Goal: Task Accomplishment & Management: Manage account settings

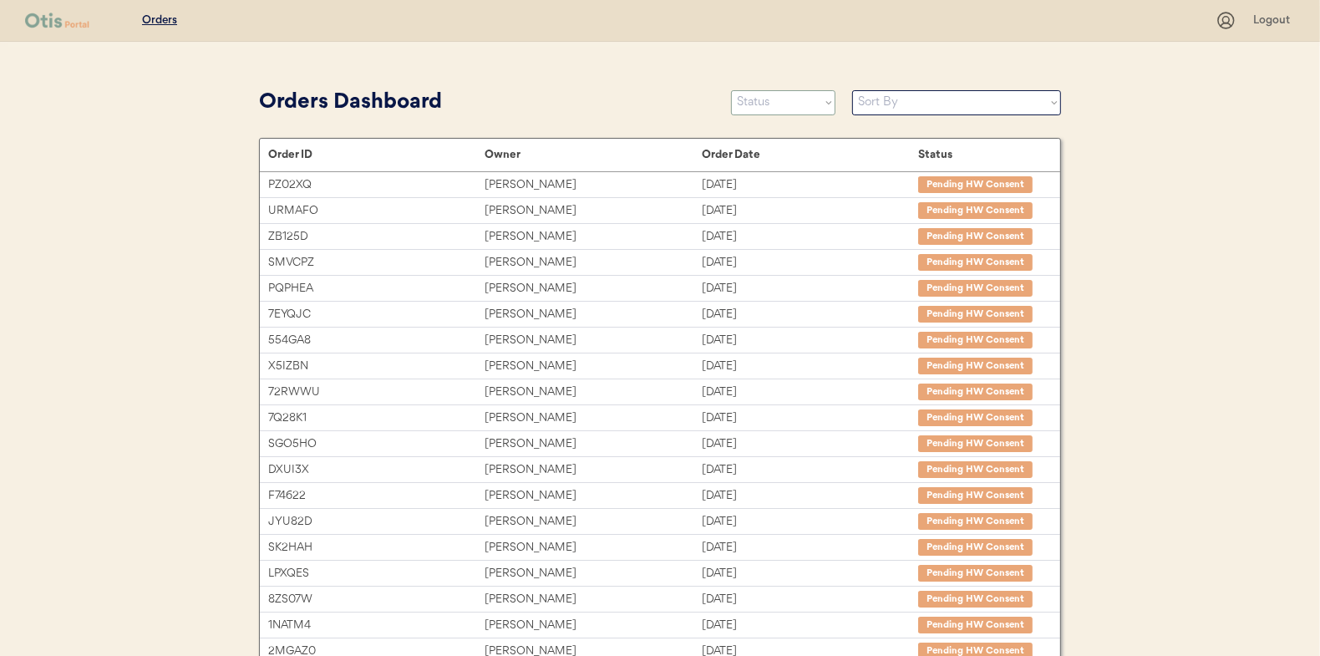
select select ""new""
click at [731, 90] on select "Status On Hold New In Progress Complete Pending HW Consent Canceled" at bounding box center [783, 102] width 104 height 25
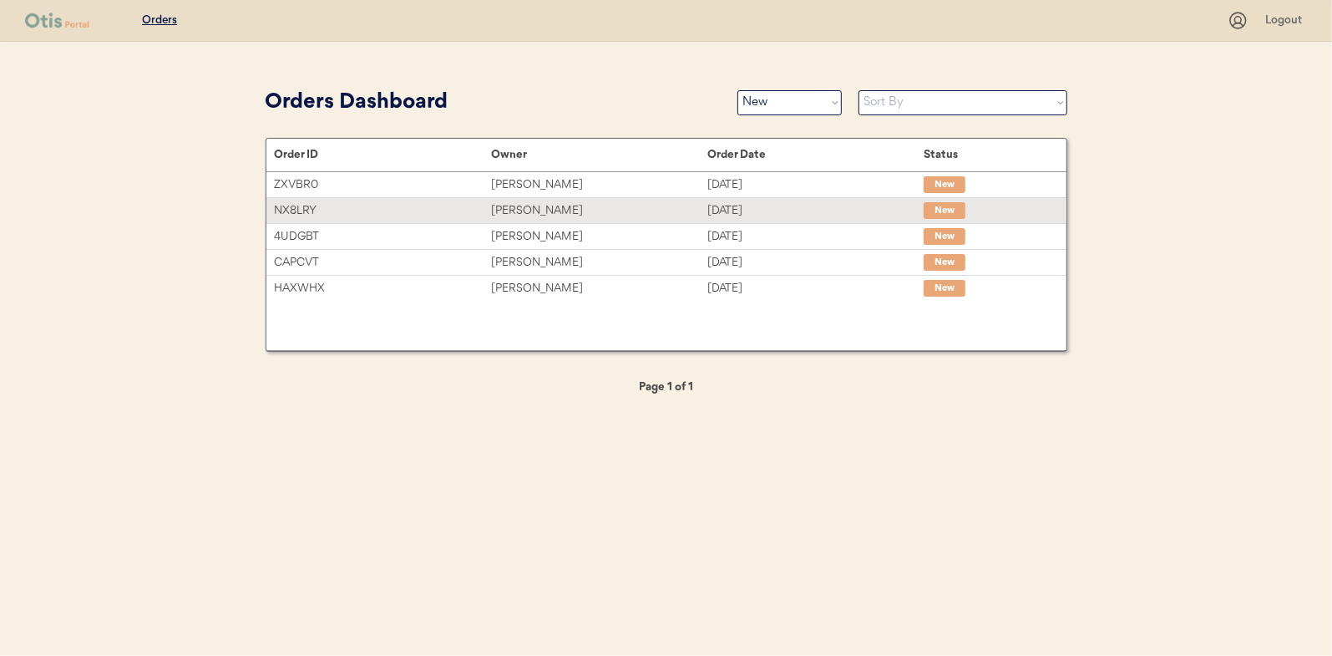
click at [526, 213] on div "[PERSON_NAME]" at bounding box center [599, 210] width 216 height 19
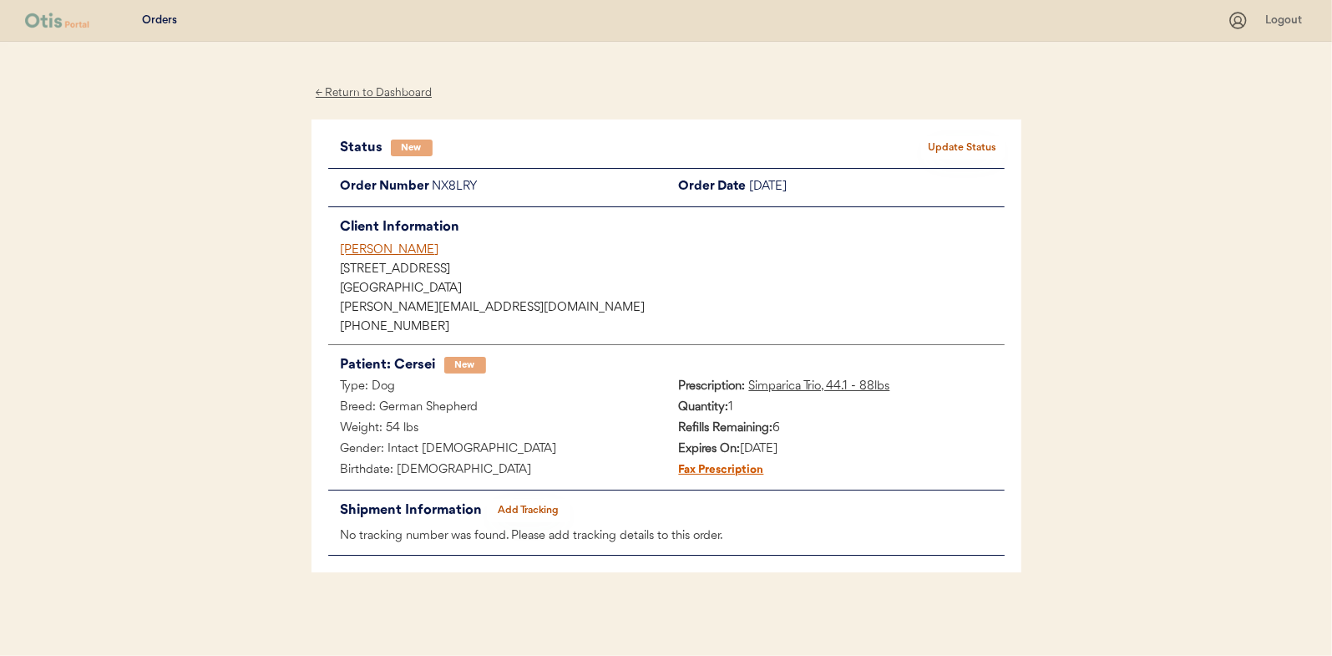
click at [950, 144] on button "Update Status" at bounding box center [963, 147] width 84 height 23
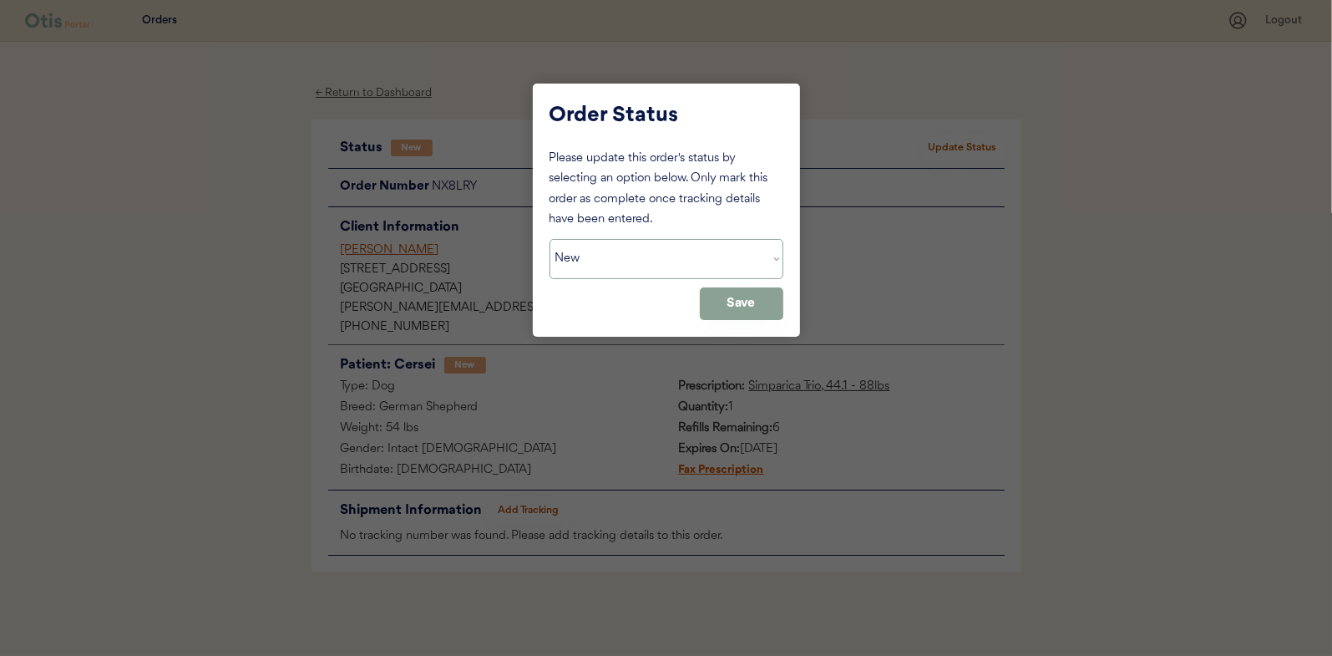
click at [615, 246] on select "Status On Hold New In Progress Complete Pending HW Consent Canceled" at bounding box center [667, 259] width 234 height 40
select select ""in_progress""
click at [550, 239] on select "Status On Hold New In Progress Complete Pending HW Consent Canceled" at bounding box center [667, 259] width 234 height 40
click at [741, 303] on button "Save" at bounding box center [742, 303] width 84 height 33
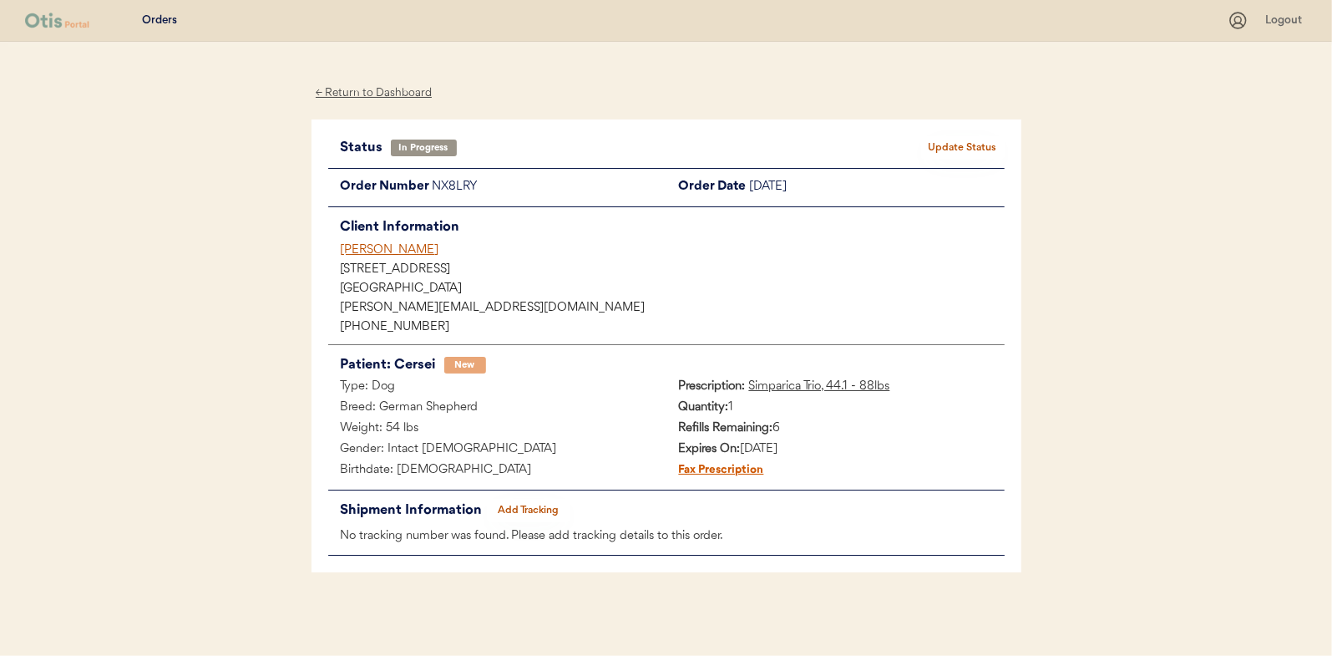
click at [371, 93] on div "← Return to Dashboard" at bounding box center [374, 93] width 125 height 19
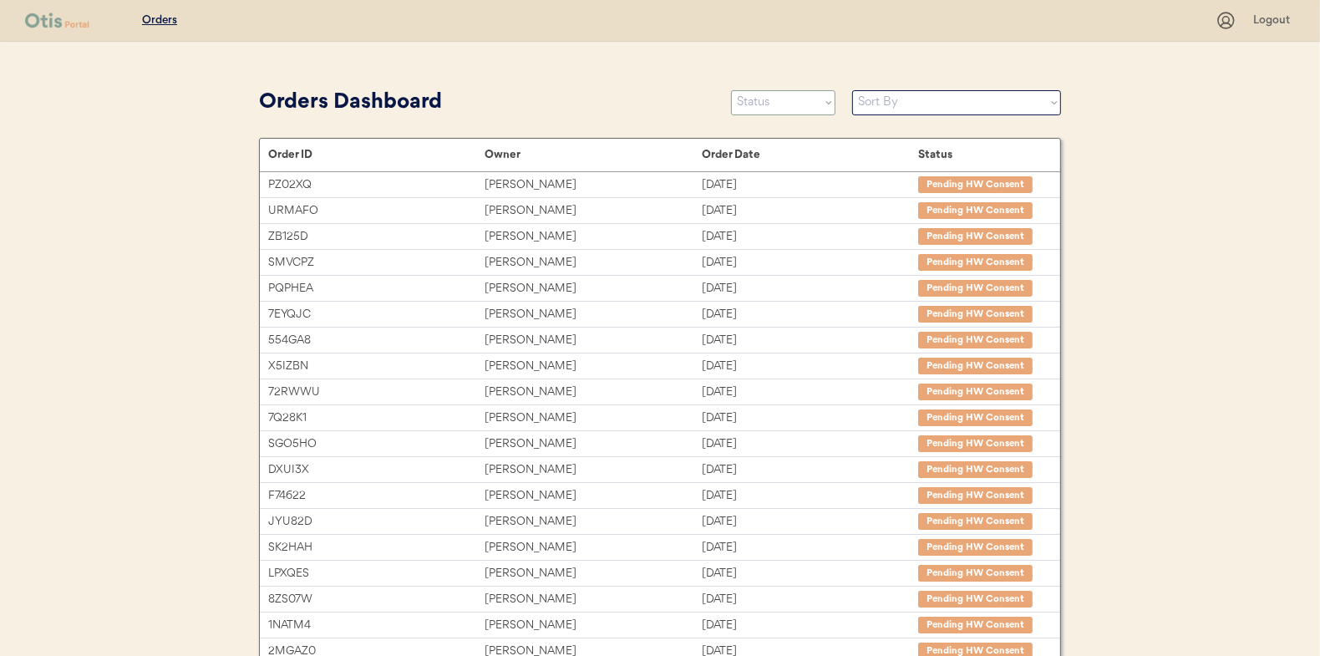
click at [785, 106] on select "Status On Hold New In Progress Complete Pending HW Consent Canceled" at bounding box center [783, 102] width 104 height 25
select select ""new""
click at [731, 90] on select "Status On Hold New In Progress Complete Pending HW Consent Canceled" at bounding box center [783, 102] width 104 height 25
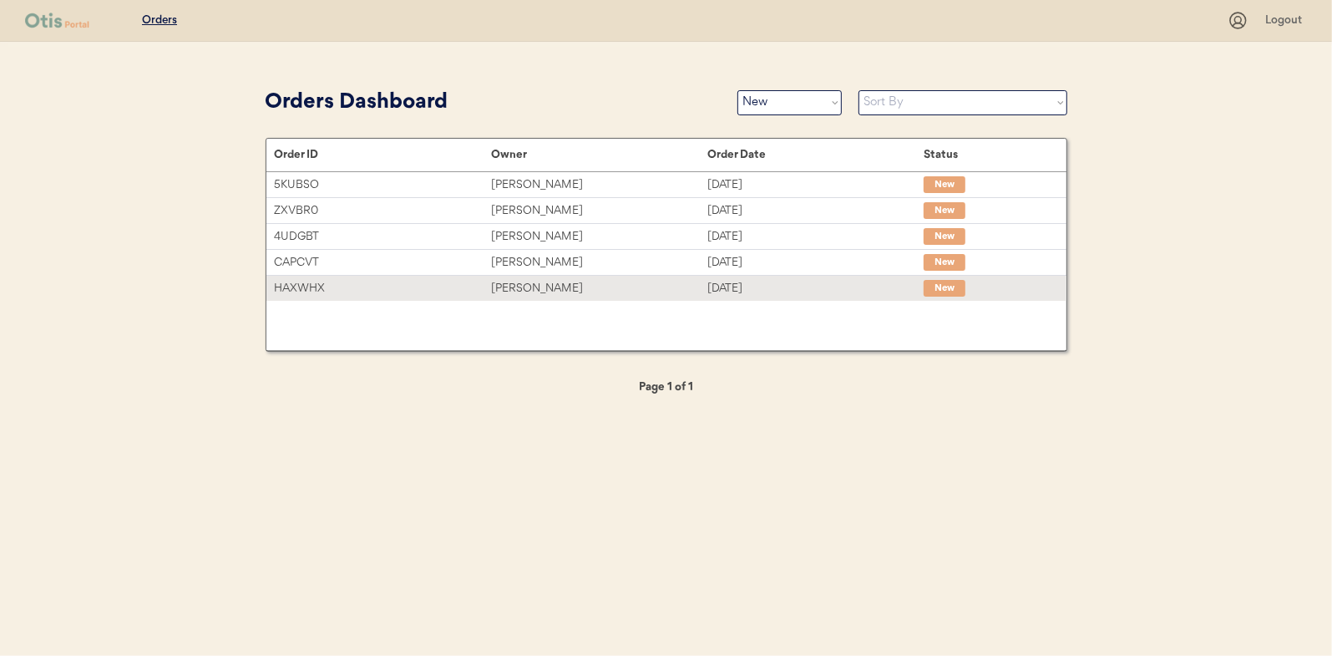
click at [538, 281] on div "[PERSON_NAME]" at bounding box center [599, 288] width 216 height 19
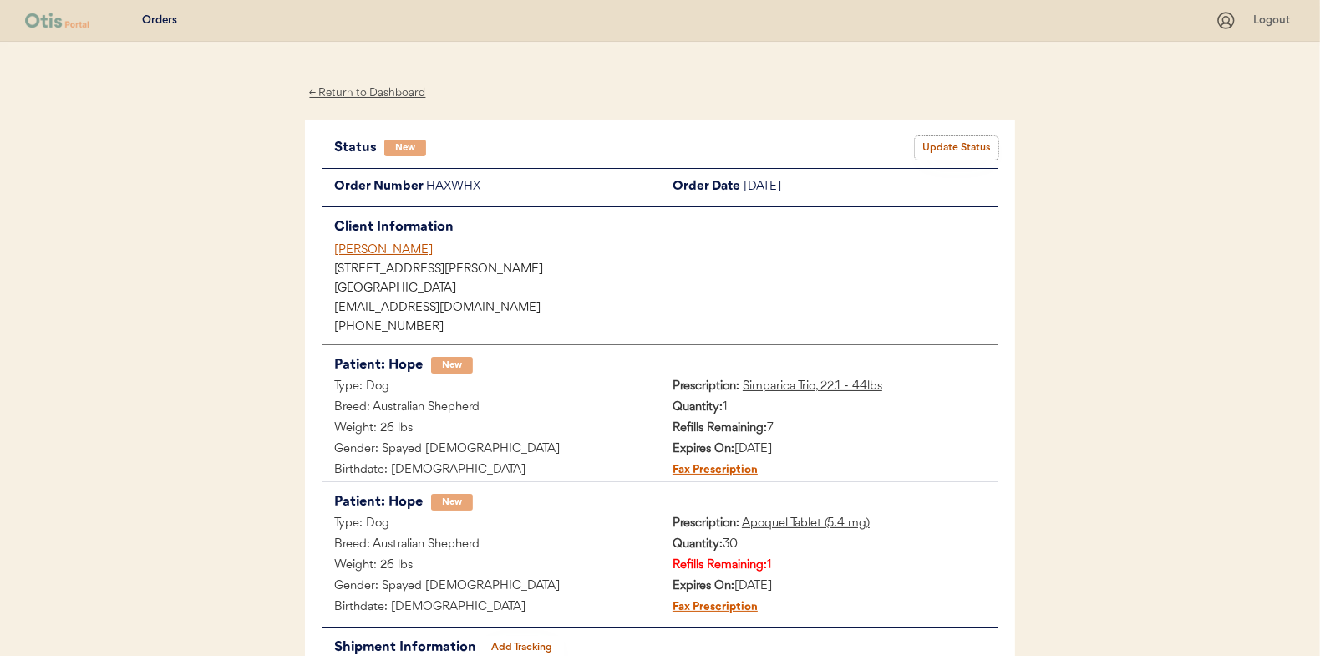
click at [955, 145] on button "Update Status" at bounding box center [957, 147] width 84 height 23
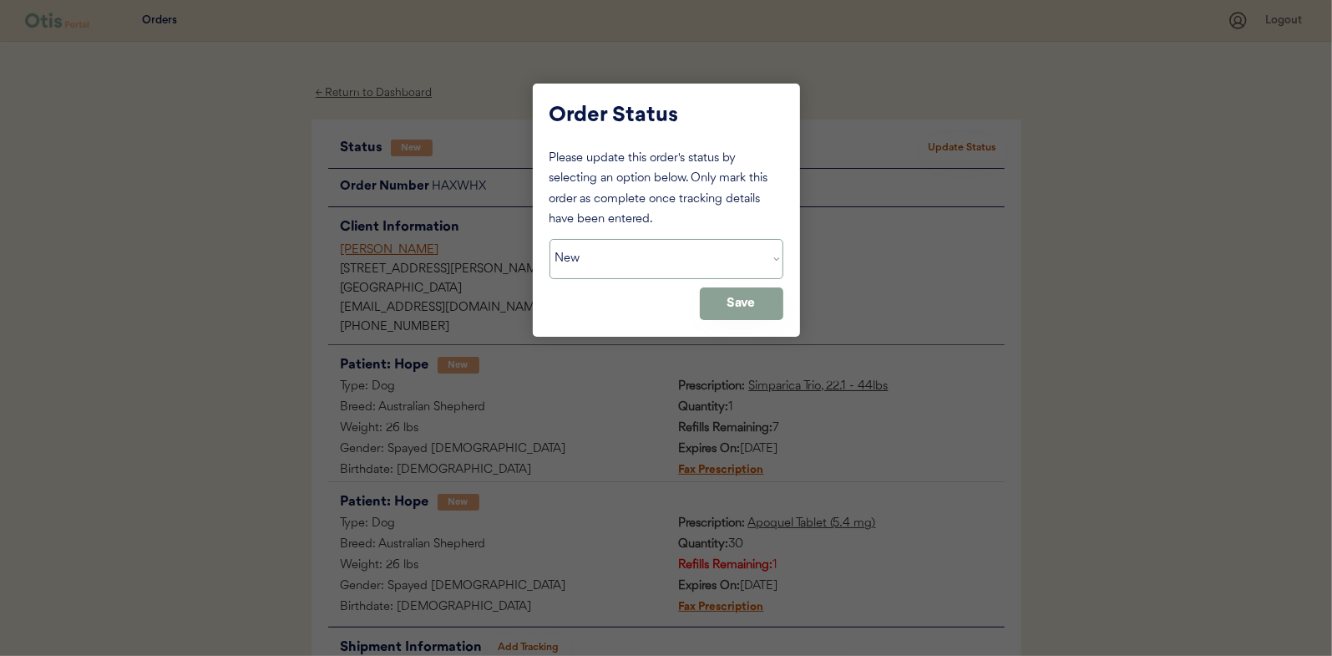
click at [614, 266] on select "Status On Hold New In Progress Complete Pending HW Consent Canceled" at bounding box center [667, 259] width 234 height 40
select select ""in_progress""
click at [550, 239] on select "Status On Hold New In Progress Complete Pending HW Consent Canceled" at bounding box center [667, 259] width 234 height 40
click at [763, 303] on button "Save" at bounding box center [742, 303] width 84 height 33
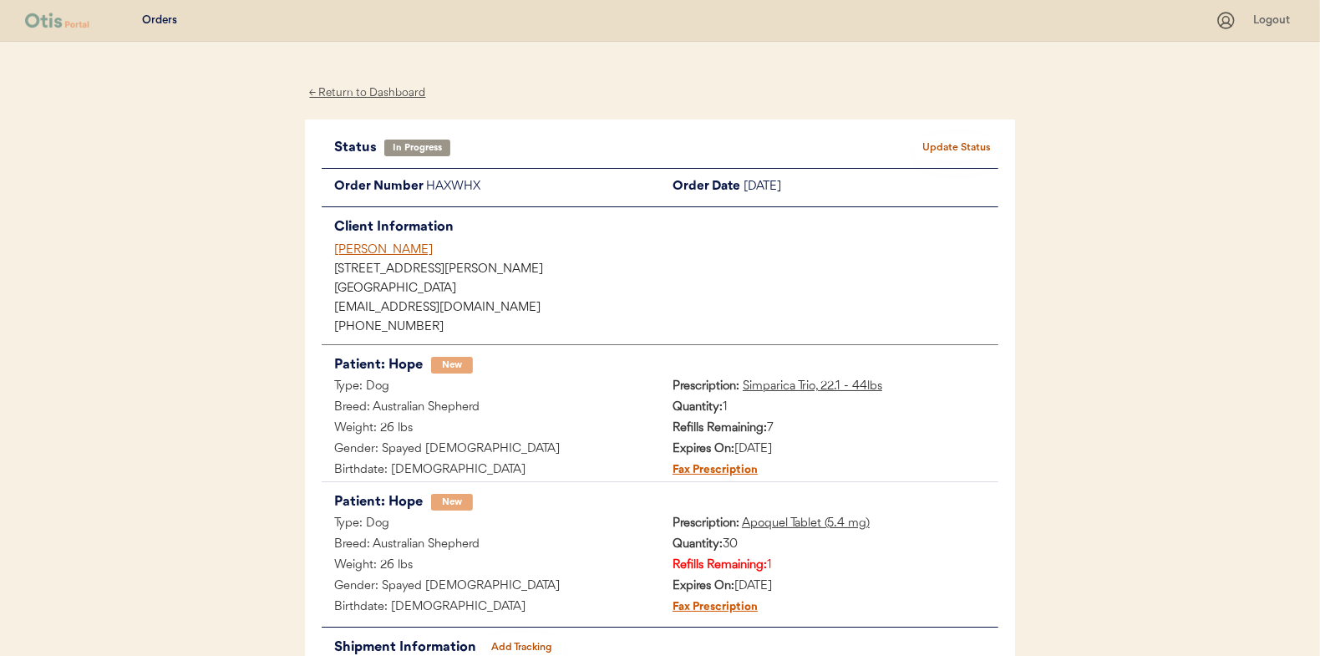
click at [362, 88] on div "← Return to Dashboard" at bounding box center [367, 93] width 125 height 19
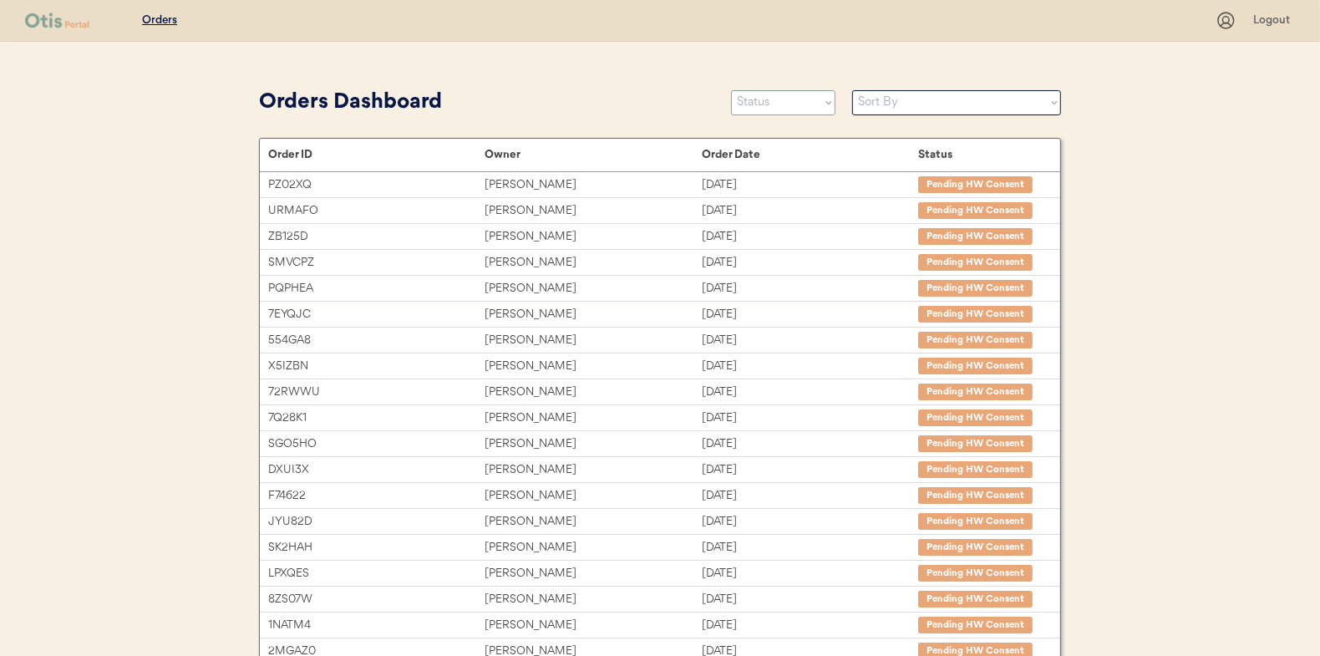
click at [737, 106] on select "Status On Hold New In Progress Complete Pending HW Consent Canceled" at bounding box center [783, 102] width 104 height 25
select select ""new""
click at [731, 90] on select "Status On Hold New In Progress Complete Pending HW Consent Canceled" at bounding box center [783, 102] width 104 height 25
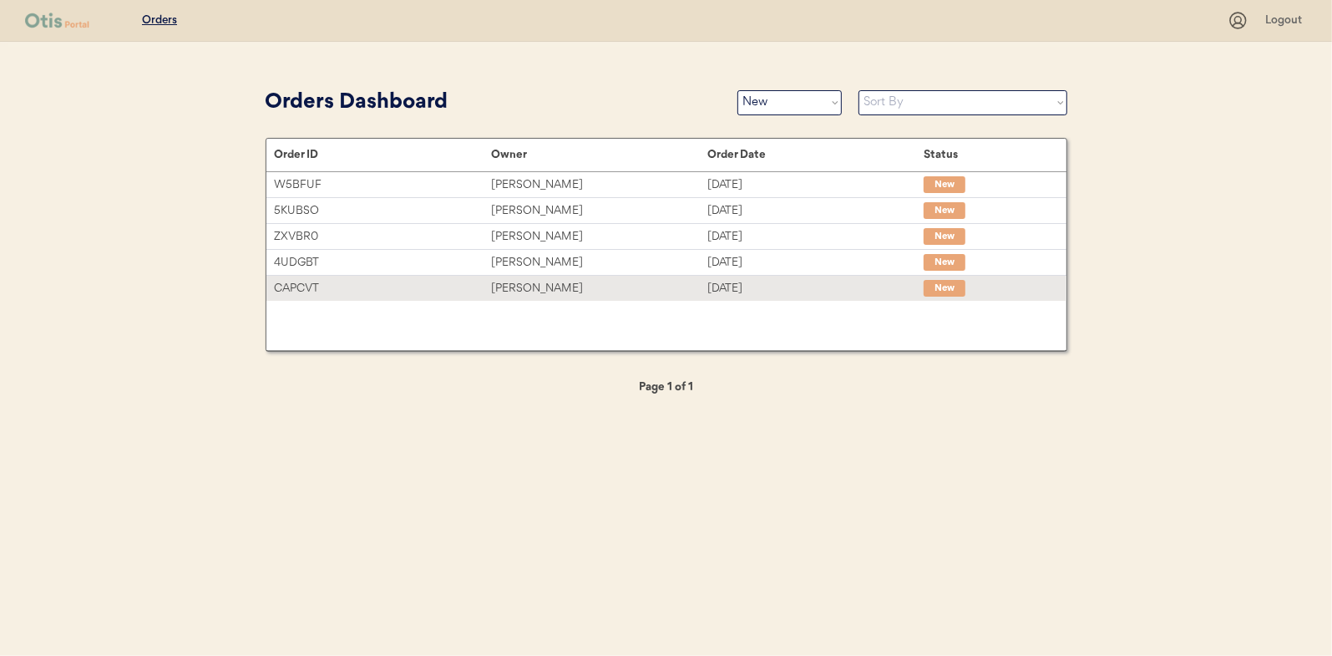
click at [515, 292] on div "Randi Carter" at bounding box center [599, 288] width 216 height 19
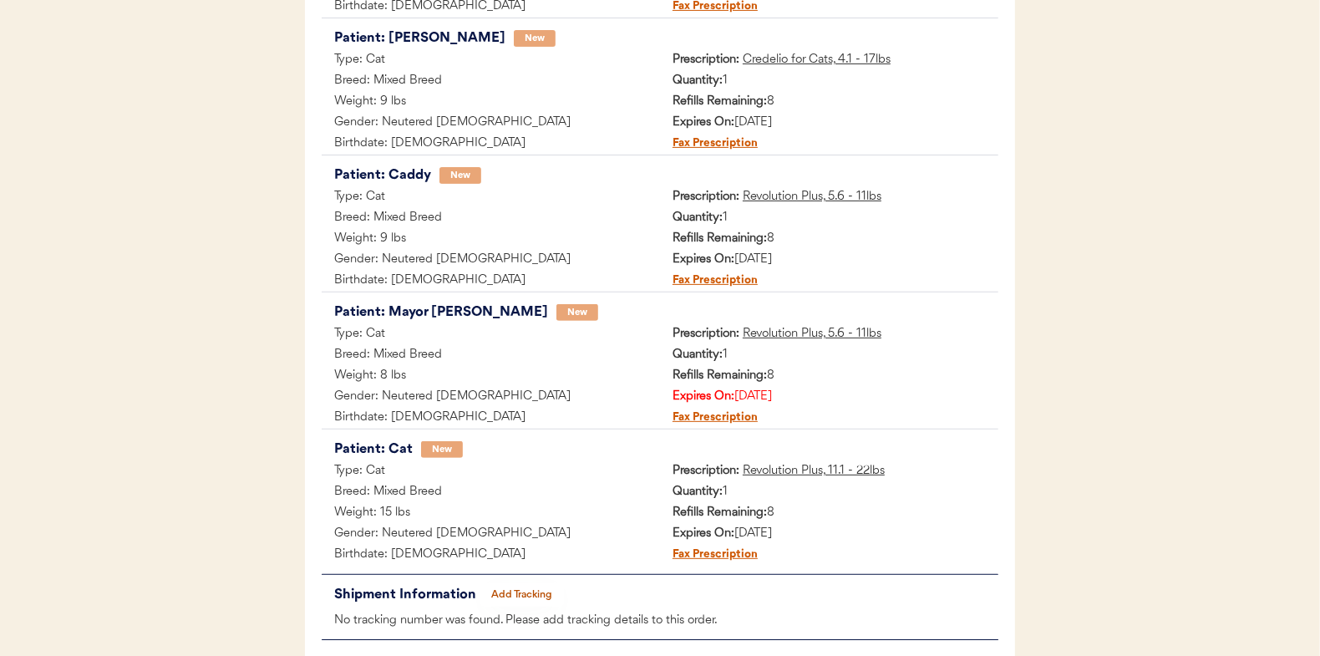
scroll to position [46, 0]
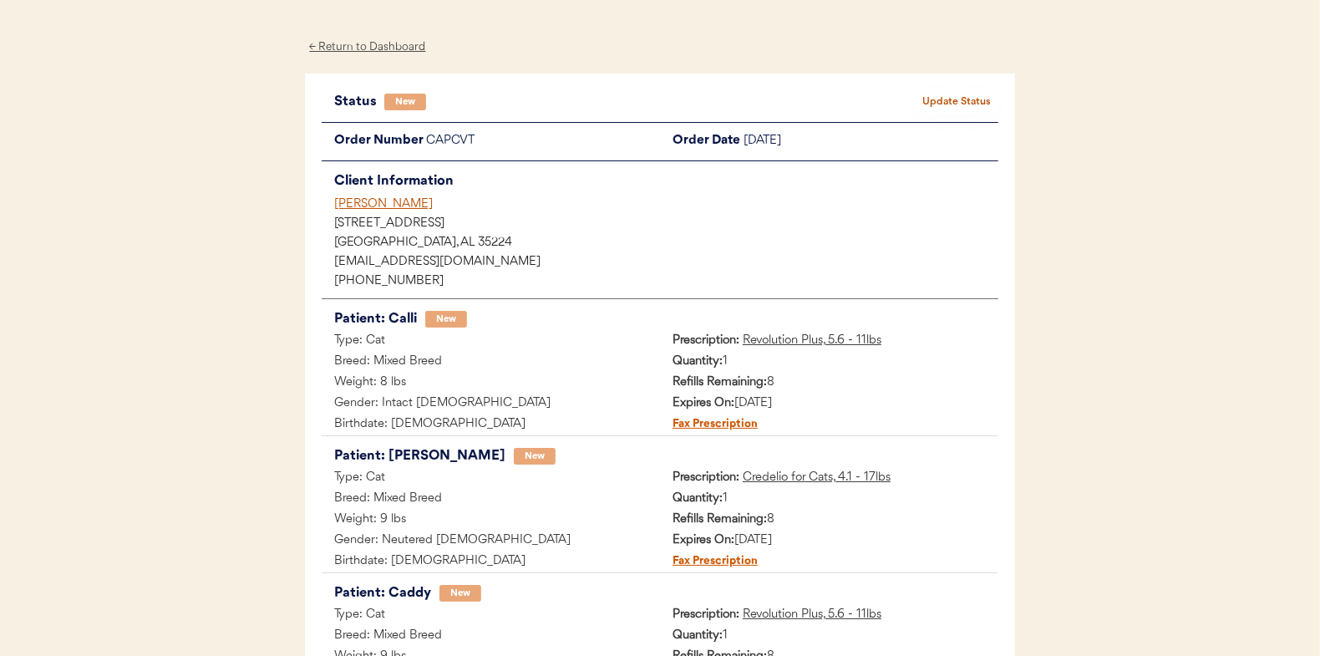
click at [959, 89] on div "Status New Update Status Order Number CAPCVT Order Date October 14, 2025 Client…" at bounding box center [660, 573] width 710 height 1001
click at [959, 92] on button "Update Status" at bounding box center [957, 101] width 84 height 23
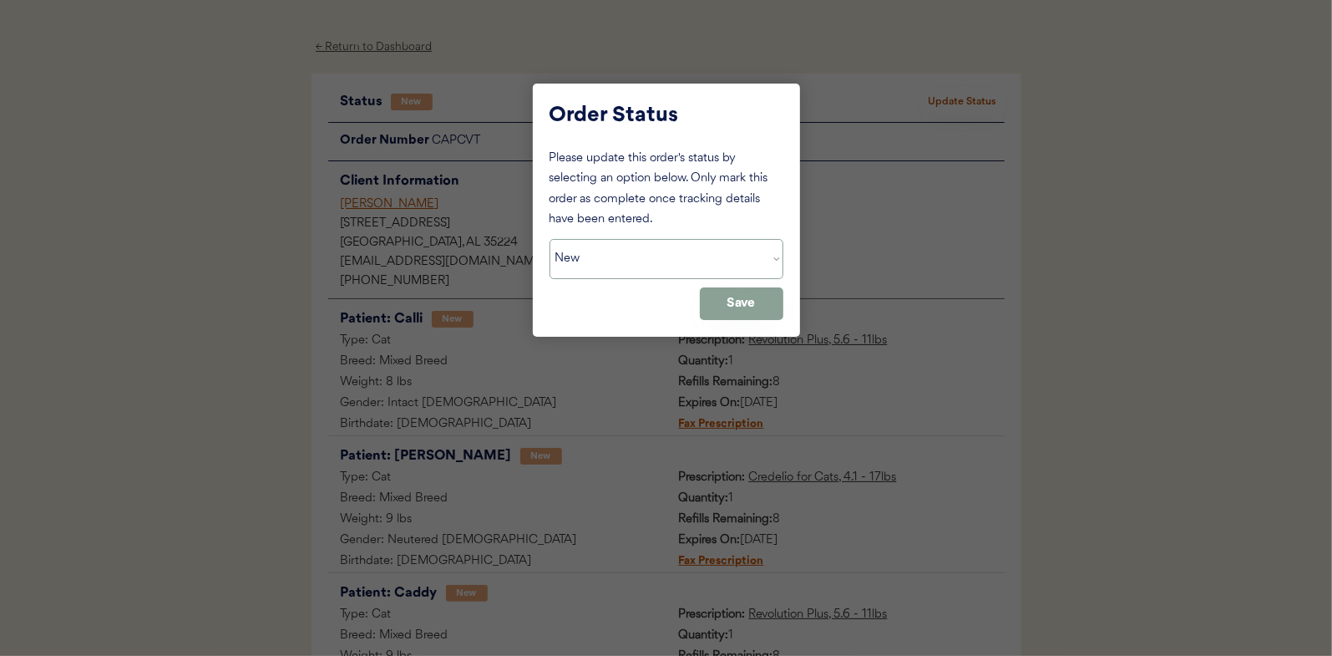
click at [592, 252] on select "Status On Hold New In Progress Complete Pending HW Consent Canceled" at bounding box center [667, 259] width 234 height 40
select select ""in_progress""
click at [550, 239] on select "Status On Hold New In Progress Complete Pending HW Consent Canceled" at bounding box center [667, 259] width 234 height 40
click at [758, 310] on button "Save" at bounding box center [742, 303] width 84 height 33
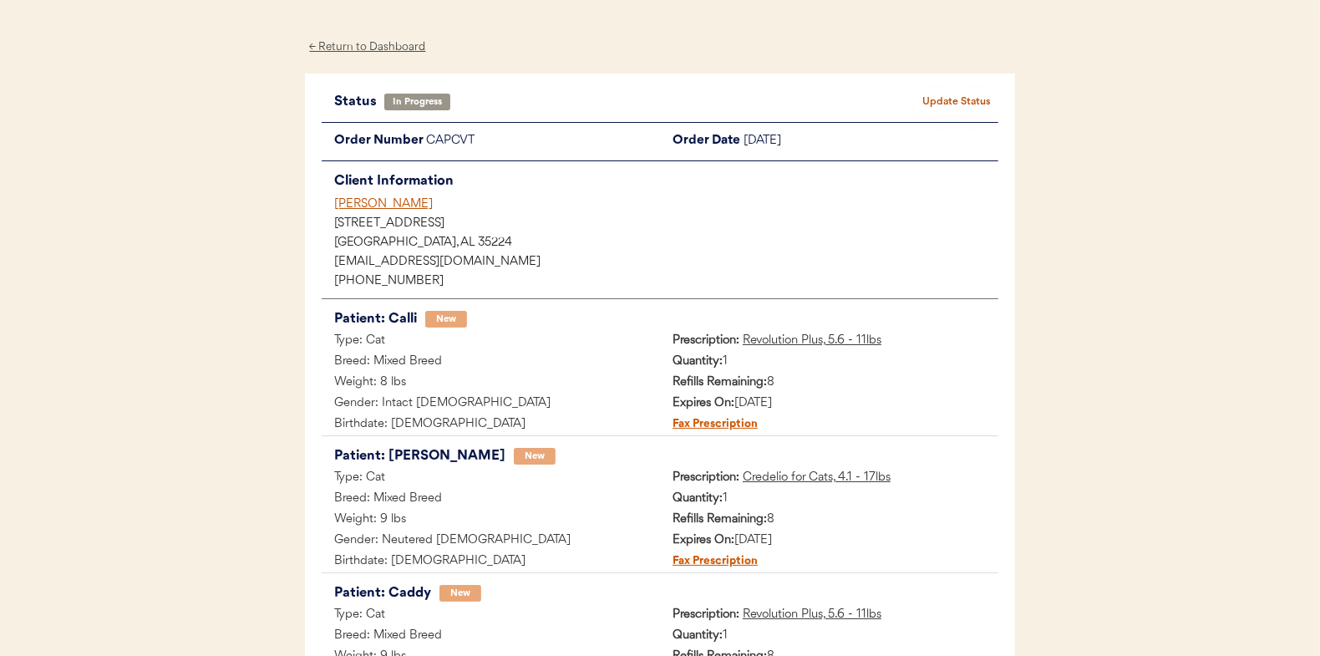
click at [373, 43] on div "← Return to Dashboard" at bounding box center [367, 47] width 125 height 19
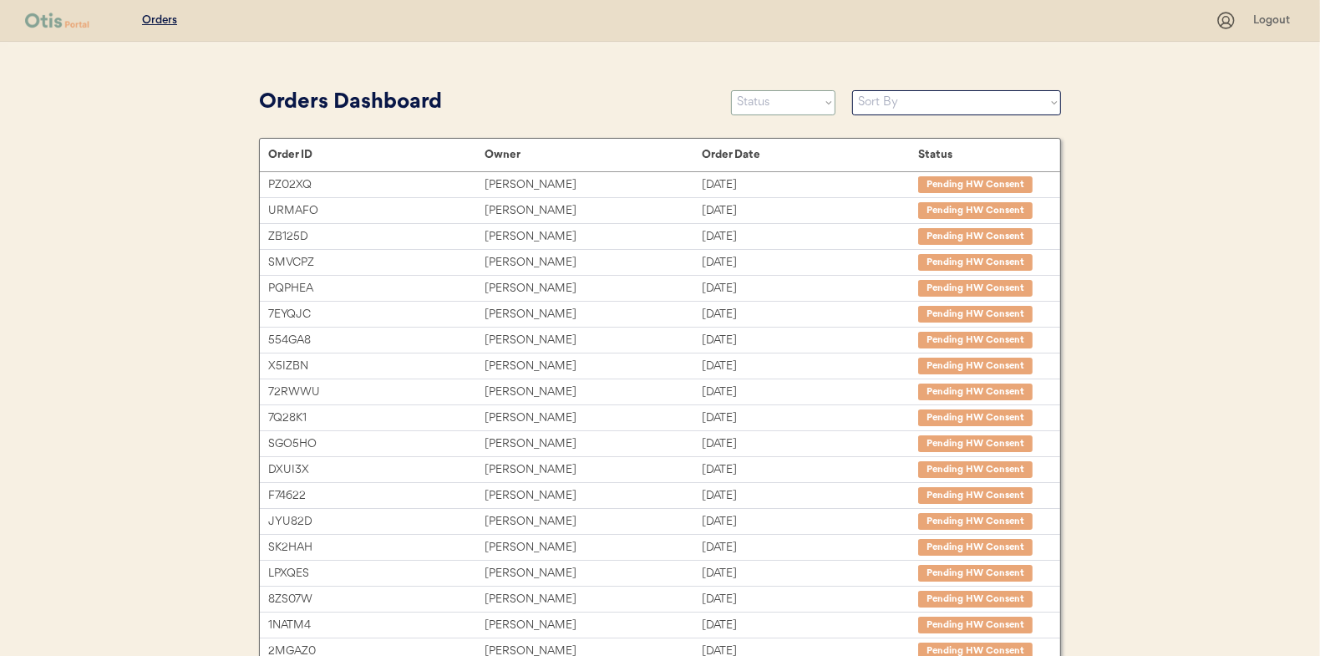
click at [780, 104] on select "Status On Hold New In Progress Complete Pending HW Consent Canceled" at bounding box center [783, 102] width 104 height 25
select select ""new""
click at [731, 90] on select "Status On Hold New In Progress Complete Pending HW Consent Canceled" at bounding box center [783, 102] width 104 height 25
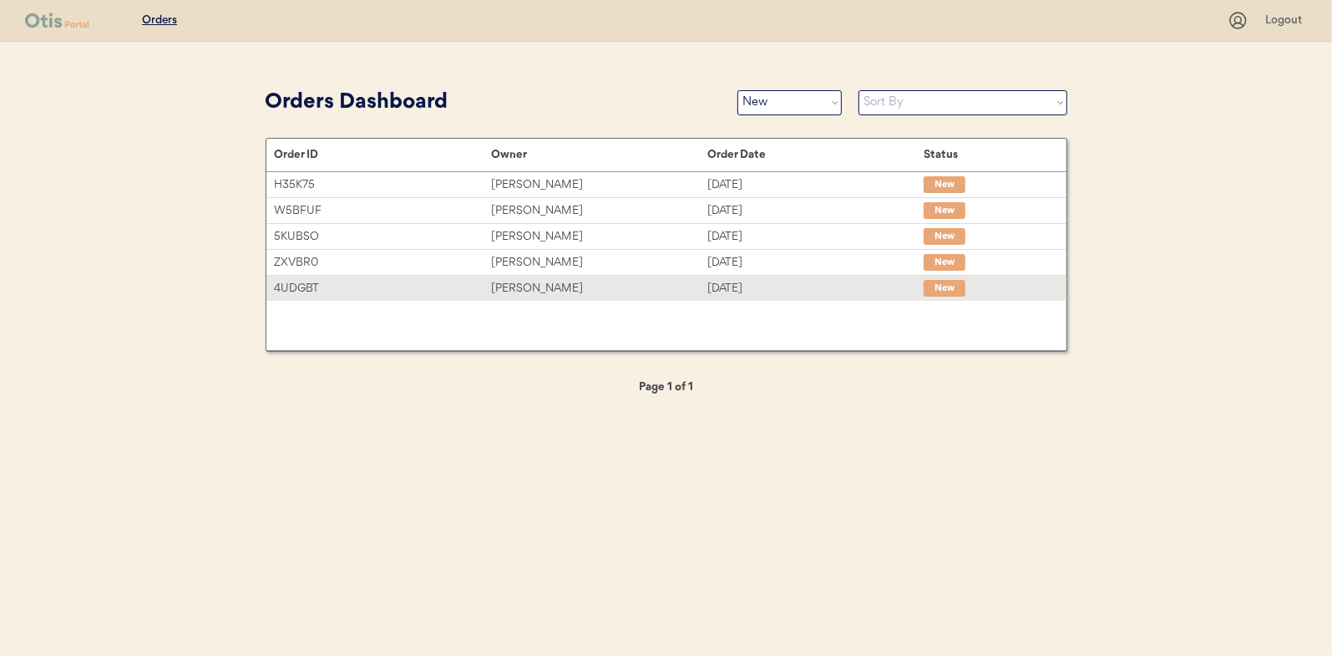
click at [540, 288] on div "[PERSON_NAME]" at bounding box center [599, 288] width 216 height 19
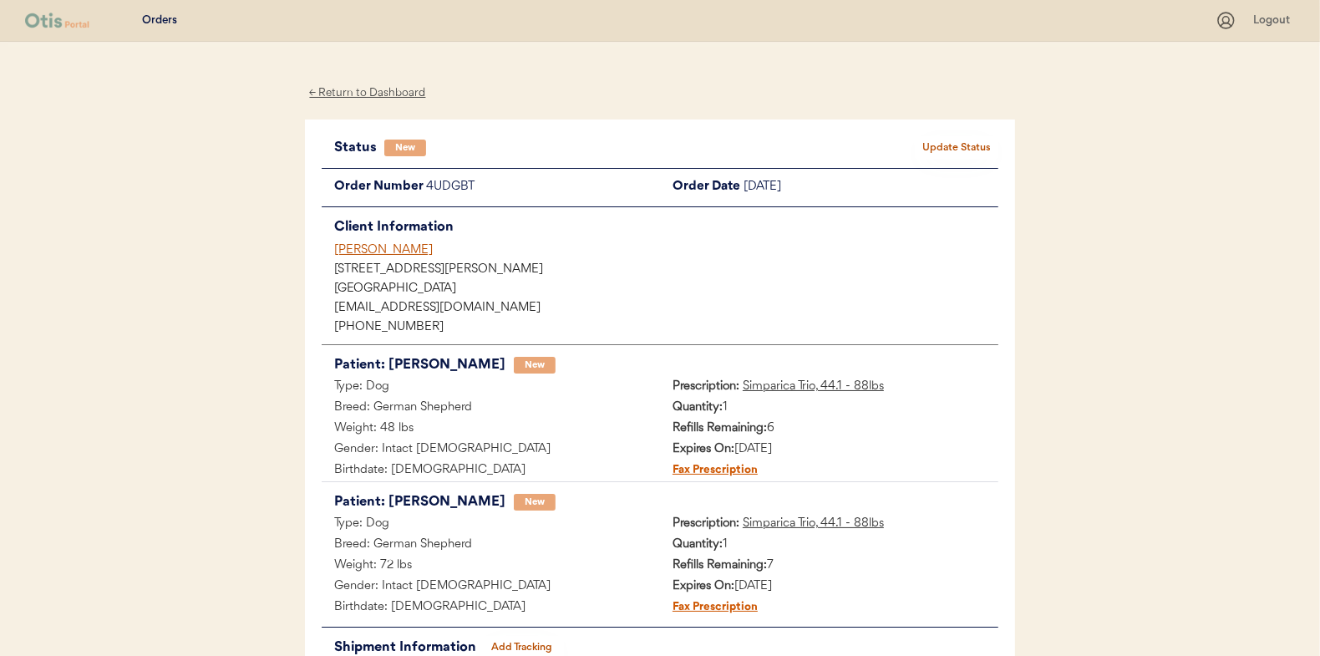
click at [955, 139] on button "Update Status" at bounding box center [957, 147] width 84 height 23
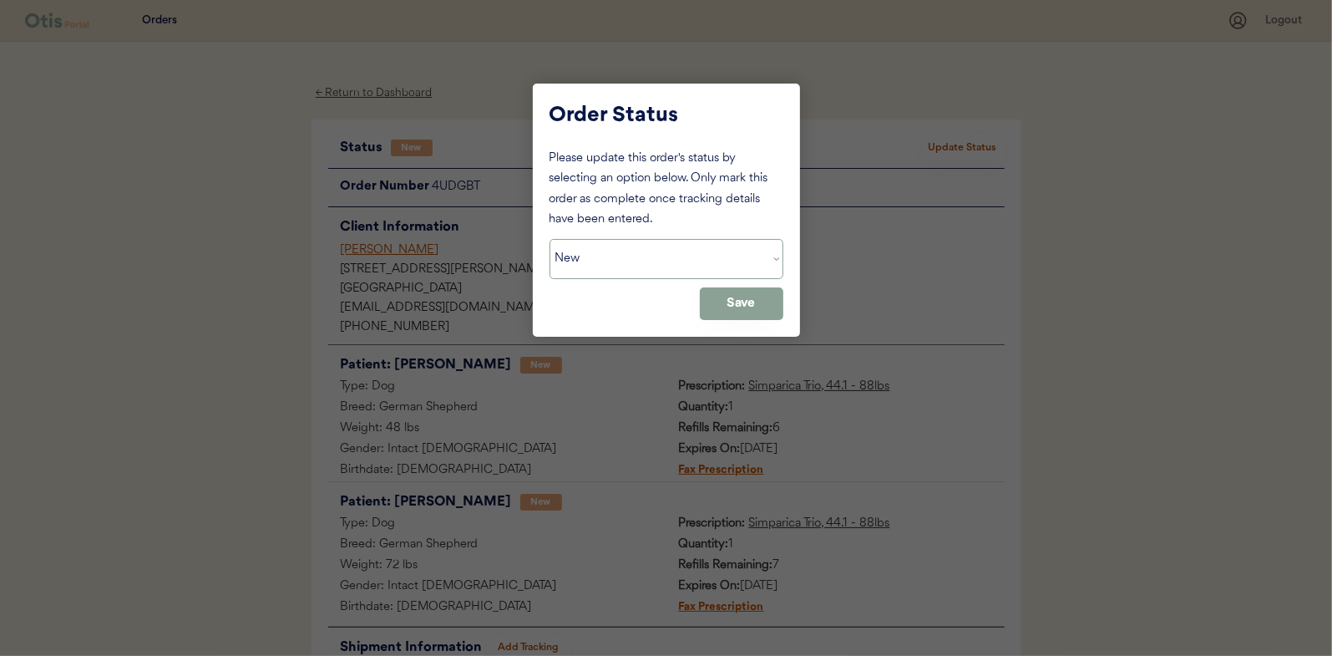
click at [596, 260] on select "Status On Hold New In Progress Complete Pending HW Consent Canceled" at bounding box center [667, 259] width 234 height 40
select select ""in_progress""
click at [550, 239] on select "Status On Hold New In Progress Complete Pending HW Consent Canceled" at bounding box center [667, 259] width 234 height 40
click at [745, 309] on button "Save" at bounding box center [742, 303] width 84 height 33
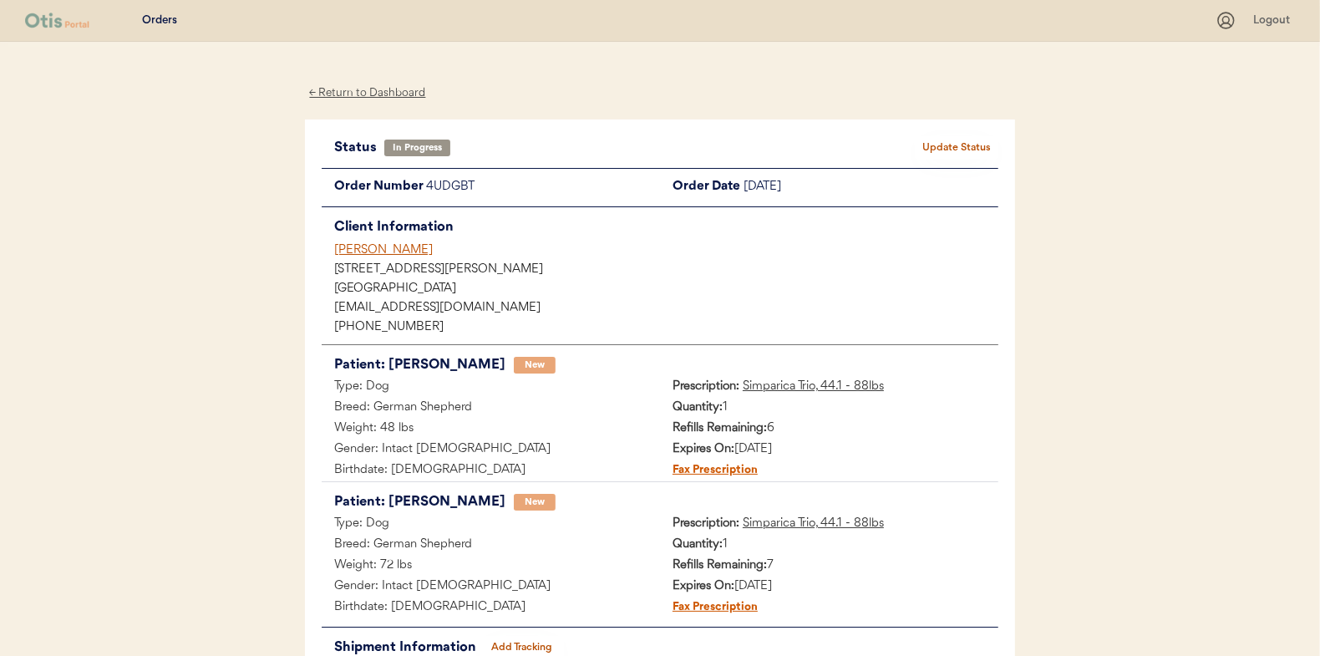
click at [362, 94] on div "← Return to Dashboard" at bounding box center [367, 93] width 125 height 19
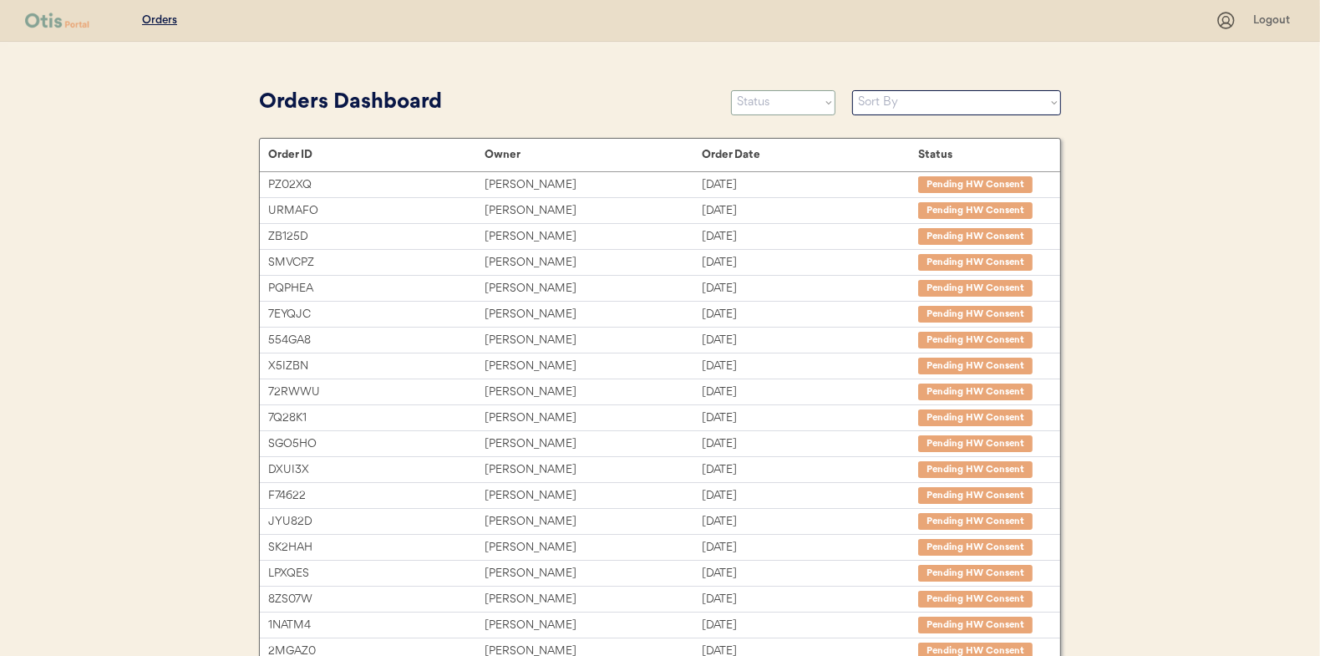
click at [768, 108] on select "Status On Hold New In Progress Complete Pending HW Consent Canceled" at bounding box center [783, 102] width 104 height 25
select select ""new""
click at [731, 90] on select "Status On Hold New In Progress Complete Pending HW Consent Canceled" at bounding box center [783, 102] width 104 height 25
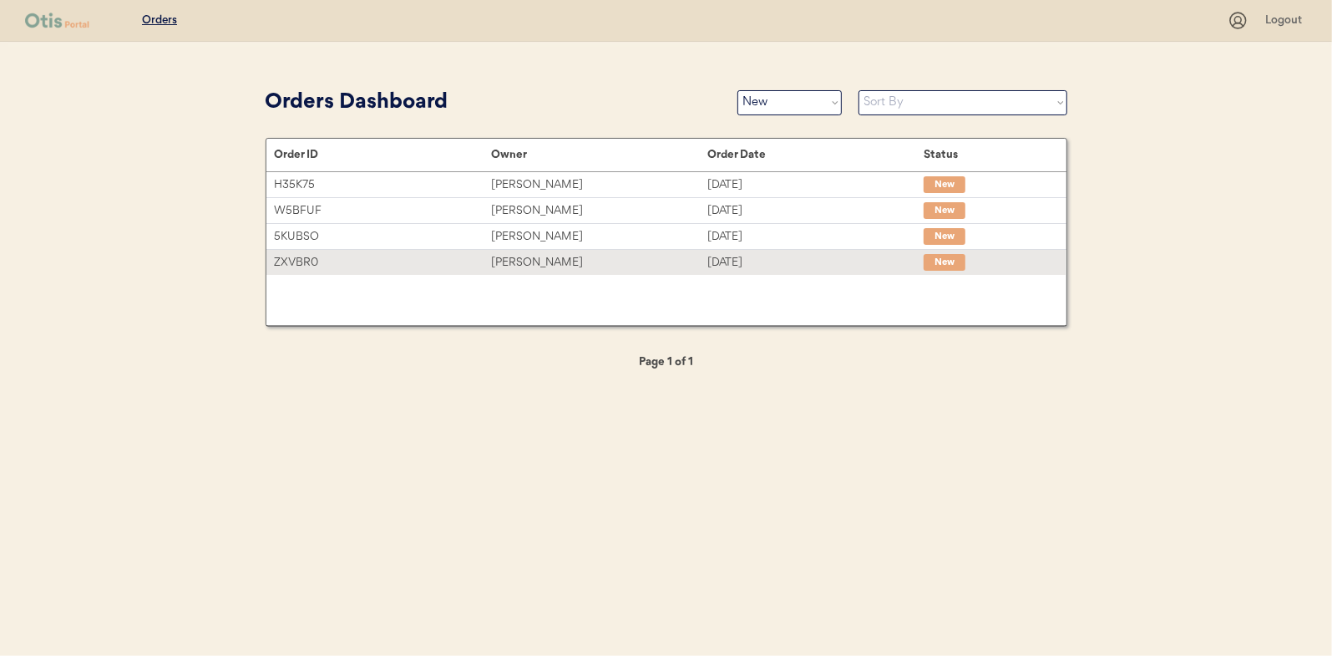
click at [544, 256] on div "[PERSON_NAME]" at bounding box center [599, 262] width 216 height 19
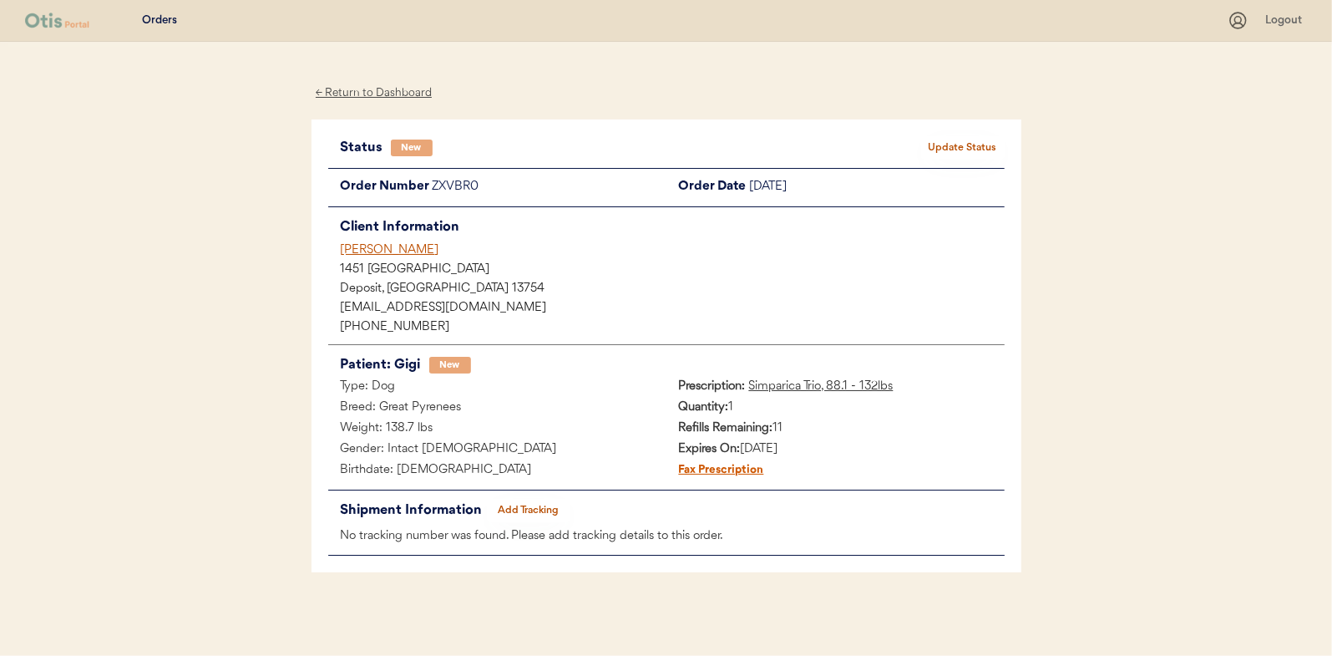
click at [995, 141] on button "Update Status" at bounding box center [963, 147] width 84 height 23
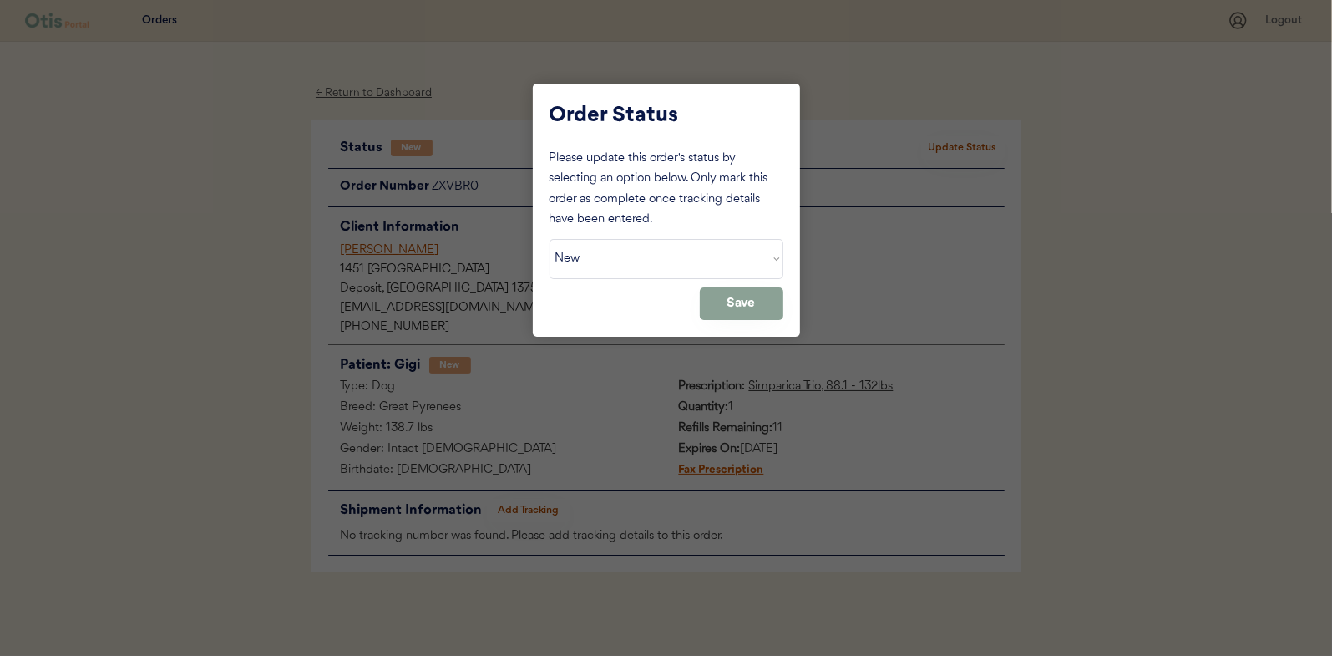
click at [589, 255] on select "Status On Hold New In Progress Complete Pending HW Consent Canceled" at bounding box center [667, 259] width 234 height 40
select select ""in_progress""
click at [550, 239] on select "Status On Hold New In Progress Complete Pending HW Consent Canceled" at bounding box center [667, 259] width 234 height 40
click at [737, 305] on button "Save" at bounding box center [742, 303] width 84 height 33
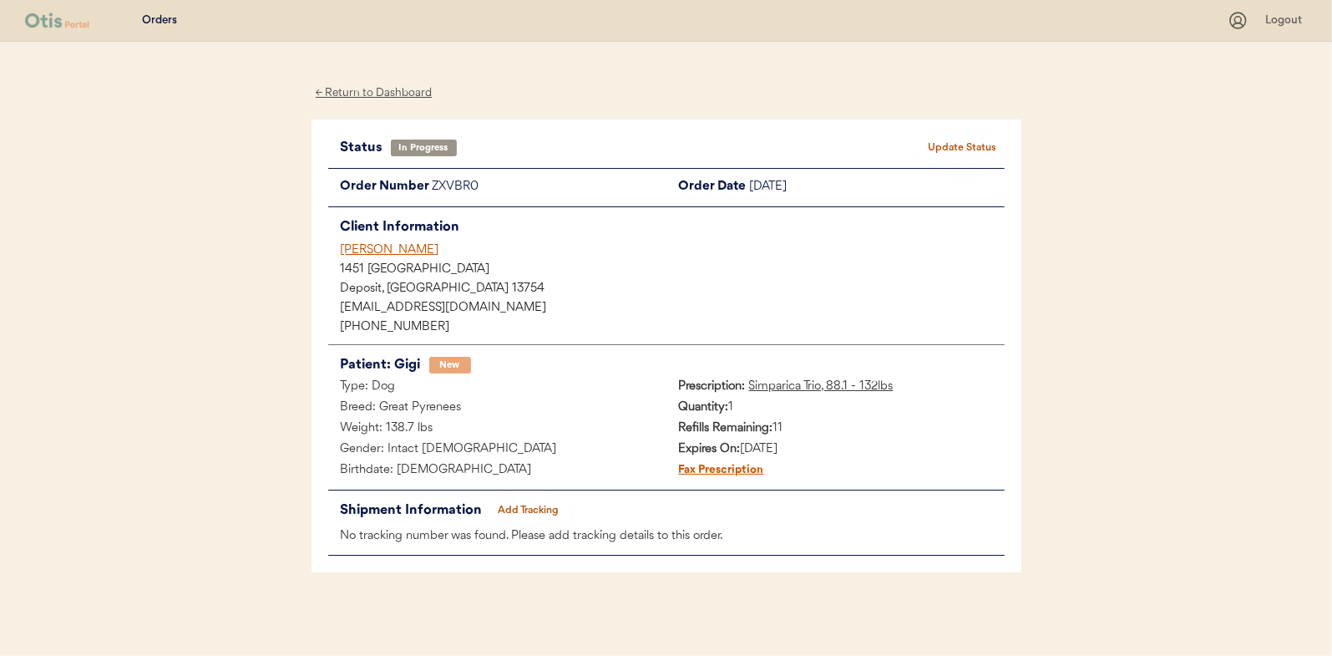
click at [377, 93] on div "← Return to Dashboard" at bounding box center [374, 93] width 125 height 19
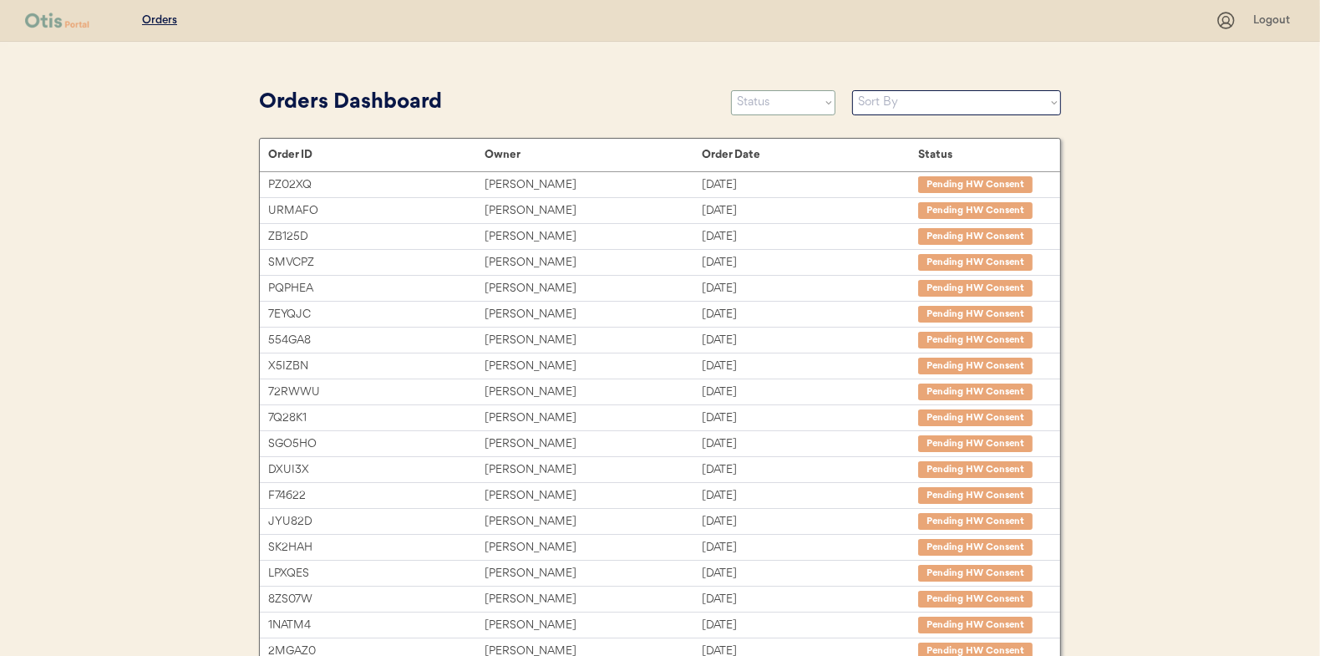
click at [771, 107] on select "Status On Hold New In Progress Complete Pending HW Consent Canceled" at bounding box center [783, 102] width 104 height 25
select select ""new""
click at [731, 90] on select "Status On Hold New In Progress Complete Pending HW Consent Canceled" at bounding box center [783, 102] width 104 height 25
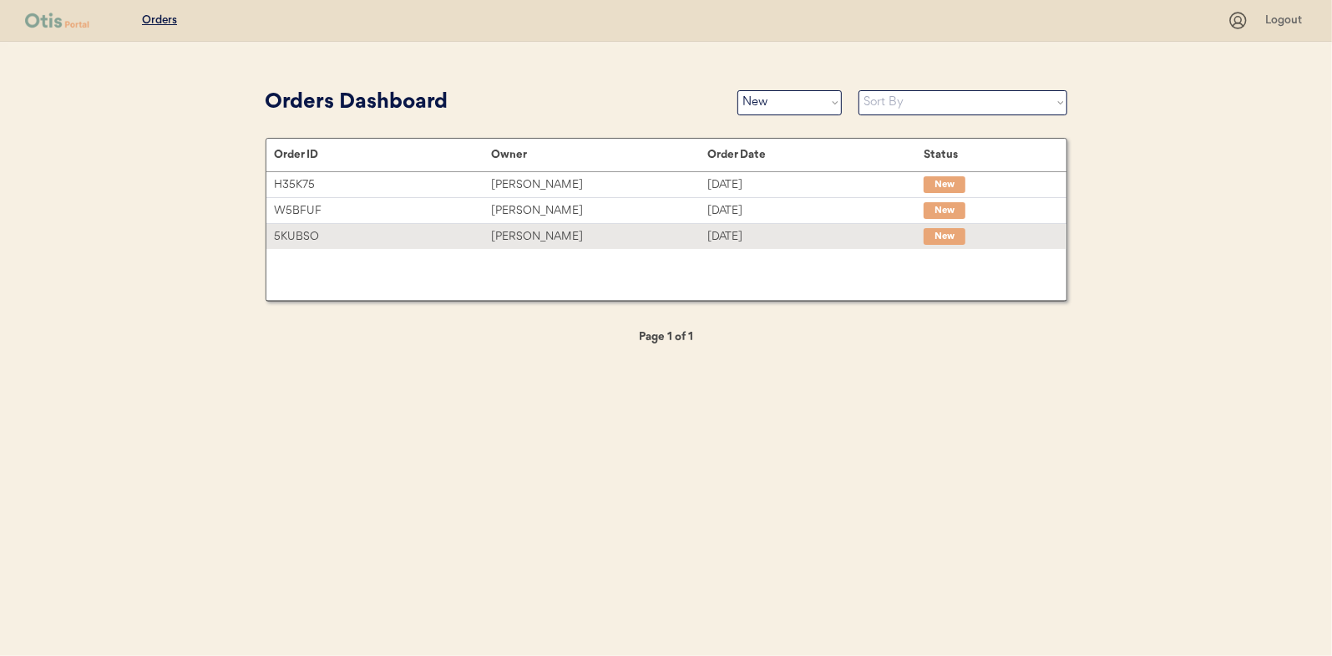
click at [521, 230] on div "Ryan Walters" at bounding box center [599, 236] width 216 height 19
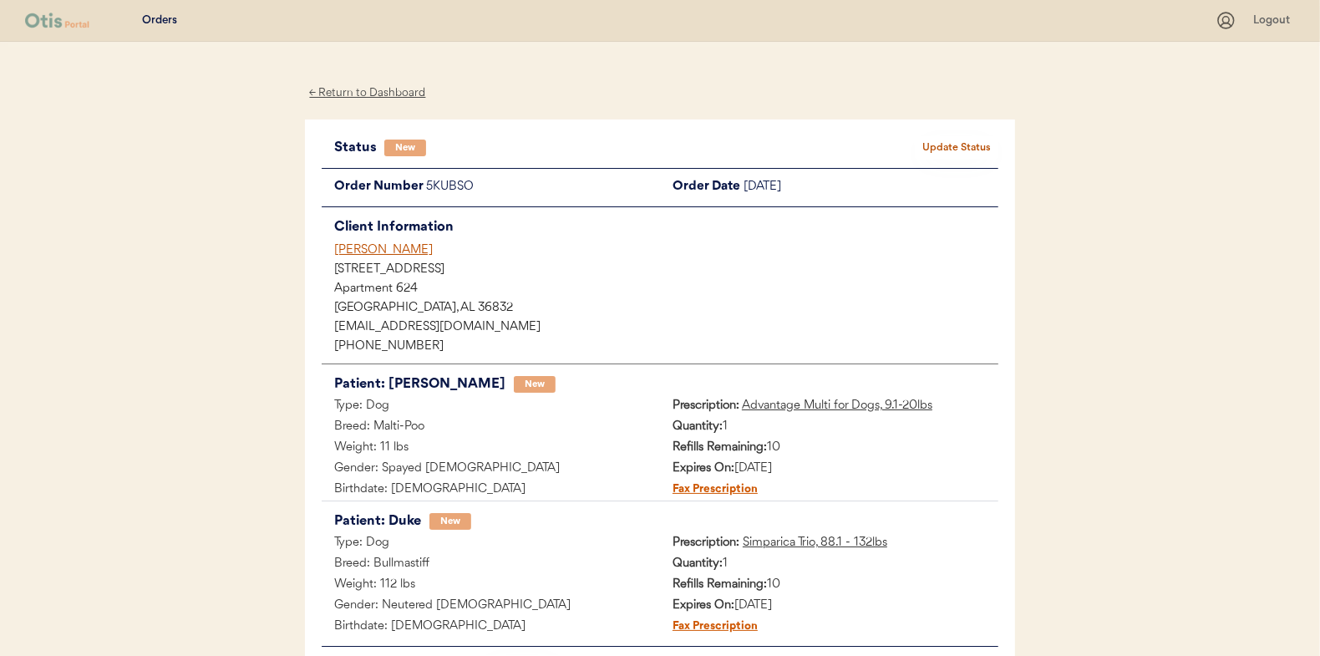
scroll to position [84, 0]
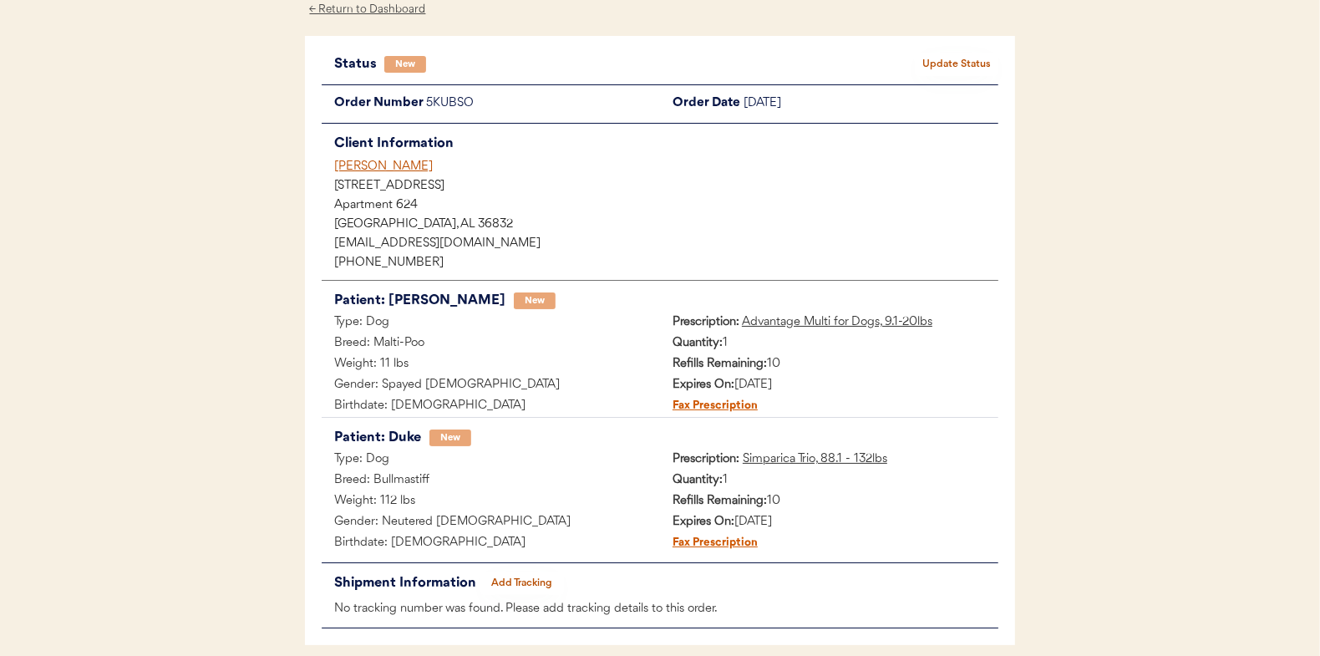
click at [950, 56] on button "Update Status" at bounding box center [957, 64] width 84 height 23
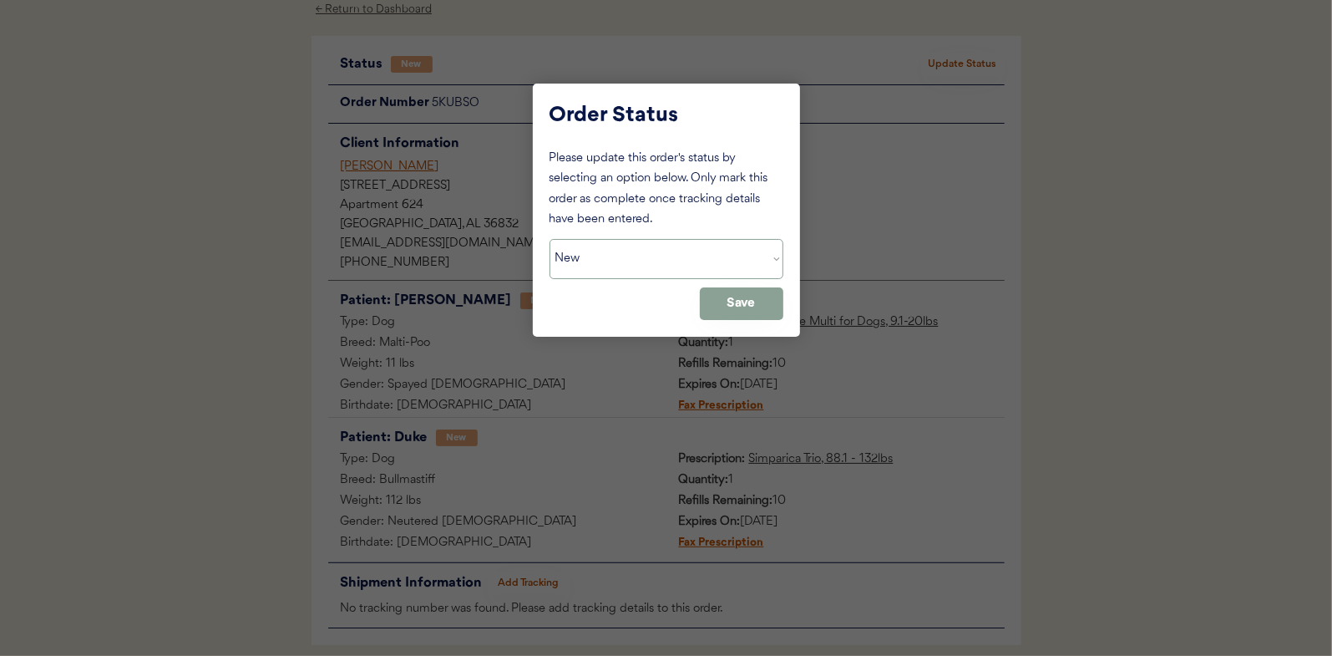
click at [591, 263] on select "Status On Hold New In Progress Complete Pending HW Consent Canceled" at bounding box center [667, 259] width 234 height 40
select select ""in_progress""
click at [550, 239] on select "Status On Hold New In Progress Complete Pending HW Consent Canceled" at bounding box center [667, 259] width 234 height 40
click at [743, 305] on button "Save" at bounding box center [742, 303] width 84 height 33
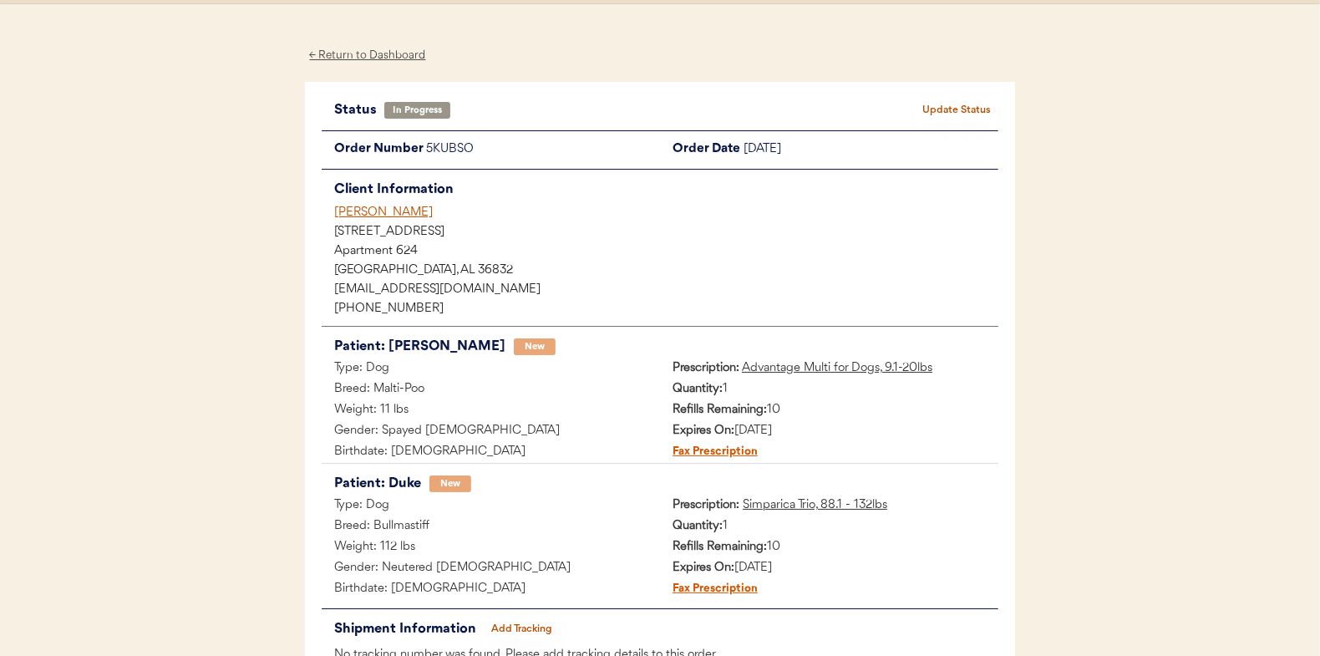
scroll to position [0, 0]
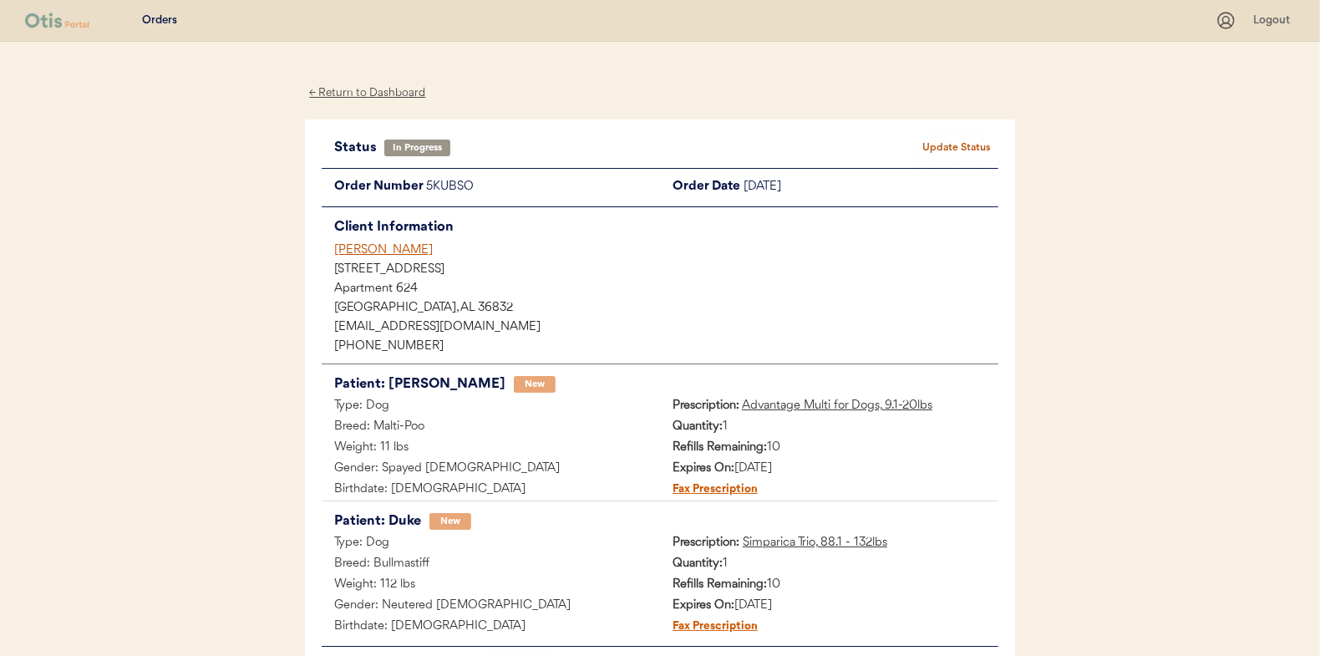
click at [352, 94] on div "← Return to Dashboard" at bounding box center [367, 93] width 125 height 19
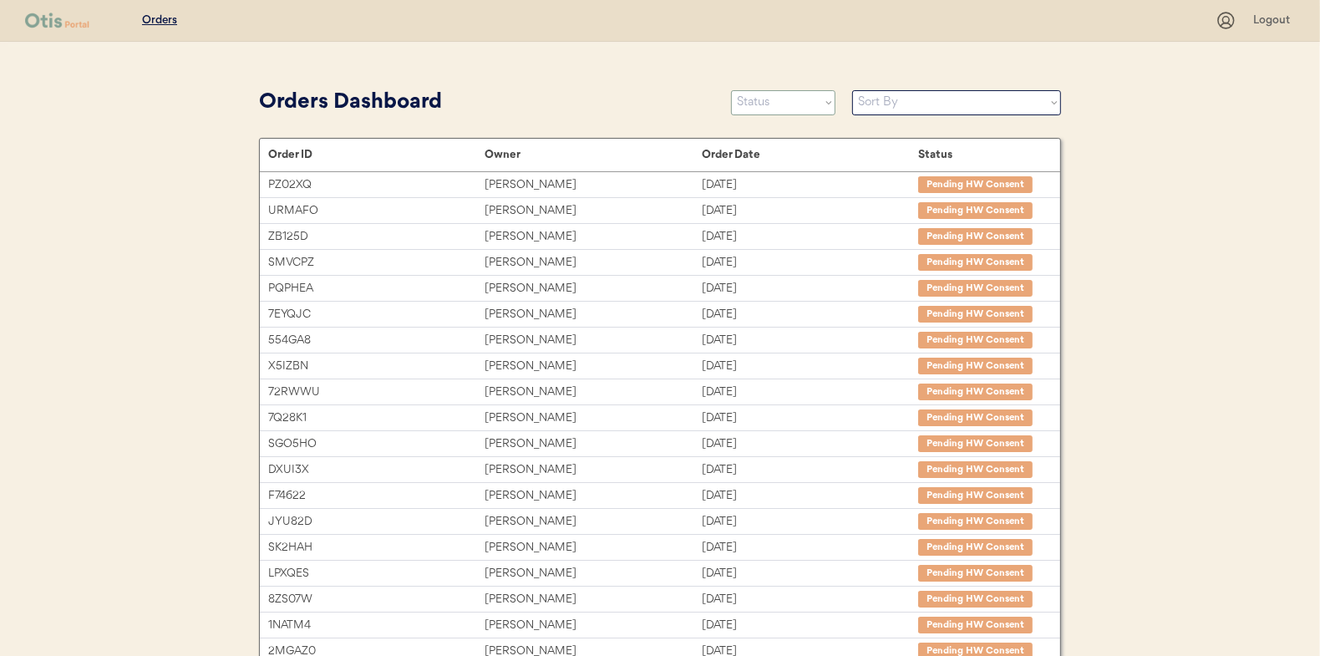
click at [777, 95] on select "Status On Hold New In Progress Complete Pending HW Consent Canceled" at bounding box center [783, 102] width 104 height 25
select select ""new""
click at [731, 90] on select "Status On Hold New In Progress Complete Pending HW Consent Canceled" at bounding box center [783, 102] width 104 height 25
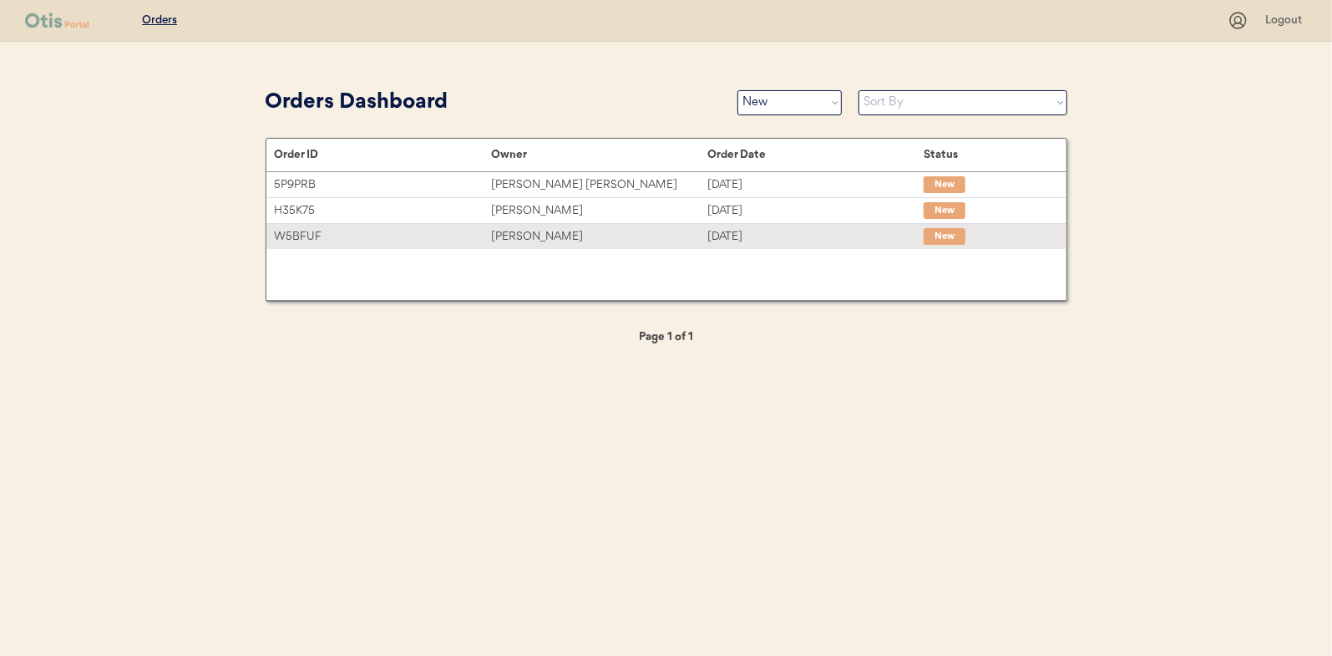
click at [512, 238] on div "[PERSON_NAME]" at bounding box center [599, 236] width 216 height 19
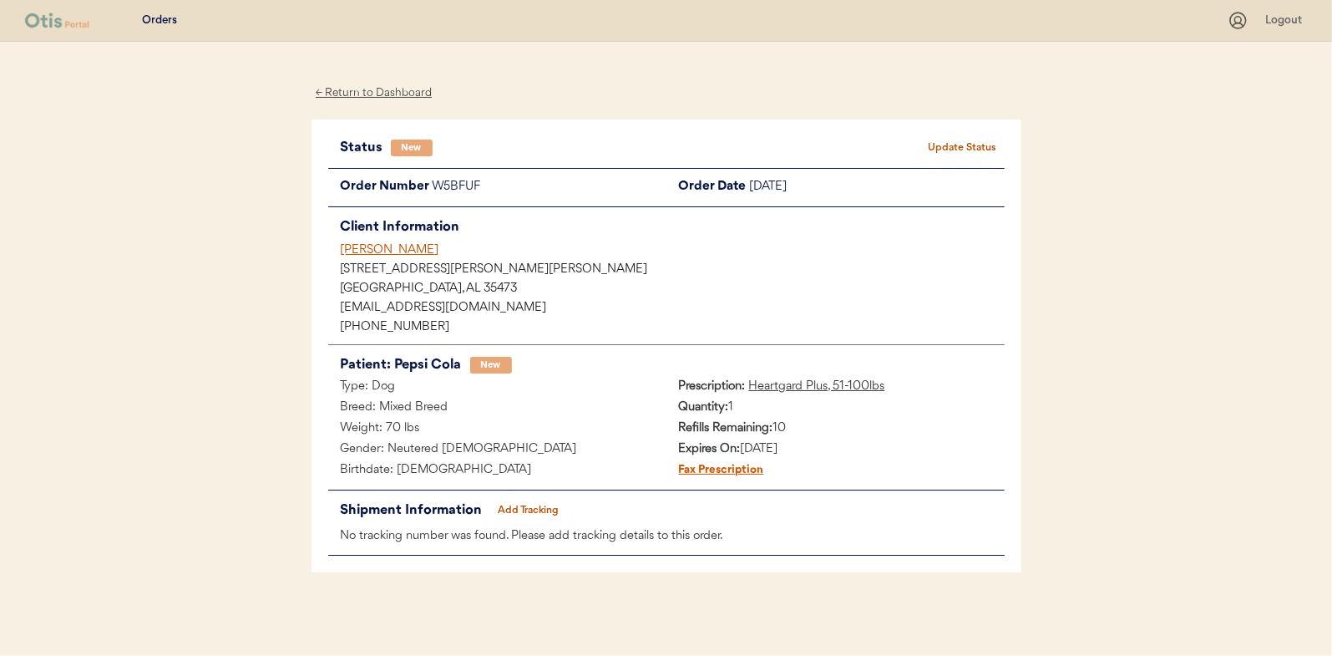
click at [929, 129] on div "Status New Update Status Order Number W5BFUF Order Date October 14, 2025 Client…" at bounding box center [667, 346] width 710 height 454
click at [941, 141] on button "Update Status" at bounding box center [963, 147] width 84 height 23
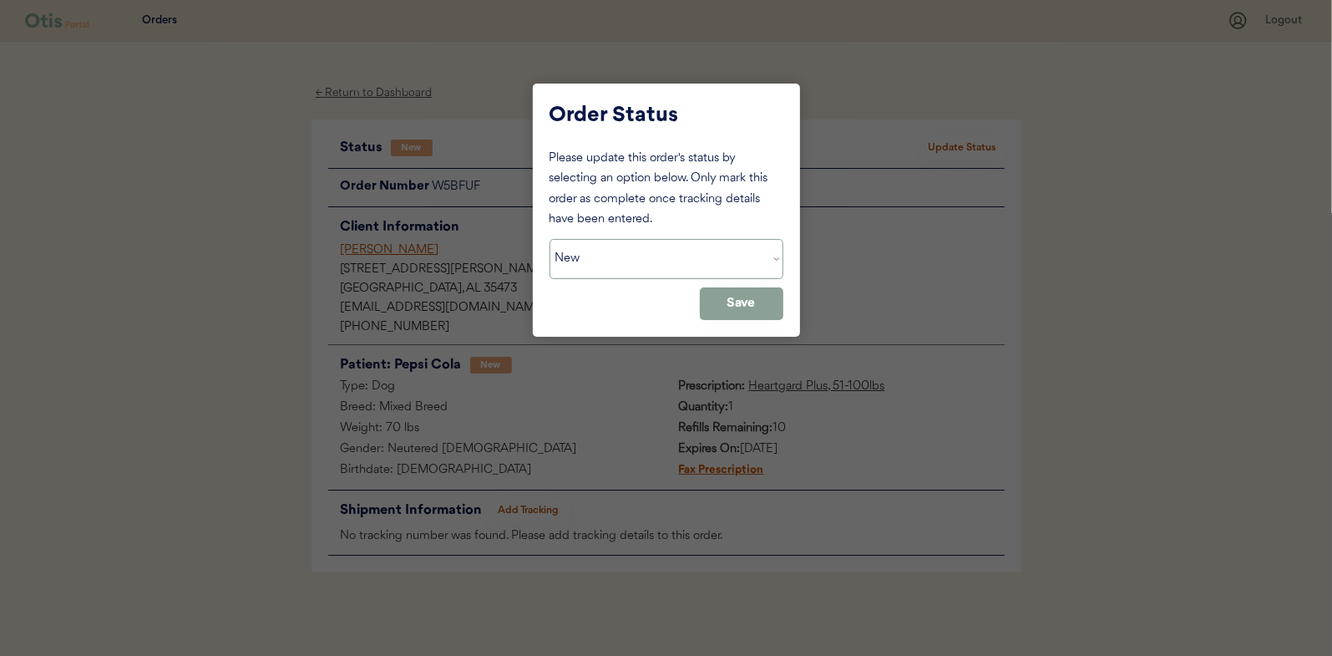
click at [636, 252] on select "Status On Hold New In Progress Complete Pending HW Consent Canceled" at bounding box center [667, 259] width 234 height 40
select select ""in_progress""
click at [550, 239] on select "Status On Hold New In Progress Complete Pending HW Consent Canceled" at bounding box center [667, 259] width 234 height 40
click at [770, 303] on button "Save" at bounding box center [742, 303] width 84 height 33
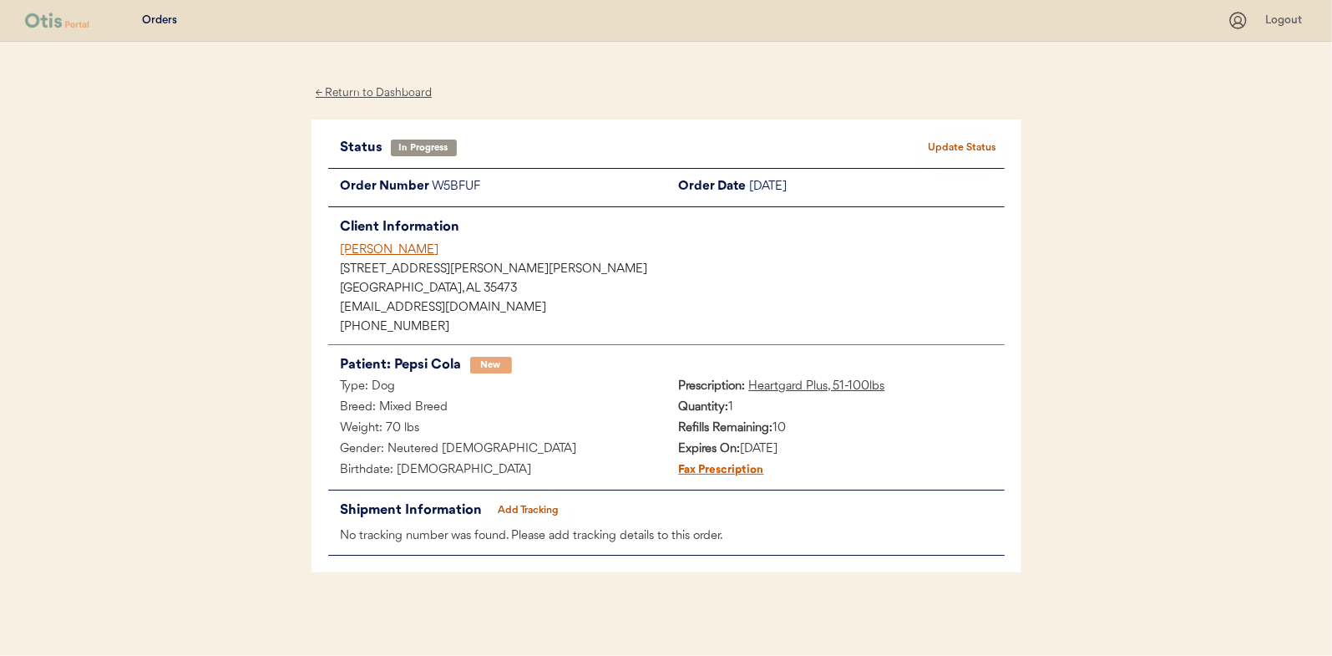
click at [372, 90] on div "← Return to Dashboard" at bounding box center [374, 93] width 125 height 19
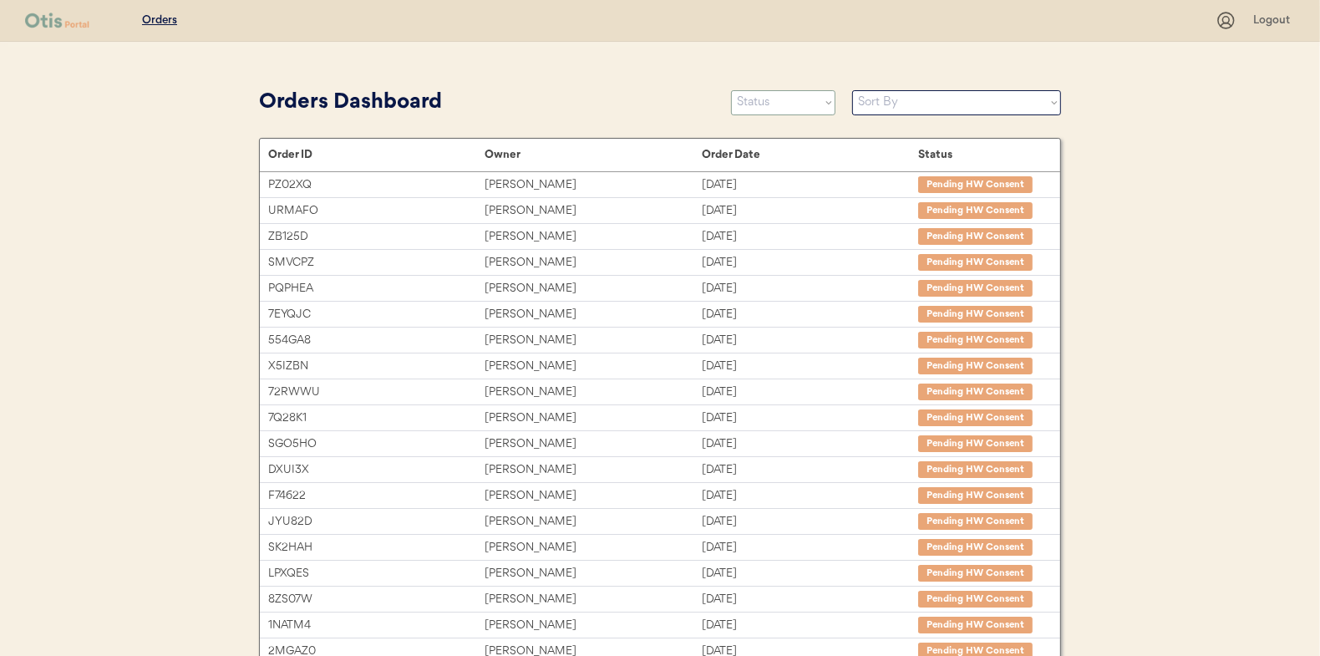
click at [784, 91] on select "Status On Hold New In Progress Complete Pending HW Consent Canceled" at bounding box center [783, 102] width 104 height 25
select select ""new""
click at [731, 90] on select "Status On Hold New In Progress Complete Pending HW Consent Canceled" at bounding box center [783, 102] width 104 height 25
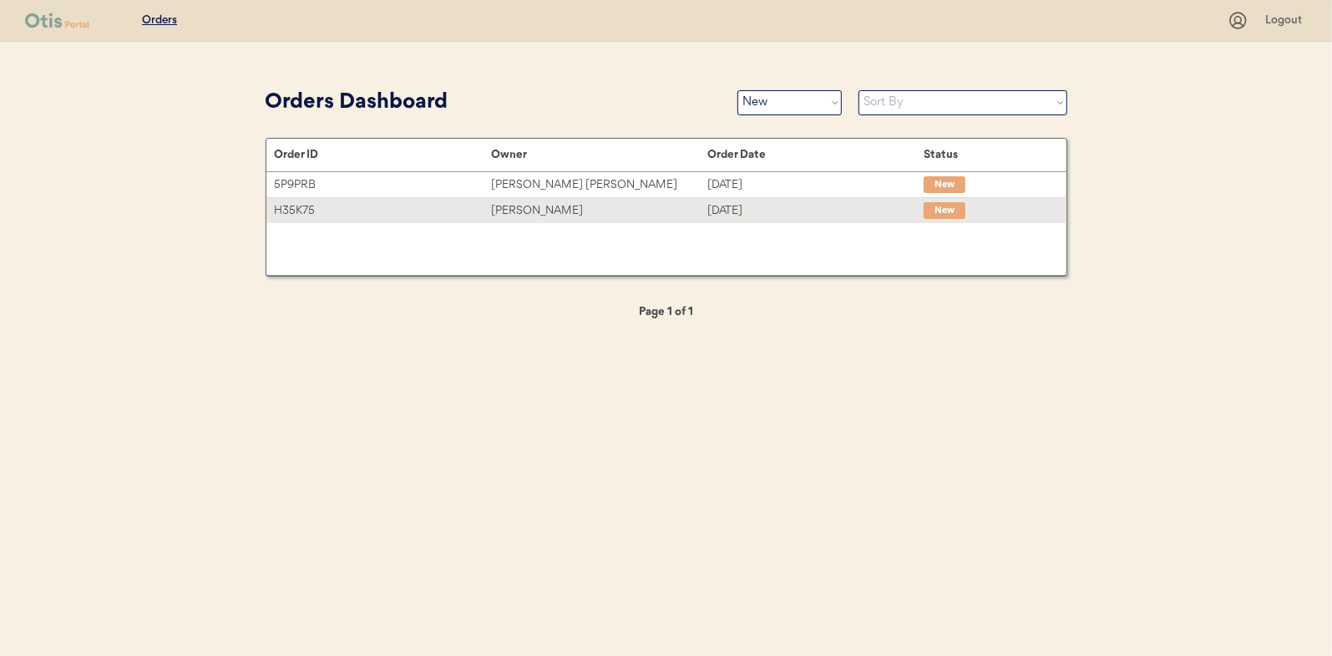
click at [537, 209] on div "[PERSON_NAME]" at bounding box center [599, 210] width 216 height 19
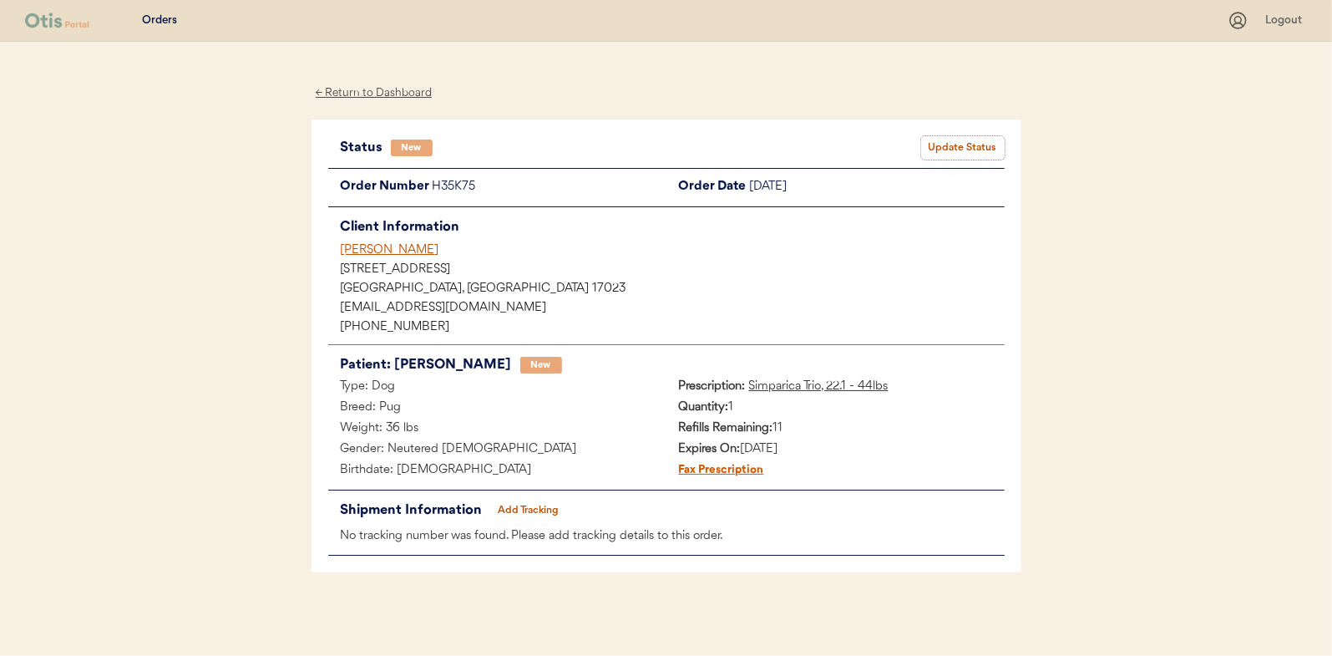
click at [945, 144] on button "Update Status" at bounding box center [963, 147] width 84 height 23
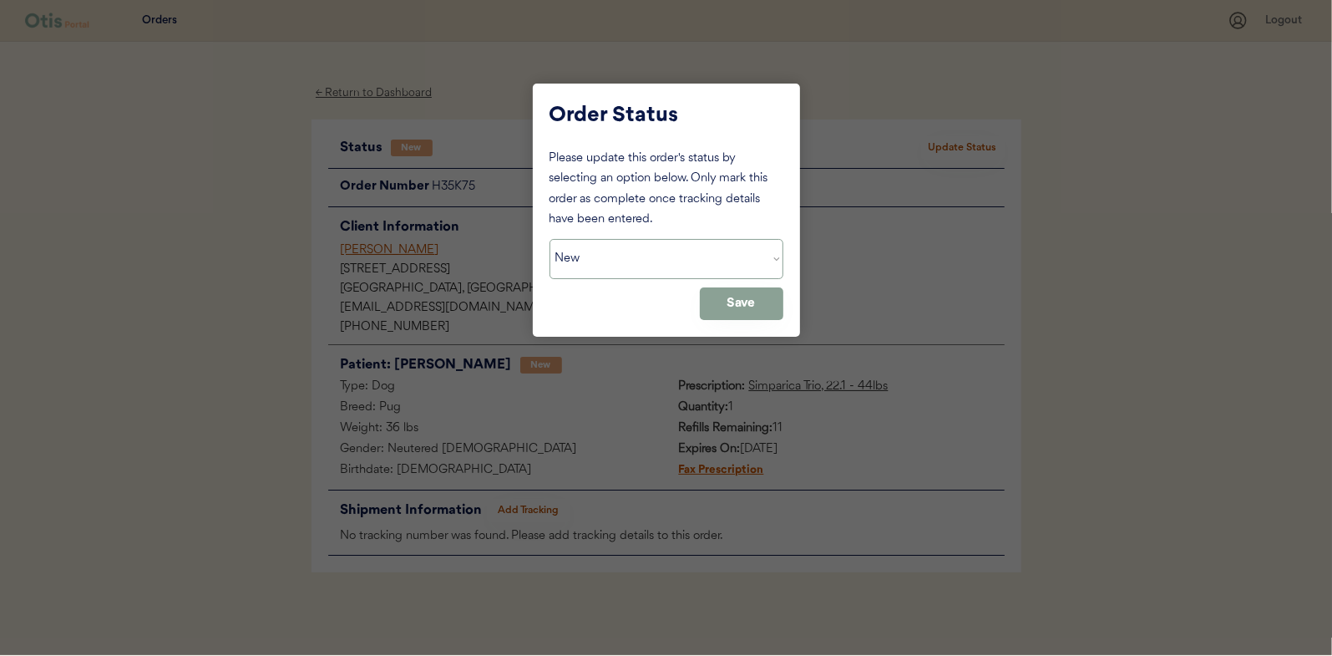
click at [594, 273] on select "Status On Hold New In Progress Complete Pending HW Consent Canceled" at bounding box center [667, 259] width 234 height 40
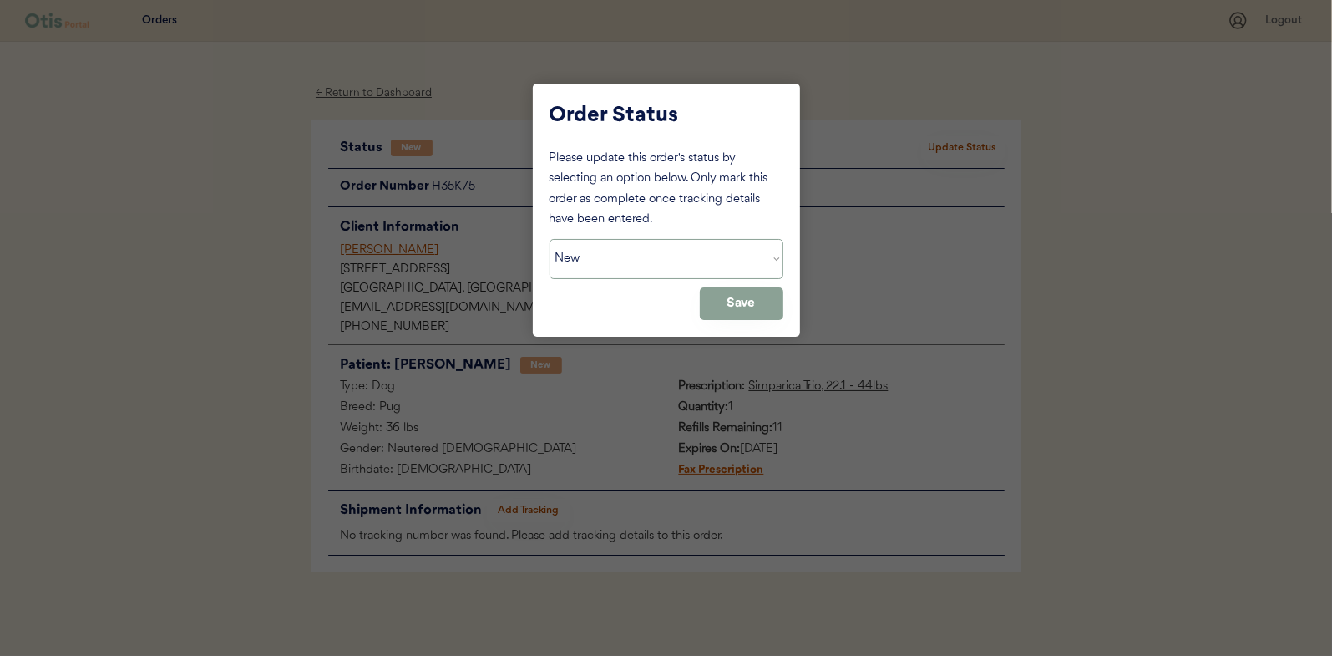
select select ""in_progress""
click at [550, 239] on select "Status On Hold New In Progress Complete Pending HW Consent Canceled" at bounding box center [667, 259] width 234 height 40
click at [723, 308] on button "Save" at bounding box center [742, 303] width 84 height 33
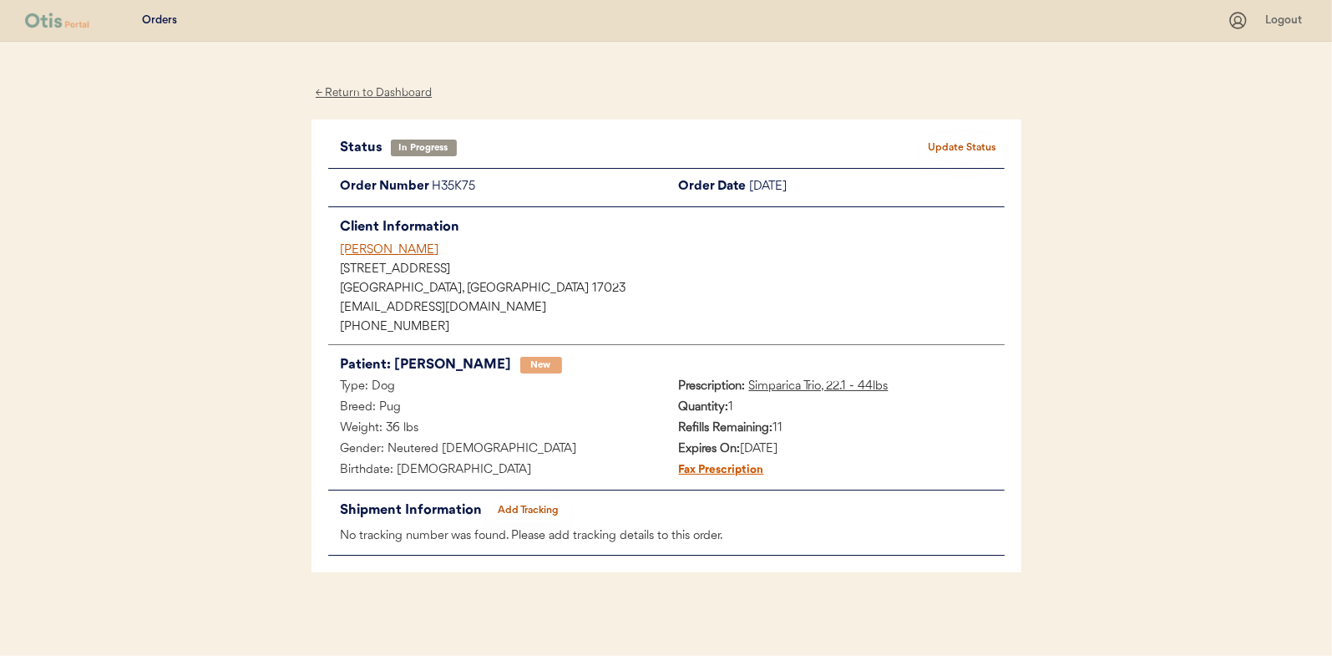
click at [373, 87] on div "← Return to Dashboard" at bounding box center [374, 93] width 125 height 19
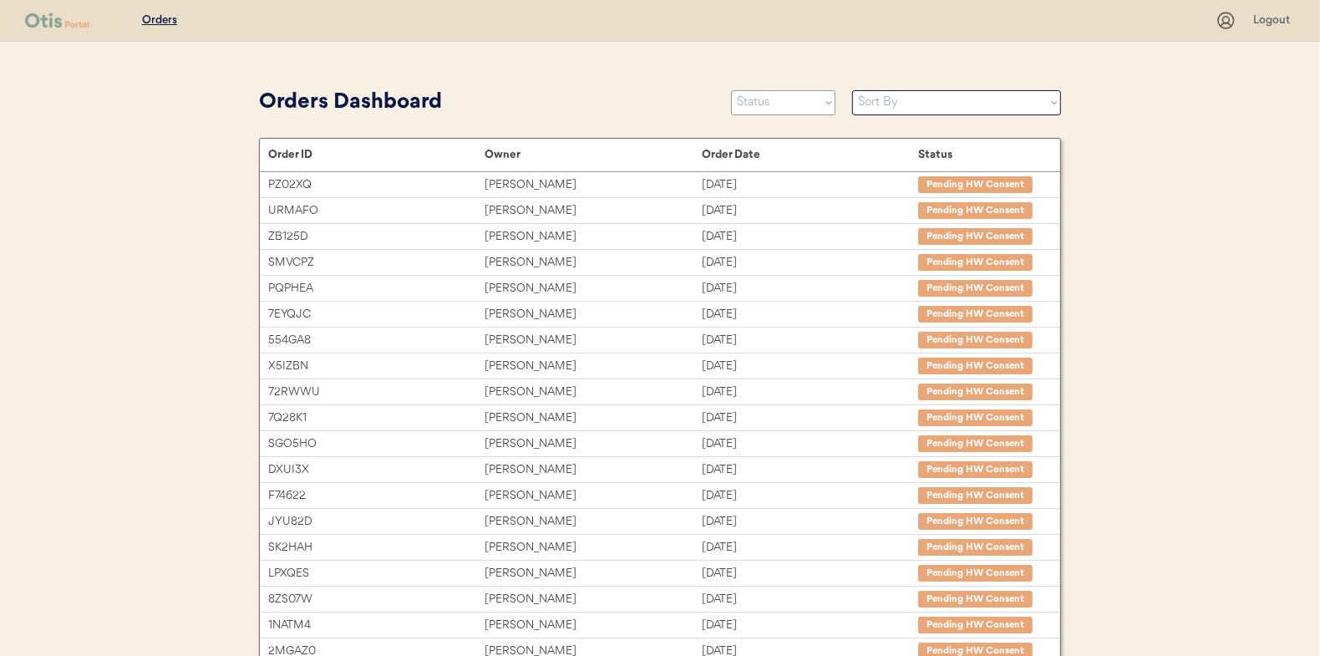
click at [760, 104] on select "Status On Hold New In Progress Complete Pending HW Consent Canceled" at bounding box center [783, 102] width 104 height 25
select select ""new""
click at [731, 90] on select "Status On Hold New In Progress Complete Pending HW Consent Canceled" at bounding box center [783, 102] width 104 height 25
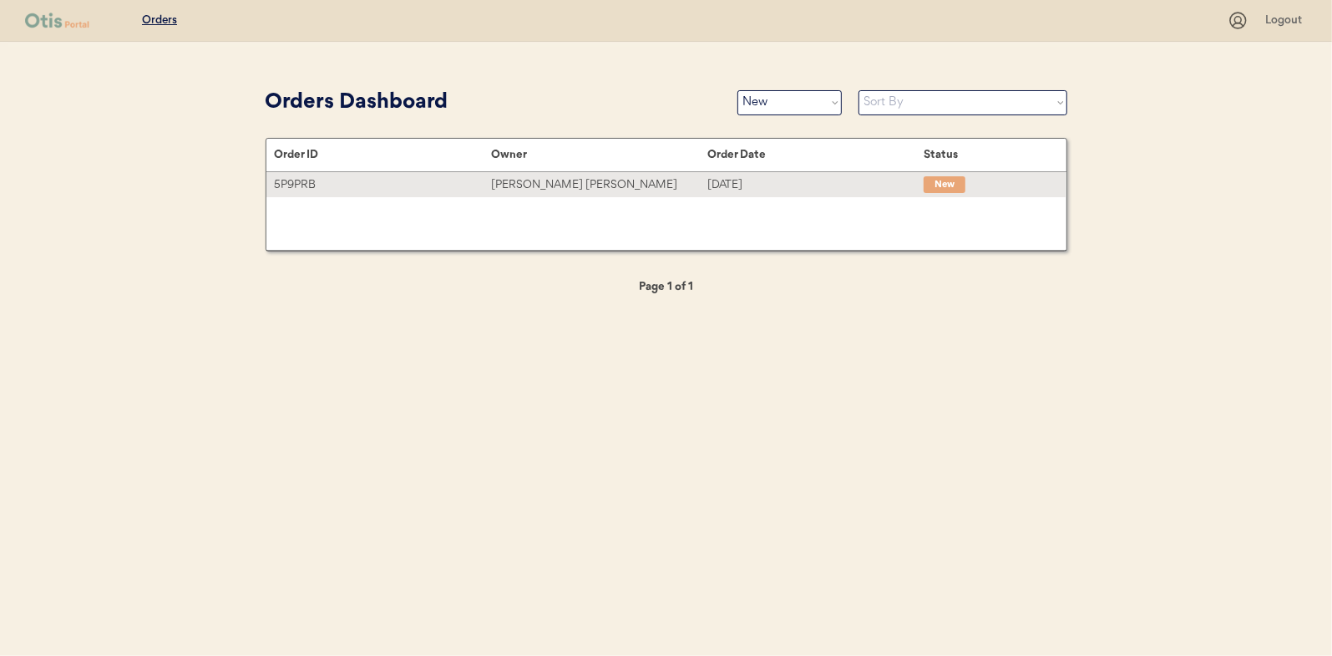
click at [554, 187] on div "[PERSON_NAME] [PERSON_NAME]" at bounding box center [599, 184] width 216 height 19
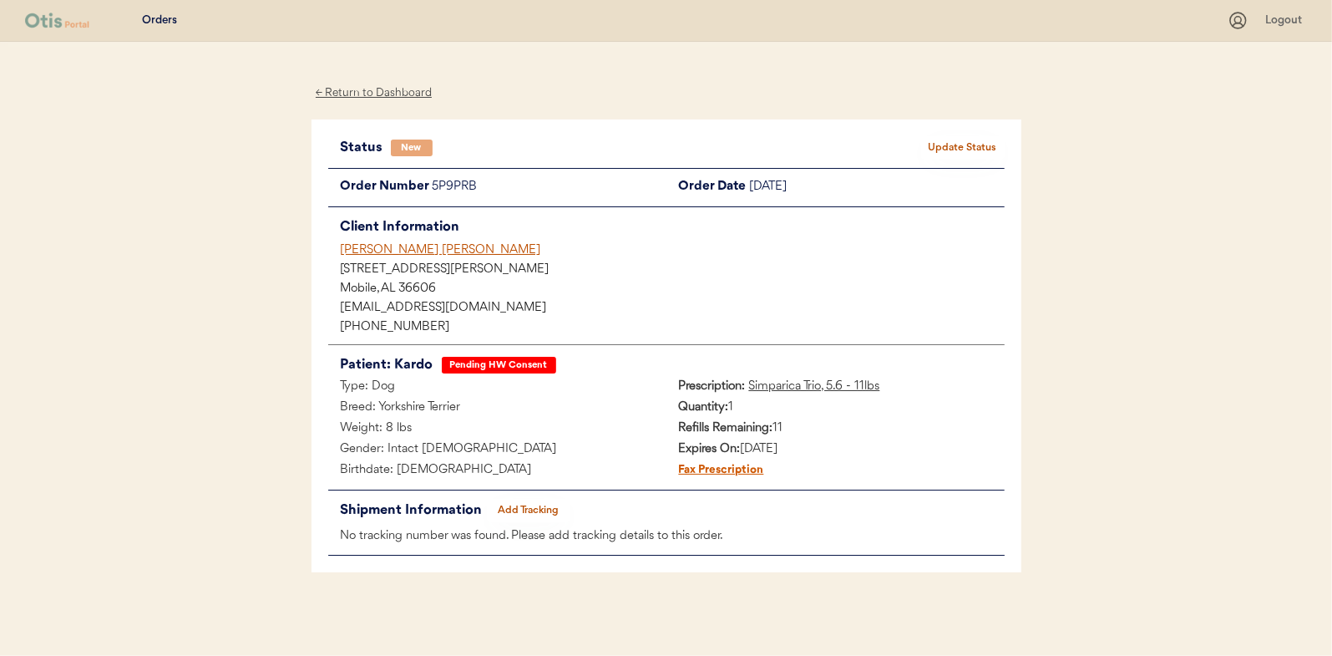
click at [980, 141] on button "Update Status" at bounding box center [963, 147] width 84 height 23
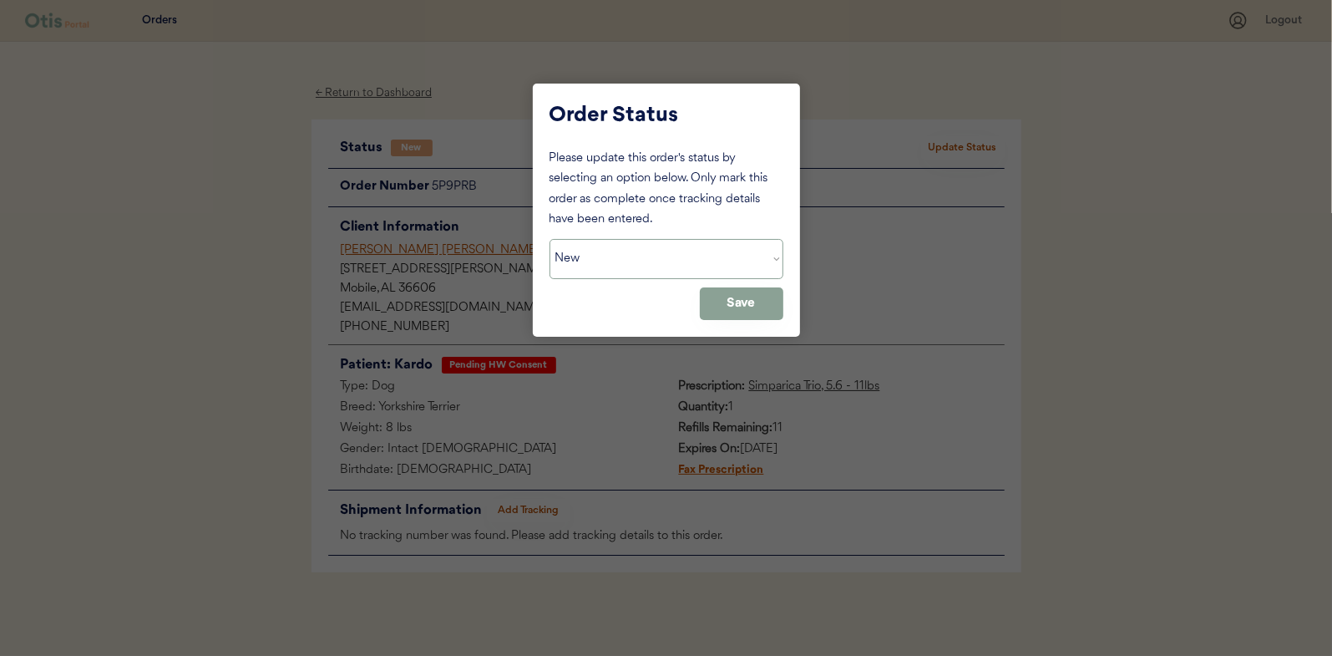
click at [587, 253] on select "Status On Hold New In Progress Complete Pending HW Consent Canceled" at bounding box center [667, 259] width 234 height 40
select select ""in_progress""
click at [550, 239] on select "Status On Hold New In Progress Complete Pending HW Consent Canceled" at bounding box center [667, 259] width 234 height 40
click at [750, 302] on button "Save" at bounding box center [742, 303] width 84 height 33
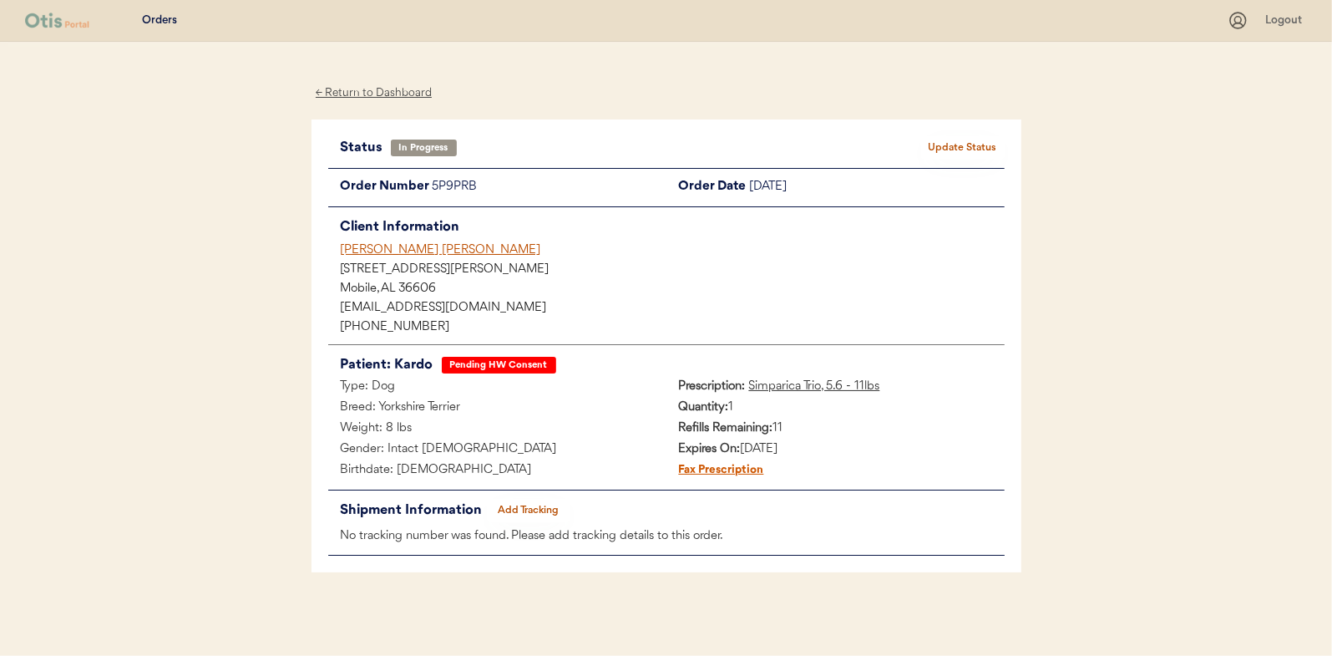
click at [398, 92] on div "← Return to Dashboard" at bounding box center [374, 93] width 125 height 19
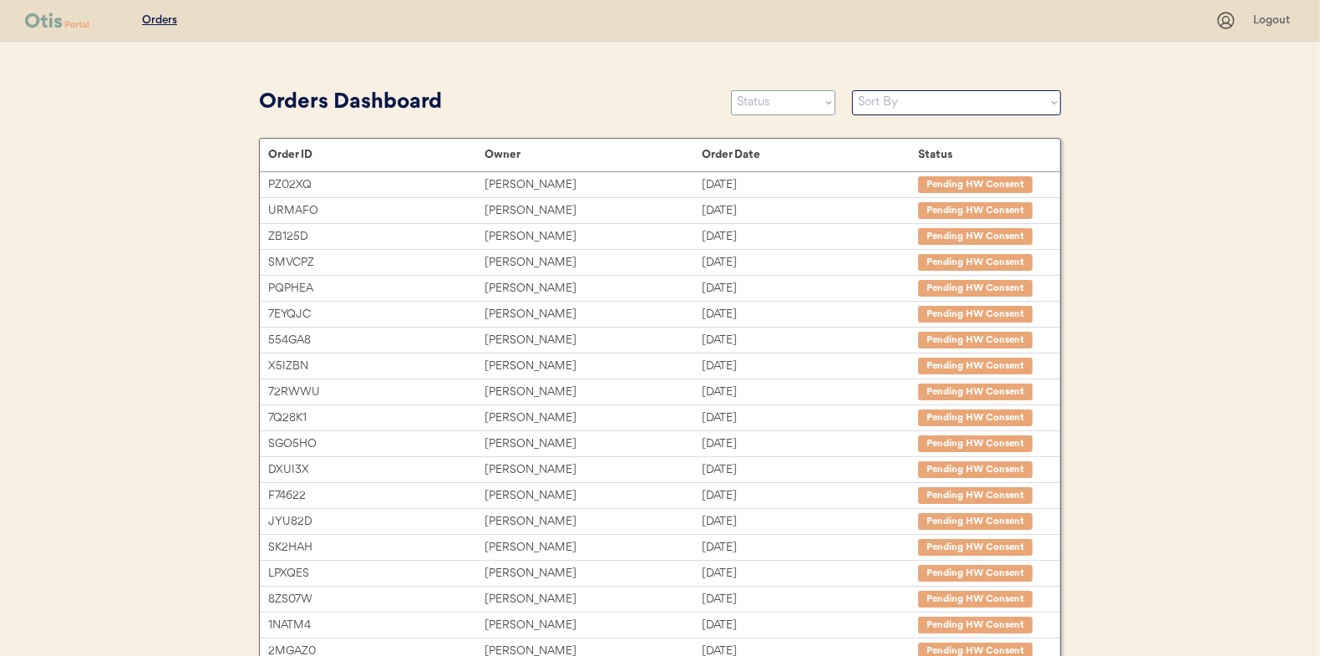
click at [756, 106] on select "Status On Hold New In Progress Complete Pending HW Consent Canceled" at bounding box center [783, 102] width 104 height 25
click at [731, 90] on select "Status On Hold New In Progress Complete Pending HW Consent Canceled" at bounding box center [783, 102] width 104 height 25
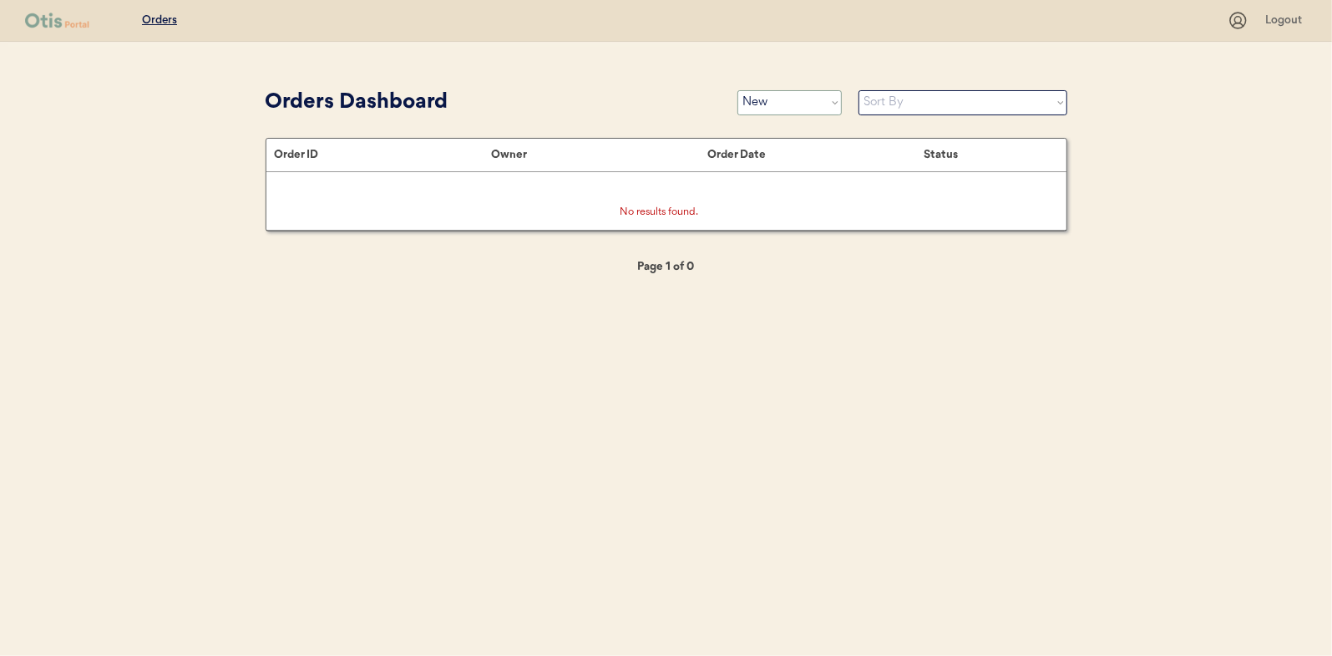
click at [764, 99] on select "Status On Hold New In Progress Complete Pending HW Consent Canceled" at bounding box center [789, 102] width 104 height 25
click at [737, 90] on select "Status On Hold New In Progress Complete Pending HW Consent Canceled" at bounding box center [789, 102] width 104 height 25
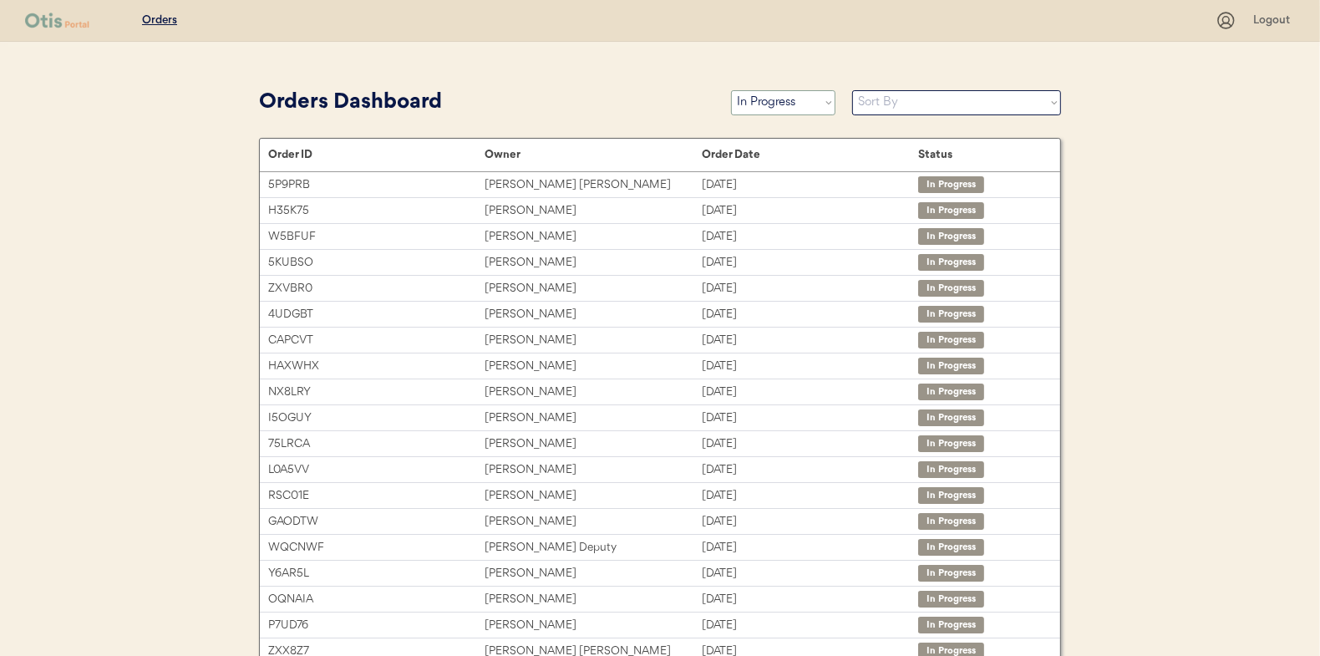
click at [778, 103] on select "Status On Hold New In Progress Complete Pending HW Consent Canceled" at bounding box center [783, 102] width 104 height 25
click at [731, 90] on select "Status On Hold New In Progress Complete Pending HW Consent Canceled" at bounding box center [783, 102] width 104 height 25
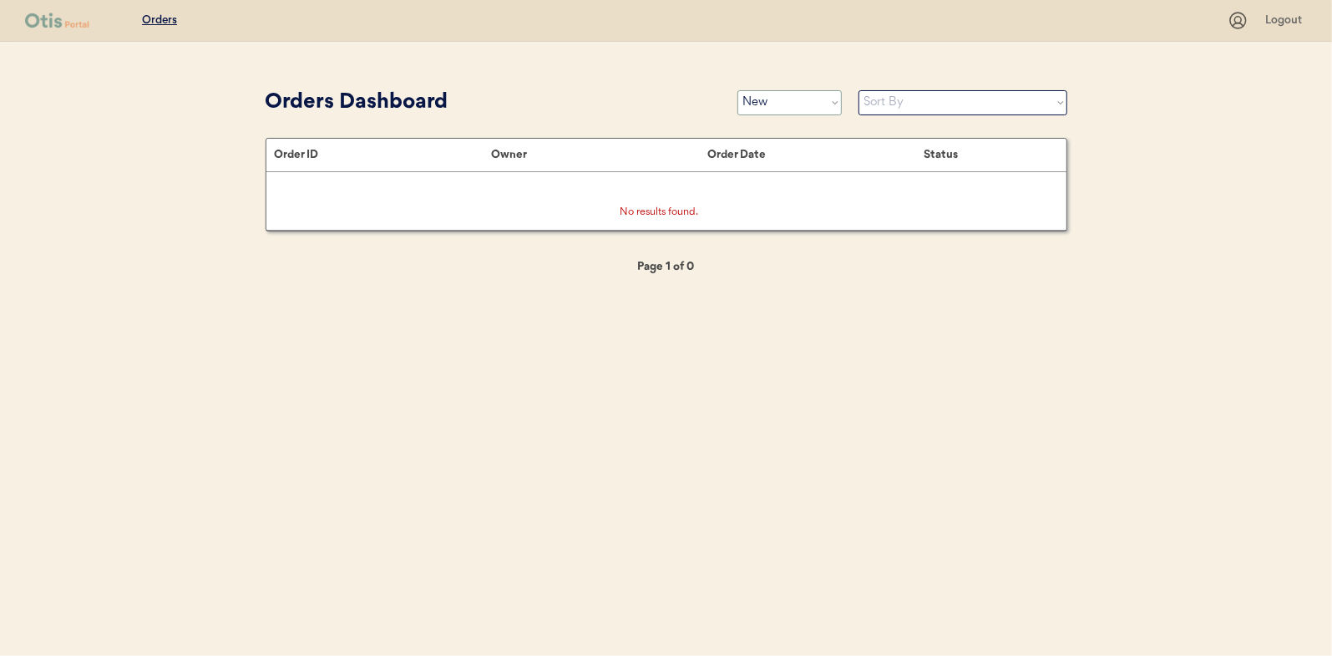
click at [773, 101] on select "Status On Hold New In Progress Complete Pending HW Consent Canceled" at bounding box center [789, 102] width 104 height 25
select select ""in_progress""
click at [737, 90] on select "Status On Hold New In Progress Complete Pending HW Consent Canceled" at bounding box center [789, 102] width 104 height 25
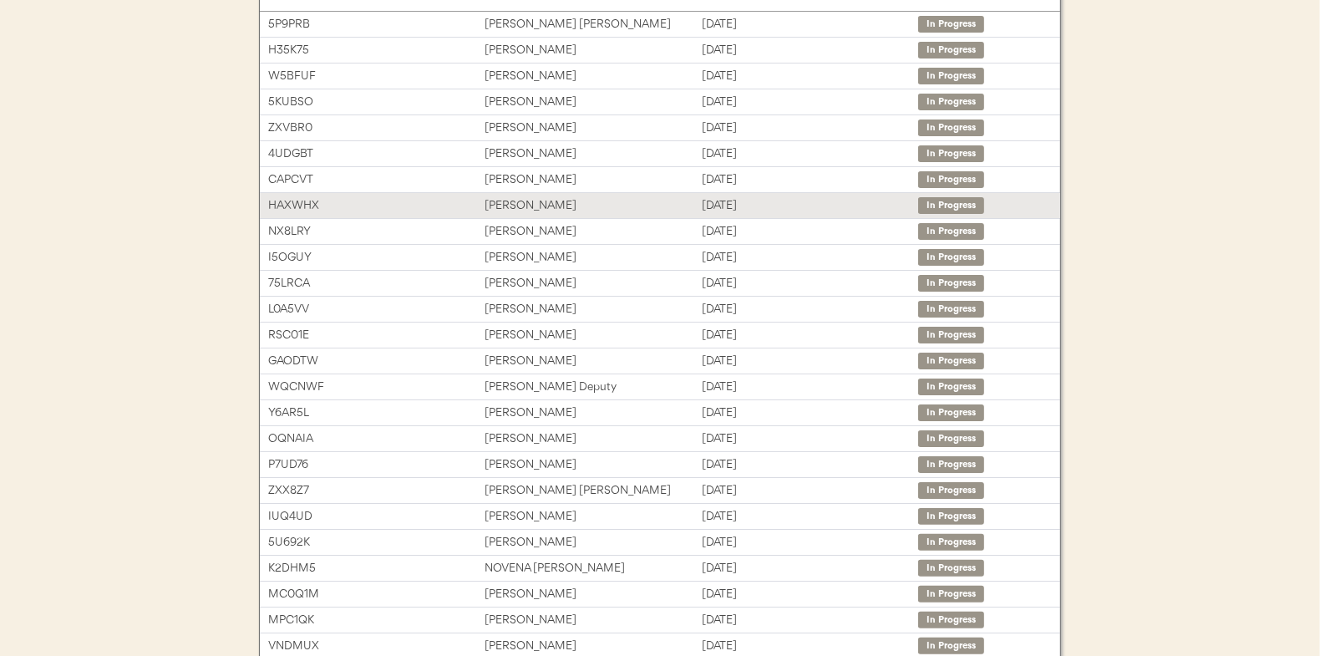
scroll to position [167, 0]
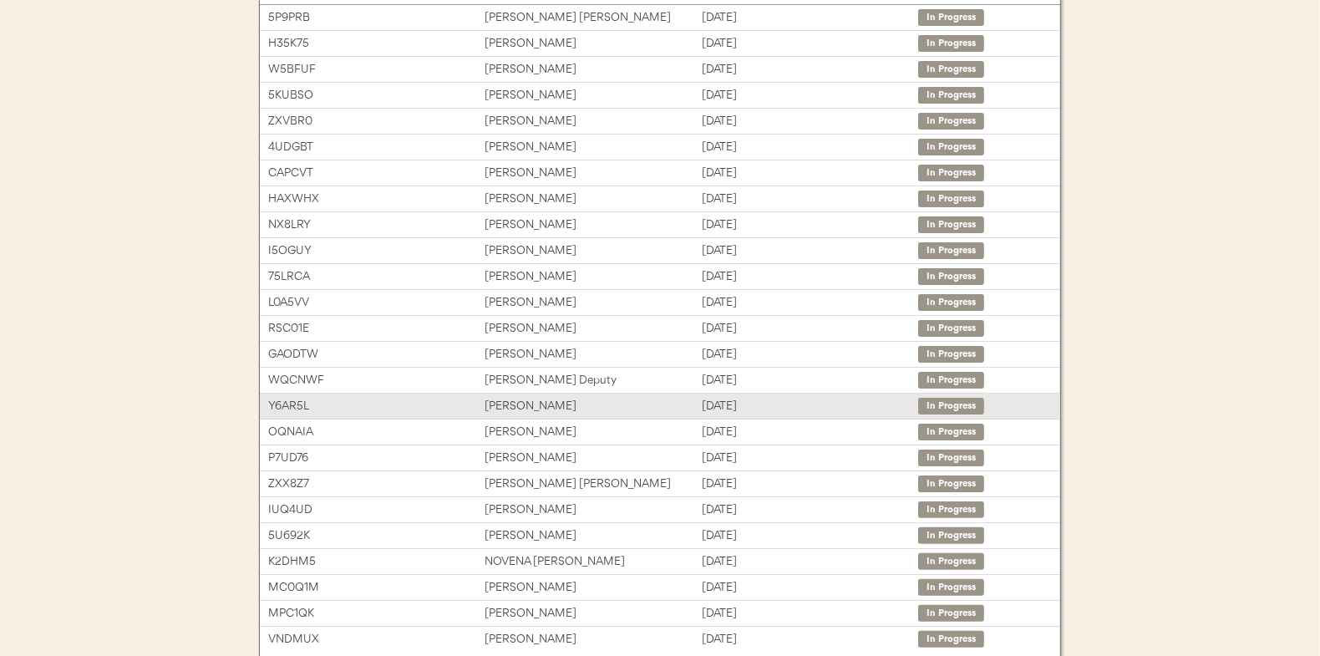
click at [515, 406] on div "Gisela Baurmann" at bounding box center [592, 406] width 216 height 19
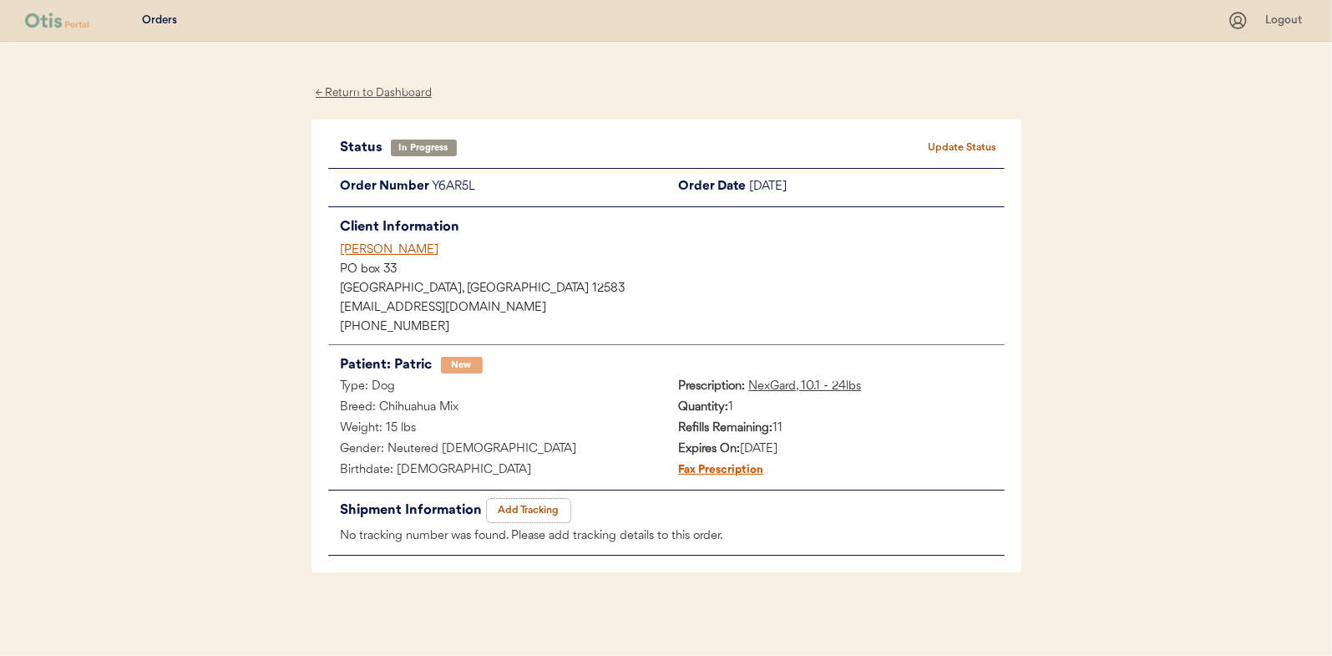
click at [540, 504] on button "Add Tracking" at bounding box center [529, 510] width 84 height 23
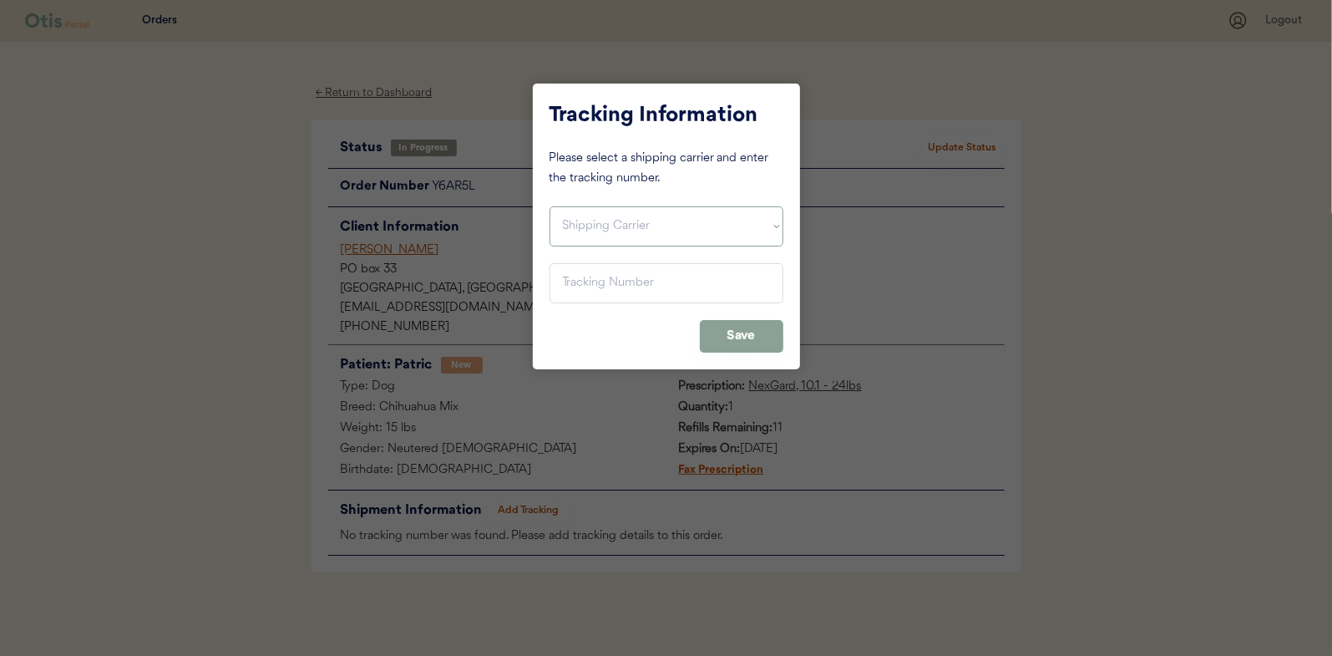
click at [583, 223] on select "Shipping Carrier FedEx FedEx Ground Economy UPS USPS" at bounding box center [667, 226] width 234 height 40
select select ""usps""
click at [550, 206] on select "Shipping Carrier FedEx FedEx Ground Economy UPS USPS" at bounding box center [667, 226] width 234 height 40
click at [566, 276] on input "input" at bounding box center [667, 283] width 234 height 40
paste input "9400150105798039460623"
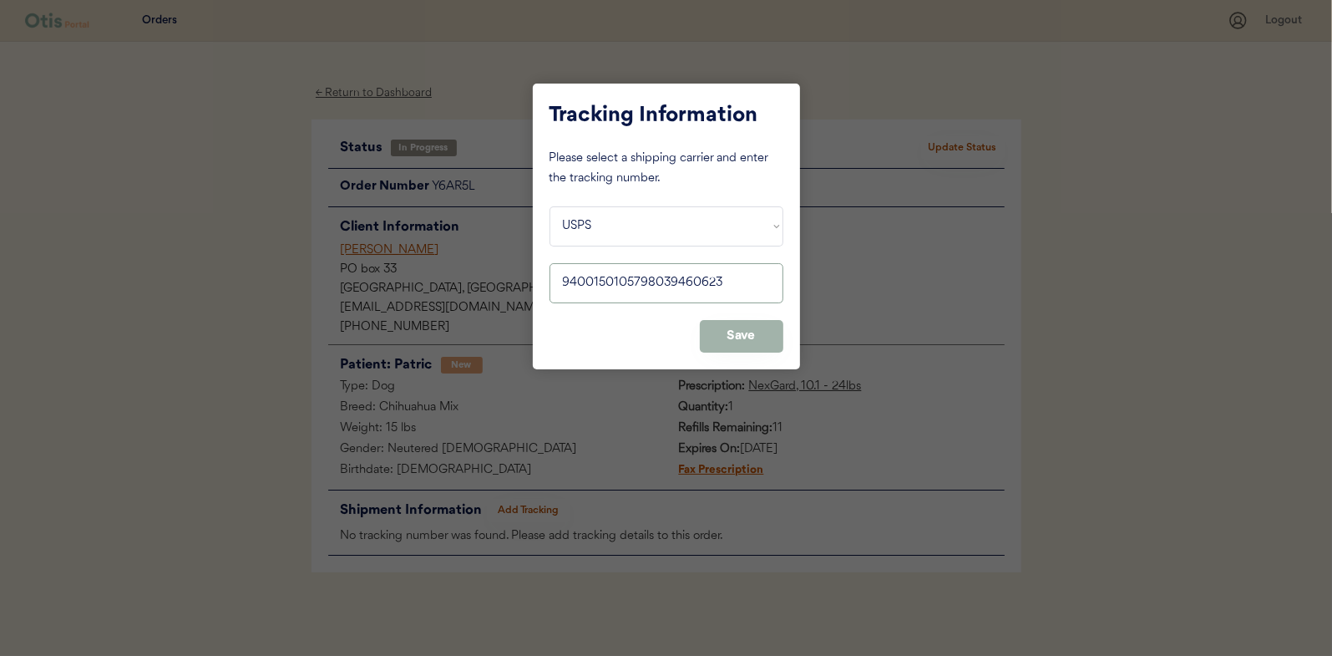
type input "9400150105798039460623"
click at [748, 332] on button "Save" at bounding box center [742, 336] width 84 height 33
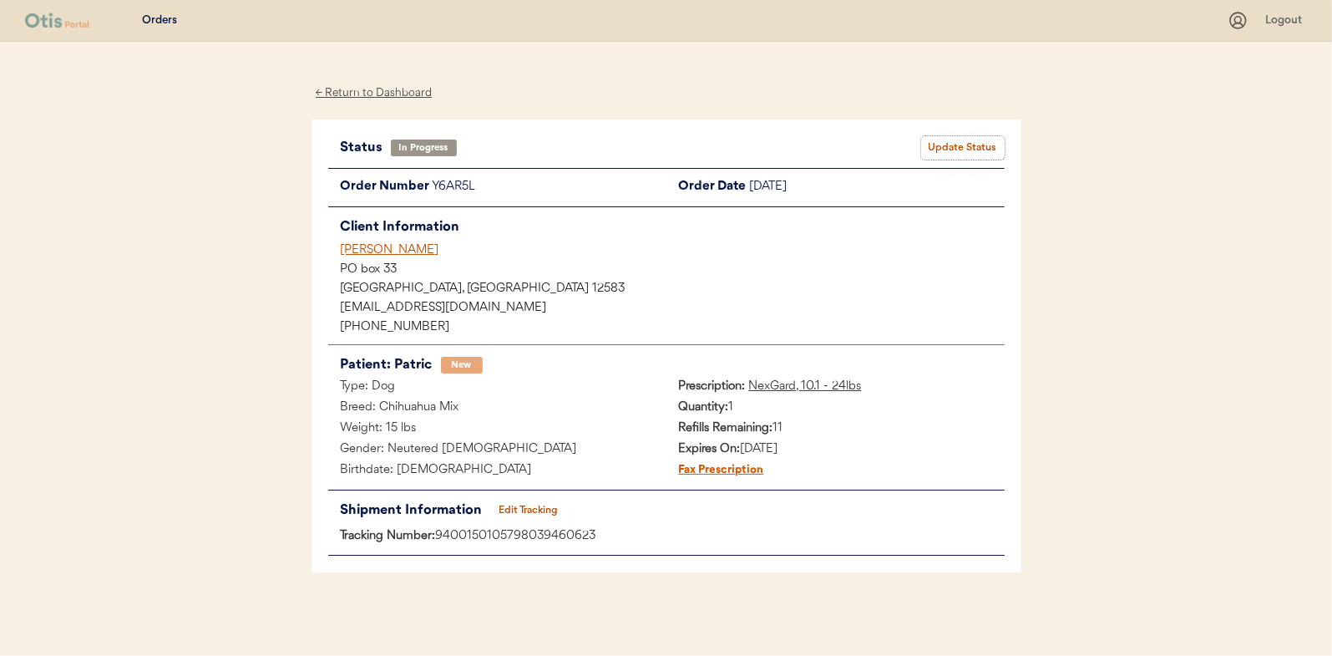
click at [964, 139] on button "Update Status" at bounding box center [963, 147] width 84 height 23
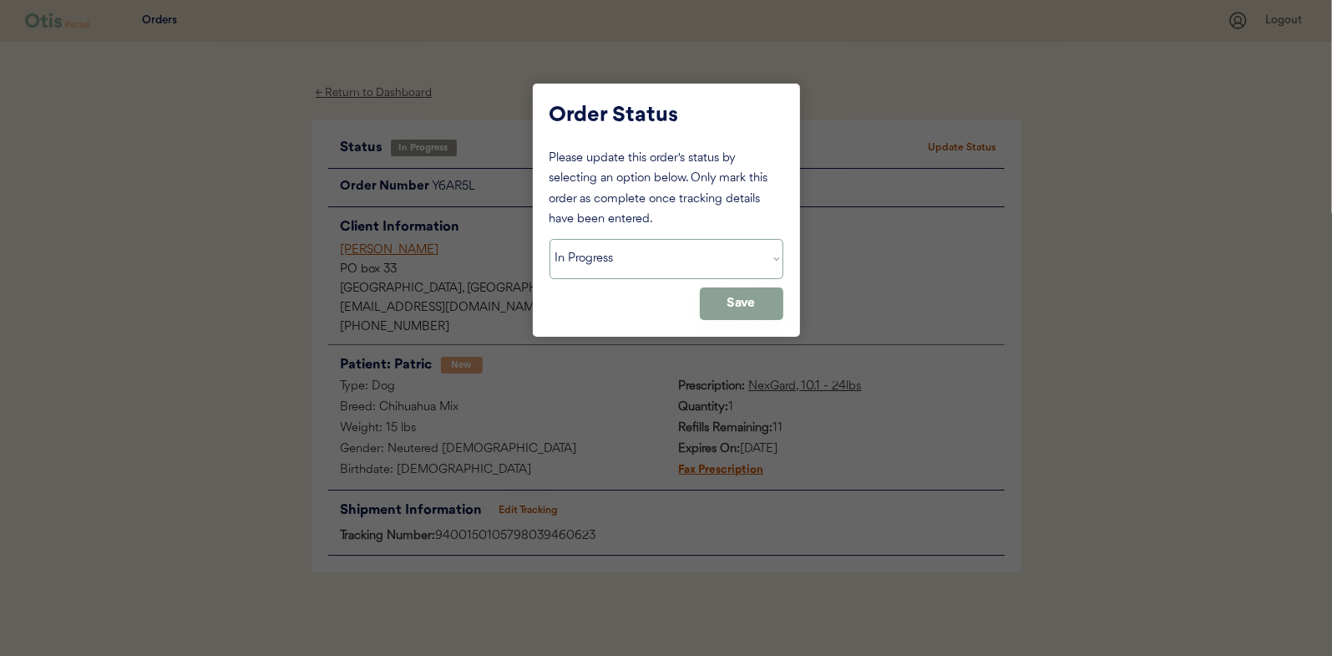
click at [629, 258] on select "Status On Hold New In Progress Complete Pending HW Consent Canceled" at bounding box center [667, 259] width 234 height 40
select select ""complete""
click at [550, 239] on select "Status On Hold New In Progress Complete Pending HW Consent Canceled" at bounding box center [667, 259] width 234 height 40
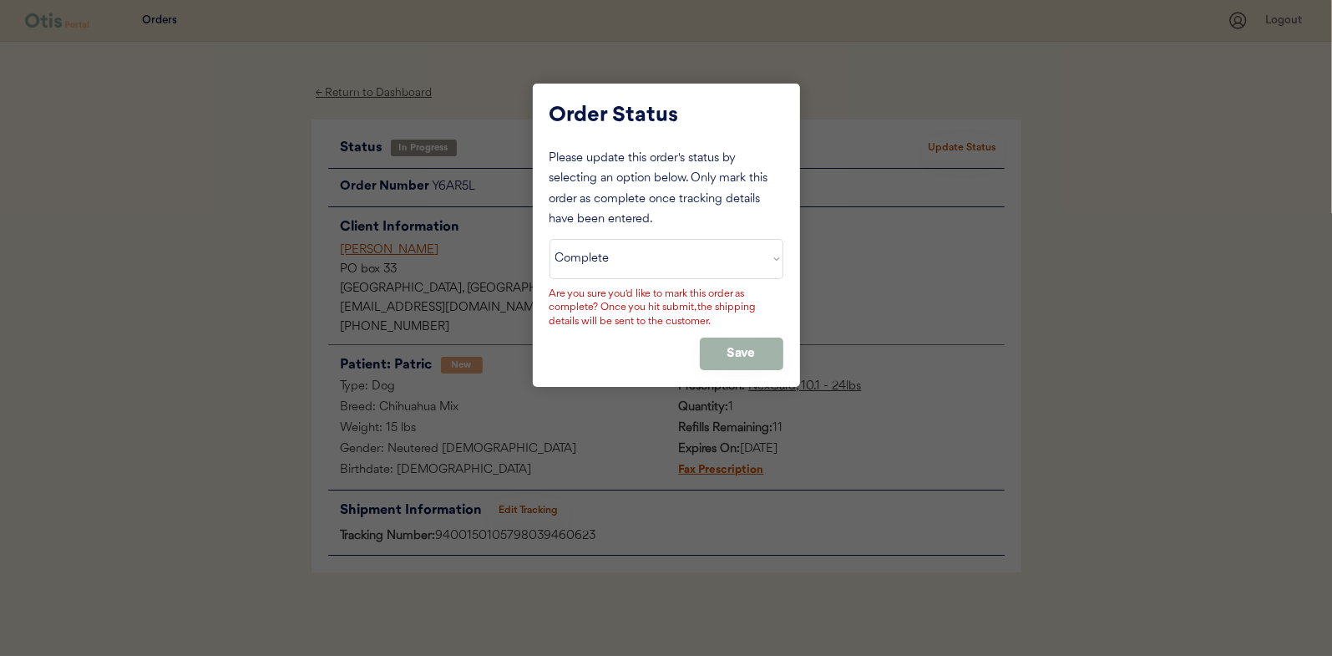
click at [768, 346] on button "Save" at bounding box center [742, 353] width 84 height 33
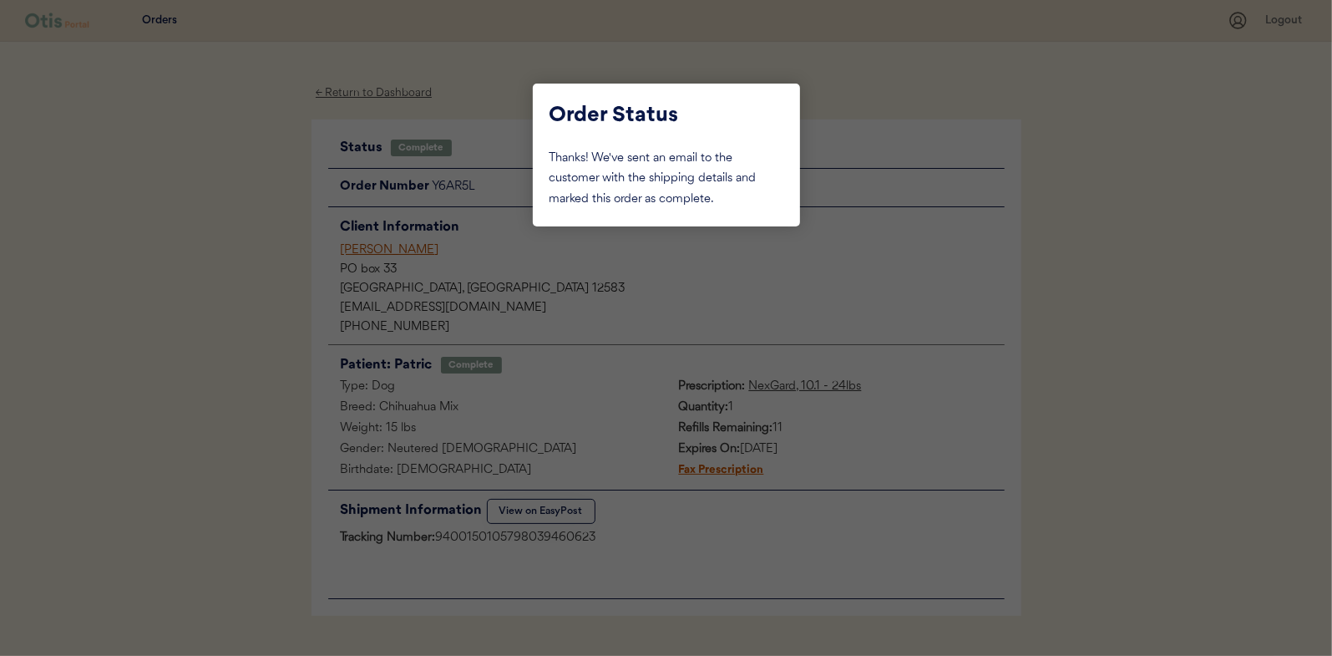
drag, startPoint x: 261, startPoint y: 200, endPoint x: 334, endPoint y: 127, distance: 103.4
click at [261, 200] on div at bounding box center [666, 328] width 1332 height 656
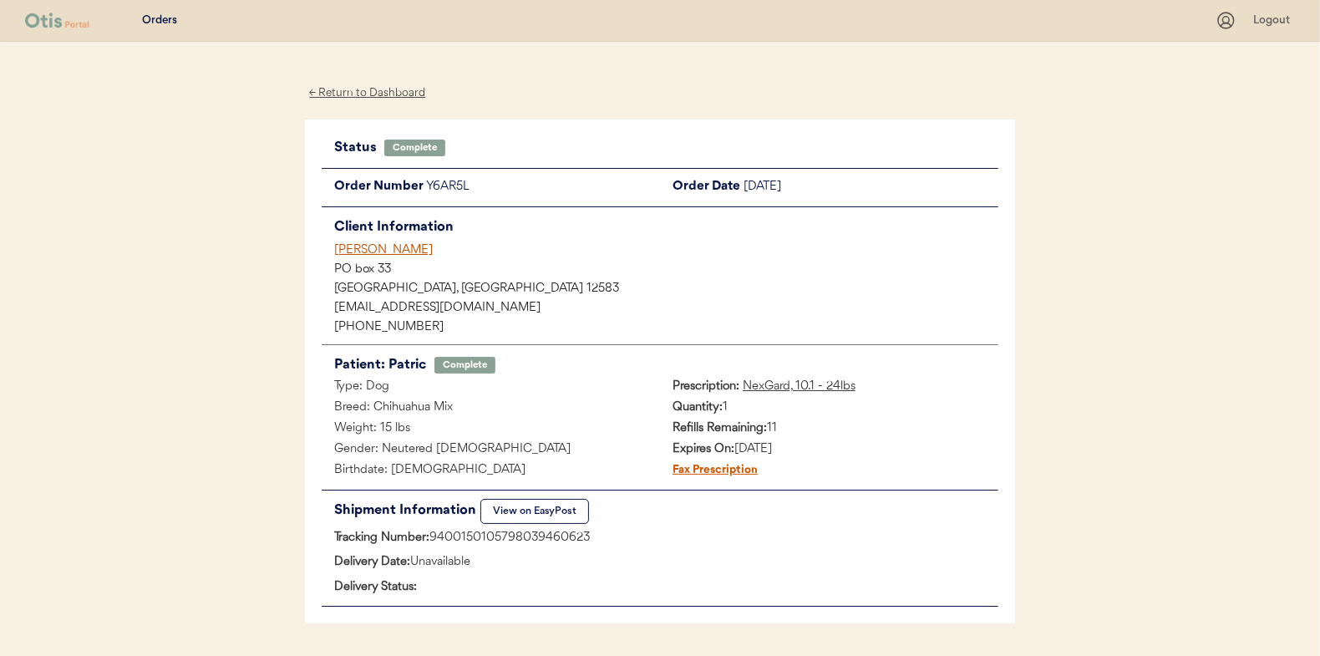
click at [371, 89] on div "← Return to Dashboard" at bounding box center [367, 93] width 125 height 19
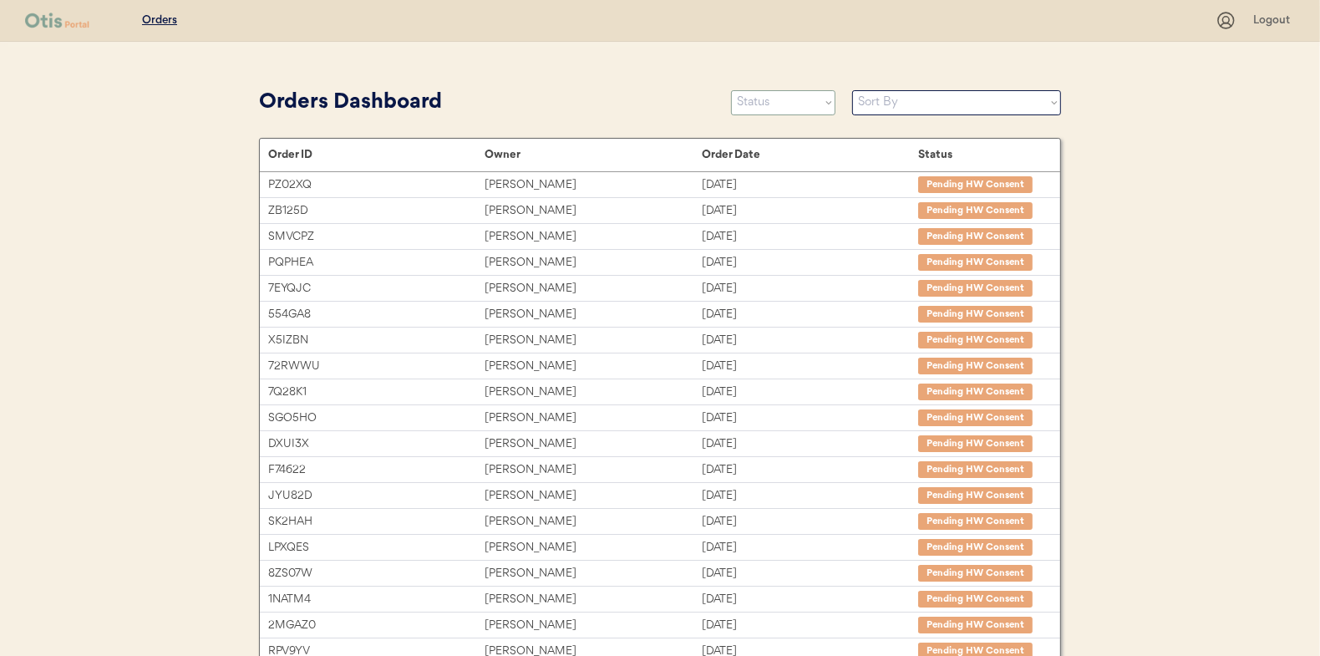
click at [777, 103] on select "Status On Hold New In Progress Complete Pending HW Consent Canceled" at bounding box center [783, 102] width 104 height 25
select select ""in_progress""
click at [731, 90] on select "Status On Hold New In Progress Complete Pending HW Consent Canceled" at bounding box center [783, 102] width 104 height 25
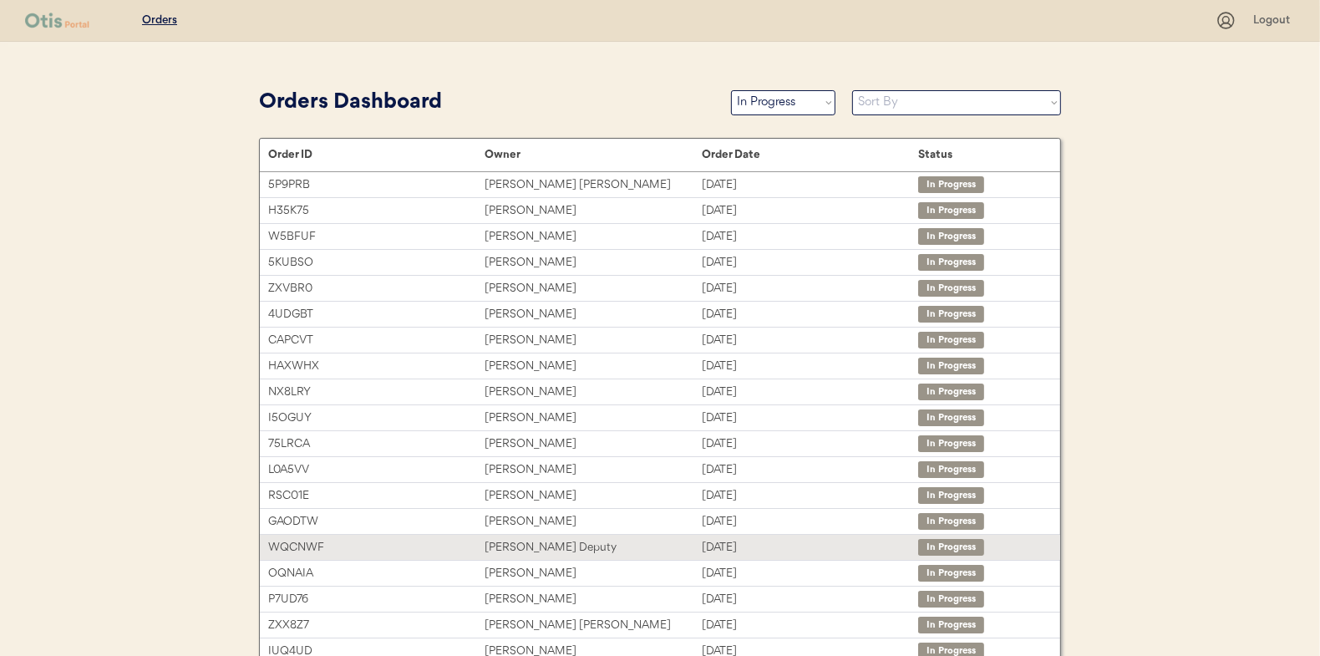
click at [512, 538] on div "[PERSON_NAME] Deputy" at bounding box center [592, 547] width 216 height 19
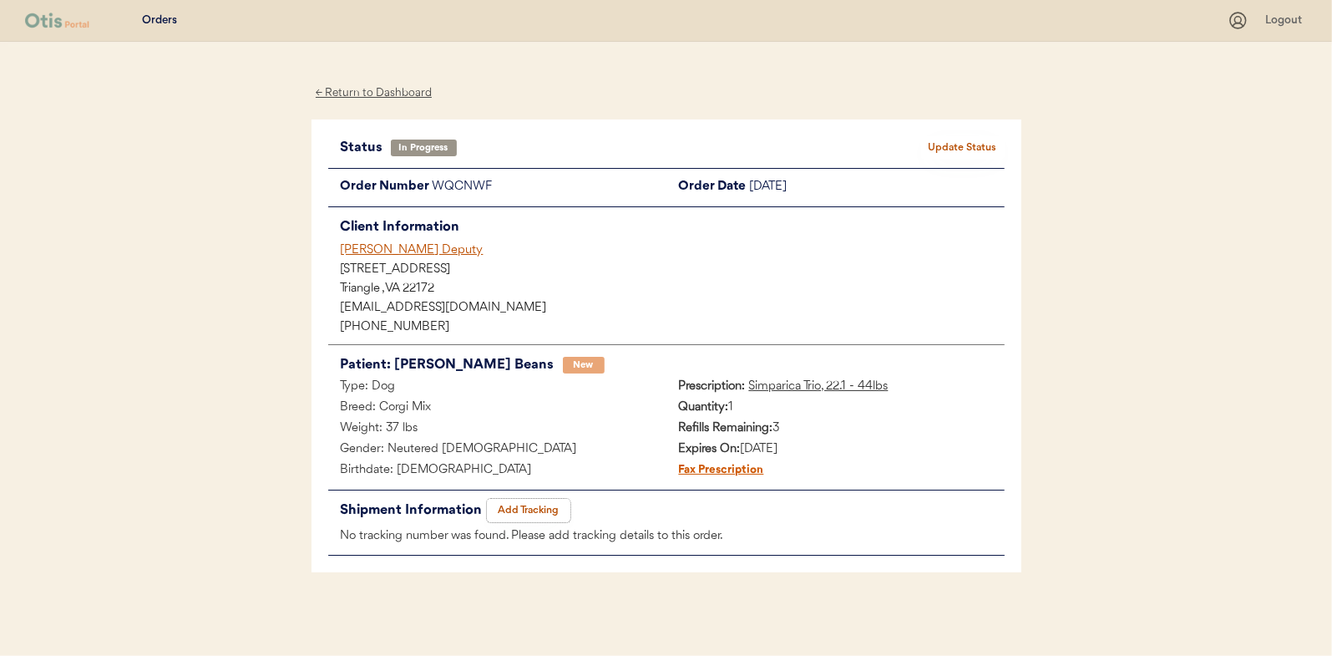
click at [543, 504] on button "Add Tracking" at bounding box center [529, 510] width 84 height 23
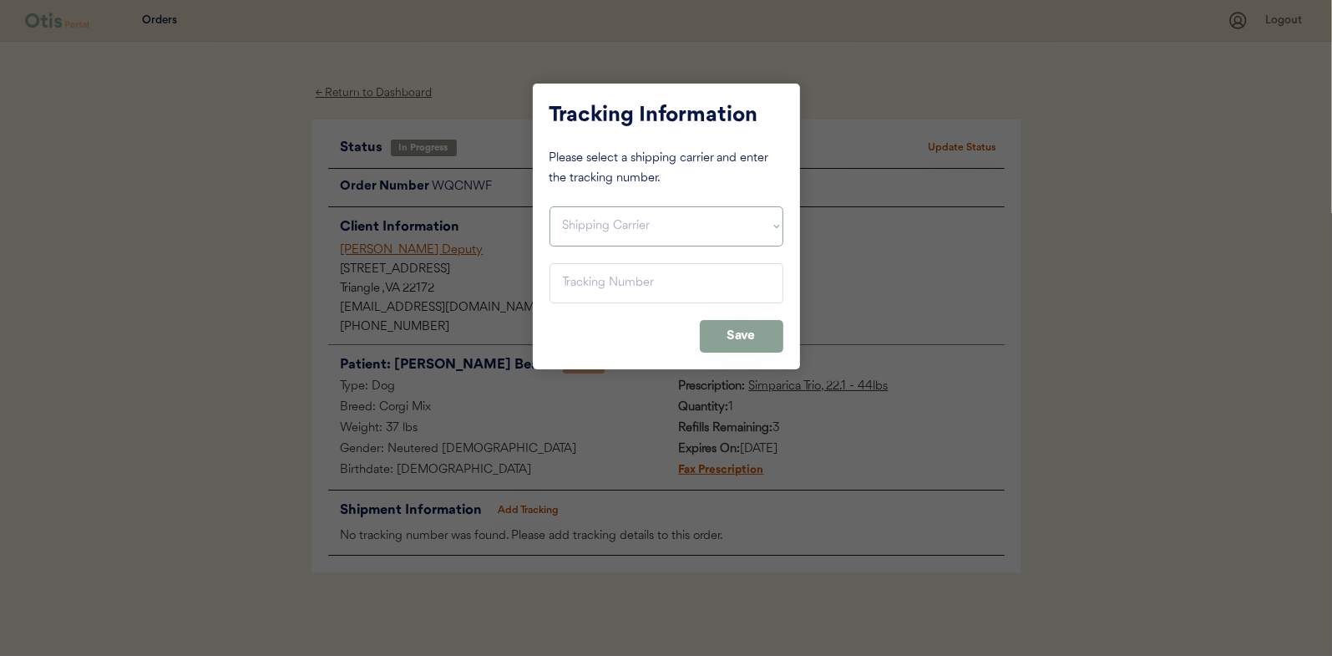
click at [622, 229] on select "Shipping Carrier FedEx FedEx Ground Economy UPS USPS" at bounding box center [667, 226] width 234 height 40
select select ""usps""
click at [550, 206] on select "Shipping Carrier FedEx FedEx Ground Economy UPS USPS" at bounding box center [667, 226] width 234 height 40
click at [587, 281] on input "input" at bounding box center [667, 283] width 234 height 40
paste input "9400150105496041117725"
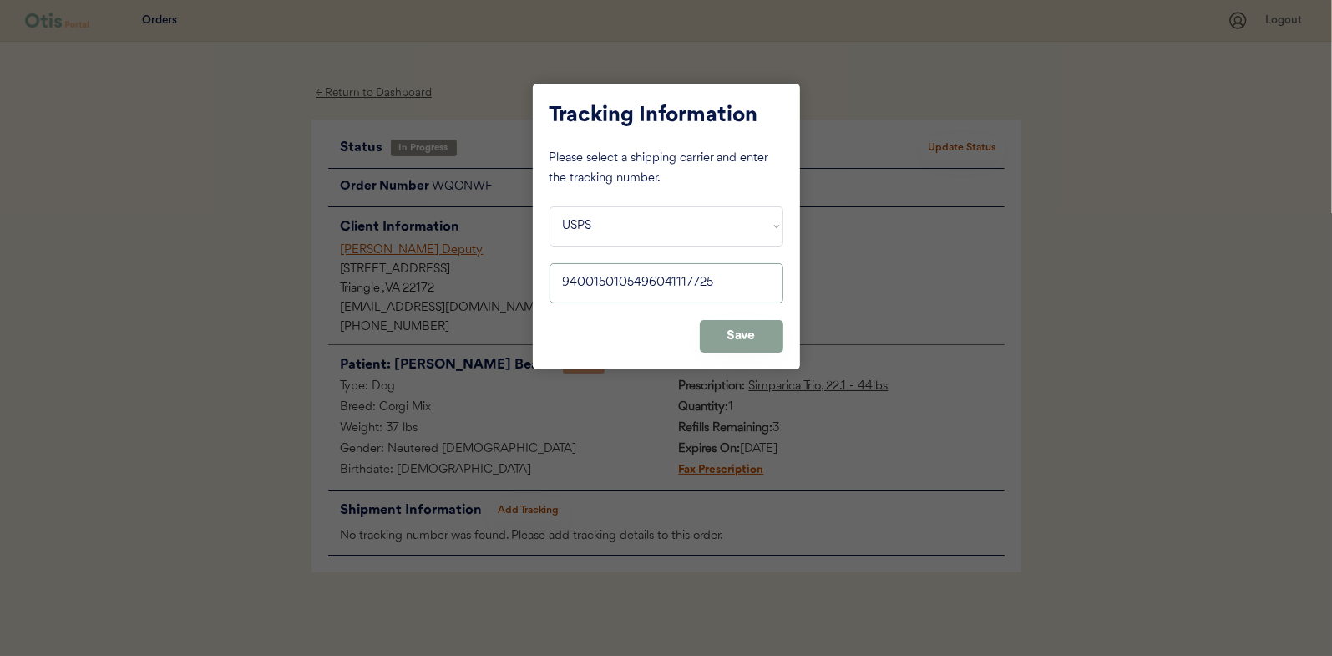
type input "9400150105496041117725"
click at [736, 339] on button "Save" at bounding box center [742, 336] width 84 height 33
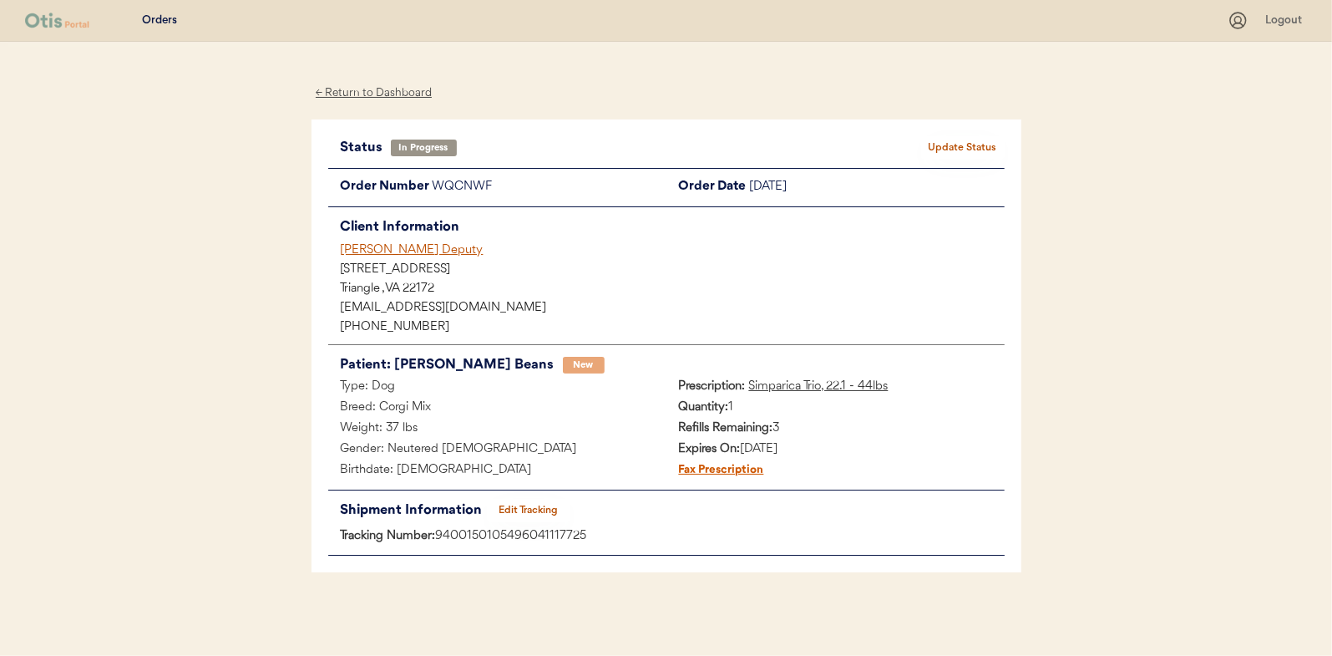
click at [959, 139] on button "Update Status" at bounding box center [963, 147] width 84 height 23
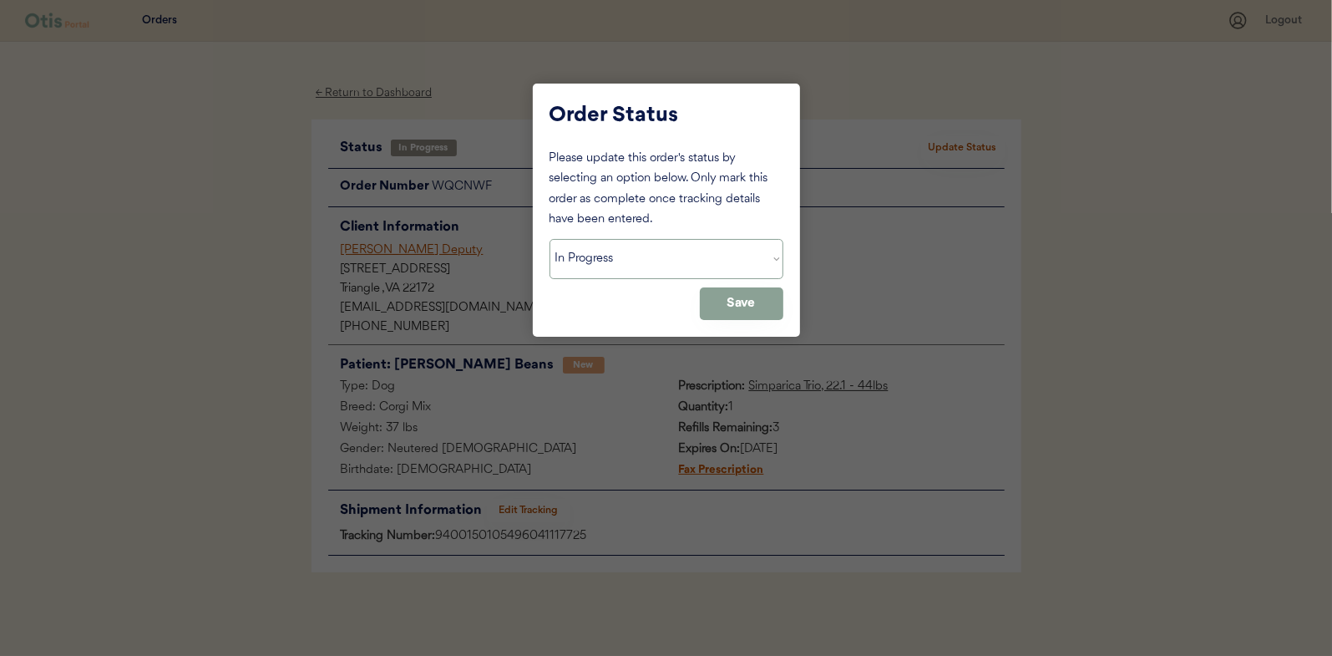
click at [602, 256] on select "Status On Hold New In Progress Complete Pending HW Consent Canceled" at bounding box center [667, 259] width 234 height 40
select select ""complete""
click at [550, 239] on select "Status On Hold New In Progress Complete Pending HW Consent Canceled" at bounding box center [667, 259] width 234 height 40
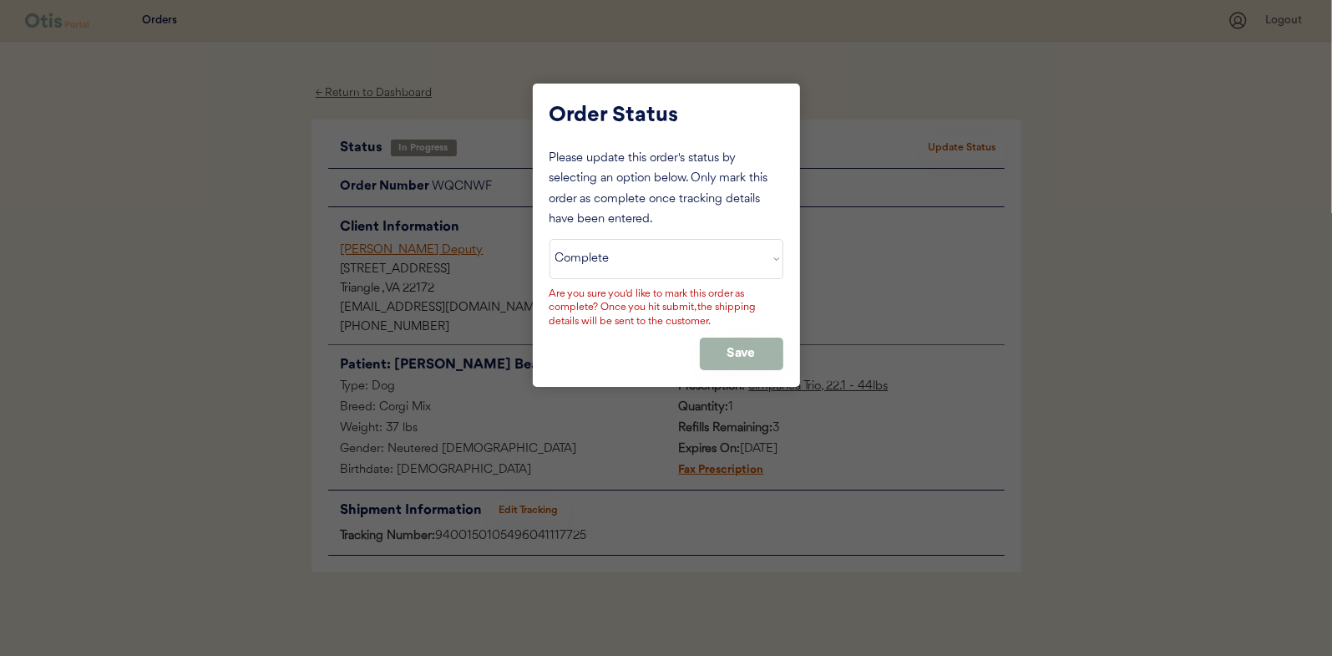
click at [722, 348] on button "Save" at bounding box center [742, 353] width 84 height 33
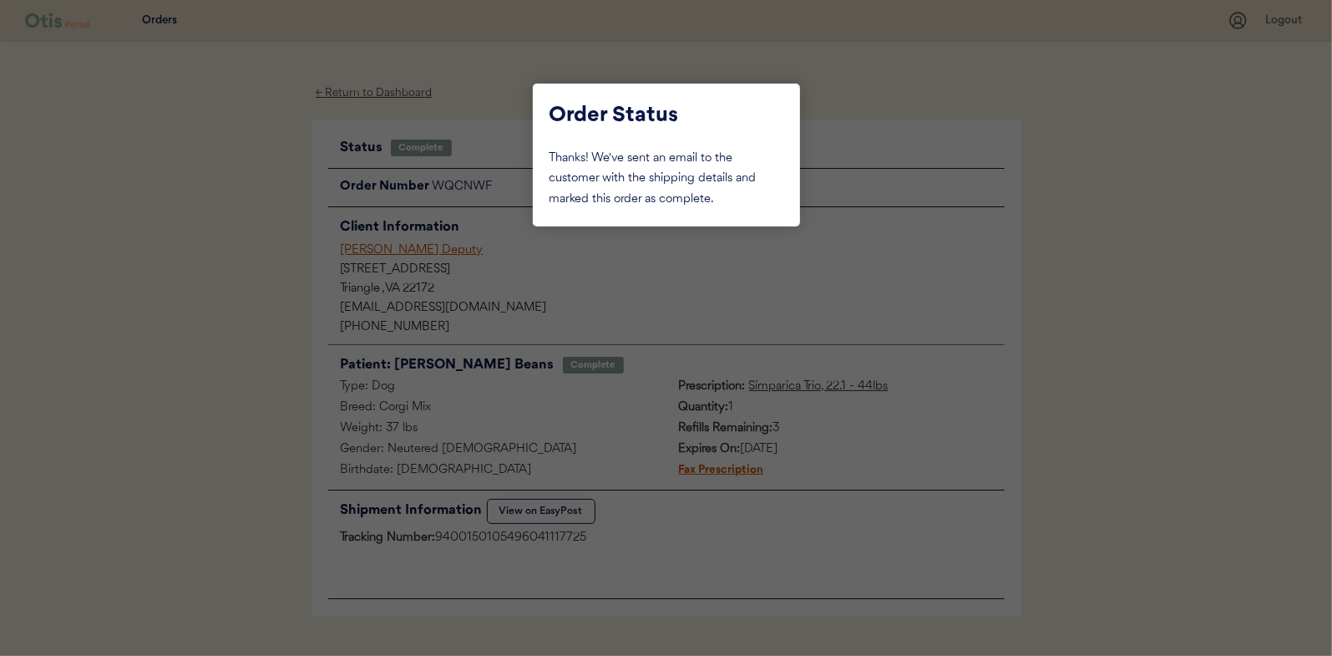
click at [266, 241] on div at bounding box center [666, 328] width 1332 height 656
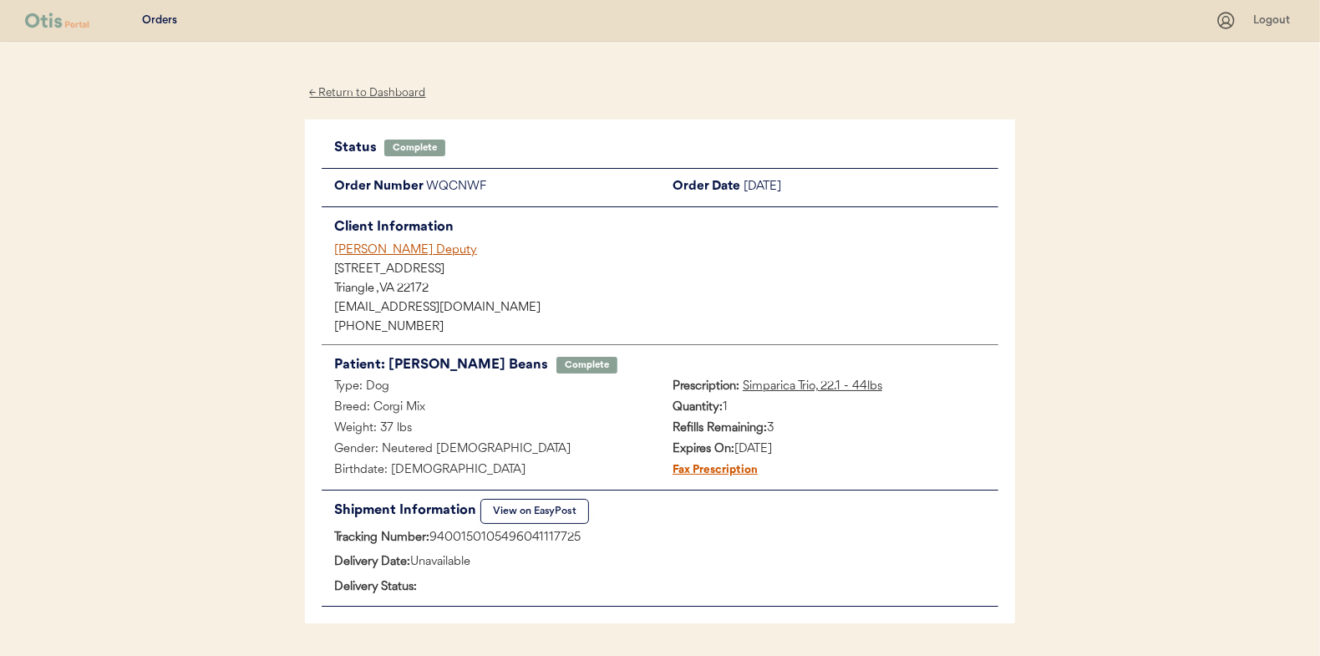
click at [387, 90] on div "← Return to Dashboard" at bounding box center [367, 93] width 125 height 19
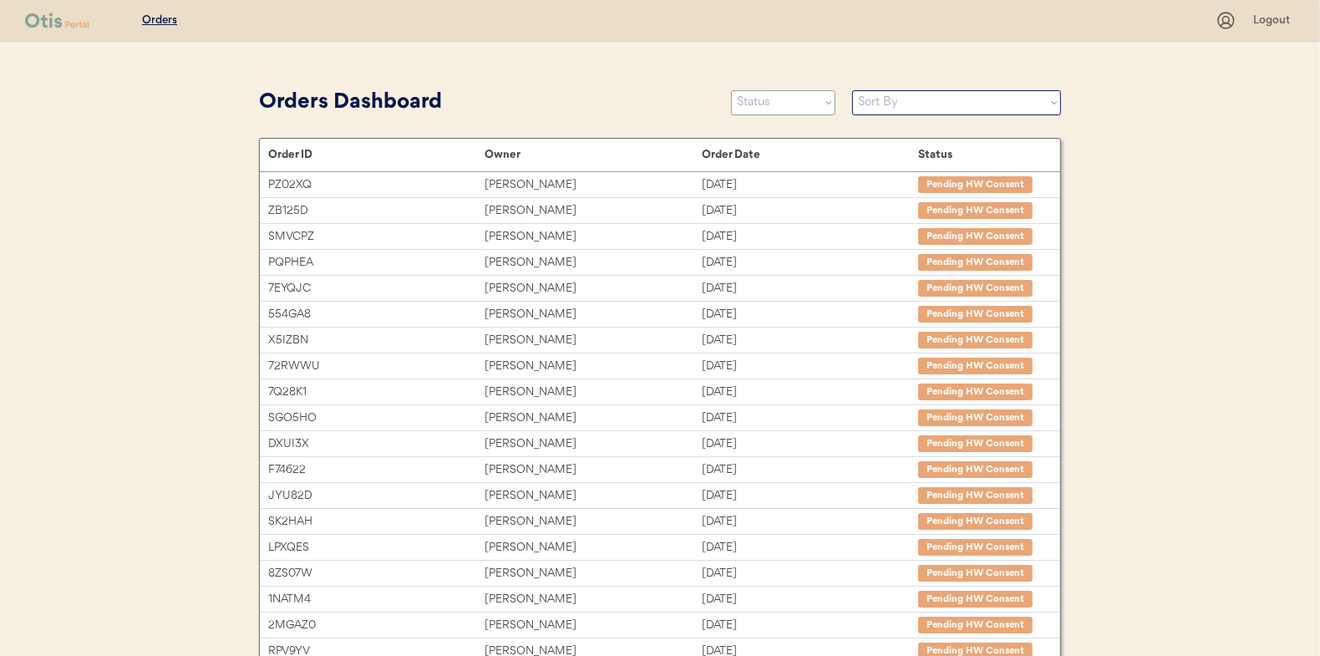
click at [783, 111] on select "Status On Hold New In Progress Complete Pending HW Consent Canceled" at bounding box center [783, 102] width 104 height 25
select select ""in_progress""
click at [731, 90] on select "Status On Hold New In Progress Complete Pending HW Consent Canceled" at bounding box center [783, 102] width 104 height 25
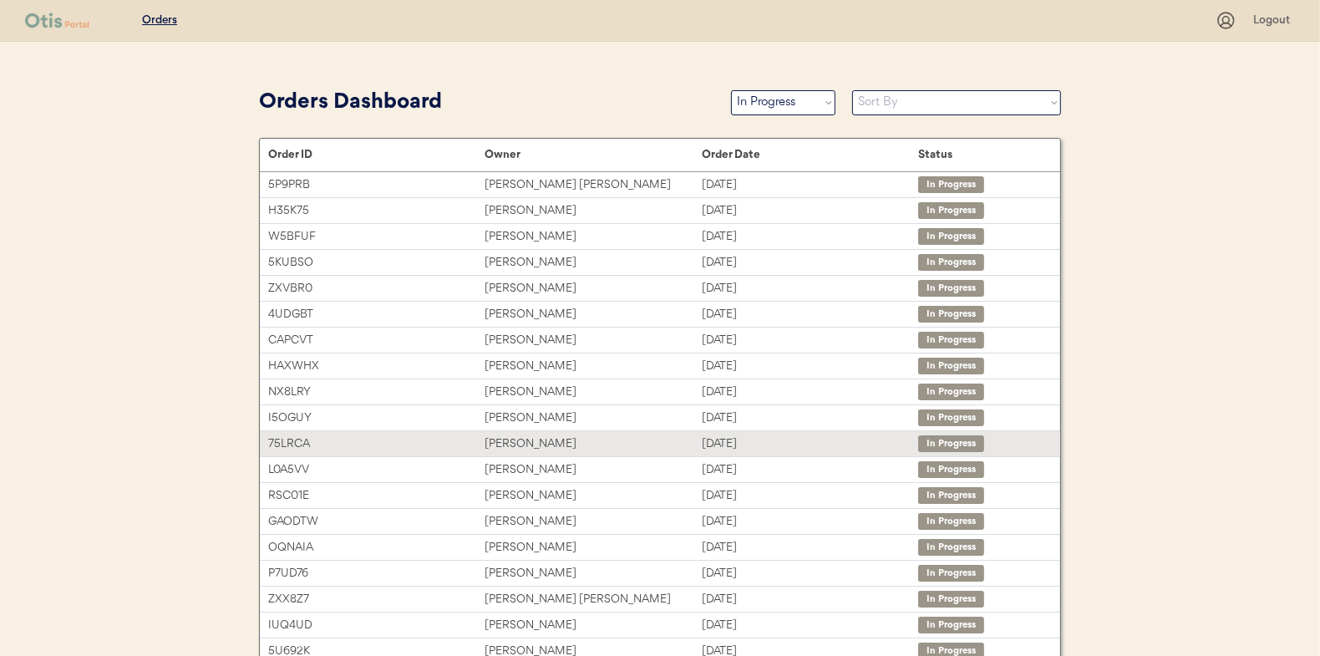
click at [519, 437] on div "[PERSON_NAME]" at bounding box center [592, 443] width 216 height 19
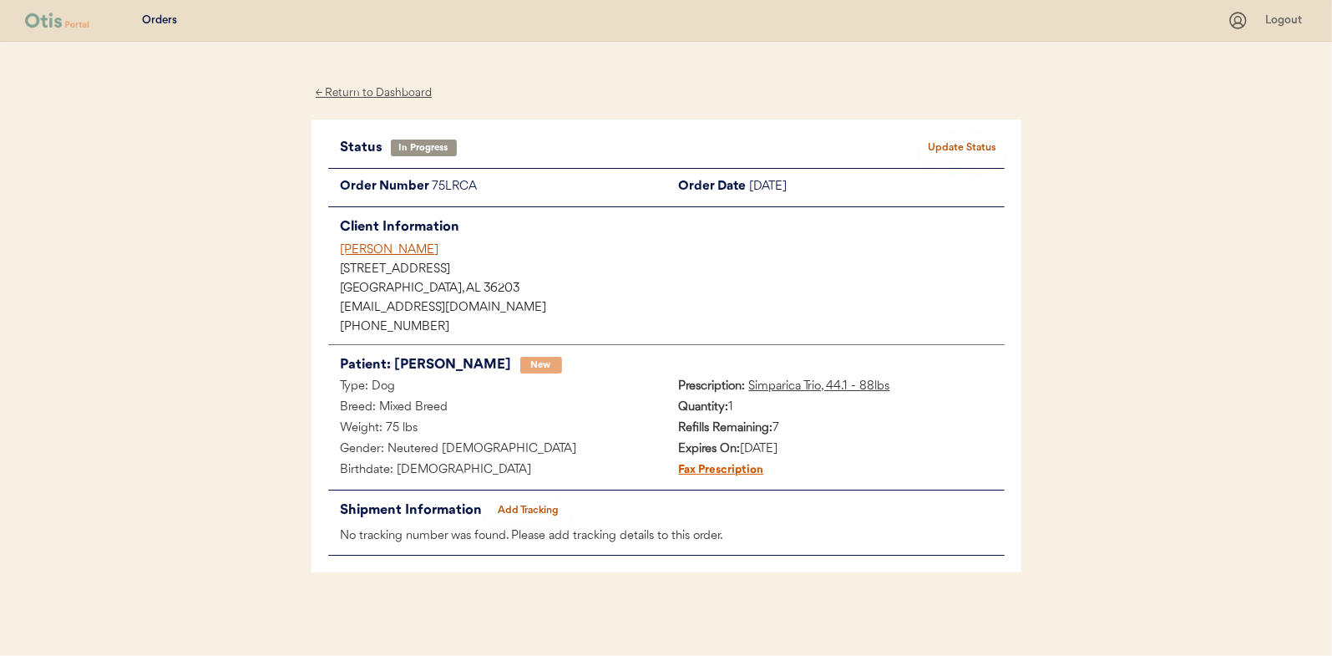
click at [520, 504] on button "Add Tracking" at bounding box center [529, 510] width 84 height 23
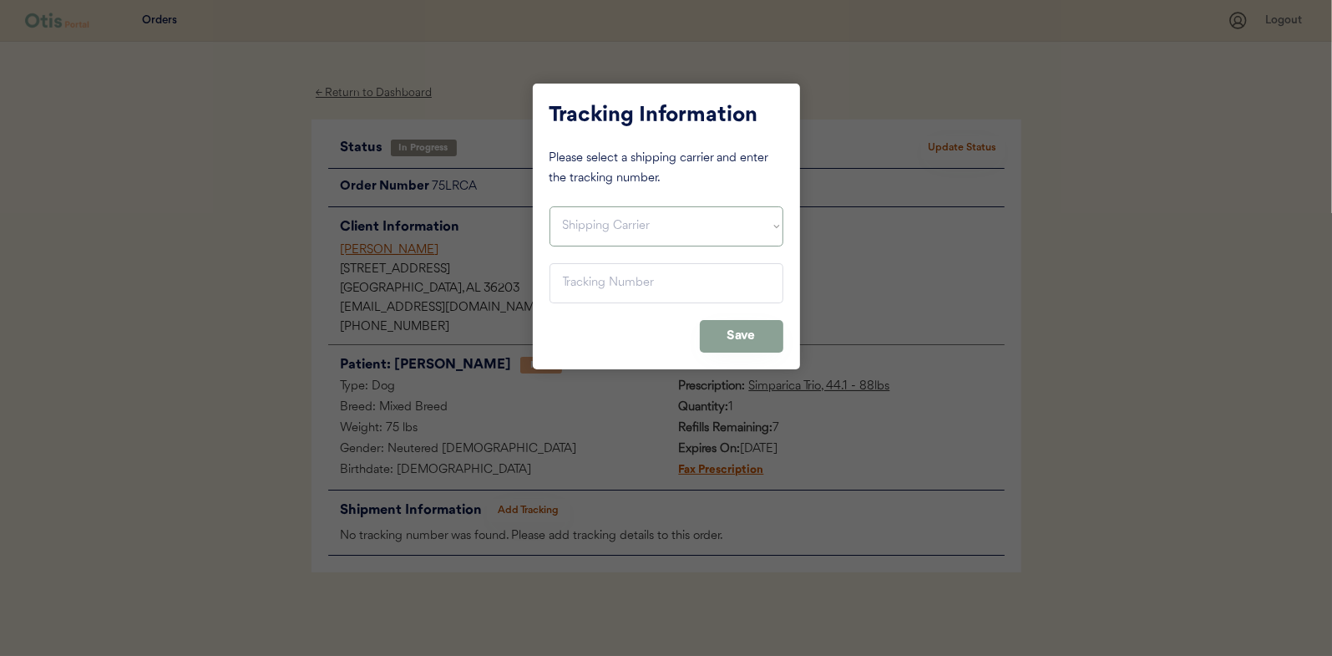
click at [597, 223] on select "Shipping Carrier FedEx FedEx Ground Economy UPS USPS" at bounding box center [667, 226] width 234 height 40
select select ""usps""
click at [550, 206] on select "Shipping Carrier FedEx FedEx Ground Economy UPS USPS" at bounding box center [667, 226] width 234 height 40
click at [576, 281] on input "input" at bounding box center [667, 283] width 234 height 40
paste input "9400150105800039395222"
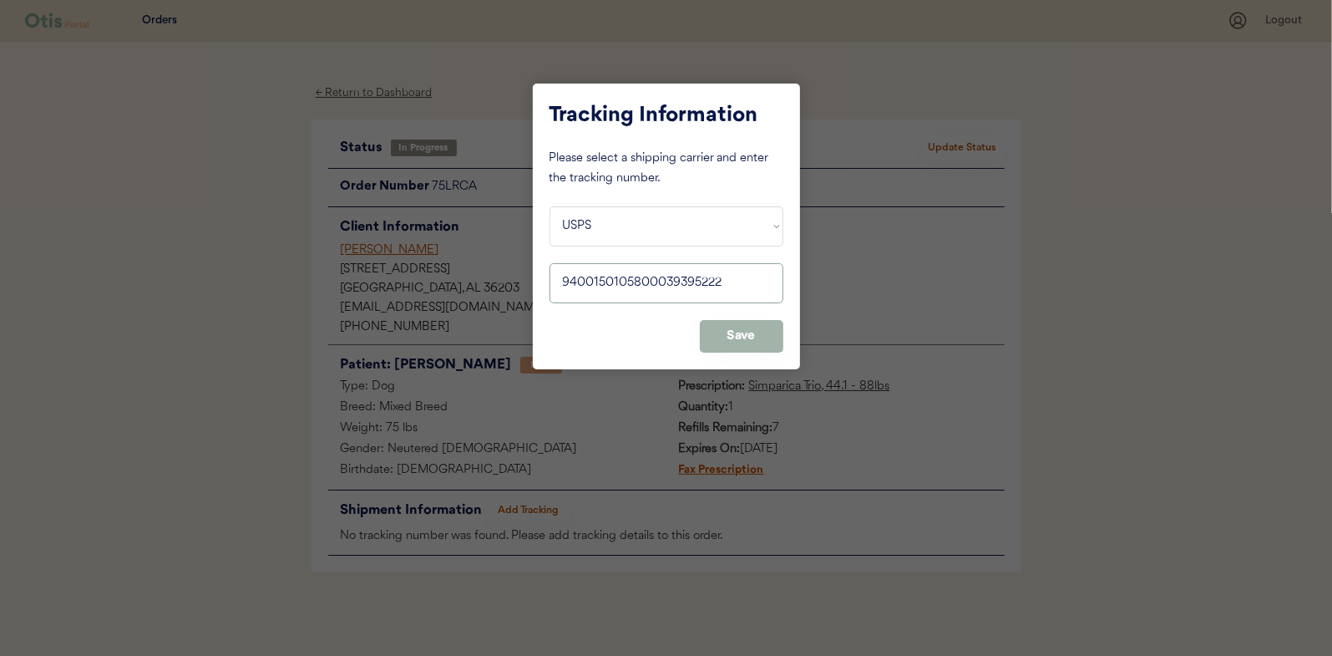
type input "9400150105800039395222"
click at [756, 335] on button "Save" at bounding box center [742, 336] width 84 height 33
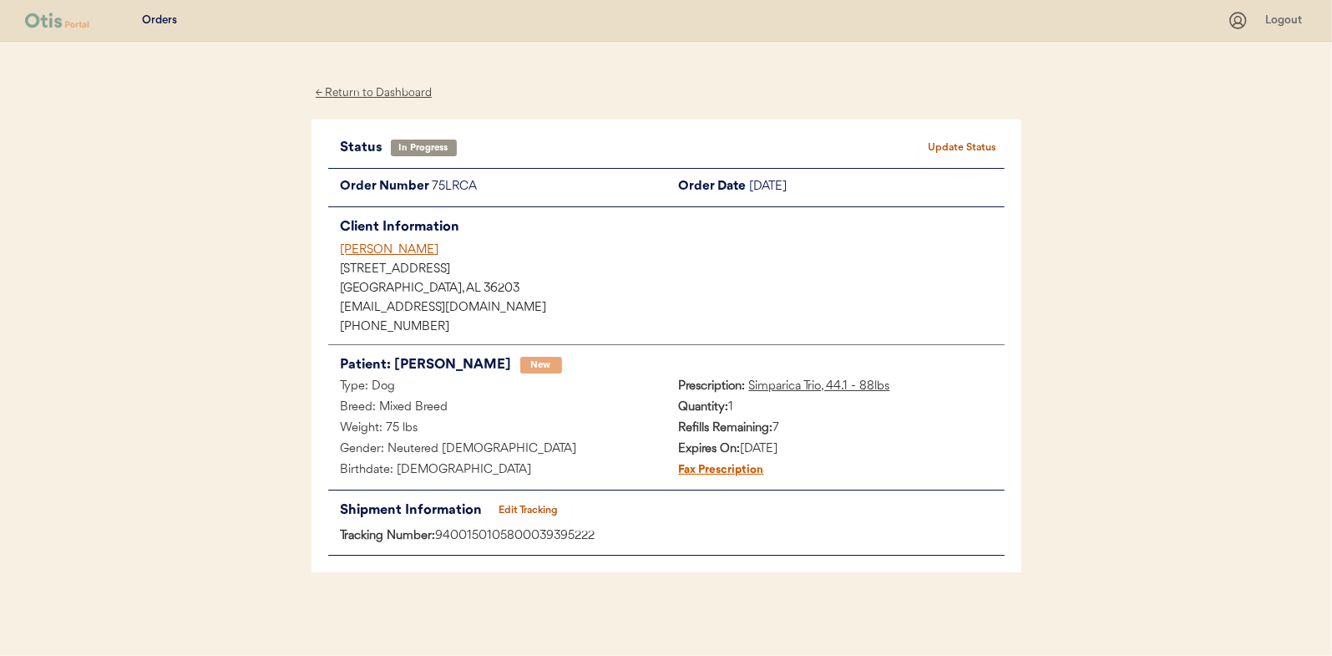
click at [954, 150] on button "Update Status" at bounding box center [963, 147] width 84 height 23
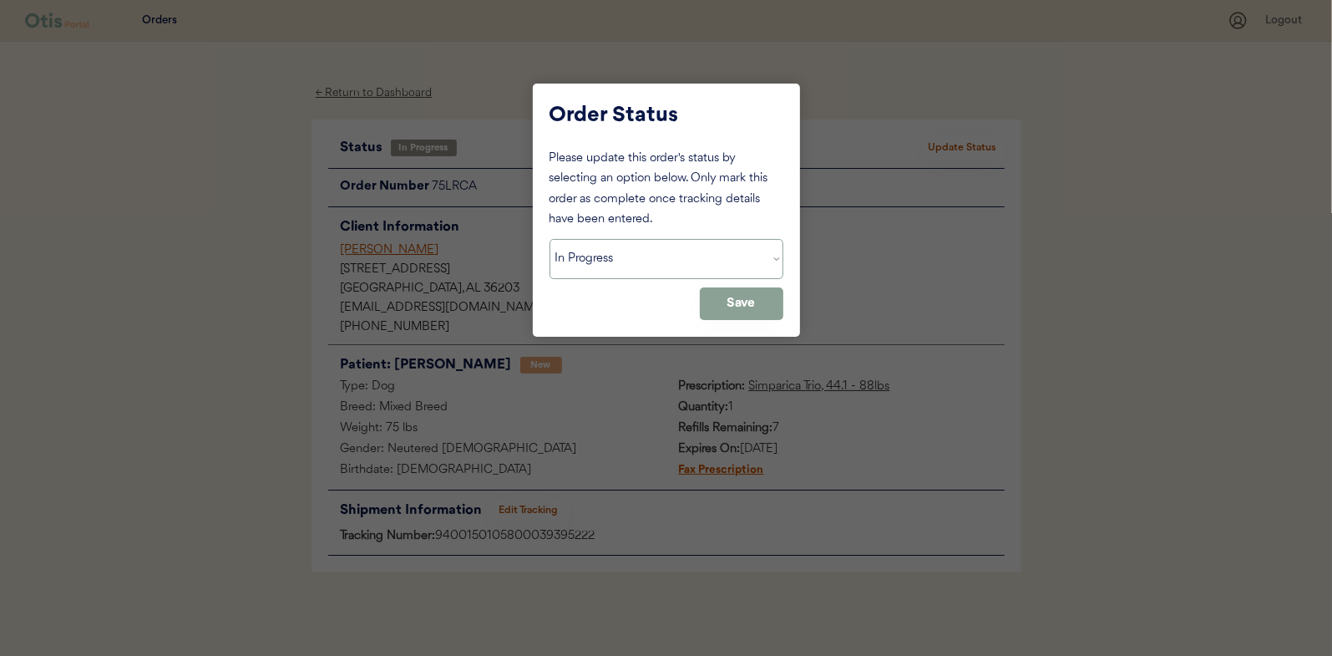
click at [585, 260] on select "Status On Hold New In Progress Complete Pending HW Consent Canceled" at bounding box center [667, 259] width 234 height 40
select select ""complete""
click at [550, 239] on select "Status On Hold New In Progress Complete Pending HW Consent Canceled" at bounding box center [667, 259] width 234 height 40
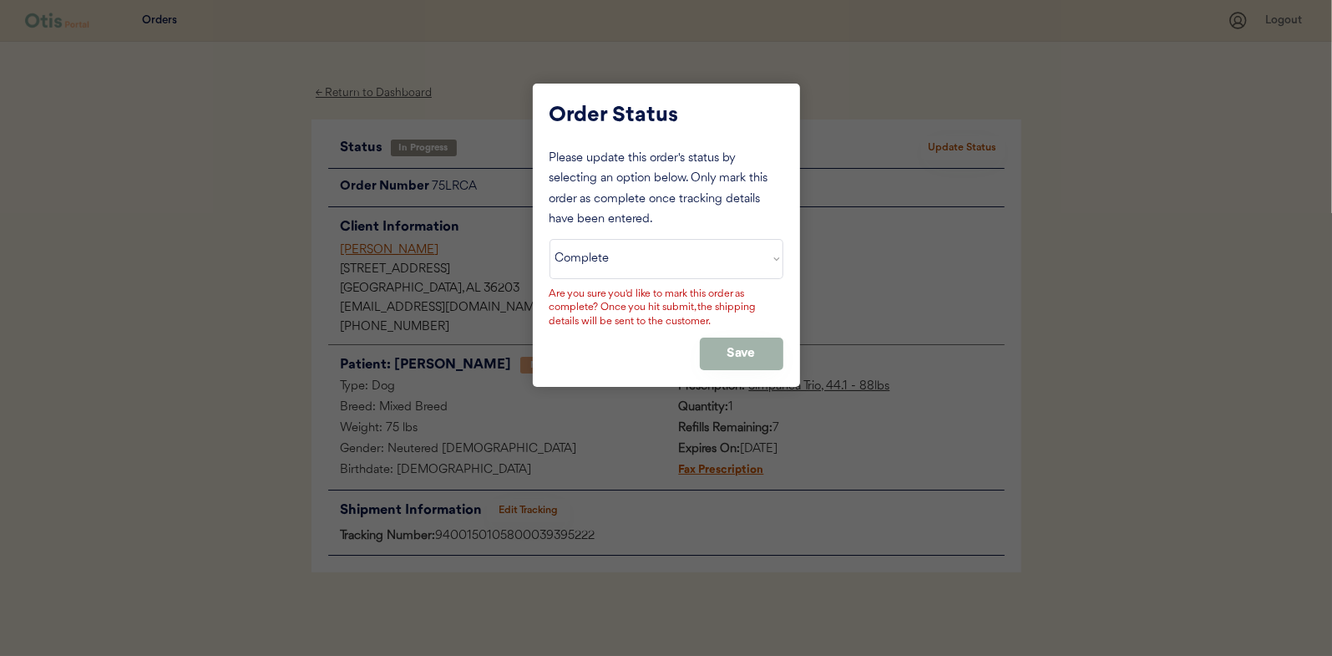
click at [733, 345] on button "Save" at bounding box center [742, 353] width 84 height 33
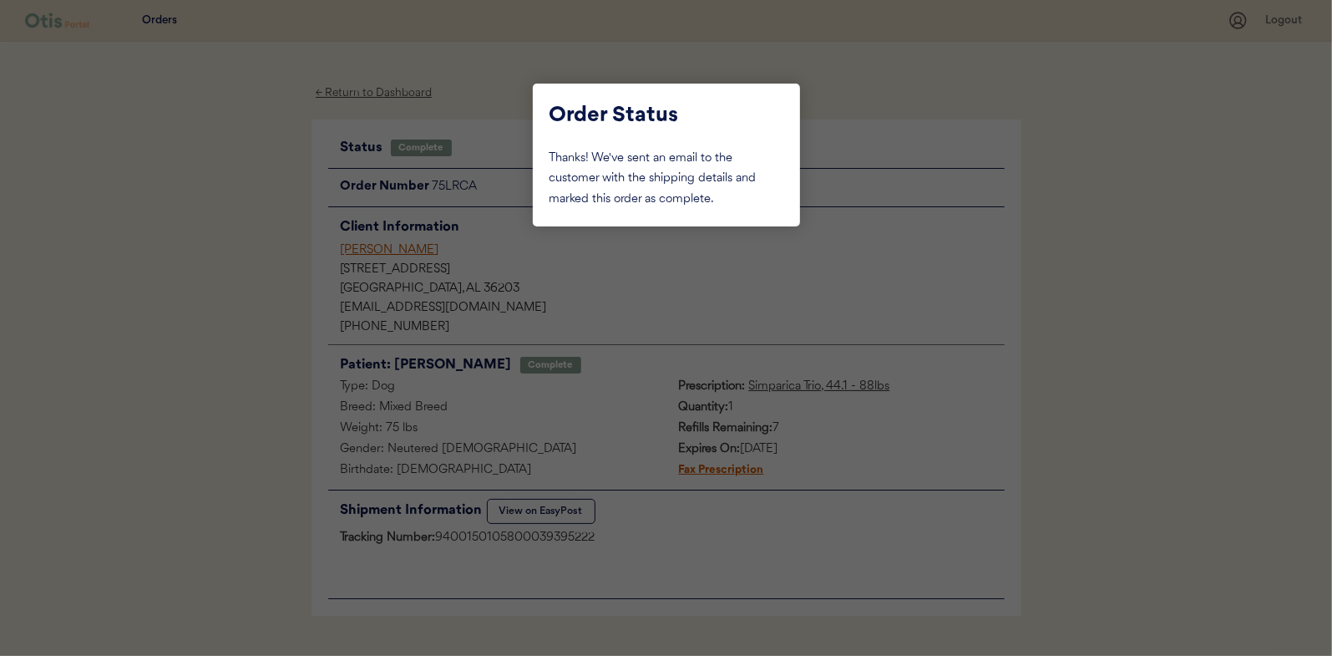
click at [246, 238] on div at bounding box center [666, 328] width 1332 height 656
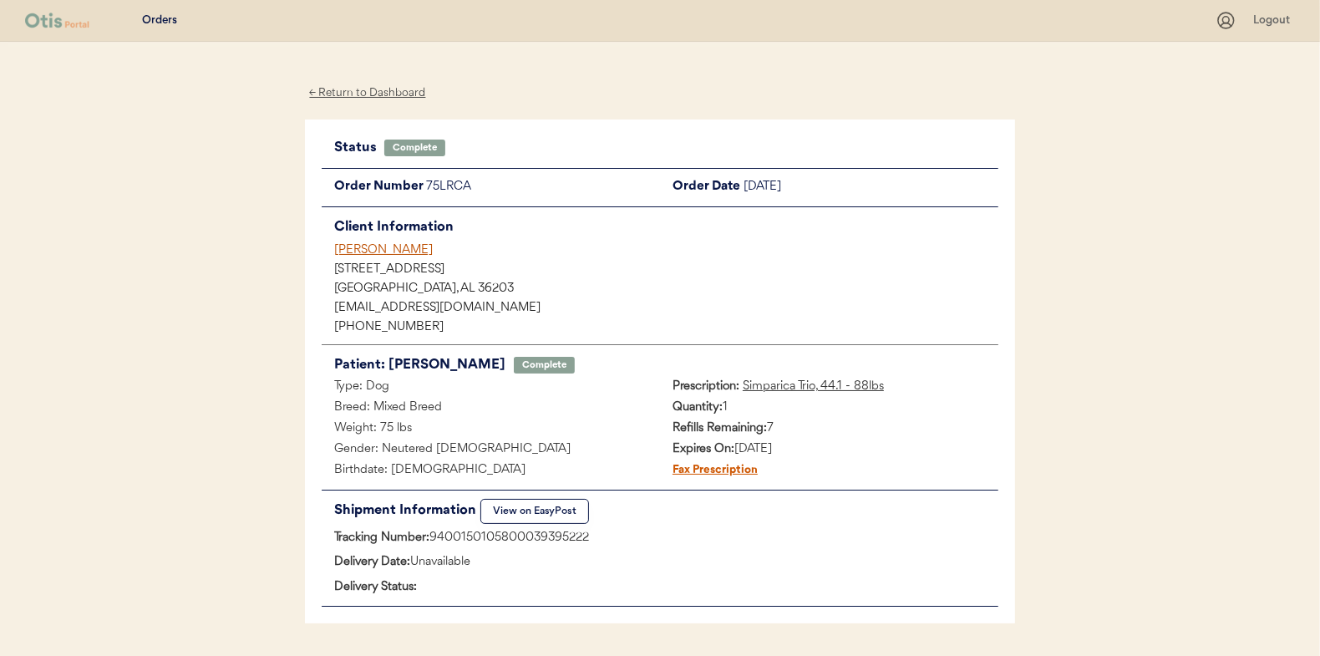
click at [393, 94] on div "← Return to Dashboard" at bounding box center [367, 93] width 125 height 19
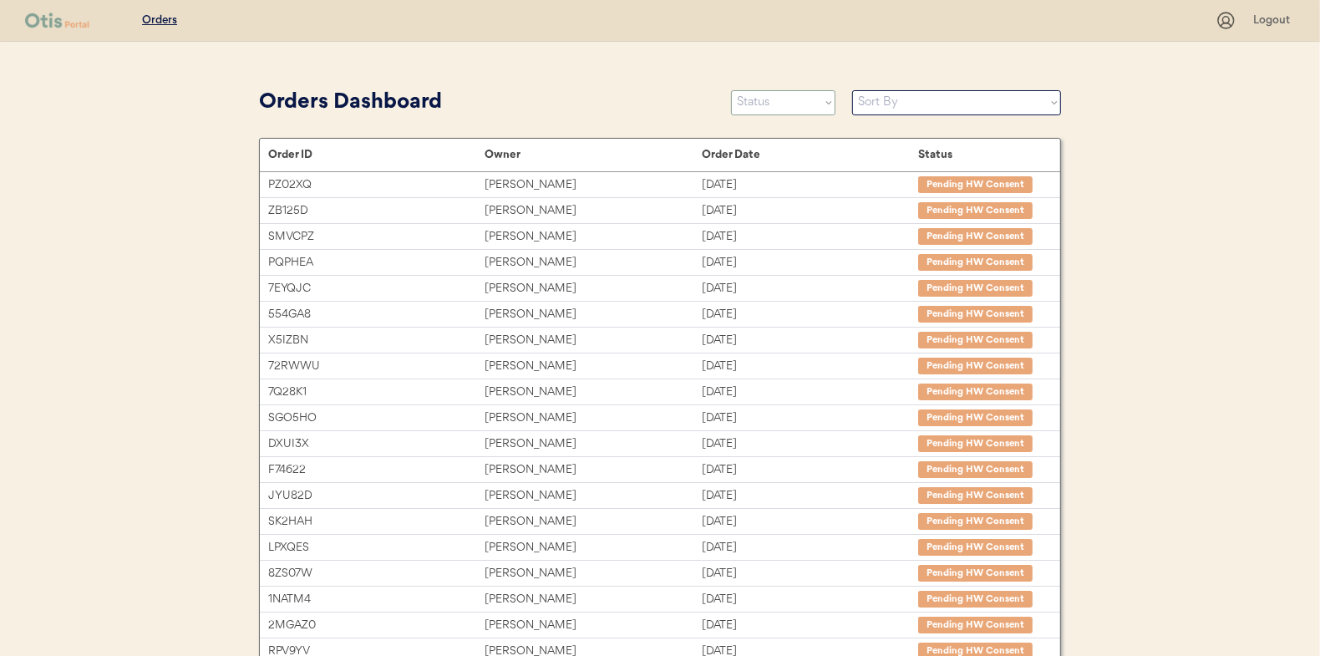
click at [753, 104] on select "Status On Hold New In Progress Complete Pending HW Consent Canceled" at bounding box center [783, 102] width 104 height 25
select select ""in_progress""
click at [731, 90] on select "Status On Hold New In Progress Complete Pending HW Consent Canceled" at bounding box center [783, 102] width 104 height 25
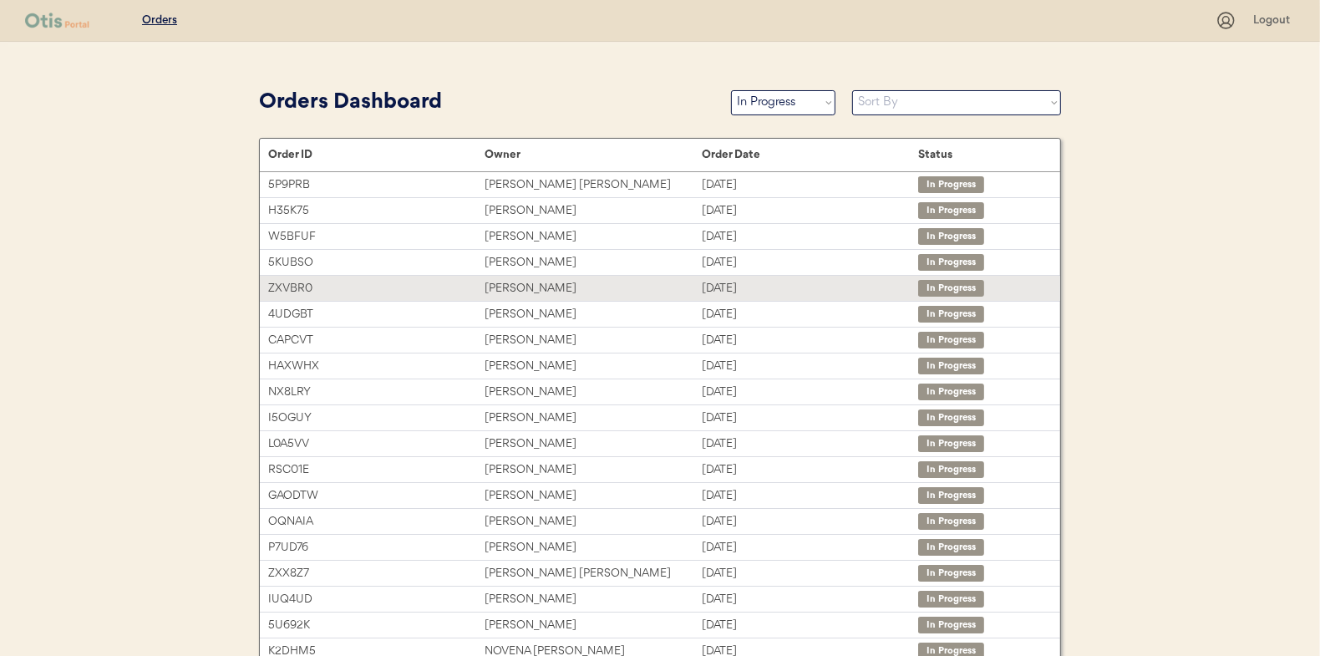
click at [517, 286] on div "[PERSON_NAME]" at bounding box center [592, 288] width 216 height 19
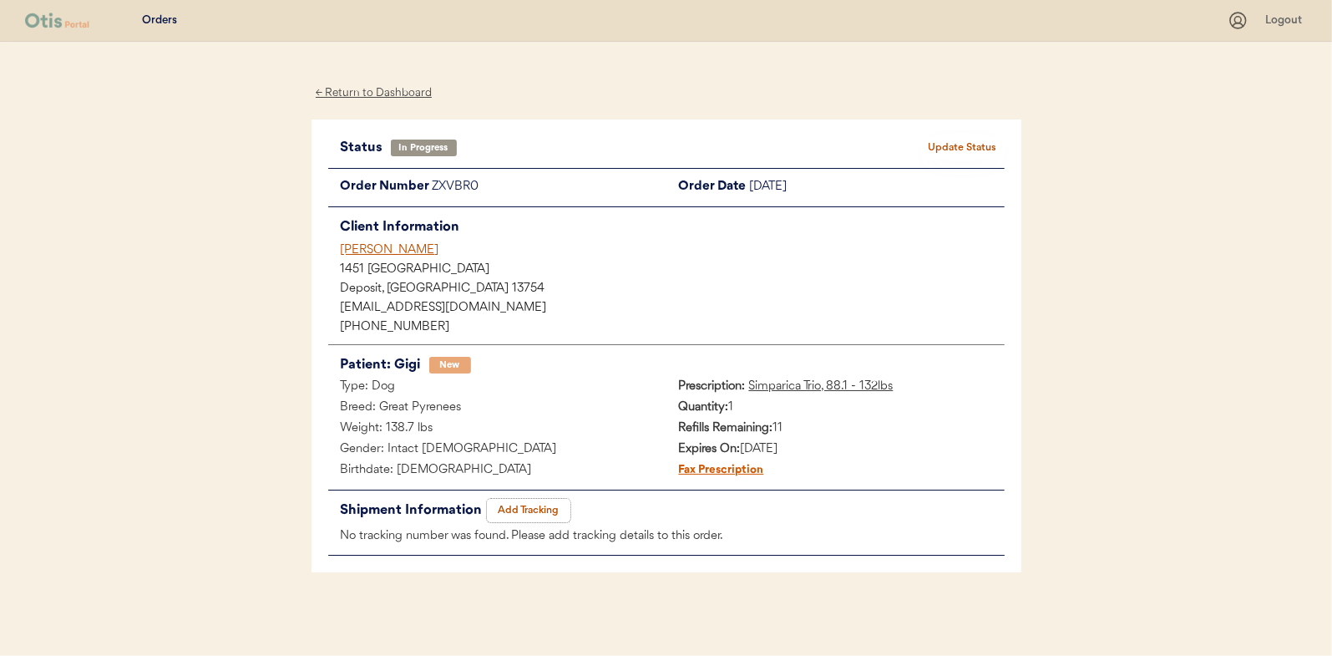
click at [520, 506] on button "Add Tracking" at bounding box center [529, 510] width 84 height 23
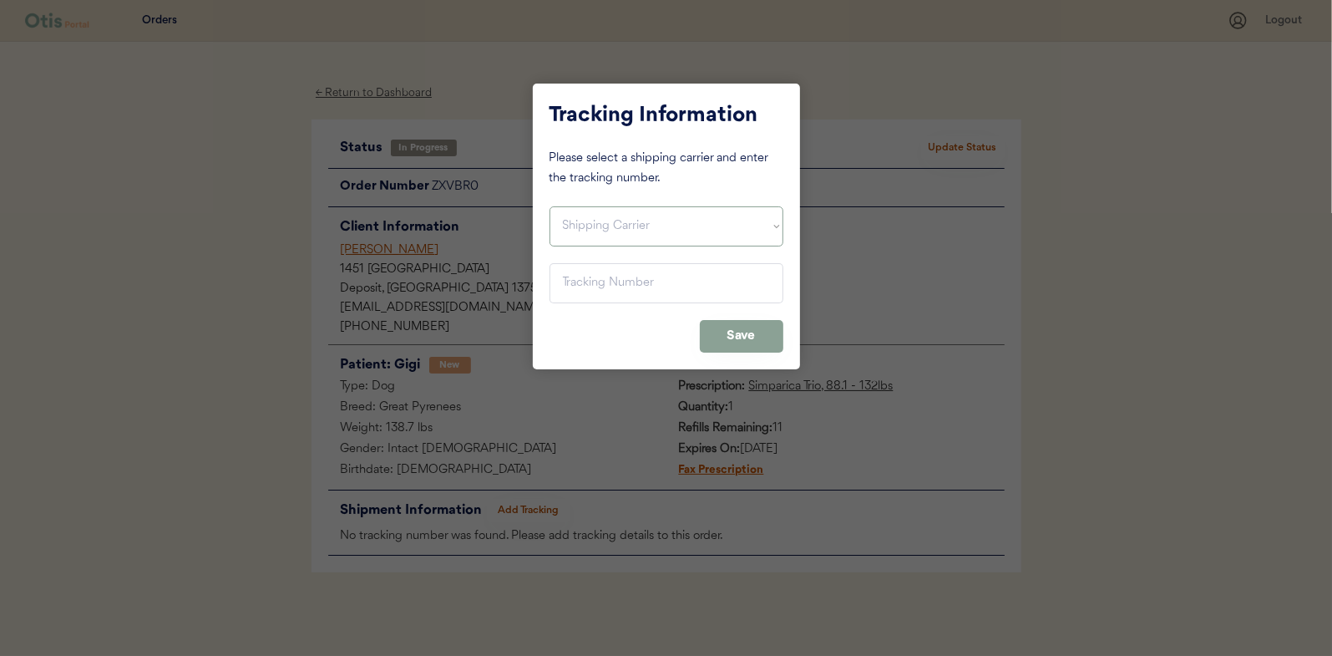
click at [599, 223] on select "Shipping Carrier FedEx FedEx Ground Economy UPS USPS" at bounding box center [667, 226] width 234 height 40
select select ""usps""
click at [550, 206] on select "Shipping Carrier FedEx FedEx Ground Economy UPS USPS" at bounding box center [667, 226] width 234 height 40
click at [592, 287] on input "input" at bounding box center [667, 283] width 234 height 40
paste input "9400150105497039665334"
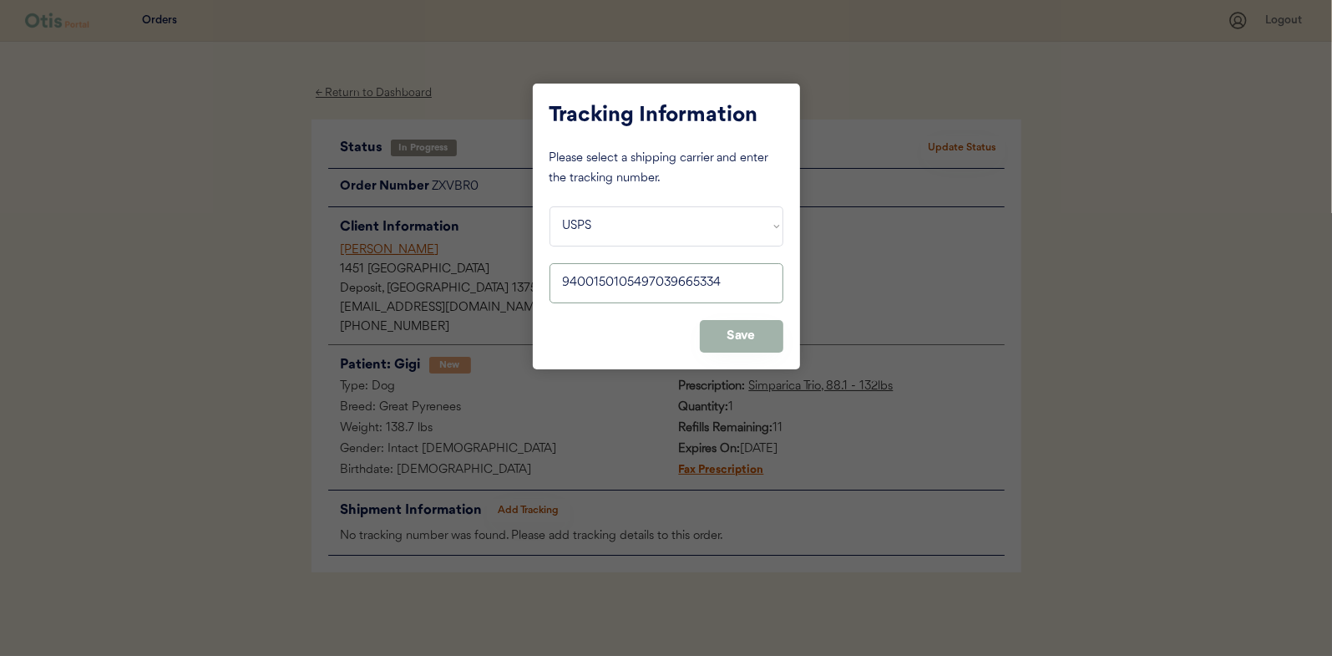
type input "9400150105497039665334"
click at [724, 330] on button "Save" at bounding box center [742, 336] width 84 height 33
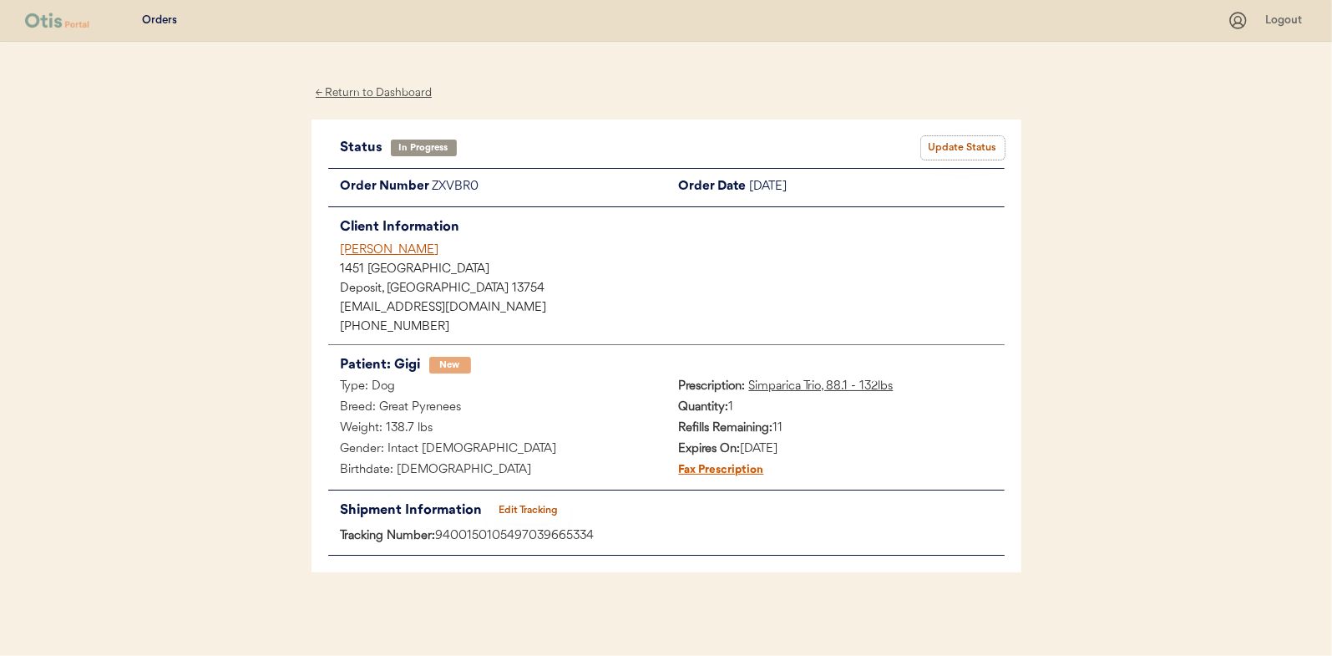
click at [951, 147] on button "Update Status" at bounding box center [963, 147] width 84 height 23
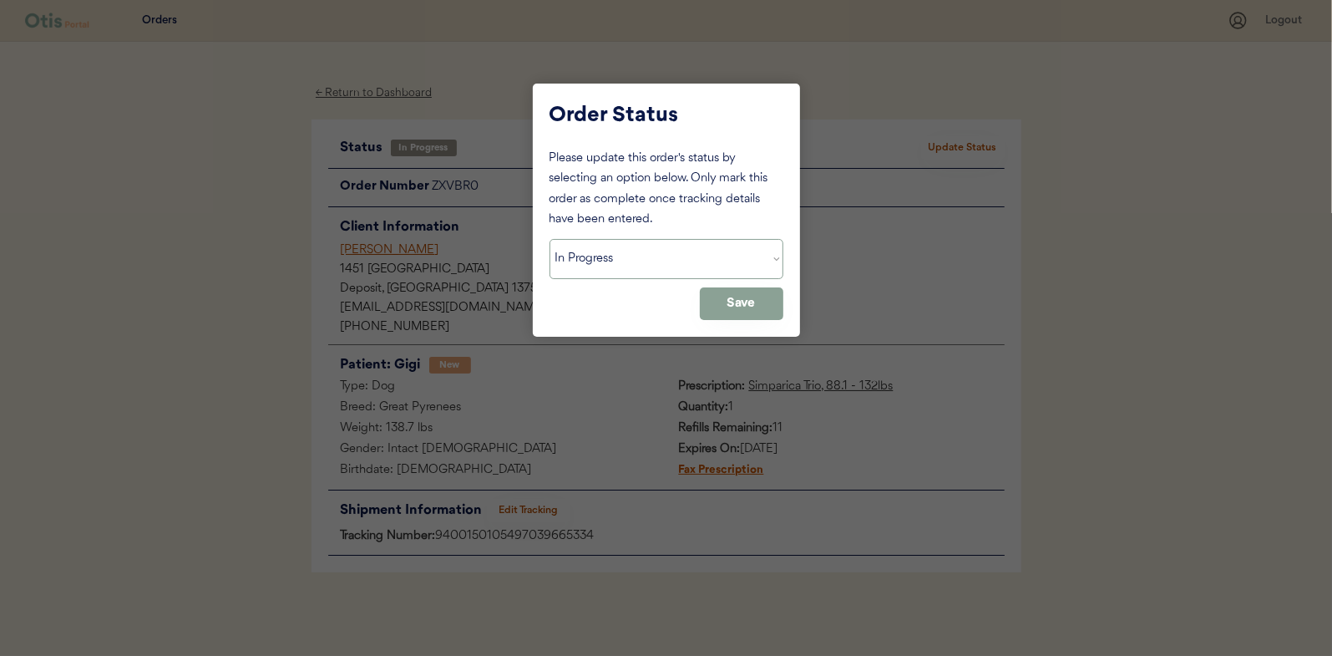
click at [596, 270] on select "Status On Hold New In Progress Complete Pending HW Consent Canceled" at bounding box center [667, 259] width 234 height 40
select select ""complete""
click at [550, 239] on select "Status On Hold New In Progress Complete Pending HW Consent Canceled" at bounding box center [667, 259] width 234 height 40
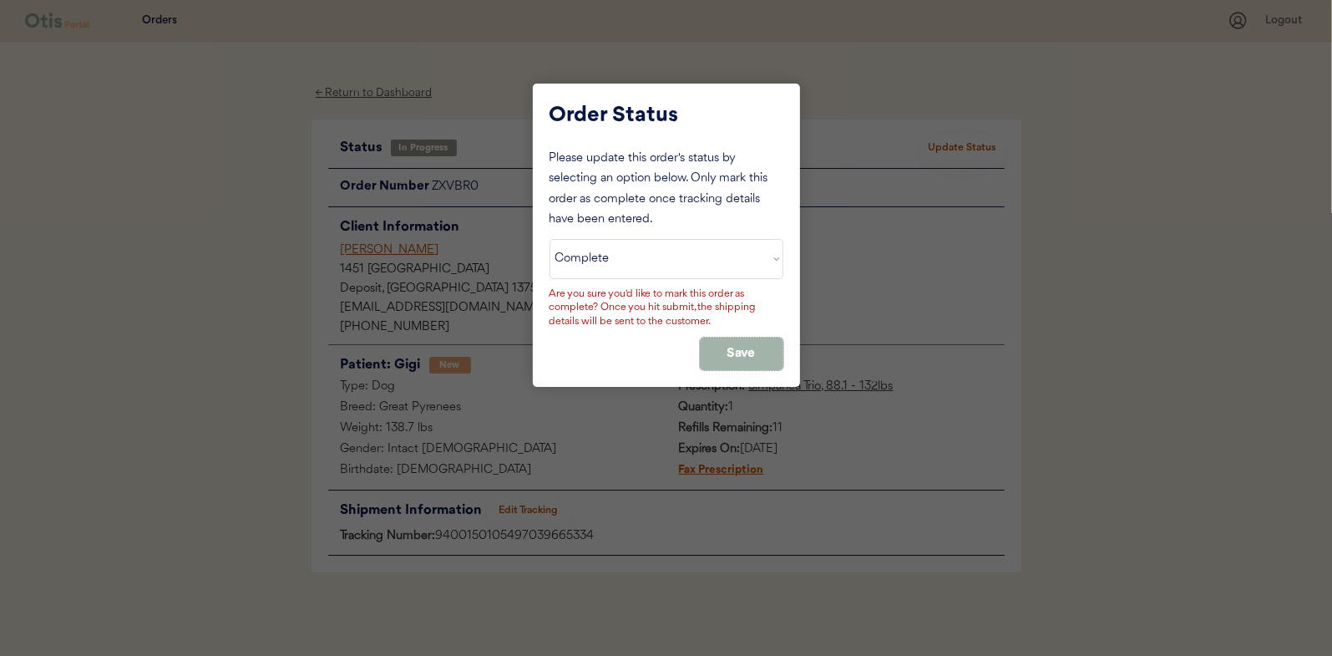
click at [758, 345] on button "Save" at bounding box center [742, 353] width 84 height 33
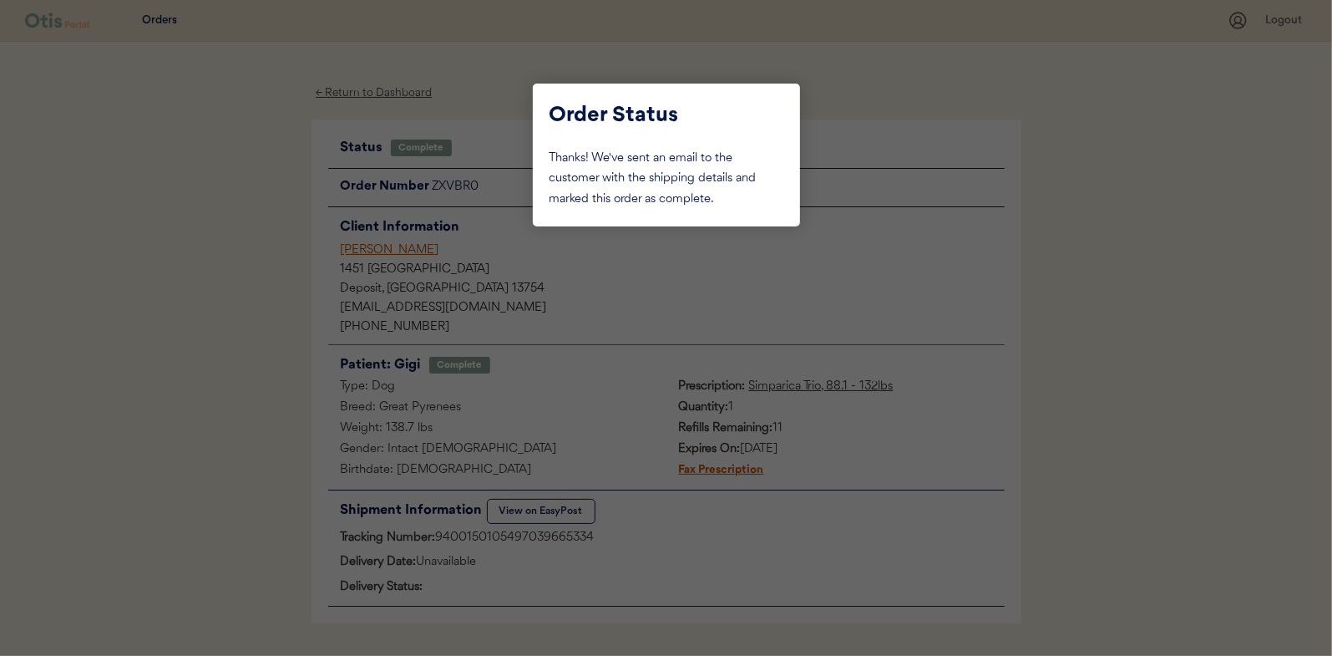
click at [194, 191] on div at bounding box center [666, 328] width 1332 height 656
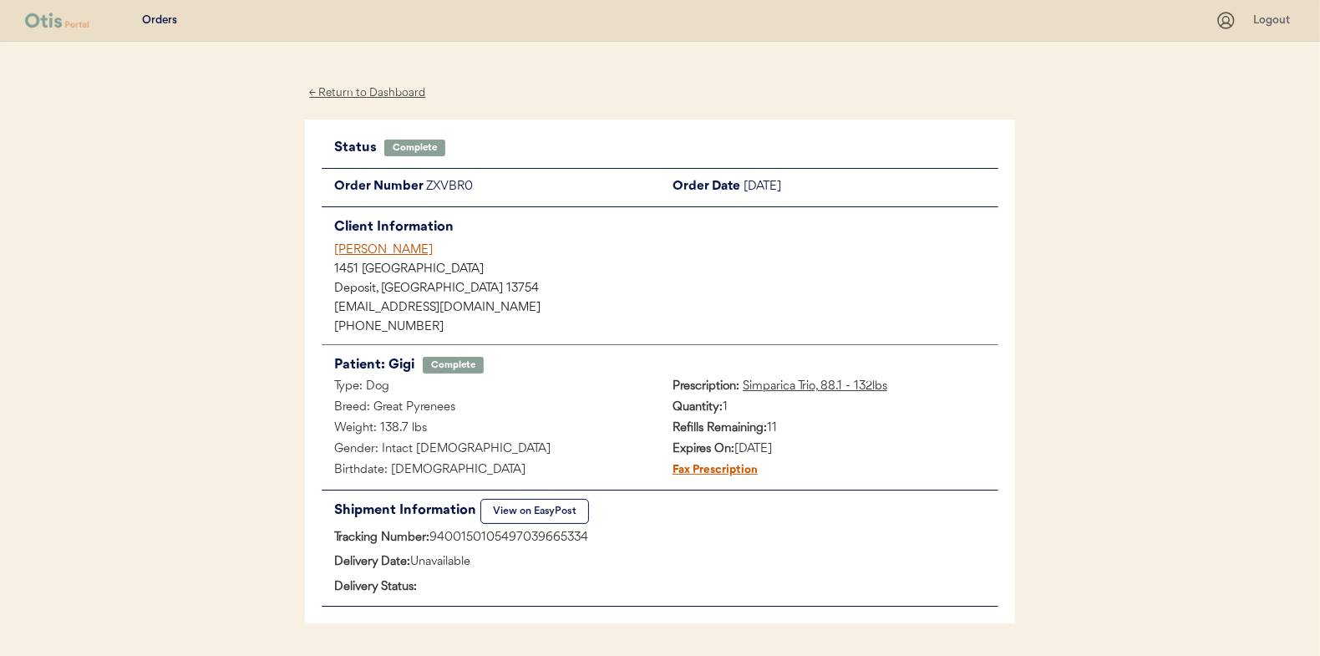
click at [340, 86] on div "← Return to Dashboard" at bounding box center [367, 93] width 125 height 19
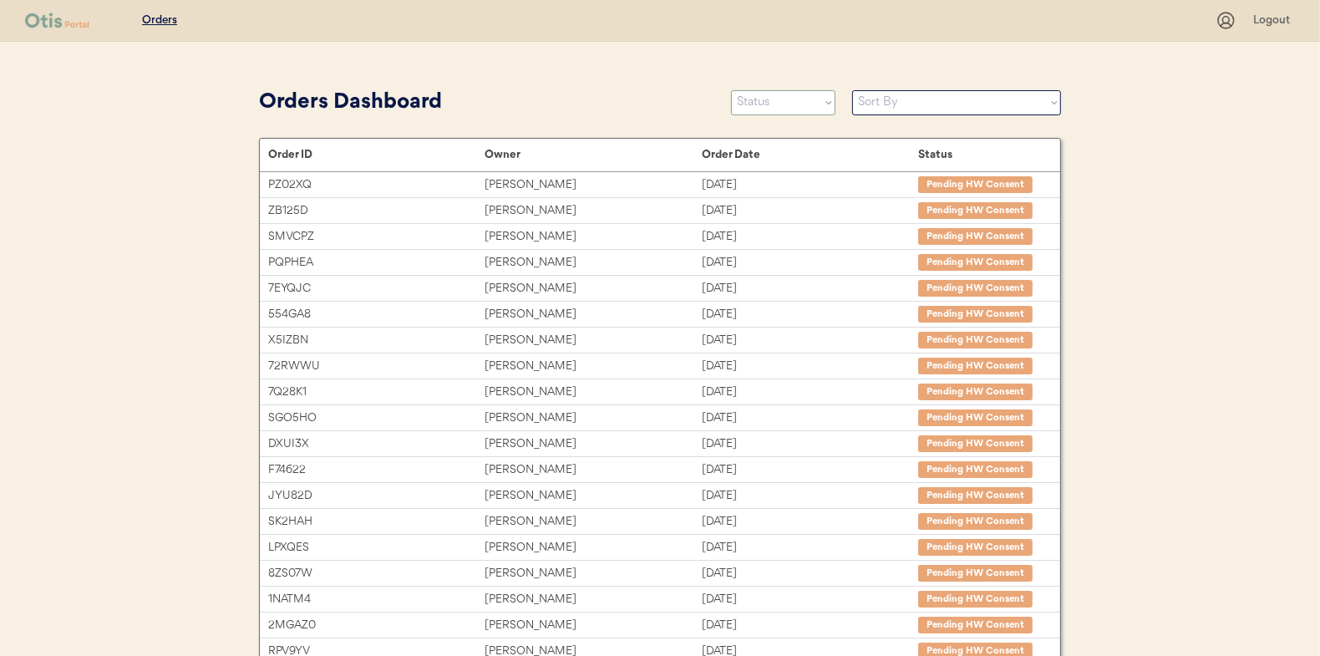
click at [761, 105] on select "Status On Hold New In Progress Complete Pending HW Consent Canceled" at bounding box center [783, 102] width 104 height 25
select select ""in_progress""
click at [731, 90] on select "Status On Hold New In Progress Complete Pending HW Consent Canceled" at bounding box center [783, 102] width 104 height 25
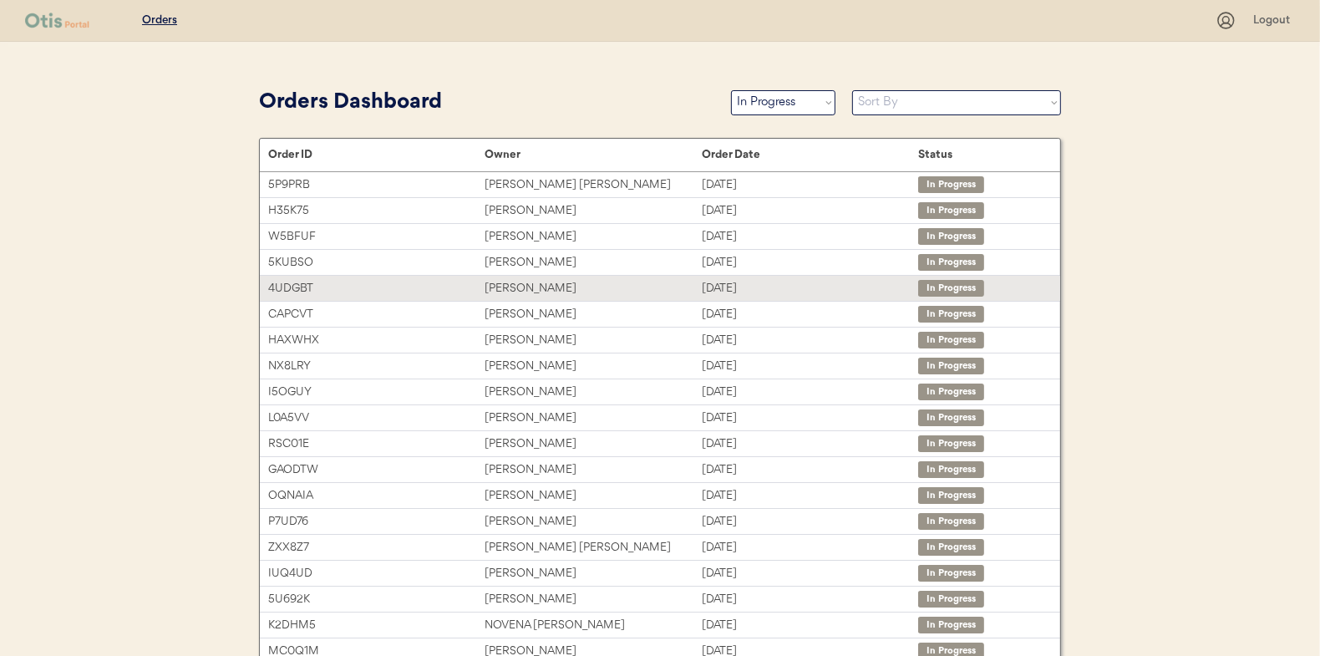
click at [521, 290] on div "[PERSON_NAME]" at bounding box center [592, 288] width 216 height 19
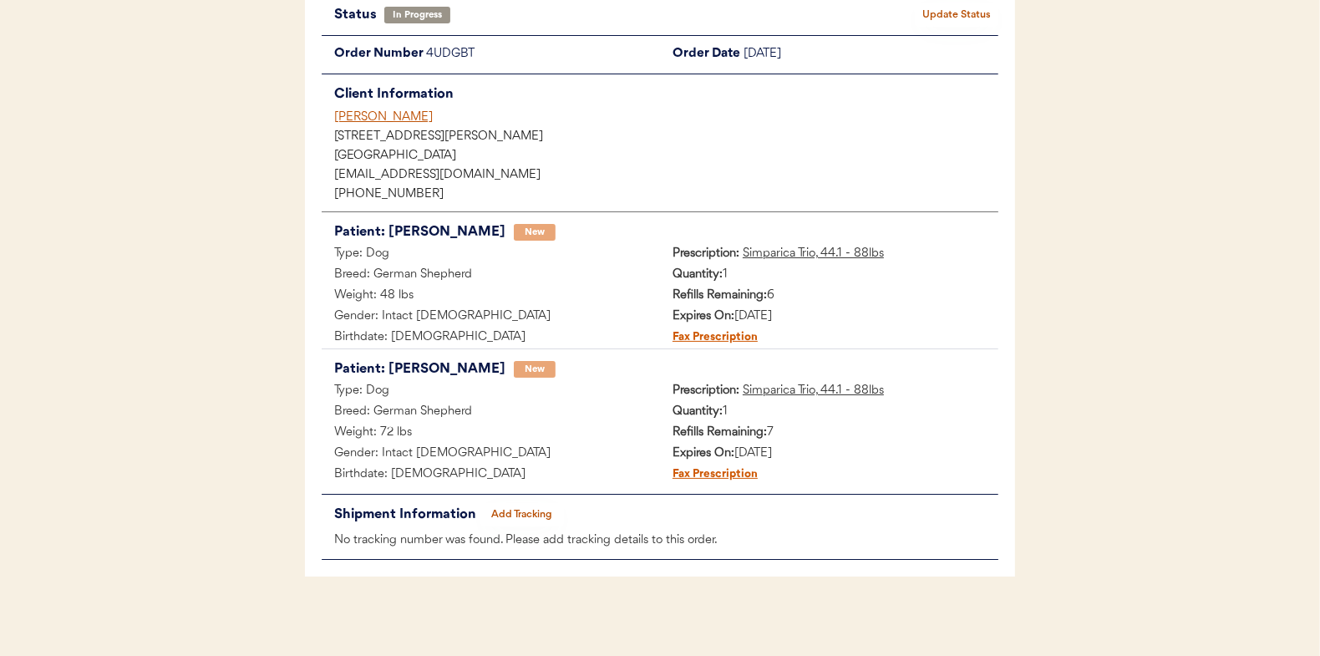
scroll to position [136, 0]
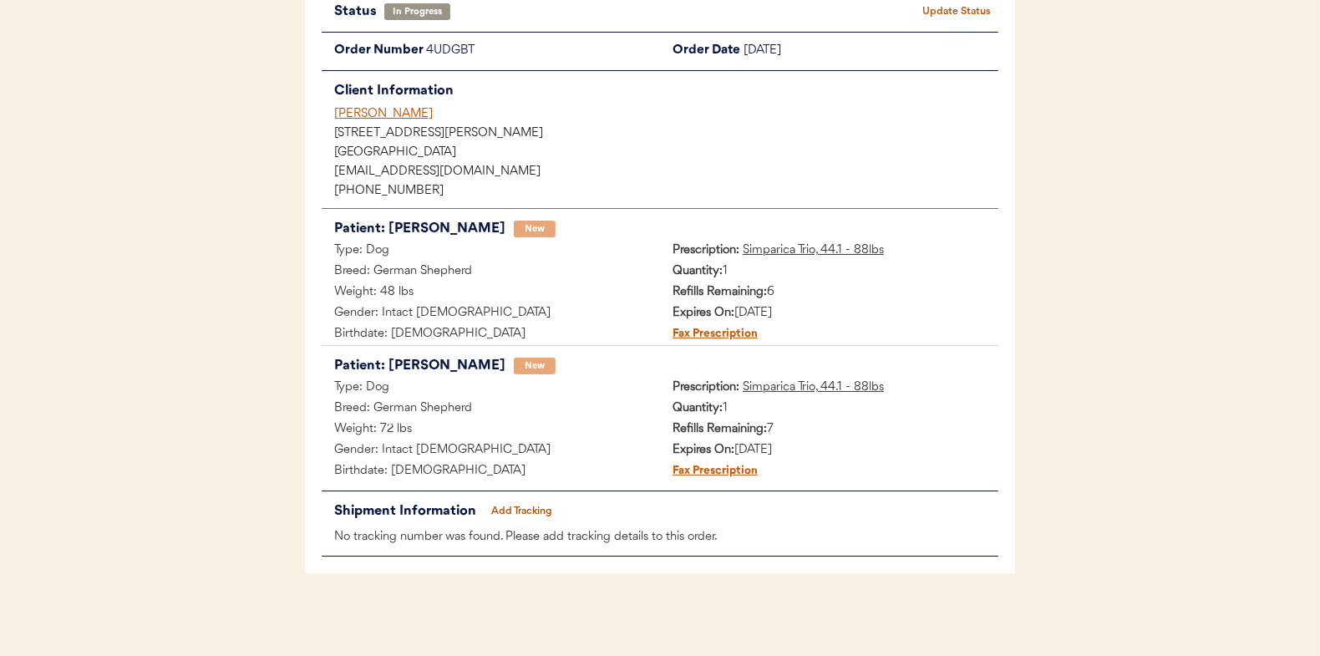
click at [524, 509] on button "Add Tracking" at bounding box center [522, 510] width 84 height 23
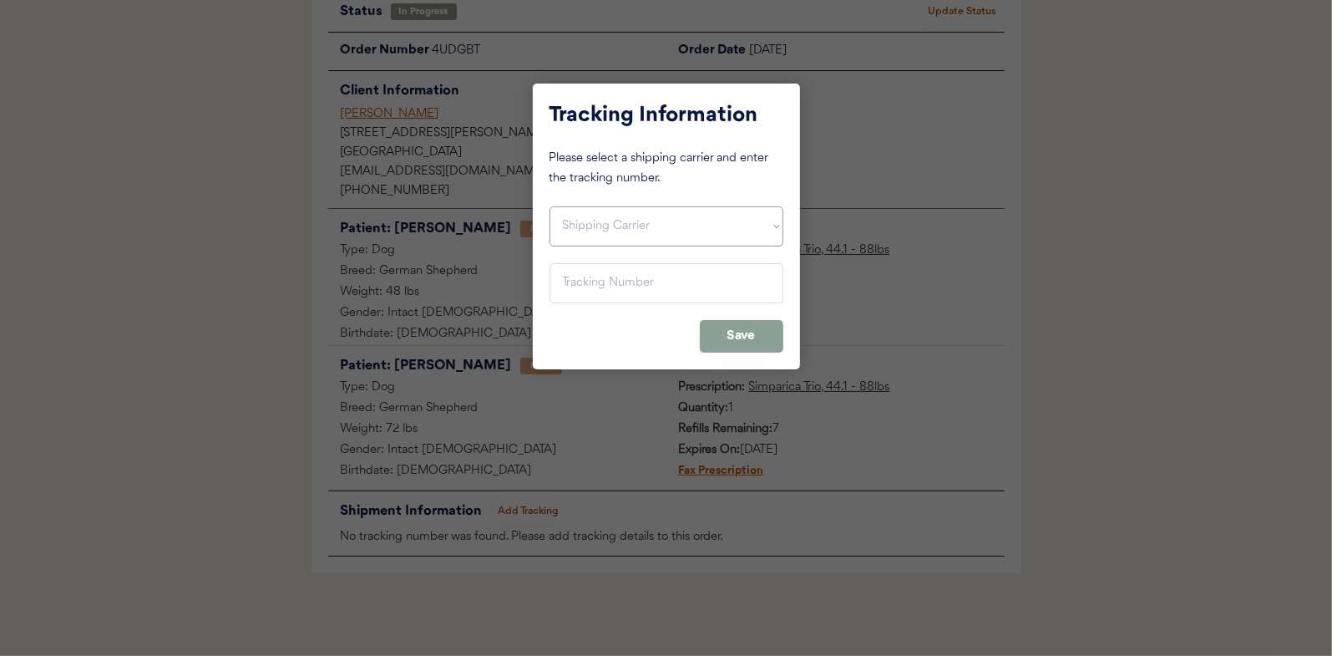
click at [572, 213] on select "Shipping Carrier FedEx FedEx Ground Economy UPS USPS" at bounding box center [667, 226] width 234 height 40
select select ""usps""
click at [550, 206] on select "Shipping Carrier FedEx FedEx Ground Economy UPS USPS" at bounding box center [667, 226] width 234 height 40
click at [577, 277] on input "input" at bounding box center [667, 283] width 234 height 40
paste input "9400150105798039468773"
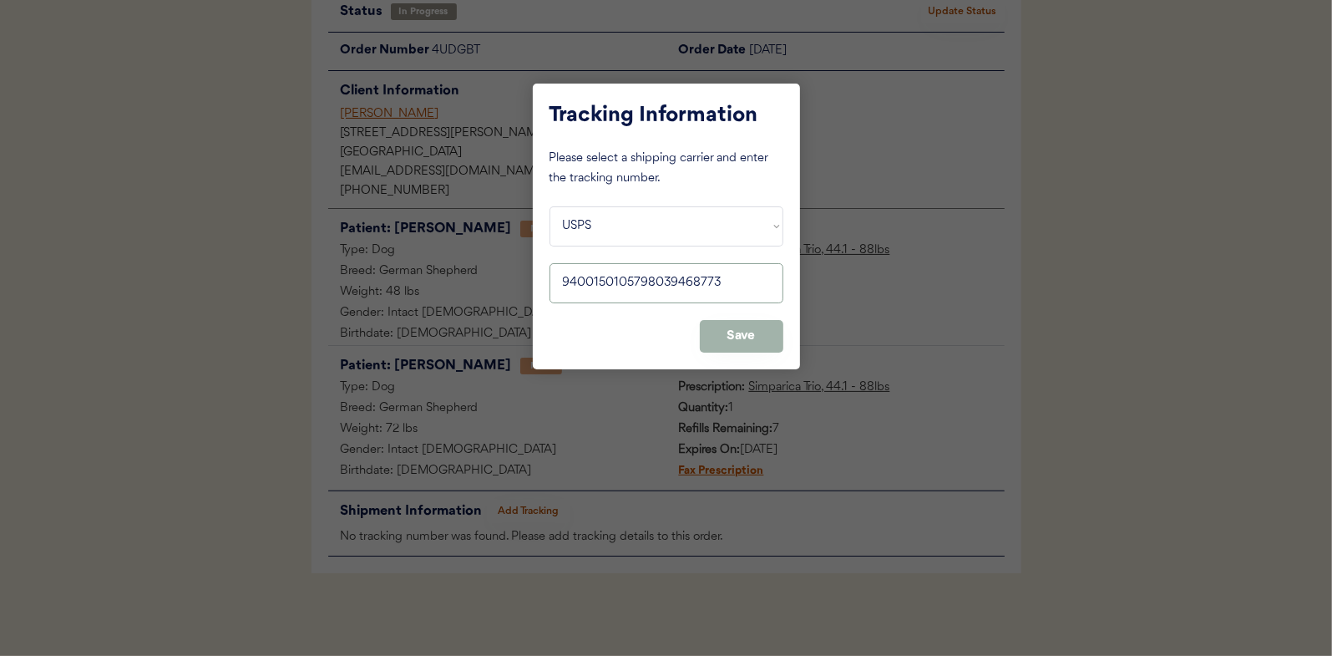
type input "9400150105798039468773"
click at [763, 330] on button "Save" at bounding box center [742, 336] width 84 height 33
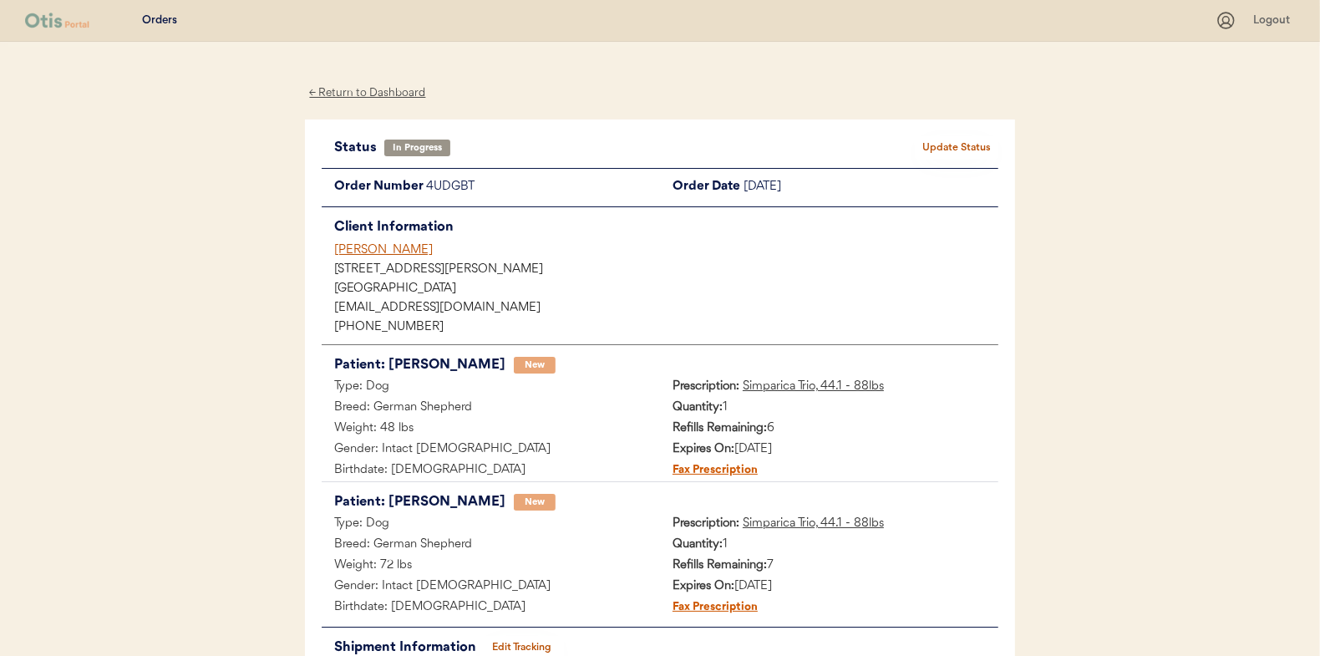
scroll to position [0, 0]
click at [954, 141] on button "Update Status" at bounding box center [957, 147] width 84 height 23
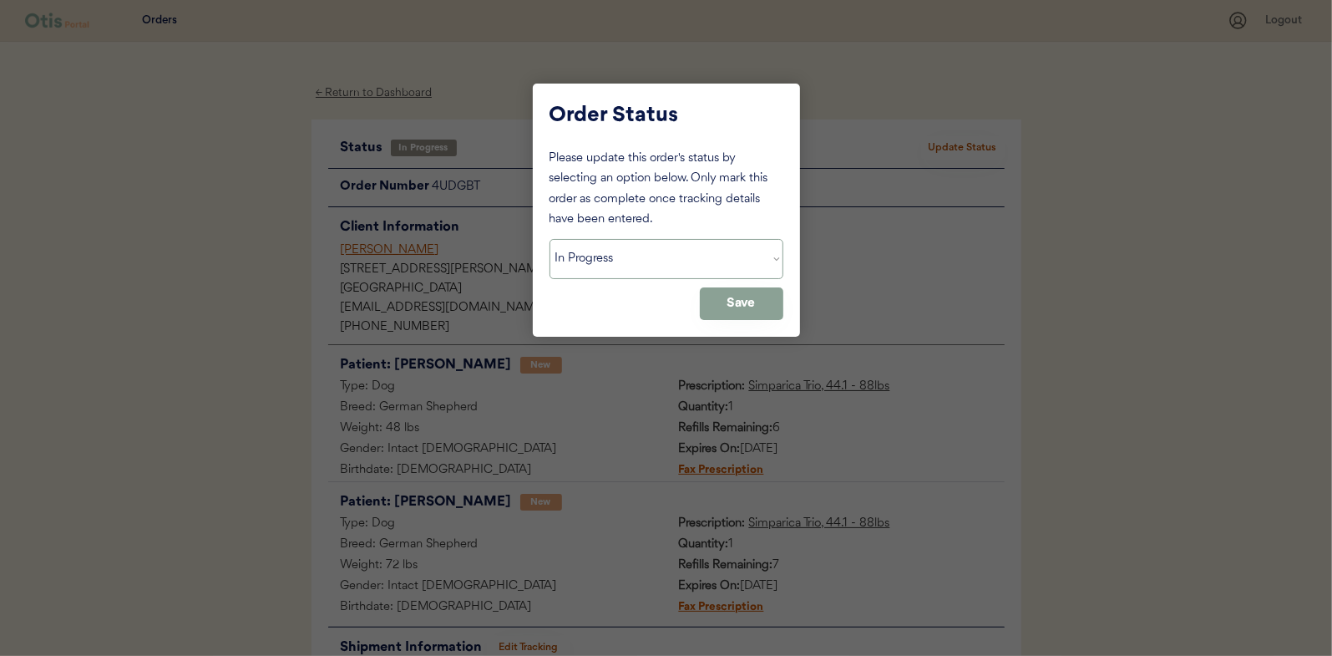
click at [592, 271] on select "Status On Hold New In Progress Complete Pending HW Consent Canceled" at bounding box center [667, 259] width 234 height 40
select select ""complete""
click at [550, 239] on select "Status On Hold New In Progress Complete Pending HW Consent Canceled" at bounding box center [667, 259] width 234 height 40
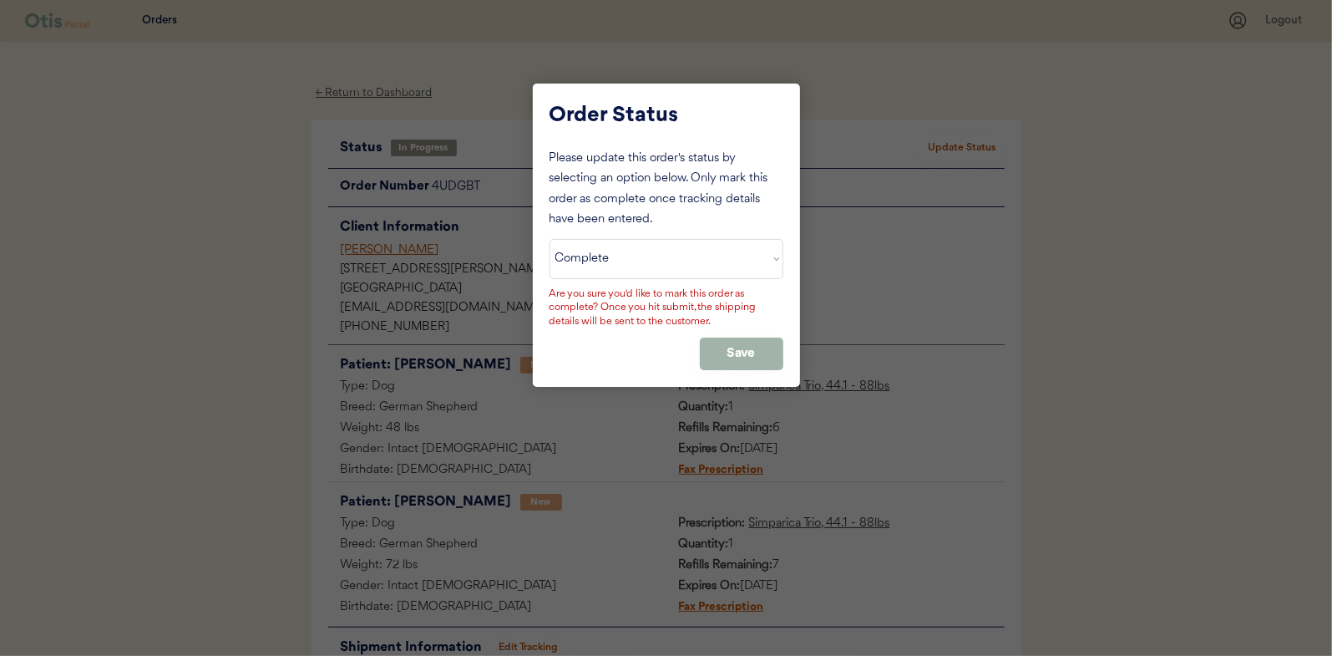
click at [741, 346] on button "Save" at bounding box center [742, 353] width 84 height 33
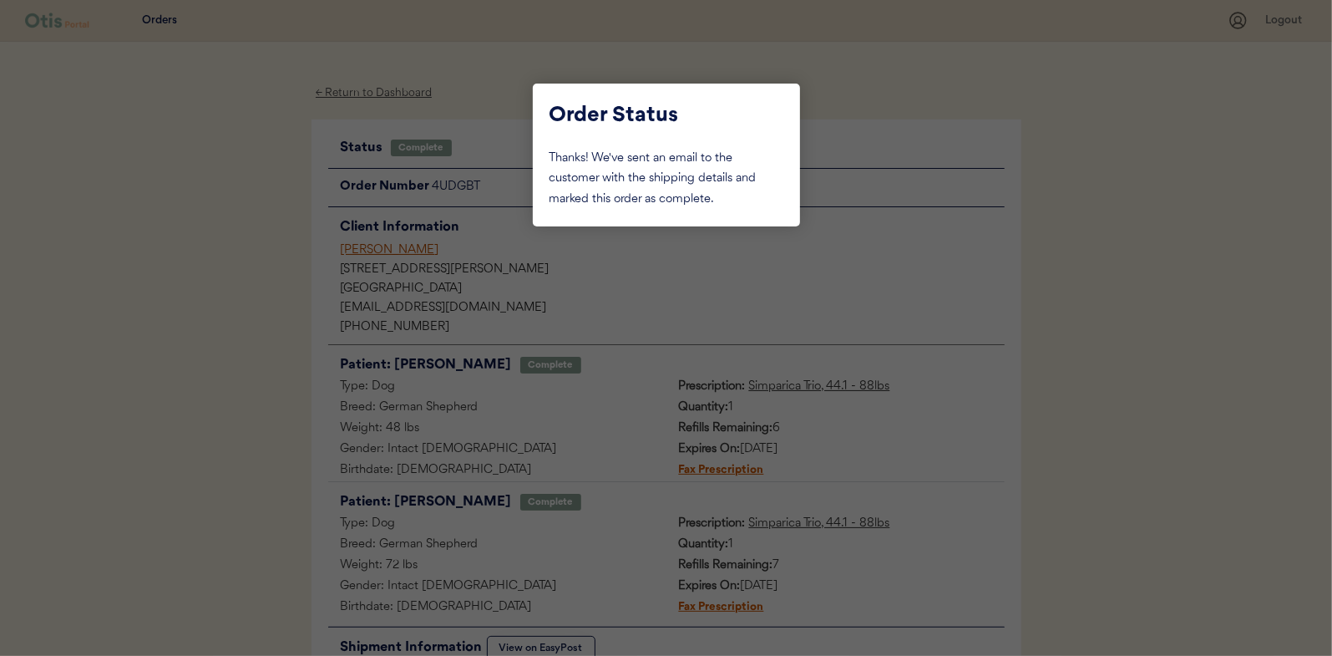
drag, startPoint x: 231, startPoint y: 207, endPoint x: 291, endPoint y: 166, distance: 72.7
click at [231, 207] on div at bounding box center [666, 328] width 1332 height 656
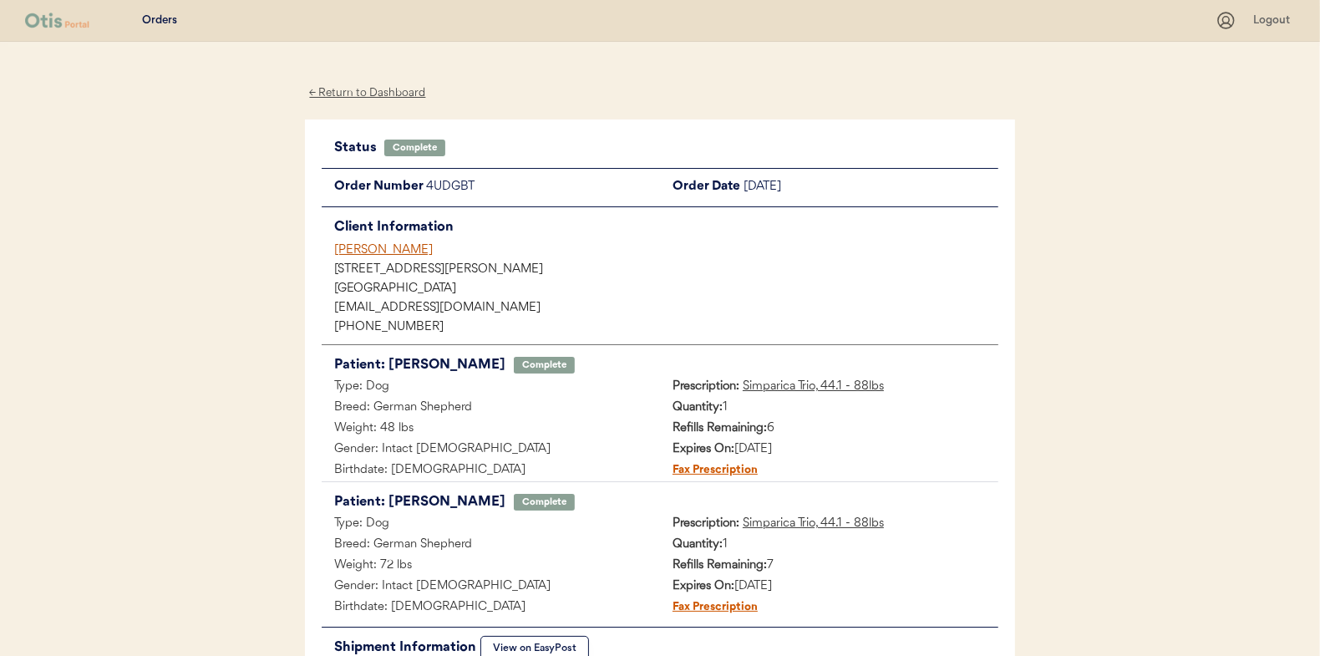
click at [363, 96] on div "← Return to Dashboard" at bounding box center [367, 93] width 125 height 19
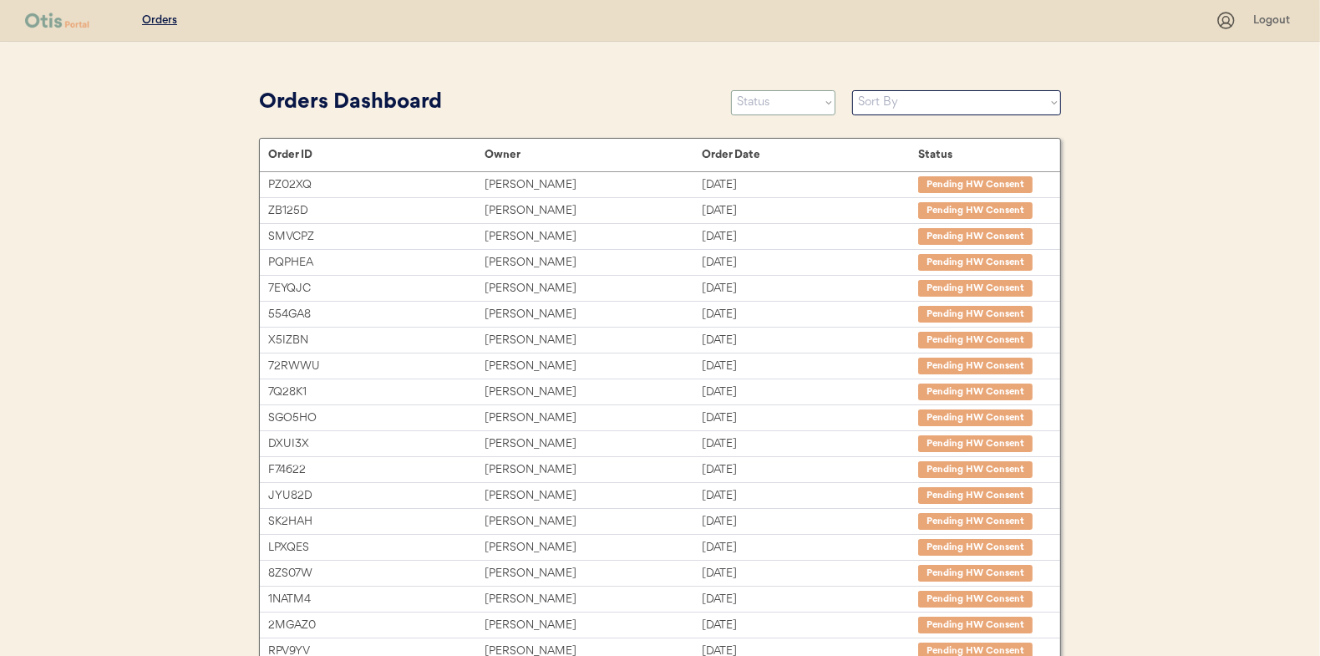
click at [799, 106] on select "Status On Hold New In Progress Complete Pending HW Consent Canceled" at bounding box center [783, 102] width 104 height 25
select select ""in_progress""
click at [731, 90] on select "Status On Hold New In Progress Complete Pending HW Consent Canceled" at bounding box center [783, 102] width 104 height 25
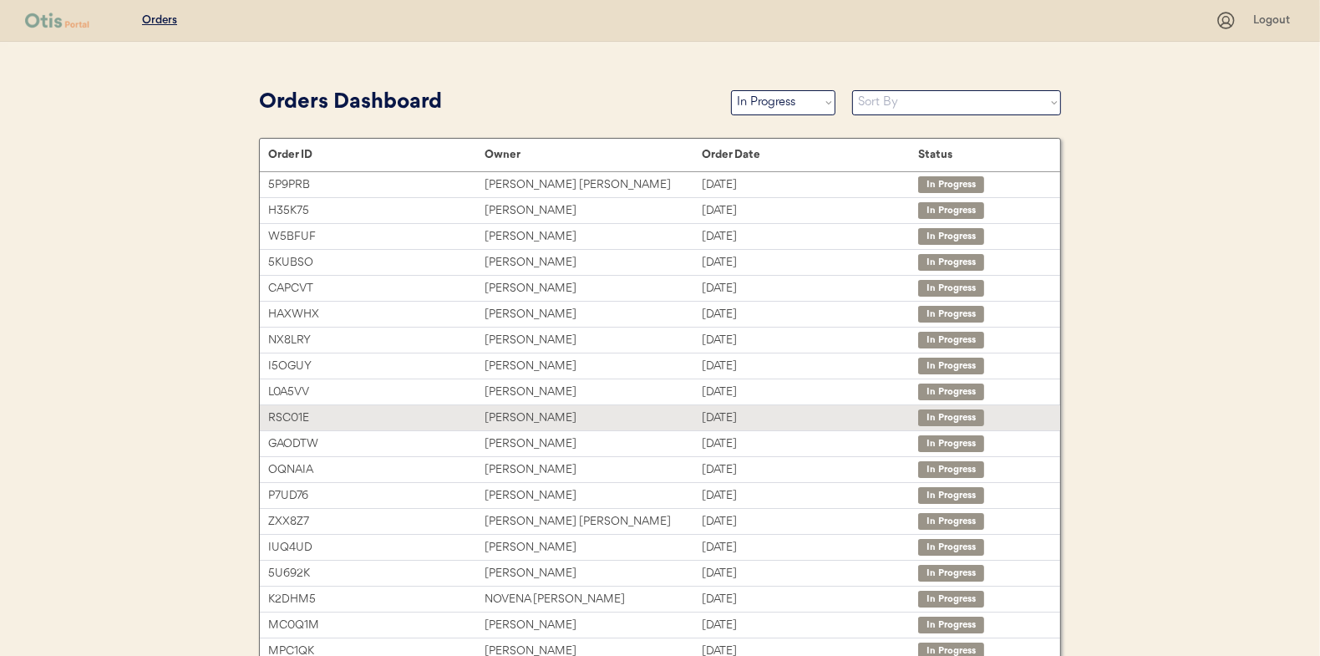
click at [515, 417] on div "[PERSON_NAME]" at bounding box center [592, 417] width 216 height 19
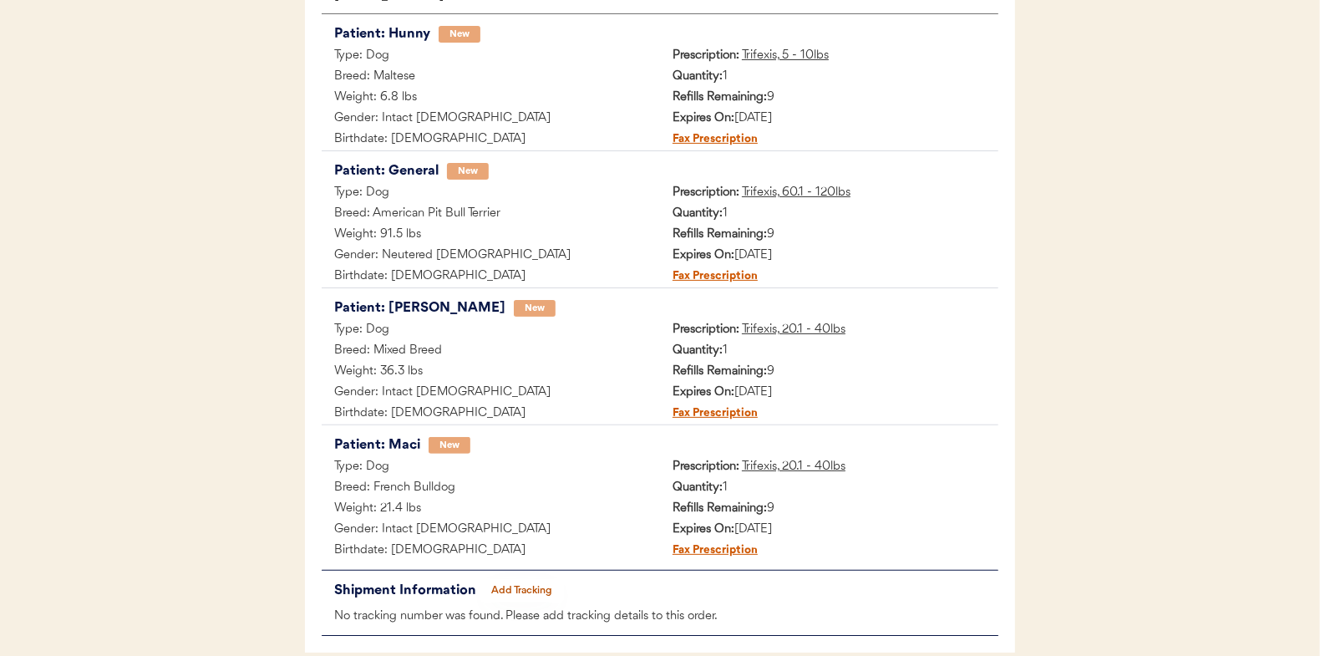
scroll to position [333, 0]
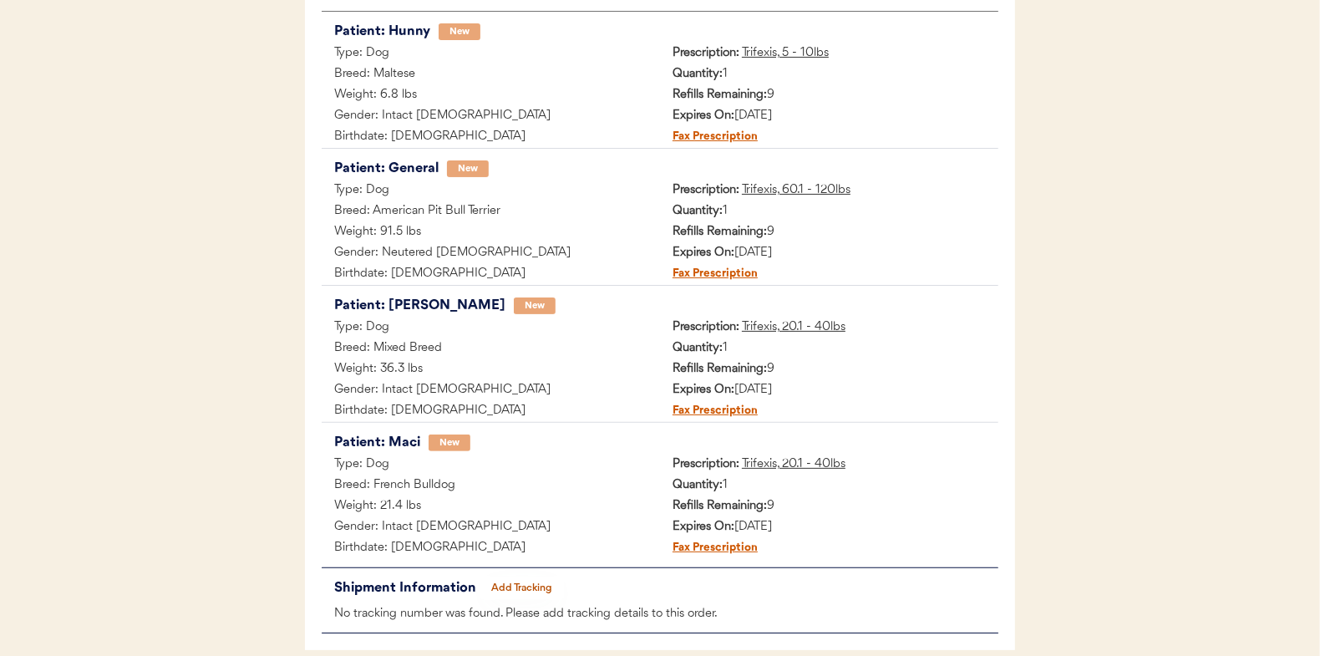
click at [536, 585] on button "Add Tracking" at bounding box center [522, 587] width 84 height 23
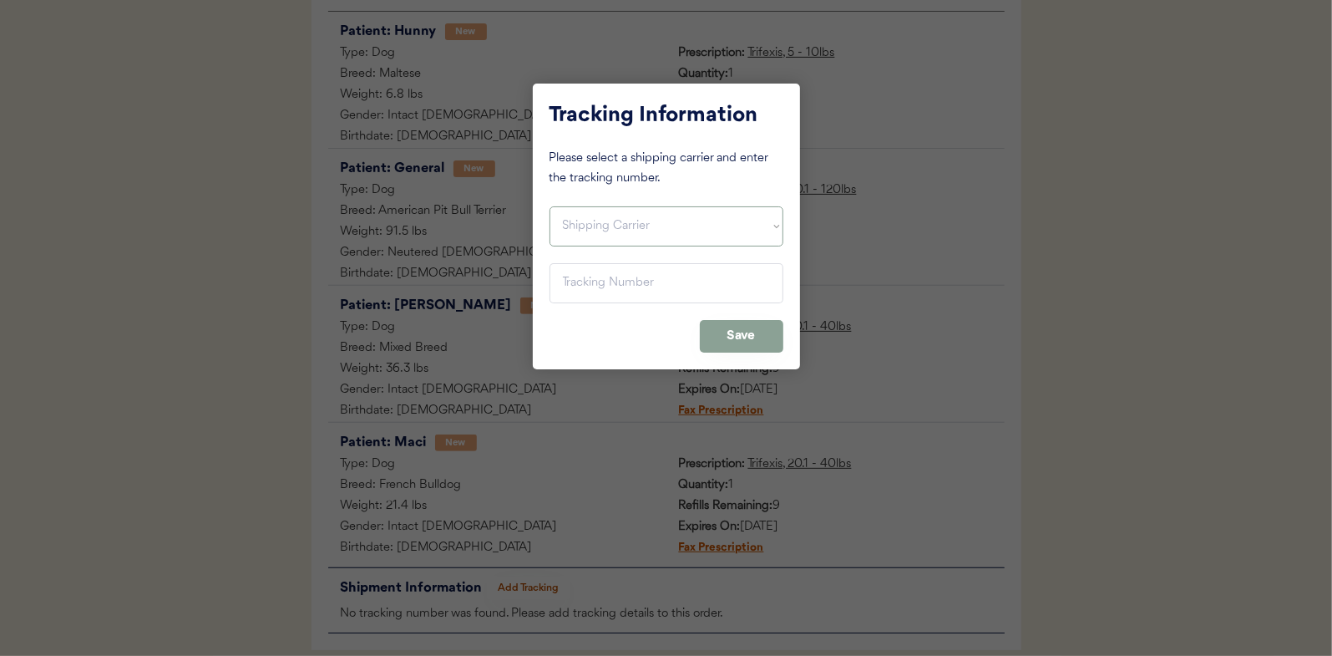
click at [577, 220] on select "Shipping Carrier FedEx FedEx Ground Economy UPS USPS" at bounding box center [667, 226] width 234 height 40
select select ""usps""
click at [550, 206] on select "Shipping Carrier FedEx FedEx Ground Economy UPS USPS" at bounding box center [667, 226] width 234 height 40
click at [576, 288] on input "input" at bounding box center [667, 283] width 234 height 40
paste input "9400150105799039427760"
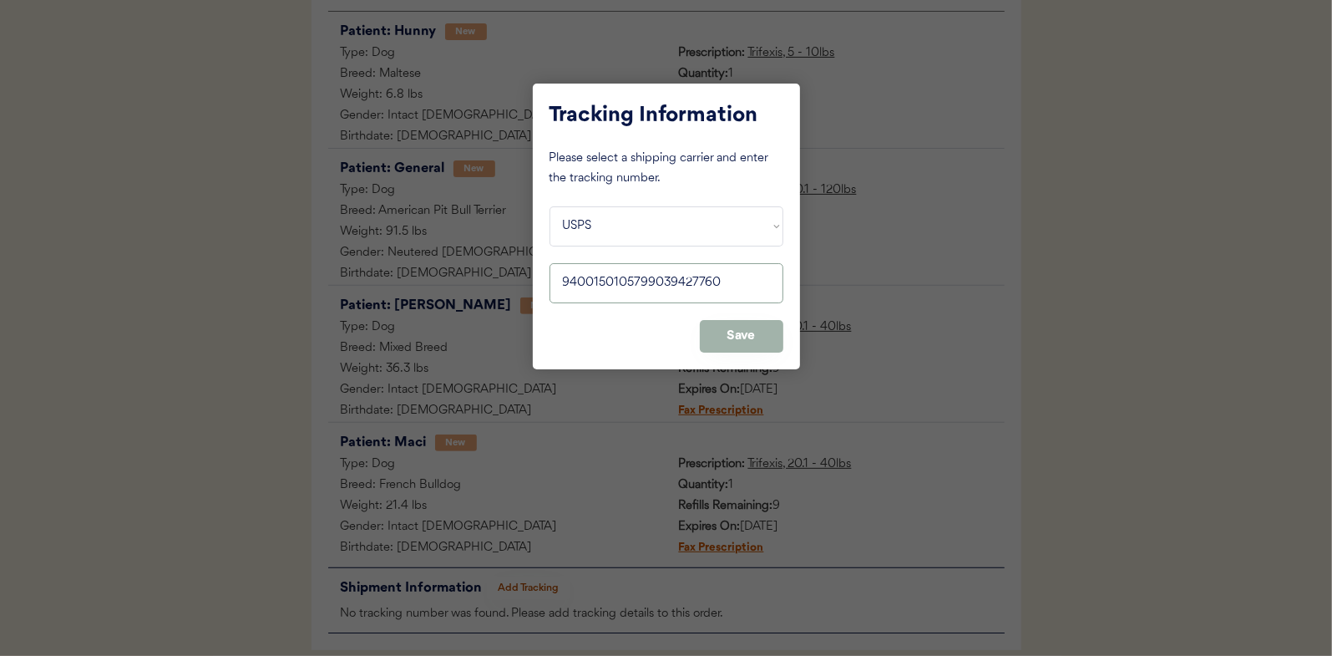
type input "9400150105799039427760"
click at [747, 336] on button "Save" at bounding box center [742, 336] width 84 height 33
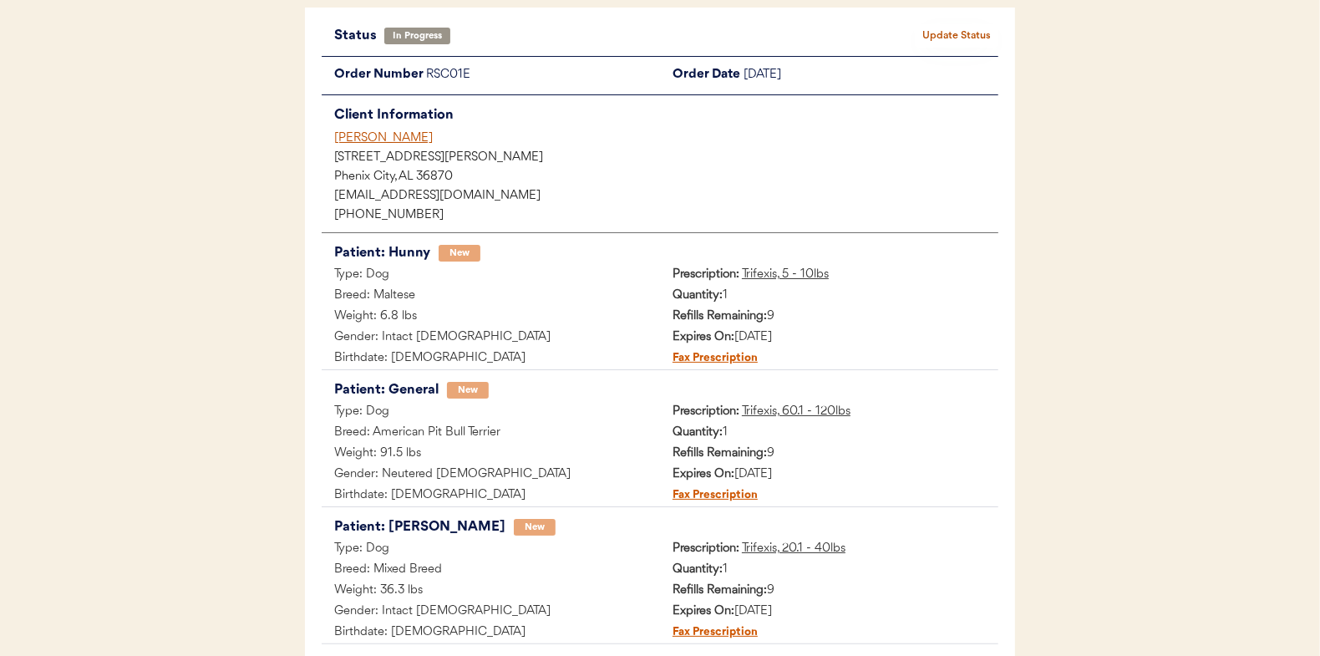
scroll to position [0, 0]
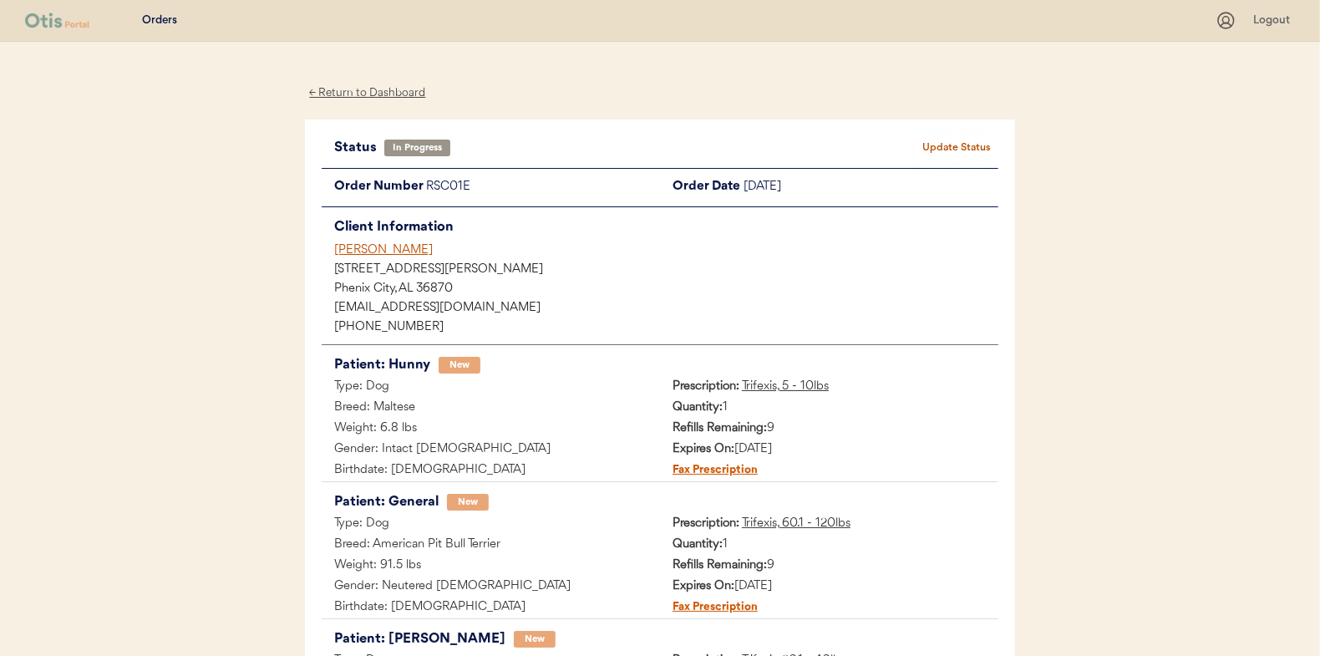
click at [971, 141] on button "Update Status" at bounding box center [957, 147] width 84 height 23
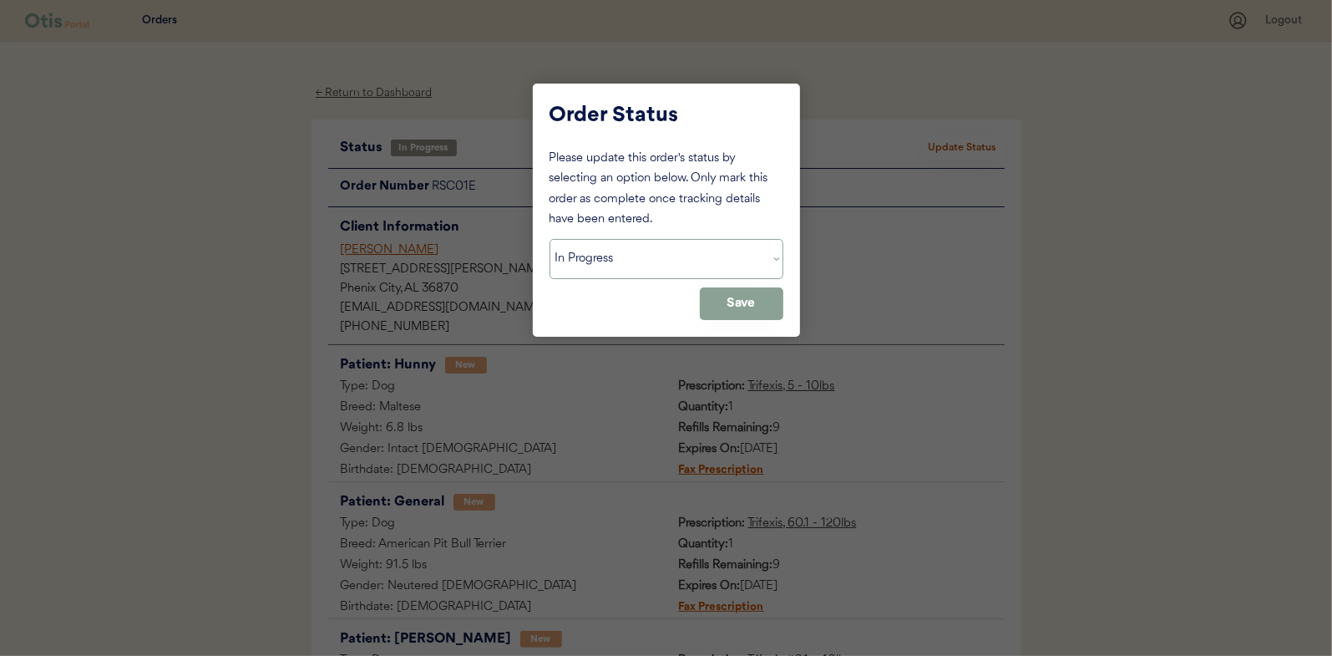
click at [612, 259] on select "Status On Hold New In Progress Complete Pending HW Consent Canceled" at bounding box center [667, 259] width 234 height 40
select select ""complete""
click at [550, 239] on select "Status On Hold New In Progress Complete Pending HW Consent Canceled" at bounding box center [667, 259] width 234 height 40
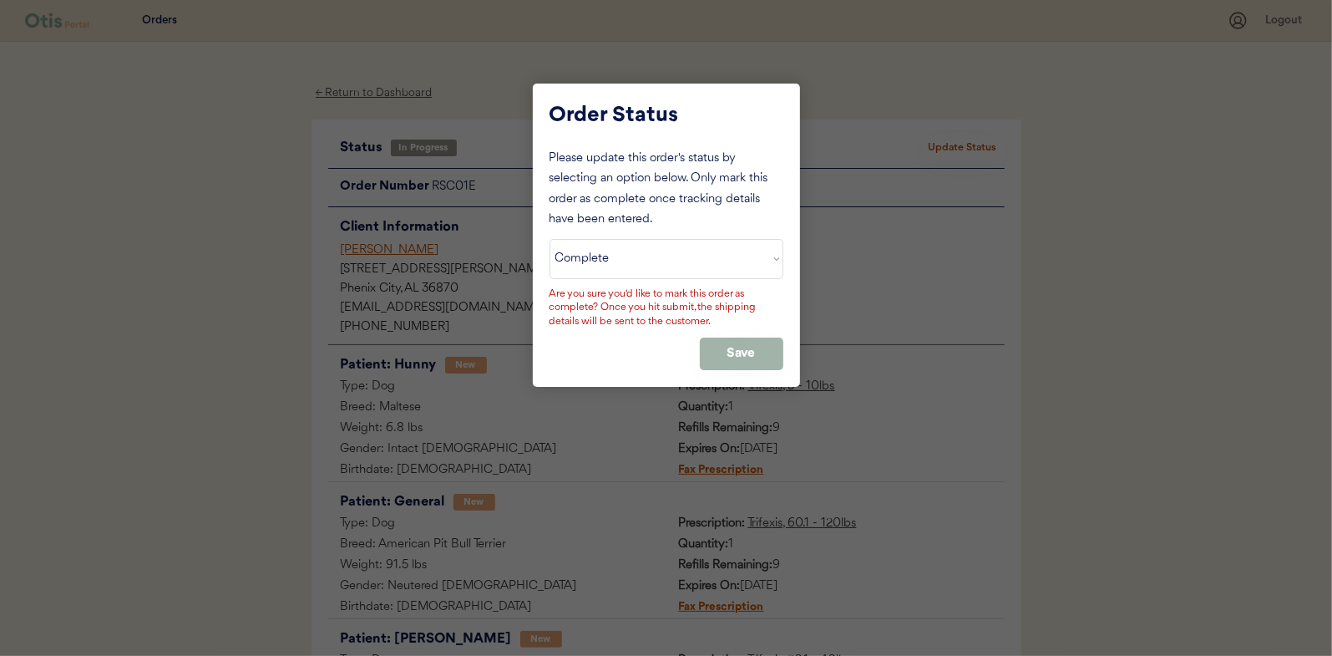
click at [743, 347] on button "Save" at bounding box center [742, 353] width 84 height 33
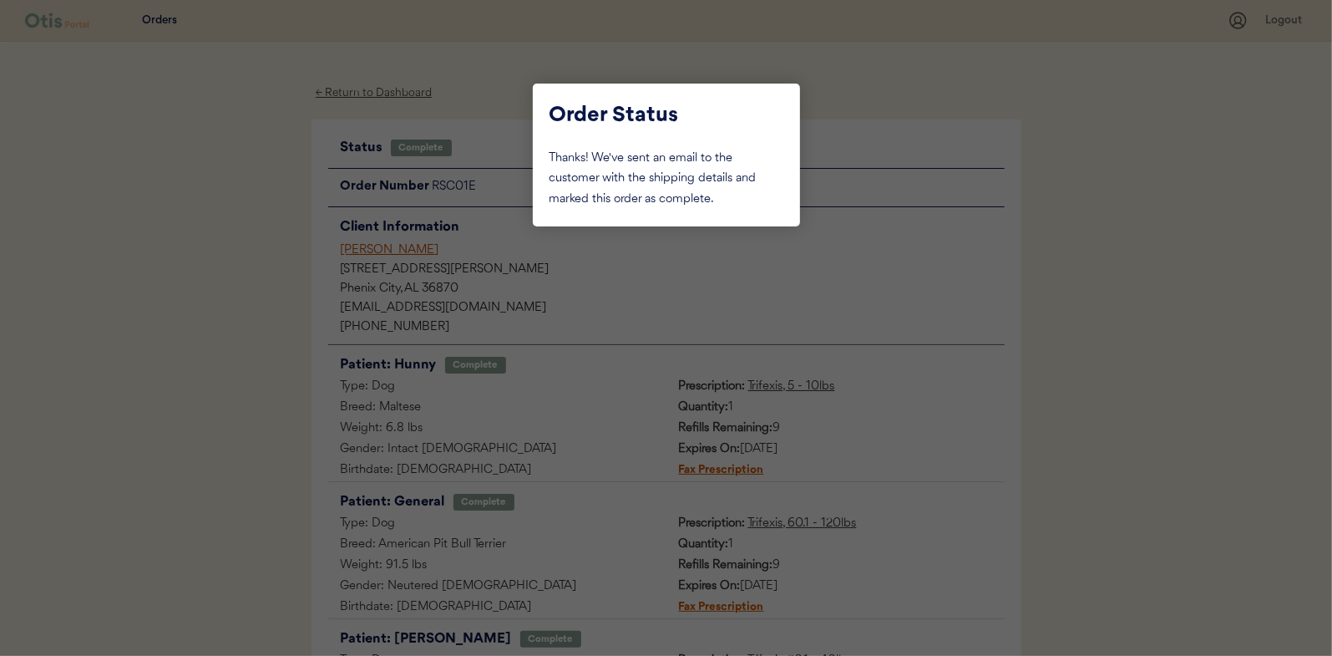
click at [245, 261] on div at bounding box center [666, 328] width 1332 height 656
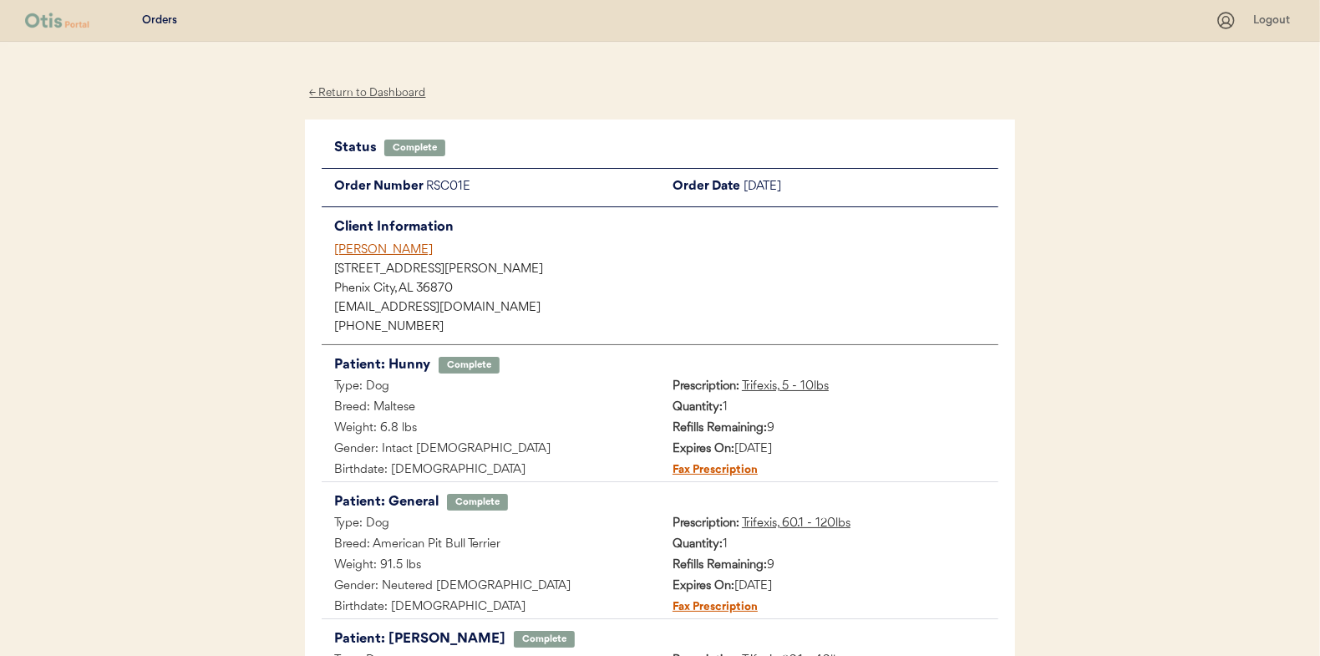
click at [362, 94] on div "← Return to Dashboard" at bounding box center [367, 93] width 125 height 19
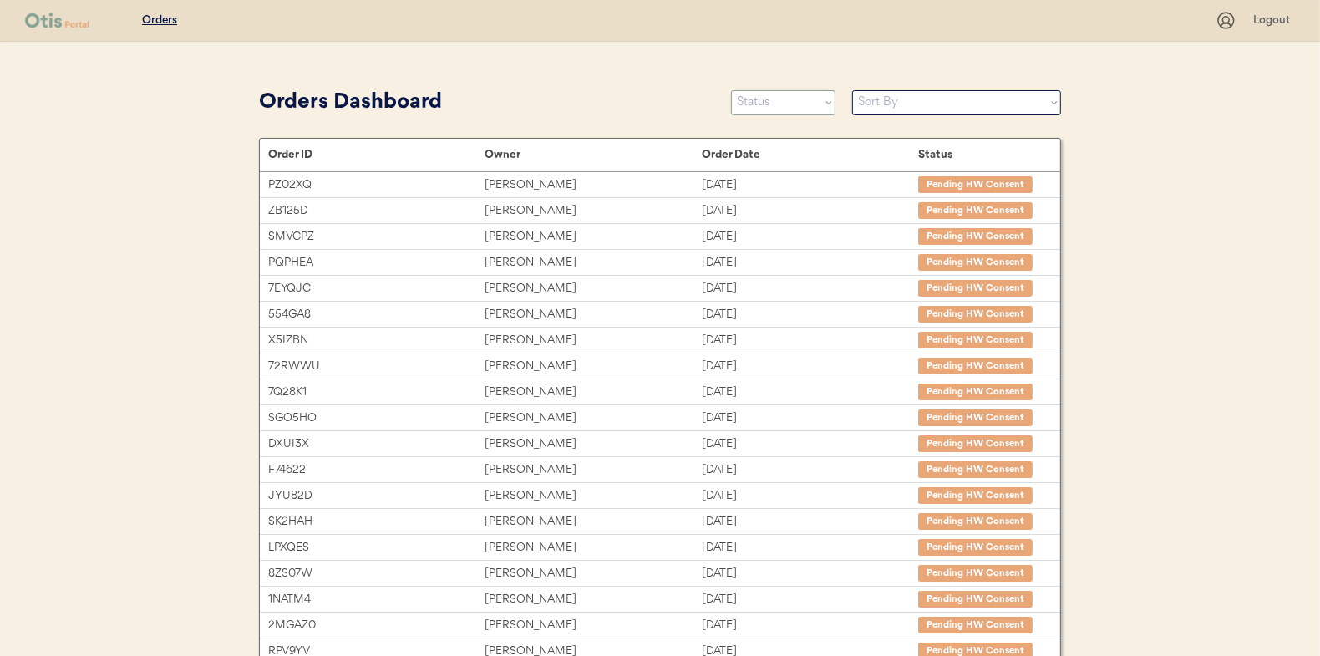
click at [787, 103] on select "Status On Hold New In Progress Complete Pending HW Consent Canceled" at bounding box center [783, 102] width 104 height 25
select select ""in_progress""
click at [731, 90] on select "Status On Hold New In Progress Complete Pending HW Consent Canceled" at bounding box center [783, 102] width 104 height 25
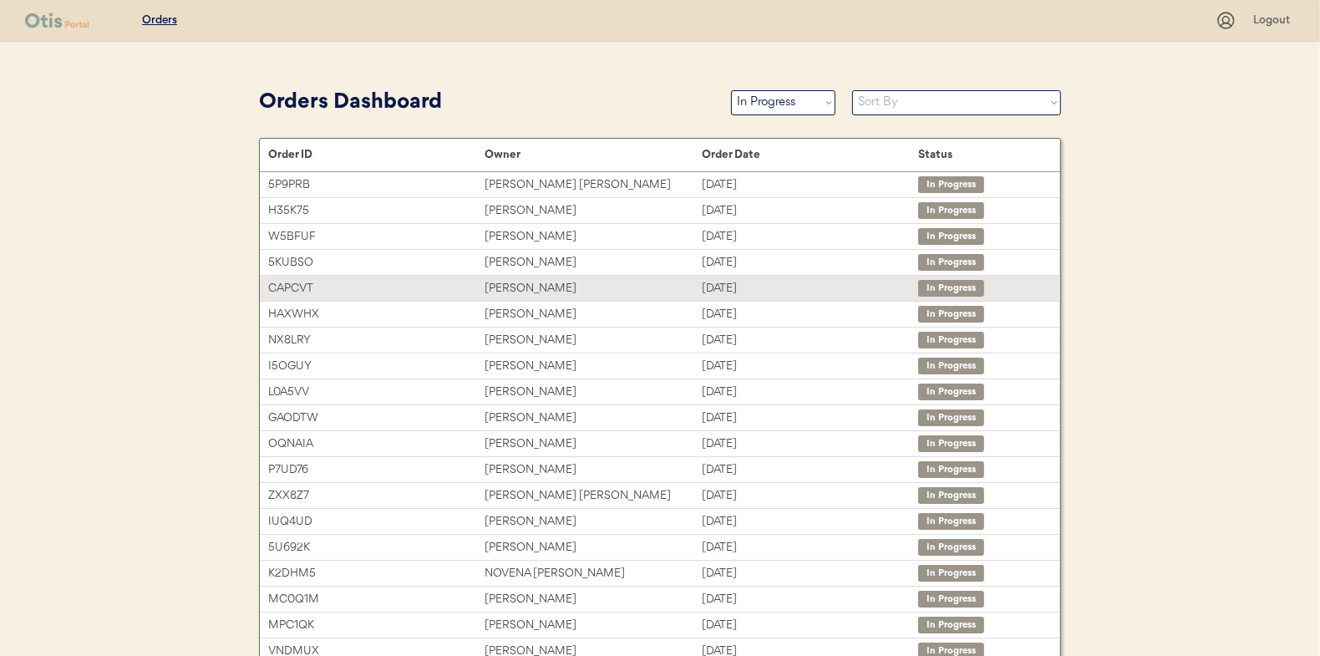
click at [504, 288] on div "[PERSON_NAME]" at bounding box center [592, 288] width 216 height 19
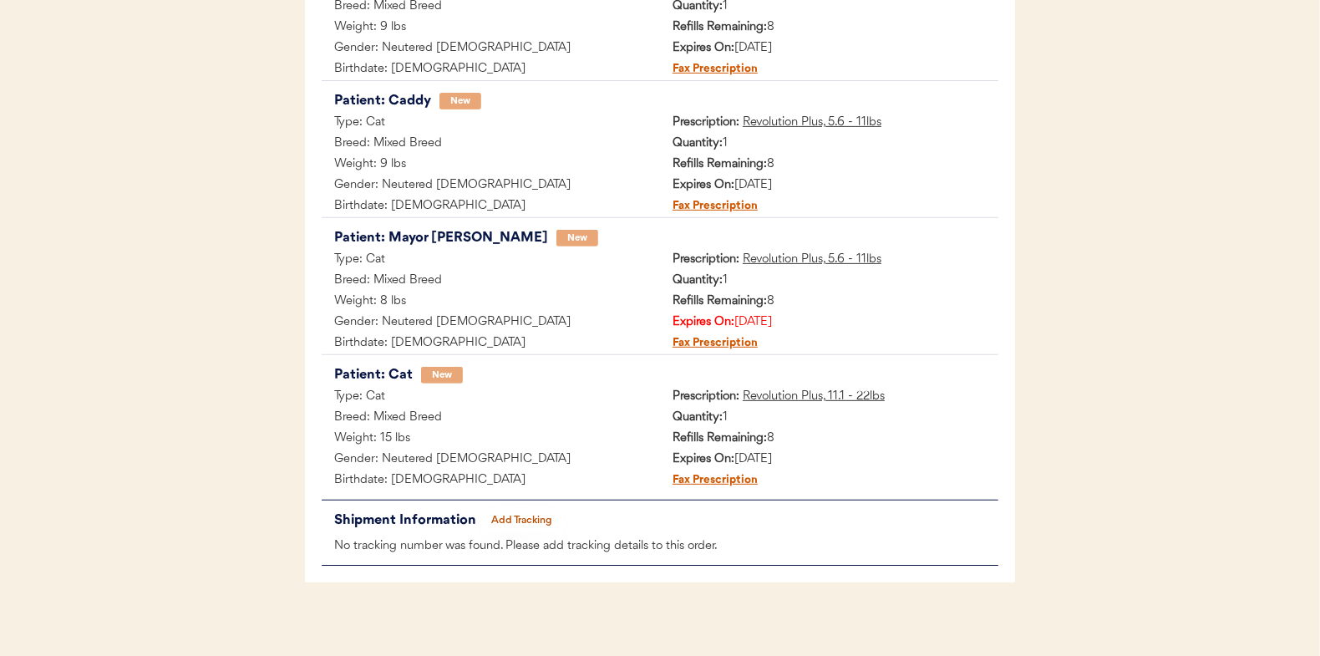
scroll to position [547, 0]
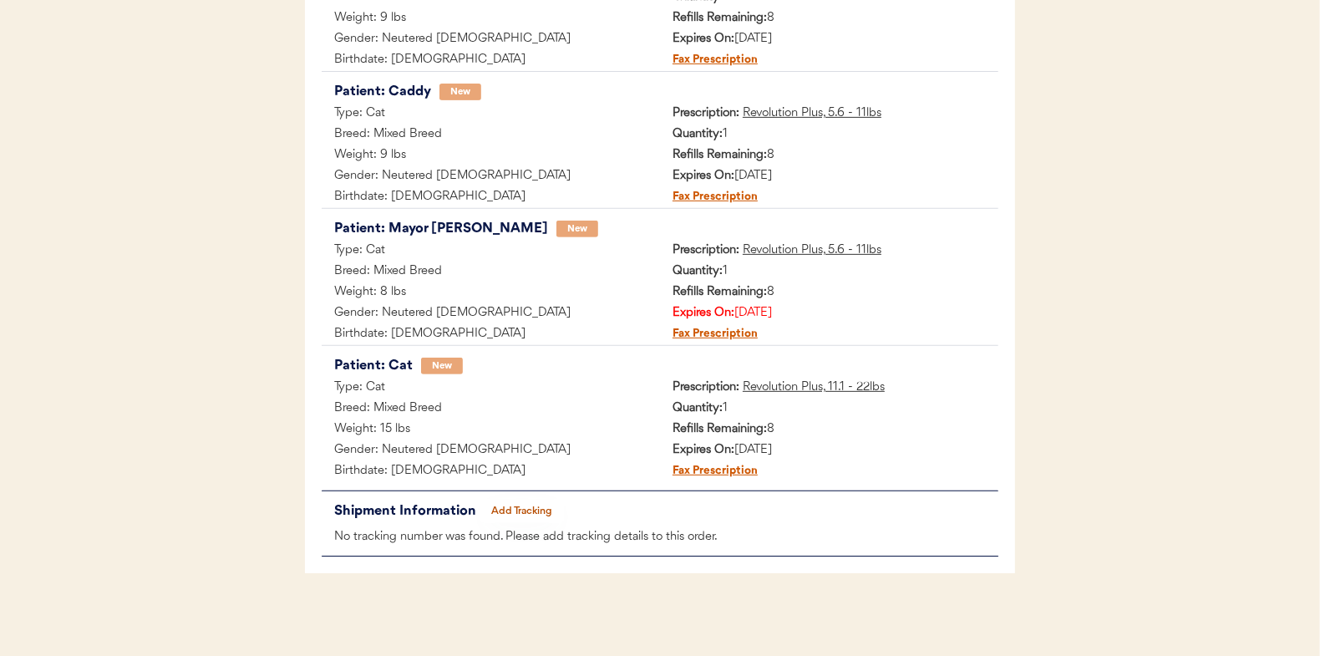
click at [513, 509] on button "Add Tracking" at bounding box center [522, 510] width 84 height 23
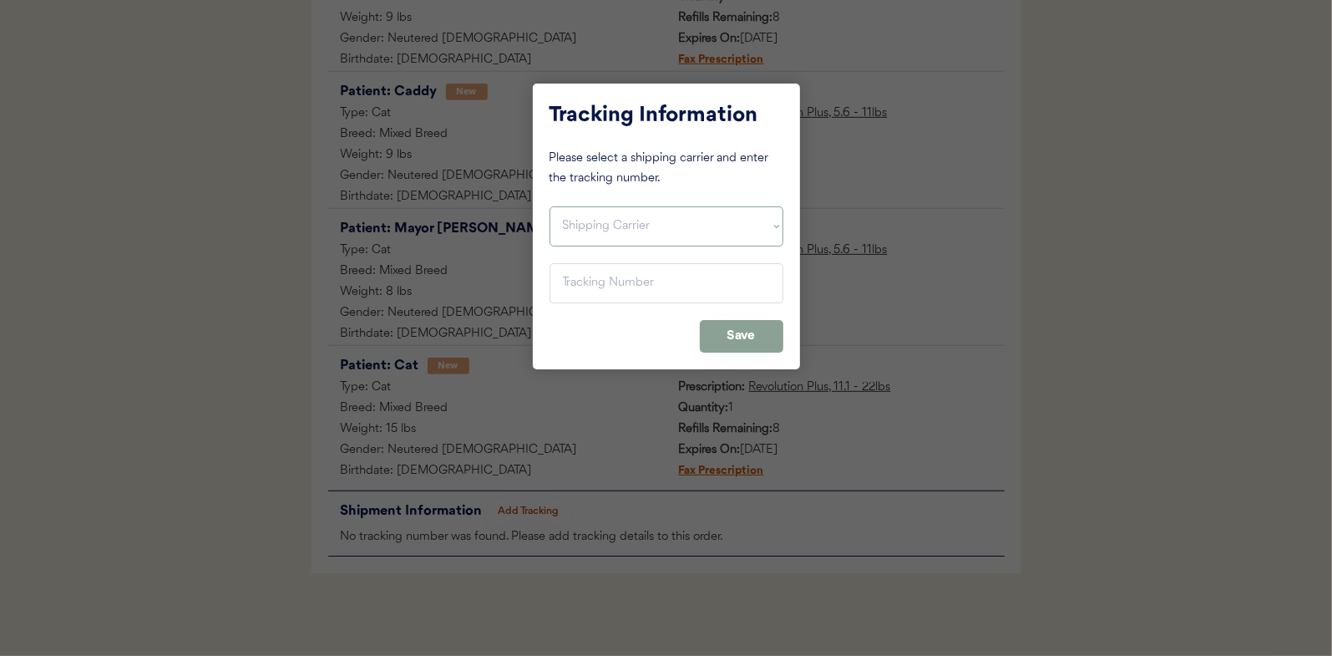
click at [582, 229] on select "Shipping Carrier FedEx FedEx Ground Economy UPS USPS" at bounding box center [667, 226] width 234 height 40
select select ""usps""
click at [550, 206] on select "Shipping Carrier FedEx FedEx Ground Economy UPS USPS" at bounding box center [667, 226] width 234 height 40
click at [582, 276] on input "input" at bounding box center [667, 283] width 234 height 40
paste input "9400150105496041126031"
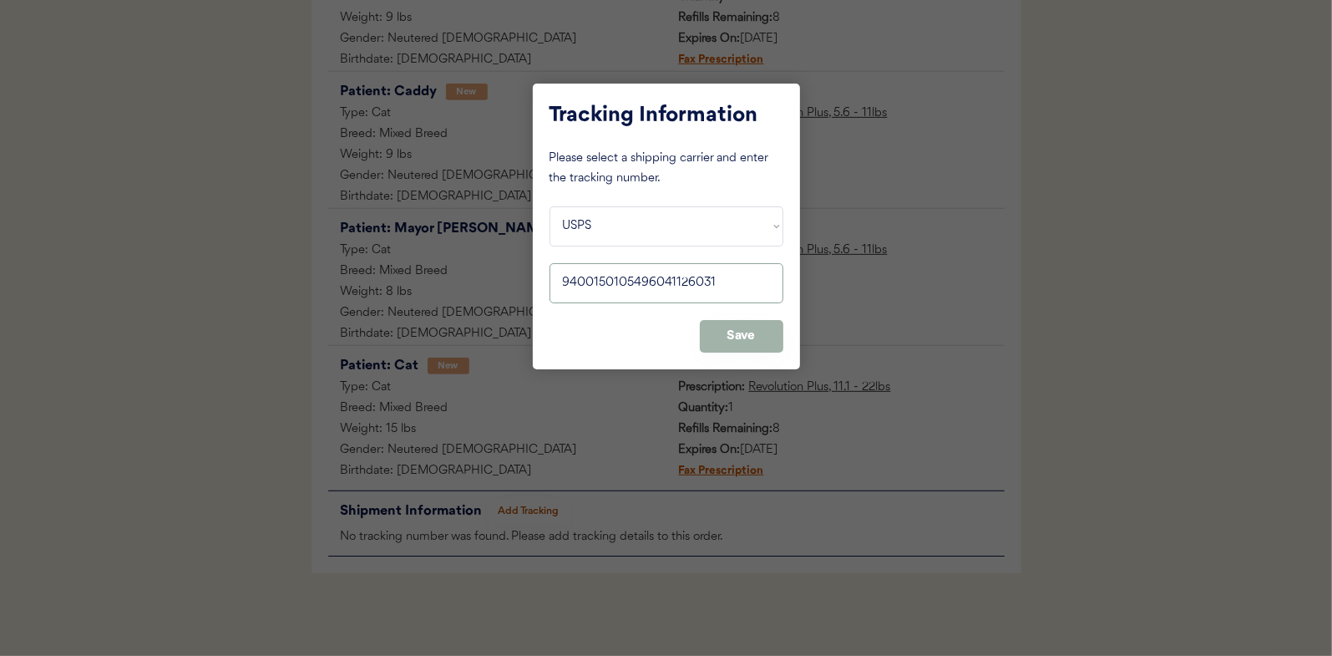
type input "9400150105496041126031"
click at [744, 326] on button "Save" at bounding box center [742, 336] width 84 height 33
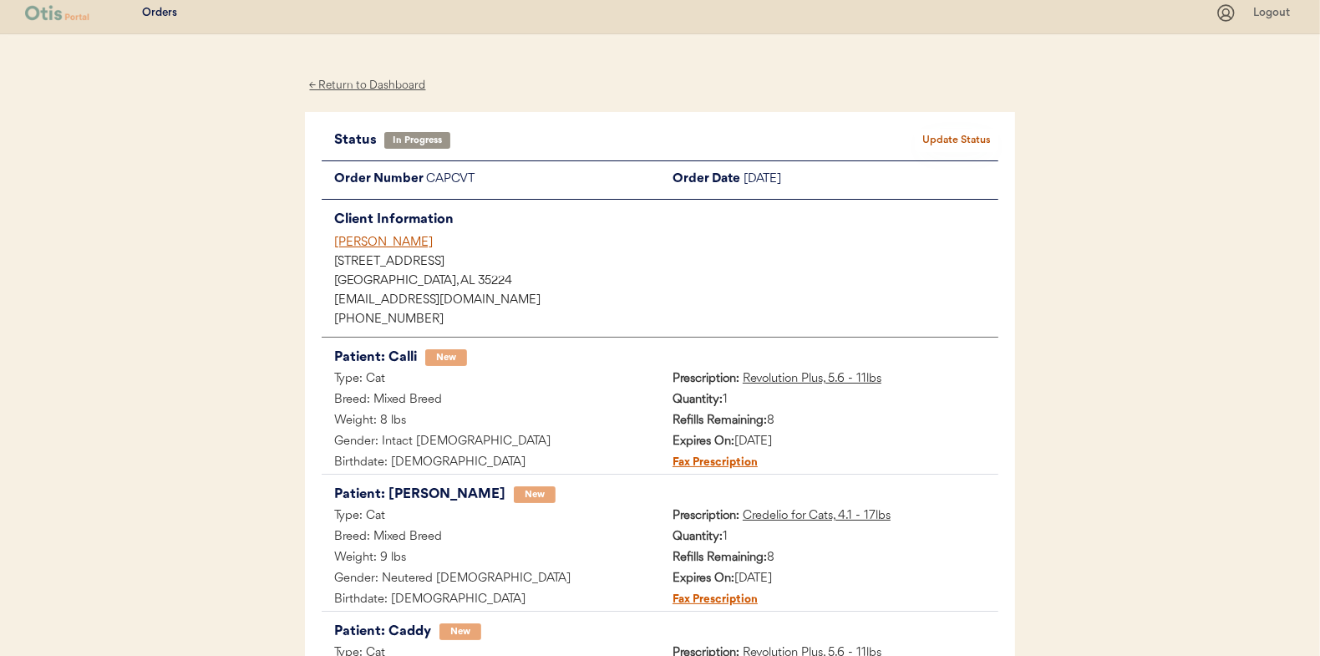
scroll to position [0, 0]
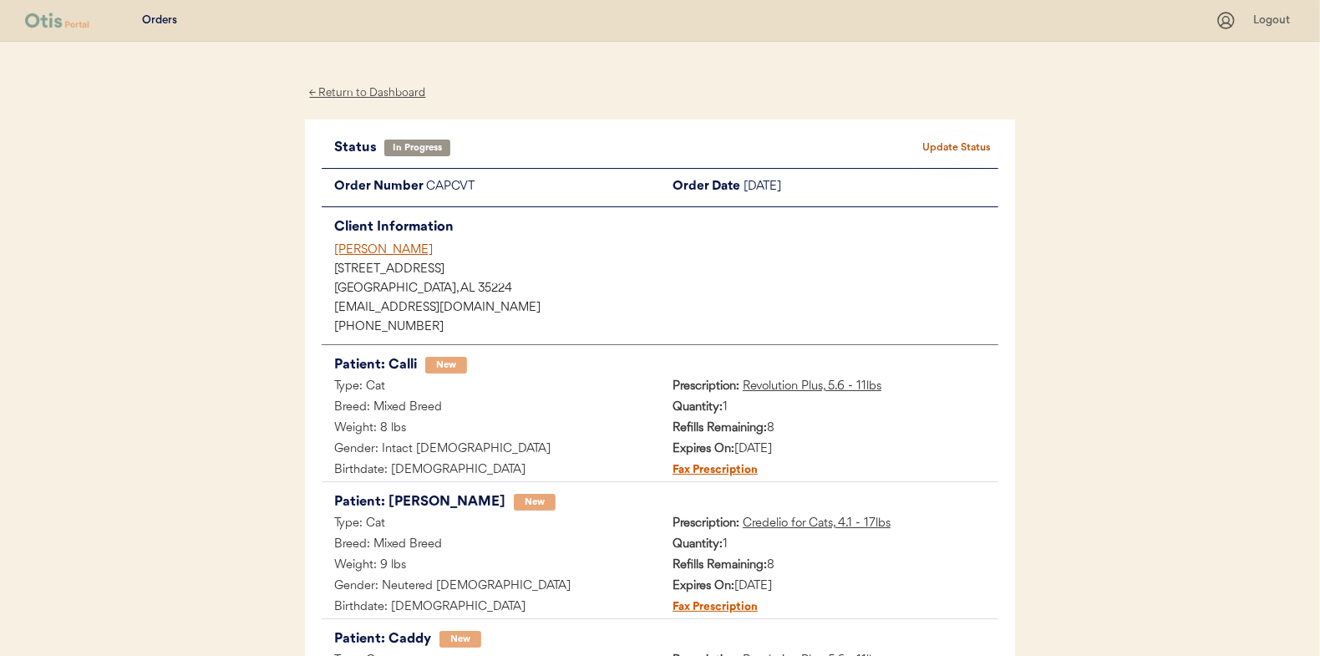
click at [965, 140] on button "Update Status" at bounding box center [957, 147] width 84 height 23
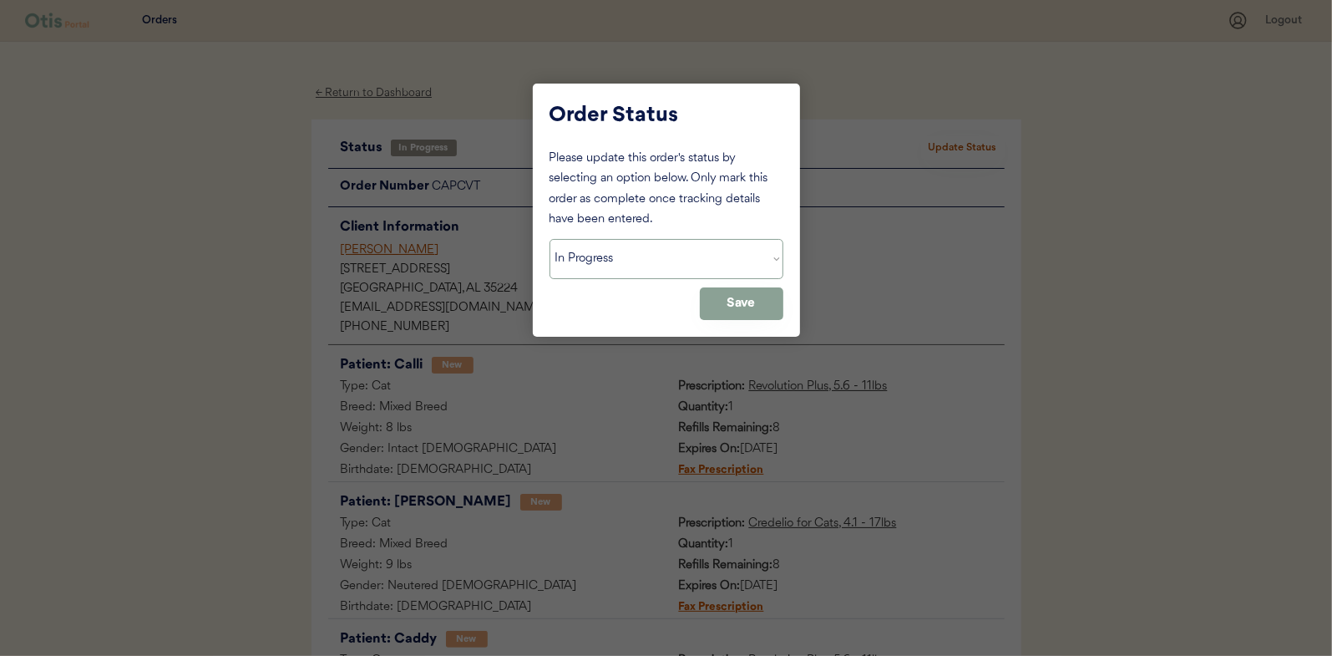
click at [590, 258] on select "Status On Hold New In Progress Complete Pending HW Consent Canceled" at bounding box center [667, 259] width 234 height 40
select select ""complete""
click at [550, 239] on select "Status On Hold New In Progress Complete Pending HW Consent Canceled" at bounding box center [667, 259] width 234 height 40
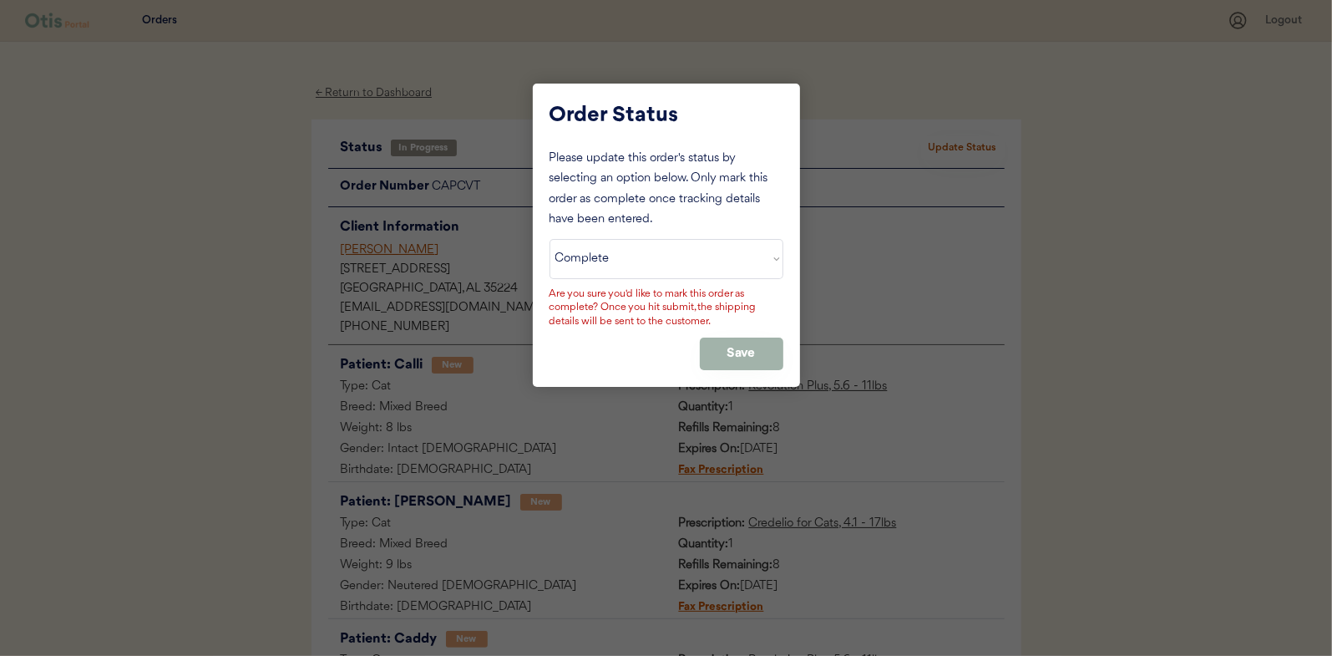
click at [724, 350] on button "Save" at bounding box center [742, 353] width 84 height 33
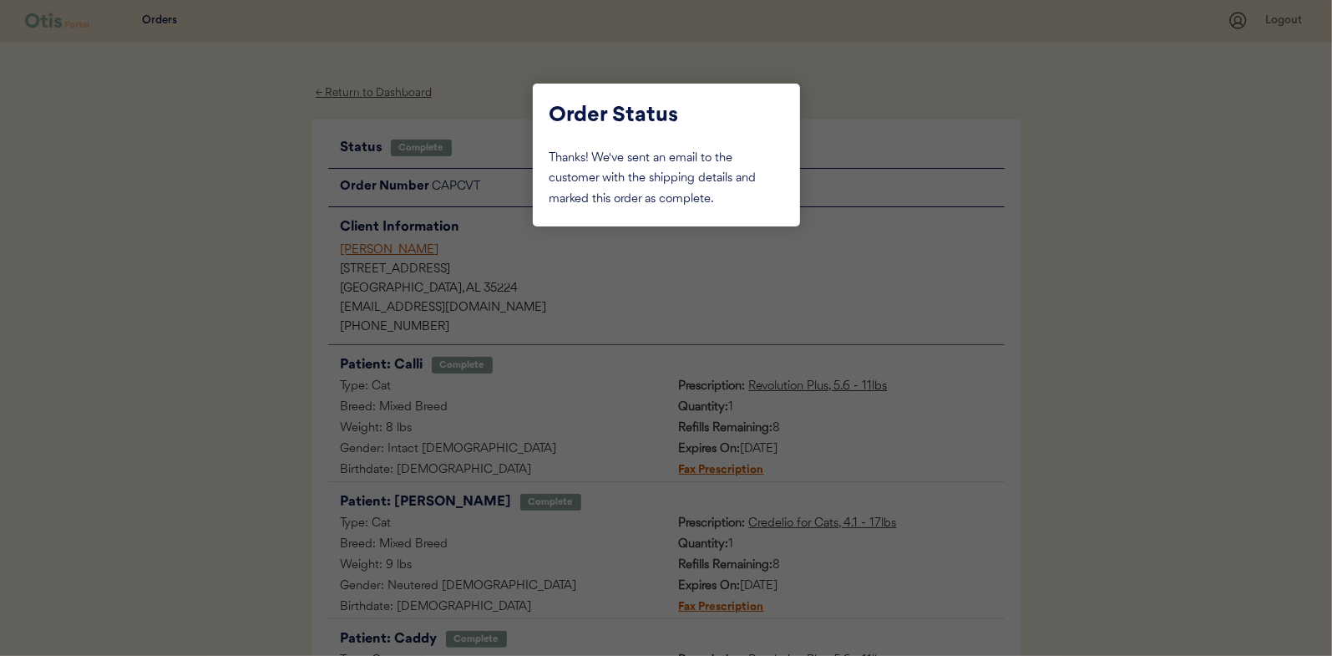
click at [221, 237] on div at bounding box center [666, 328] width 1332 height 656
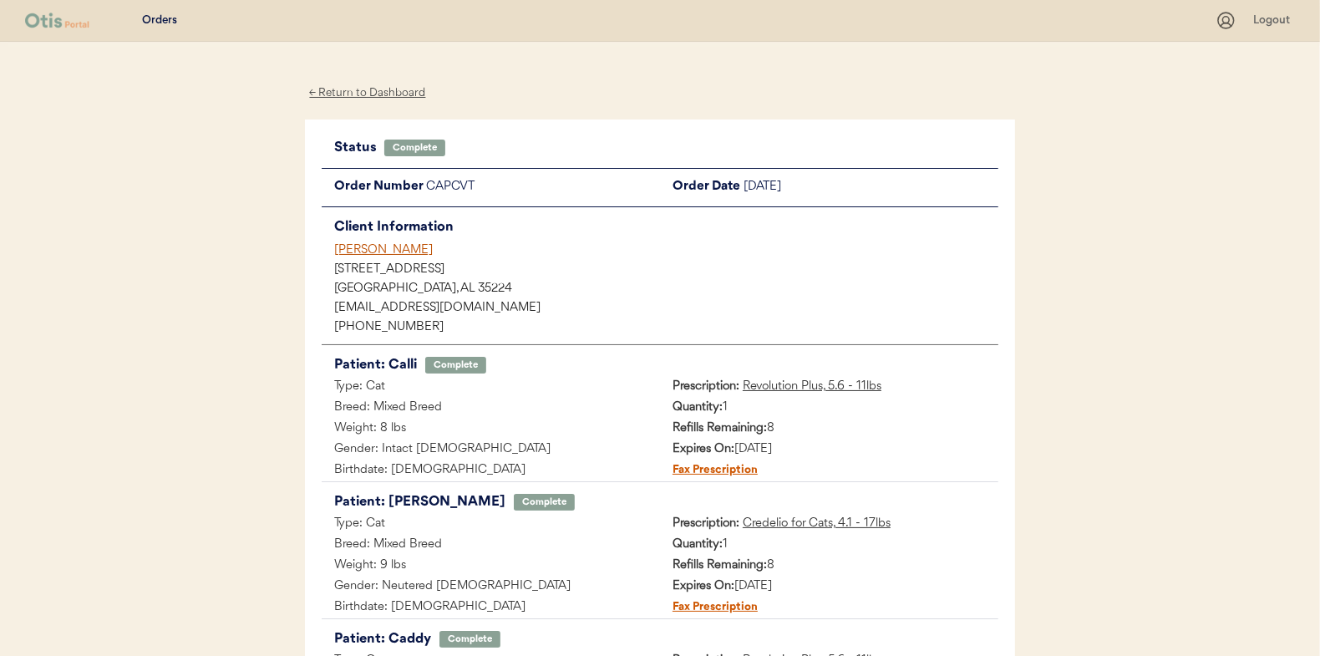
click at [349, 89] on div "← Return to Dashboard" at bounding box center [367, 93] width 125 height 19
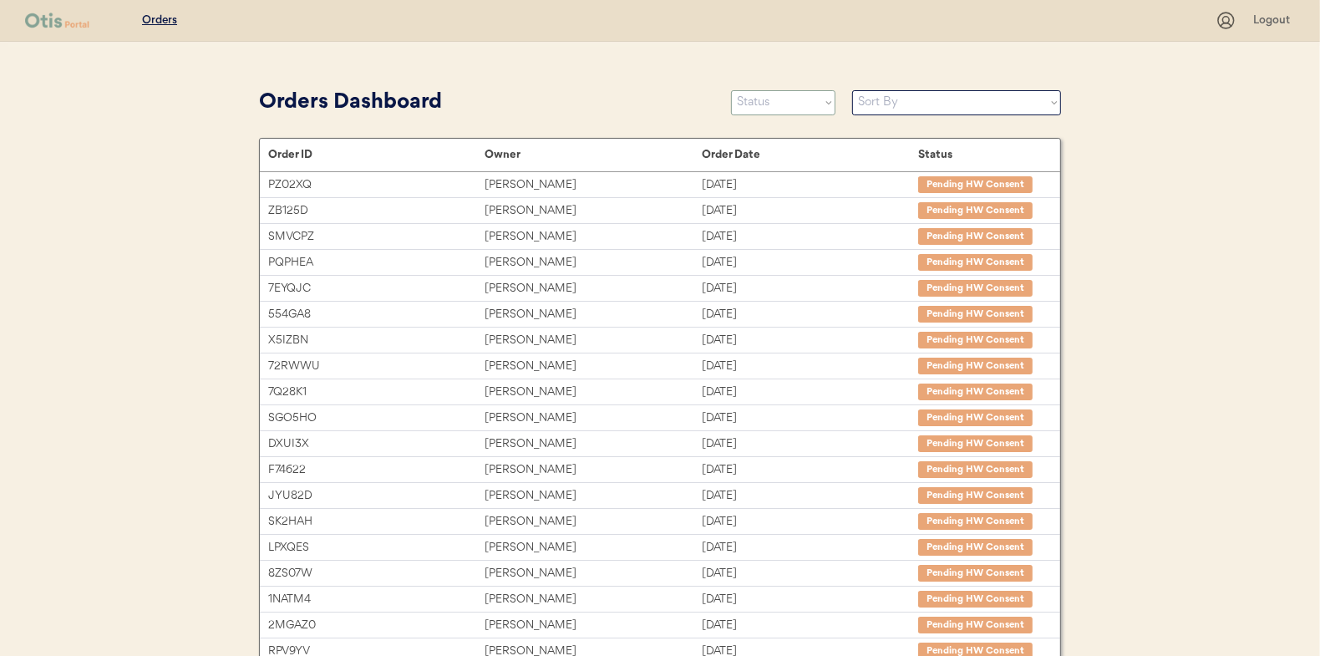
click at [761, 104] on select "Status On Hold New In Progress Complete Pending HW Consent Canceled" at bounding box center [783, 102] width 104 height 25
select select ""in_progress""
click at [731, 90] on select "Status On Hold New In Progress Complete Pending HW Consent Canceled" at bounding box center [783, 102] width 104 height 25
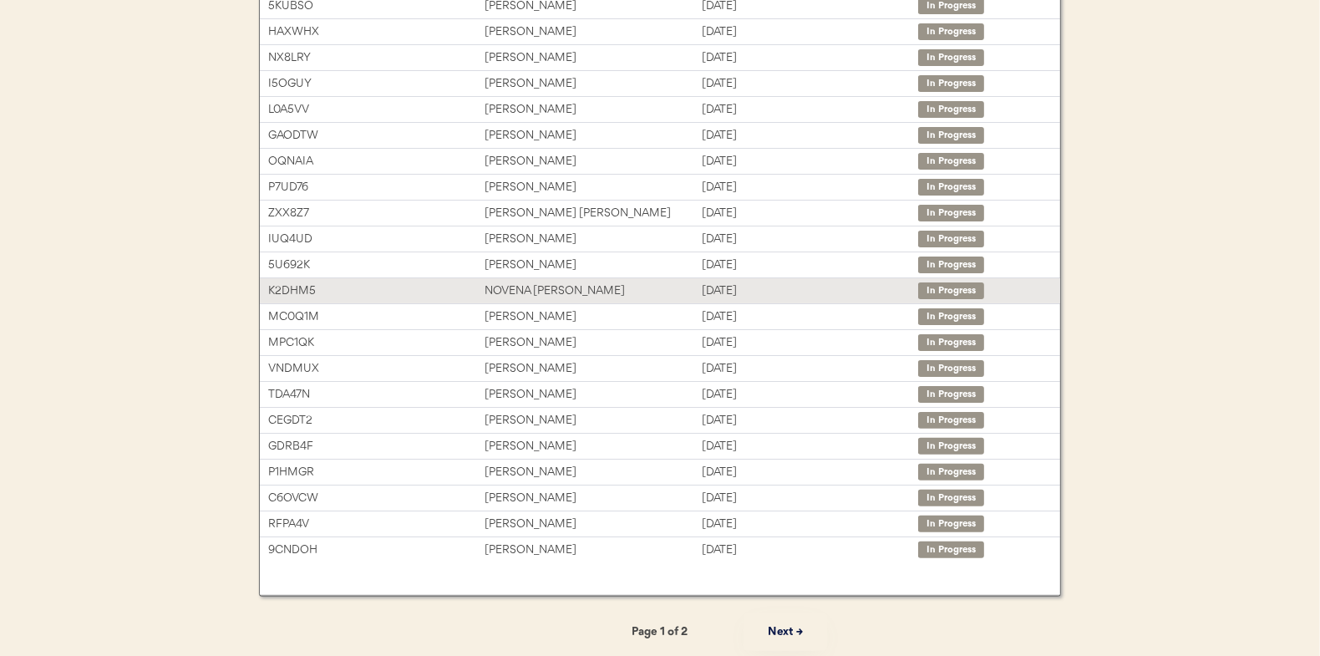
scroll to position [6, 0]
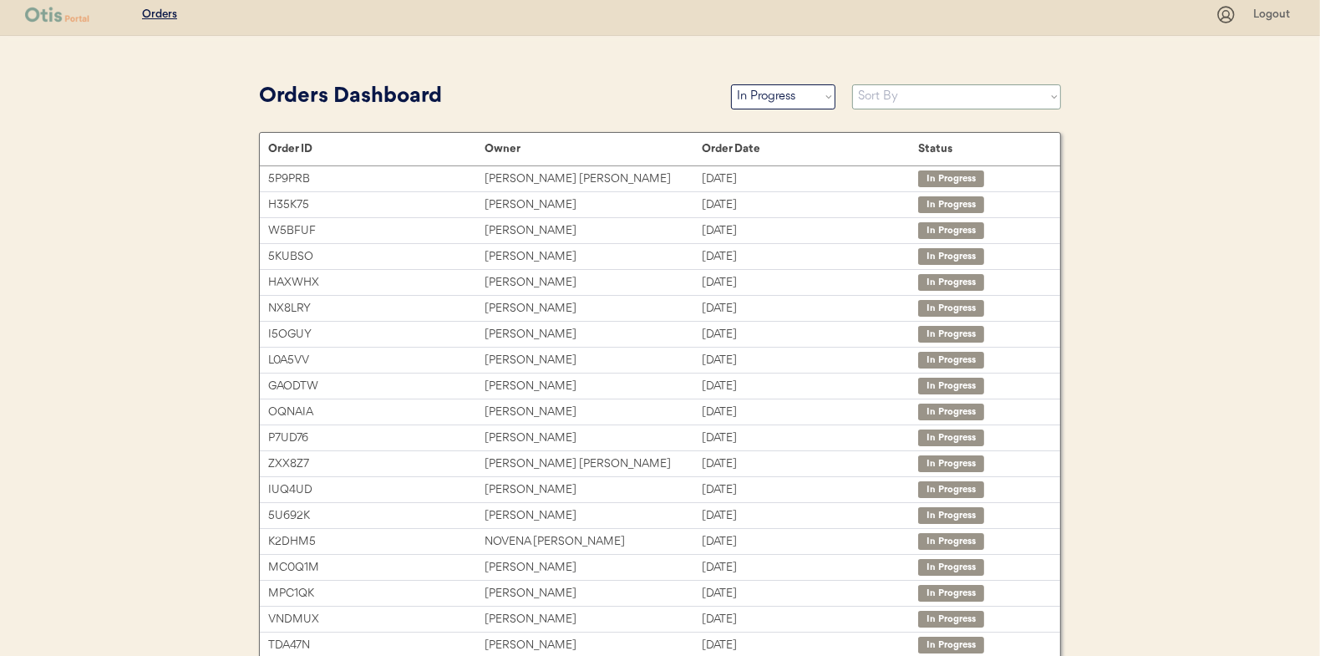
click at [891, 97] on select "Sort By Order Date (Newest → Oldest) Order Date (Oldest → Newest)" at bounding box center [956, 96] width 209 height 25
select select ""Order Date (Oldest → Newest)""
click at [852, 84] on select "Sort By Order Date (Newest → Oldest) Order Date (Oldest → Newest)" at bounding box center [956, 96] width 209 height 25
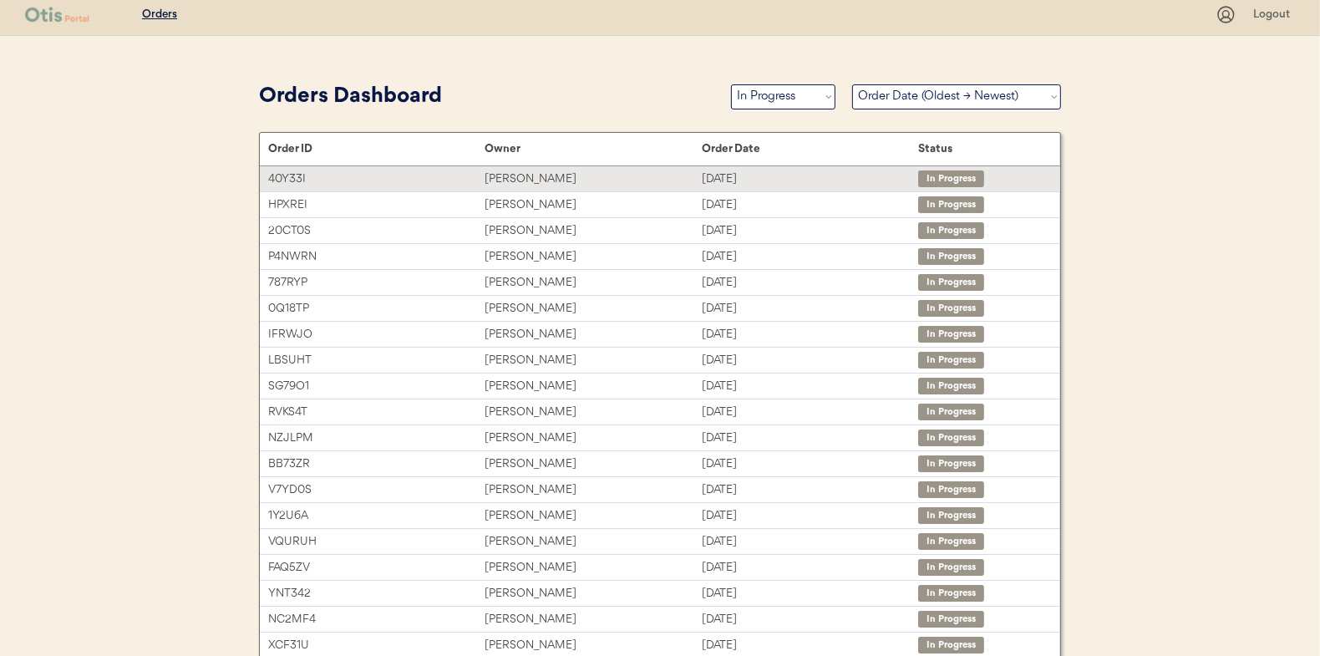
click at [514, 172] on div "[PERSON_NAME]" at bounding box center [592, 179] width 216 height 19
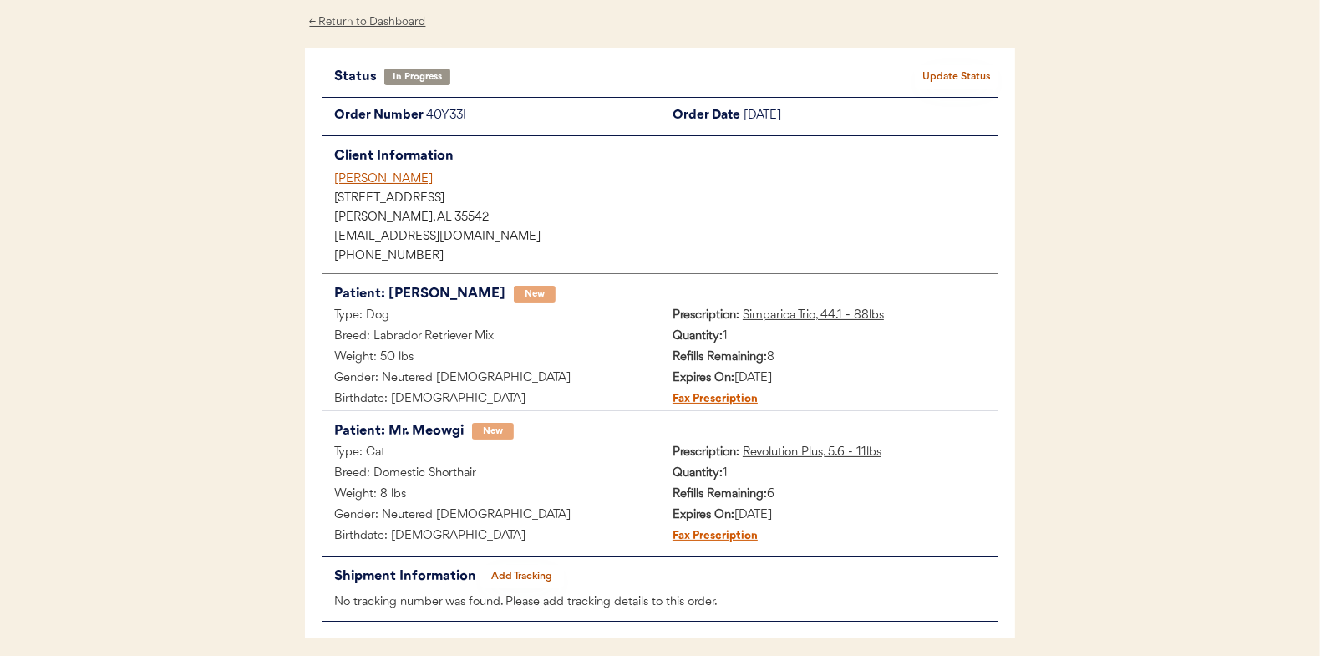
scroll to position [136, 0]
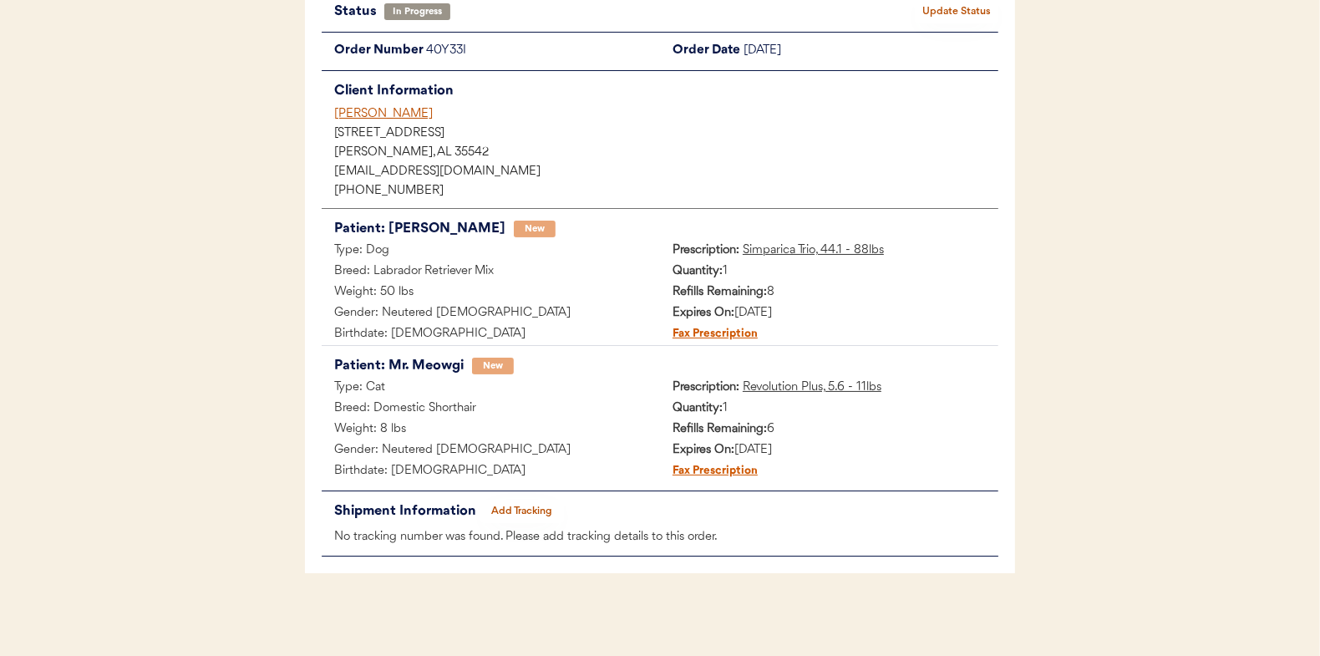
click at [535, 505] on button "Add Tracking" at bounding box center [522, 510] width 84 height 23
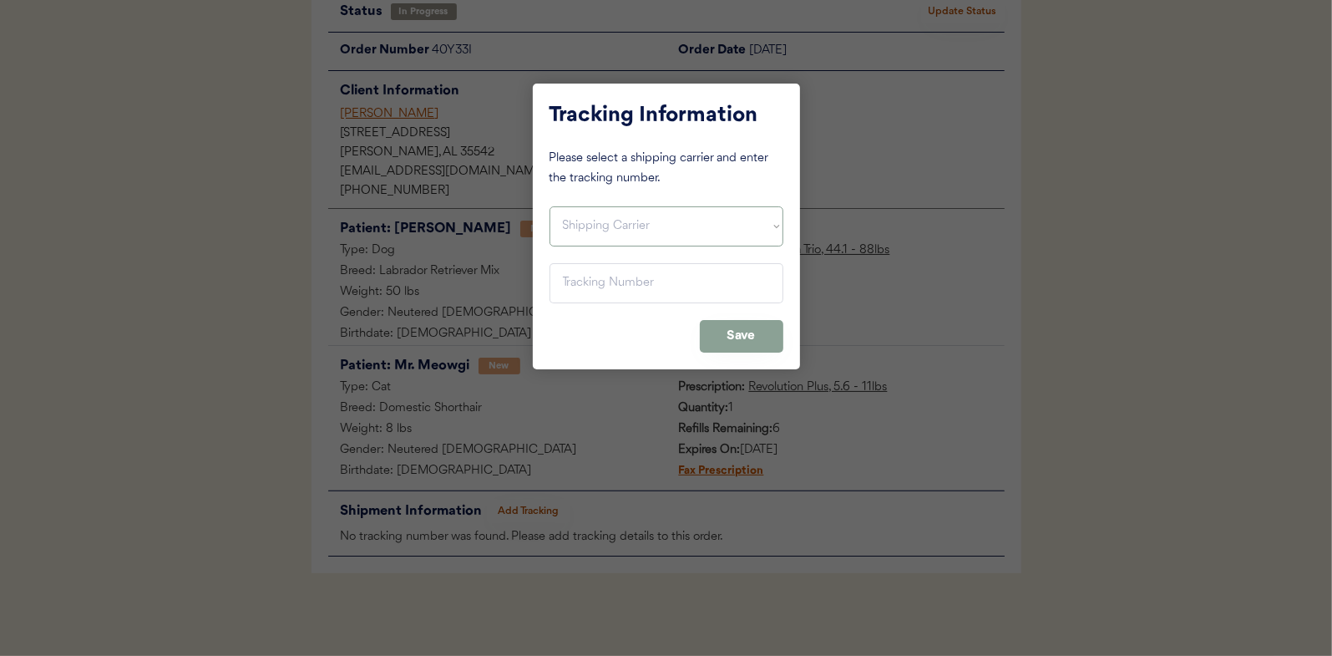
click at [595, 214] on select "Shipping Carrier FedEx FedEx Ground Economy UPS USPS" at bounding box center [667, 226] width 234 height 40
select select ""usps""
click at [550, 206] on select "Shipping Carrier FedEx FedEx Ground Economy UPS USPS" at bounding box center [667, 226] width 234 height 40
click at [579, 289] on input "input" at bounding box center [667, 283] width 234 height 40
type input "9400 1501 0549 7039 1303 68"
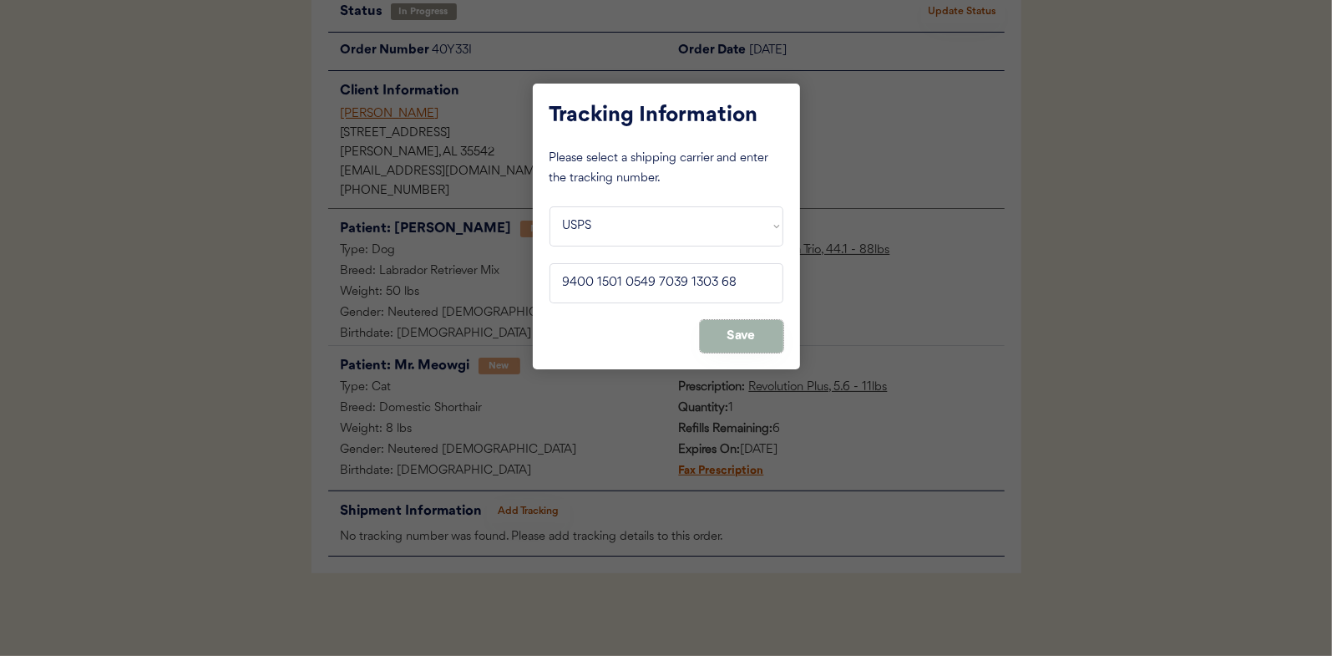
click at [753, 342] on button "Save" at bounding box center [742, 336] width 84 height 33
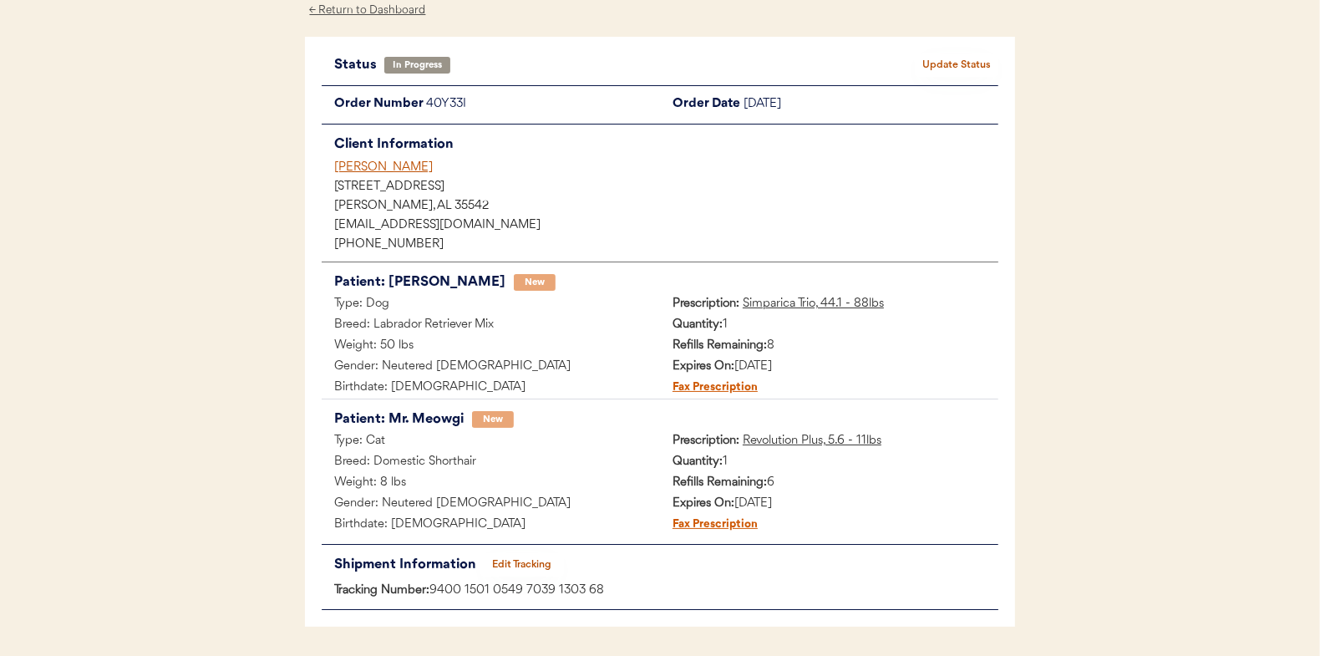
scroll to position [0, 0]
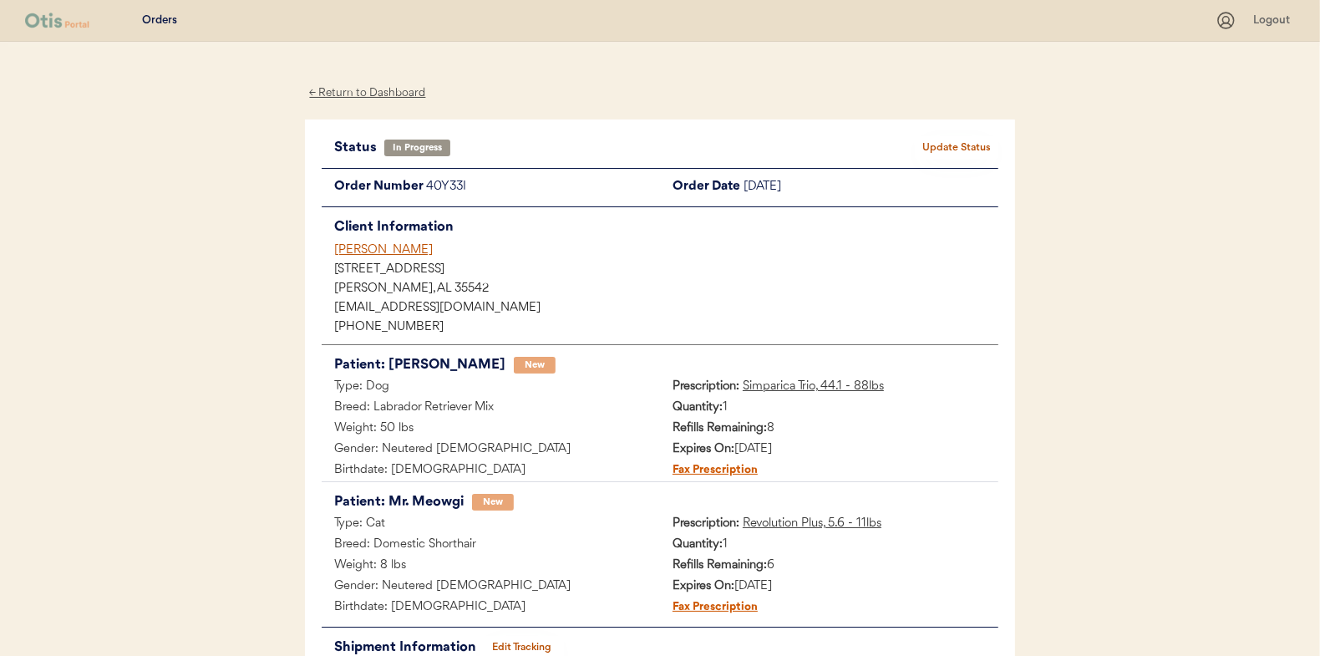
click at [967, 146] on button "Update Status" at bounding box center [957, 147] width 84 height 23
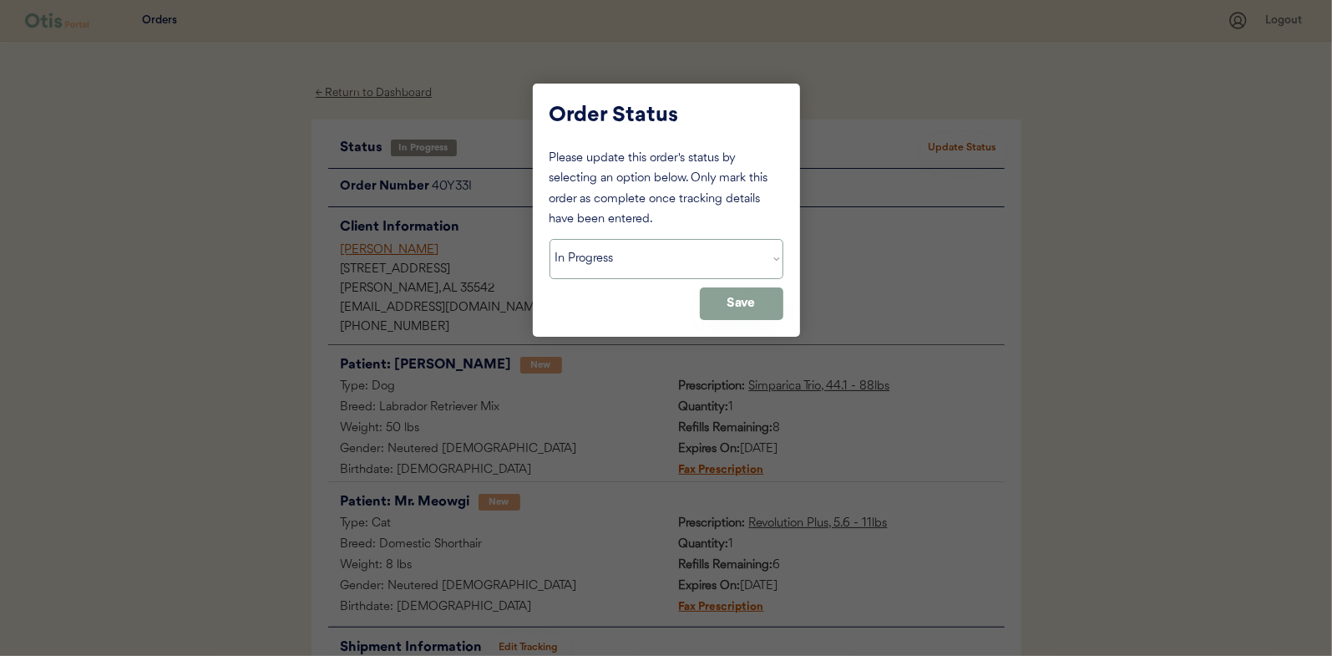
click at [601, 259] on select "Status On Hold New In Progress Complete Pending HW Consent Canceled" at bounding box center [667, 259] width 234 height 40
select select ""complete""
click at [550, 239] on select "Status On Hold New In Progress Complete Pending HW Consent Canceled" at bounding box center [667, 259] width 234 height 40
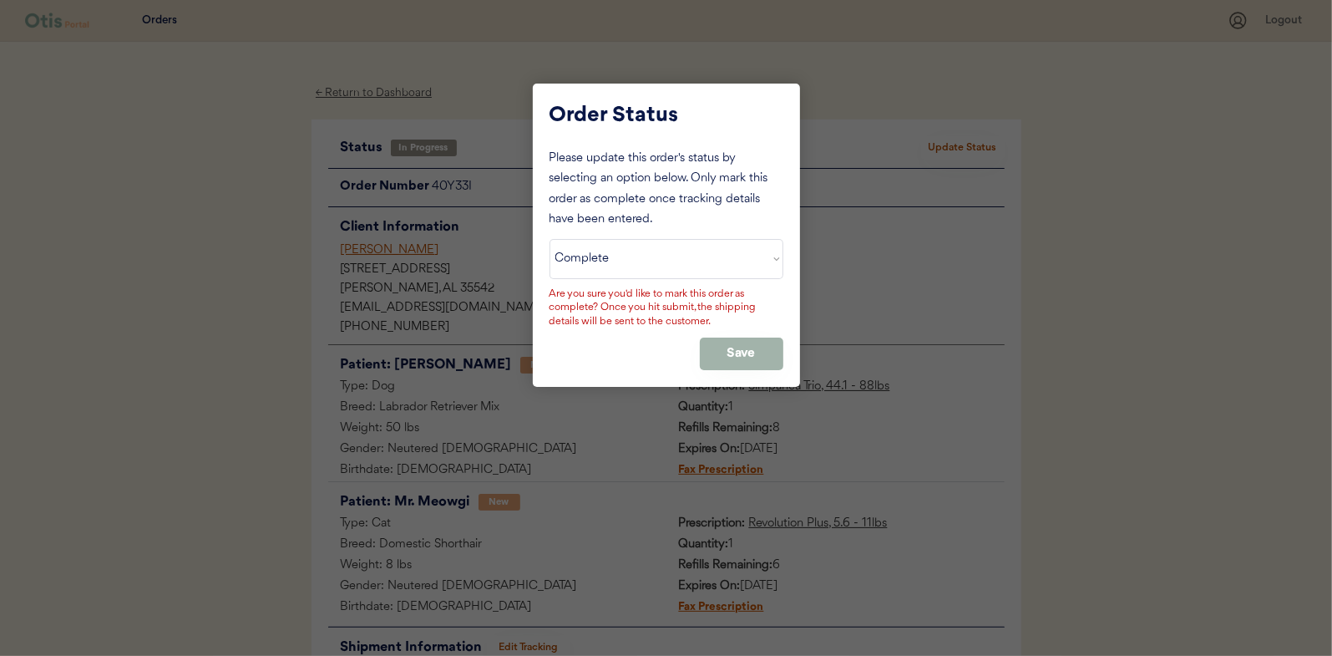
click at [740, 351] on button "Save" at bounding box center [742, 353] width 84 height 33
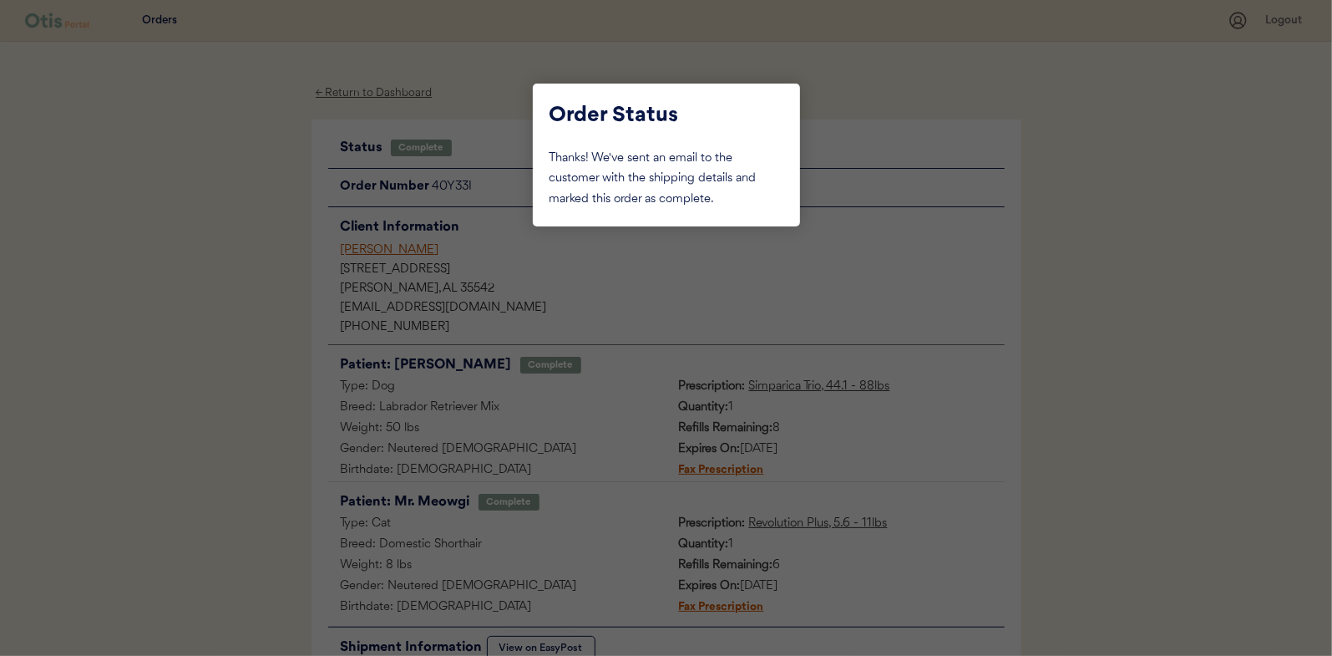
click at [231, 211] on div at bounding box center [666, 328] width 1332 height 656
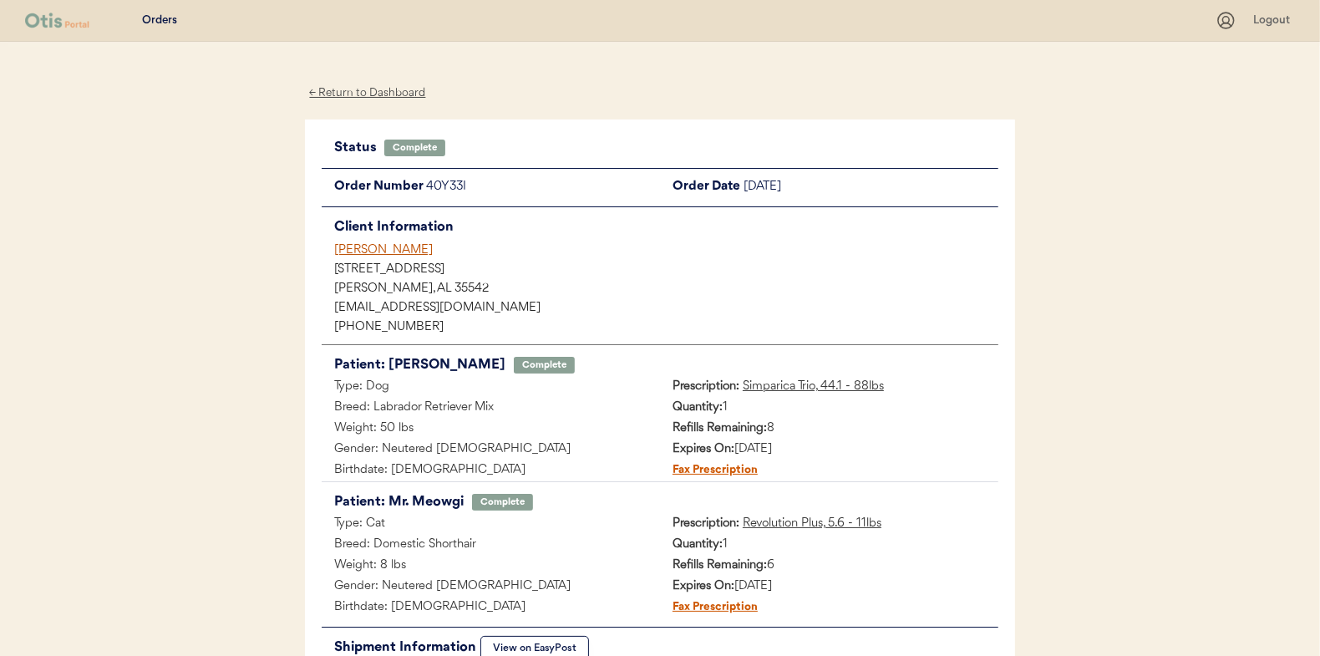
click at [353, 99] on div "← Return to Dashboard" at bounding box center [367, 93] width 125 height 19
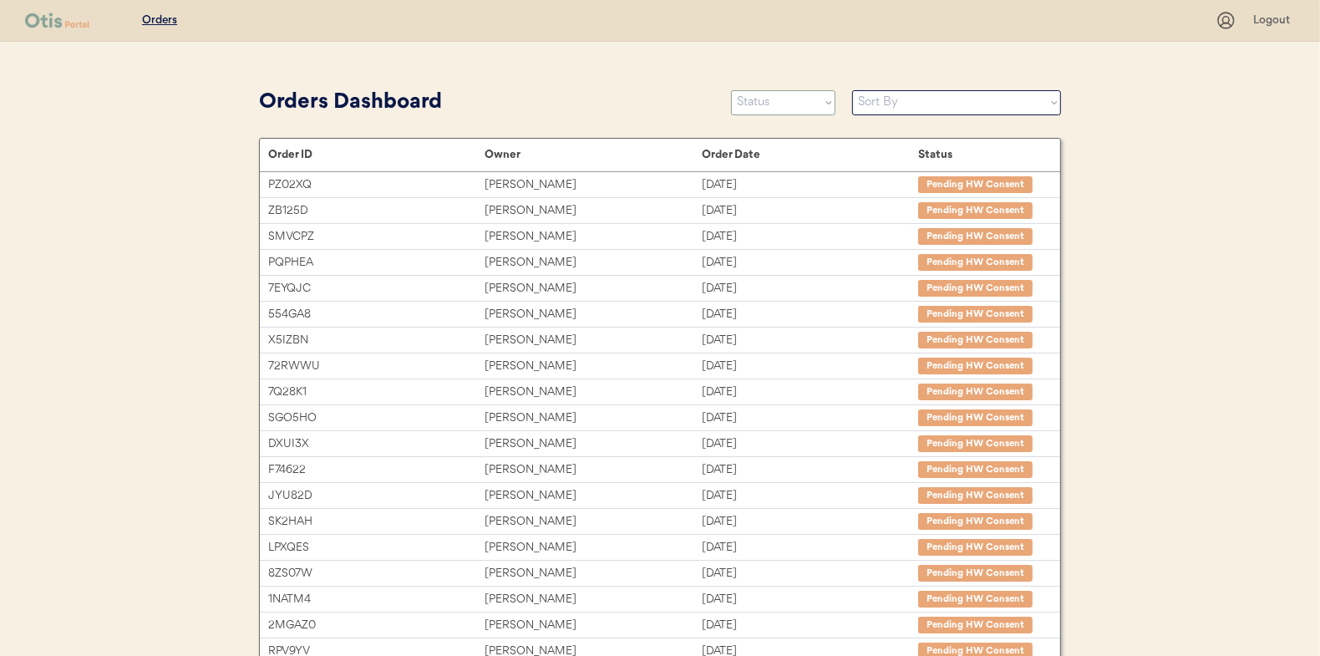
click at [772, 104] on select "Status On Hold New In Progress Complete Pending HW Consent Canceled" at bounding box center [783, 102] width 104 height 25
select select ""in_progress""
click at [731, 90] on select "Status On Hold New In Progress Complete Pending HW Consent Canceled" at bounding box center [783, 102] width 104 height 25
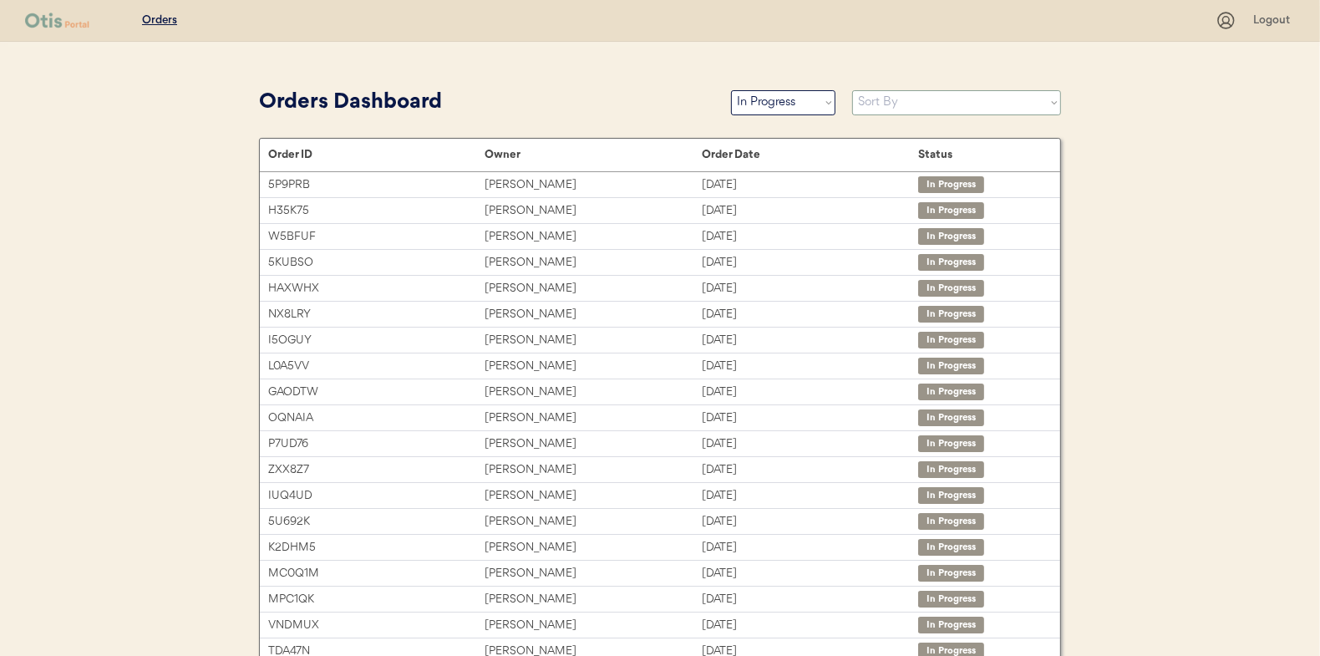
click at [869, 105] on select "Sort By Order Date (Newest → Oldest) Order Date (Oldest → Newest)" at bounding box center [956, 102] width 209 height 25
select select ""Order Date (Oldest → Newest)""
click at [852, 90] on select "Sort By Order Date (Newest → Oldest) Order Date (Oldest → Newest)" at bounding box center [956, 102] width 209 height 25
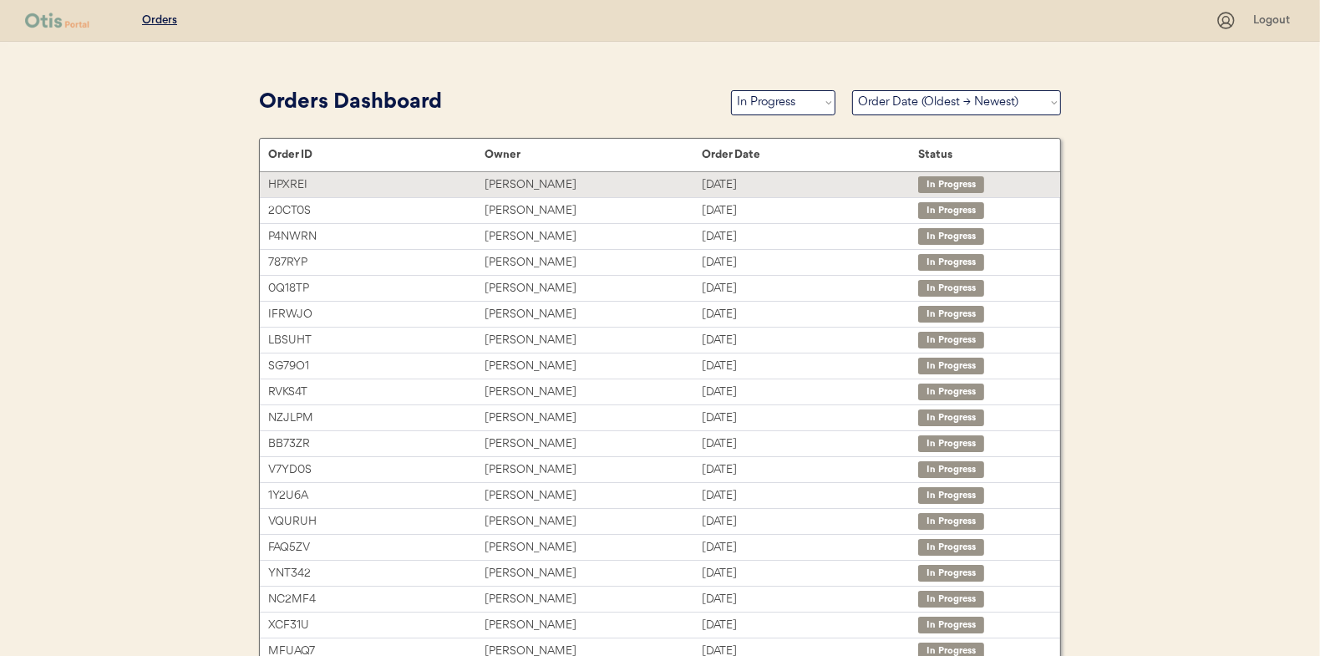
click at [524, 180] on div "Brittney Boswell" at bounding box center [592, 184] width 216 height 19
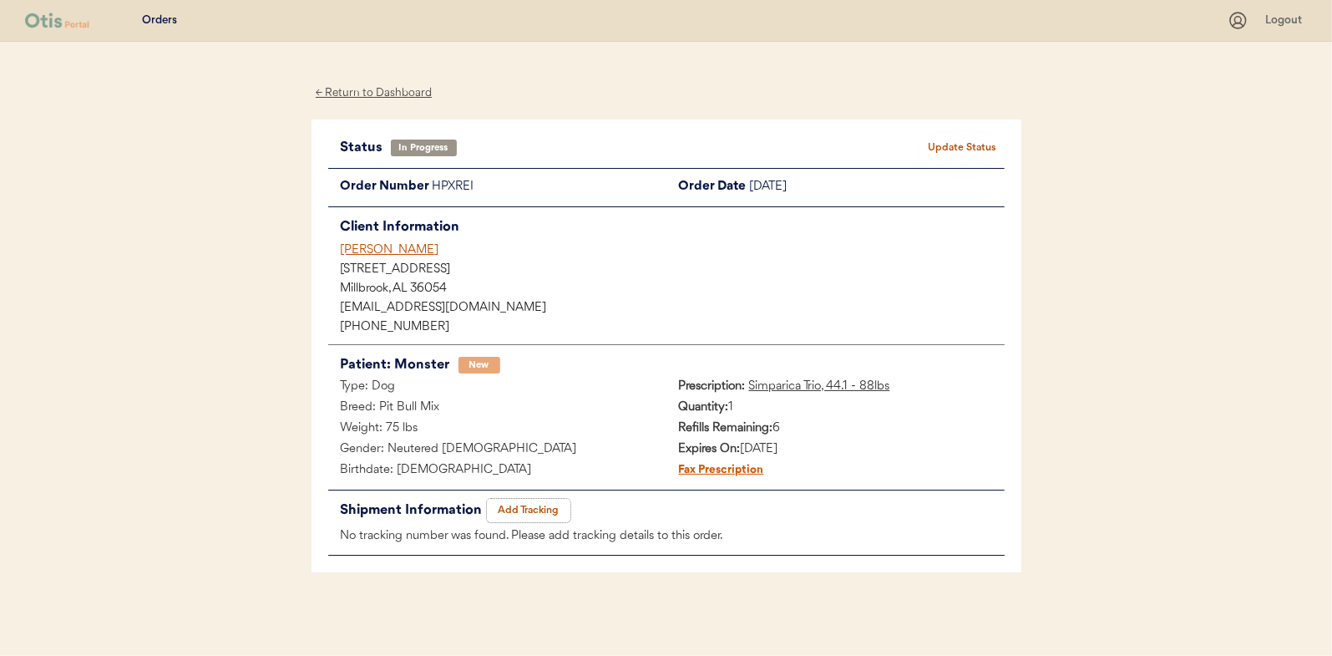
click at [540, 508] on button "Add Tracking" at bounding box center [529, 510] width 84 height 23
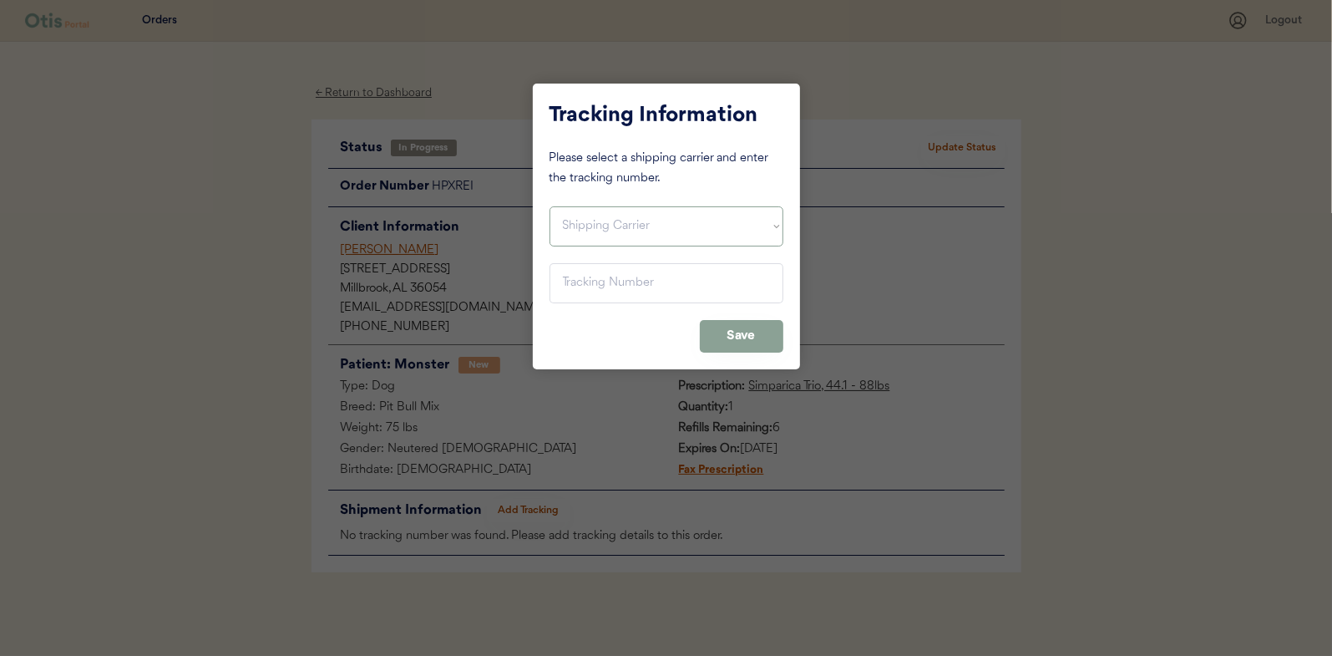
click at [577, 227] on select "Shipping Carrier FedEx FedEx Ground Economy UPS USPS" at bounding box center [667, 226] width 234 height 40
select select ""usps""
click at [550, 206] on select "Shipping Carrier FedEx FedEx Ground Economy UPS USPS" at bounding box center [667, 226] width 234 height 40
click at [575, 277] on input "input" at bounding box center [667, 283] width 234 height 40
type input "9400 1501 0579 9039 1215 83"
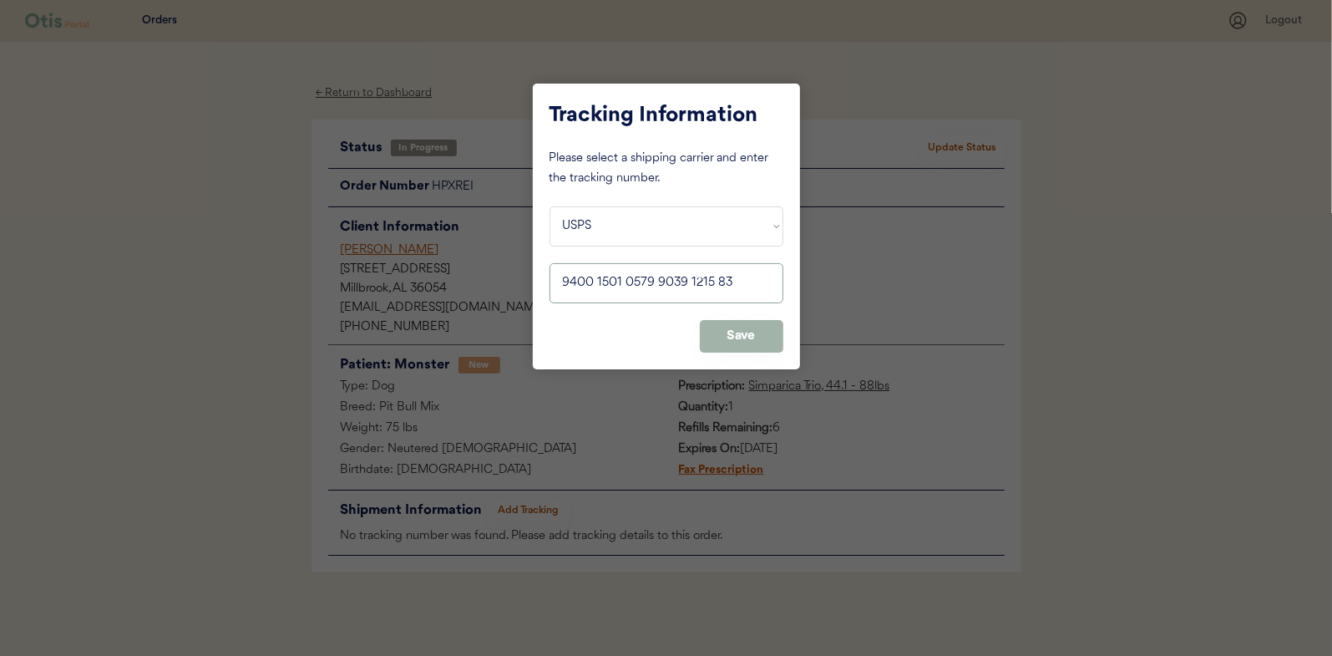
click at [757, 329] on button "Save" at bounding box center [742, 336] width 84 height 33
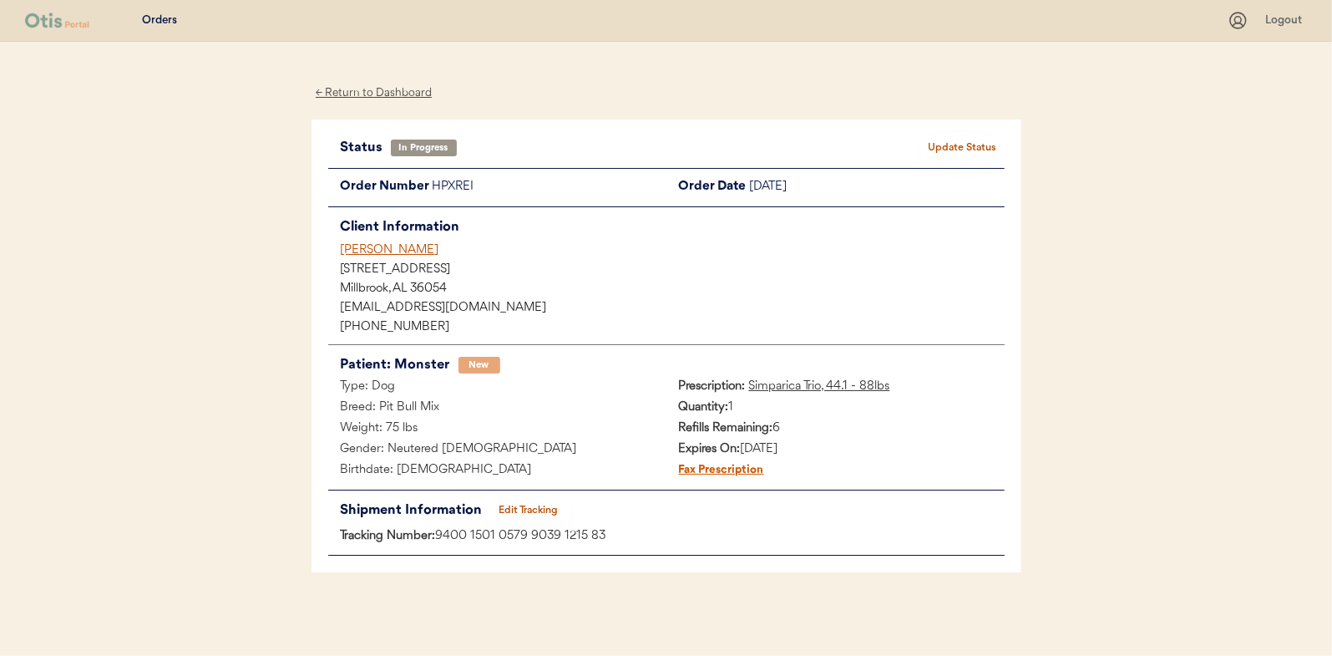
click at [958, 139] on button "Update Status" at bounding box center [963, 147] width 84 height 23
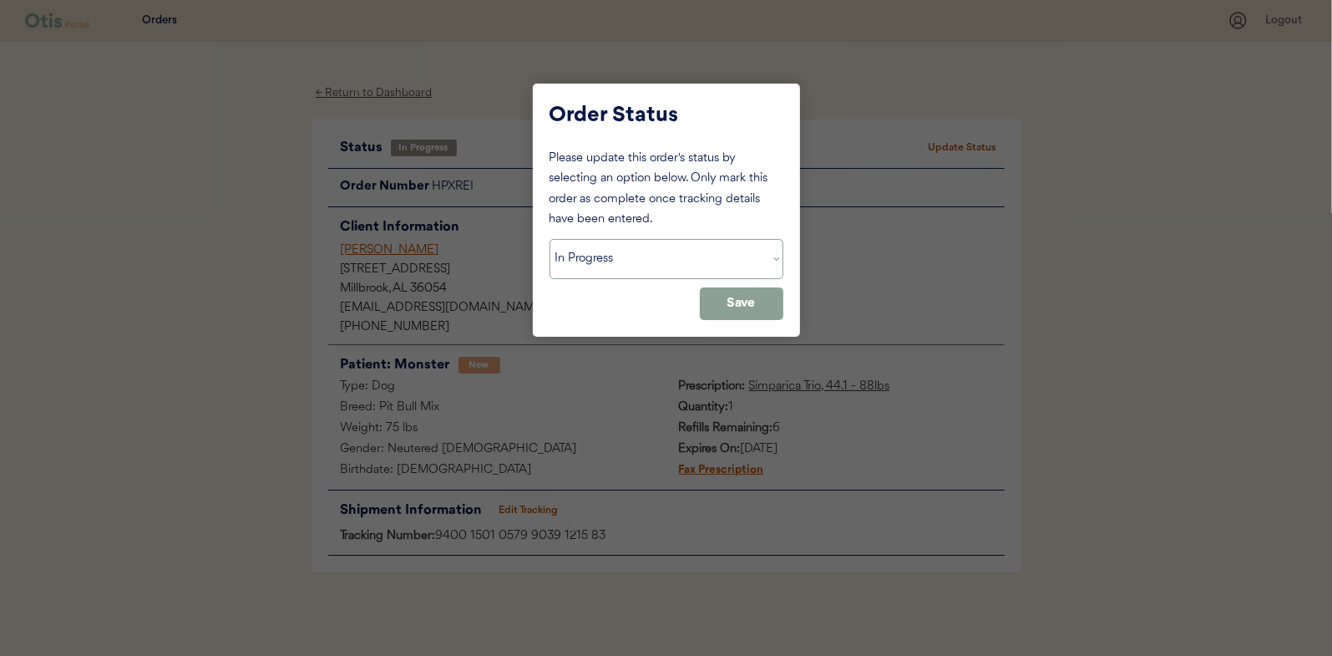
click at [603, 262] on select "Status On Hold New In Progress Complete Pending HW Consent Canceled" at bounding box center [667, 259] width 234 height 40
select select ""complete""
click at [550, 239] on select "Status On Hold New In Progress Complete Pending HW Consent Canceled" at bounding box center [667, 259] width 234 height 40
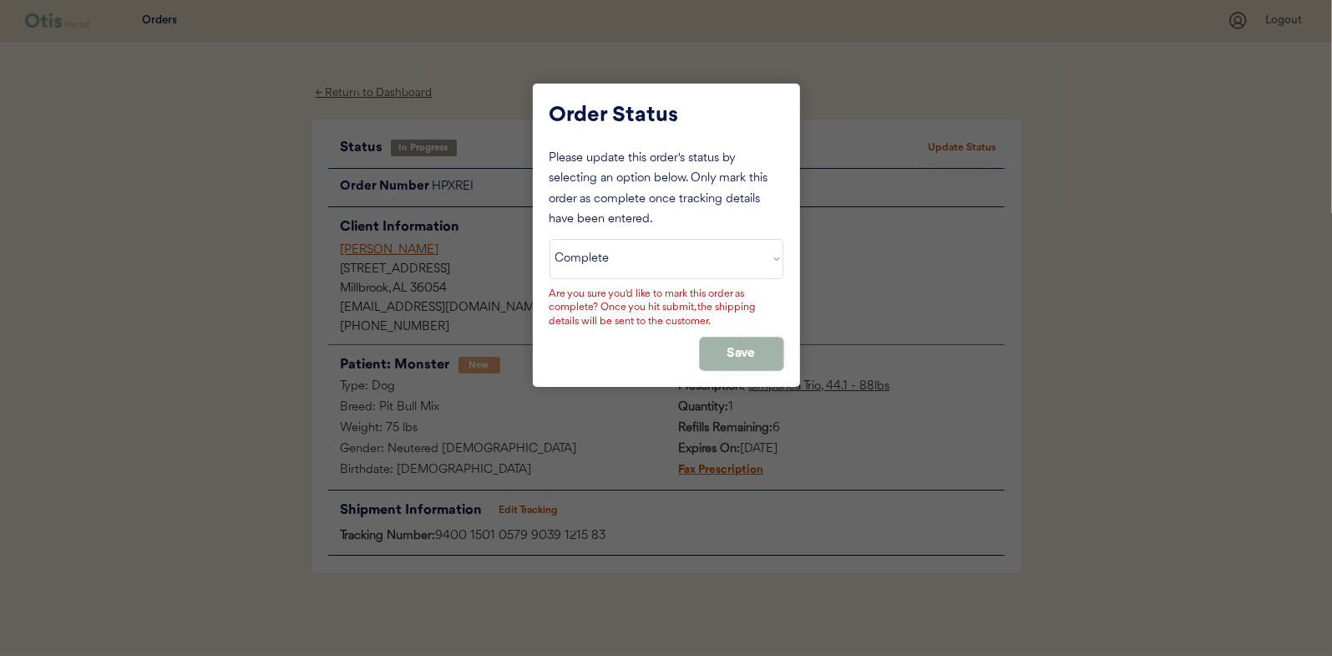
click at [733, 342] on button "Save" at bounding box center [742, 353] width 84 height 33
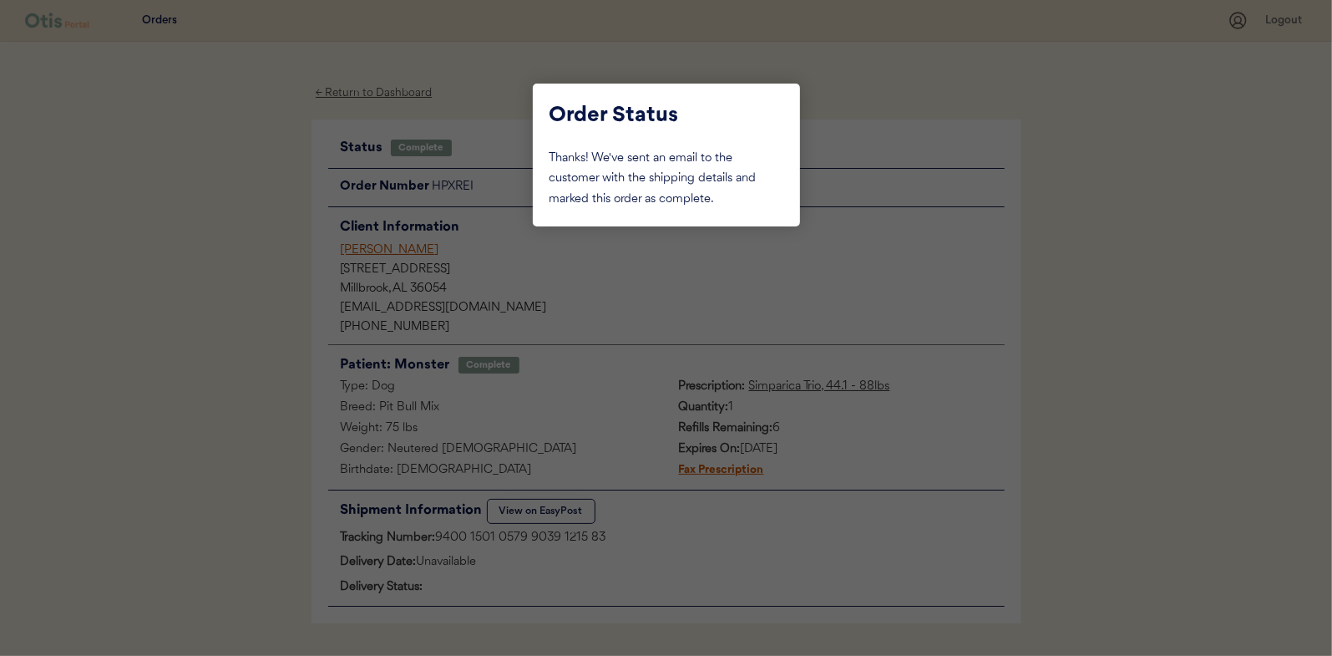
click at [246, 217] on div at bounding box center [666, 328] width 1332 height 656
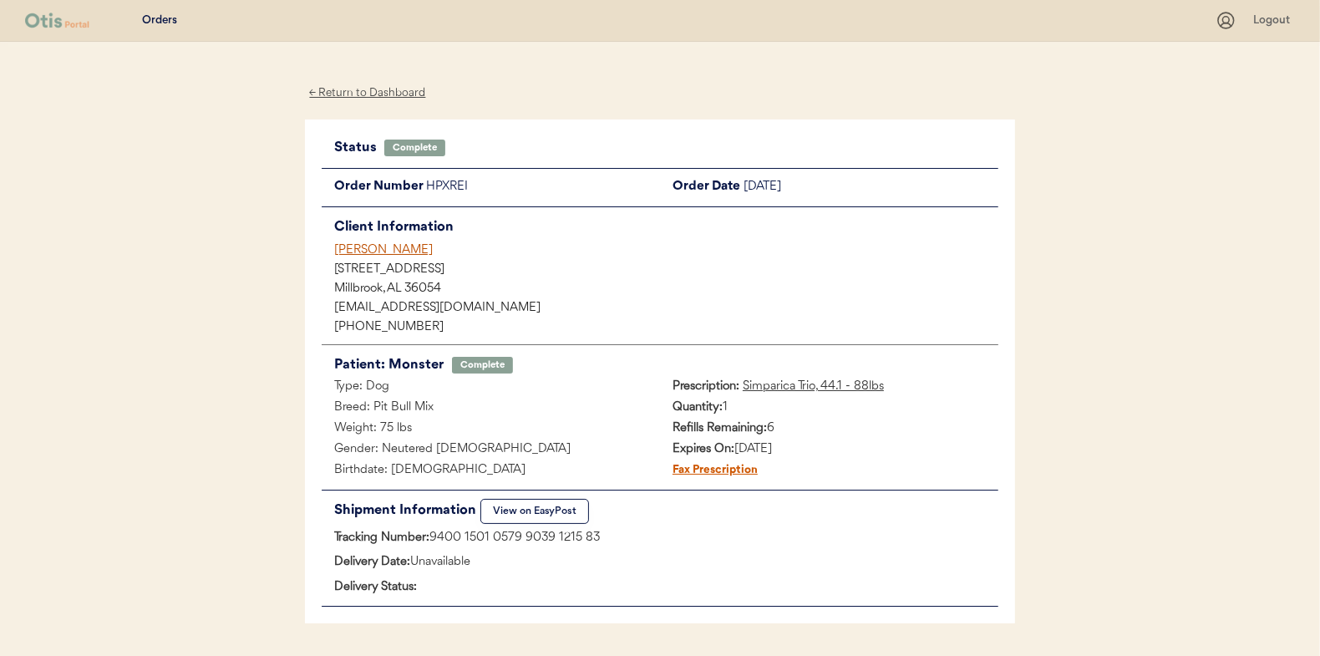
click at [349, 93] on div "← Return to Dashboard" at bounding box center [367, 93] width 125 height 19
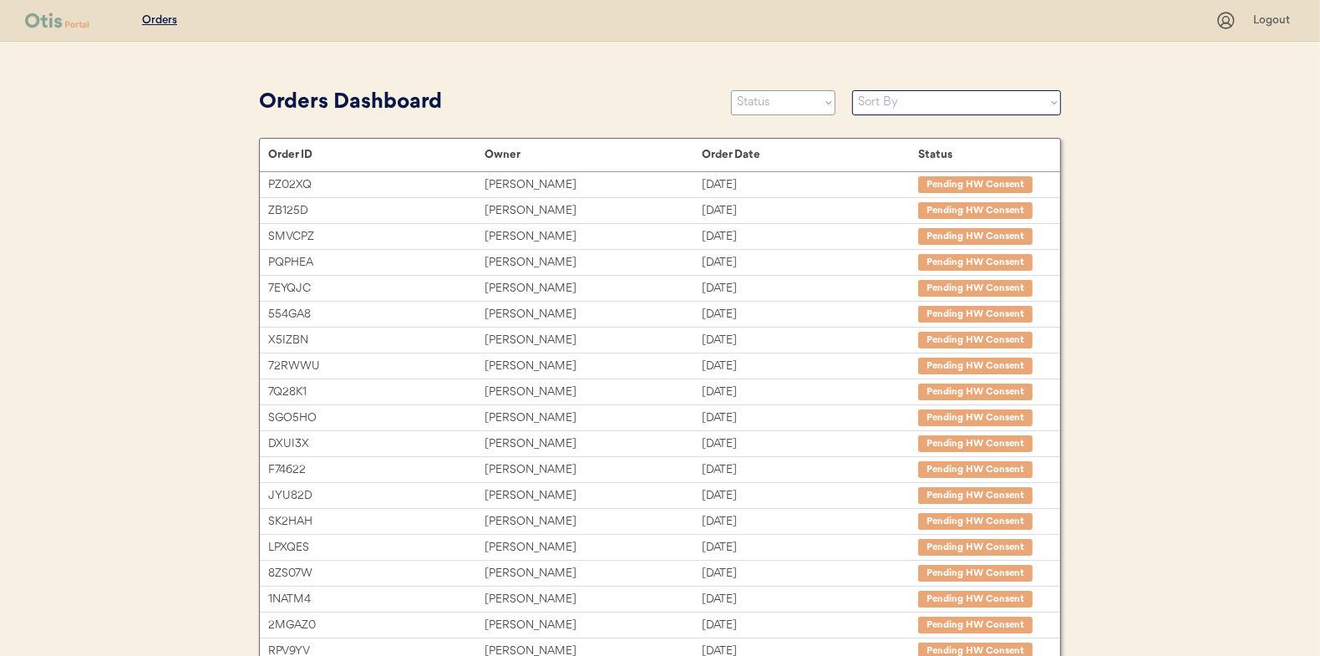
click at [775, 94] on select "Status On Hold New In Progress Complete Pending HW Consent Canceled" at bounding box center [783, 102] width 104 height 25
select select ""in_progress""
click at [731, 90] on select "Status On Hold New In Progress Complete Pending HW Consent Canceled" at bounding box center [783, 102] width 104 height 25
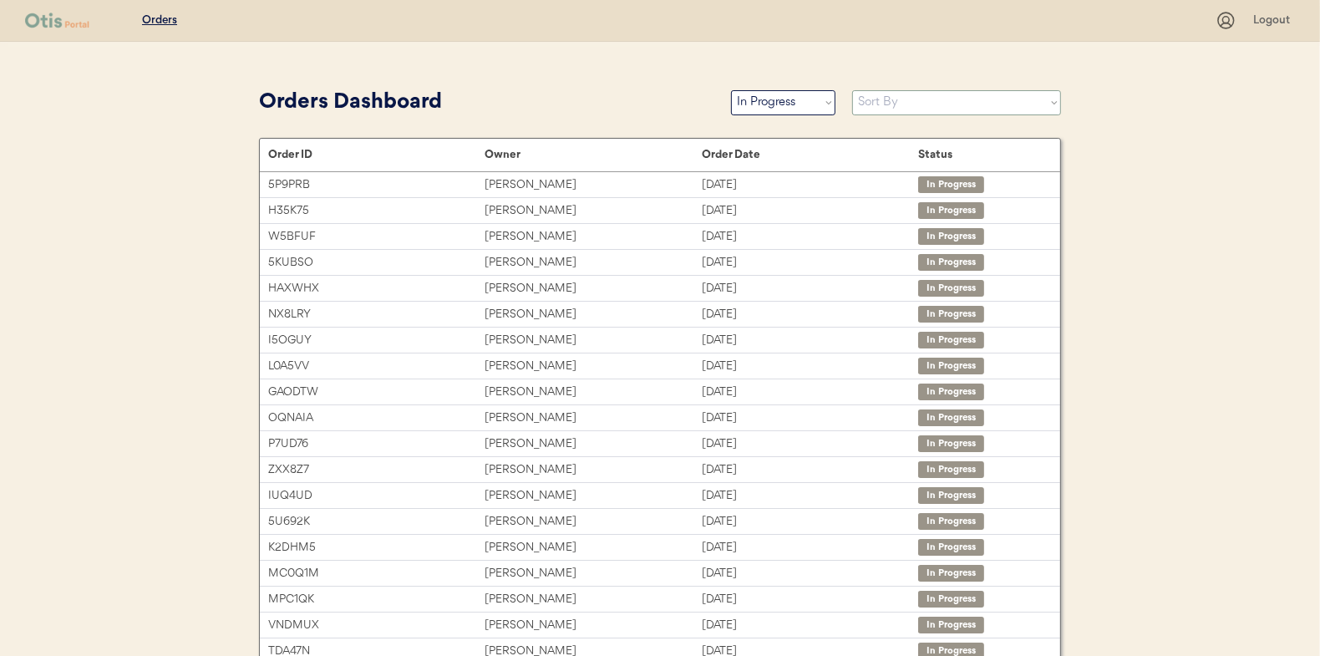
click at [891, 99] on select "Sort By Order Date (Newest → Oldest) Order Date (Oldest → Newest)" at bounding box center [956, 102] width 209 height 25
select select ""Order Date (Oldest → Newest)""
click at [852, 90] on select "Sort By Order Date (Newest → Oldest) Order Date (Oldest → Newest)" at bounding box center [956, 102] width 209 height 25
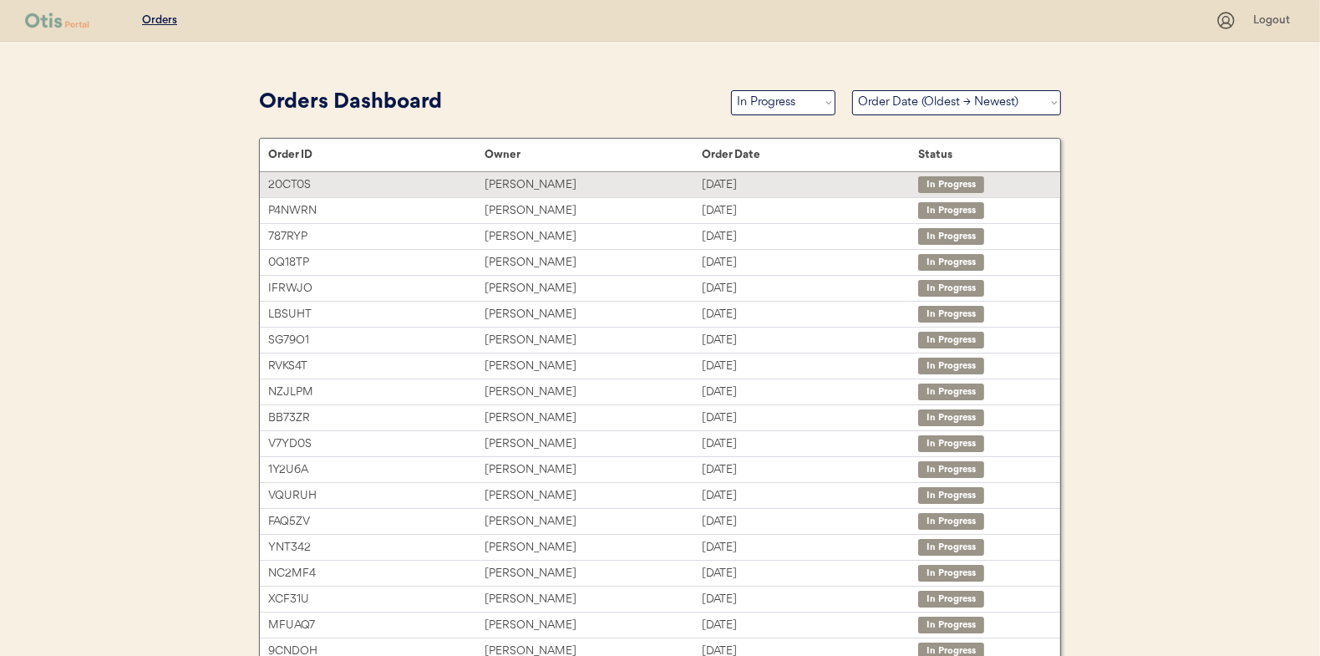
click at [520, 179] on div "Michal Jablonski" at bounding box center [592, 184] width 216 height 19
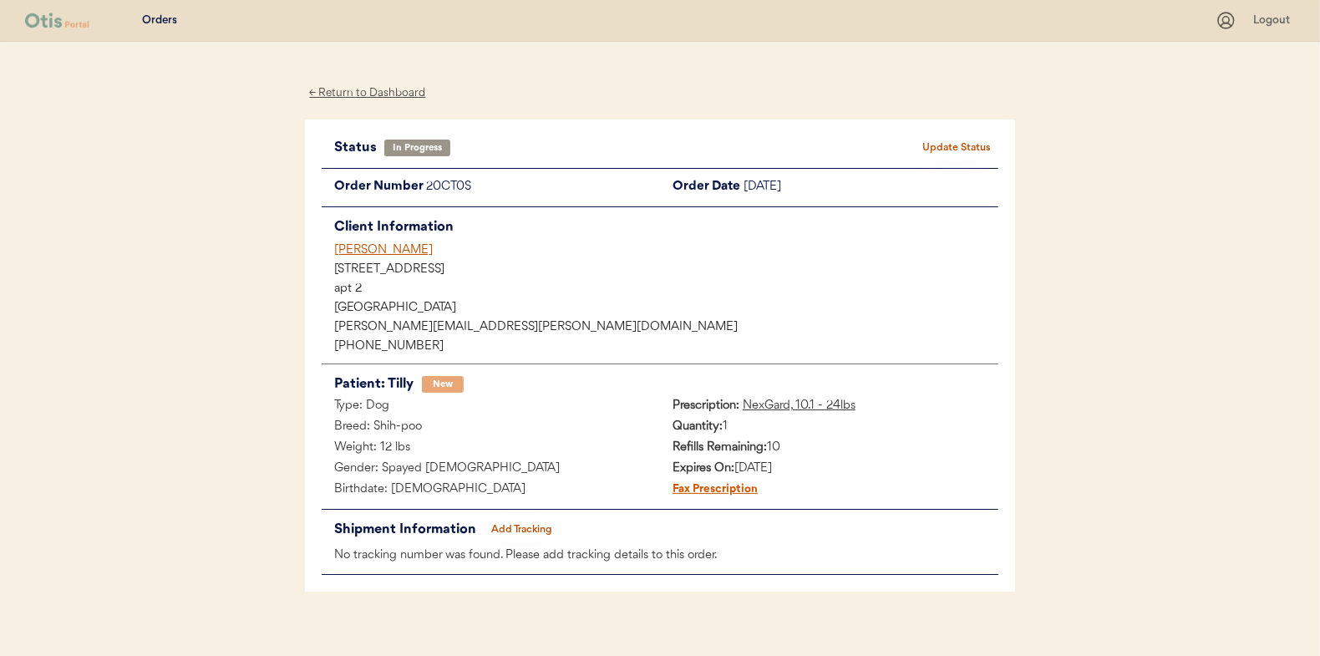
click at [525, 528] on button "Add Tracking" at bounding box center [522, 529] width 84 height 23
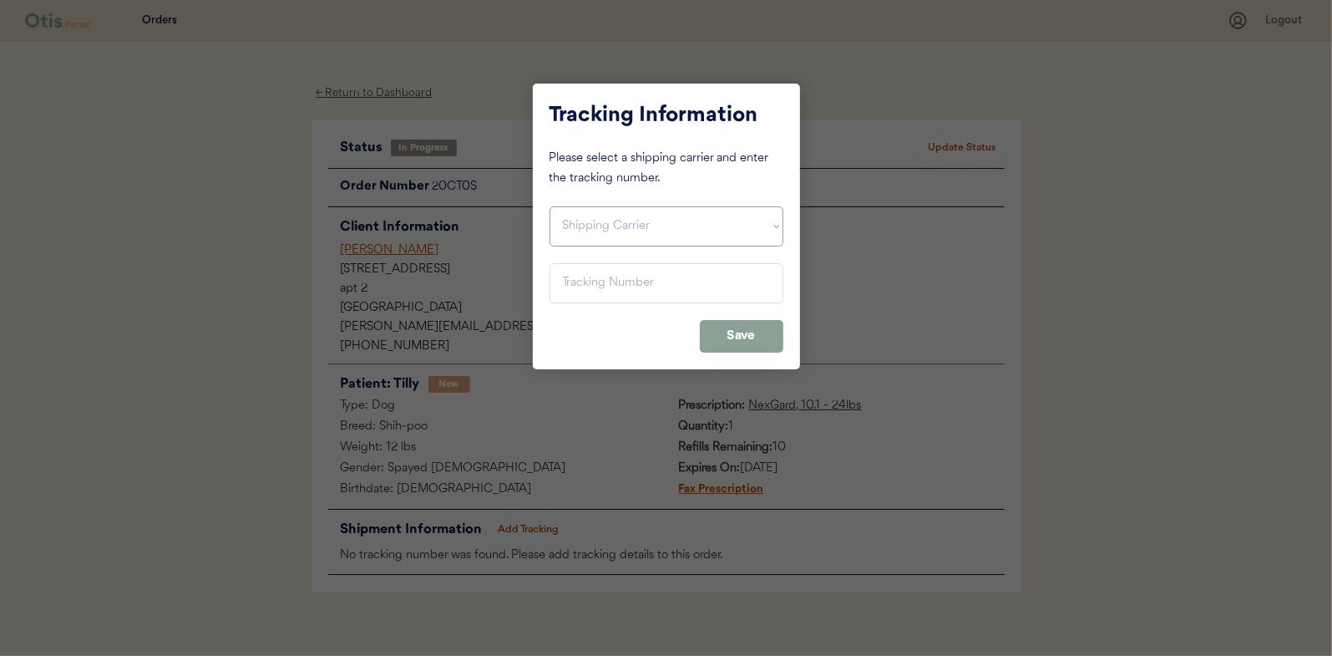
drag, startPoint x: 575, startPoint y: 226, endPoint x: 581, endPoint y: 233, distance: 9.5
click at [575, 226] on select "Shipping Carrier FedEx FedEx Ground Economy UPS USPS" at bounding box center [667, 226] width 234 height 40
select select ""usps""
click at [550, 206] on select "Shipping Carrier FedEx FedEx Ground Economy UPS USPS" at bounding box center [667, 226] width 234 height 40
click at [577, 281] on input "input" at bounding box center [667, 283] width 234 height 40
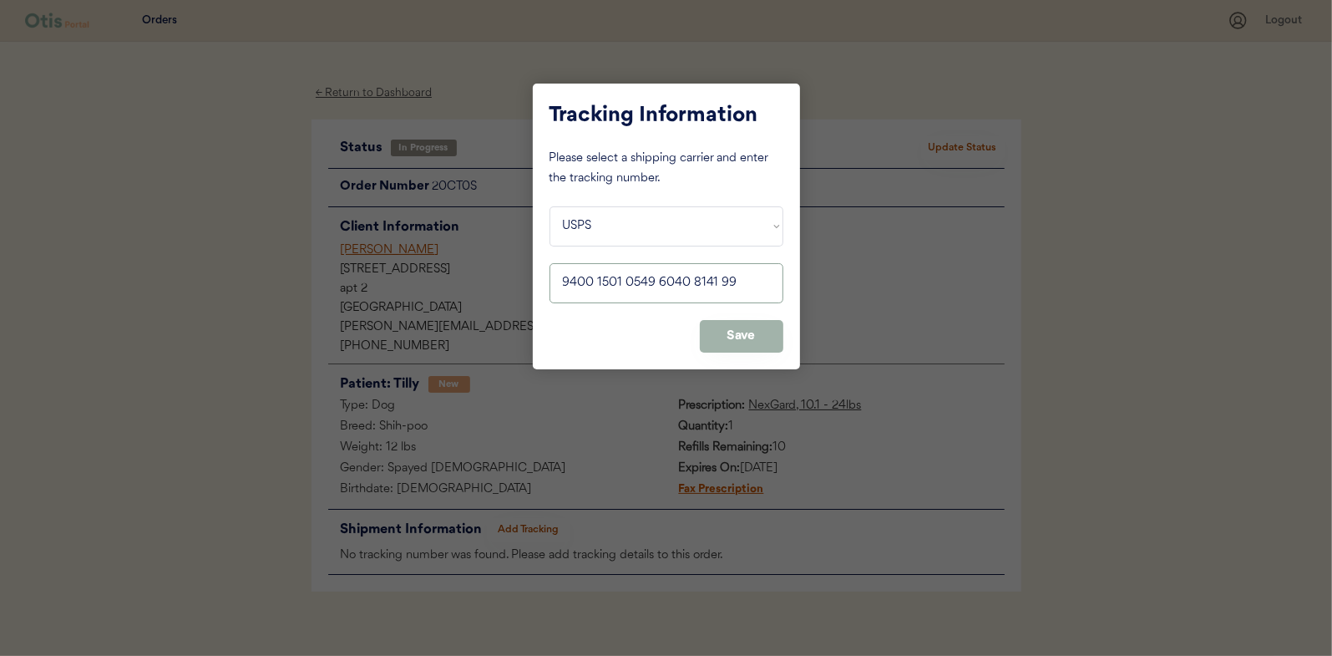
type input "9400 1501 0549 6040 8141 99"
click at [743, 335] on button "Save" at bounding box center [742, 336] width 84 height 33
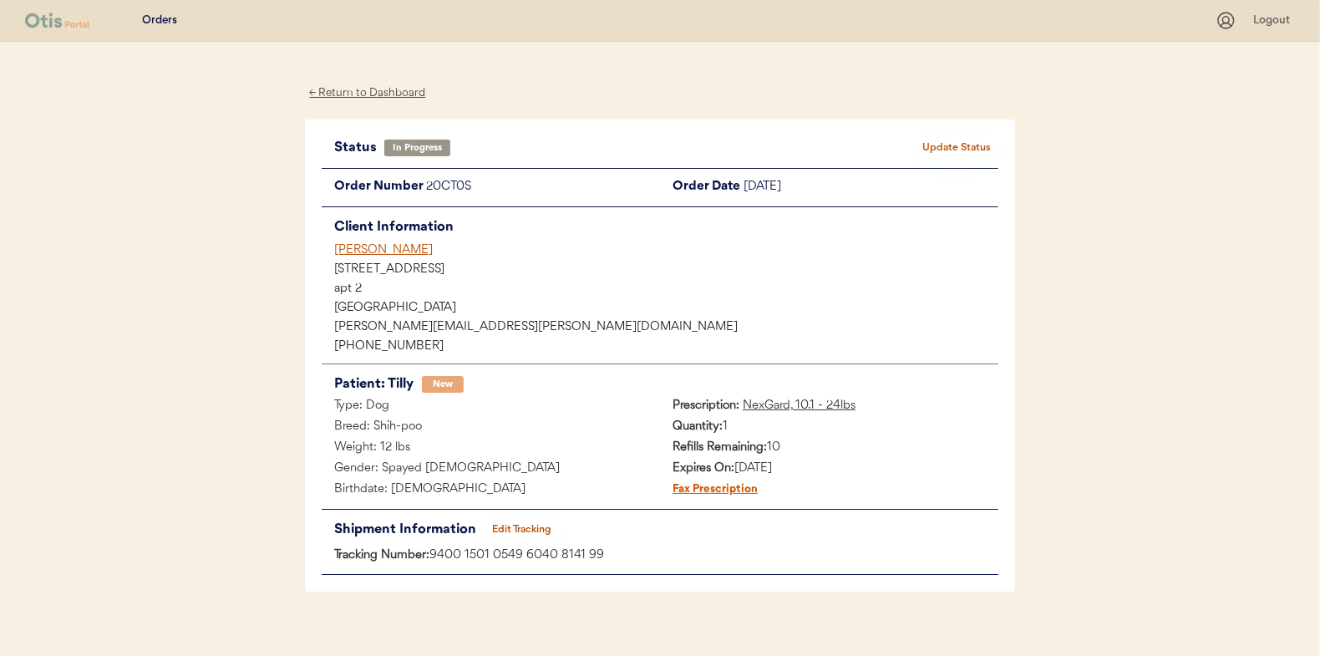
click at [960, 138] on button "Update Status" at bounding box center [957, 147] width 84 height 23
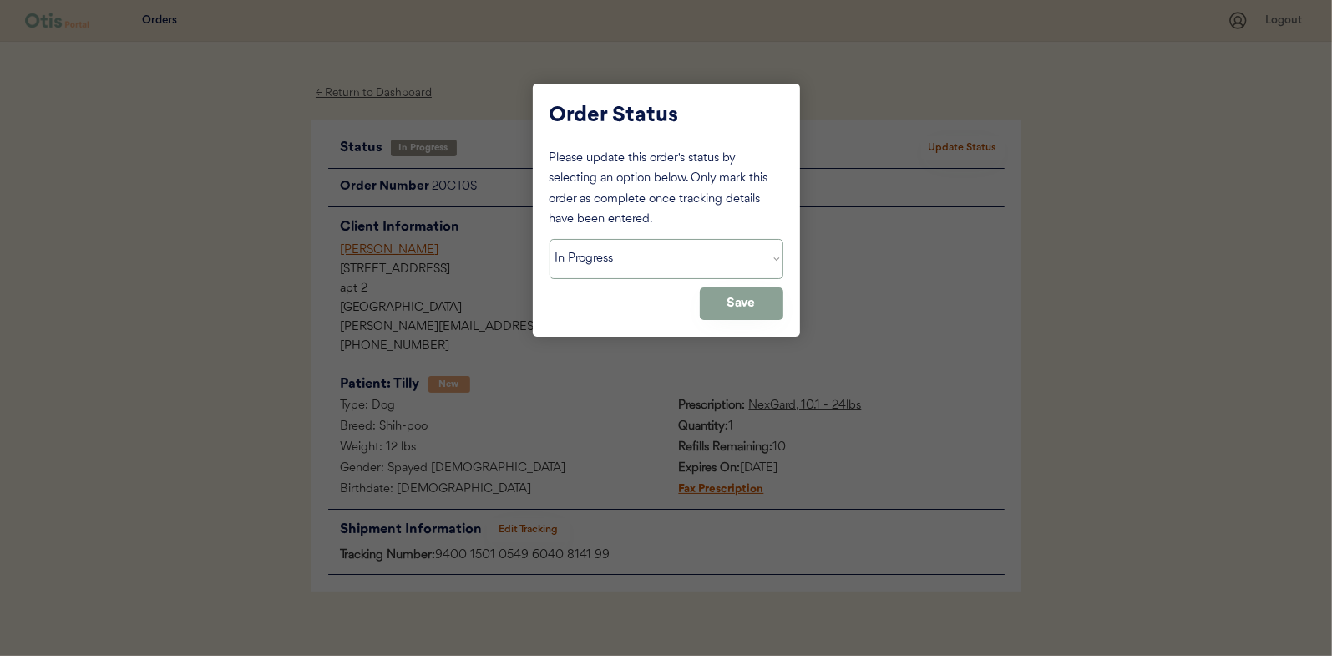
click at [573, 247] on select "Status On Hold New In Progress Complete Pending HW Consent Canceled" at bounding box center [667, 259] width 234 height 40
select select ""complete""
click at [550, 239] on select "Status On Hold New In Progress Complete Pending HW Consent Canceled" at bounding box center [667, 259] width 234 height 40
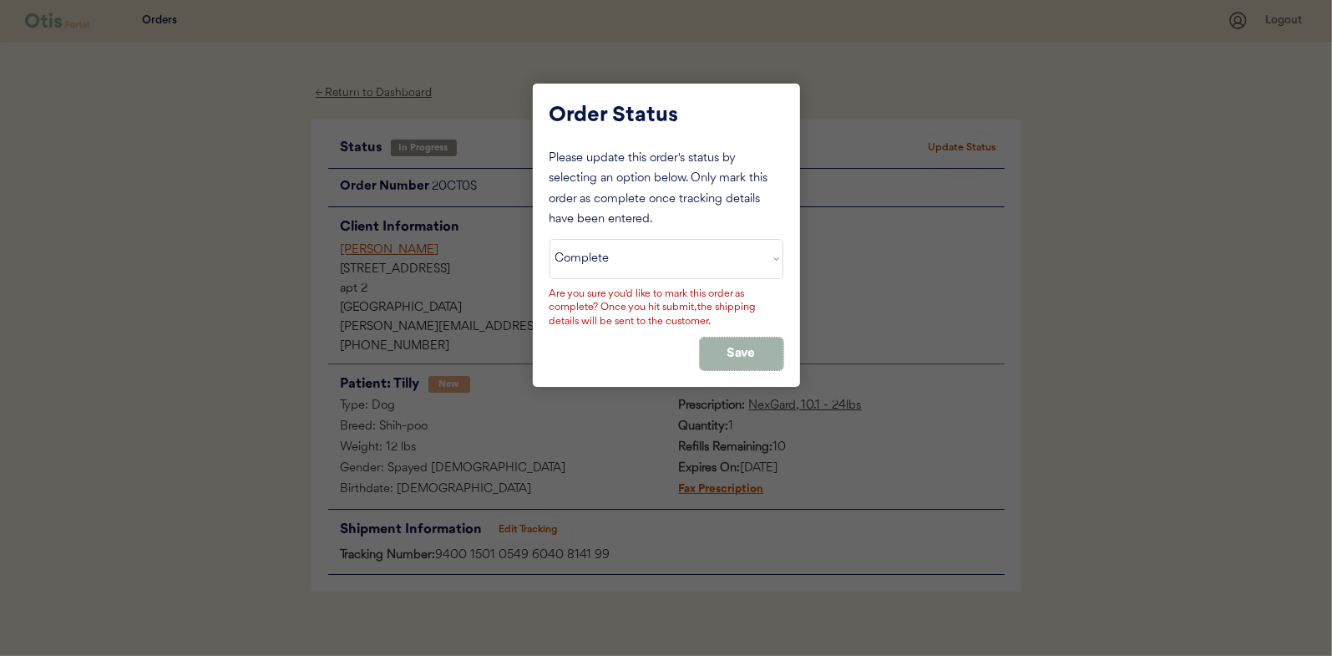
click at [747, 355] on button "Save" at bounding box center [742, 353] width 84 height 33
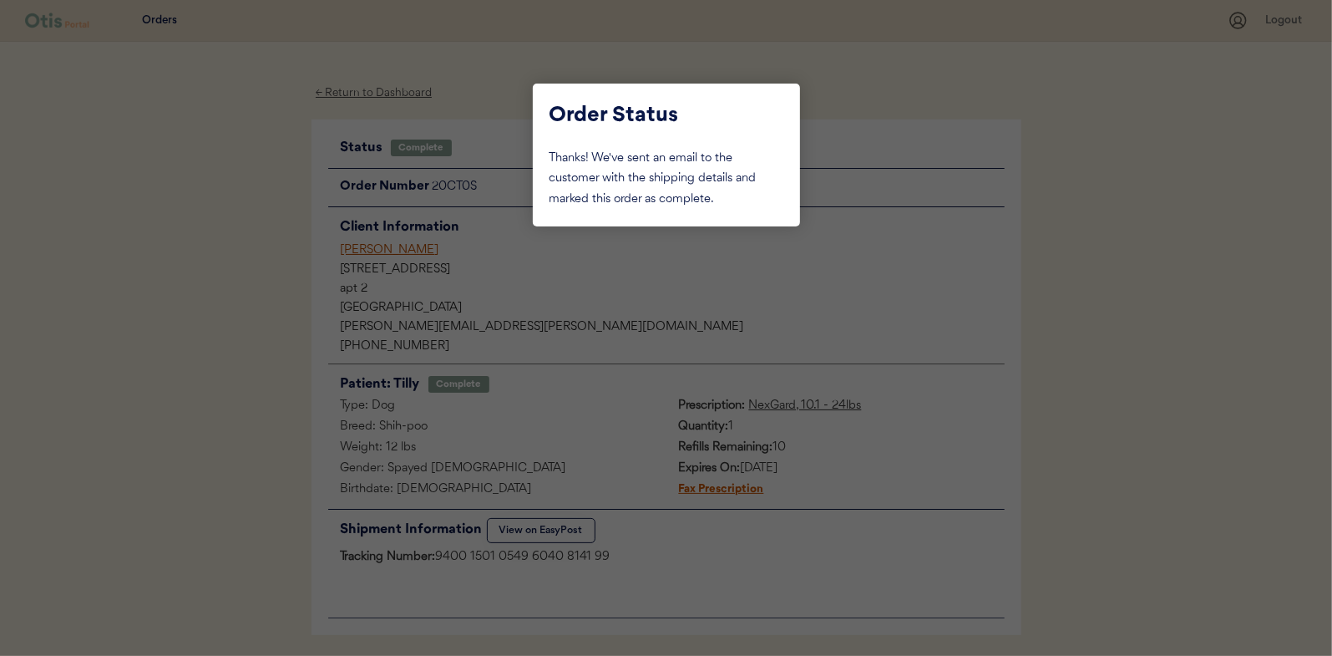
click at [218, 233] on div at bounding box center [666, 328] width 1332 height 656
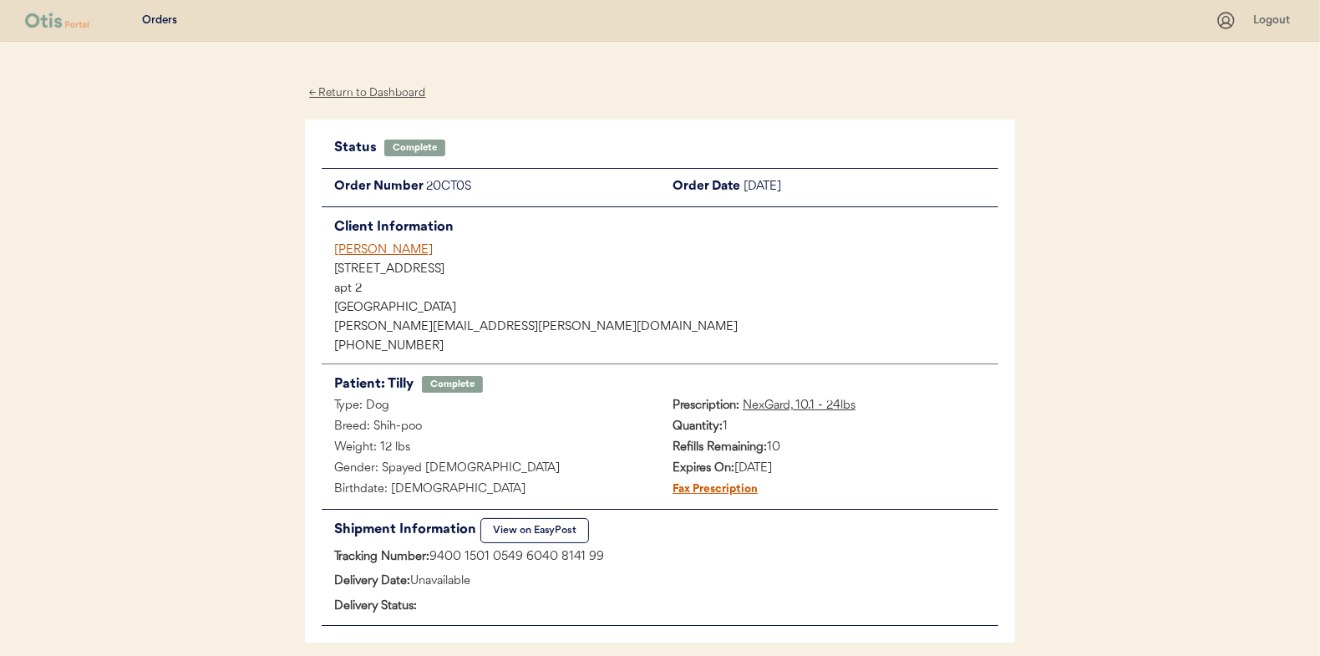
click at [360, 91] on div "← Return to Dashboard" at bounding box center [367, 93] width 125 height 19
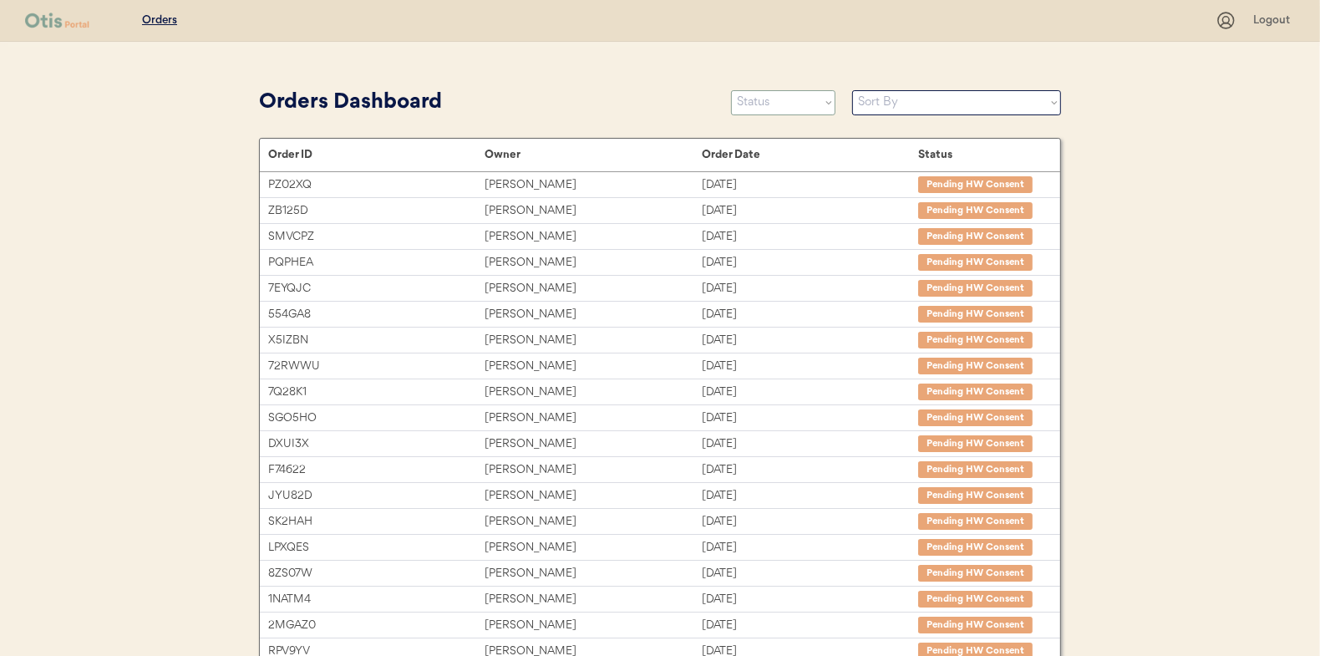
click at [768, 96] on select "Status On Hold New In Progress Complete Pending HW Consent Canceled" at bounding box center [783, 102] width 104 height 25
select select ""in_progress""
click at [731, 90] on select "Status On Hold New In Progress Complete Pending HW Consent Canceled" at bounding box center [783, 102] width 104 height 25
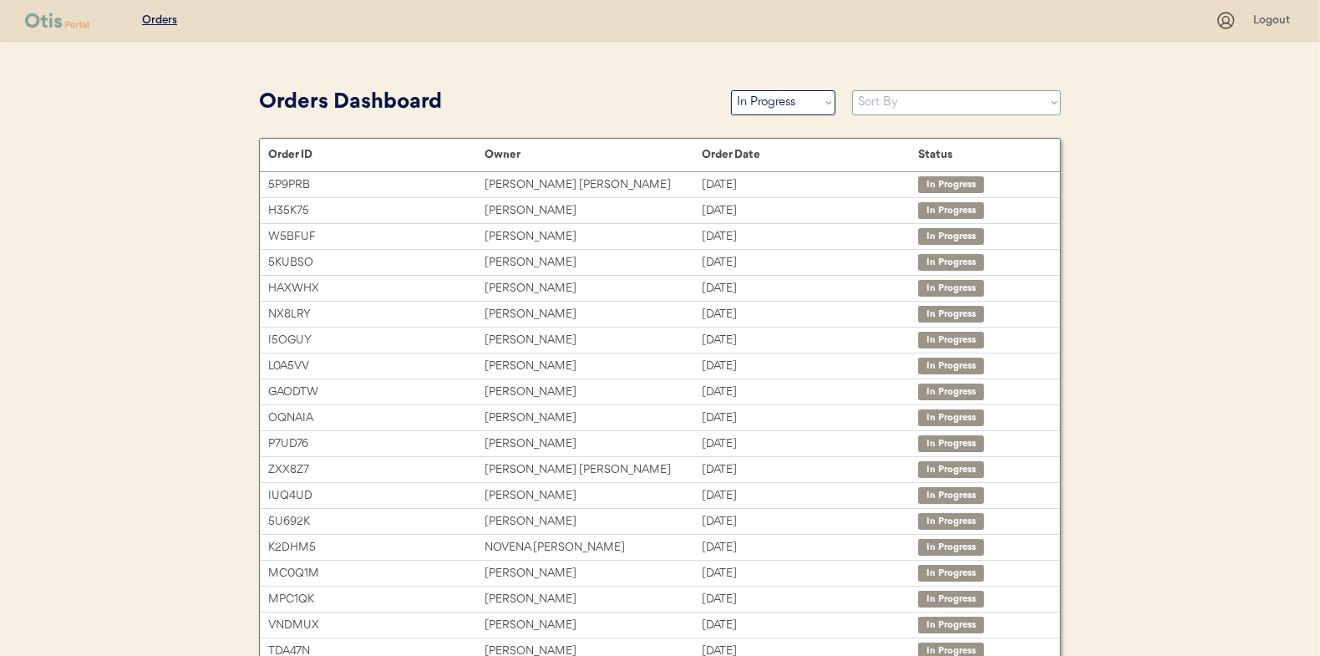
click at [882, 108] on select "Sort By Order Date (Newest → Oldest) Order Date (Oldest → Newest)" at bounding box center [956, 102] width 209 height 25
select select ""Order Date (Oldest → Newest)""
click at [852, 90] on select "Sort By Order Date (Newest → Oldest) Order Date (Oldest → Newest)" at bounding box center [956, 102] width 209 height 25
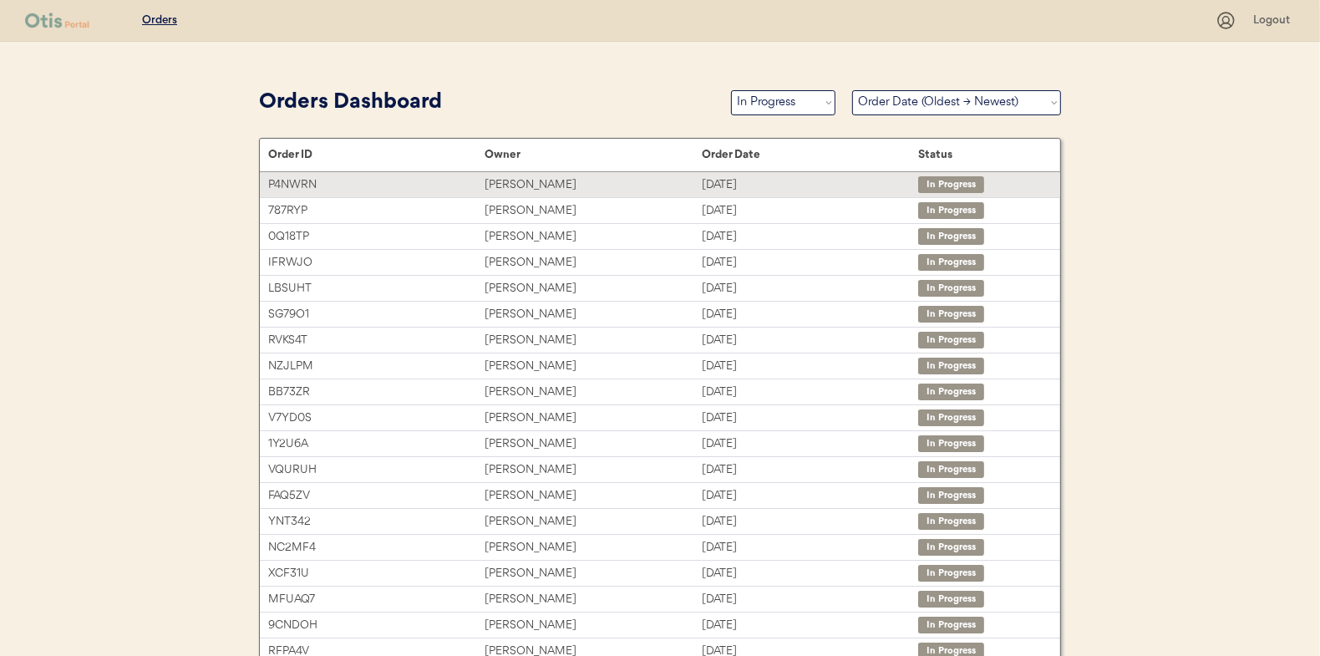
click at [510, 183] on div "[PERSON_NAME]" at bounding box center [592, 184] width 216 height 19
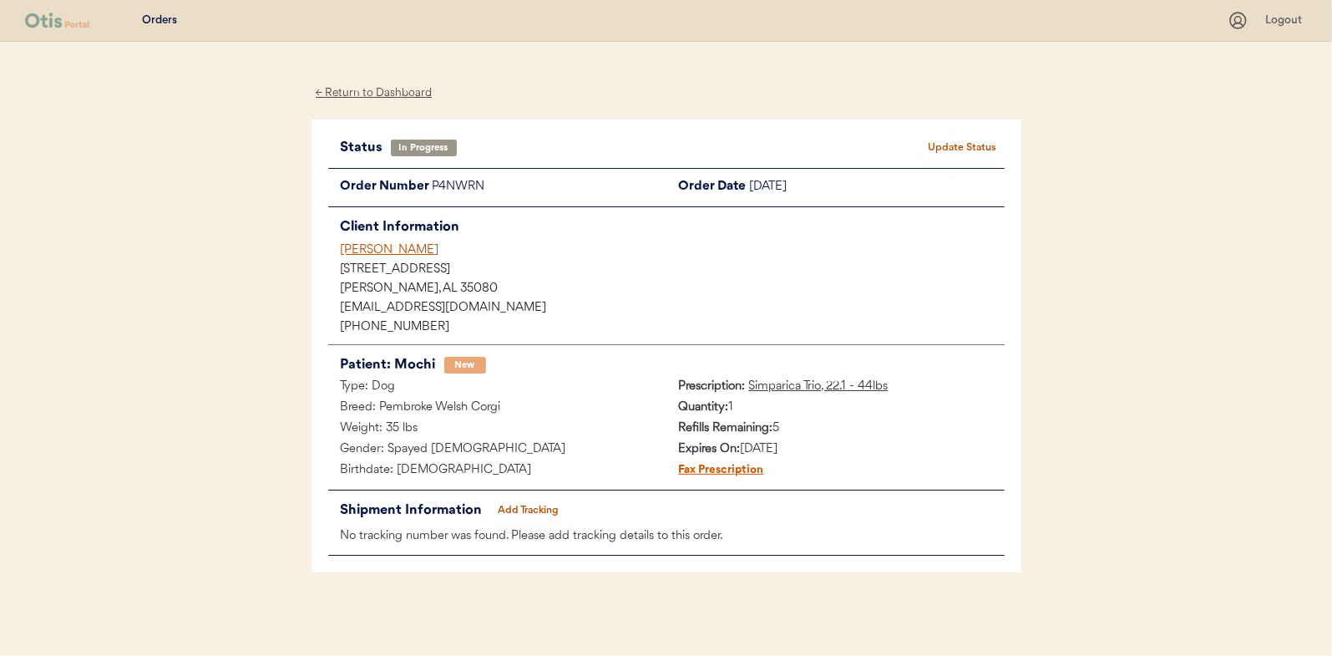
click at [515, 499] on button "Add Tracking" at bounding box center [529, 510] width 84 height 23
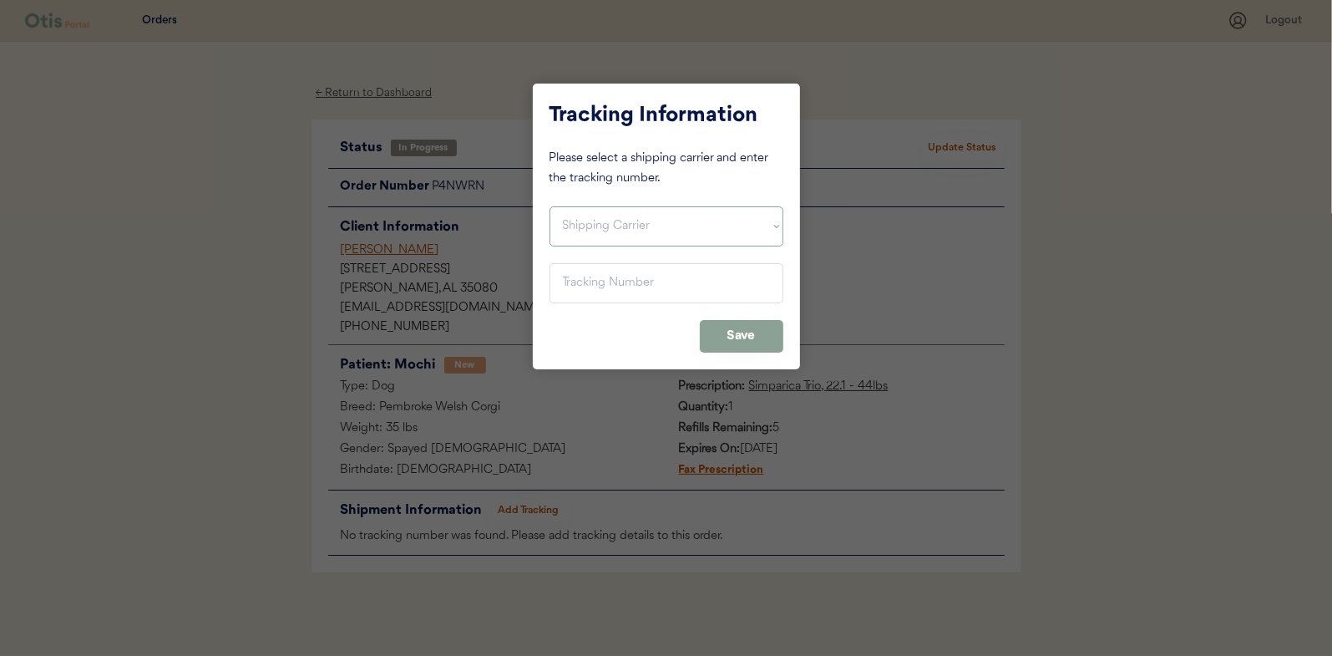
click at [575, 232] on select "Shipping Carrier FedEx FedEx Ground Economy UPS USPS" at bounding box center [667, 226] width 234 height 40
select select ""usps""
click at [550, 206] on select "Shipping Carrier FedEx FedEx Ground Economy UPS USPS" at bounding box center [667, 226] width 234 height 40
click at [570, 281] on input "input" at bounding box center [667, 283] width 234 height 40
type input "9400 1501 0549 7039 3461 41"
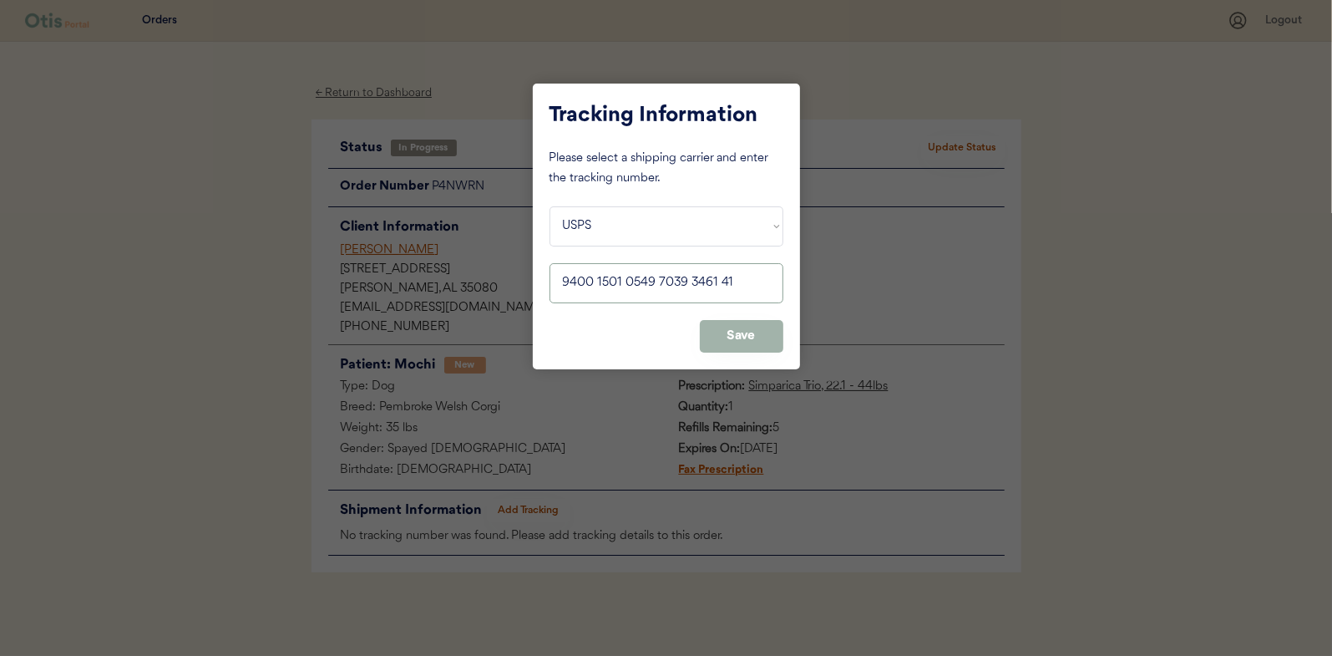
click at [735, 337] on button "Save" at bounding box center [742, 336] width 84 height 33
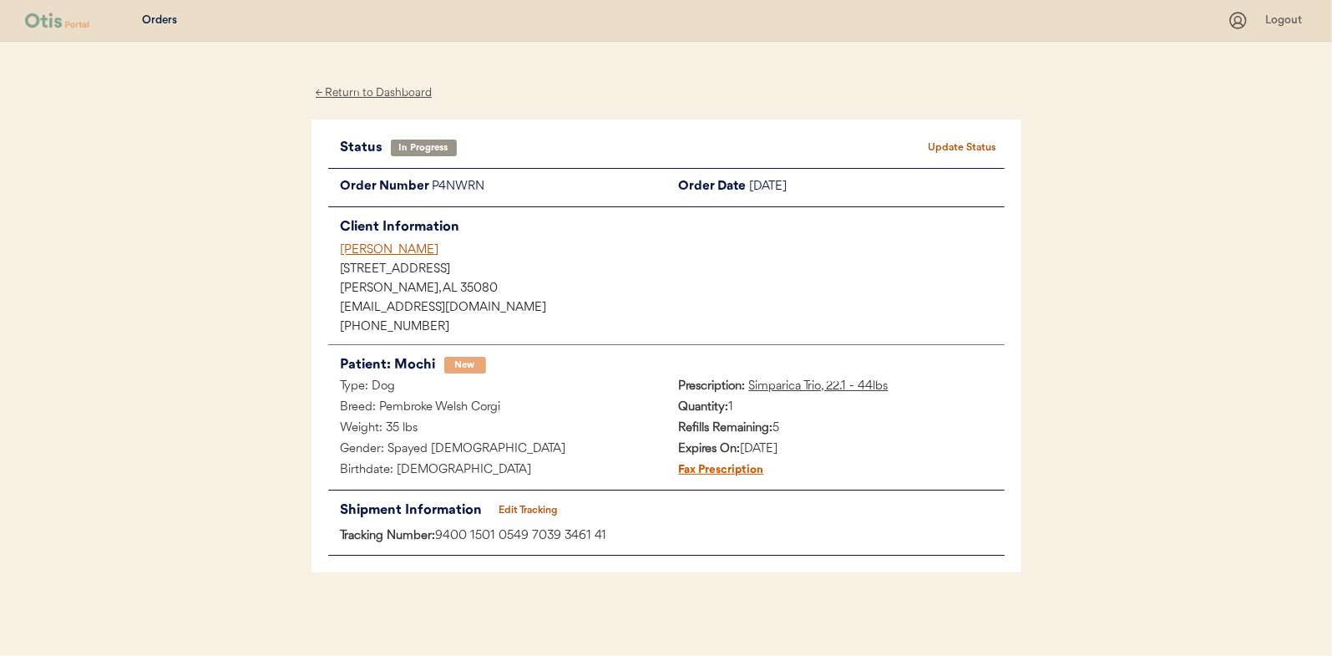
click at [976, 141] on button "Update Status" at bounding box center [963, 147] width 84 height 23
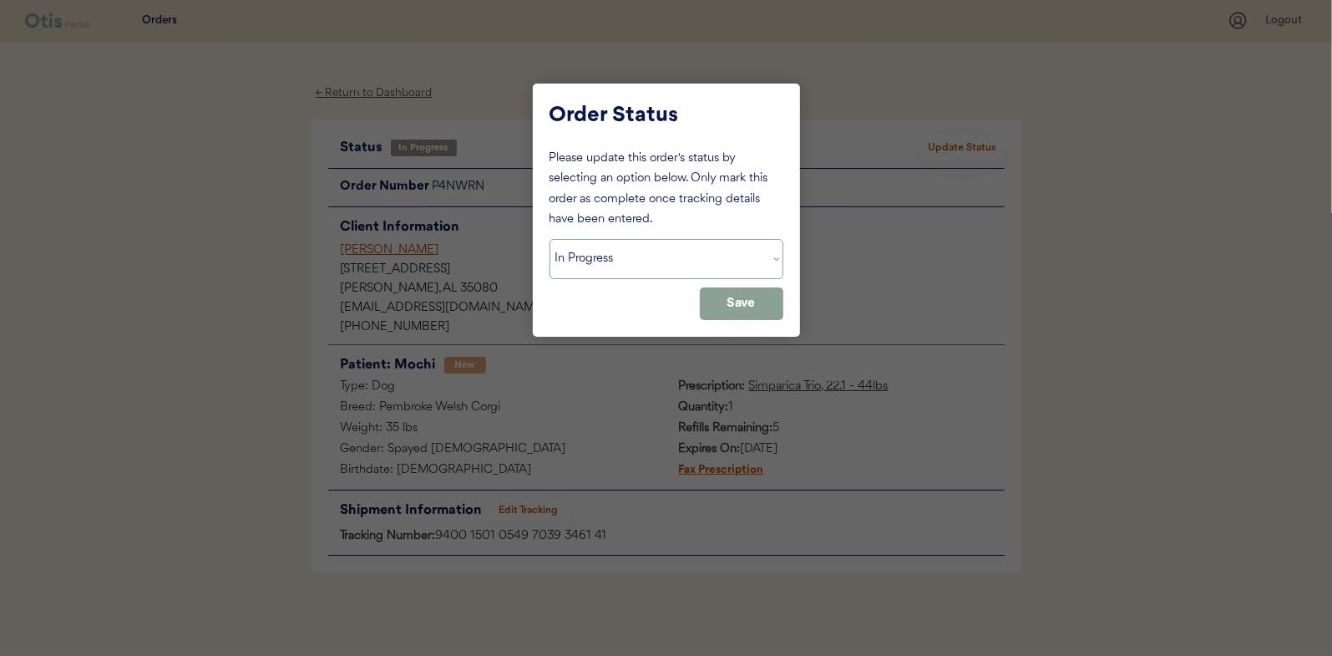
click at [616, 261] on select "Status On Hold New In Progress Complete Pending HW Consent Canceled" at bounding box center [667, 259] width 234 height 40
select select ""complete""
click at [550, 239] on select "Status On Hold New In Progress Complete Pending HW Consent Canceled" at bounding box center [667, 259] width 234 height 40
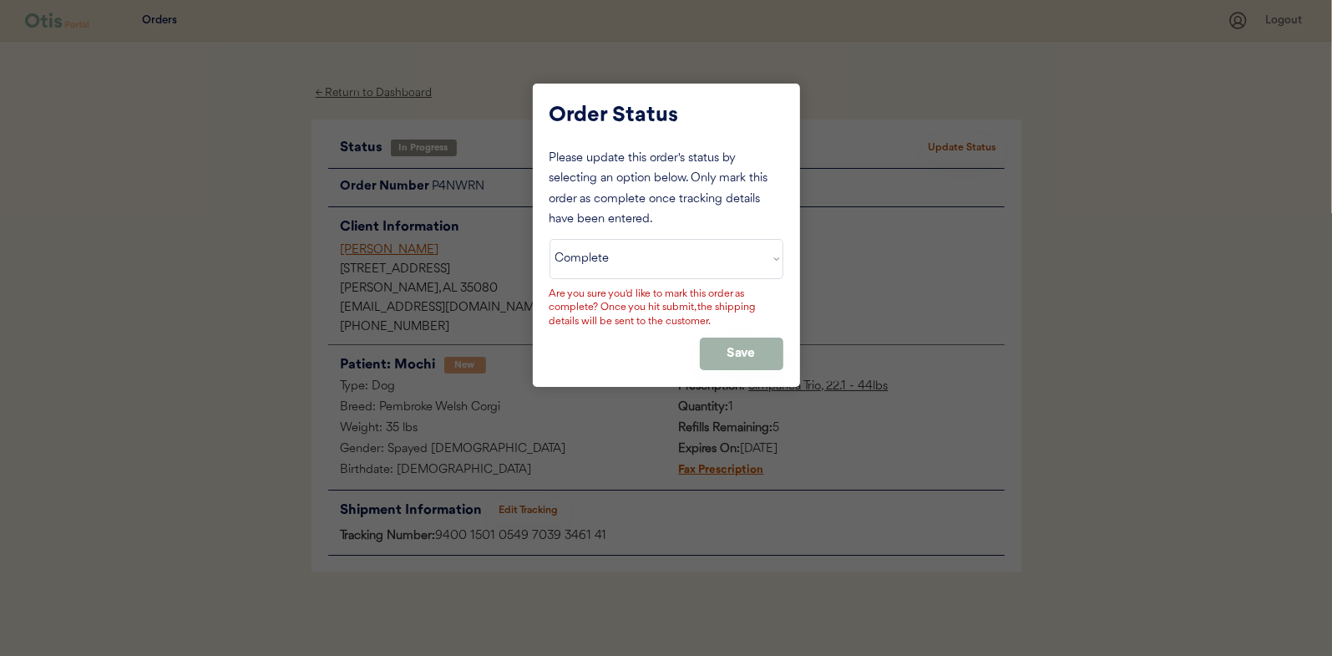
click at [727, 351] on button "Save" at bounding box center [742, 353] width 84 height 33
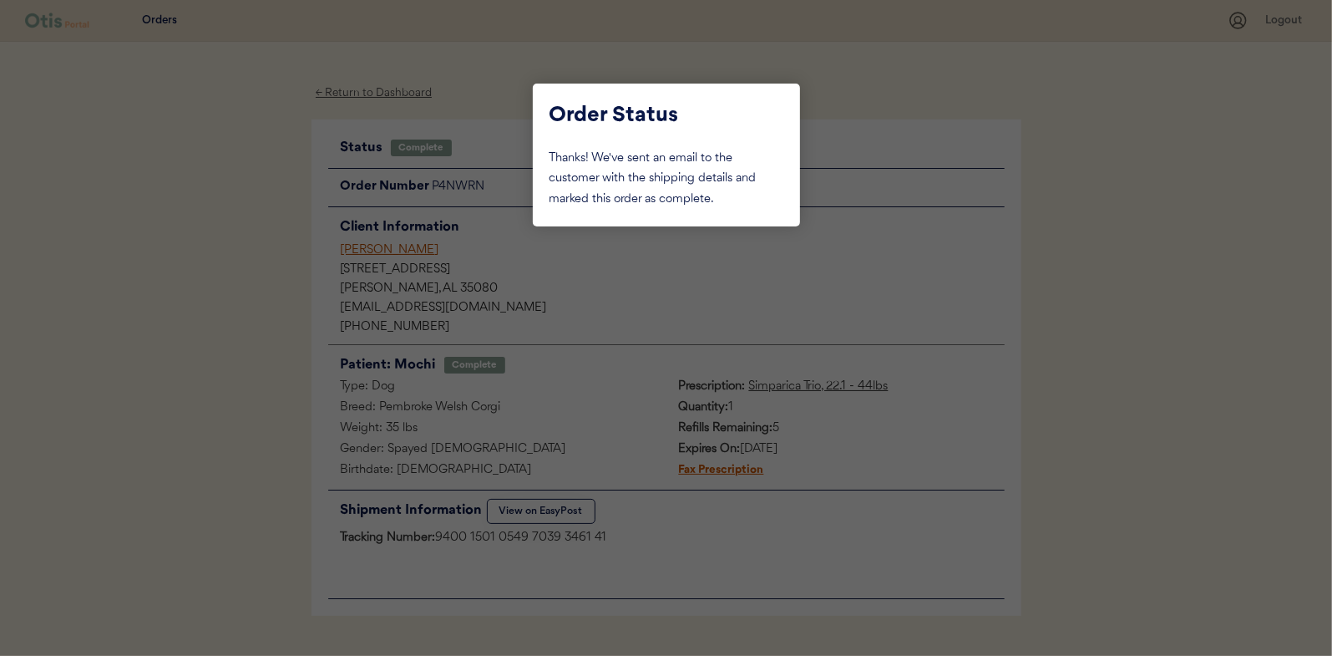
click at [246, 204] on div at bounding box center [666, 328] width 1332 height 656
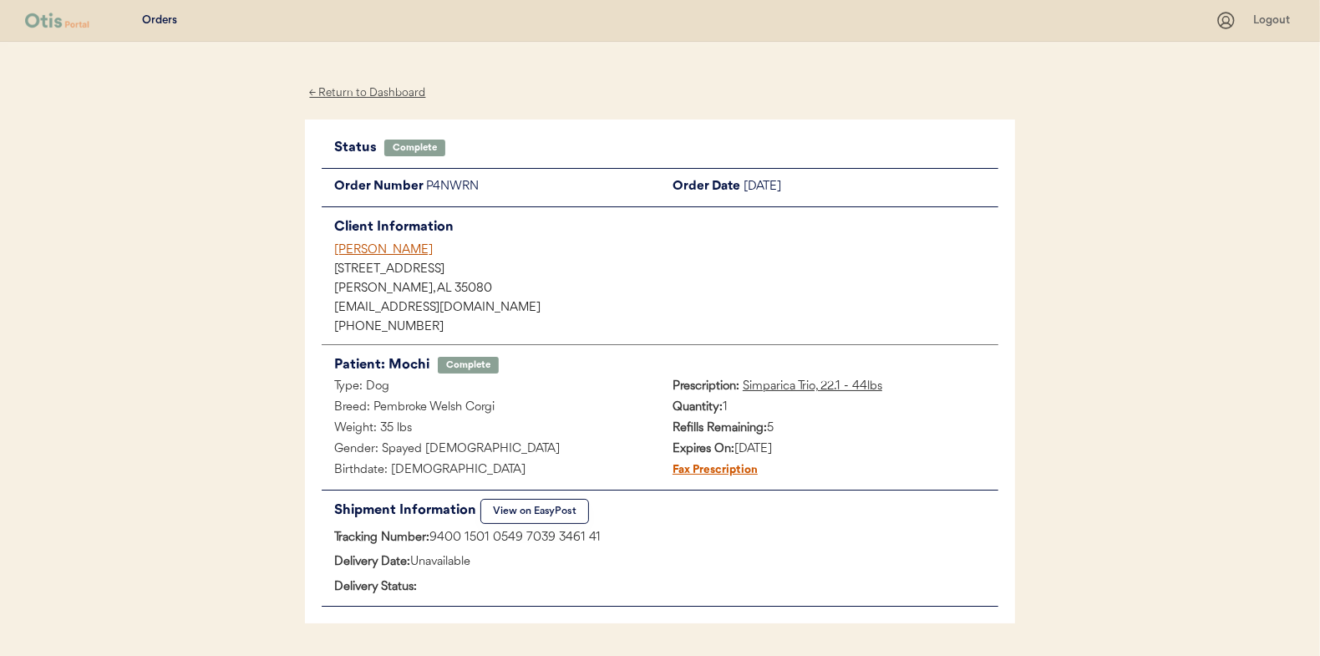
click at [362, 92] on div "← Return to Dashboard" at bounding box center [367, 93] width 125 height 19
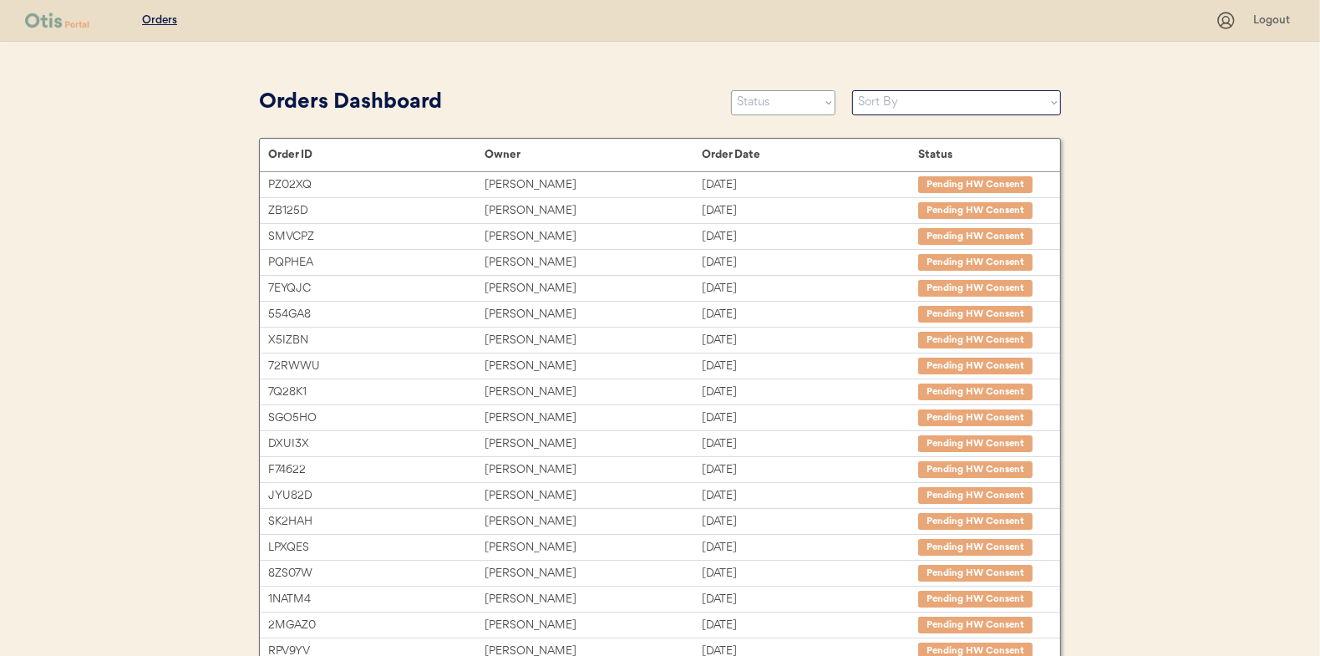
click at [764, 96] on select "Status On Hold New In Progress Complete Pending HW Consent Canceled" at bounding box center [783, 102] width 104 height 25
select select ""in_progress""
click at [731, 90] on select "Status On Hold New In Progress Complete Pending HW Consent Canceled" at bounding box center [783, 102] width 104 height 25
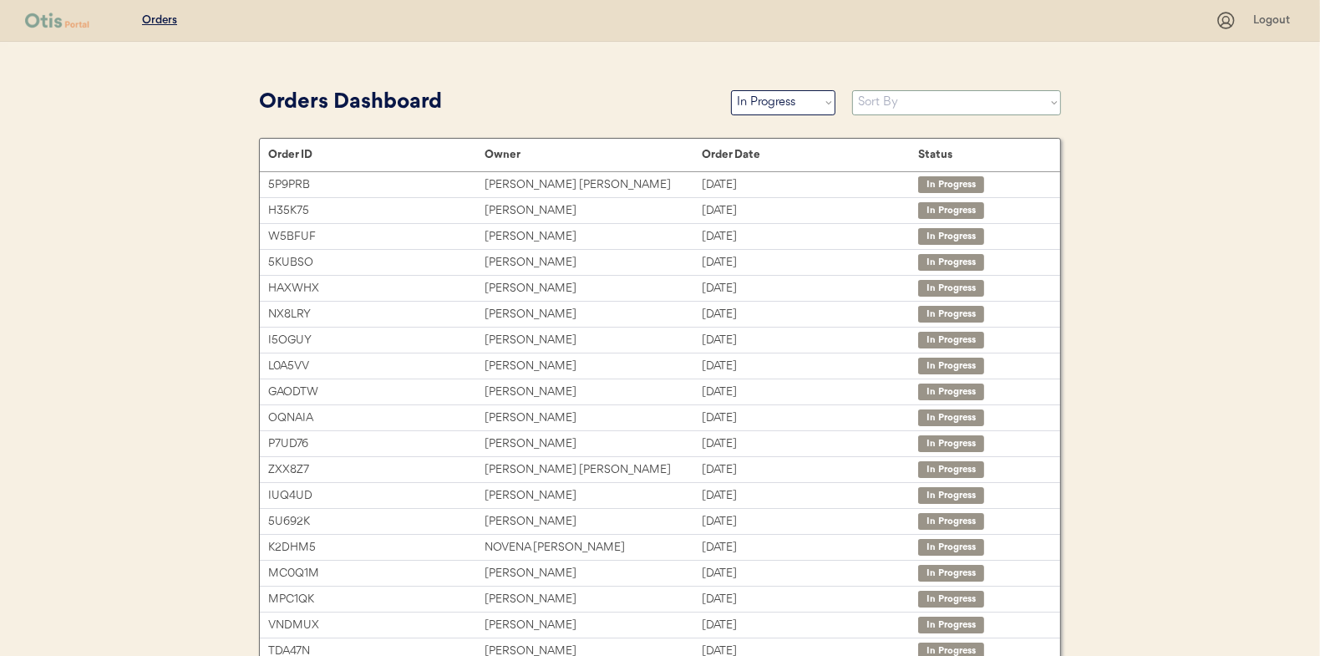
click at [895, 97] on select "Sort By Order Date (Newest → Oldest) Order Date (Oldest → Newest)" at bounding box center [956, 102] width 209 height 25
select select ""Order Date (Oldest → Newest)""
click at [852, 90] on select "Sort By Order Date (Newest → Oldest) Order Date (Oldest → Newest)" at bounding box center [956, 102] width 209 height 25
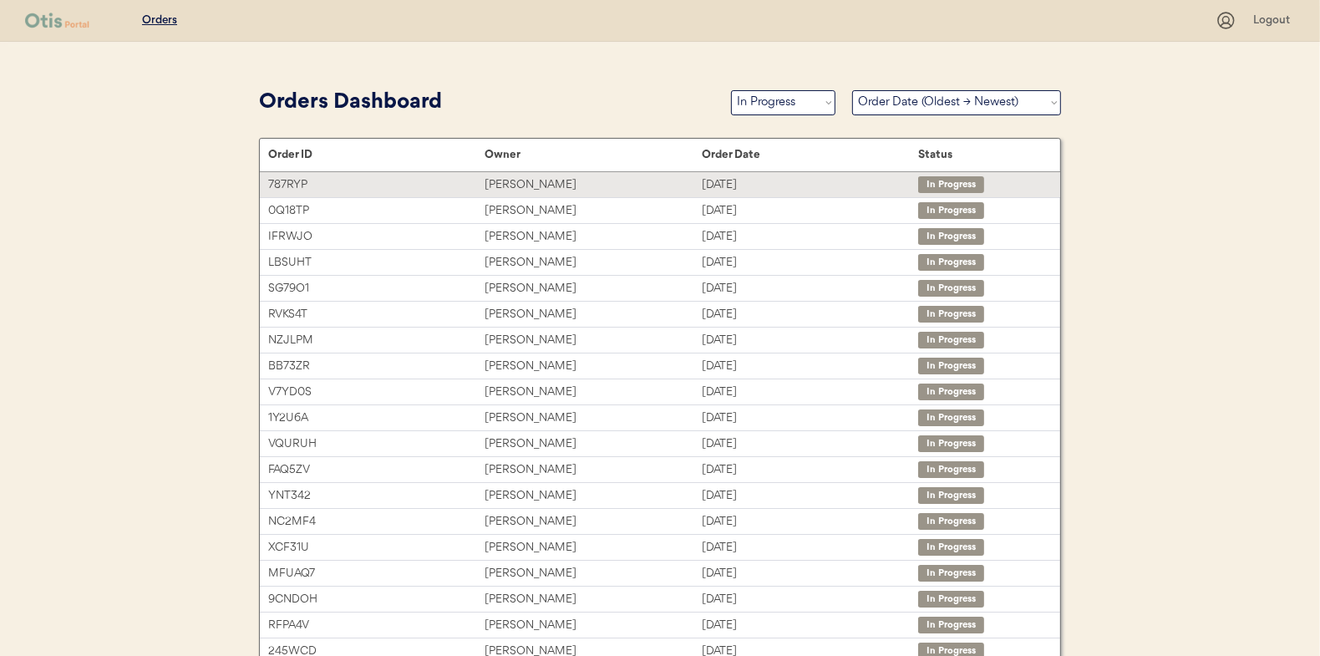
click at [562, 185] on div "[PERSON_NAME]" at bounding box center [592, 184] width 216 height 19
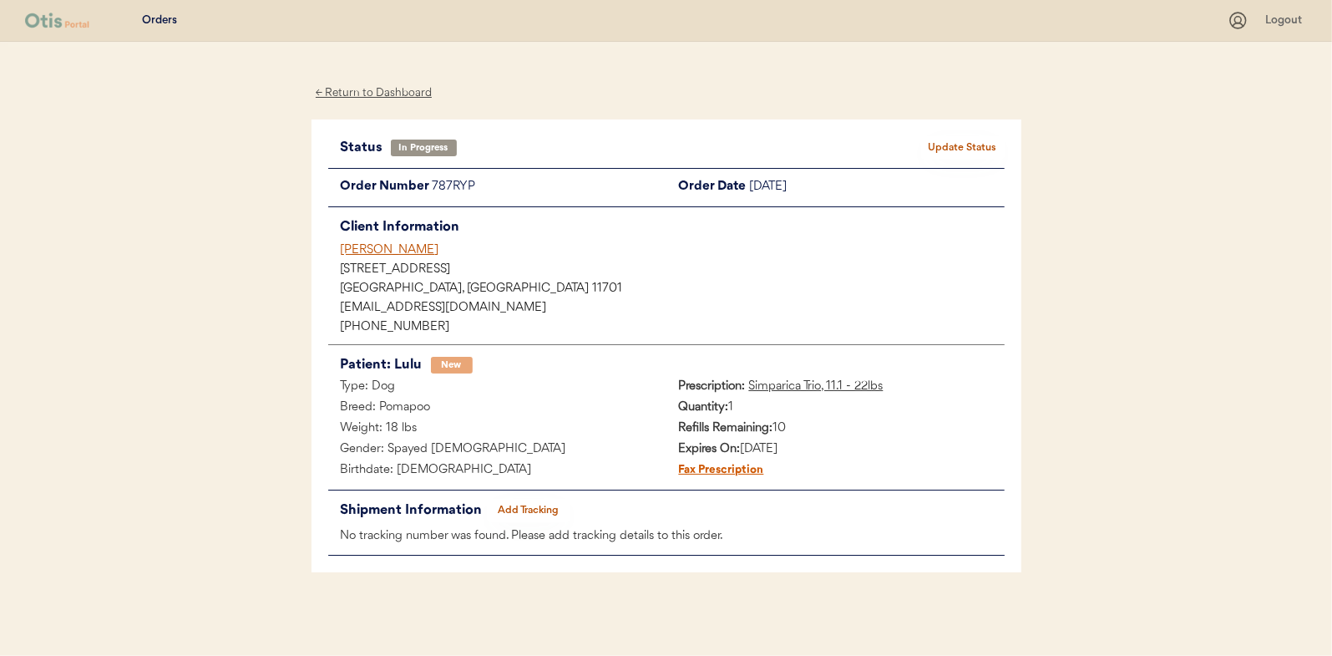
click at [529, 507] on button "Add Tracking" at bounding box center [529, 510] width 84 height 23
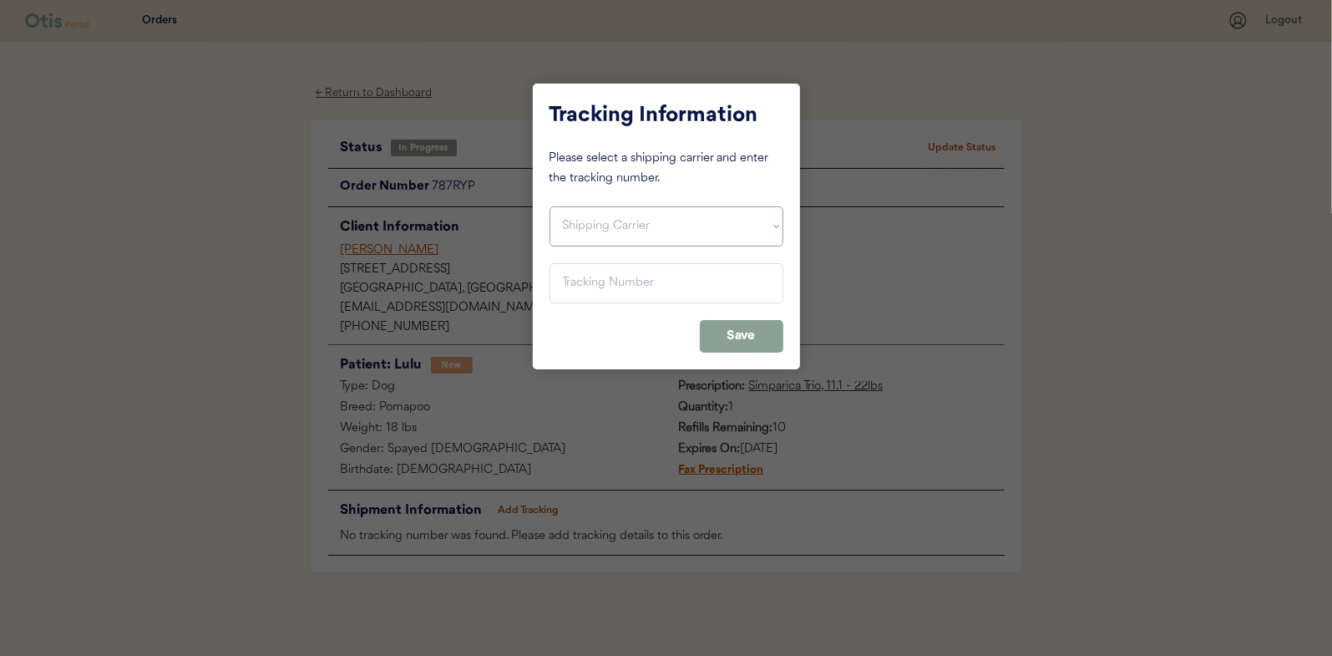
click at [590, 218] on select "Shipping Carrier FedEx FedEx Ground Economy UPS USPS" at bounding box center [667, 226] width 234 height 40
select select ""usps""
click at [550, 206] on select "Shipping Carrier FedEx FedEx Ground Economy UPS USPS" at bounding box center [667, 226] width 234 height 40
click at [575, 289] on input "input" at bounding box center [667, 283] width 234 height 40
type input "9400 1501 0549 7039 3501 79"
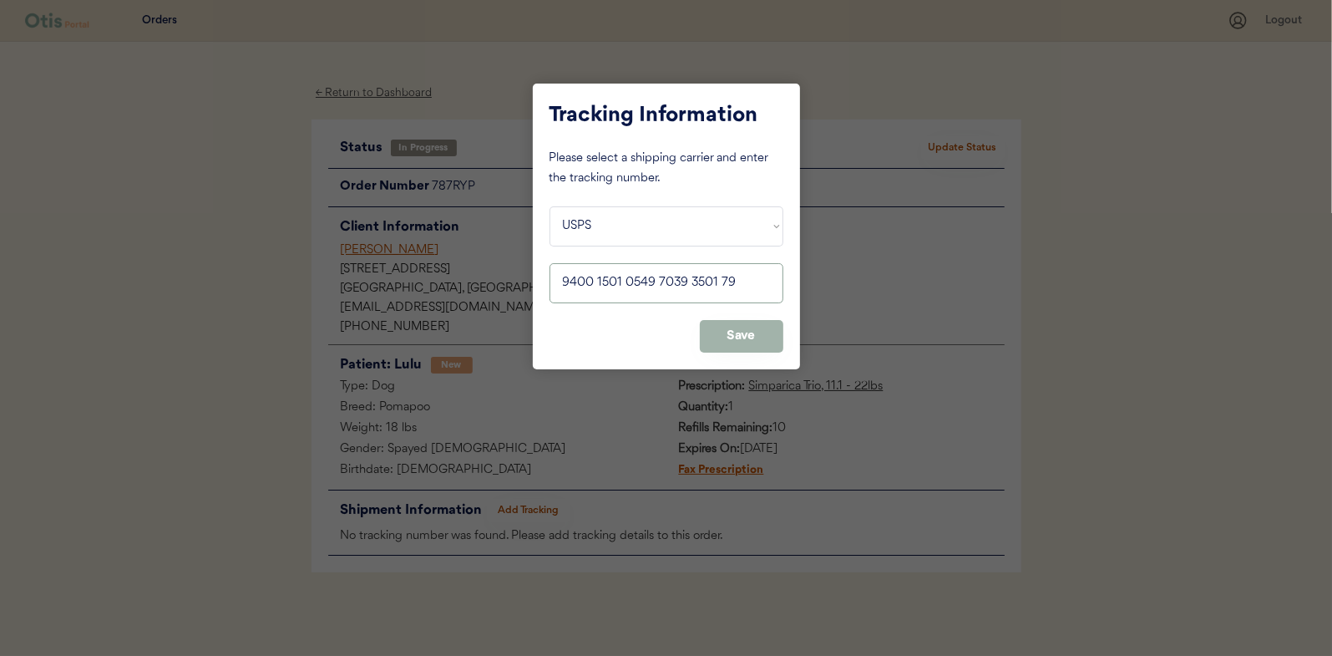
drag, startPoint x: 734, startPoint y: 332, endPoint x: 755, endPoint y: 316, distance: 26.2
click at [735, 331] on button "Save" at bounding box center [742, 336] width 84 height 33
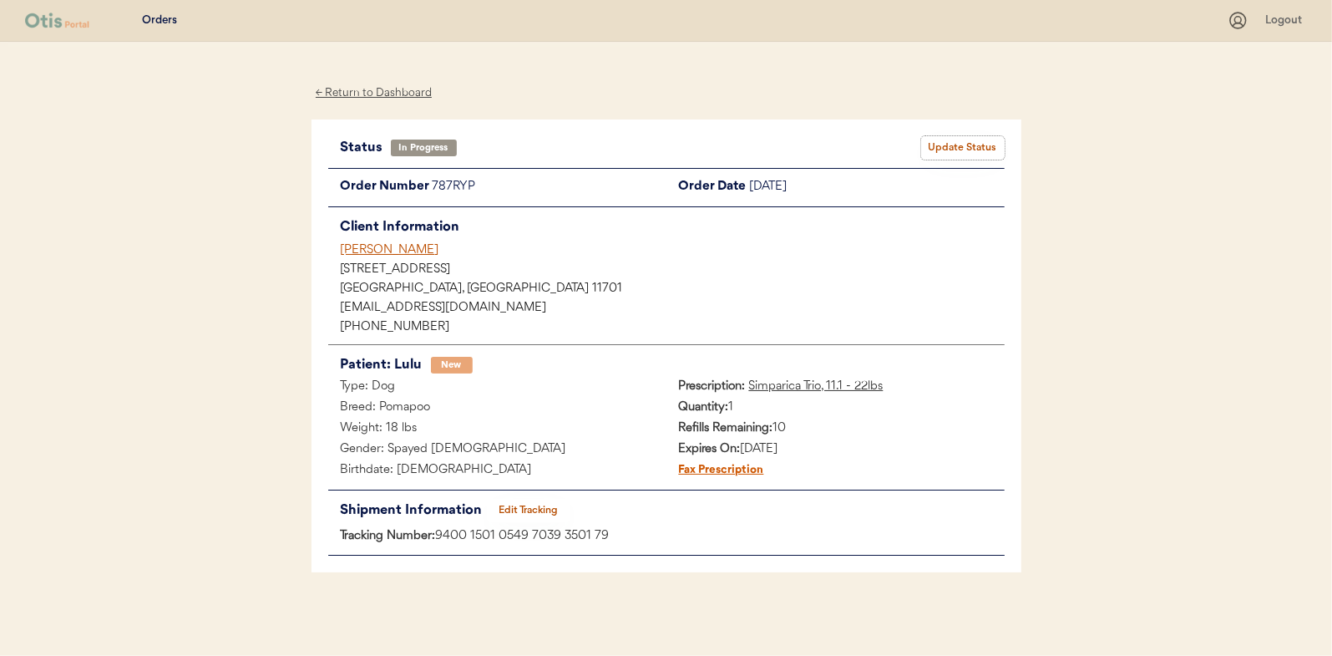
click at [967, 147] on button "Update Status" at bounding box center [963, 147] width 84 height 23
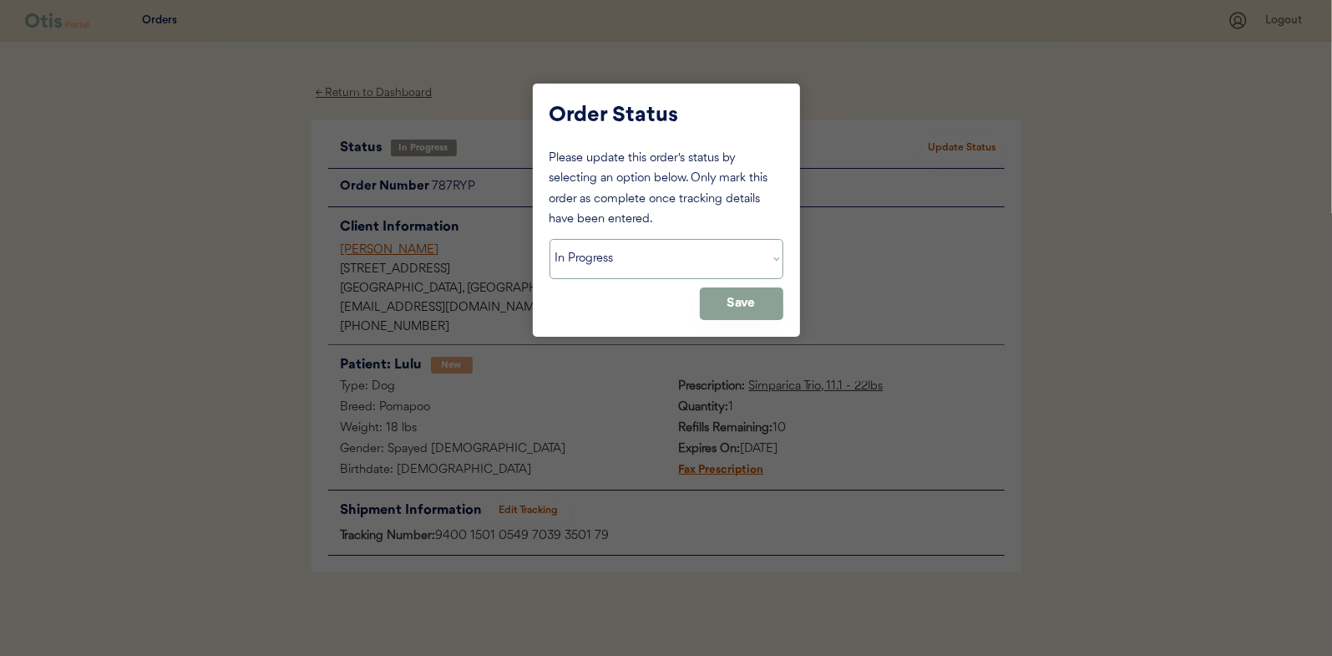
click at [596, 255] on select "Status On Hold New In Progress Complete Pending HW Consent Canceled" at bounding box center [667, 259] width 234 height 40
select select ""complete""
click at [550, 239] on select "Status On Hold New In Progress Complete Pending HW Consent Canceled" at bounding box center [667, 259] width 234 height 40
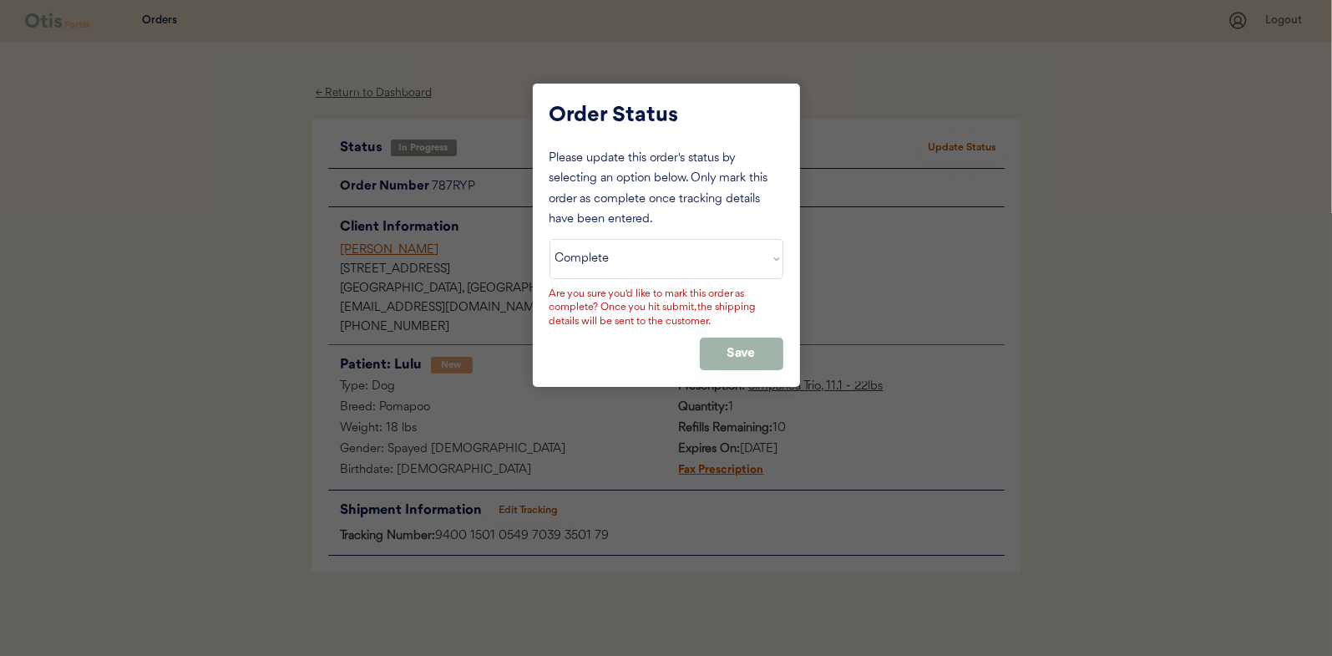
click at [735, 341] on button "Save" at bounding box center [742, 353] width 84 height 33
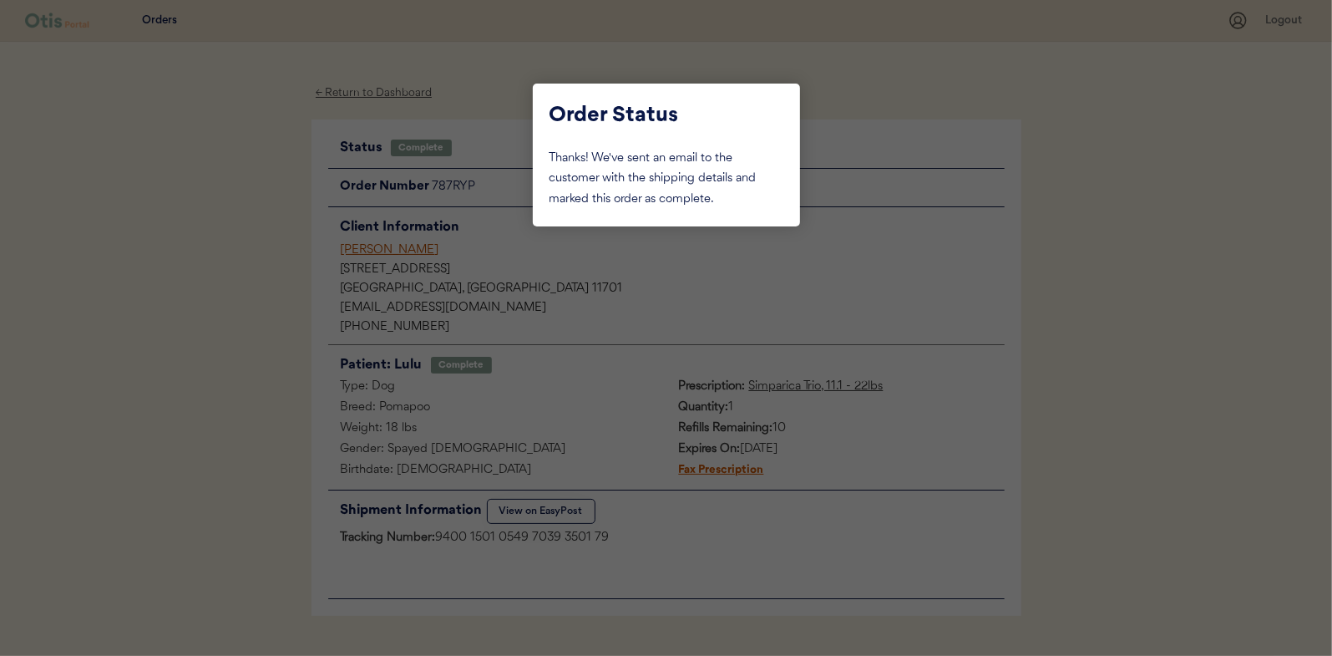
click at [246, 245] on div at bounding box center [666, 328] width 1332 height 656
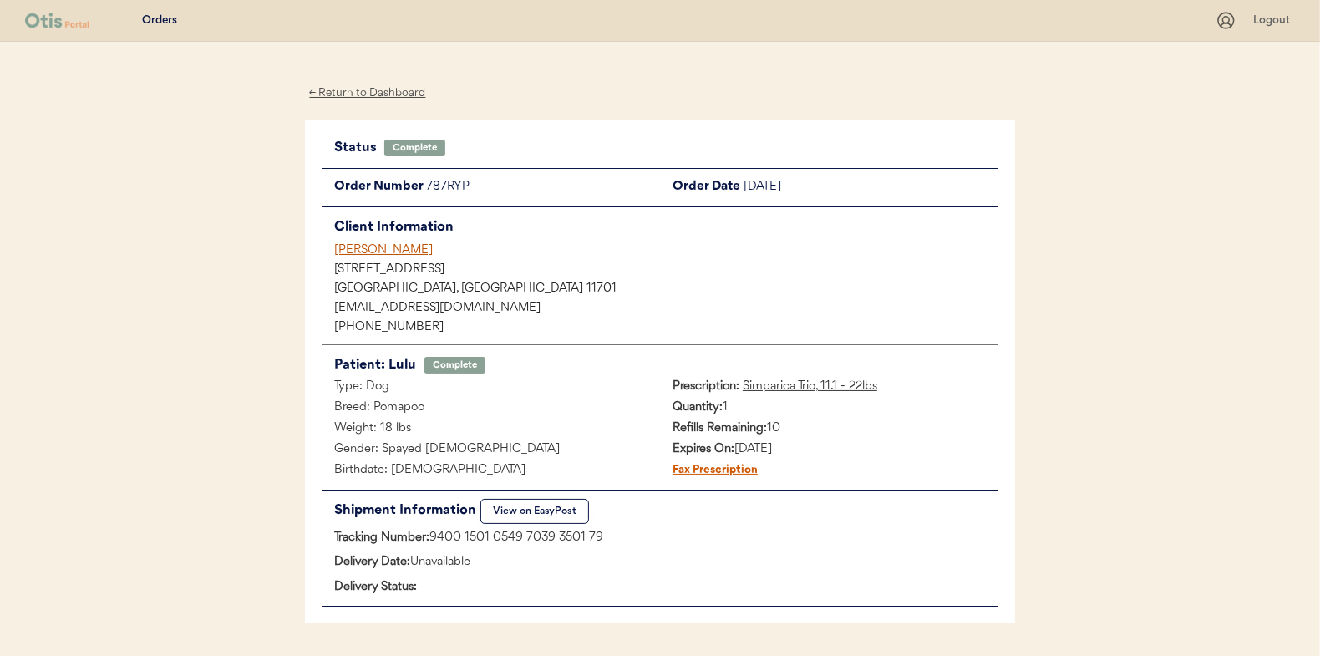
click at [368, 88] on div "← Return to Dashboard" at bounding box center [367, 93] width 125 height 19
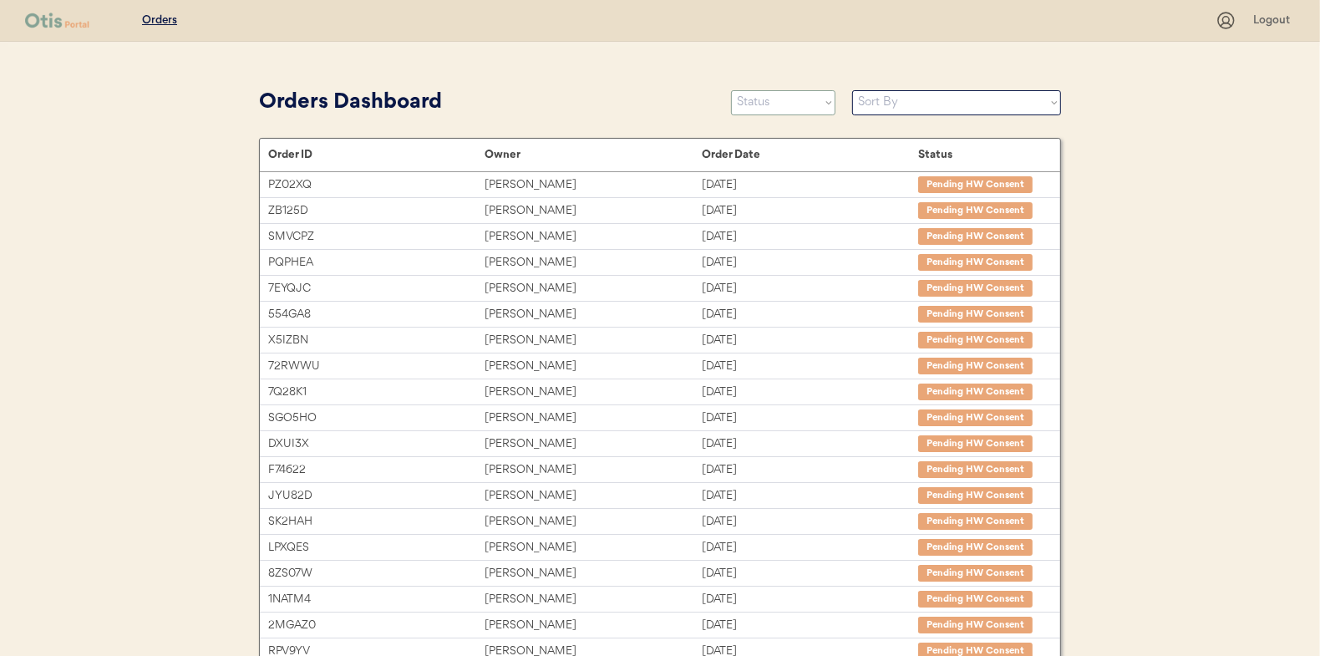
click at [771, 106] on select "Status On Hold New In Progress Complete Pending HW Consent Canceled" at bounding box center [783, 102] width 104 height 25
select select ""in_progress""
click at [731, 90] on select "Status On Hold New In Progress Complete Pending HW Consent Canceled" at bounding box center [783, 102] width 104 height 25
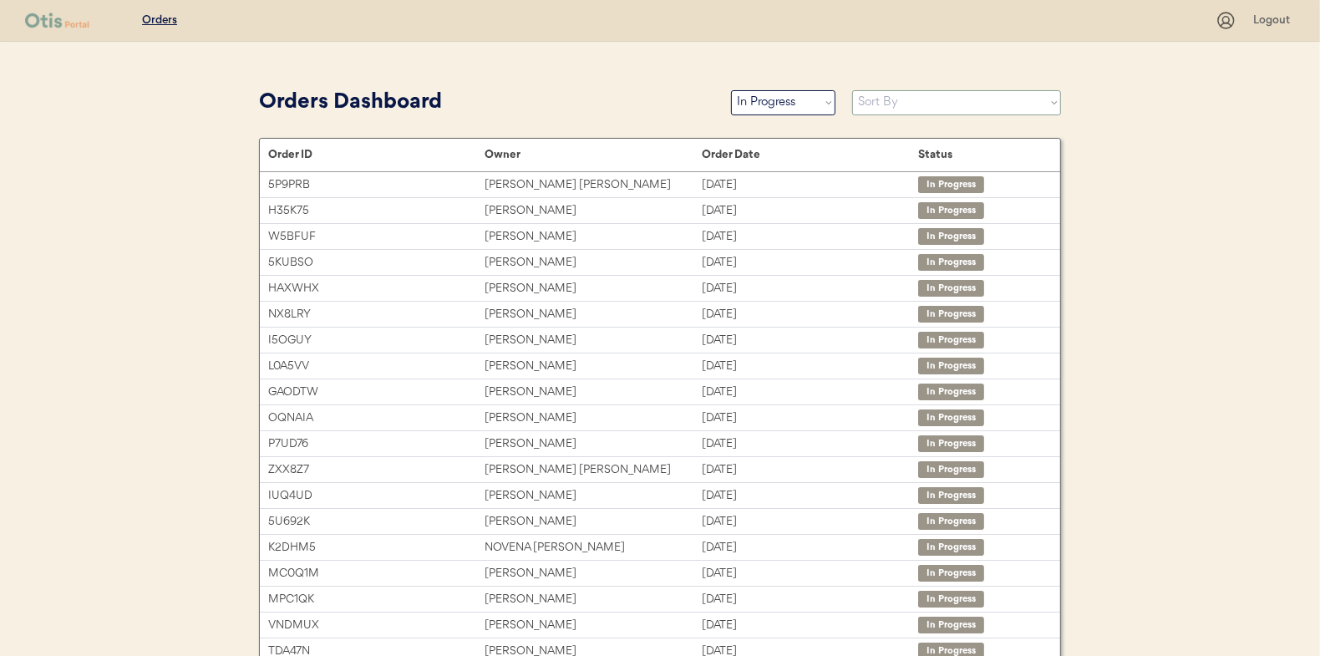
click at [883, 107] on select "Sort By Order Date (Newest → Oldest) Order Date (Oldest → Newest)" at bounding box center [956, 102] width 209 height 25
select select ""Order Date (Oldest → Newest)""
click at [852, 90] on select "Sort By Order Date (Newest → Oldest) Order Date (Oldest → Newest)" at bounding box center [956, 102] width 209 height 25
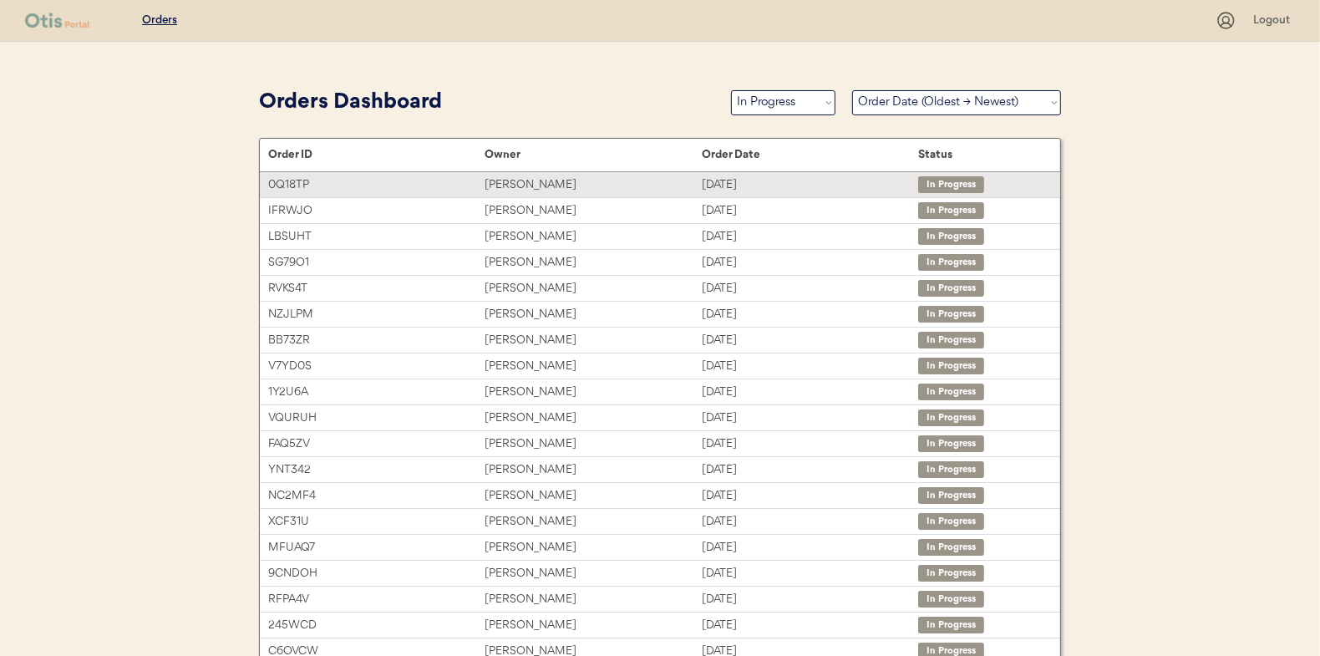
click at [522, 186] on div "[PERSON_NAME]" at bounding box center [592, 184] width 216 height 19
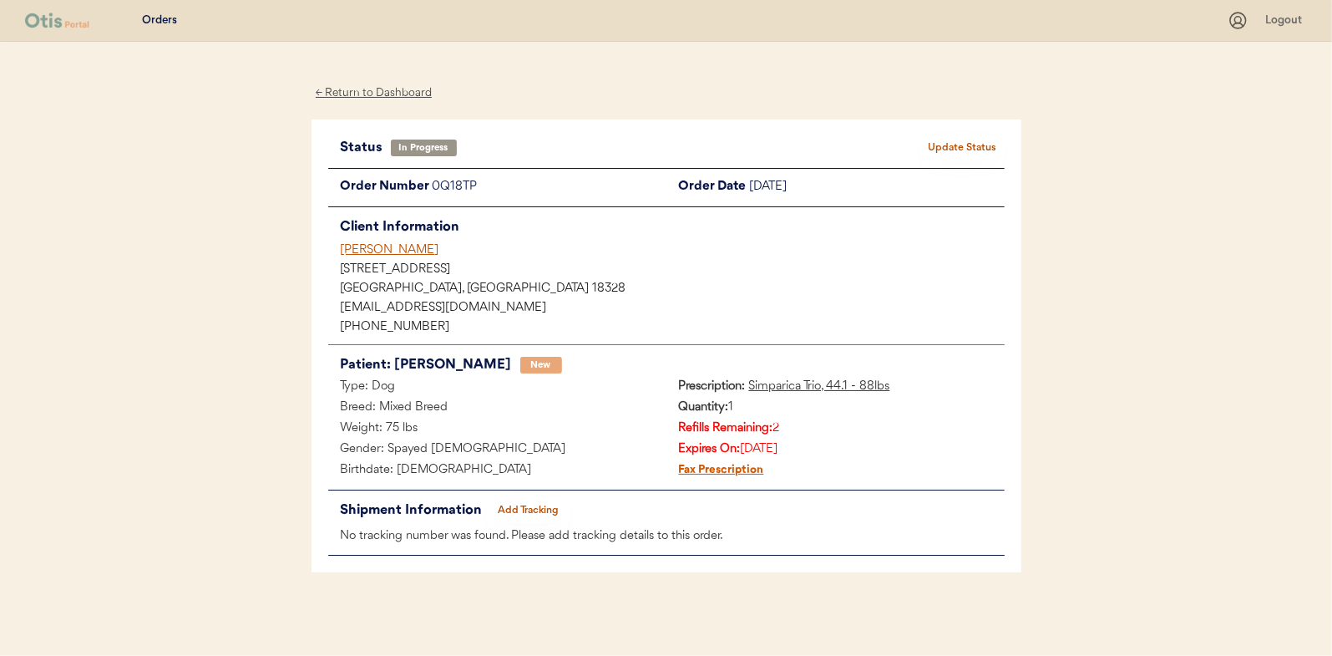
click at [515, 508] on button "Add Tracking" at bounding box center [529, 510] width 84 height 23
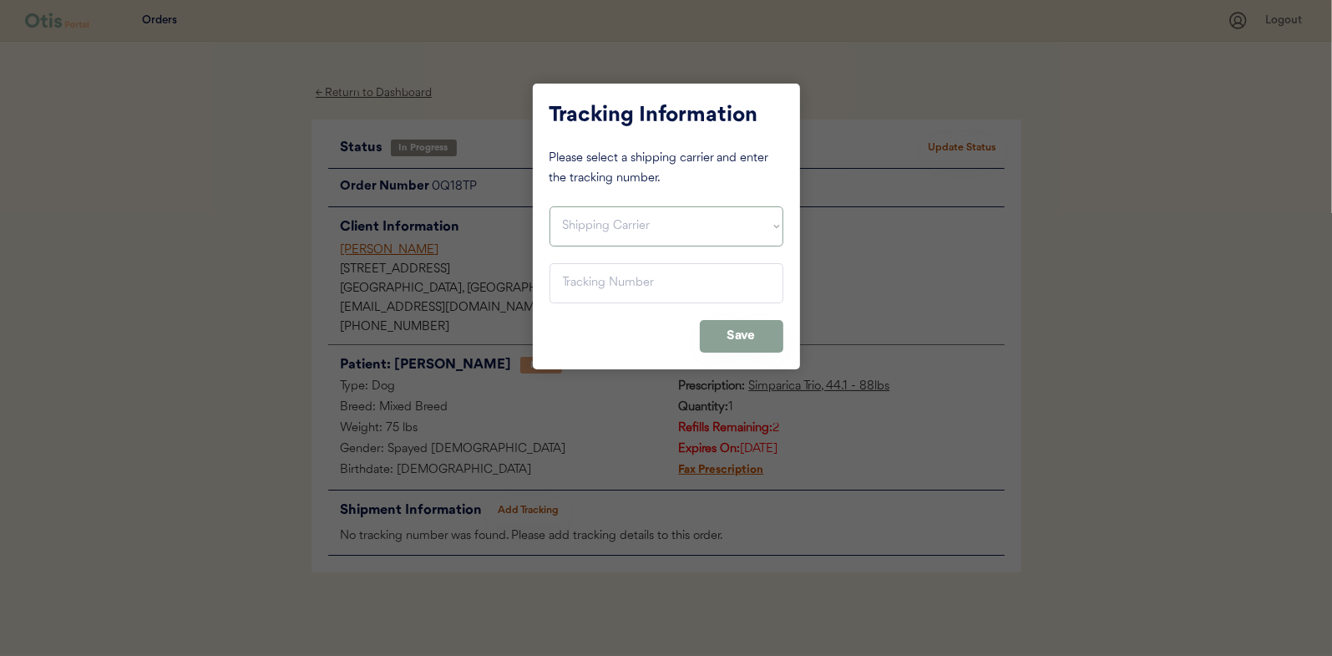
click at [575, 225] on select "Shipping Carrier FedEx FedEx Ground Economy UPS USPS" at bounding box center [667, 226] width 234 height 40
select select ""usps""
click at [550, 206] on select "Shipping Carrier FedEx FedEx Ground Economy UPS USPS" at bounding box center [667, 226] width 234 height 40
click at [579, 280] on input "input" at bounding box center [667, 283] width 234 height 40
type input "9400 1501 0579 9039 1566 08"
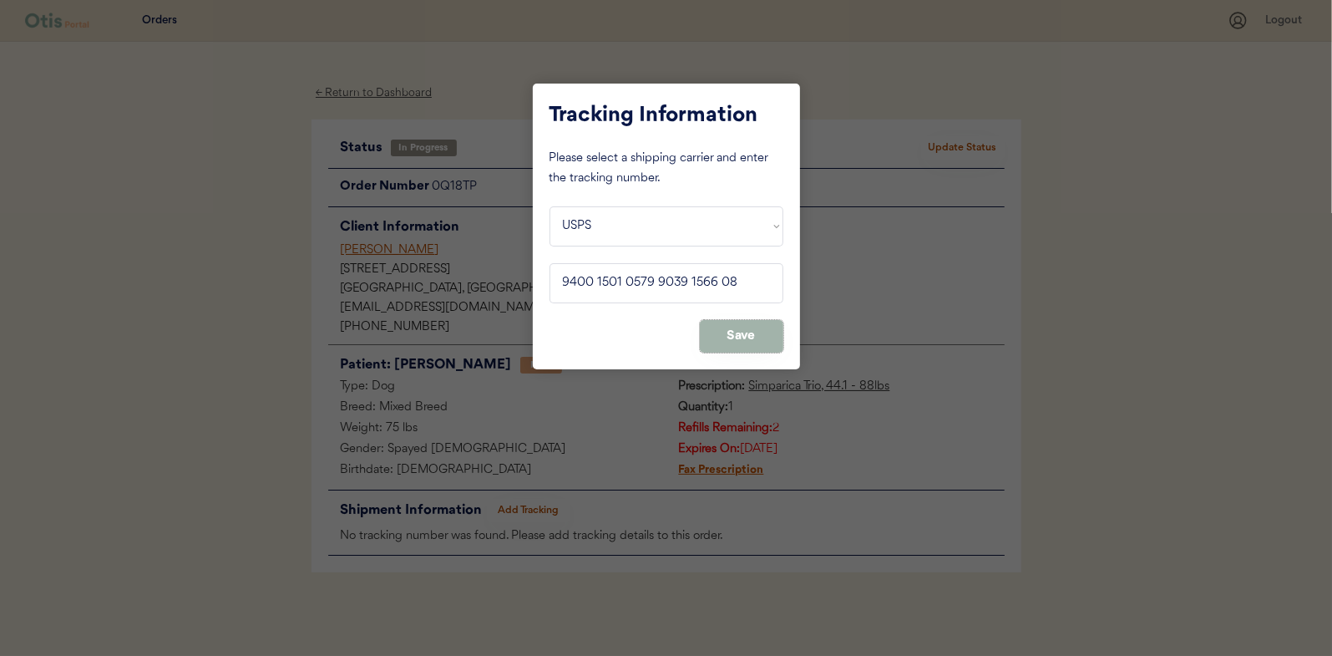
click at [745, 330] on button "Save" at bounding box center [742, 336] width 84 height 33
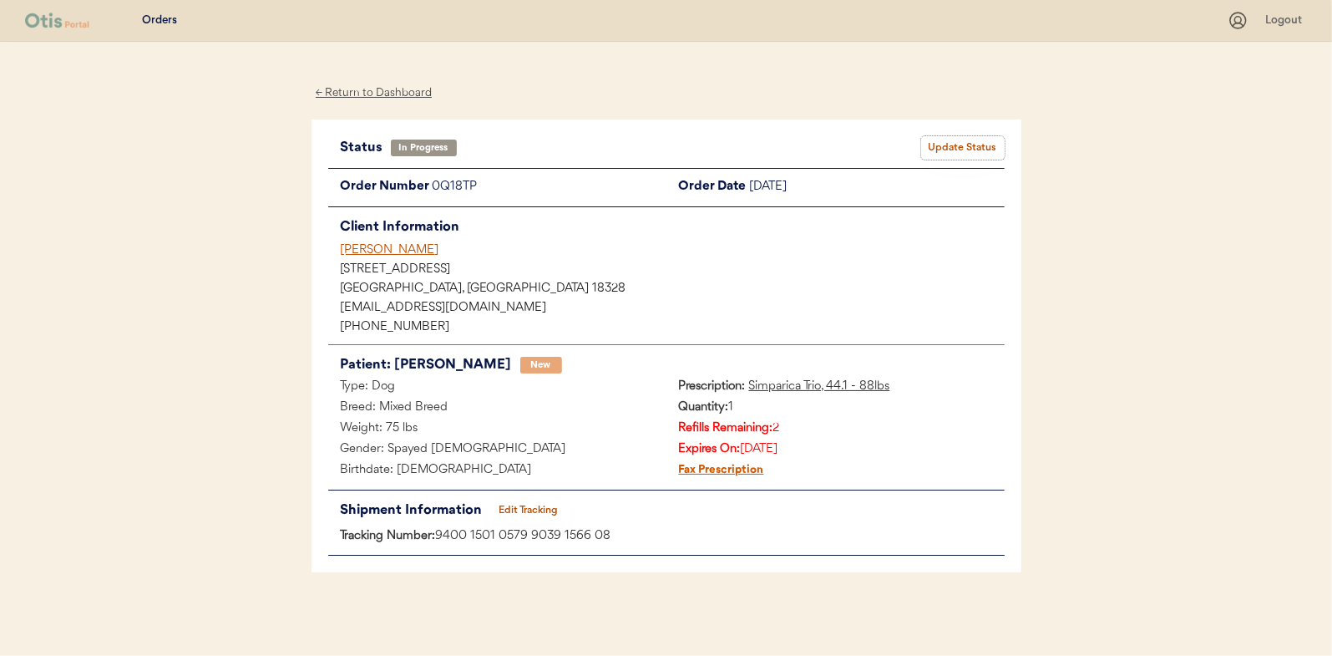
click at [957, 149] on button "Update Status" at bounding box center [963, 147] width 84 height 23
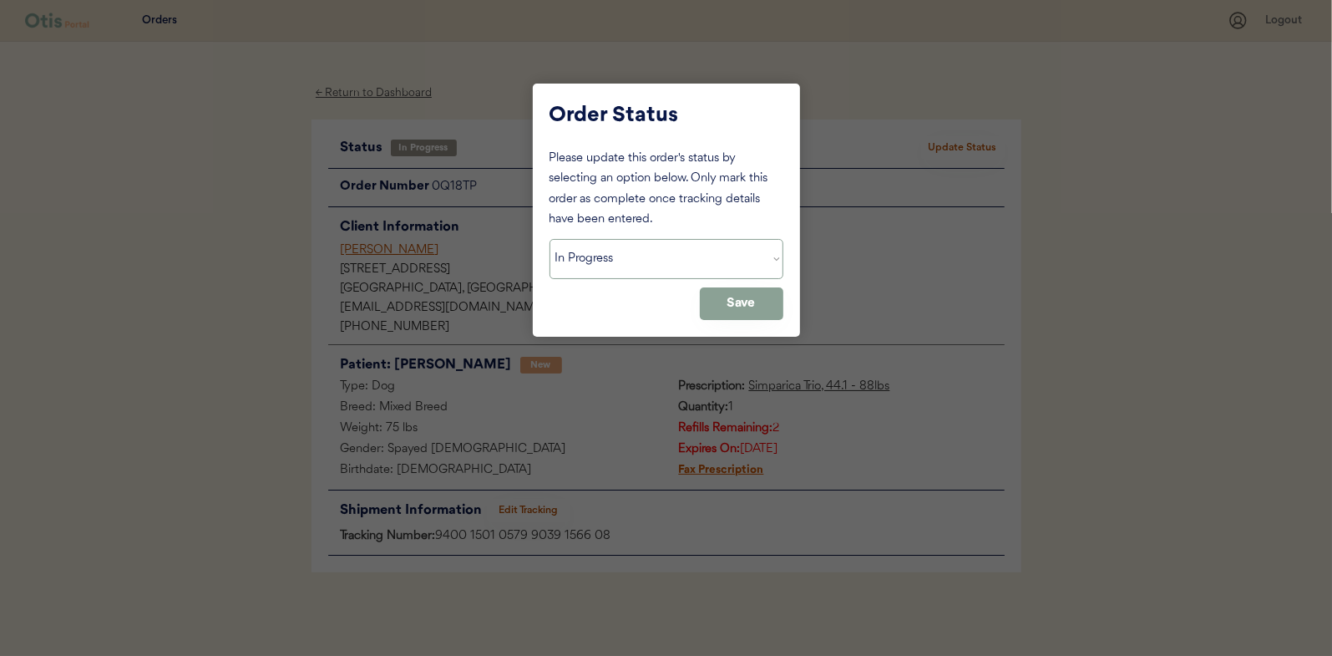
click at [639, 268] on select "Status On Hold New In Progress Complete Pending HW Consent Canceled" at bounding box center [667, 259] width 234 height 40
select select ""complete""
click at [550, 239] on select "Status On Hold New In Progress Complete Pending HW Consent Canceled" at bounding box center [667, 259] width 234 height 40
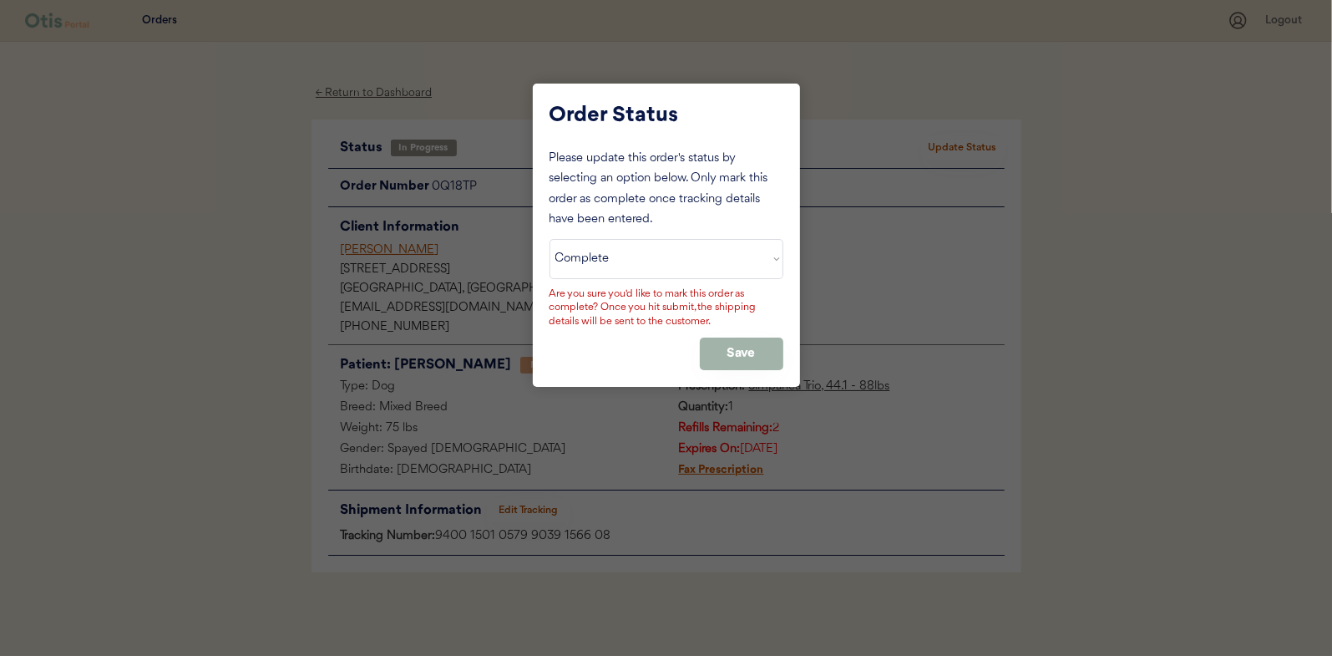
click at [729, 347] on button "Save" at bounding box center [742, 353] width 84 height 33
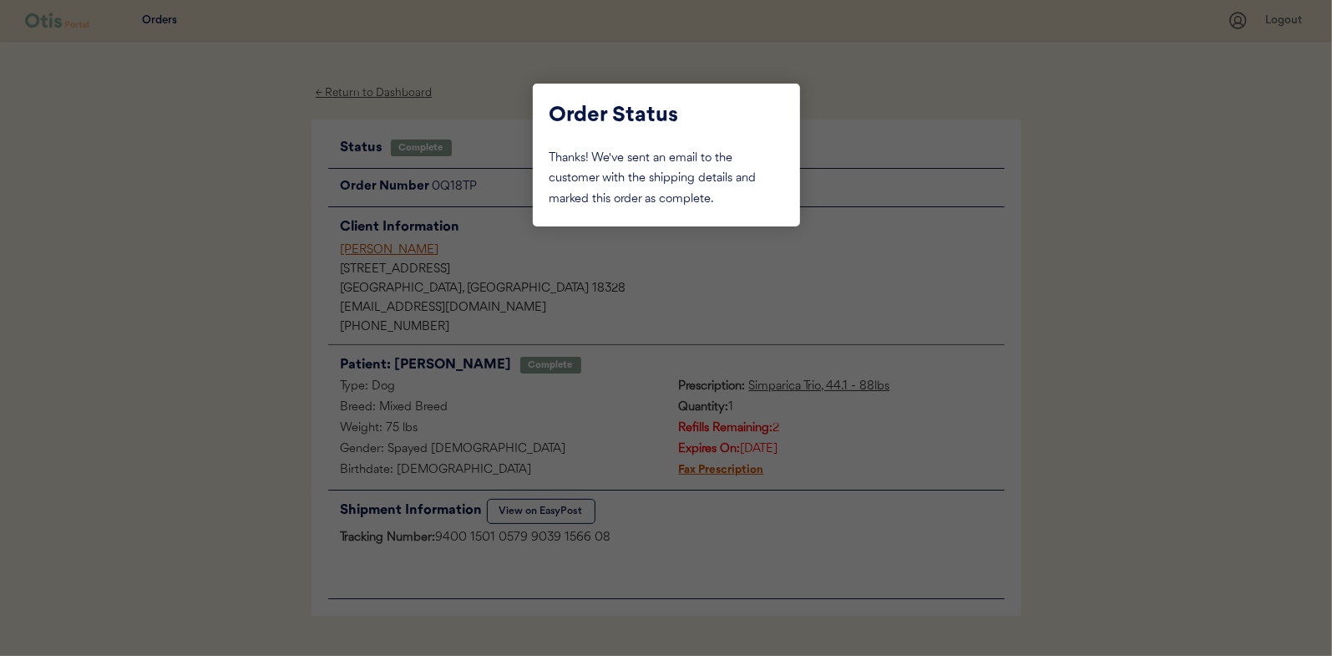
click at [220, 231] on div at bounding box center [666, 328] width 1332 height 656
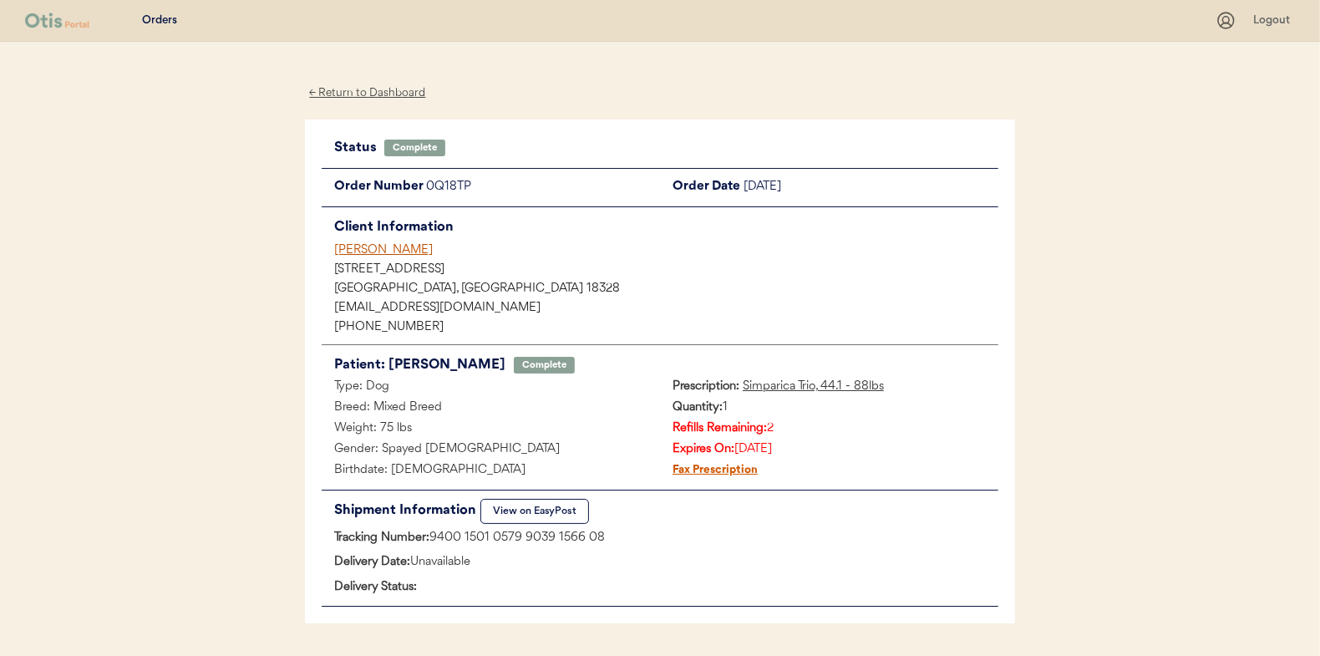
click at [363, 95] on div "← Return to Dashboard" at bounding box center [367, 93] width 125 height 19
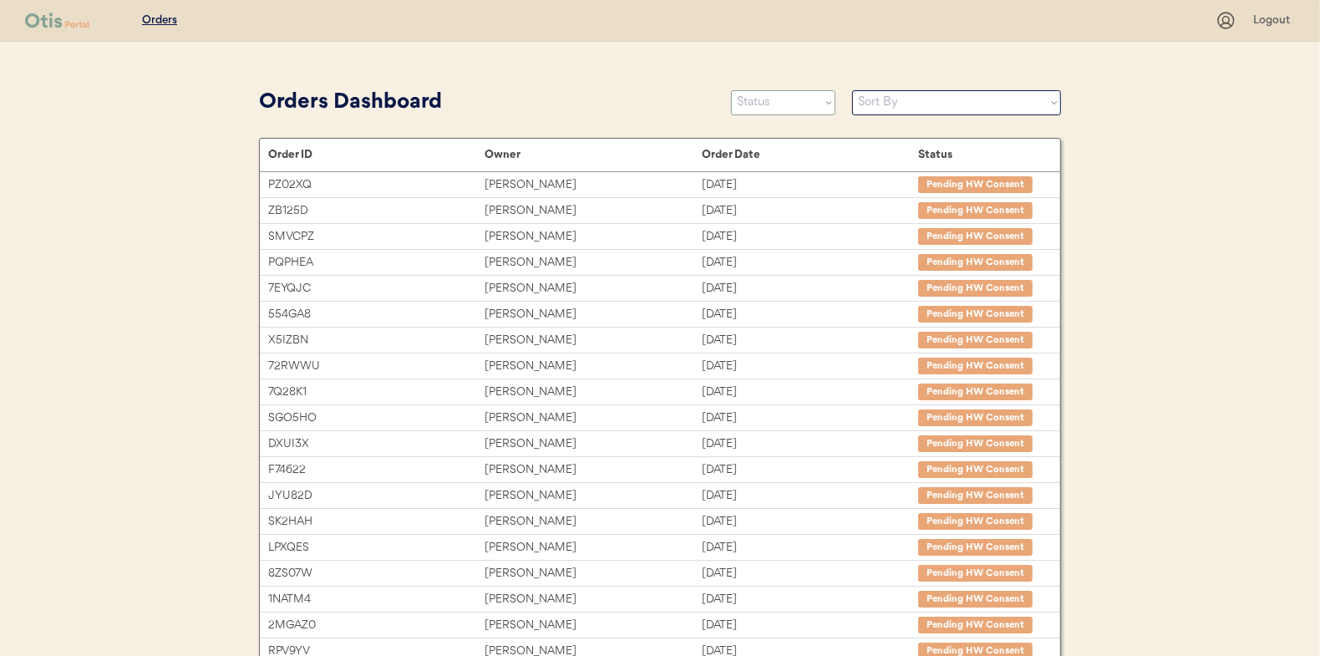
click at [764, 98] on select "Status On Hold New In Progress Complete Pending HW Consent Canceled" at bounding box center [783, 102] width 104 height 25
select select ""in_progress""
click at [731, 90] on select "Status On Hold New In Progress Complete Pending HW Consent Canceled" at bounding box center [783, 102] width 104 height 25
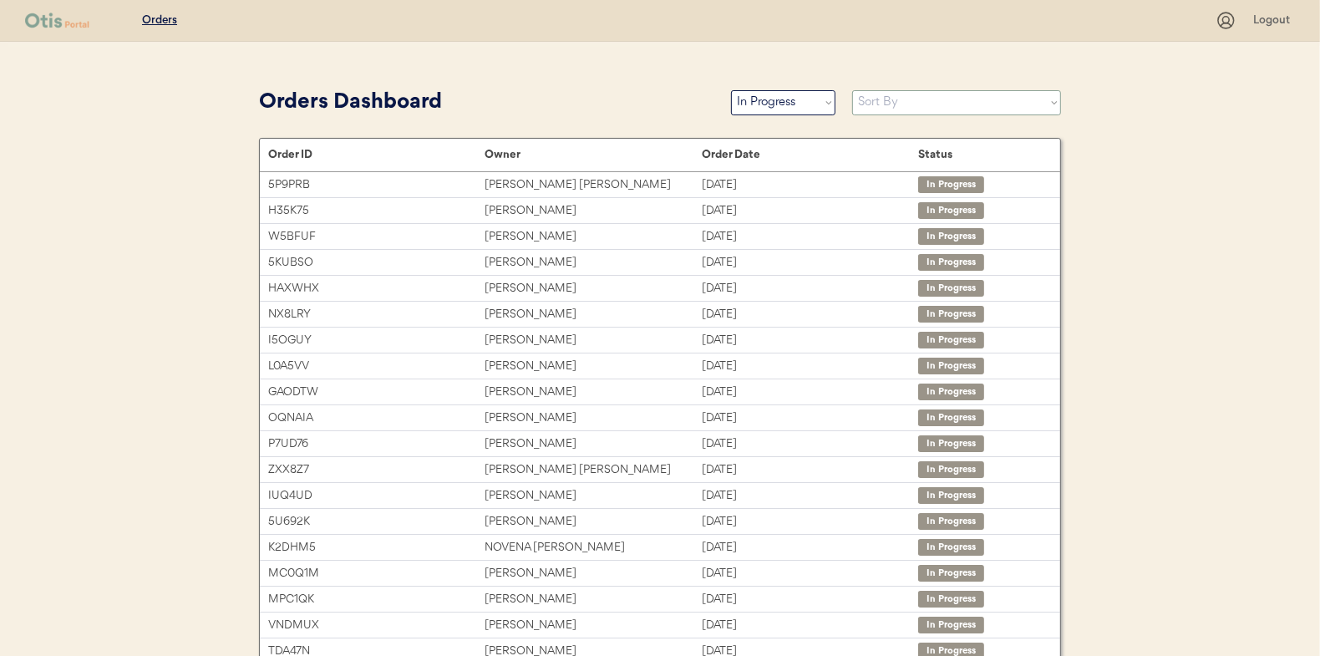
drag, startPoint x: 928, startPoint y: 99, endPoint x: 910, endPoint y: 115, distance: 24.3
click at [926, 99] on select "Sort By Order Date (Newest → Oldest) Order Date (Oldest → Newest)" at bounding box center [956, 102] width 209 height 25
select select ""Order Date (Oldest → Newest)""
click at [852, 90] on select "Sort By Order Date (Newest → Oldest) Order Date (Oldest → Newest)" at bounding box center [956, 102] width 209 height 25
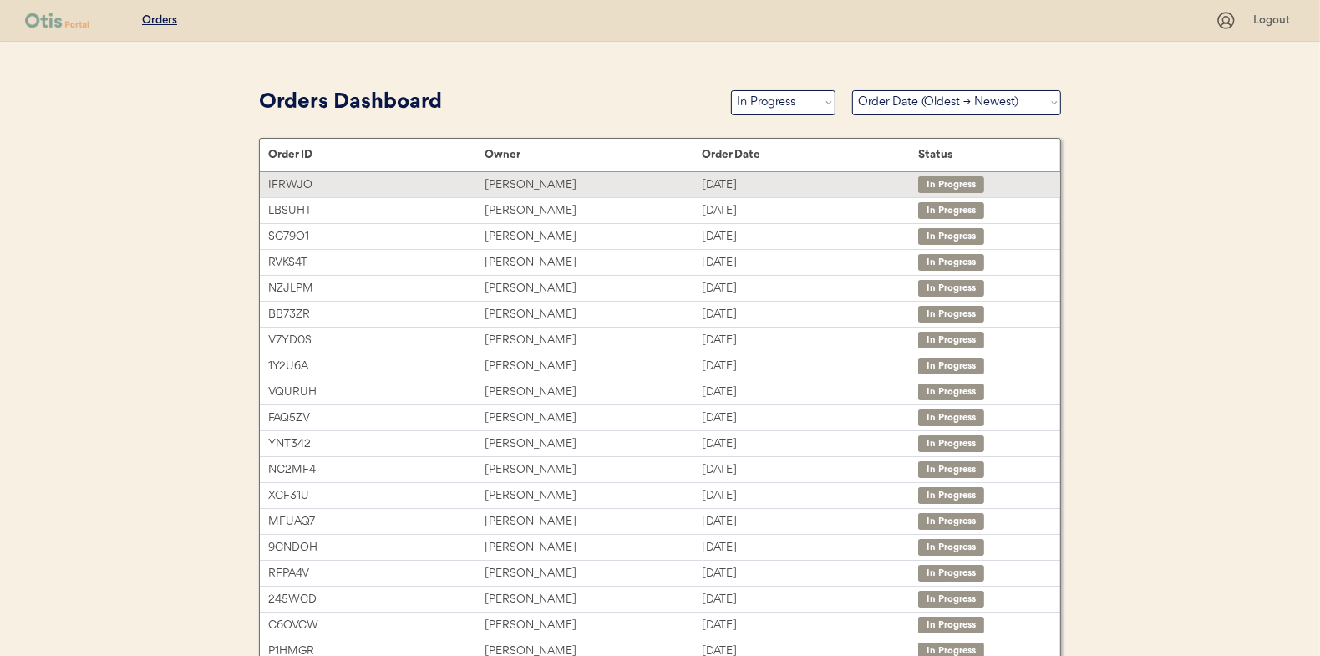
click at [501, 185] on div "Mary Gibrall" at bounding box center [592, 184] width 216 height 19
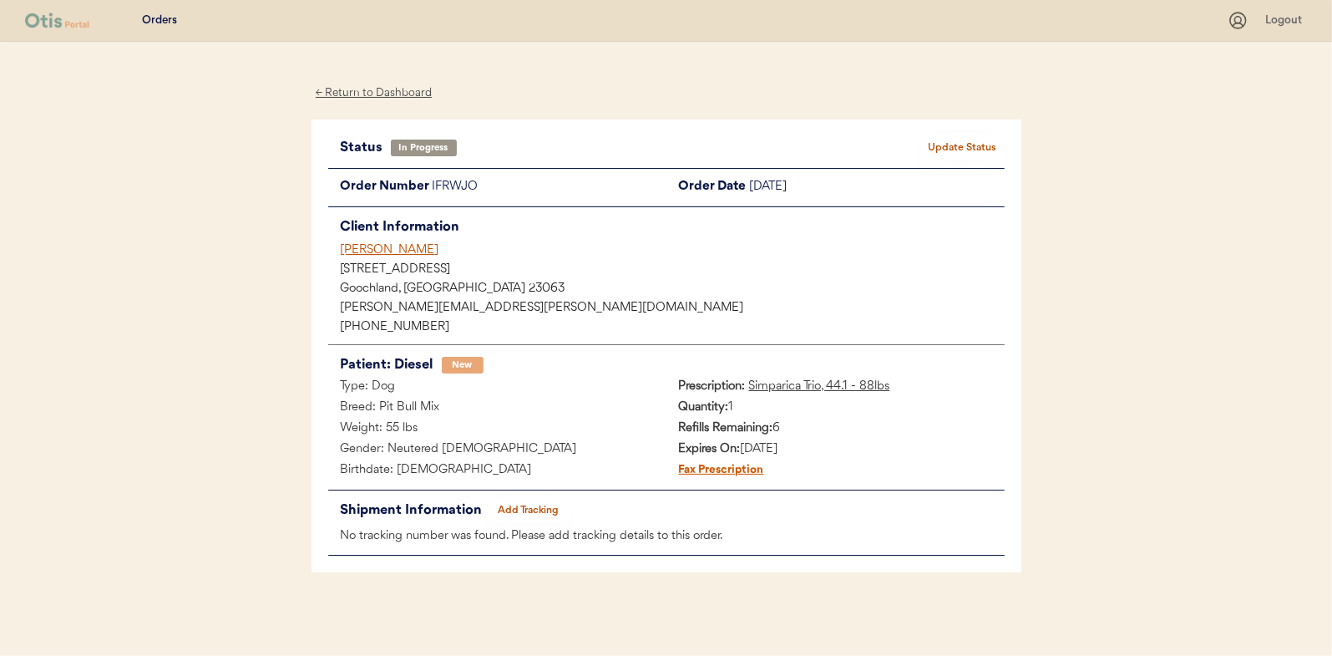
click at [536, 508] on button "Add Tracking" at bounding box center [529, 510] width 84 height 23
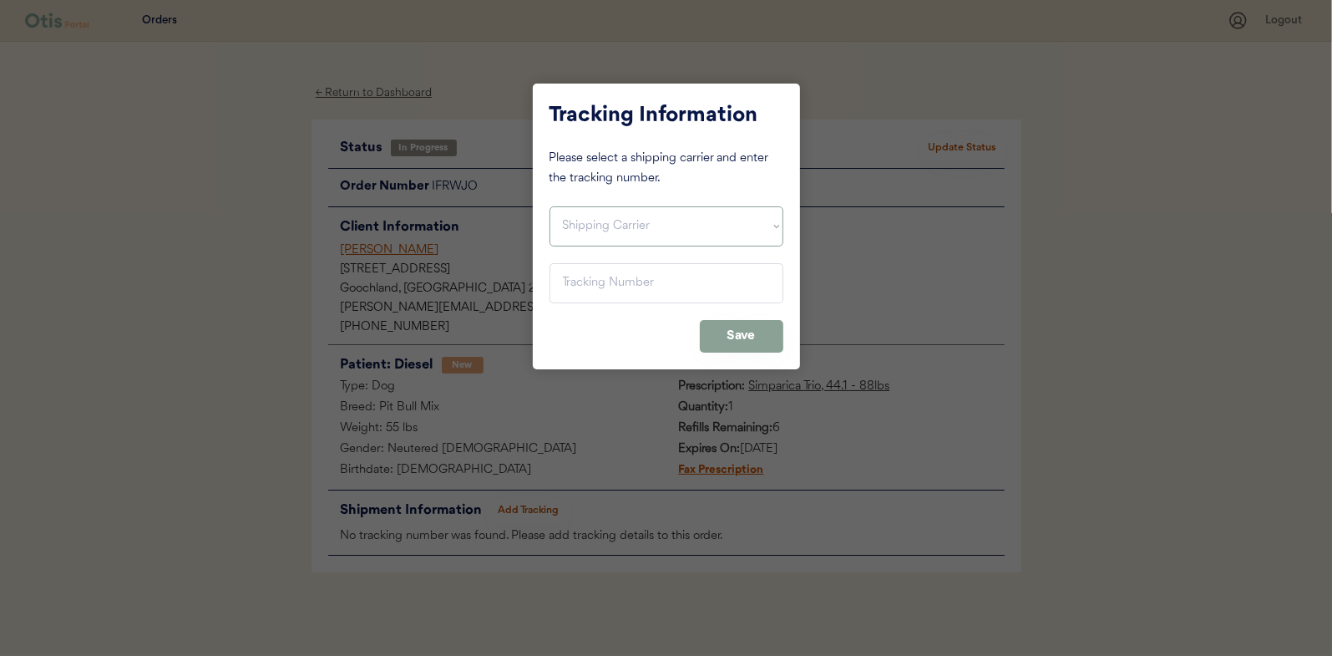
drag, startPoint x: 556, startPoint y: 224, endPoint x: 557, endPoint y: 233, distance: 9.2
click at [556, 224] on select "Shipping Carrier FedEx FedEx Ground Economy UPS USPS" at bounding box center [667, 226] width 234 height 40
select select ""usps""
click at [550, 206] on select "Shipping Carrier FedEx FedEx Ground Economy UPS USPS" at bounding box center [667, 226] width 234 height 40
click at [587, 276] on input "input" at bounding box center [667, 283] width 234 height 40
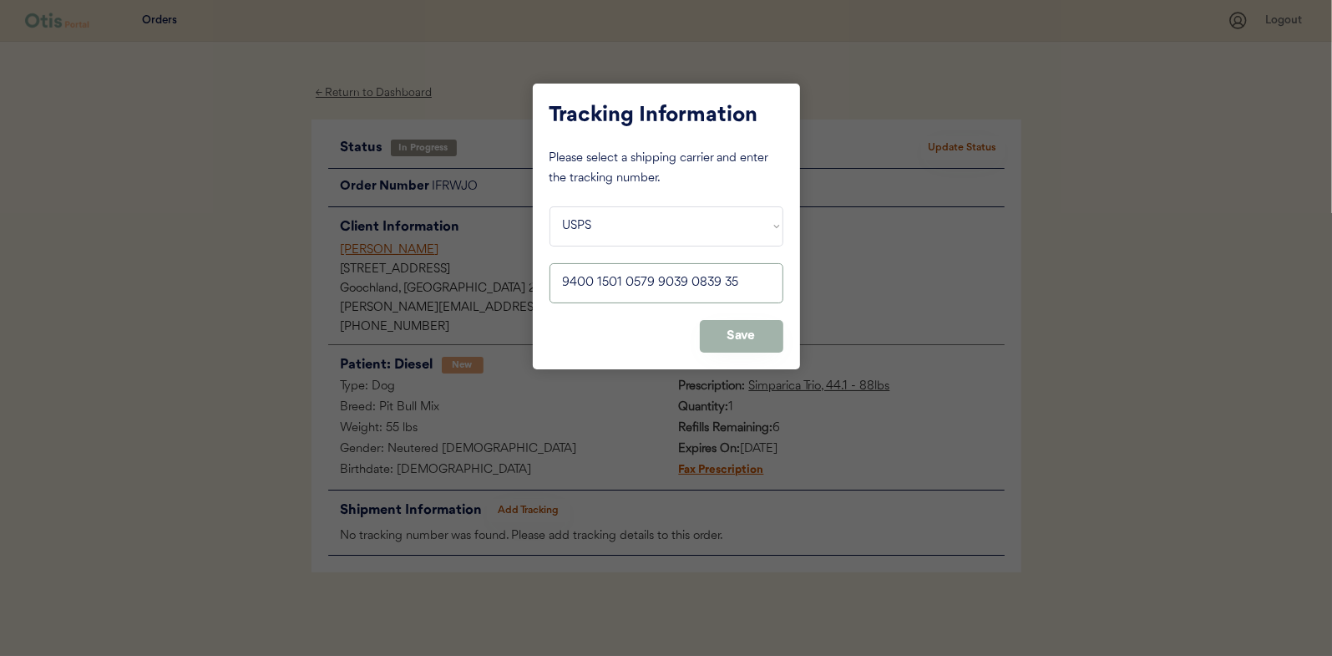
type input "9400 1501 0579 9039 0839 35"
click at [735, 329] on button "Save" at bounding box center [742, 336] width 84 height 33
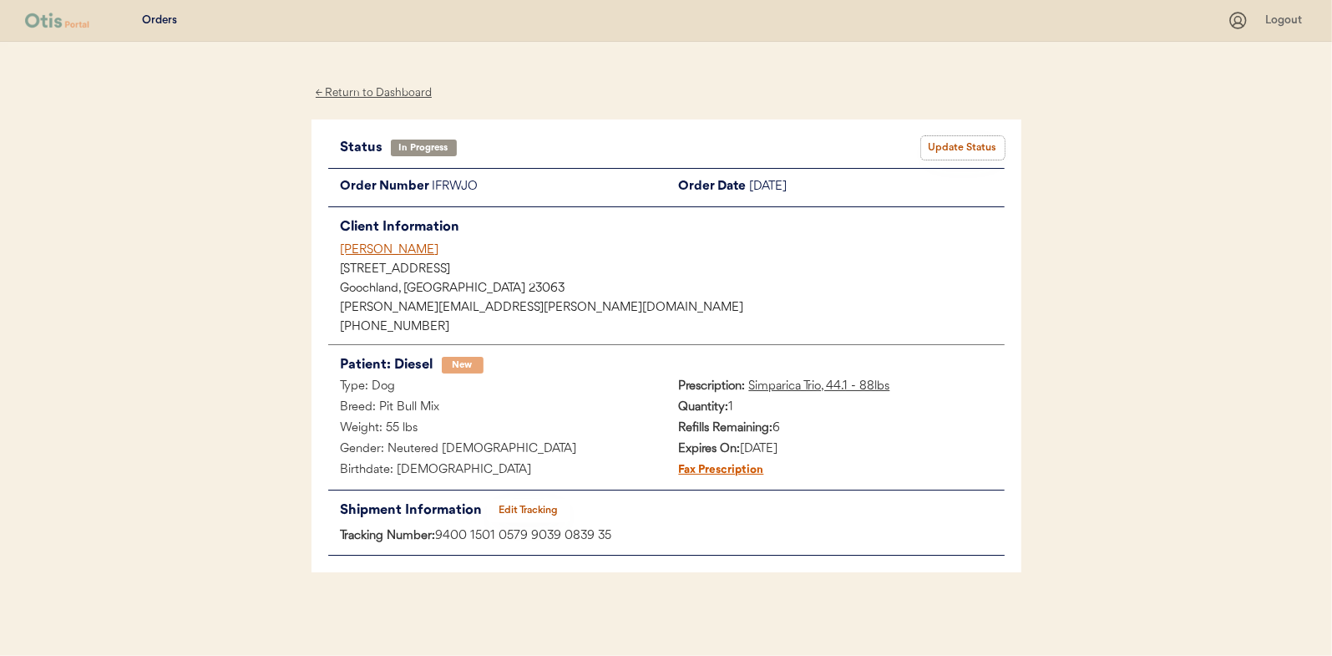
click at [963, 141] on button "Update Status" at bounding box center [963, 147] width 84 height 23
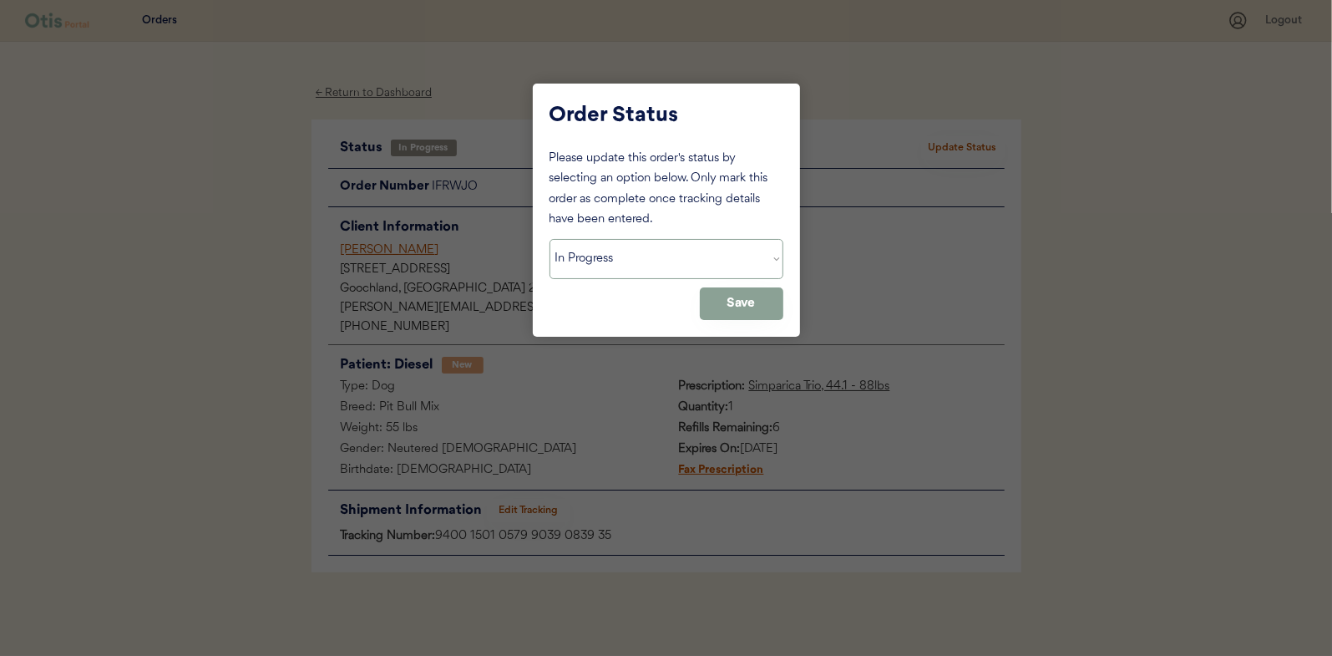
click at [604, 251] on select "Status On Hold New In Progress Complete Pending HW Consent Canceled" at bounding box center [667, 259] width 234 height 40
select select ""complete""
click at [550, 239] on select "Status On Hold New In Progress Complete Pending HW Consent Canceled" at bounding box center [667, 259] width 234 height 40
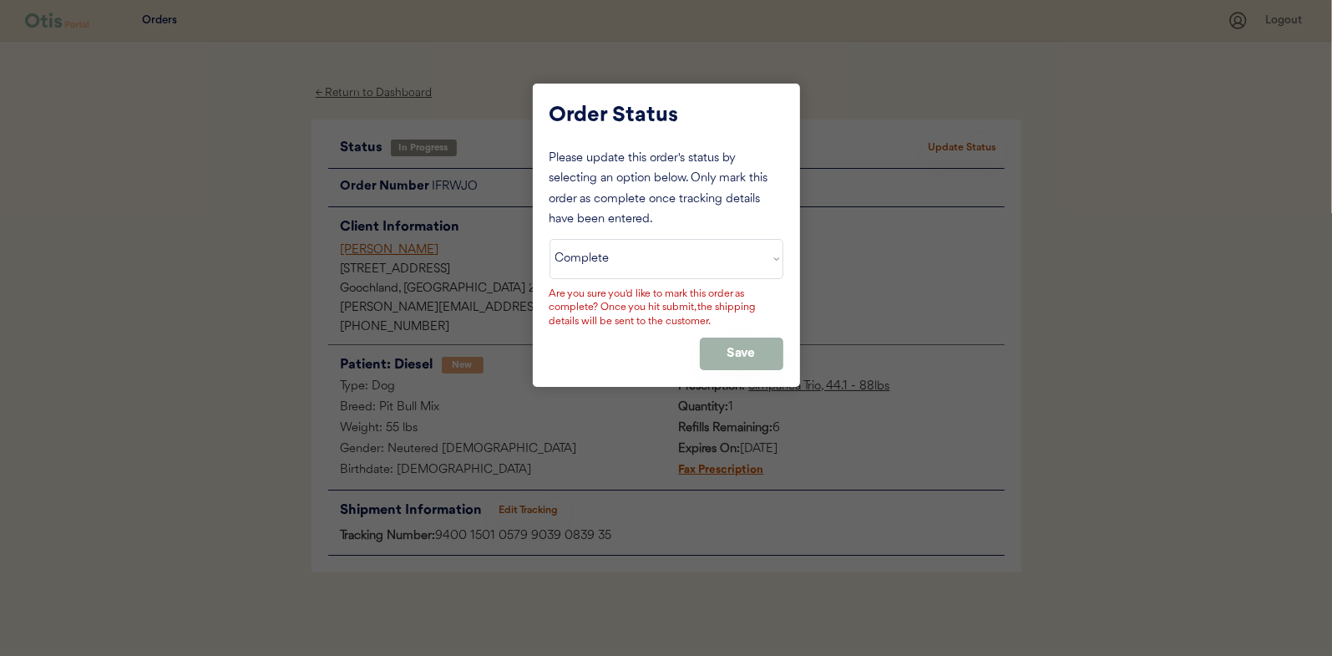
click at [740, 349] on button "Save" at bounding box center [742, 353] width 84 height 33
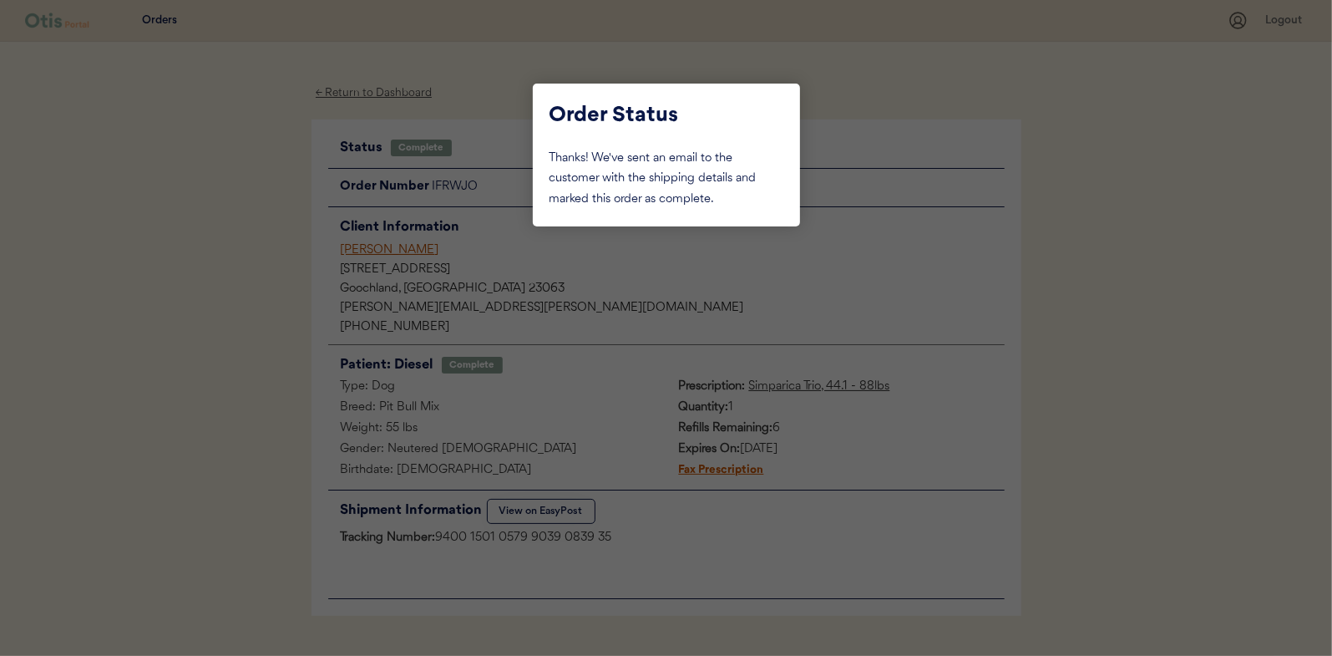
click at [220, 236] on div at bounding box center [666, 328] width 1332 height 656
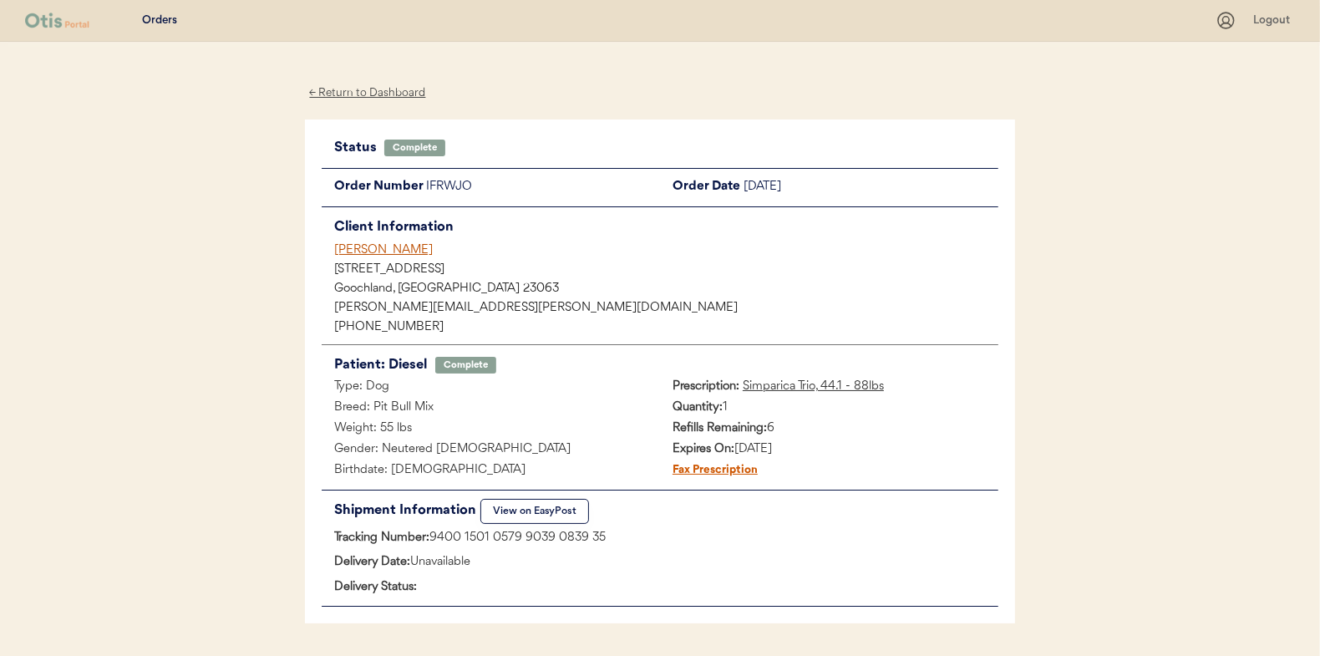
click at [381, 95] on div "← Return to Dashboard" at bounding box center [367, 93] width 125 height 19
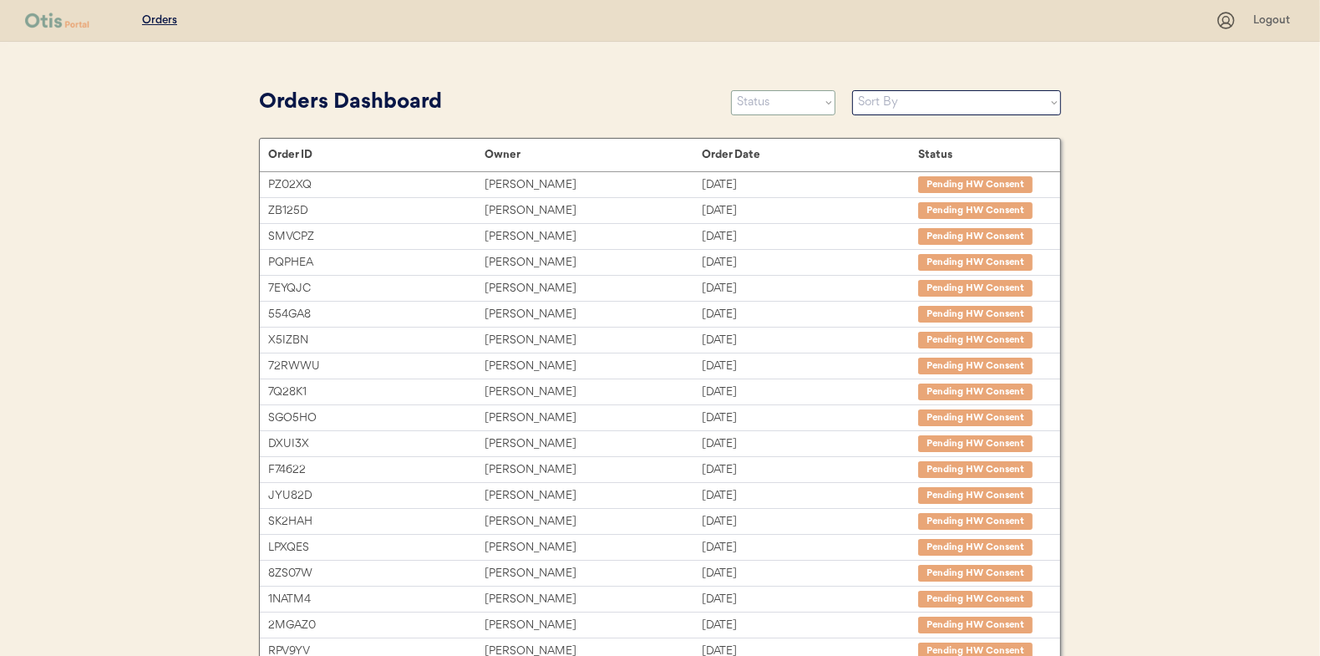
click at [763, 97] on select "Status On Hold New In Progress Complete Pending HW Consent Canceled" at bounding box center [783, 102] width 104 height 25
select select ""in_progress""
click at [731, 90] on select "Status On Hold New In Progress Complete Pending HW Consent Canceled" at bounding box center [783, 102] width 104 height 25
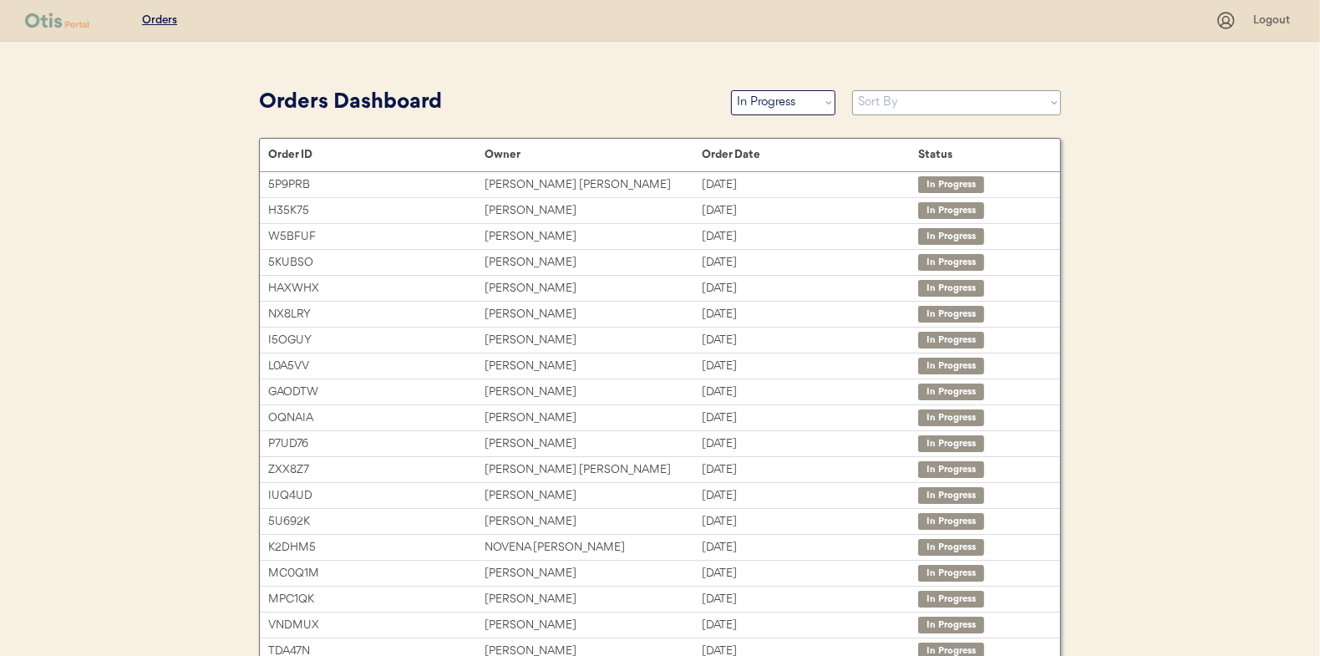
drag, startPoint x: 885, startPoint y: 97, endPoint x: 884, endPoint y: 111, distance: 14.2
click at [885, 97] on select "Sort By Order Date (Newest → Oldest) Order Date (Oldest → Newest)" at bounding box center [956, 102] width 209 height 25
select select ""Order Date (Oldest → Newest)""
click at [852, 90] on select "Sort By Order Date (Newest → Oldest) Order Date (Oldest → Newest)" at bounding box center [956, 102] width 209 height 25
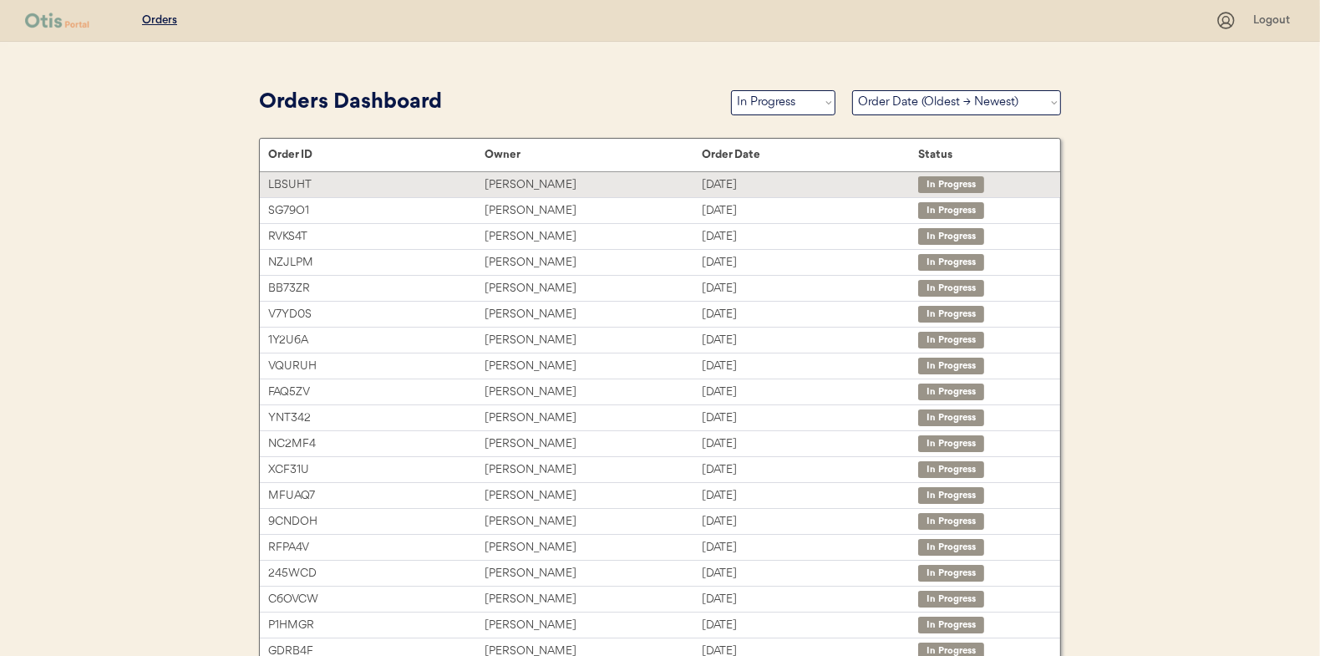
click at [520, 179] on div "[PERSON_NAME]" at bounding box center [592, 184] width 216 height 19
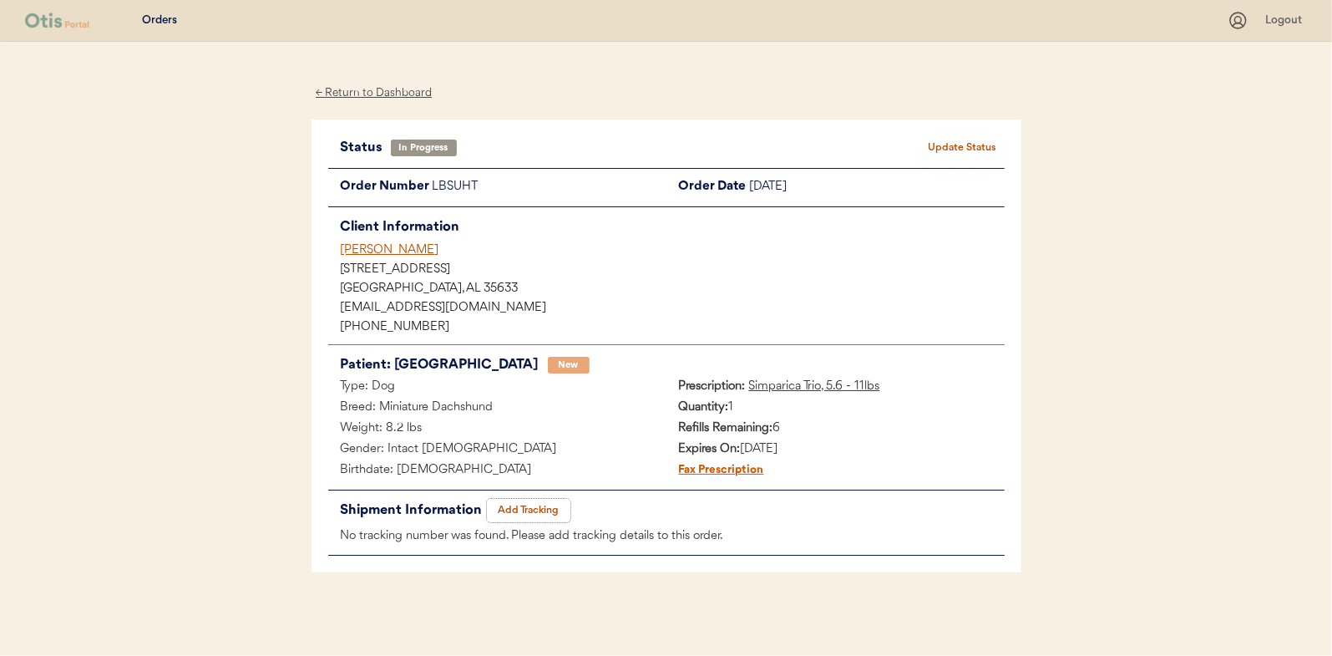
click at [528, 504] on button "Add Tracking" at bounding box center [529, 510] width 84 height 23
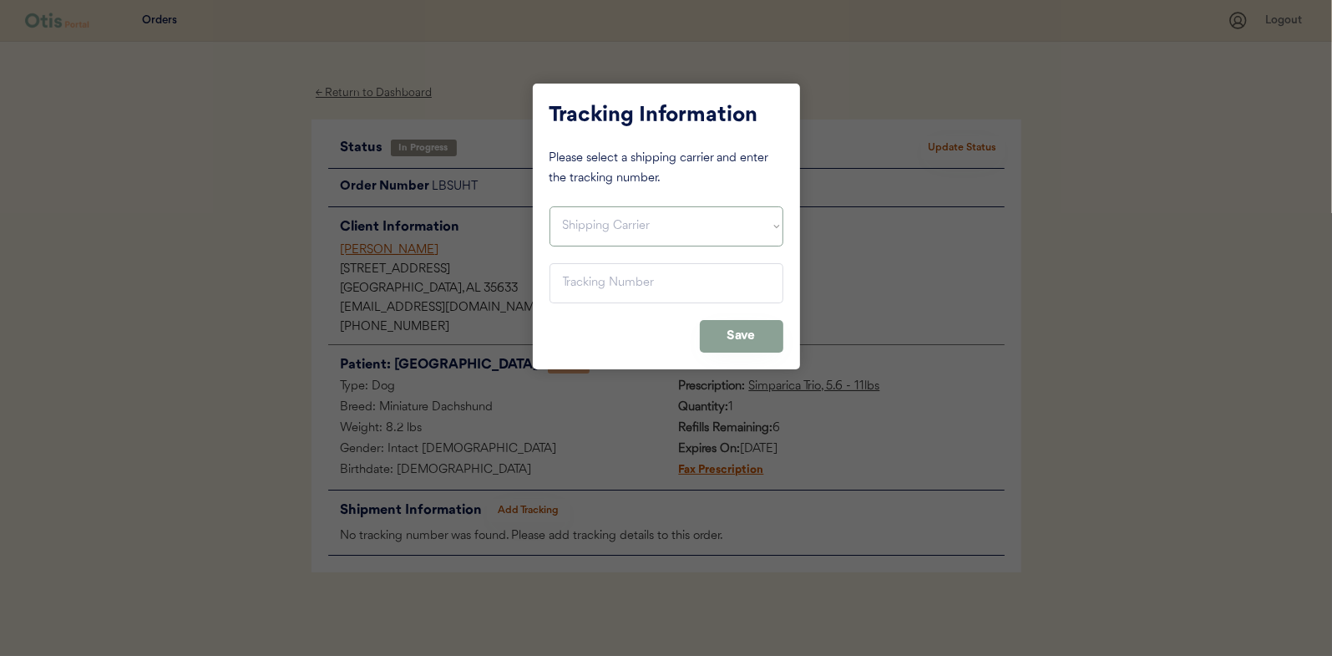
click at [590, 228] on select "Shipping Carrier FedEx FedEx Ground Economy UPS USPS" at bounding box center [667, 226] width 234 height 40
select select ""usps""
click at [550, 206] on select "Shipping Carrier FedEx FedEx Ground Economy UPS USPS" at bounding box center [667, 226] width 234 height 40
click at [591, 285] on input "input" at bounding box center [667, 283] width 234 height 40
type input "9400 1501 0579 8039 1705 15"
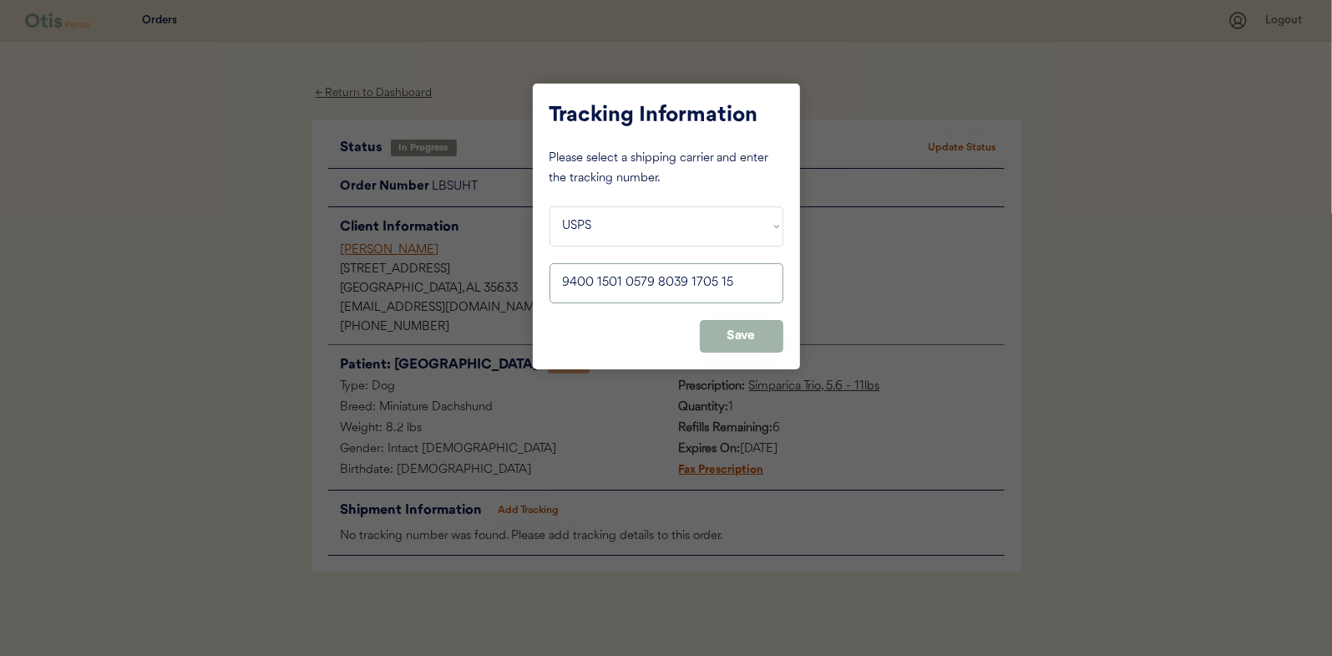
click at [743, 337] on button "Save" at bounding box center [742, 336] width 84 height 33
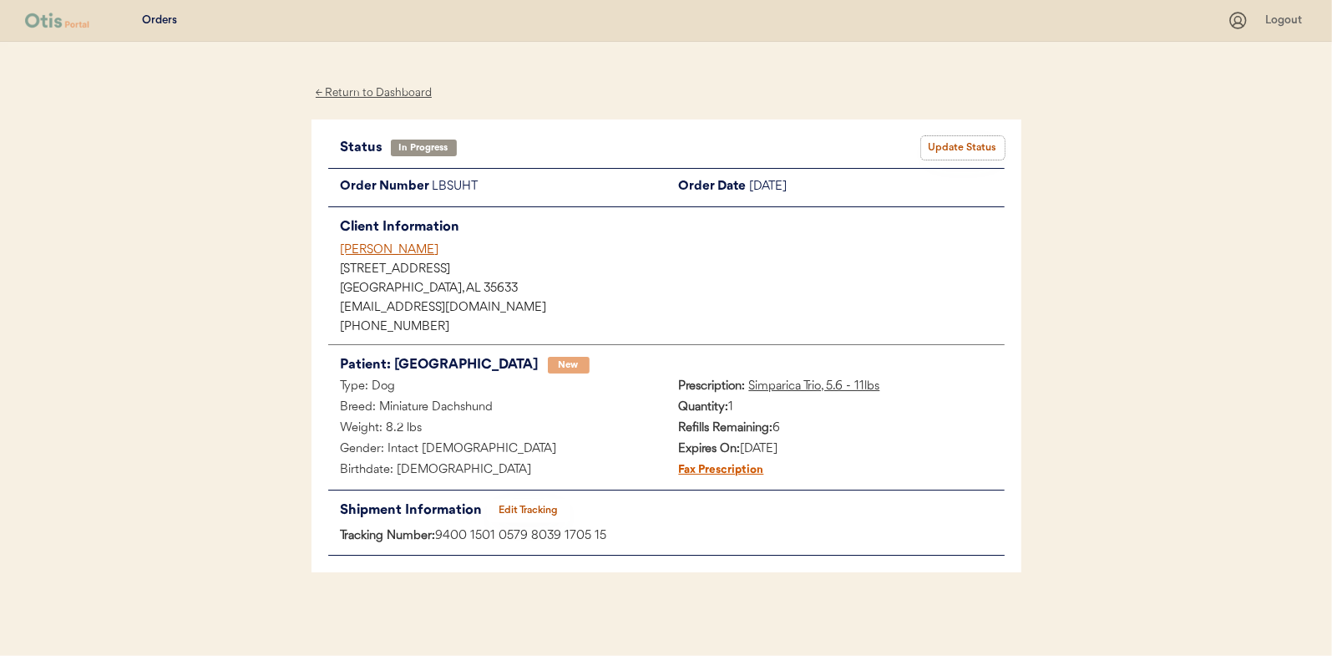
click at [968, 144] on button "Update Status" at bounding box center [963, 147] width 84 height 23
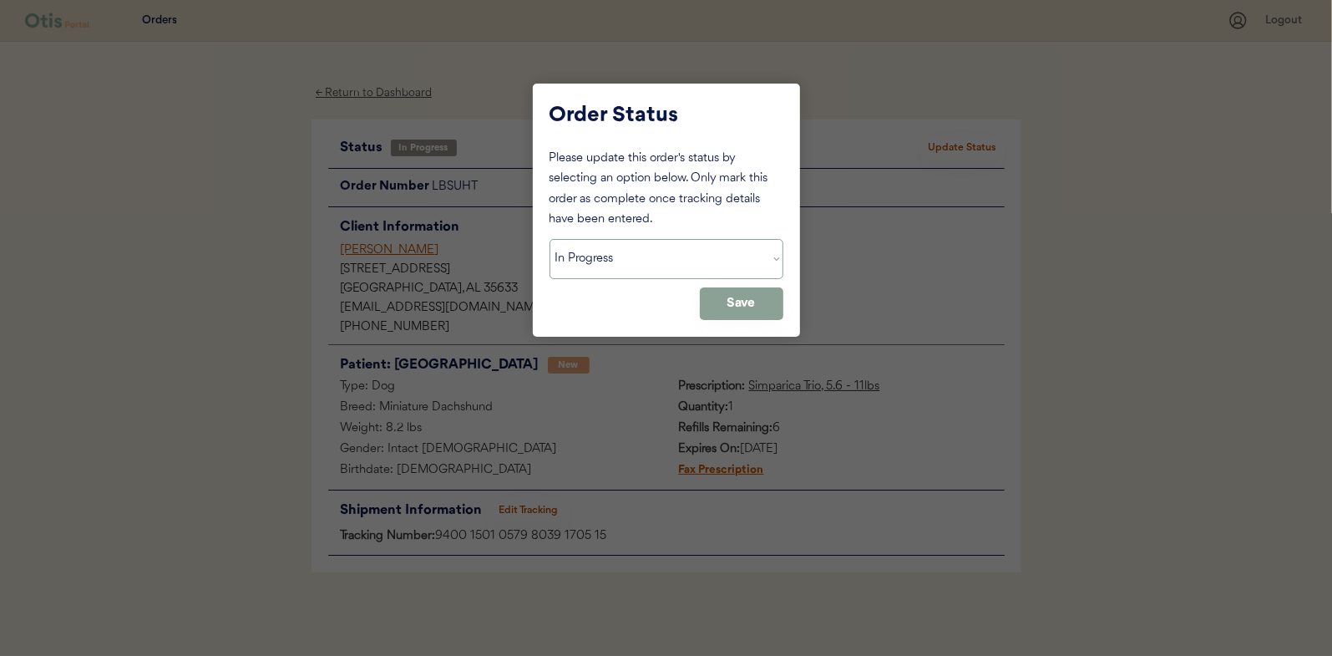
click at [596, 271] on select "Status On Hold New In Progress Complete Pending HW Consent Canceled" at bounding box center [667, 259] width 234 height 40
select select ""complete""
click at [550, 239] on select "Status On Hold New In Progress Complete Pending HW Consent Canceled" at bounding box center [667, 259] width 234 height 40
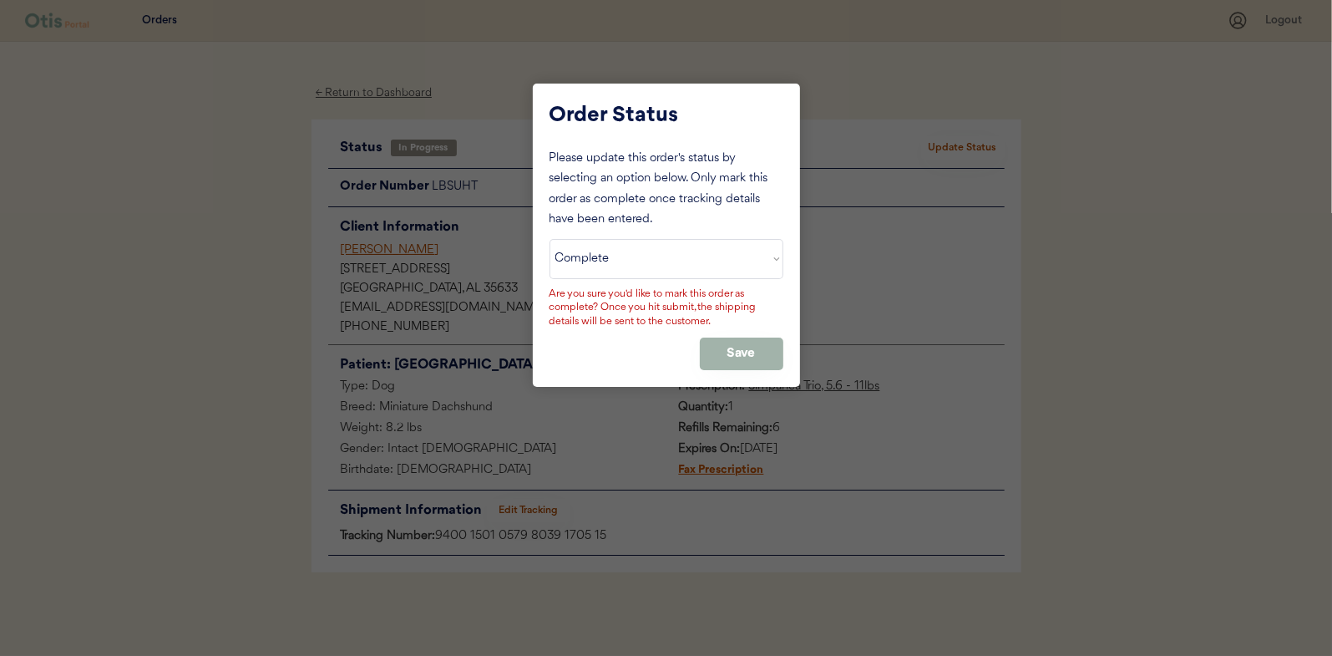
click at [718, 341] on button "Save" at bounding box center [742, 353] width 84 height 33
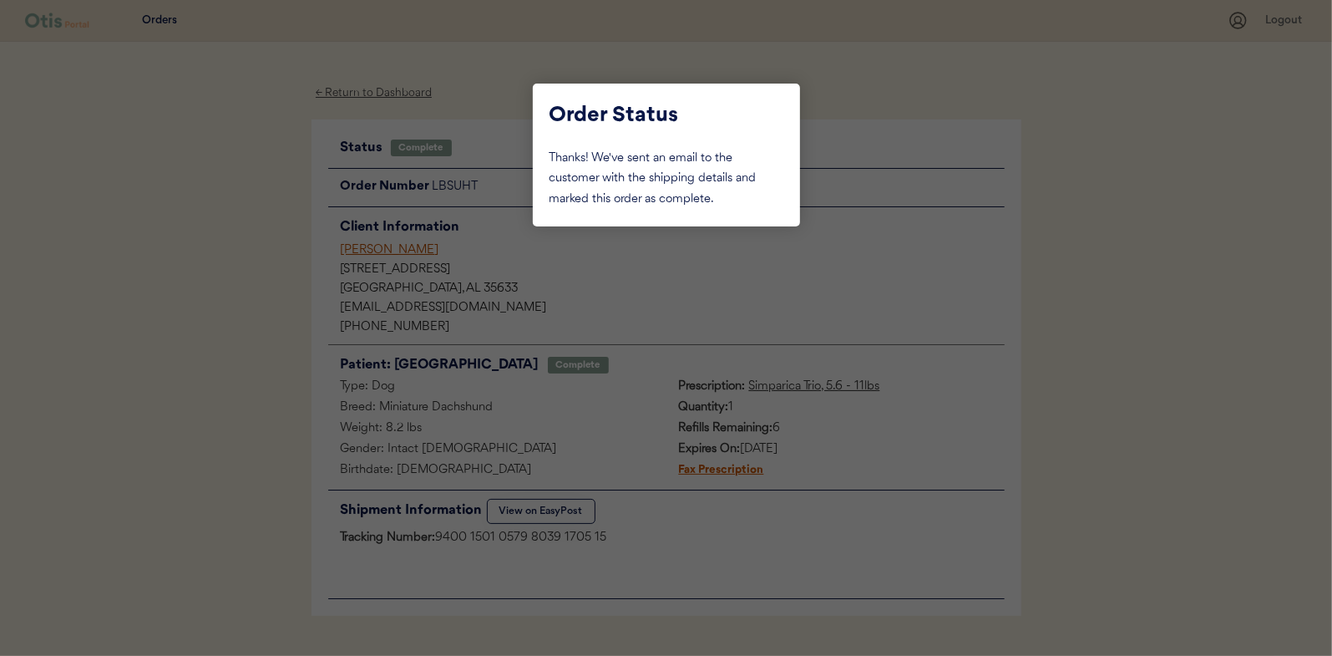
drag, startPoint x: 261, startPoint y: 234, endPoint x: 287, endPoint y: 208, distance: 37.2
click at [261, 234] on div at bounding box center [666, 328] width 1332 height 656
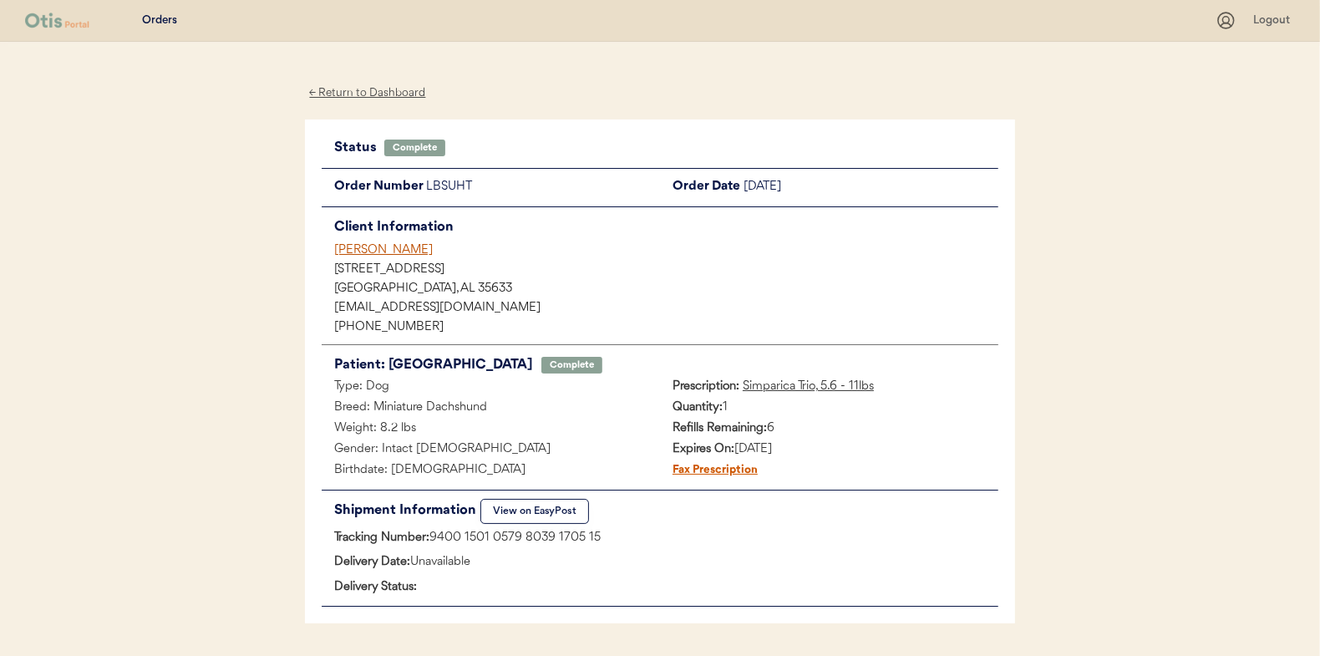
click at [353, 94] on div "← Return to Dashboard" at bounding box center [367, 93] width 125 height 19
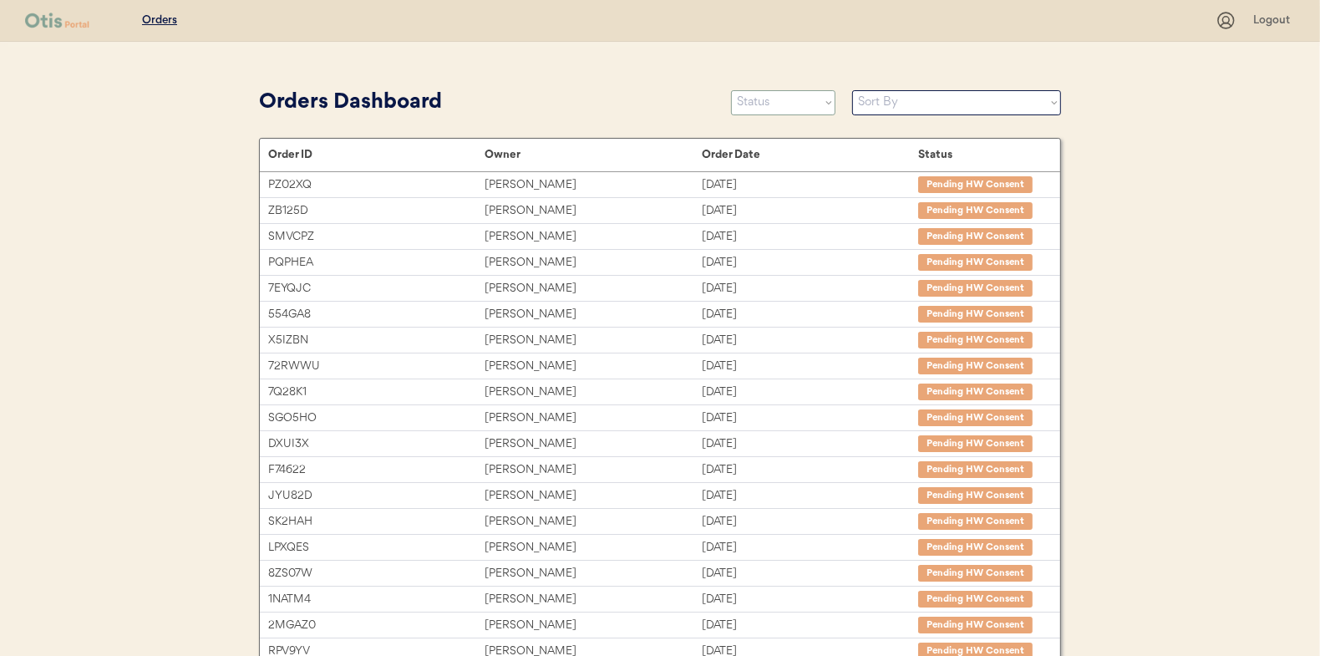
click at [768, 100] on select "Status On Hold New In Progress Complete Pending HW Consent Canceled" at bounding box center [783, 102] width 104 height 25
select select ""in_progress""
click at [731, 90] on select "Status On Hold New In Progress Complete Pending HW Consent Canceled" at bounding box center [783, 102] width 104 height 25
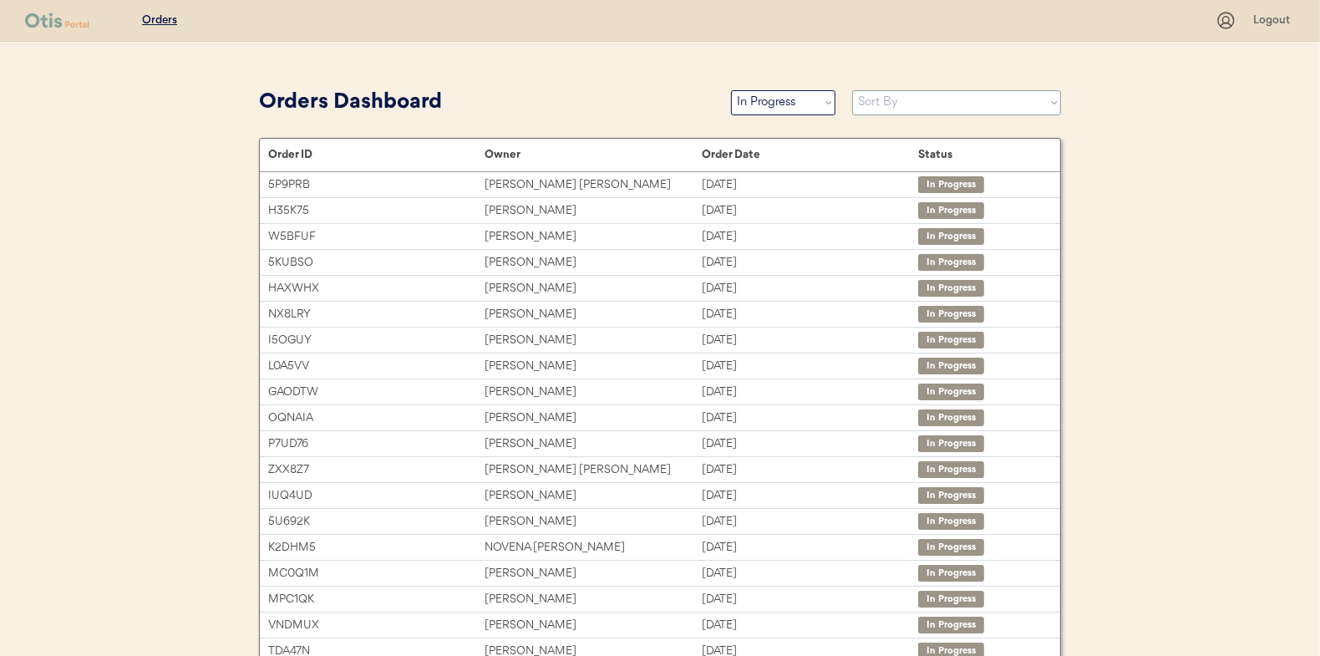
click at [892, 107] on select "Sort By Order Date (Newest → Oldest) Order Date (Oldest → Newest)" at bounding box center [956, 102] width 209 height 25
select select ""Order Date (Oldest → Newest)""
click at [852, 90] on select "Sort By Order Date (Newest → Oldest) Order Date (Oldest → Newest)" at bounding box center [956, 102] width 209 height 25
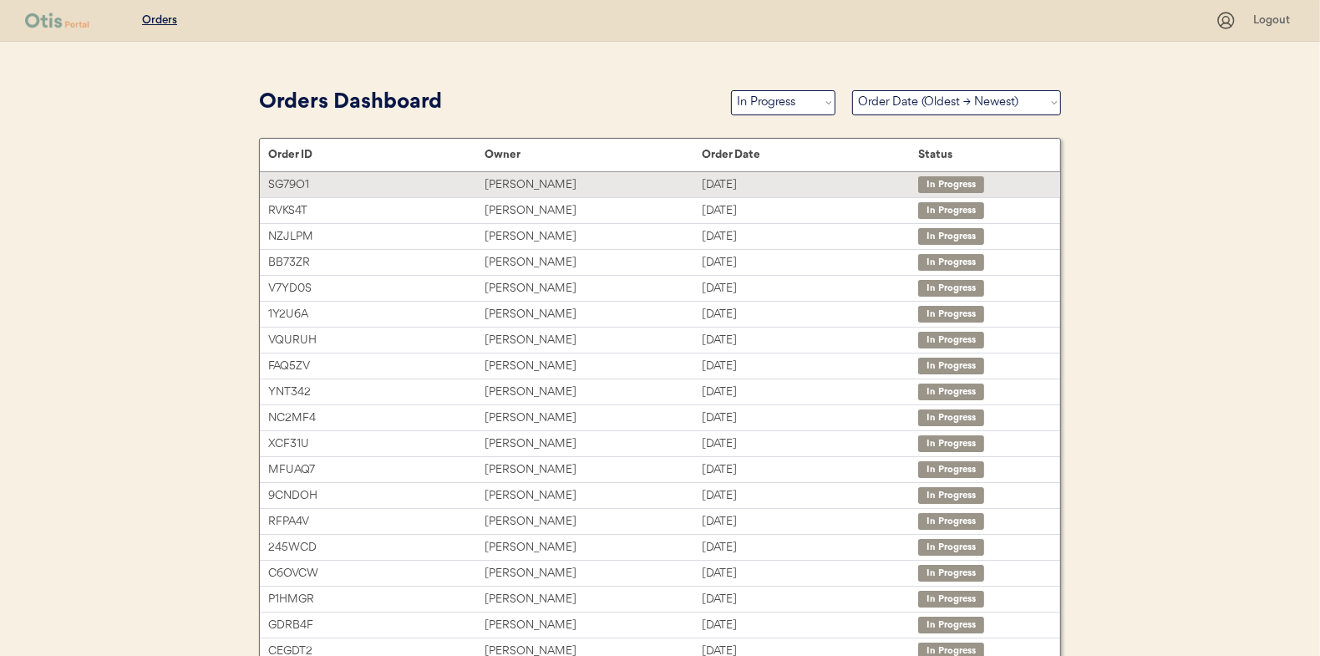
click at [532, 183] on div "[PERSON_NAME]" at bounding box center [592, 184] width 216 height 19
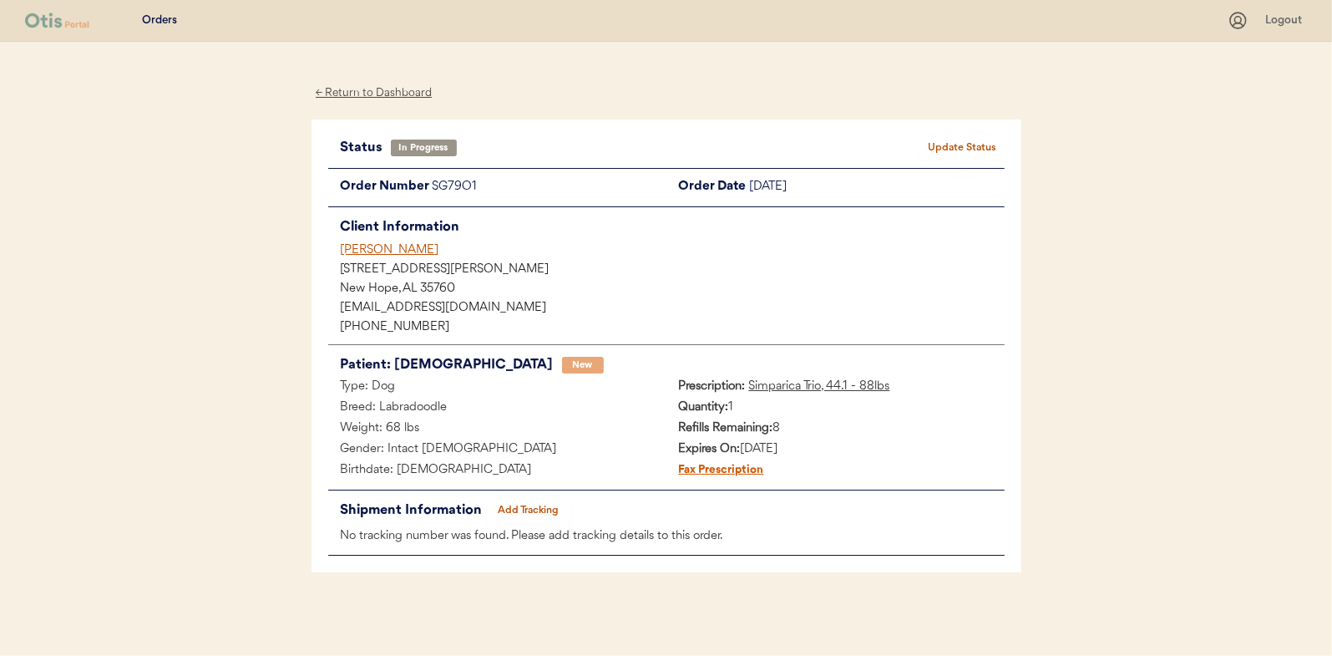
click at [524, 509] on button "Add Tracking" at bounding box center [529, 510] width 84 height 23
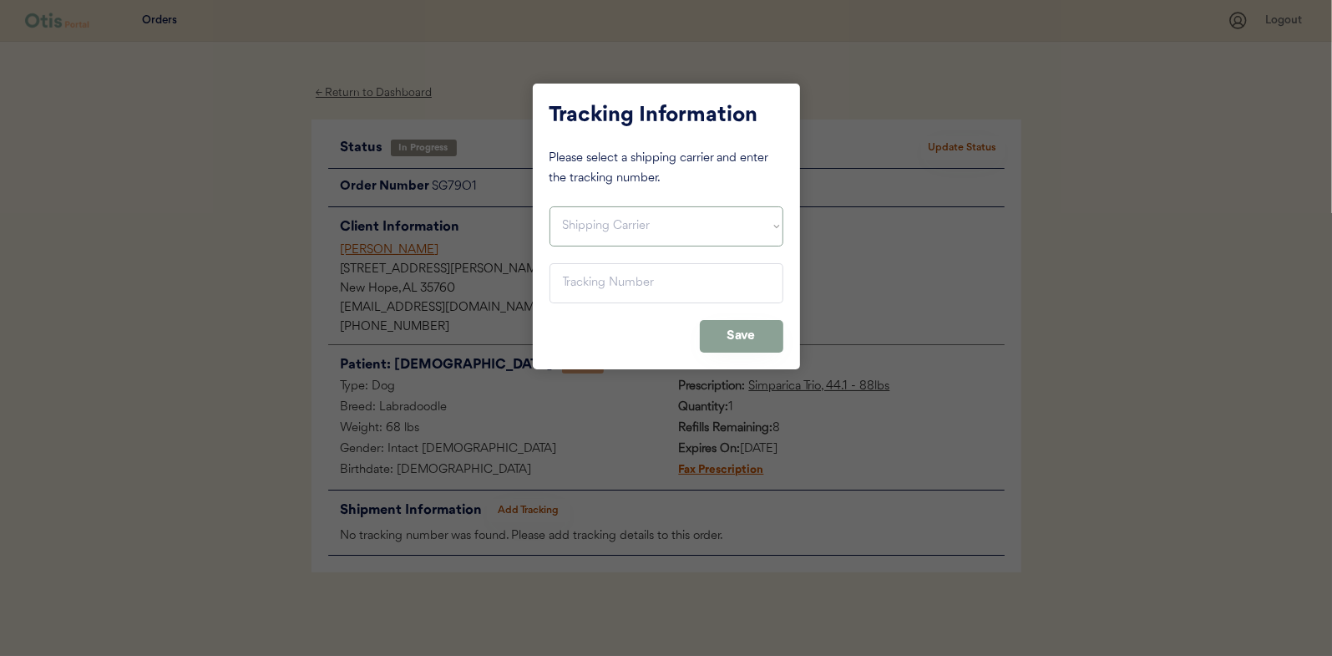
click at [584, 208] on select "Shipping Carrier FedEx FedEx Ground Economy UPS USPS" at bounding box center [667, 226] width 234 height 40
select select ""usps""
click at [550, 206] on select "Shipping Carrier FedEx FedEx Ground Economy UPS USPS" at bounding box center [667, 226] width 234 height 40
click at [579, 269] on input "input" at bounding box center [667, 283] width 234 height 40
type input "9400 1501 0579 8039 1351 56"
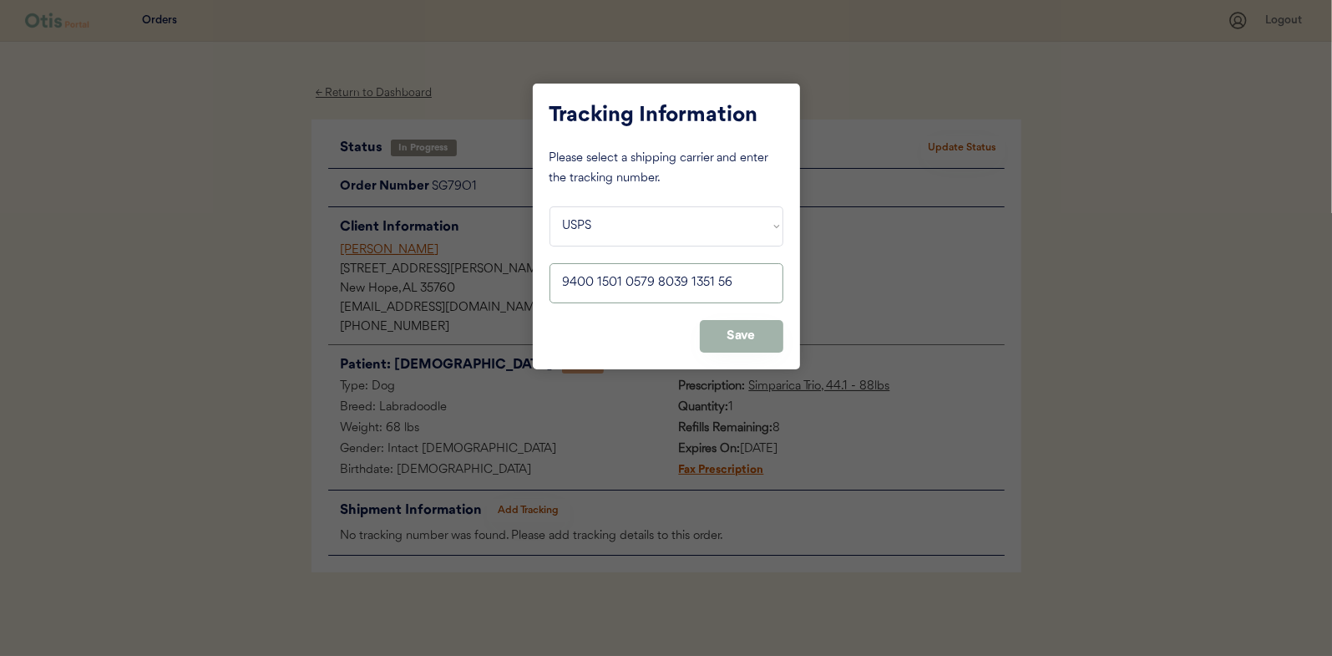
click at [741, 332] on button "Save" at bounding box center [742, 336] width 84 height 33
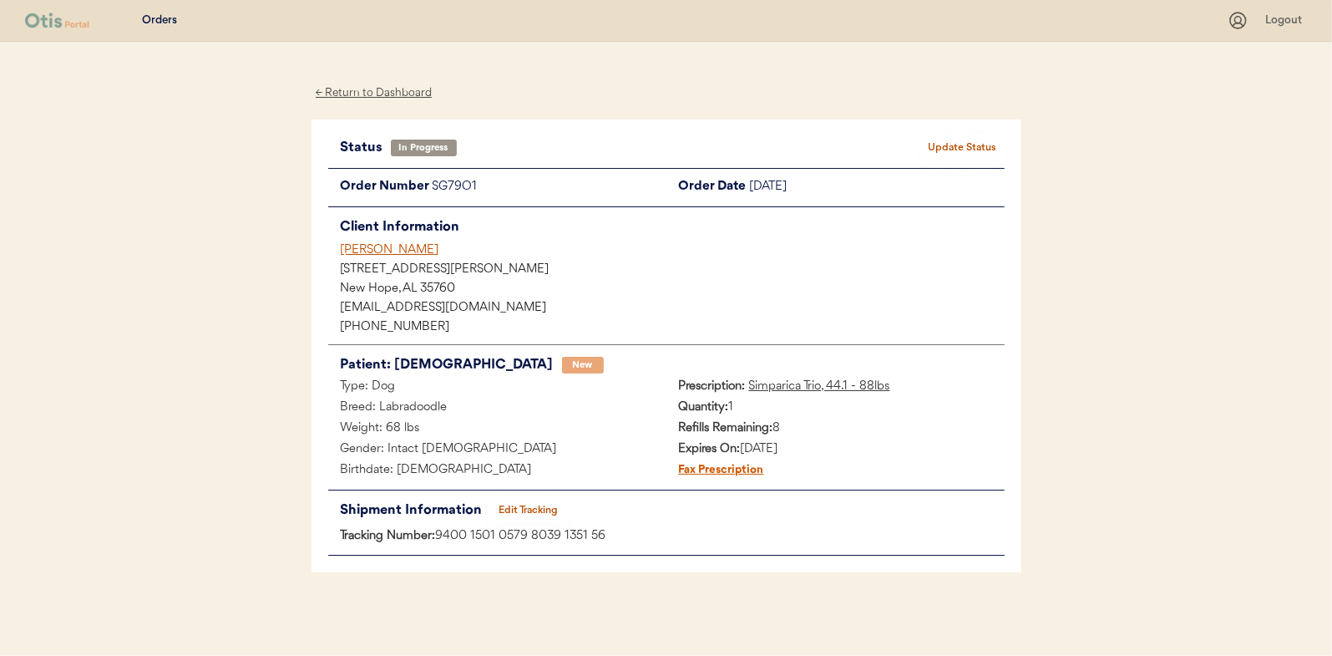
click at [964, 140] on button "Update Status" at bounding box center [963, 147] width 84 height 23
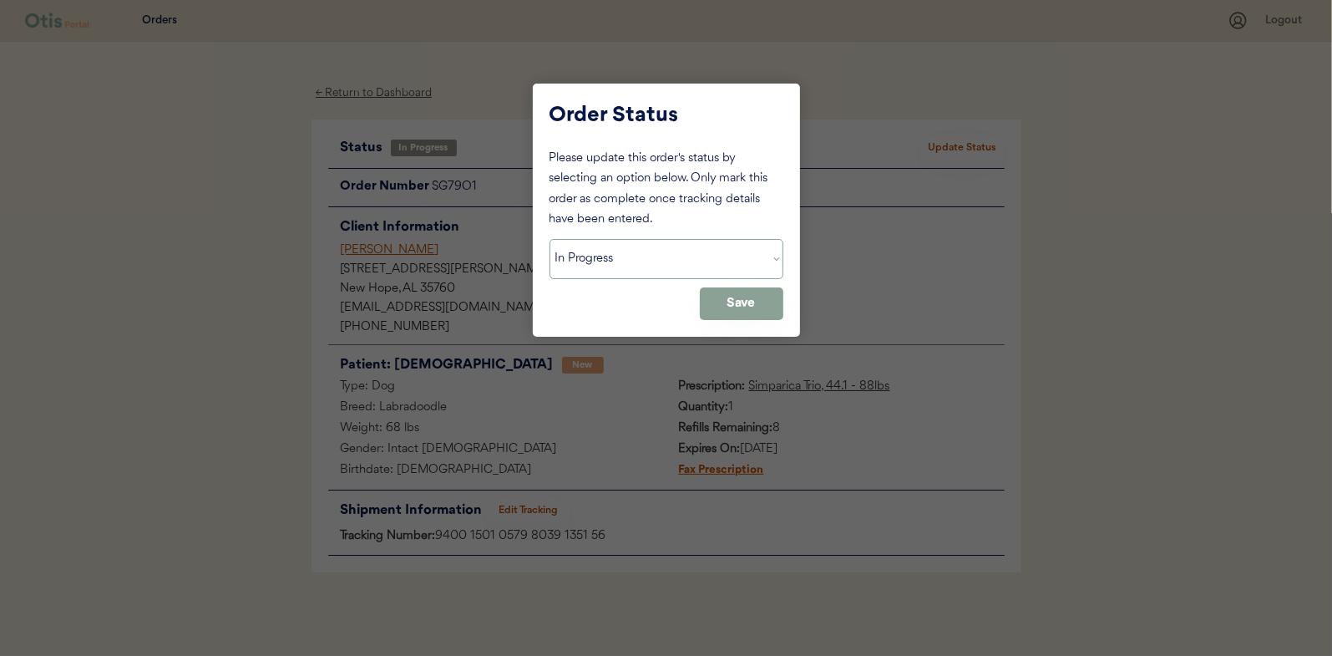
click at [621, 259] on select "Status On Hold New In Progress Complete Pending HW Consent Canceled" at bounding box center [667, 259] width 234 height 40
select select ""complete""
click at [550, 239] on select "Status On Hold New In Progress Complete Pending HW Consent Canceled" at bounding box center [667, 259] width 234 height 40
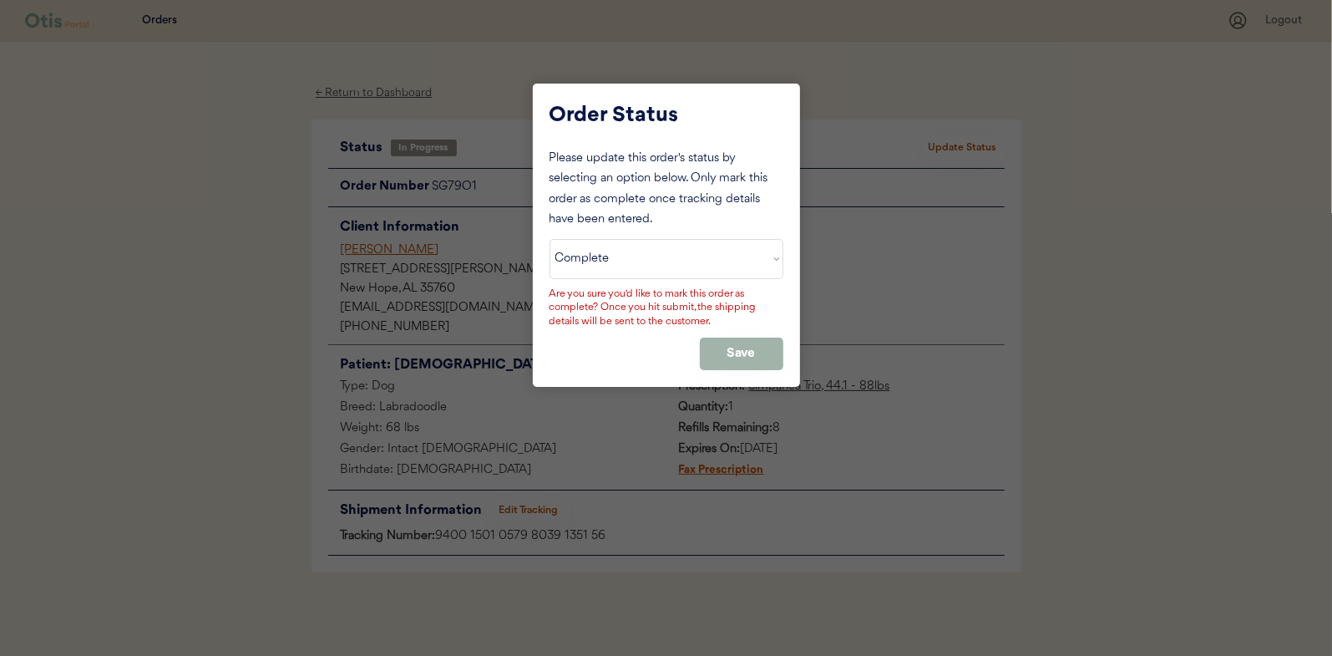
click at [739, 346] on button "Save" at bounding box center [742, 353] width 84 height 33
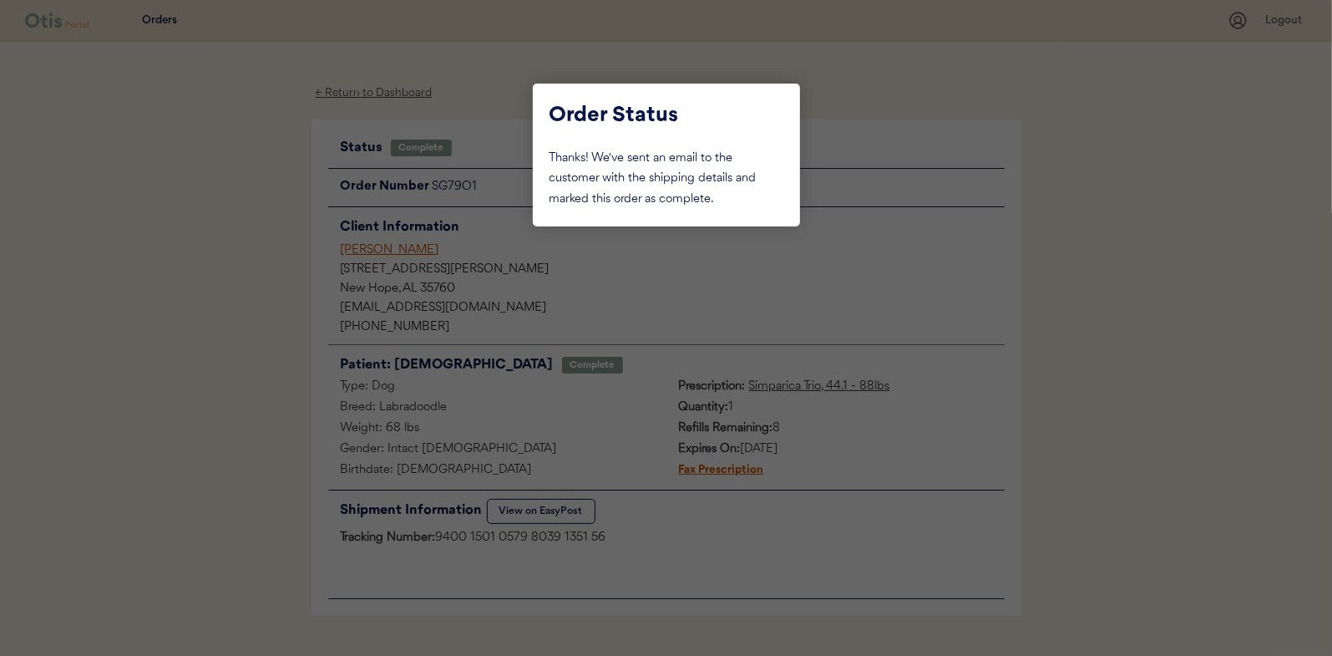
click at [190, 226] on div at bounding box center [666, 328] width 1332 height 656
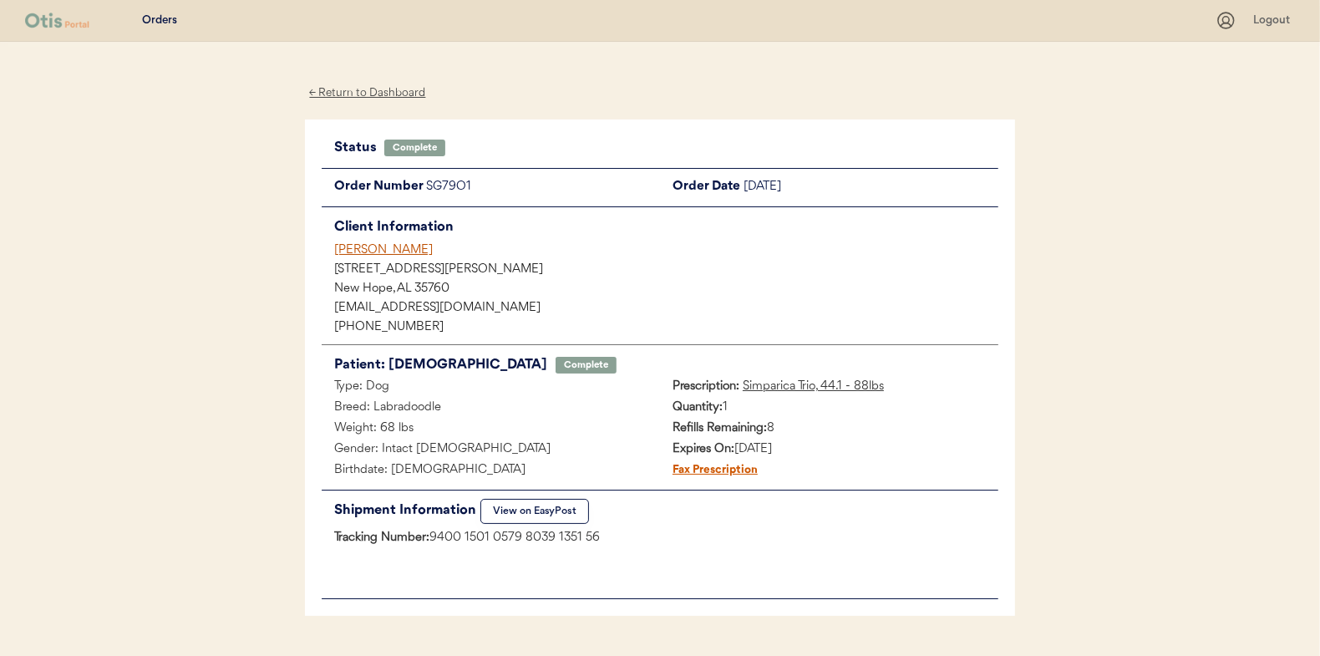
click at [368, 94] on div "← Return to Dashboard" at bounding box center [367, 93] width 125 height 19
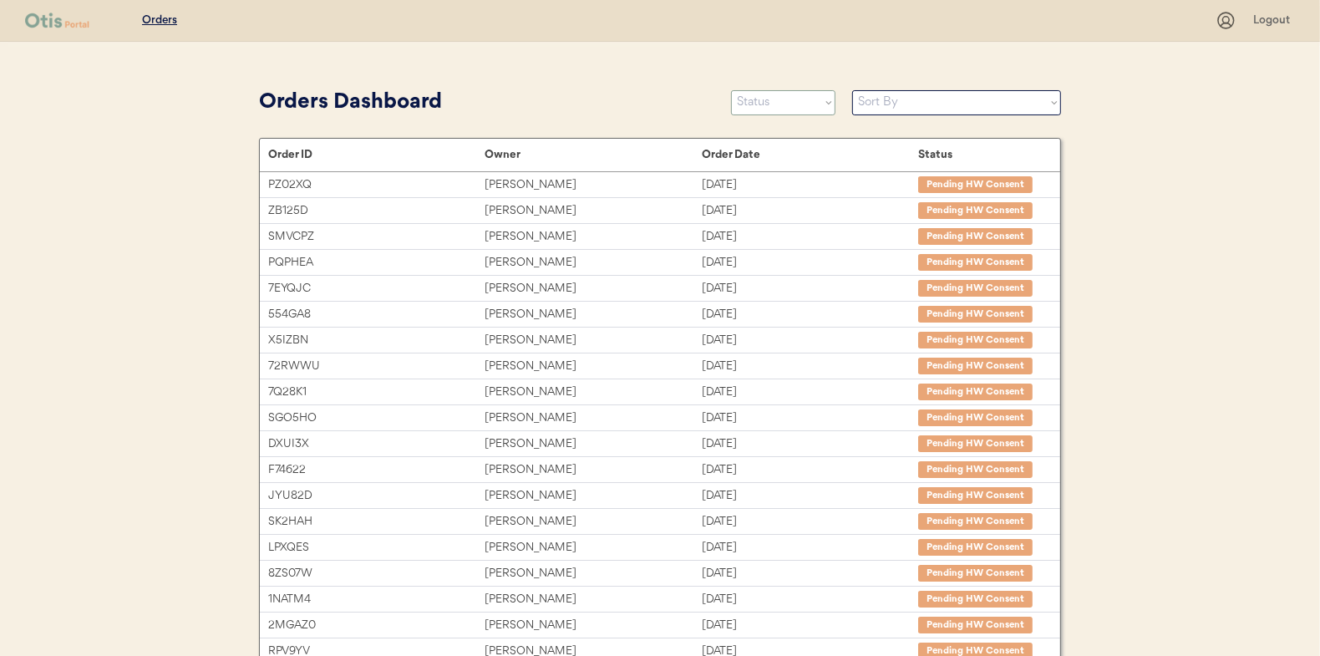
click at [773, 107] on select "Status On Hold New In Progress Complete Pending HW Consent Canceled" at bounding box center [783, 102] width 104 height 25
select select ""in_progress""
click at [731, 90] on select "Status On Hold New In Progress Complete Pending HW Consent Canceled" at bounding box center [783, 102] width 104 height 25
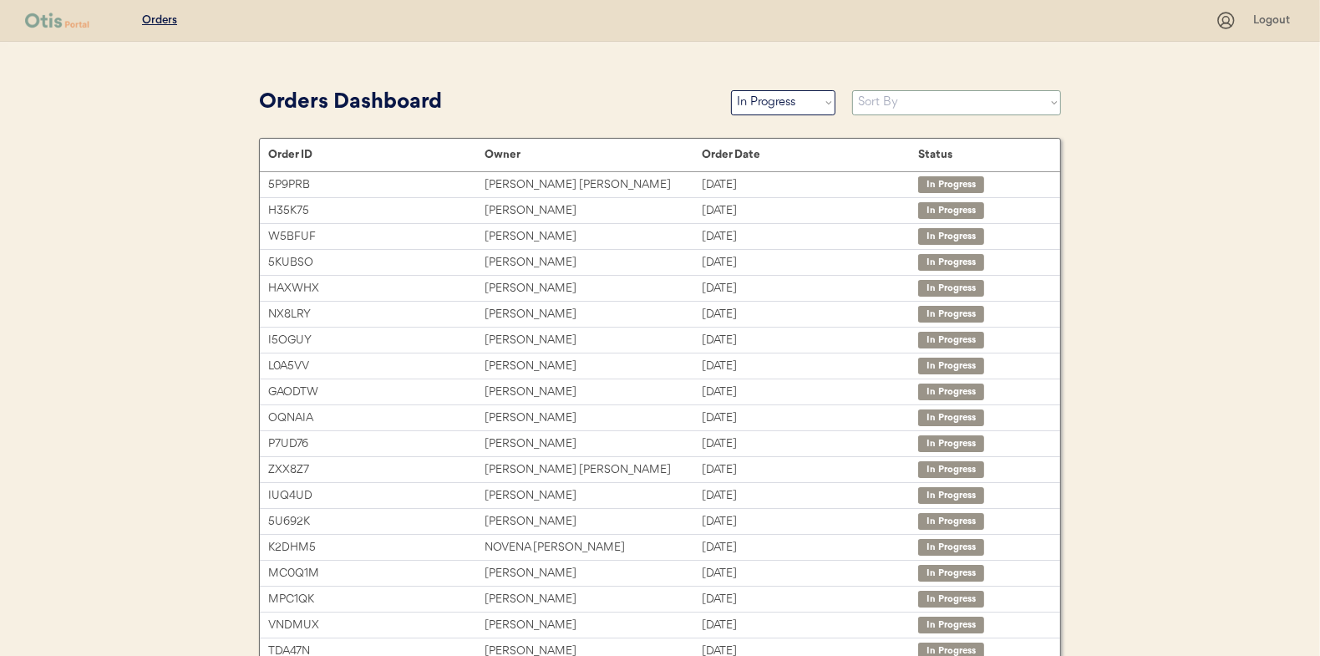
click at [864, 103] on select "Sort By Order Date (Newest → Oldest) Order Date (Oldest → Newest)" at bounding box center [956, 102] width 209 height 25
select select ""Order Date (Oldest → Newest)""
click at [852, 90] on select "Sort By Order Date (Newest → Oldest) Order Date (Oldest → Newest)" at bounding box center [956, 102] width 209 height 25
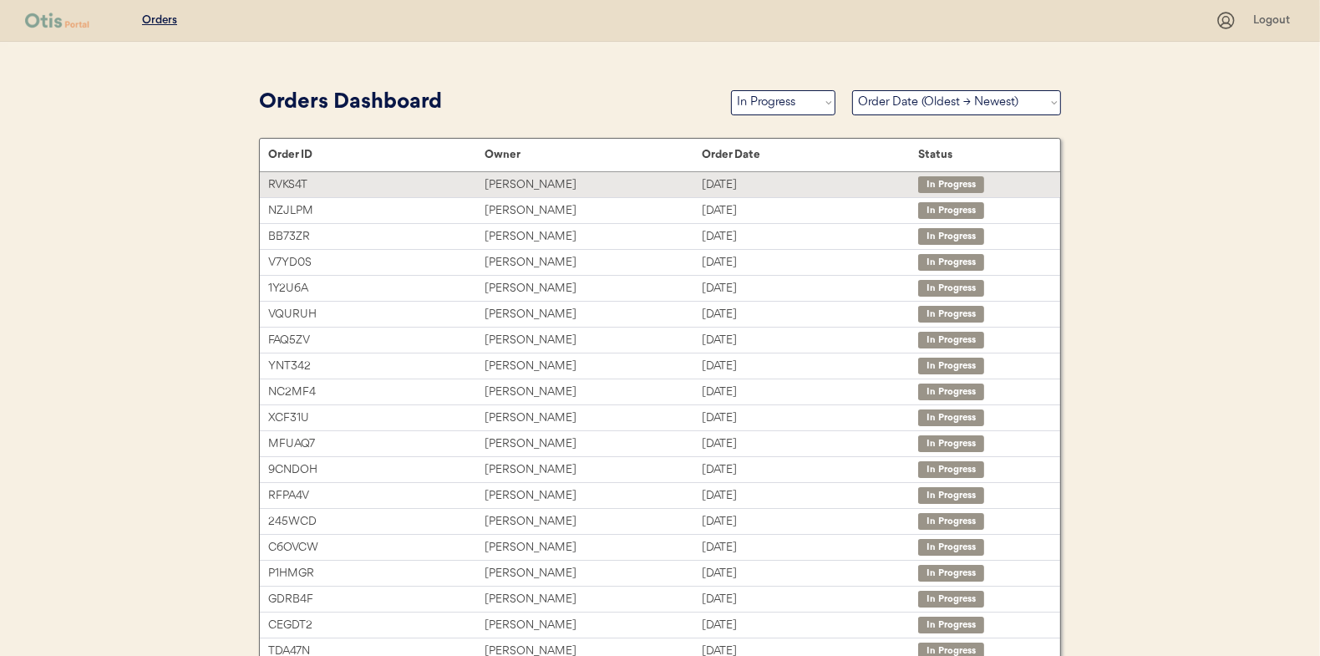
click at [517, 179] on div "[PERSON_NAME]" at bounding box center [592, 184] width 216 height 19
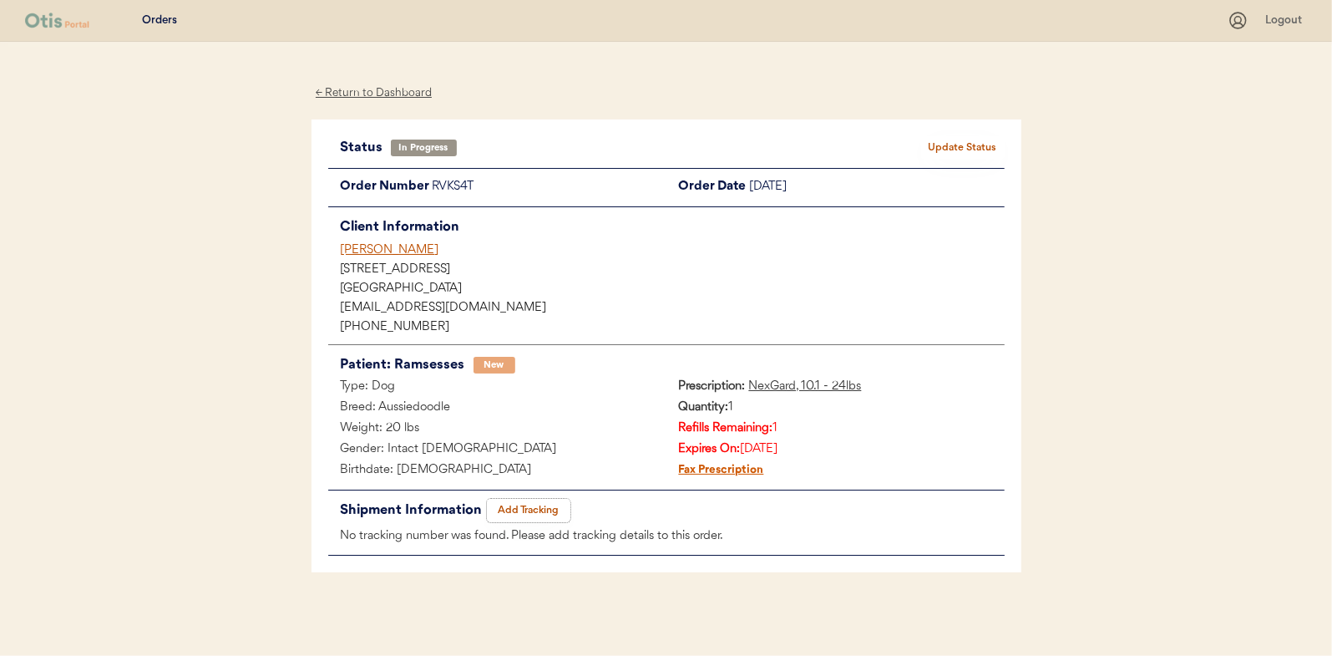
click at [530, 508] on button "Add Tracking" at bounding box center [529, 510] width 84 height 23
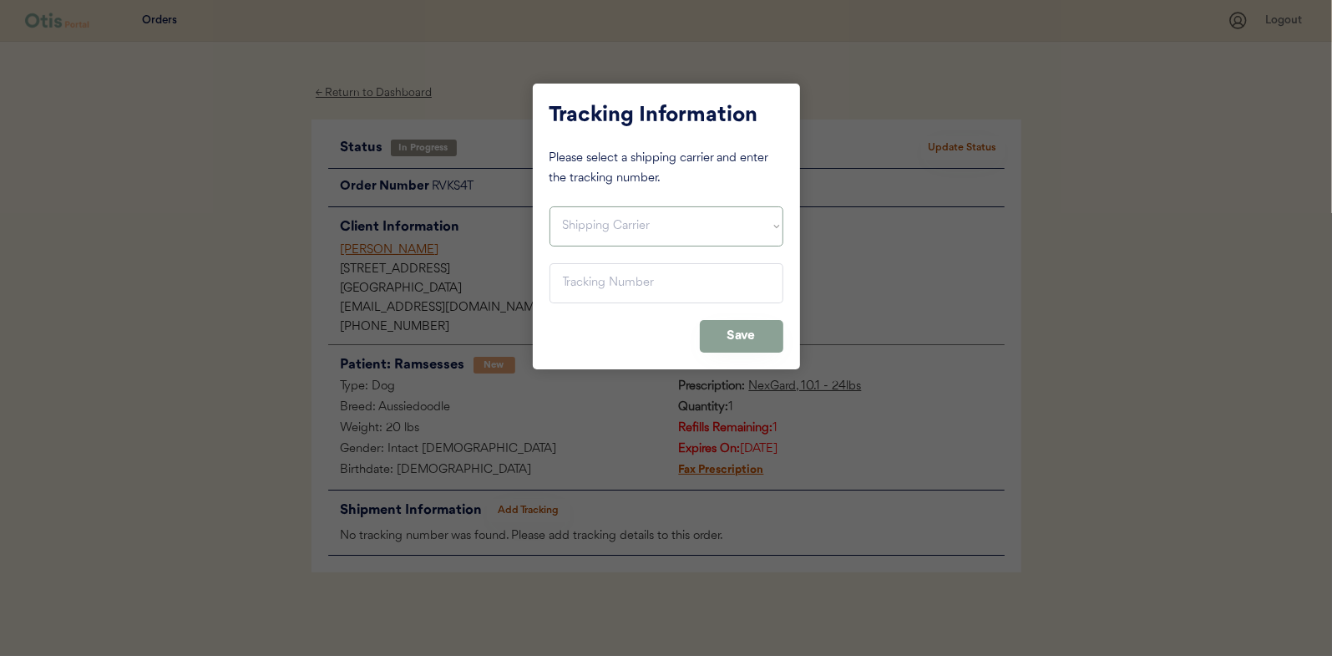
drag, startPoint x: 575, startPoint y: 228, endPoint x: 578, endPoint y: 242, distance: 14.6
click at [575, 228] on select "Shipping Carrier FedEx FedEx Ground Economy UPS USPS" at bounding box center [667, 226] width 234 height 40
select select ""usps""
click at [550, 206] on select "Shipping Carrier FedEx FedEx Ground Economy UPS USPS" at bounding box center [667, 226] width 234 height 40
click at [580, 295] on input "input" at bounding box center [667, 283] width 234 height 40
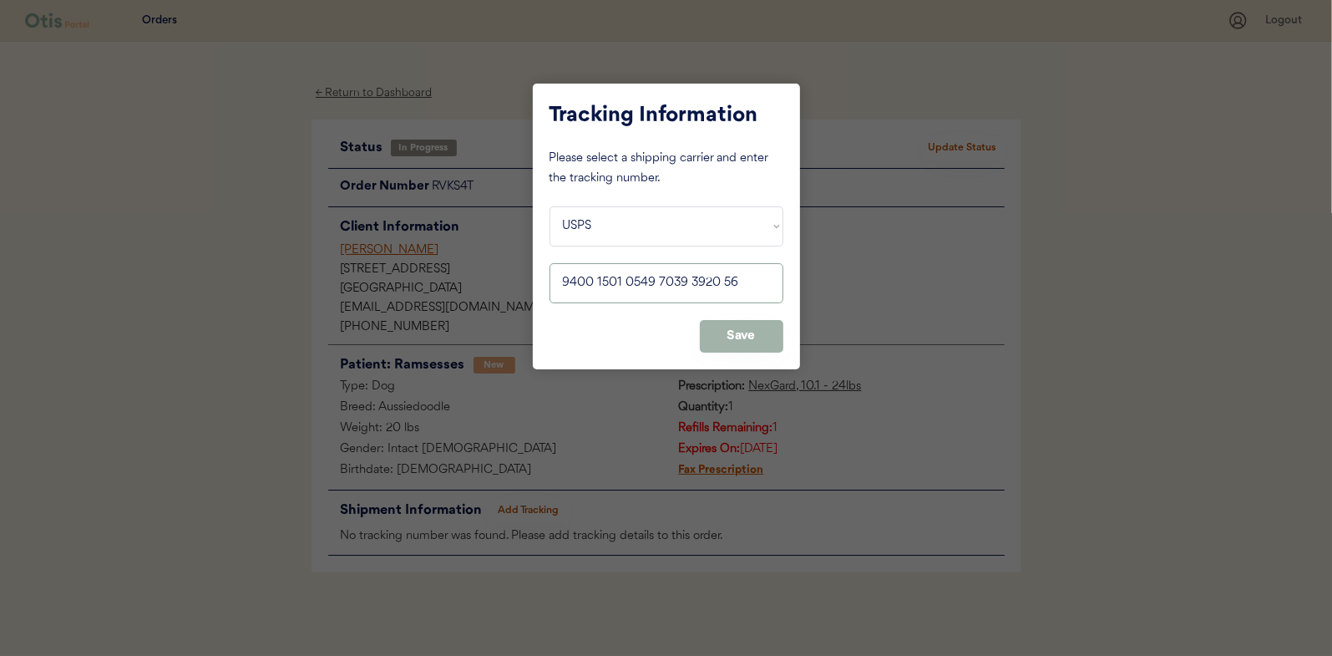
type input "9400 1501 0549 7039 3920 56"
click at [729, 324] on button "Save" at bounding box center [742, 336] width 84 height 33
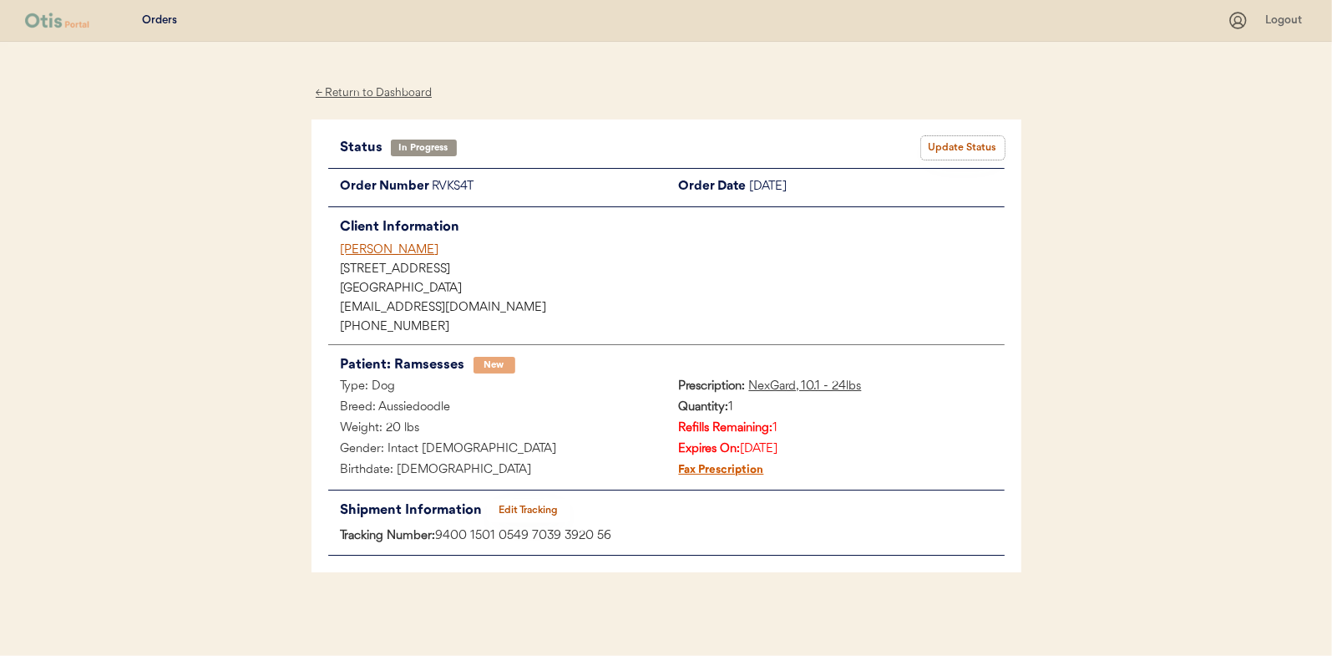
click at [971, 153] on button "Update Status" at bounding box center [963, 147] width 84 height 23
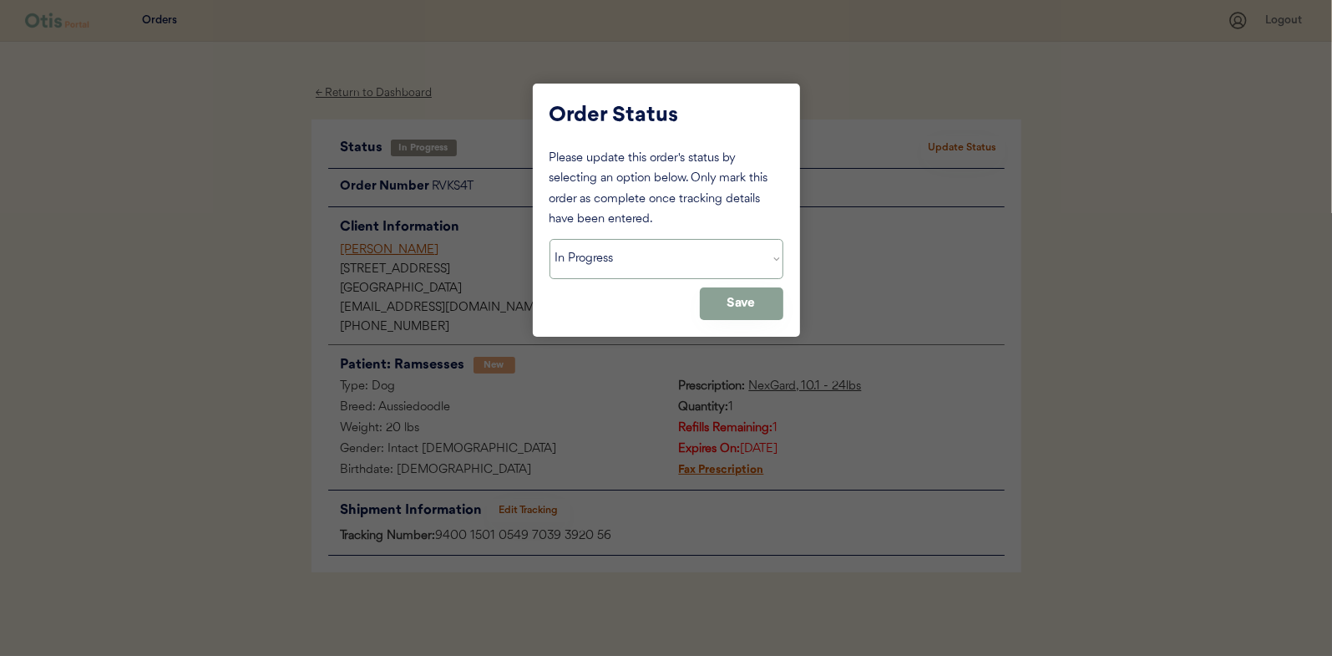
click at [592, 254] on select "Status On Hold New In Progress Complete Pending HW Consent Canceled" at bounding box center [667, 259] width 234 height 40
select select ""complete""
click at [550, 239] on select "Status On Hold New In Progress Complete Pending HW Consent Canceled" at bounding box center [667, 259] width 234 height 40
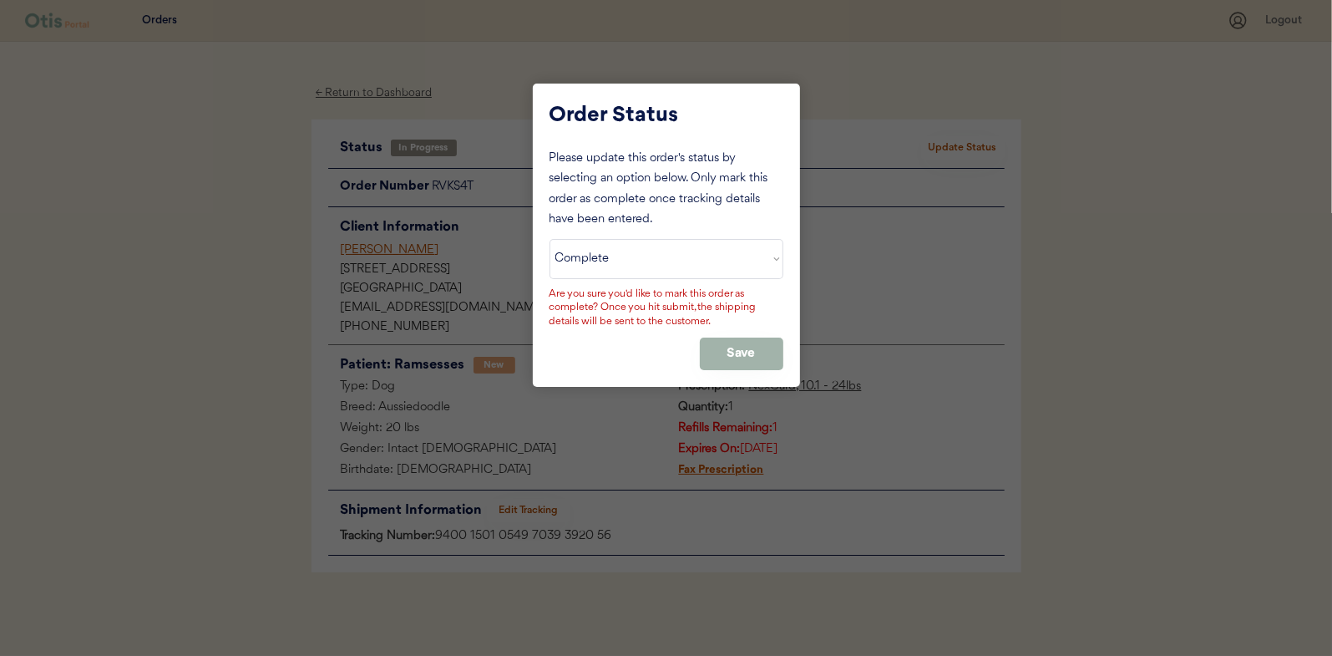
click at [722, 346] on button "Save" at bounding box center [742, 353] width 84 height 33
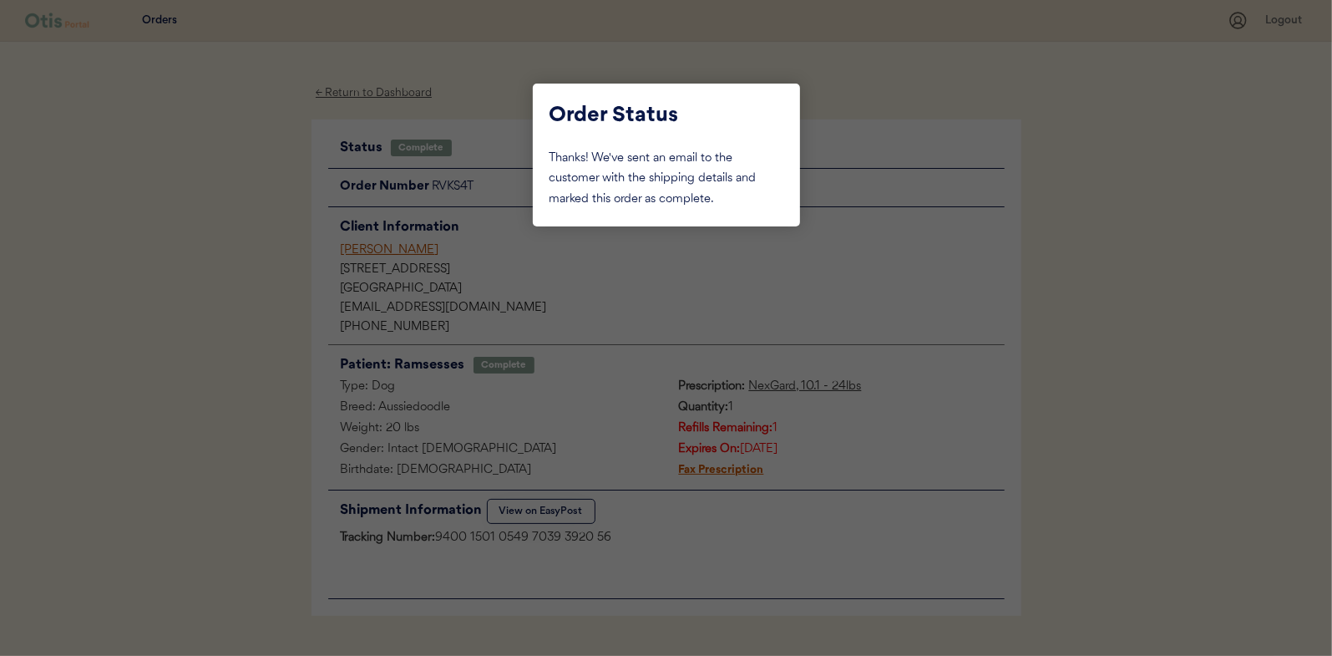
click at [241, 208] on div at bounding box center [666, 328] width 1332 height 656
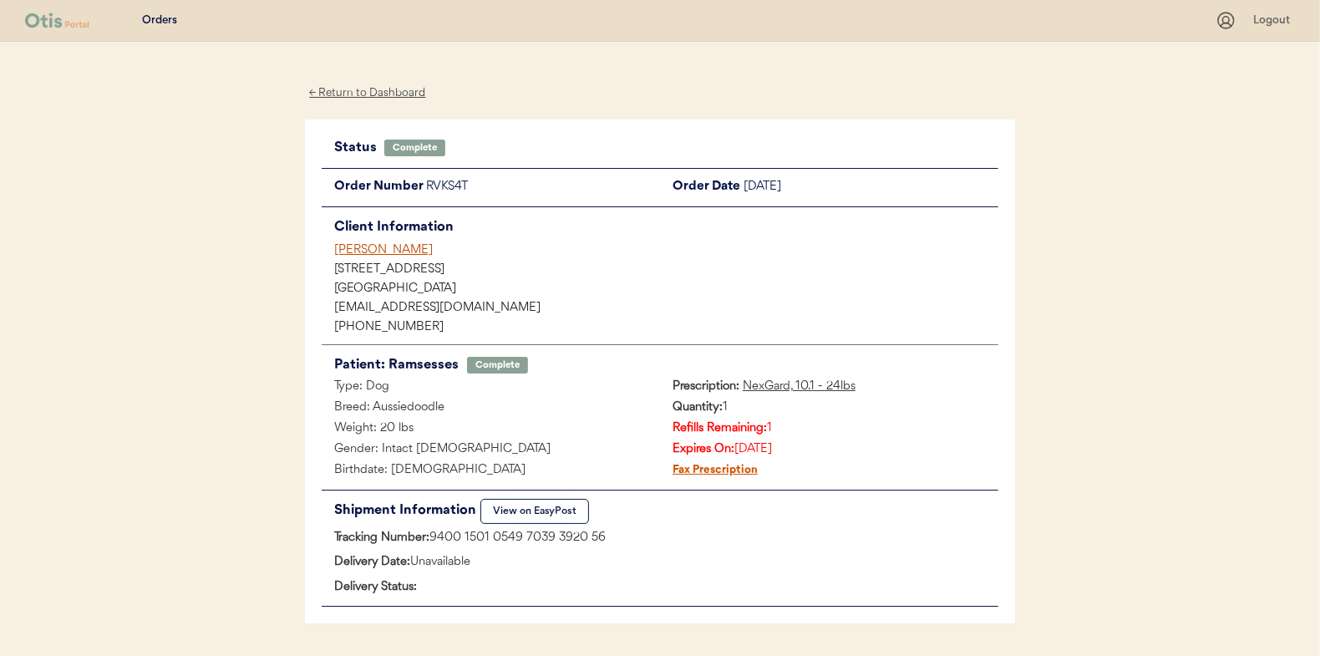
click at [351, 94] on div "← Return to Dashboard" at bounding box center [367, 93] width 125 height 19
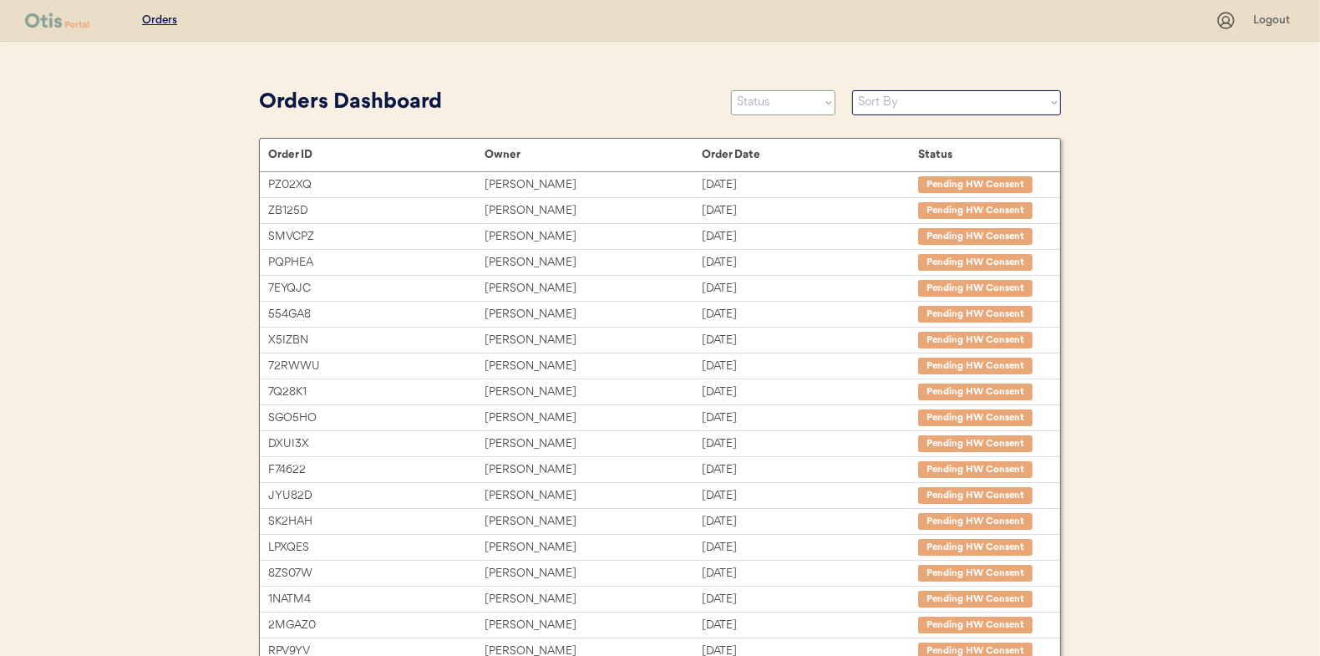
click at [774, 99] on select "Status On Hold New In Progress Complete Pending HW Consent Canceled" at bounding box center [783, 102] width 104 height 25
select select ""in_progress""
click at [731, 90] on select "Status On Hold New In Progress Complete Pending HW Consent Canceled" at bounding box center [783, 102] width 104 height 25
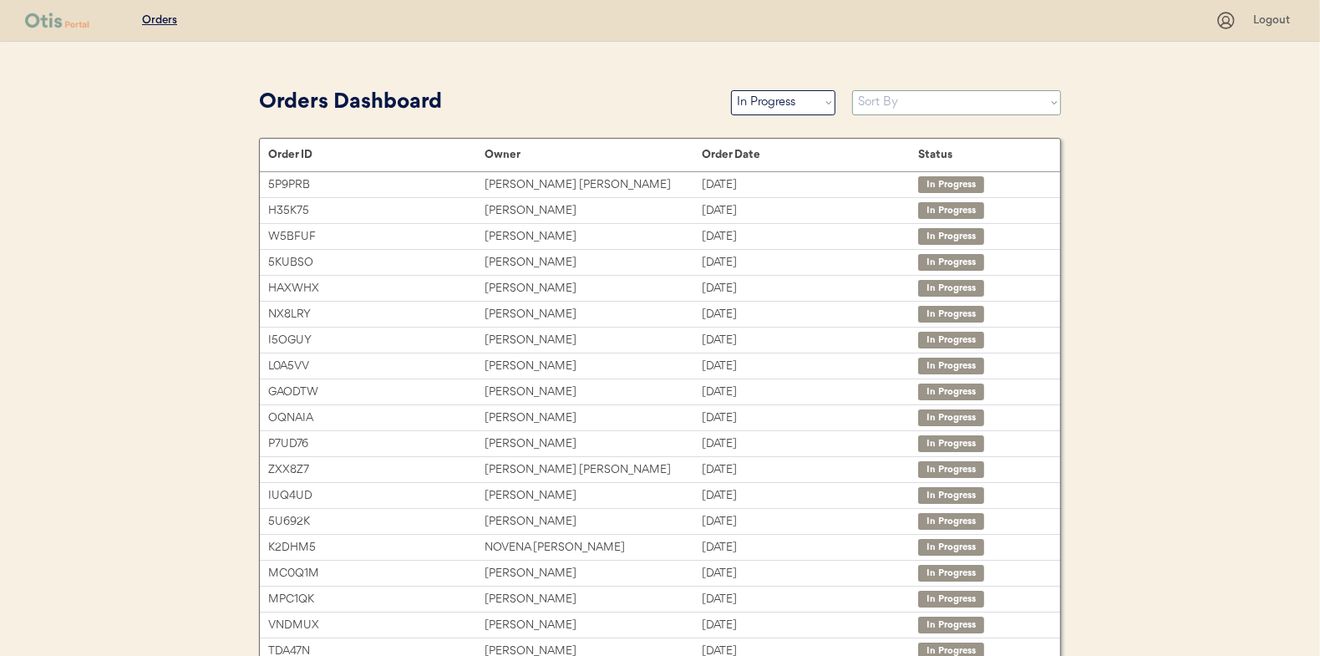
click at [877, 101] on select "Sort By Order Date (Newest → Oldest) Order Date (Oldest → Newest)" at bounding box center [956, 102] width 209 height 25
select select ""Order Date (Oldest → Newest)""
click at [852, 90] on select "Sort By Order Date (Newest → Oldest) Order Date (Oldest → Newest)" at bounding box center [956, 102] width 209 height 25
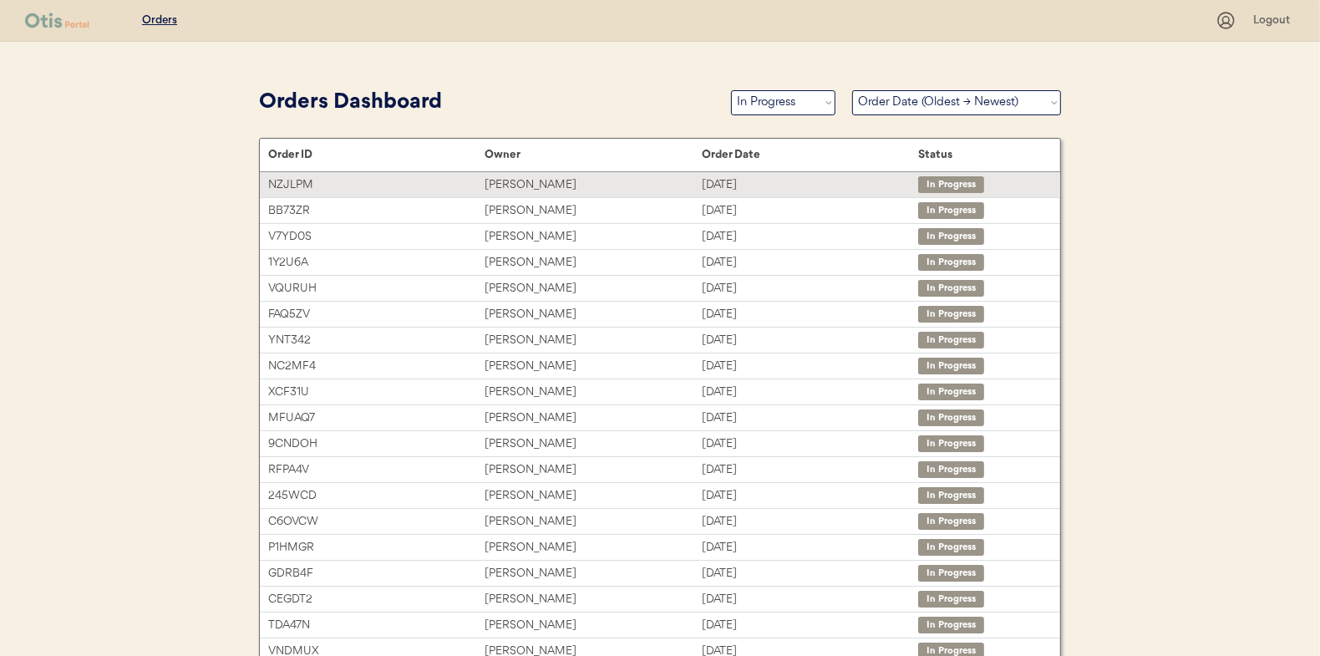
click at [514, 185] on div "[PERSON_NAME]" at bounding box center [592, 184] width 216 height 19
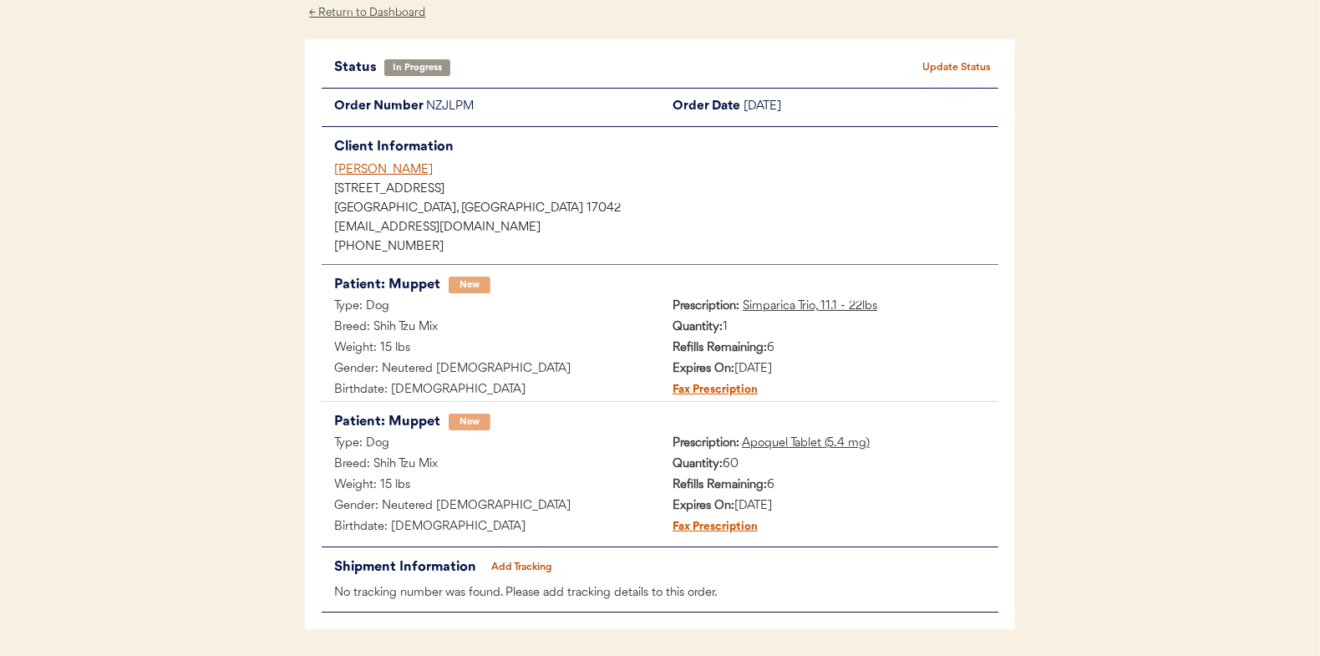
scroll to position [136, 0]
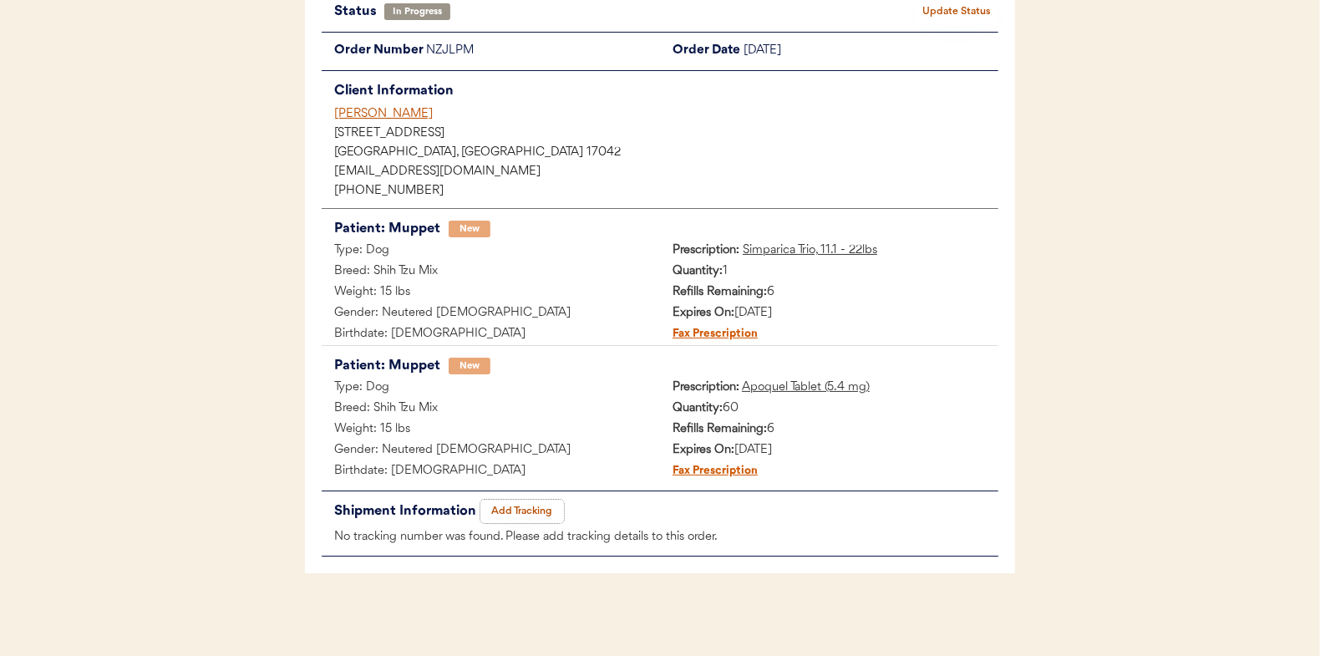
click at [515, 504] on button "Add Tracking" at bounding box center [522, 510] width 84 height 23
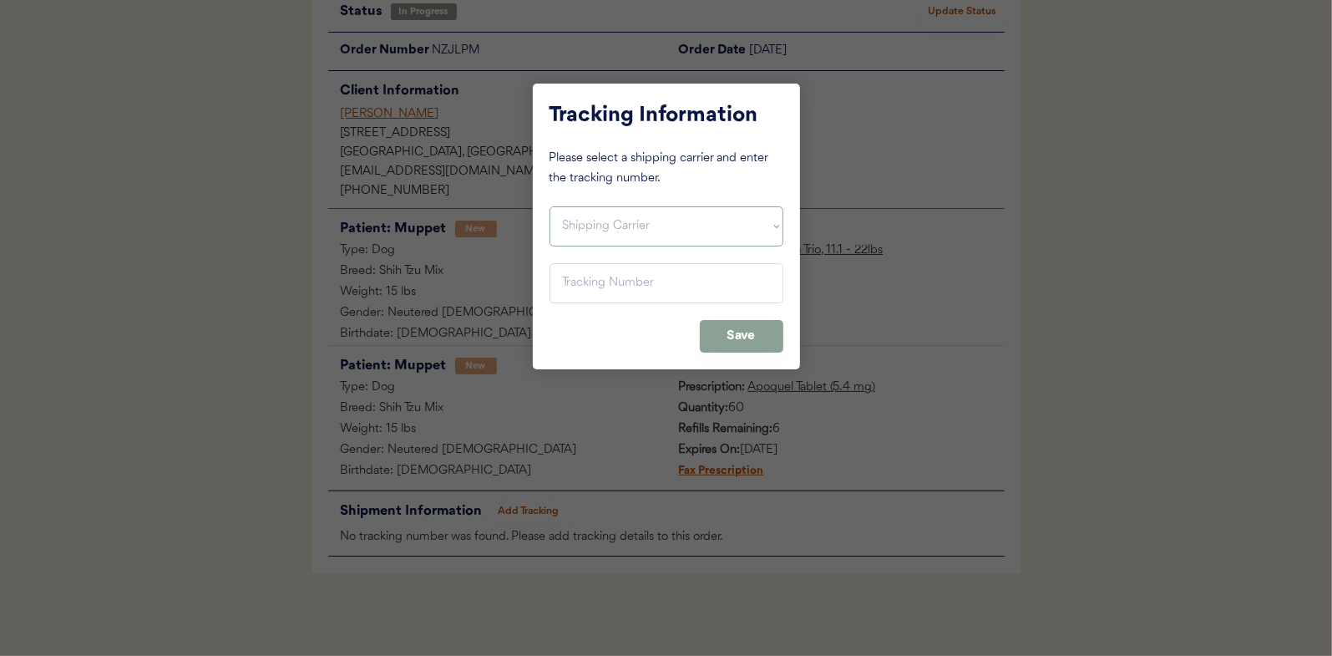
click at [578, 229] on select "Shipping Carrier FedEx FedEx Ground Economy UPS USPS" at bounding box center [667, 226] width 234 height 40
select select ""usps""
click at [550, 206] on select "Shipping Carrier FedEx FedEx Ground Economy UPS USPS" at bounding box center [667, 226] width 234 height 40
click at [582, 276] on input "input" at bounding box center [667, 283] width 234 height 40
type input "9400 1501 0579 8039 1166 67"
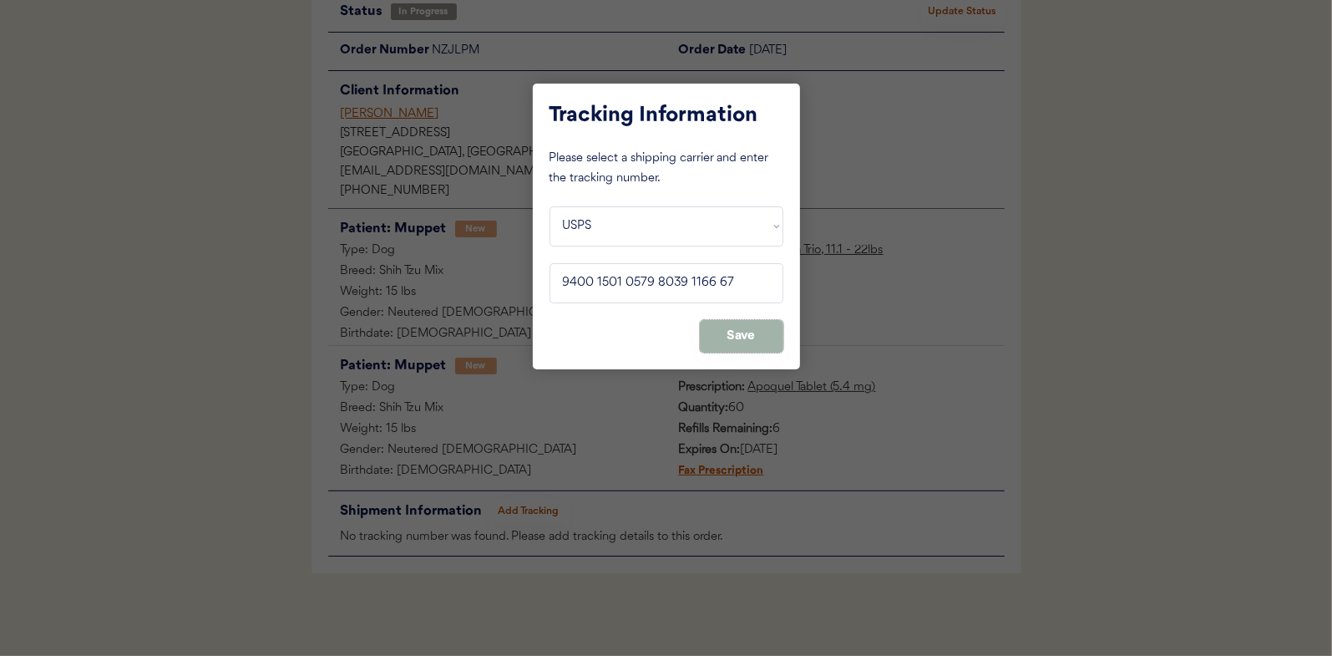
click at [726, 329] on button "Save" at bounding box center [742, 336] width 84 height 33
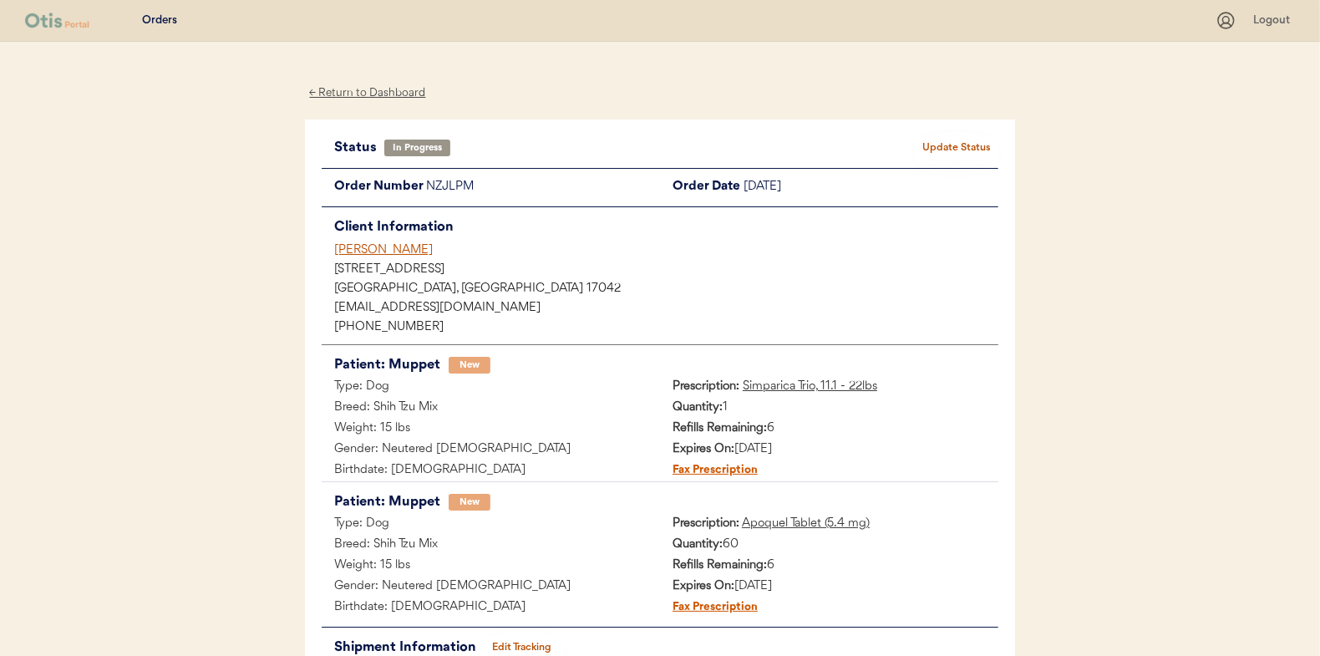
scroll to position [0, 0]
click at [954, 144] on button "Update Status" at bounding box center [957, 147] width 84 height 23
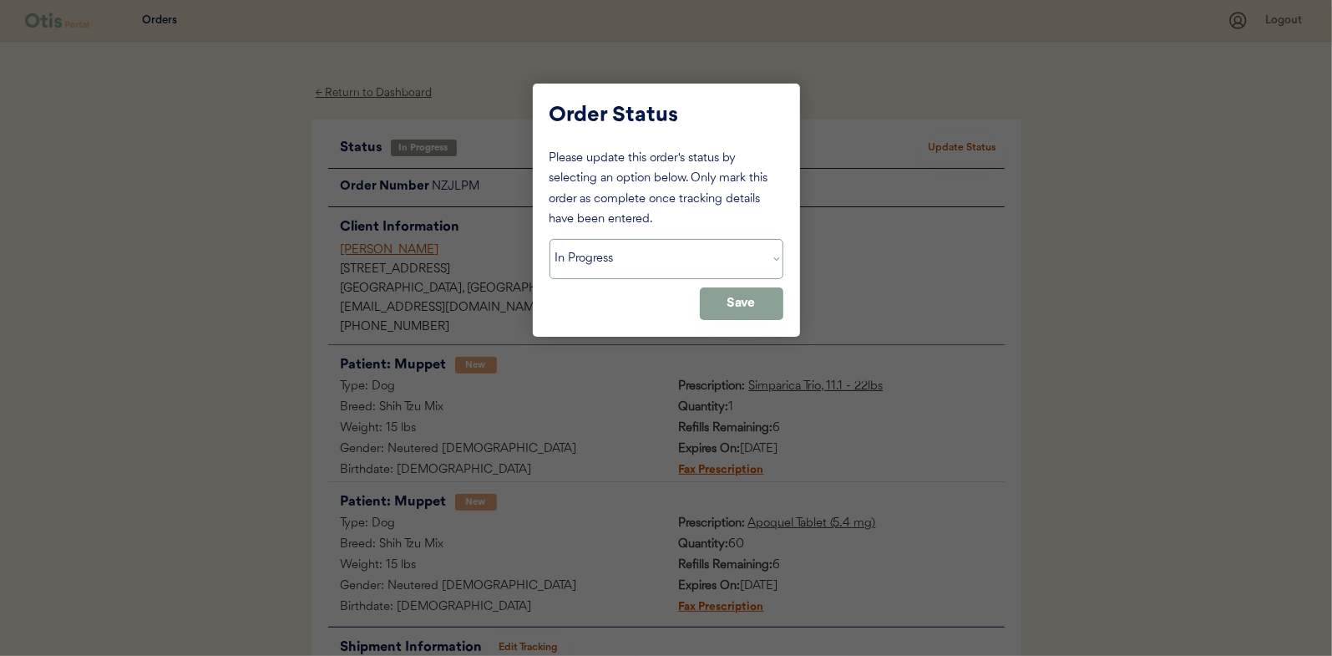
click at [604, 255] on select "Status On Hold New In Progress Complete Pending HW Consent Canceled" at bounding box center [667, 259] width 234 height 40
select select ""complete""
click at [550, 239] on select "Status On Hold New In Progress Complete Pending HW Consent Canceled" at bounding box center [667, 259] width 234 height 40
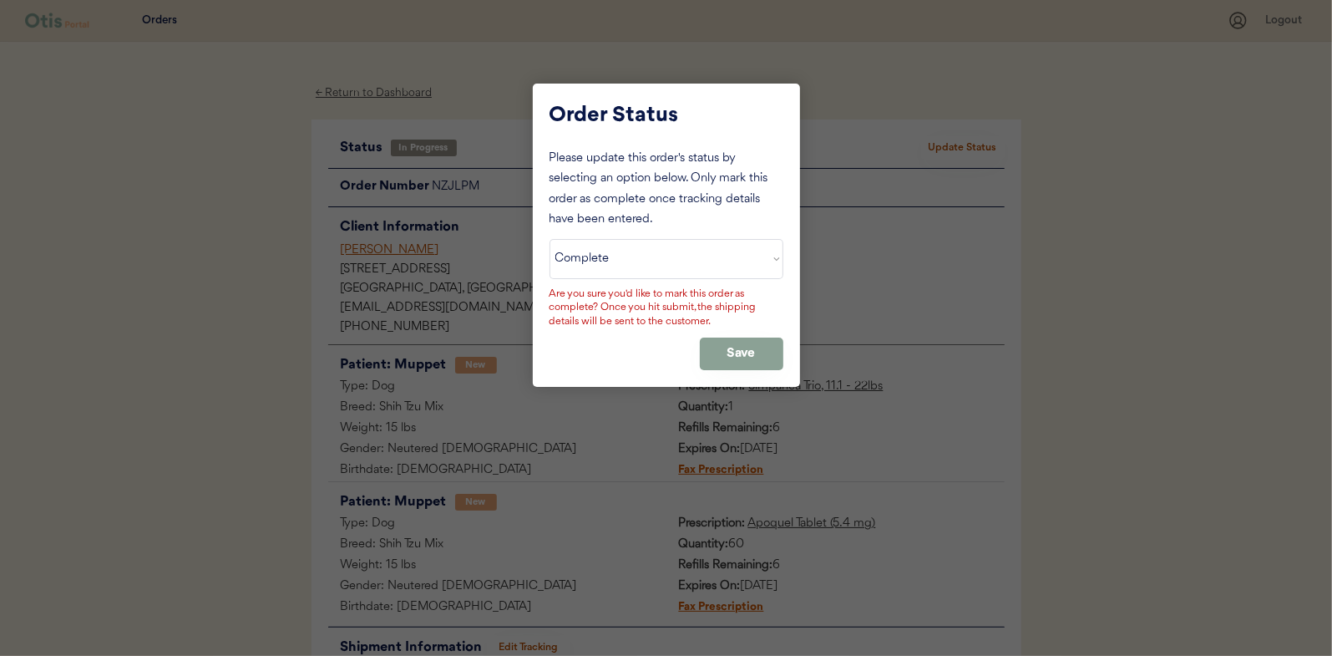
click at [756, 334] on div "Please update this order's status by selecting an option below. Only mark this …" at bounding box center [667, 259] width 234 height 221
click at [722, 342] on button "Save" at bounding box center [742, 353] width 84 height 33
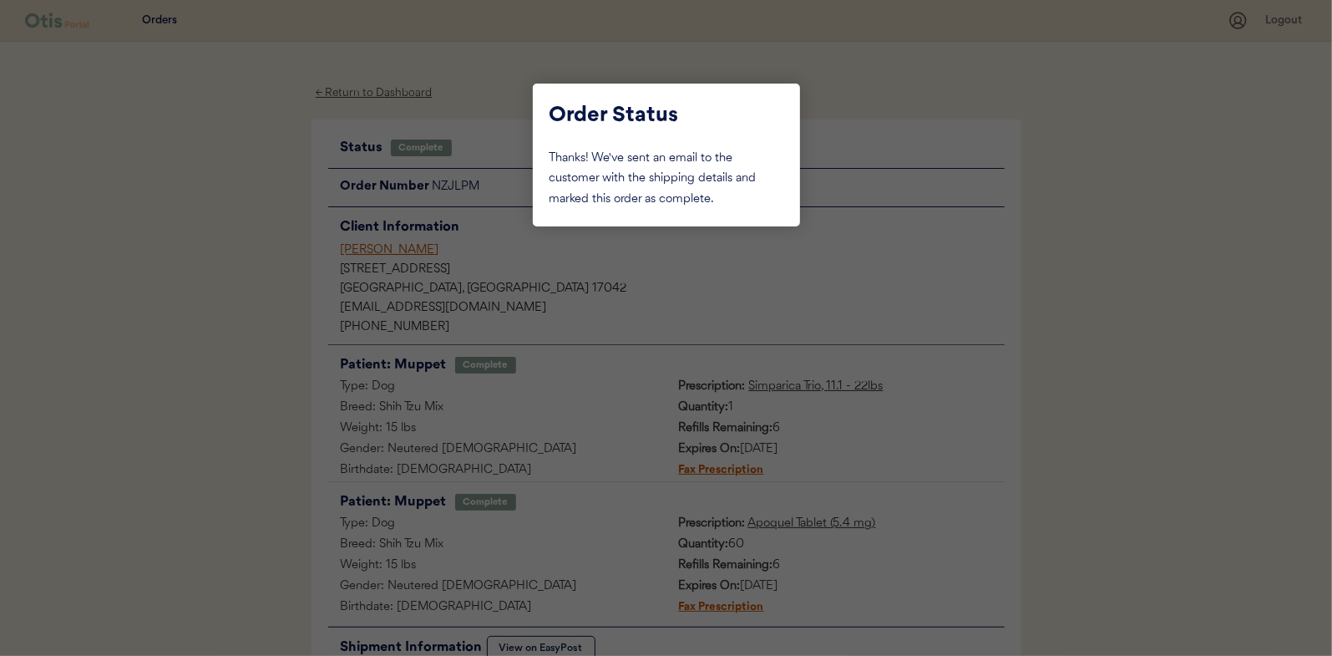
drag, startPoint x: 236, startPoint y: 239, endPoint x: 351, endPoint y: 131, distance: 157.2
click at [236, 237] on div at bounding box center [666, 328] width 1332 height 656
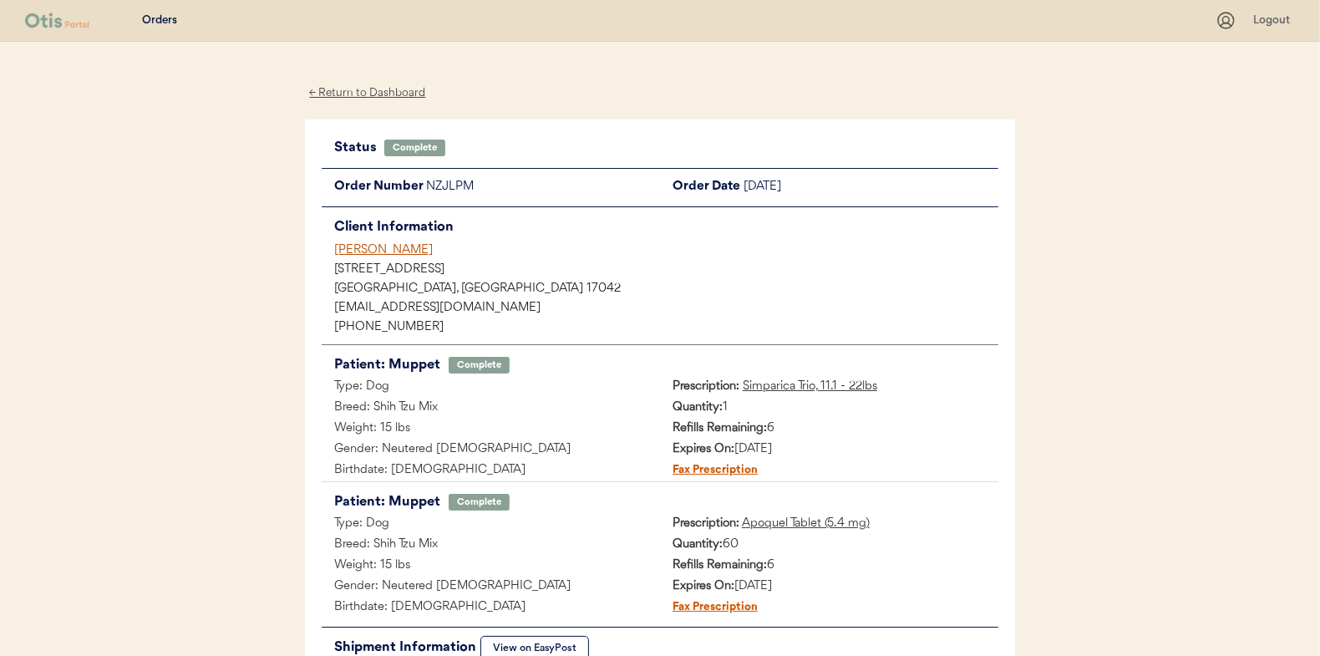
click at [381, 84] on div "← Return to Dashboard" at bounding box center [367, 93] width 125 height 19
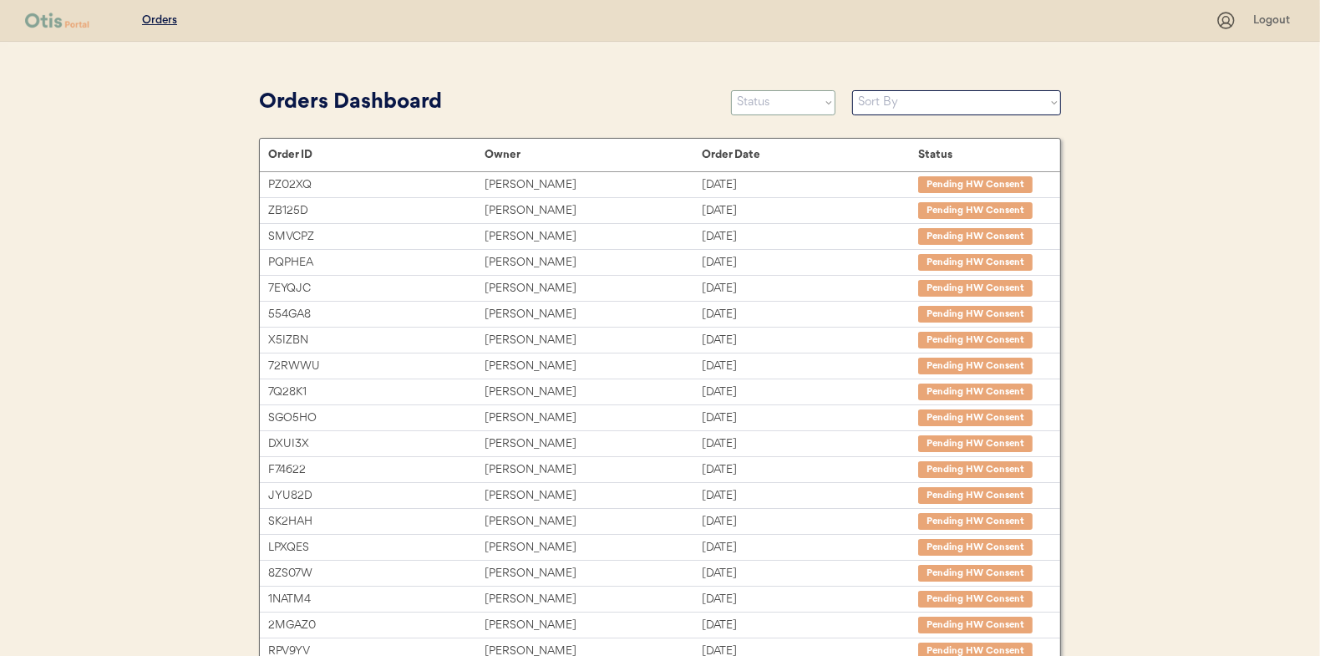
click at [759, 102] on select "Status On Hold New In Progress Complete Pending HW Consent Canceled" at bounding box center [783, 102] width 104 height 25
select select ""in_progress""
click at [731, 90] on select "Status On Hold New In Progress Complete Pending HW Consent Canceled" at bounding box center [783, 102] width 104 height 25
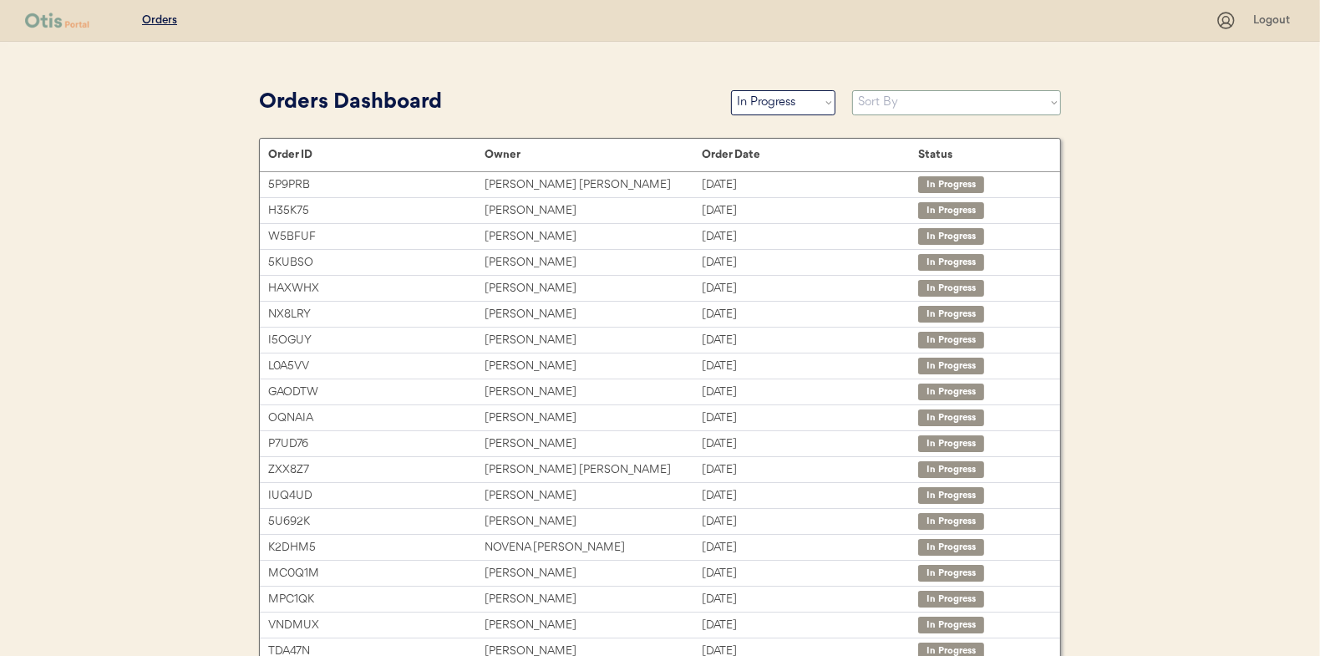
click at [906, 98] on select "Sort By Order Date (Newest → Oldest) Order Date (Oldest → Newest)" at bounding box center [956, 102] width 209 height 25
select select ""Order Date (Oldest → Newest)""
click at [852, 90] on select "Sort By Order Date (Newest → Oldest) Order Date (Oldest → Newest)" at bounding box center [956, 102] width 209 height 25
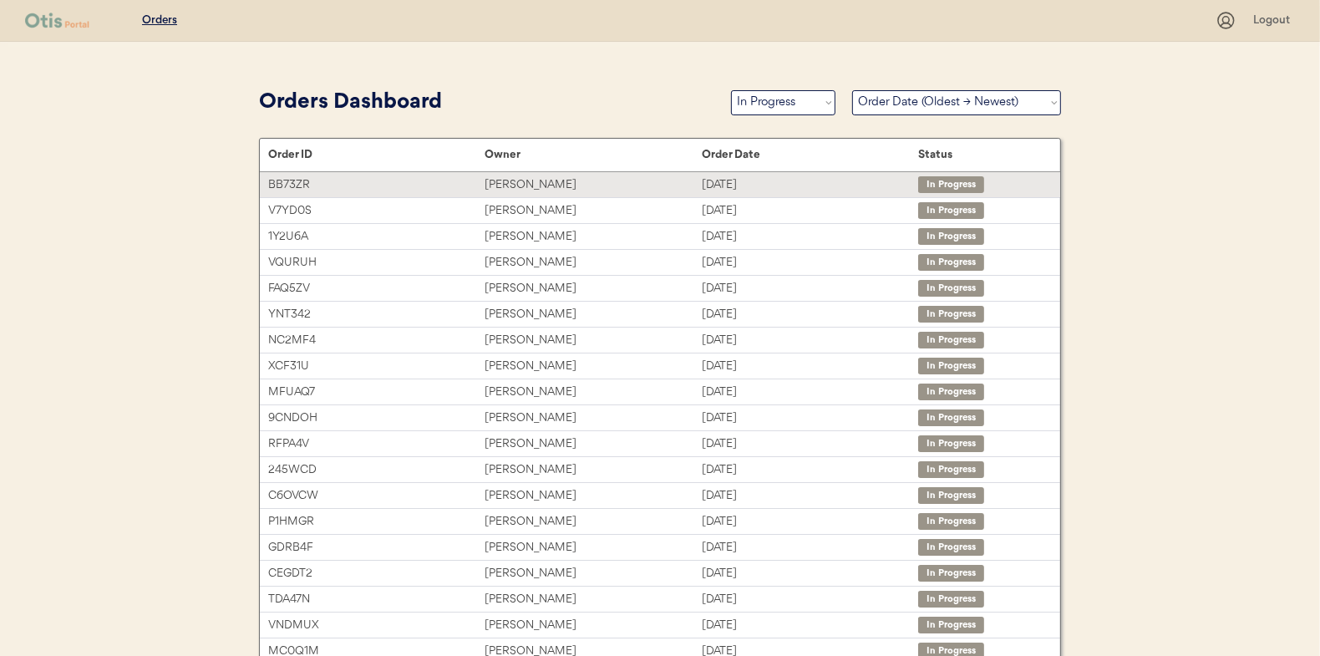
click at [510, 181] on div "[PERSON_NAME]" at bounding box center [592, 184] width 216 height 19
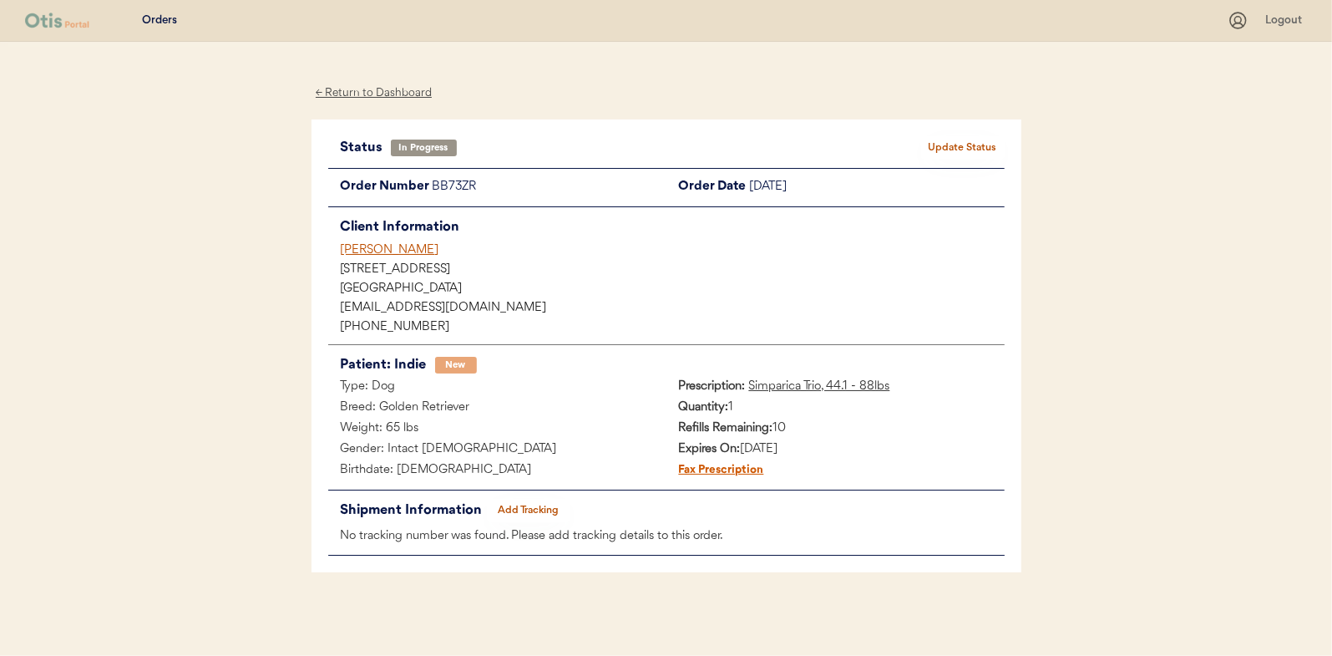
click at [536, 504] on button "Add Tracking" at bounding box center [529, 510] width 84 height 23
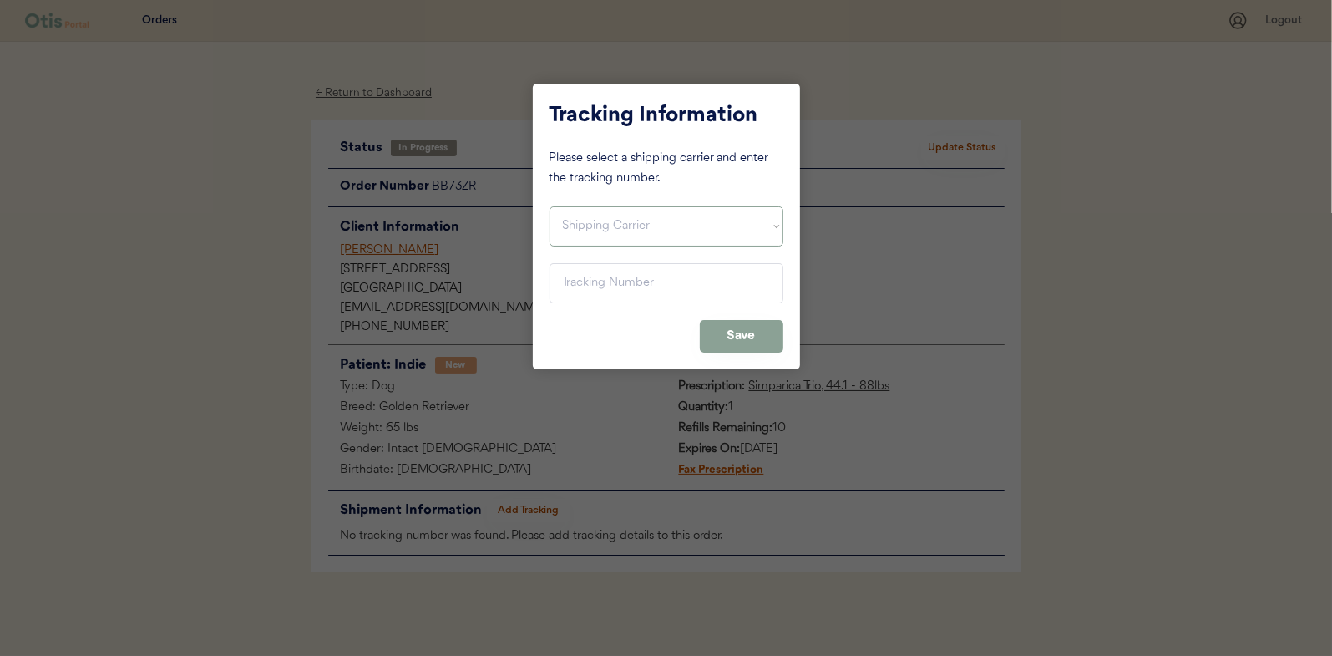
click at [600, 239] on select "Shipping Carrier FedEx FedEx Ground Economy UPS USPS" at bounding box center [667, 226] width 234 height 40
select select ""usps""
click at [550, 206] on select "Shipping Carrier FedEx FedEx Ground Economy UPS USPS" at bounding box center [667, 226] width 234 height 40
click at [582, 276] on input "input" at bounding box center [667, 283] width 234 height 40
type input "9400 1501 0549 6040 7912 54"
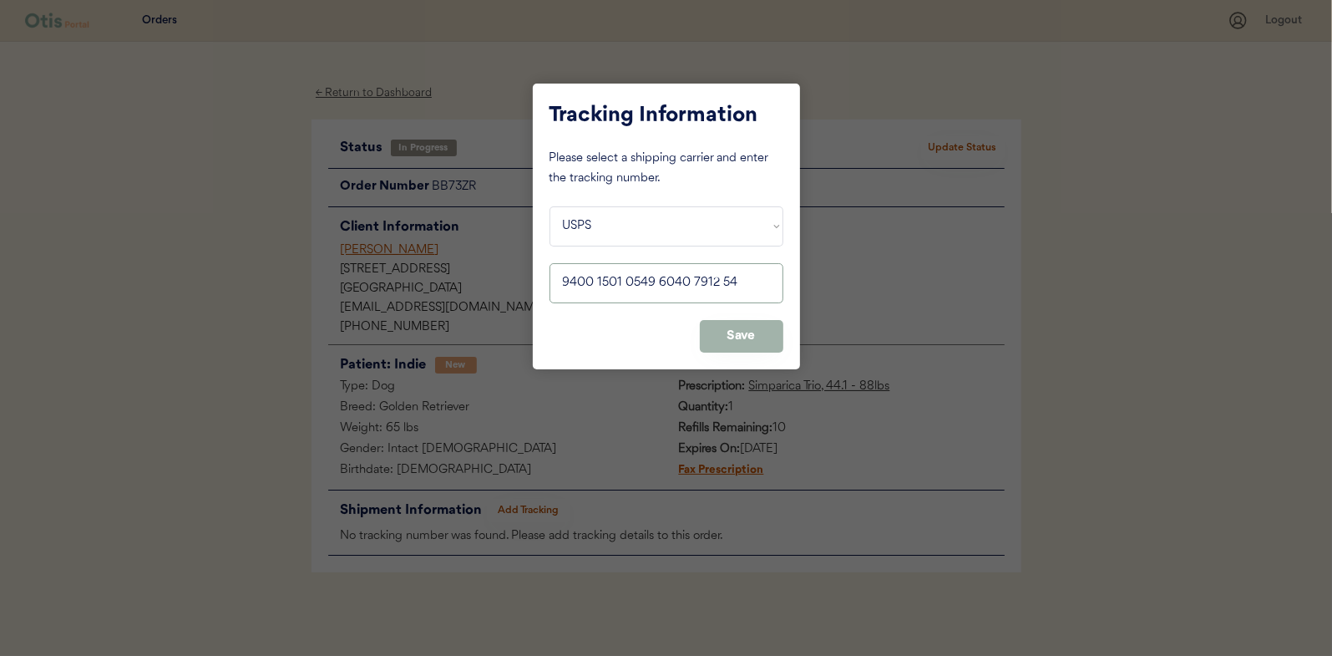
click at [729, 337] on button "Save" at bounding box center [742, 336] width 84 height 33
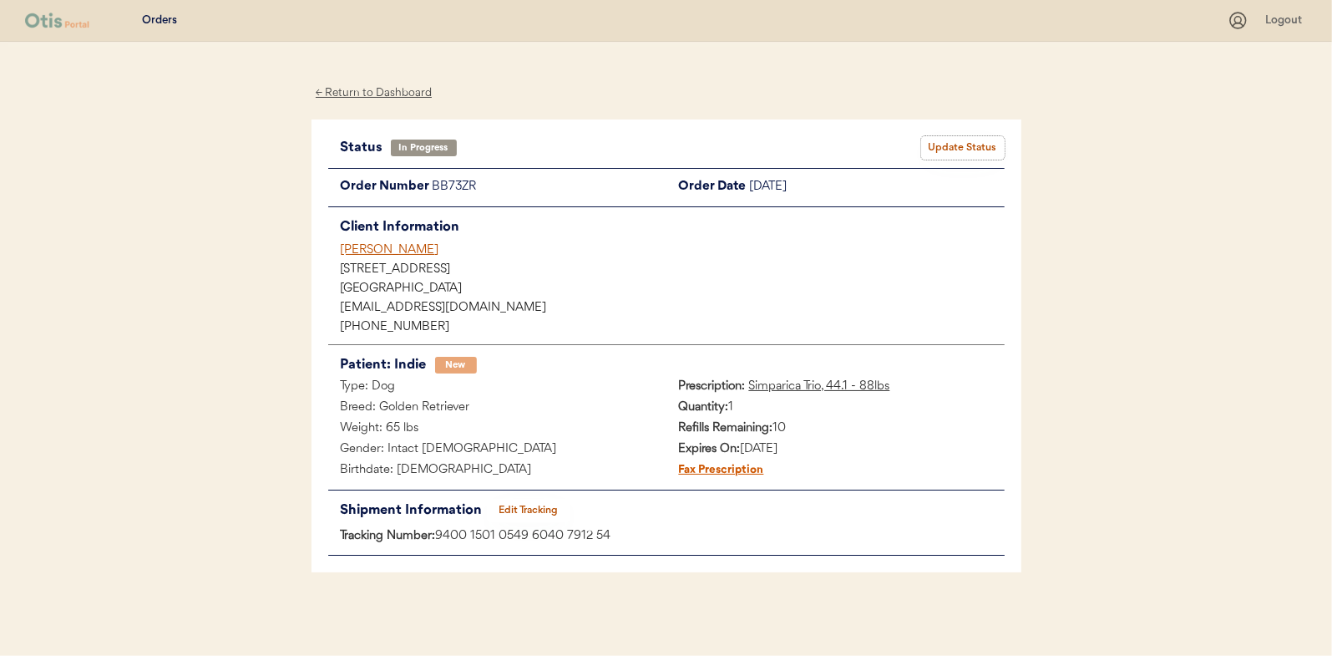
click at [965, 147] on button "Update Status" at bounding box center [963, 147] width 84 height 23
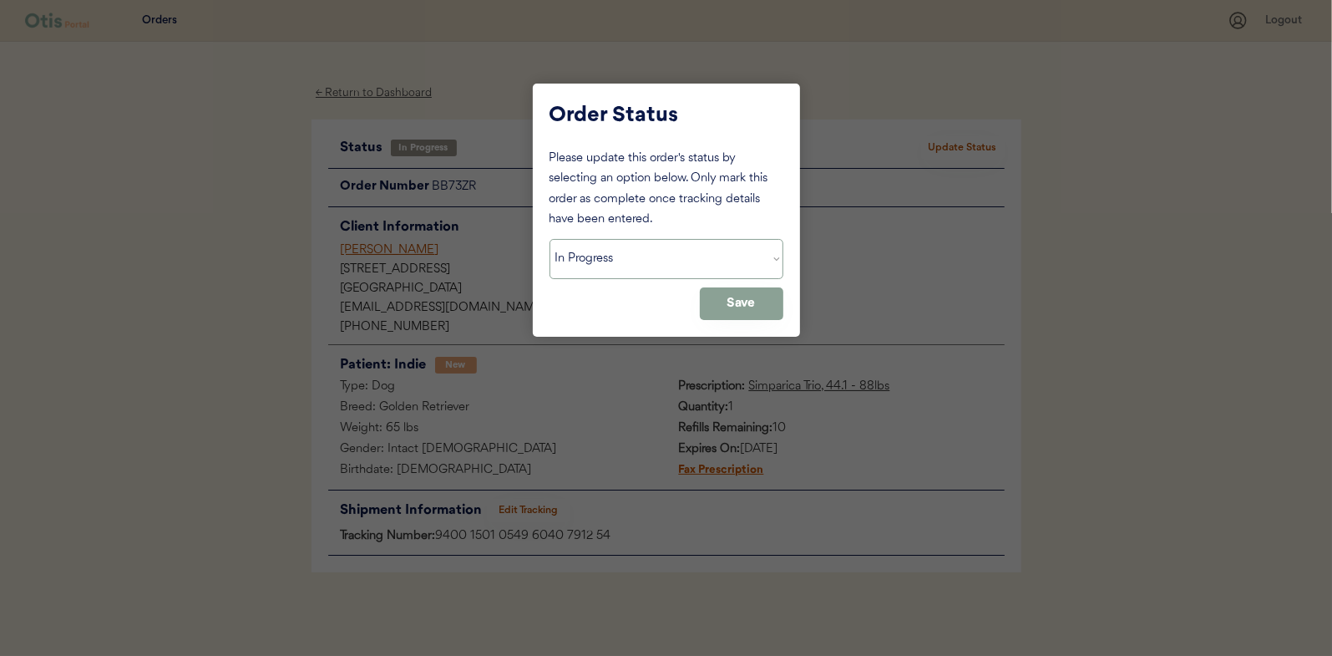
click at [652, 250] on select "Status On Hold New In Progress Complete Pending HW Consent Canceled" at bounding box center [667, 259] width 234 height 40
select select ""complete""
click at [550, 239] on select "Status On Hold New In Progress Complete Pending HW Consent Canceled" at bounding box center [667, 259] width 234 height 40
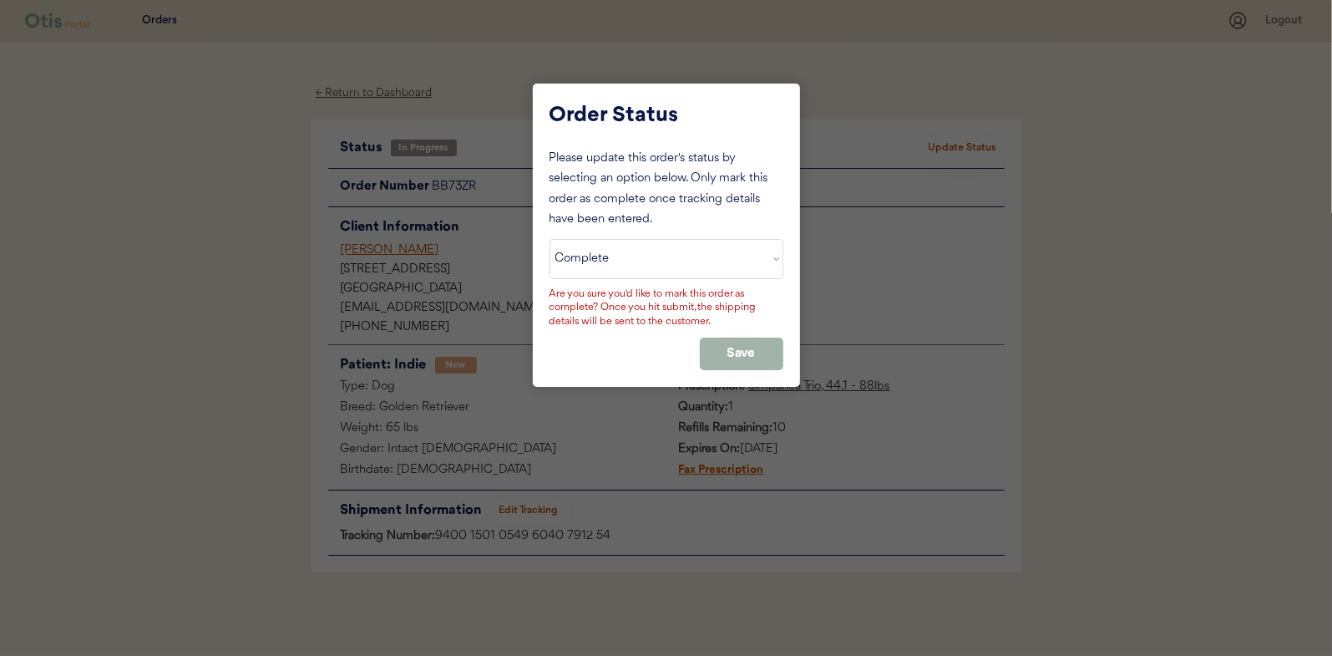
click at [736, 349] on button "Save" at bounding box center [742, 353] width 84 height 33
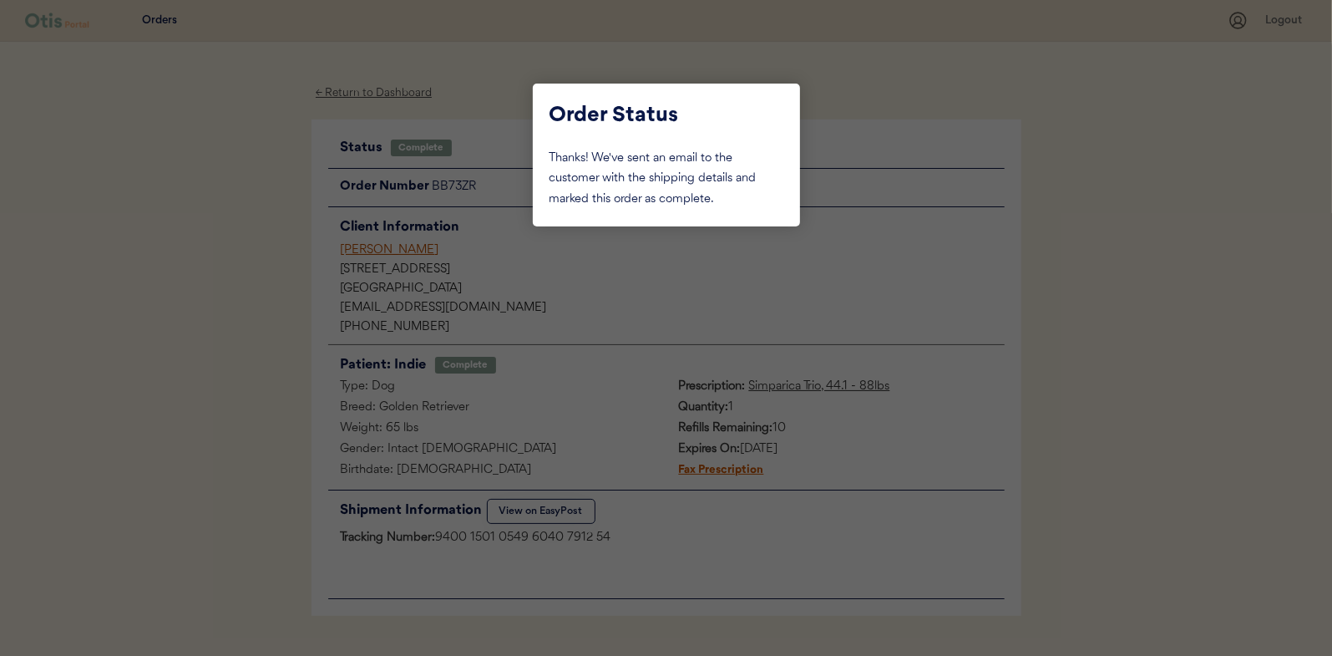
click at [237, 170] on div at bounding box center [666, 328] width 1332 height 656
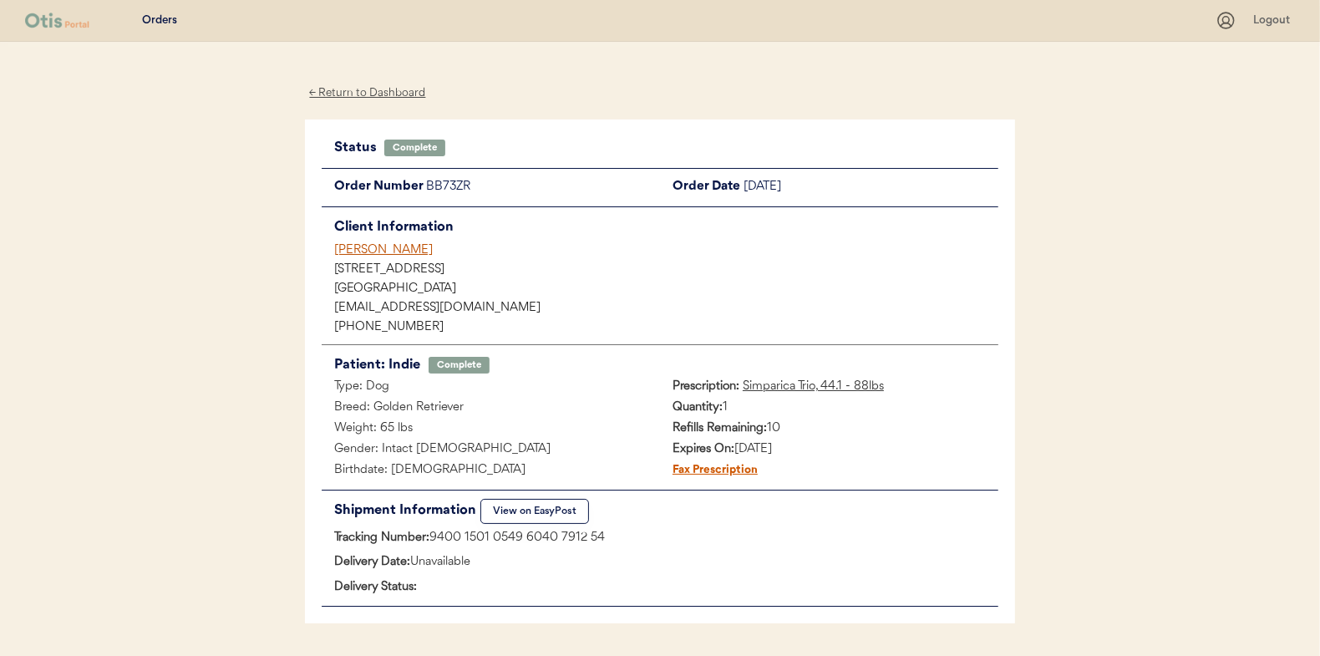
click at [344, 94] on div "← Return to Dashboard" at bounding box center [367, 93] width 125 height 19
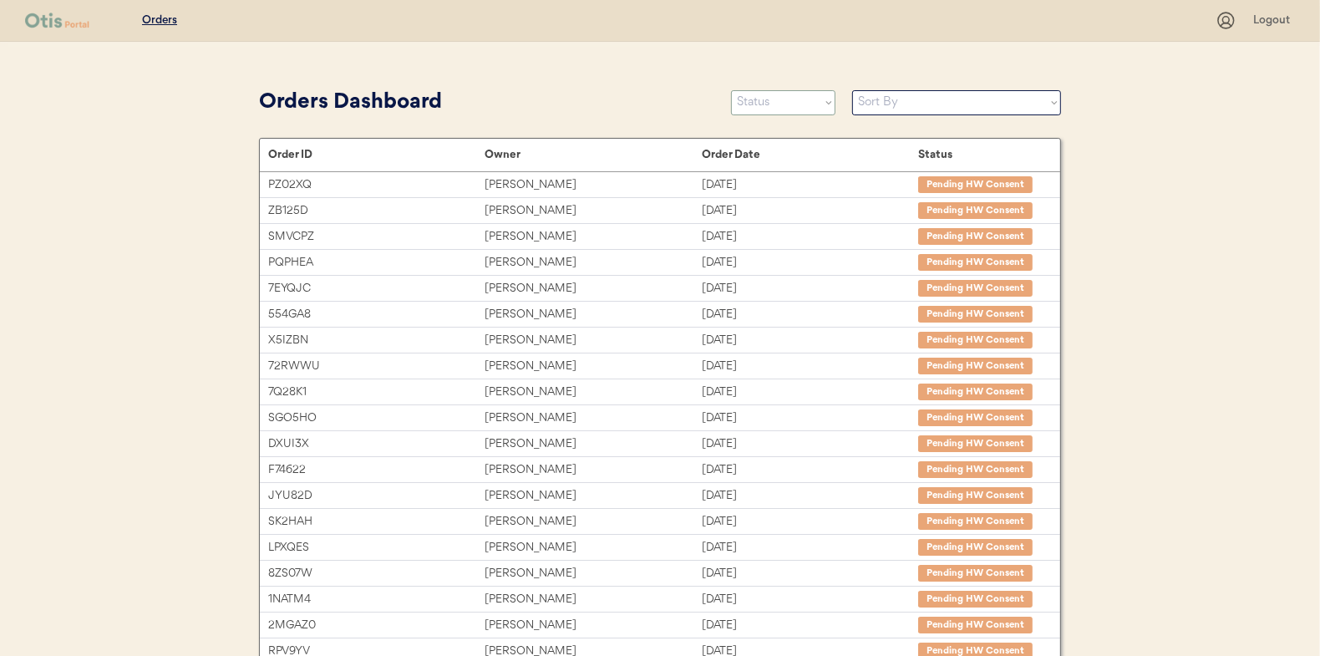
drag, startPoint x: 816, startPoint y: 103, endPoint x: 787, endPoint y: 107, distance: 29.5
click at [816, 103] on select "Status On Hold New In Progress Complete Pending HW Consent Canceled" at bounding box center [783, 102] width 104 height 25
select select ""in_progress""
click at [731, 90] on select "Status On Hold New In Progress Complete Pending HW Consent Canceled" at bounding box center [783, 102] width 104 height 25
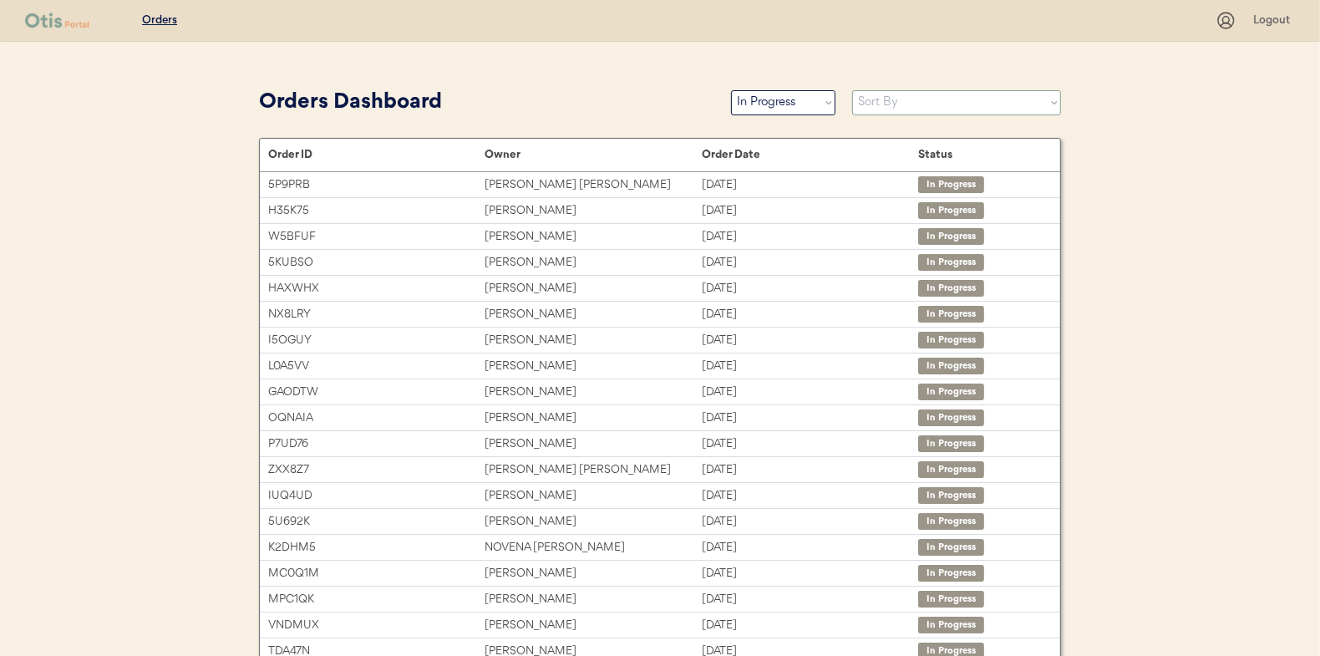
click at [892, 103] on select "Sort By Order Date (Newest → Oldest) Order Date (Oldest → Newest)" at bounding box center [956, 102] width 209 height 25
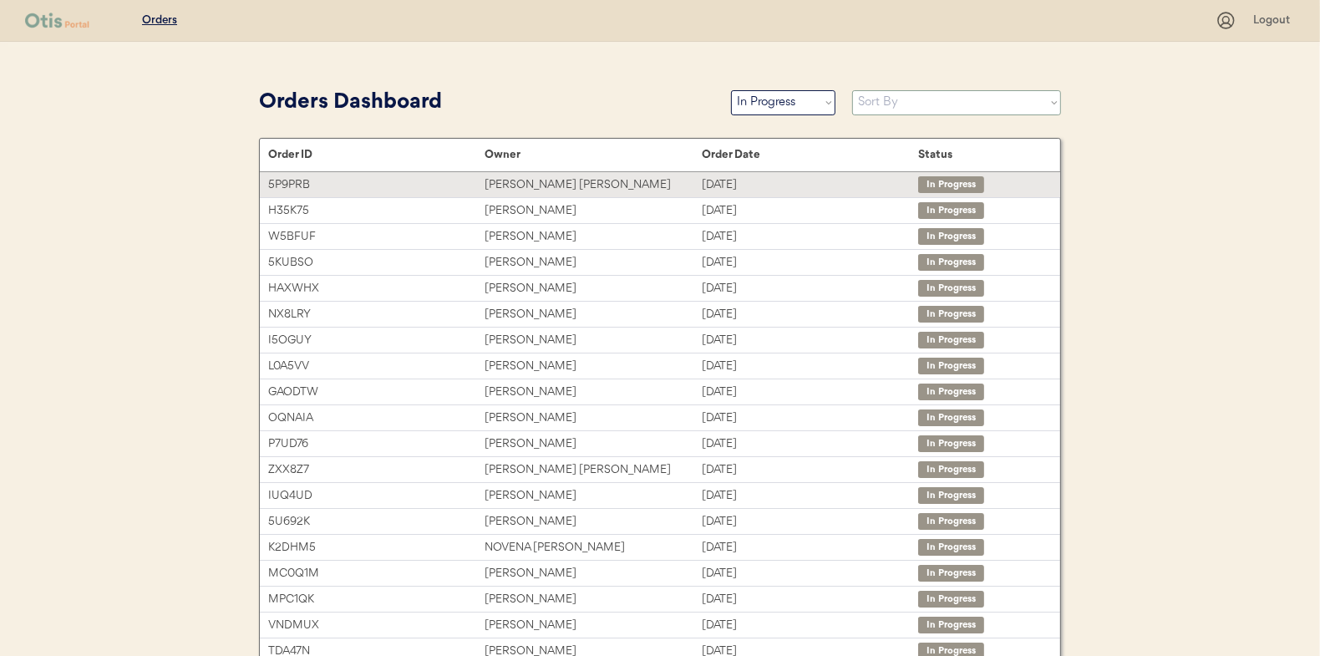
select select ""Order Date (Oldest → Newest)""
click at [852, 90] on select "Sort By Order Date (Newest → Oldest) Order Date (Oldest → Newest)" at bounding box center [956, 102] width 209 height 25
click at [523, 181] on div "[PERSON_NAME]" at bounding box center [592, 184] width 216 height 19
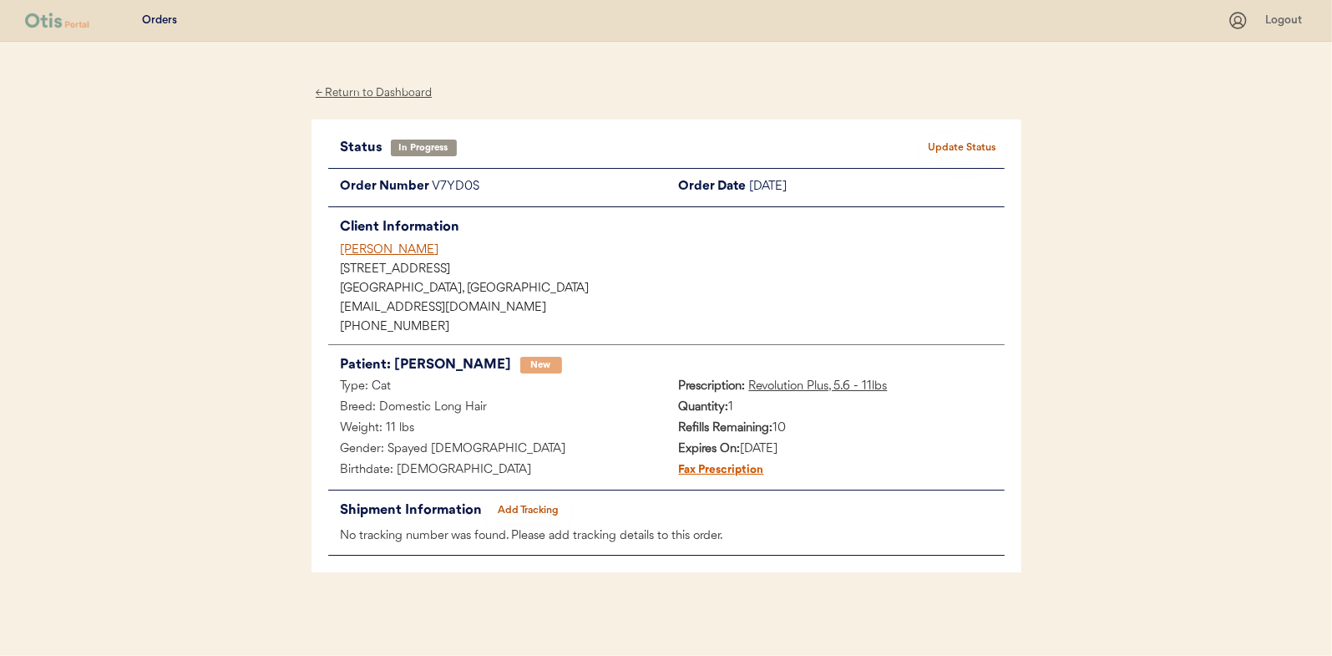
click at [549, 510] on button "Add Tracking" at bounding box center [529, 510] width 84 height 23
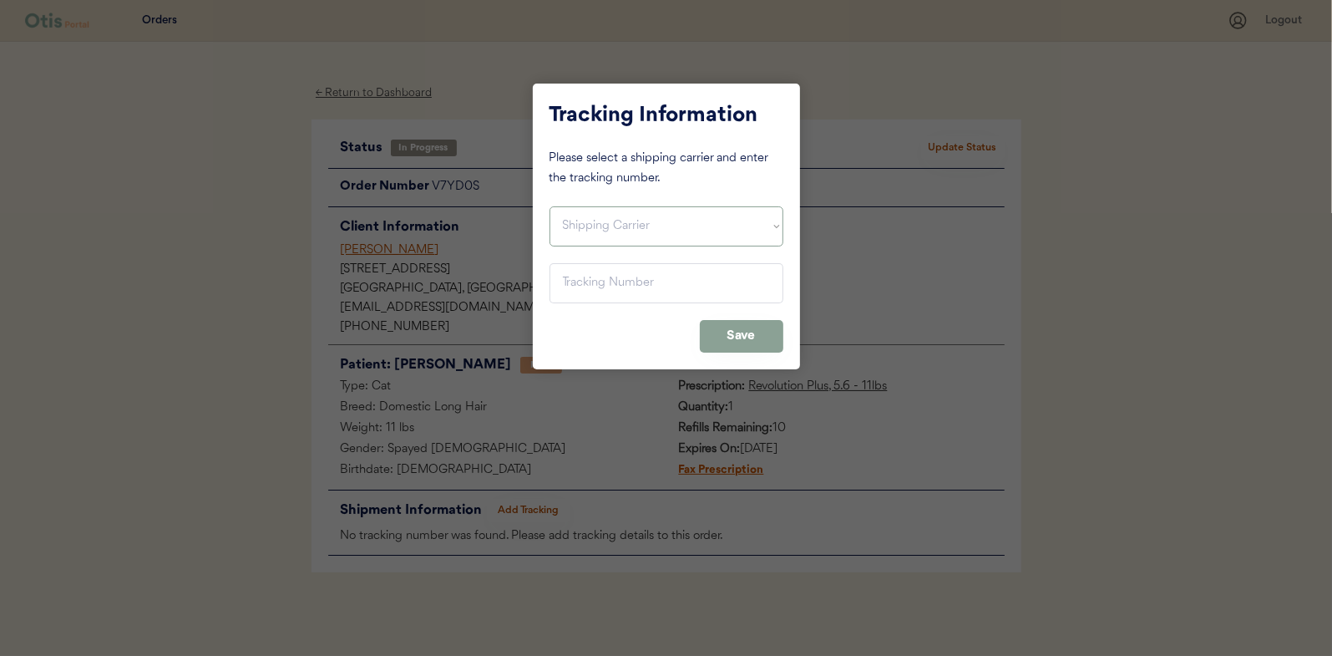
click at [580, 219] on select "Shipping Carrier FedEx FedEx Ground Economy UPS USPS" at bounding box center [667, 226] width 234 height 40
select select ""usps""
click at [550, 206] on select "Shipping Carrier FedEx FedEx Ground Economy UPS USPS" at bounding box center [667, 226] width 234 height 40
click at [573, 282] on input "input" at bounding box center [667, 283] width 234 height 40
type input "9400 1501 0579 9039 1236 17"
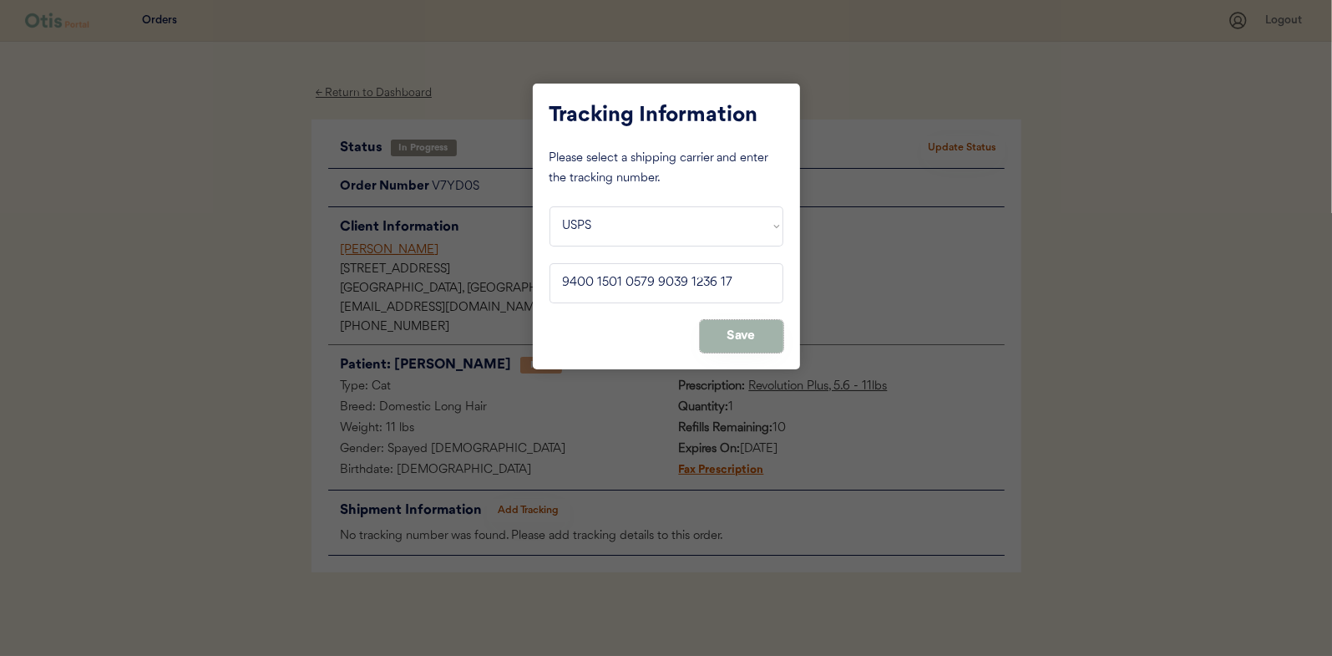
click at [748, 337] on button "Save" at bounding box center [742, 336] width 84 height 33
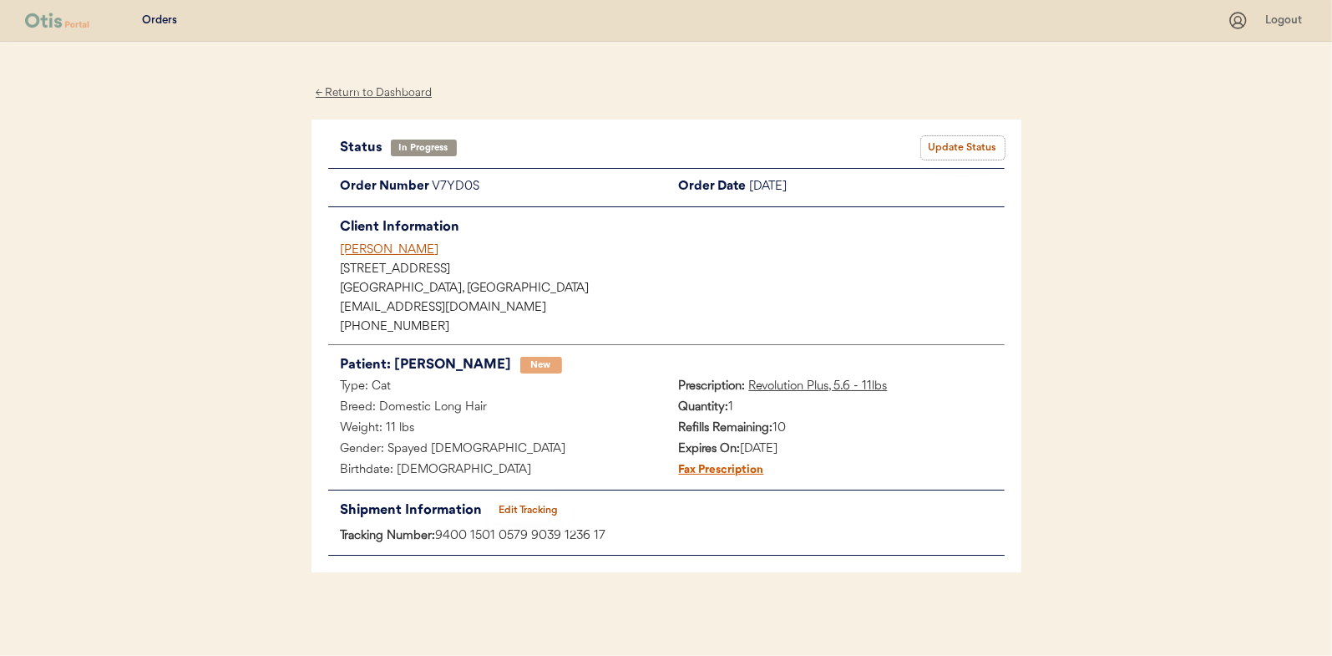
click at [971, 153] on button "Update Status" at bounding box center [963, 147] width 84 height 23
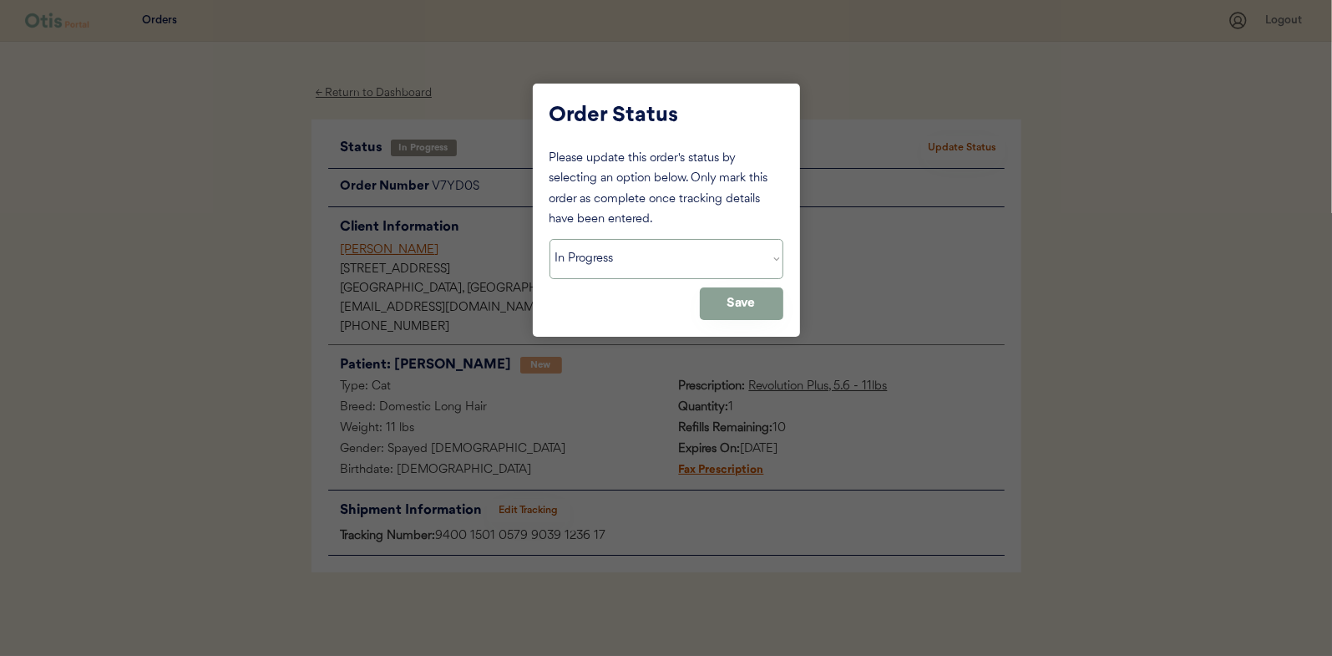
click at [663, 250] on select "Status On Hold New In Progress Complete Pending HW Consent Canceled" at bounding box center [667, 259] width 234 height 40
select select ""complete""
click at [550, 239] on select "Status On Hold New In Progress Complete Pending HW Consent Canceled" at bounding box center [667, 259] width 234 height 40
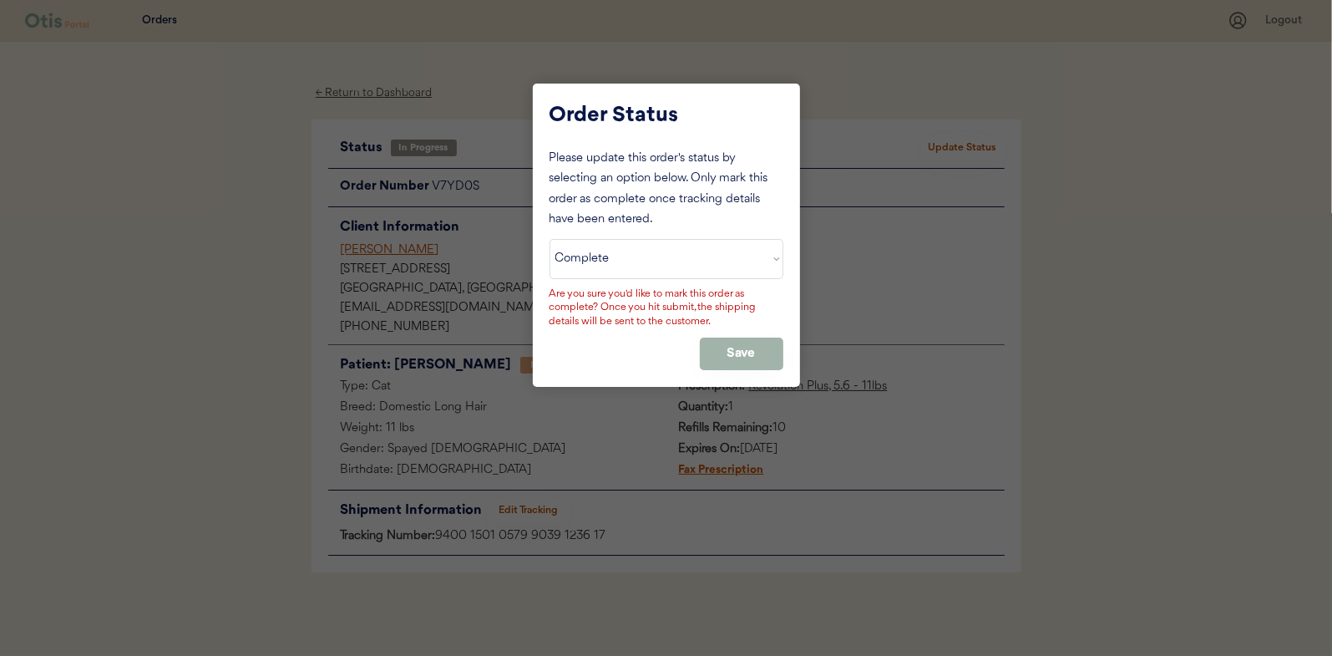
click at [735, 348] on button "Save" at bounding box center [742, 353] width 84 height 33
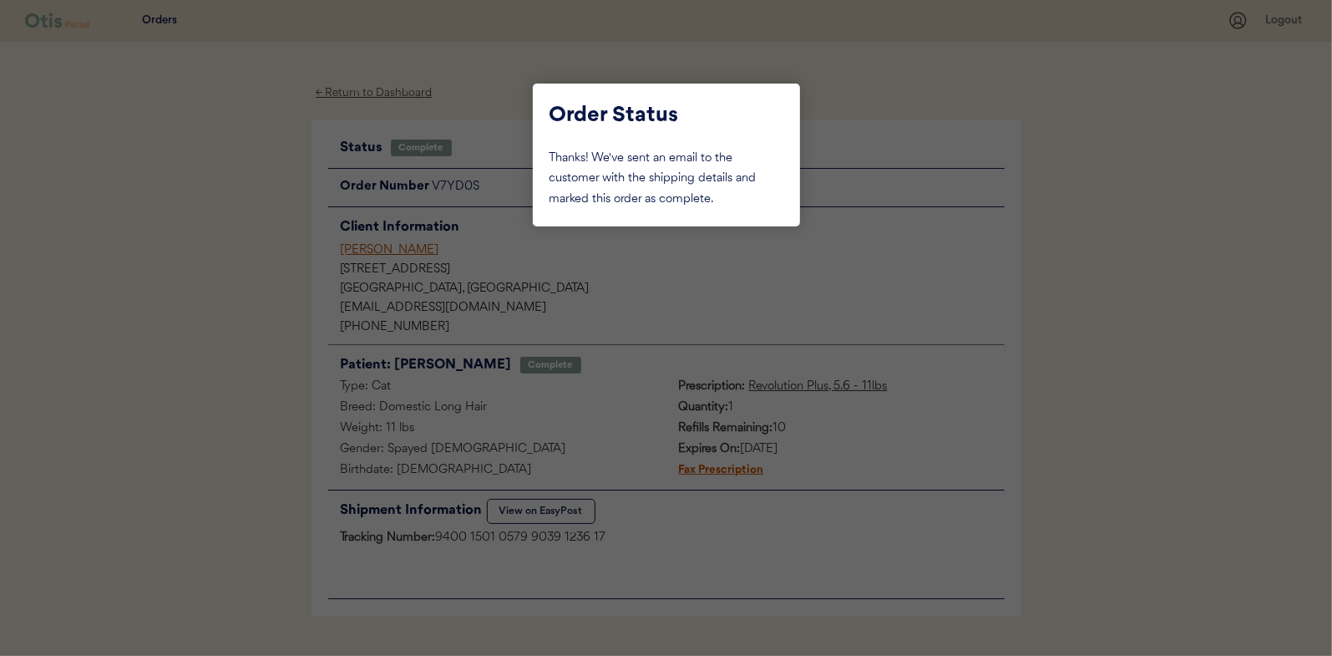
click at [240, 208] on div at bounding box center [666, 328] width 1332 height 656
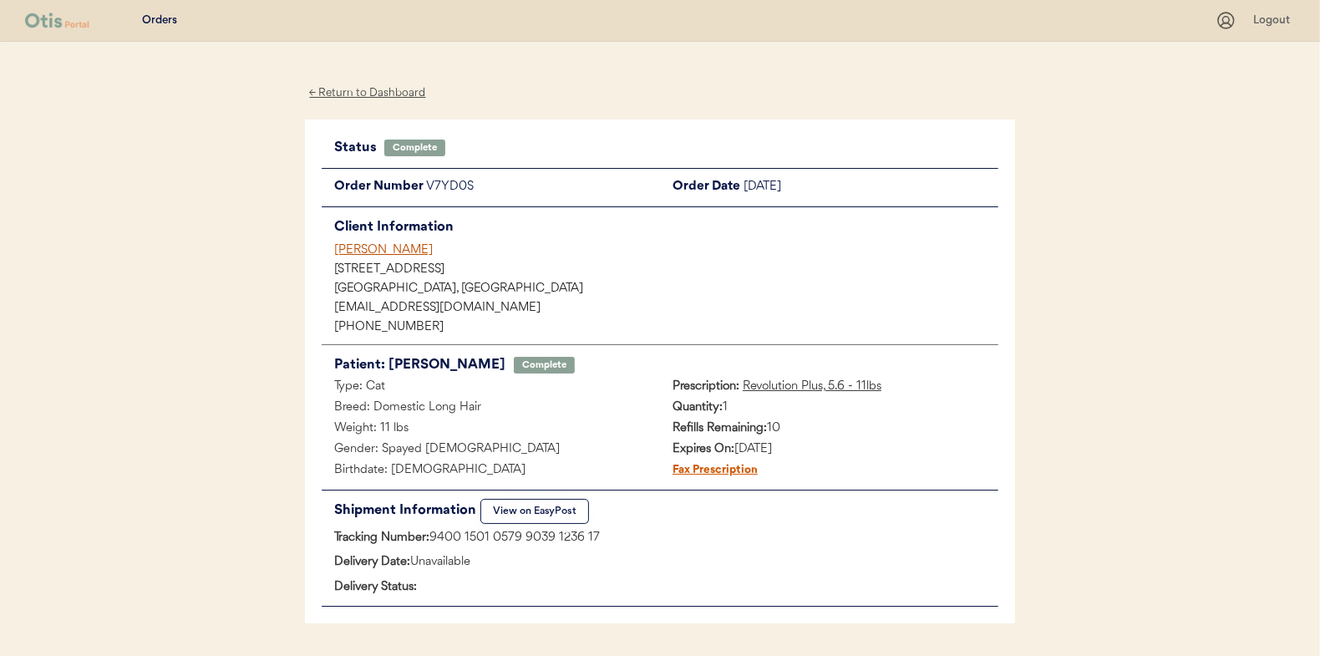
click at [362, 90] on div "← Return to Dashboard" at bounding box center [367, 93] width 125 height 19
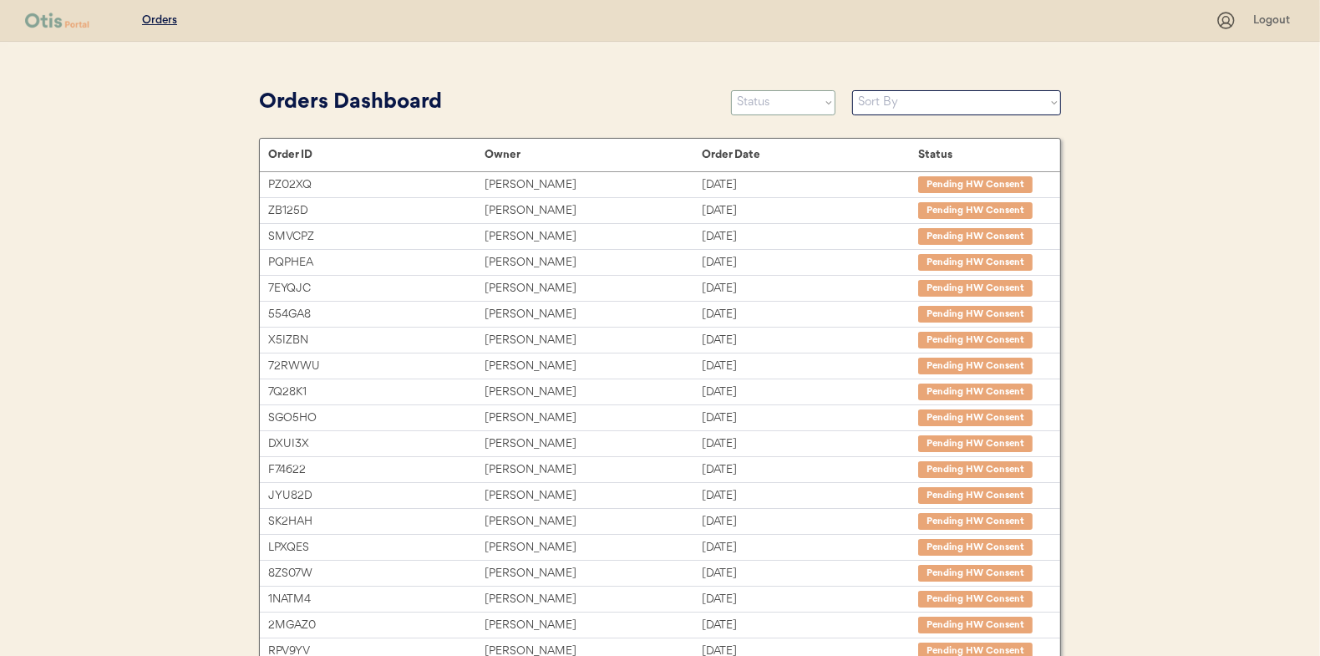
click at [739, 104] on select "Status On Hold New In Progress Complete Pending HW Consent Canceled" at bounding box center [783, 102] width 104 height 25
select select ""in_progress""
click at [731, 90] on select "Status On Hold New In Progress Complete Pending HW Consent Canceled" at bounding box center [783, 102] width 104 height 25
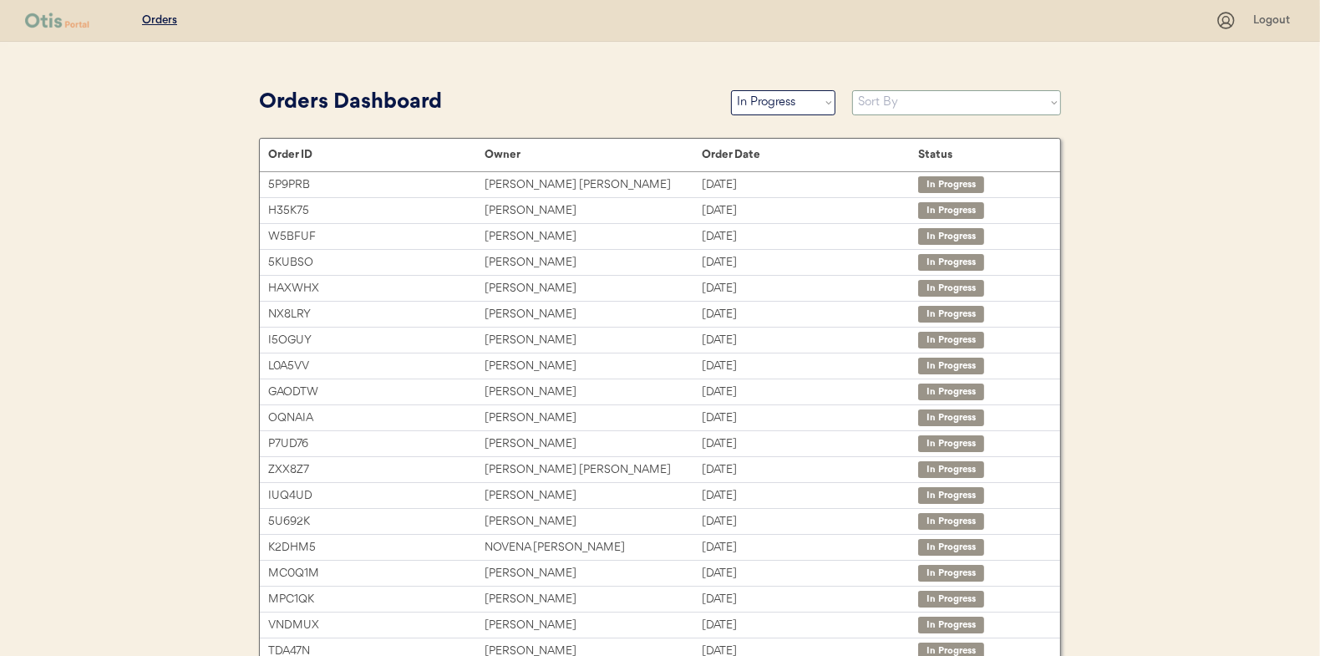
click at [912, 103] on select "Sort By Order Date (Newest → Oldest) Order Date (Oldest → Newest)" at bounding box center [956, 102] width 209 height 25
select select ""Order Date (Oldest → Newest)""
click at [852, 90] on select "Sort By Order Date (Newest → Oldest) Order Date (Oldest → Newest)" at bounding box center [956, 102] width 209 height 25
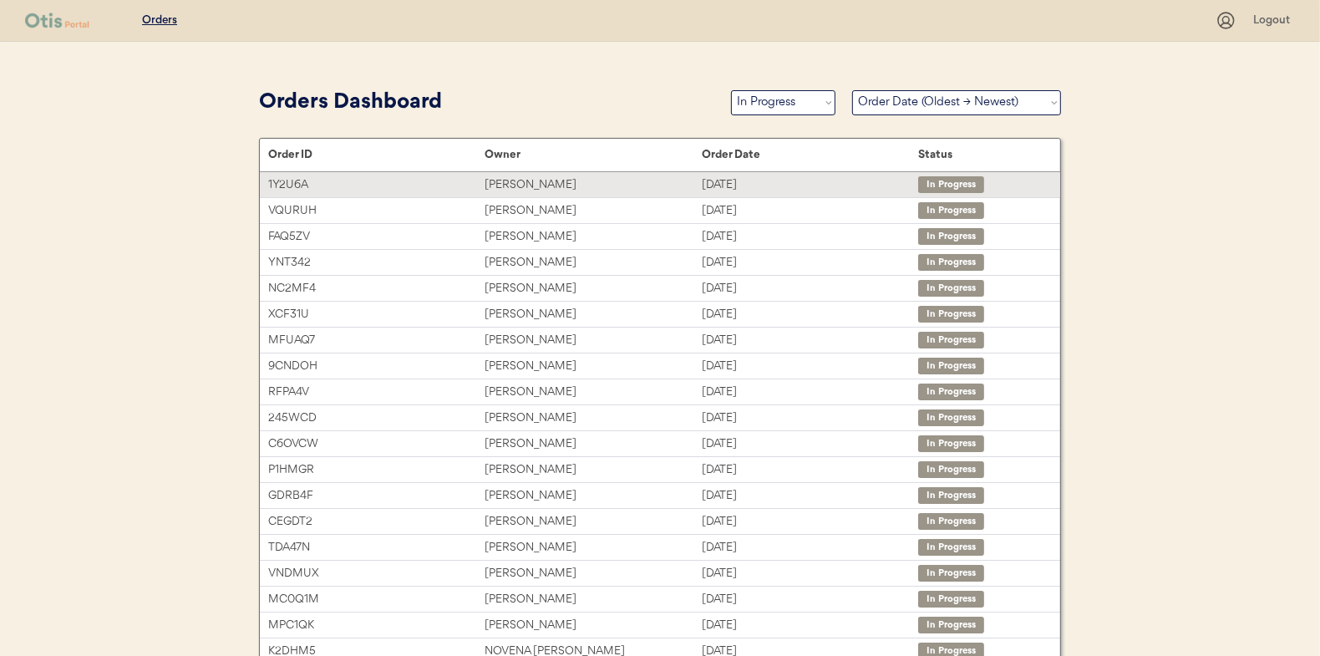
click at [532, 180] on div "Moriah DeSantis" at bounding box center [592, 184] width 216 height 19
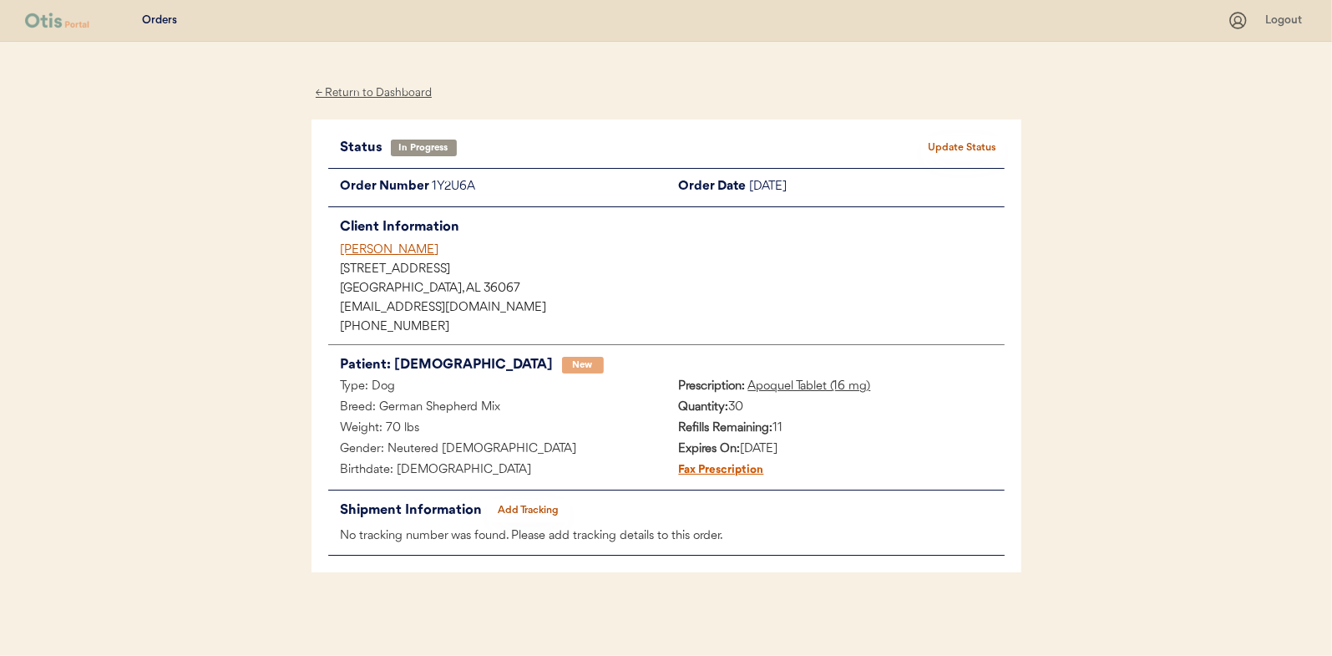
click at [531, 510] on button "Add Tracking" at bounding box center [529, 510] width 84 height 23
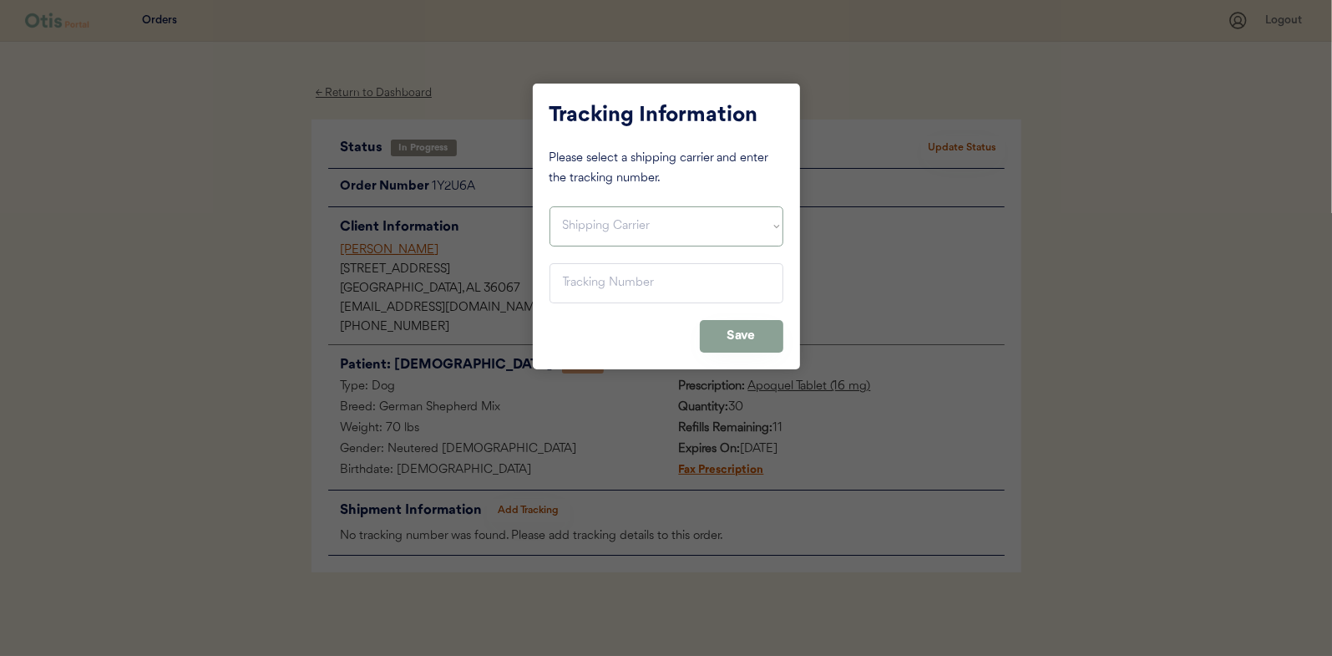
drag, startPoint x: 585, startPoint y: 210, endPoint x: 583, endPoint y: 223, distance: 13.5
click at [584, 210] on select "Shipping Carrier FedEx FedEx Ground Economy UPS USPS" at bounding box center [667, 226] width 234 height 40
select select ""usps""
click at [550, 206] on select "Shipping Carrier FedEx FedEx Ground Economy UPS USPS" at bounding box center [667, 226] width 234 height 40
click at [575, 302] on input "input" at bounding box center [667, 283] width 234 height 40
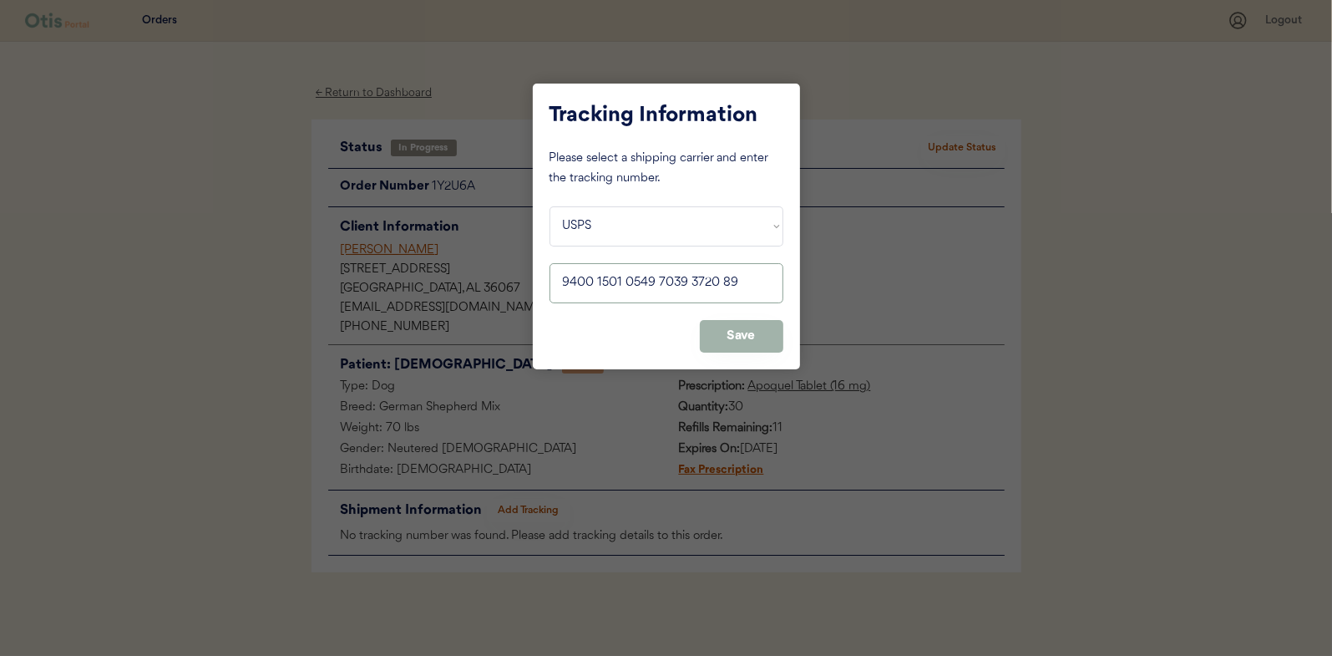
type input "9400 1501 0549 7039 3720 89"
click at [724, 322] on button "Save" at bounding box center [742, 336] width 84 height 33
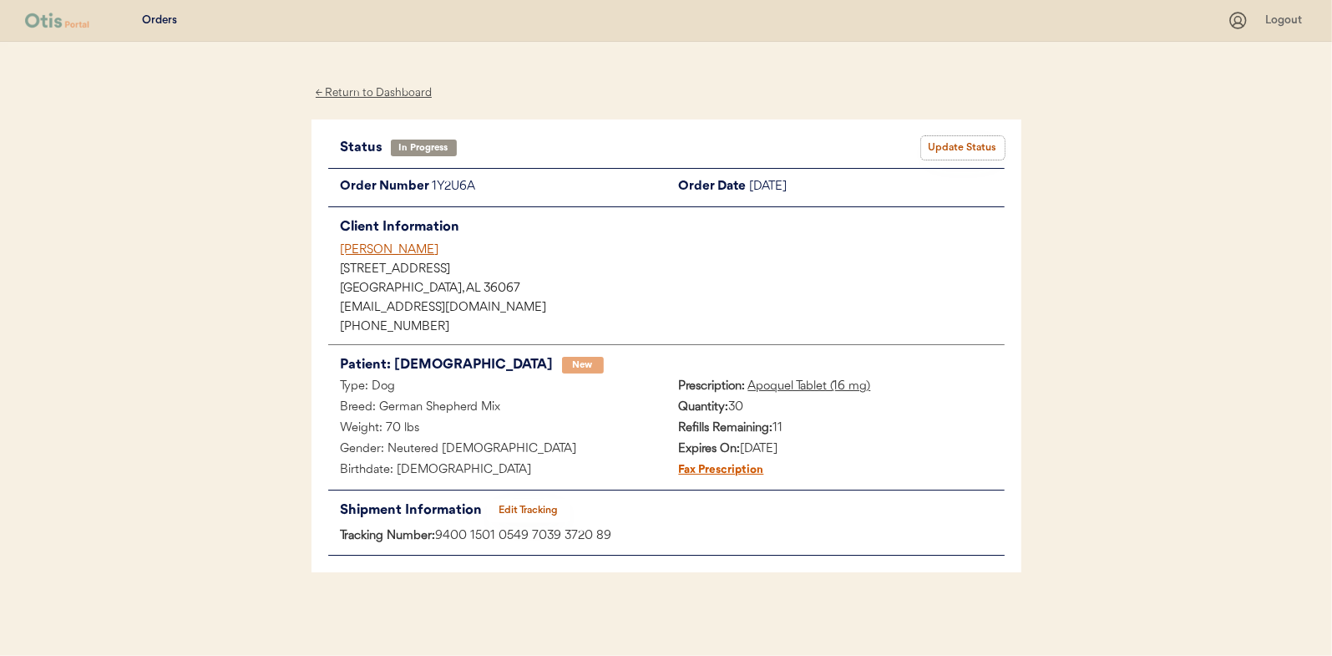
click at [960, 142] on button "Update Status" at bounding box center [963, 147] width 84 height 23
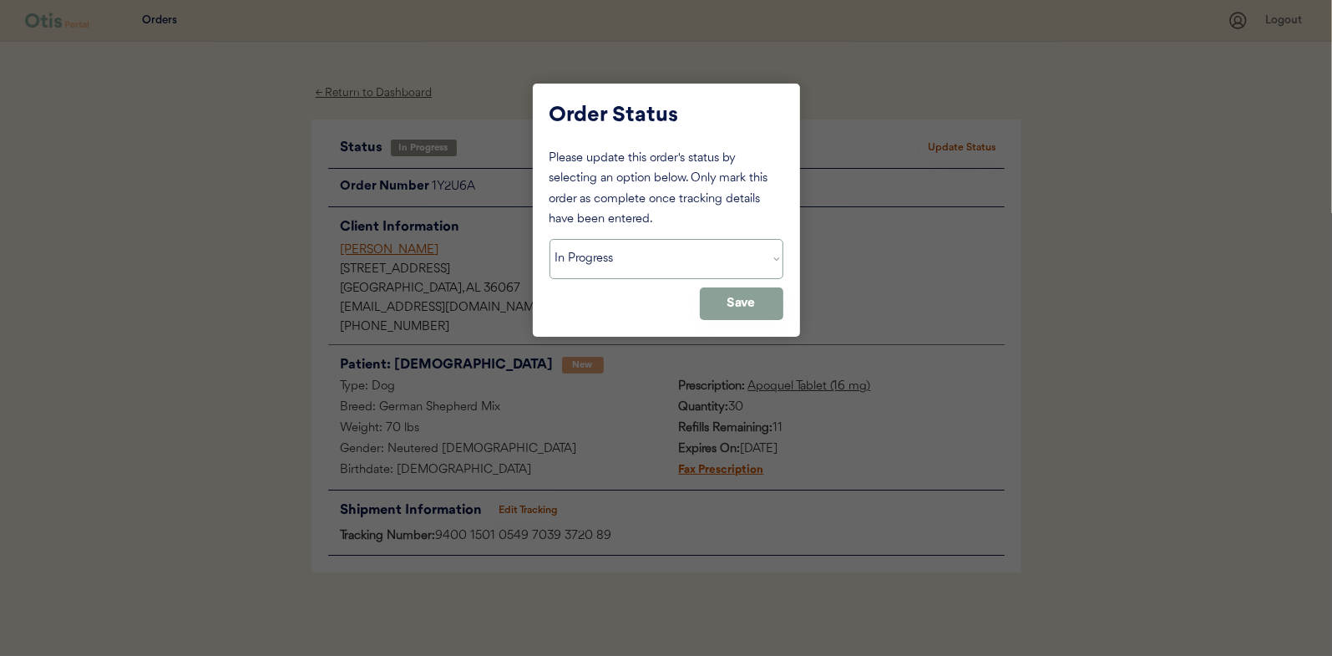
click at [590, 252] on select "Status On Hold New In Progress Complete Pending HW Consent Canceled" at bounding box center [667, 259] width 234 height 40
select select ""complete""
click at [550, 239] on select "Status On Hold New In Progress Complete Pending HW Consent Canceled" at bounding box center [667, 259] width 234 height 40
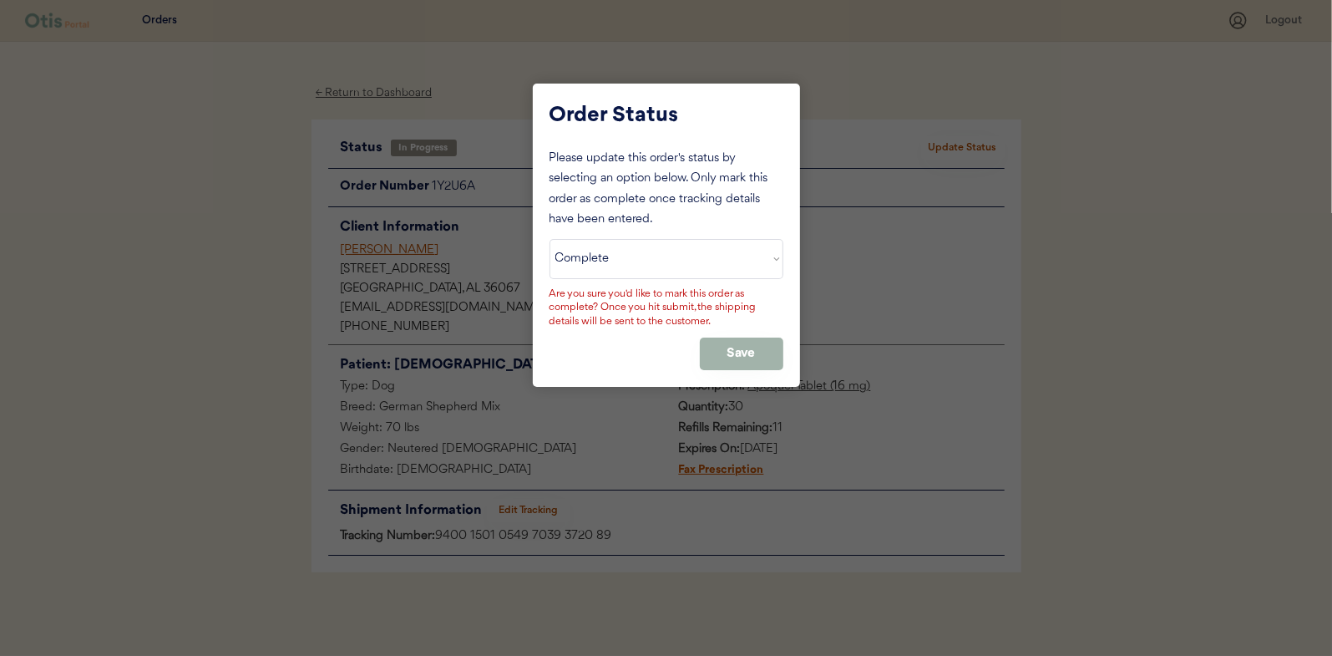
click at [722, 346] on button "Save" at bounding box center [742, 353] width 84 height 33
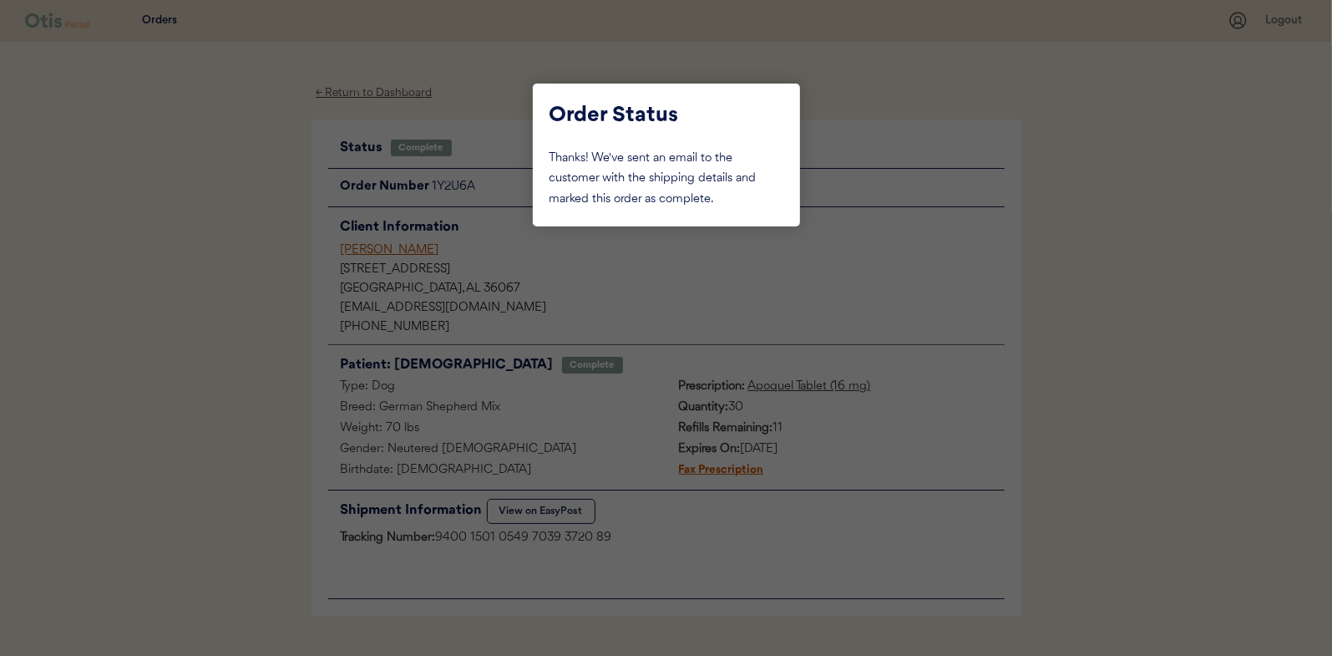
click at [238, 236] on div at bounding box center [666, 328] width 1332 height 656
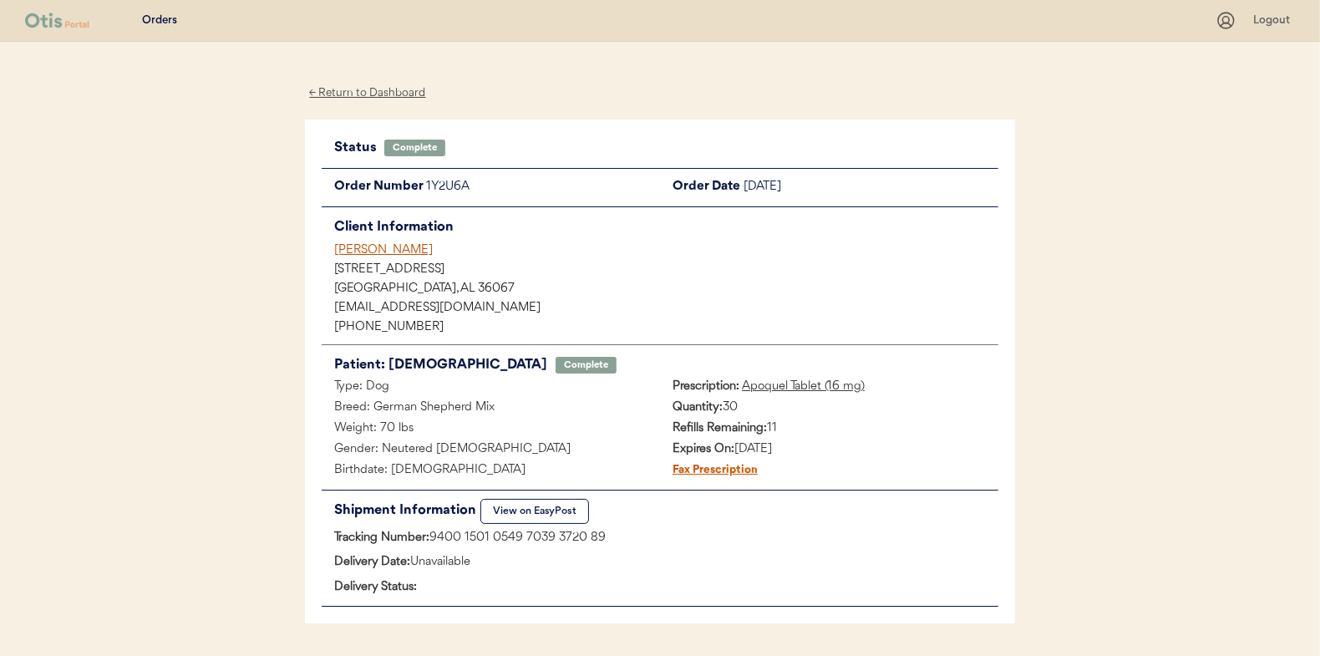
click at [353, 94] on div "← Return to Dashboard" at bounding box center [367, 93] width 125 height 19
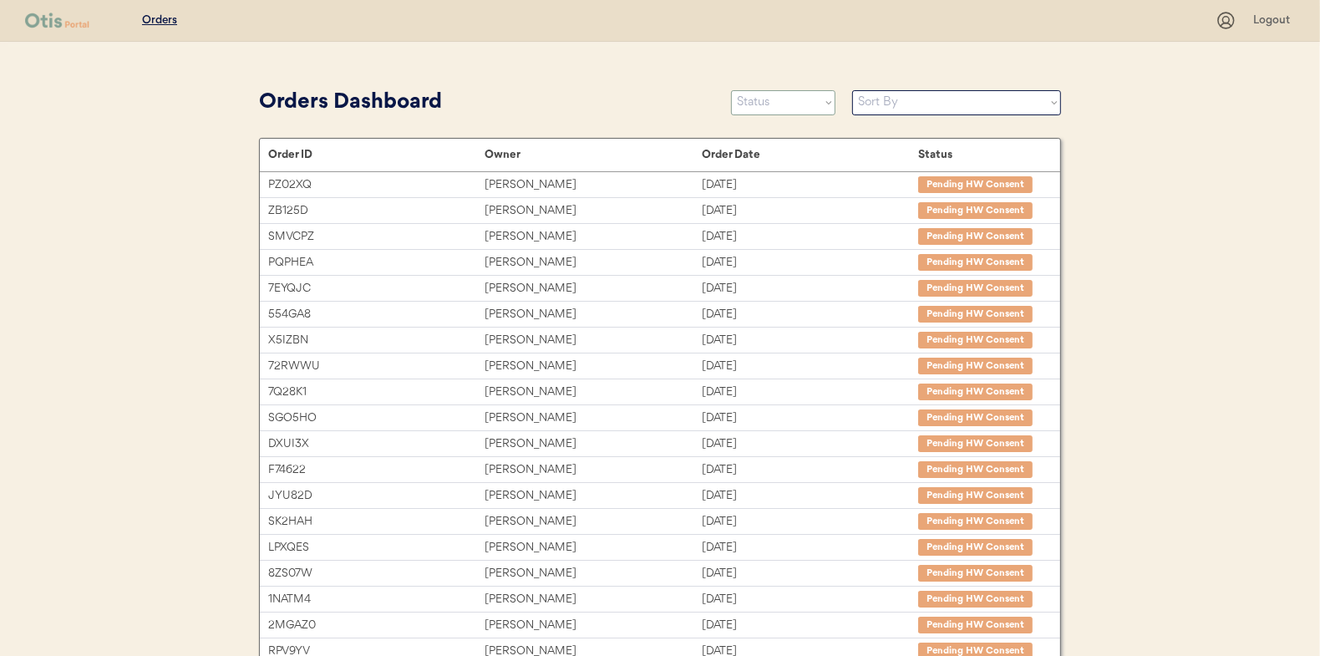
click at [785, 103] on select "Status On Hold New In Progress Complete Pending HW Consent Canceled" at bounding box center [783, 102] width 104 height 25
select select ""in_progress""
click at [731, 90] on select "Status On Hold New In Progress Complete Pending HW Consent Canceled" at bounding box center [783, 102] width 104 height 25
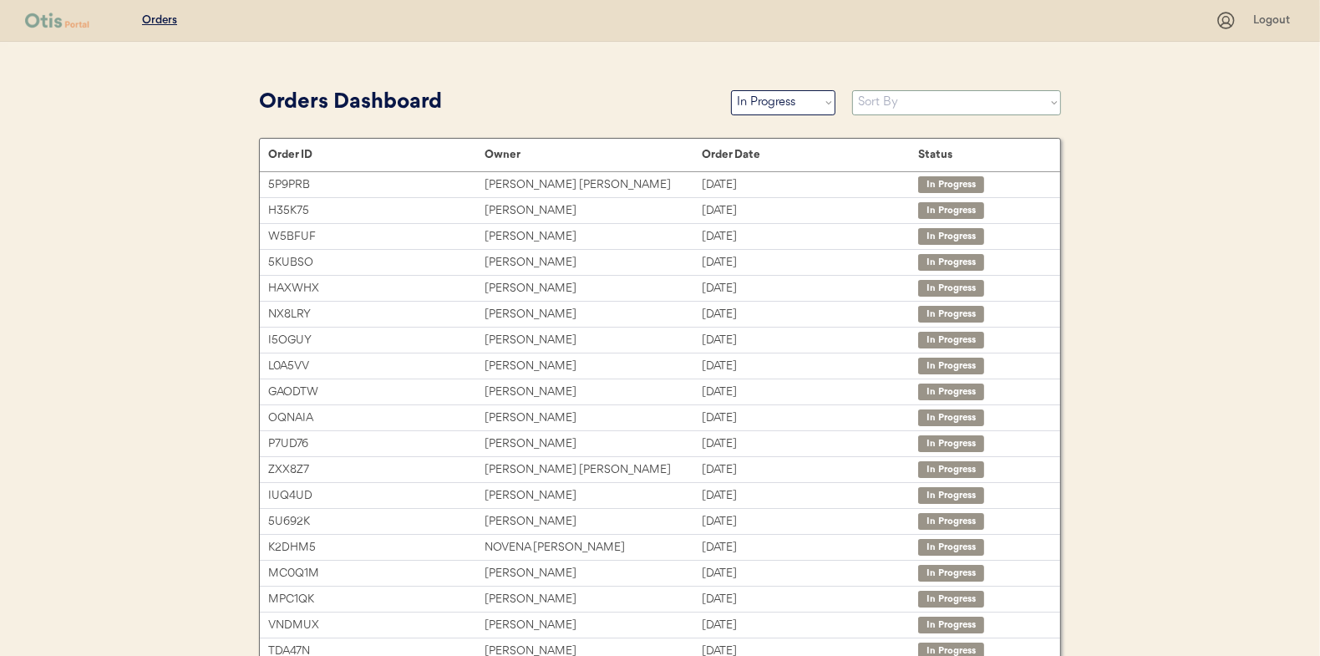
click at [875, 101] on select "Sort By Order Date (Newest → Oldest) Order Date (Oldest → Newest)" at bounding box center [956, 102] width 209 height 25
select select ""Order Date (Oldest → Newest)""
click at [852, 90] on select "Sort By Order Date (Newest → Oldest) Order Date (Oldest → Newest)" at bounding box center [956, 102] width 209 height 25
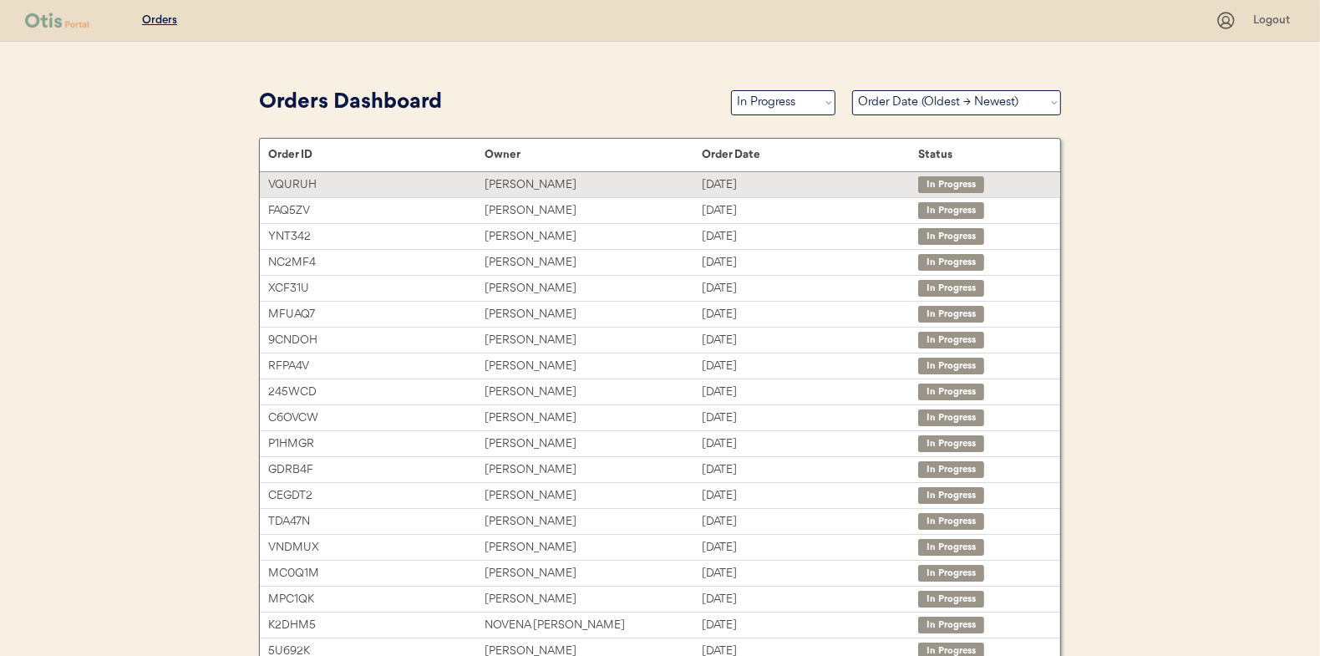
click at [530, 180] on div "[PERSON_NAME]" at bounding box center [592, 184] width 216 height 19
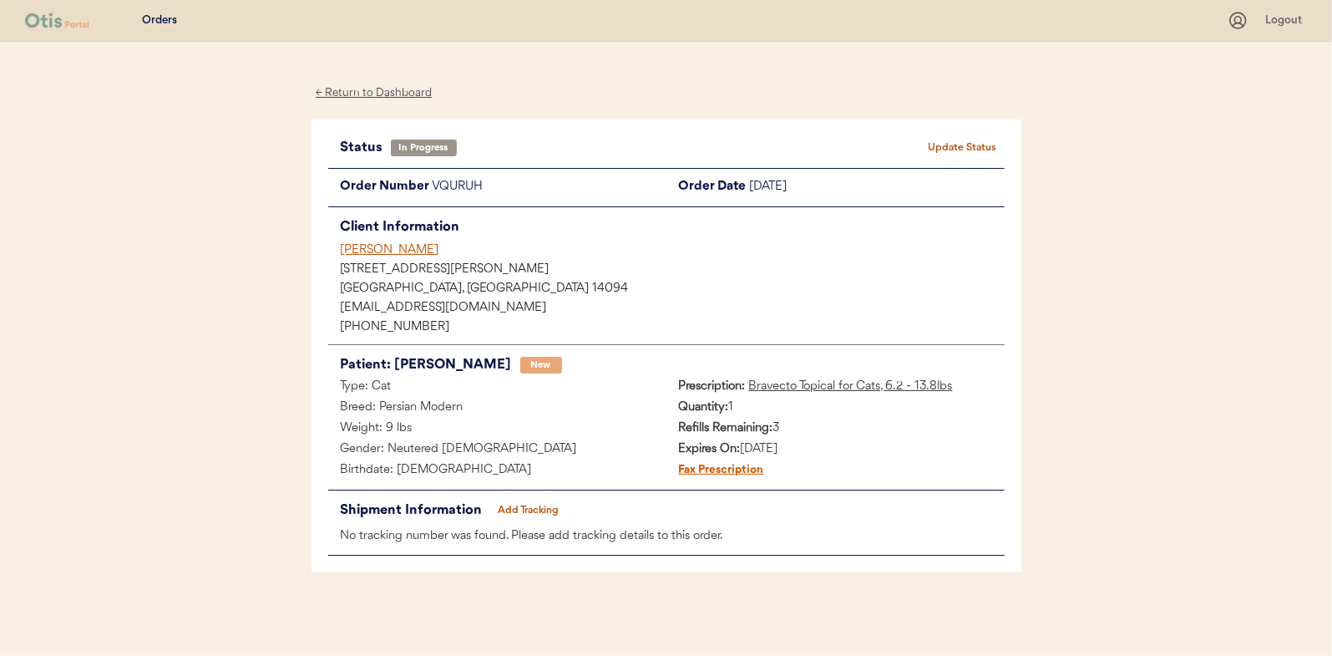
click at [557, 504] on button "Add Tracking" at bounding box center [529, 510] width 84 height 23
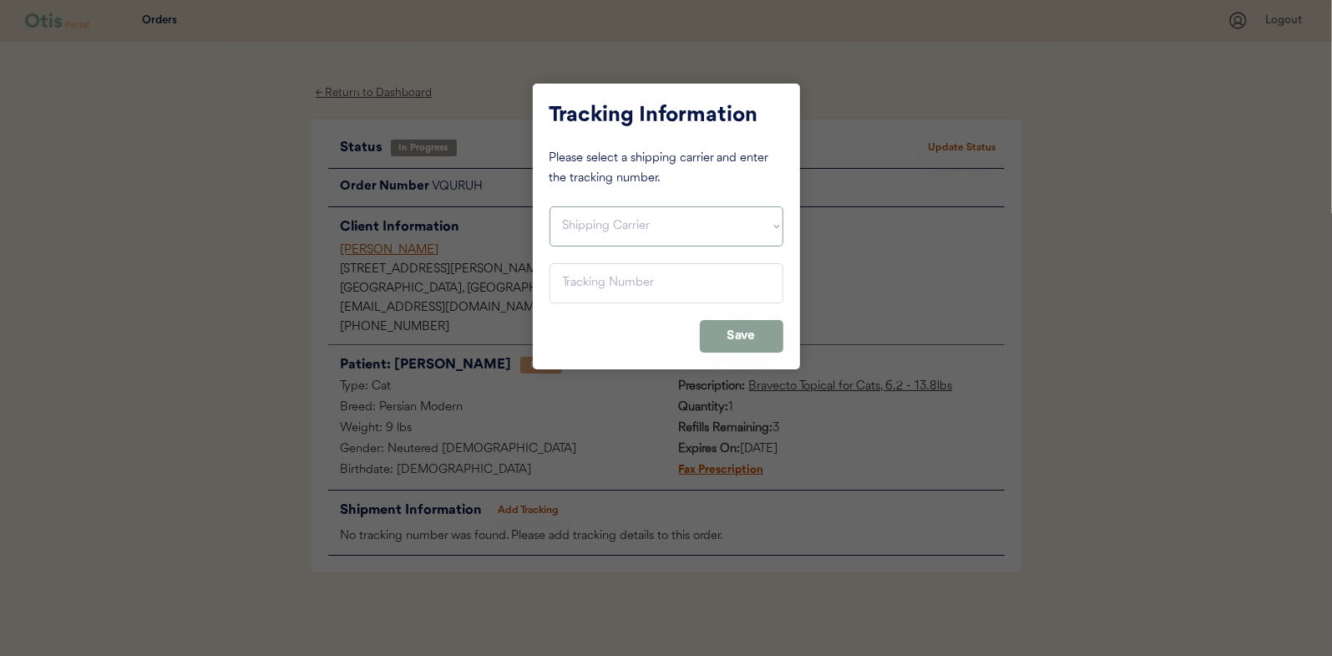
click at [587, 221] on select "Shipping Carrier FedEx FedEx Ground Economy UPS USPS" at bounding box center [667, 226] width 234 height 40
select select ""usps""
click at [550, 206] on select "Shipping Carrier FedEx FedEx Ground Economy UPS USPS" at bounding box center [667, 226] width 234 height 40
click at [585, 283] on input "input" at bounding box center [667, 283] width 234 height 40
drag, startPoint x: 746, startPoint y: 278, endPoint x: 553, endPoint y: 284, distance: 193.0
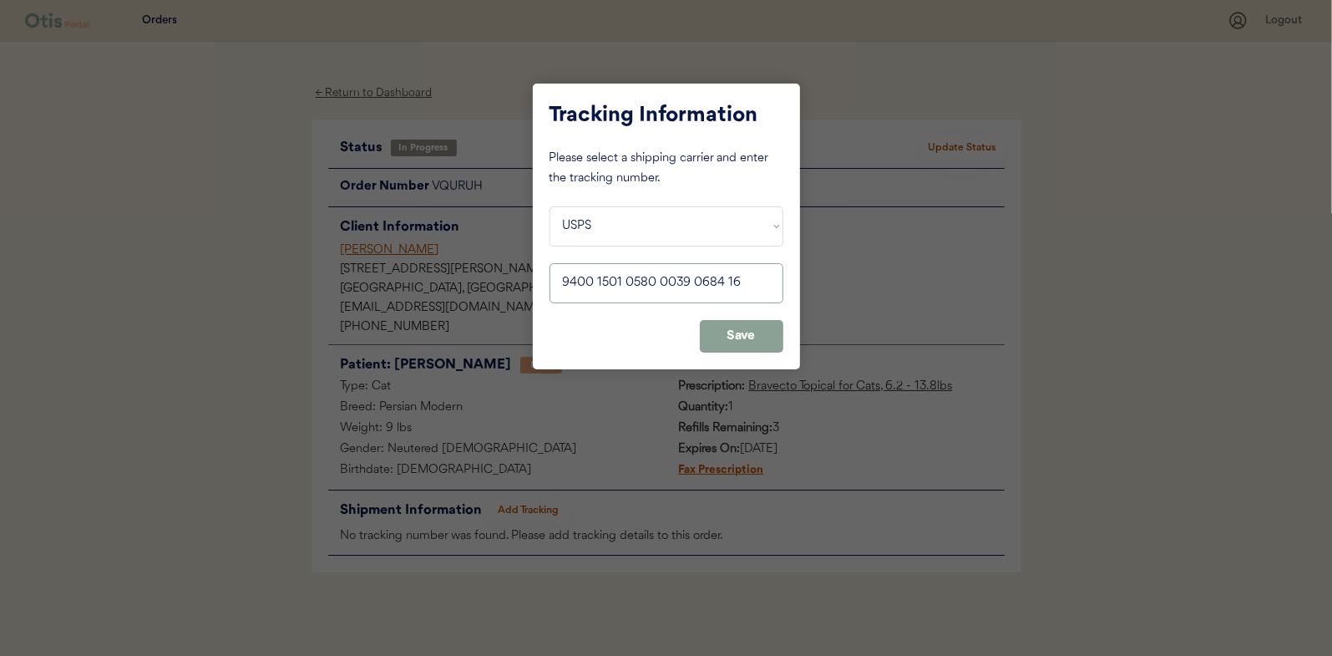
click at [553, 284] on input "input" at bounding box center [667, 283] width 234 height 40
type input "9400 1501 0580 0039 0684 16"
click at [753, 327] on button "Save" at bounding box center [742, 336] width 84 height 33
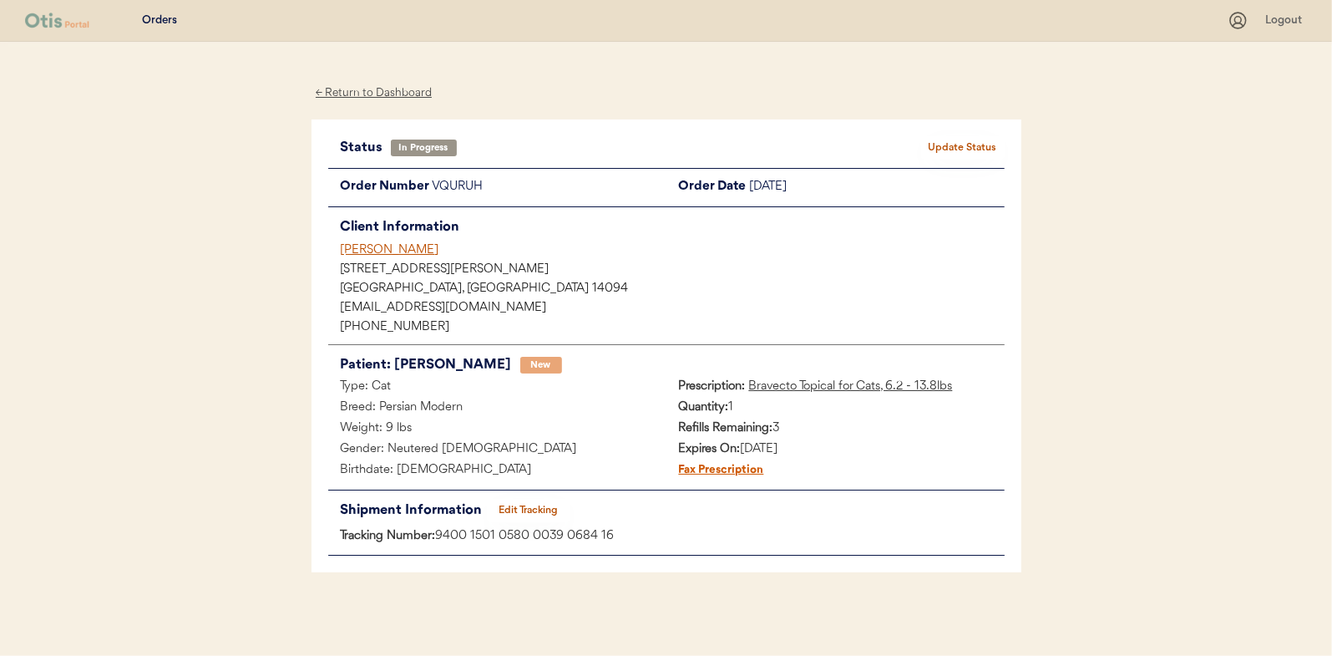
click at [978, 143] on button "Update Status" at bounding box center [963, 147] width 84 height 23
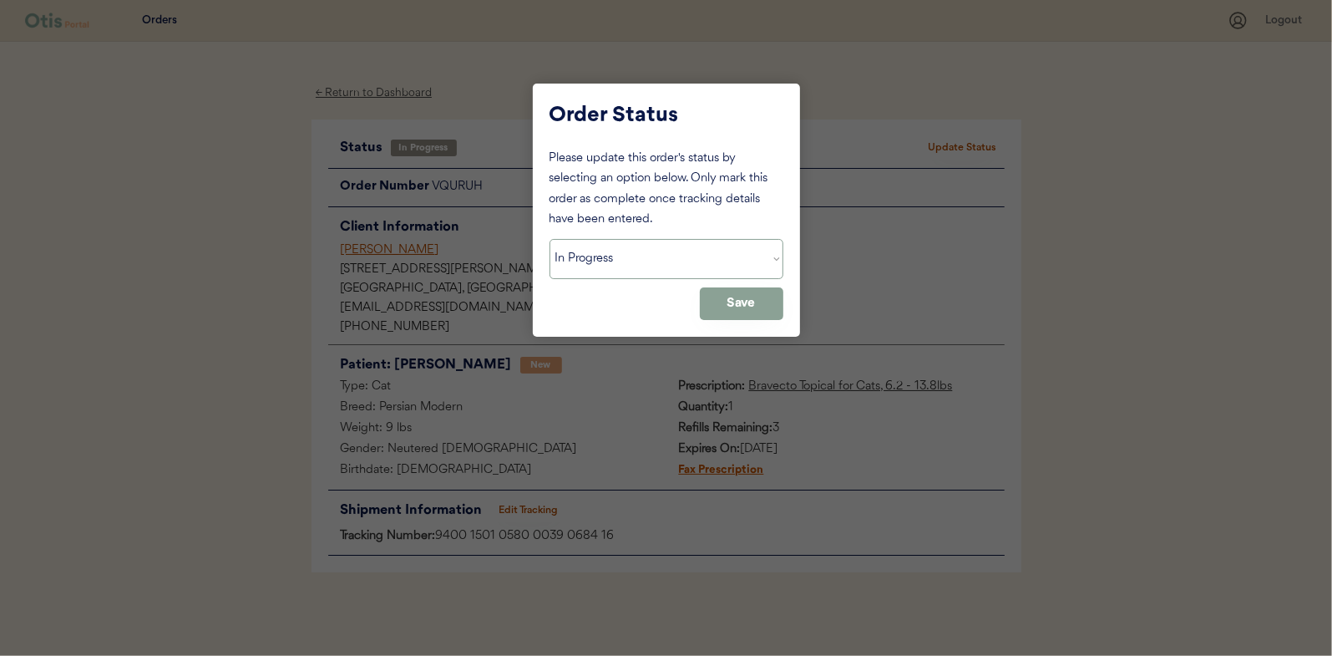
click at [620, 254] on select "Status On Hold New In Progress Complete Pending HW Consent Canceled" at bounding box center [667, 259] width 234 height 40
select select ""complete""
click at [550, 239] on select "Status On Hold New In Progress Complete Pending HW Consent Canceled" at bounding box center [667, 259] width 234 height 40
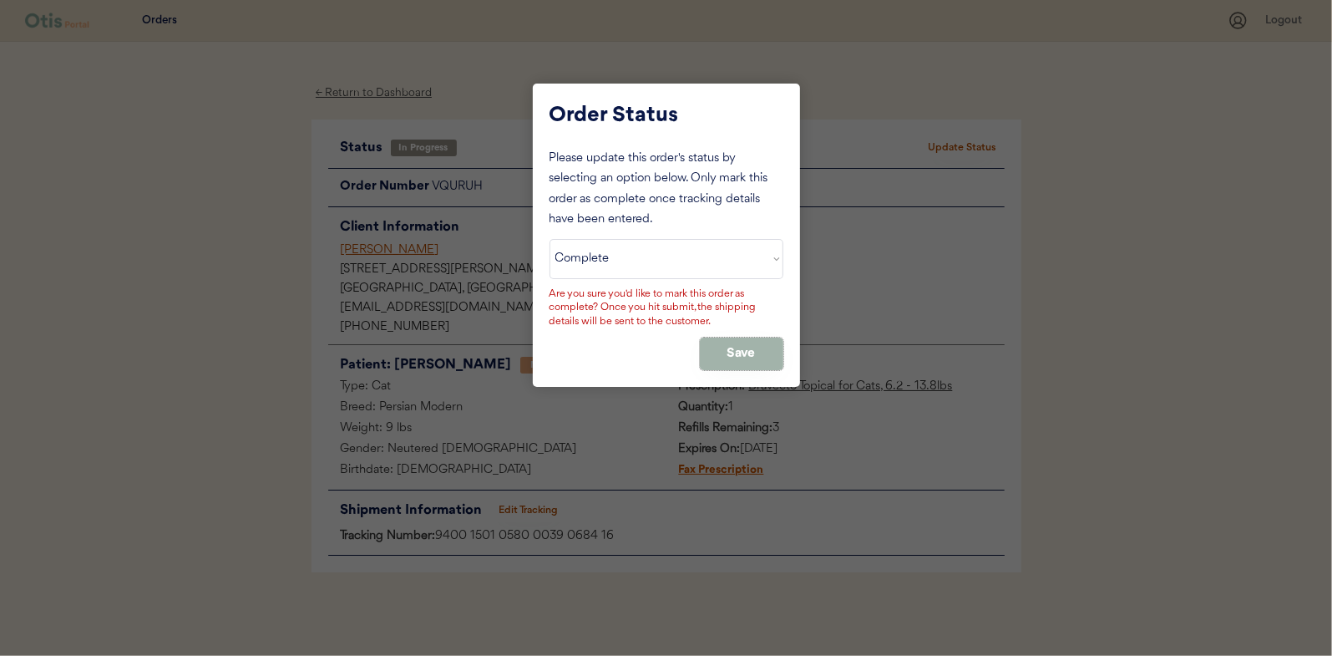
click at [734, 342] on button "Save" at bounding box center [742, 353] width 84 height 33
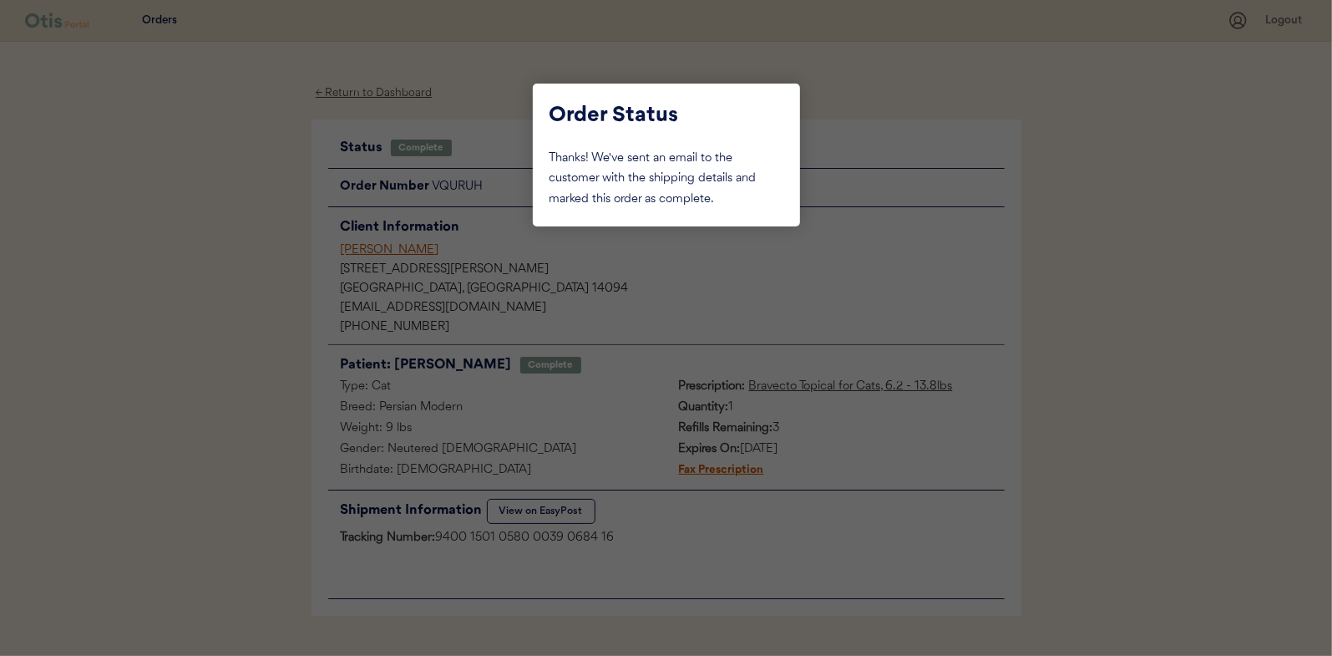
click at [265, 225] on div at bounding box center [666, 328] width 1332 height 656
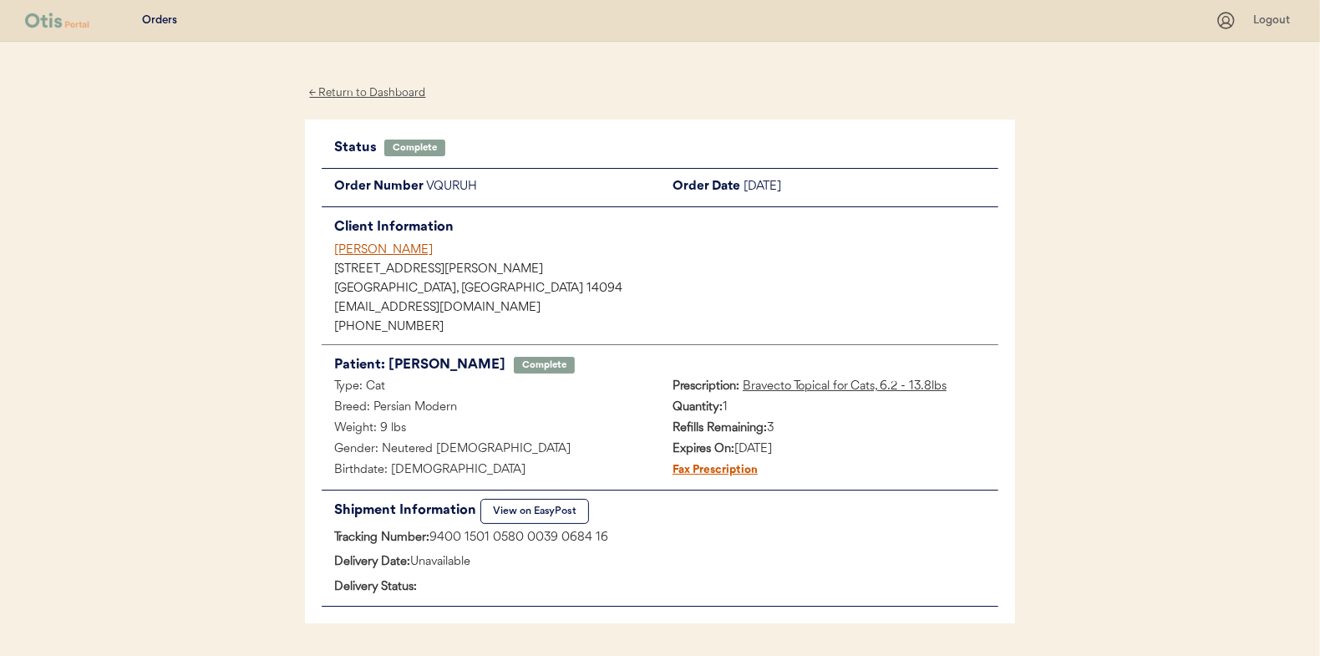
click at [370, 95] on div "← Return to Dashboard" at bounding box center [367, 93] width 125 height 19
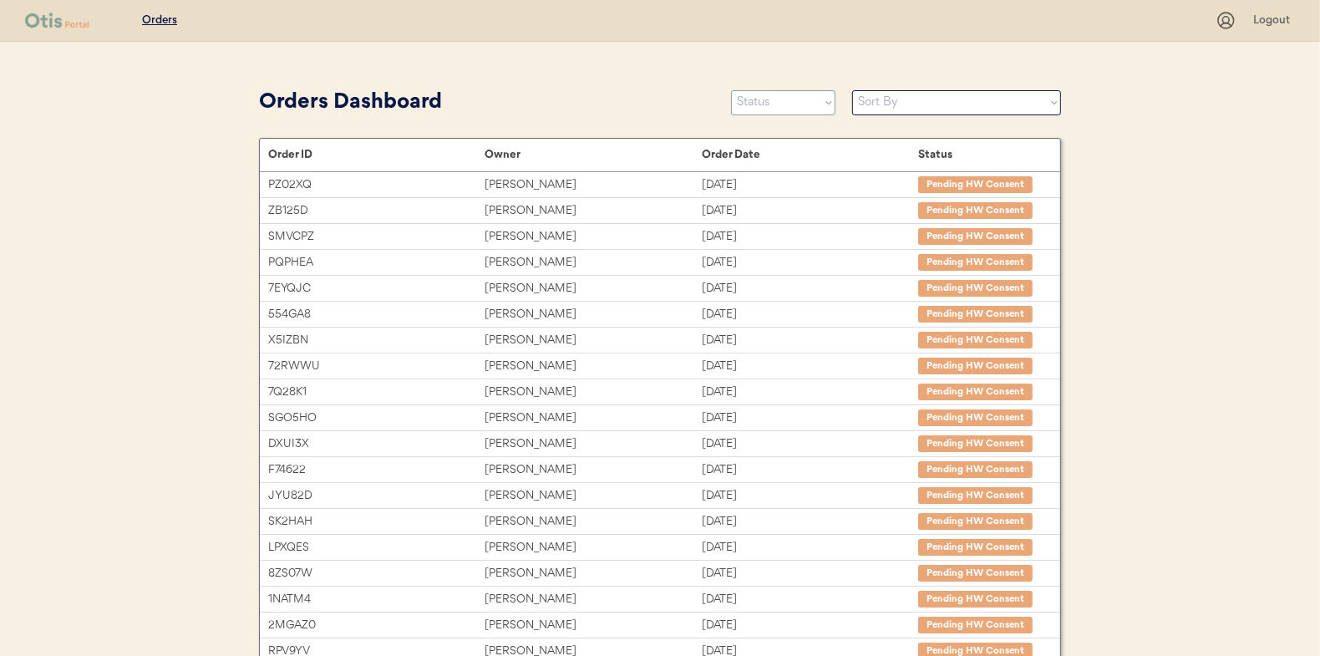
click at [805, 108] on select "Status On Hold New In Progress Complete Pending HW Consent Canceled" at bounding box center [783, 102] width 104 height 25
select select ""in_progress""
click at [731, 90] on select "Status On Hold New In Progress Complete Pending HW Consent Canceled" at bounding box center [783, 102] width 104 height 25
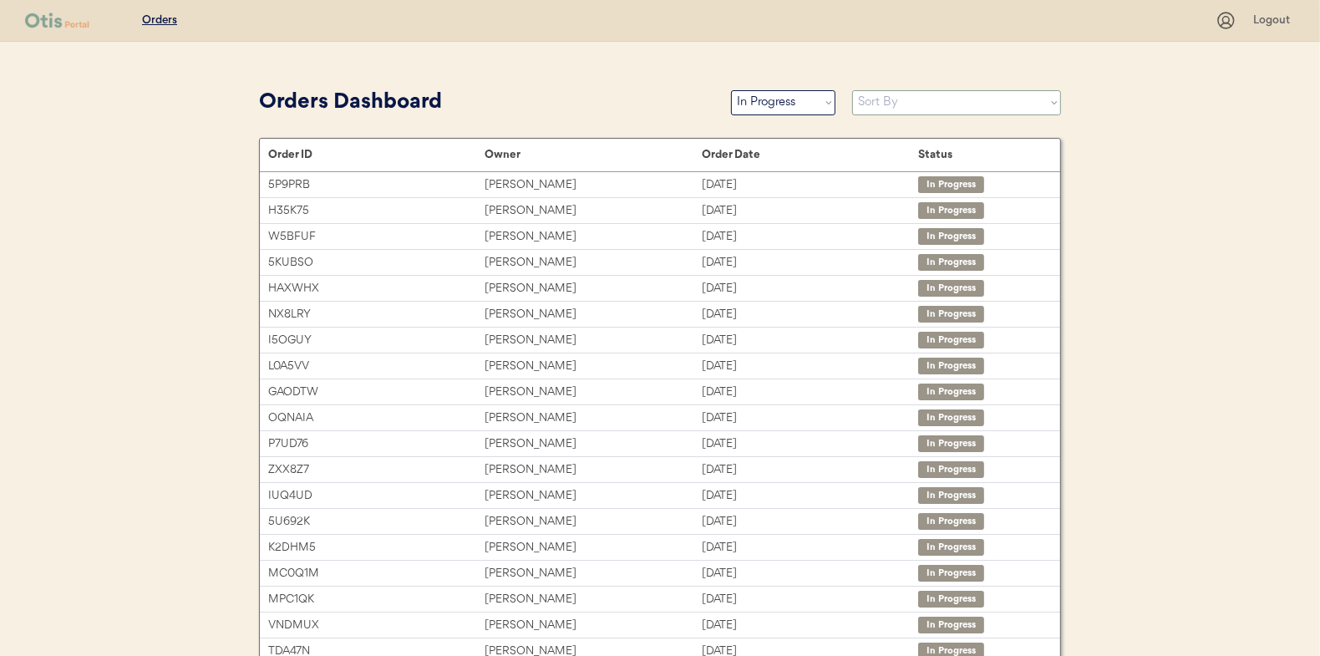
click at [886, 104] on select "Sort By Order Date (Newest → Oldest) Order Date (Oldest → Newest)" at bounding box center [956, 102] width 209 height 25
select select ""Order Date (Oldest → Newest)""
click at [852, 90] on select "Sort By Order Date (Newest → Oldest) Order Date (Oldest → Newest)" at bounding box center [956, 102] width 209 height 25
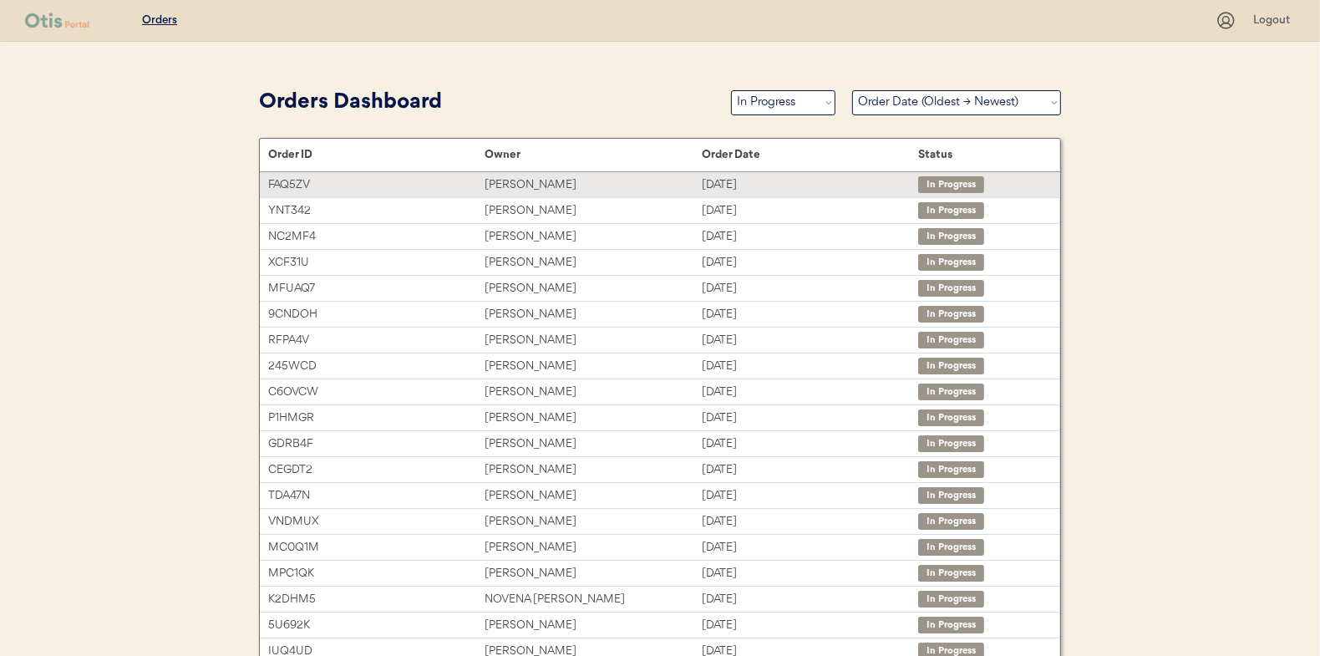
click at [499, 183] on div "Kelli Clemons" at bounding box center [592, 184] width 216 height 19
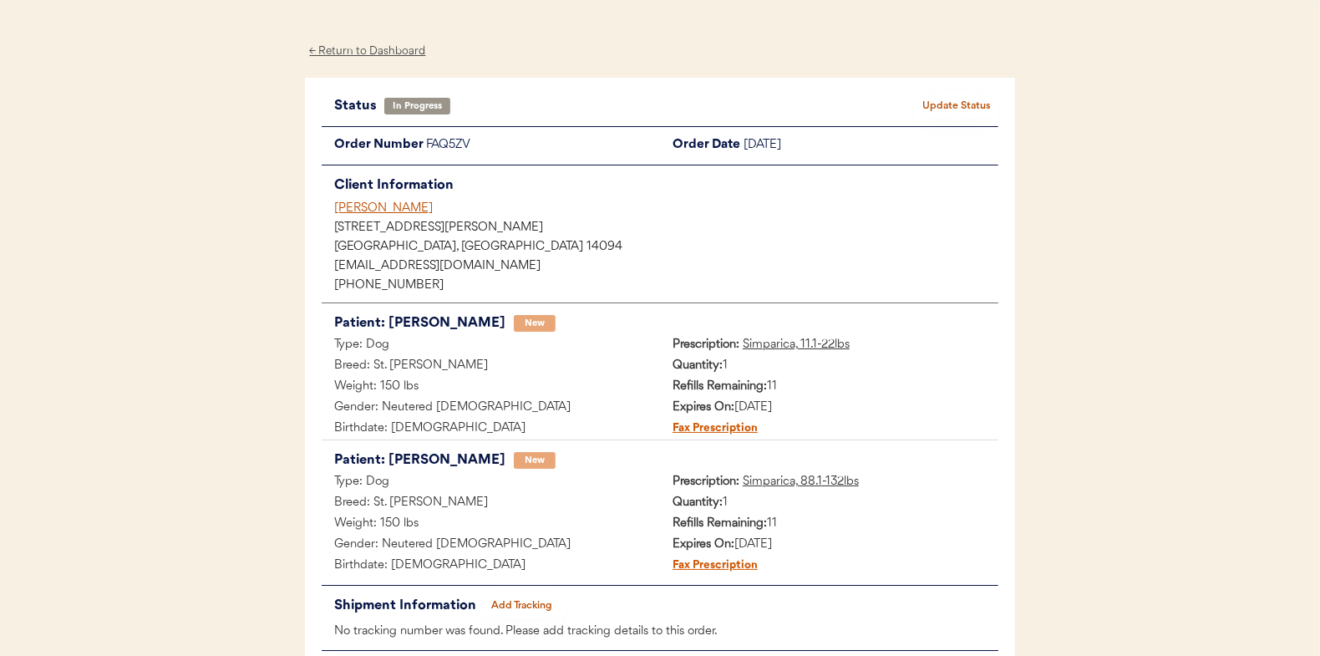
scroll to position [84, 0]
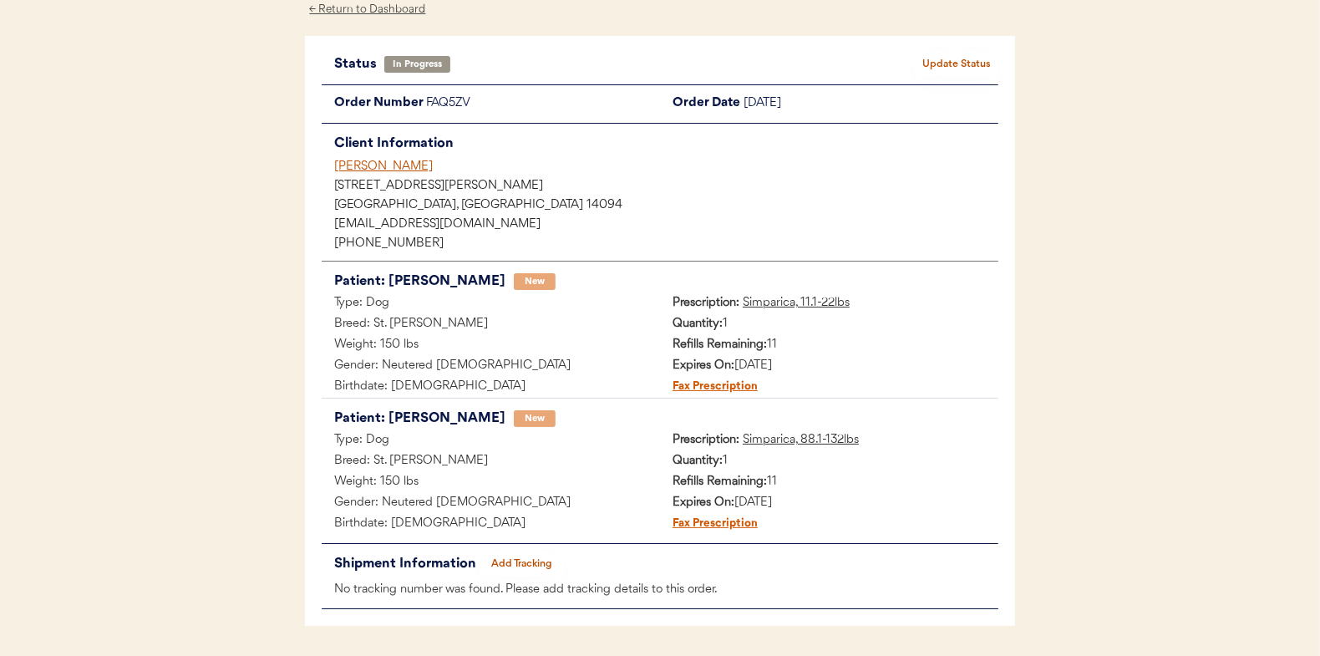
click at [520, 558] on button "Add Tracking" at bounding box center [522, 563] width 84 height 23
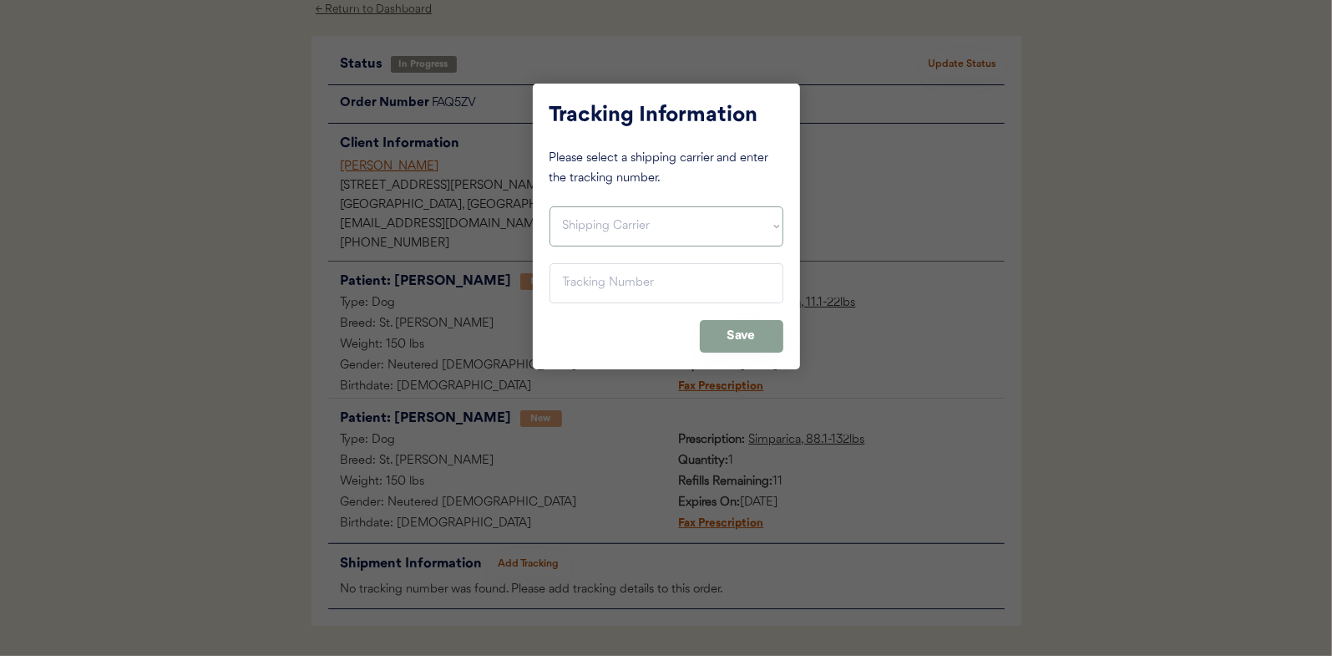
click at [571, 216] on select "Shipping Carrier FedEx FedEx Ground Economy UPS USPS" at bounding box center [667, 226] width 234 height 40
select select ""usps""
click at [550, 206] on select "Shipping Carrier FedEx FedEx Ground Economy UPS USPS" at bounding box center [667, 226] width 234 height 40
click at [585, 287] on input "input" at bounding box center [667, 283] width 234 height 40
paste input "9400 1501 0580 0039 0684 16"
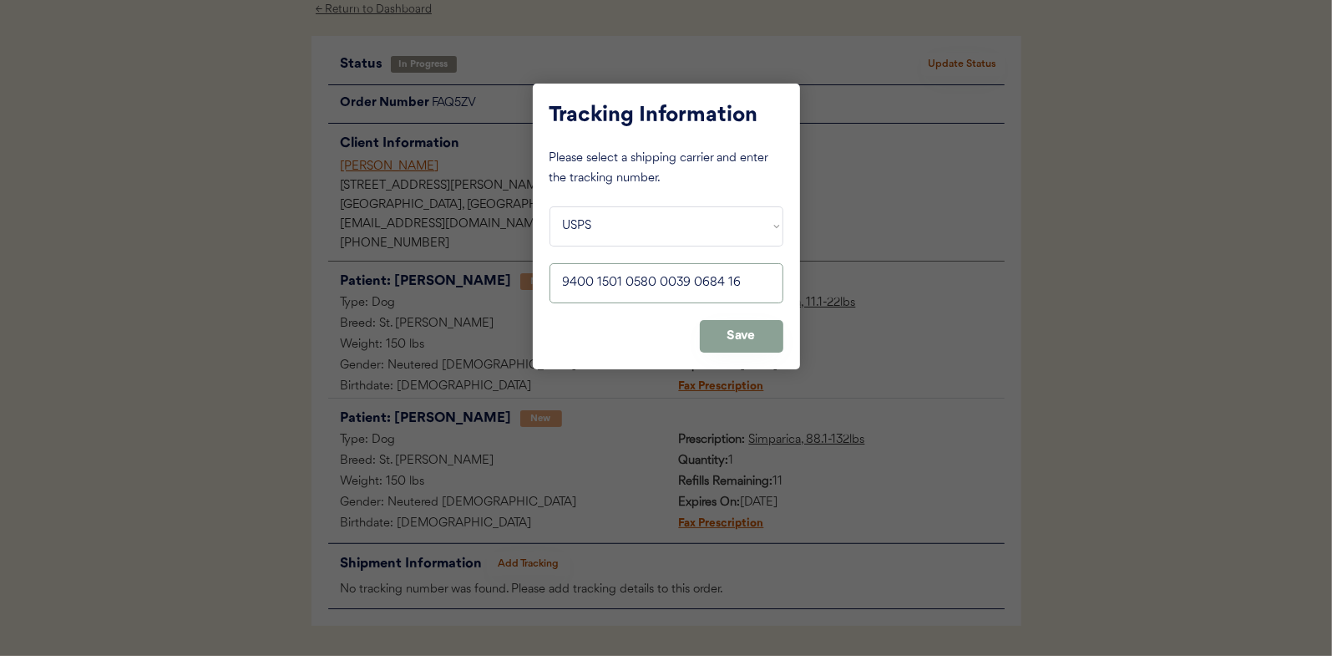
type input "9400 1501 0580 0039 0684 16"
click at [753, 336] on button "Save" at bounding box center [742, 336] width 84 height 33
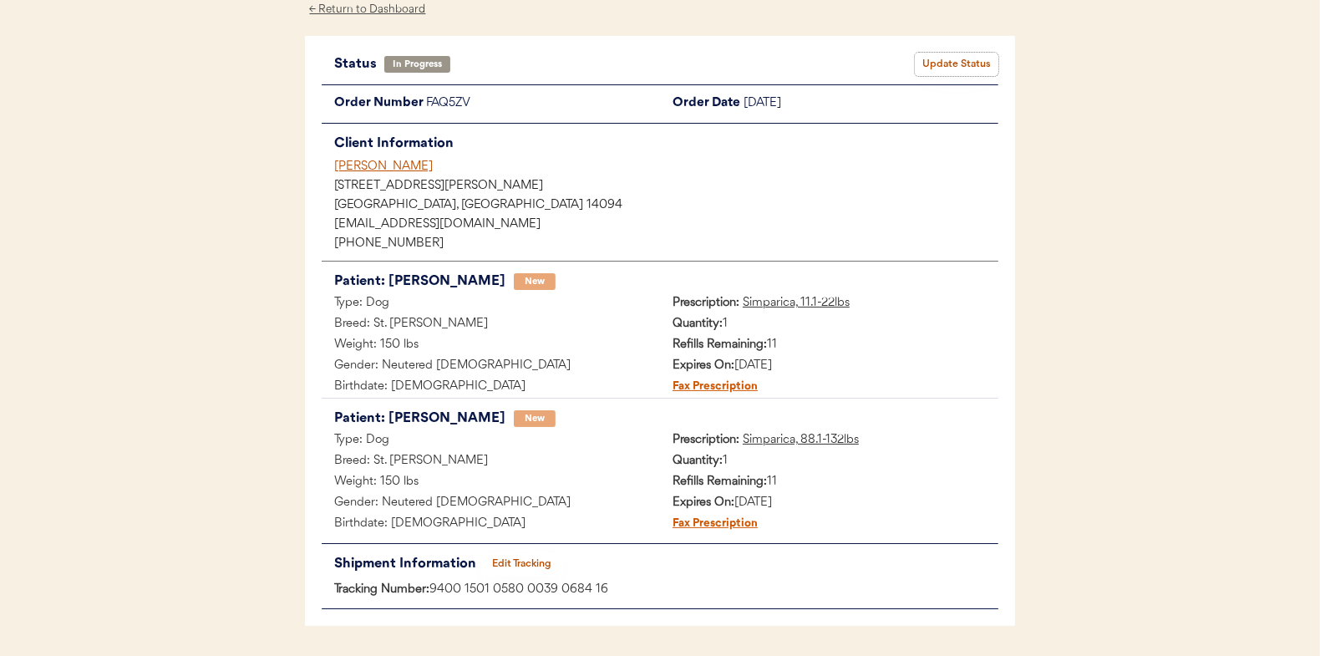
click at [967, 55] on button "Update Status" at bounding box center [957, 64] width 84 height 23
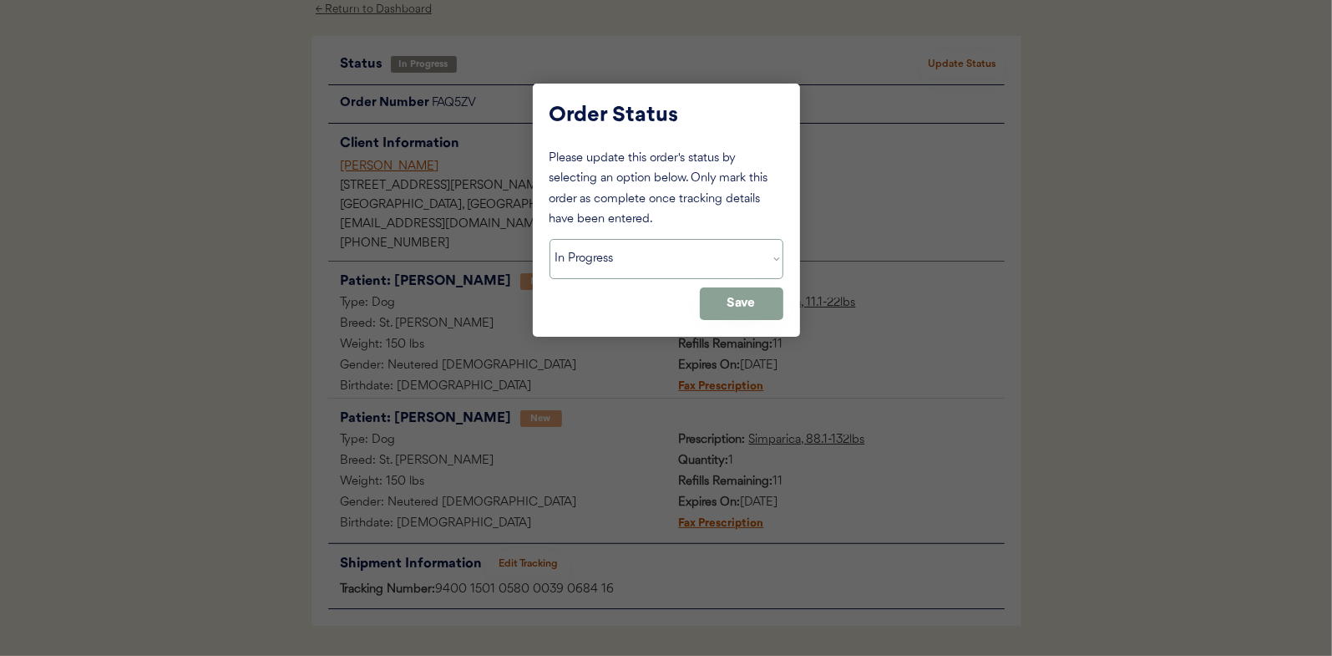
click at [595, 251] on select "Status On Hold New In Progress Complete Pending HW Consent Canceled" at bounding box center [667, 259] width 234 height 40
select select ""complete""
click at [550, 239] on select "Status On Hold New In Progress Complete Pending HW Consent Canceled" at bounding box center [667, 259] width 234 height 40
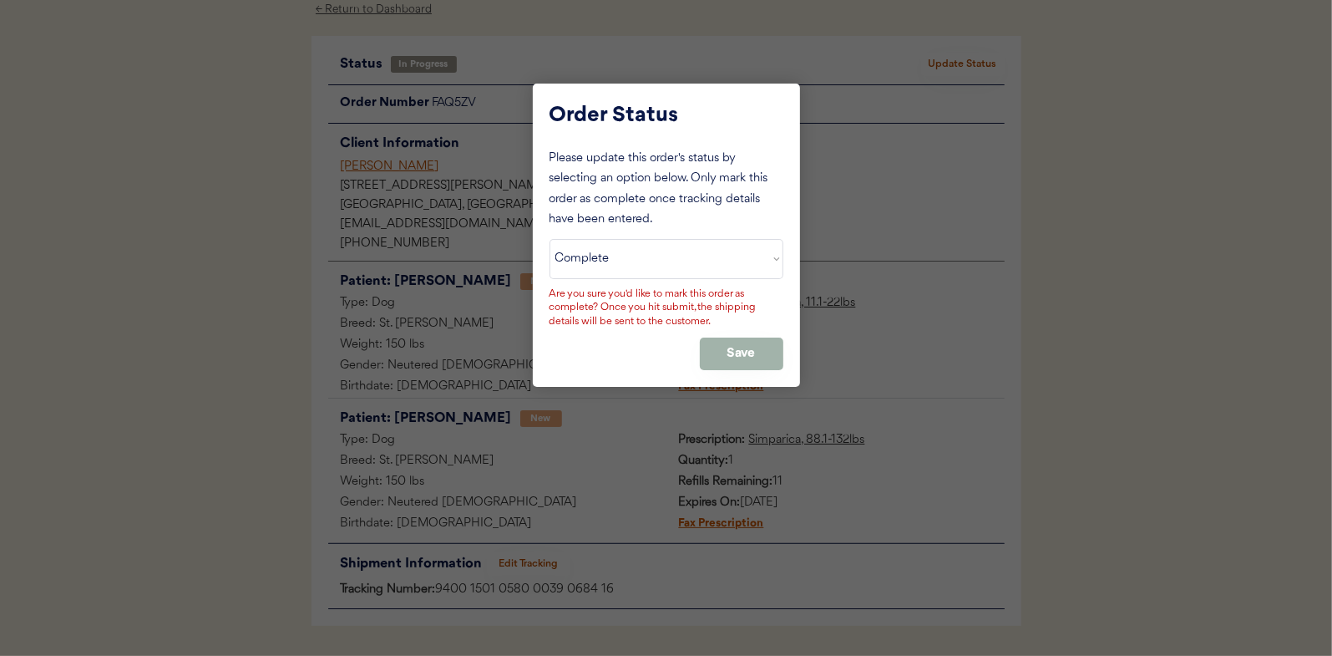
click at [737, 356] on button "Save" at bounding box center [742, 353] width 84 height 33
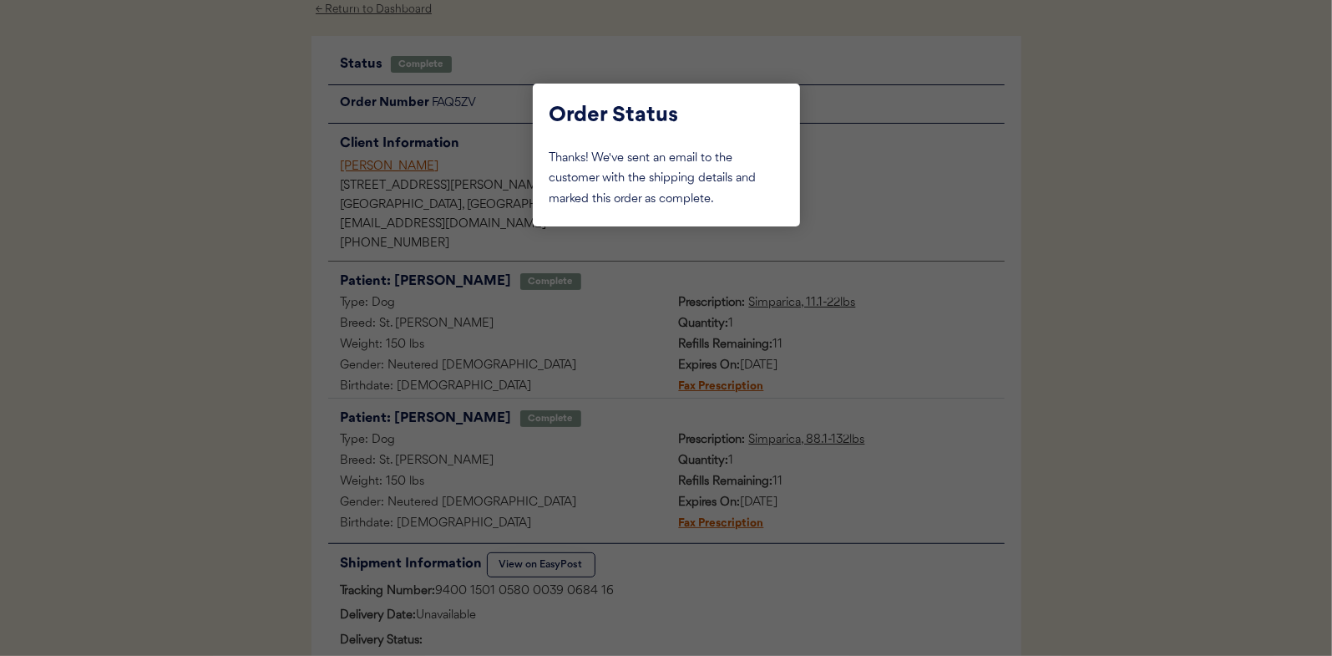
click at [237, 241] on div at bounding box center [666, 328] width 1332 height 656
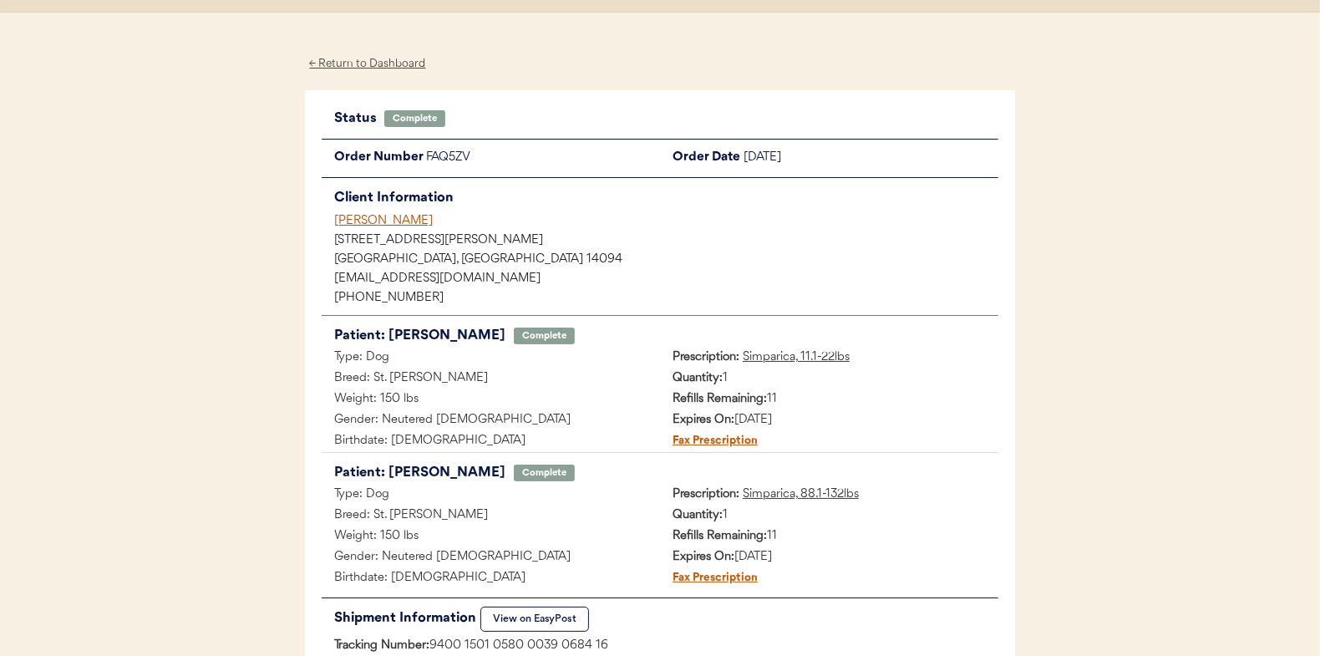
scroll to position [0, 0]
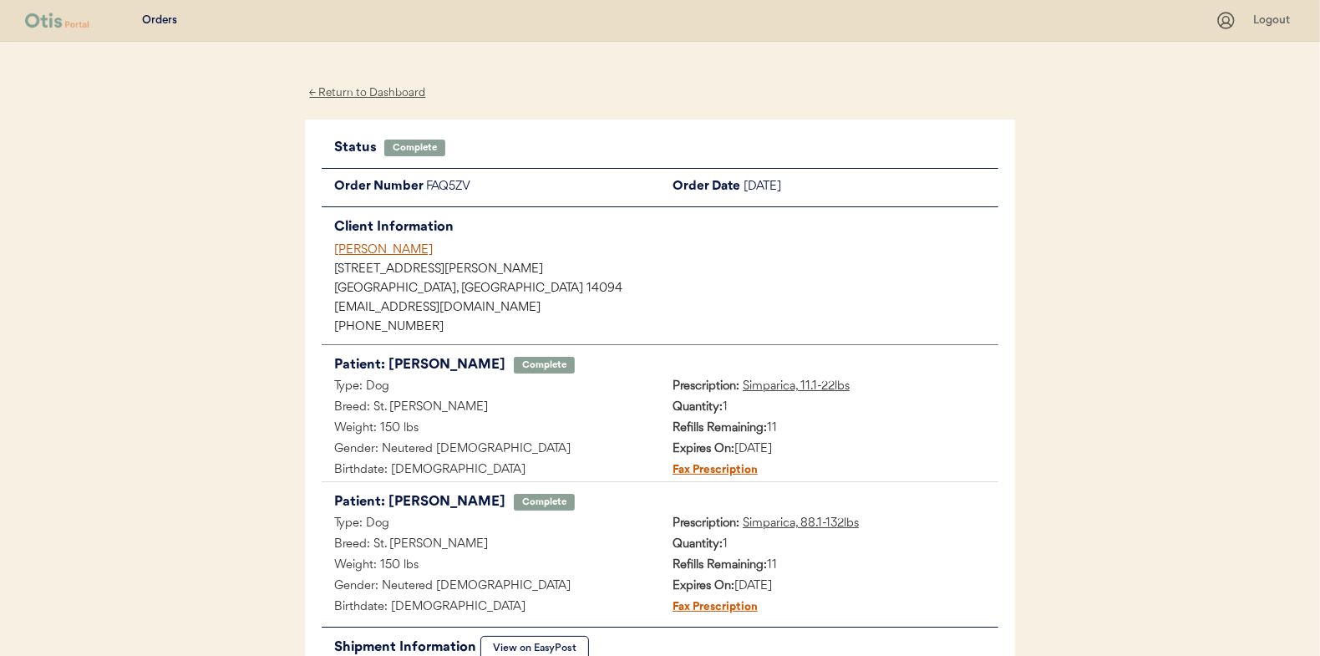
click at [383, 93] on div "← Return to Dashboard" at bounding box center [367, 93] width 125 height 19
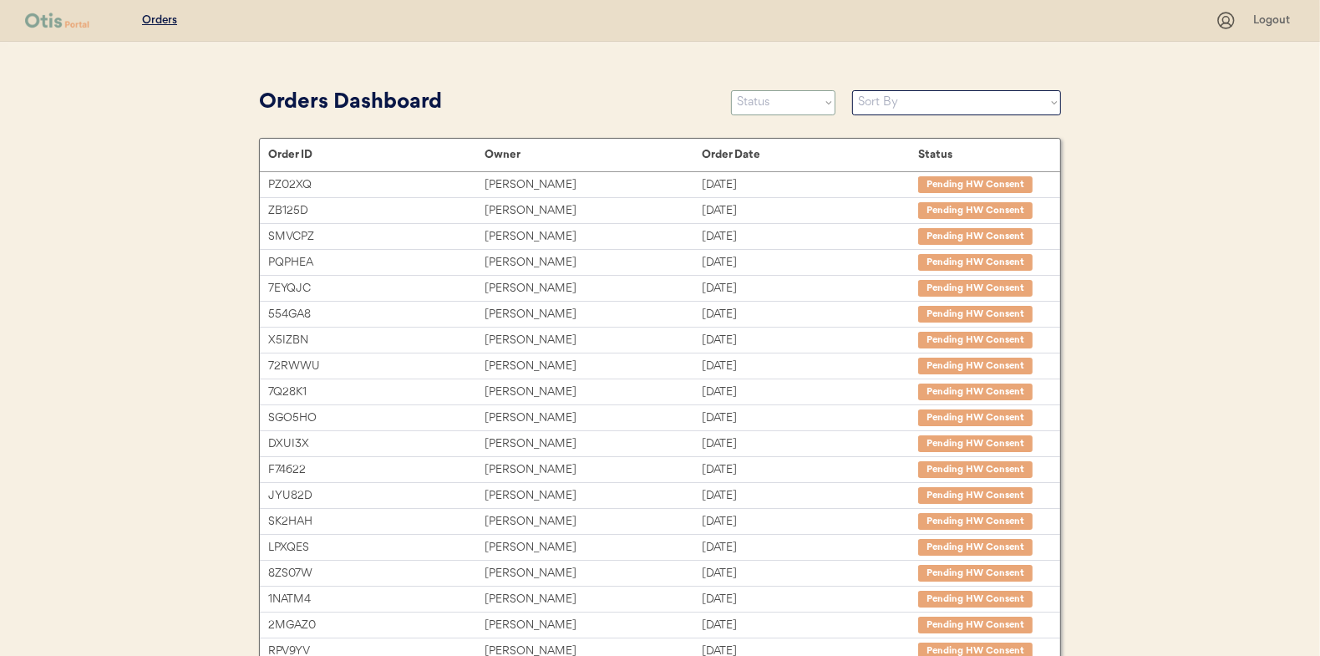
click at [799, 109] on select "Status On Hold New In Progress Complete Pending HW Consent Canceled" at bounding box center [783, 102] width 104 height 25
select select ""in_progress""
click at [731, 90] on select "Status On Hold New In Progress Complete Pending HW Consent Canceled" at bounding box center [783, 102] width 104 height 25
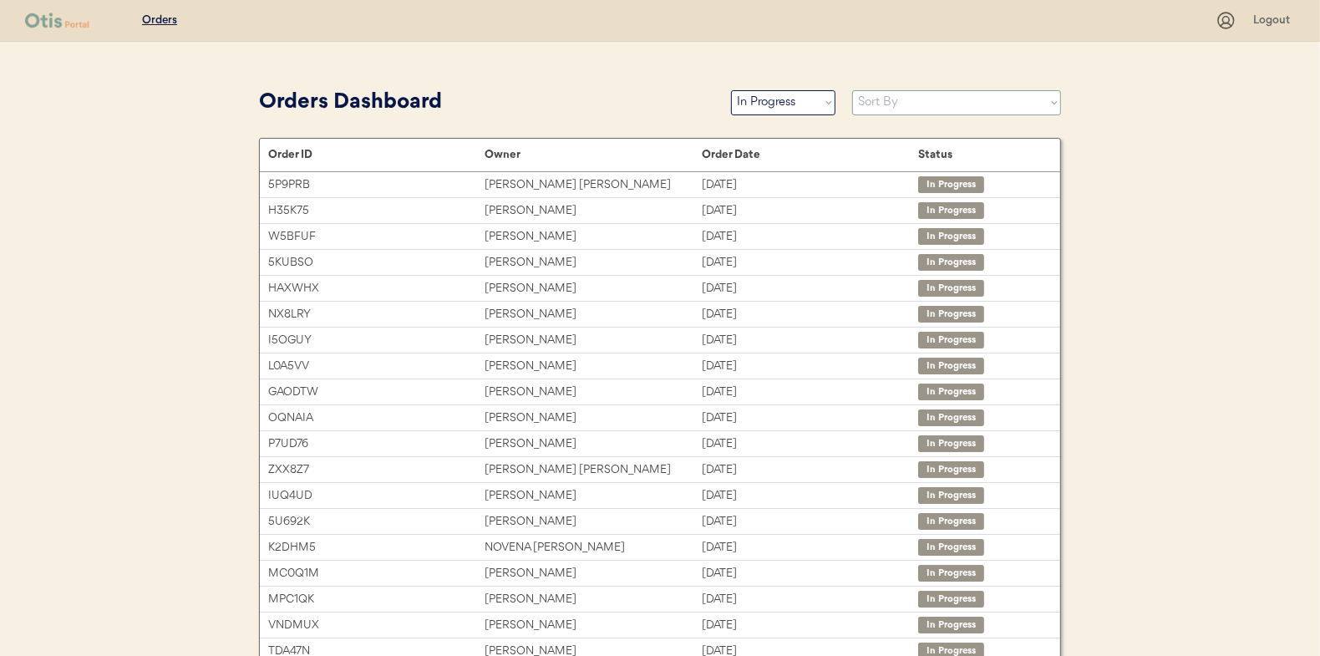
click at [857, 94] on select "Sort By Order Date (Newest → Oldest) Order Date (Oldest → Newest)" at bounding box center [956, 102] width 209 height 25
select select ""Order Date (Oldest → Newest)""
click at [852, 90] on select "Sort By Order Date (Newest → Oldest) Order Date (Oldest → Newest)" at bounding box center [956, 102] width 209 height 25
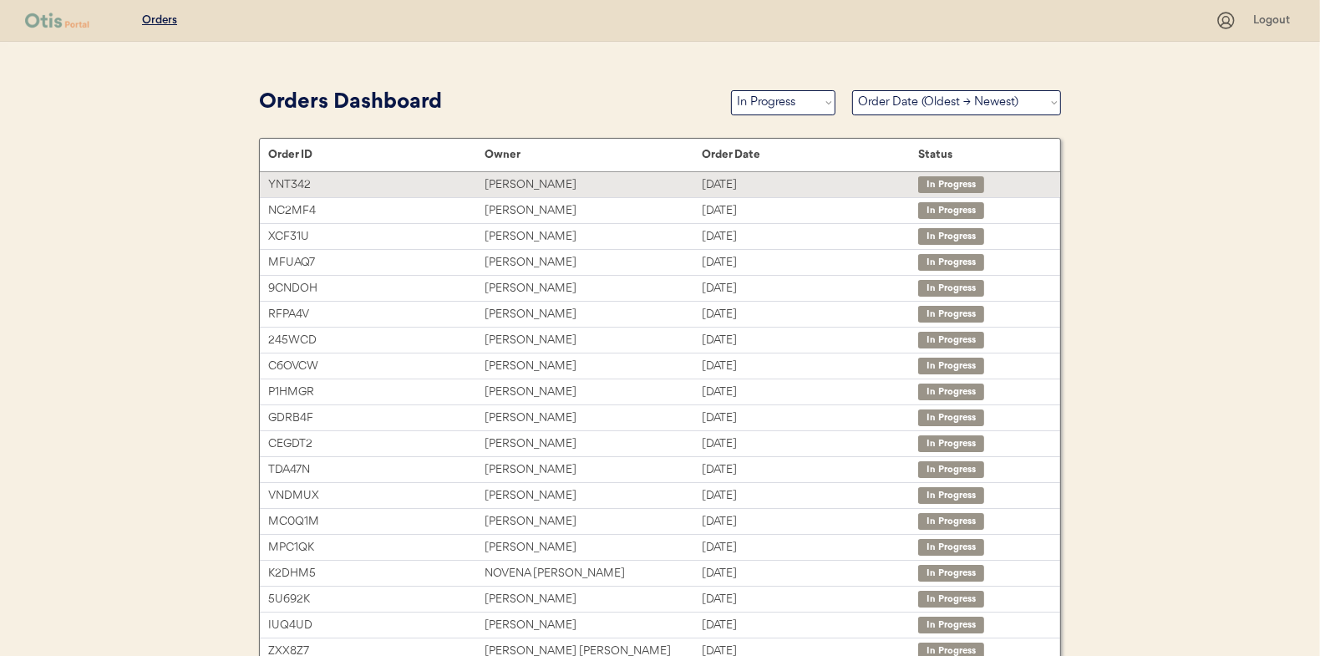
click at [539, 185] on div "[PERSON_NAME]" at bounding box center [592, 184] width 216 height 19
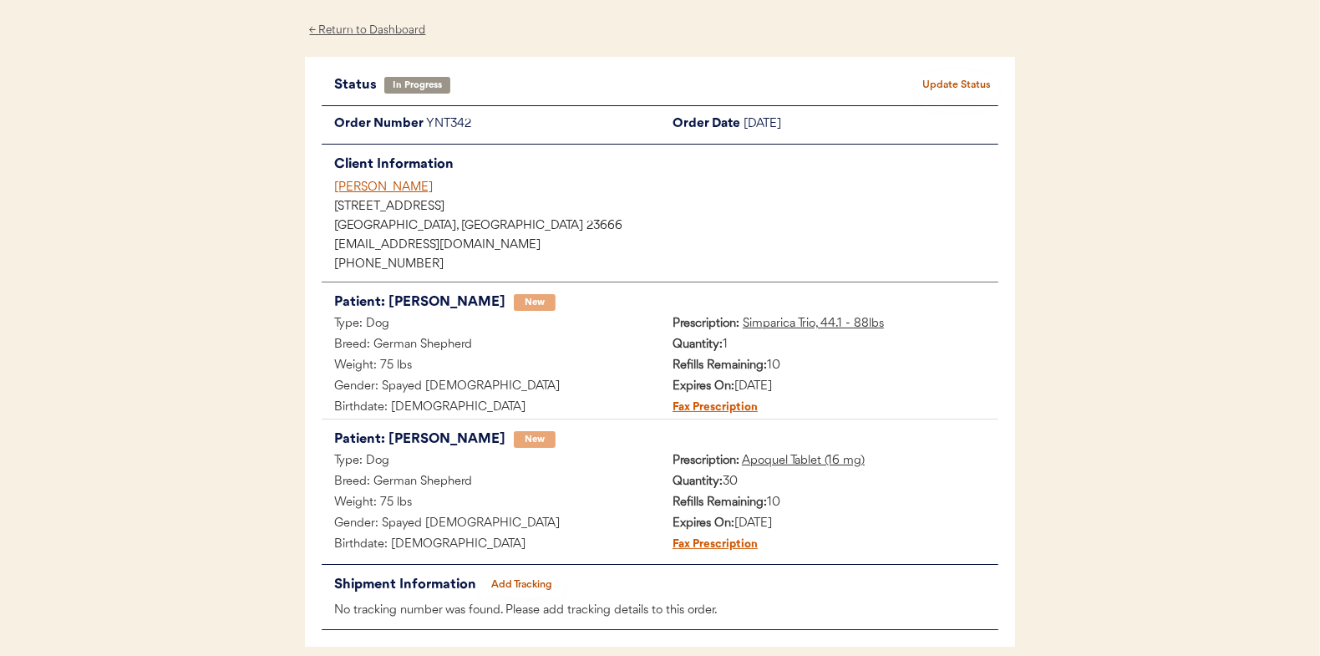
scroll to position [136, 0]
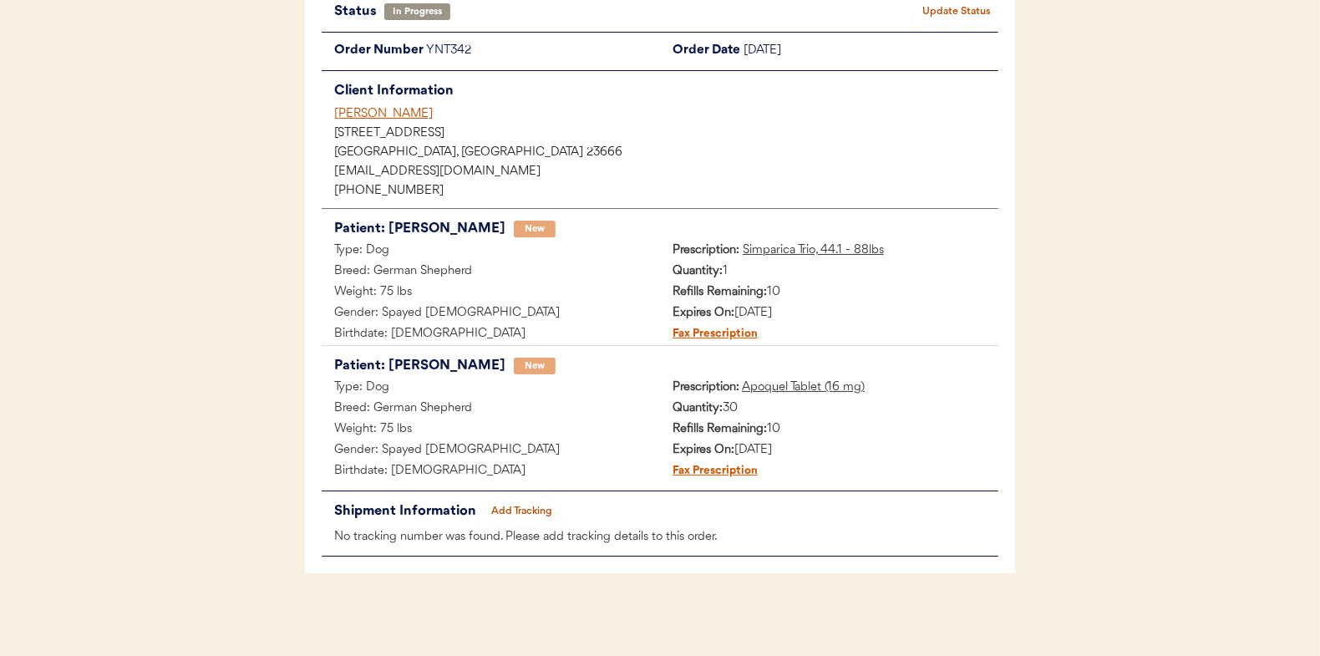
click at [521, 501] on button "Add Tracking" at bounding box center [522, 510] width 84 height 23
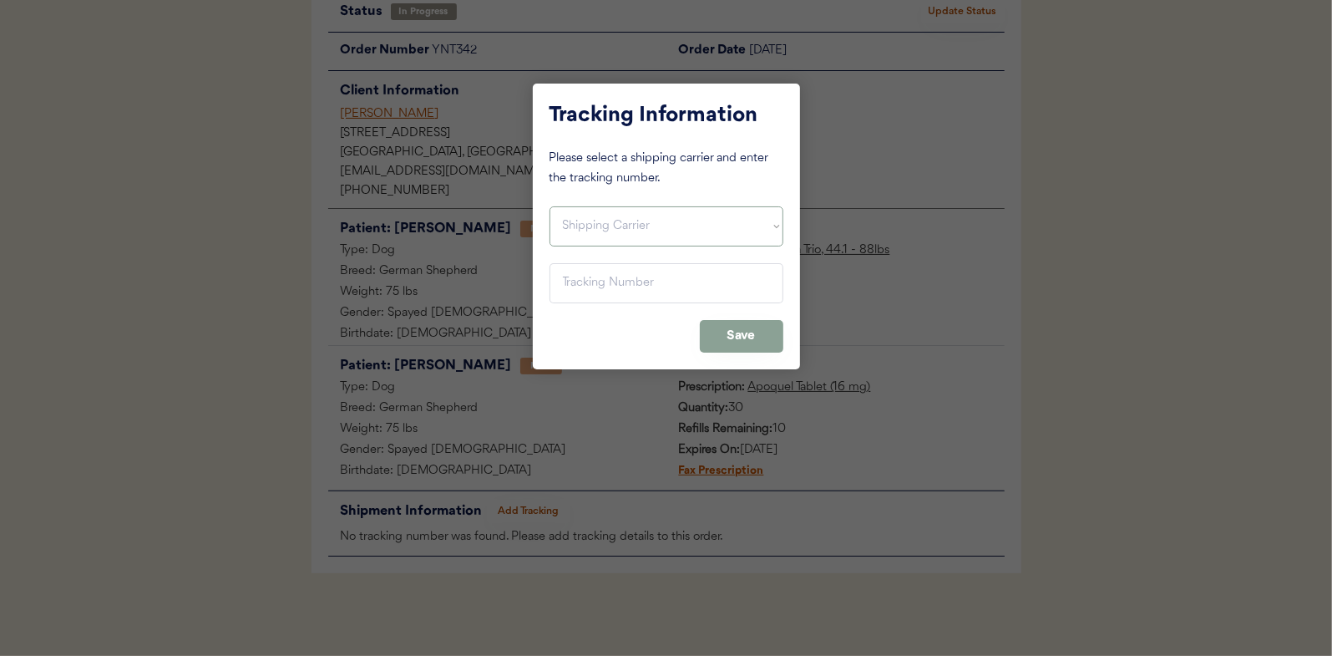
click at [589, 229] on select "Shipping Carrier FedEx FedEx Ground Economy UPS USPS" at bounding box center [667, 226] width 234 height 40
select select ""usps""
click at [550, 206] on select "Shipping Carrier FedEx FedEx Ground Economy UPS USPS" at bounding box center [667, 226] width 234 height 40
click at [574, 281] on input "input" at bounding box center [667, 283] width 234 height 40
type input "9400 1501 0549 6040 8052 58"
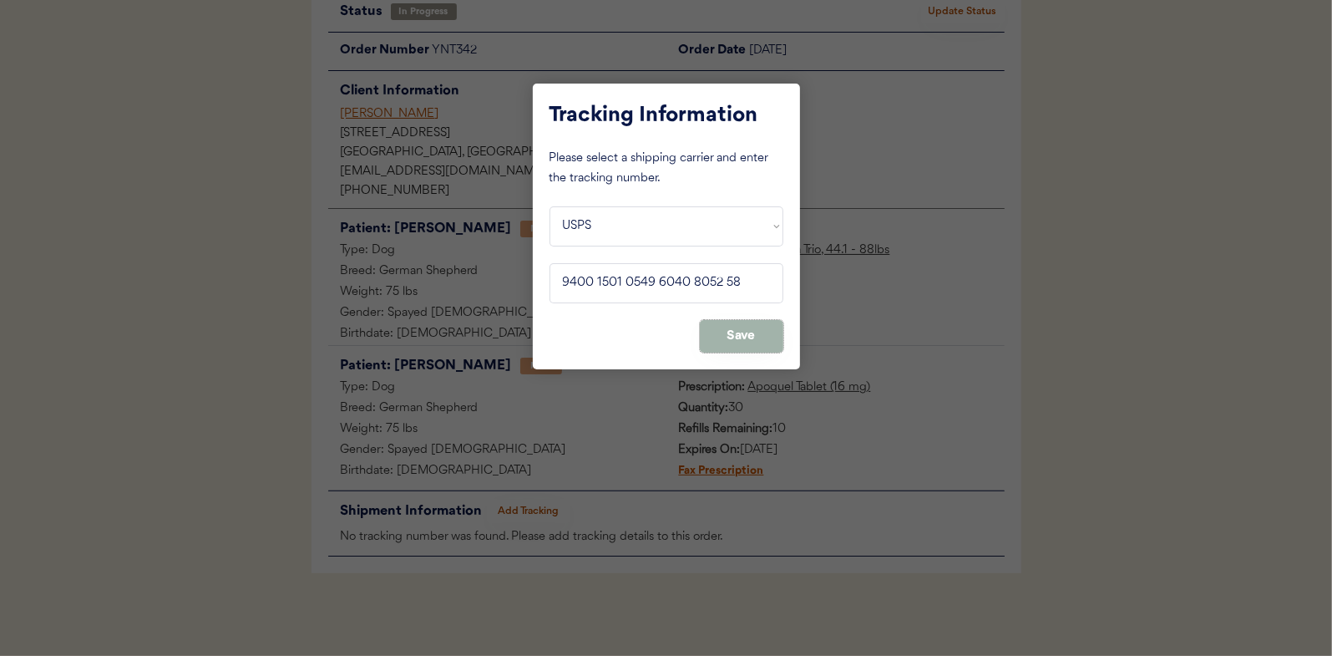
click at [739, 338] on button "Save" at bounding box center [742, 336] width 84 height 33
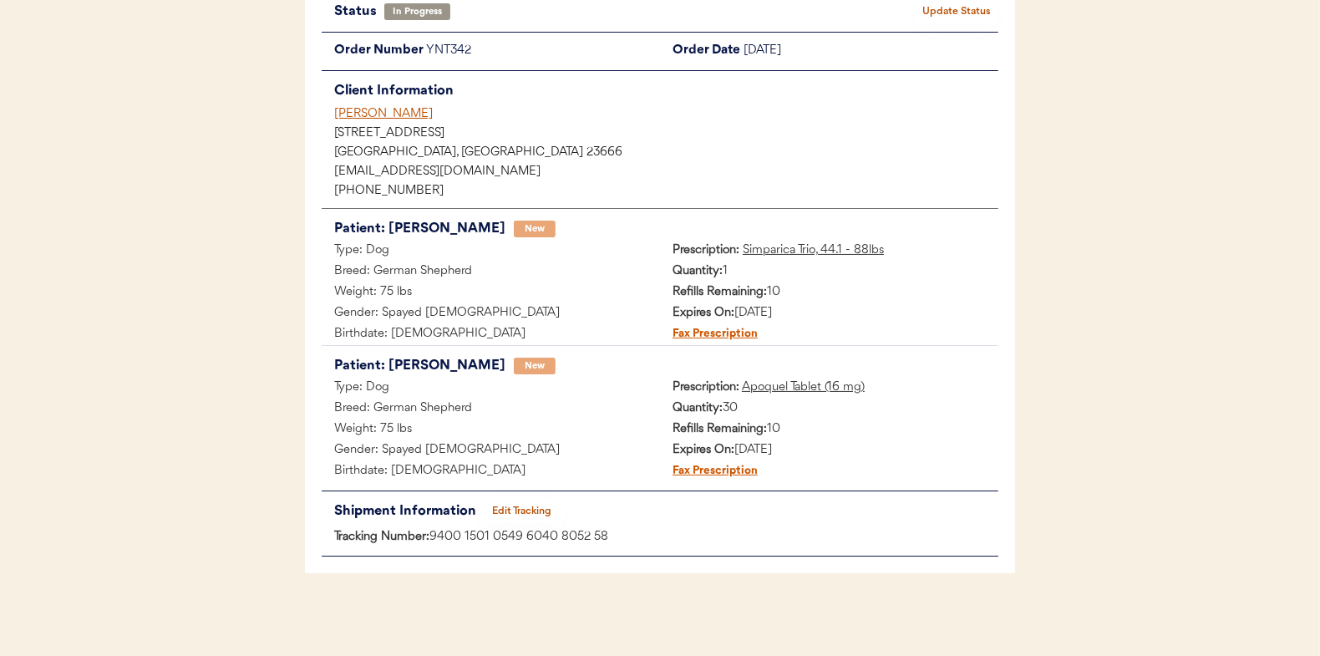
scroll to position [0, 0]
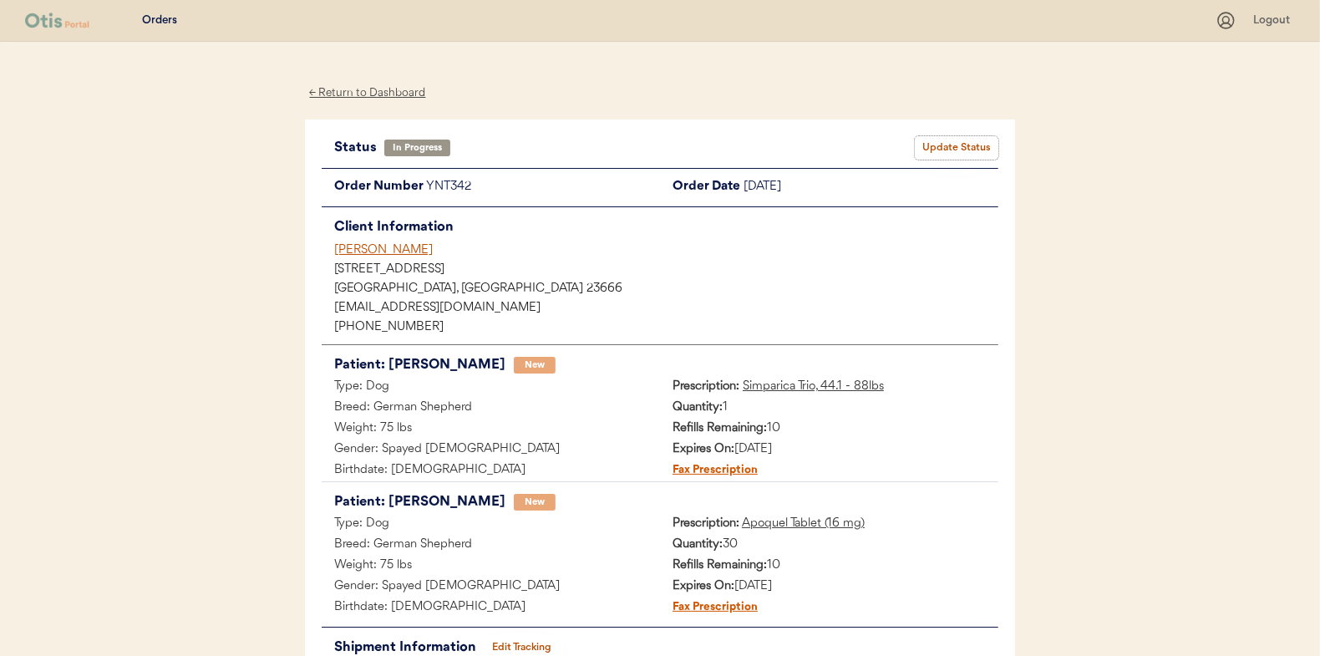
click at [961, 141] on button "Update Status" at bounding box center [957, 147] width 84 height 23
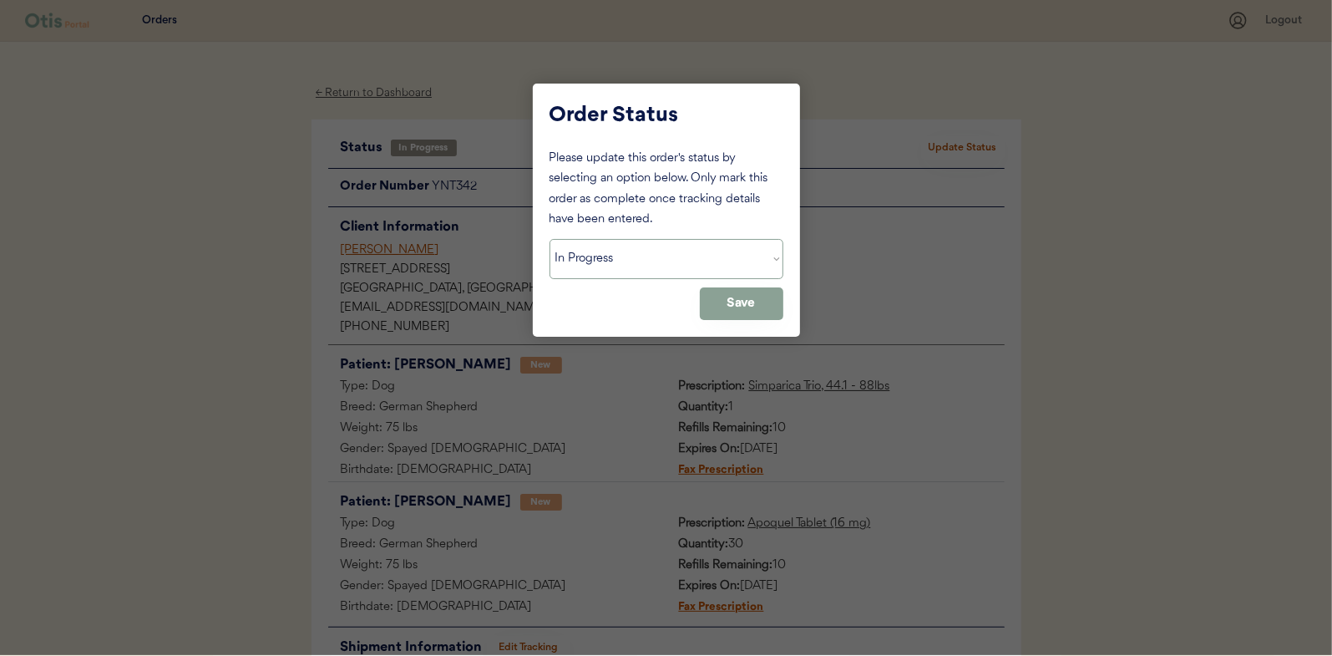
click at [596, 256] on select "Status On Hold New In Progress Complete Pending HW Consent Canceled" at bounding box center [667, 259] width 234 height 40
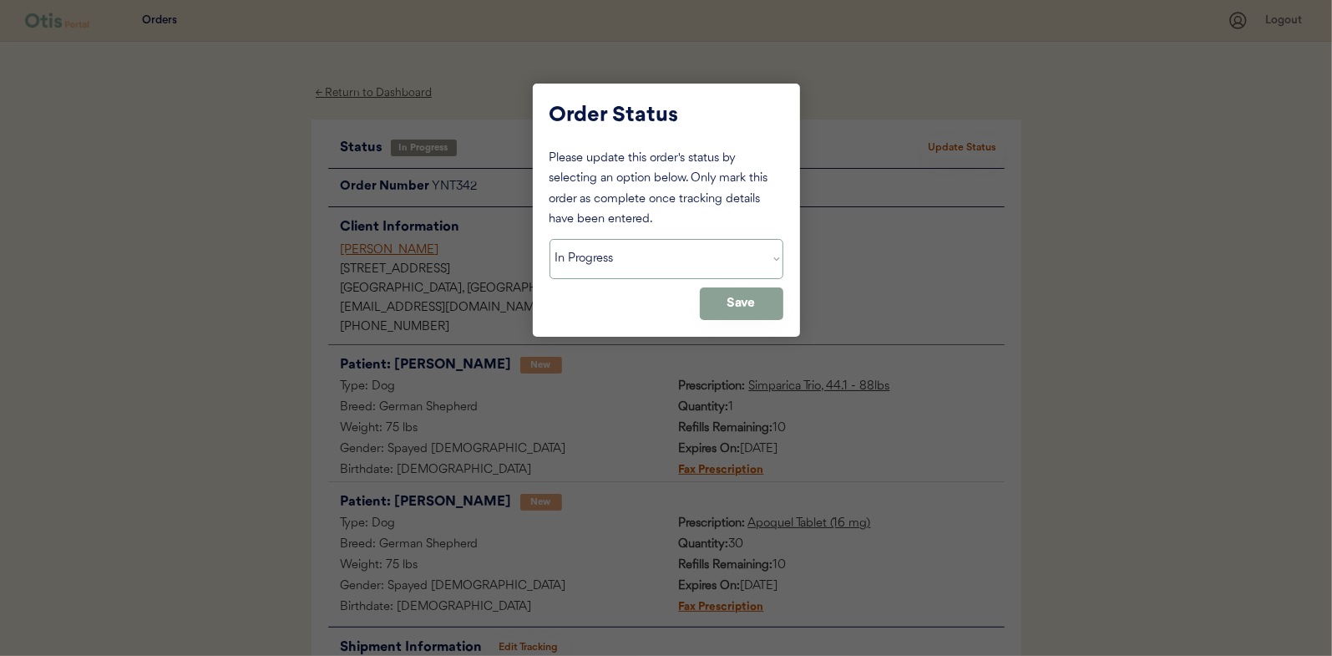
select select ""complete""
click at [550, 239] on select "Status On Hold New In Progress Complete Pending HW Consent Canceled" at bounding box center [667, 259] width 234 height 40
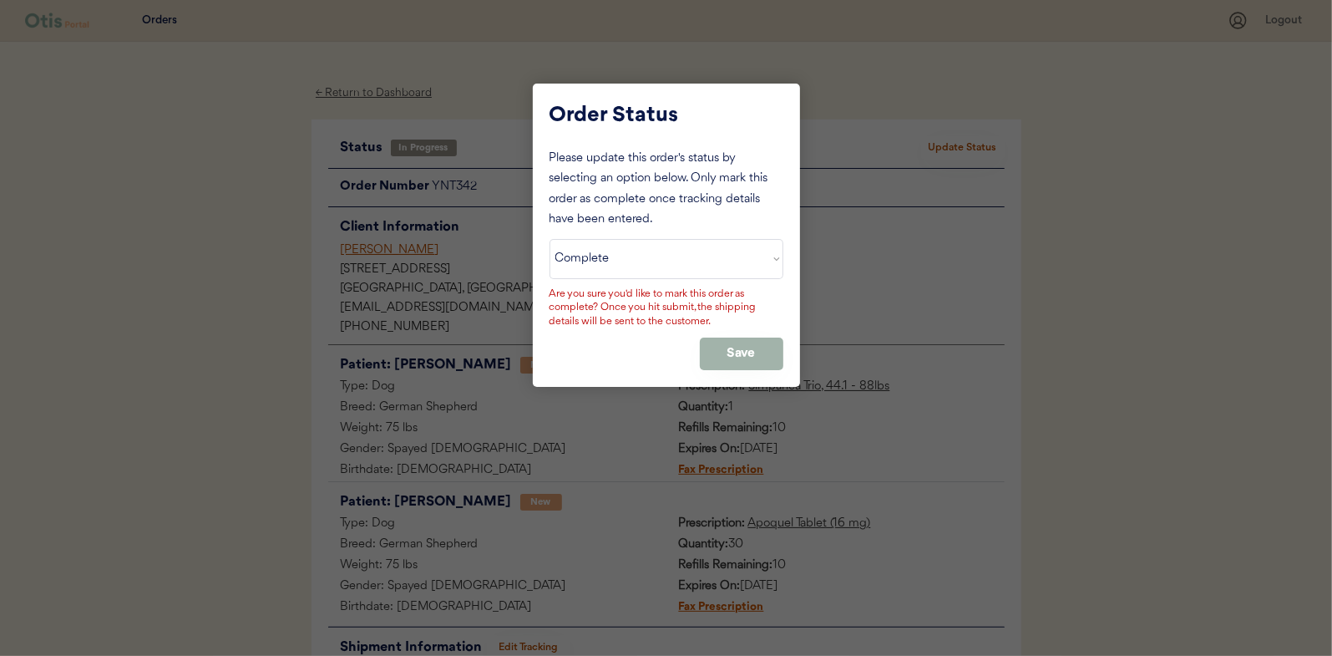
click at [740, 347] on button "Save" at bounding box center [742, 353] width 84 height 33
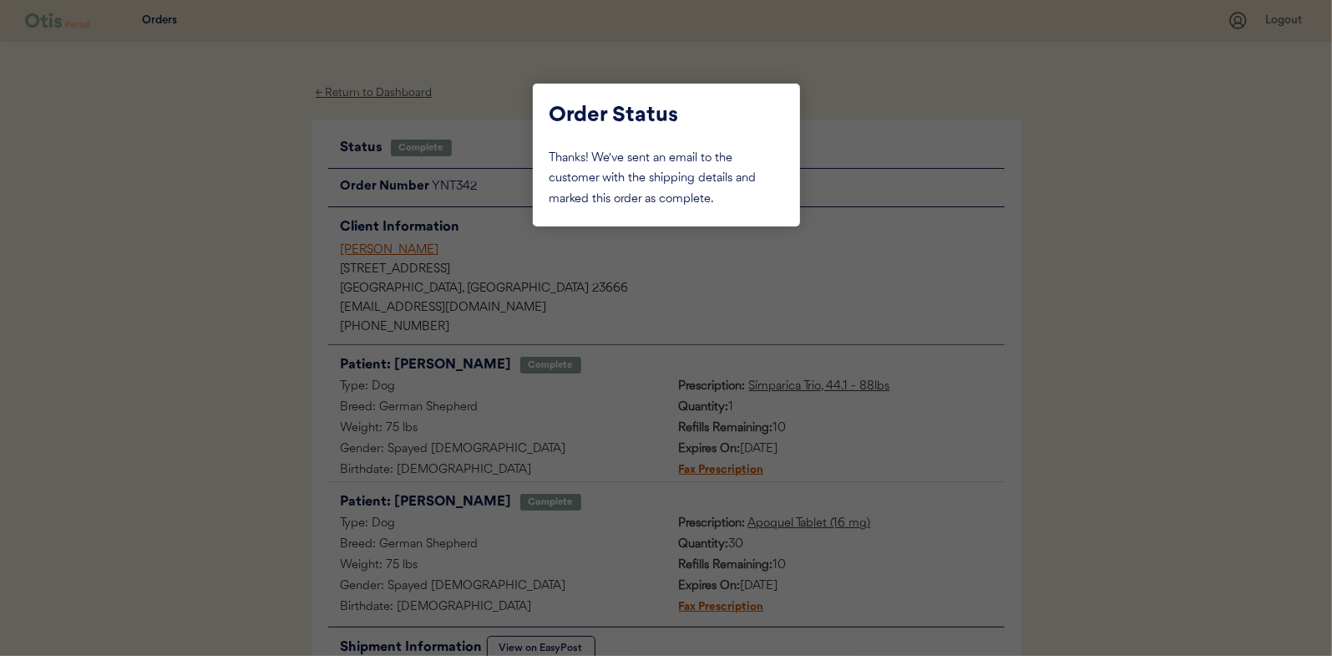
drag, startPoint x: 195, startPoint y: 193, endPoint x: 308, endPoint y: 128, distance: 130.9
click at [195, 192] on div at bounding box center [666, 328] width 1332 height 656
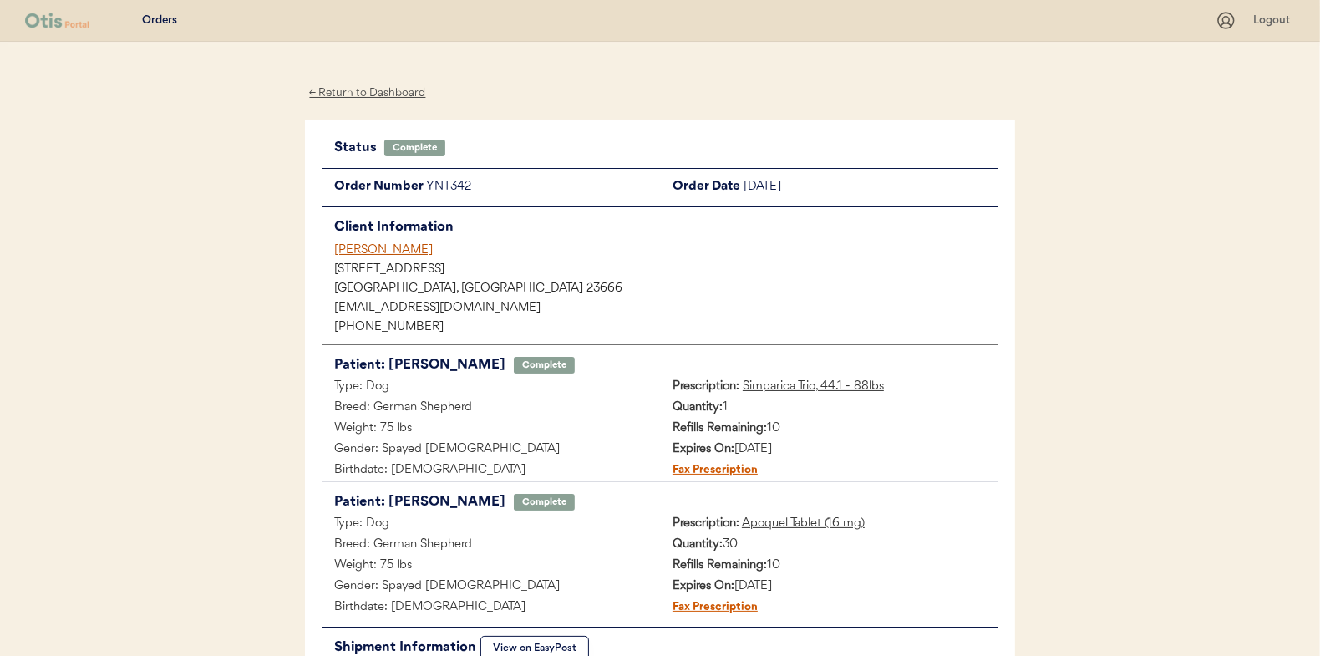
click at [362, 93] on div "← Return to Dashboard" at bounding box center [367, 93] width 125 height 19
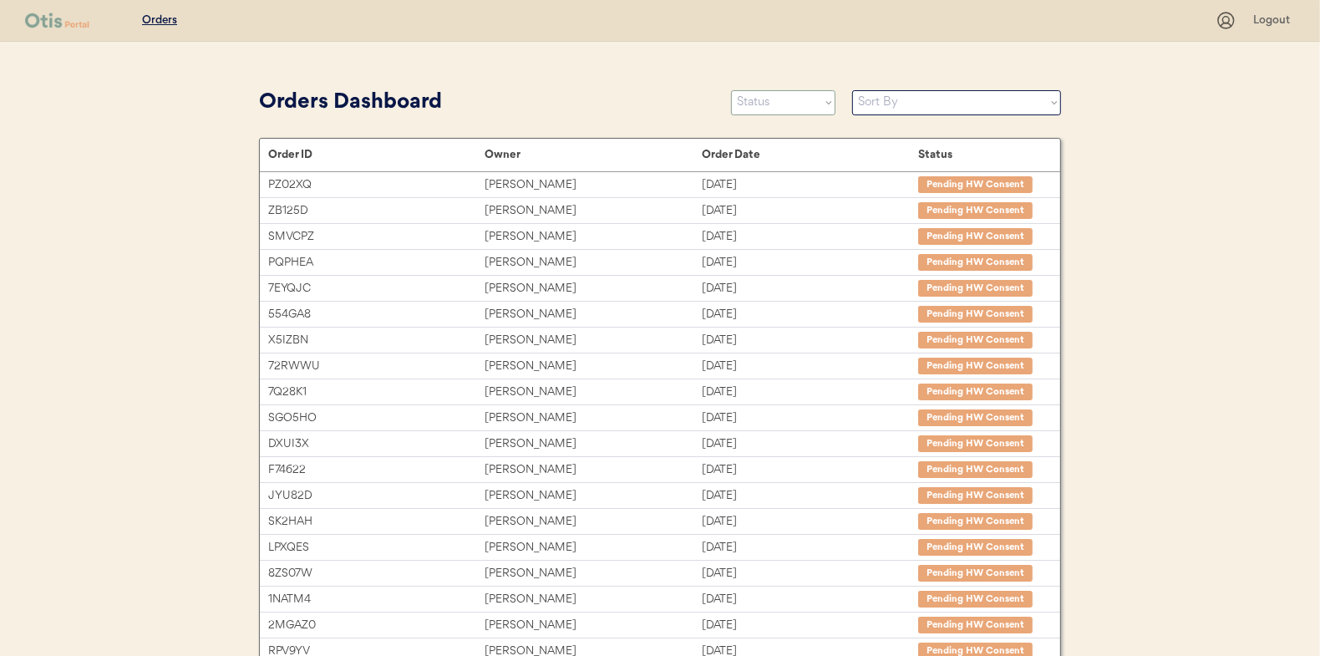
click at [793, 106] on select "Status On Hold New In Progress Complete Pending HW Consent Canceled" at bounding box center [783, 102] width 104 height 25
select select ""in_progress""
click at [731, 90] on select "Status On Hold New In Progress Complete Pending HW Consent Canceled" at bounding box center [783, 102] width 104 height 25
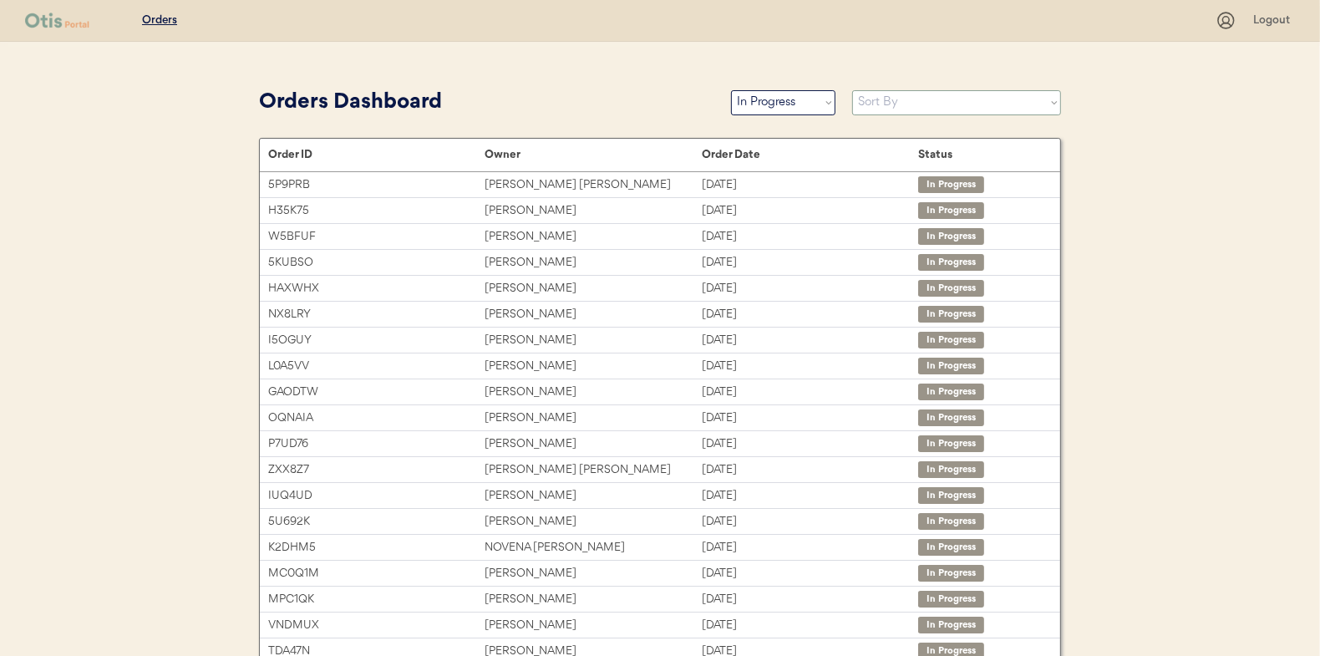
click at [880, 101] on select "Sort By Order Date (Newest → Oldest) Order Date (Oldest → Newest)" at bounding box center [956, 102] width 209 height 25
select select ""Order Date (Oldest → Newest)""
click at [852, 90] on select "Sort By Order Date (Newest → Oldest) Order Date (Oldest → Newest)" at bounding box center [956, 102] width 209 height 25
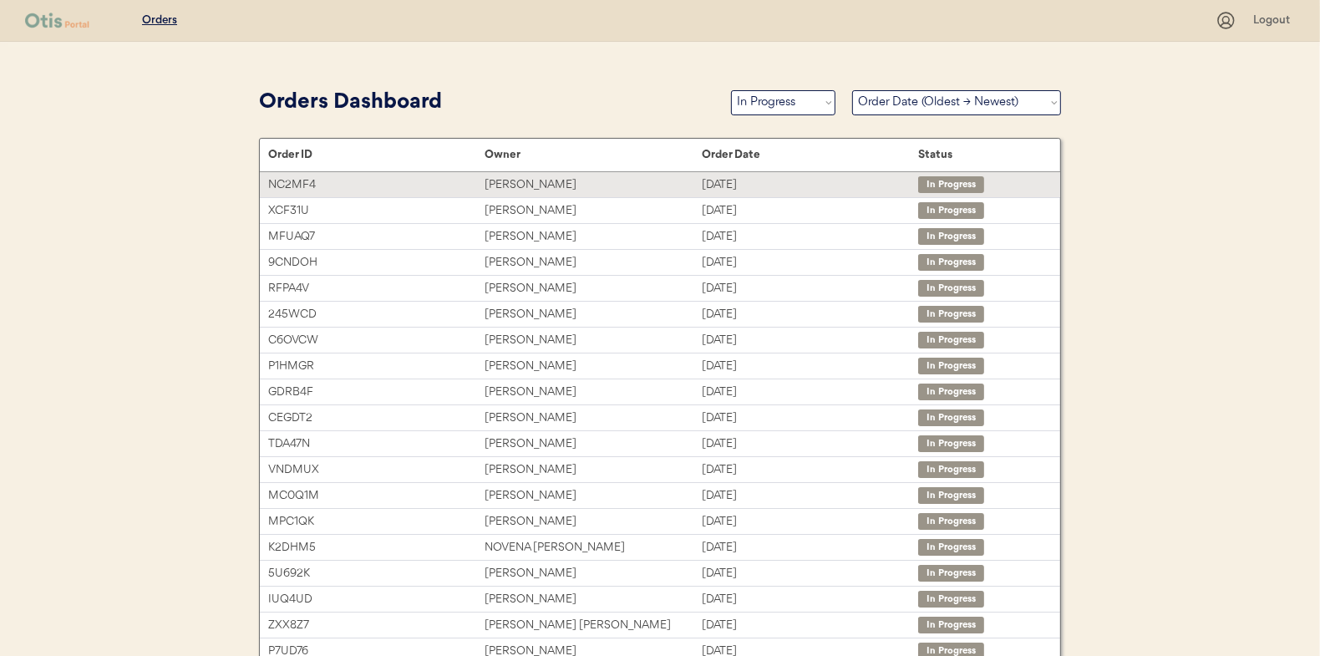
click at [507, 180] on div "[PERSON_NAME]" at bounding box center [592, 184] width 216 height 19
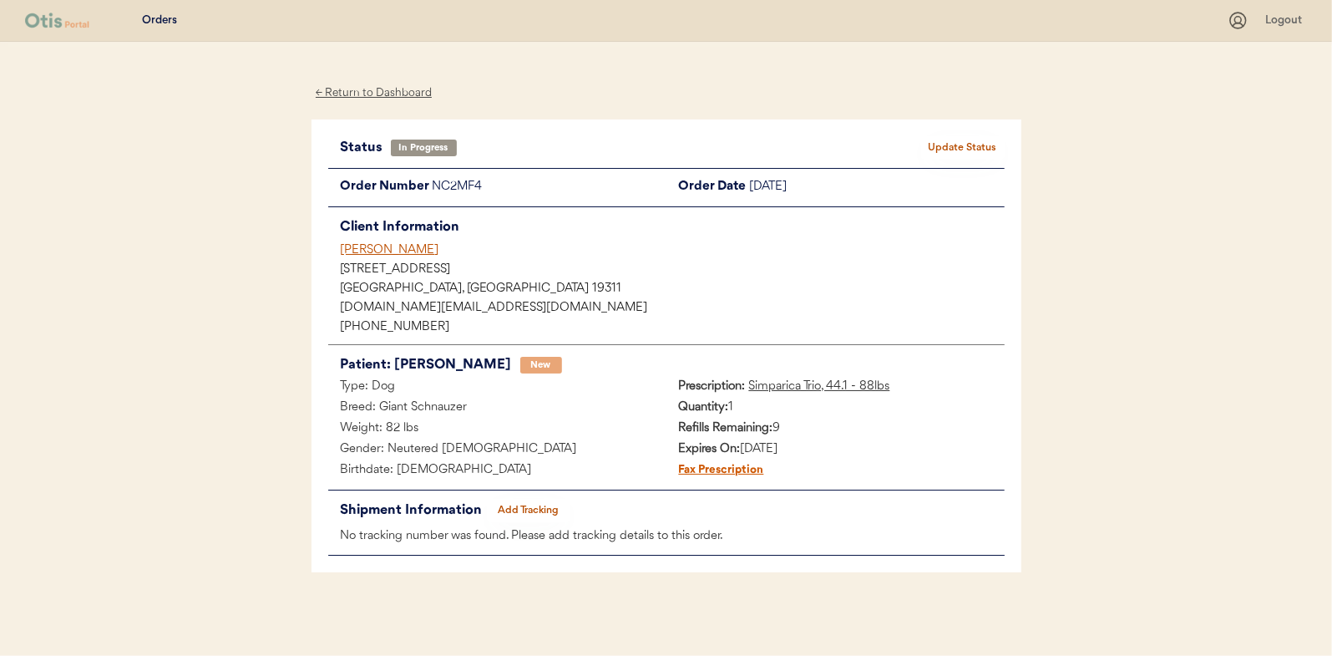
click at [523, 508] on button "Add Tracking" at bounding box center [529, 510] width 84 height 23
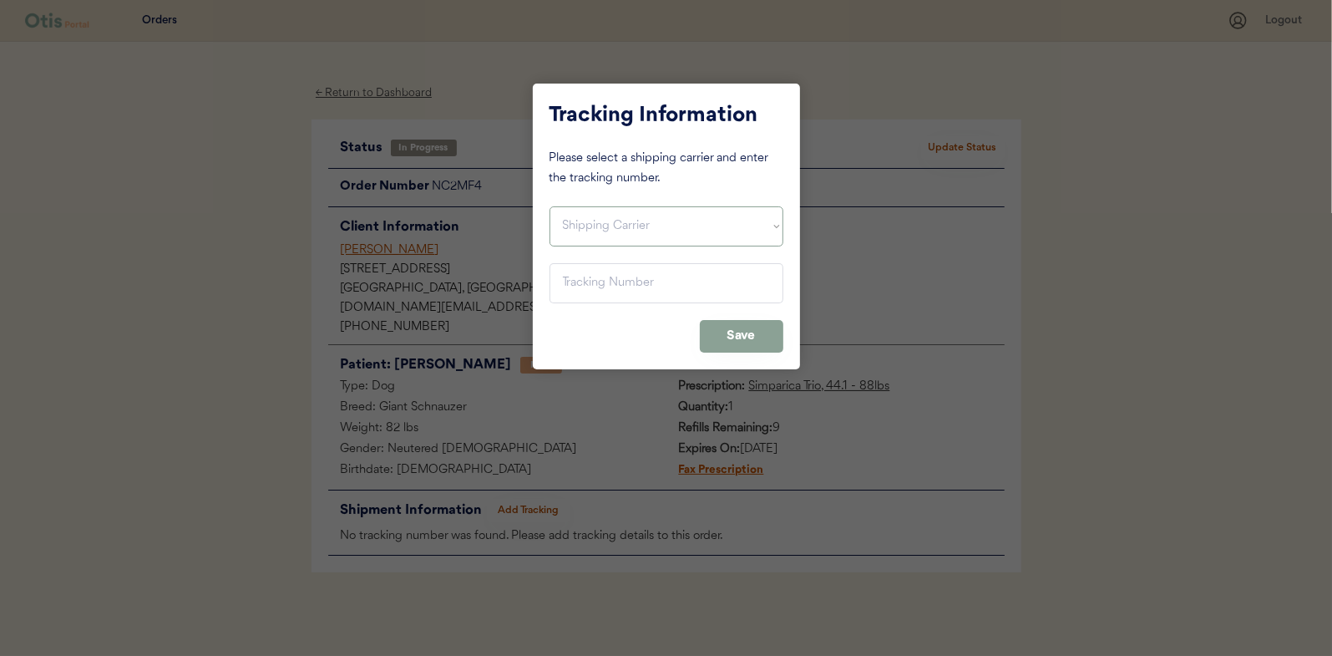
click at [595, 225] on select "Shipping Carrier FedEx FedEx Ground Economy UPS USPS" at bounding box center [667, 226] width 234 height 40
select select ""usps""
click at [550, 206] on select "Shipping Carrier FedEx FedEx Ground Economy UPS USPS" at bounding box center [667, 226] width 234 height 40
click at [596, 281] on input "input" at bounding box center [667, 283] width 234 height 40
type input "9400 1501 0579 8039 1670 34"
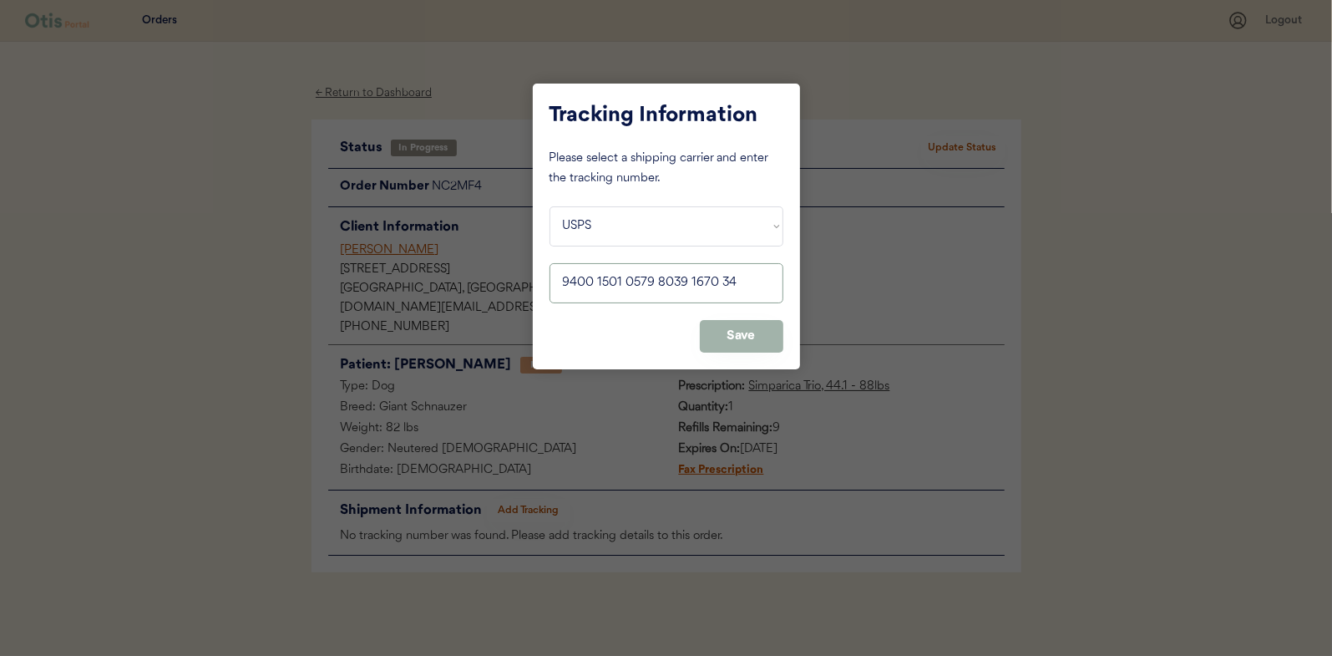
click at [739, 326] on button "Save" at bounding box center [742, 336] width 84 height 33
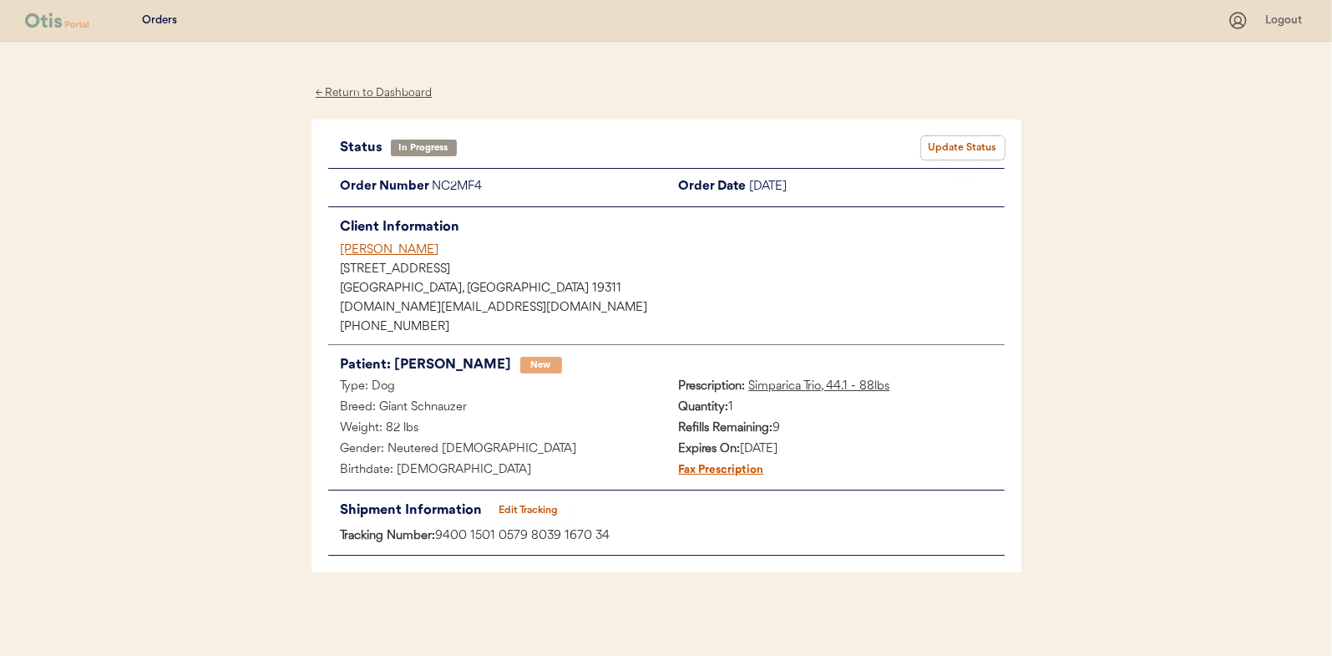
click at [967, 139] on button "Update Status" at bounding box center [963, 147] width 84 height 23
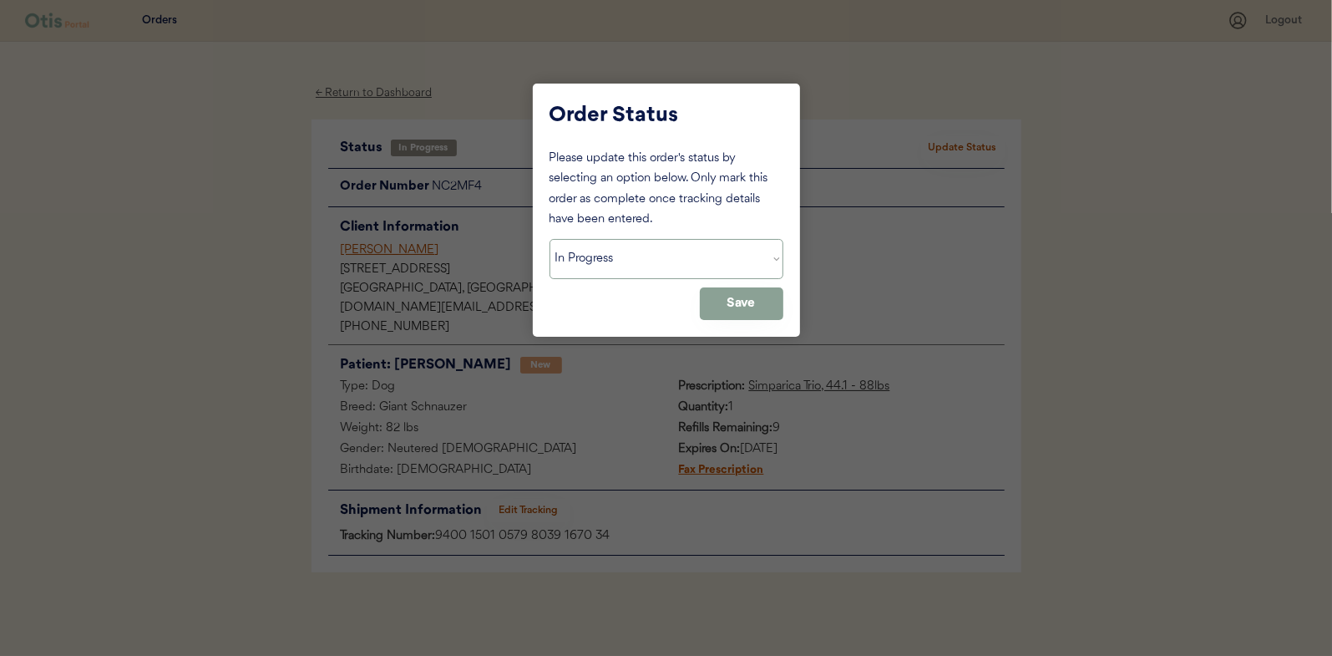
click at [608, 258] on select "Status On Hold New In Progress Complete Pending HW Consent Canceled" at bounding box center [667, 259] width 234 height 40
select select ""complete""
click at [550, 239] on select "Status On Hold New In Progress Complete Pending HW Consent Canceled" at bounding box center [667, 259] width 234 height 40
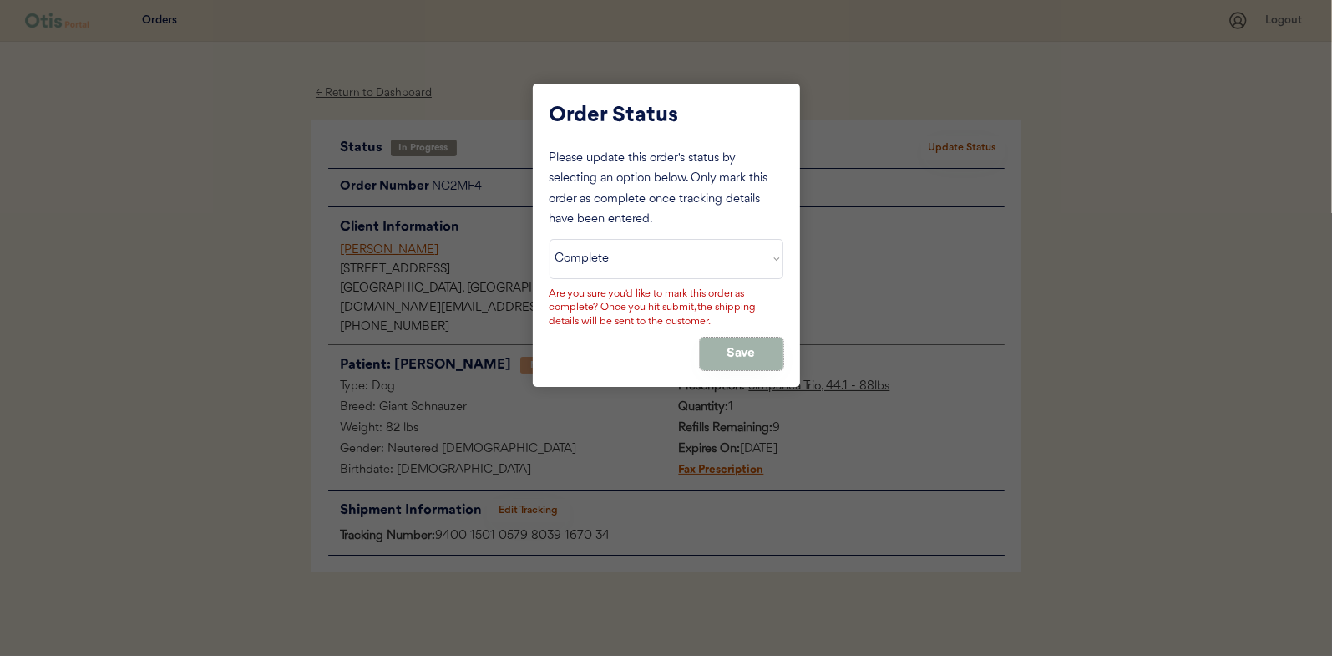
click at [745, 344] on button "Save" at bounding box center [742, 353] width 84 height 33
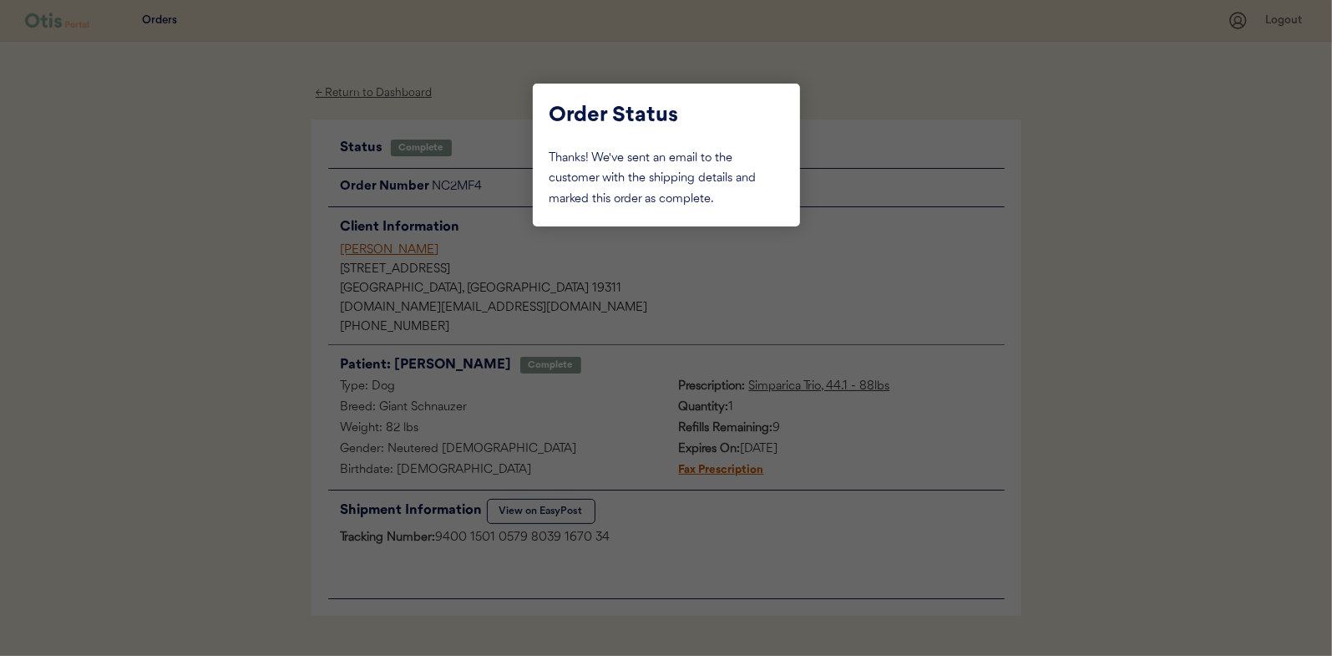
click at [232, 193] on div at bounding box center [666, 328] width 1332 height 656
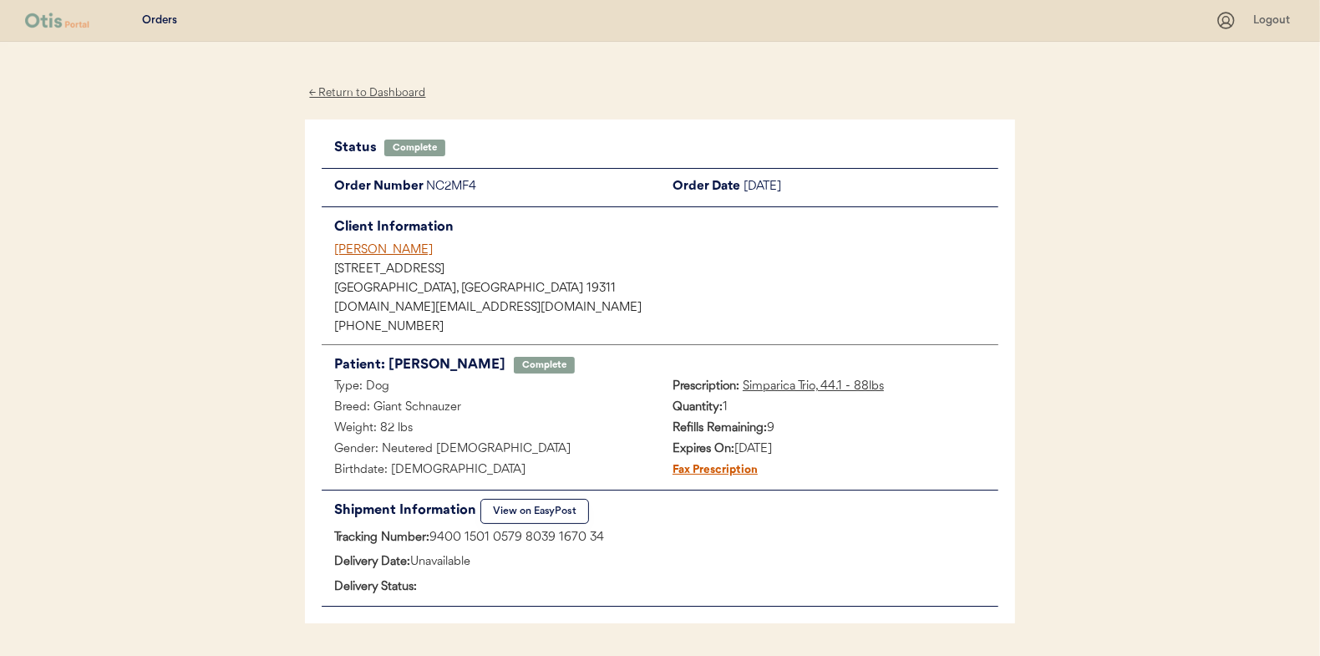
click at [360, 86] on div "← Return to Dashboard" at bounding box center [367, 93] width 125 height 19
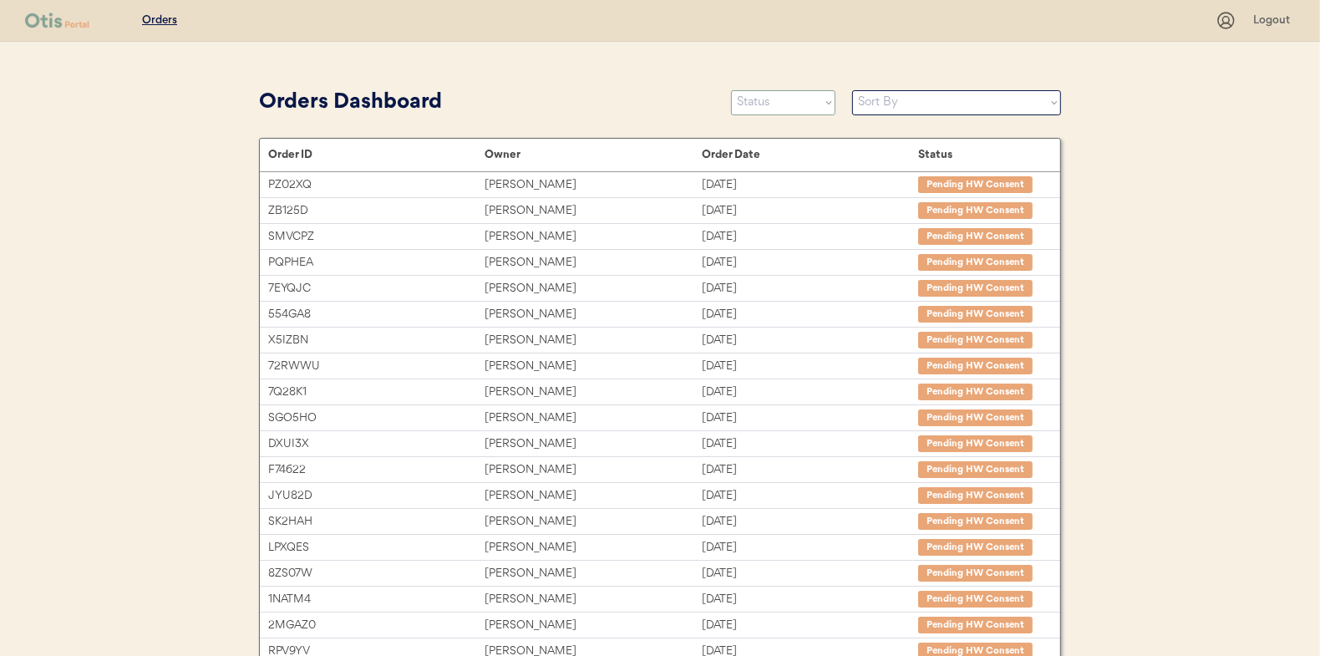
click at [777, 104] on select "Status On Hold New In Progress Complete Pending HW Consent Canceled" at bounding box center [783, 102] width 104 height 25
select select ""in_progress""
click at [731, 90] on select "Status On Hold New In Progress Complete Pending HW Consent Canceled" at bounding box center [783, 102] width 104 height 25
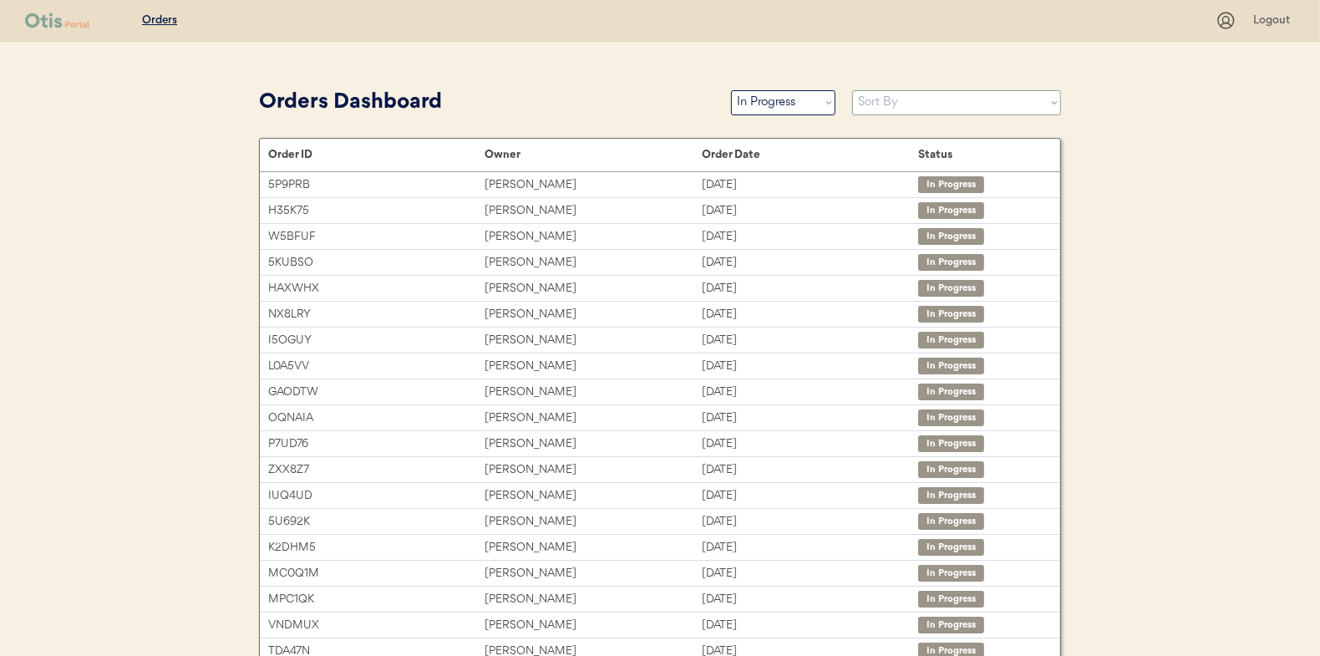
click at [910, 93] on select "Sort By Order Date (Newest → Oldest) Order Date (Oldest → Newest)" at bounding box center [956, 102] width 209 height 25
select select ""Order Date (Oldest → Newest)""
click at [852, 90] on select "Sort By Order Date (Newest → Oldest) Order Date (Oldest → Newest)" at bounding box center [956, 102] width 209 height 25
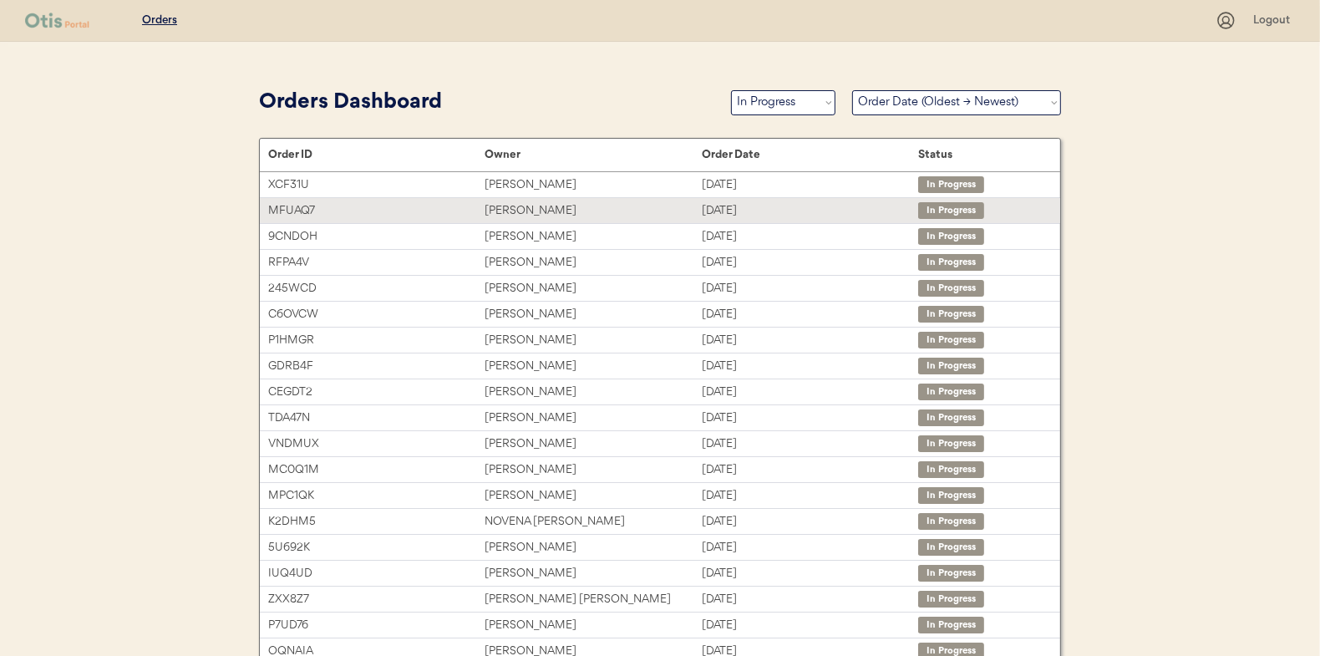
click at [507, 206] on div "[PERSON_NAME]" at bounding box center [592, 210] width 216 height 19
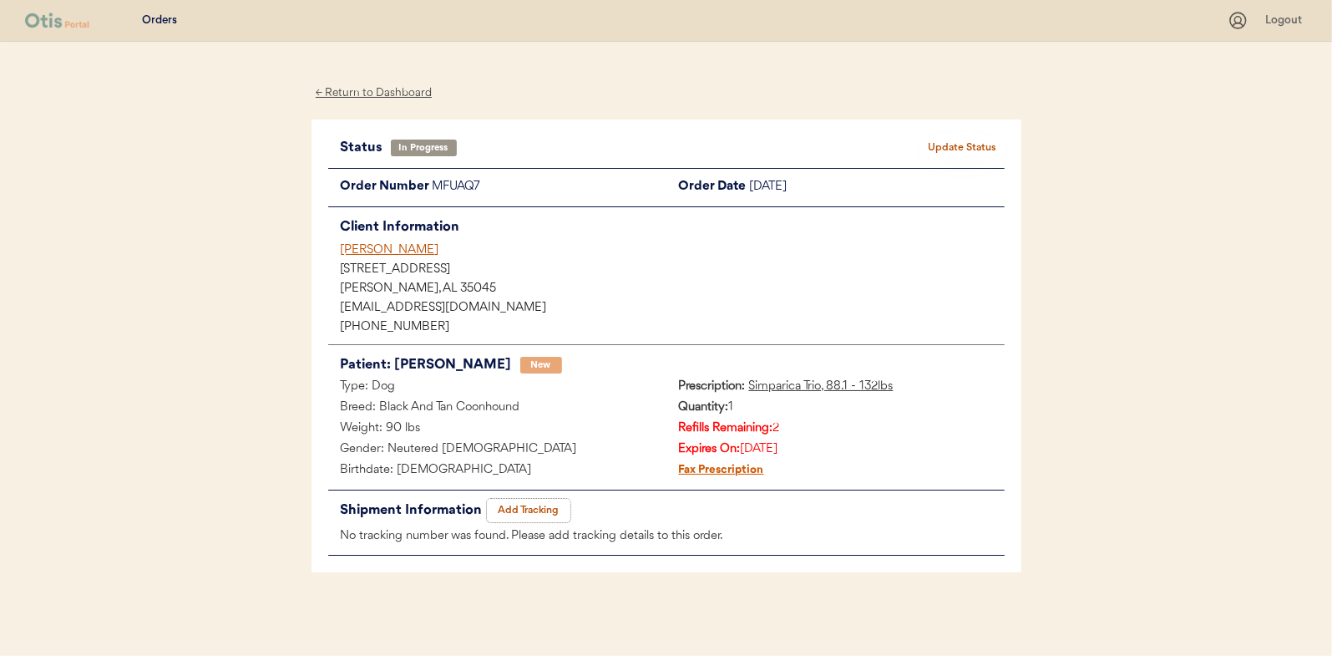
click at [526, 505] on button "Add Tracking" at bounding box center [529, 510] width 84 height 23
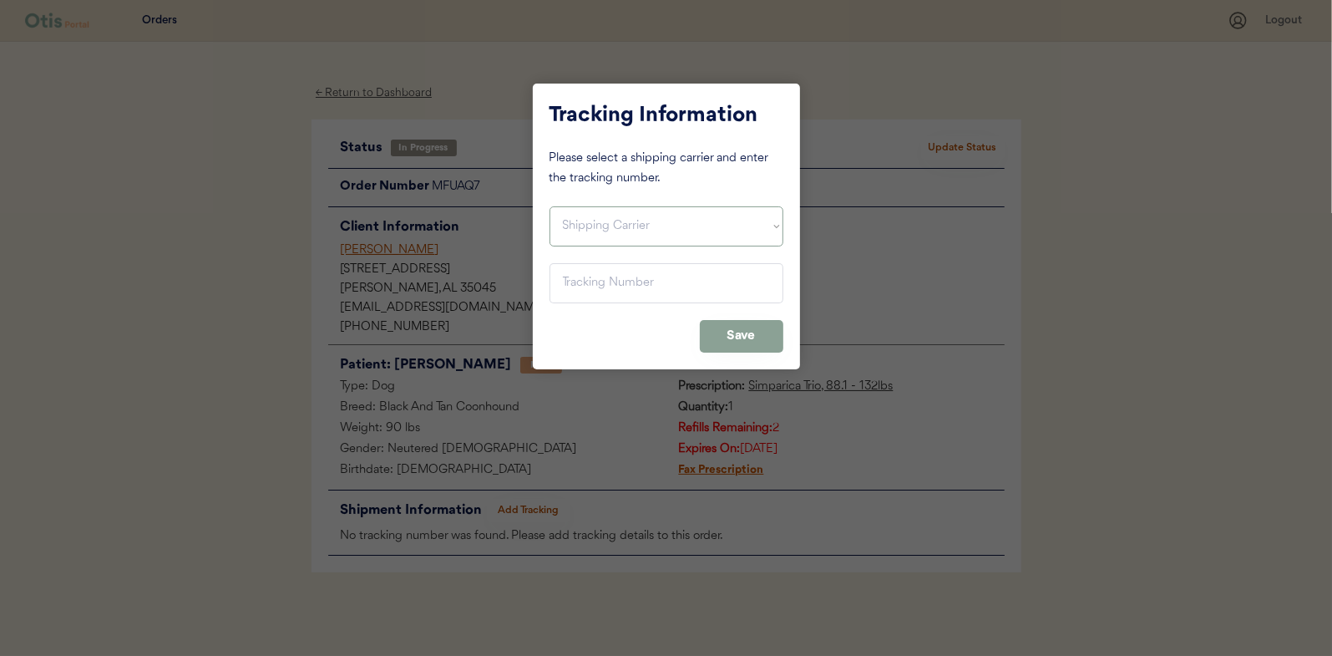
click at [585, 218] on select "Shipping Carrier FedEx FedEx Ground Economy UPS USPS" at bounding box center [667, 226] width 234 height 40
select select ""usps""
click at [550, 206] on select "Shipping Carrier FedEx FedEx Ground Economy UPS USPS" at bounding box center [667, 226] width 234 height 40
click at [581, 285] on input "input" at bounding box center [667, 283] width 234 height 40
type input "9400 1501 0549 7039 3534 84"
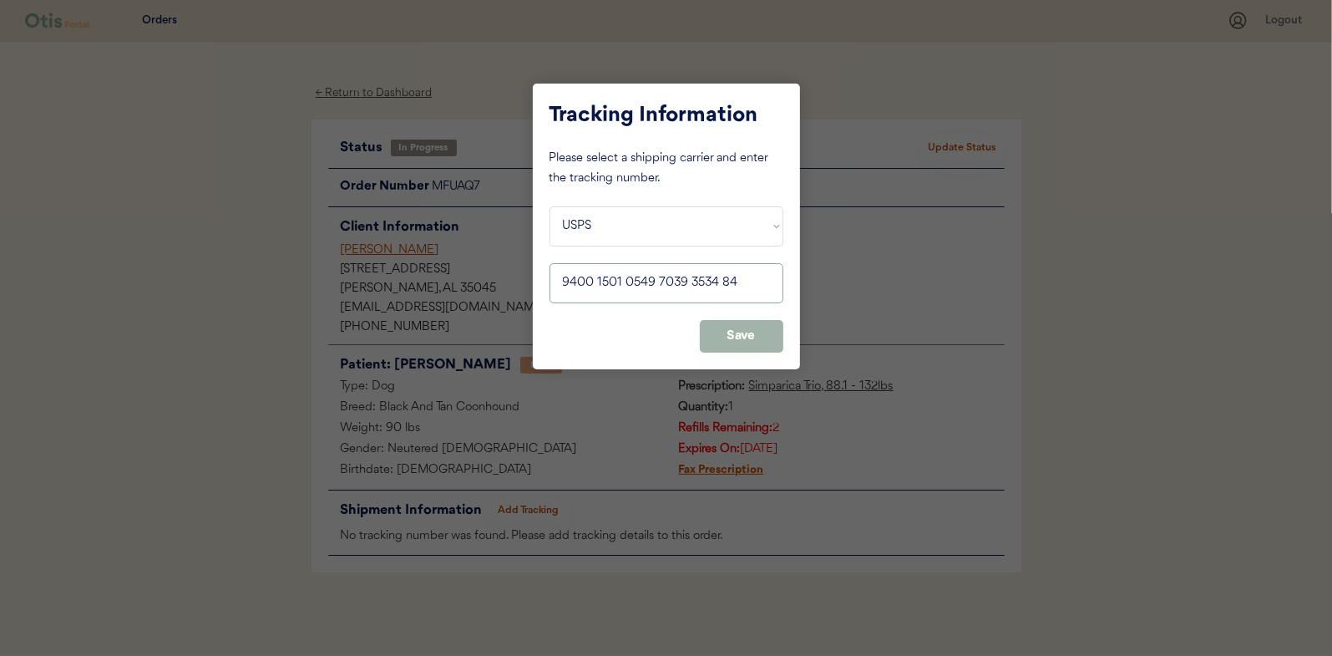
click at [748, 332] on button "Save" at bounding box center [742, 336] width 84 height 33
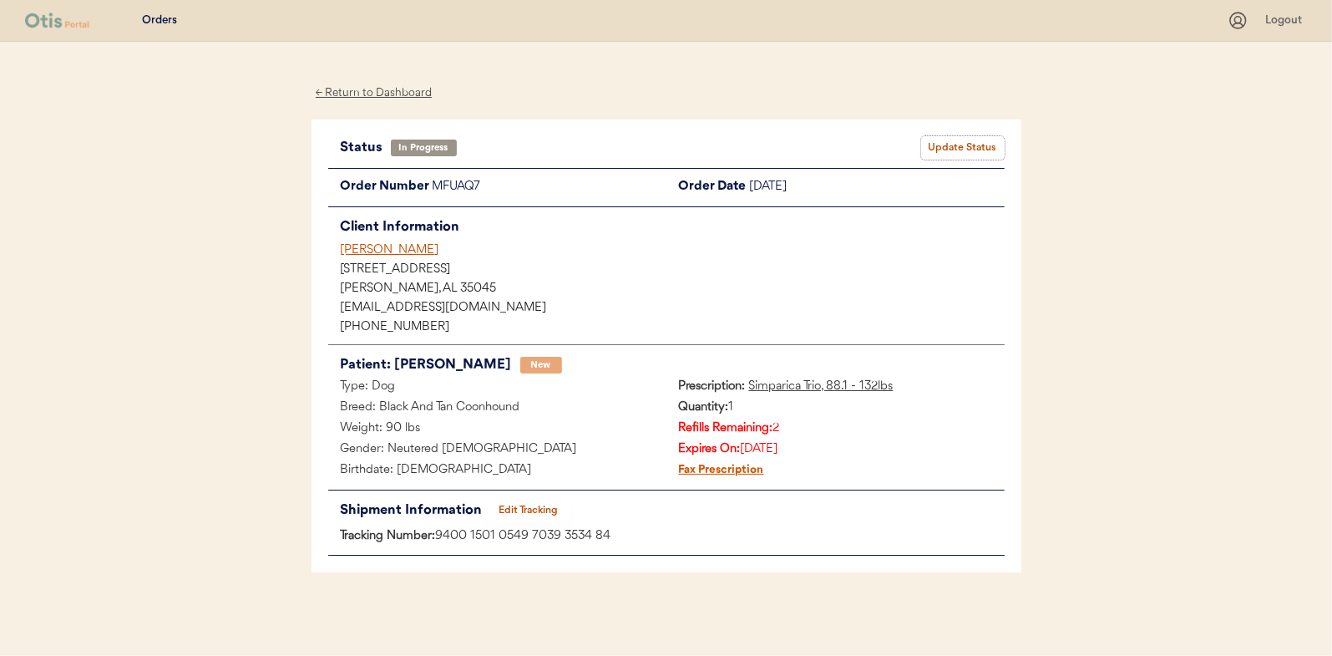
click at [960, 148] on button "Update Status" at bounding box center [963, 147] width 84 height 23
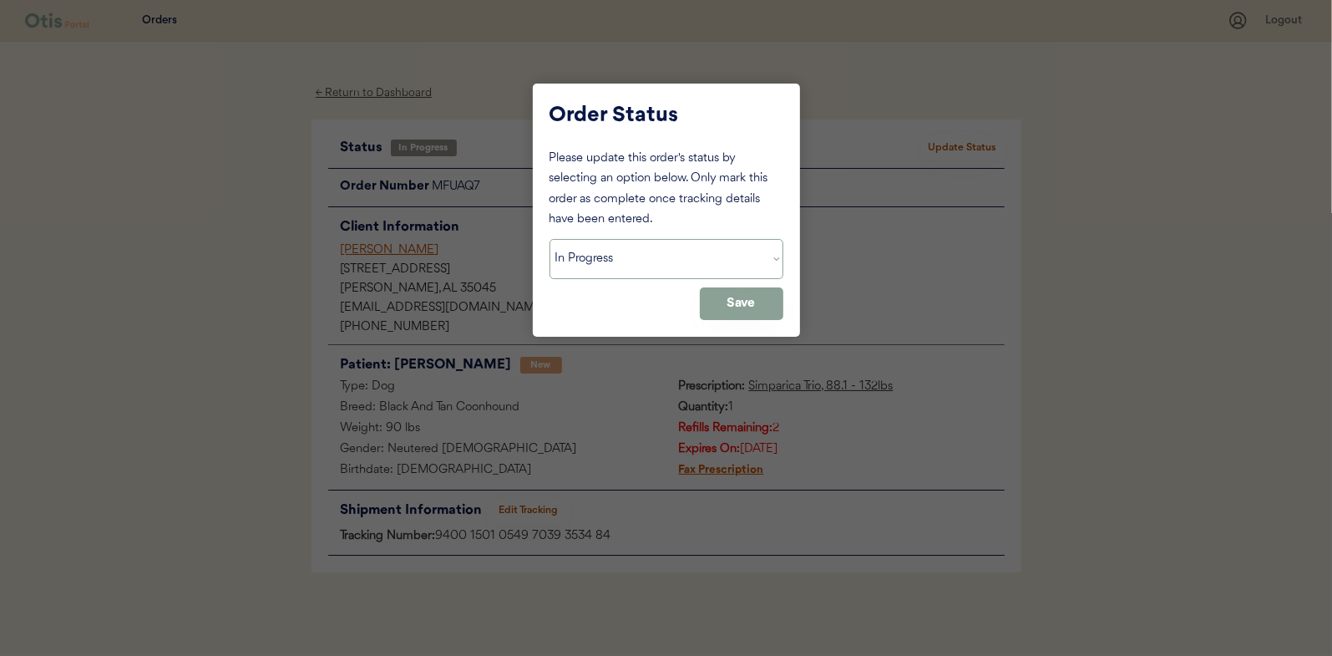
click at [624, 262] on select "Status On Hold New In Progress Complete Pending HW Consent Canceled" at bounding box center [667, 259] width 234 height 40
select select ""complete""
click at [550, 239] on select "Status On Hold New In Progress Complete Pending HW Consent Canceled" at bounding box center [667, 259] width 234 height 40
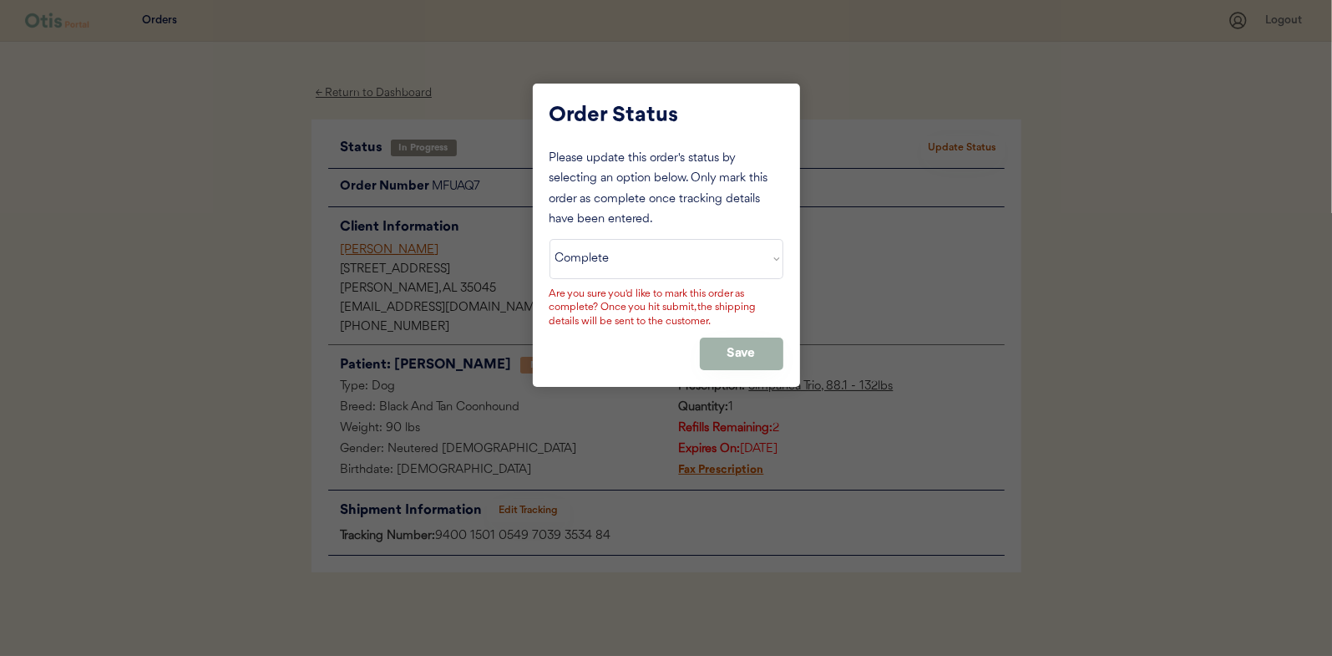
click at [725, 347] on button "Save" at bounding box center [742, 353] width 84 height 33
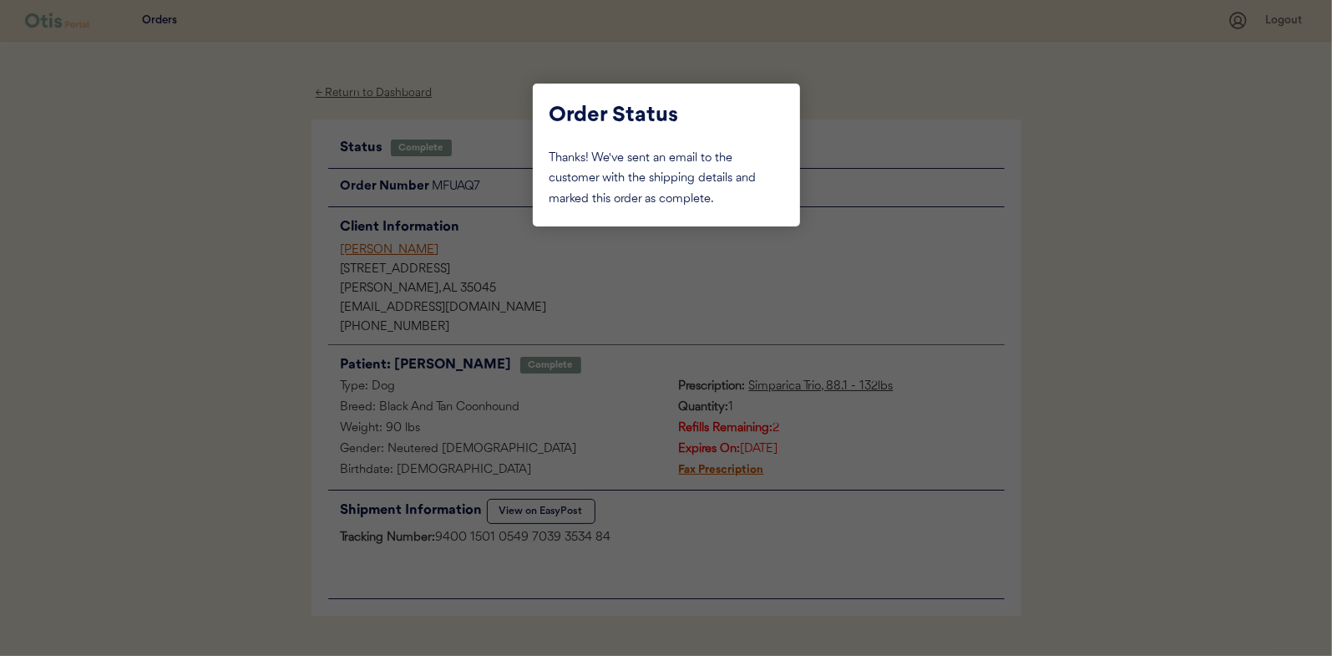
drag, startPoint x: 212, startPoint y: 241, endPoint x: 229, endPoint y: 232, distance: 18.7
click at [220, 236] on div at bounding box center [666, 328] width 1332 height 656
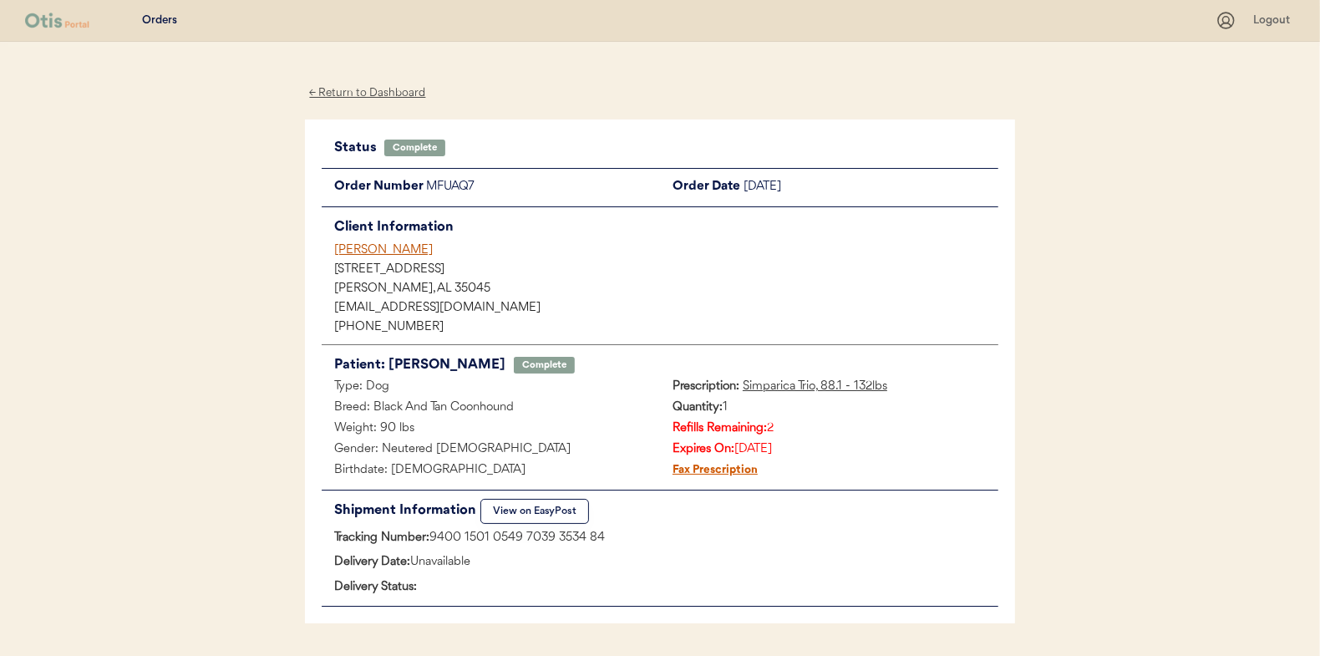
click at [361, 93] on div "← Return to Dashboard" at bounding box center [367, 93] width 125 height 19
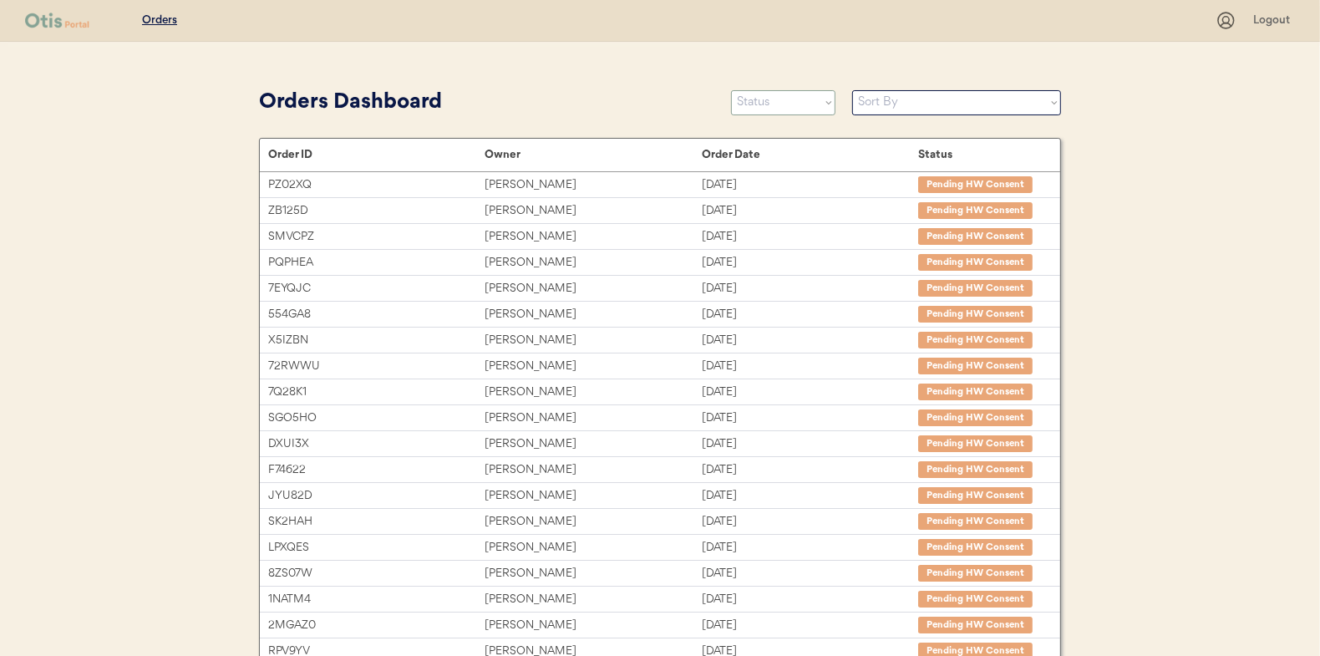
click at [784, 101] on select "Status On Hold New In Progress Complete Pending HW Consent Canceled" at bounding box center [783, 102] width 104 height 25
select select ""in_progress""
click at [731, 90] on select "Status On Hold New In Progress Complete Pending HW Consent Canceled" at bounding box center [783, 102] width 104 height 25
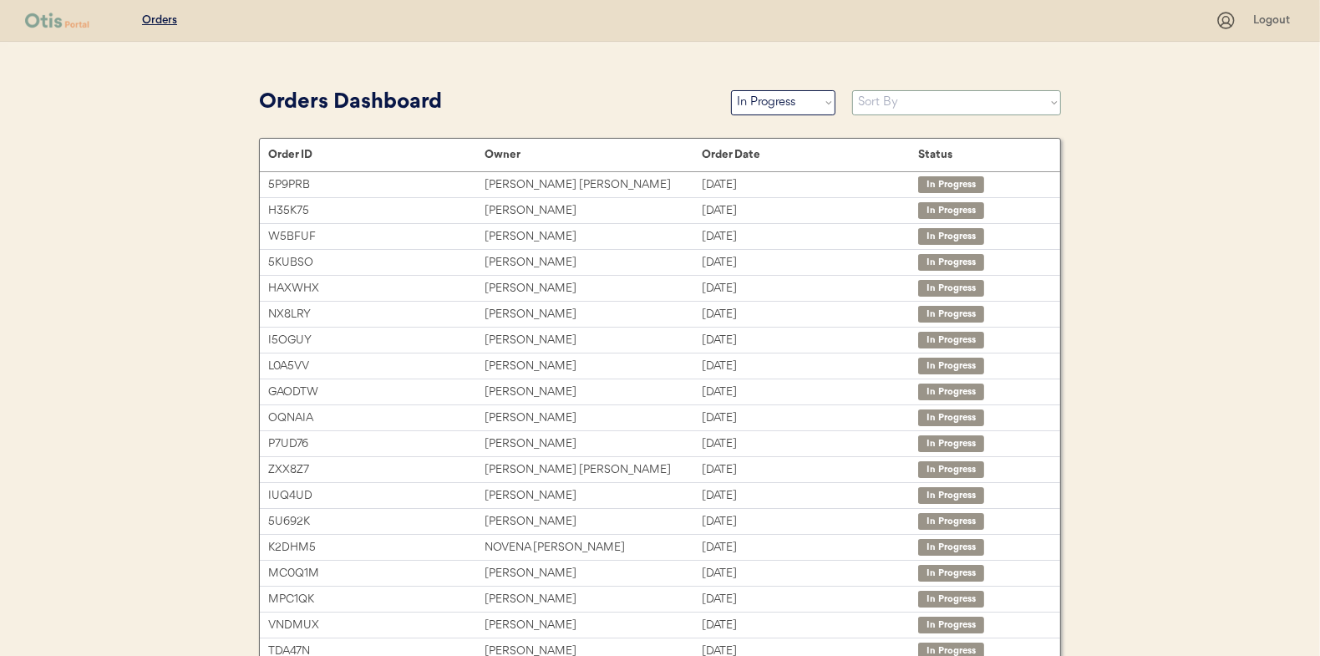
click at [899, 101] on select "Sort By Order Date (Newest → Oldest) Order Date (Oldest → Newest)" at bounding box center [956, 102] width 209 height 25
select select ""Order Date (Oldest → Newest)""
click at [852, 90] on select "Sort By Order Date (Newest → Oldest) Order Date (Oldest → Newest)" at bounding box center [956, 102] width 209 height 25
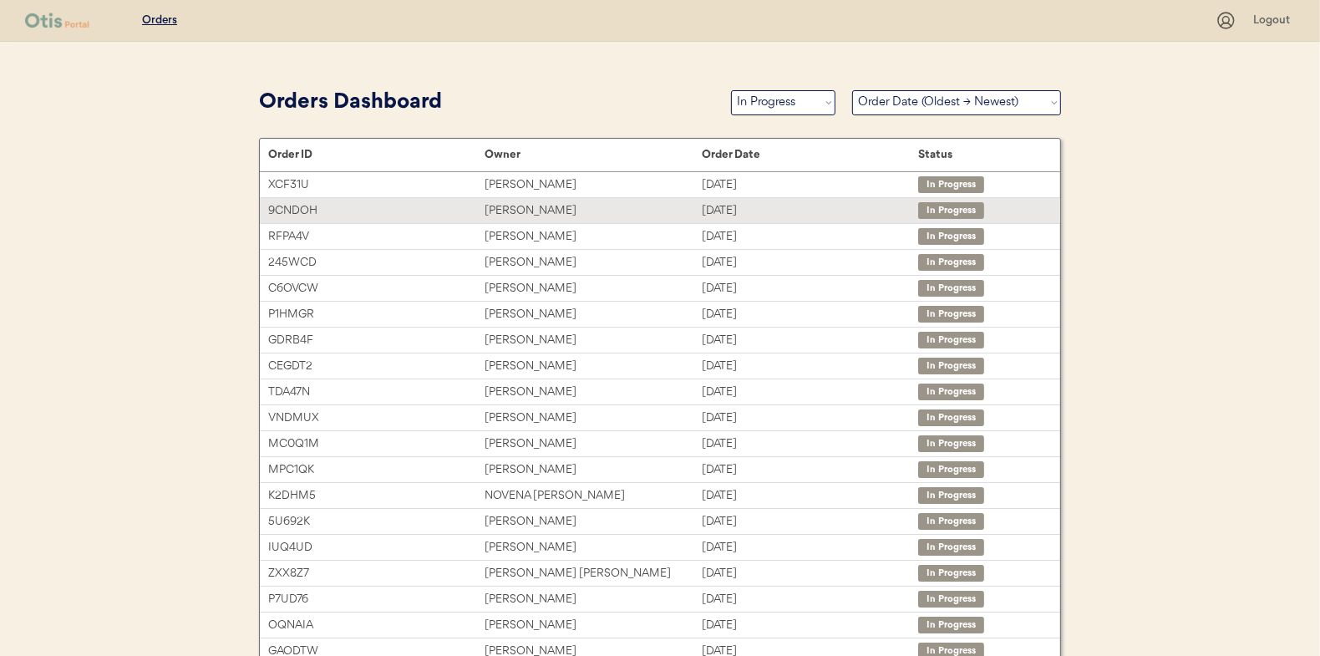
click at [520, 208] on div "[PERSON_NAME]" at bounding box center [592, 210] width 216 height 19
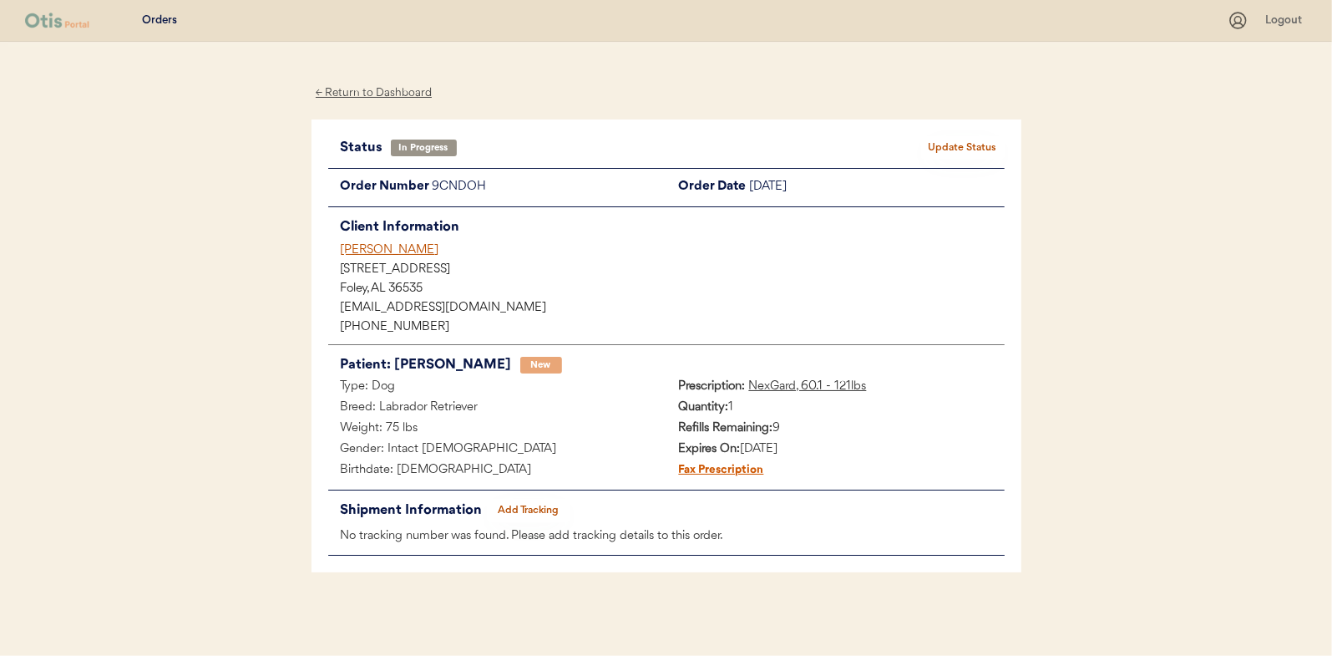
click at [540, 506] on button "Add Tracking" at bounding box center [529, 510] width 84 height 23
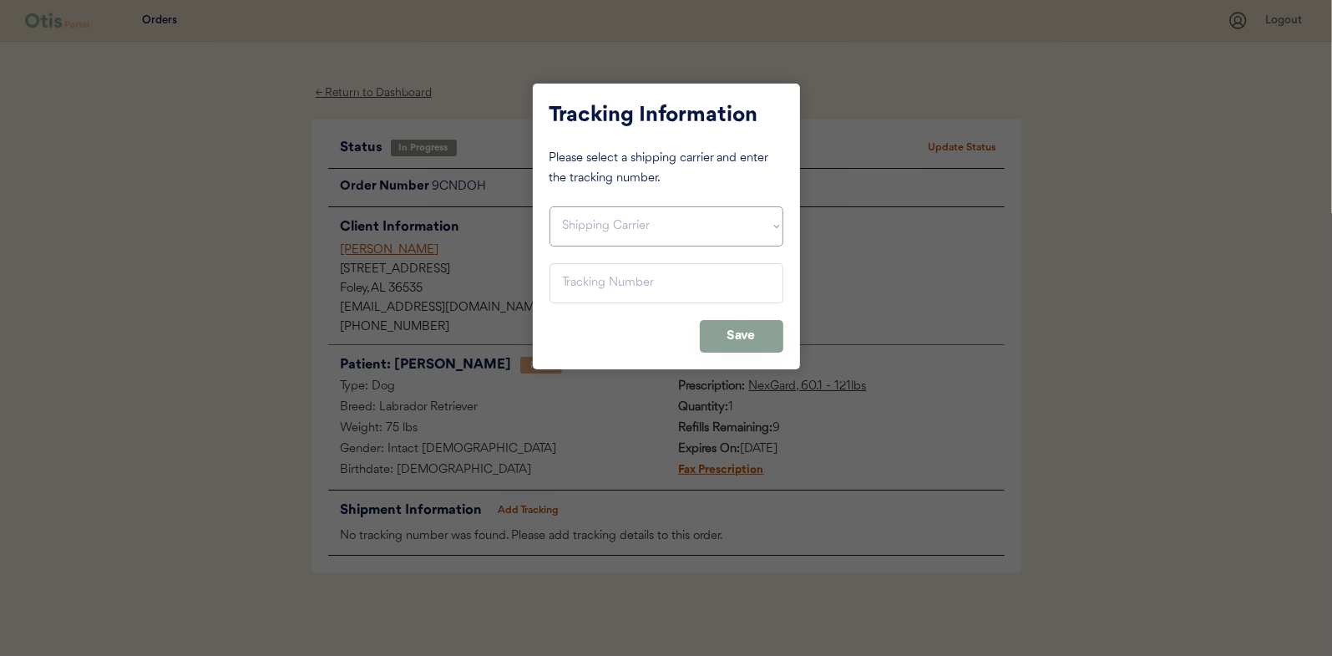
drag, startPoint x: 571, startPoint y: 224, endPoint x: 570, endPoint y: 242, distance: 18.4
click at [571, 224] on select "Shipping Carrier FedEx FedEx Ground Economy UPS USPS" at bounding box center [667, 226] width 234 height 40
select select ""usps""
click at [550, 206] on select "Shipping Carrier FedEx FedEx Ground Economy UPS USPS" at bounding box center [667, 226] width 234 height 40
click at [565, 275] on input "input" at bounding box center [667, 283] width 234 height 40
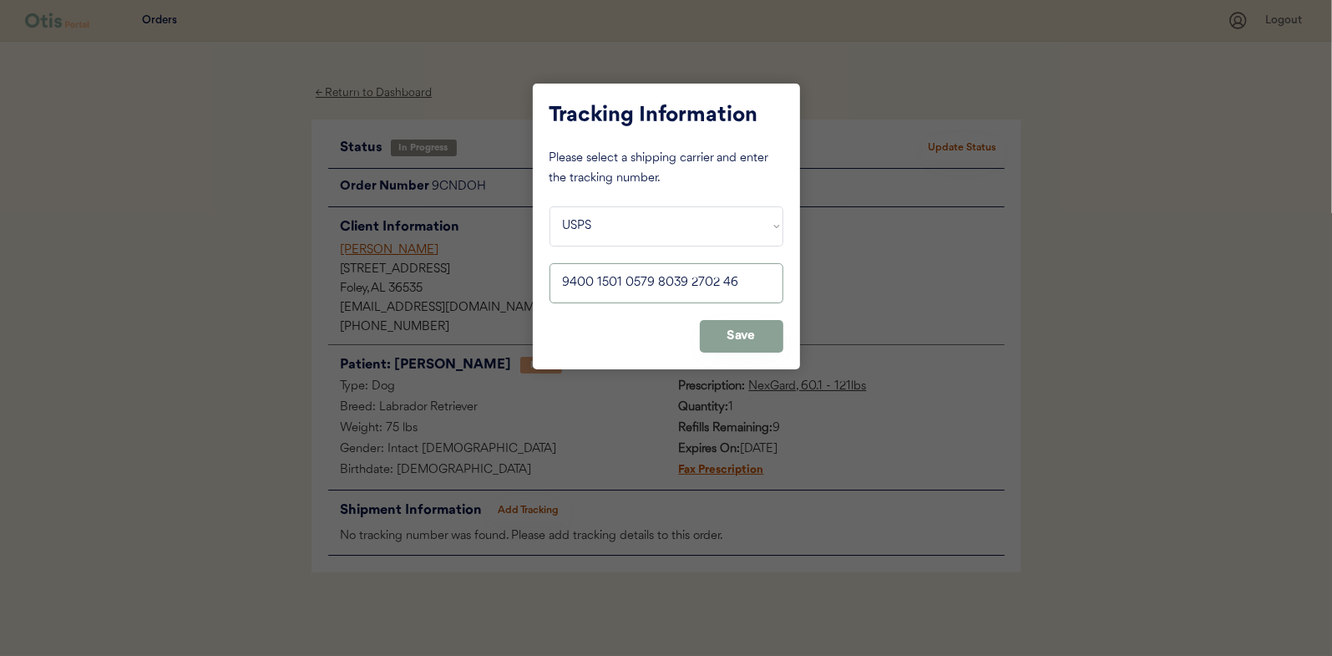
drag, startPoint x: 739, startPoint y: 280, endPoint x: 545, endPoint y: 281, distance: 193.8
click at [545, 281] on div "Tracking Information Please select a shipping carrier and enter the tracking nu…" at bounding box center [666, 227] width 267 height 286
type input "9400 1501 0579 8039 2702 46"
click at [739, 332] on button "Save" at bounding box center [742, 336] width 84 height 33
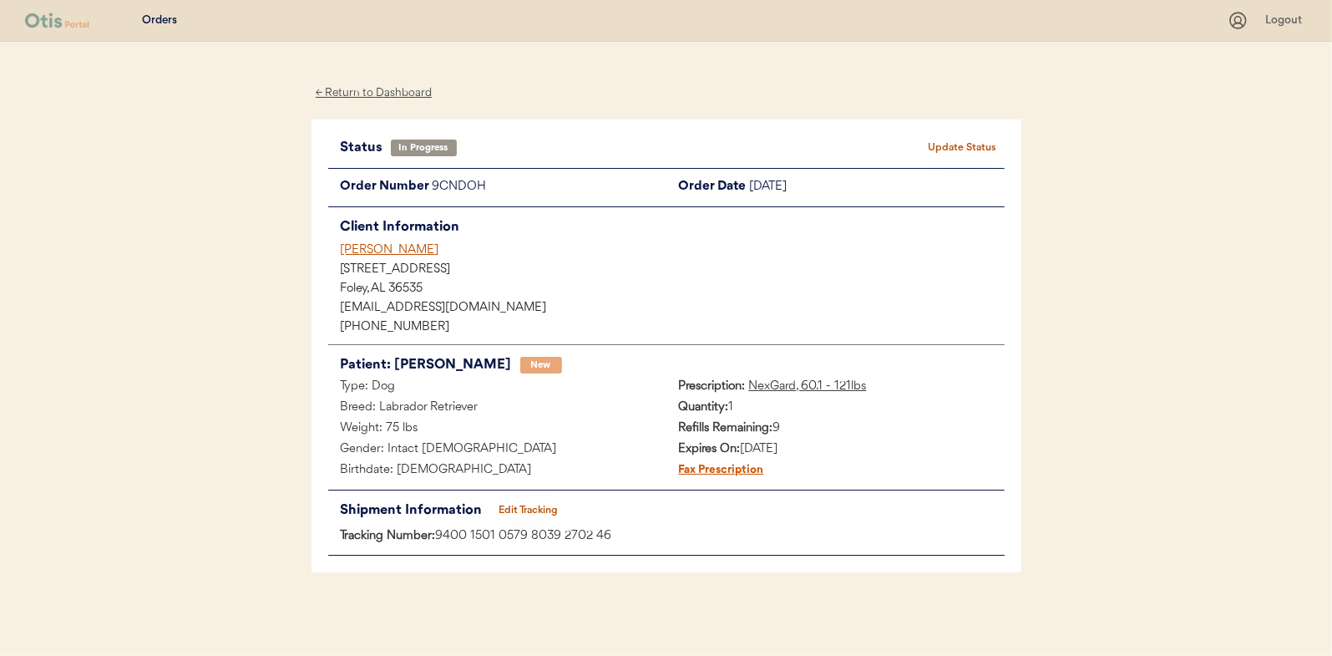
click at [959, 142] on button "Update Status" at bounding box center [963, 147] width 84 height 23
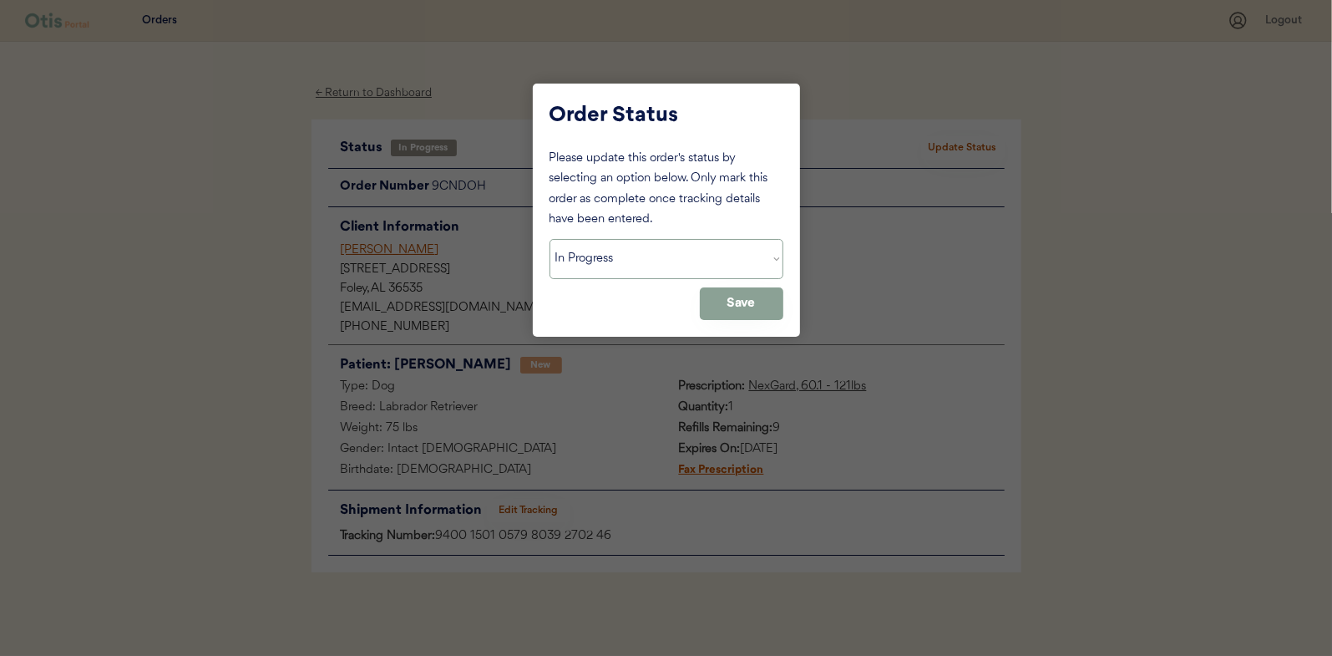
click at [593, 259] on select "Status On Hold New In Progress Complete Pending HW Consent Canceled" at bounding box center [667, 259] width 234 height 40
select select ""complete""
click at [550, 239] on select "Status On Hold New In Progress Complete Pending HW Consent Canceled" at bounding box center [667, 259] width 234 height 40
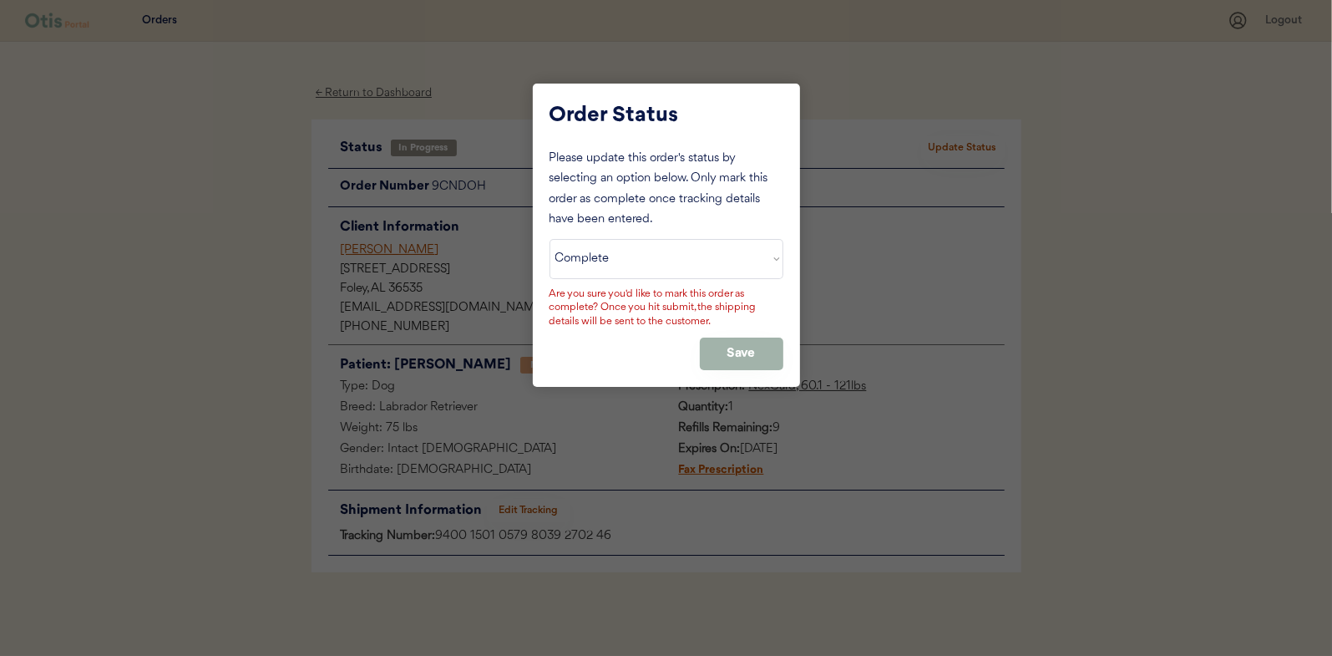
click at [759, 348] on button "Save" at bounding box center [742, 353] width 84 height 33
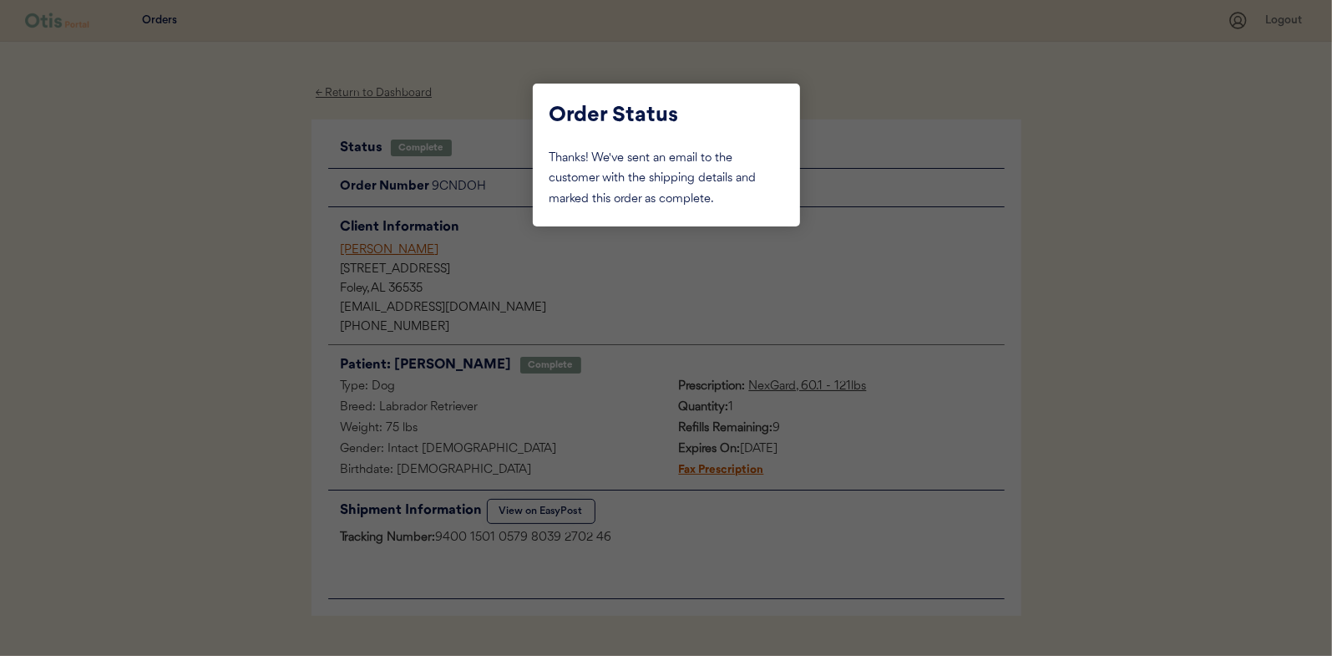
click at [249, 215] on div at bounding box center [666, 328] width 1332 height 656
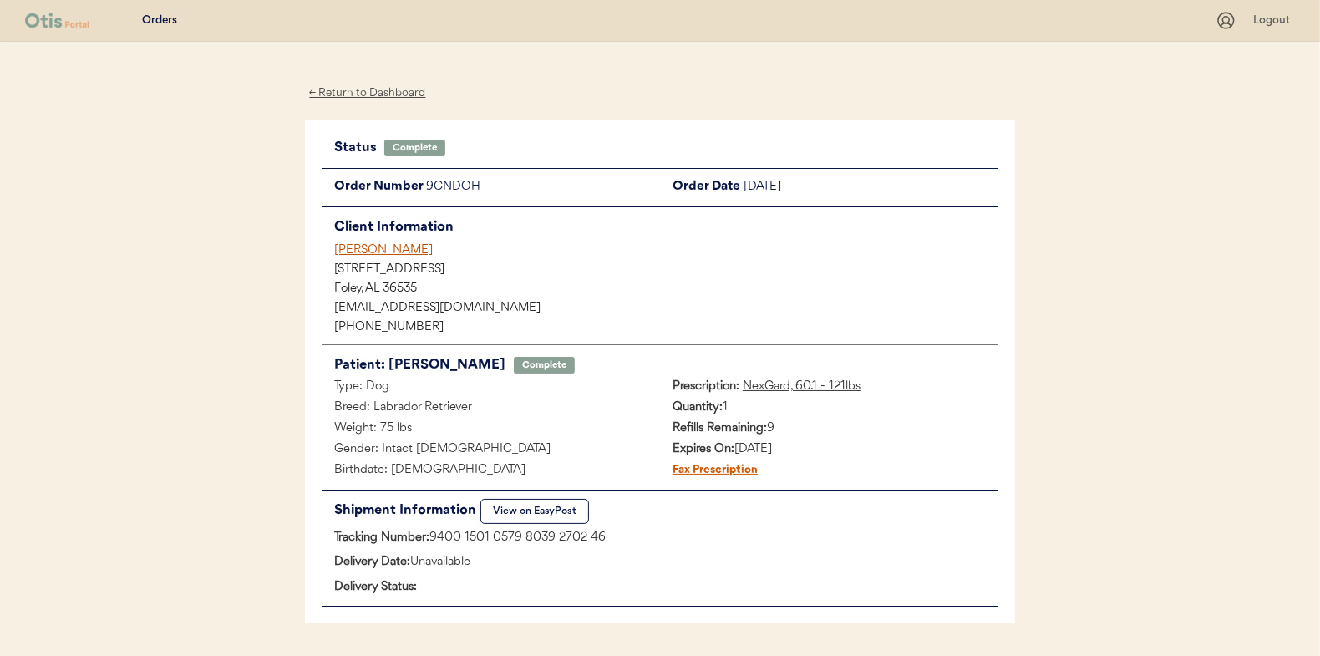
click at [351, 94] on div "← Return to Dashboard" at bounding box center [367, 93] width 125 height 19
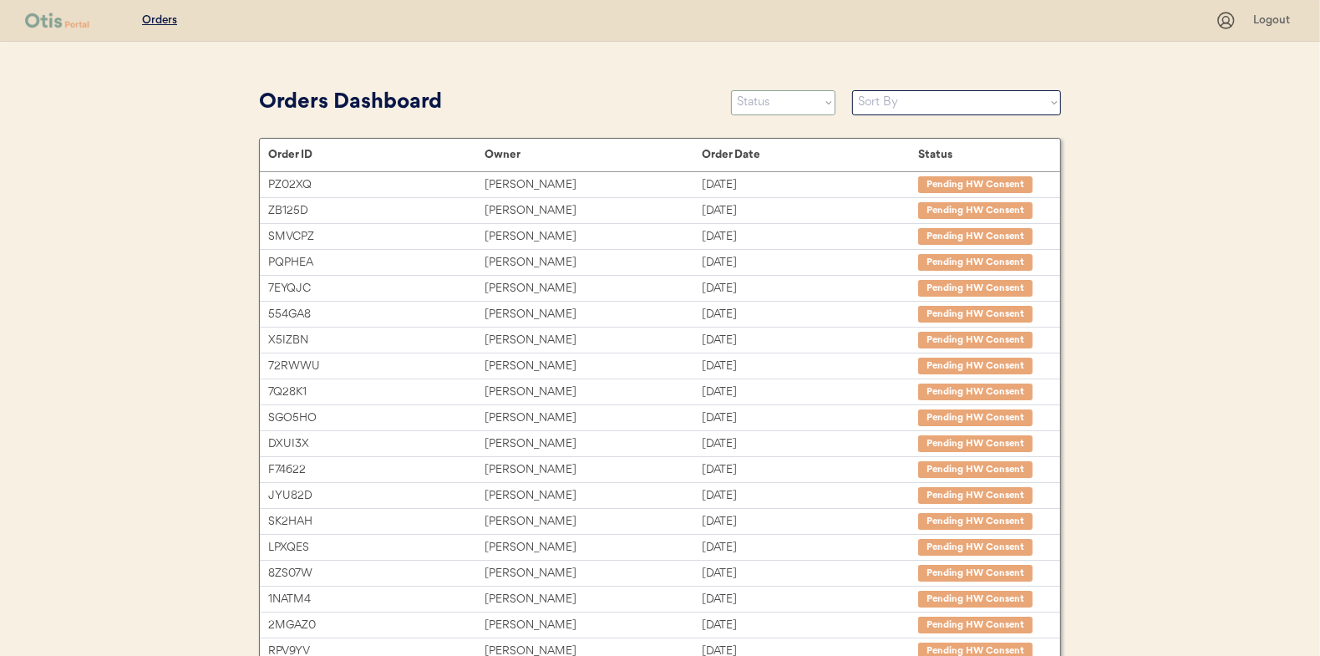
click at [783, 99] on select "Status On Hold New In Progress Complete Pending HW Consent Canceled" at bounding box center [783, 102] width 104 height 25
select select ""in_progress""
click at [731, 90] on select "Status On Hold New In Progress Complete Pending HW Consent Canceled" at bounding box center [783, 102] width 104 height 25
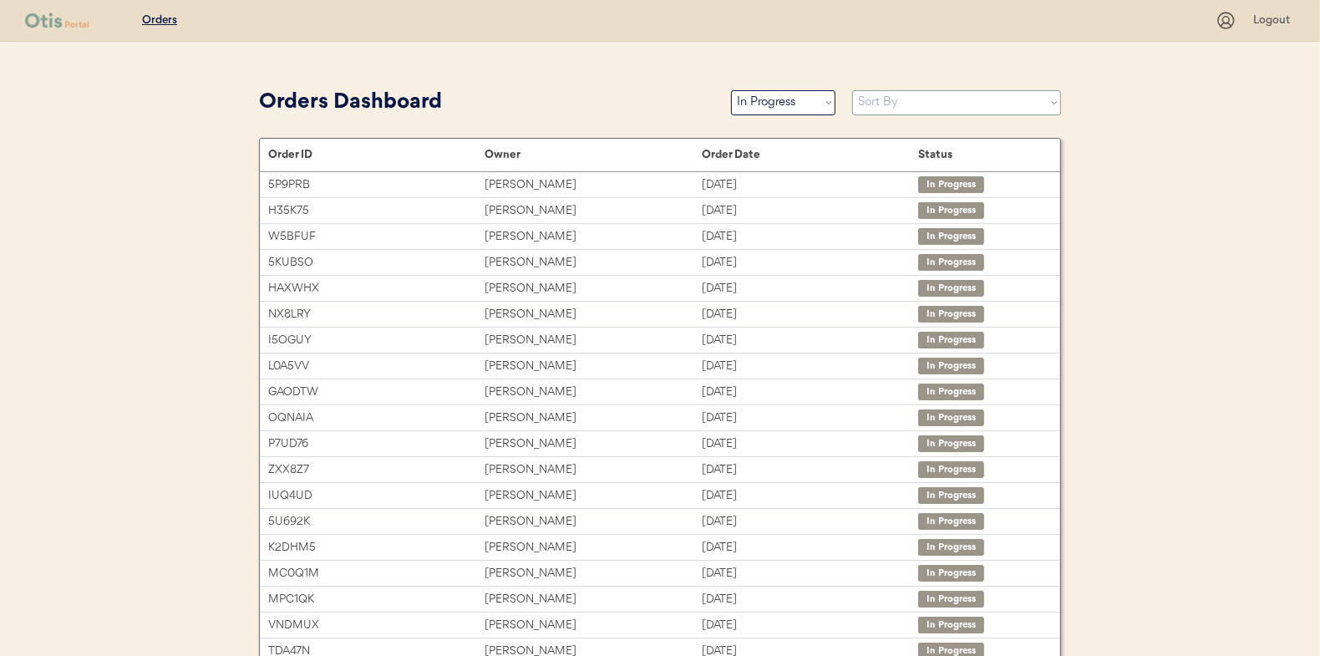
click at [869, 101] on select "Sort By Order Date (Newest → Oldest) Order Date (Oldest → Newest)" at bounding box center [956, 102] width 209 height 25
select select ""Order Date (Oldest → Newest)""
click at [852, 90] on select "Sort By Order Date (Newest → Oldest) Order Date (Oldest → Newest)" at bounding box center [956, 102] width 209 height 25
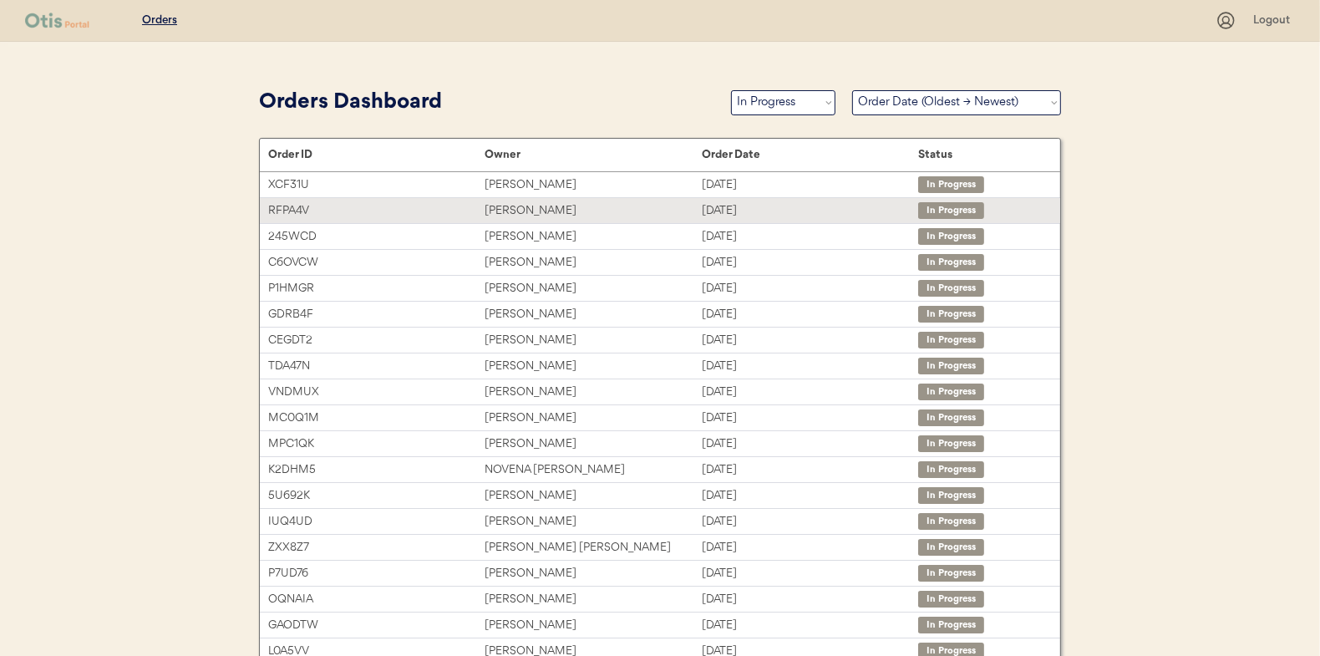
click at [538, 210] on div "Cheyenne Wideman" at bounding box center [592, 210] width 216 height 19
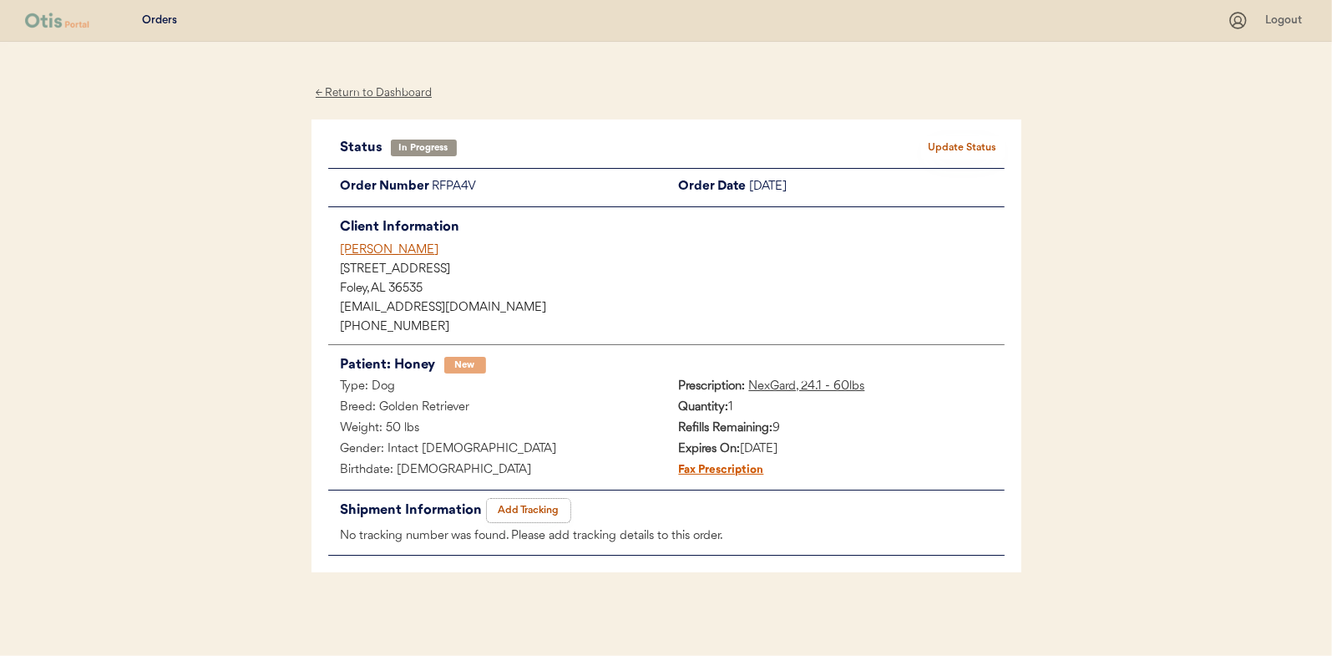
click at [547, 504] on button "Add Tracking" at bounding box center [529, 510] width 84 height 23
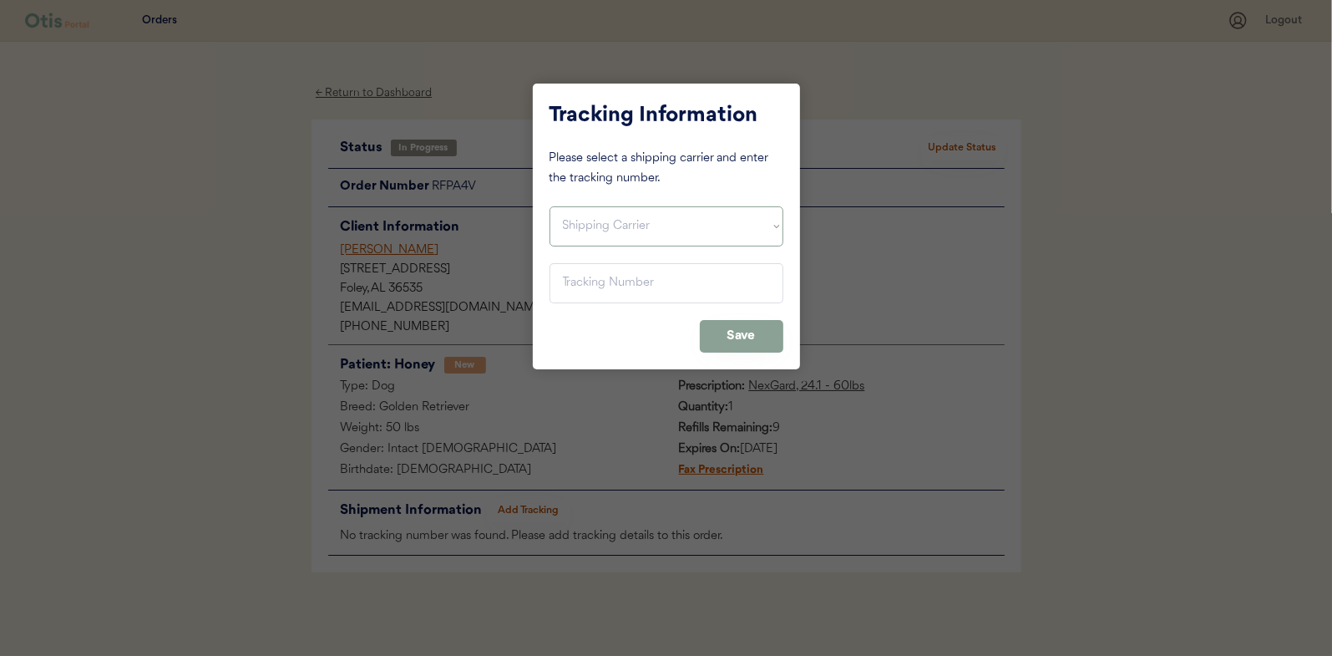
click at [626, 228] on select "Shipping Carrier FedEx FedEx Ground Economy UPS USPS" at bounding box center [667, 226] width 234 height 40
select select ""usps""
click at [550, 206] on select "Shipping Carrier FedEx FedEx Ground Economy UPS USPS" at bounding box center [667, 226] width 234 height 40
click at [588, 280] on input "input" at bounding box center [667, 283] width 234 height 40
paste input "9400 1501 0579 8039 2702 46"
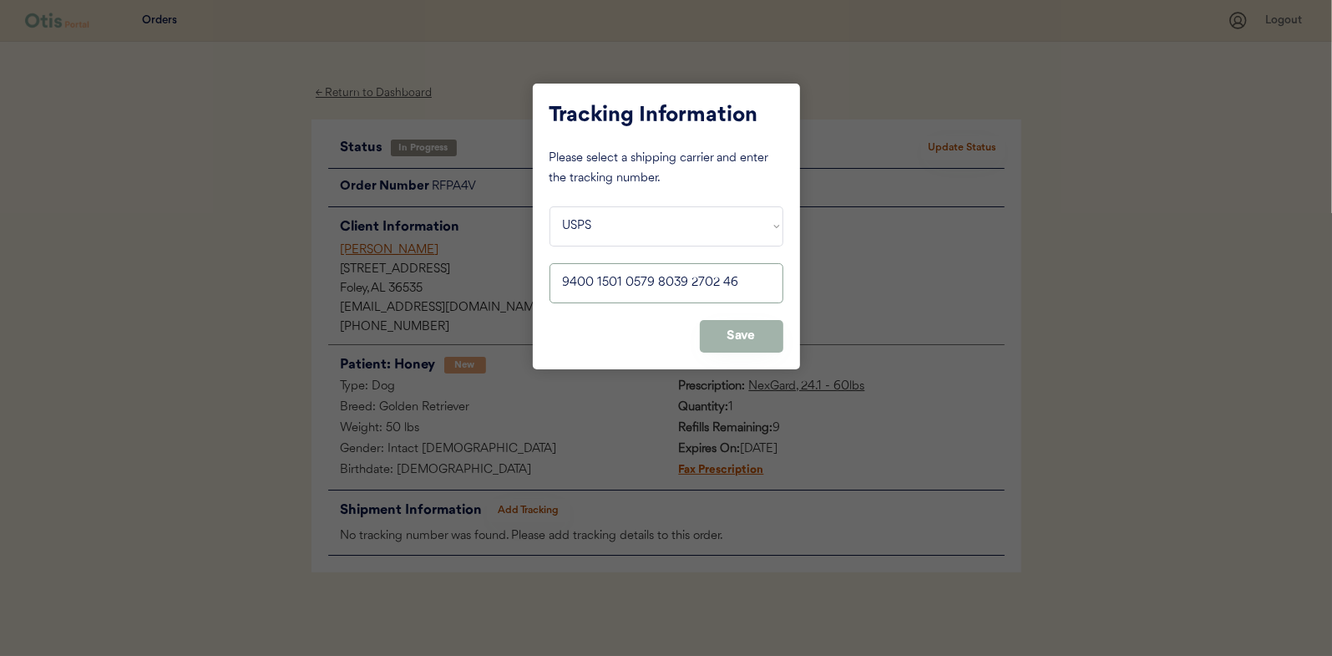
type input "9400 1501 0579 8039 2702 46"
click at [755, 326] on button "Save" at bounding box center [742, 336] width 84 height 33
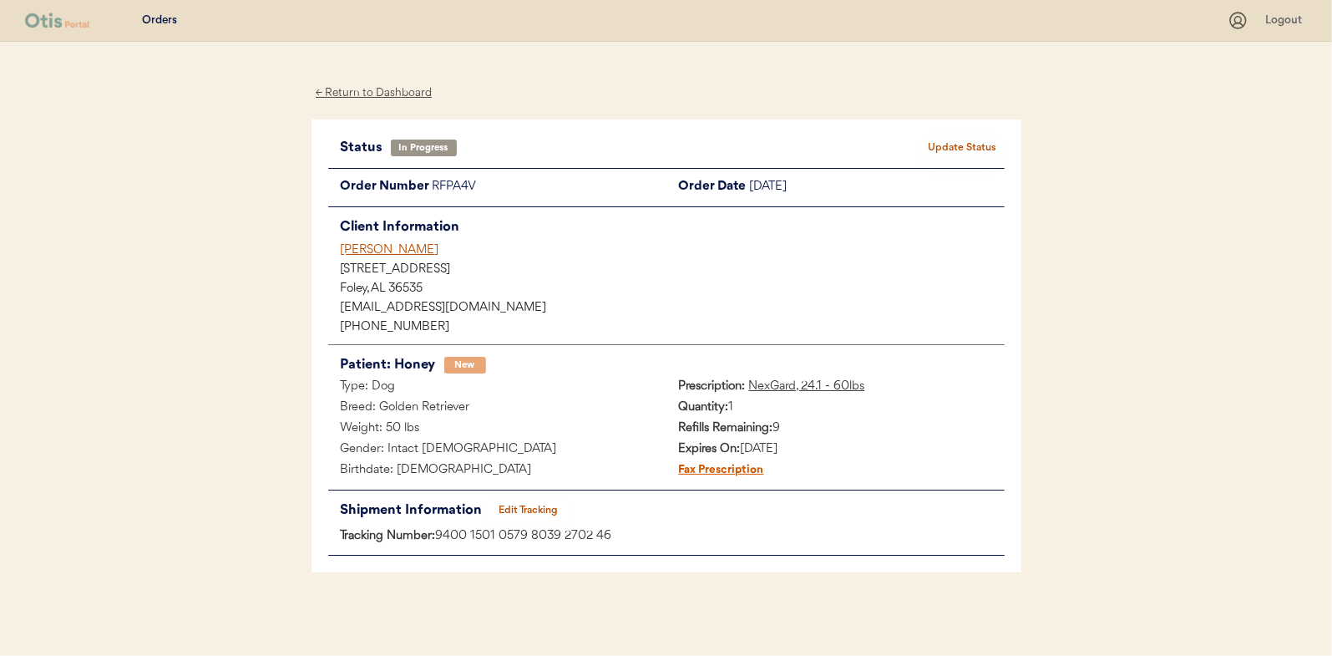
click at [975, 152] on button "Update Status" at bounding box center [963, 147] width 84 height 23
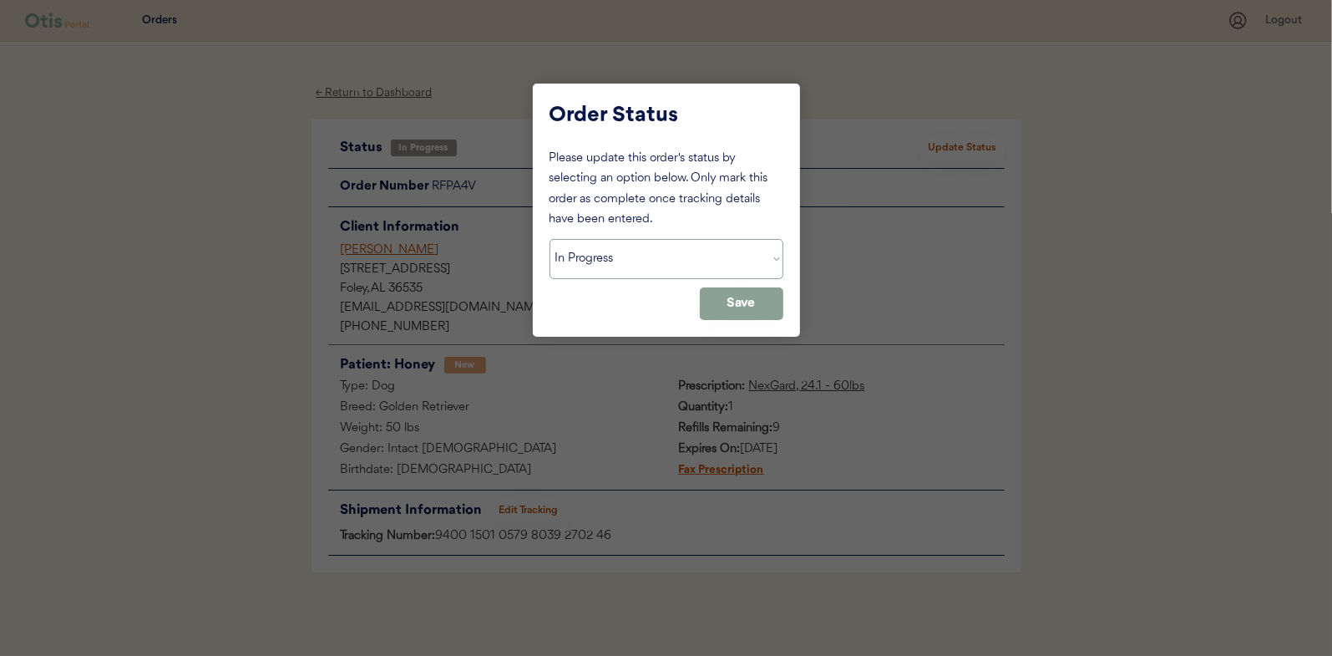
click at [576, 254] on select "Status On Hold New In Progress Complete Pending HW Consent Canceled" at bounding box center [667, 259] width 234 height 40
select select ""complete""
click at [550, 239] on select "Status On Hold New In Progress Complete Pending HW Consent Canceled" at bounding box center [667, 259] width 234 height 40
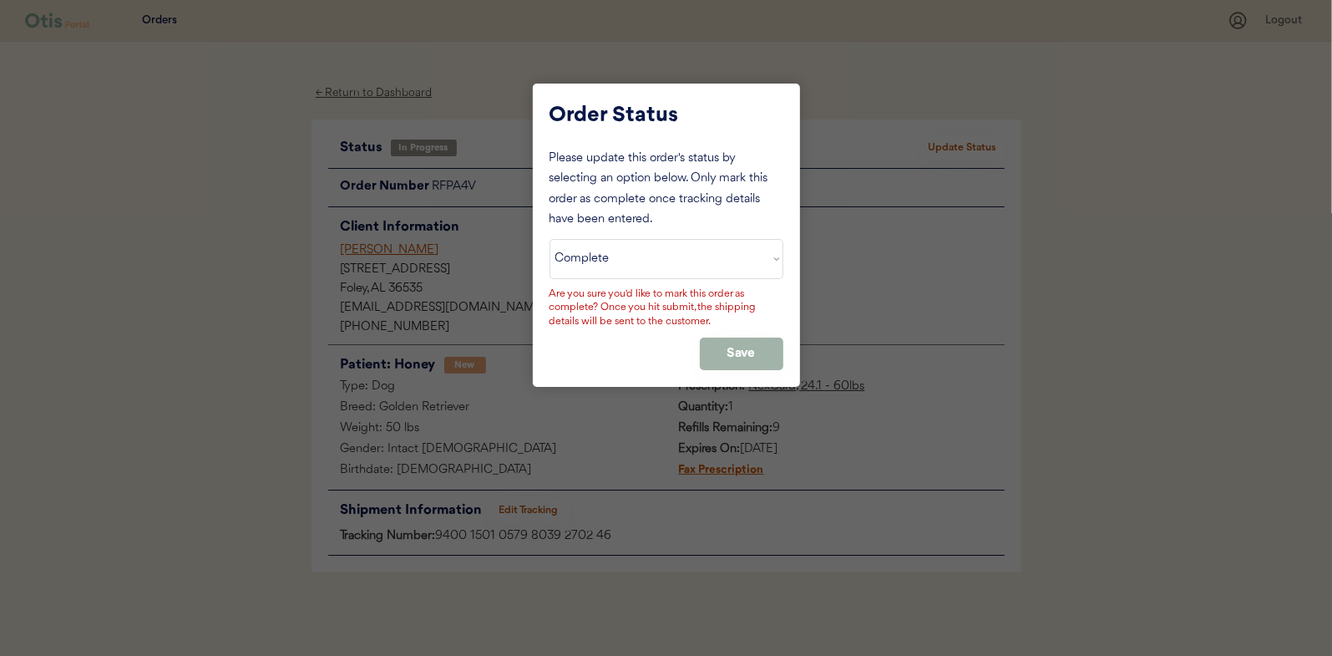
click at [744, 345] on button "Save" at bounding box center [742, 353] width 84 height 33
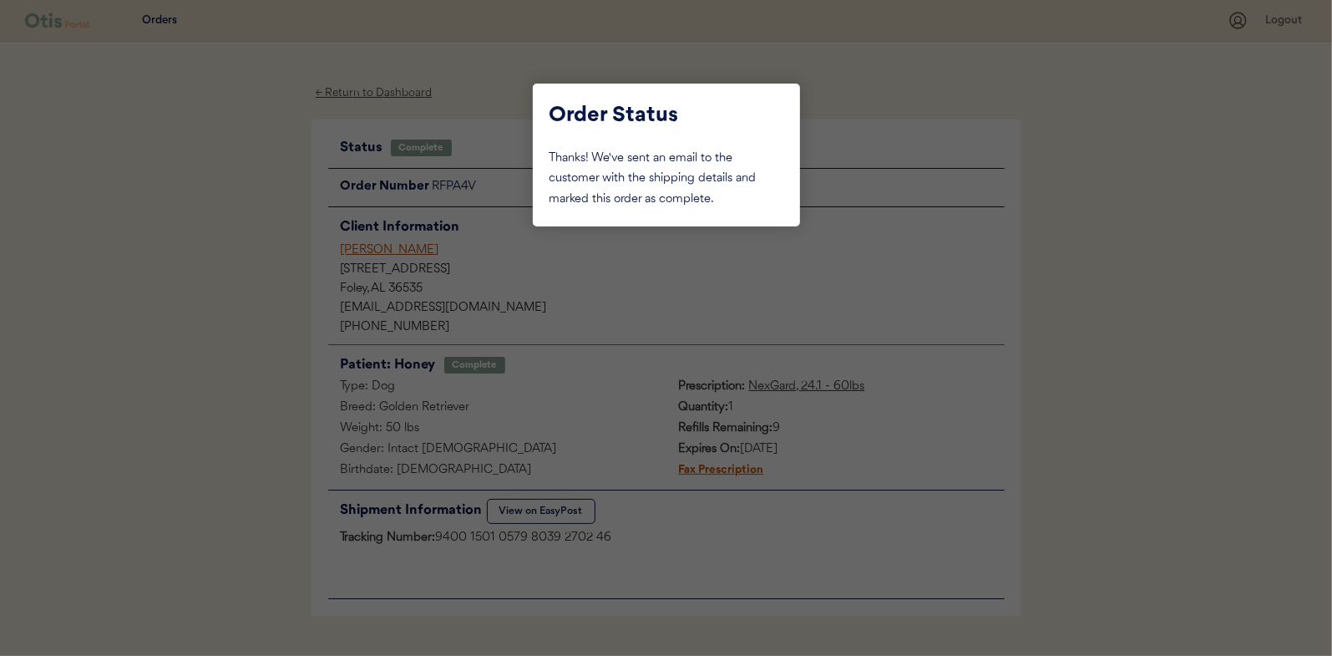
click at [267, 215] on div at bounding box center [666, 328] width 1332 height 656
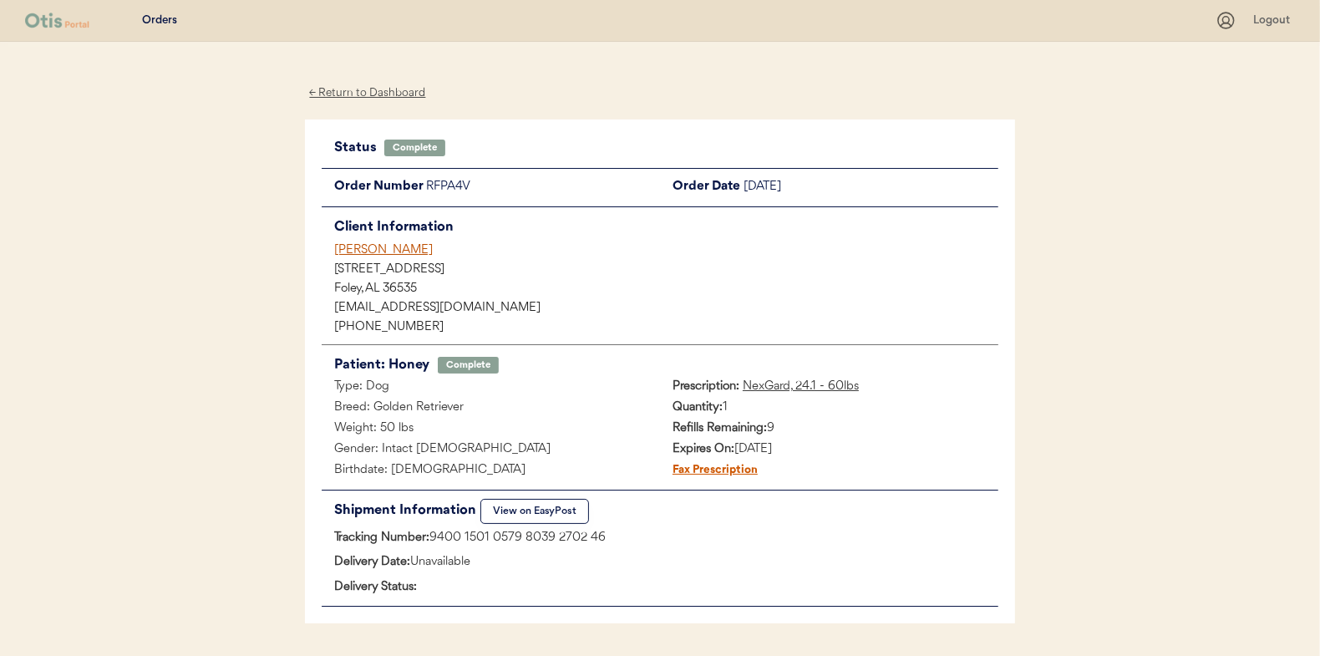
click at [364, 93] on div "← Return to Dashboard" at bounding box center [367, 93] width 125 height 19
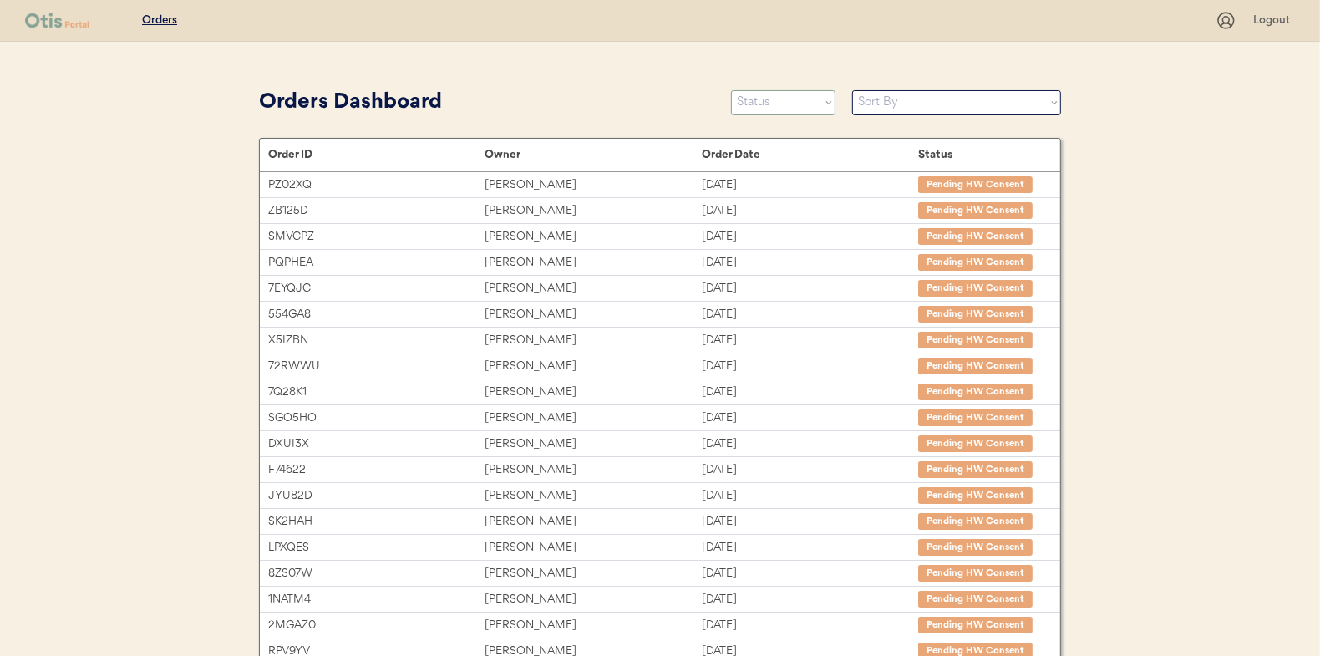
click at [789, 106] on select "Status On Hold New In Progress Complete Pending HW Consent Canceled" at bounding box center [783, 102] width 104 height 25
select select ""in_progress""
click at [731, 90] on select "Status On Hold New In Progress Complete Pending HW Consent Canceled" at bounding box center [783, 102] width 104 height 25
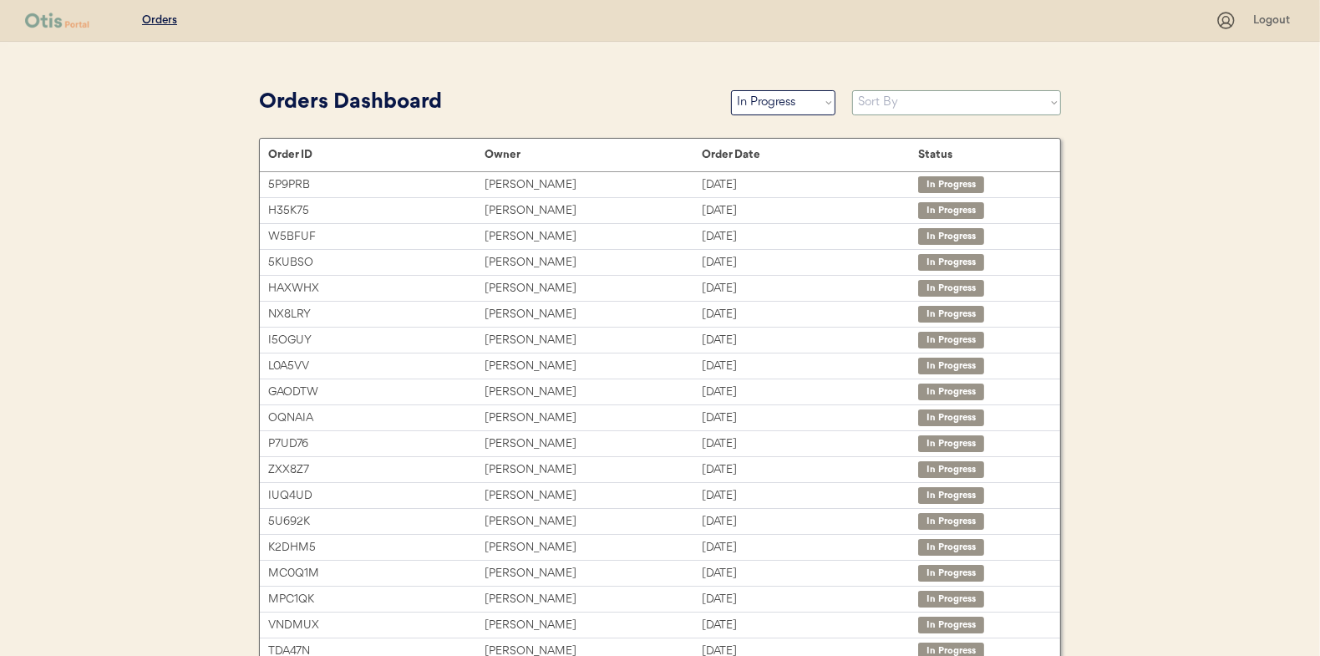
click at [890, 101] on select "Sort By Order Date (Newest → Oldest) Order Date (Oldest → Newest)" at bounding box center [956, 102] width 209 height 25
select select ""Order Date (Oldest → Newest)""
click at [852, 90] on select "Sort By Order Date (Newest → Oldest) Order Date (Oldest → Newest)" at bounding box center [956, 102] width 209 height 25
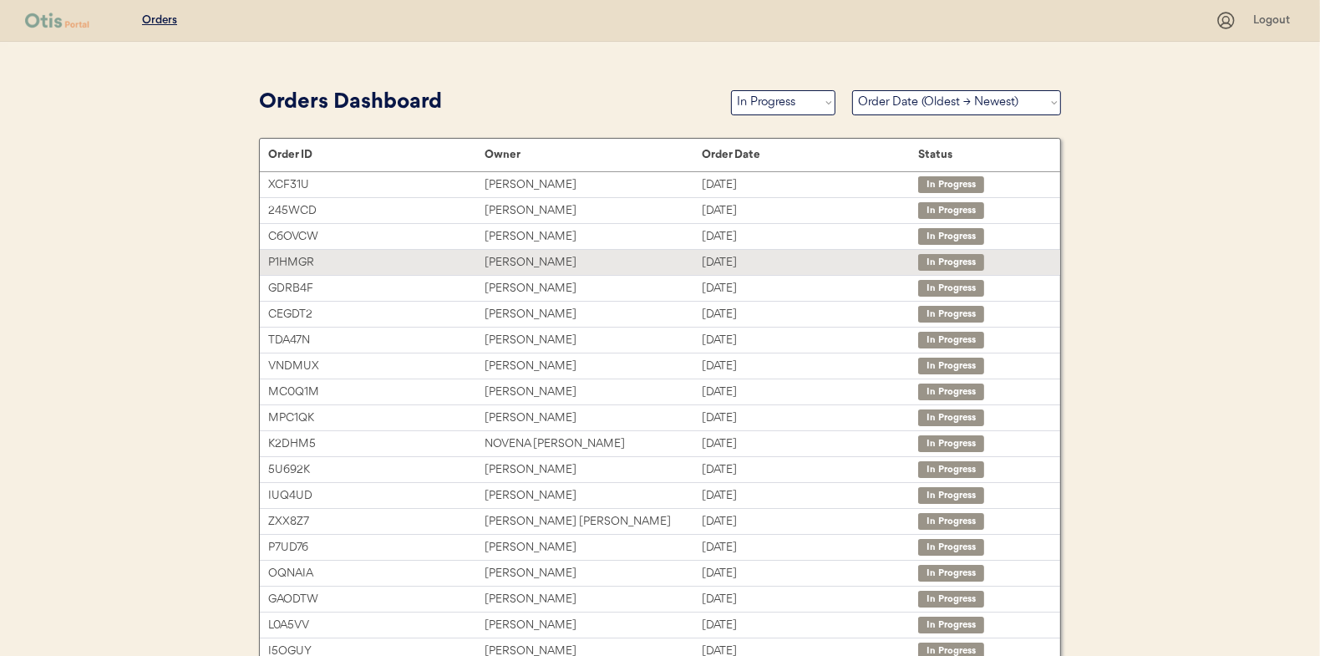
click at [513, 264] on div "[PERSON_NAME]" at bounding box center [592, 262] width 216 height 19
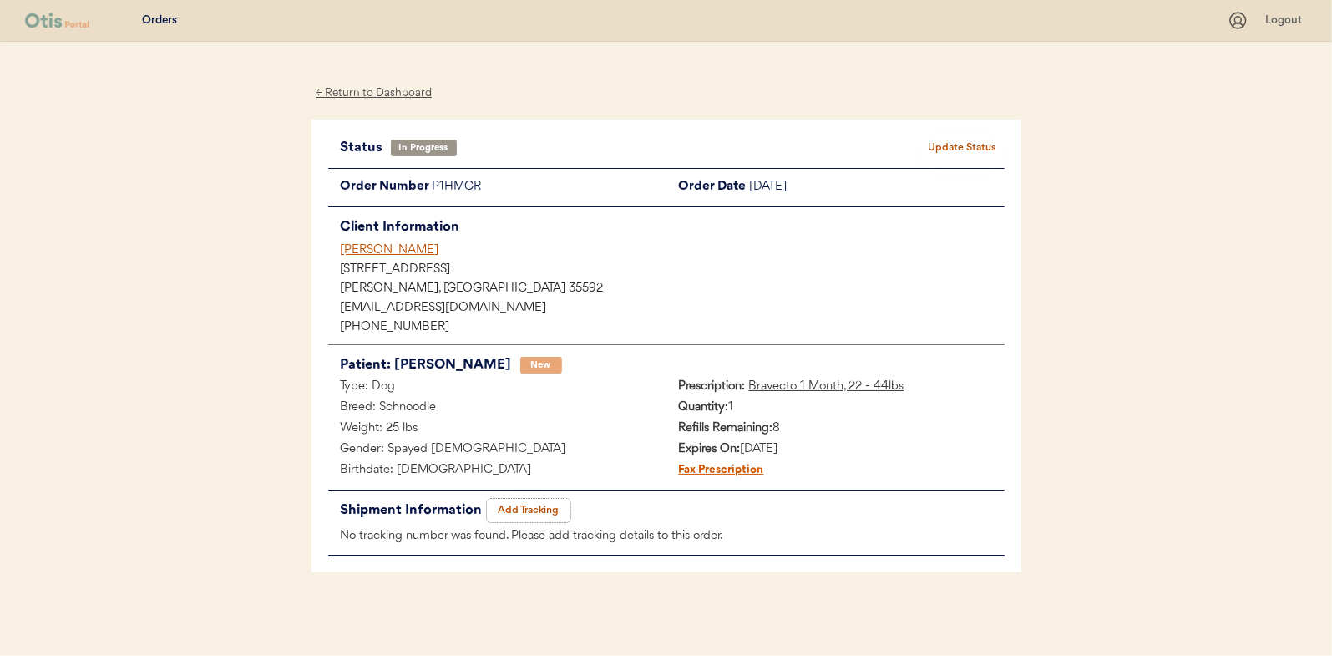
click at [522, 507] on button "Add Tracking" at bounding box center [529, 510] width 84 height 23
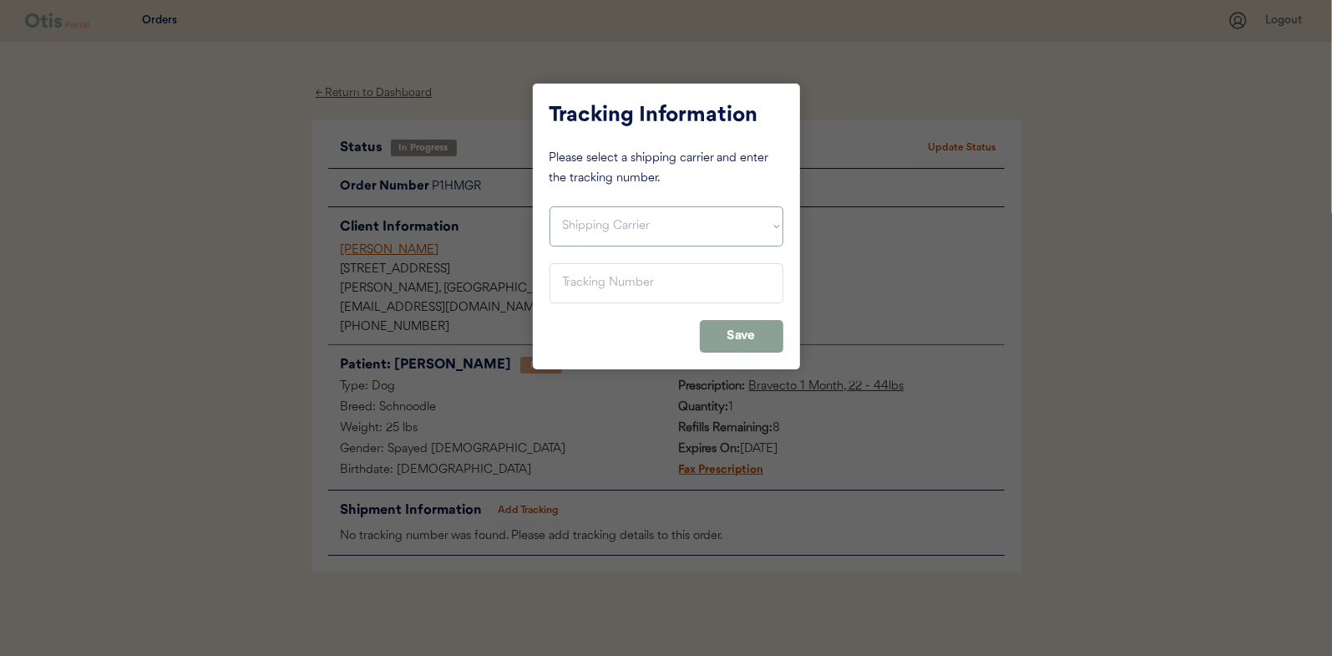
click at [592, 220] on select "Shipping Carrier FedEx FedEx Ground Economy UPS USPS" at bounding box center [667, 226] width 234 height 40
select select ""usps""
click at [550, 206] on select "Shipping Carrier FedEx FedEx Ground Economy UPS USPS" at bounding box center [667, 226] width 234 height 40
click at [576, 291] on input "input" at bounding box center [667, 283] width 234 height 40
type input "9400 1501 0549 7039 4679 07"
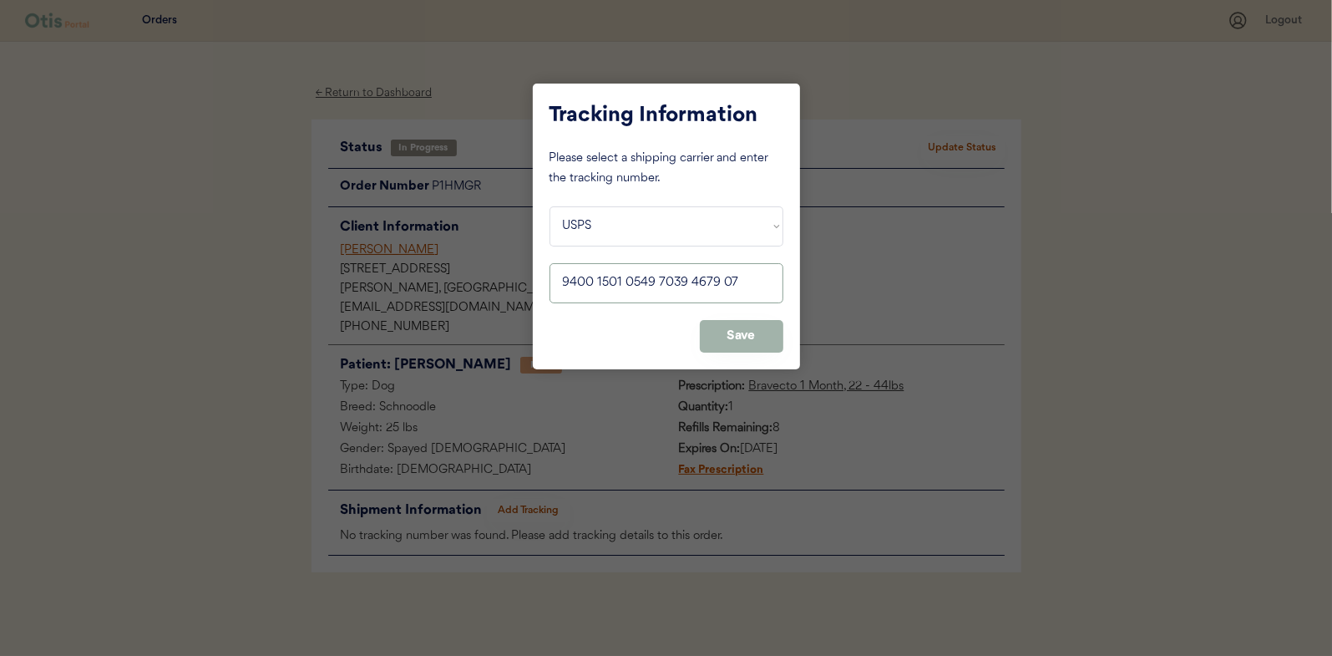
click at [735, 330] on button "Save" at bounding box center [742, 336] width 84 height 33
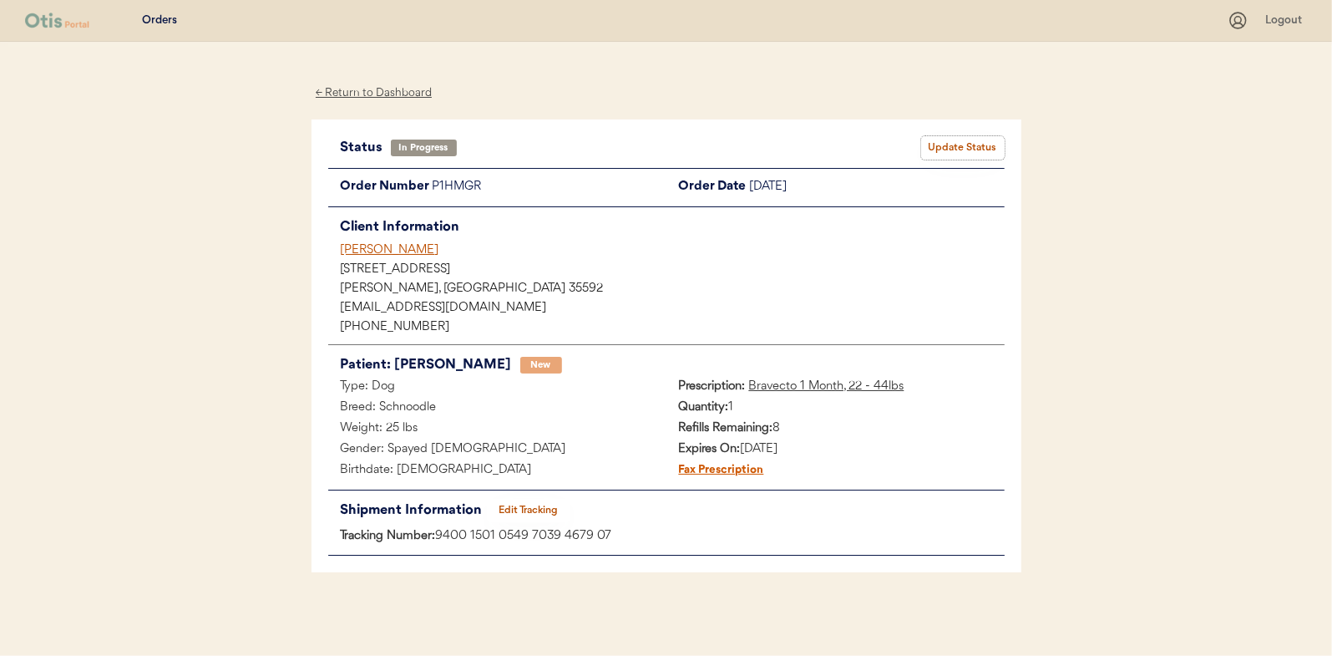
click at [951, 145] on button "Update Status" at bounding box center [963, 147] width 84 height 23
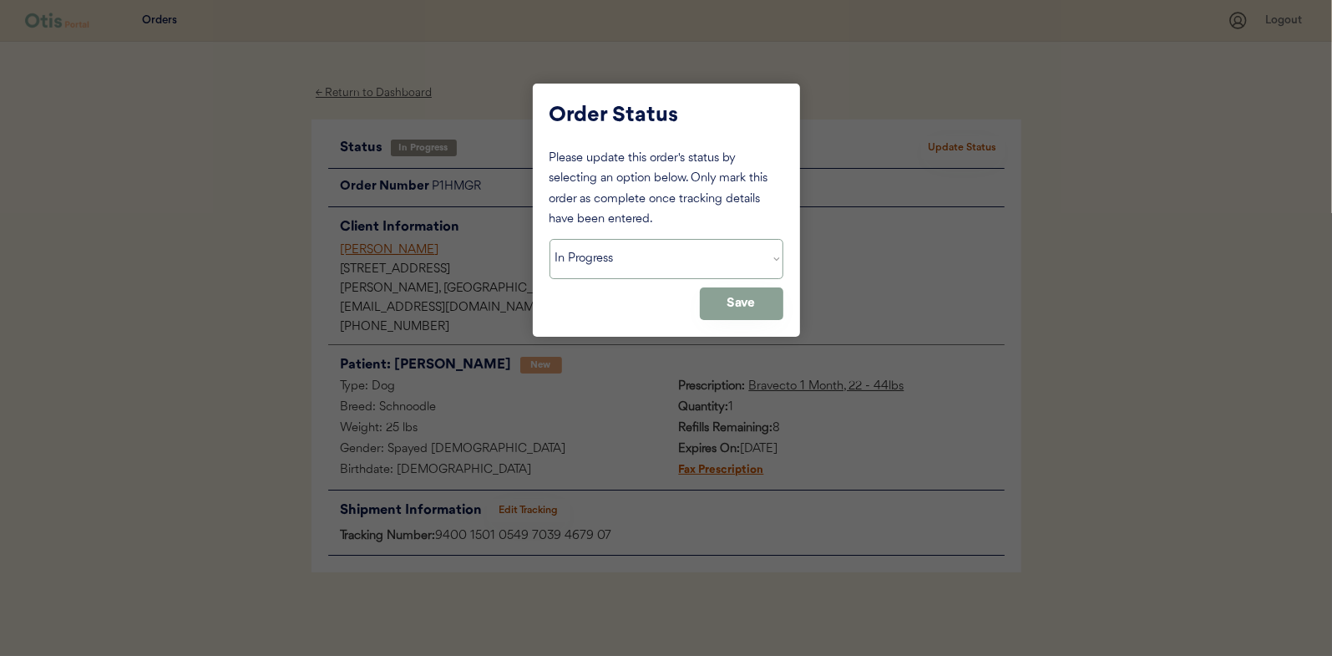
click at [591, 267] on select "Status On Hold New In Progress Complete Pending HW Consent Canceled" at bounding box center [667, 259] width 234 height 40
select select ""complete""
click at [550, 239] on select "Status On Hold New In Progress Complete Pending HW Consent Canceled" at bounding box center [667, 259] width 234 height 40
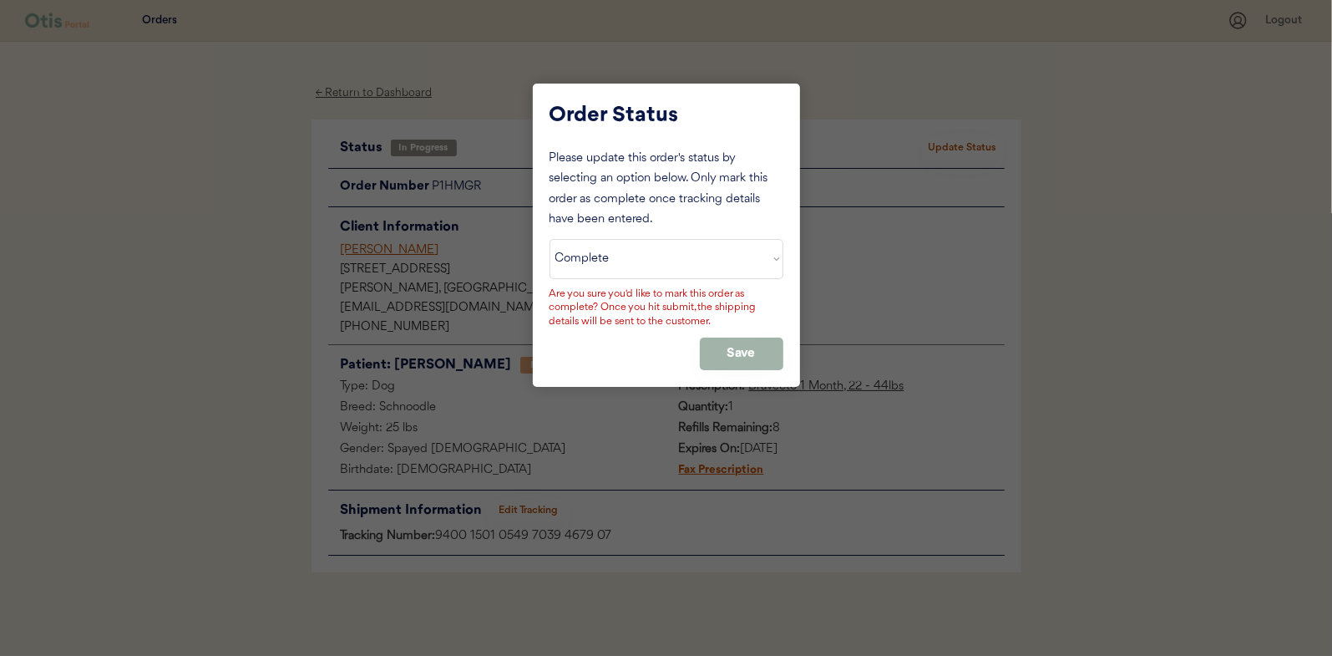
click at [753, 351] on button "Save" at bounding box center [742, 353] width 84 height 33
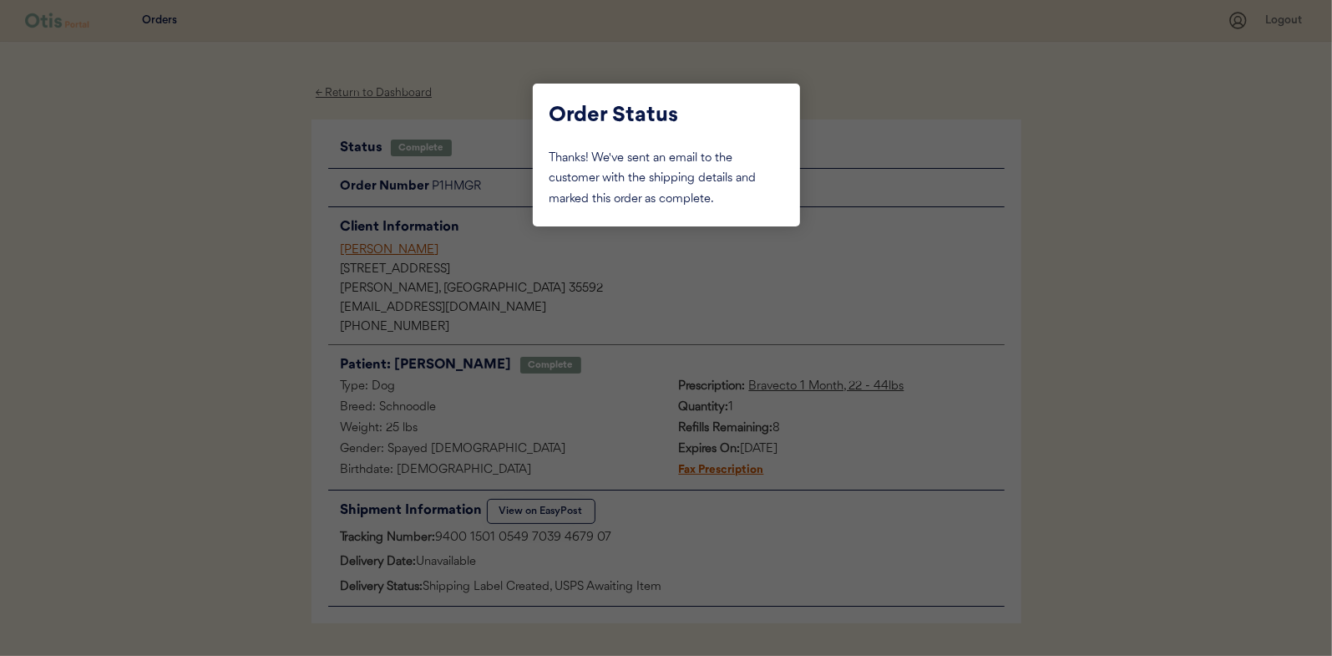
click at [186, 237] on div at bounding box center [666, 328] width 1332 height 656
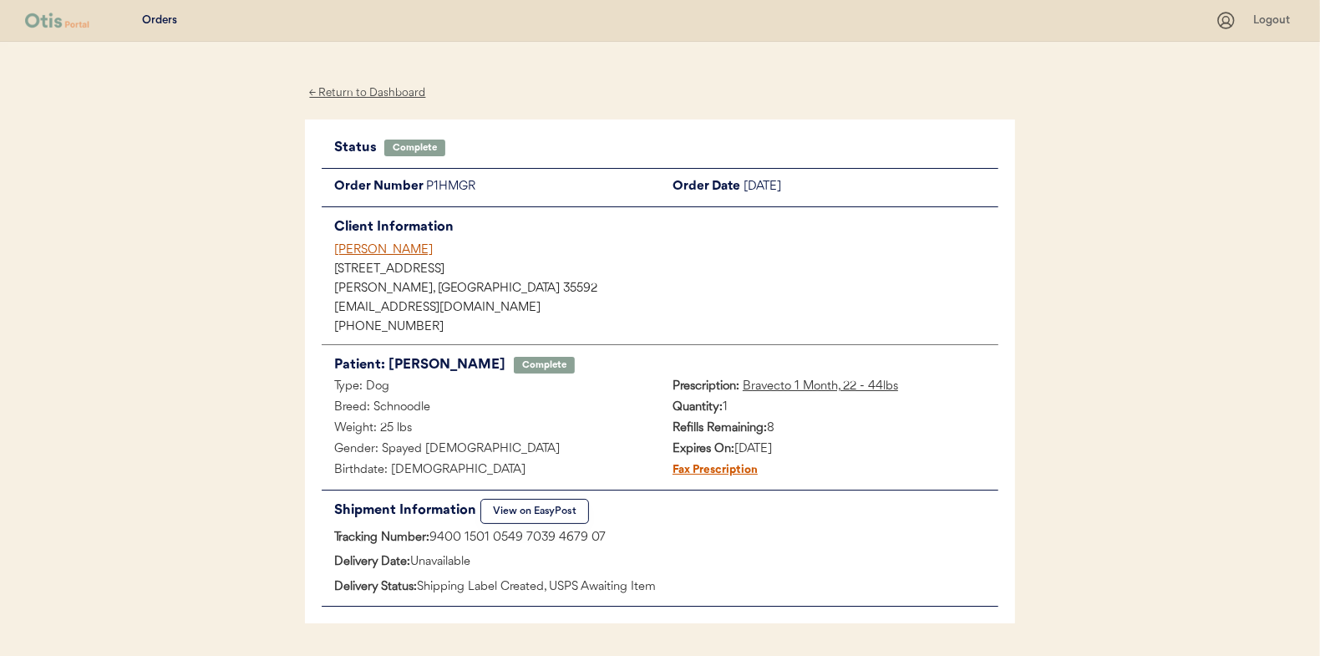
click at [406, 91] on div "← Return to Dashboard" at bounding box center [367, 93] width 125 height 19
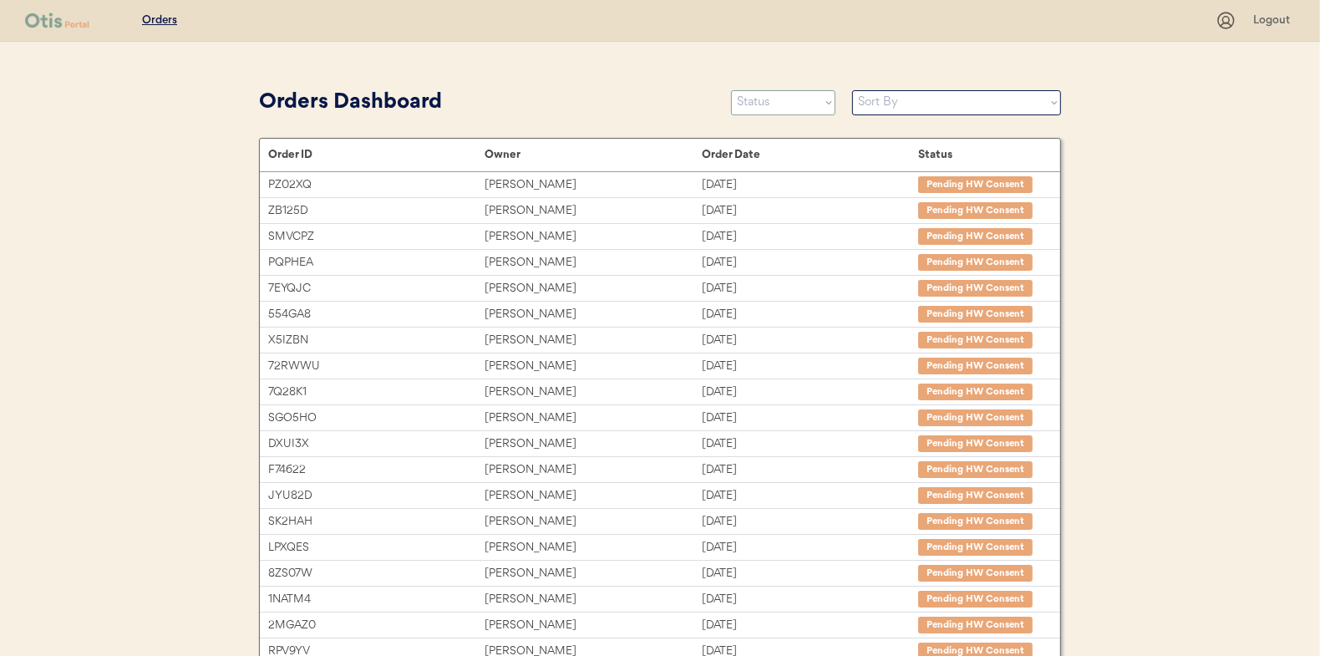
click at [768, 97] on select "Status On Hold New In Progress Complete Pending HW Consent Canceled" at bounding box center [783, 102] width 104 height 25
select select ""in_progress""
click at [731, 90] on select "Status On Hold New In Progress Complete Pending HW Consent Canceled" at bounding box center [783, 102] width 104 height 25
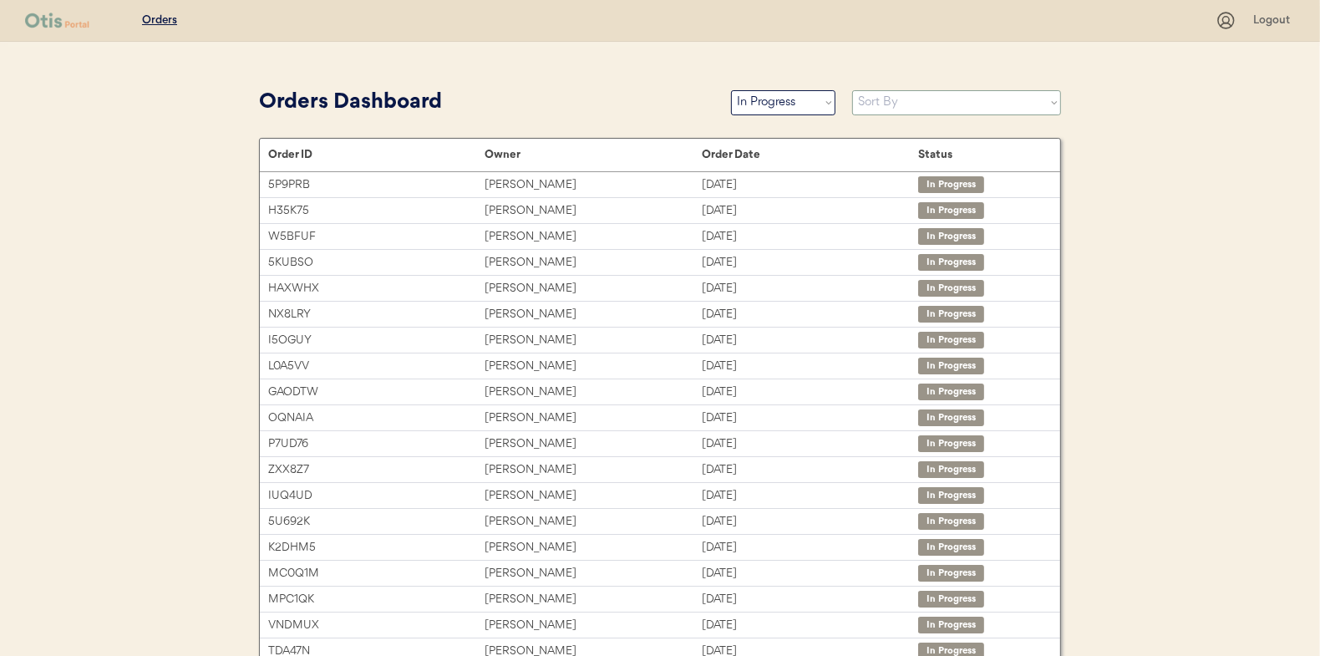
click at [879, 100] on select "Sort By Order Date (Newest → Oldest) Order Date (Oldest → Newest)" at bounding box center [956, 102] width 209 height 25
select select ""Order Date (Oldest → Newest)""
click at [852, 90] on select "Sort By Order Date (Newest → Oldest) Order Date (Oldest → Newest)" at bounding box center [956, 102] width 209 height 25
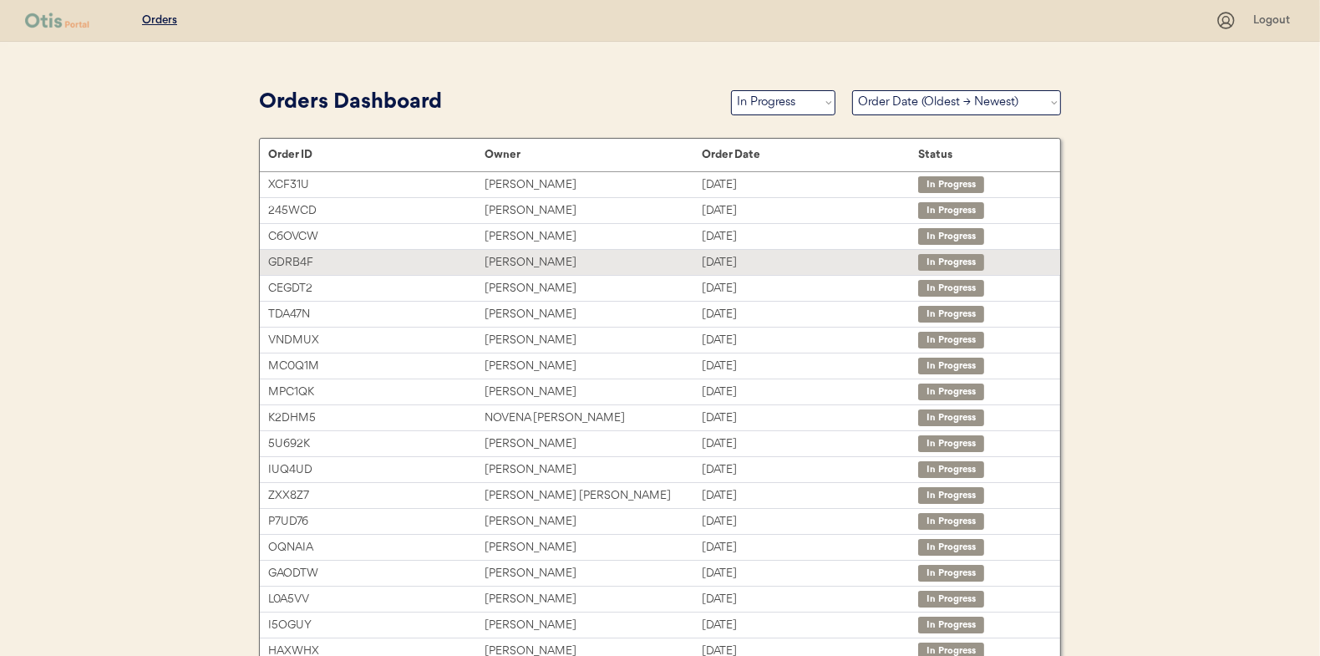
click at [507, 256] on div "[PERSON_NAME]" at bounding box center [592, 262] width 216 height 19
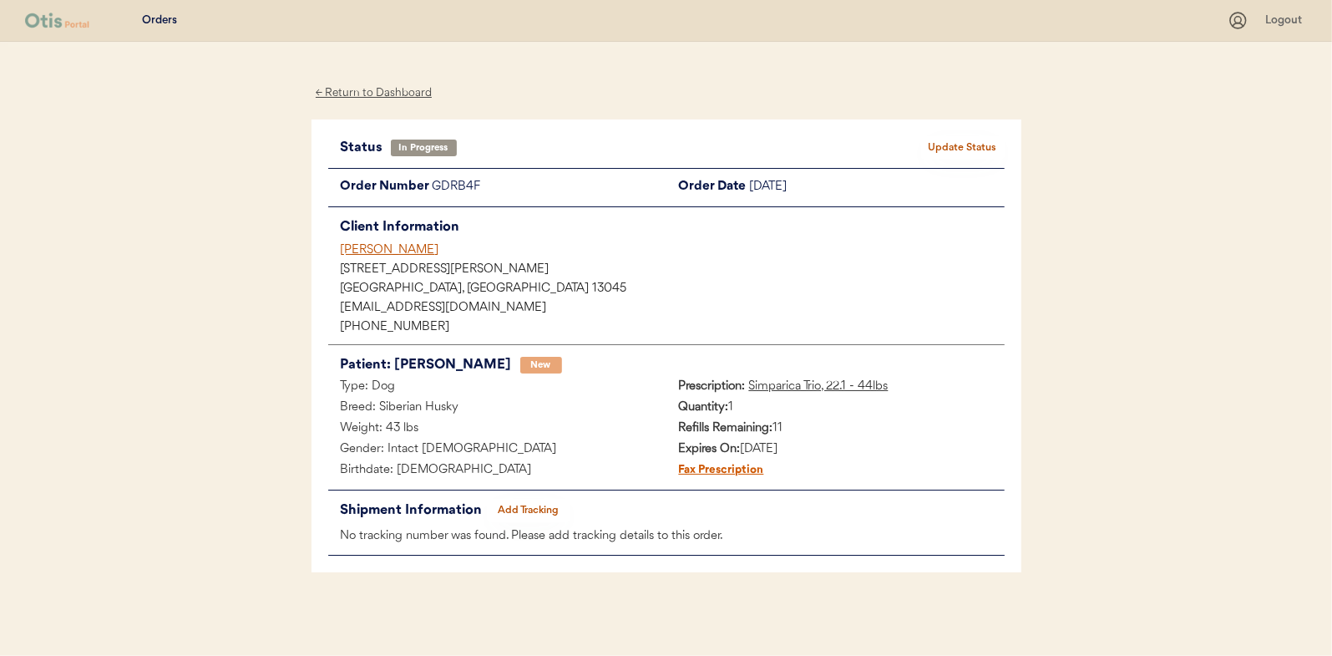
click at [540, 504] on button "Add Tracking" at bounding box center [529, 510] width 84 height 23
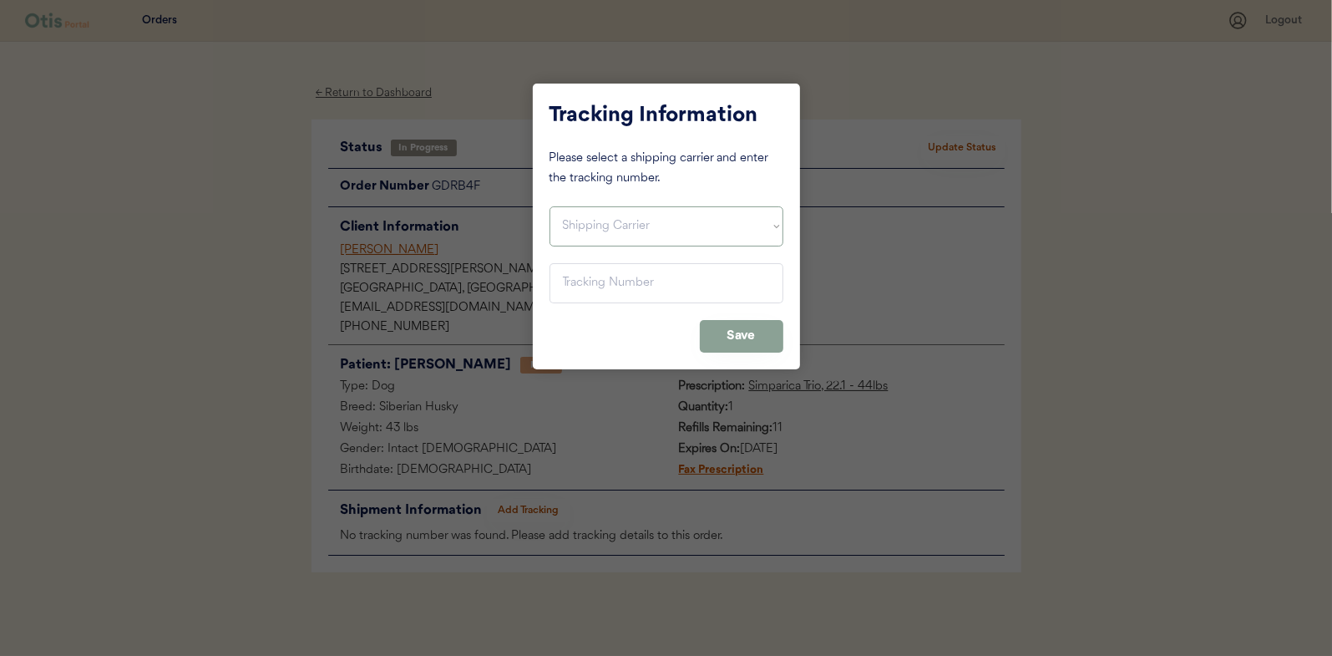
drag, startPoint x: 601, startPoint y: 208, endPoint x: 588, endPoint y: 244, distance: 38.3
click at [601, 209] on select "Shipping Carrier FedEx FedEx Ground Economy UPS USPS" at bounding box center [667, 226] width 234 height 40
select select ""usps""
click at [550, 206] on select "Shipping Carrier FedEx FedEx Ground Economy UPS USPS" at bounding box center [667, 226] width 234 height 40
click at [580, 291] on input "input" at bounding box center [667, 283] width 234 height 40
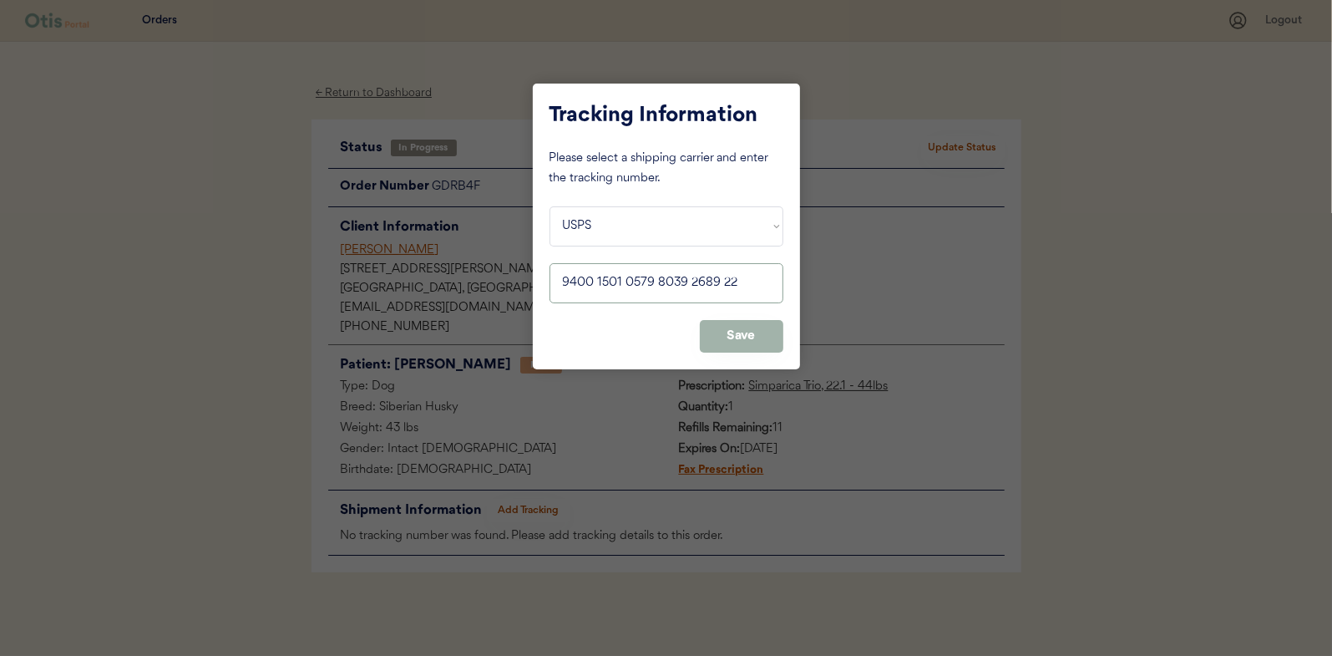
type input "9400 1501 0579 8039 2689 22"
click at [748, 337] on button "Save" at bounding box center [742, 336] width 84 height 33
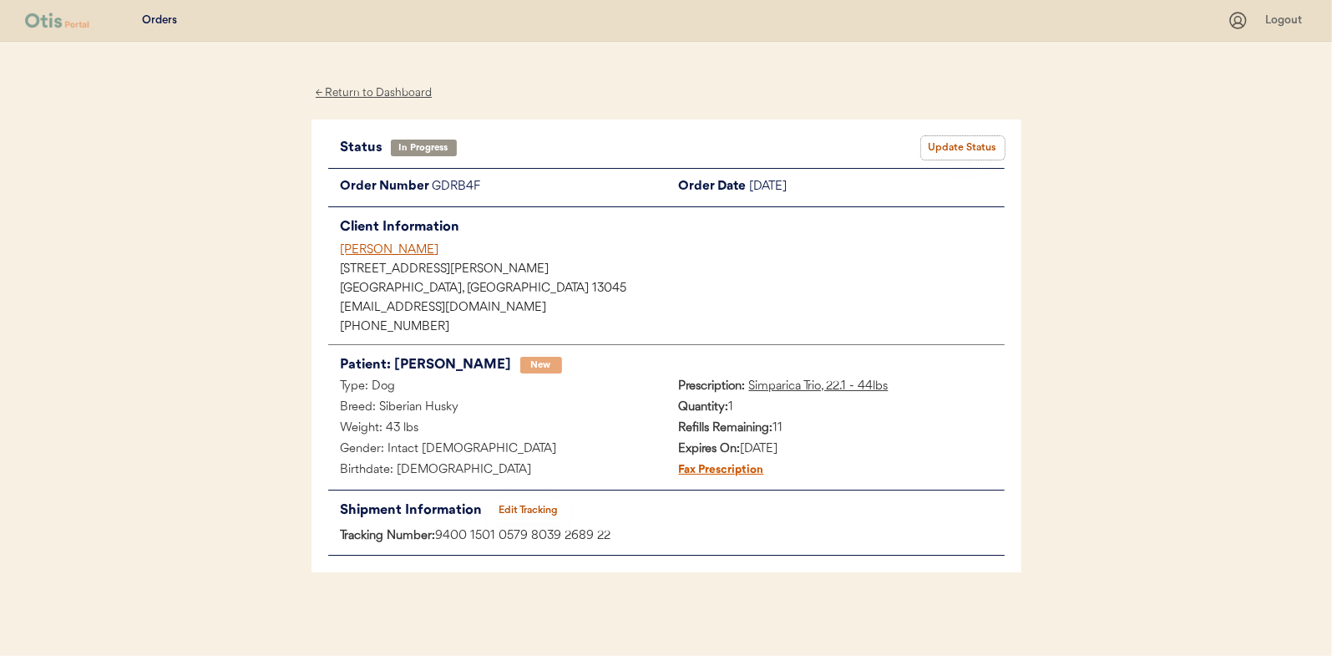
click at [949, 146] on button "Update Status" at bounding box center [963, 147] width 84 height 23
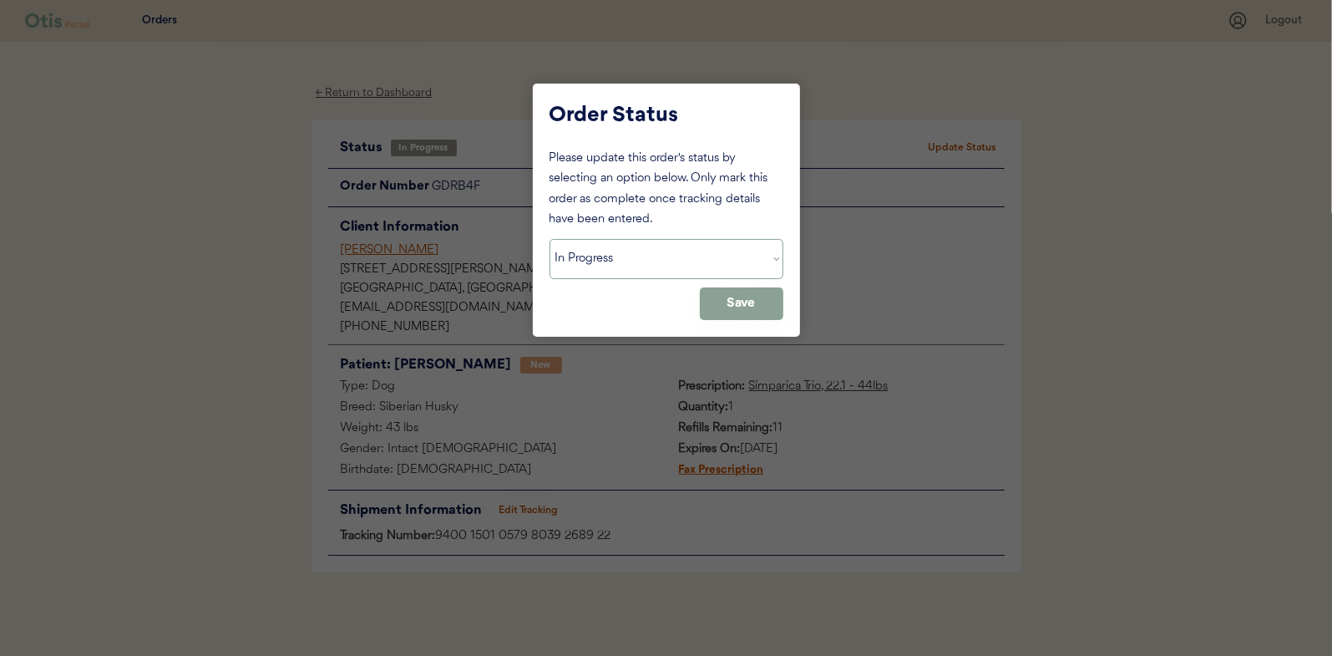
click at [600, 247] on select "Status On Hold New In Progress Complete Pending HW Consent Canceled" at bounding box center [667, 259] width 234 height 40
select select ""complete""
click at [550, 239] on select "Status On Hold New In Progress Complete Pending HW Consent Canceled" at bounding box center [667, 259] width 234 height 40
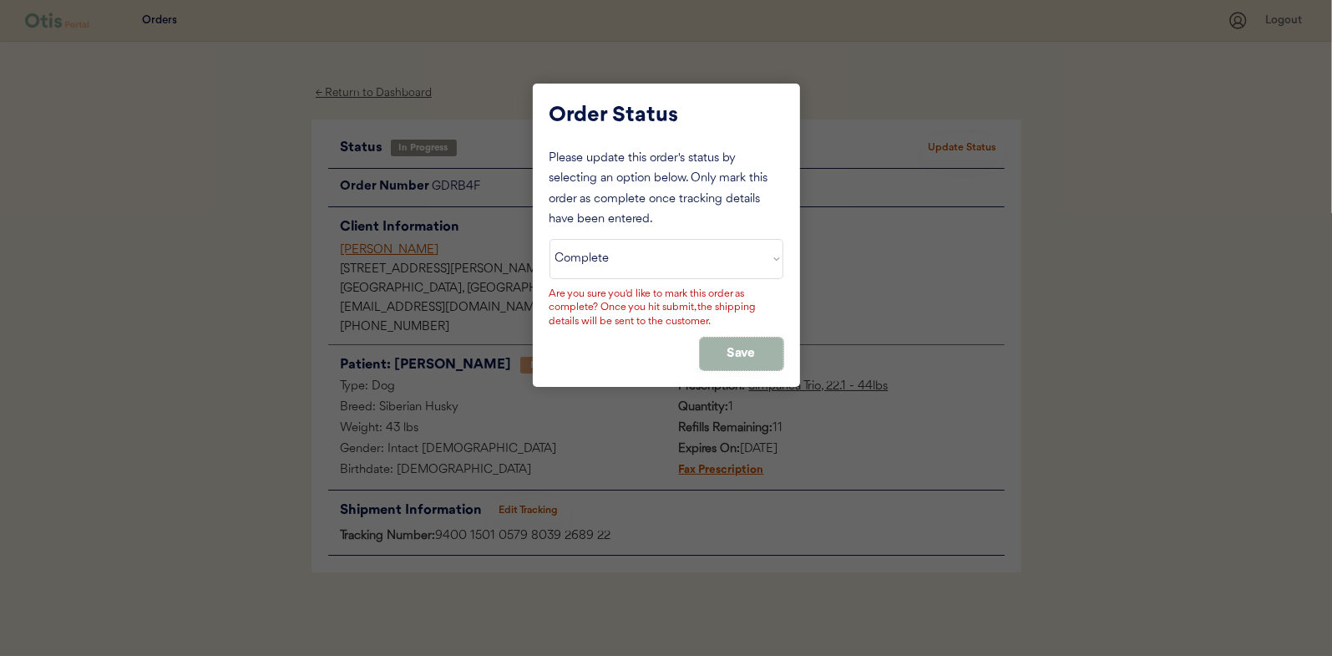
click at [748, 361] on button "Save" at bounding box center [742, 353] width 84 height 33
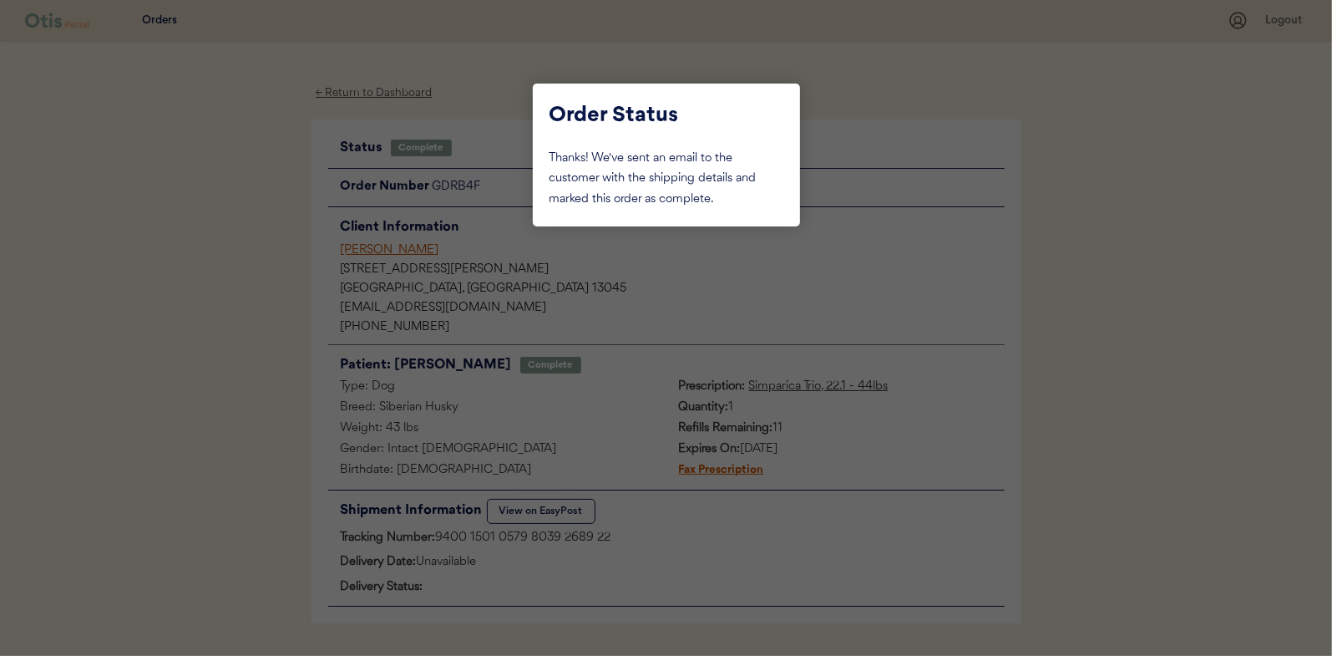
click at [257, 309] on div at bounding box center [666, 328] width 1332 height 656
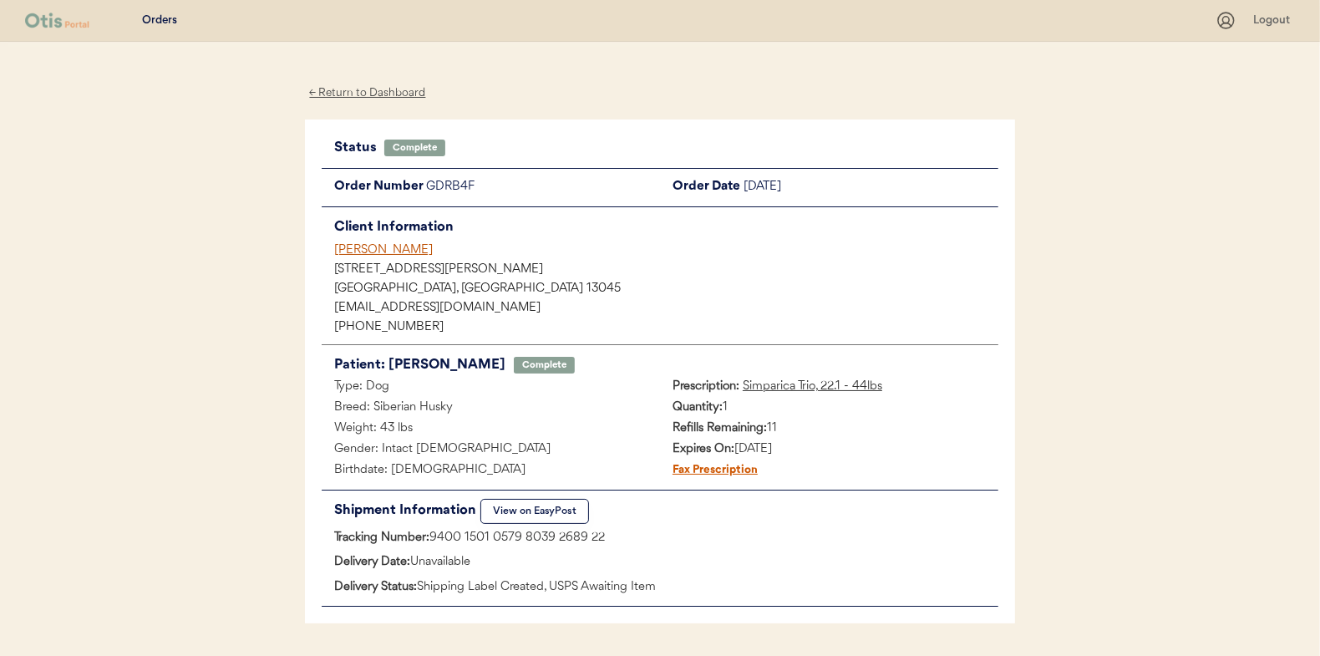
click at [367, 92] on div "← Return to Dashboard" at bounding box center [367, 93] width 125 height 19
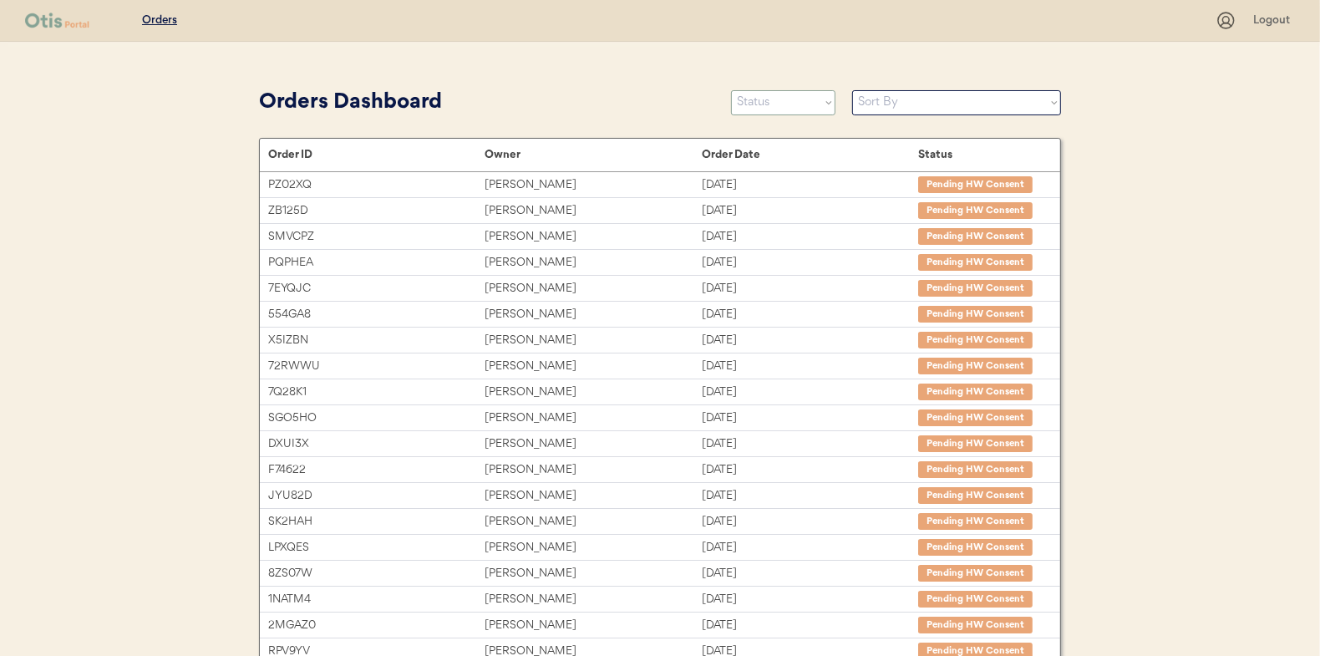
click at [767, 104] on select "Status On Hold New In Progress Complete Pending HW Consent Canceled" at bounding box center [783, 102] width 104 height 25
select select ""in_progress""
click at [731, 90] on select "Status On Hold New In Progress Complete Pending HW Consent Canceled" at bounding box center [783, 102] width 104 height 25
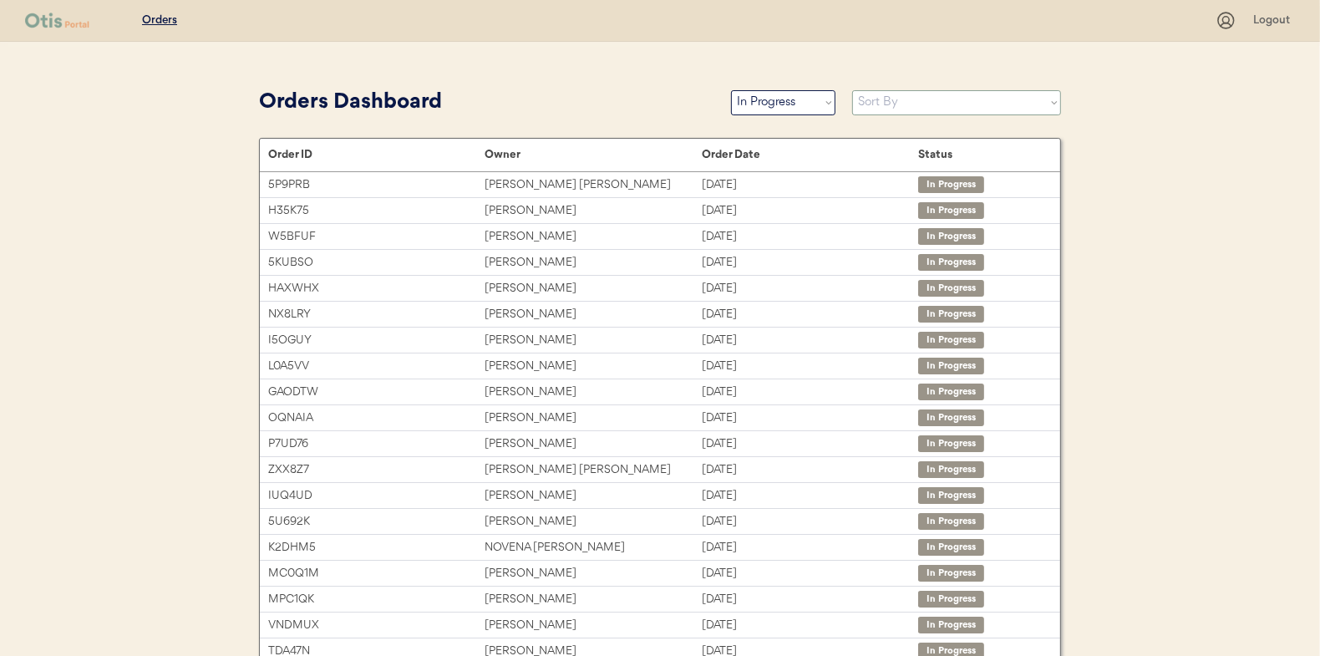
click at [879, 106] on select "Sort By Order Date (Newest → Oldest) Order Date (Oldest → Newest)" at bounding box center [956, 102] width 209 height 25
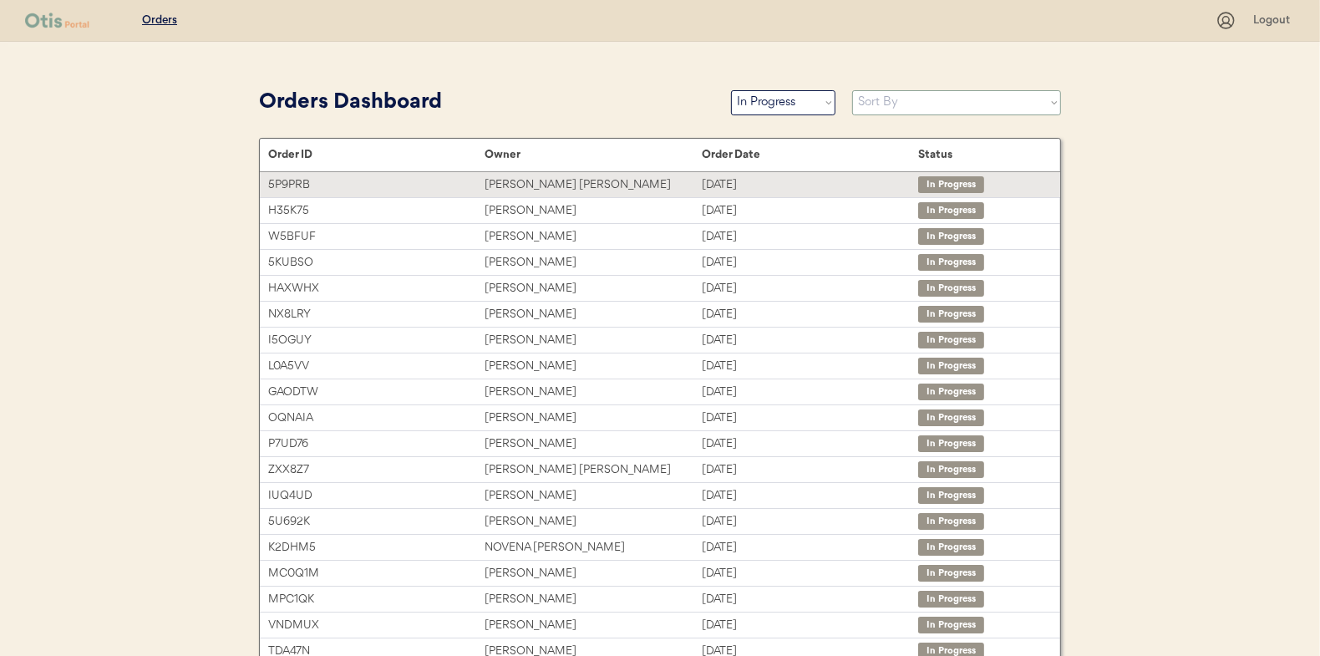
select select ""Order Date (Oldest → Newest)""
click at [852, 90] on select "Sort By Order Date (Newest → Oldest) Order Date (Oldest → Newest)" at bounding box center [956, 102] width 209 height 25
click at [532, 182] on div "[PERSON_NAME]" at bounding box center [592, 184] width 216 height 19
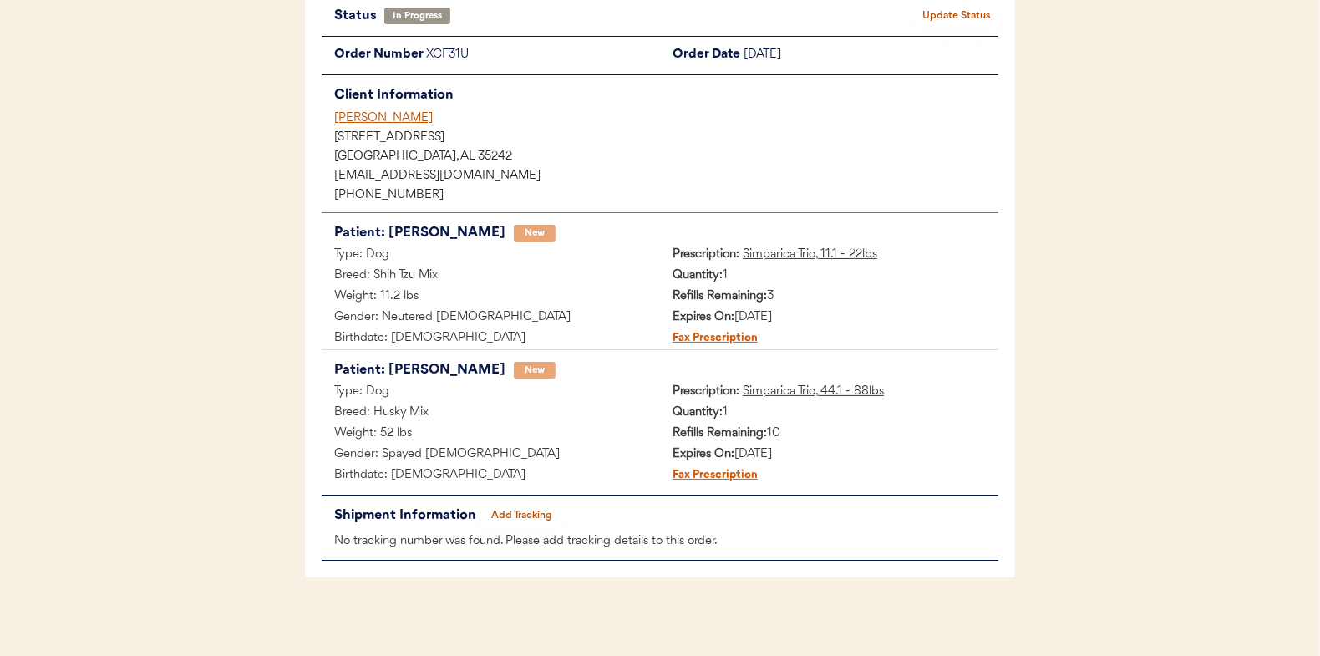
scroll to position [136, 0]
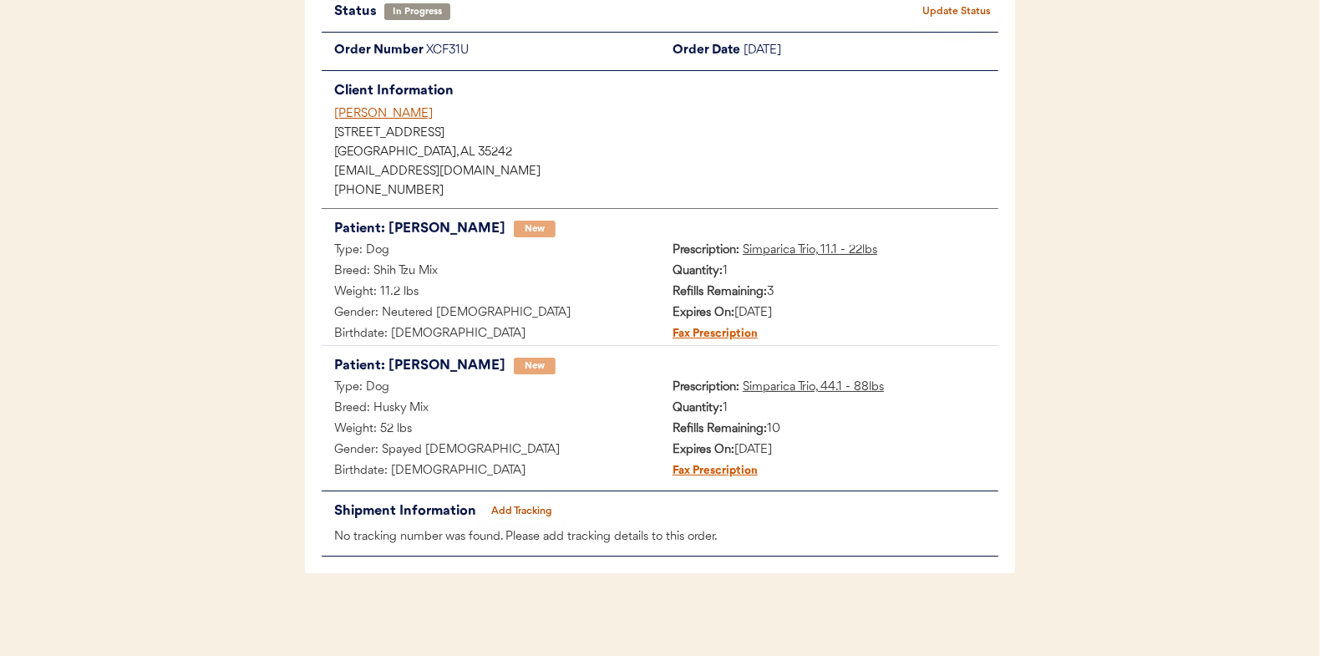
click at [524, 499] on button "Add Tracking" at bounding box center [522, 510] width 84 height 23
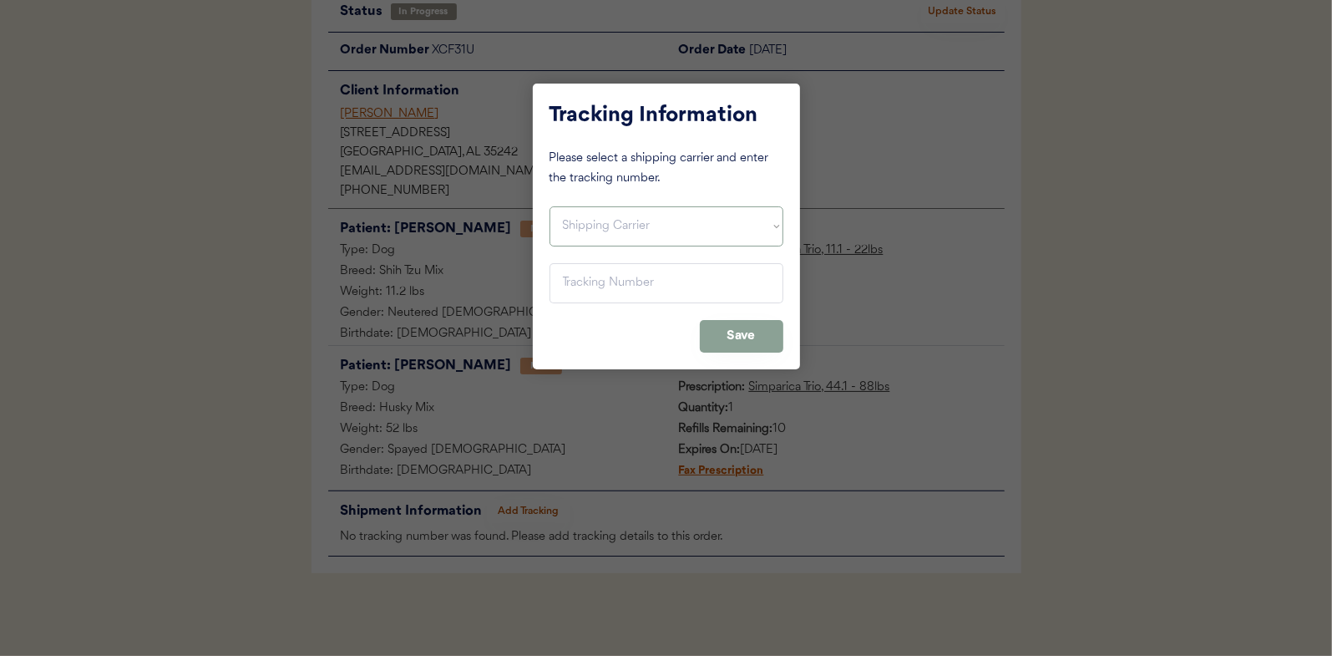
drag, startPoint x: 586, startPoint y: 228, endPoint x: 586, endPoint y: 246, distance: 17.5
click at [586, 228] on select "Shipping Carrier FedEx FedEx Ground Economy UPS USPS" at bounding box center [667, 226] width 234 height 40
select select ""usps""
click at [550, 206] on select "Shipping Carrier FedEx FedEx Ground Economy UPS USPS" at bounding box center [667, 226] width 234 height 40
click at [569, 286] on input "input" at bounding box center [667, 283] width 234 height 40
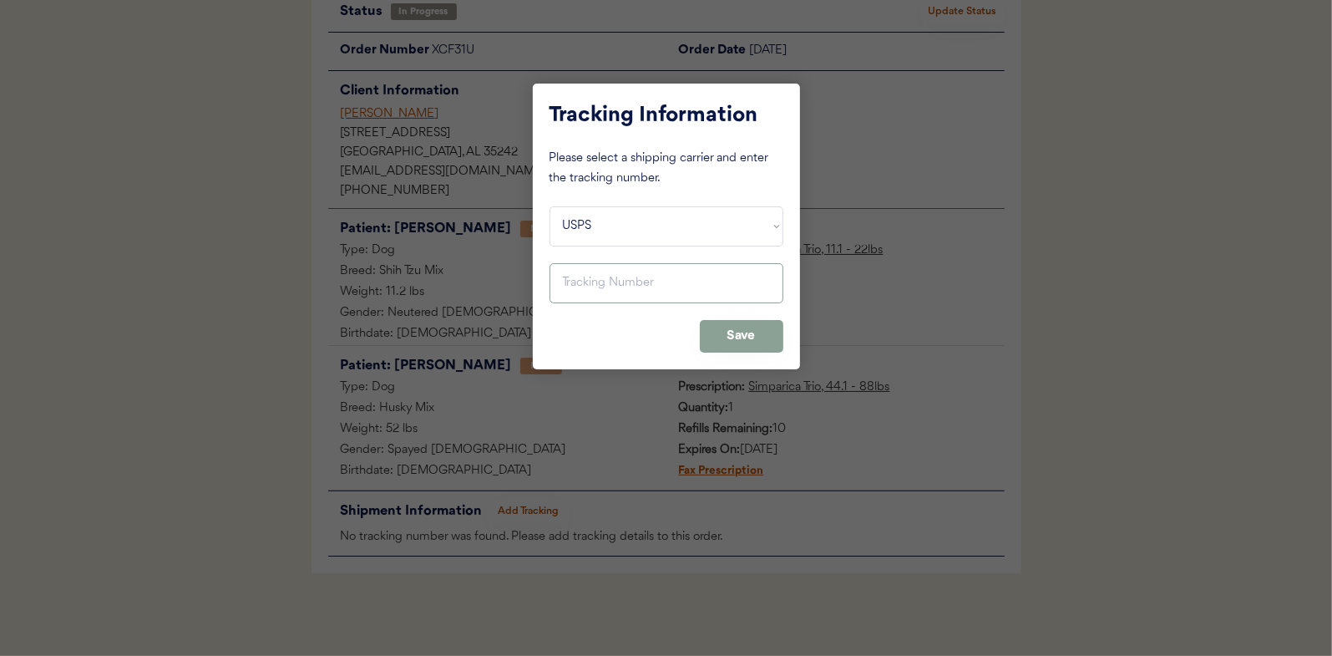
paste input "9400150105496041060656"
type input "9400150105496041060656"
click at [754, 333] on button "Save" at bounding box center [742, 336] width 84 height 33
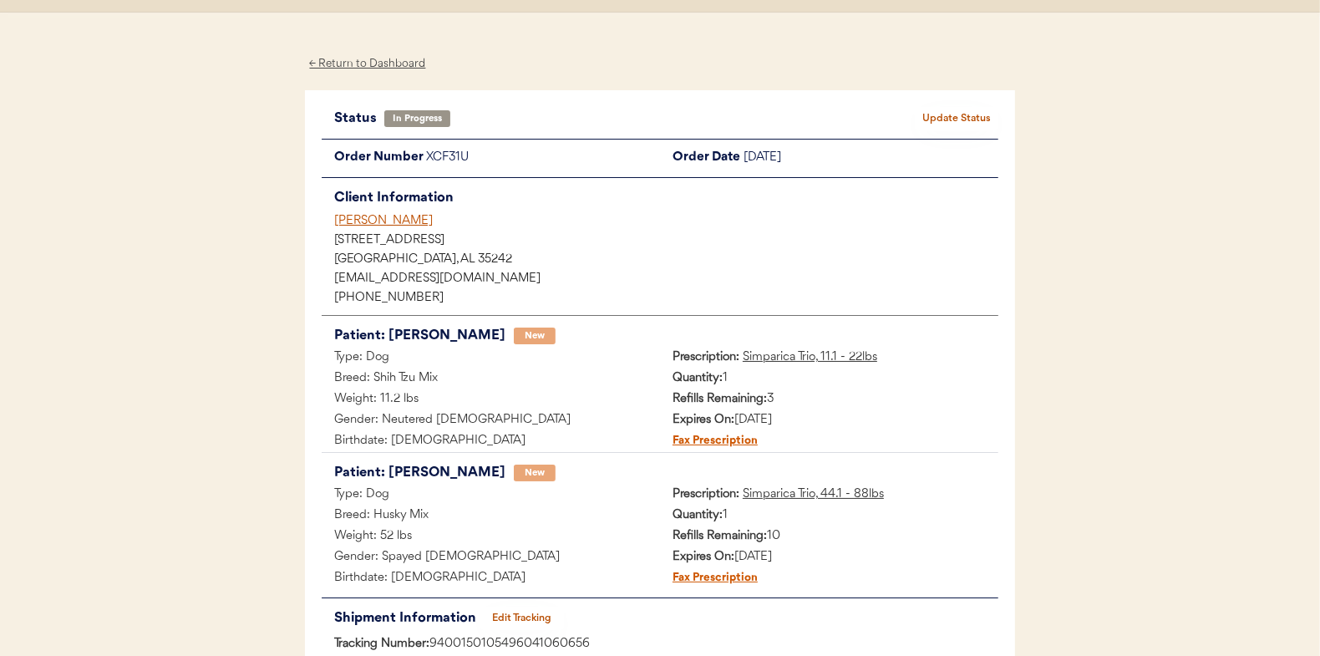
scroll to position [0, 0]
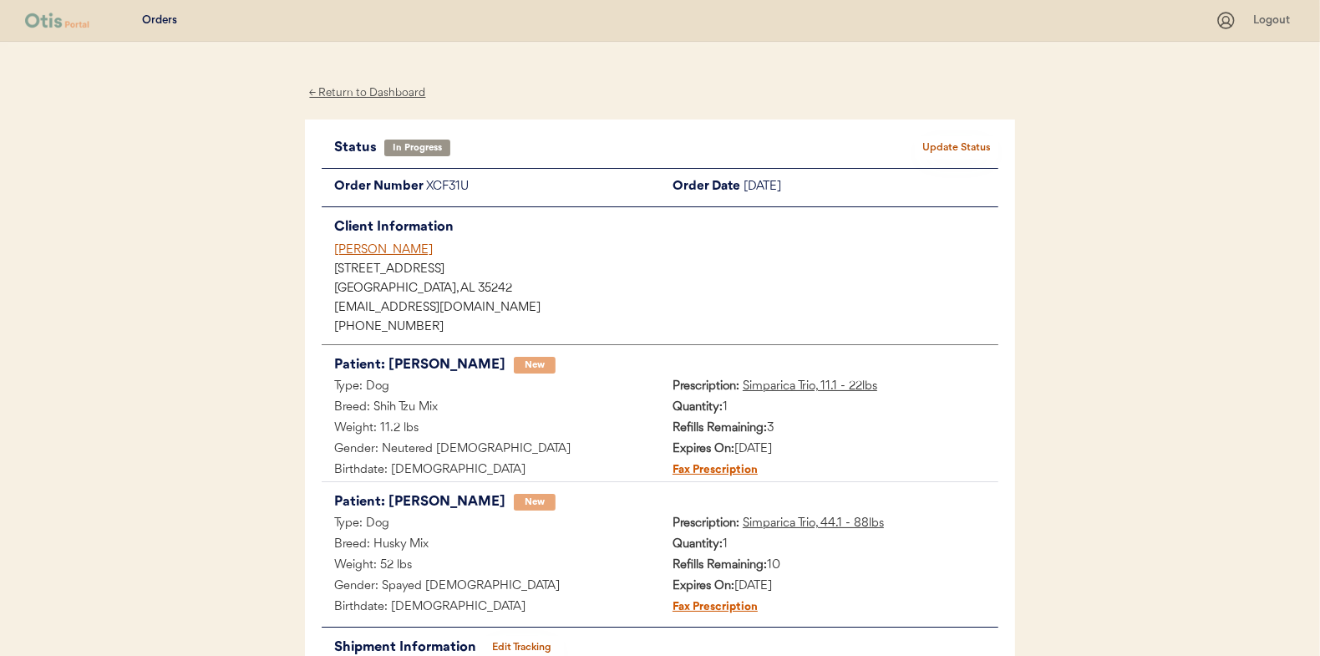
click at [959, 149] on button "Update Status" at bounding box center [957, 147] width 84 height 23
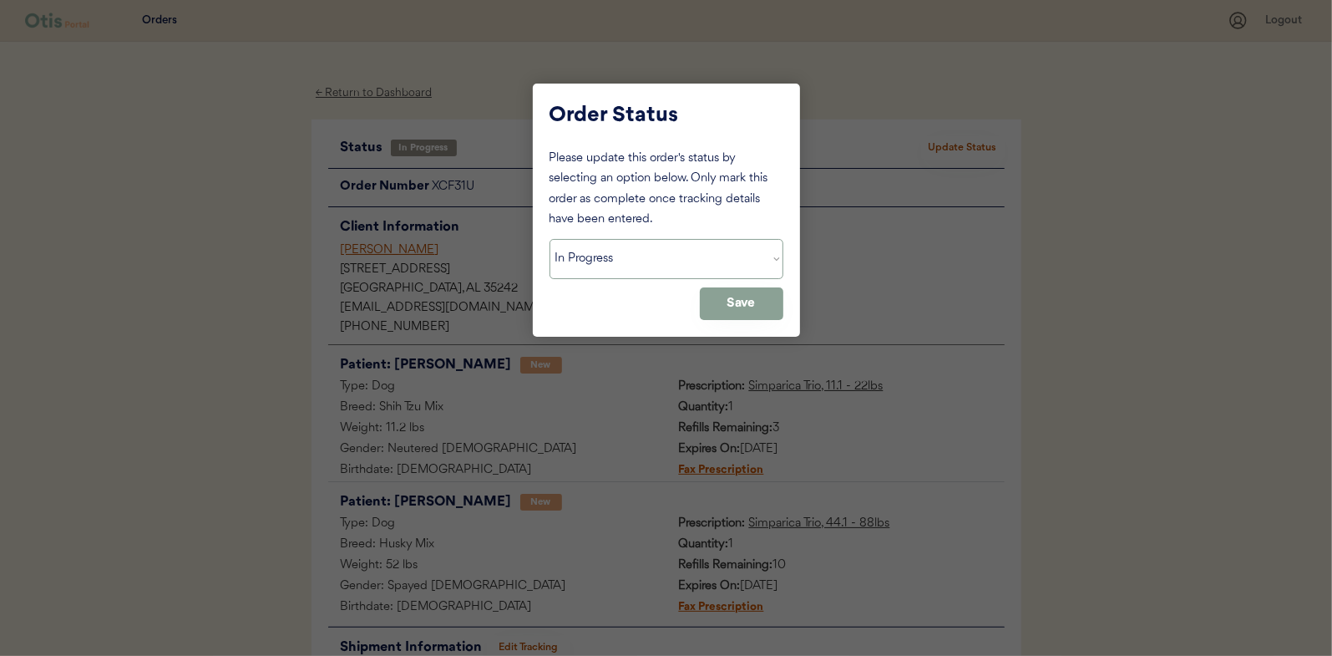
click at [596, 256] on select "Status On Hold New In Progress Complete Pending HW Consent Canceled" at bounding box center [667, 259] width 234 height 40
select select ""complete""
click at [550, 239] on select "Status On Hold New In Progress Complete Pending HW Consent Canceled" at bounding box center [667, 259] width 234 height 40
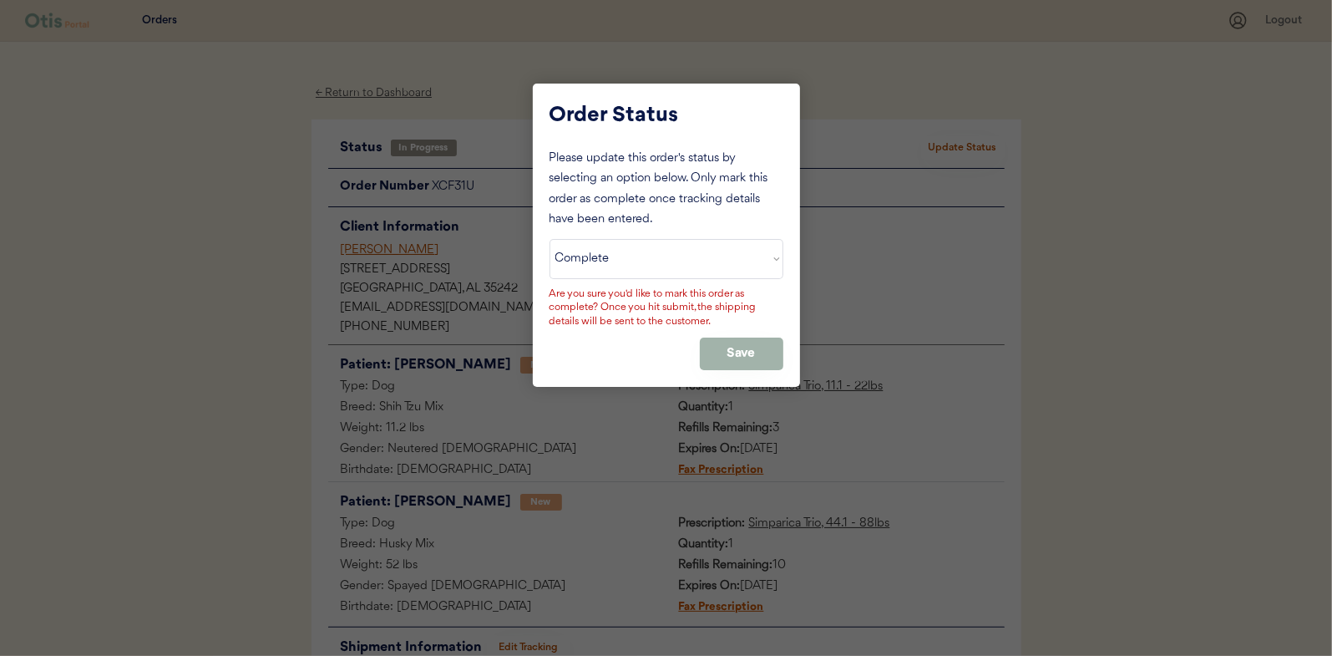
click at [741, 337] on button "Save" at bounding box center [742, 353] width 84 height 33
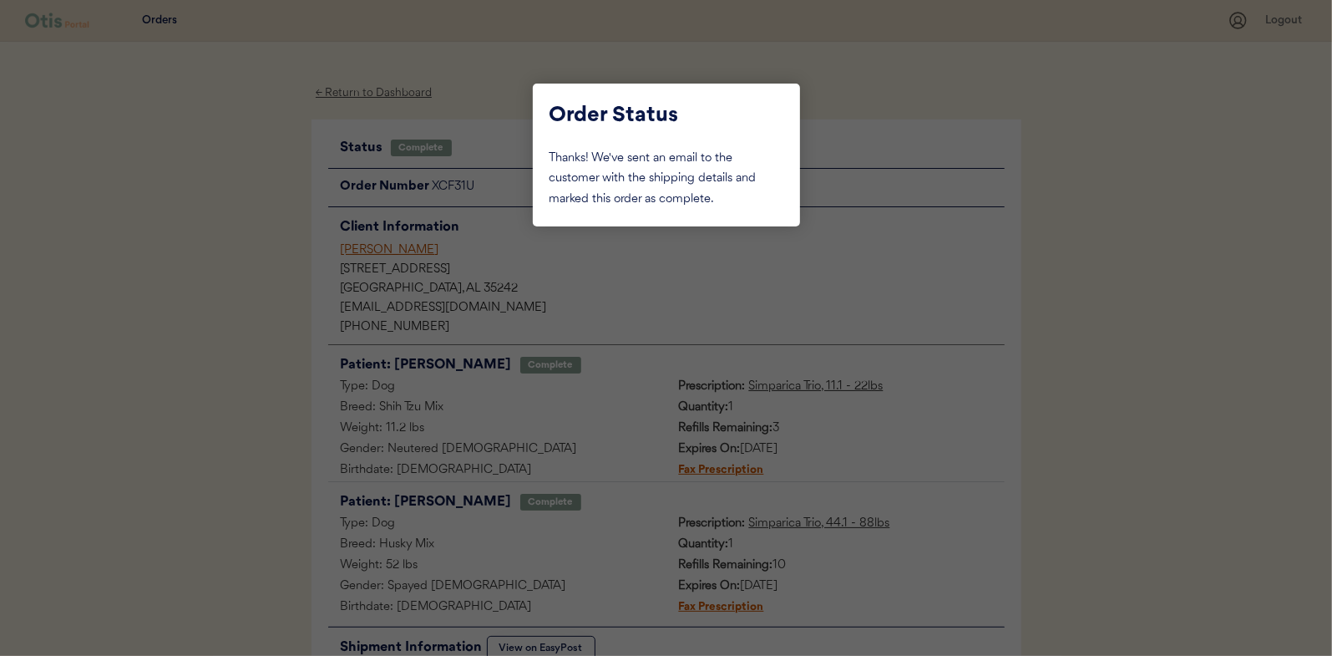
click at [260, 237] on div at bounding box center [666, 328] width 1332 height 656
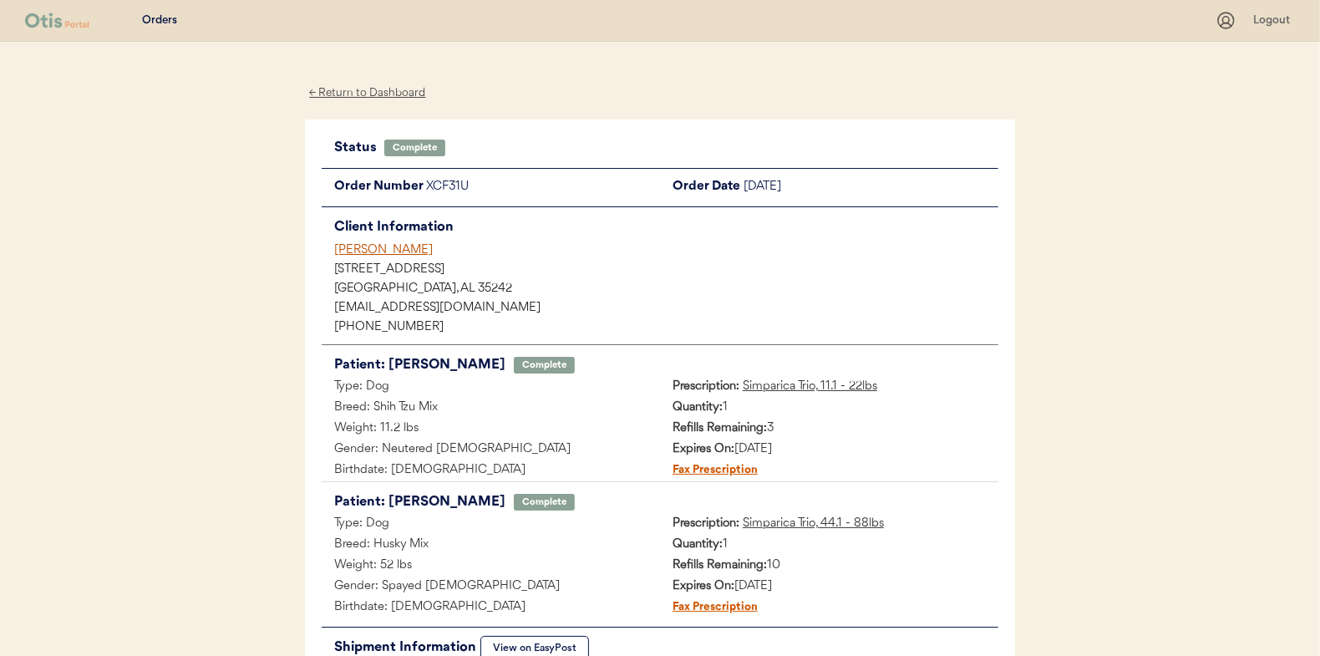
click at [357, 94] on div "← Return to Dashboard" at bounding box center [367, 93] width 125 height 19
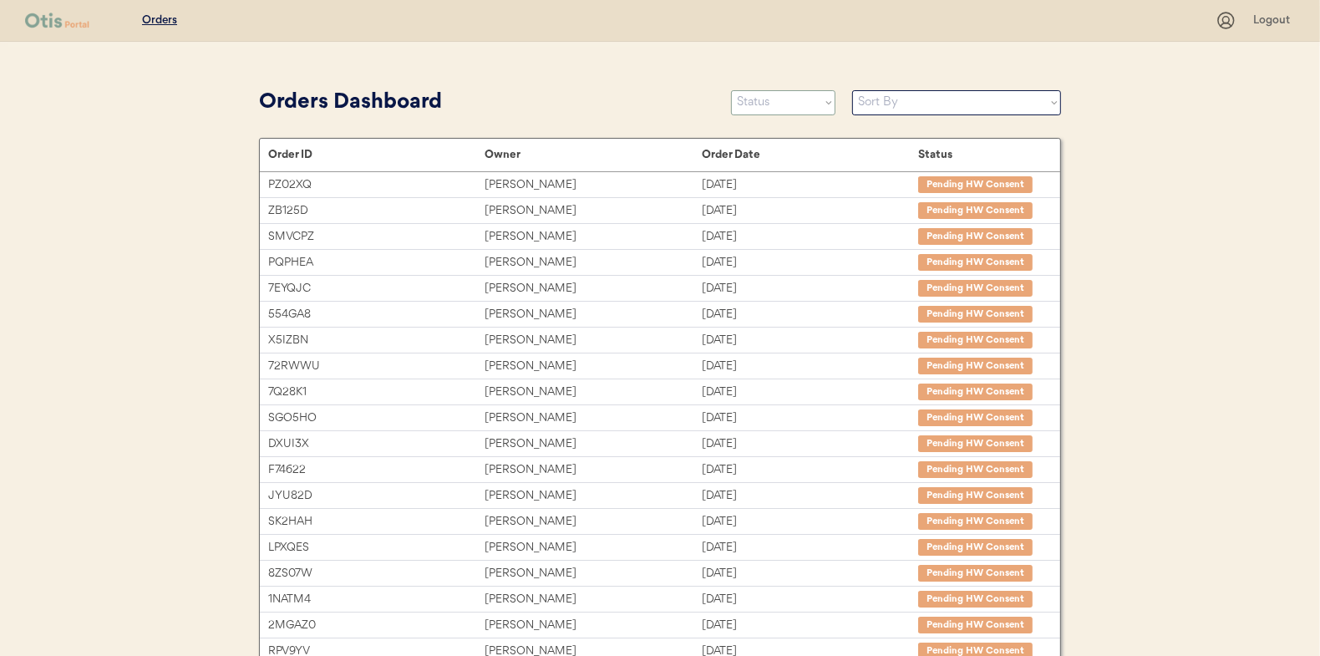
click at [783, 99] on select "Status On Hold New In Progress Complete Pending HW Consent Canceled" at bounding box center [783, 102] width 104 height 25
select select ""in_progress""
click at [731, 90] on select "Status On Hold New In Progress Complete Pending HW Consent Canceled" at bounding box center [783, 102] width 104 height 25
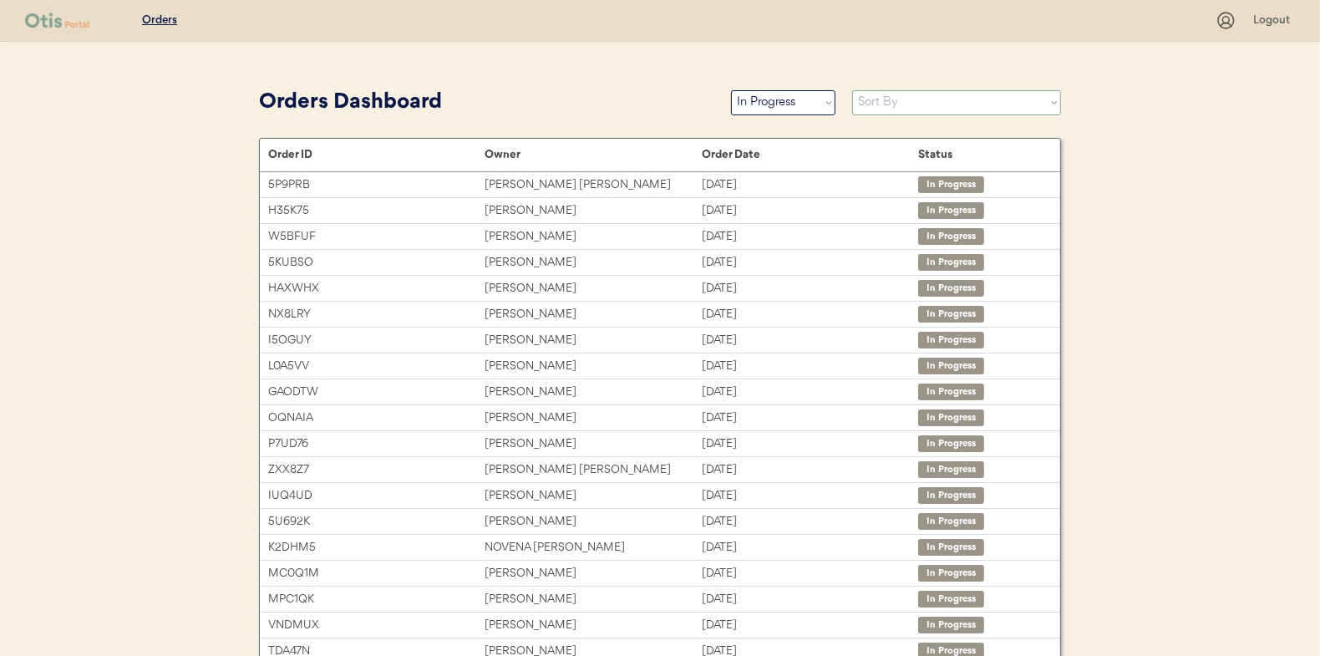
click at [895, 101] on select "Sort By Order Date (Newest → Oldest) Order Date (Oldest → Newest)" at bounding box center [956, 102] width 209 height 25
select select ""Order Date (Oldest → Newest)""
click at [852, 90] on select "Sort By Order Date (Newest → Oldest) Order Date (Oldest → Newest)" at bounding box center [956, 102] width 209 height 25
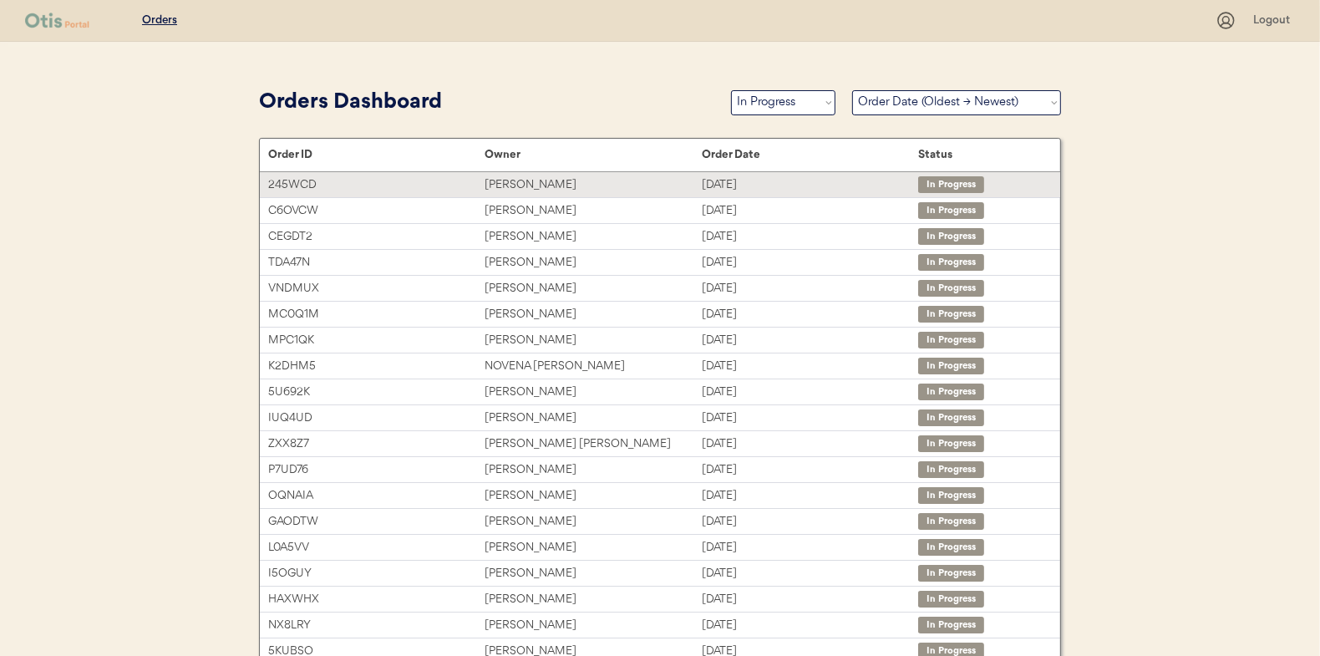
click at [536, 187] on div "[PERSON_NAME]" at bounding box center [592, 184] width 216 height 19
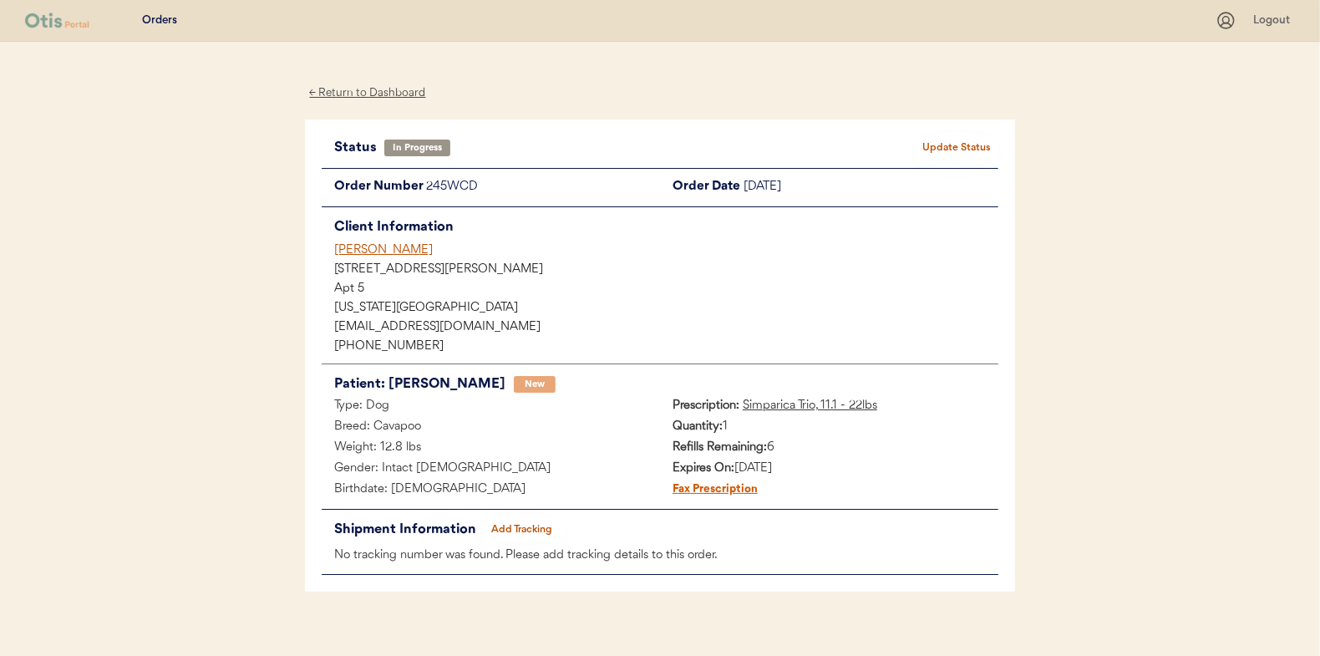
click at [540, 526] on button "Add Tracking" at bounding box center [522, 529] width 84 height 23
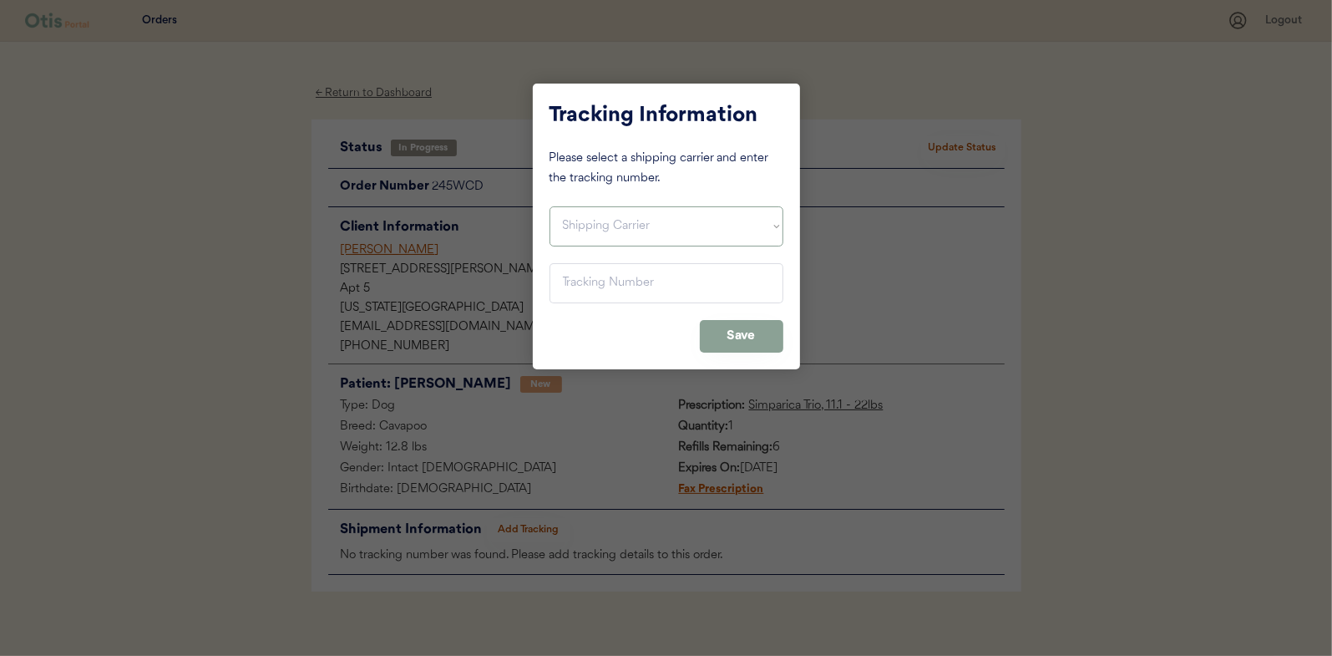
click at [590, 220] on select "Shipping Carrier FedEx FedEx Ground Economy UPS USPS" at bounding box center [667, 226] width 234 height 40
select select ""usps""
click at [550, 206] on select "Shipping Carrier FedEx FedEx Ground Economy UPS USPS" at bounding box center [667, 226] width 234 height 40
click at [586, 284] on input "input" at bounding box center [667, 283] width 234 height 40
paste input "9400150105800039333811"
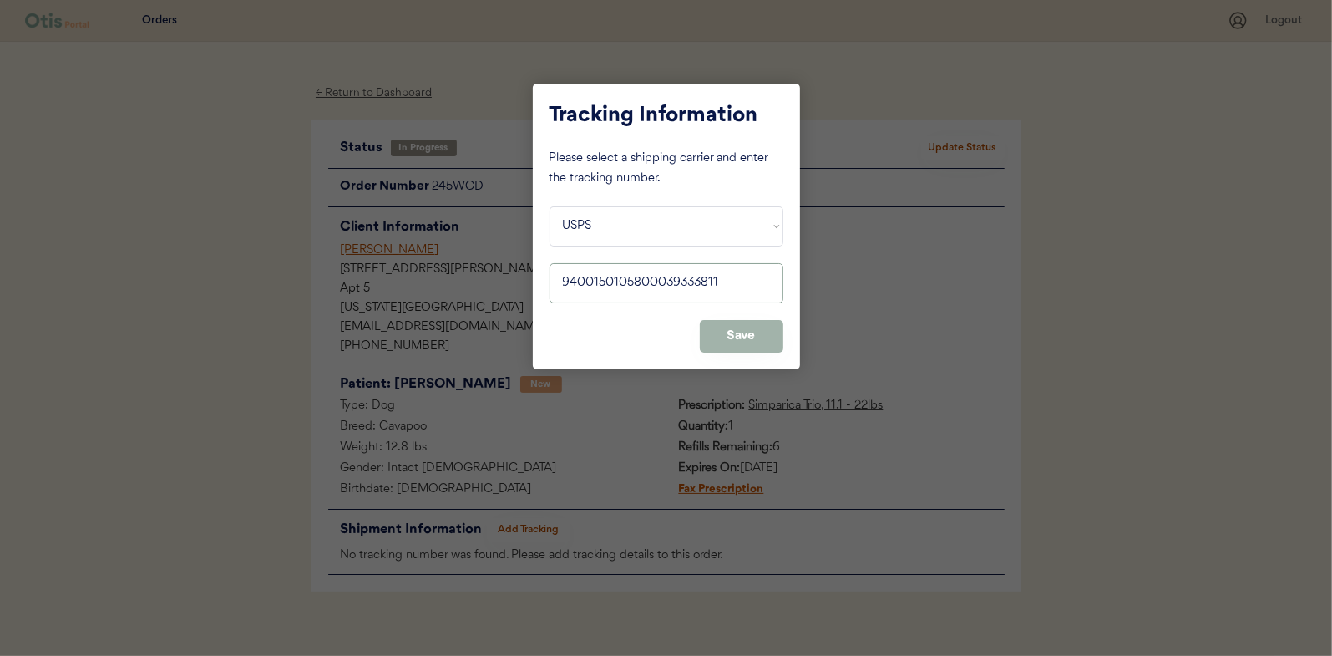
type input "9400150105800039333811"
drag, startPoint x: 742, startPoint y: 337, endPoint x: 755, endPoint y: 328, distance: 16.2
click at [743, 337] on button "Save" at bounding box center [742, 336] width 84 height 33
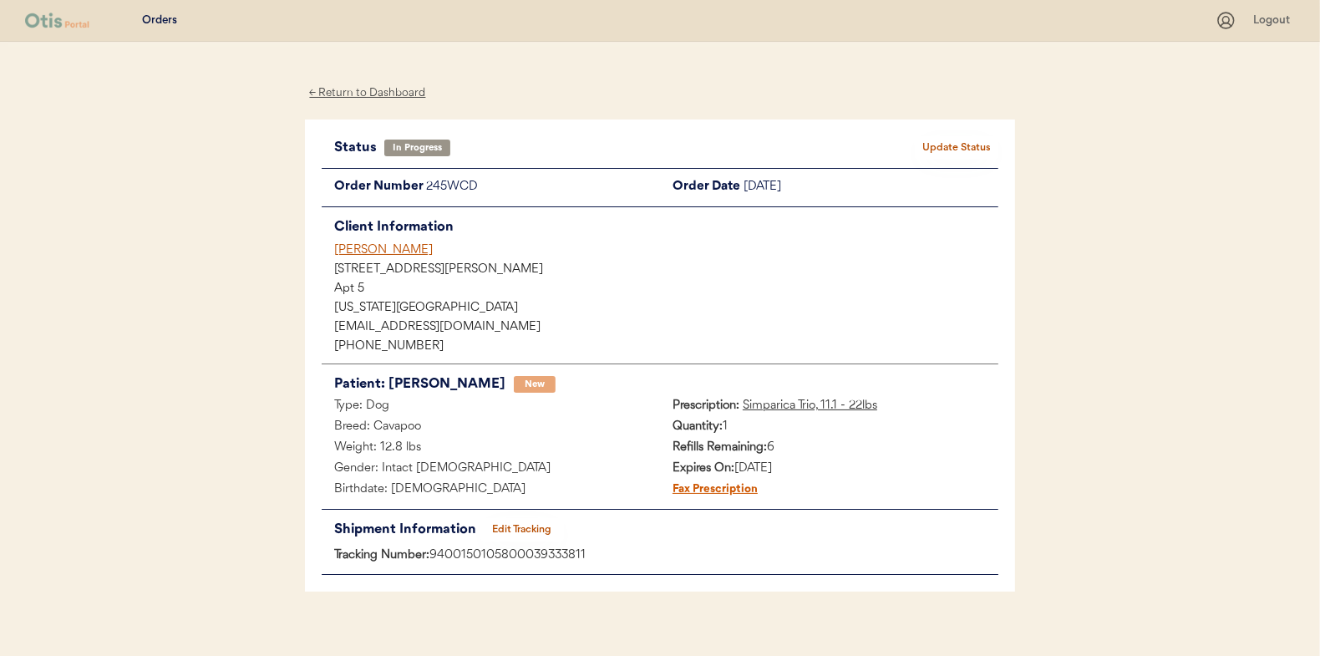
click at [964, 144] on button "Update Status" at bounding box center [957, 147] width 84 height 23
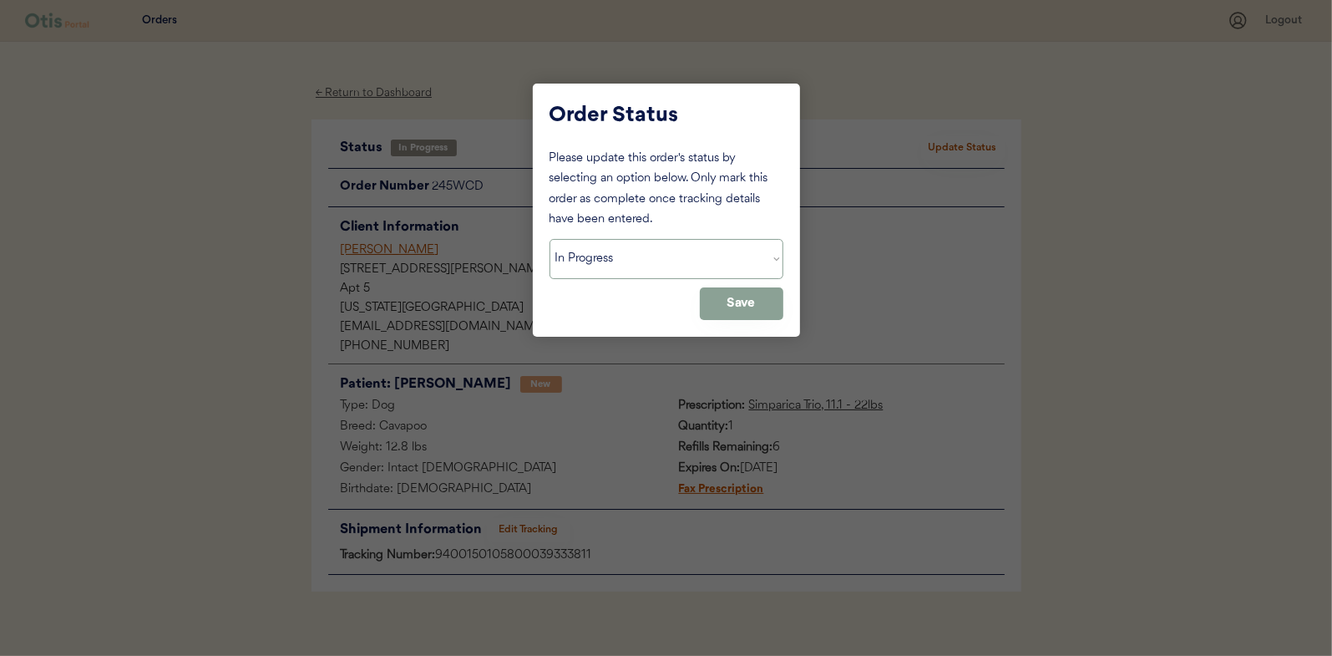
click at [630, 276] on select "Status On Hold New In Progress Complete Pending HW Consent Canceled" at bounding box center [667, 259] width 234 height 40
select select ""complete""
click at [550, 239] on select "Status On Hold New In Progress Complete Pending HW Consent Canceled" at bounding box center [667, 259] width 234 height 40
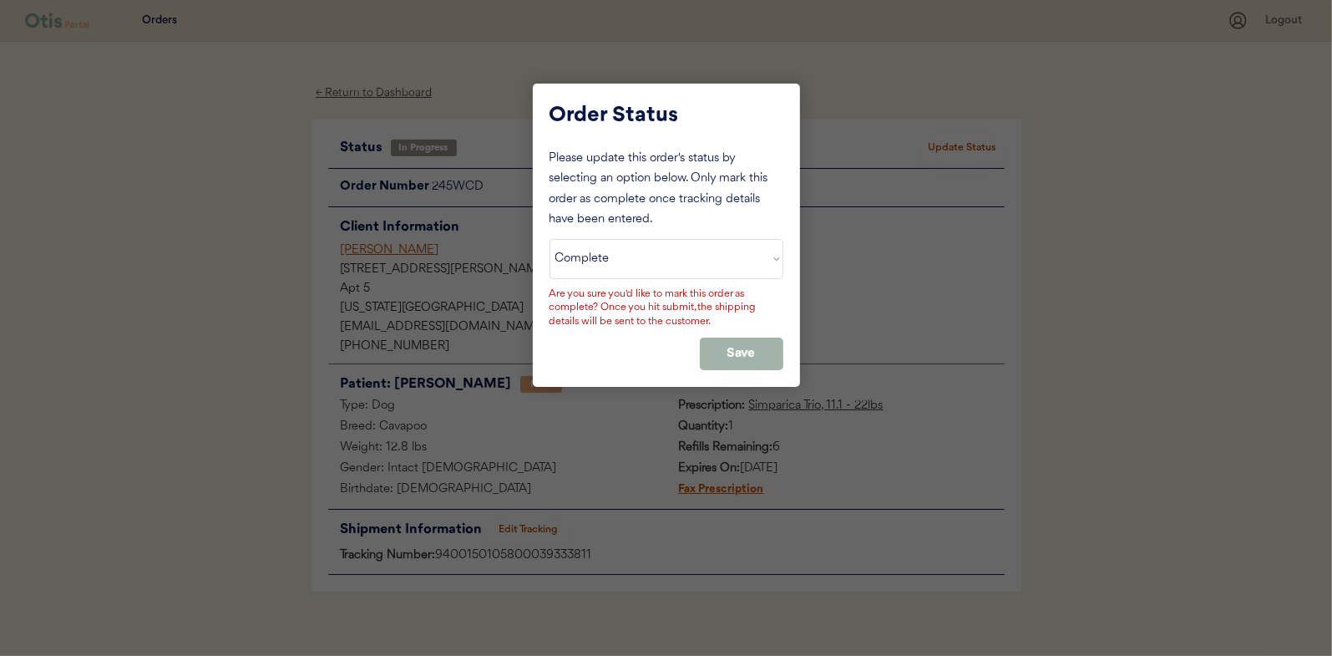
click at [752, 347] on button "Save" at bounding box center [742, 353] width 84 height 33
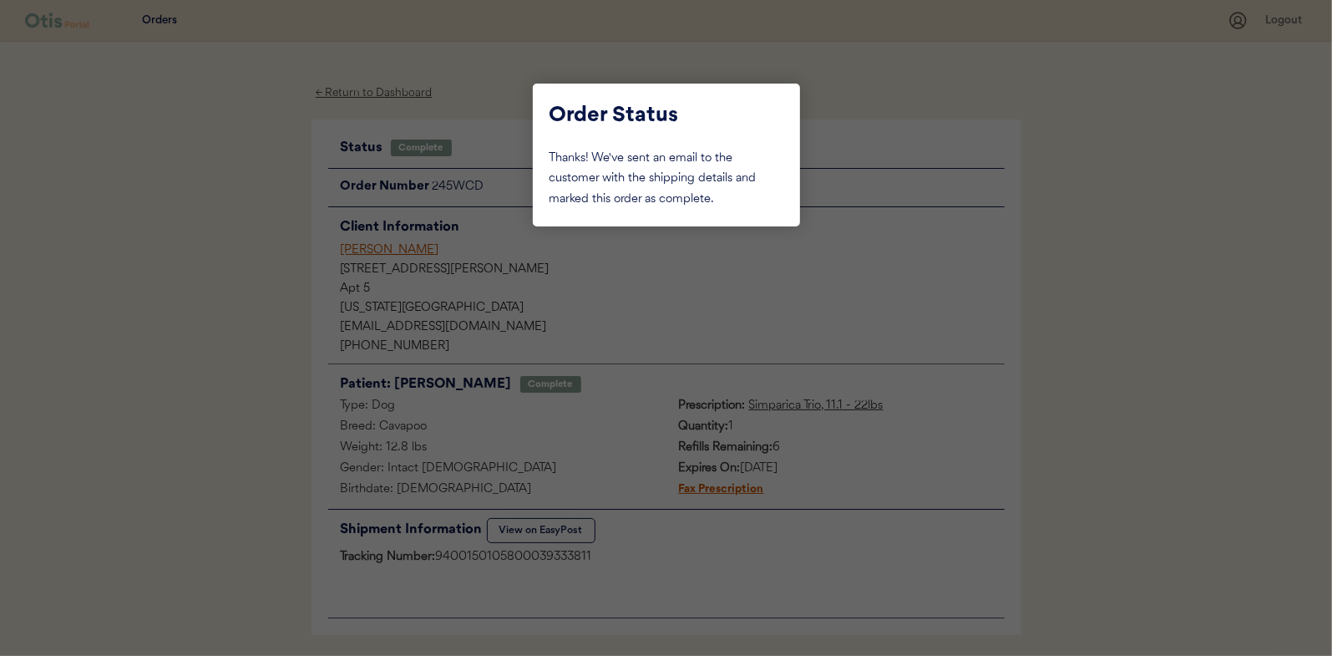
click at [192, 231] on div at bounding box center [666, 328] width 1332 height 656
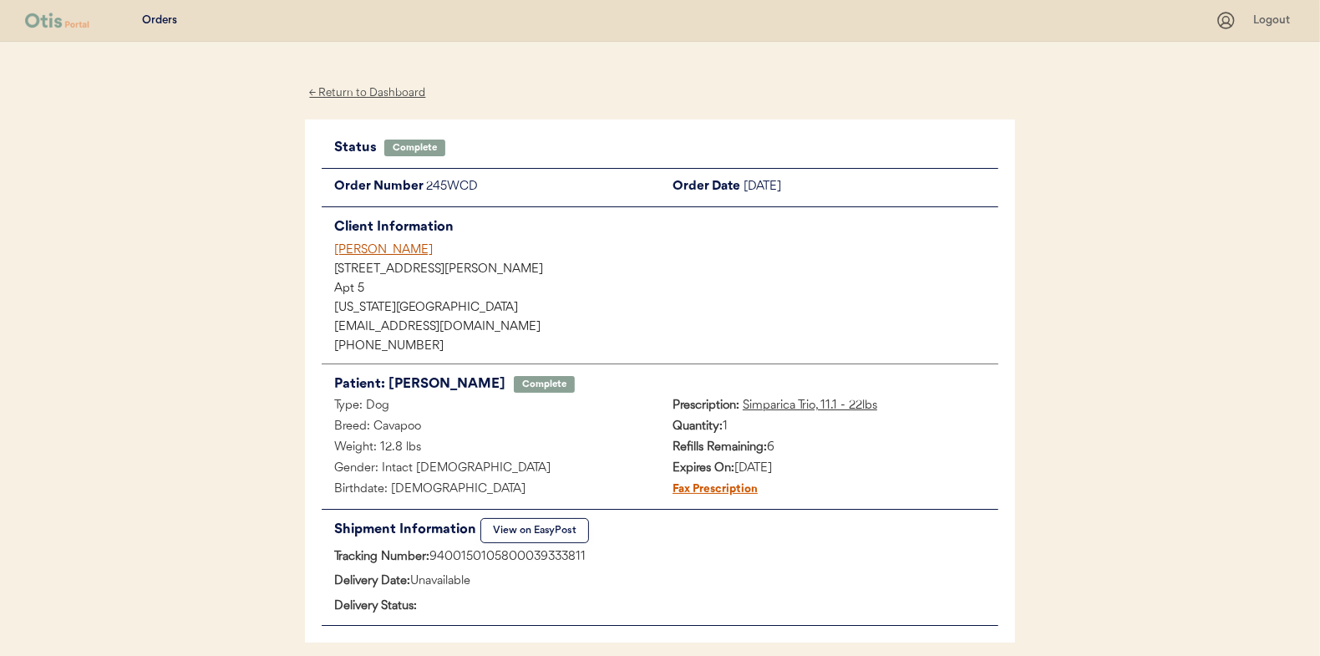
click at [367, 97] on div "← Return to Dashboard" at bounding box center [367, 93] width 125 height 19
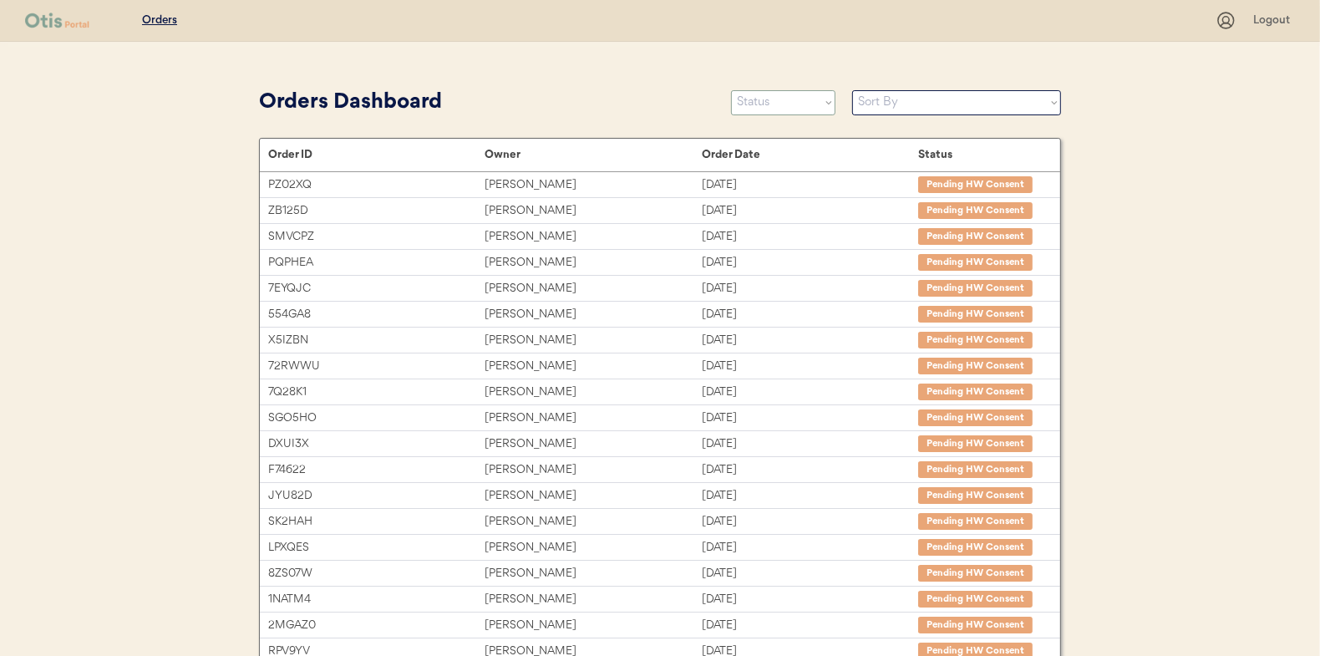
drag, startPoint x: 764, startPoint y: 104, endPoint x: 746, endPoint y: 106, distance: 18.5
click at [764, 104] on select "Status On Hold New In Progress Complete Pending HW Consent Canceled" at bounding box center [783, 102] width 104 height 25
select select ""new""
click at [731, 90] on select "Status On Hold New In Progress Complete Pending HW Consent Canceled" at bounding box center [783, 102] width 104 height 25
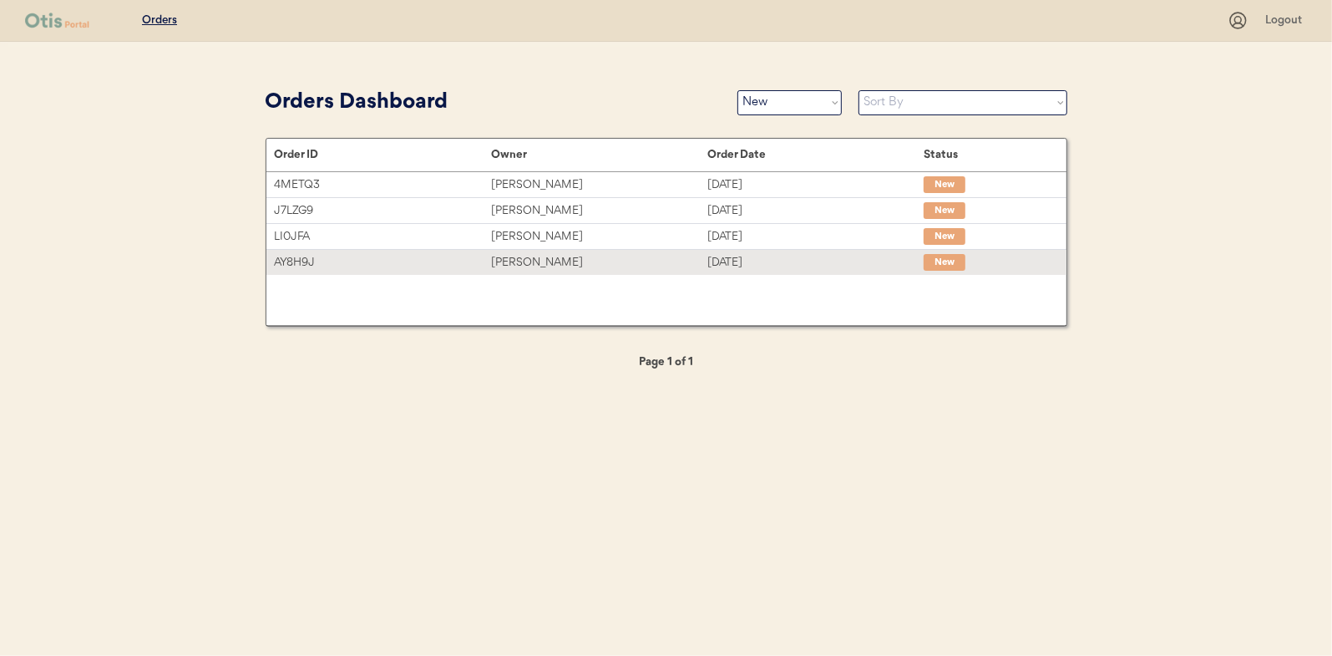
drag, startPoint x: 517, startPoint y: 260, endPoint x: 284, endPoint y: 260, distance: 233.0
click at [517, 260] on div "Nancy Lopez" at bounding box center [599, 262] width 216 height 19
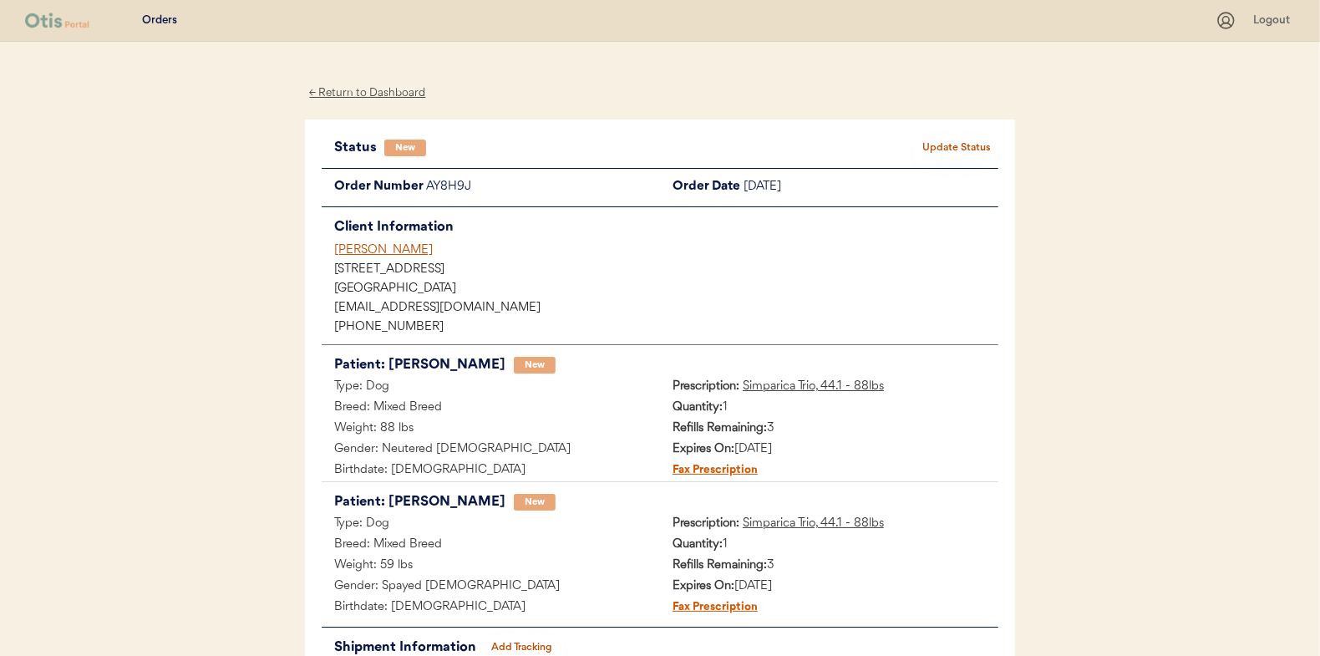
click at [954, 136] on button "Update Status" at bounding box center [957, 147] width 84 height 23
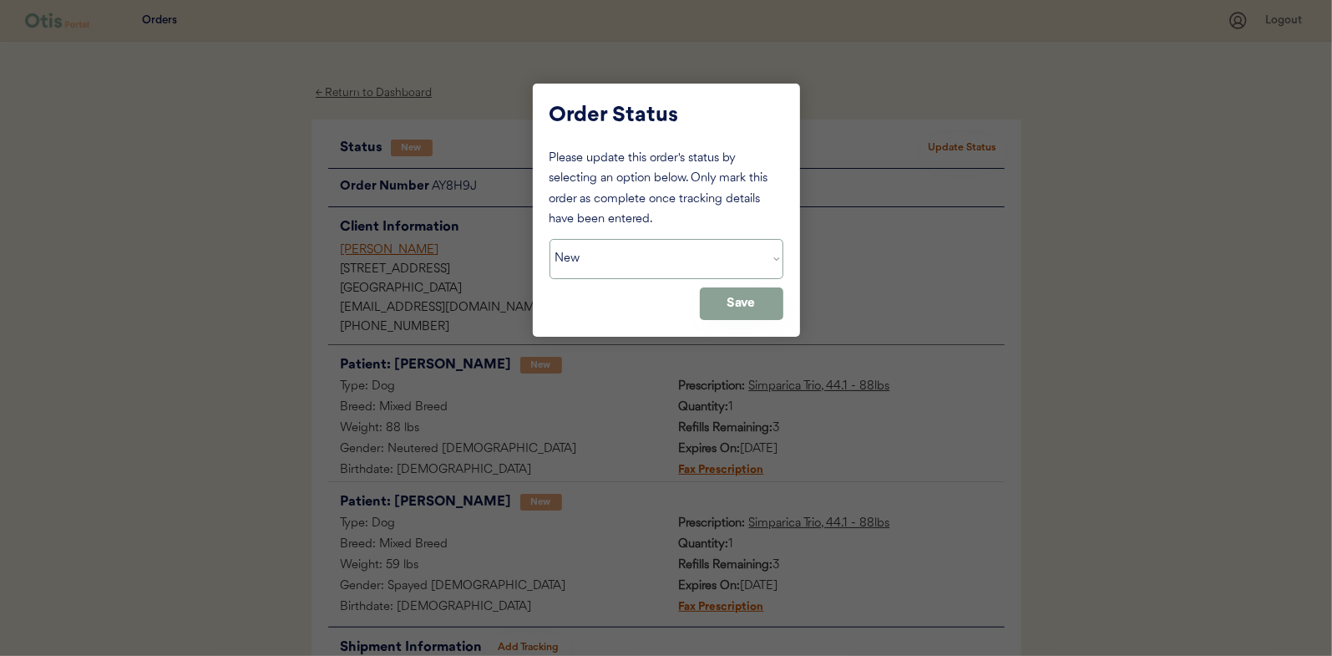
click at [608, 263] on select "Status On Hold New In Progress Complete Pending HW Consent Canceled" at bounding box center [667, 259] width 234 height 40
select select ""in_progress""
click at [550, 239] on select "Status On Hold New In Progress Complete Pending HW Consent Canceled" at bounding box center [667, 259] width 234 height 40
click at [741, 298] on button "Save" at bounding box center [742, 303] width 84 height 33
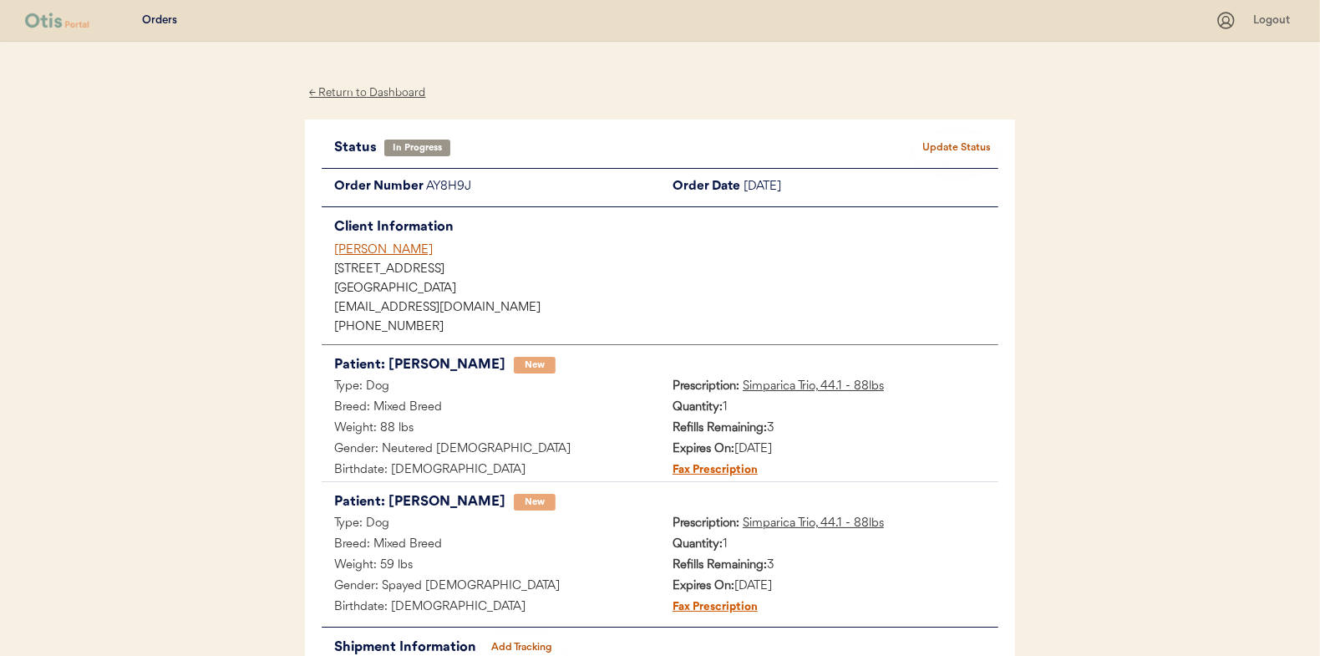
click at [388, 94] on div "← Return to Dashboard" at bounding box center [367, 93] width 125 height 19
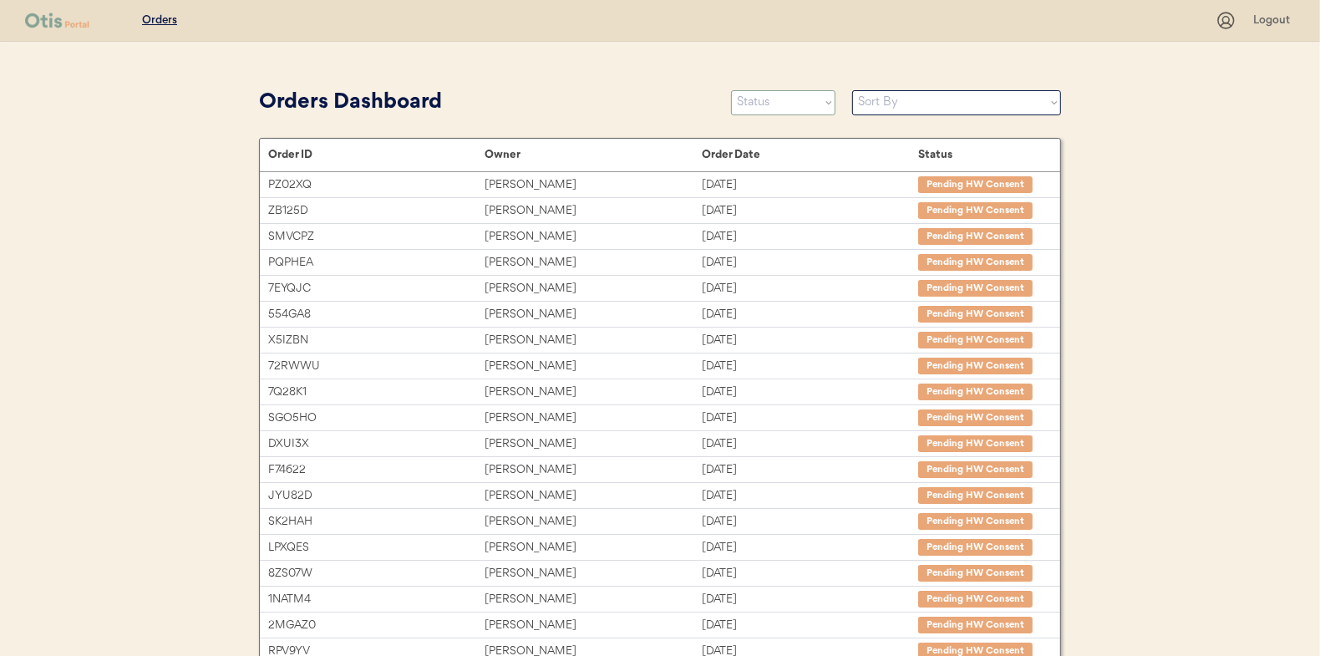
click at [763, 105] on select "Status On Hold New In Progress Complete Pending HW Consent Canceled" at bounding box center [783, 102] width 104 height 25
select select ""new""
click at [731, 90] on select "Status On Hold New In Progress Complete Pending HW Consent Canceled" at bounding box center [783, 102] width 104 height 25
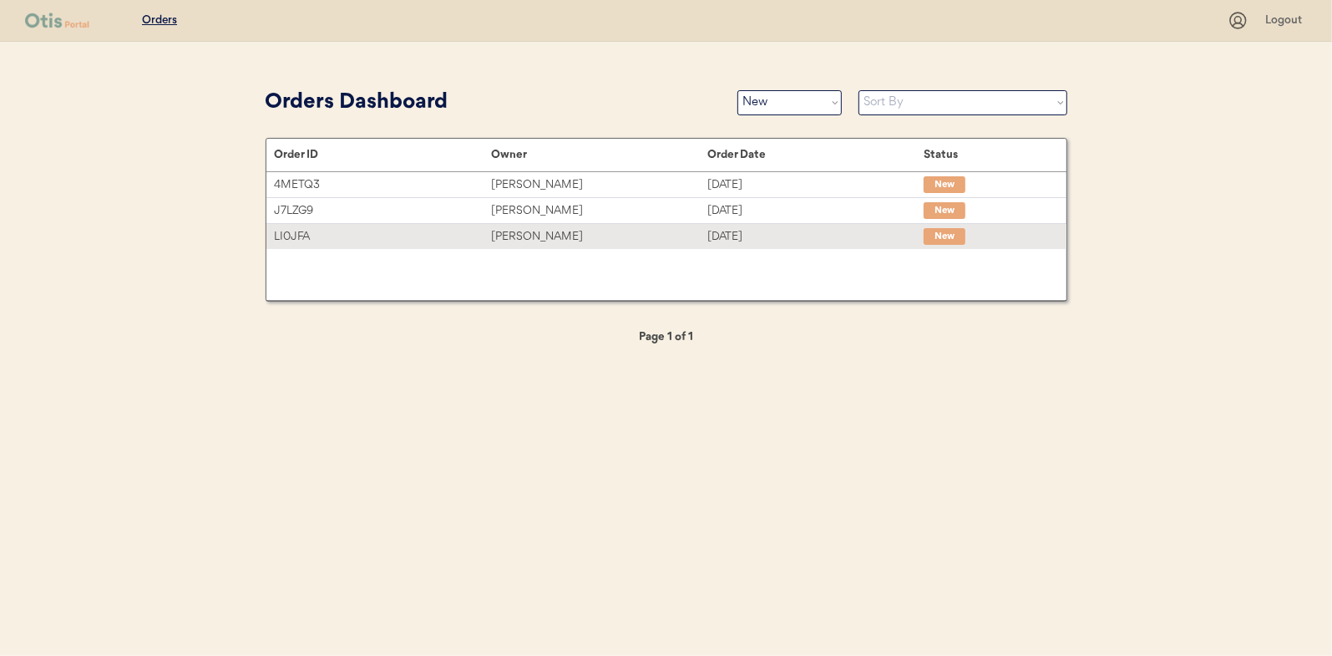
click at [525, 233] on div "[PERSON_NAME]" at bounding box center [599, 236] width 216 height 19
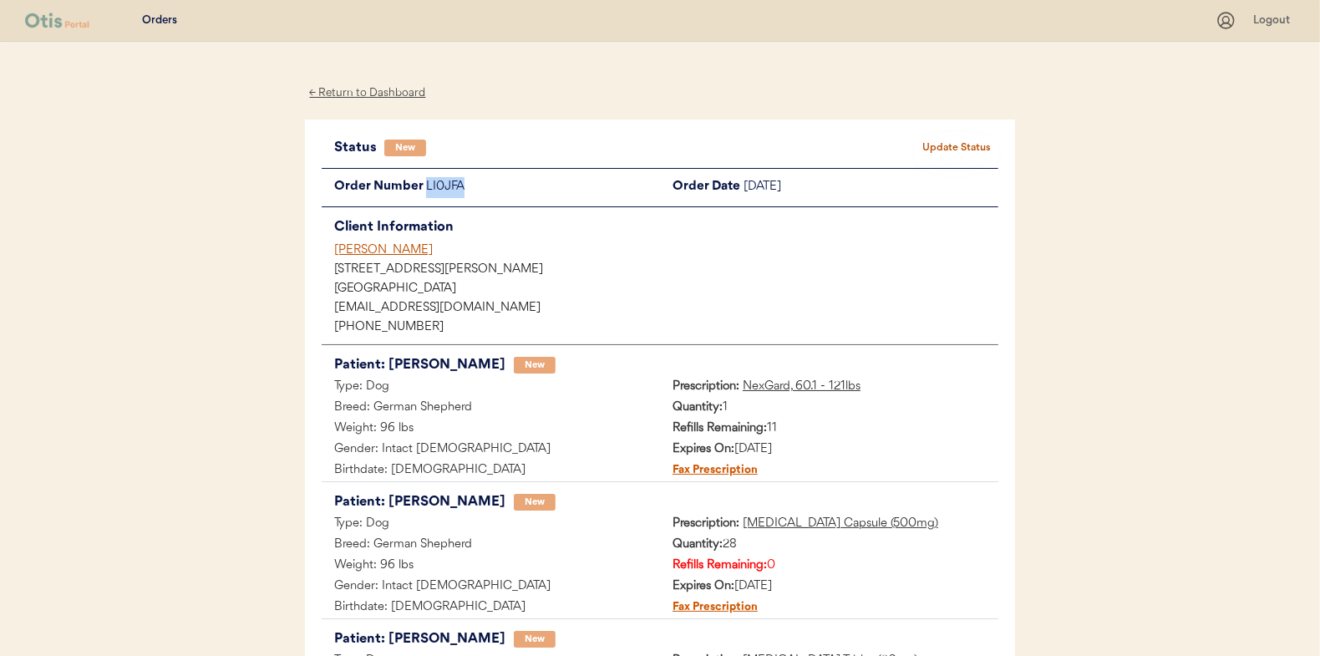
drag, startPoint x: 469, startPoint y: 187, endPoint x: 426, endPoint y: 191, distance: 42.8
click at [426, 191] on div "LI0JFA" at bounding box center [543, 187] width 234 height 21
drag, startPoint x: 426, startPoint y: 191, endPoint x: 438, endPoint y: 187, distance: 13.2
copy div "LI0JFA"
click at [395, 89] on div "← Return to Dashboard" at bounding box center [367, 93] width 125 height 19
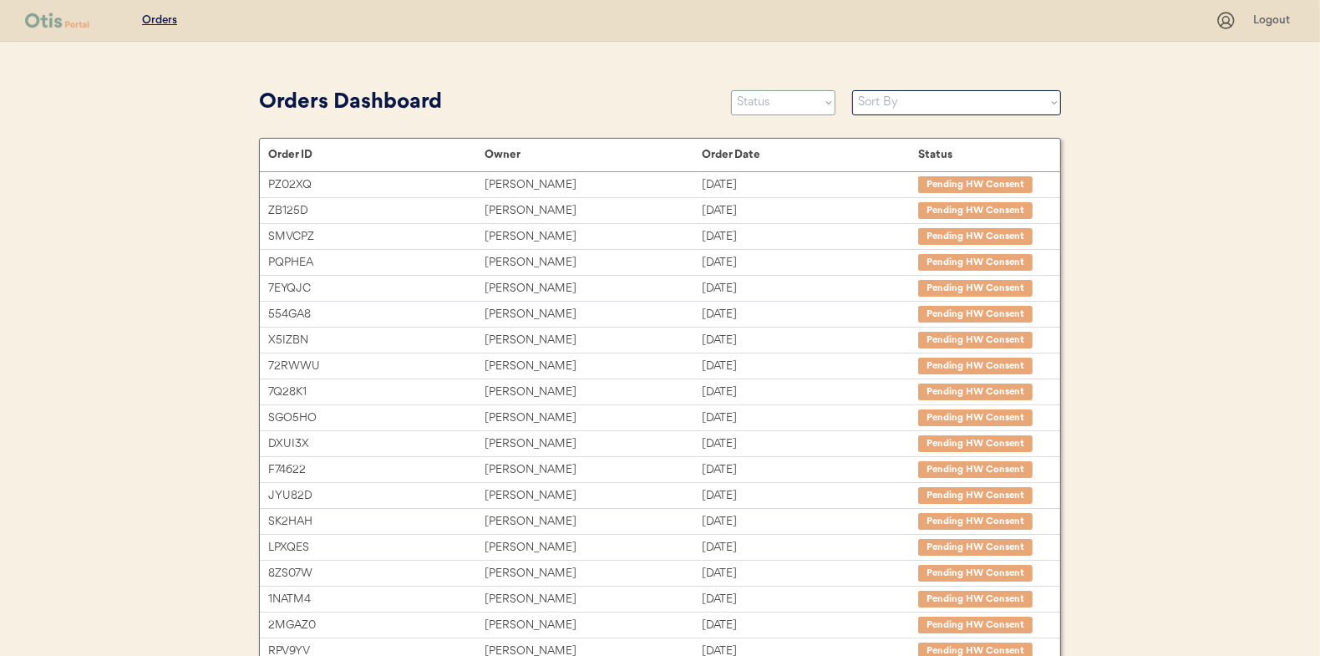
click at [766, 104] on select "Status On Hold New In Progress Complete Pending HW Consent Canceled" at bounding box center [783, 102] width 104 height 25
select select ""new""
click at [731, 90] on select "Status On Hold New In Progress Complete Pending HW Consent Canceled" at bounding box center [783, 102] width 104 height 25
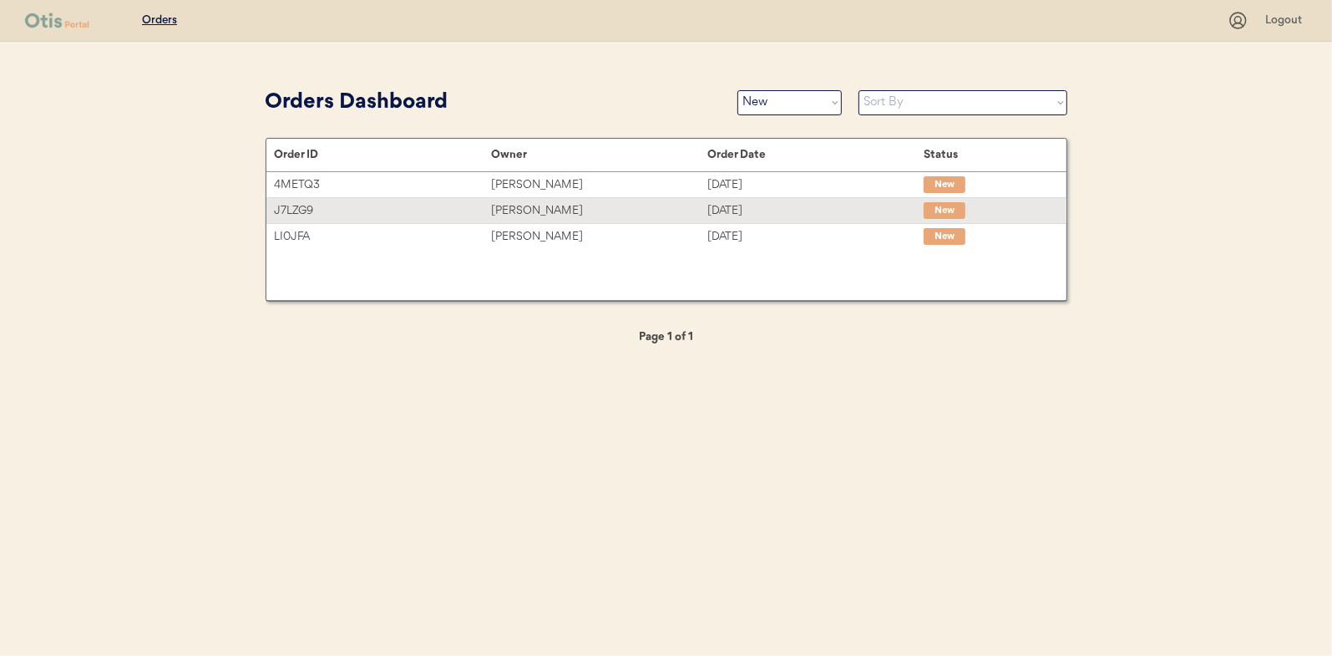
click at [518, 208] on div "Liana Castro" at bounding box center [599, 210] width 216 height 19
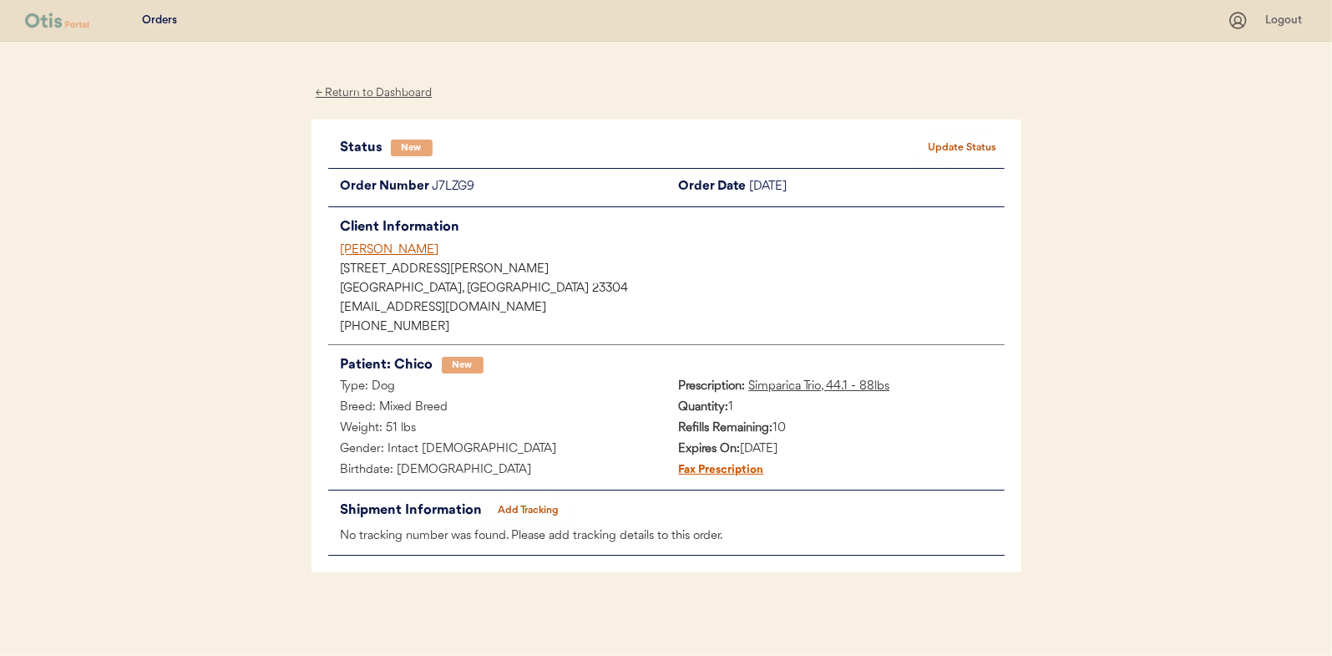
click at [961, 142] on button "Update Status" at bounding box center [963, 147] width 84 height 23
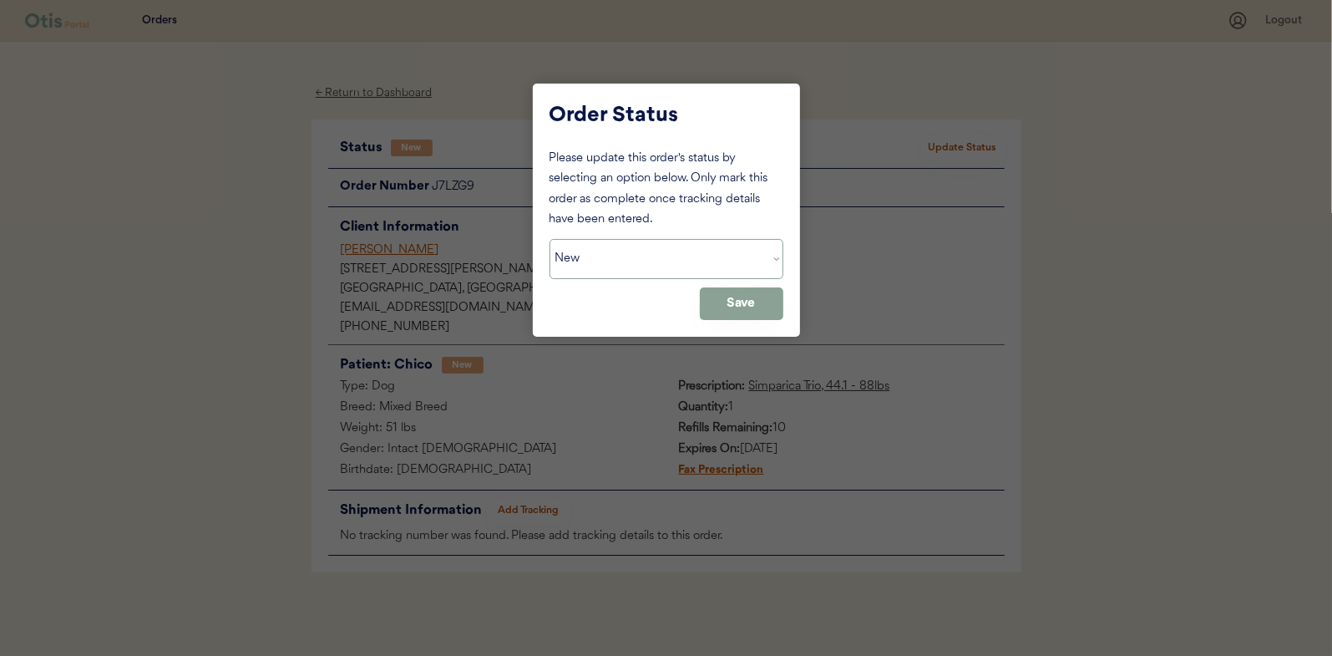
click at [636, 254] on select "Status On Hold New In Progress Complete Pending HW Consent Canceled" at bounding box center [667, 259] width 234 height 40
select select ""in_progress""
click at [550, 239] on select "Status On Hold New In Progress Complete Pending HW Consent Canceled" at bounding box center [667, 259] width 234 height 40
click at [732, 302] on button "Save" at bounding box center [742, 303] width 84 height 33
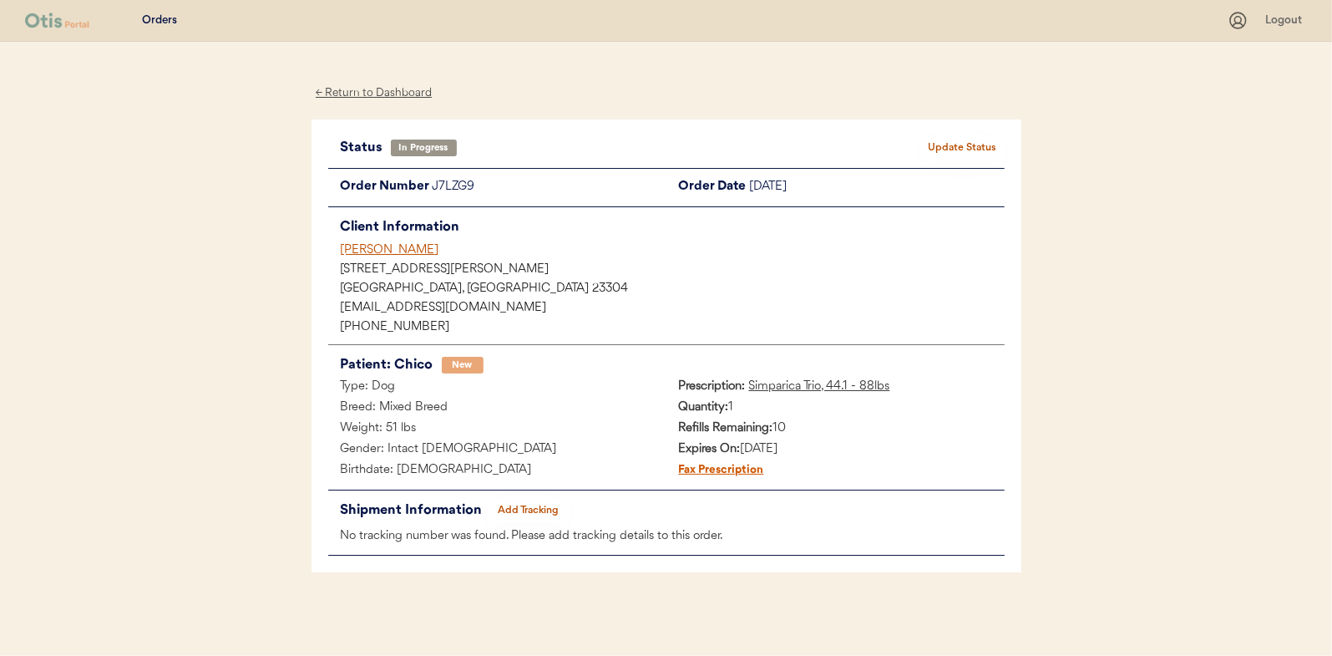
click at [378, 85] on div "← Return to Dashboard" at bounding box center [374, 93] width 125 height 19
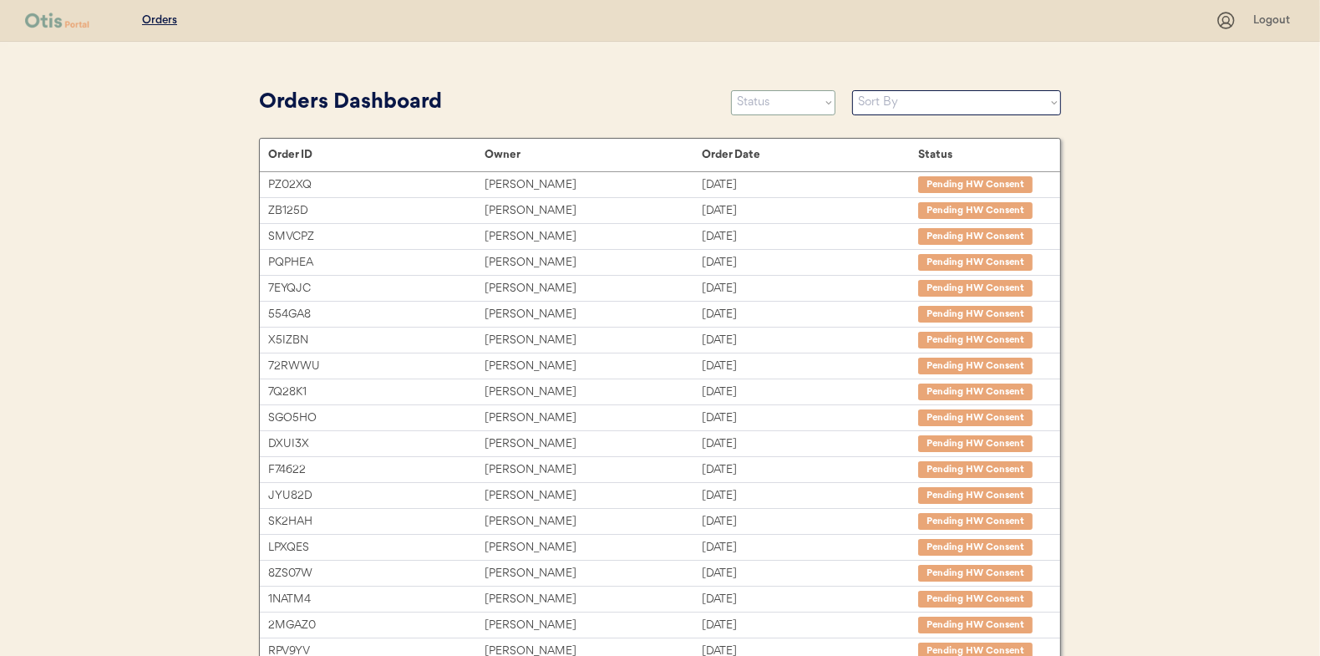
click at [788, 105] on select "Status On Hold New In Progress Complete Pending HW Consent Canceled" at bounding box center [783, 102] width 104 height 25
select select ""new""
click at [731, 90] on select "Status On Hold New In Progress Complete Pending HW Consent Canceled" at bounding box center [783, 102] width 104 height 25
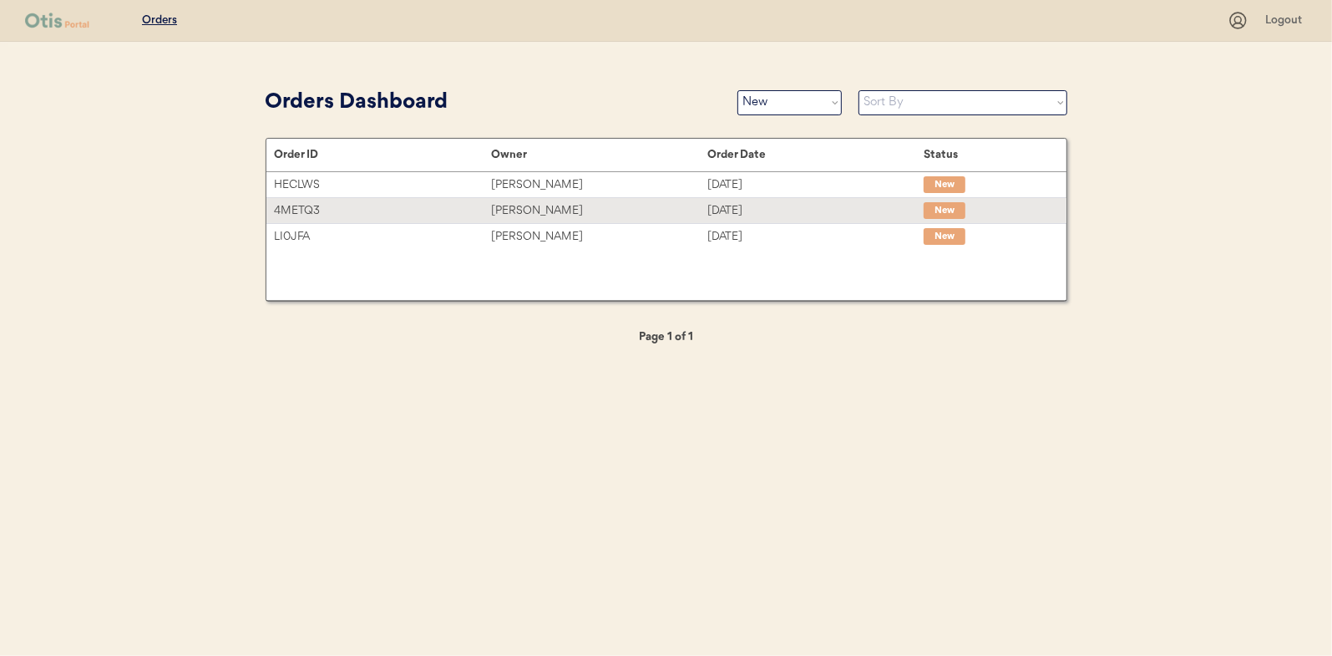
click at [541, 208] on div "[PERSON_NAME]" at bounding box center [599, 210] width 216 height 19
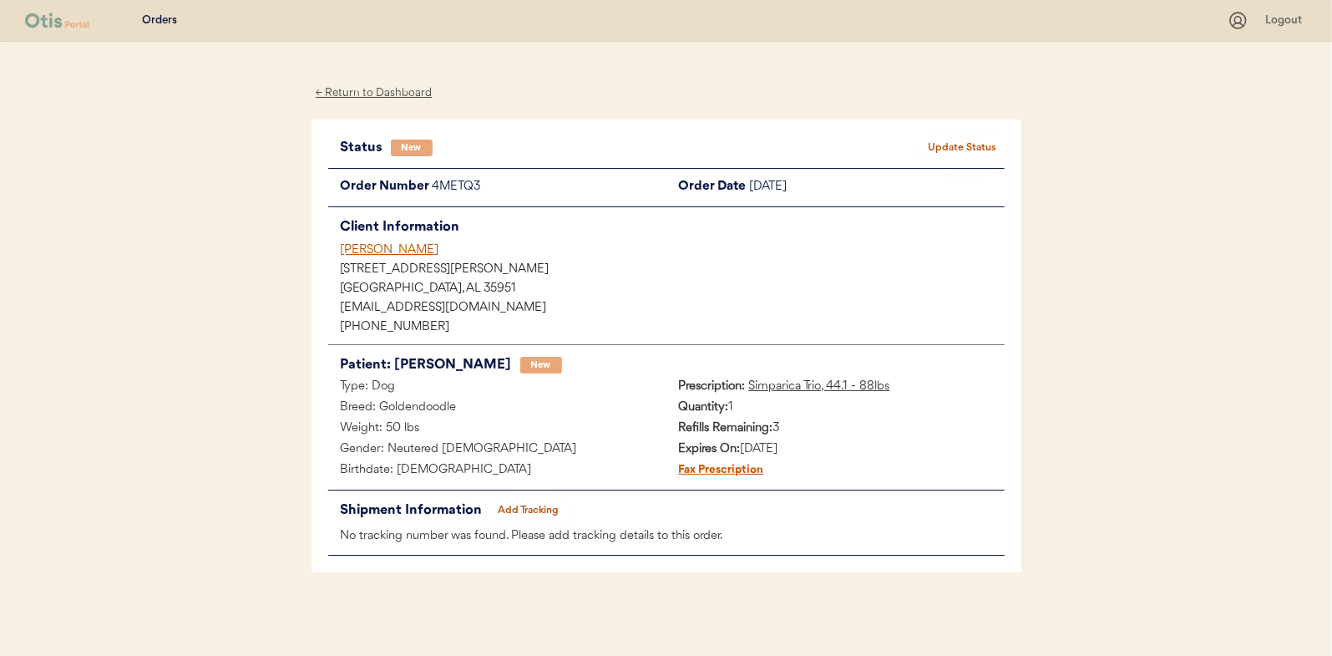
click at [966, 142] on button "Update Status" at bounding box center [963, 147] width 84 height 23
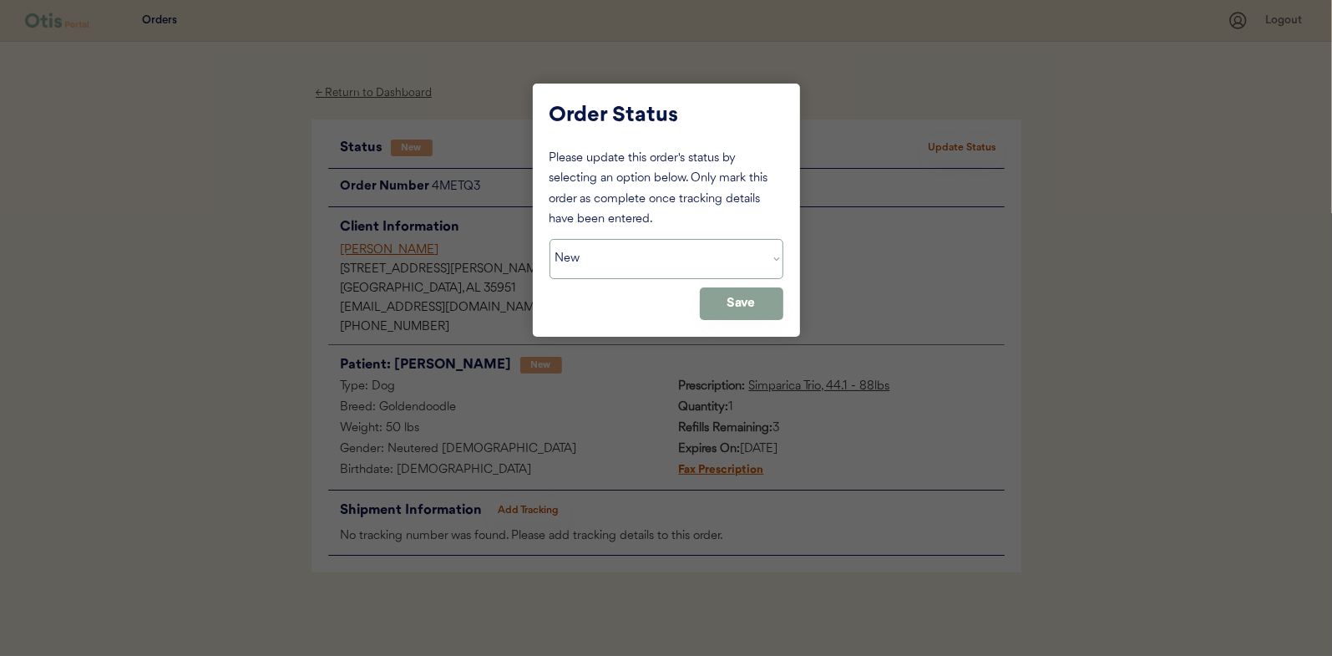
click at [605, 271] on select "Status On Hold New In Progress Complete Pending HW Consent Canceled" at bounding box center [667, 259] width 234 height 40
select select ""in_progress""
click at [550, 239] on select "Status On Hold New In Progress Complete Pending HW Consent Canceled" at bounding box center [667, 259] width 234 height 40
click at [753, 305] on button "Save" at bounding box center [742, 303] width 84 height 33
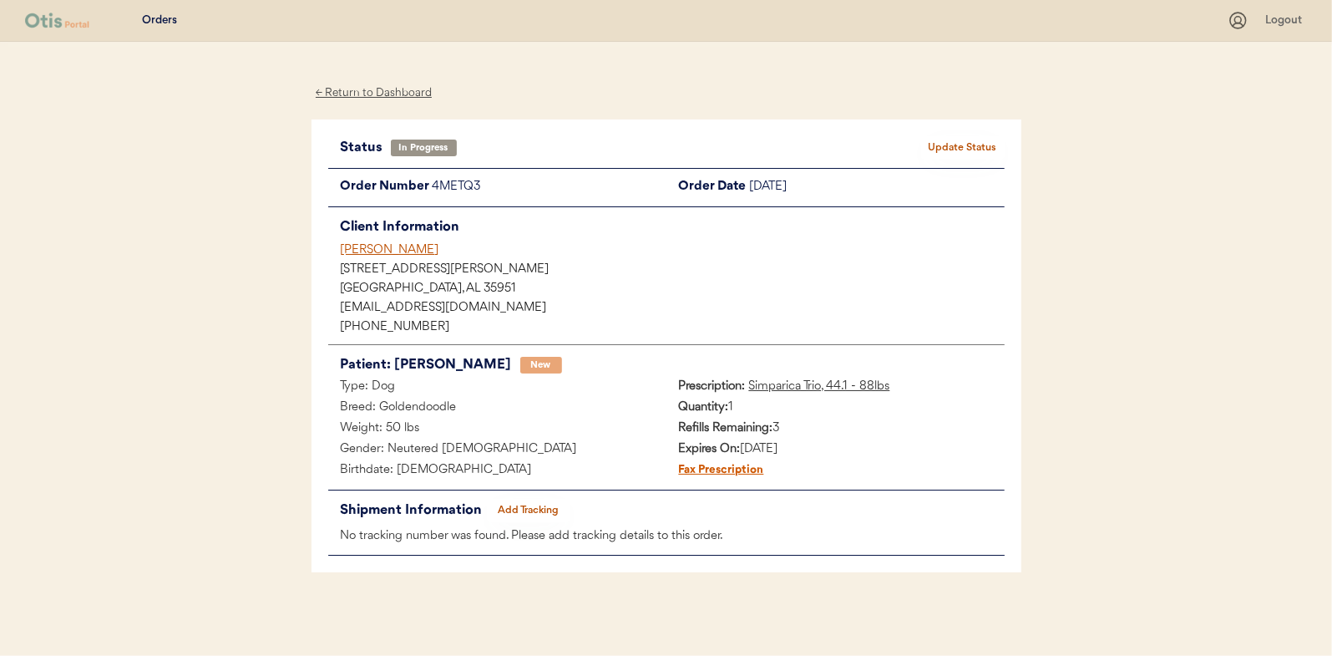
click at [378, 89] on div "← Return to Dashboard" at bounding box center [374, 93] width 125 height 19
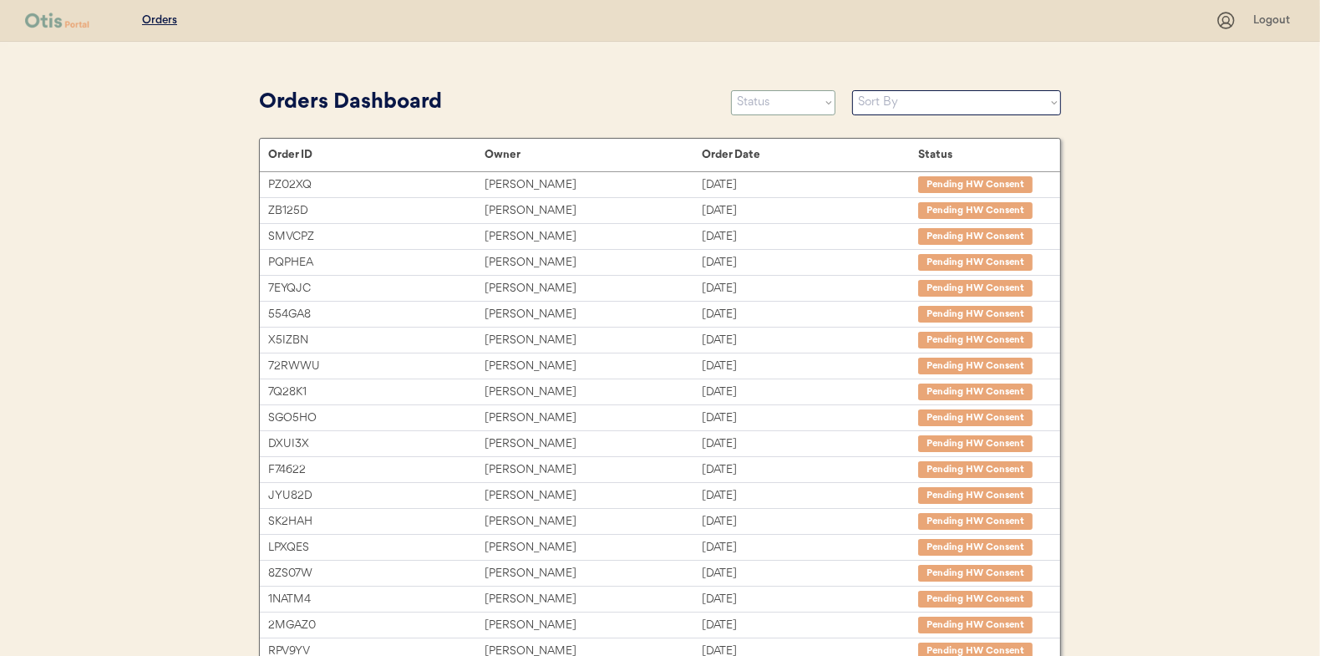
click at [774, 102] on select "Status On Hold New In Progress Complete Pending HW Consent Canceled" at bounding box center [783, 102] width 104 height 25
select select ""new""
click at [731, 90] on select "Status On Hold New In Progress Complete Pending HW Consent Canceled" at bounding box center [783, 102] width 104 height 25
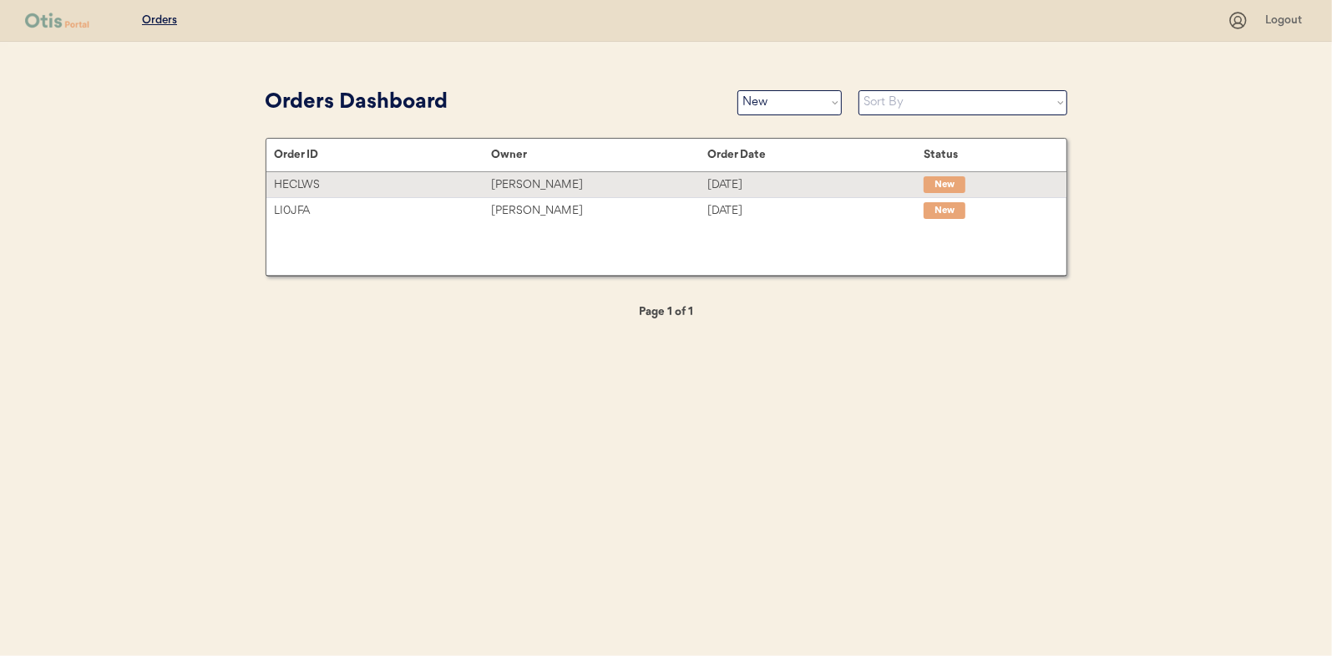
click at [532, 183] on div "[PERSON_NAME]" at bounding box center [599, 184] width 216 height 19
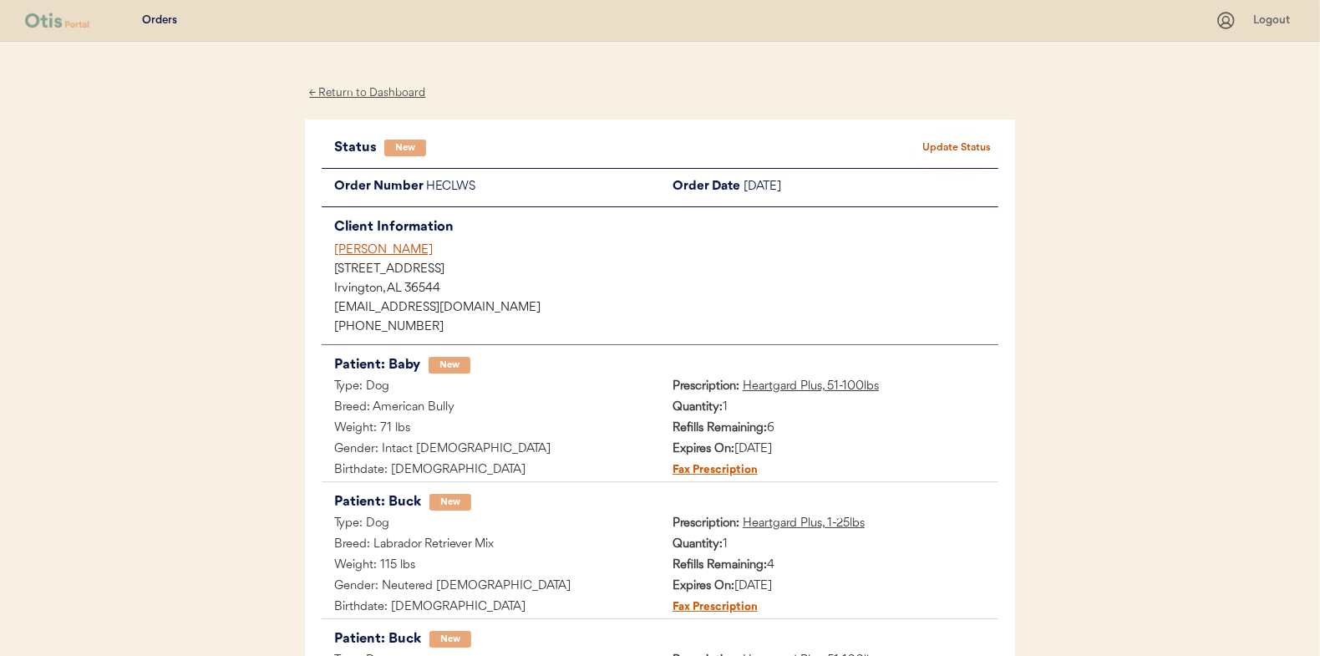
click at [979, 147] on button "Update Status" at bounding box center [957, 147] width 84 height 23
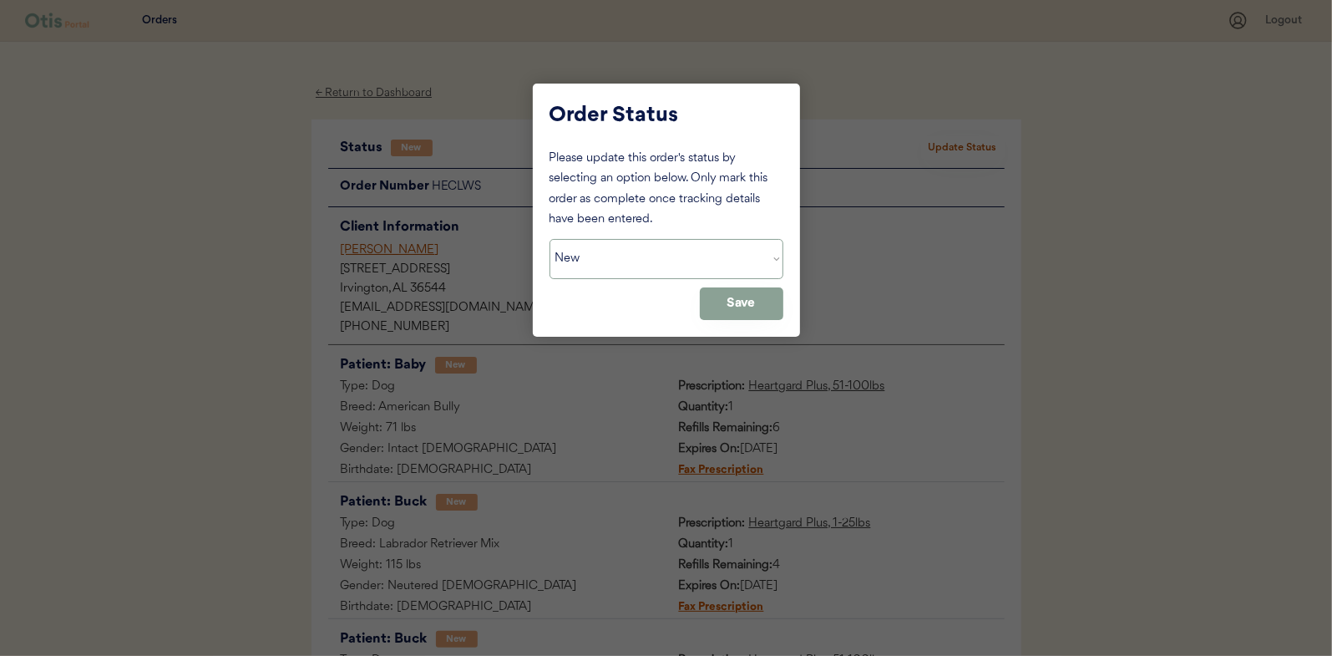
click at [624, 257] on select "Status On Hold New In Progress Complete Pending HW Consent Canceled" at bounding box center [667, 259] width 234 height 40
select select ""in_progress""
click at [550, 239] on select "Status On Hold New In Progress Complete Pending HW Consent Canceled" at bounding box center [667, 259] width 234 height 40
click at [737, 301] on button "Save" at bounding box center [742, 303] width 84 height 33
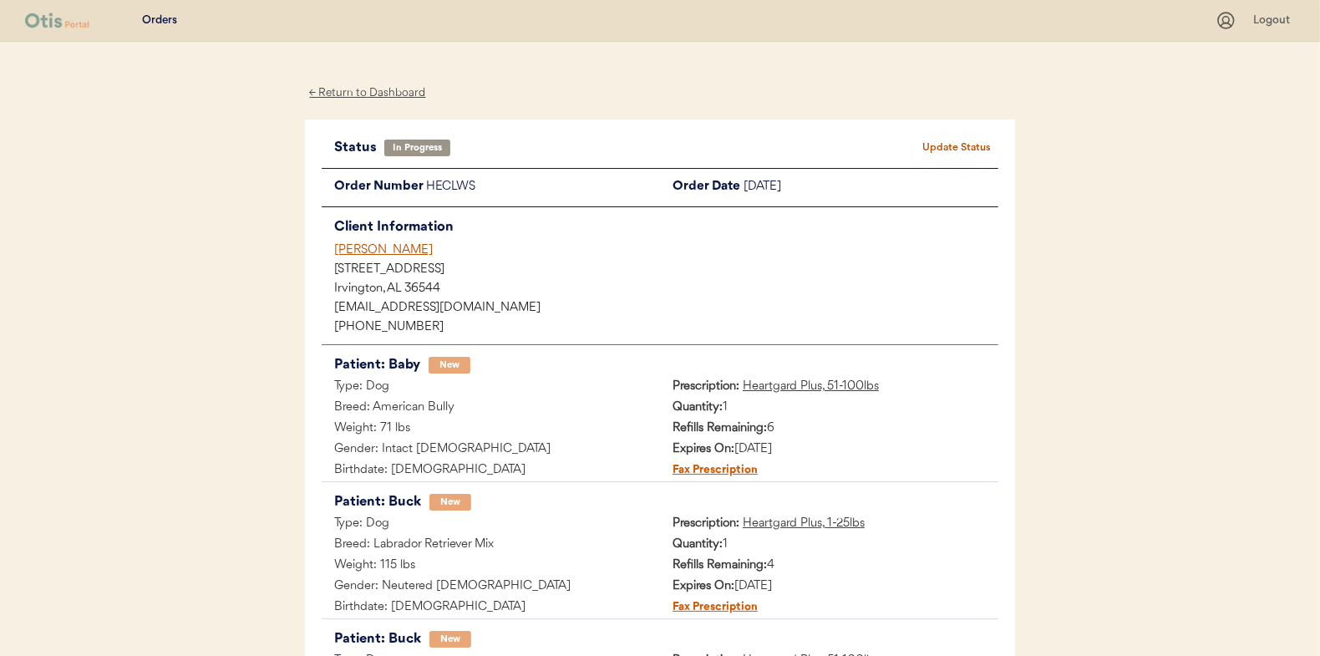
click at [381, 93] on div "← Return to Dashboard" at bounding box center [367, 93] width 125 height 19
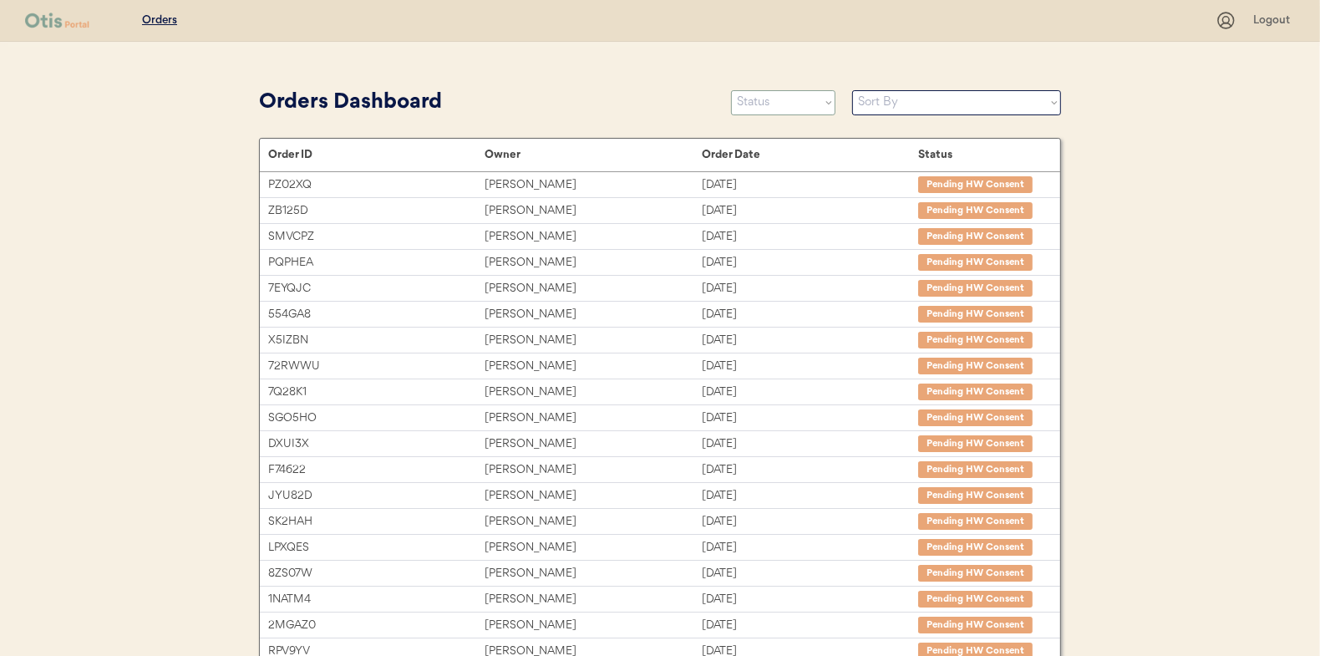
click at [785, 98] on select "Status On Hold New In Progress Complete Pending HW Consent Canceled" at bounding box center [783, 102] width 104 height 25
click at [731, 90] on select "Status On Hold New In Progress Complete Pending HW Consent Canceled" at bounding box center [783, 102] width 104 height 25
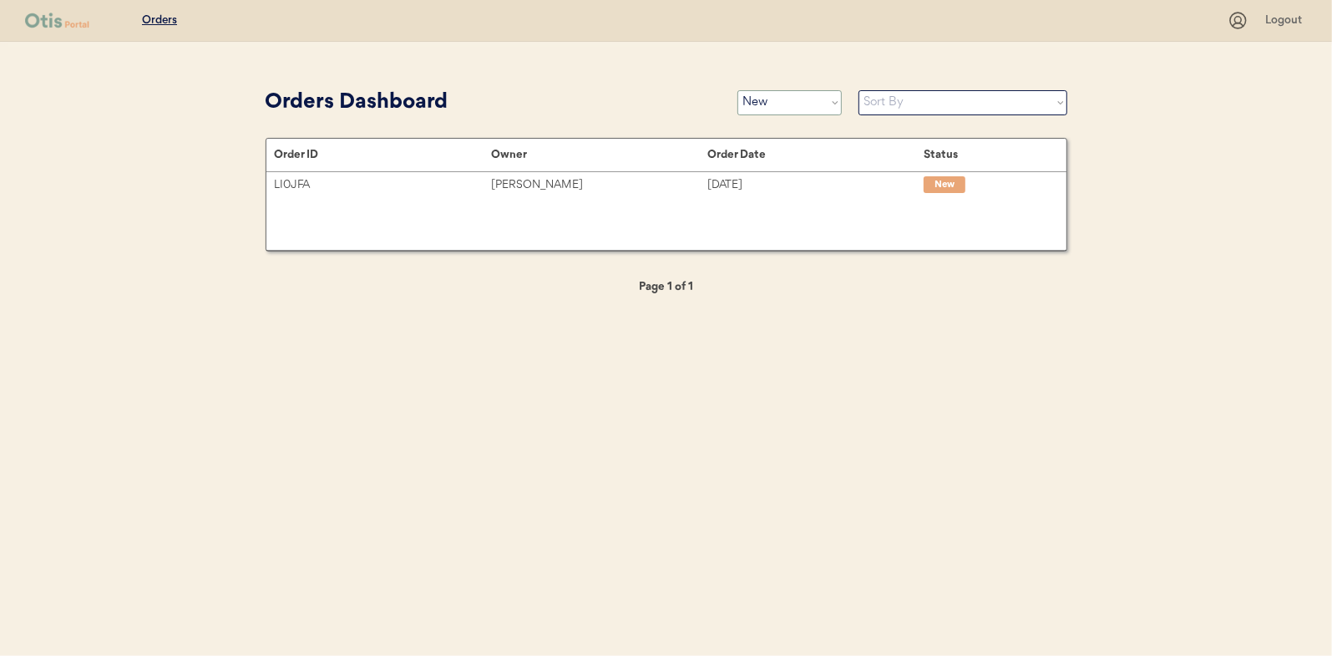
click at [790, 107] on select "Status On Hold New In Progress Complete Pending HW Consent Canceled" at bounding box center [789, 102] width 104 height 25
select select ""in_progress""
click at [737, 90] on select "Status On Hold New In Progress Complete Pending HW Consent Canceled" at bounding box center [789, 102] width 104 height 25
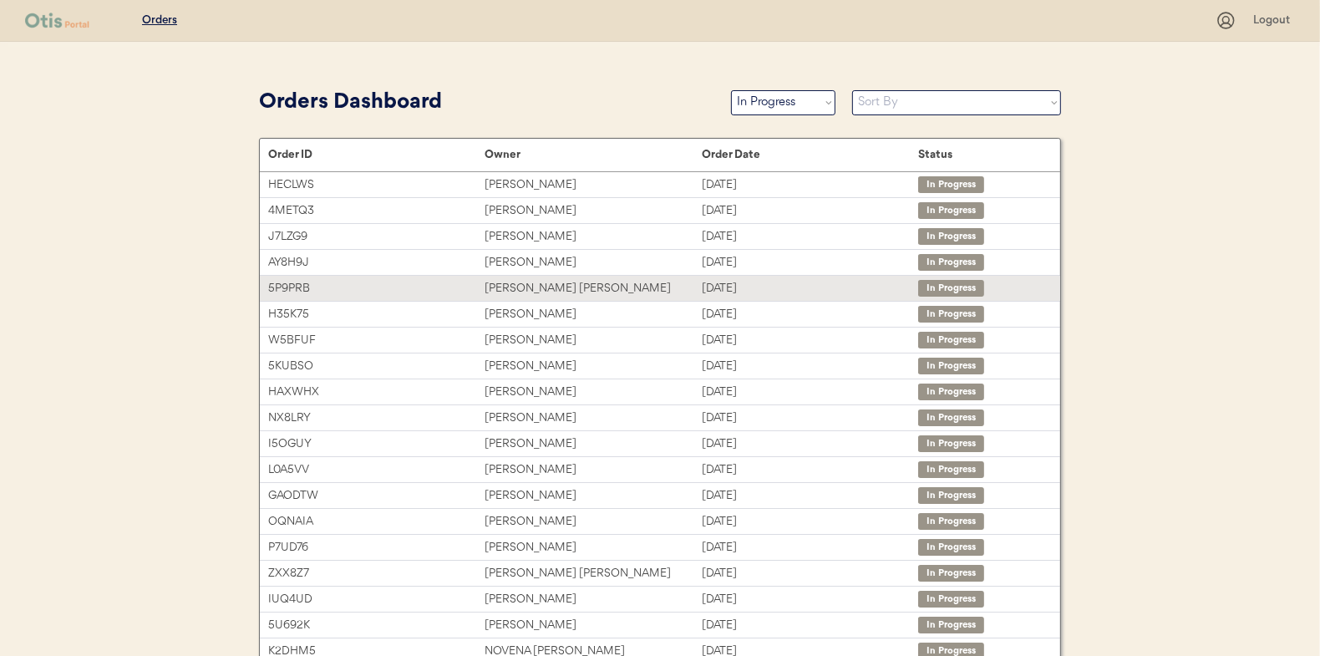
click at [568, 287] on div "[PERSON_NAME] [PERSON_NAME]" at bounding box center [592, 288] width 216 height 19
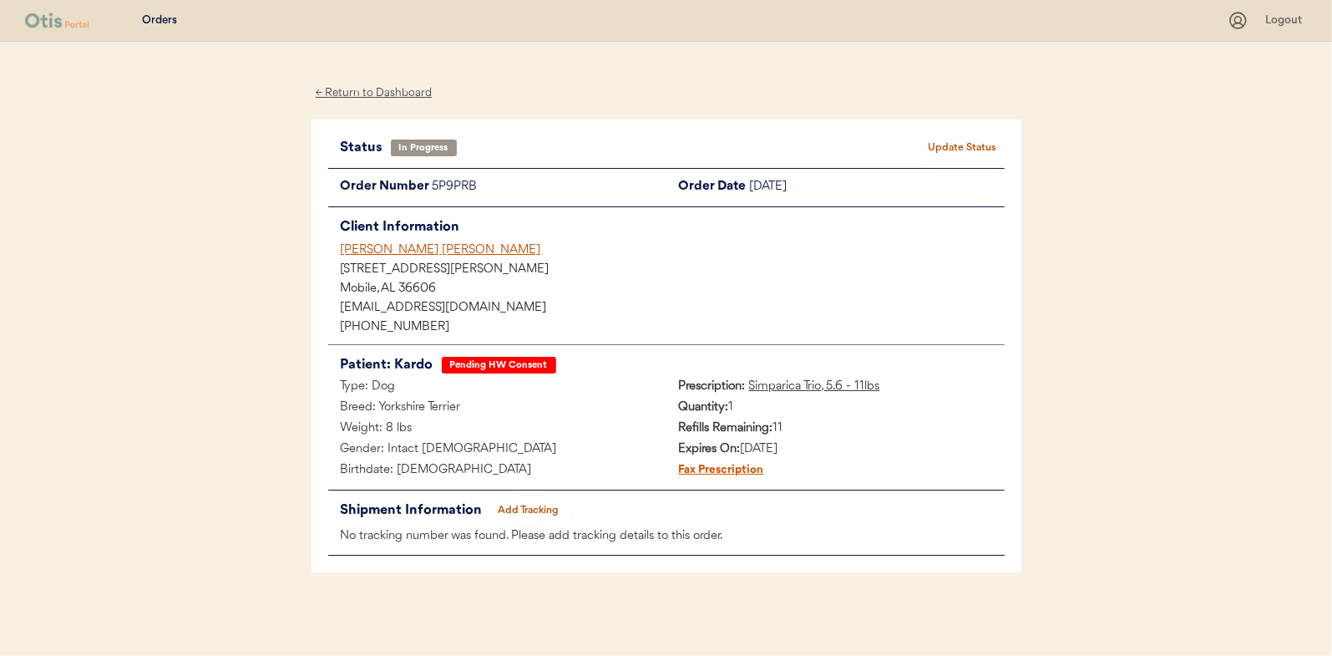
click at [529, 502] on button "Add Tracking" at bounding box center [529, 510] width 84 height 23
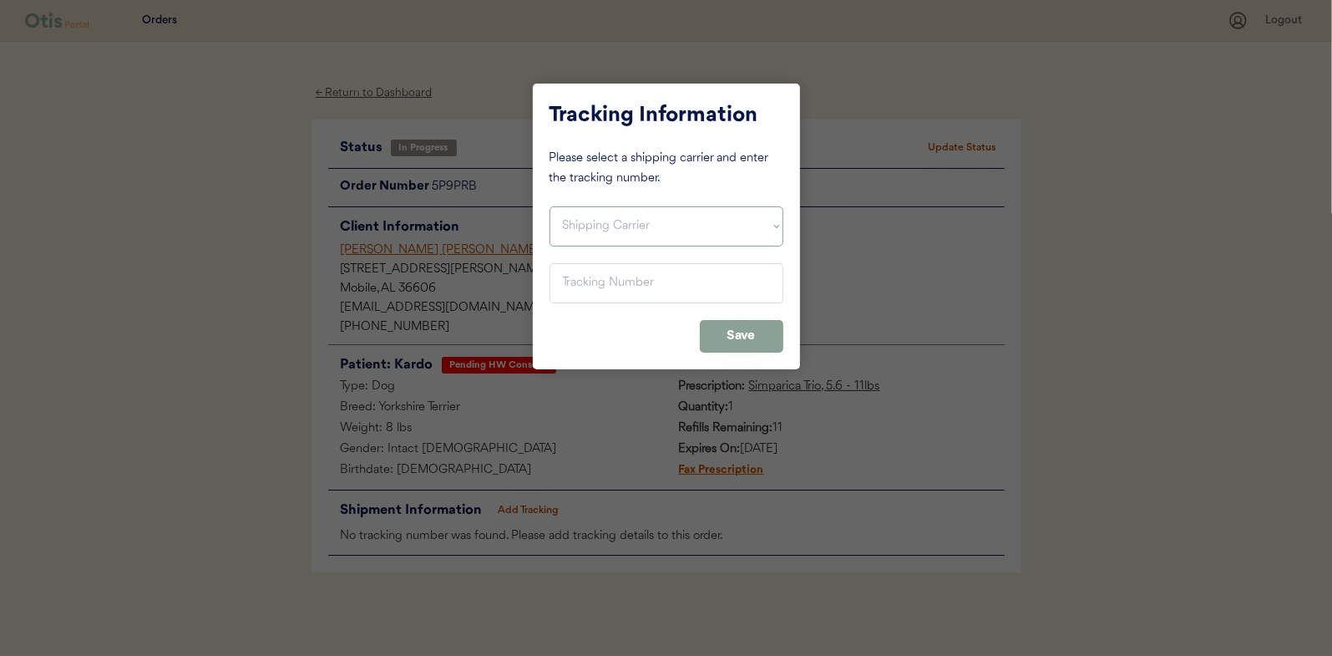
click at [573, 233] on select "Shipping Carrier FedEx FedEx Ground Economy UPS USPS" at bounding box center [667, 226] width 234 height 40
select select ""usps""
click at [550, 206] on select "Shipping Carrier FedEx FedEx Ground Economy UPS USPS" at bounding box center [667, 226] width 234 height 40
click at [575, 272] on input "input" at bounding box center [667, 283] width 234 height 40
paste input "9400150105798039493508"
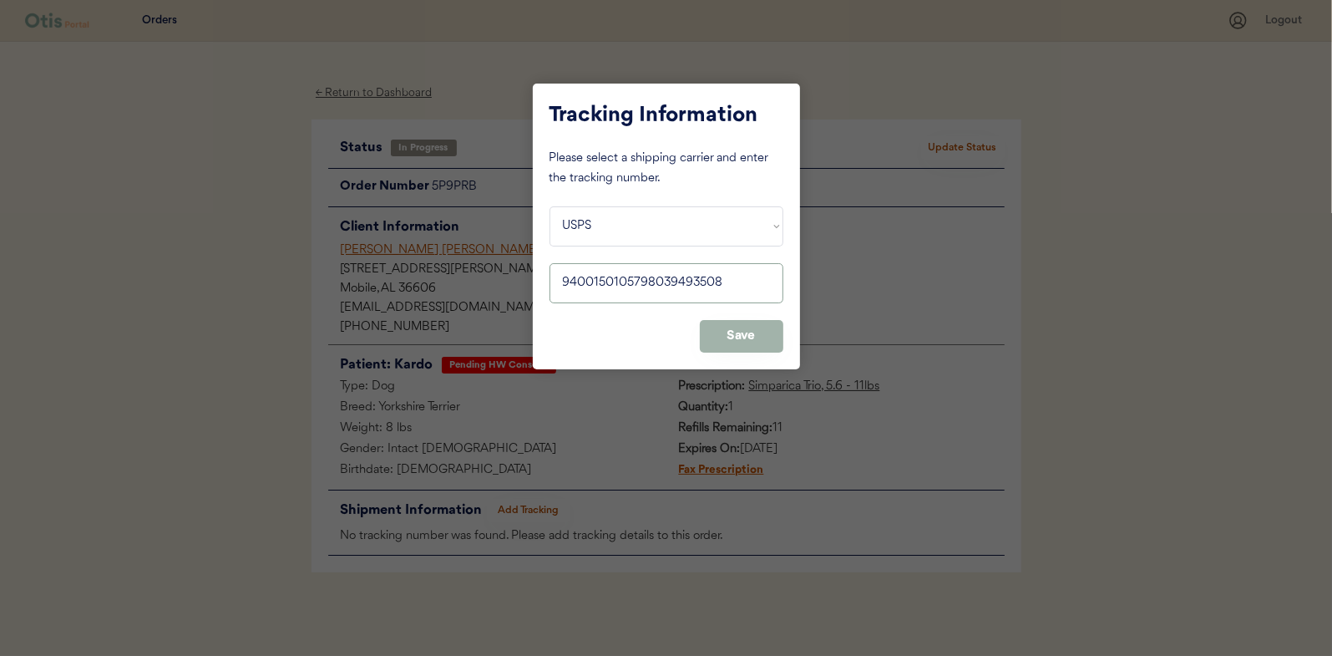
type input "9400150105798039493508"
click at [743, 332] on button "Save" at bounding box center [742, 336] width 84 height 33
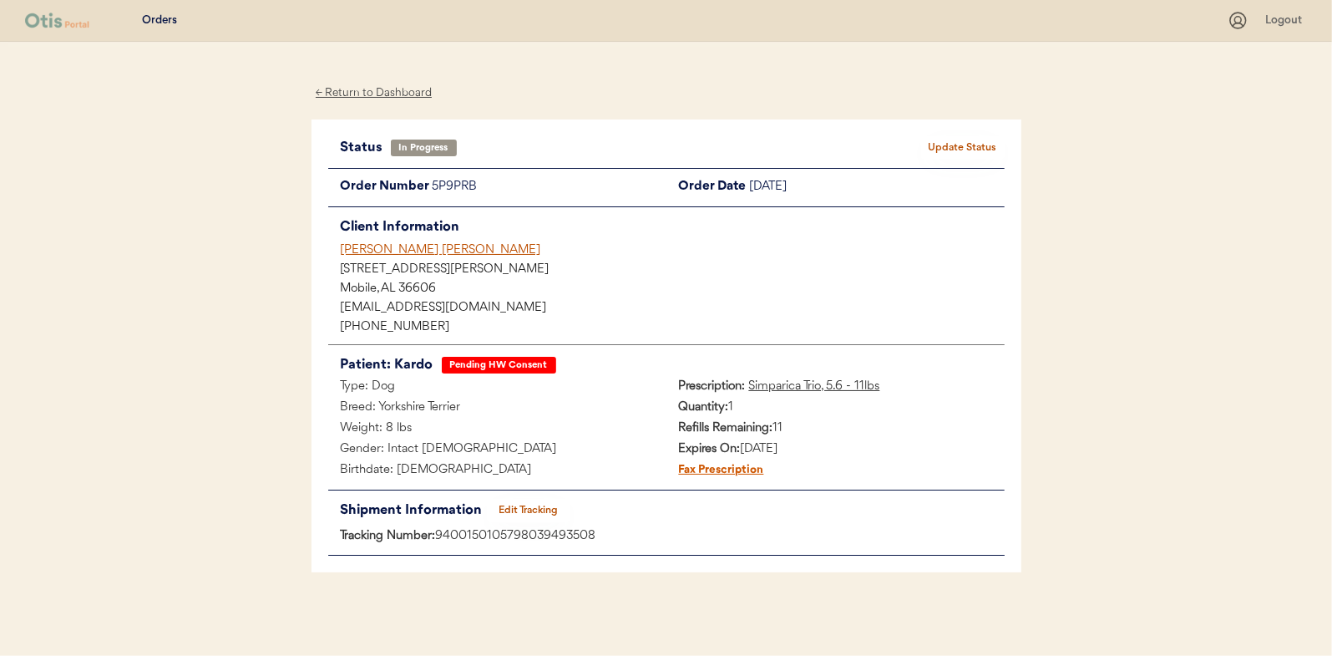
click at [962, 144] on button "Update Status" at bounding box center [963, 147] width 84 height 23
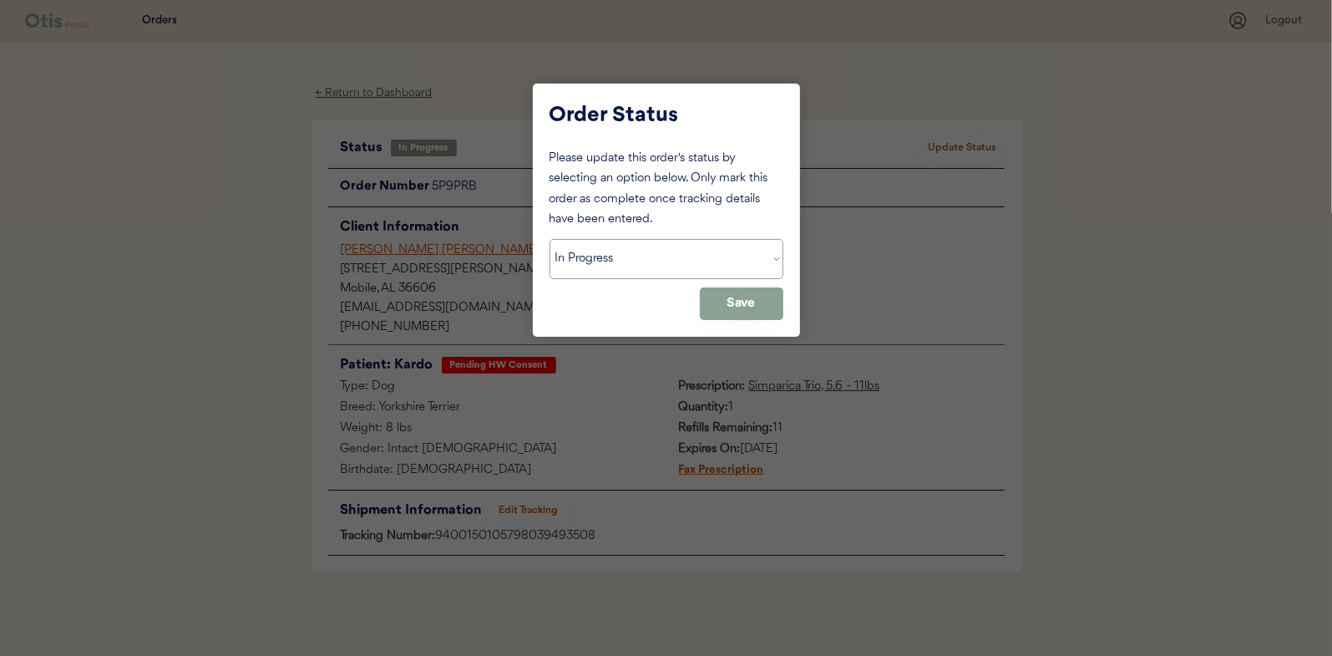
click at [625, 253] on select "Status On Hold New In Progress Complete Pending HW Consent Canceled" at bounding box center [667, 259] width 234 height 40
select select ""complete""
click at [550, 239] on select "Status On Hold New In Progress Complete Pending HW Consent Canceled" at bounding box center [667, 259] width 234 height 40
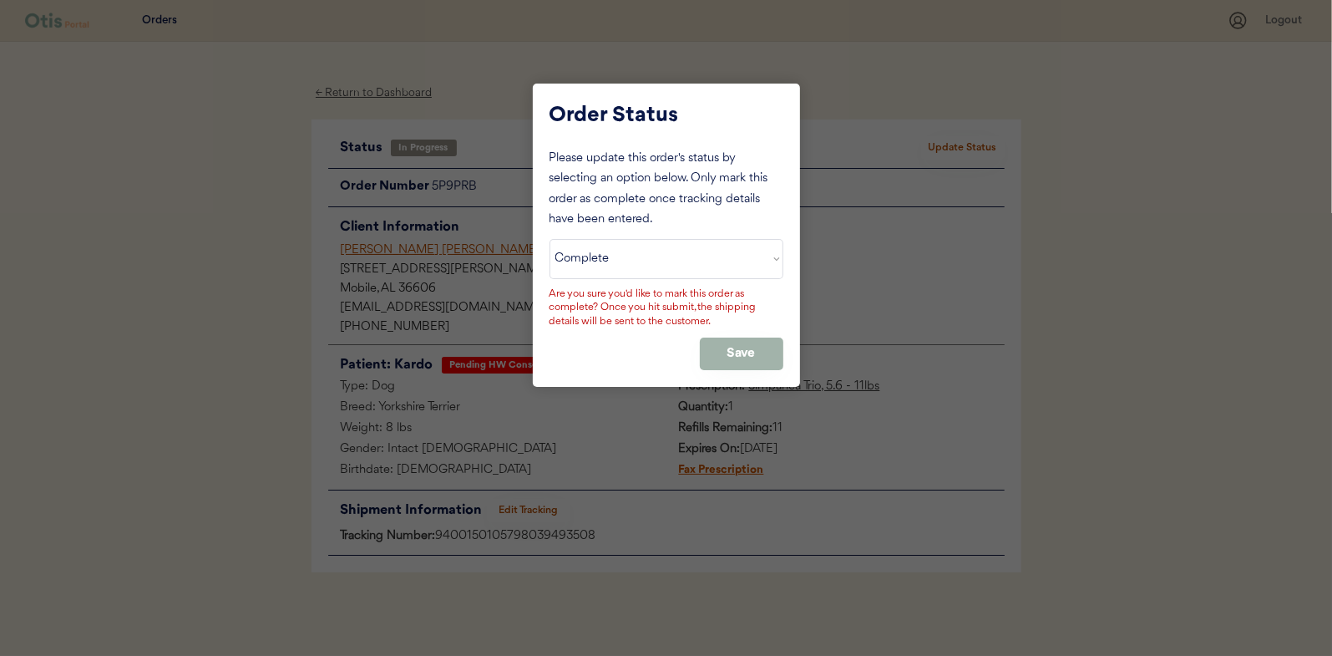
click at [748, 347] on button "Save" at bounding box center [742, 353] width 84 height 33
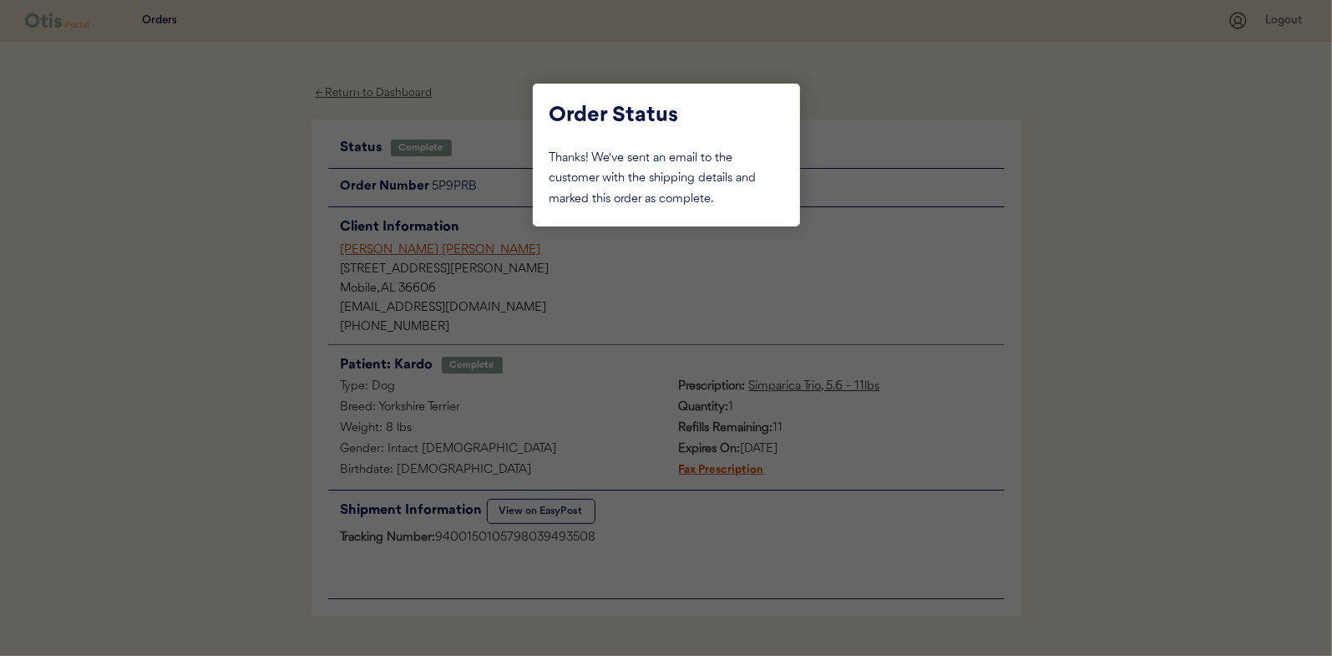
click at [231, 203] on div at bounding box center [666, 328] width 1332 height 656
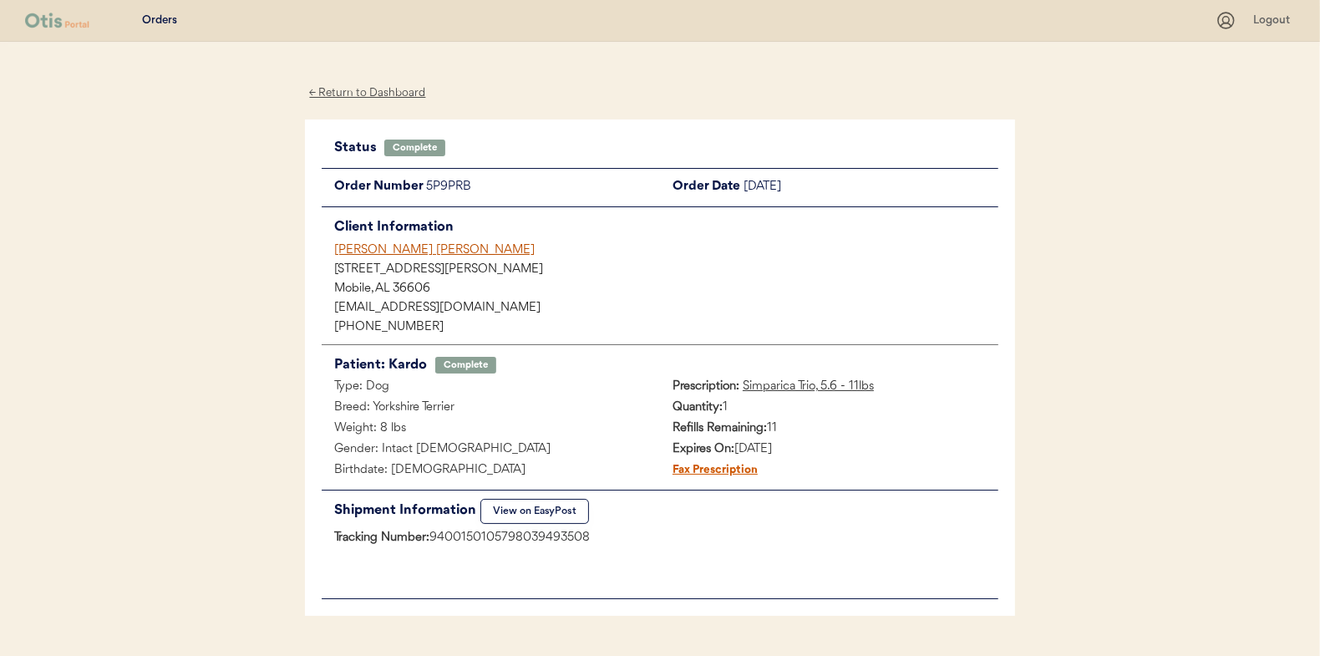
click at [398, 90] on div "← Return to Dashboard" at bounding box center [367, 93] width 125 height 19
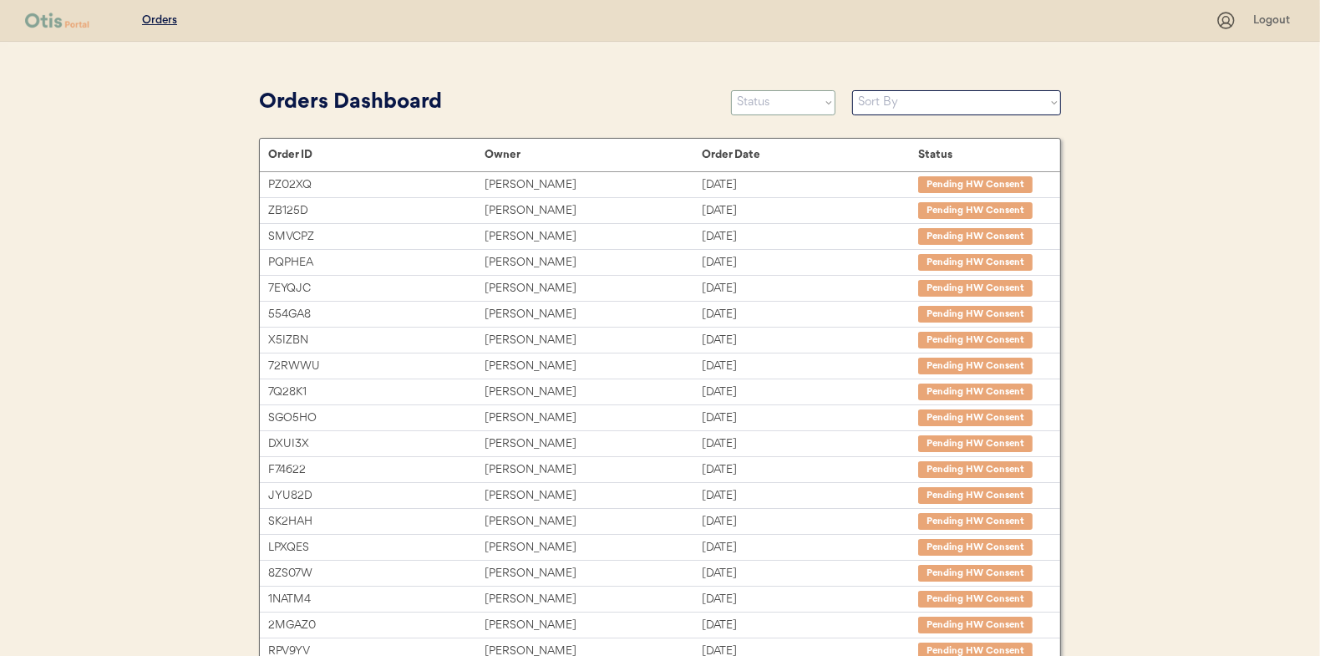
click at [771, 104] on select "Status On Hold New In Progress Complete Pending HW Consent Canceled" at bounding box center [783, 102] width 104 height 25
select select ""in_progress""
click at [731, 90] on select "Status On Hold New In Progress Complete Pending HW Consent Canceled" at bounding box center [783, 102] width 104 height 25
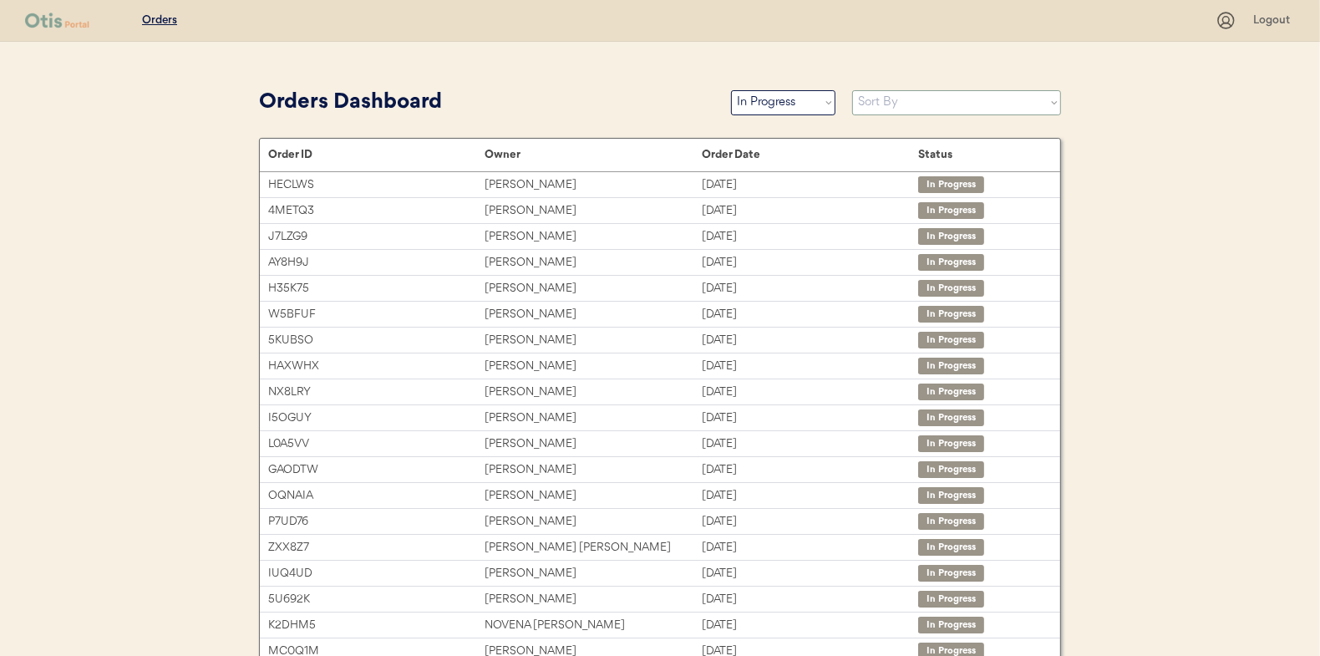
click at [875, 106] on select "Sort By Order Date (Newest → Oldest) Order Date (Oldest → Newest)" at bounding box center [956, 102] width 209 height 25
select select ""Order Date (Oldest → Newest)""
click at [852, 90] on select "Sort By Order Date (Newest → Oldest) Order Date (Oldest → Newest)" at bounding box center [956, 102] width 209 height 25
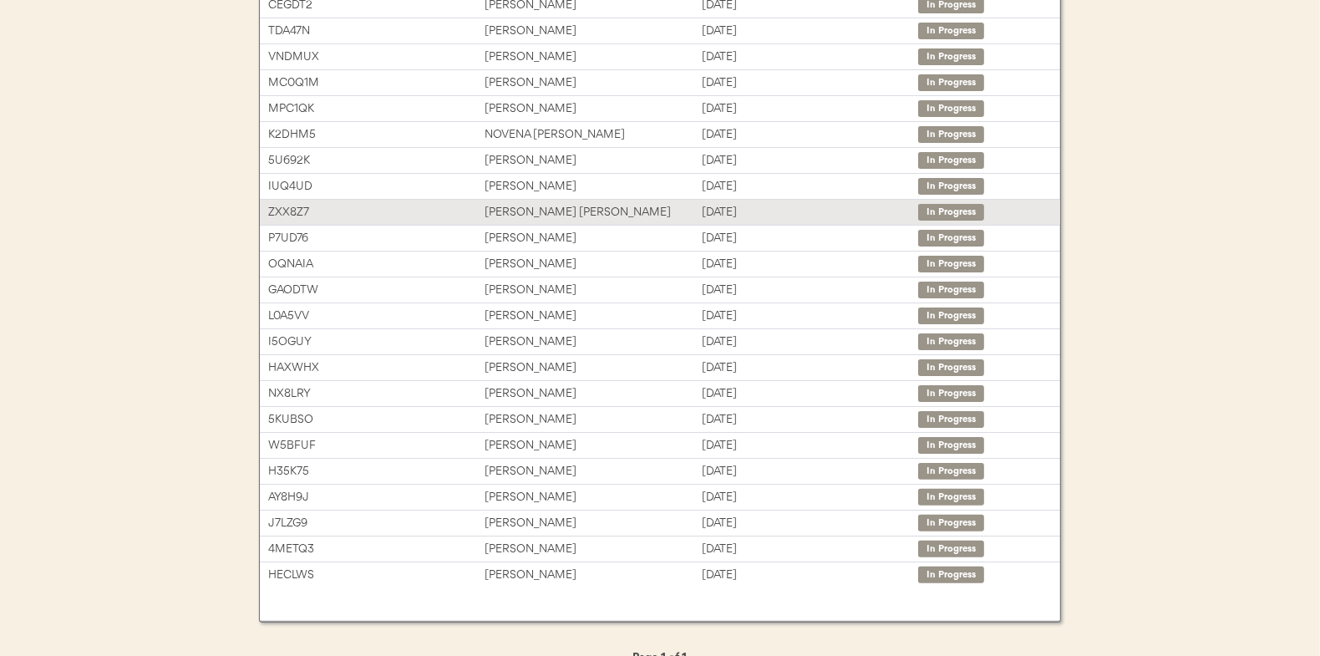
scroll to position [231, 0]
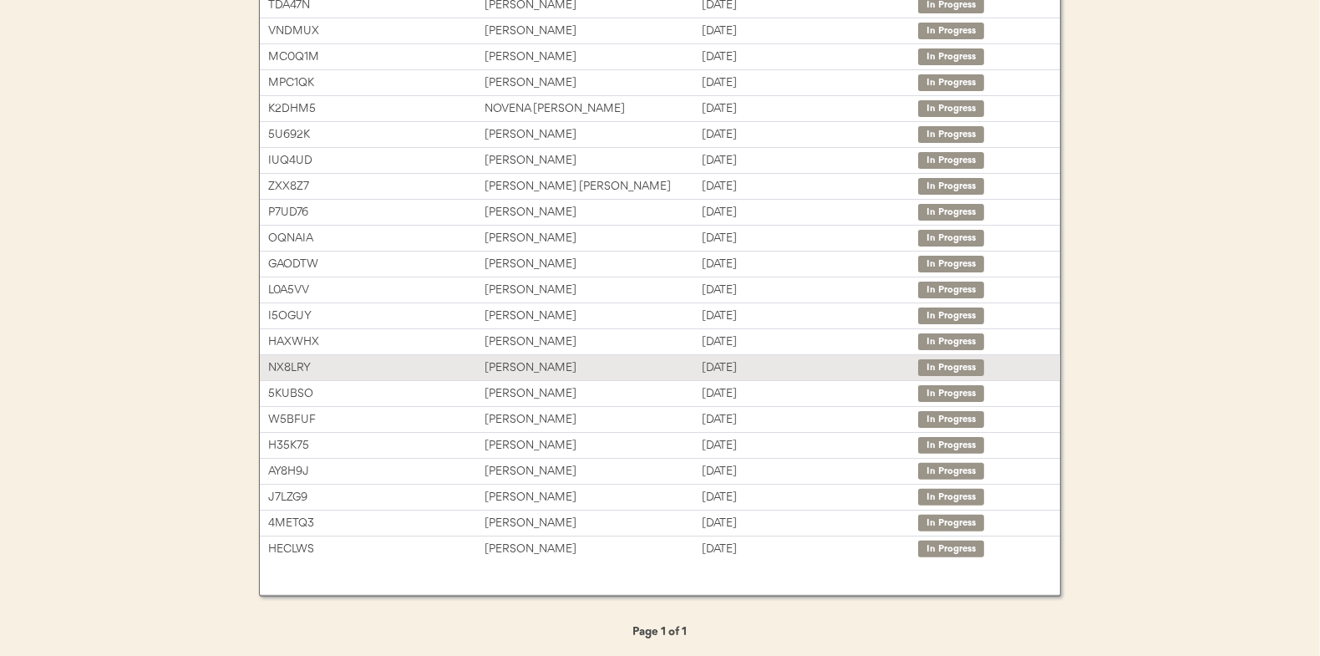
click at [528, 363] on div "Jennifer Braddy" at bounding box center [592, 367] width 216 height 19
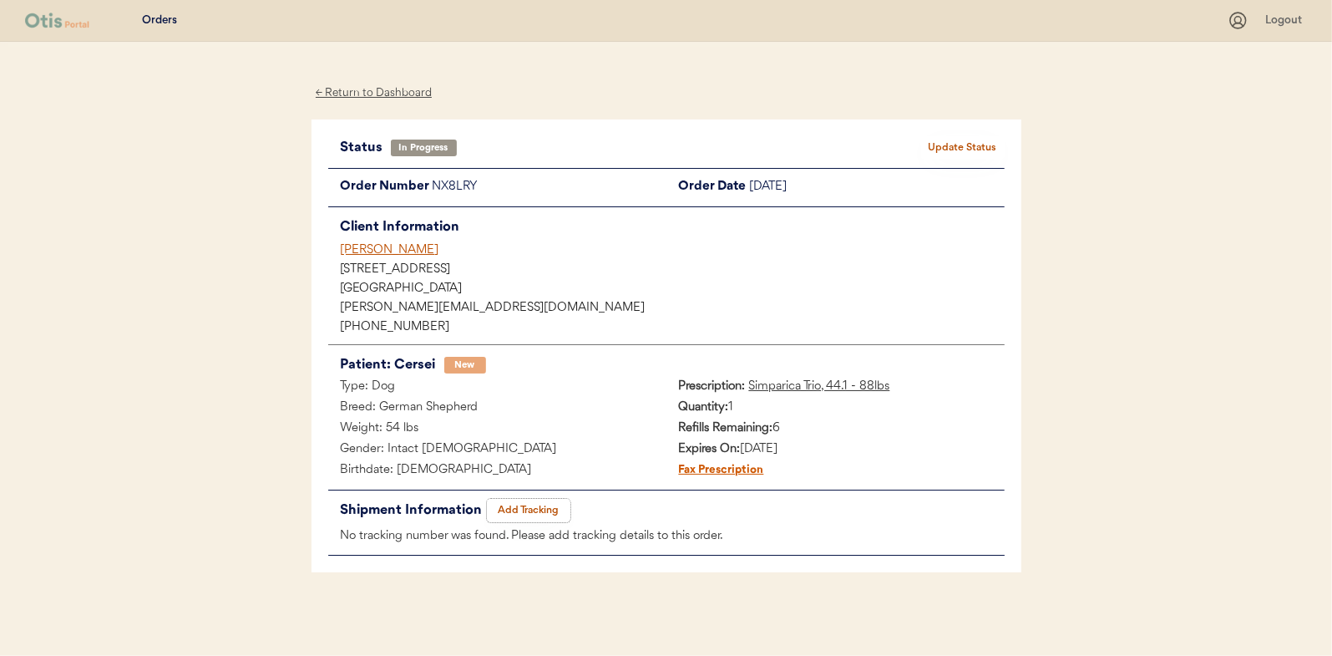
click at [545, 508] on button "Add Tracking" at bounding box center [529, 510] width 84 height 23
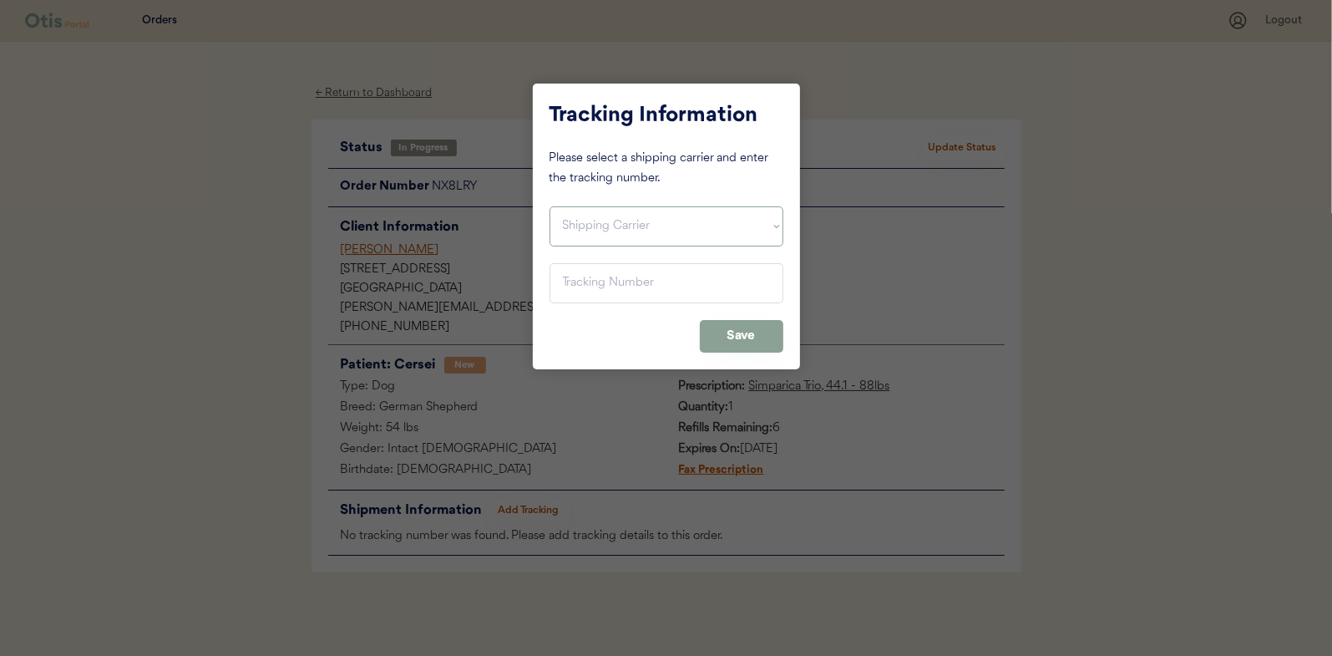
click at [589, 220] on select "Shipping Carrier FedEx FedEx Ground Economy UPS USPS" at bounding box center [667, 226] width 234 height 40
select select ""ups""
click at [550, 206] on select "Shipping Carrier FedEx FedEx Ground Economy UPS USPS" at bounding box center [667, 226] width 234 height 40
click at [577, 284] on input "input" at bounding box center [667, 283] width 234 height 40
paste input "1Z16X77E0209850910"
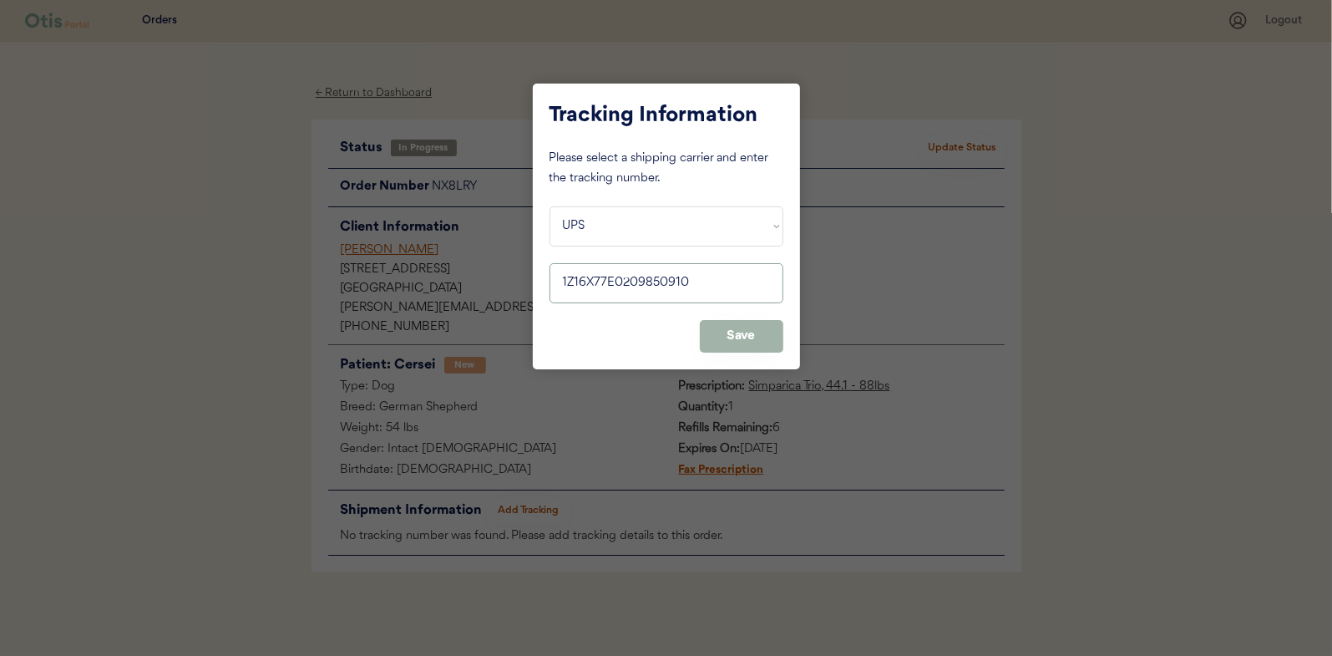
type input "1Z16X77E0209850910"
click at [739, 339] on button "Save" at bounding box center [742, 336] width 84 height 33
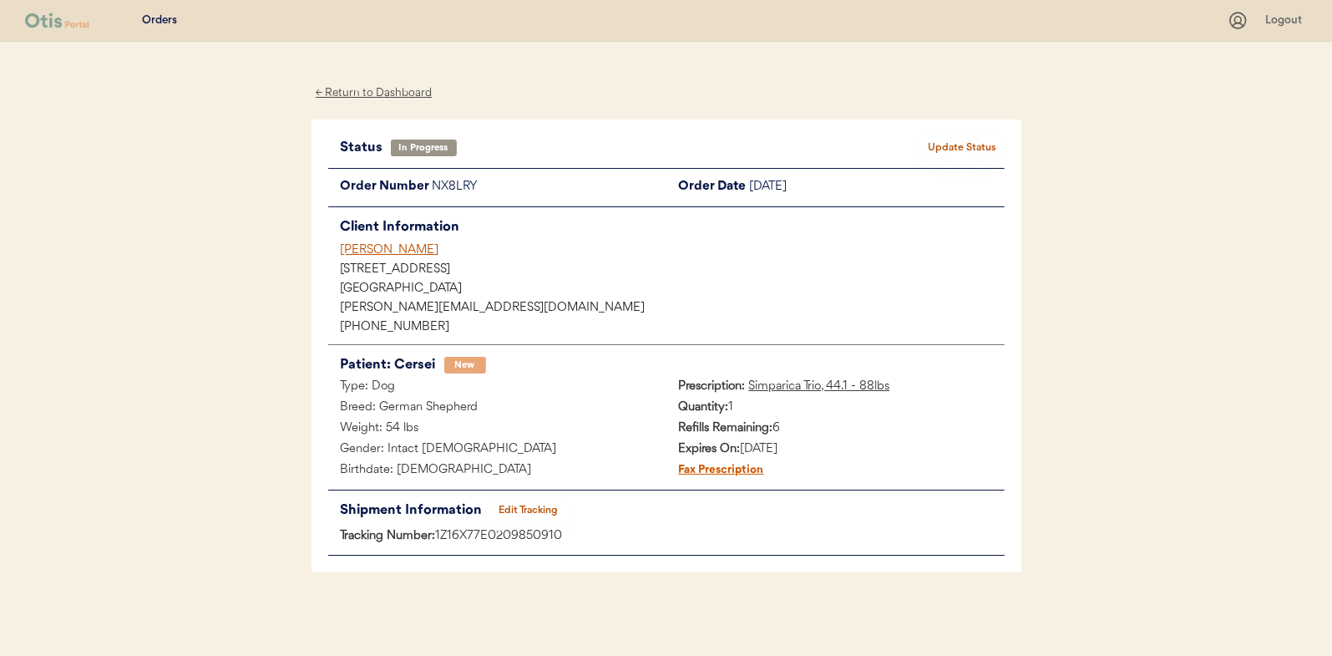
click at [971, 146] on button "Update Status" at bounding box center [963, 147] width 84 height 23
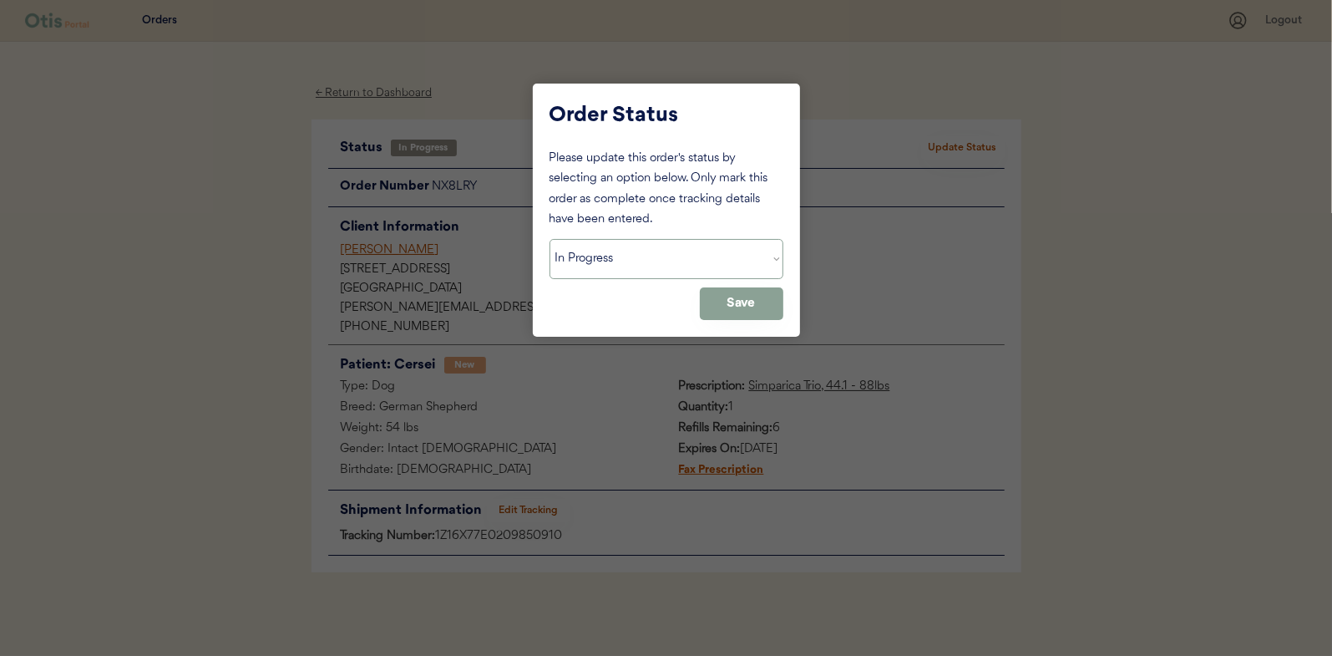
click at [599, 256] on select "Status On Hold New In Progress Complete Pending HW Consent Canceled" at bounding box center [667, 259] width 234 height 40
select select ""complete""
click at [550, 239] on select "Status On Hold New In Progress Complete Pending HW Consent Canceled" at bounding box center [667, 259] width 234 height 40
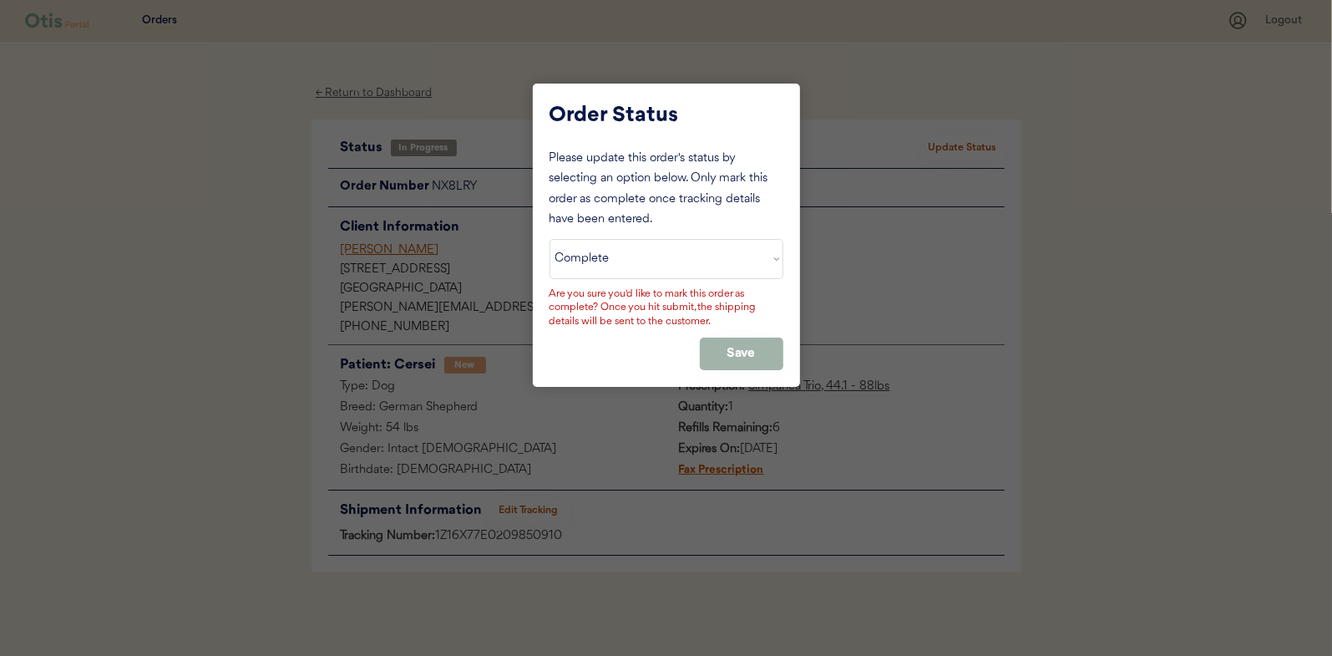
click at [757, 353] on button "Save" at bounding box center [742, 353] width 84 height 33
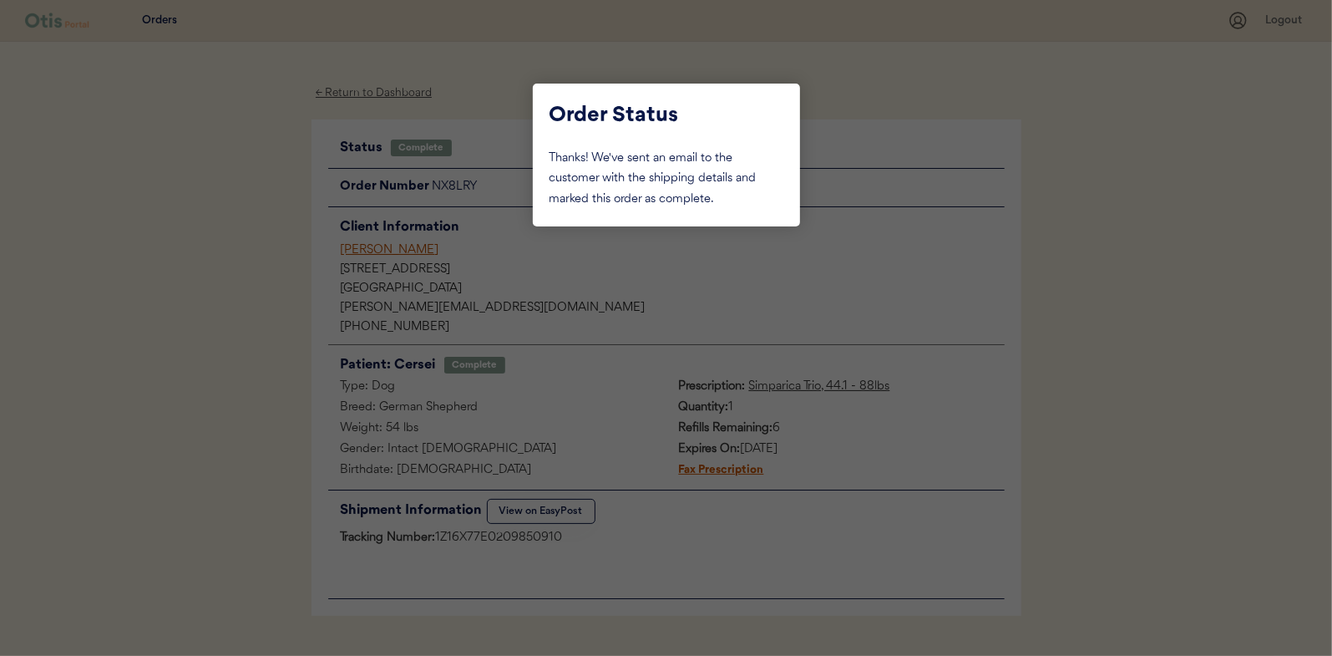
click at [189, 236] on div at bounding box center [666, 328] width 1332 height 656
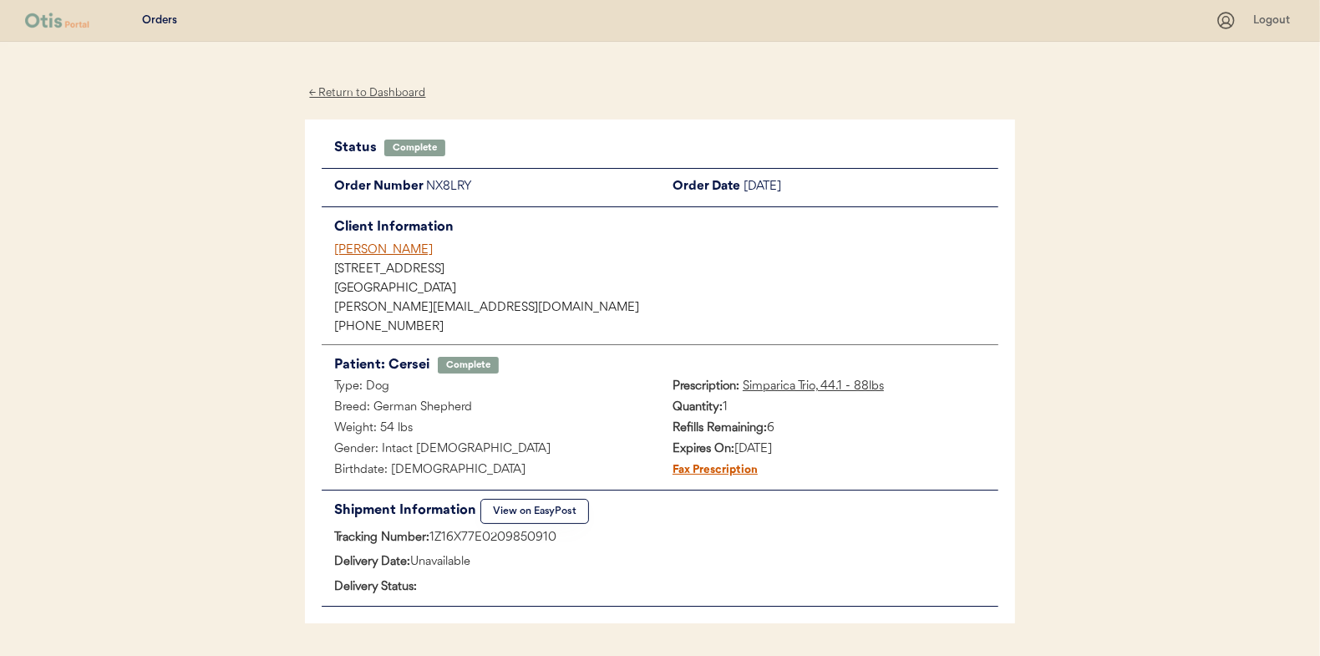
click at [355, 90] on div "← Return to Dashboard" at bounding box center [367, 93] width 125 height 19
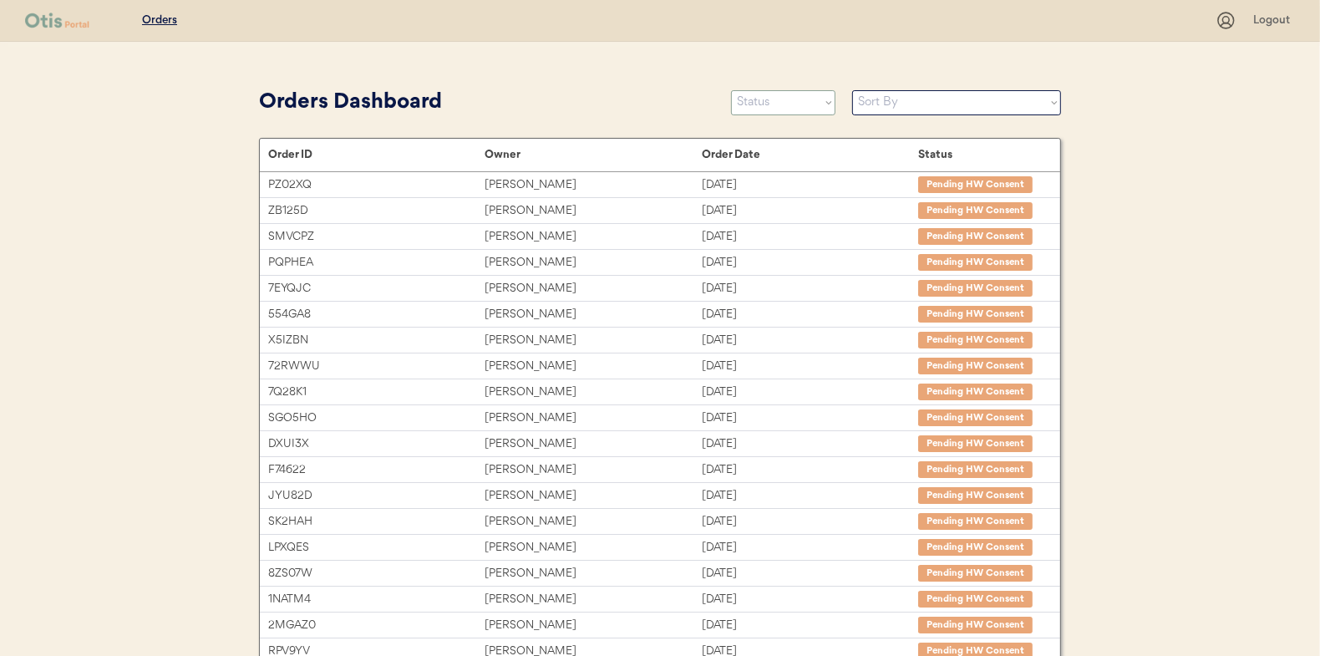
drag, startPoint x: 753, startPoint y: 102, endPoint x: 728, endPoint y: 106, distance: 25.4
click at [753, 102] on select "Status On Hold New In Progress Complete Pending HW Consent Canceled" at bounding box center [783, 102] width 104 height 25
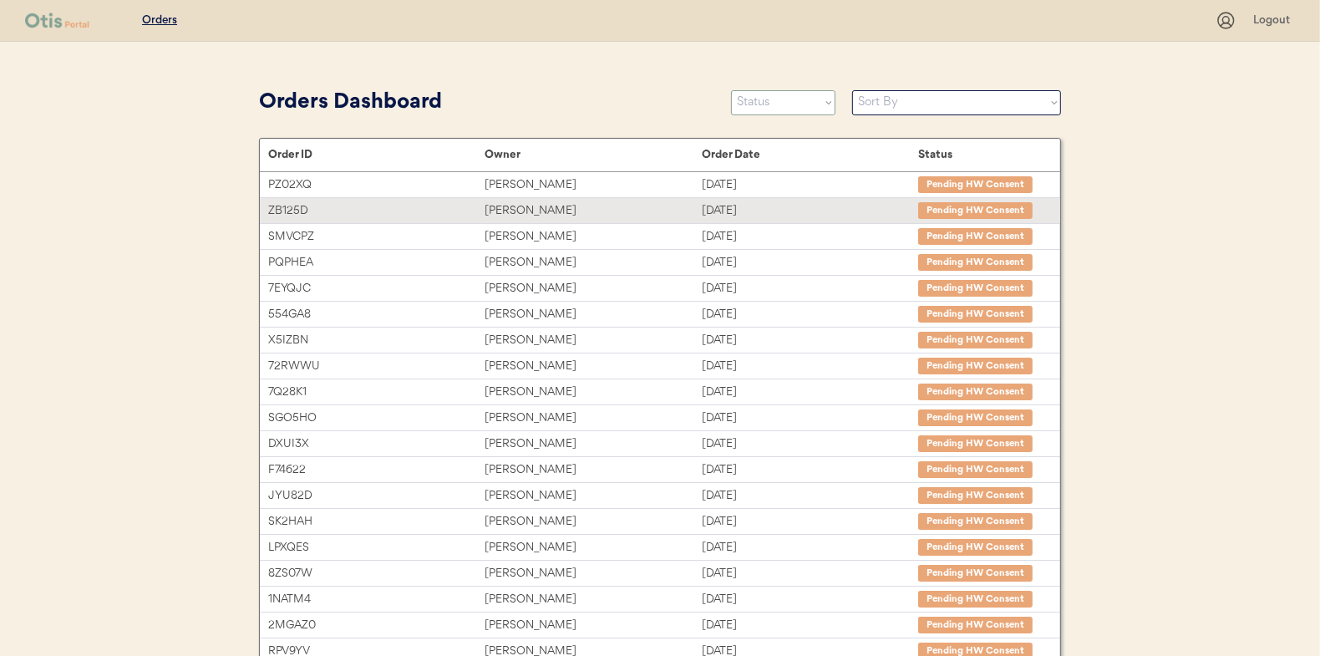
select select ""in_progress""
click at [731, 90] on select "Status On Hold New In Progress Complete Pending HW Consent Canceled" at bounding box center [783, 102] width 104 height 25
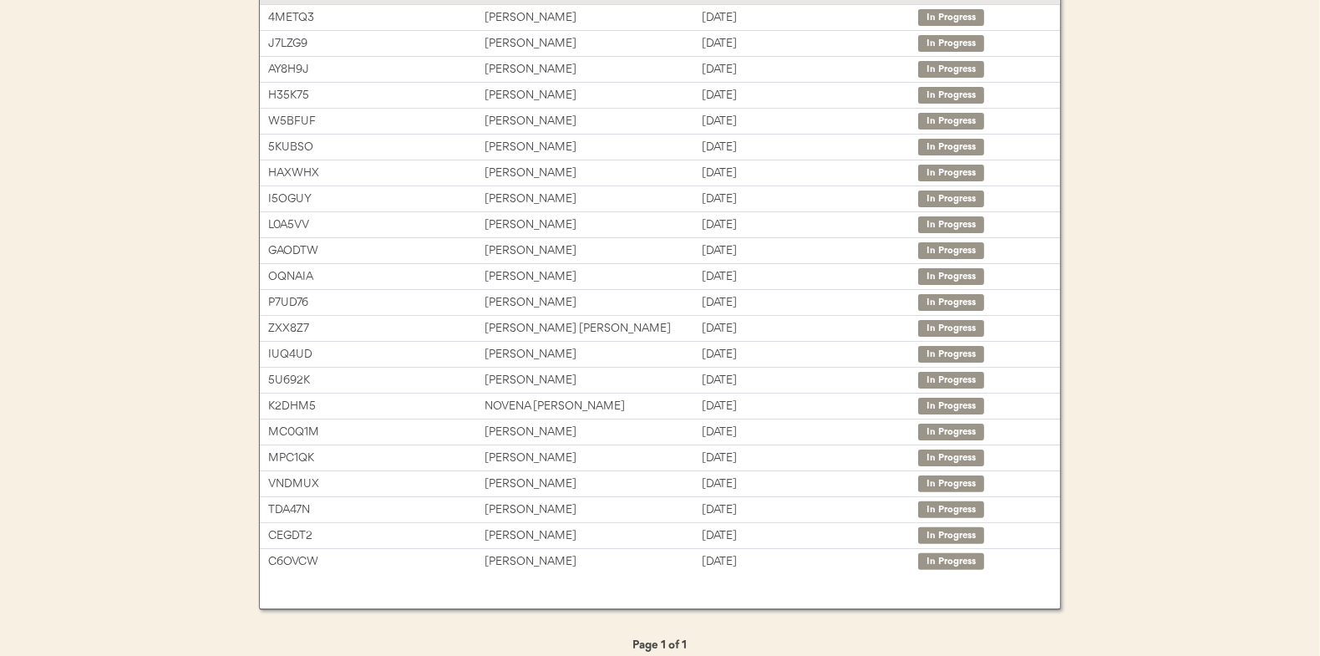
scroll to position [206, 0]
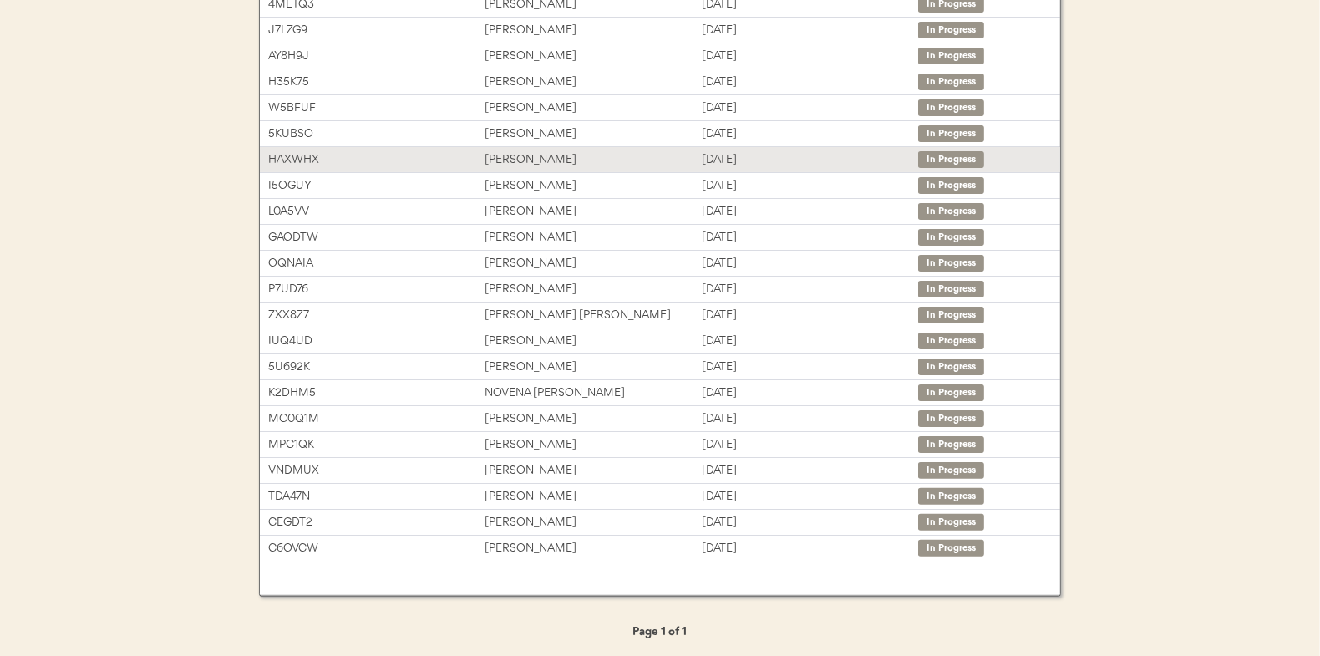
click at [514, 155] on div "[PERSON_NAME]" at bounding box center [592, 159] width 216 height 19
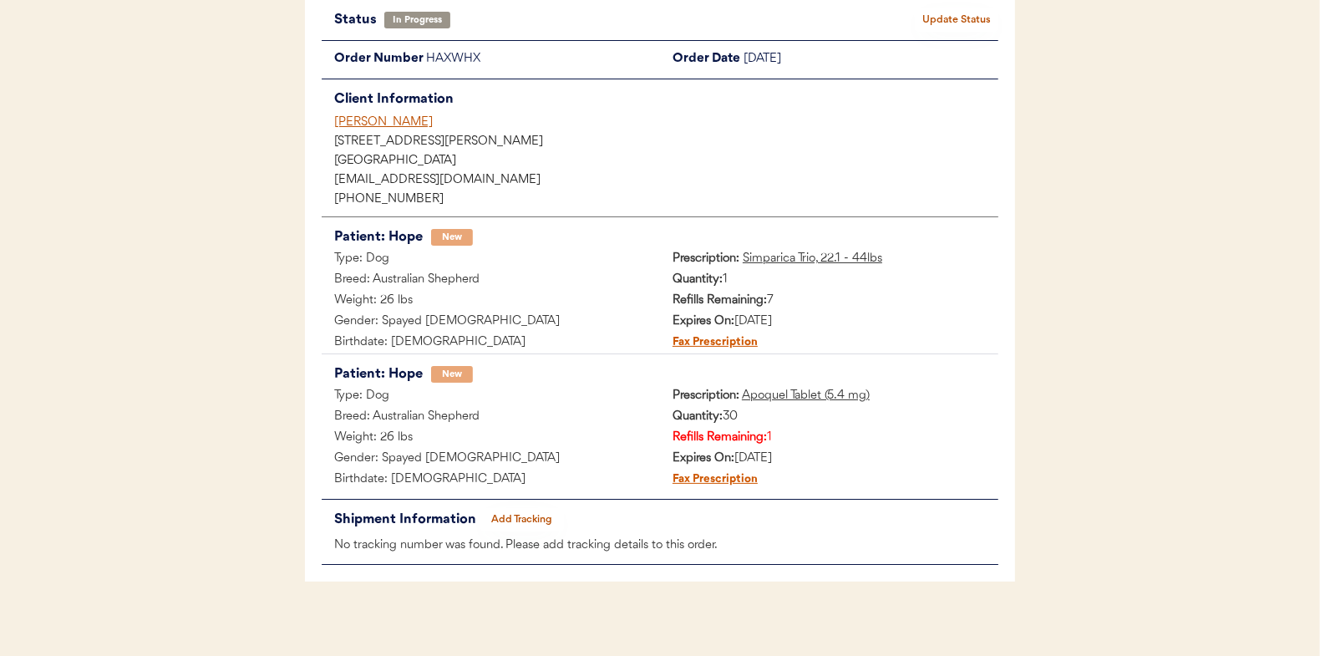
scroll to position [136, 0]
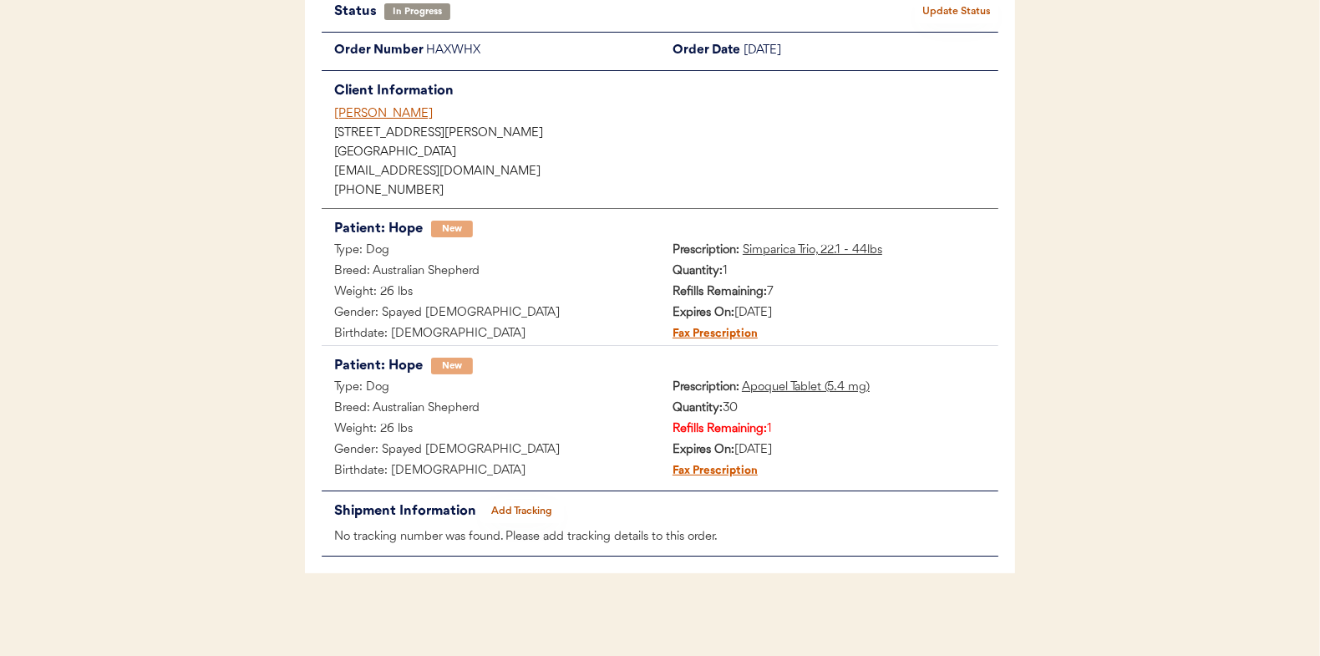
click at [519, 509] on button "Add Tracking" at bounding box center [522, 510] width 84 height 23
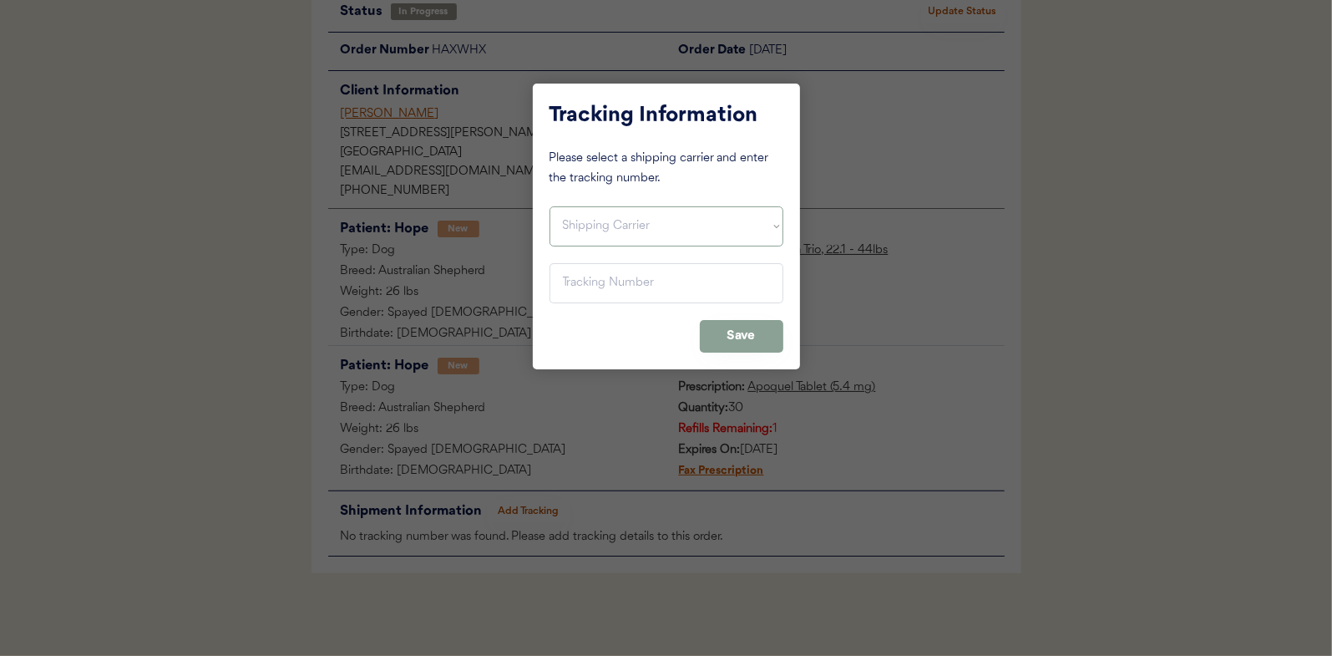
click at [588, 229] on select "Shipping Carrier FedEx FedEx Ground Economy UPS USPS" at bounding box center [667, 226] width 234 height 40
select select ""usps""
click at [550, 206] on select "Shipping Carrier FedEx FedEx Ground Economy UPS USPS" at bounding box center [667, 226] width 234 height 40
click at [575, 285] on input "input" at bounding box center [667, 283] width 234 height 40
paste input "9400150105497039688609"
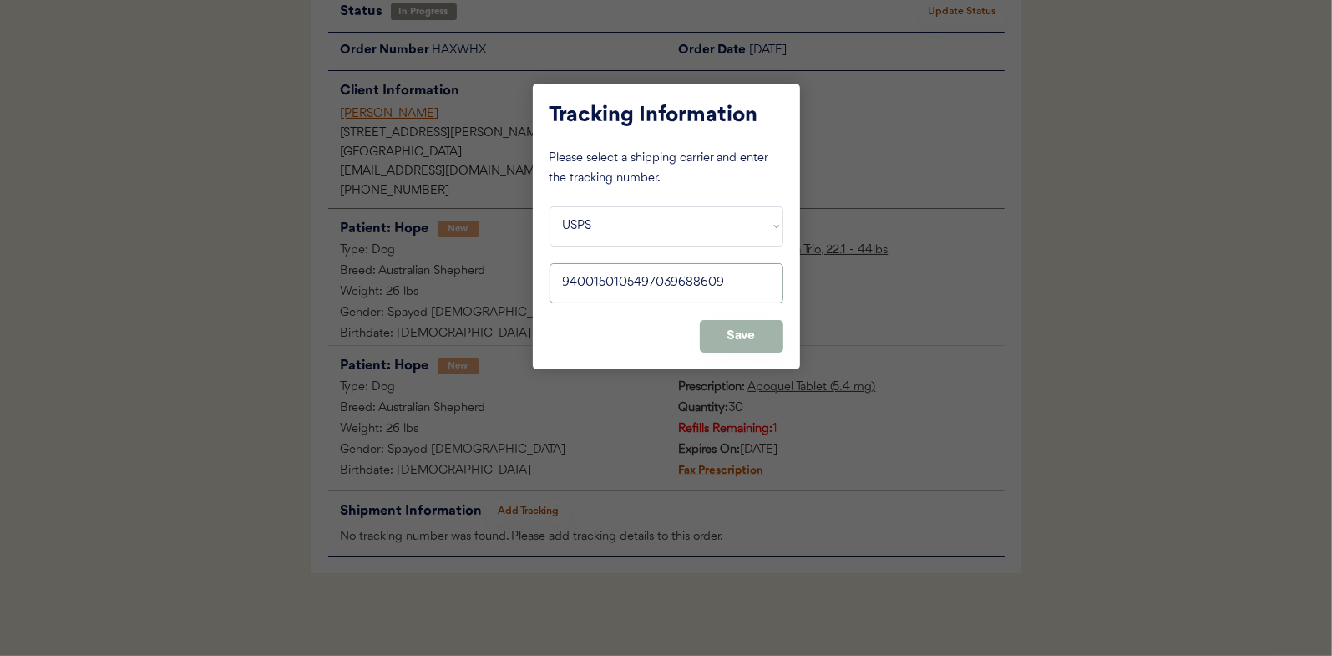
type input "9400150105497039688609"
click at [732, 332] on button "Save" at bounding box center [742, 336] width 84 height 33
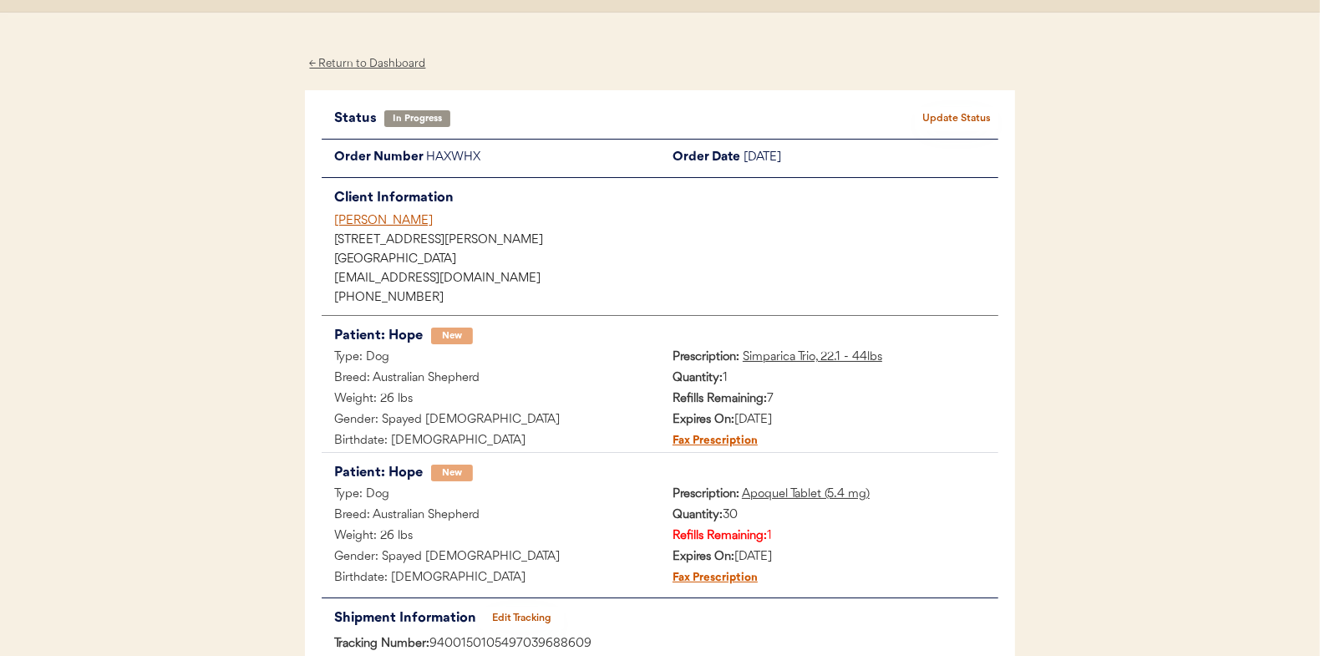
scroll to position [0, 0]
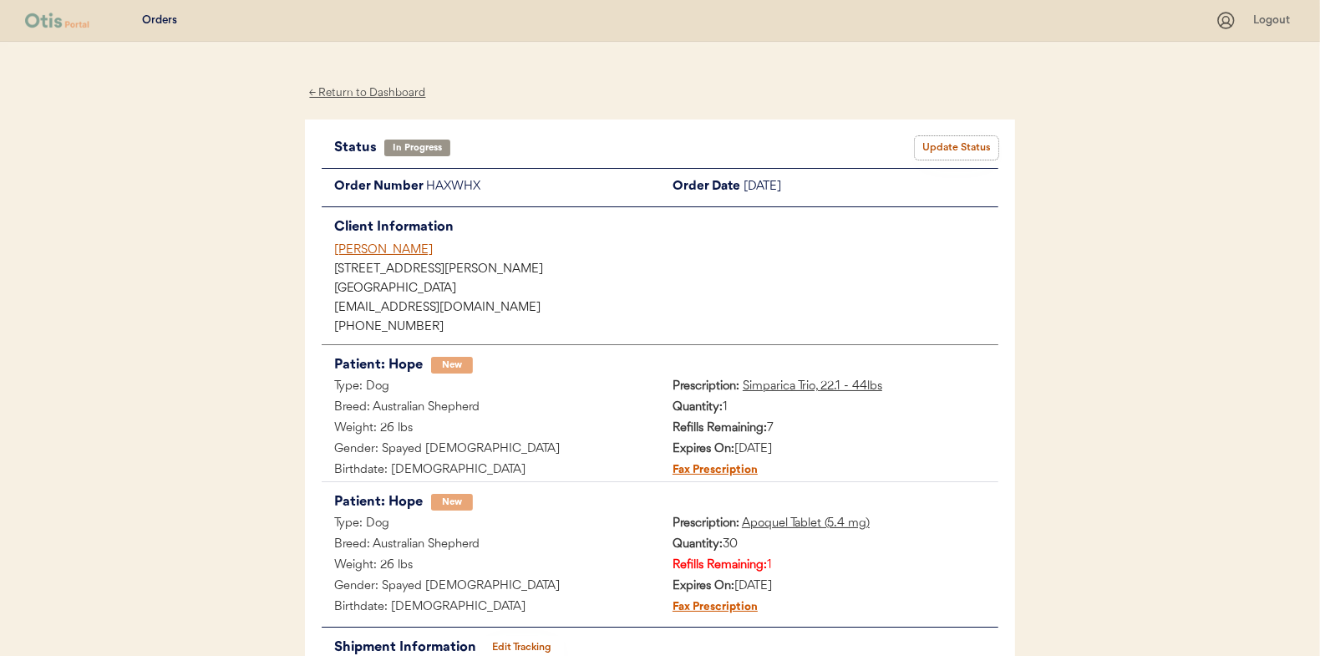
click at [958, 137] on button "Update Status" at bounding box center [957, 147] width 84 height 23
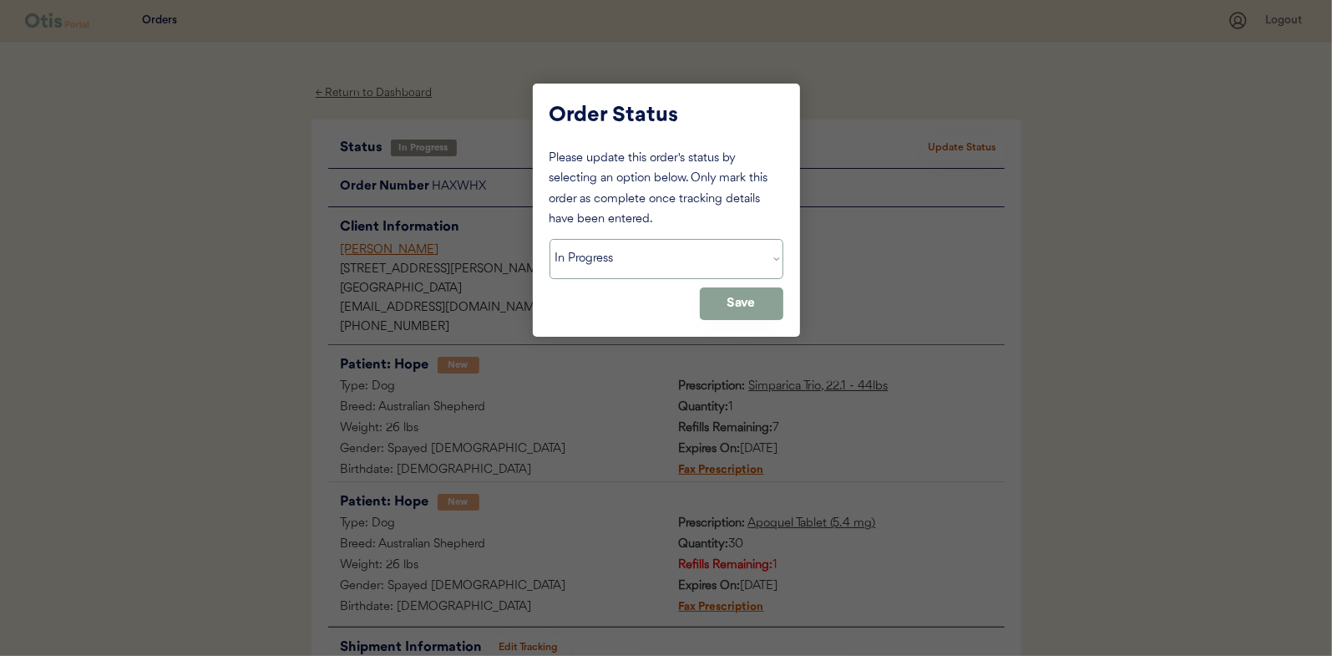
click at [587, 259] on select "Status On Hold New In Progress Complete Pending HW Consent Canceled" at bounding box center [667, 259] width 234 height 40
select select ""complete""
click at [550, 239] on select "Status On Hold New In Progress Complete Pending HW Consent Canceled" at bounding box center [667, 259] width 234 height 40
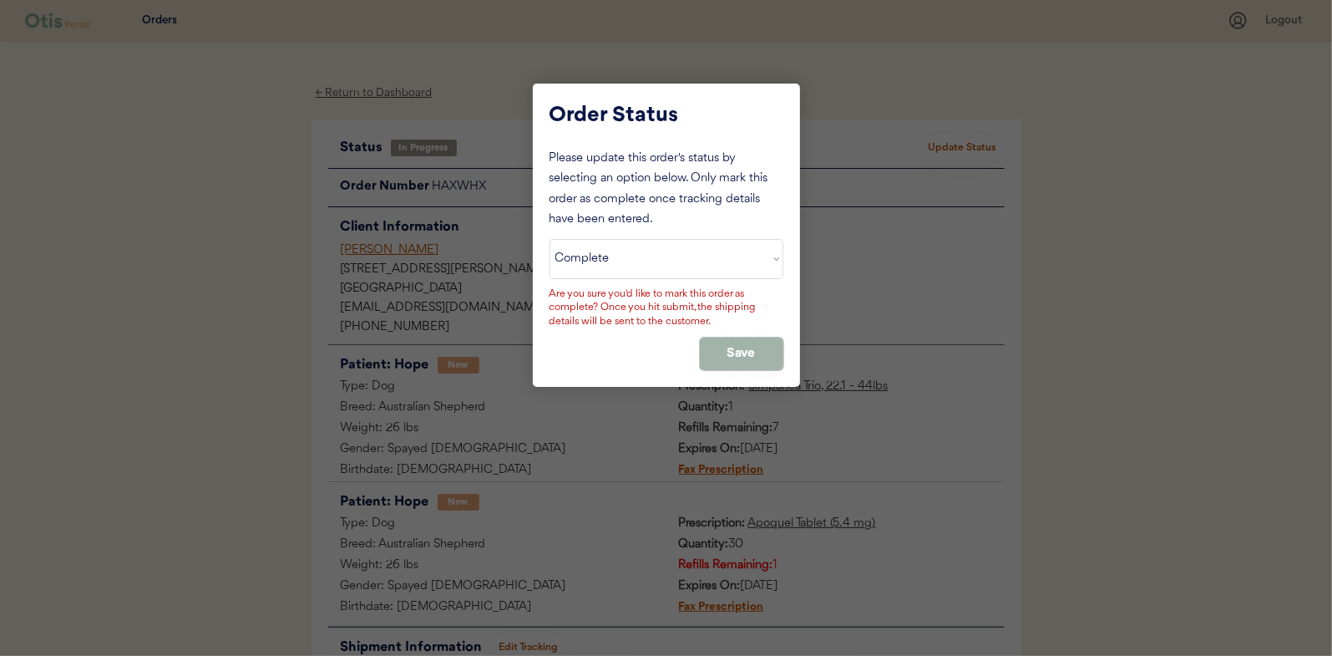
click at [722, 351] on button "Save" at bounding box center [742, 353] width 84 height 33
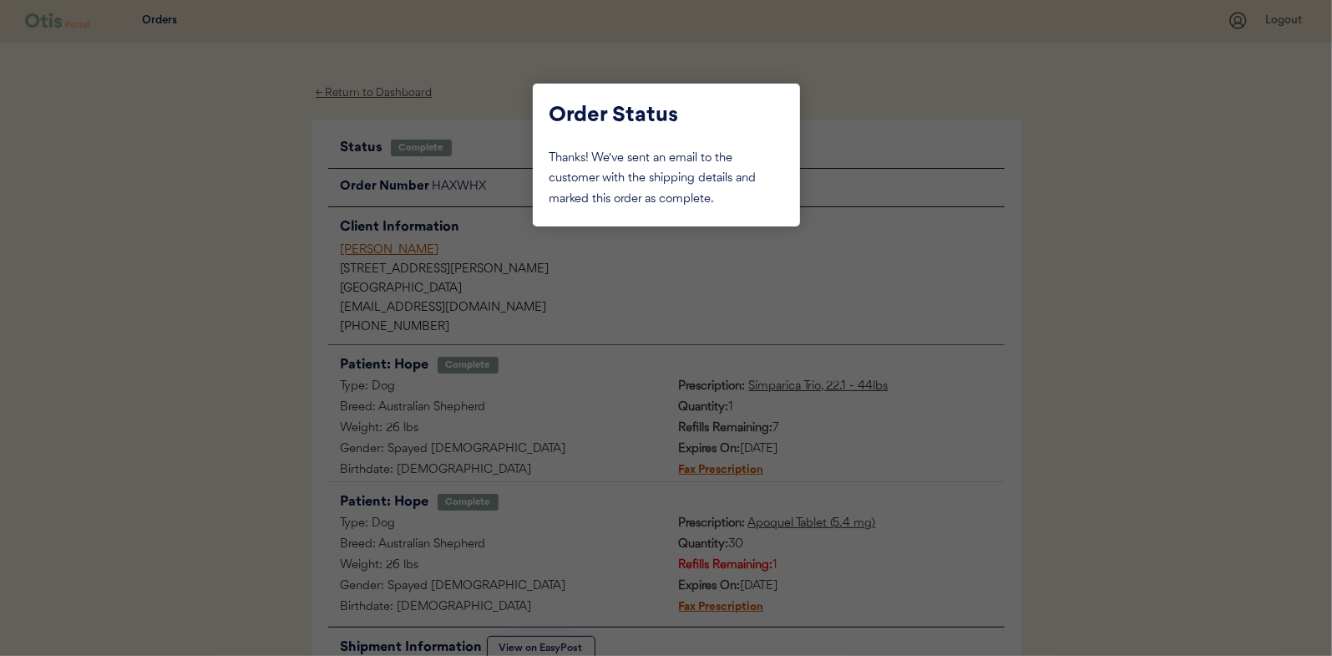
click at [259, 234] on div at bounding box center [666, 328] width 1332 height 656
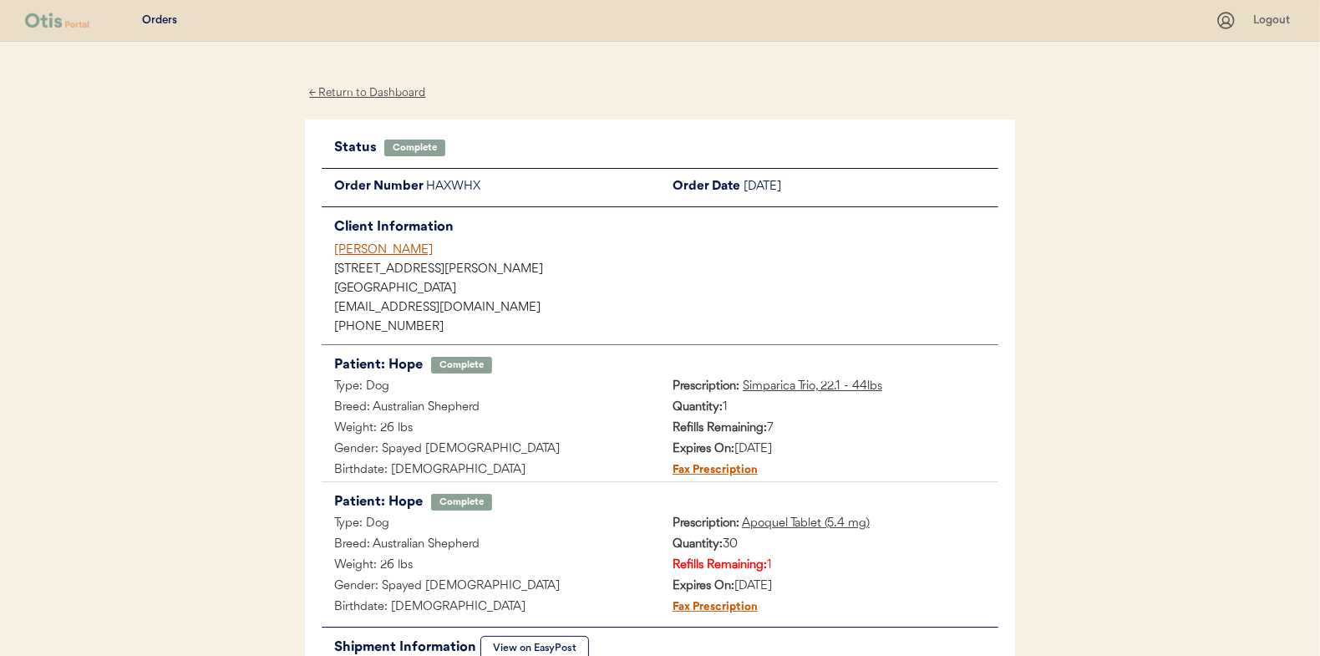
click at [372, 90] on div "← Return to Dashboard" at bounding box center [367, 93] width 125 height 19
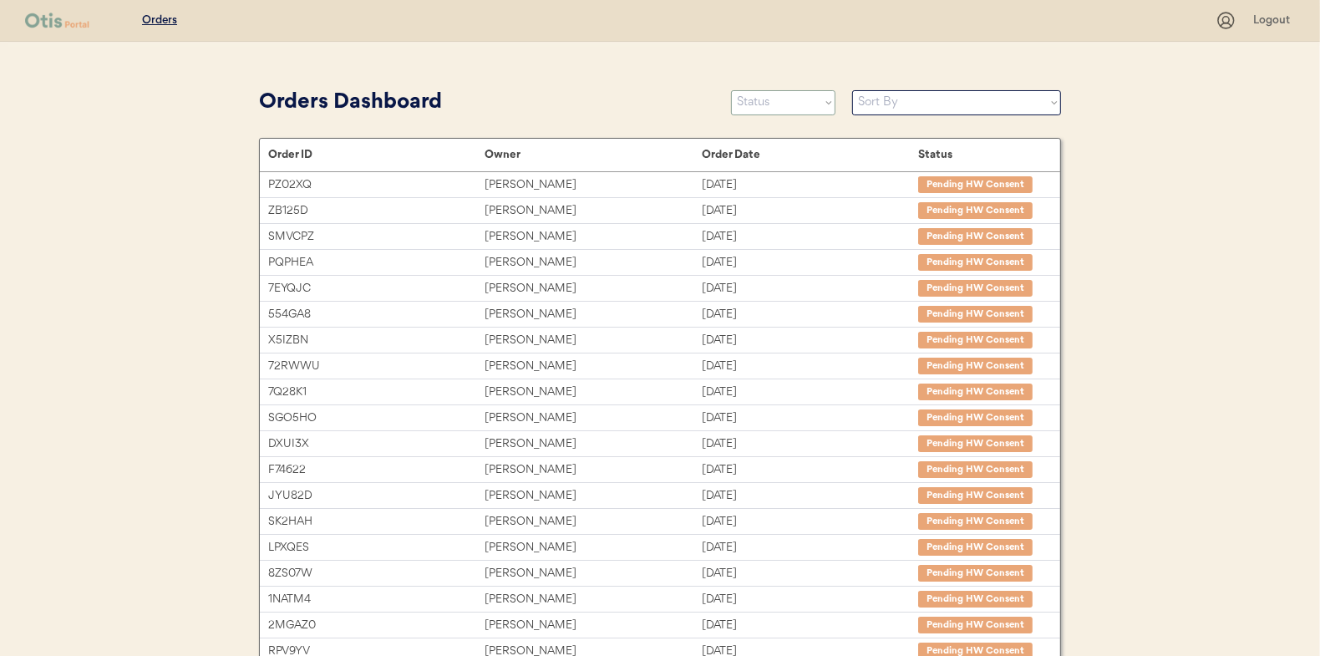
click at [764, 111] on select "Status On Hold New In Progress Complete Pending HW Consent Canceled" at bounding box center [783, 102] width 104 height 25
select select ""in_progress""
click at [731, 90] on select "Status On Hold New In Progress Complete Pending HW Consent Canceled" at bounding box center [783, 102] width 104 height 25
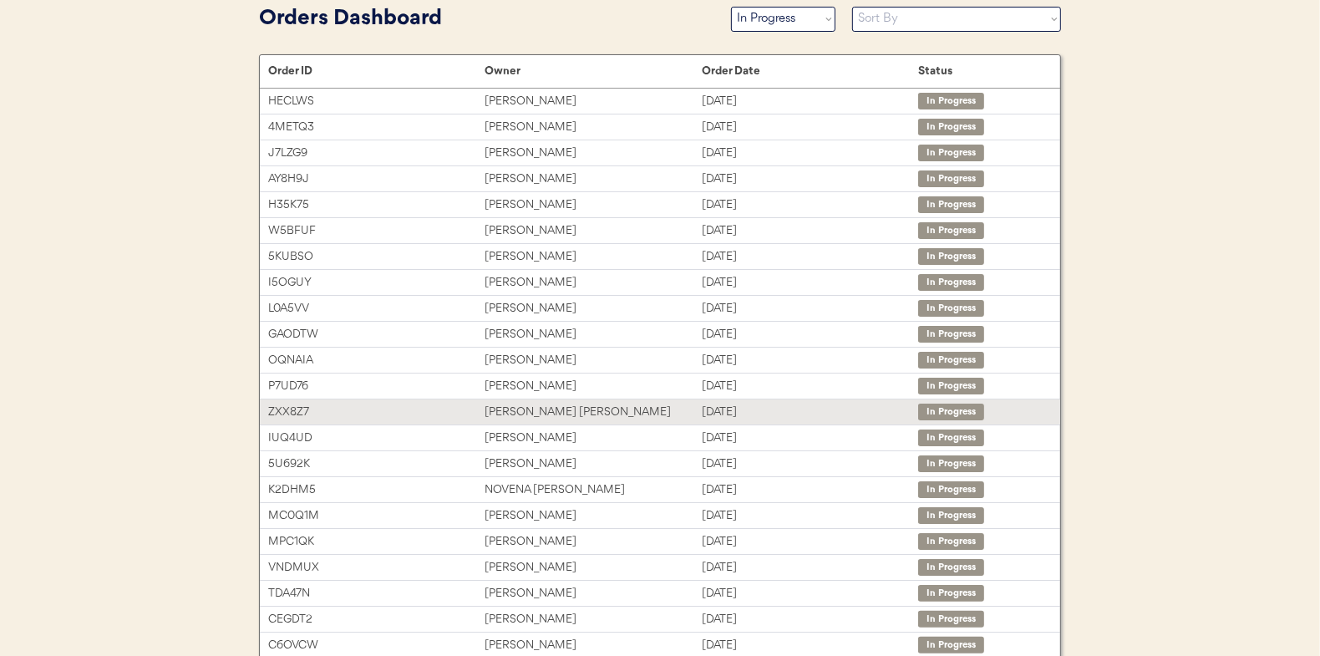
scroll to position [167, 0]
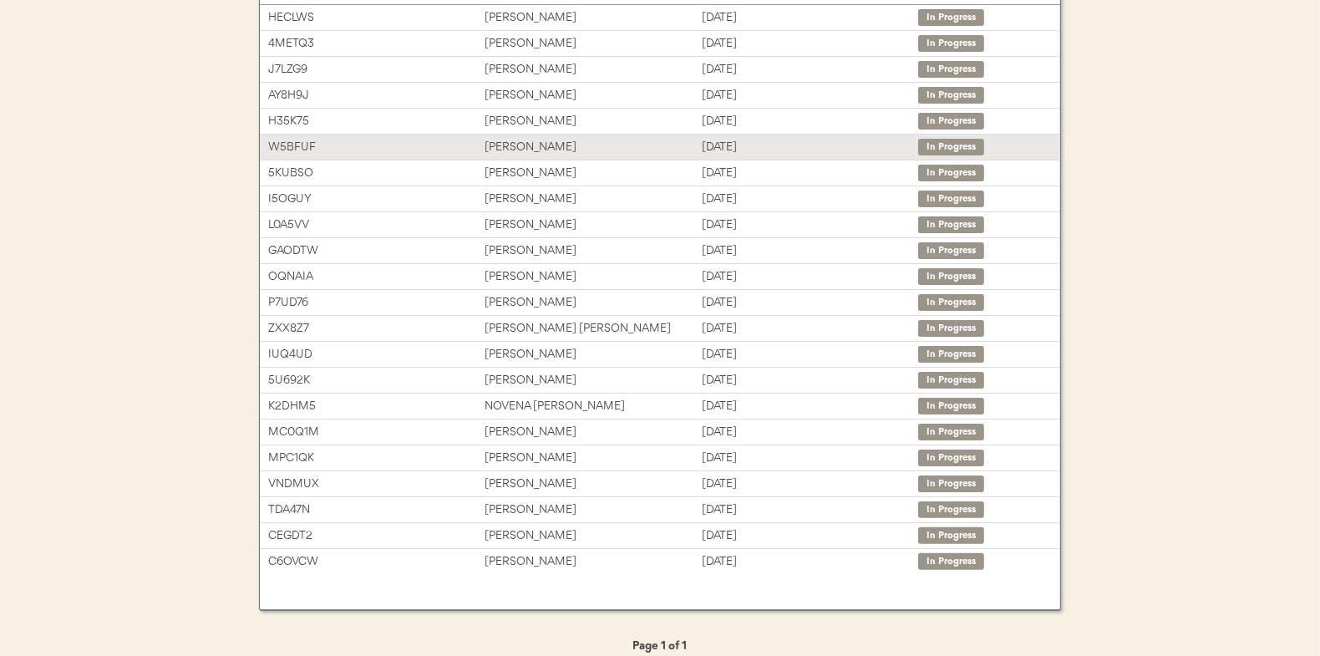
click at [503, 140] on div "[PERSON_NAME]" at bounding box center [592, 147] width 216 height 19
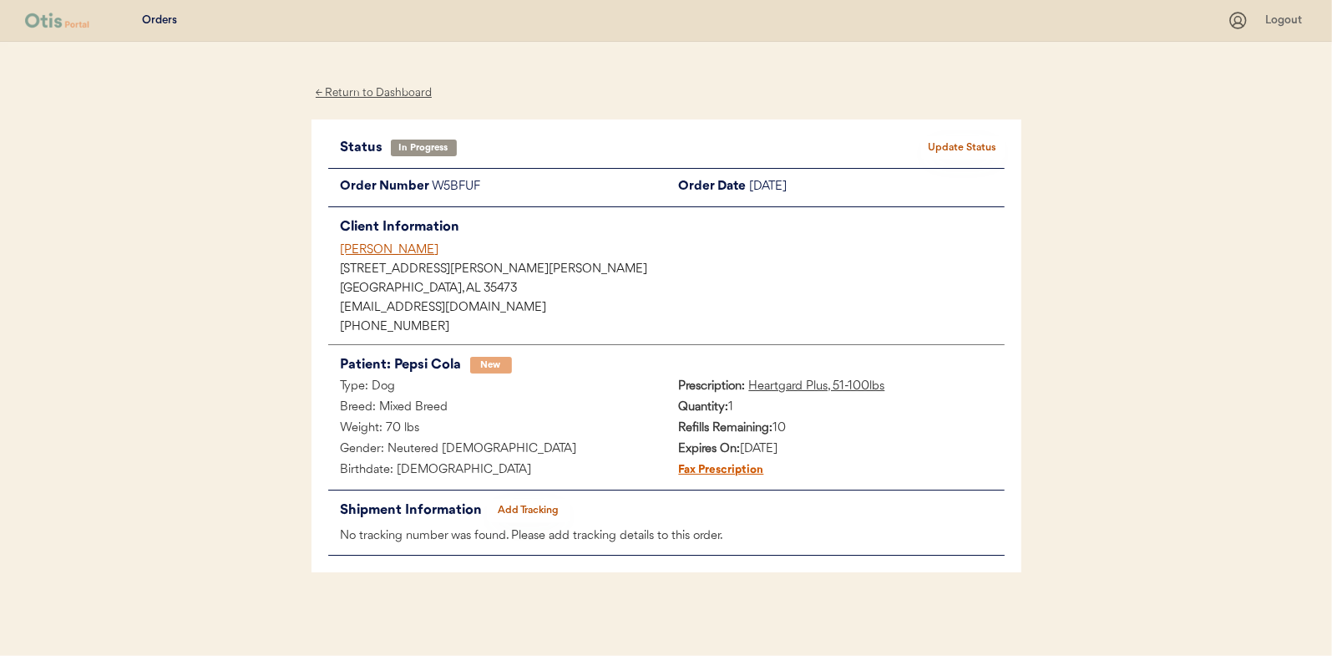
click at [515, 502] on button "Add Tracking" at bounding box center [529, 510] width 84 height 23
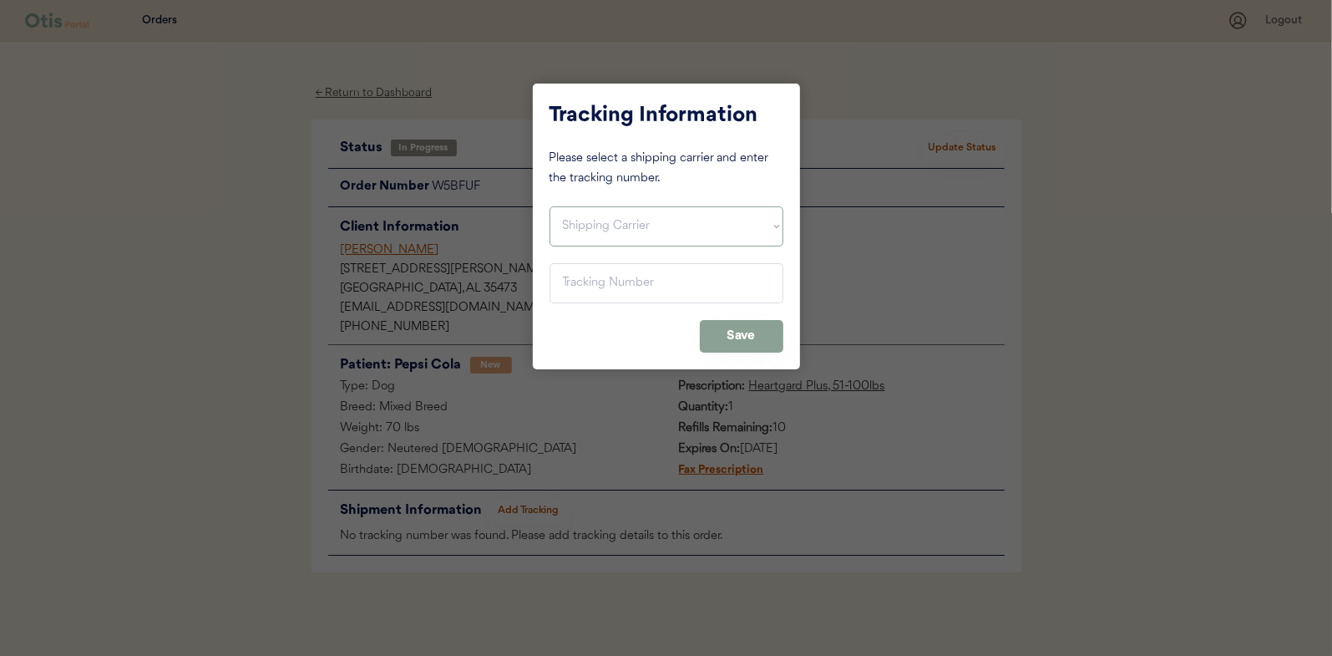
click at [598, 225] on select "Shipping Carrier FedEx FedEx Ground Economy UPS USPS" at bounding box center [667, 226] width 234 height 40
select select ""usps""
click at [550, 206] on select "Shipping Carrier FedEx FedEx Ground Economy UPS USPS" at bounding box center [667, 226] width 234 height 40
click at [555, 280] on input "input" at bounding box center [667, 283] width 234 height 40
paste input "9400150105800039424809"
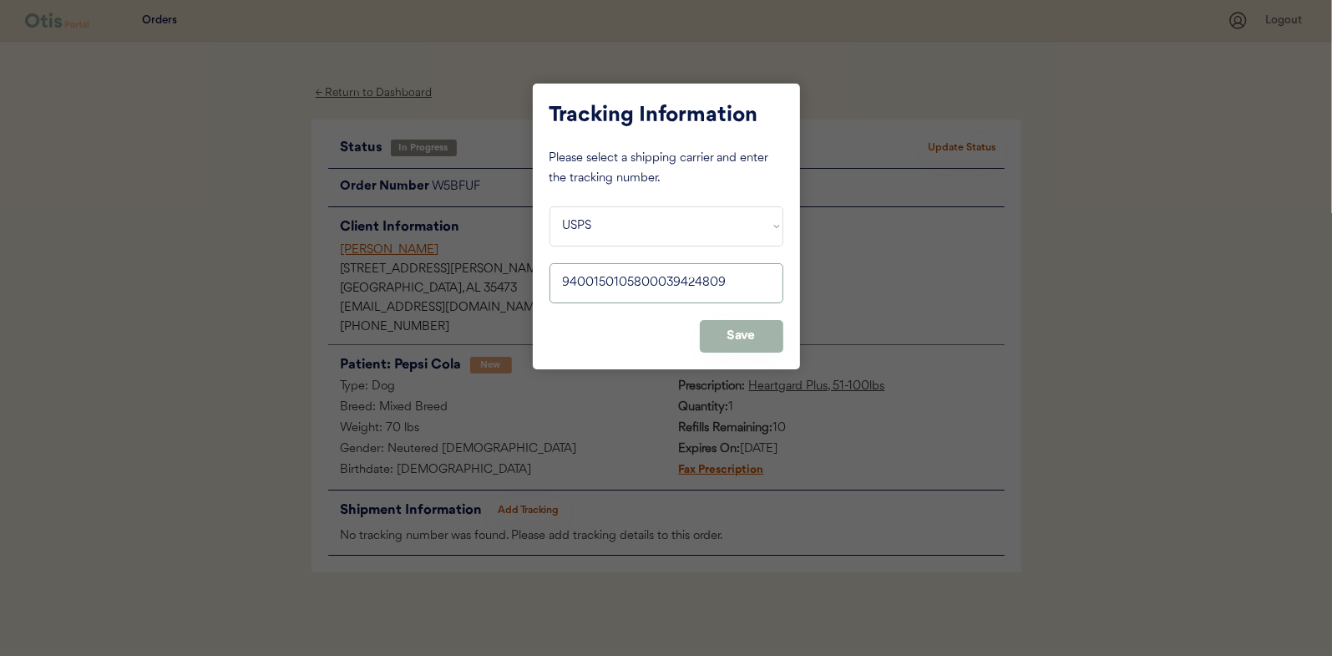
type input "9400150105800039424809"
click at [748, 332] on button "Save" at bounding box center [742, 336] width 84 height 33
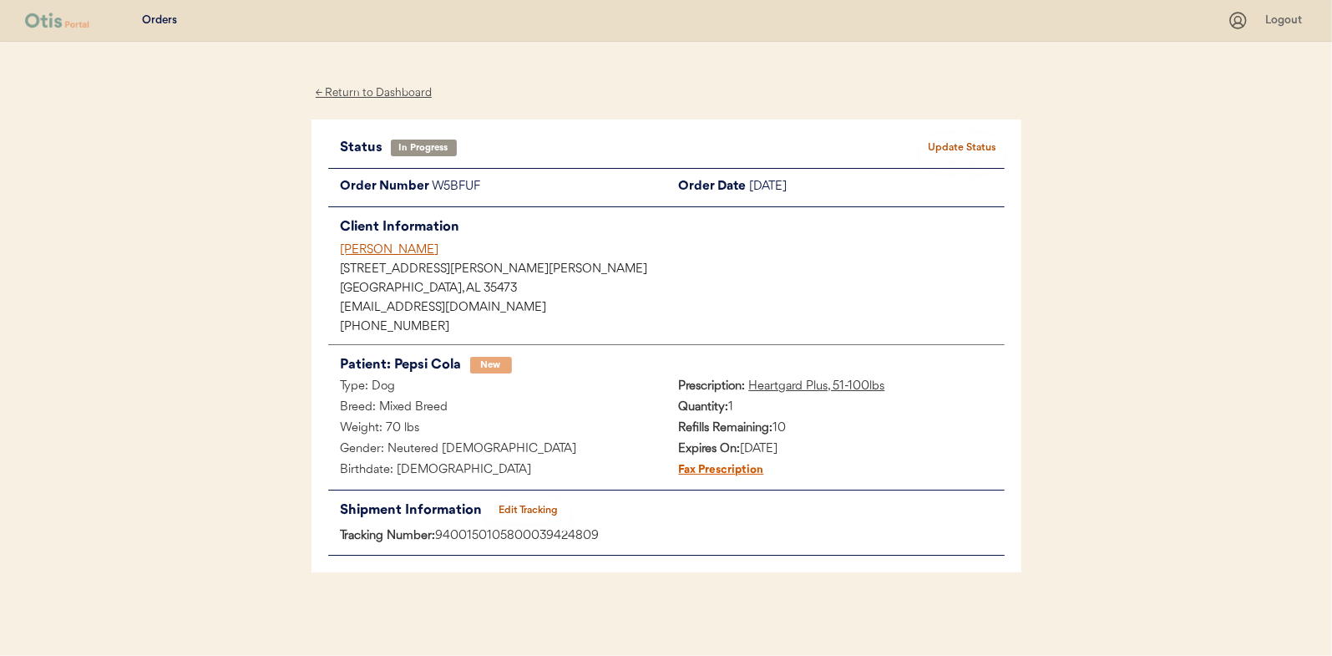
click at [979, 145] on button "Update Status" at bounding box center [963, 147] width 84 height 23
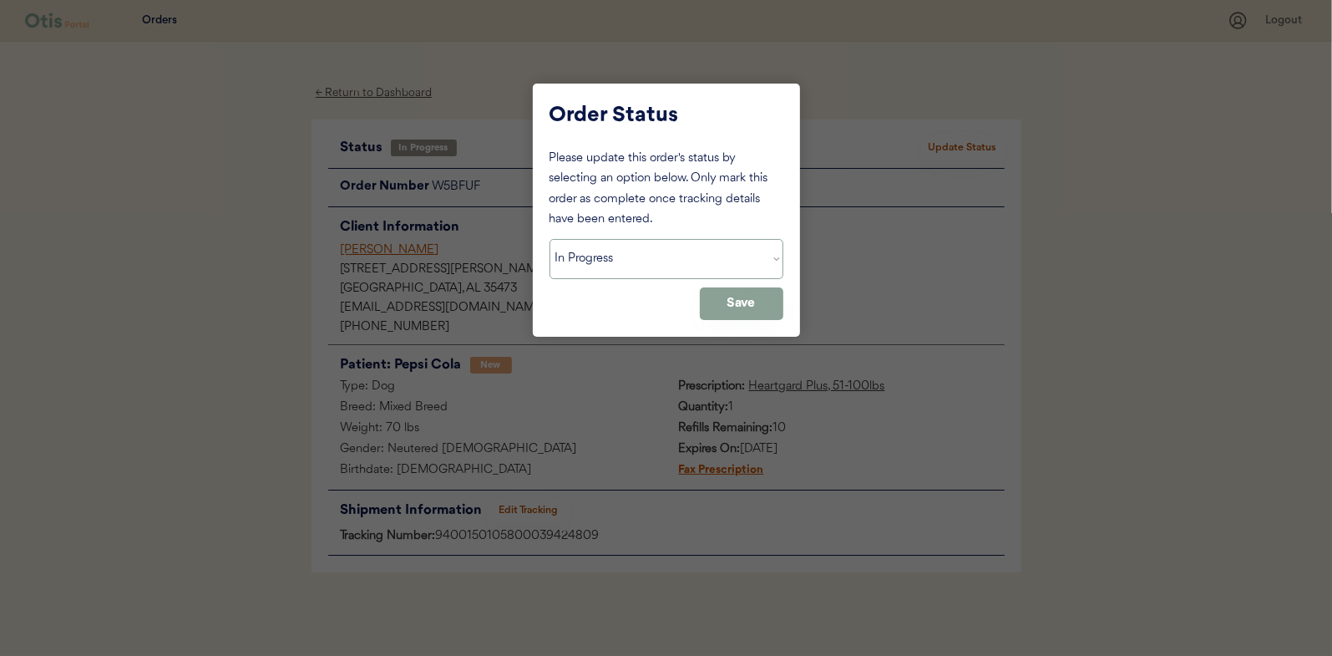
click at [636, 264] on select "Status On Hold New In Progress Complete Pending HW Consent Canceled" at bounding box center [667, 259] width 234 height 40
select select ""complete""
click at [550, 239] on select "Status On Hold New In Progress Complete Pending HW Consent Canceled" at bounding box center [667, 259] width 234 height 40
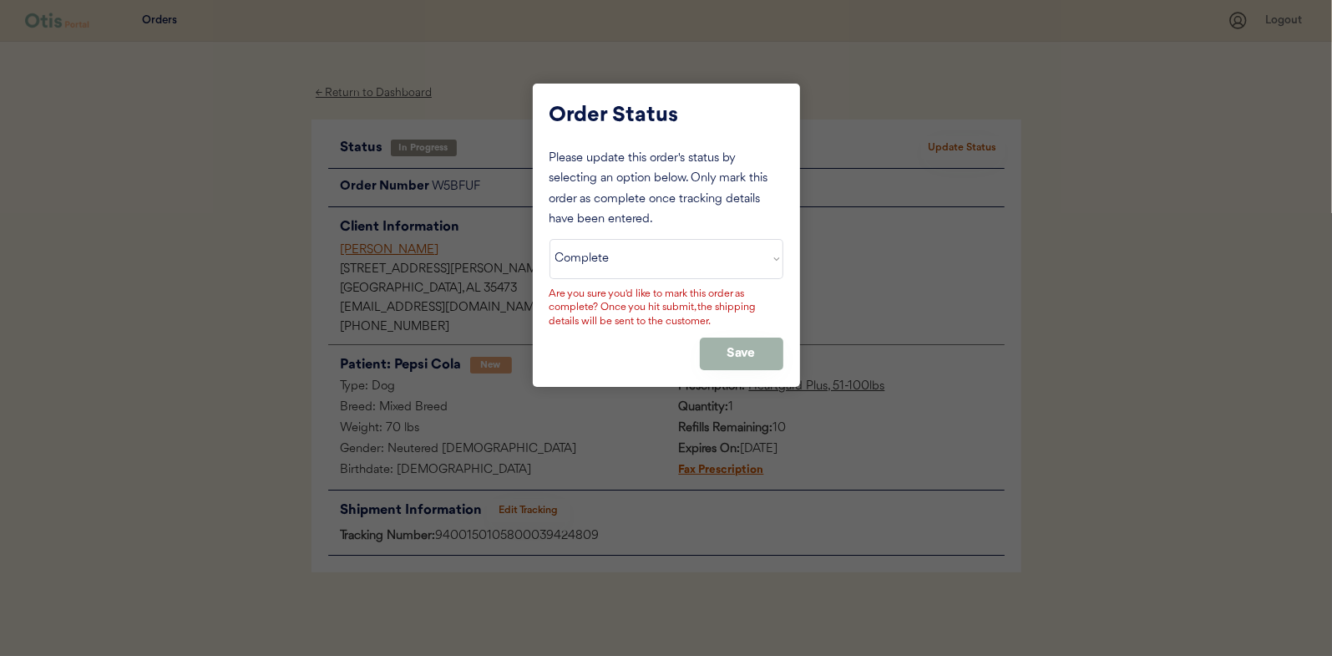
click at [723, 352] on button "Save" at bounding box center [742, 353] width 84 height 33
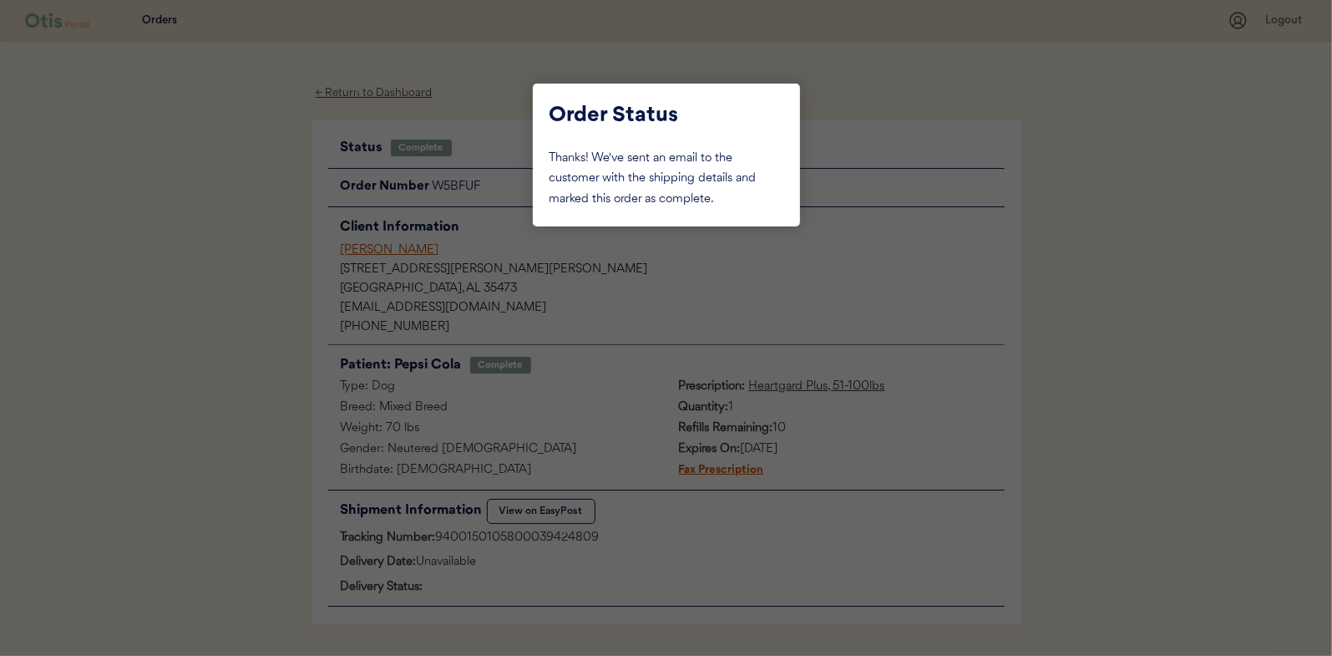
click at [211, 186] on div at bounding box center [666, 328] width 1332 height 656
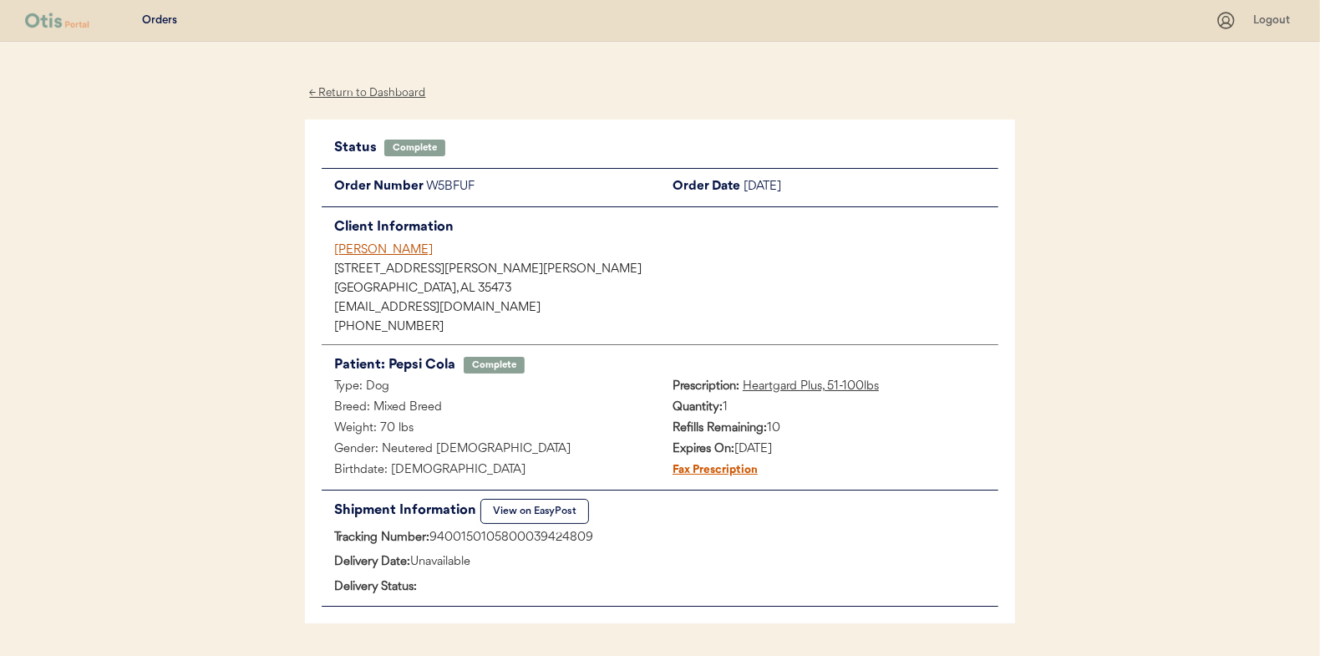
click at [386, 89] on div "← Return to Dashboard" at bounding box center [367, 93] width 125 height 19
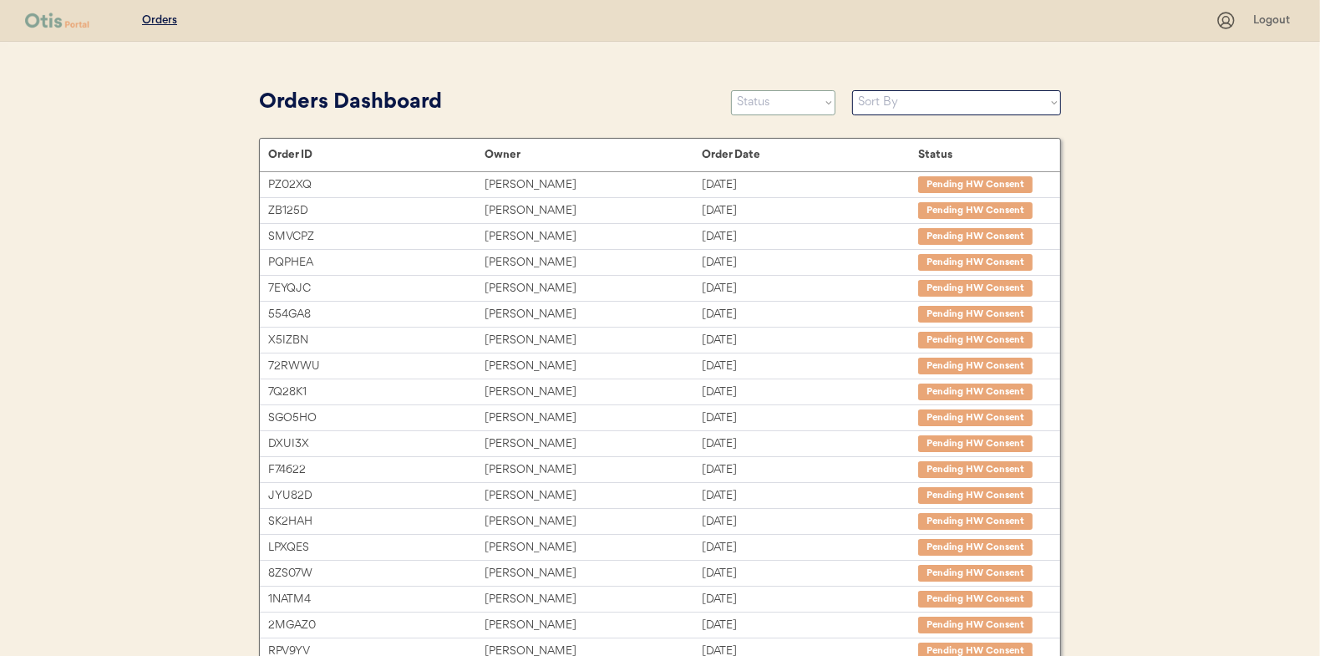
click at [754, 103] on select "Status On Hold New In Progress Complete Pending HW Consent Canceled" at bounding box center [783, 102] width 104 height 25
select select ""in_progress""
click at [731, 90] on select "Status On Hold New In Progress Complete Pending HW Consent Canceled" at bounding box center [783, 102] width 104 height 25
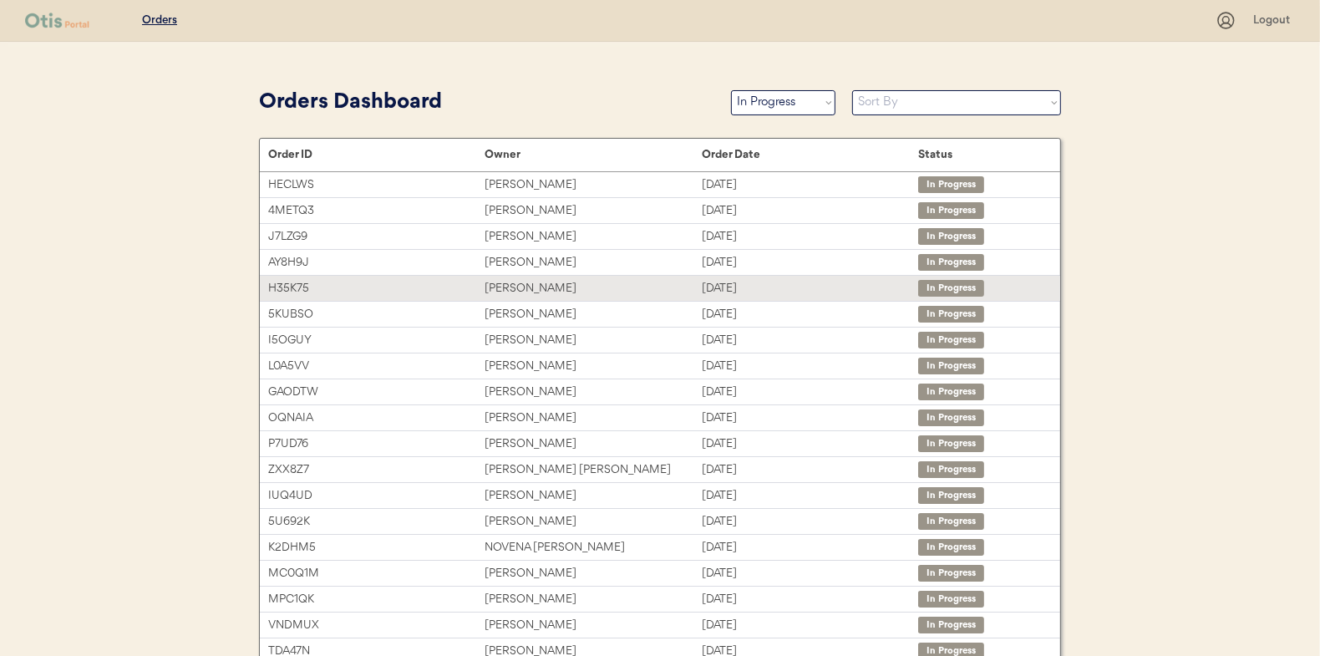
click at [519, 288] on div "[PERSON_NAME]" at bounding box center [592, 288] width 216 height 19
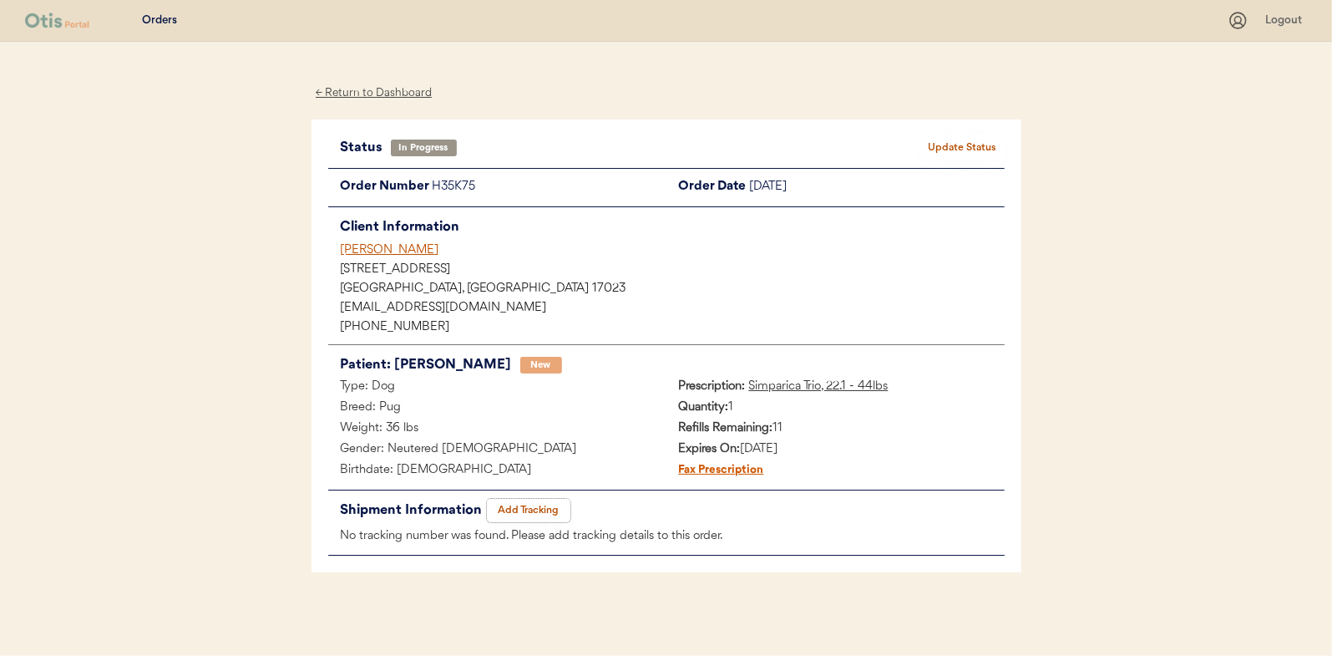
click at [538, 516] on button "Add Tracking" at bounding box center [529, 510] width 84 height 23
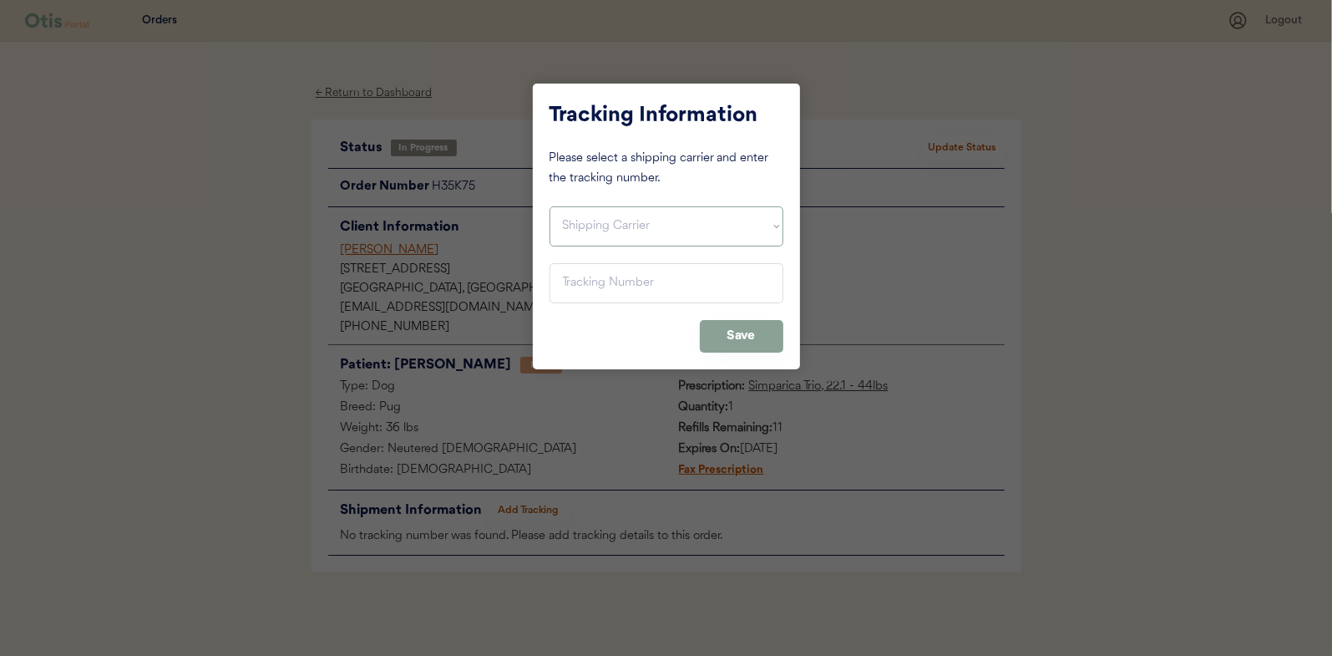
drag, startPoint x: 590, startPoint y: 227, endPoint x: 589, endPoint y: 246, distance: 18.5
click at [590, 227] on select "Shipping Carrier FedEx FedEx Ground Economy UPS USPS" at bounding box center [667, 226] width 234 height 40
select select ""ups""
click at [550, 206] on select "Shipping Carrier FedEx FedEx Ground Economy UPS USPS" at bounding box center [667, 226] width 234 height 40
click at [581, 275] on input "input" at bounding box center [667, 283] width 234 height 40
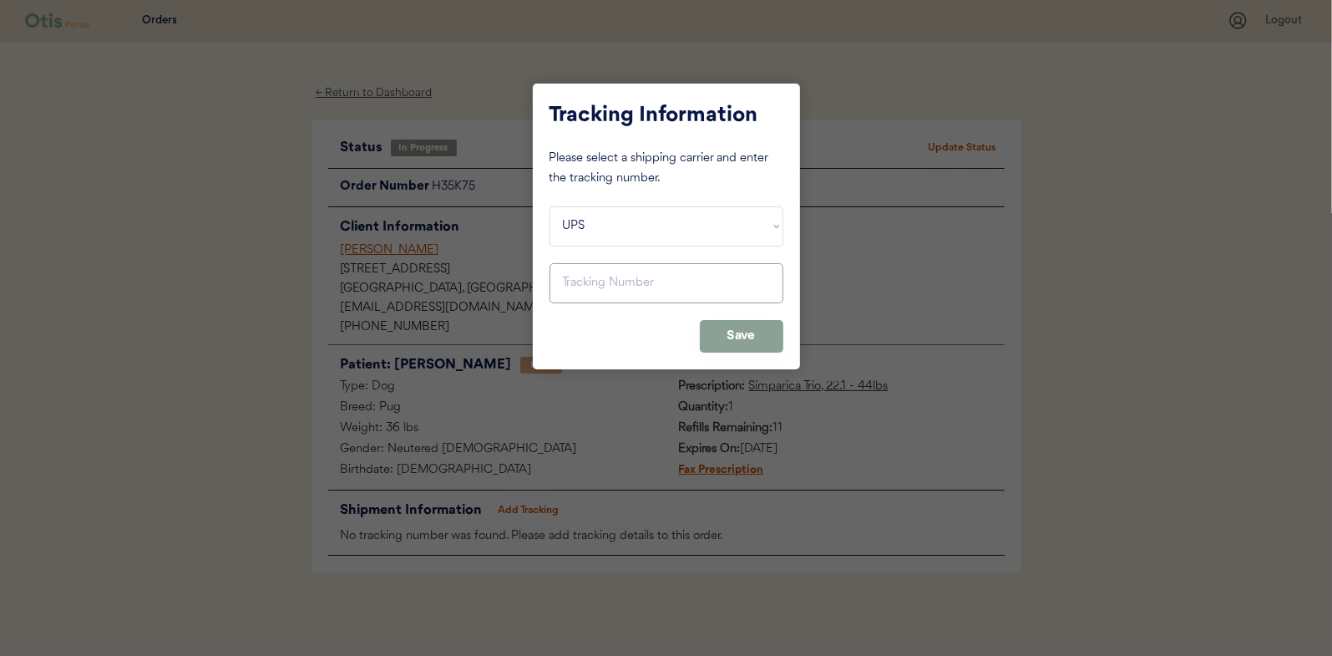
paste input "1Z16X77E0209851151"
type input "1Z16X77E0209851151"
click at [740, 330] on button "Save" at bounding box center [742, 336] width 84 height 33
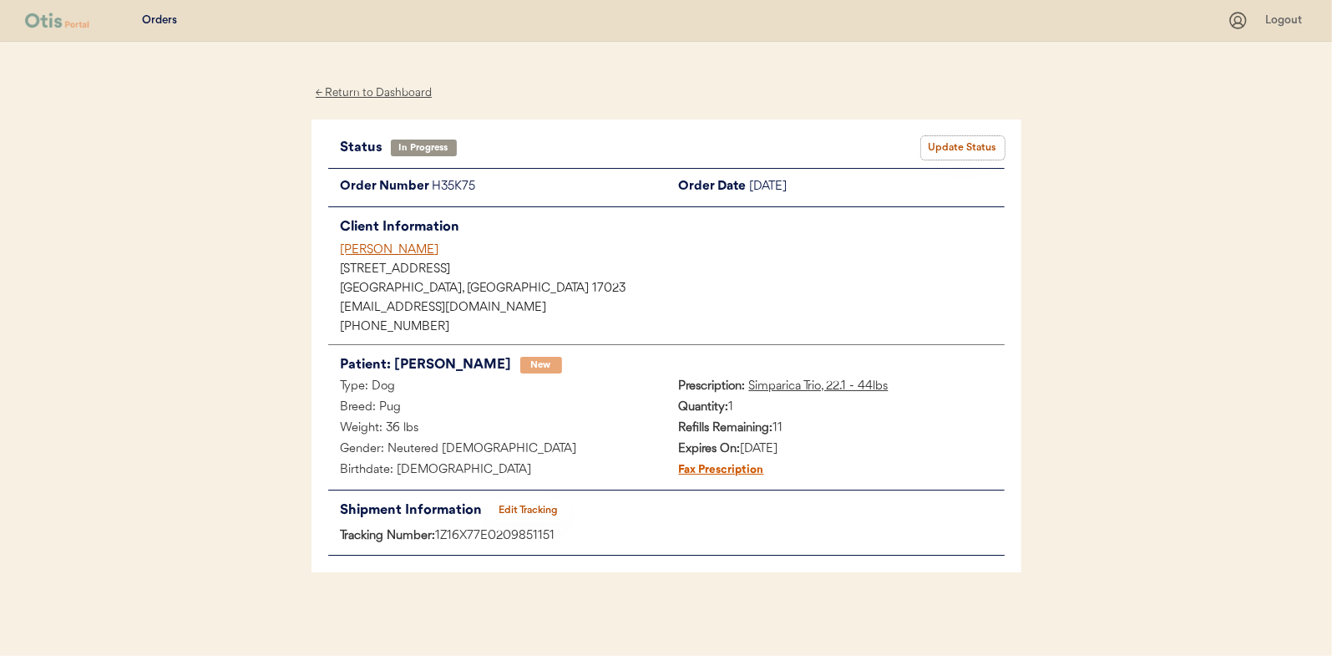
click at [955, 143] on button "Update Status" at bounding box center [963, 147] width 84 height 23
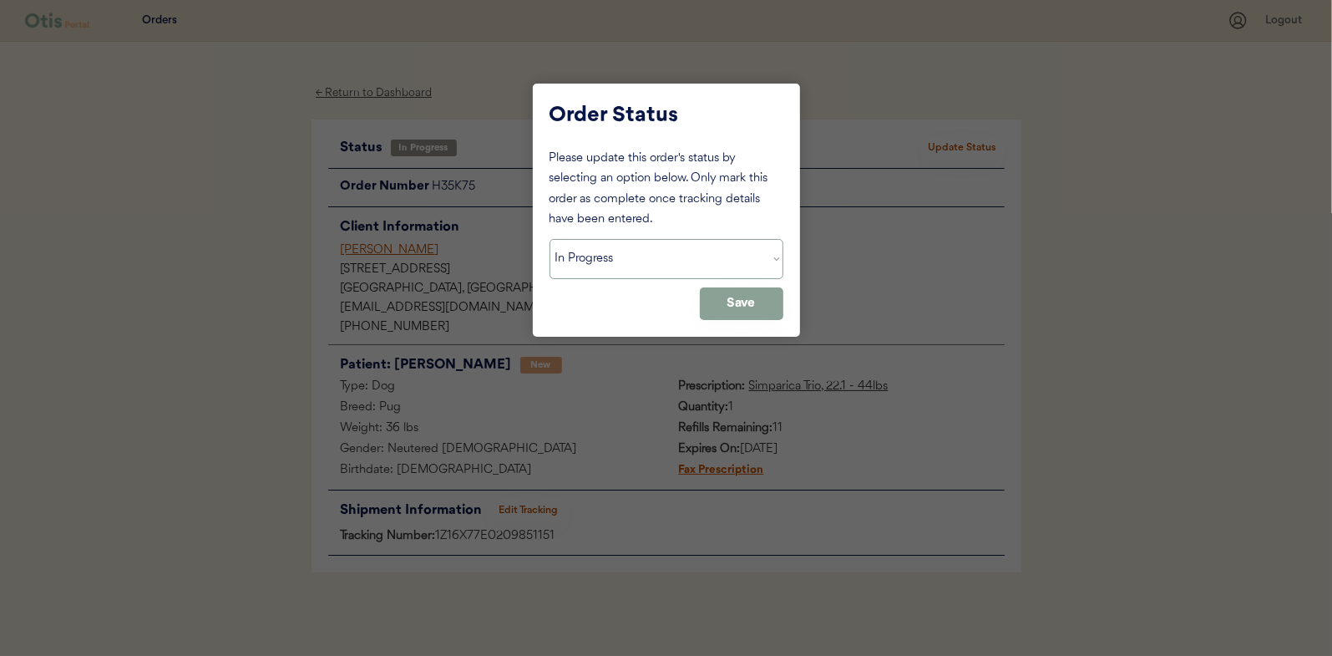
click at [600, 267] on select "Status On Hold New In Progress Complete Pending HW Consent Canceled" at bounding box center [667, 259] width 234 height 40
select select ""complete""
click at [550, 239] on select "Status On Hold New In Progress Complete Pending HW Consent Canceled" at bounding box center [667, 259] width 234 height 40
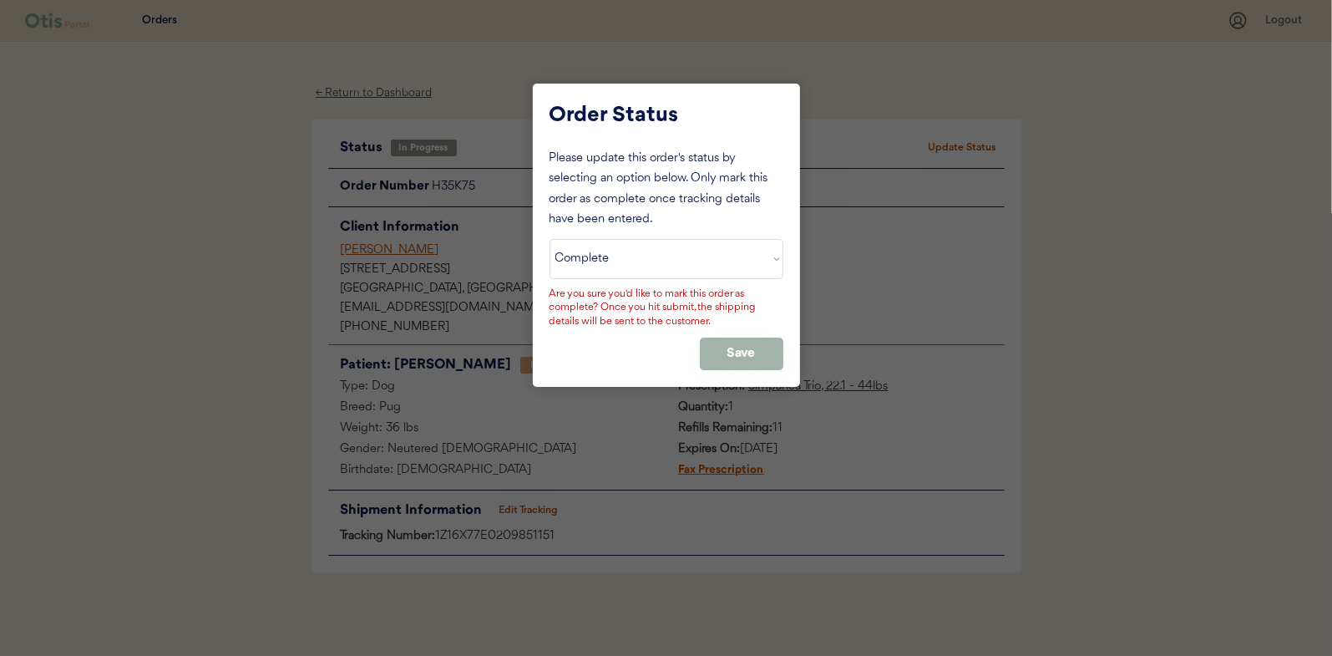
click at [758, 348] on button "Save" at bounding box center [742, 353] width 84 height 33
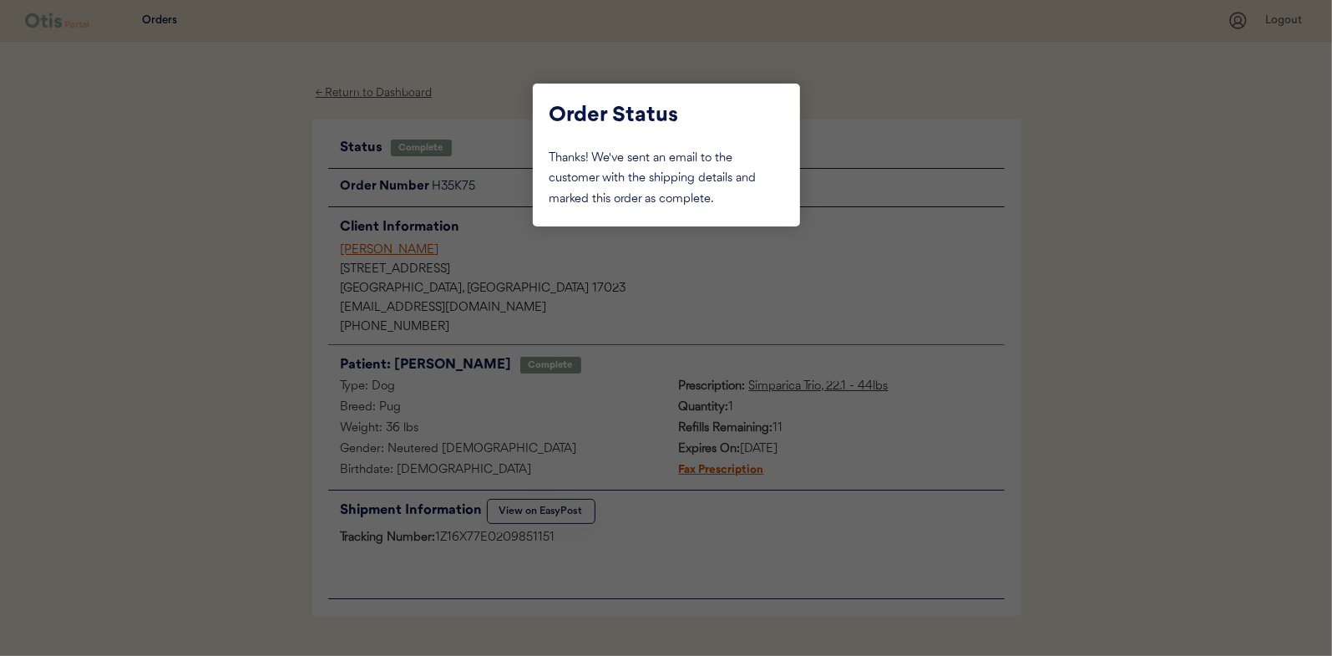
click at [228, 227] on div at bounding box center [666, 328] width 1332 height 656
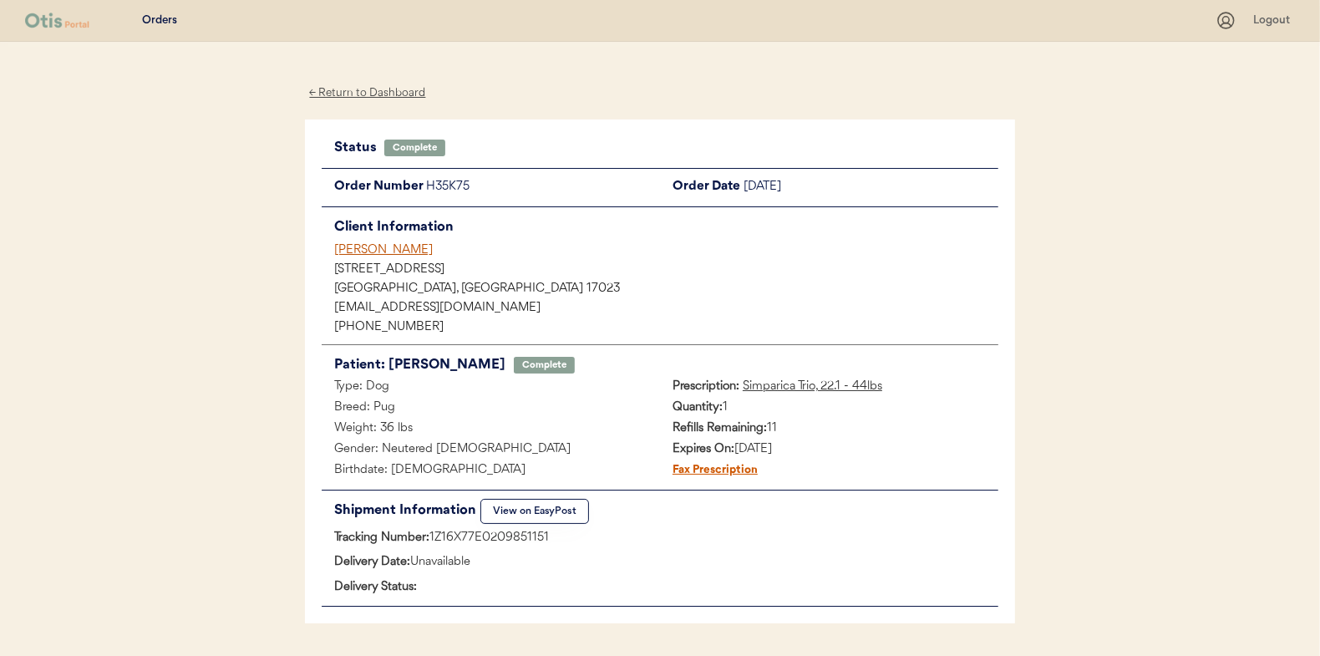
click at [376, 91] on div "← Return to Dashboard" at bounding box center [367, 93] width 125 height 19
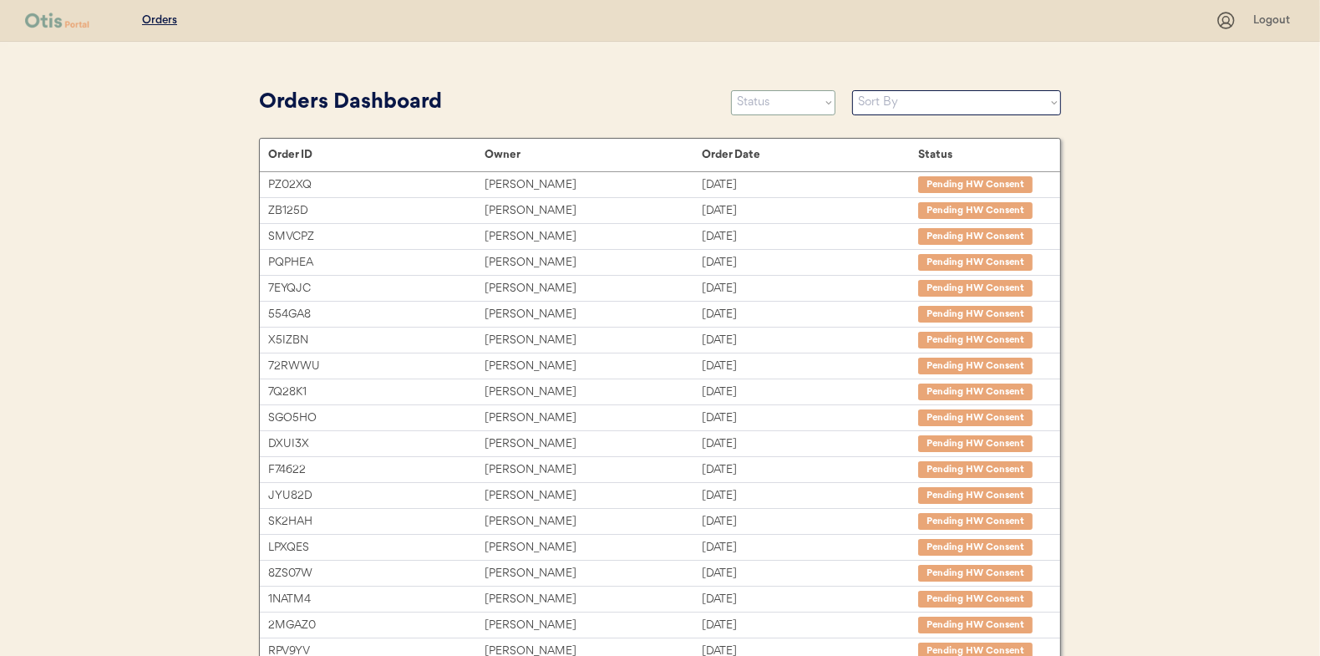
click at [783, 111] on select "Status On Hold New In Progress Complete Pending HW Consent Canceled" at bounding box center [783, 102] width 104 height 25
select select ""in_progress""
click at [731, 90] on select "Status On Hold New In Progress Complete Pending HW Consent Canceled" at bounding box center [783, 102] width 104 height 25
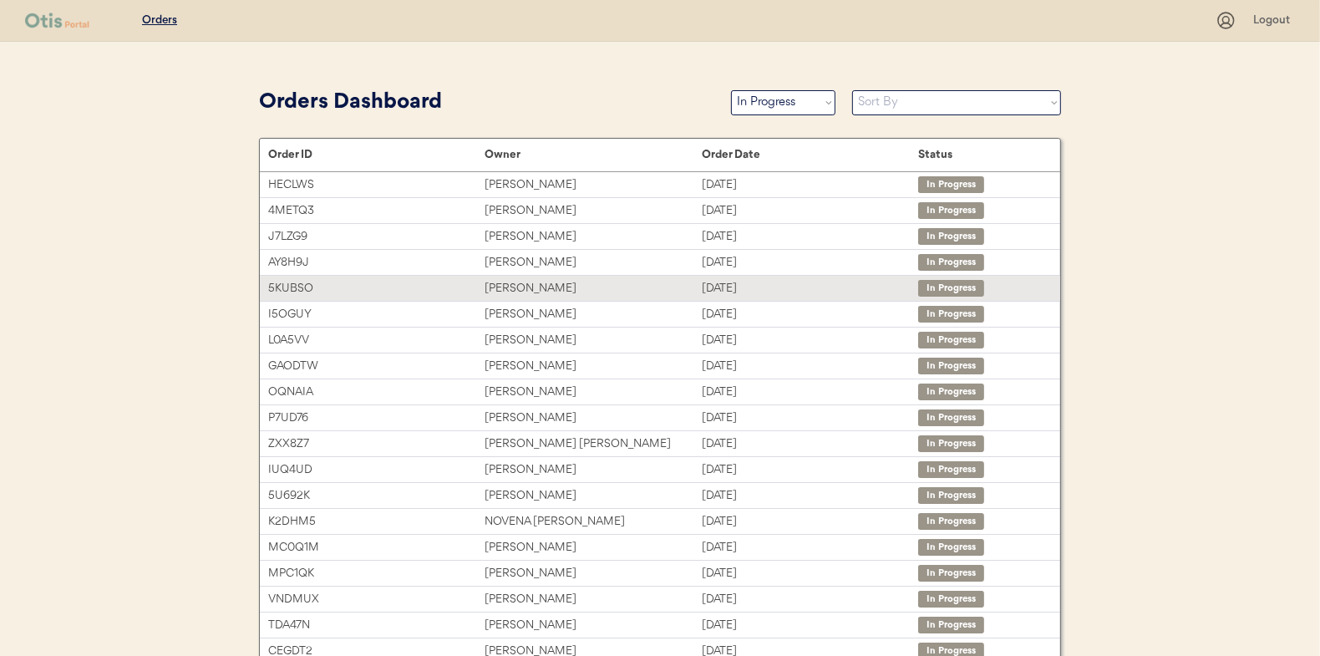
click at [520, 286] on div "[PERSON_NAME]" at bounding box center [592, 288] width 216 height 19
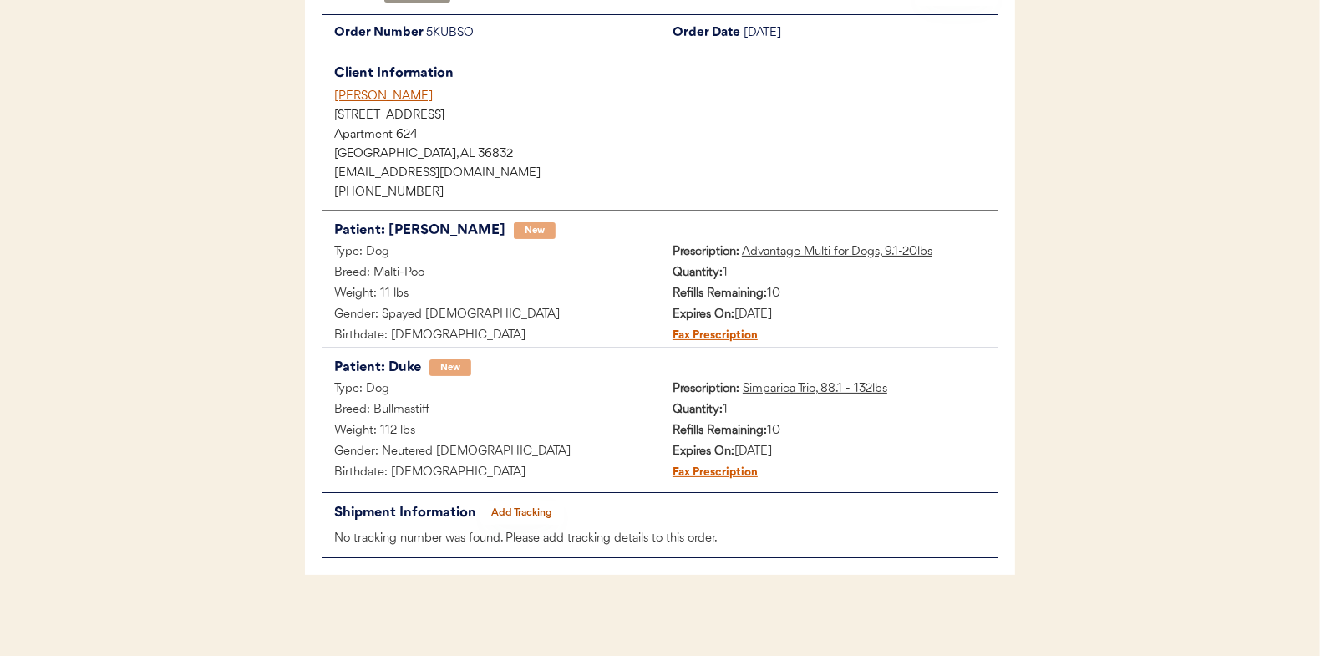
scroll to position [155, 0]
click at [525, 502] on button "Add Tracking" at bounding box center [522, 510] width 84 height 23
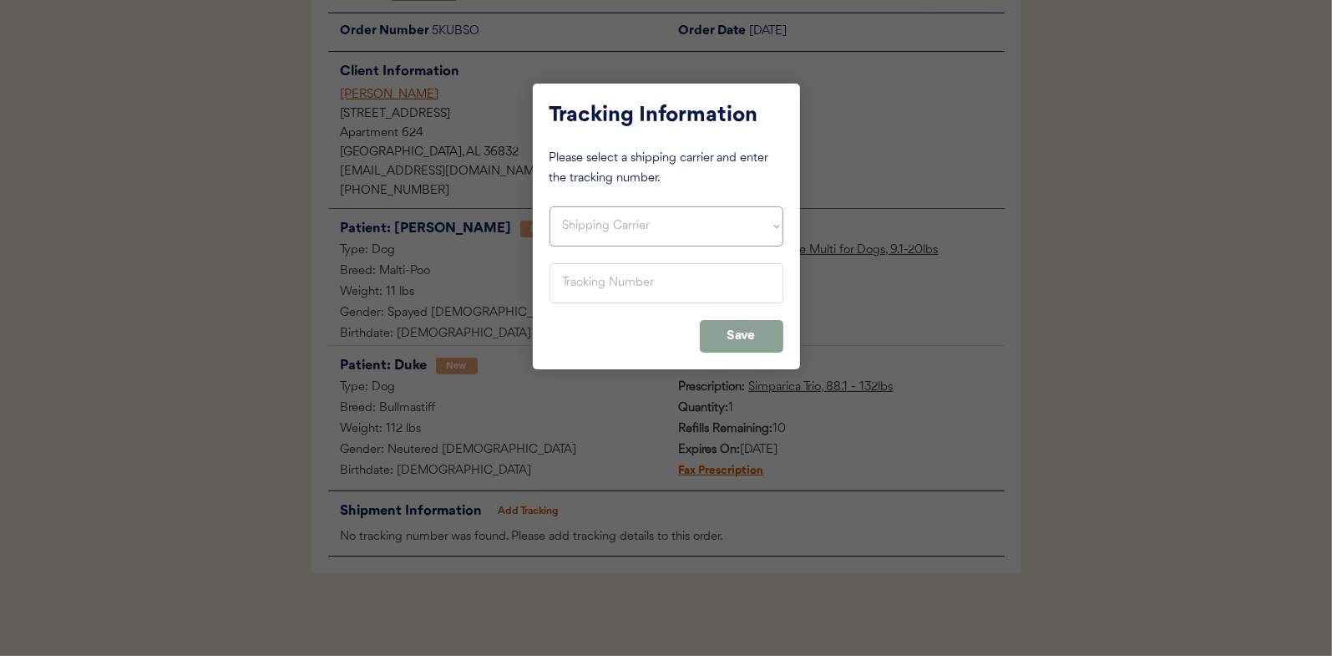
click at [580, 226] on select "Shipping Carrier FedEx FedEx Ground Economy UPS USPS" at bounding box center [667, 226] width 234 height 40
select select ""usps""
click at [550, 206] on select "Shipping Carrier FedEx FedEx Ground Economy UPS USPS" at bounding box center [667, 226] width 234 height 40
click at [566, 277] on input "input" at bounding box center [667, 283] width 234 height 40
paste input "9400150105799039453875"
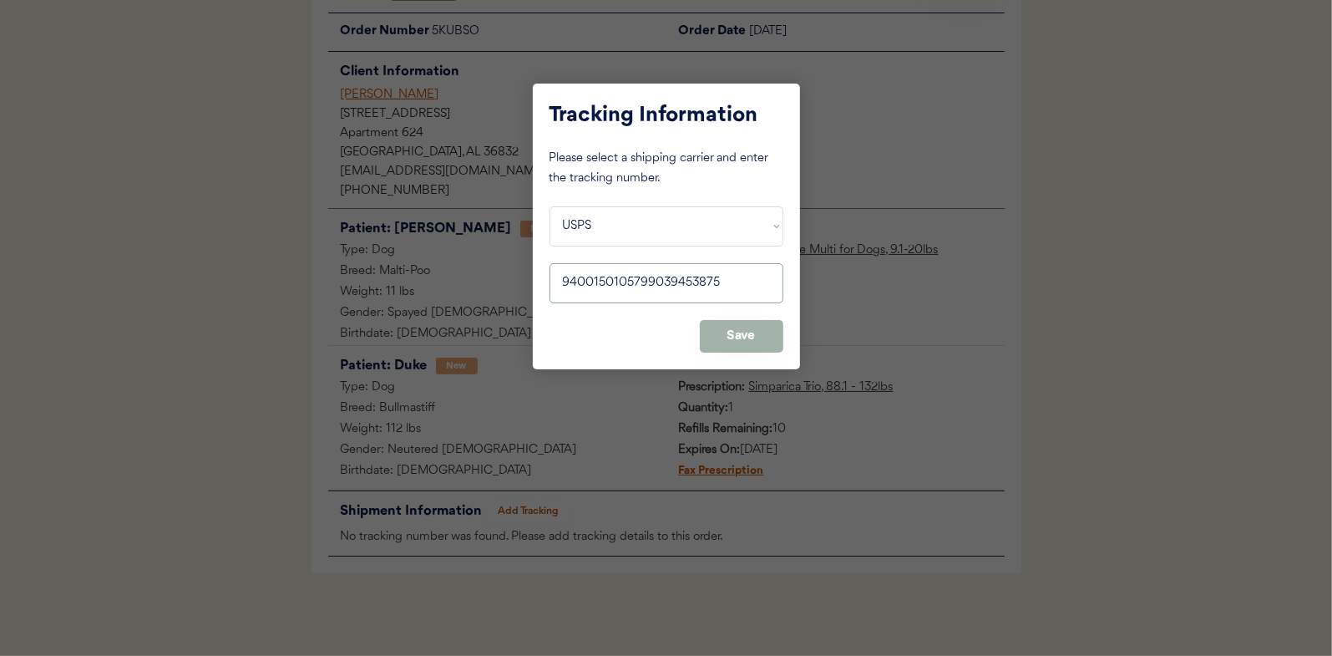
type input "9400150105799039453875"
click at [735, 338] on button "Save" at bounding box center [742, 336] width 84 height 33
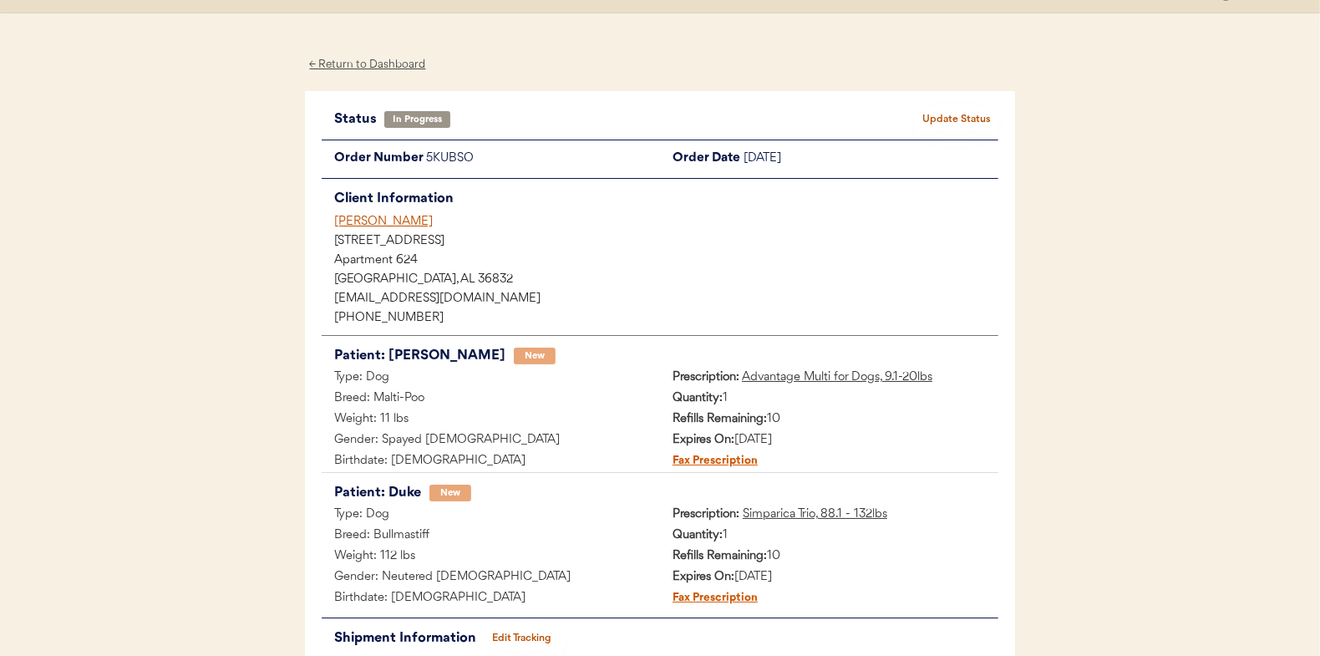
scroll to position [0, 0]
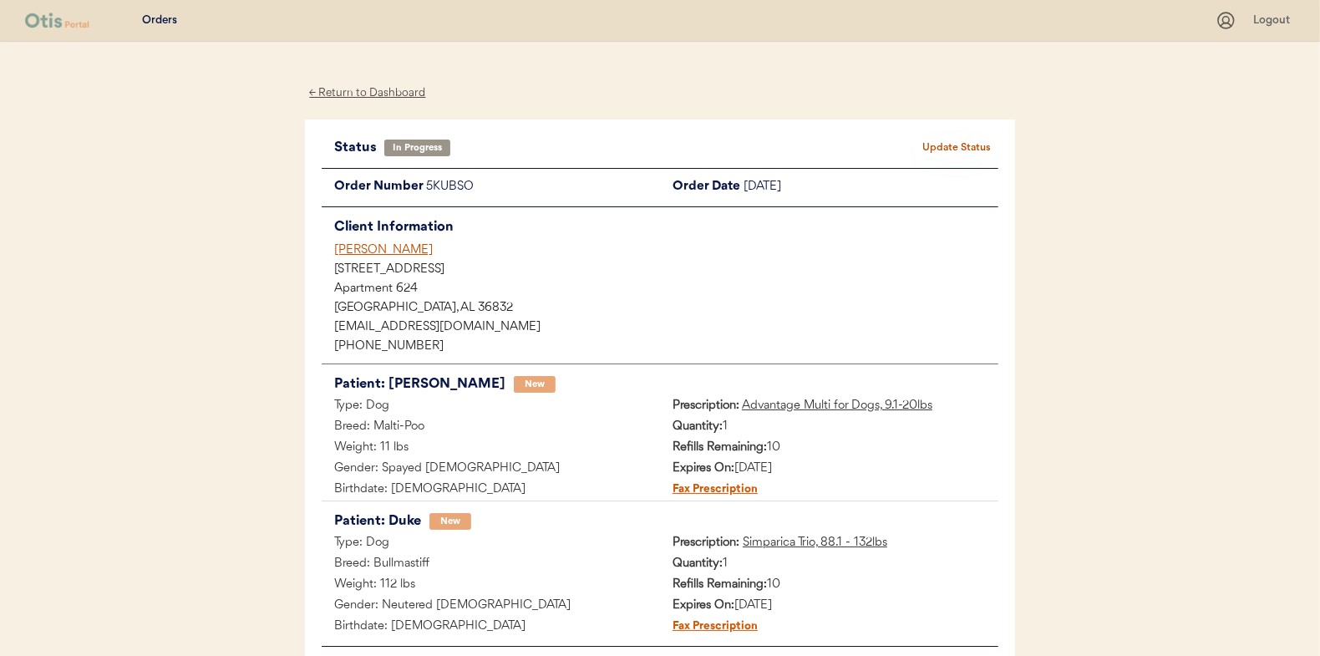
click at [948, 141] on button "Update Status" at bounding box center [957, 147] width 84 height 23
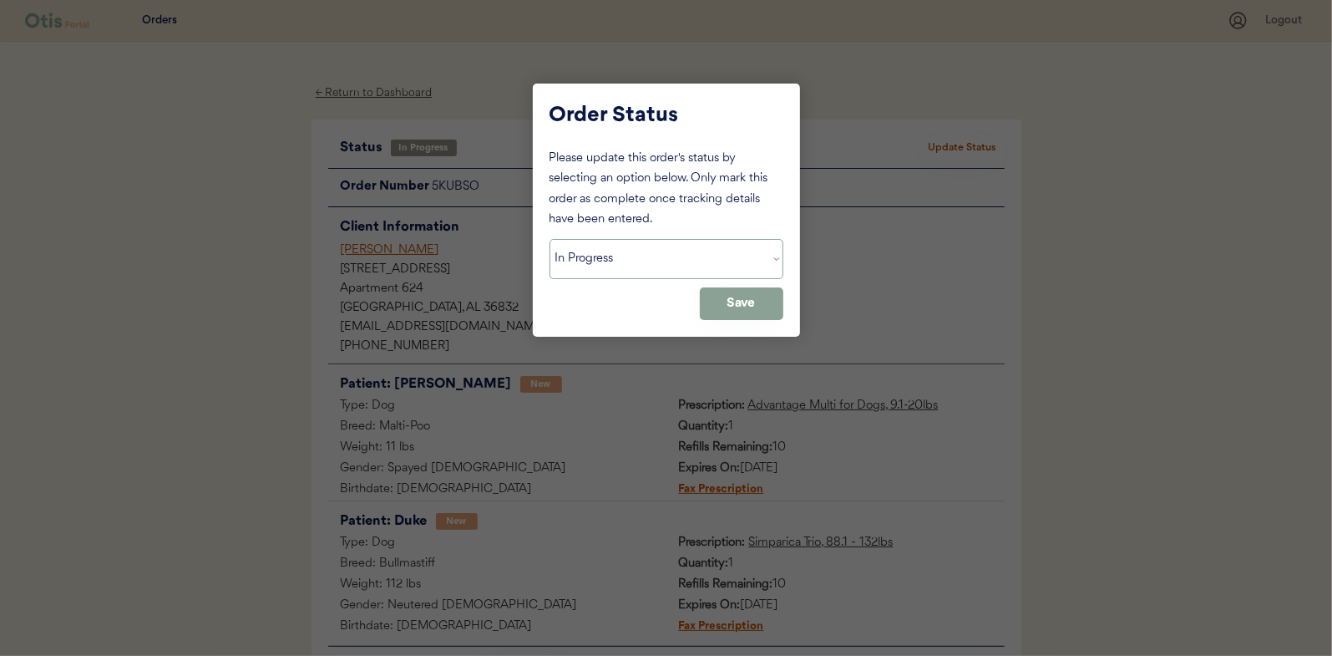
click at [627, 255] on select "Status On Hold New In Progress Complete Pending HW Consent Canceled" at bounding box center [667, 259] width 234 height 40
select select ""complete""
click at [550, 239] on select "Status On Hold New In Progress Complete Pending HW Consent Canceled" at bounding box center [667, 259] width 234 height 40
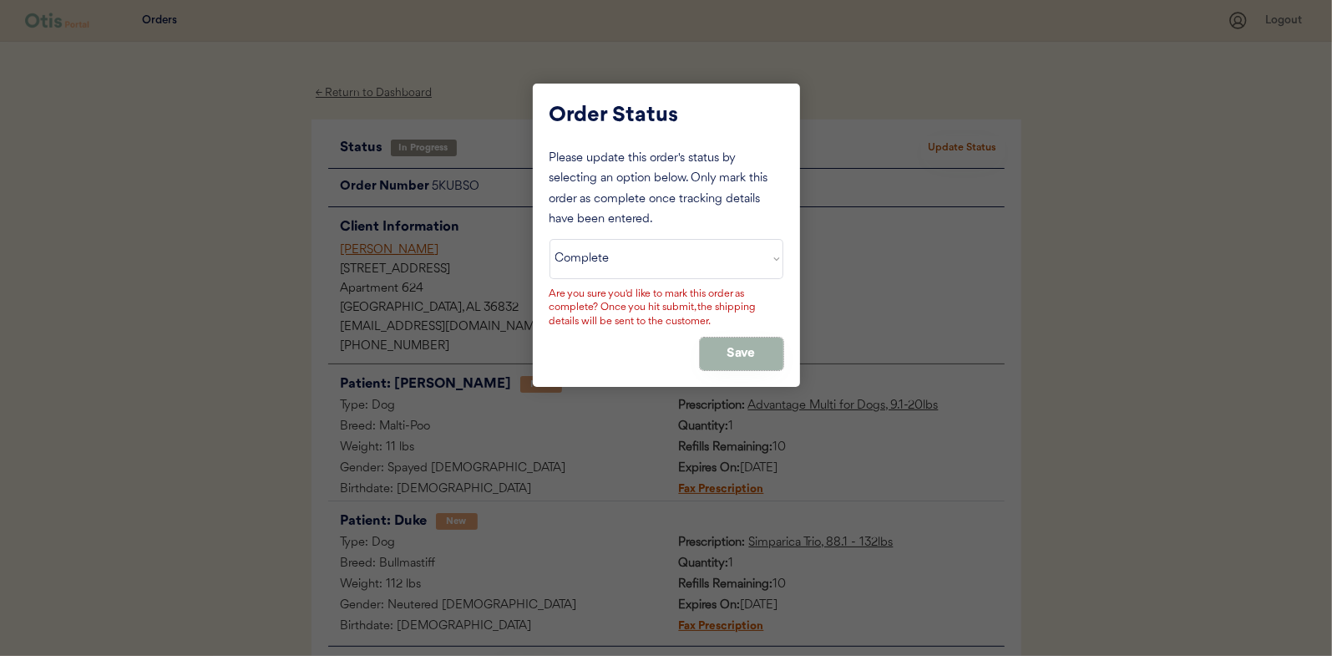
click at [742, 357] on button "Save" at bounding box center [742, 353] width 84 height 33
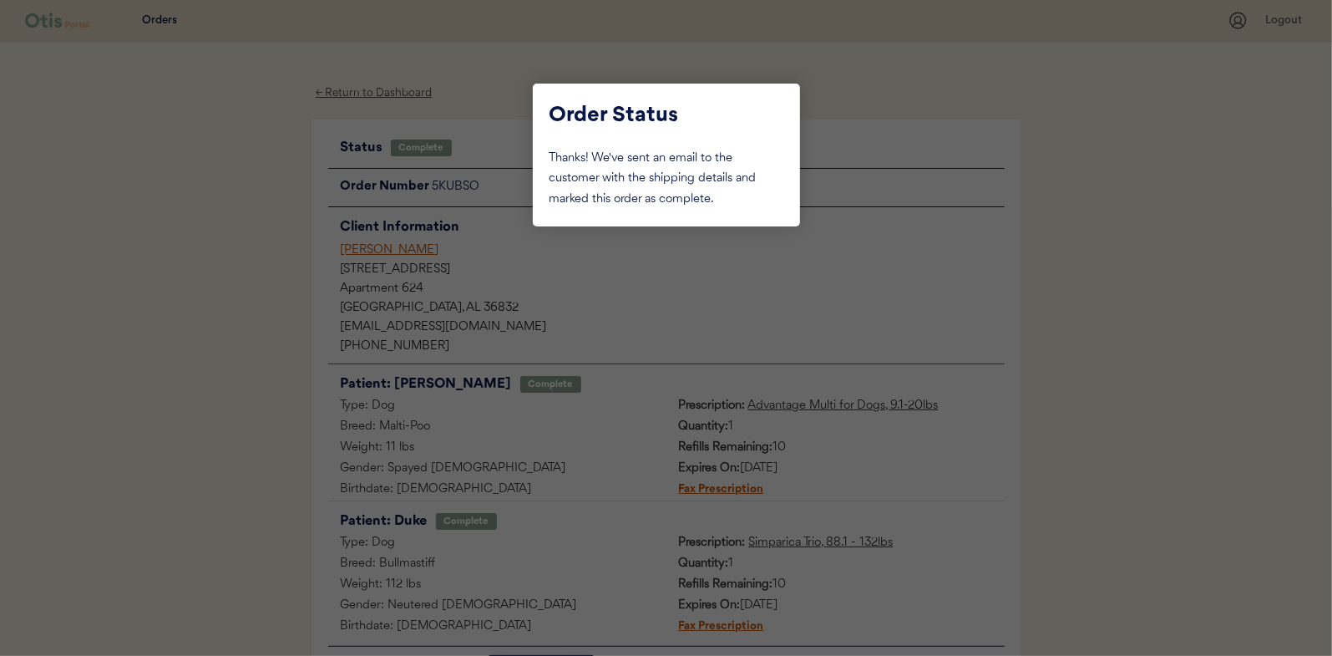
click at [218, 200] on div at bounding box center [666, 328] width 1332 height 656
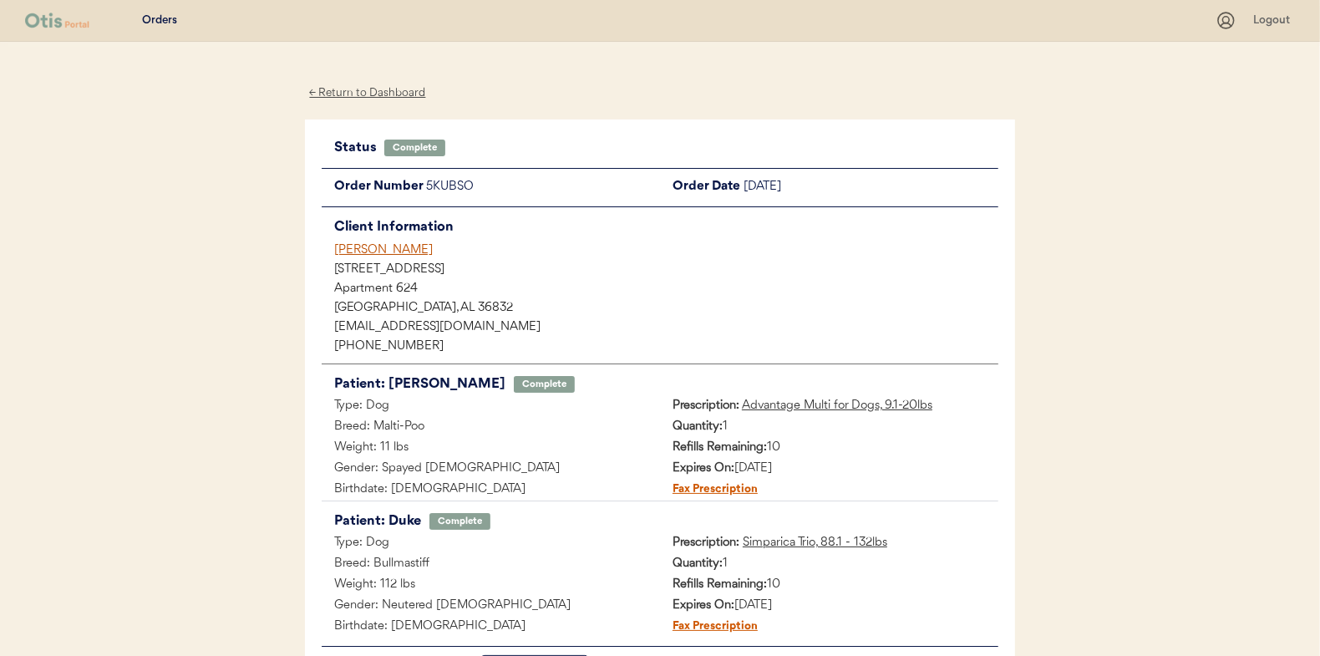
click at [362, 94] on div "← Return to Dashboard" at bounding box center [367, 93] width 125 height 19
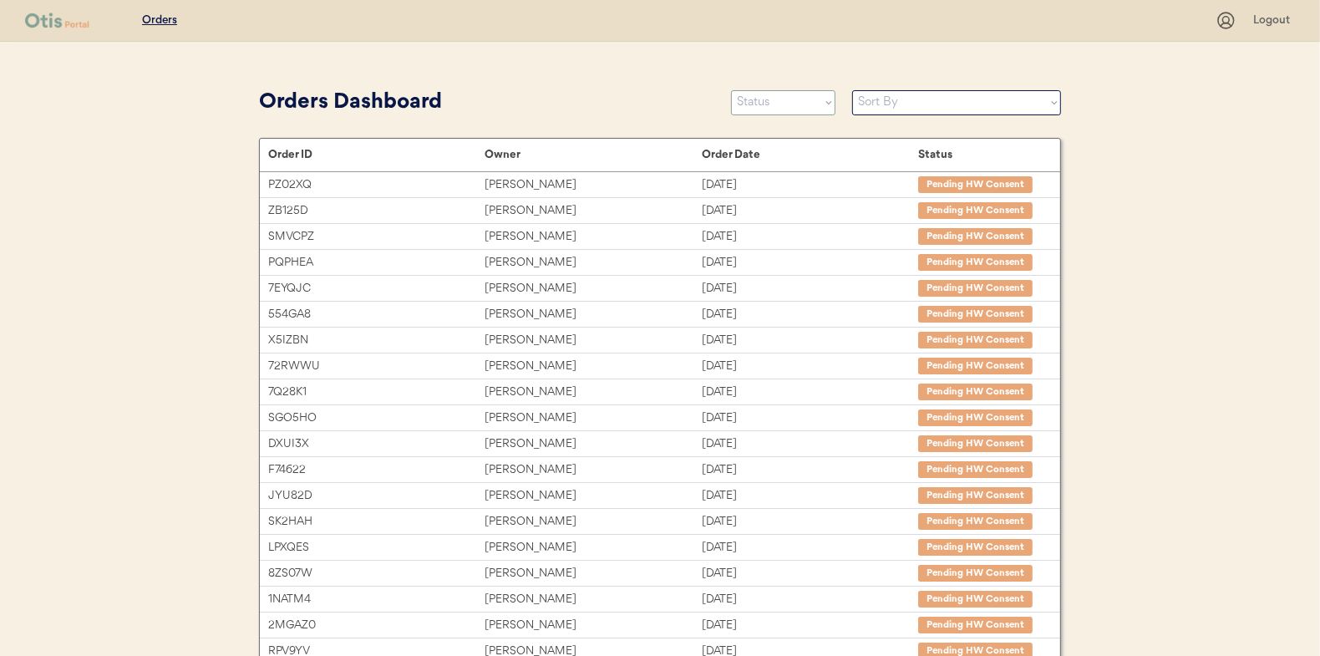
click at [807, 107] on select "Status On Hold New In Progress Complete Pending HW Consent Canceled" at bounding box center [783, 102] width 104 height 25
select select ""in_progress""
click at [731, 90] on select "Status On Hold New In Progress Complete Pending HW Consent Canceled" at bounding box center [783, 102] width 104 height 25
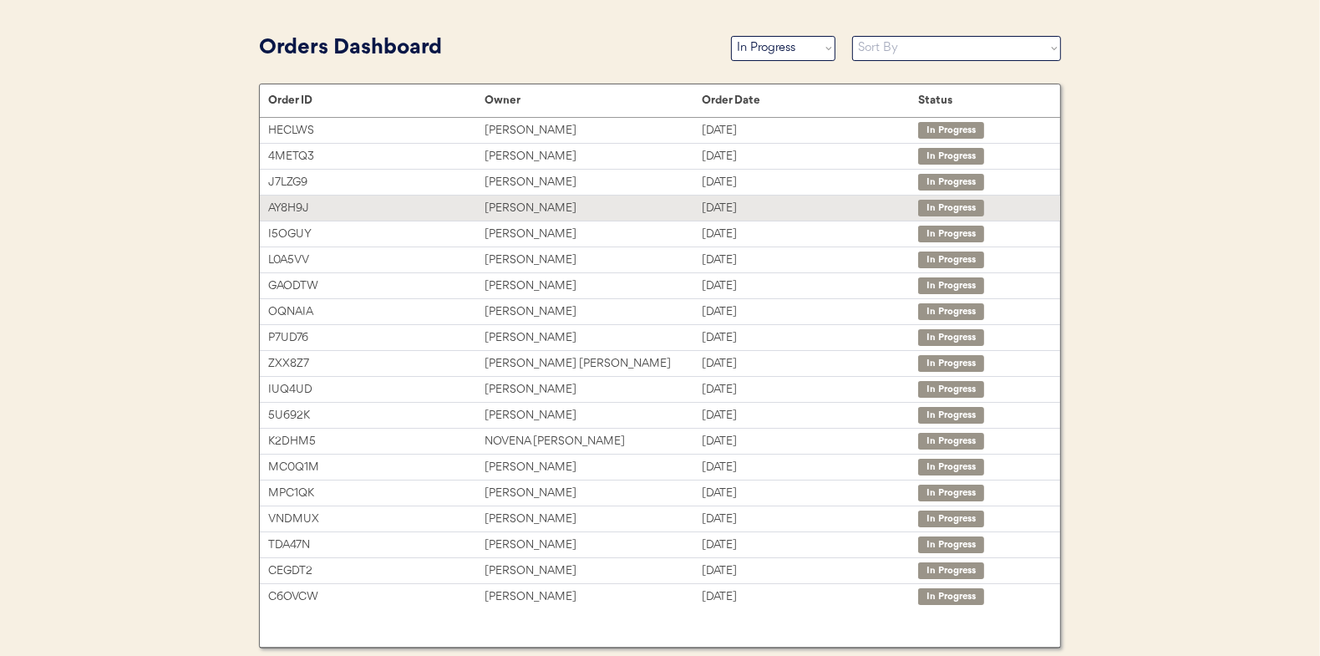
scroll to position [84, 0]
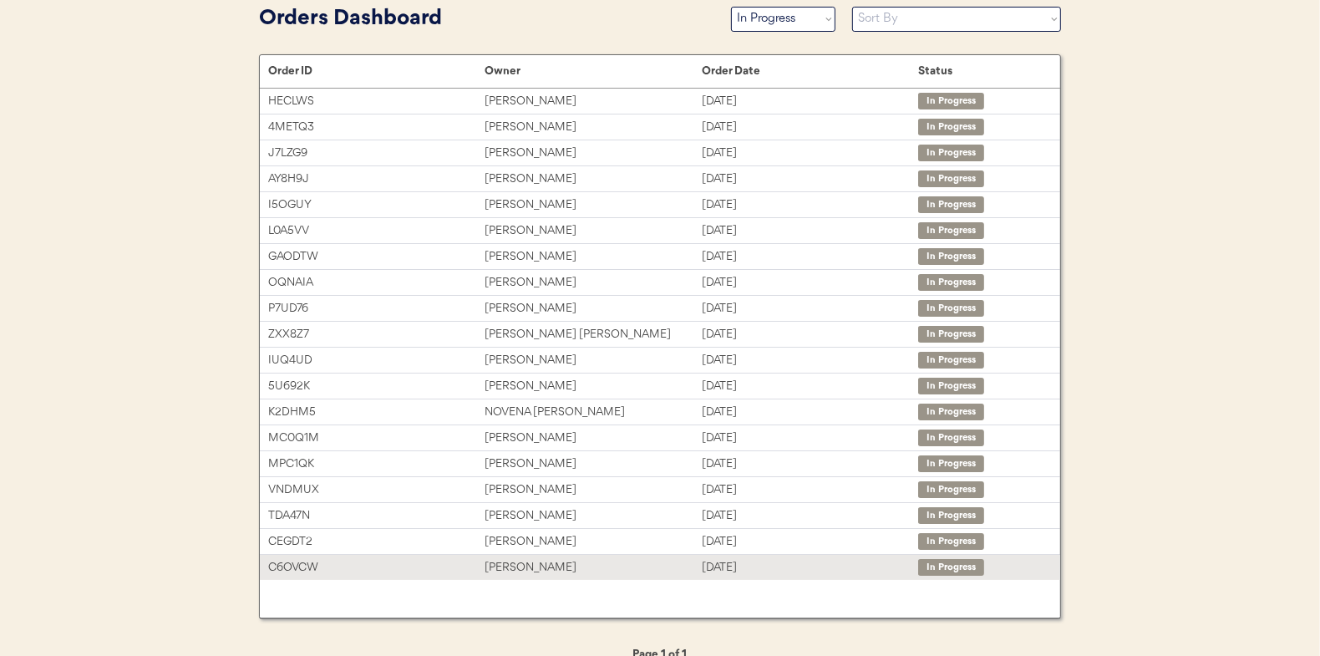
click at [496, 565] on div "Shira Badger" at bounding box center [592, 567] width 216 height 19
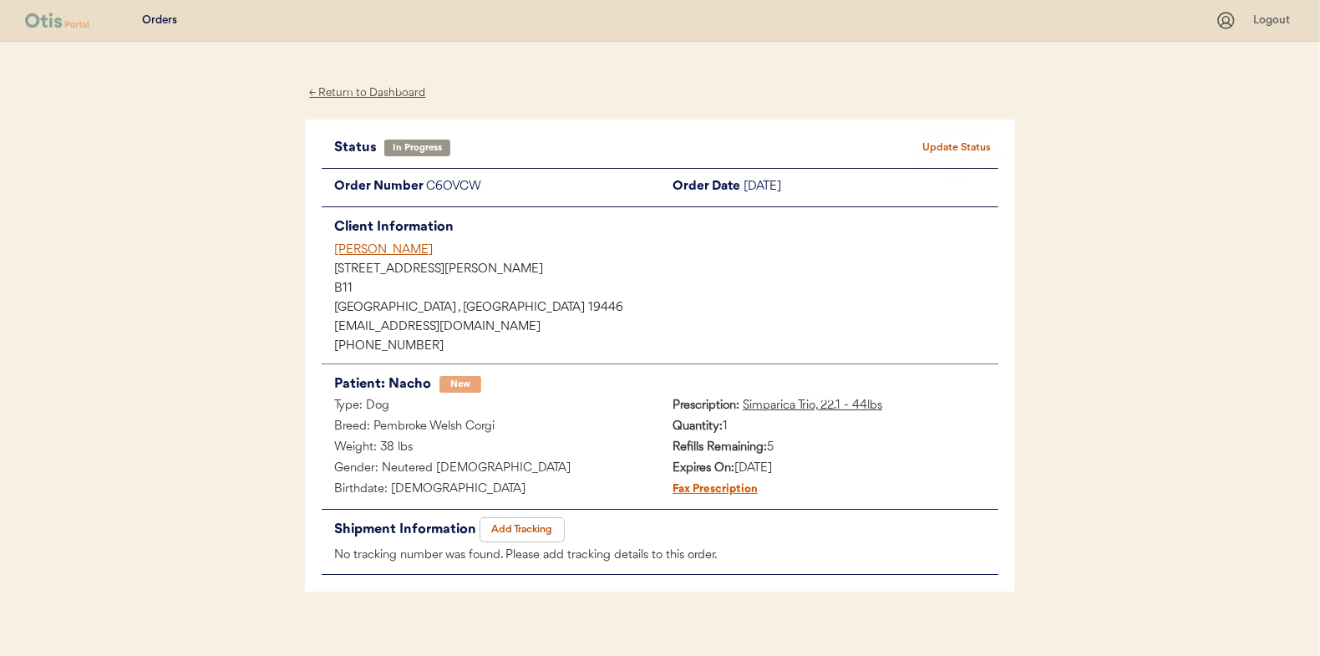
click at [530, 530] on button "Add Tracking" at bounding box center [522, 529] width 84 height 23
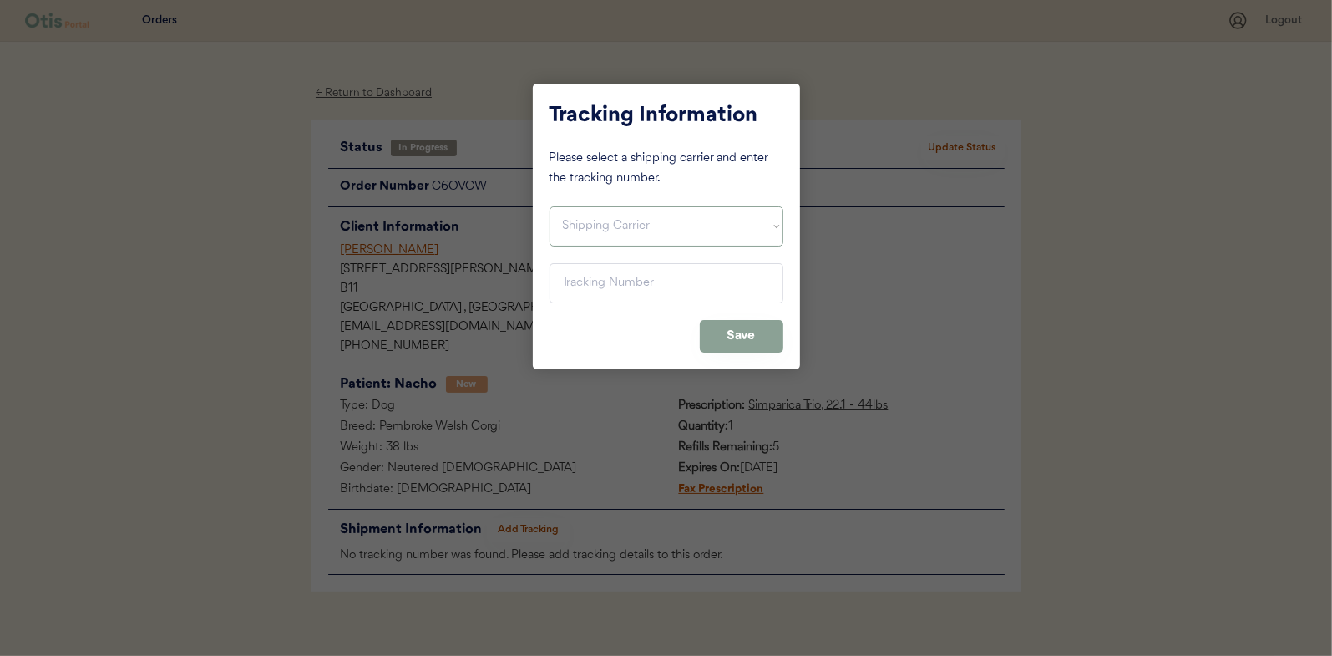
click at [604, 226] on select "Shipping Carrier FedEx FedEx Ground Economy UPS USPS" at bounding box center [667, 226] width 234 height 40
select select ""usps""
click at [550, 206] on select "Shipping Carrier FedEx FedEx Ground Economy UPS USPS" at bounding box center [667, 226] width 234 height 40
click at [565, 277] on input "input" at bounding box center [667, 283] width 234 height 40
paste input "9400150105798039428180"
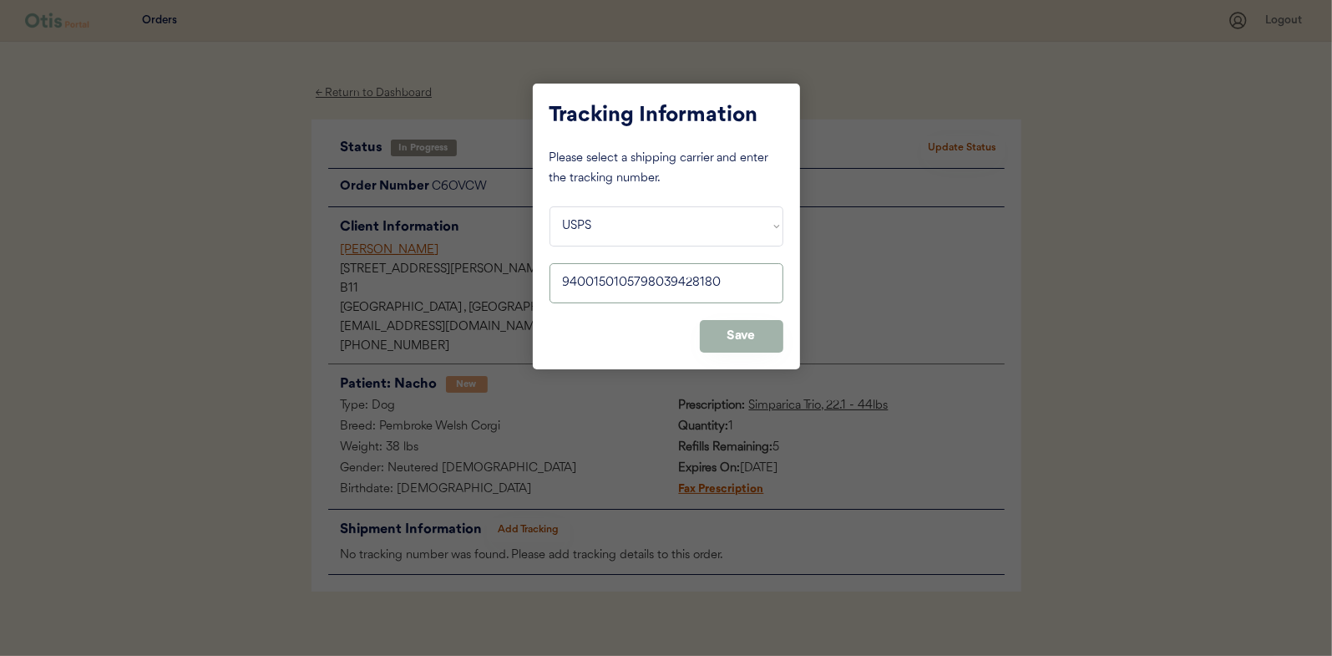
type input "9400150105798039428180"
click at [737, 333] on button "Save" at bounding box center [742, 336] width 84 height 33
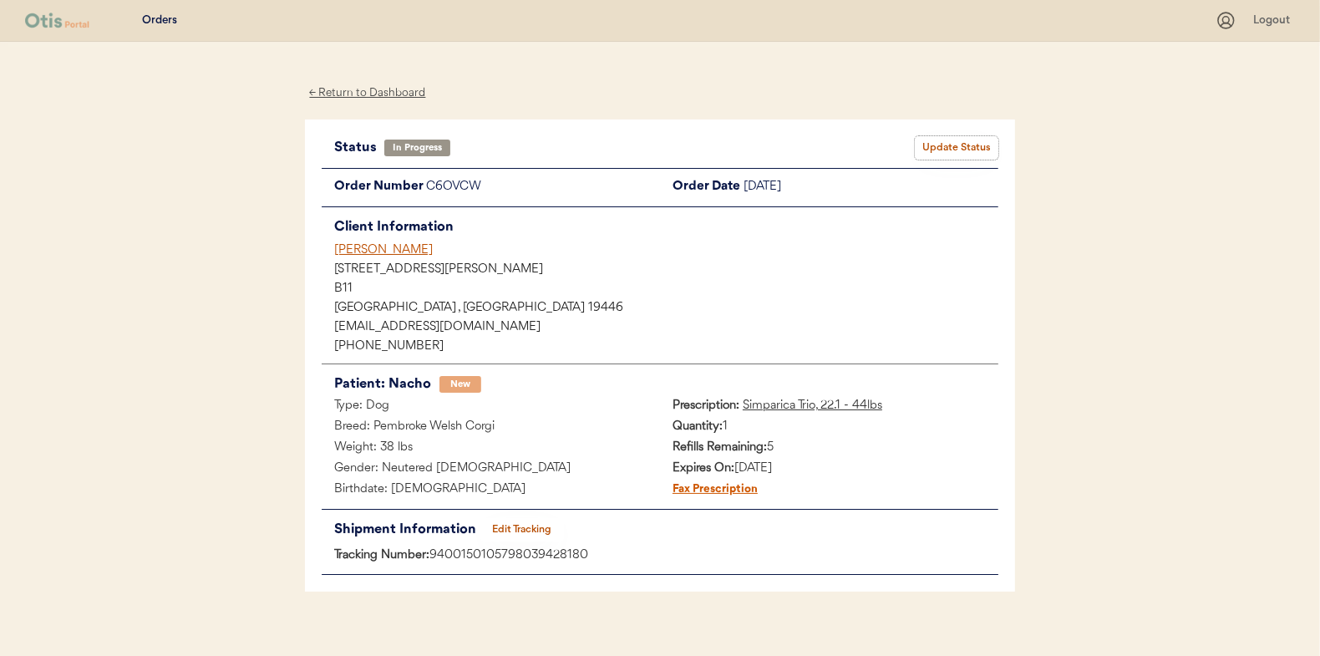
click at [966, 144] on button "Update Status" at bounding box center [957, 147] width 84 height 23
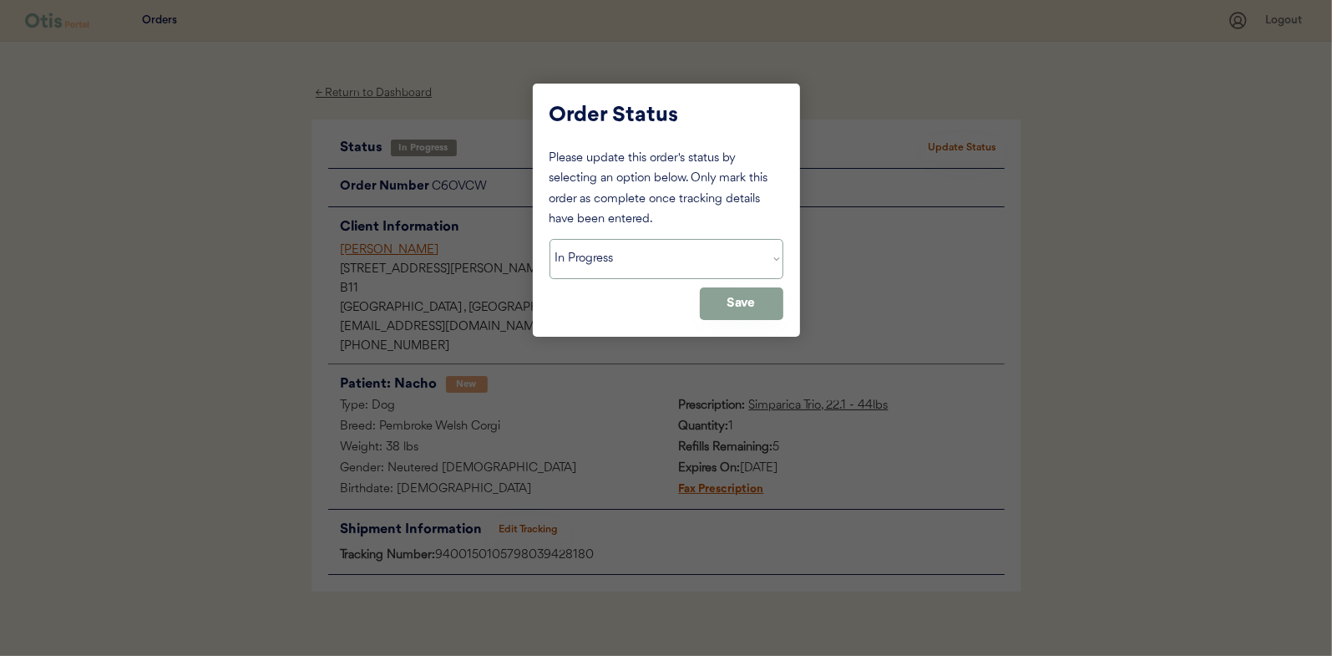
click at [625, 250] on select "Status On Hold New In Progress Complete Pending HW Consent Canceled" at bounding box center [667, 259] width 234 height 40
select select ""complete""
click at [550, 239] on select "Status On Hold New In Progress Complete Pending HW Consent Canceled" at bounding box center [667, 259] width 234 height 40
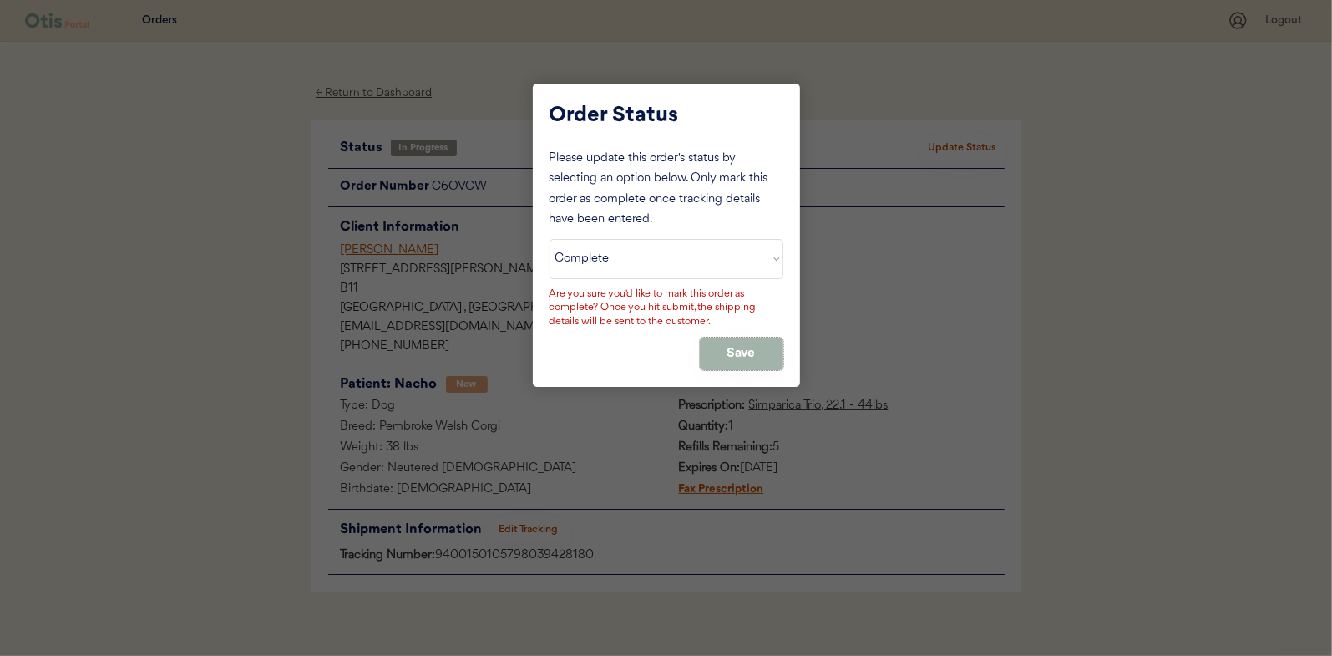
click at [764, 342] on button "Save" at bounding box center [742, 353] width 84 height 33
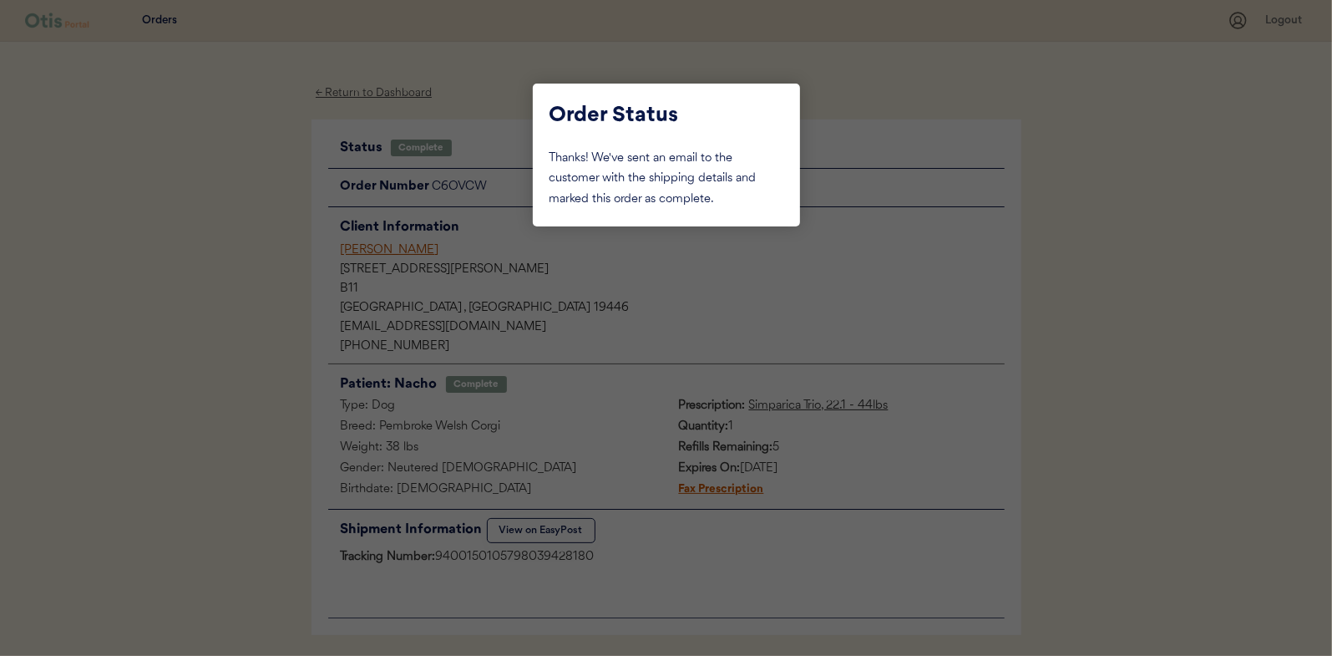
click at [152, 246] on div at bounding box center [666, 328] width 1332 height 656
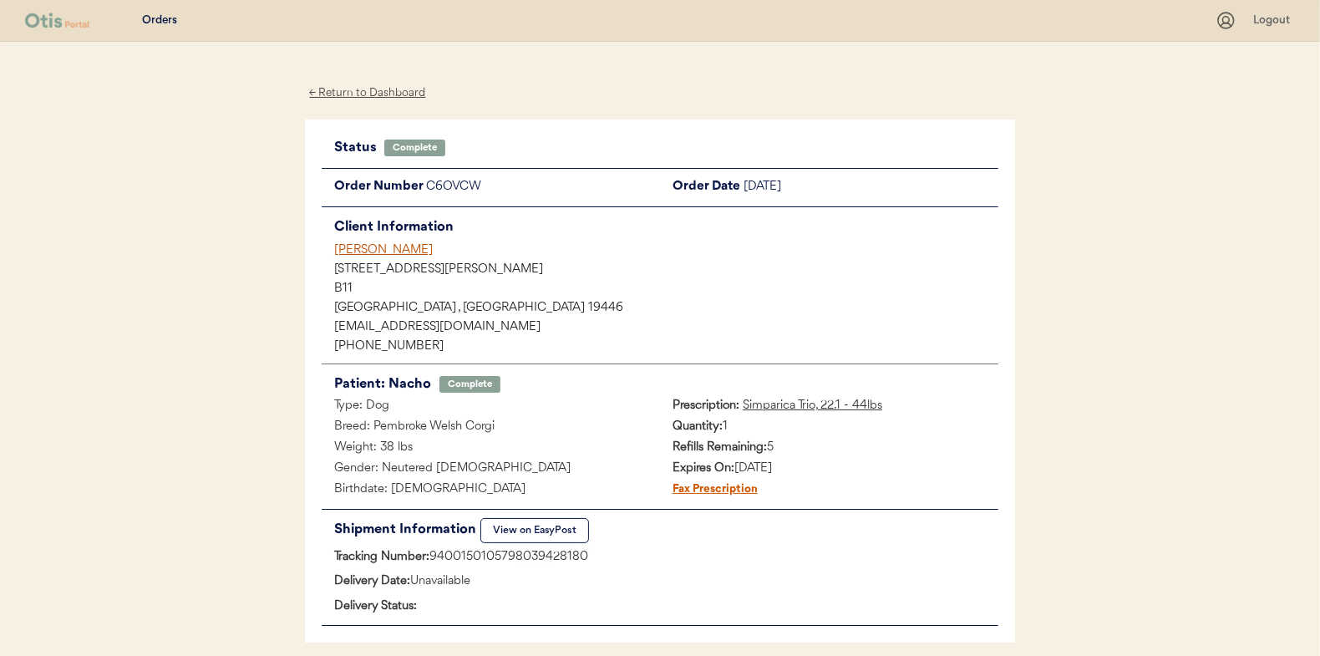
click at [370, 86] on div "← Return to Dashboard" at bounding box center [367, 93] width 125 height 19
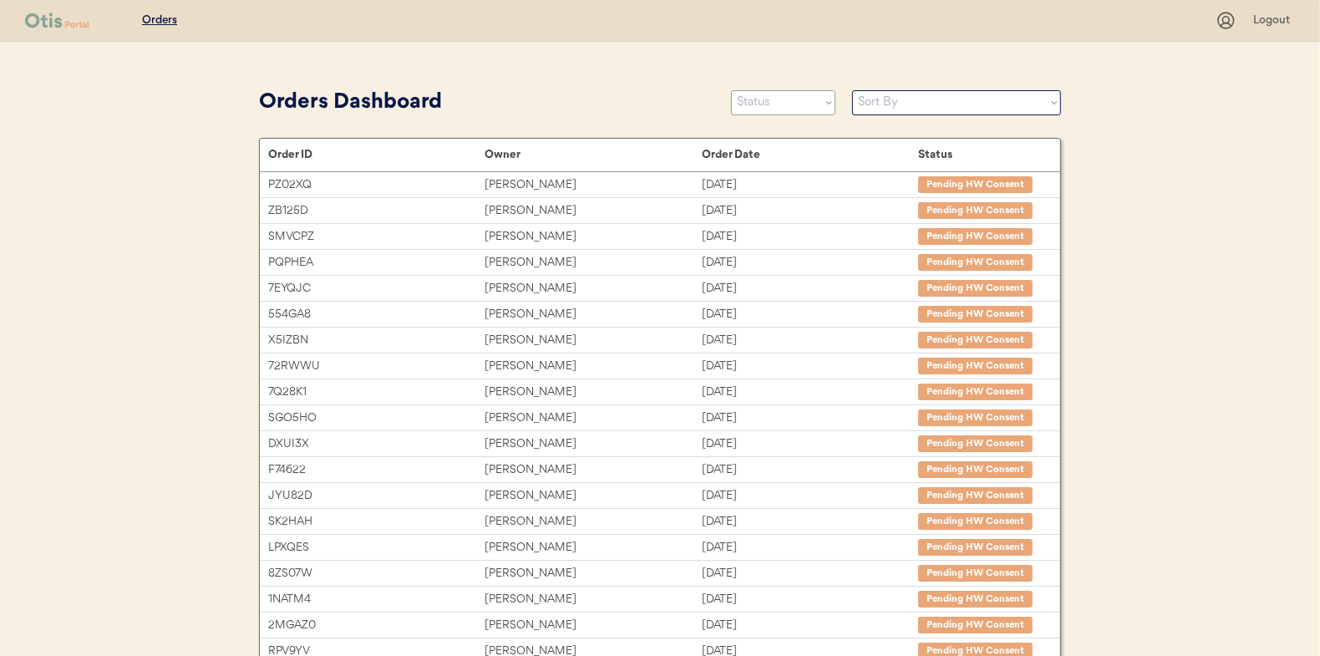
click at [787, 99] on select "Status On Hold New In Progress Complete Pending HW Consent Canceled" at bounding box center [783, 102] width 104 height 25
select select ""in_progress""
click at [731, 90] on select "Status On Hold New In Progress Complete Pending HW Consent Canceled" at bounding box center [783, 102] width 104 height 25
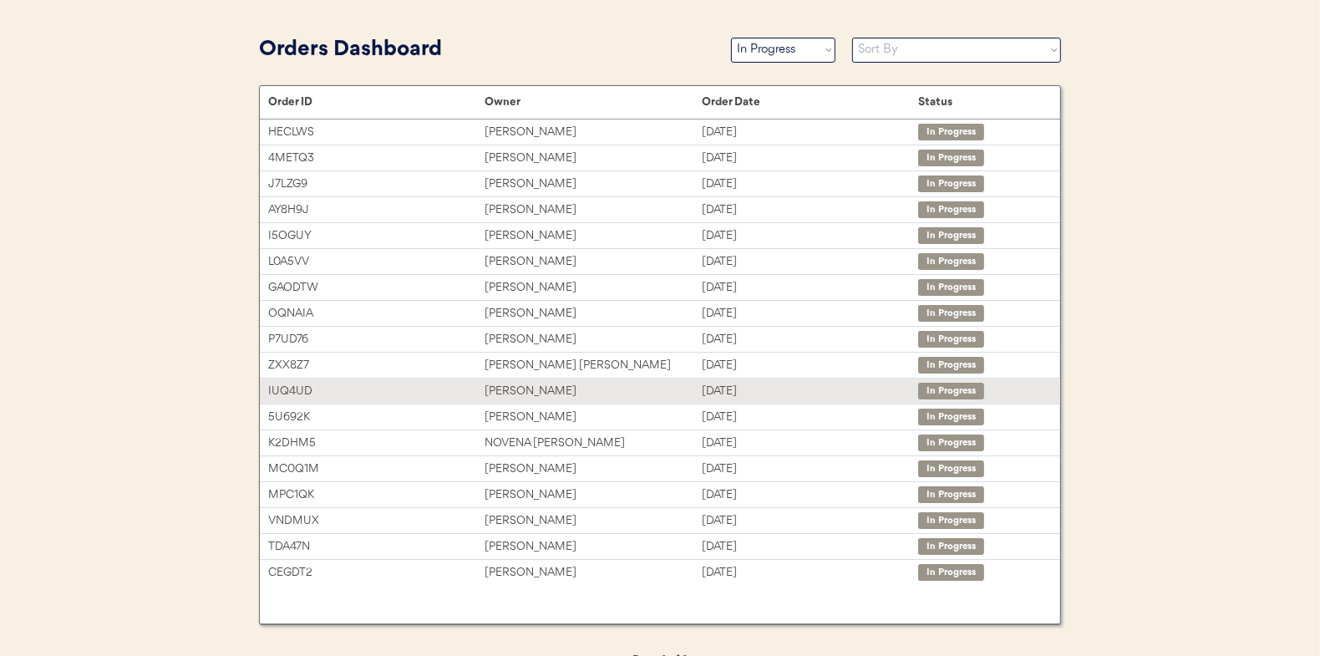
scroll to position [81, 0]
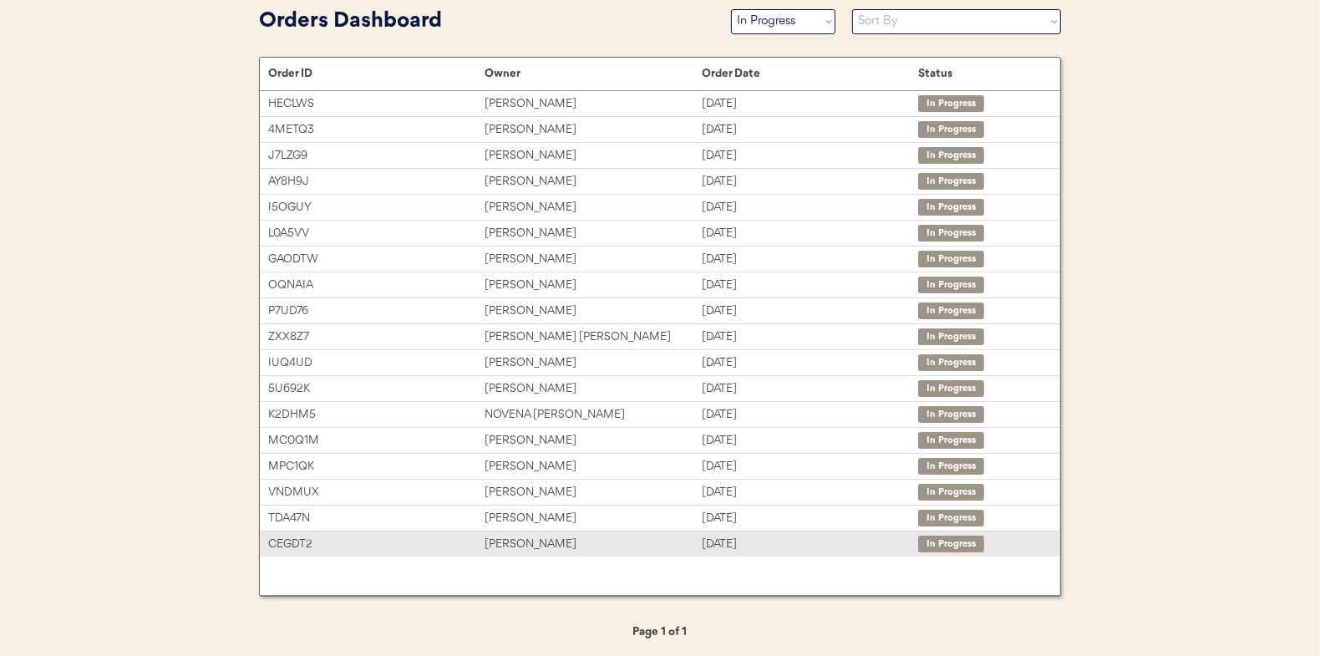
click at [524, 536] on div "[PERSON_NAME]" at bounding box center [592, 544] width 216 height 19
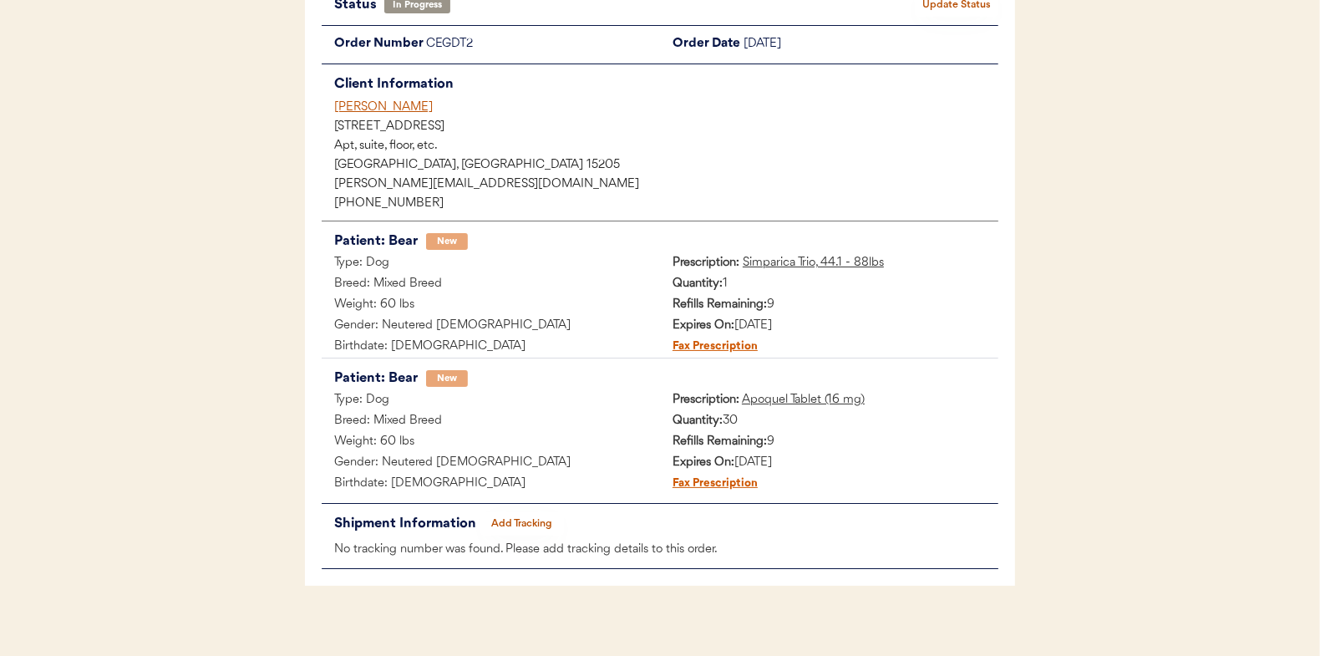
scroll to position [155, 0]
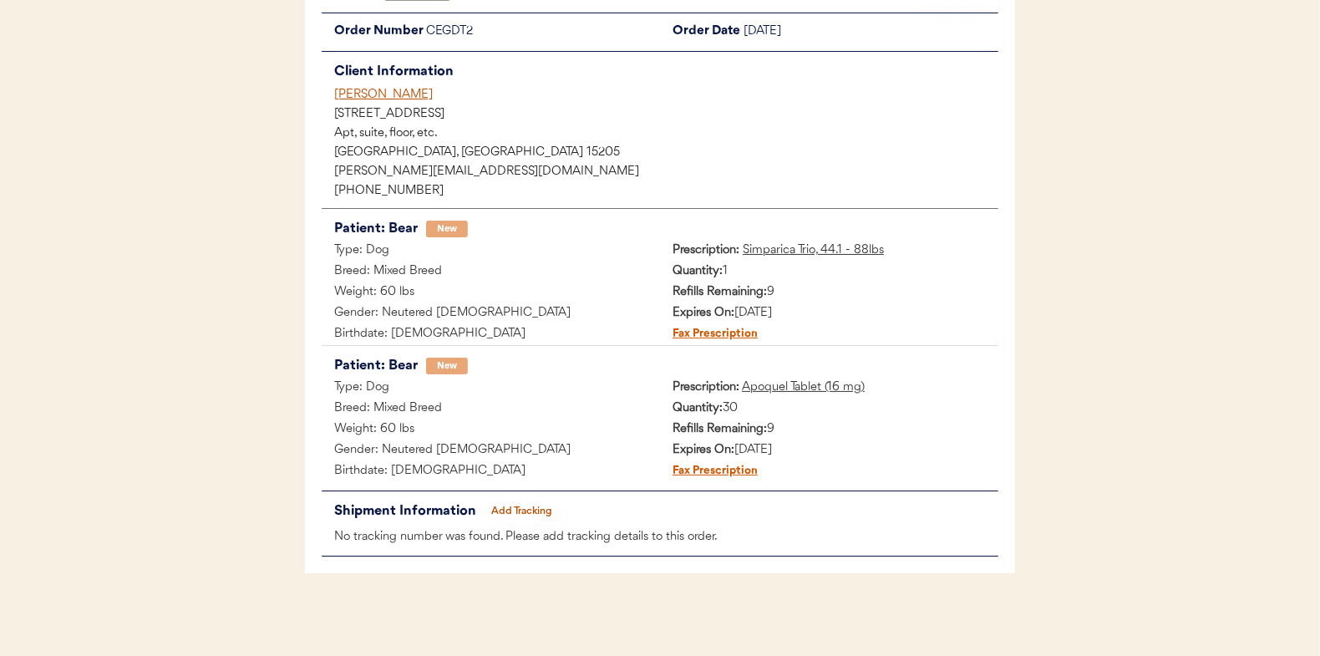
click at [540, 509] on button "Add Tracking" at bounding box center [522, 510] width 84 height 23
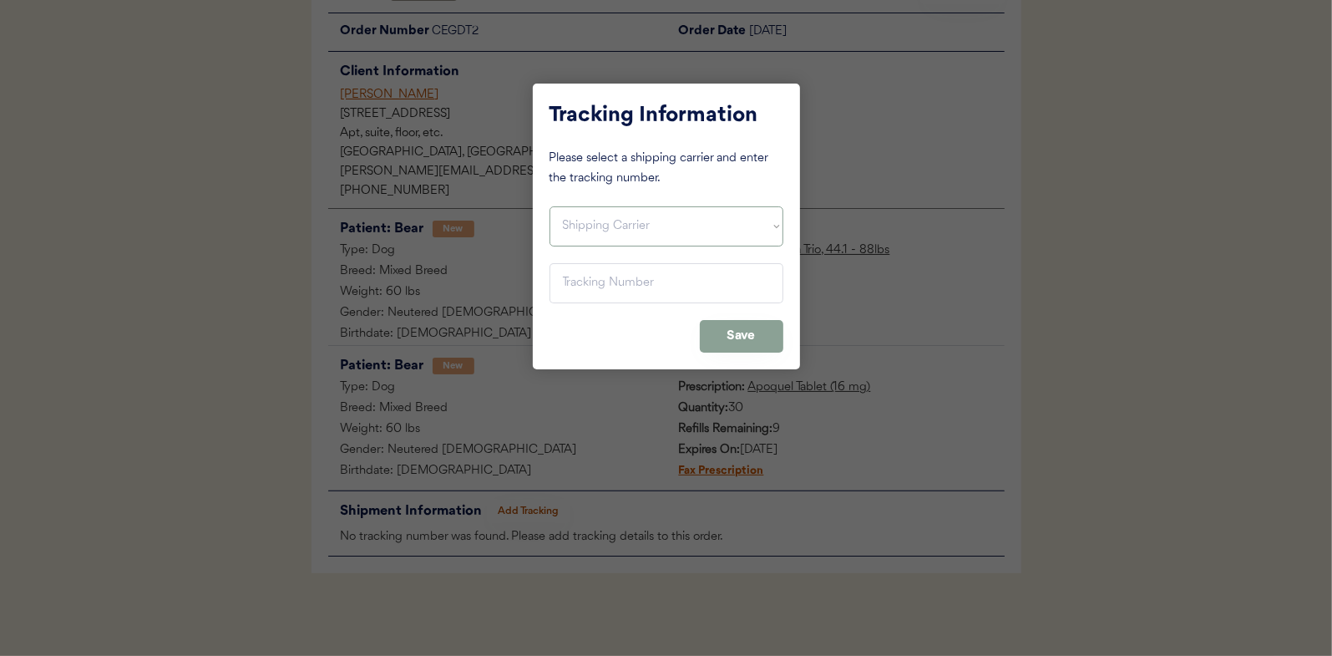
drag, startPoint x: 591, startPoint y: 227, endPoint x: 596, endPoint y: 241, distance: 14.8
click at [591, 227] on select "Shipping Carrier FedEx FedEx Ground Economy UPS USPS" at bounding box center [667, 226] width 234 height 40
select select ""usps""
click at [550, 206] on select "Shipping Carrier FedEx FedEx Ground Economy UPS USPS" at bounding box center [667, 226] width 234 height 40
click at [583, 276] on input "input" at bounding box center [667, 283] width 234 height 40
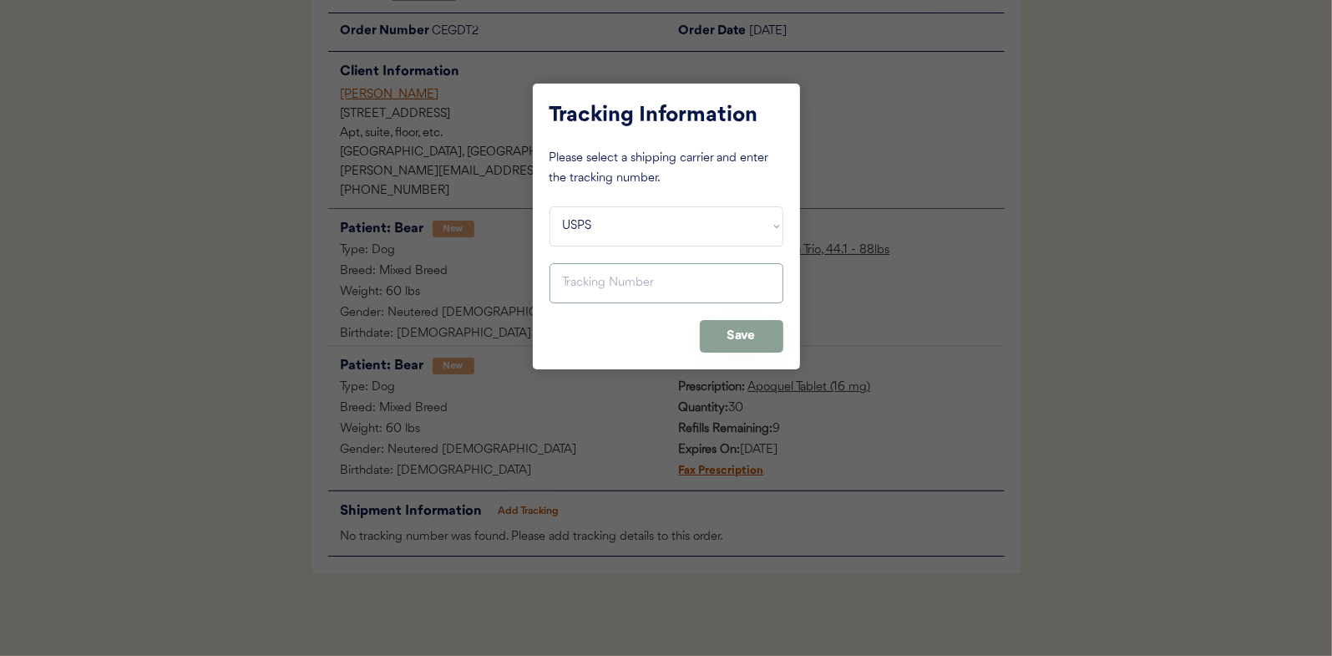
paste input "9400150105798039413094"
type input "9400150105798039413094"
click at [732, 335] on button "Save" at bounding box center [742, 336] width 84 height 33
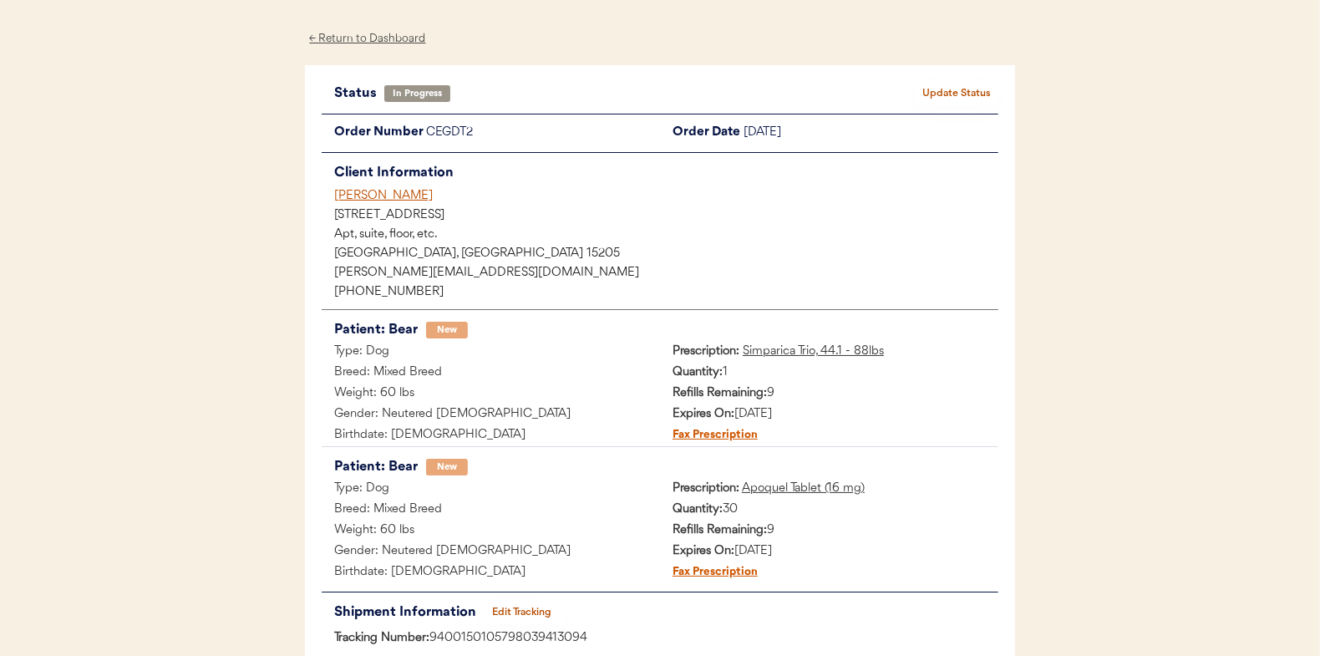
scroll to position [0, 0]
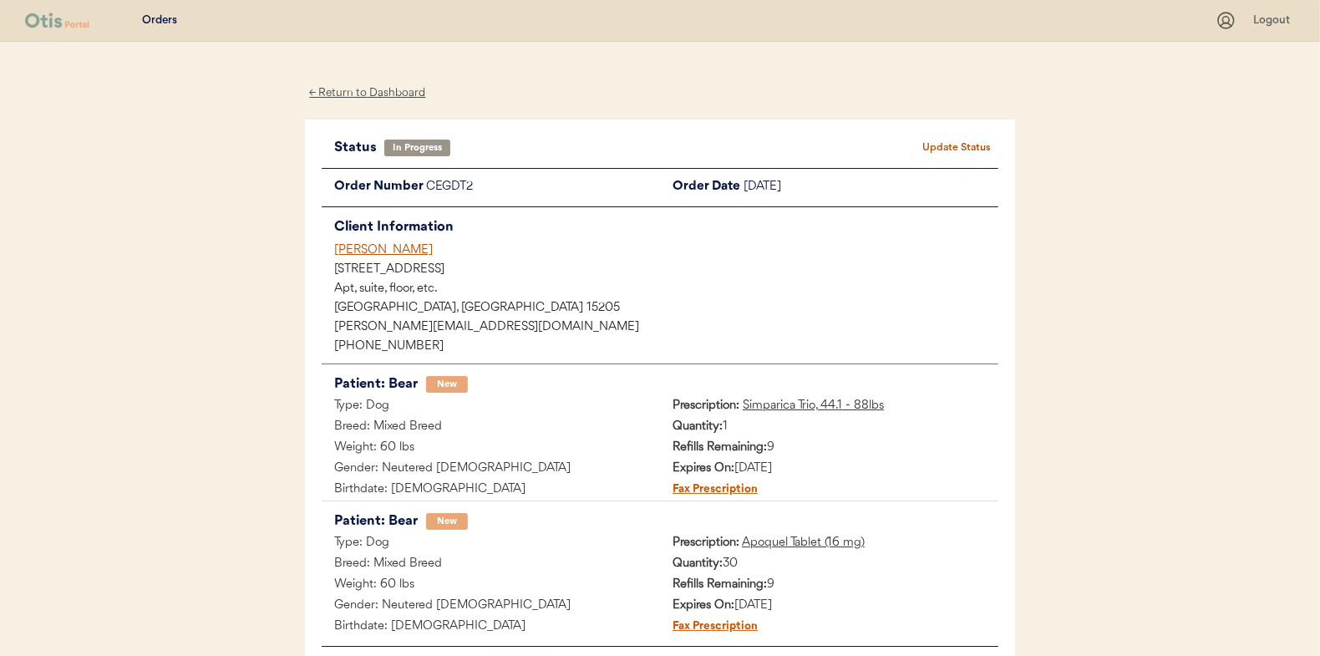
click at [965, 140] on button "Update Status" at bounding box center [957, 147] width 84 height 23
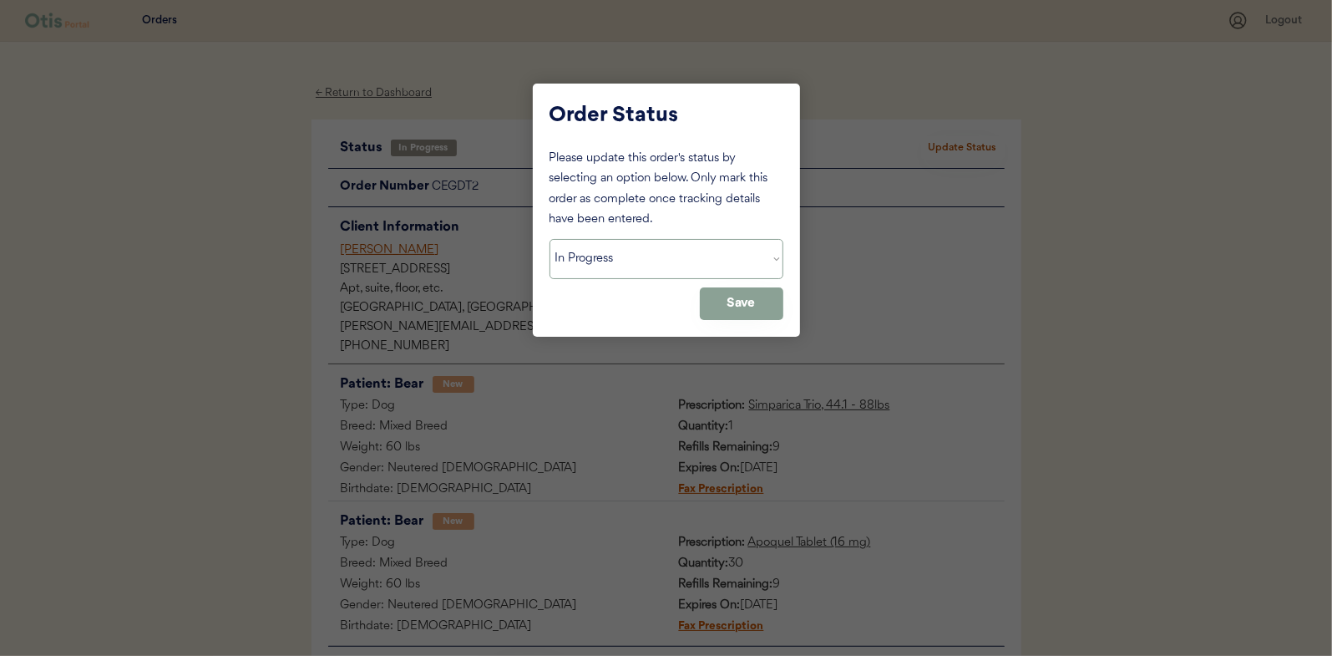
click at [628, 261] on select "Status On Hold New In Progress Complete Pending HW Consent Canceled" at bounding box center [667, 259] width 234 height 40
select select ""complete""
click at [550, 239] on select "Status On Hold New In Progress Complete Pending HW Consent Canceled" at bounding box center [667, 259] width 234 height 40
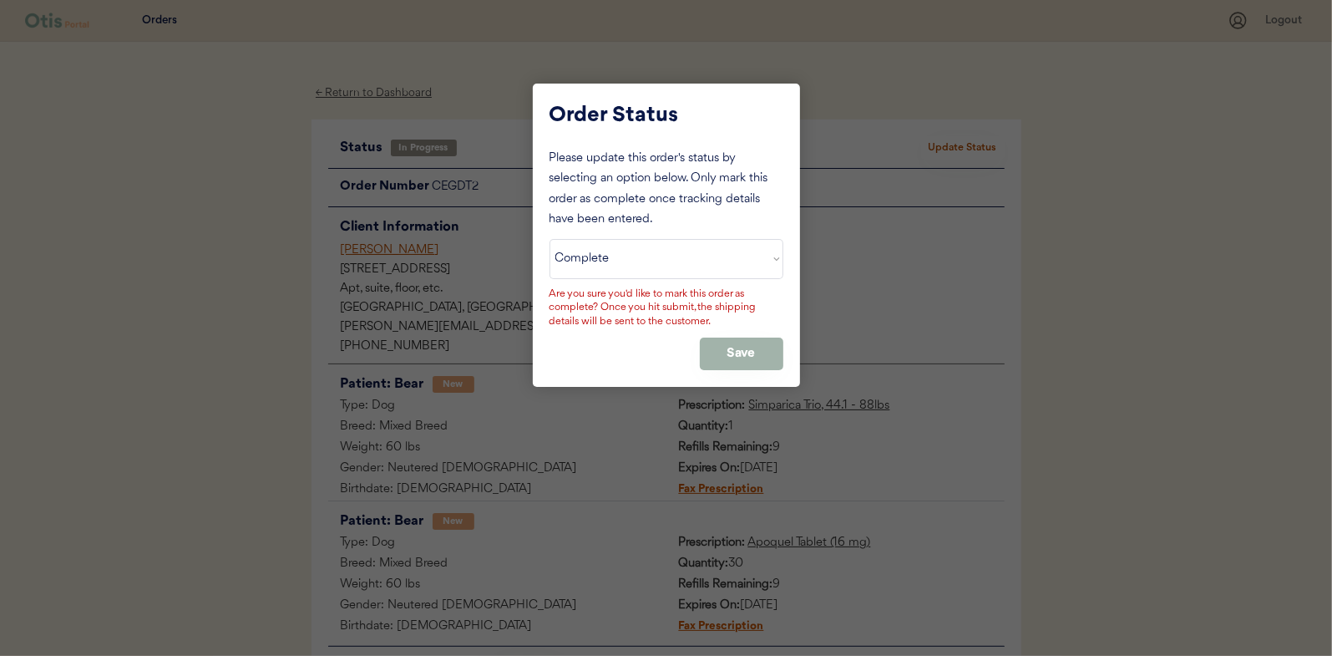
click at [743, 342] on button "Save" at bounding box center [742, 353] width 84 height 33
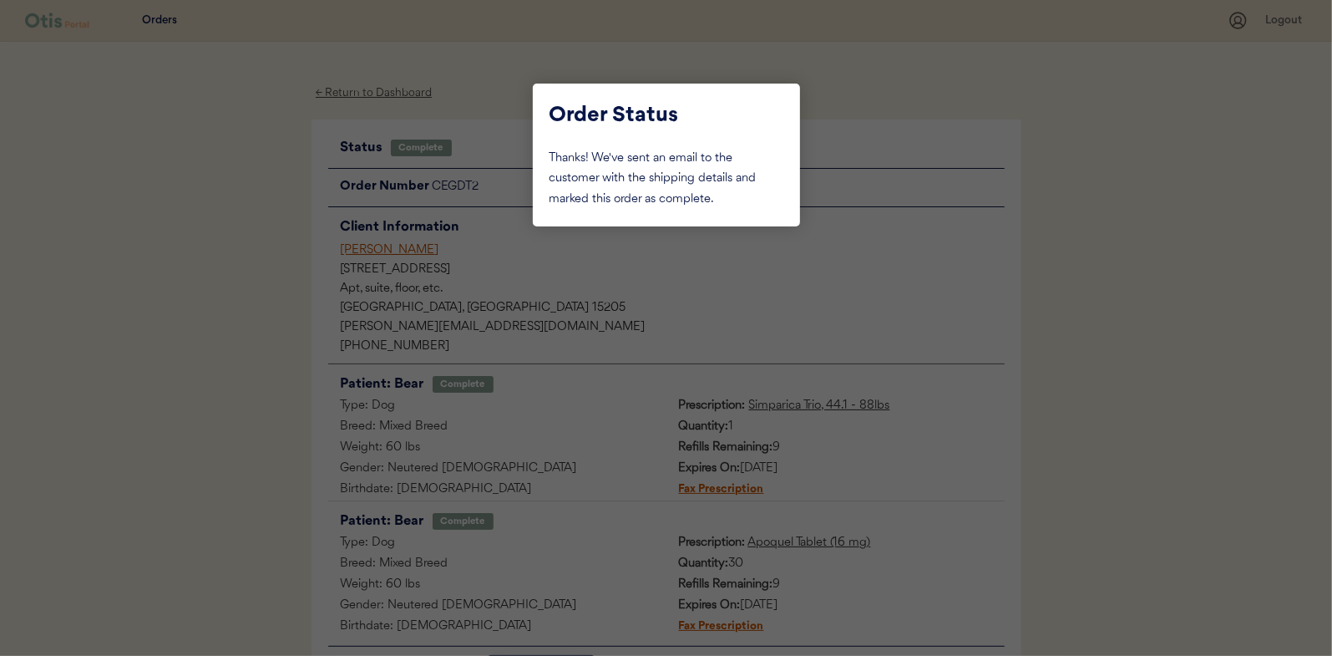
click at [218, 238] on div at bounding box center [666, 328] width 1332 height 656
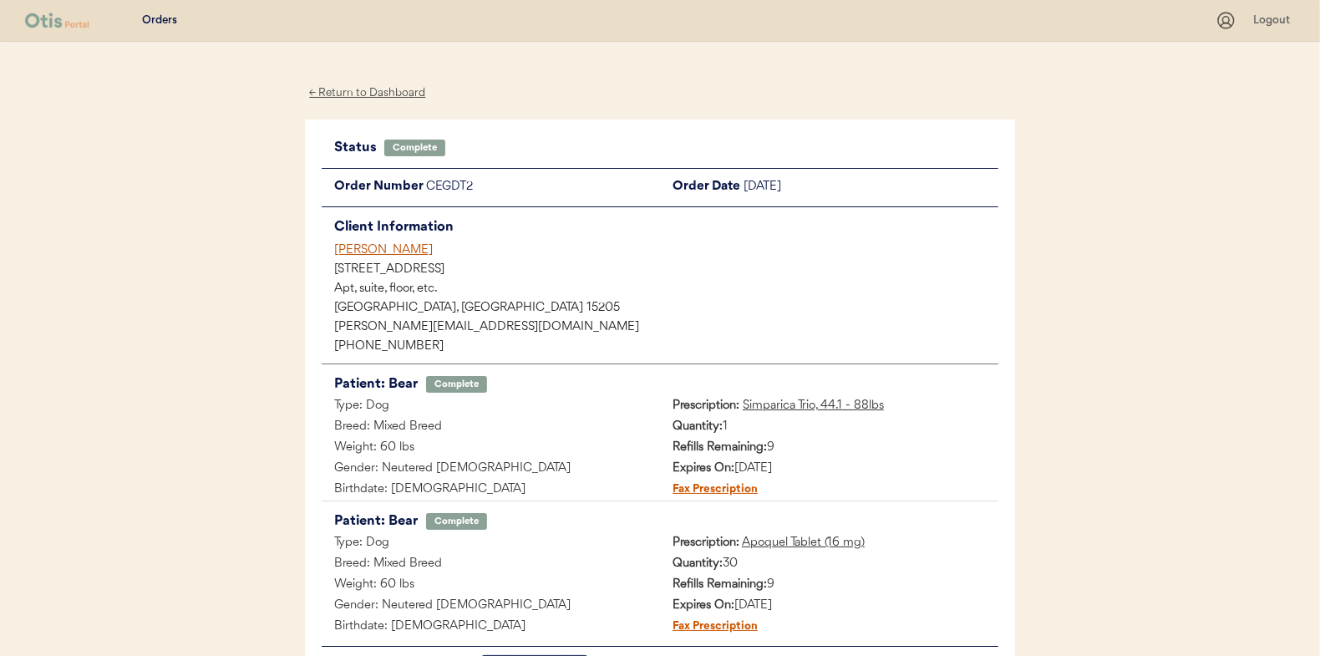
click at [365, 89] on div "← Return to Dashboard" at bounding box center [367, 93] width 125 height 19
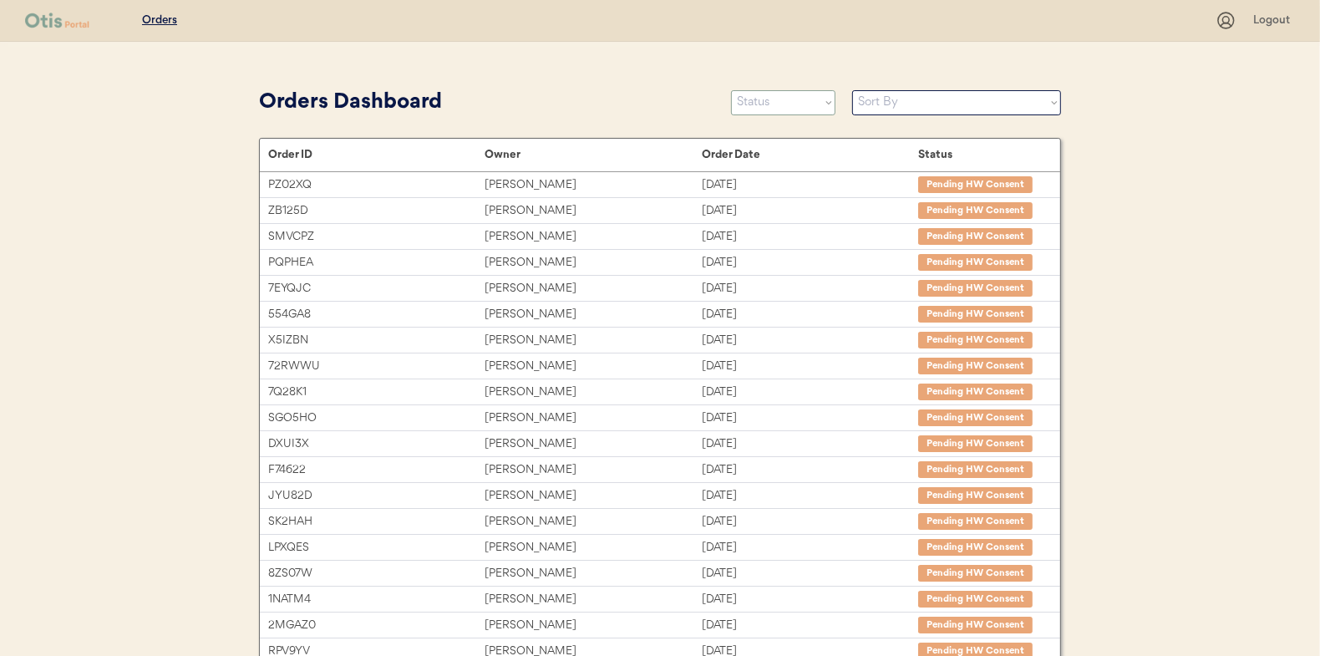
click at [742, 104] on select "Status On Hold New In Progress Complete Pending HW Consent Canceled" at bounding box center [783, 102] width 104 height 25
select select ""in_progress""
click at [731, 90] on select "Status On Hold New In Progress Complete Pending HW Consent Canceled" at bounding box center [783, 102] width 104 height 25
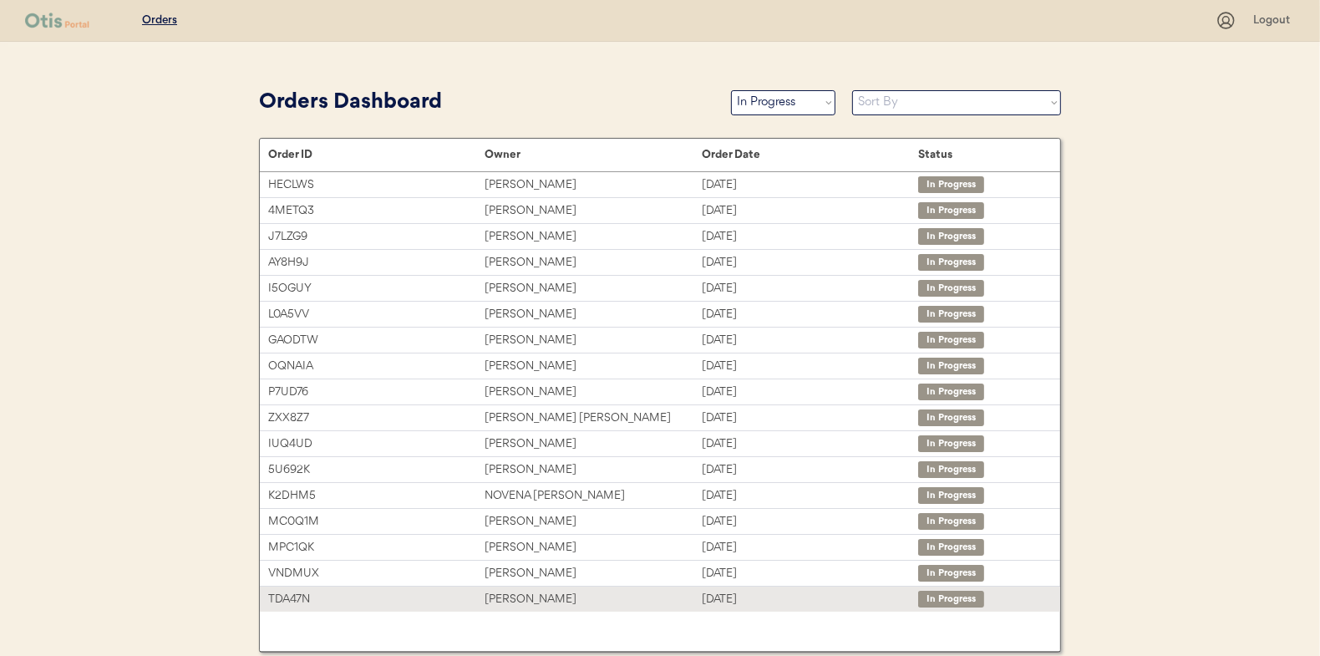
click at [530, 596] on div "[PERSON_NAME]" at bounding box center [592, 599] width 216 height 19
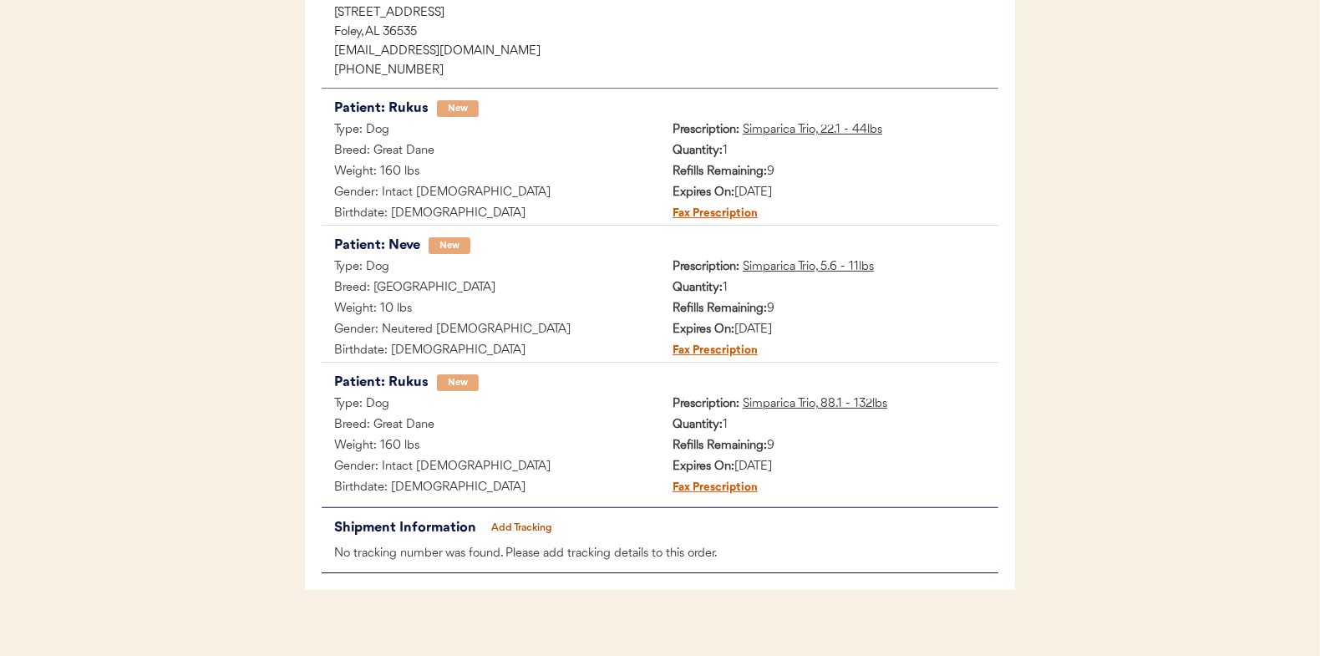
scroll to position [274, 0]
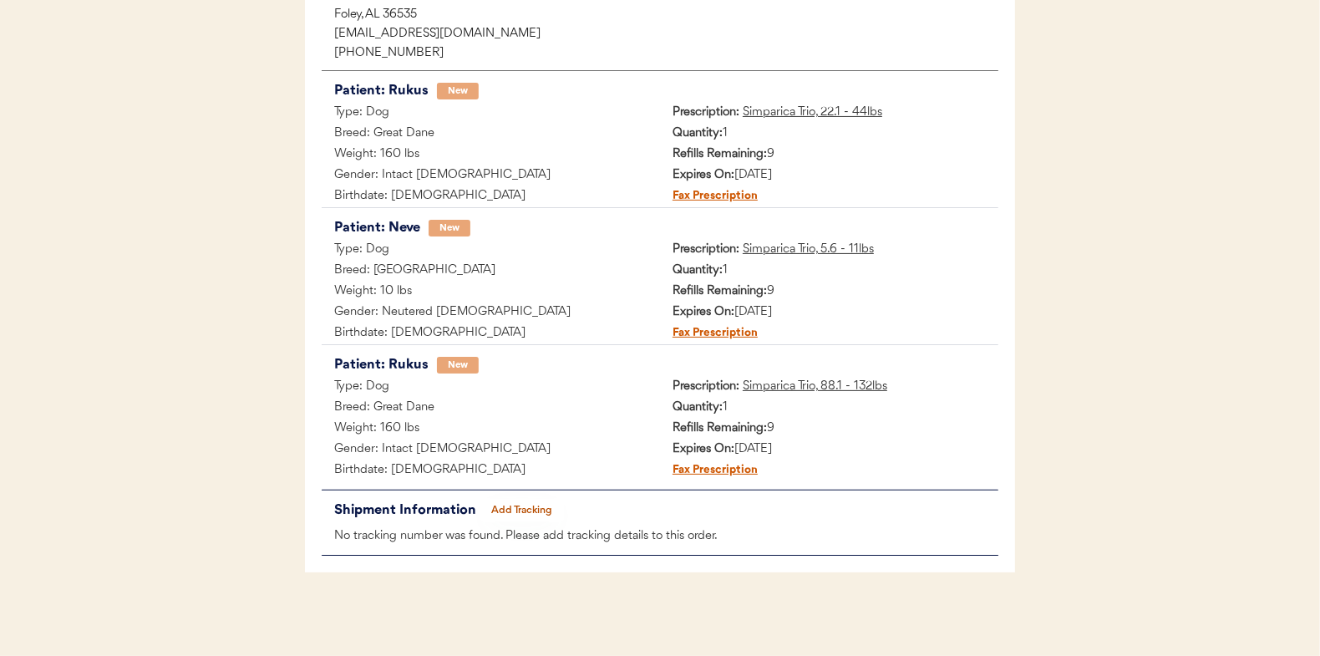
click at [521, 504] on button "Add Tracking" at bounding box center [522, 510] width 84 height 23
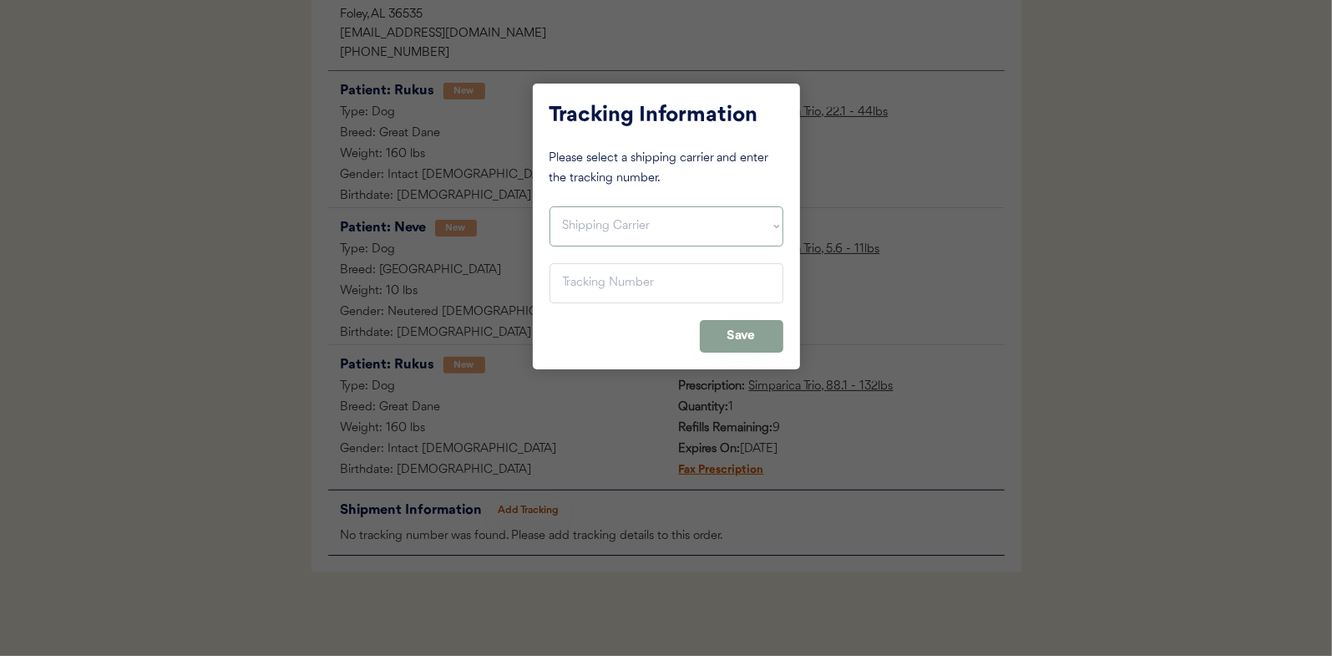
click at [586, 227] on select "Shipping Carrier FedEx FedEx Ground Economy UPS USPS" at bounding box center [667, 226] width 234 height 40
select select ""usps""
click at [550, 206] on select "Shipping Carrier FedEx FedEx Ground Economy UPS USPS" at bounding box center [667, 226] width 234 height 40
click at [611, 280] on input "input" at bounding box center [667, 283] width 234 height 40
paste input "9400150105800039343575"
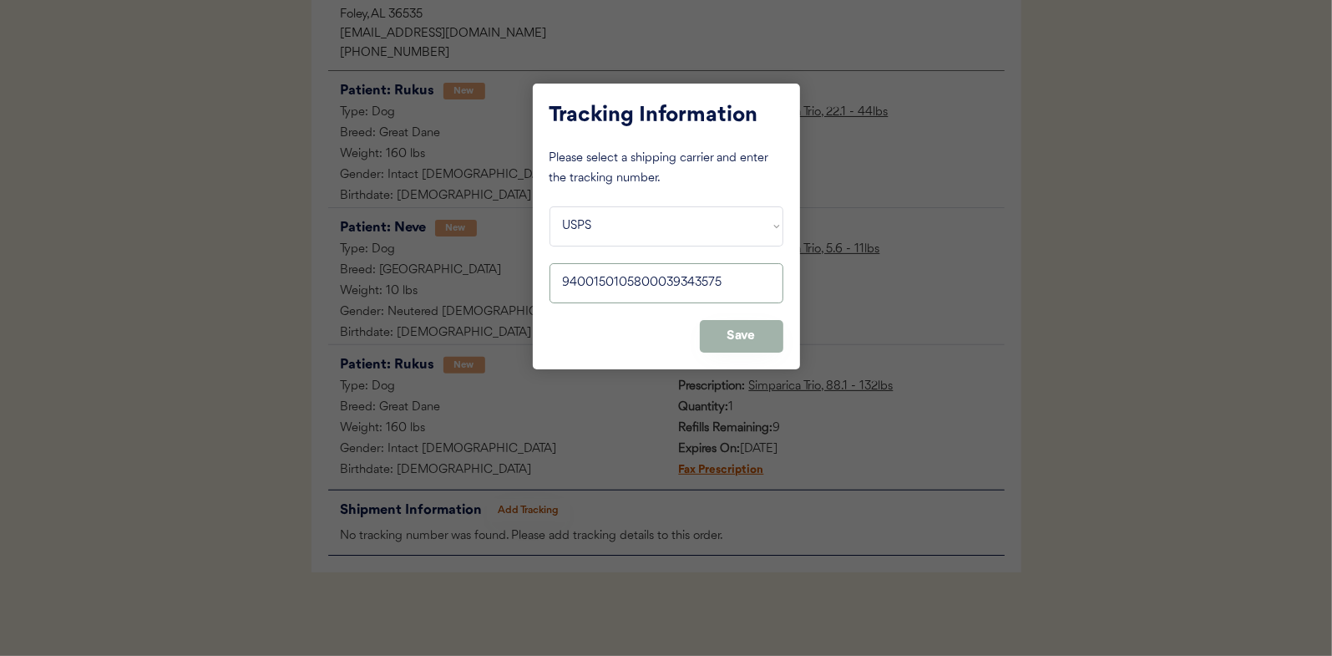
type input "9400150105800039343575"
click at [756, 324] on button "Save" at bounding box center [742, 336] width 84 height 33
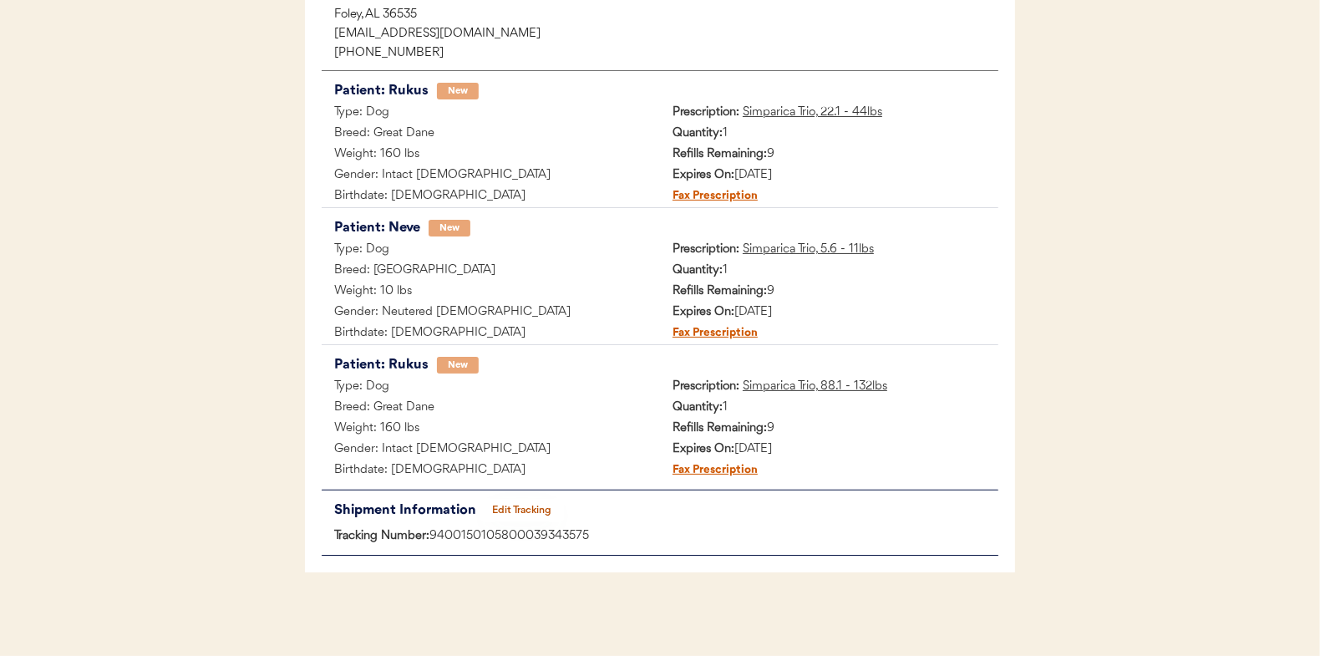
scroll to position [0, 0]
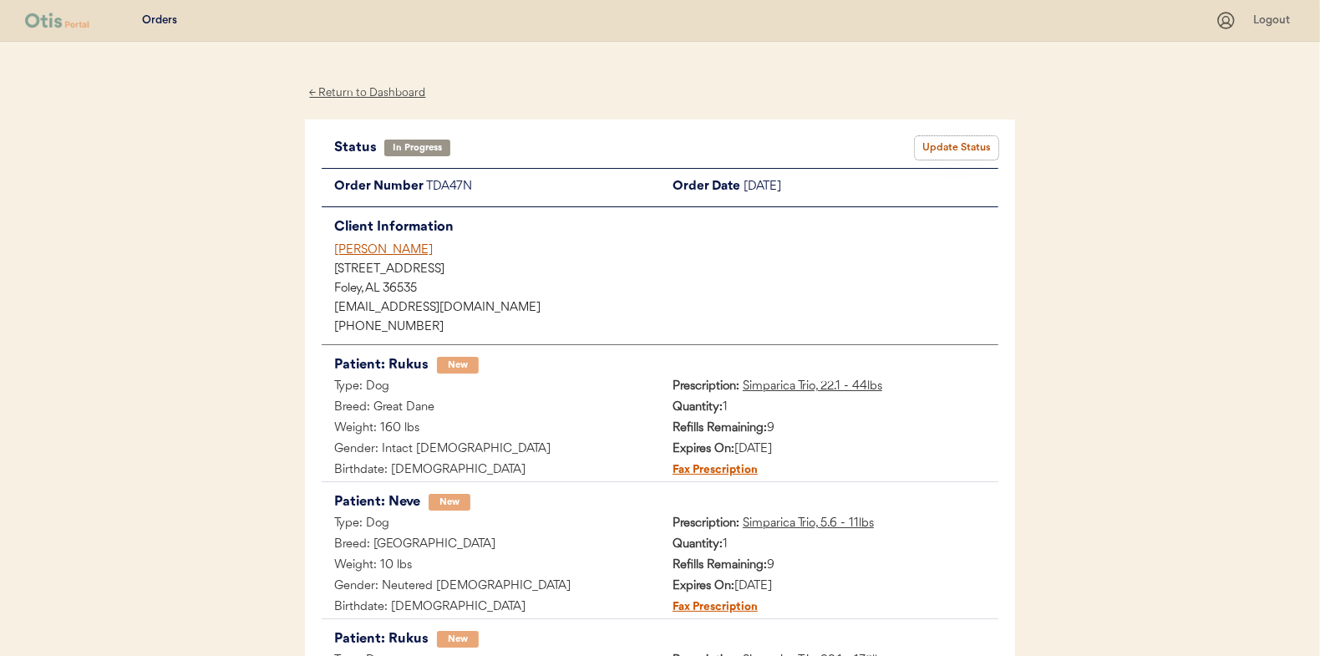
click at [962, 147] on button "Update Status" at bounding box center [957, 147] width 84 height 23
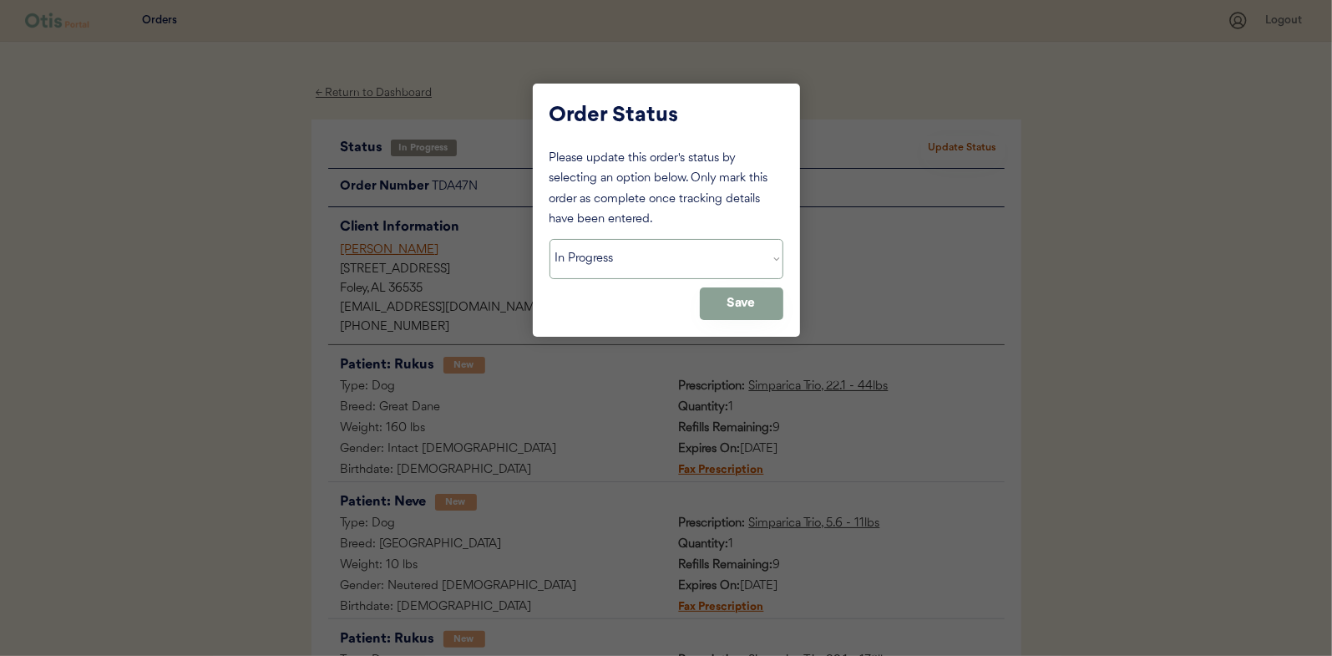
click at [588, 251] on select "Status On Hold New In Progress Complete Pending HW Consent Canceled" at bounding box center [667, 259] width 234 height 40
select select ""complete""
click at [550, 239] on select "Status On Hold New In Progress Complete Pending HW Consent Canceled" at bounding box center [667, 259] width 234 height 40
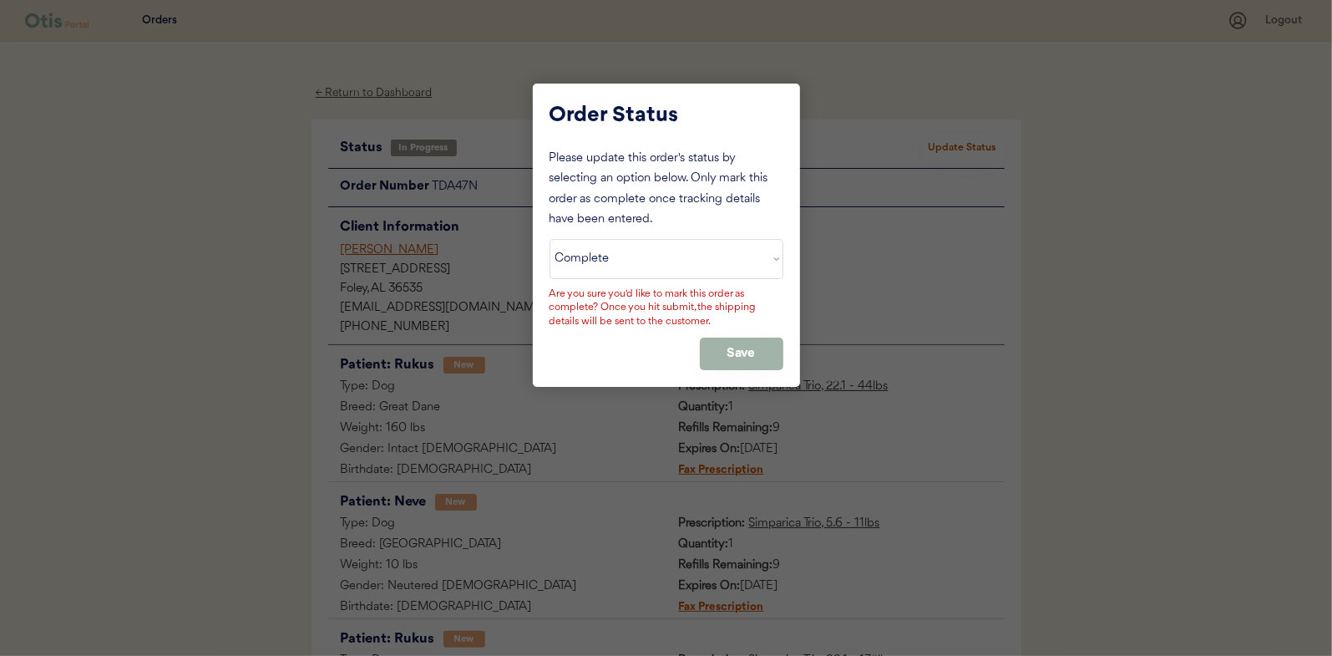
click at [756, 364] on button "Save" at bounding box center [742, 353] width 84 height 33
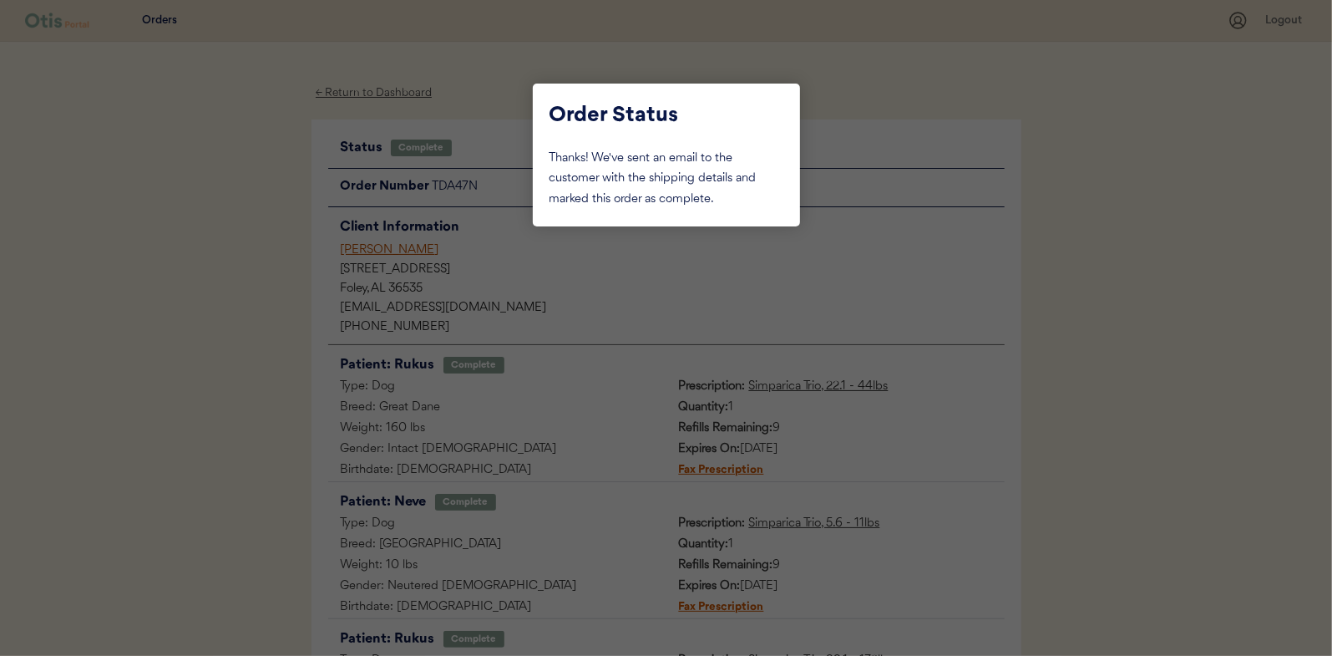
drag, startPoint x: 269, startPoint y: 226, endPoint x: 290, endPoint y: 186, distance: 44.5
click at [270, 226] on div at bounding box center [666, 328] width 1332 height 656
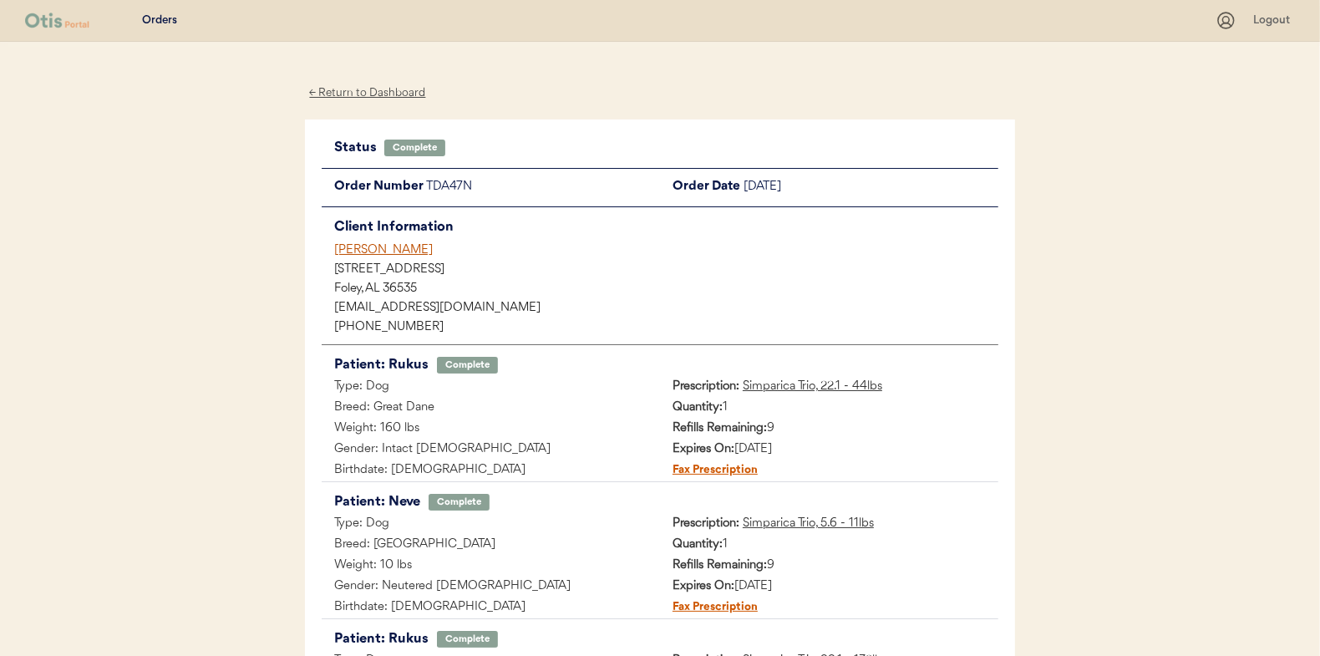
click at [357, 95] on div "← Return to Dashboard" at bounding box center [367, 93] width 125 height 19
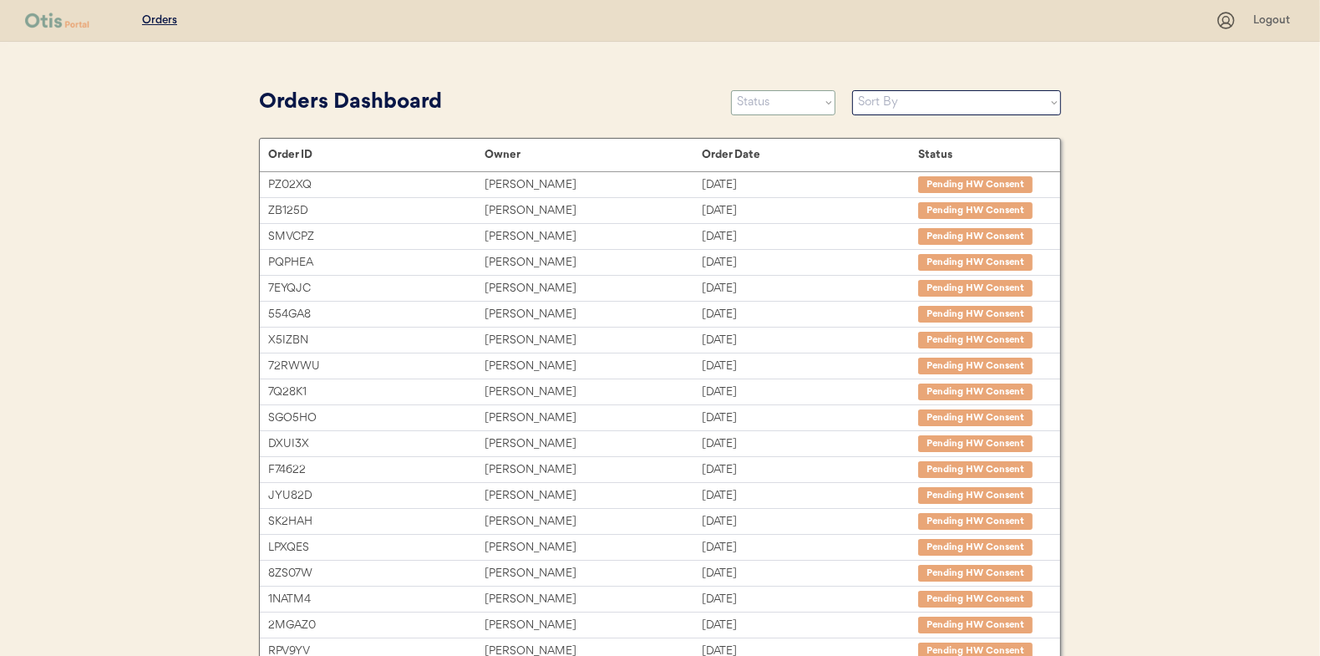
click at [764, 104] on select "Status On Hold New In Progress Complete Pending HW Consent Canceled" at bounding box center [783, 102] width 104 height 25
select select ""in_progress""
click at [731, 90] on select "Status On Hold New In Progress Complete Pending HW Consent Canceled" at bounding box center [783, 102] width 104 height 25
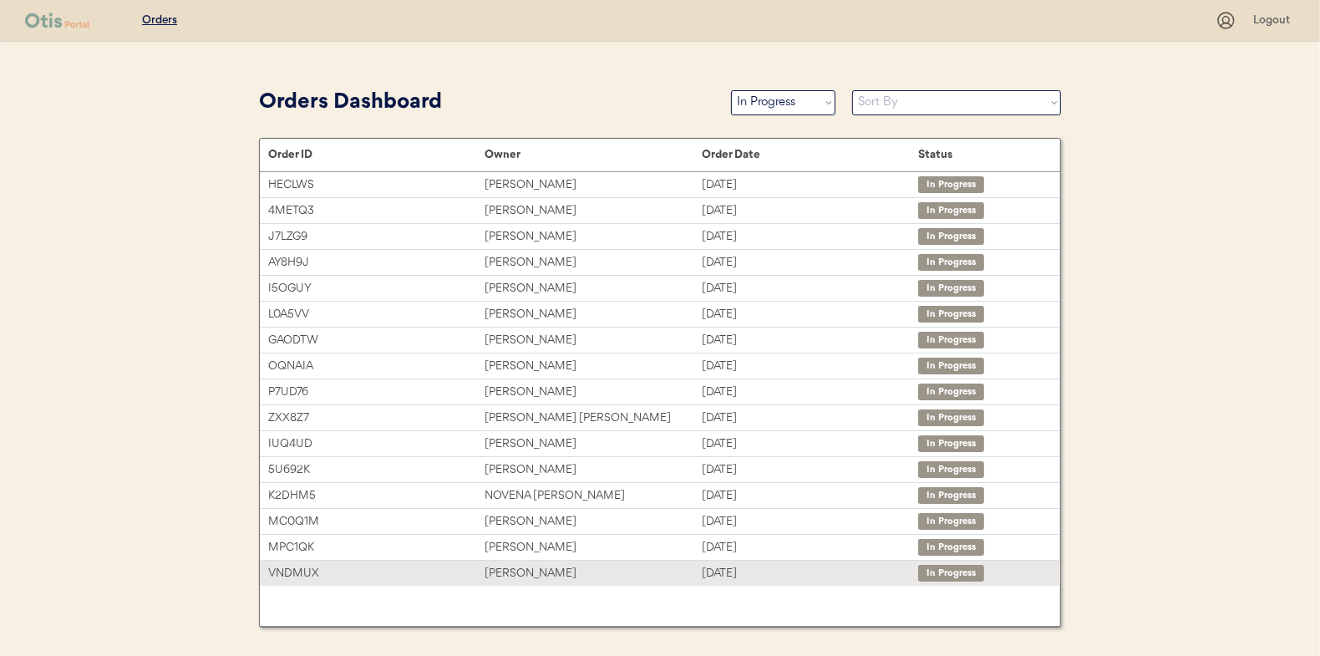
click at [520, 565] on div "[PERSON_NAME]" at bounding box center [592, 573] width 216 height 19
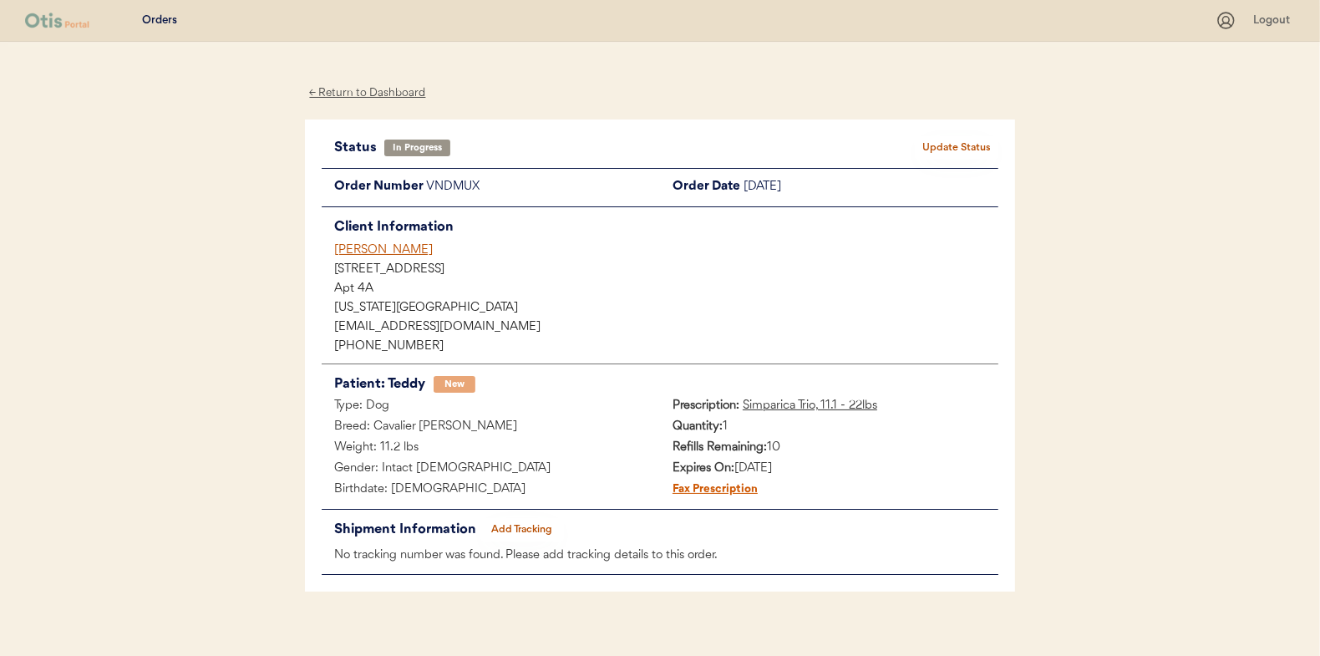
click at [522, 524] on button "Add Tracking" at bounding box center [522, 529] width 84 height 23
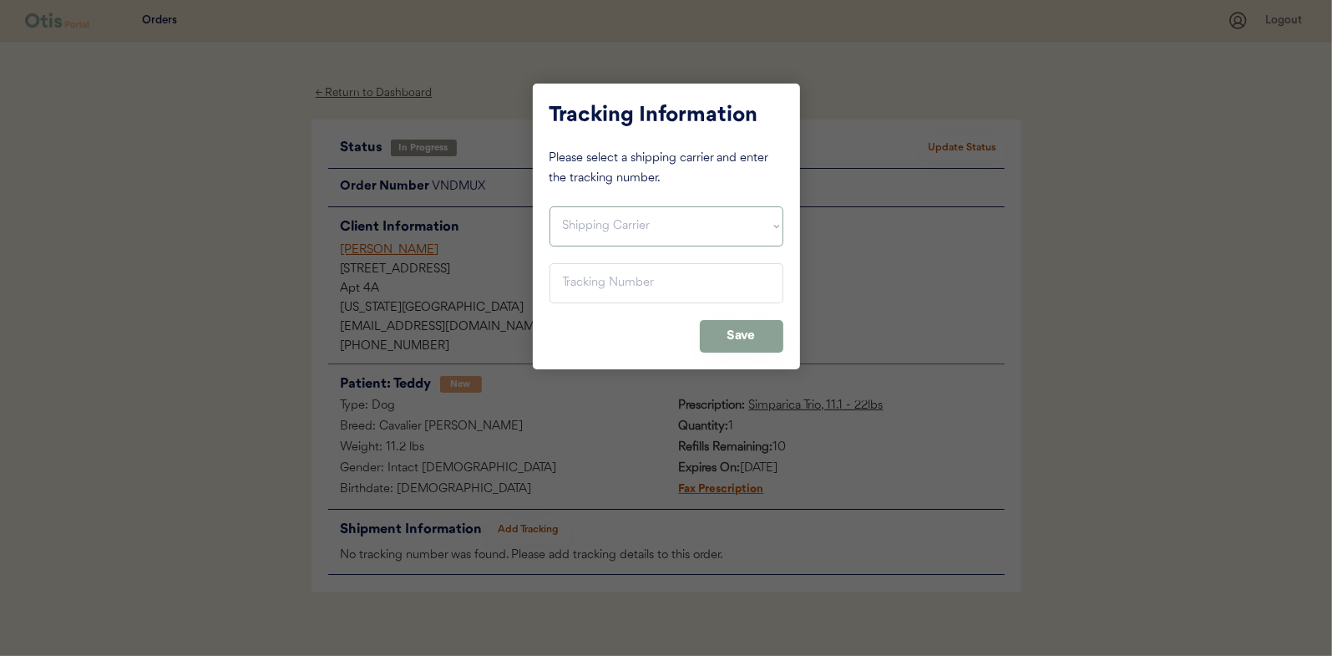
click at [626, 226] on select "Shipping Carrier FedEx FedEx Ground Economy UPS USPS" at bounding box center [667, 226] width 234 height 40
select select ""usps""
click at [550, 206] on select "Shipping Carrier FedEx FedEx Ground Economy UPS USPS" at bounding box center [667, 226] width 234 height 40
click at [583, 274] on input "input" at bounding box center [667, 283] width 234 height 40
paste input "9400150105496041072925"
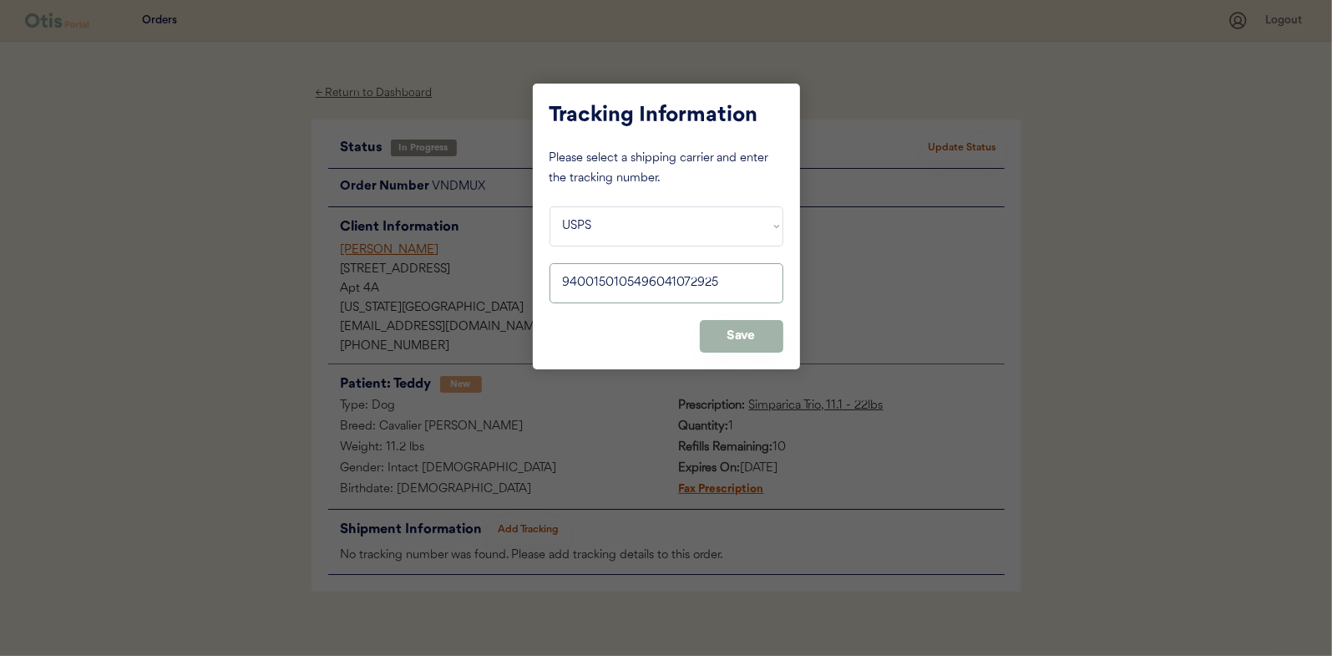
type input "9400150105496041072925"
click at [737, 322] on button "Save" at bounding box center [742, 336] width 84 height 33
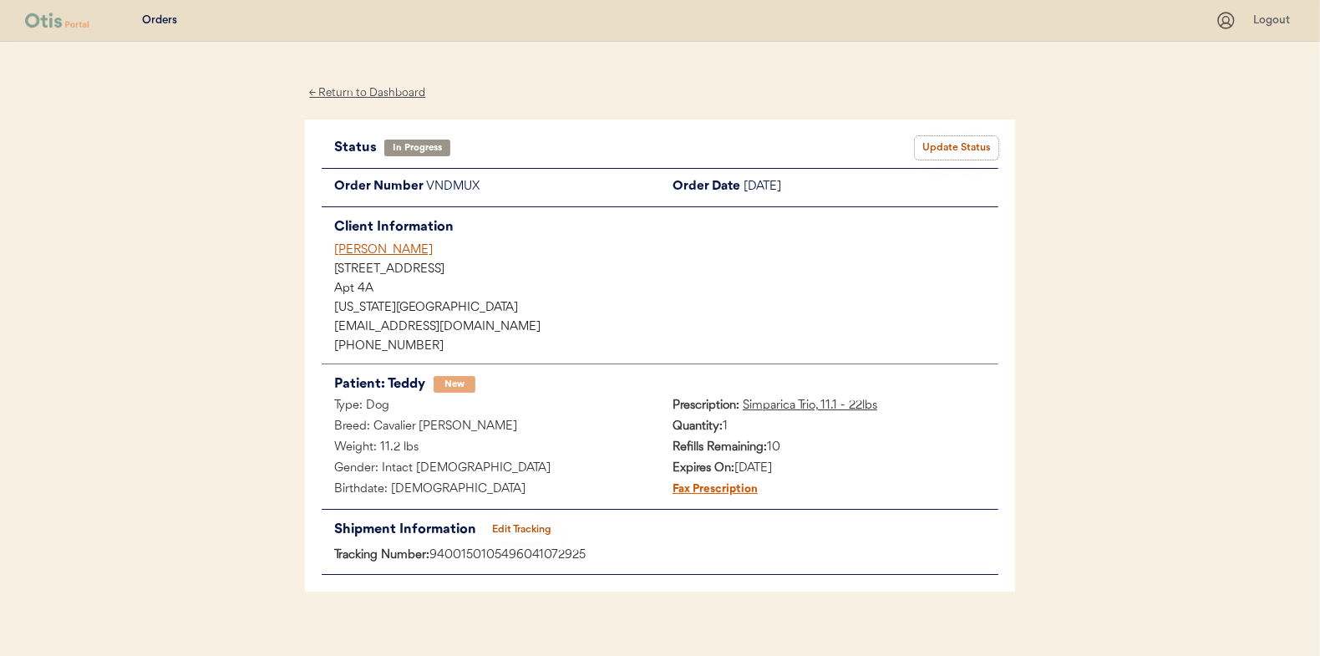
click at [970, 150] on button "Update Status" at bounding box center [957, 147] width 84 height 23
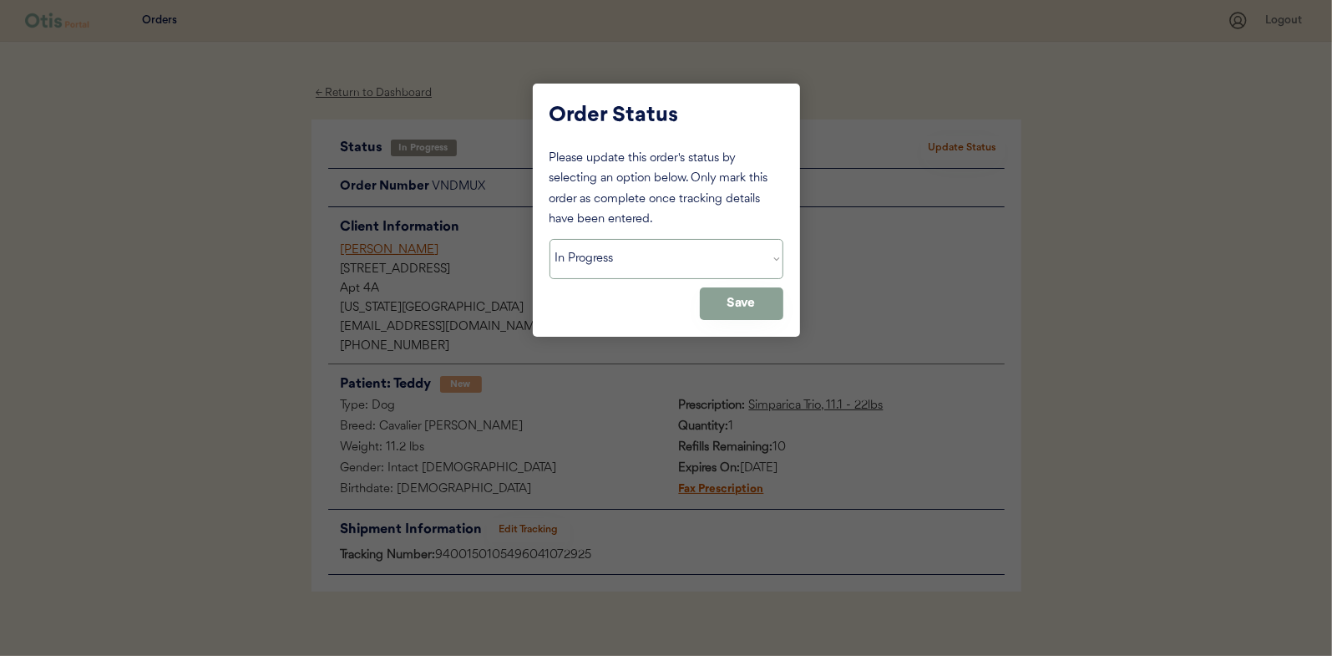
click at [638, 271] on select "Status On Hold New In Progress Complete Pending HW Consent Canceled" at bounding box center [667, 259] width 234 height 40
select select ""complete""
click at [550, 239] on select "Status On Hold New In Progress Complete Pending HW Consent Canceled" at bounding box center [667, 259] width 234 height 40
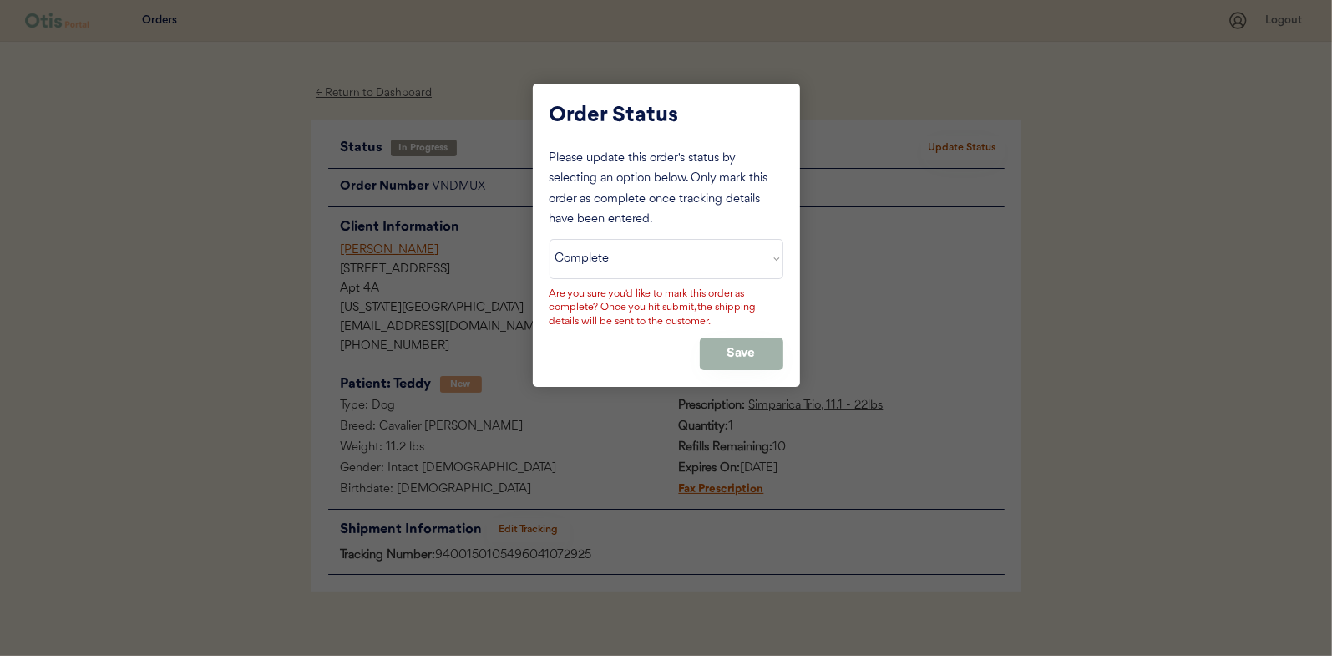
click at [725, 347] on button "Save" at bounding box center [742, 353] width 84 height 33
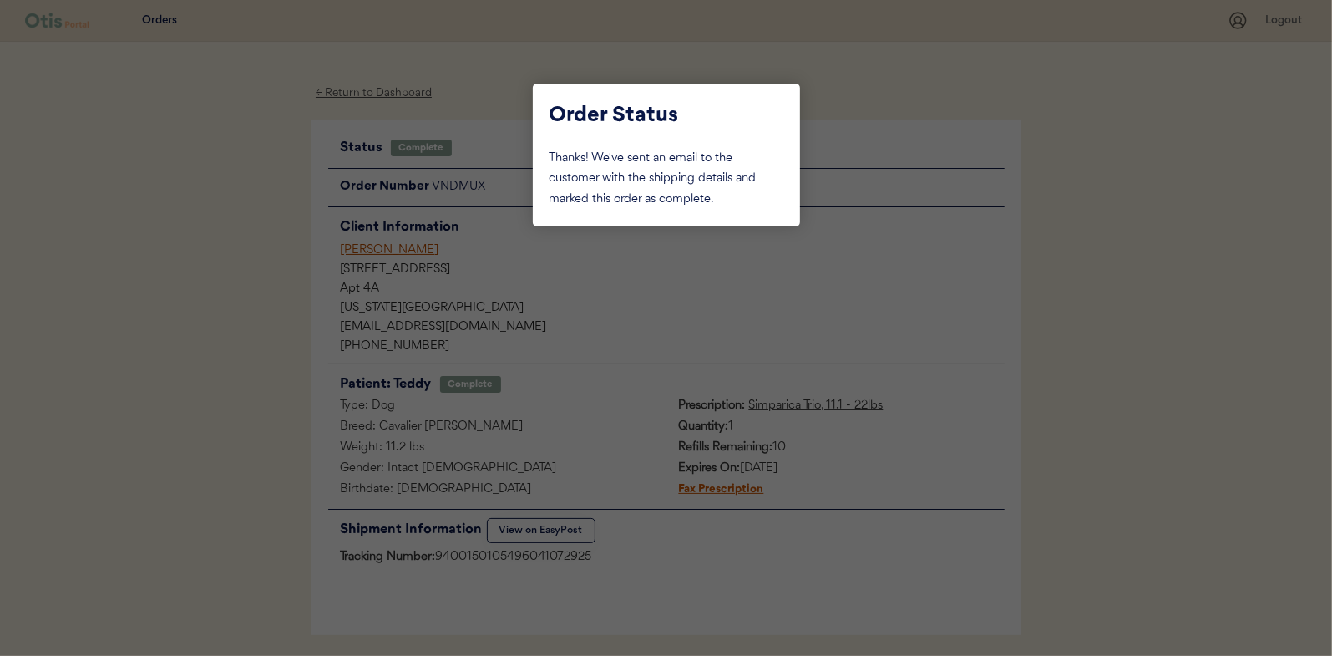
click at [246, 226] on div at bounding box center [666, 328] width 1332 height 656
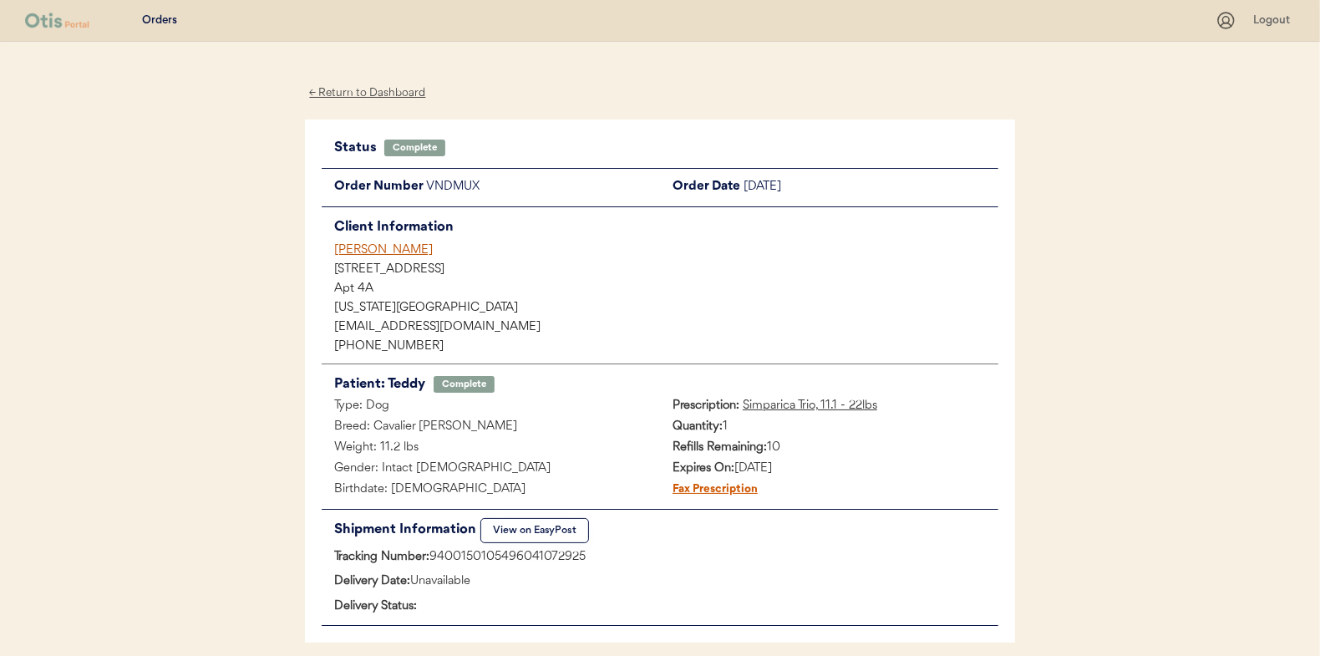
click at [355, 93] on div "← Return to Dashboard" at bounding box center [367, 93] width 125 height 19
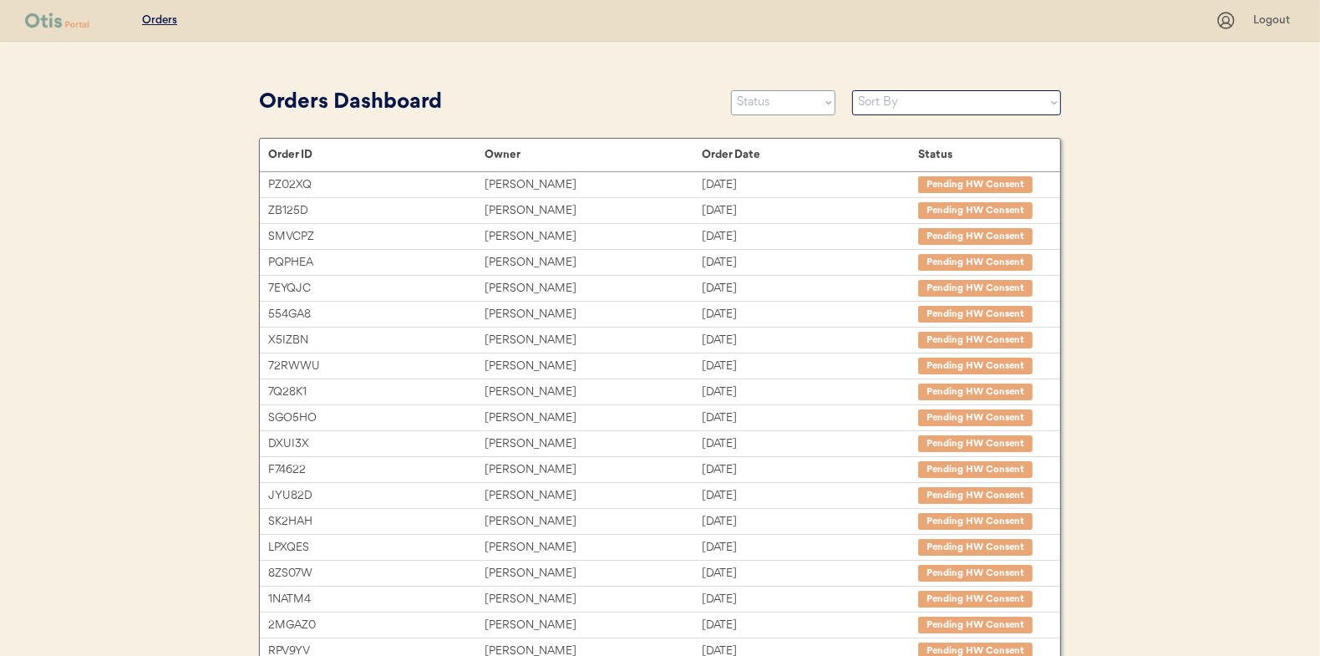
click at [756, 102] on select "Status On Hold New In Progress Complete Pending HW Consent Canceled" at bounding box center [783, 102] width 104 height 25
select select ""in_progress""
click at [731, 90] on select "Status On Hold New In Progress Complete Pending HW Consent Canceled" at bounding box center [783, 102] width 104 height 25
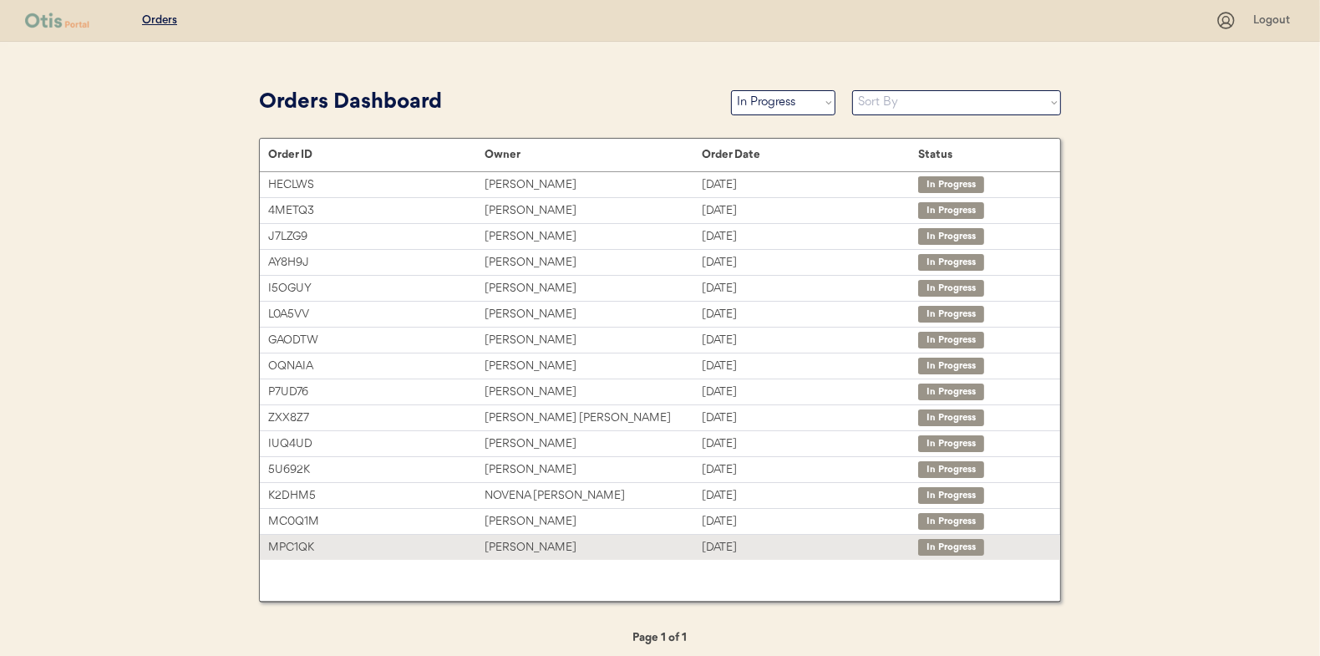
click at [507, 538] on div "[PERSON_NAME]" at bounding box center [592, 547] width 216 height 19
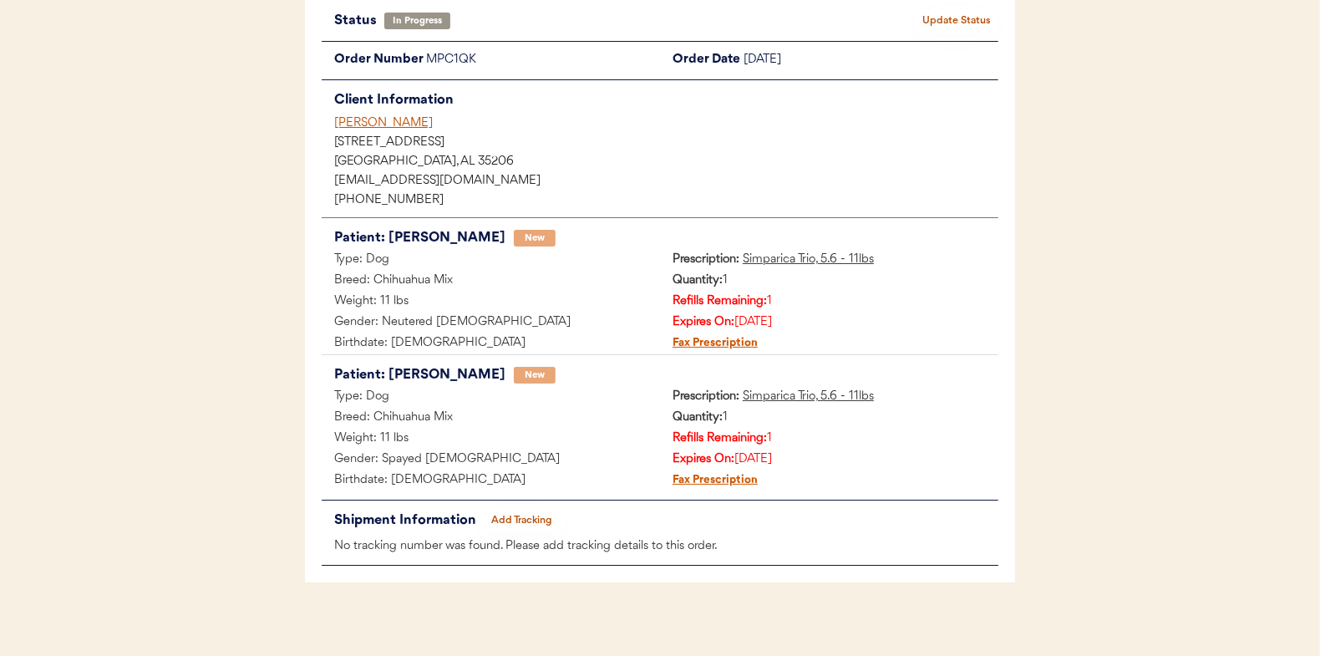
scroll to position [136, 0]
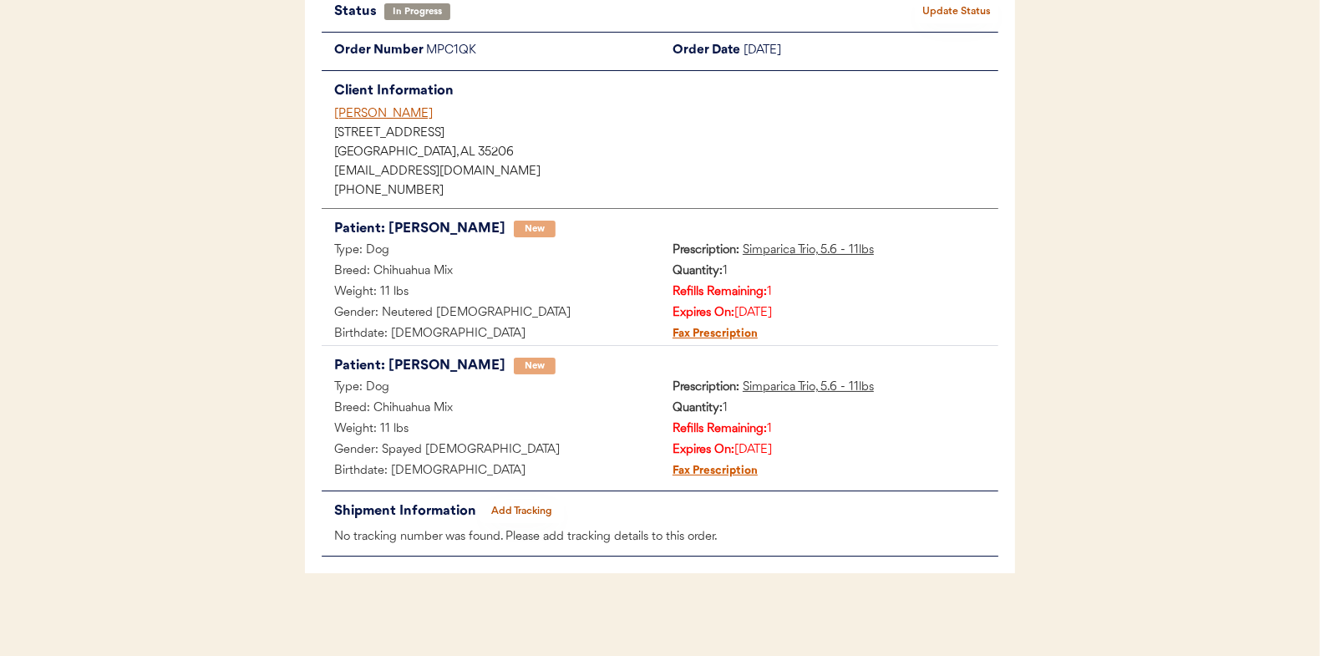
click at [526, 506] on button "Add Tracking" at bounding box center [522, 510] width 84 height 23
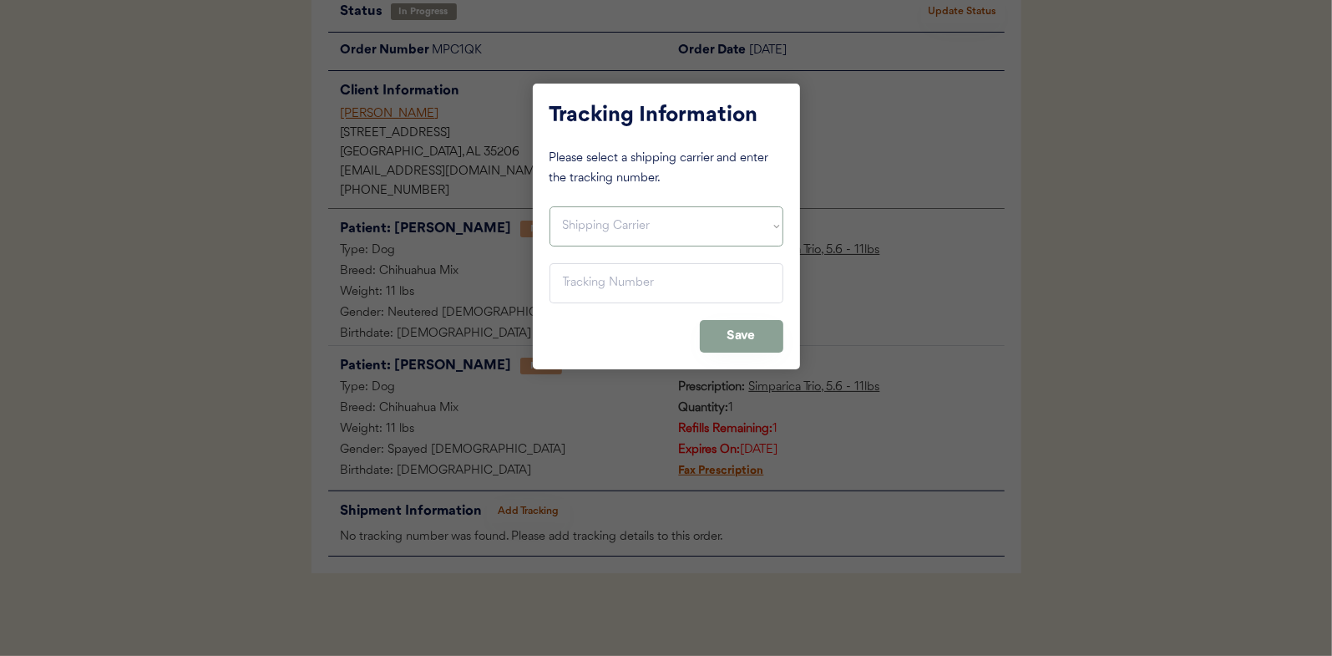
click at [581, 215] on select "Shipping Carrier FedEx FedEx Ground Economy UPS USPS" at bounding box center [667, 226] width 234 height 40
select select ""usps""
click at [550, 206] on select "Shipping Carrier FedEx FedEx Ground Economy UPS USPS" at bounding box center [667, 226] width 234 height 40
click at [589, 276] on input "input" at bounding box center [667, 283] width 234 height 40
paste input "9400150105799039375993"
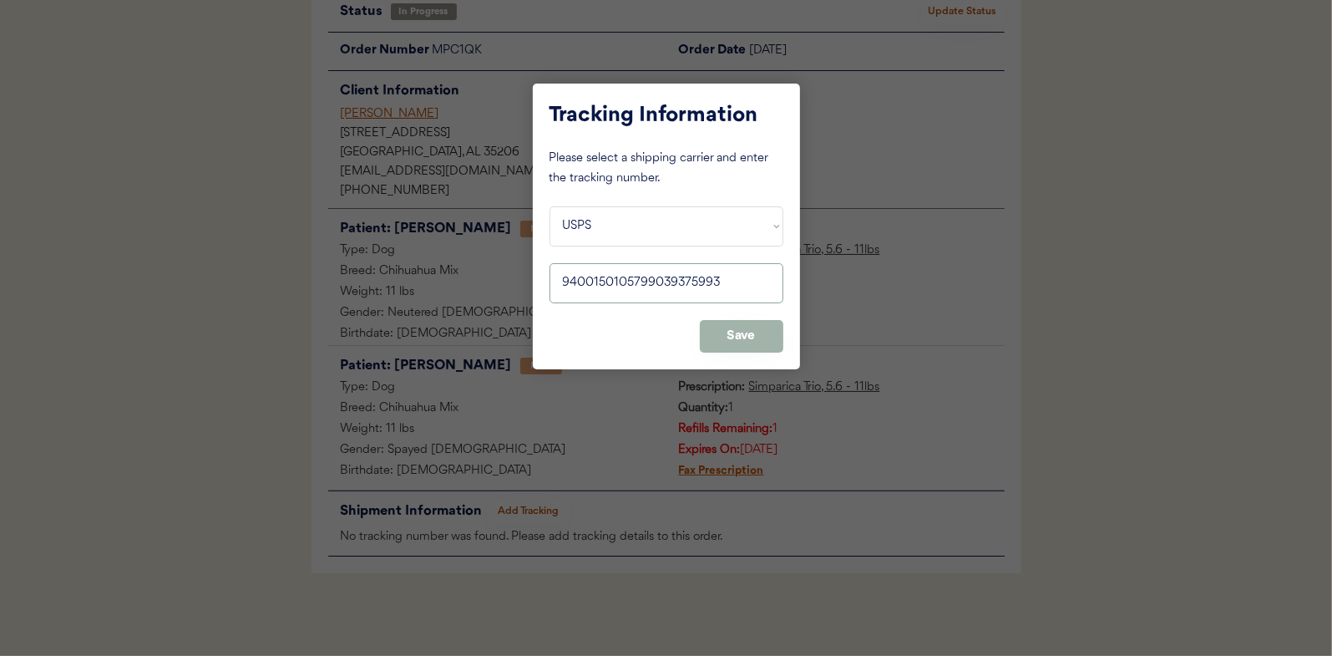
type input "9400150105799039375993"
click at [732, 336] on button "Save" at bounding box center [742, 336] width 84 height 33
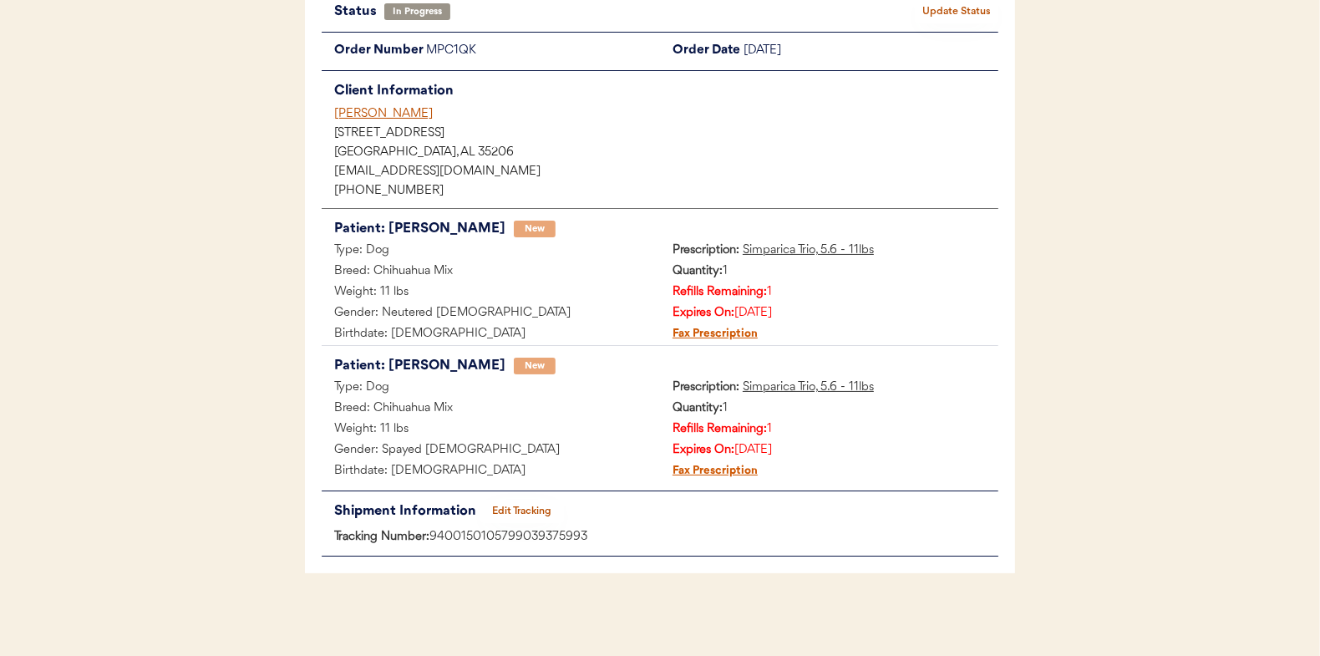
scroll to position [0, 0]
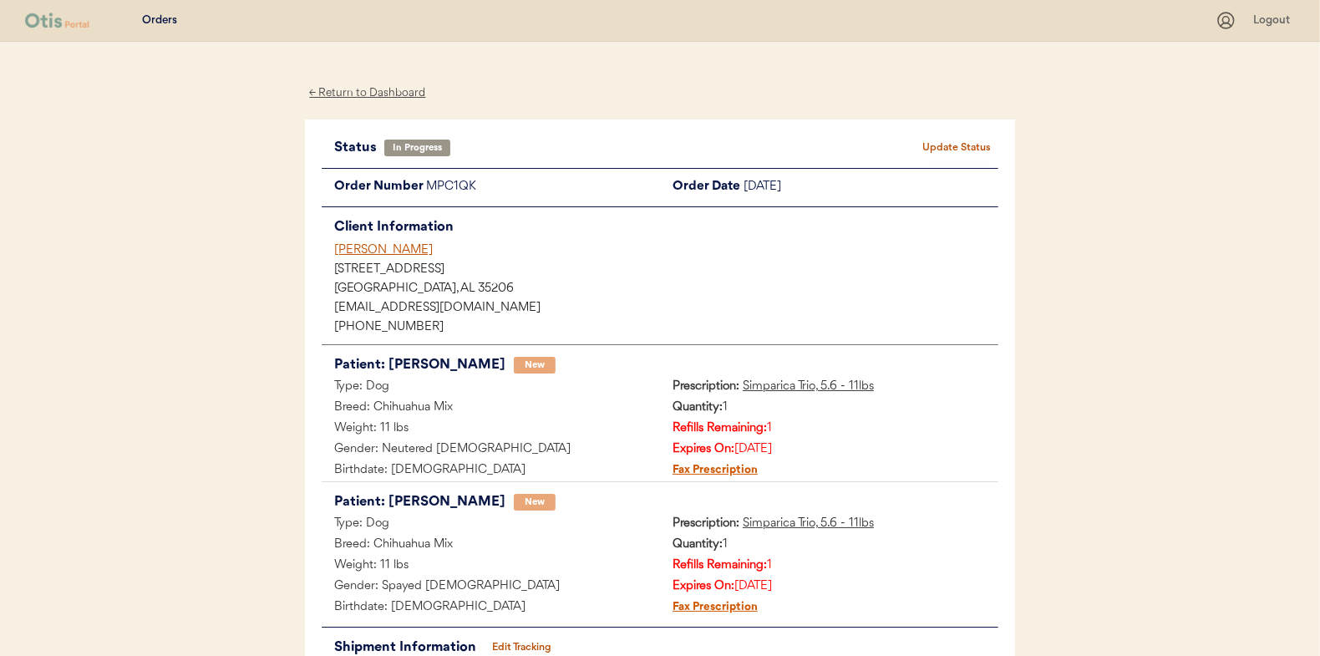
click at [967, 144] on button "Update Status" at bounding box center [957, 147] width 84 height 23
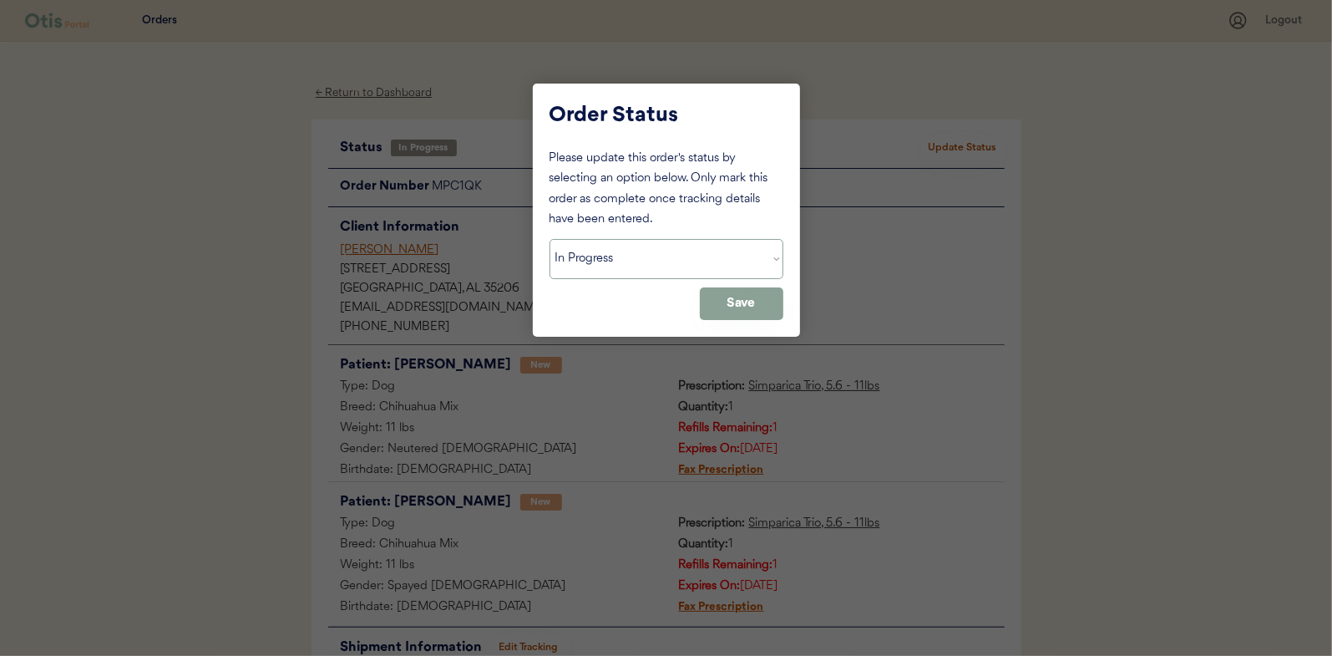
click at [583, 266] on select "Status On Hold New In Progress Complete Pending HW Consent Canceled" at bounding box center [667, 259] width 234 height 40
select select ""complete""
click at [550, 239] on select "Status On Hold New In Progress Complete Pending HW Consent Canceled" at bounding box center [667, 259] width 234 height 40
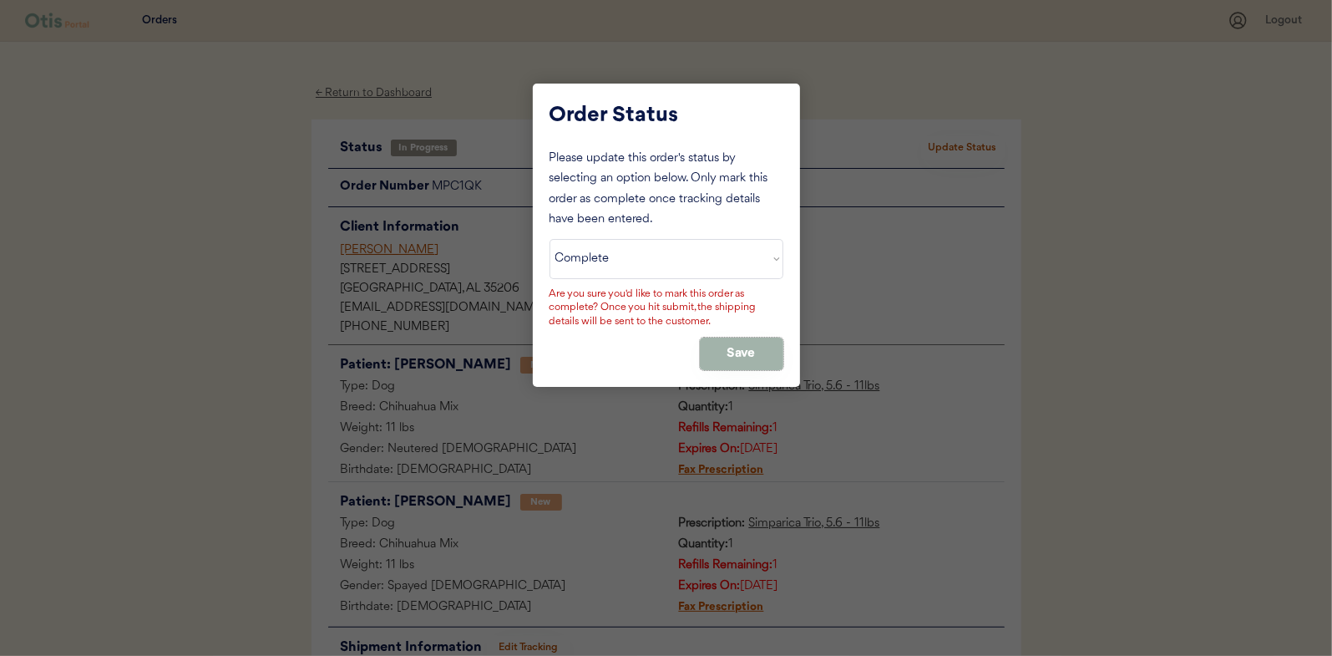
click at [721, 343] on button "Save" at bounding box center [742, 353] width 84 height 33
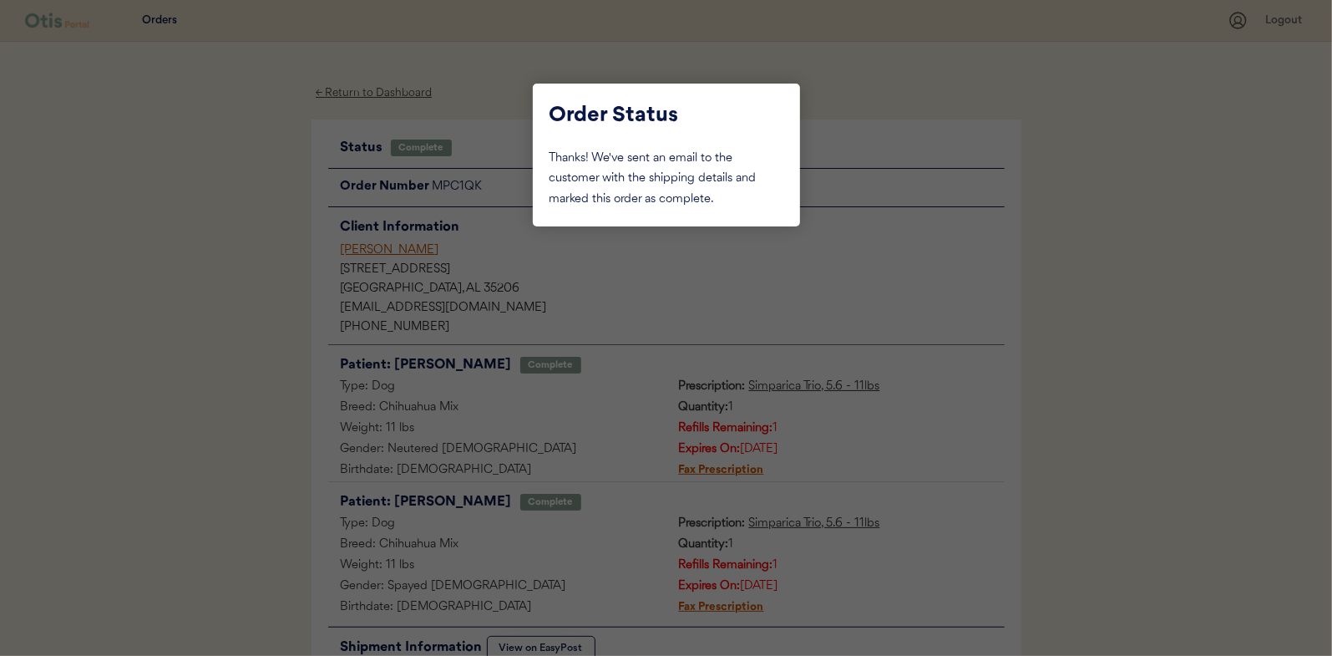
click at [218, 248] on div at bounding box center [666, 328] width 1332 height 656
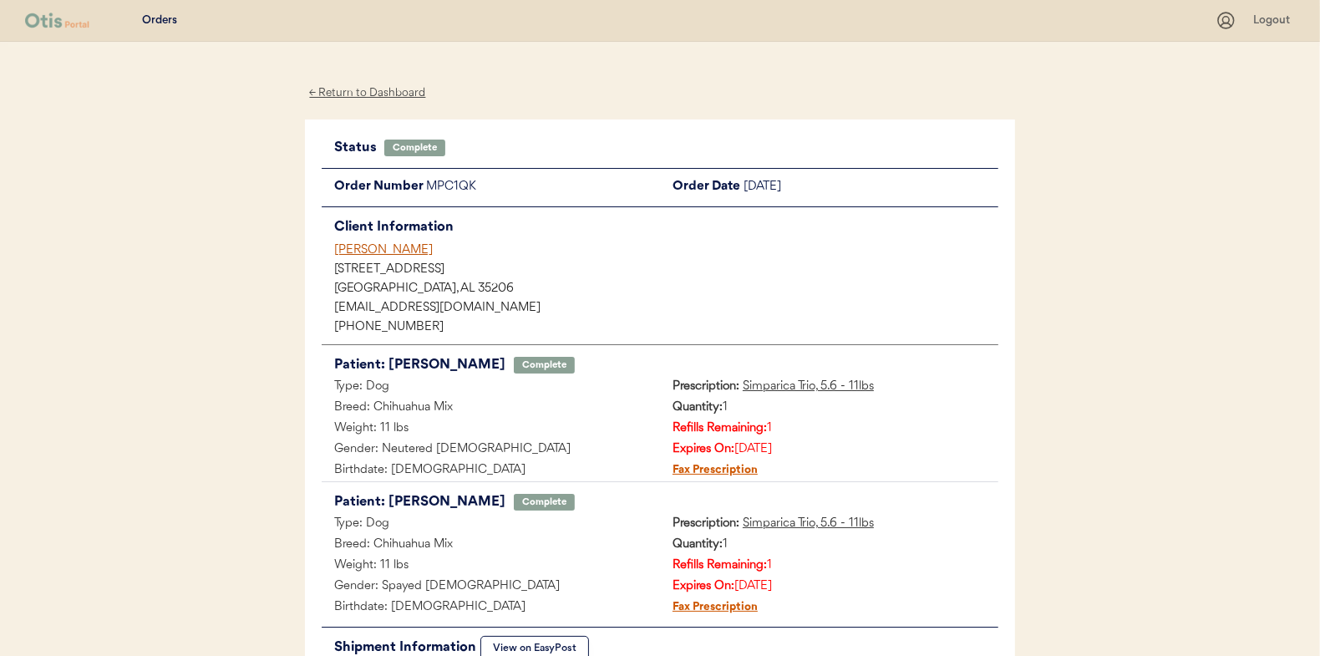
click at [357, 94] on div "← Return to Dashboard" at bounding box center [367, 93] width 125 height 19
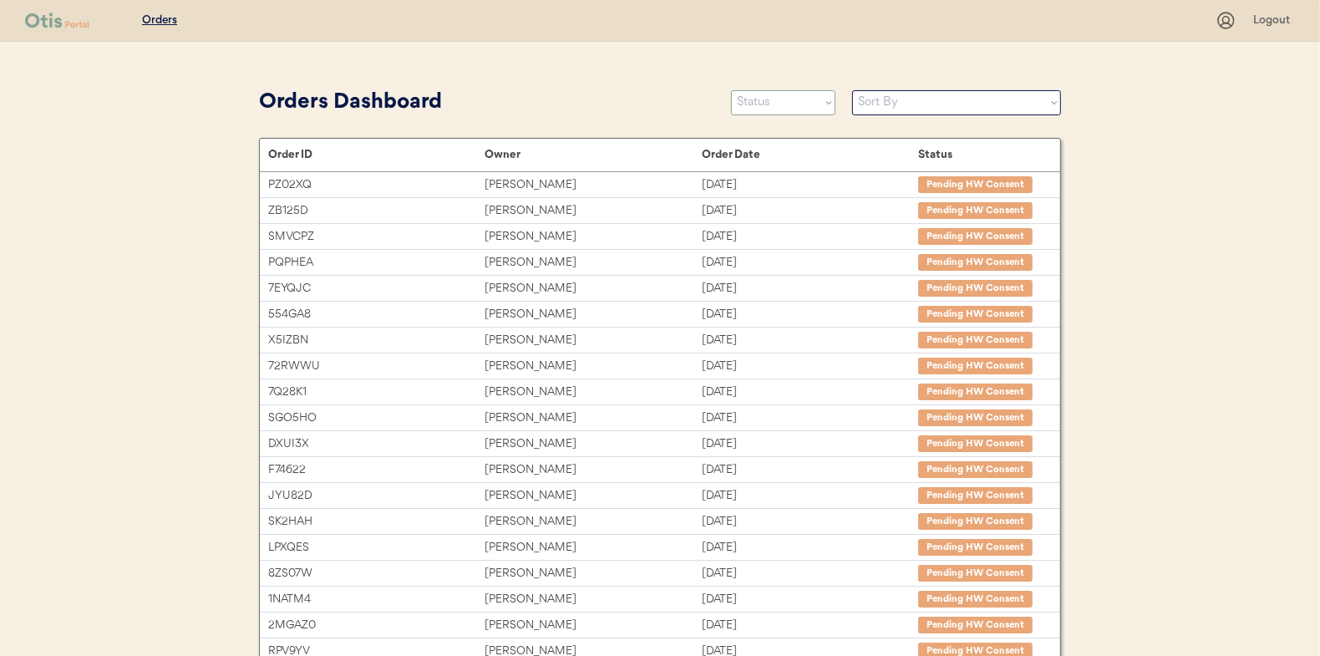
click at [772, 103] on select "Status On Hold New In Progress Complete Pending HW Consent Canceled" at bounding box center [783, 102] width 104 height 25
select select ""in_progress""
click at [731, 90] on select "Status On Hold New In Progress Complete Pending HW Consent Canceled" at bounding box center [783, 102] width 104 height 25
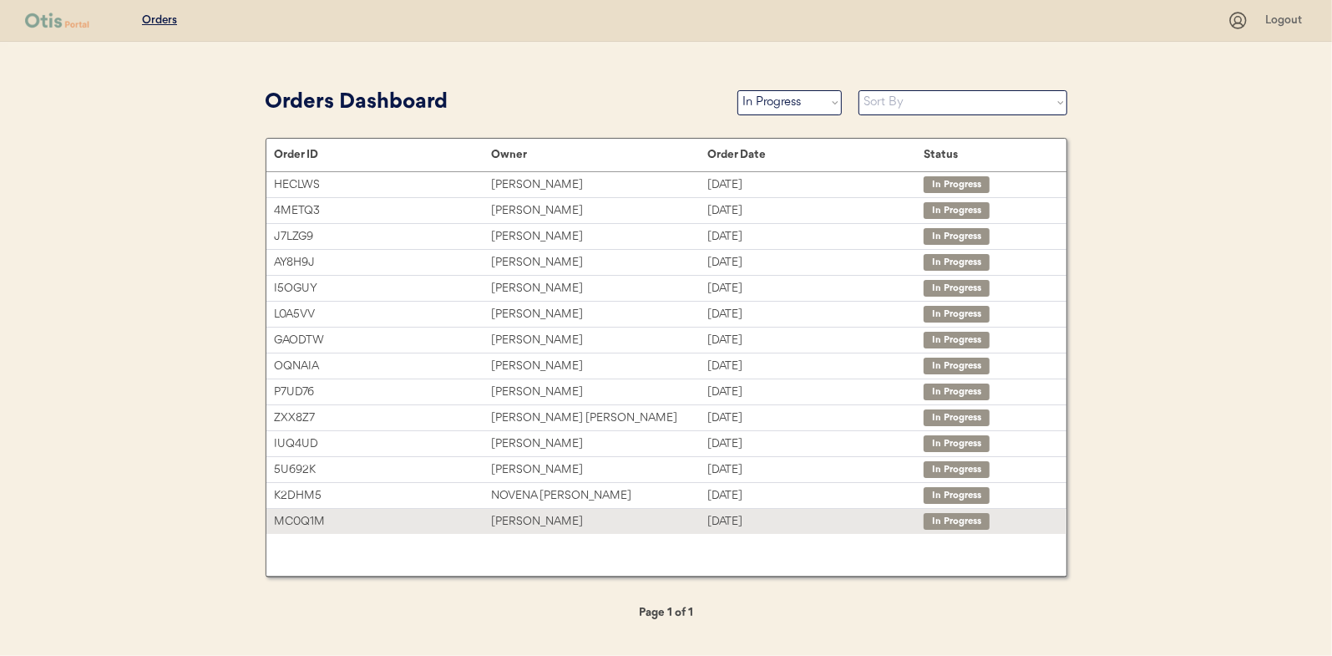
click at [516, 519] on div "[PERSON_NAME]" at bounding box center [599, 521] width 216 height 19
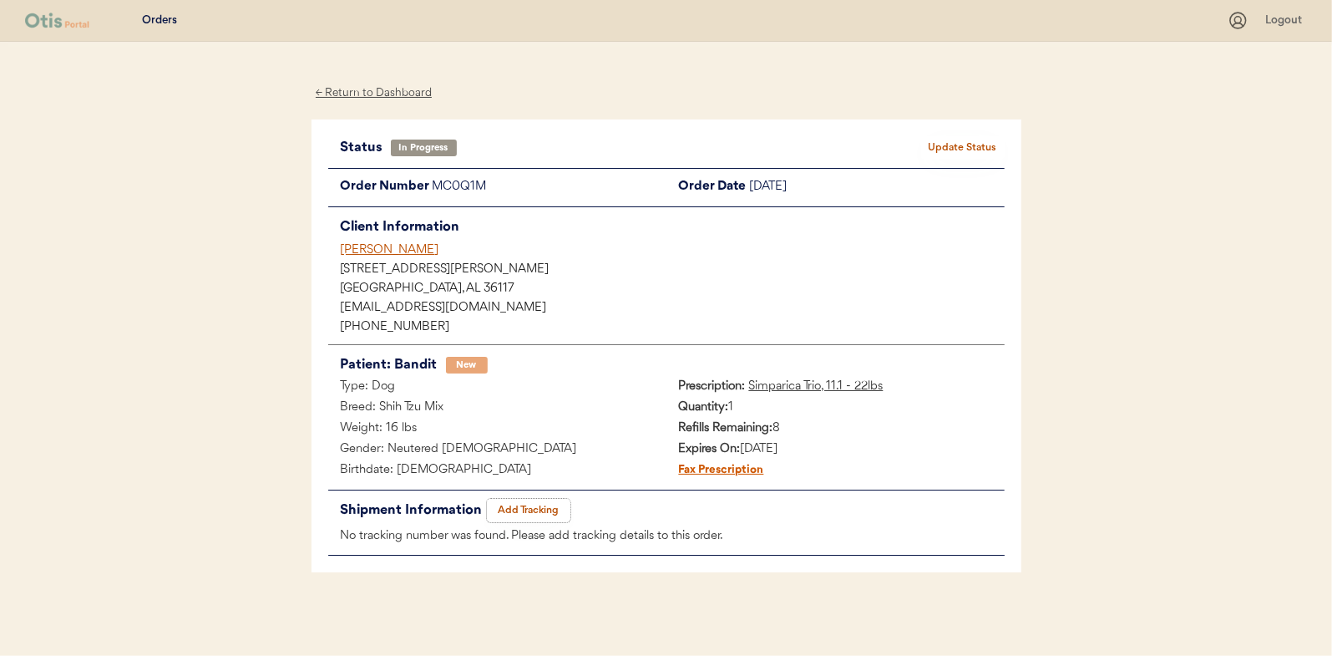
click at [528, 501] on button "Add Tracking" at bounding box center [529, 510] width 84 height 23
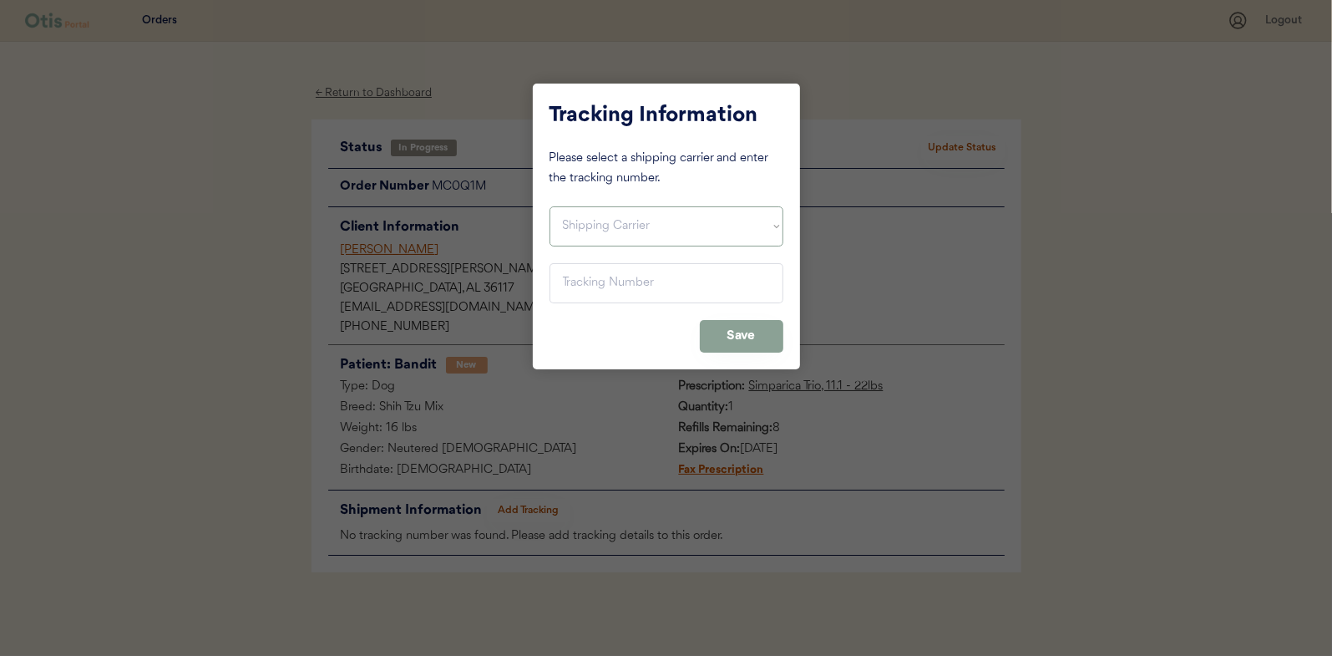
click at [598, 229] on select "Shipping Carrier FedEx FedEx Ground Economy UPS USPS" at bounding box center [667, 226] width 234 height 40
select select ""usps""
click at [550, 206] on select "Shipping Carrier FedEx FedEx Ground Economy UPS USPS" at bounding box center [667, 226] width 234 height 40
click at [580, 289] on input "input" at bounding box center [667, 283] width 234 height 40
paste input "9400150105799039388481"
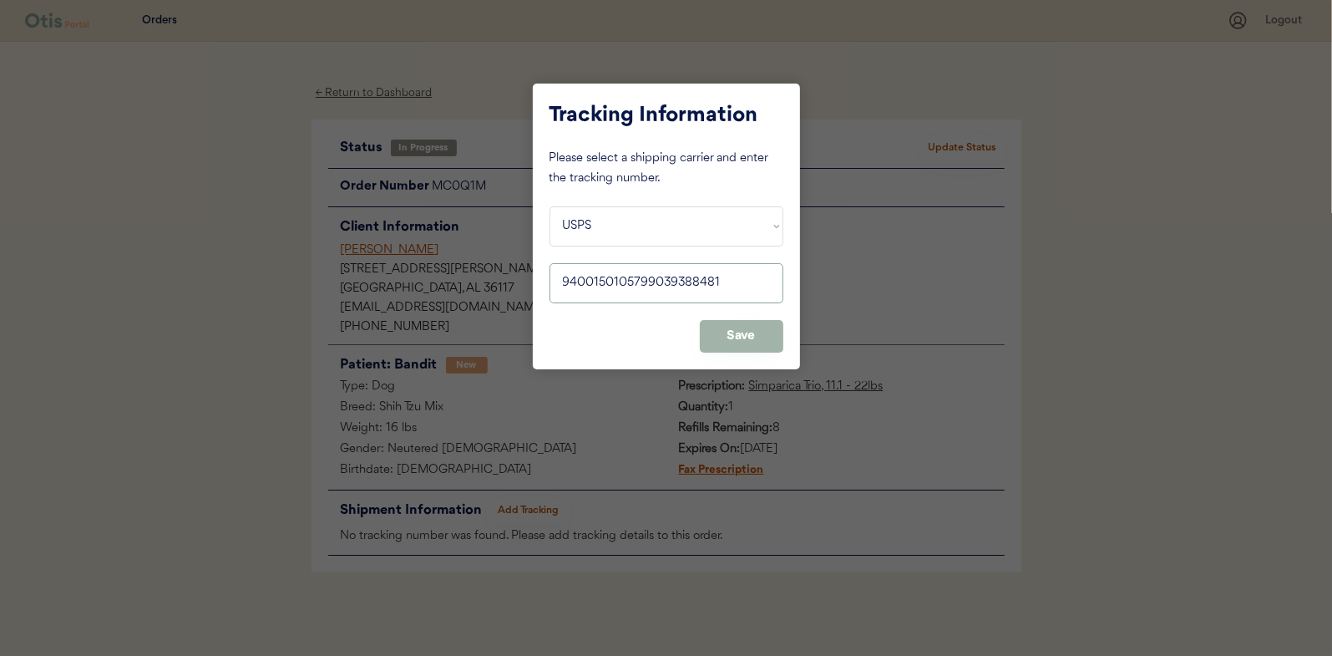
type input "9400150105799039388481"
click at [748, 334] on button "Save" at bounding box center [742, 336] width 84 height 33
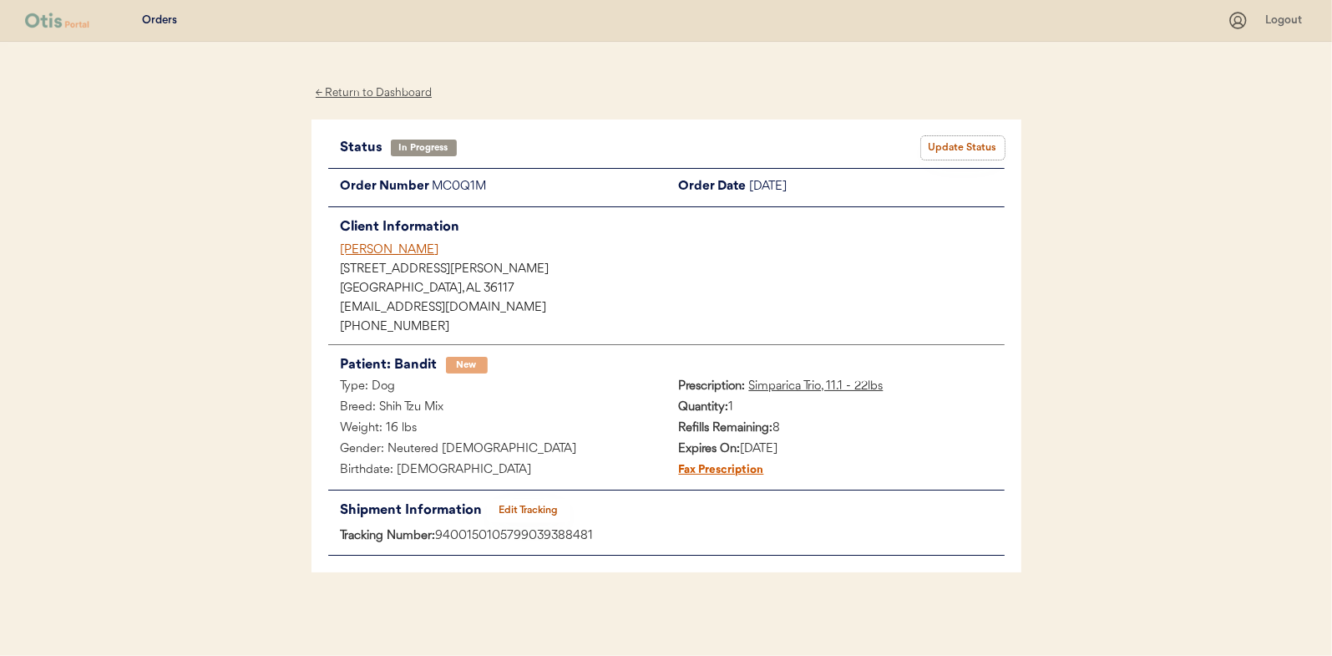
click at [998, 136] on button "Update Status" at bounding box center [963, 147] width 84 height 23
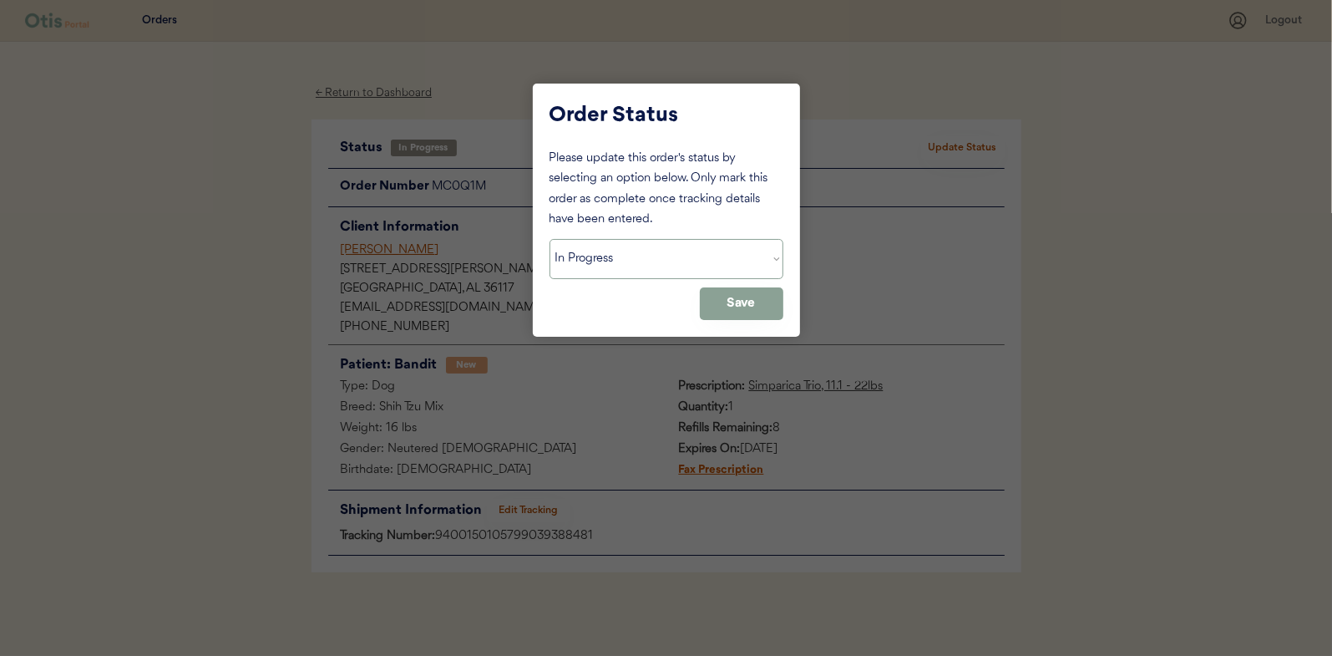
click at [628, 251] on select "Status On Hold New In Progress Complete Pending HW Consent Canceled" at bounding box center [667, 259] width 234 height 40
select select ""complete""
click at [550, 239] on select "Status On Hold New In Progress Complete Pending HW Consent Canceled" at bounding box center [667, 259] width 234 height 40
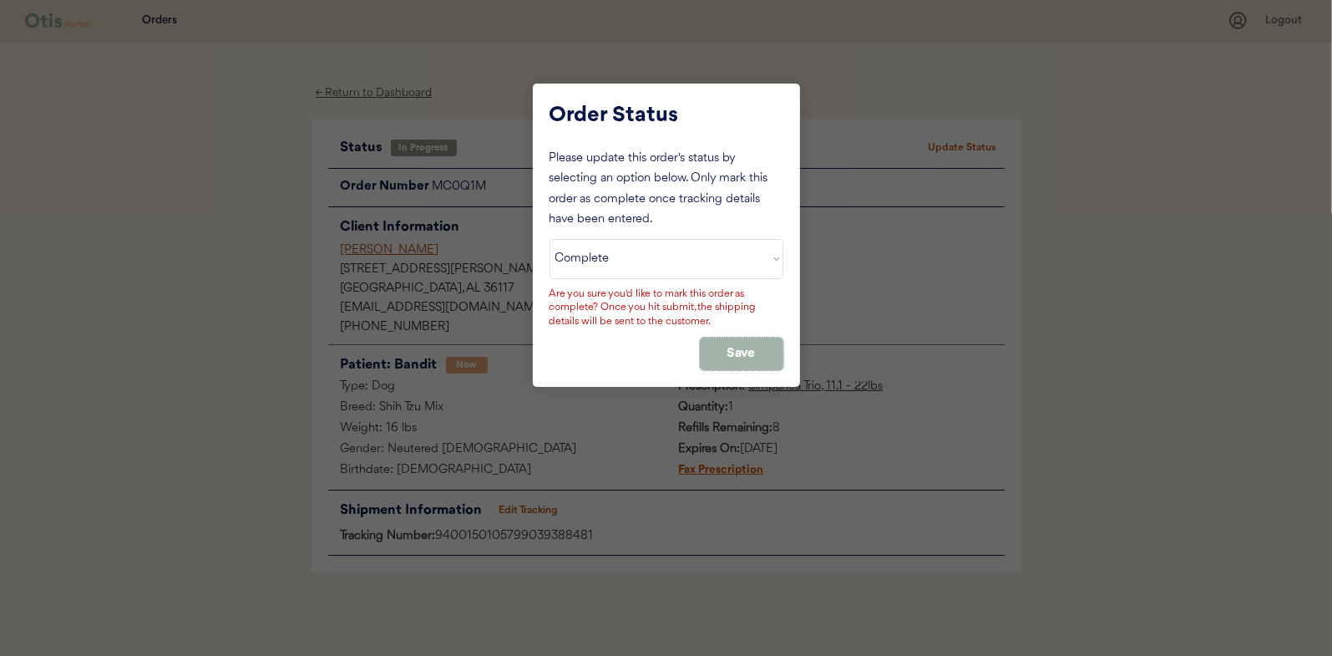
click at [733, 341] on button "Save" at bounding box center [742, 353] width 84 height 33
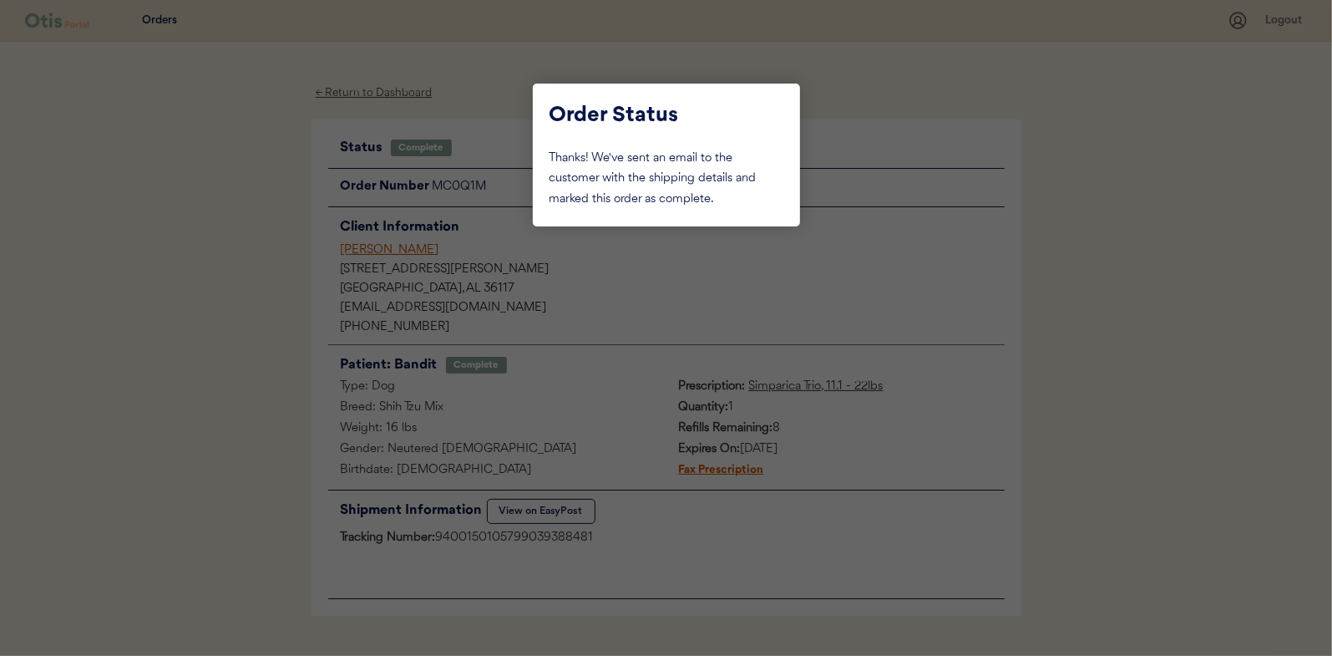
click at [187, 201] on div at bounding box center [666, 328] width 1332 height 656
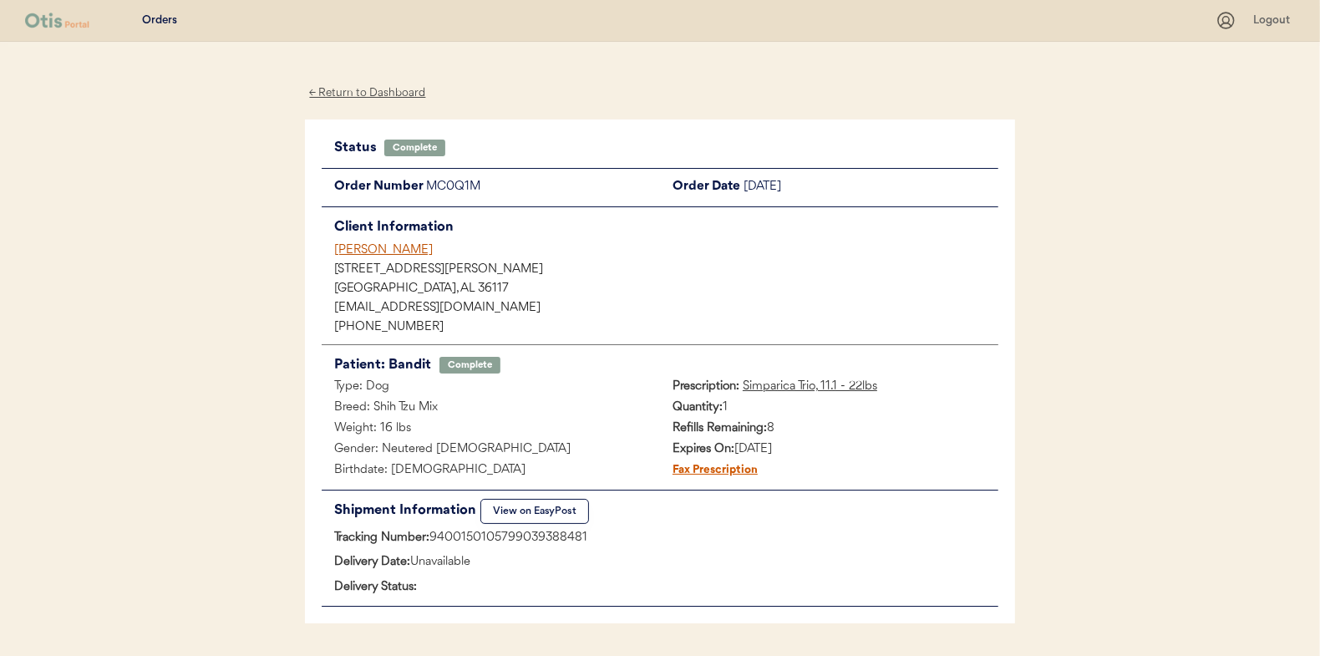
click at [347, 92] on div "← Return to Dashboard" at bounding box center [367, 93] width 125 height 19
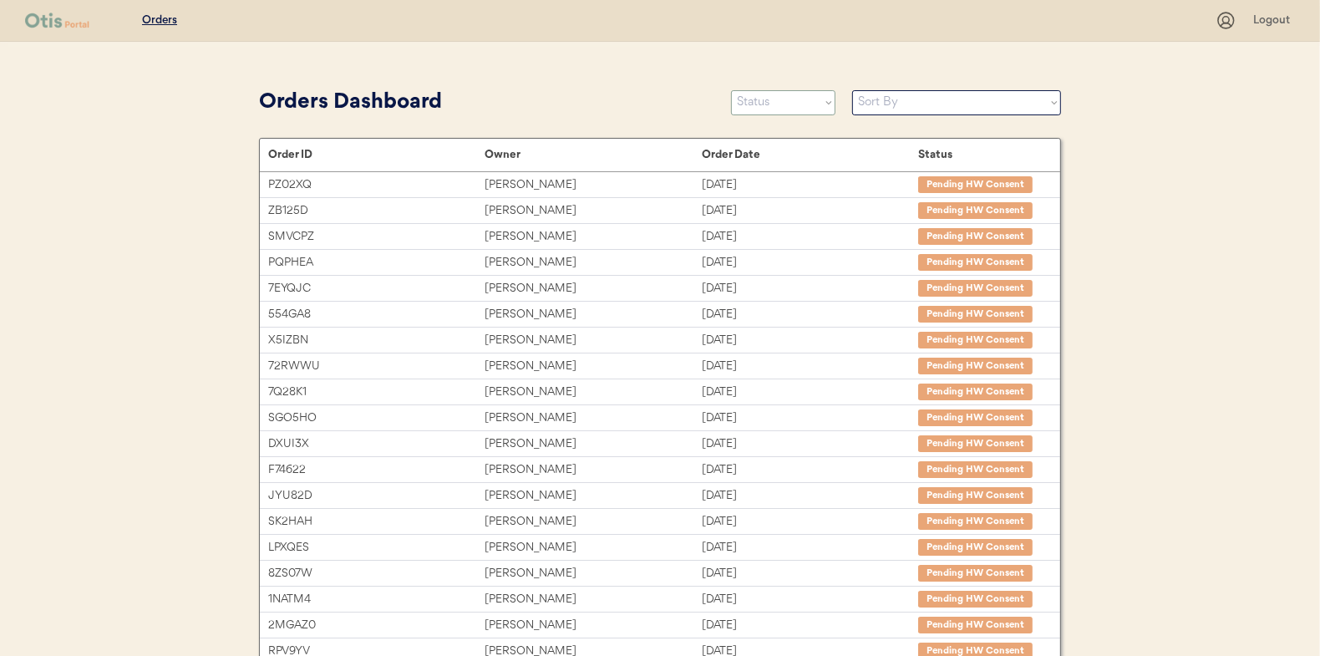
click at [767, 102] on select "Status On Hold New In Progress Complete Pending HW Consent Canceled" at bounding box center [783, 102] width 104 height 25
click at [731, 90] on select "Status On Hold New In Progress Complete Pending HW Consent Canceled" at bounding box center [783, 102] width 104 height 25
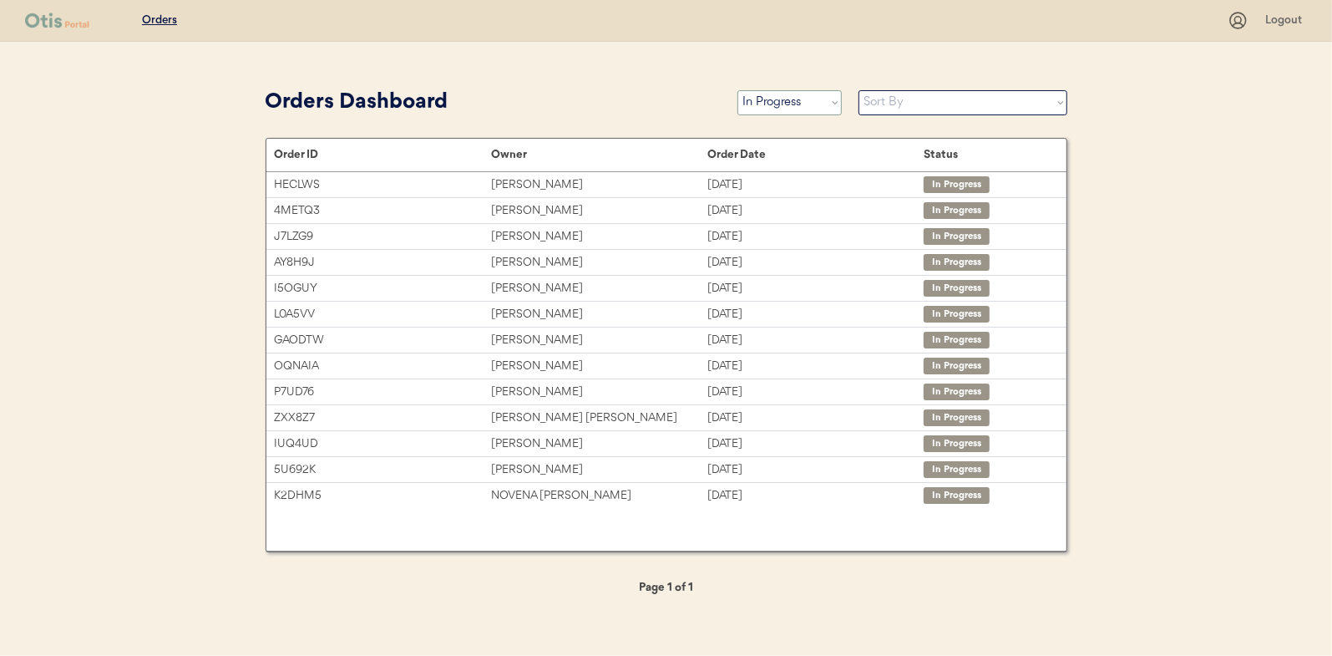
click at [774, 104] on select "Status On Hold New In Progress Complete Pending HW Consent Canceled" at bounding box center [789, 102] width 104 height 25
select select ""complete""
click at [737, 90] on select "Status On Hold New In Progress Complete Pending HW Consent Canceled" at bounding box center [789, 102] width 104 height 25
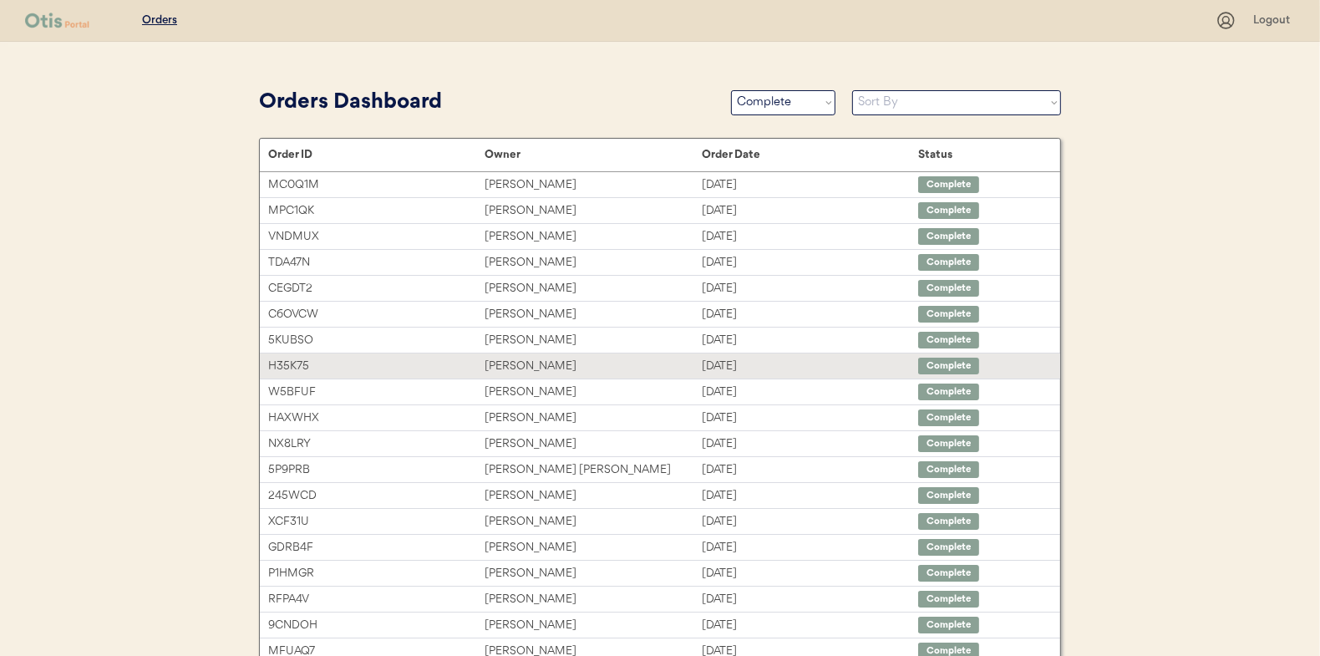
click at [504, 362] on div "Laura Clegg" at bounding box center [592, 366] width 216 height 19
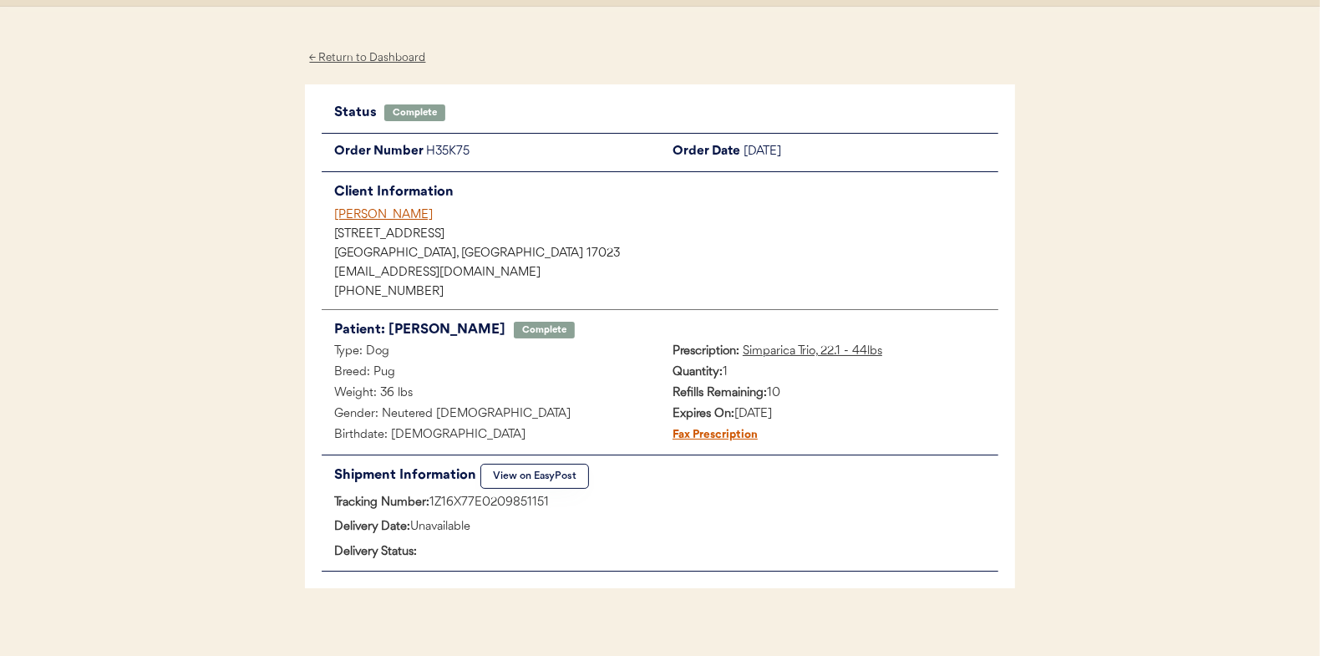
scroll to position [50, 0]
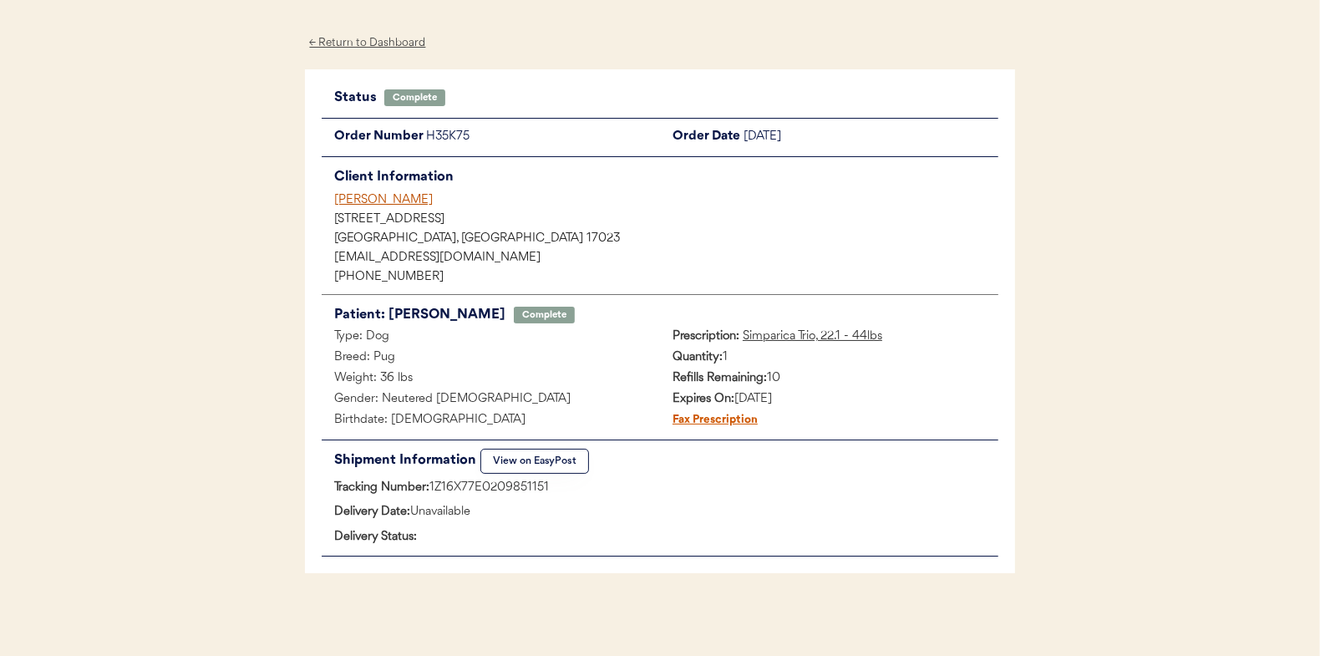
click at [504, 486] on div "Tracking Number: 1Z16X77E0209851151" at bounding box center [660, 488] width 677 height 21
drag, startPoint x: 551, startPoint y: 485, endPoint x: 433, endPoint y: 481, distance: 118.7
click at [433, 481] on div "Tracking Number: 1Z16X77E0209851151" at bounding box center [660, 488] width 677 height 21
drag, startPoint x: 433, startPoint y: 481, endPoint x: 469, endPoint y: 480, distance: 36.8
copy div "1Z16X77E0209851151"
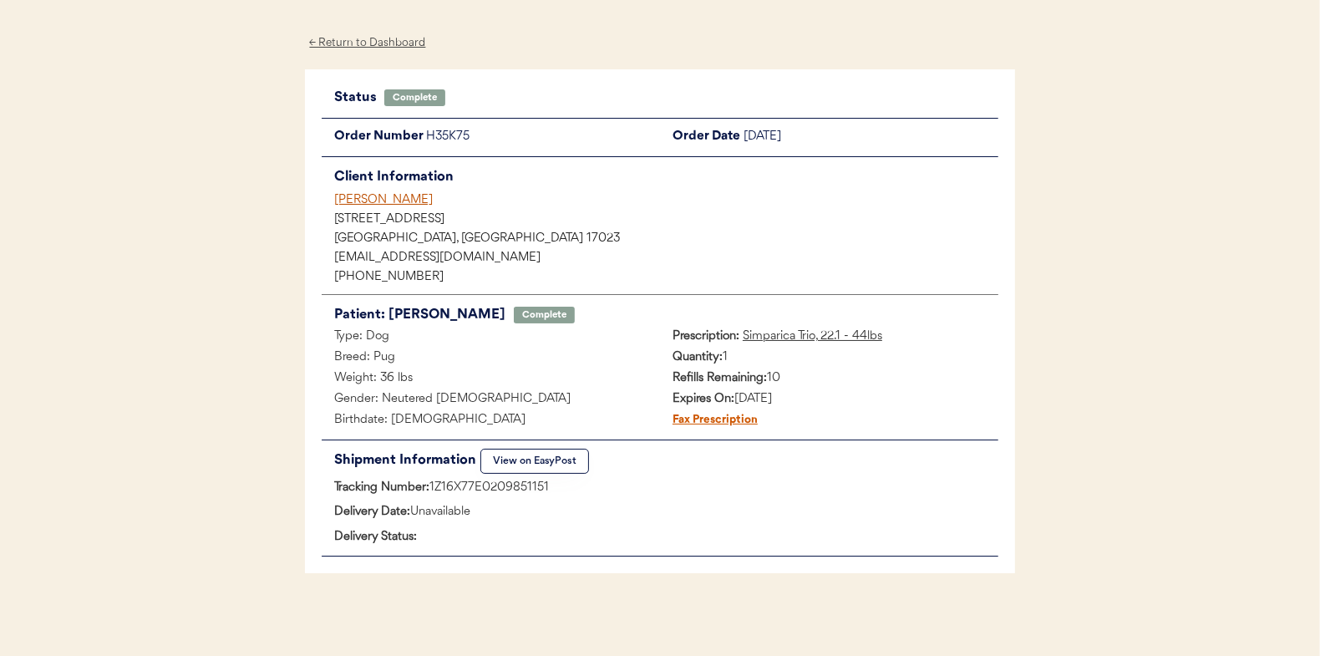
click at [373, 43] on div "← Return to Dashboard" at bounding box center [367, 42] width 125 height 19
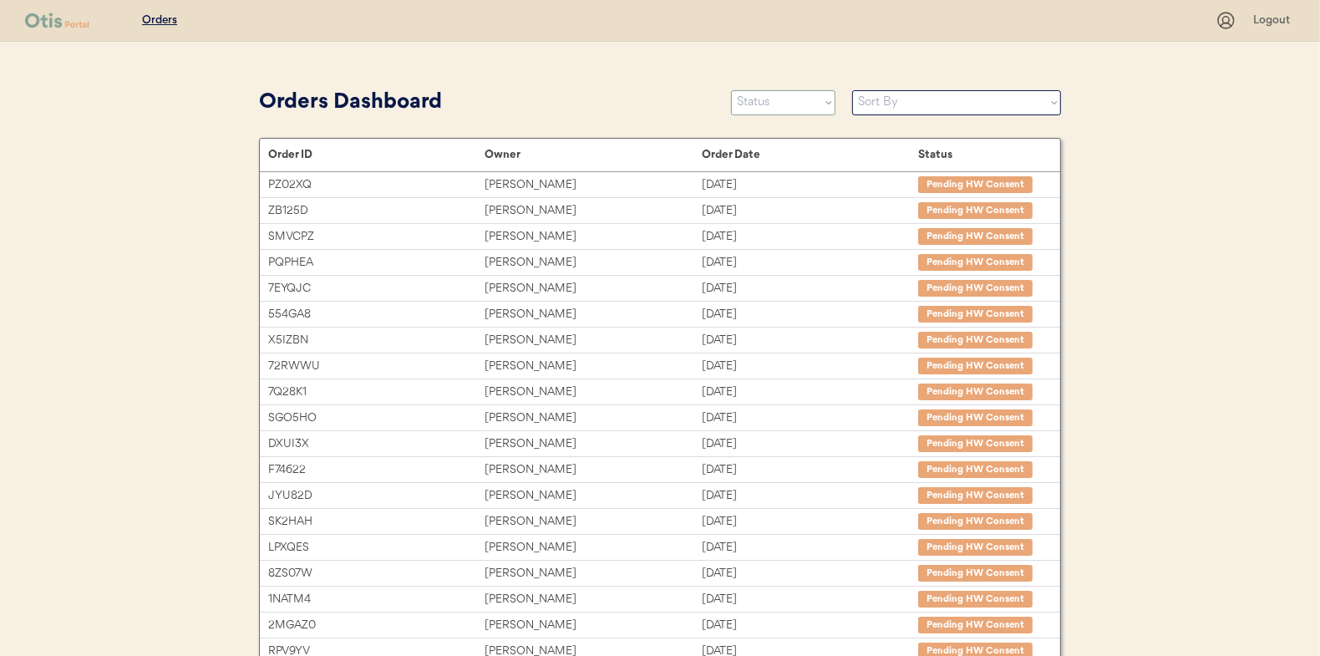
click at [796, 103] on select "Status On Hold New In Progress Complete Pending HW Consent Canceled" at bounding box center [783, 102] width 104 height 25
select select ""in_progress""
click at [731, 90] on select "Status On Hold New In Progress Complete Pending HW Consent Canceled" at bounding box center [783, 102] width 104 height 25
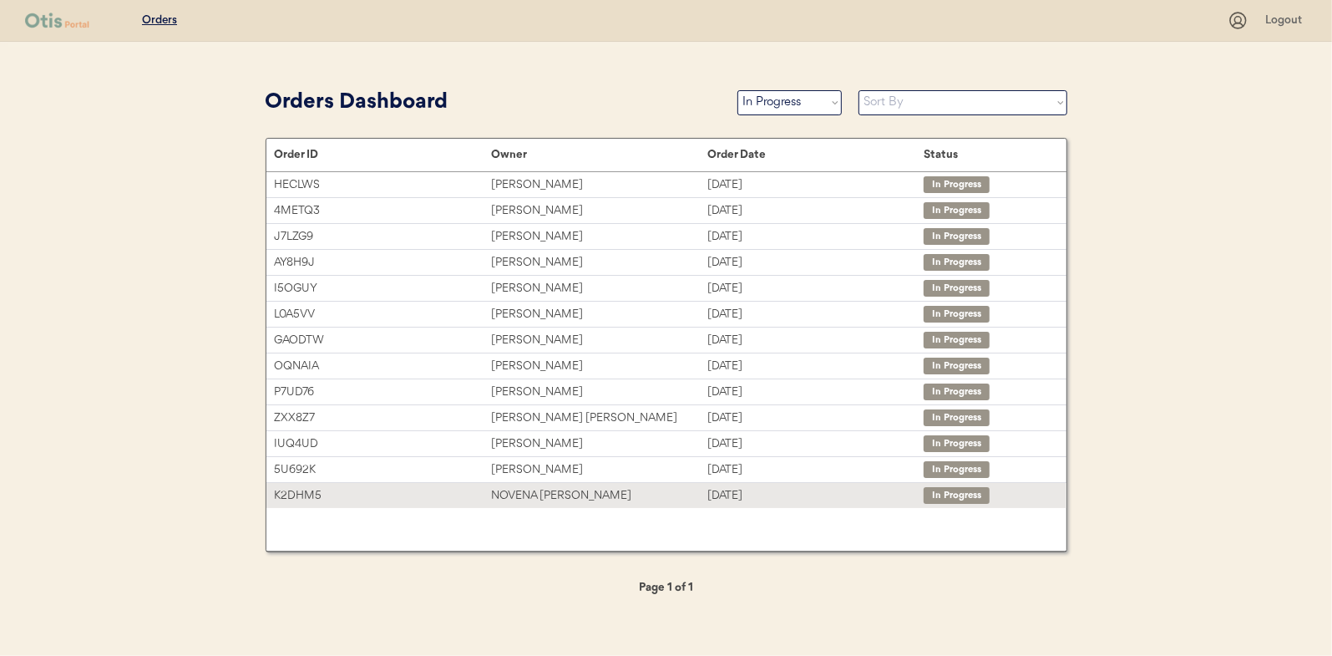
click at [540, 489] on div "NOVENA [PERSON_NAME]" at bounding box center [599, 495] width 216 height 19
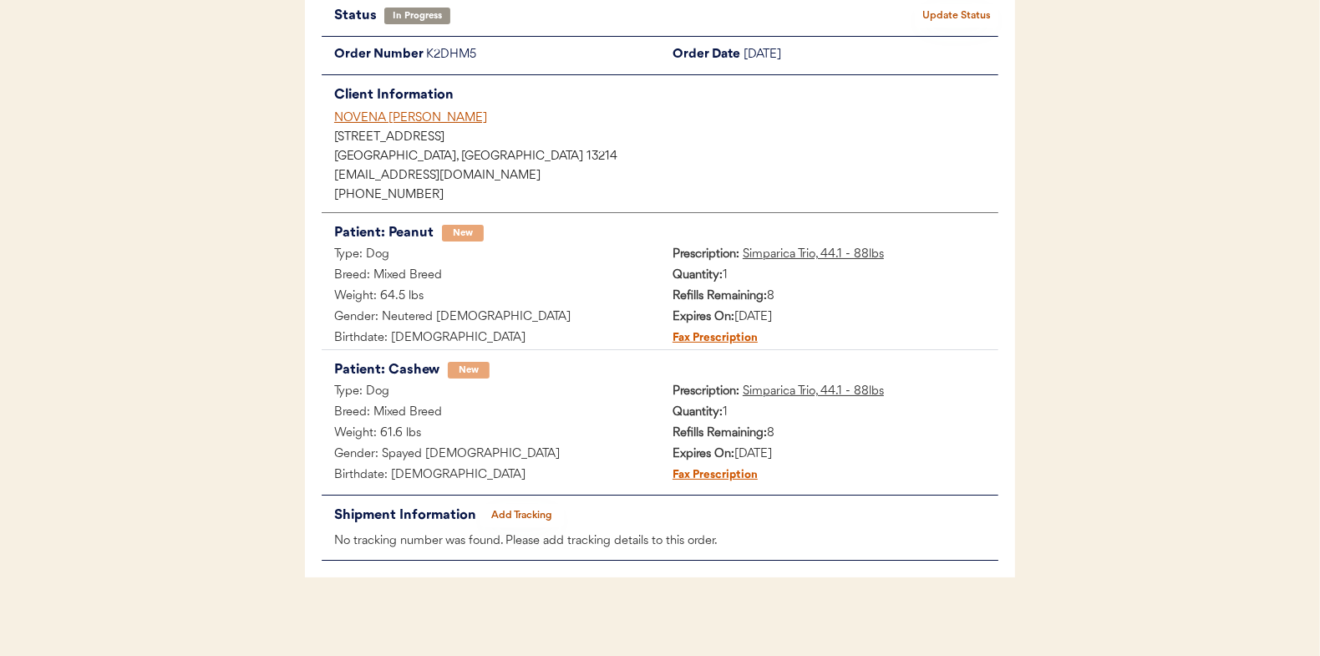
scroll to position [136, 0]
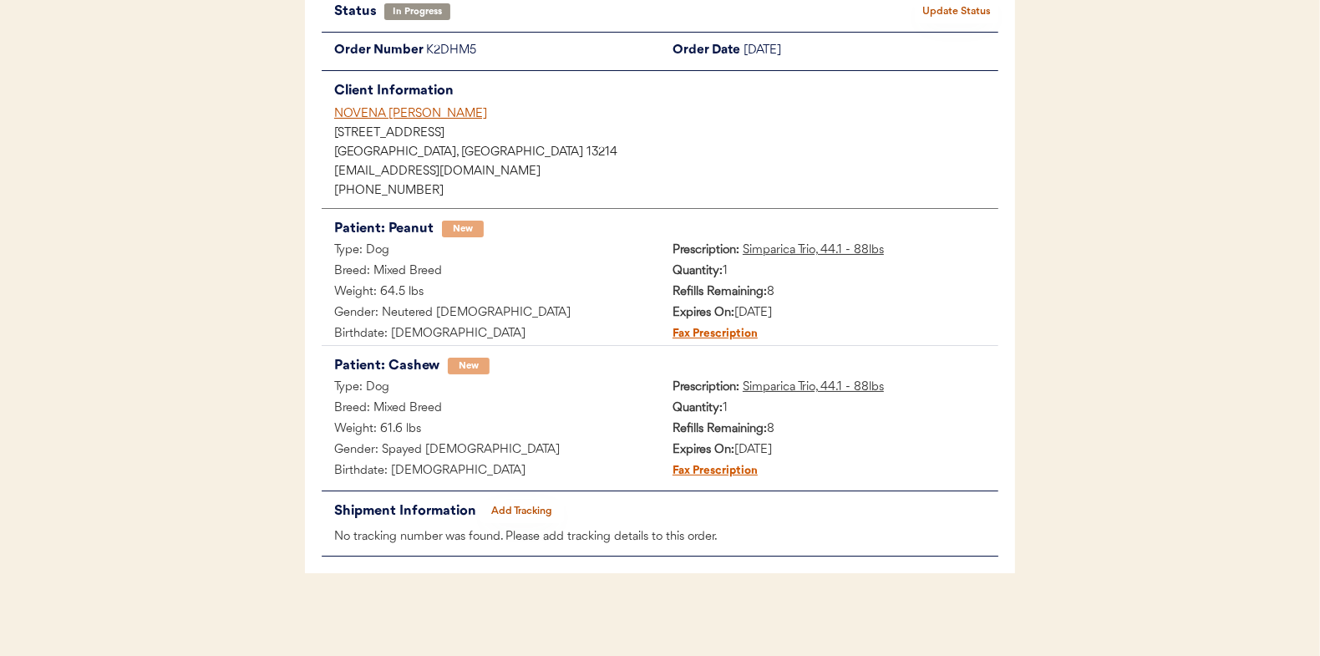
click at [531, 504] on button "Add Tracking" at bounding box center [522, 510] width 84 height 23
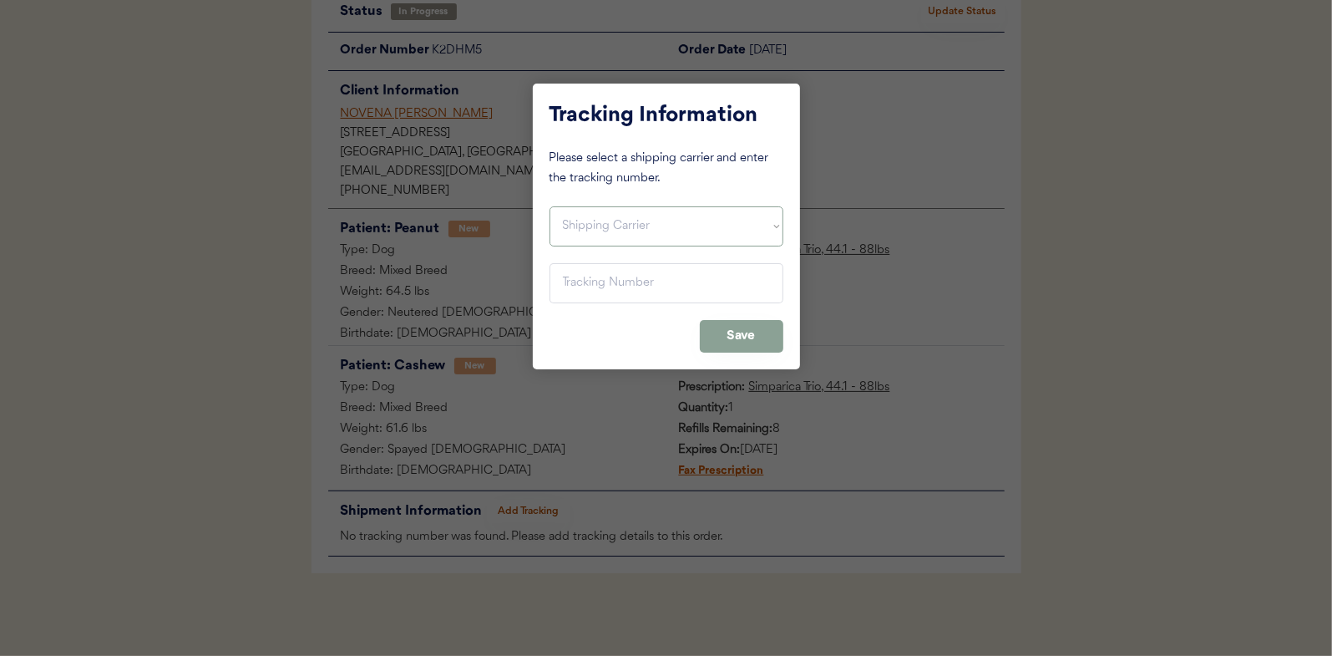
click at [569, 217] on select "Shipping Carrier FedEx FedEx Ground Economy UPS USPS" at bounding box center [667, 226] width 234 height 40
select select ""usps""
click at [550, 206] on select "Shipping Carrier FedEx FedEx Ground Economy UPS USPS" at bounding box center [667, 226] width 234 height 40
click at [578, 279] on input "input" at bounding box center [667, 283] width 234 height 40
paste input "9400150105798039413957"
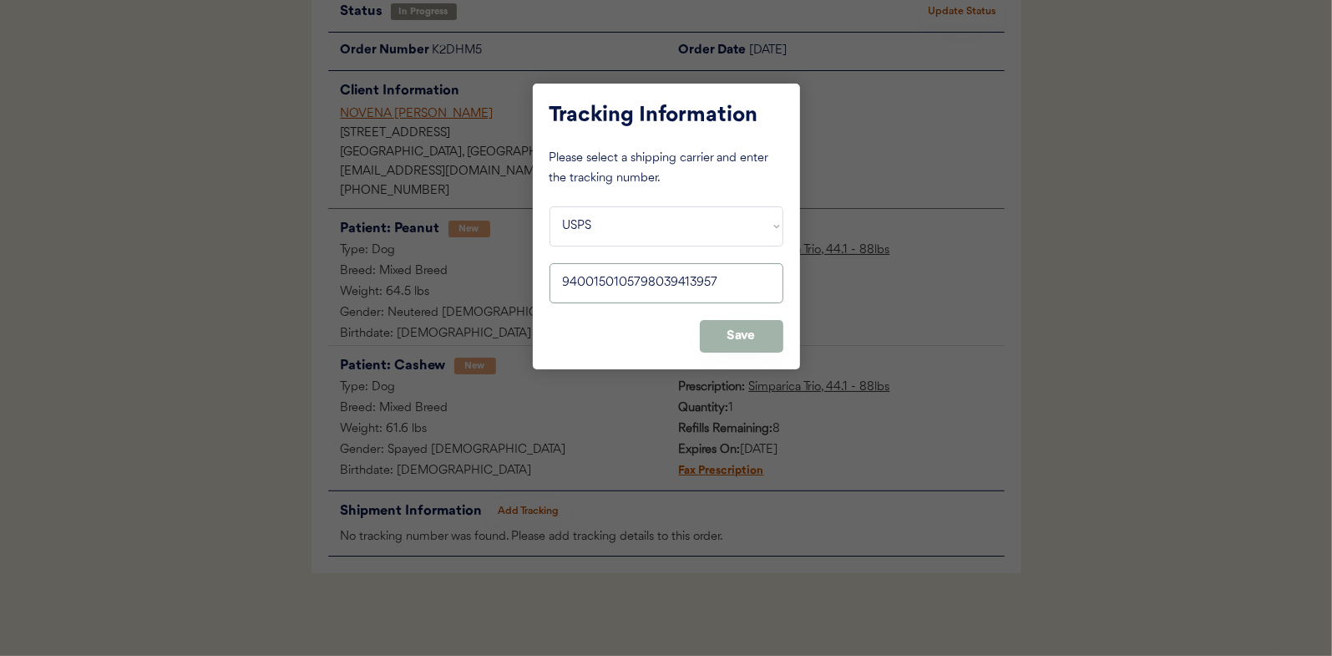
type input "9400150105798039413957"
click at [759, 333] on button "Save" at bounding box center [742, 336] width 84 height 33
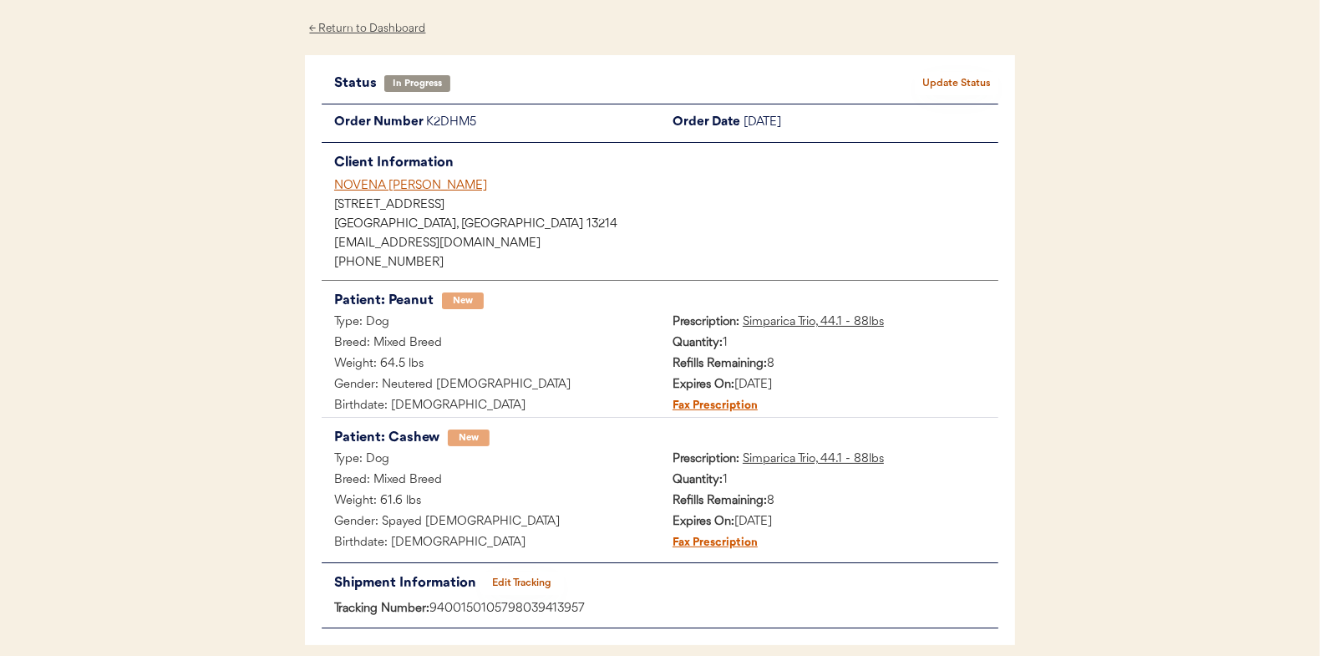
scroll to position [0, 0]
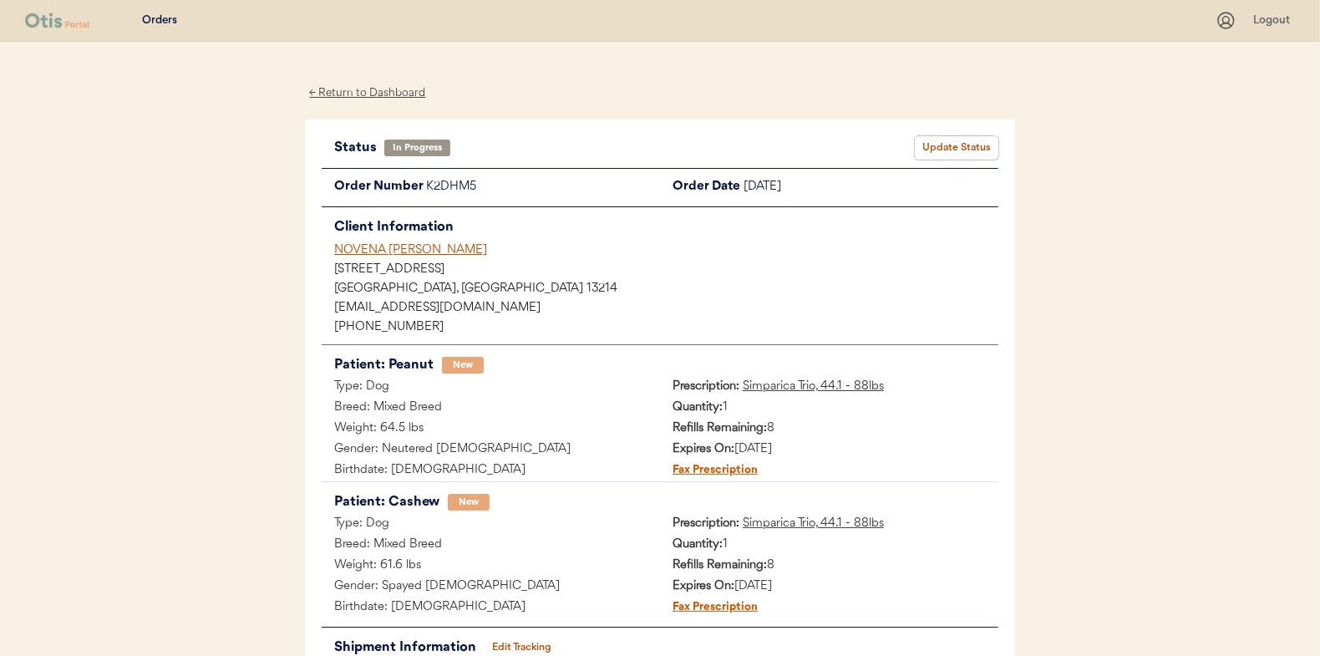
click at [954, 146] on button "Update Status" at bounding box center [957, 147] width 84 height 23
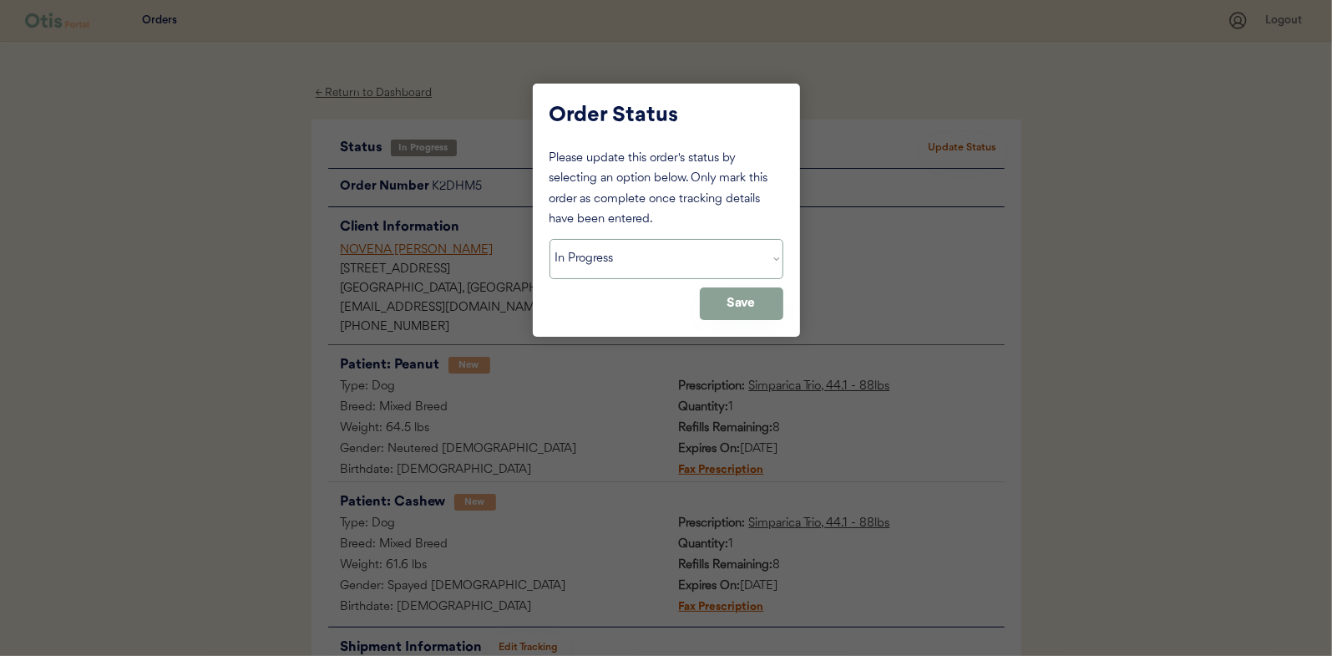
click at [629, 252] on select "Status On Hold New In Progress Complete Pending HW Consent Canceled" at bounding box center [667, 259] width 234 height 40
select select ""complete""
click at [550, 239] on select "Status On Hold New In Progress Complete Pending HW Consent Canceled" at bounding box center [667, 259] width 234 height 40
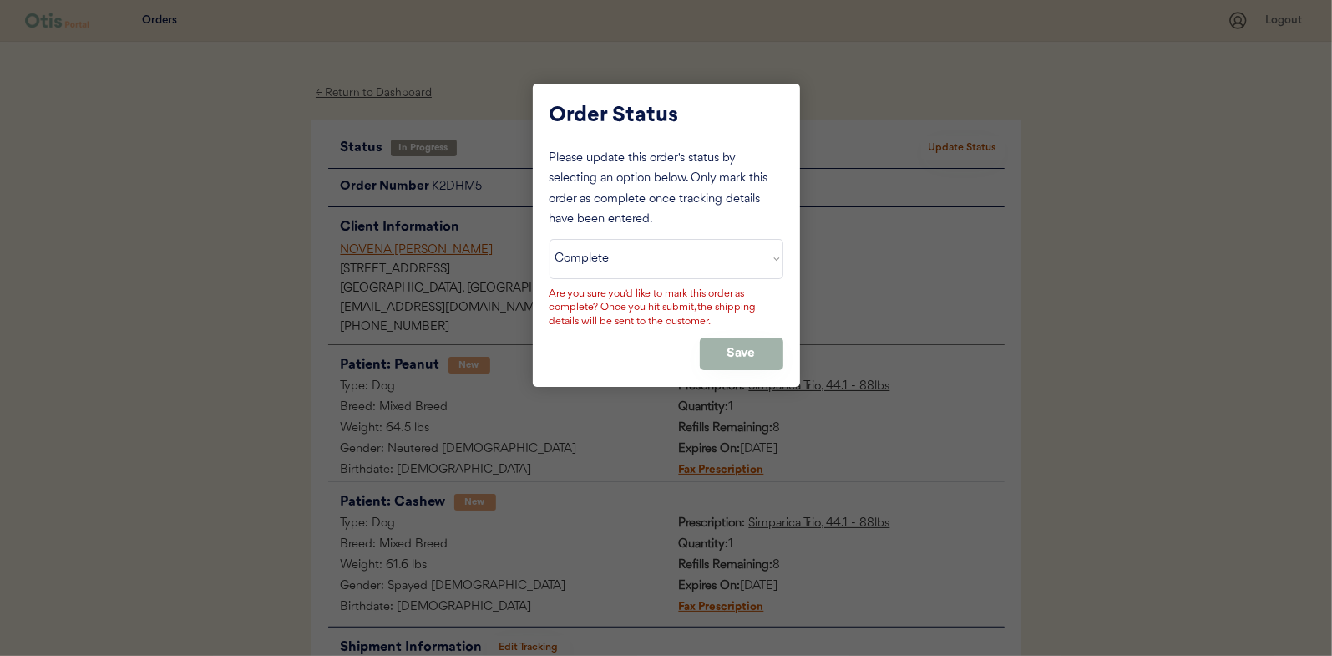
click at [743, 344] on button "Save" at bounding box center [742, 353] width 84 height 33
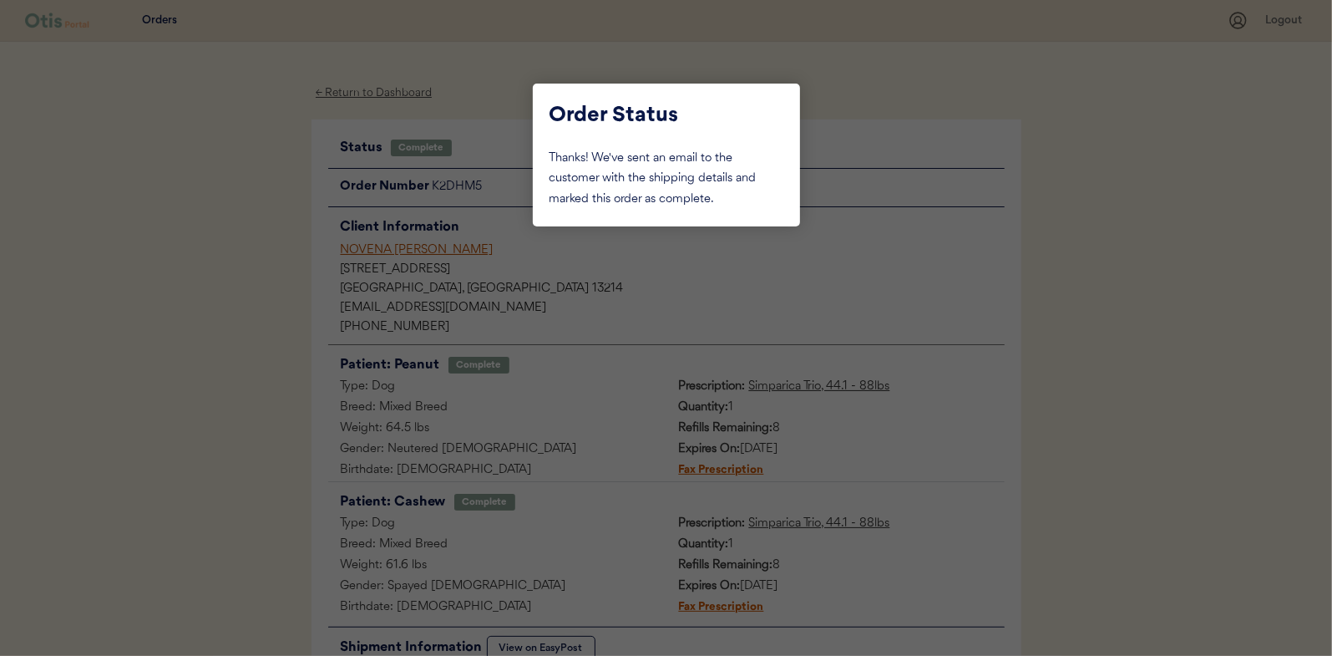
click at [210, 261] on div at bounding box center [666, 328] width 1332 height 656
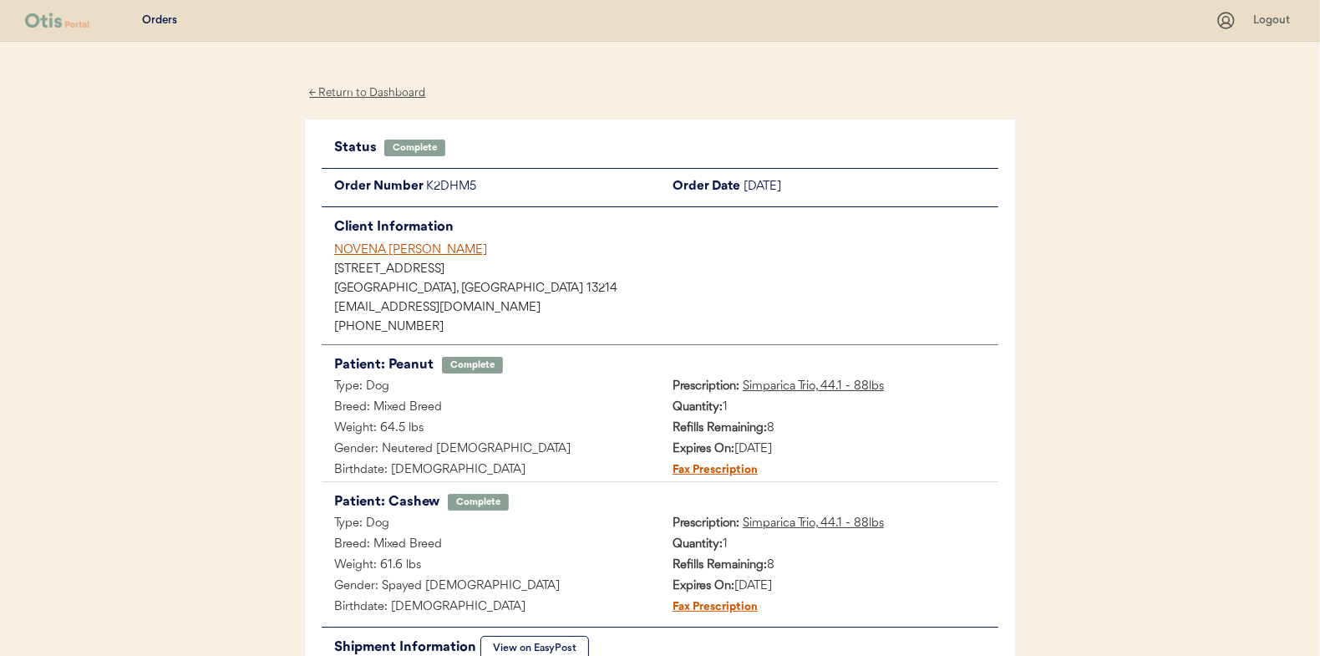
click at [367, 95] on div "← Return to Dashboard" at bounding box center [367, 93] width 125 height 19
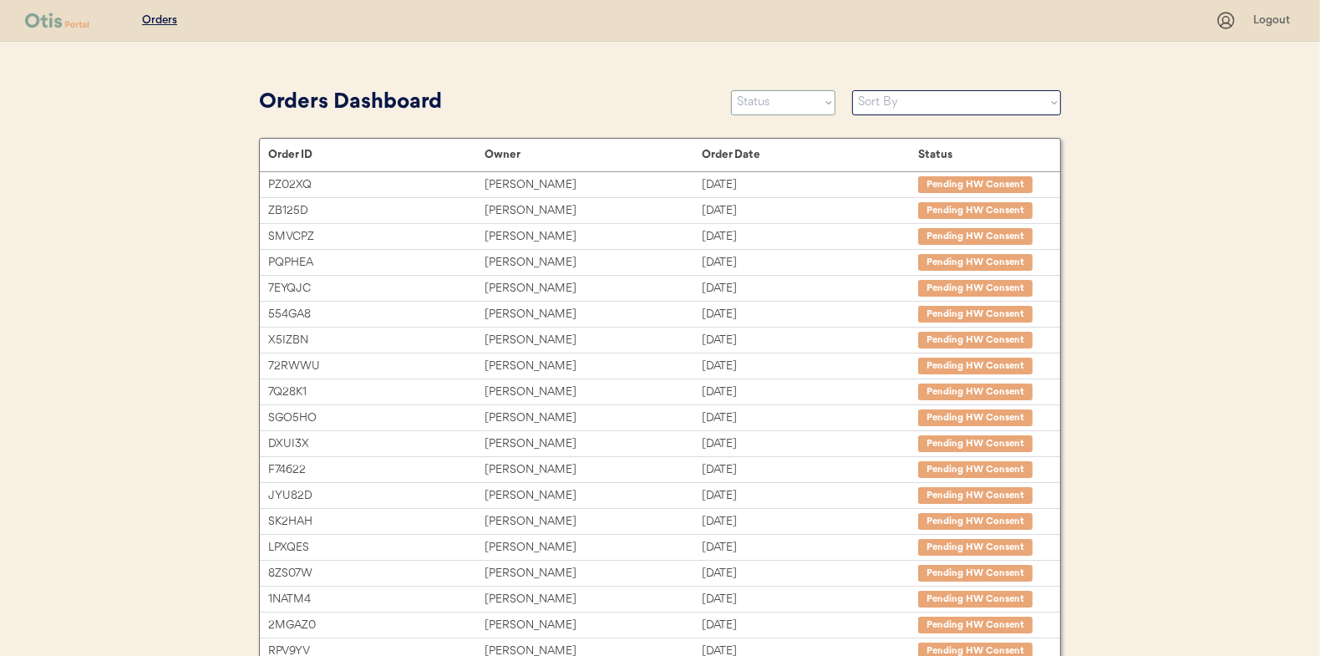
click at [776, 104] on select "Status On Hold New In Progress Complete Pending HW Consent Canceled" at bounding box center [783, 102] width 104 height 25
select select ""in_progress""
click at [731, 90] on select "Status On Hold New In Progress Complete Pending HW Consent Canceled" at bounding box center [783, 102] width 104 height 25
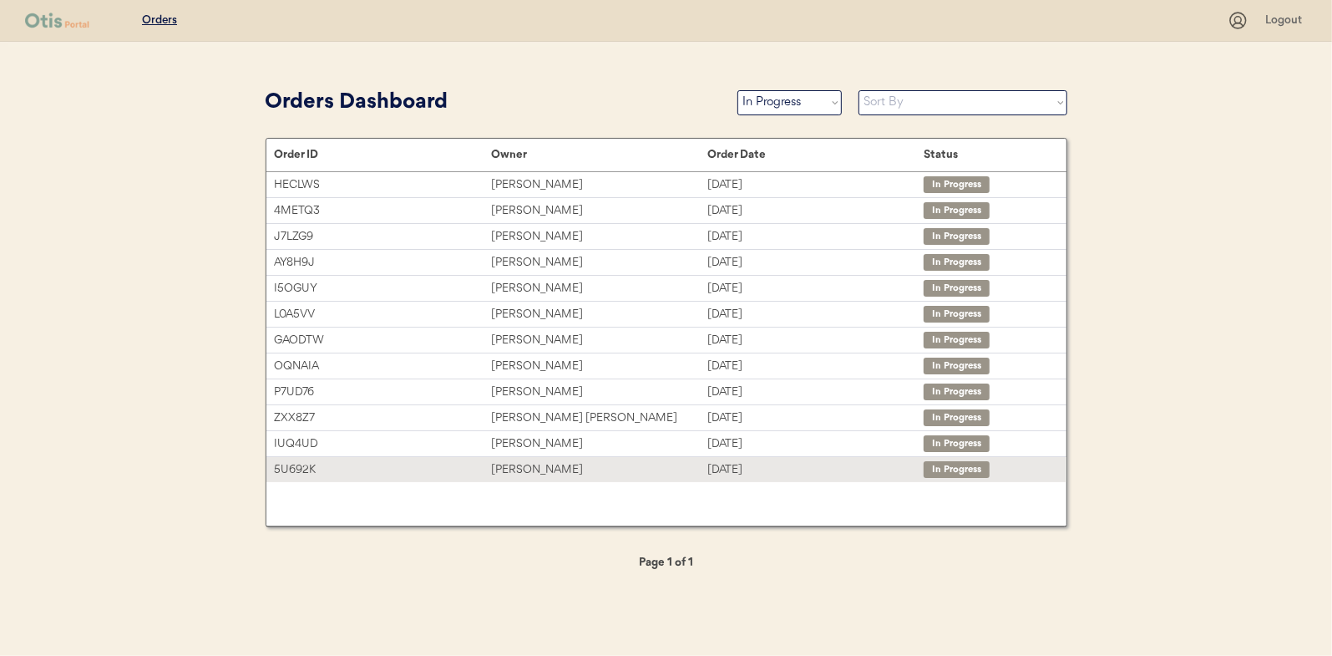
click at [532, 469] on div "Angela King" at bounding box center [599, 469] width 216 height 19
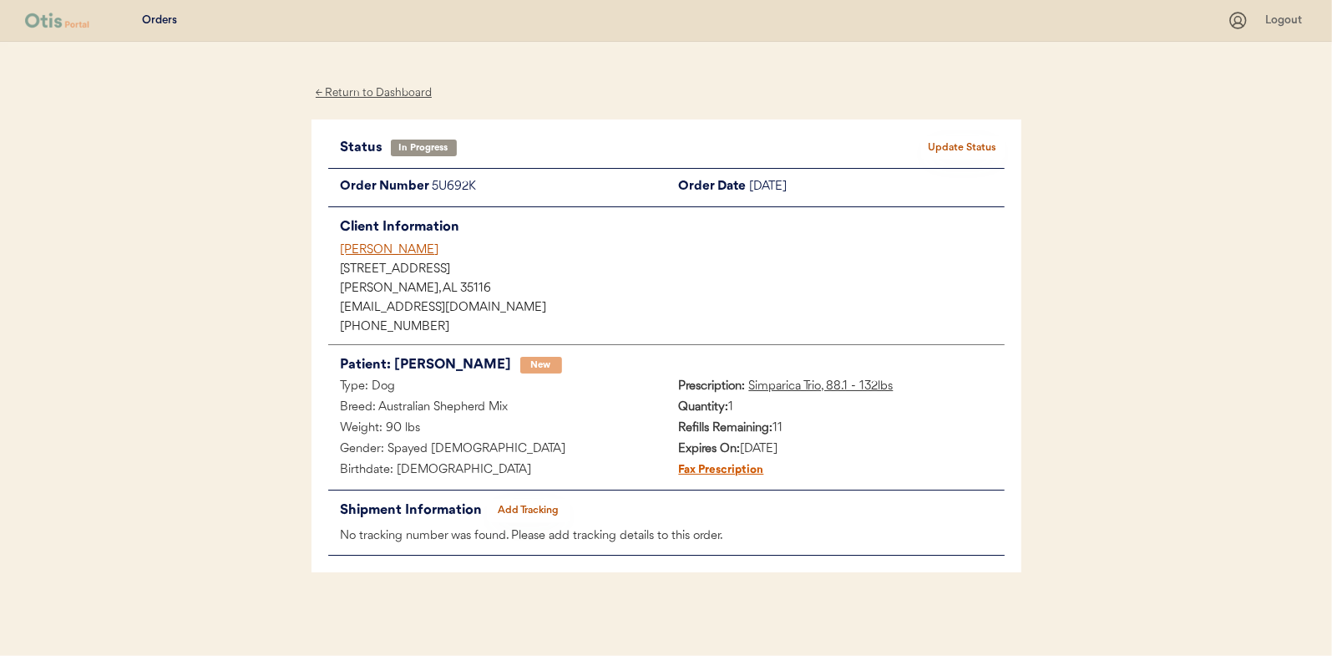
click at [526, 506] on button "Add Tracking" at bounding box center [529, 510] width 84 height 23
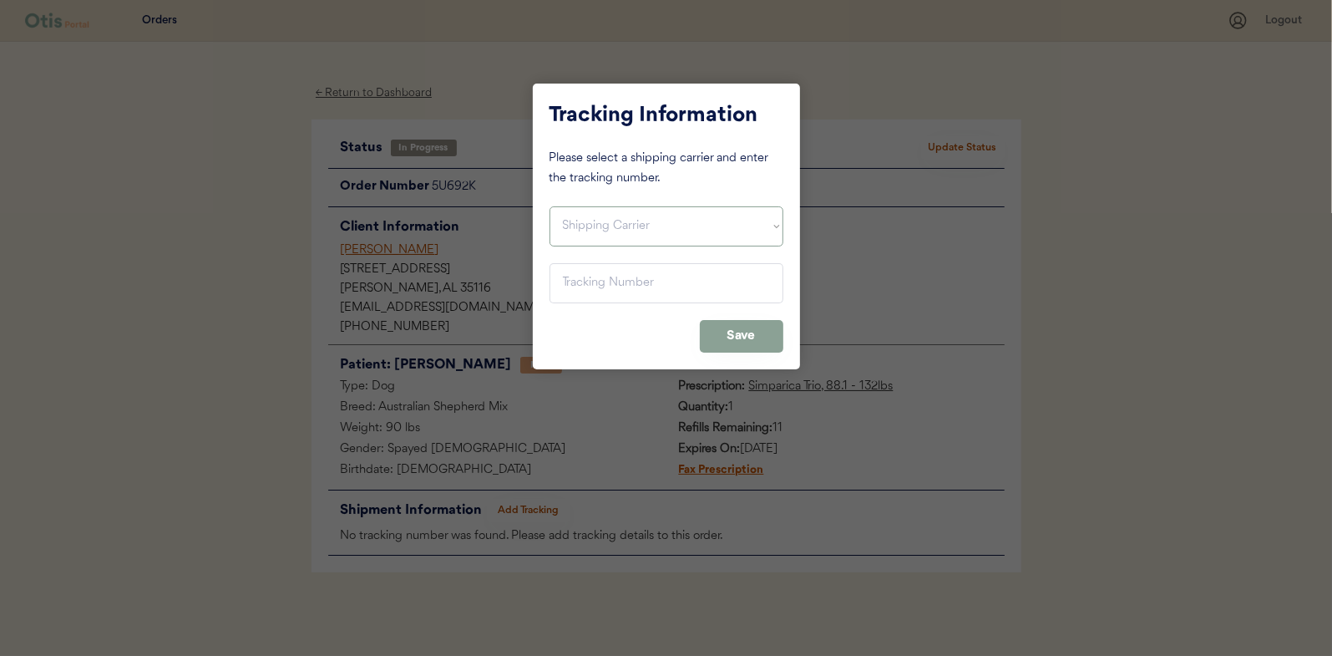
click at [600, 210] on select "Shipping Carrier FedEx FedEx Ground Economy UPS USPS" at bounding box center [667, 226] width 234 height 40
select select ""usps""
click at [550, 206] on select "Shipping Carrier FedEx FedEx Ground Economy UPS USPS" at bounding box center [667, 226] width 234 height 40
click at [579, 279] on input "input" at bounding box center [667, 283] width 234 height 40
paste input "9400150105799039384964"
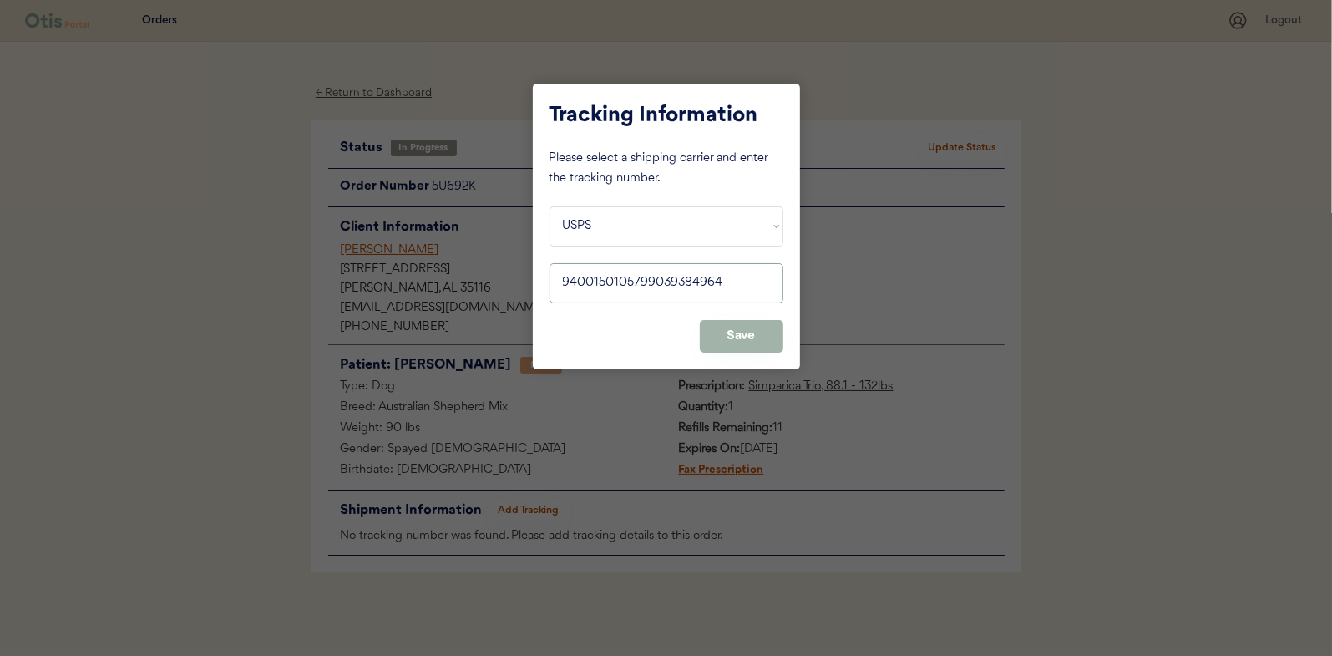
type input "9400150105799039384964"
click at [739, 335] on button "Save" at bounding box center [742, 336] width 84 height 33
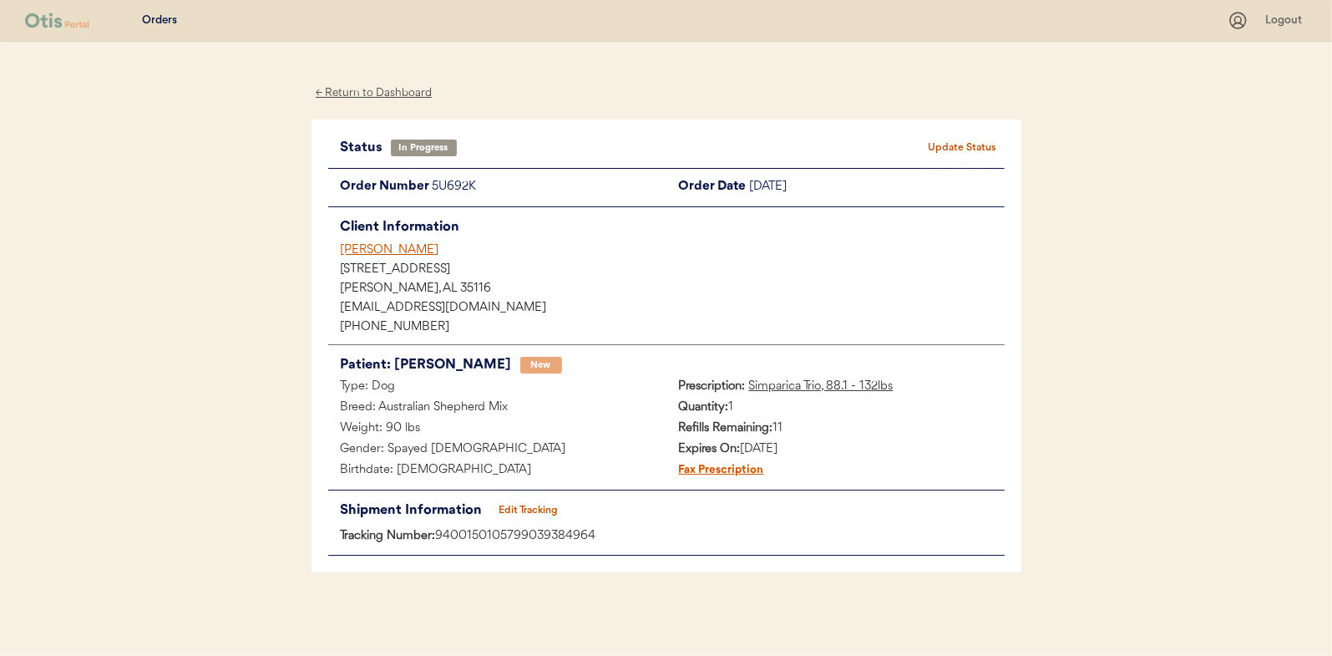
click at [964, 137] on button "Update Status" at bounding box center [963, 147] width 84 height 23
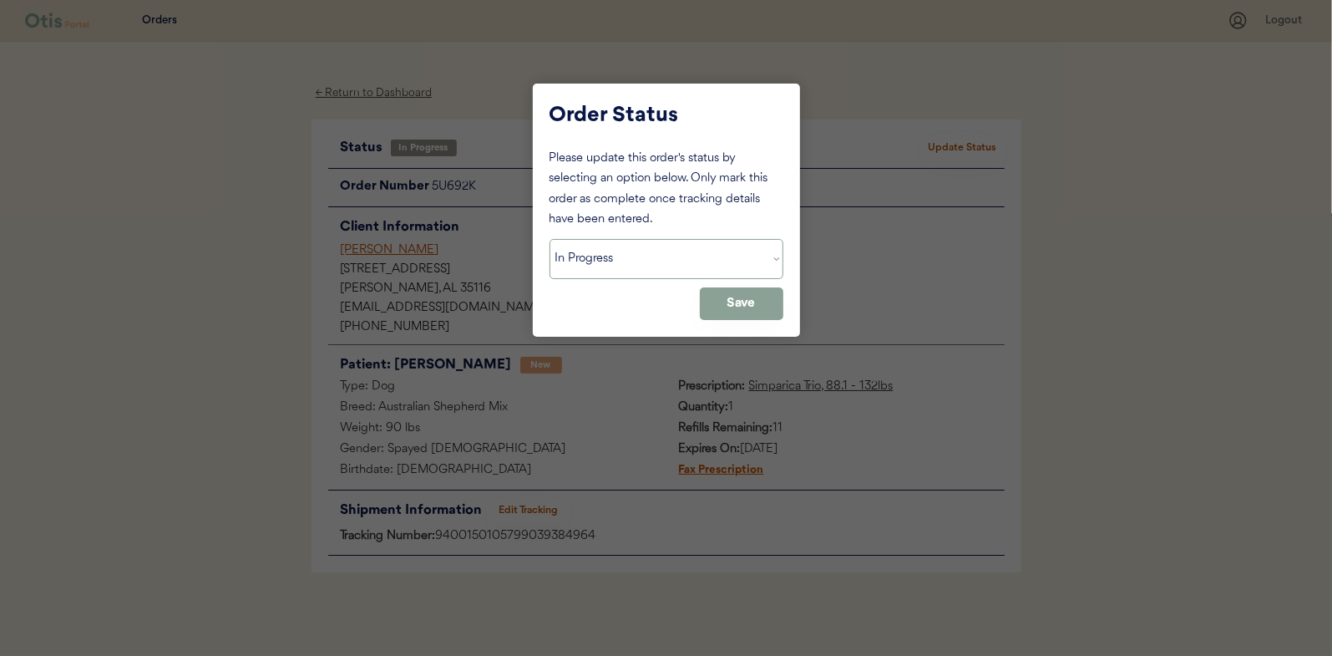
click at [608, 250] on select "Status On Hold New In Progress Complete Pending HW Consent Canceled" at bounding box center [667, 259] width 234 height 40
select select ""complete""
click at [550, 239] on select "Status On Hold New In Progress Complete Pending HW Consent Canceled" at bounding box center [667, 259] width 234 height 40
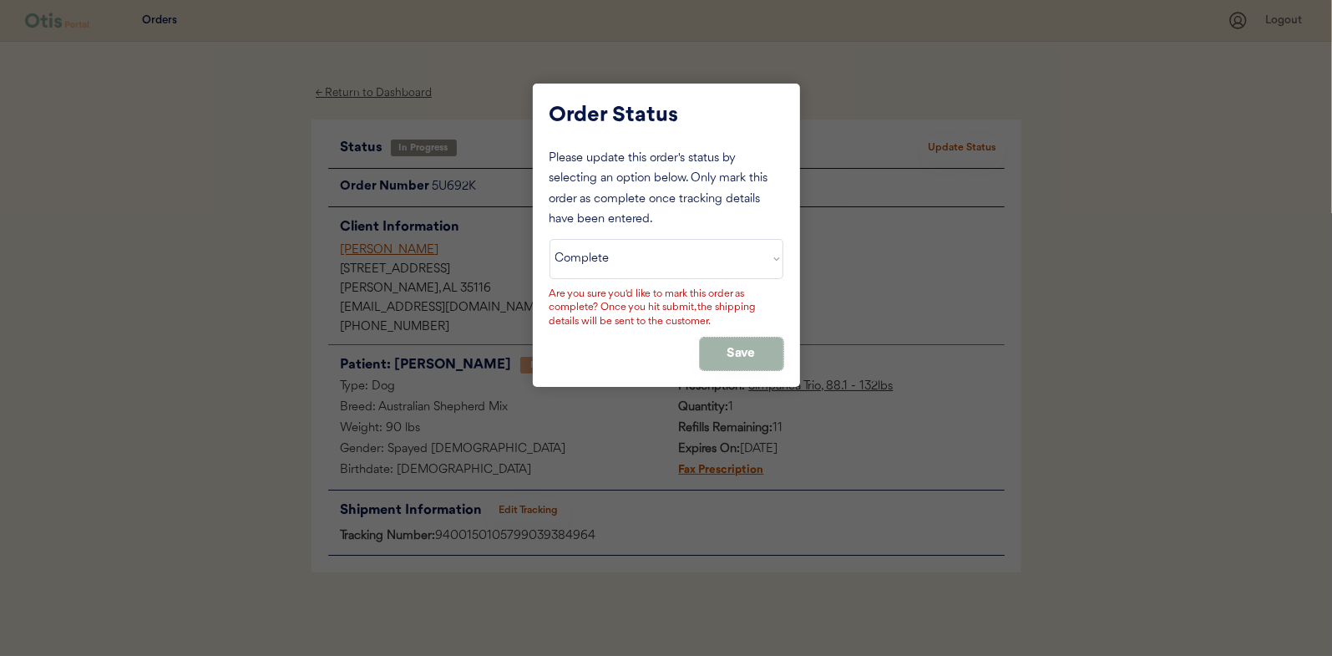
click at [729, 350] on button "Save" at bounding box center [742, 353] width 84 height 33
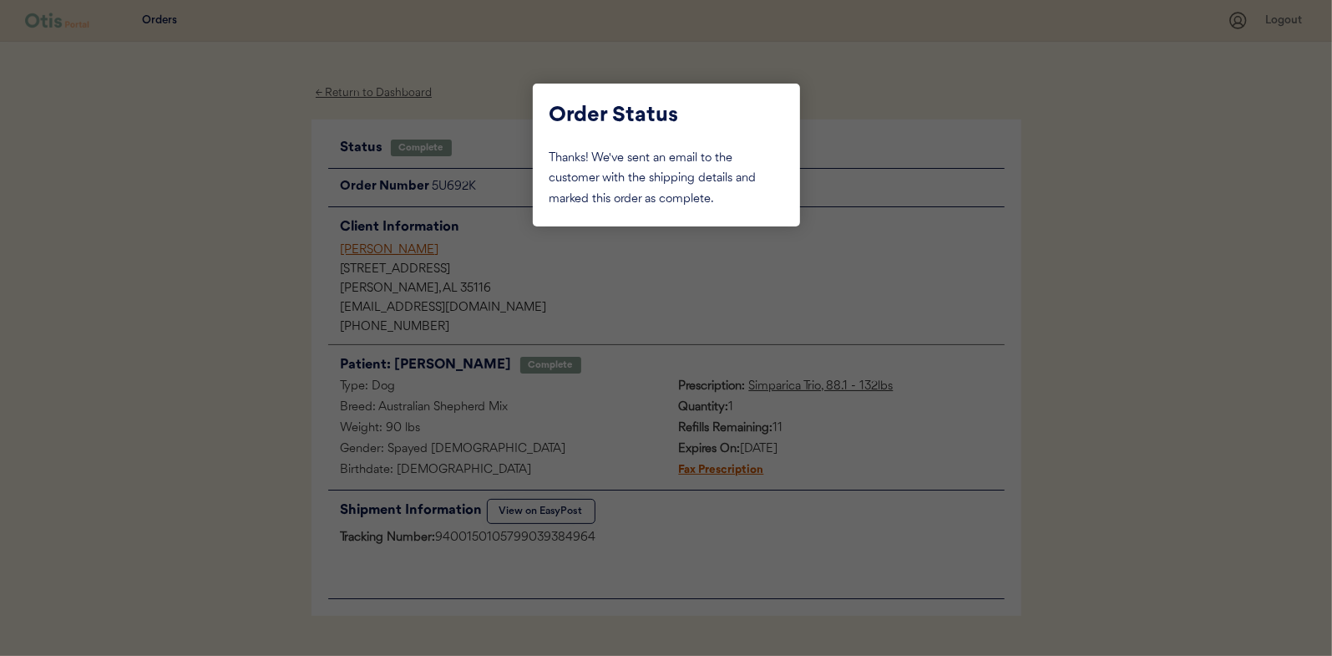
drag, startPoint x: 248, startPoint y: 228, endPoint x: 301, endPoint y: 180, distance: 71.5
click at [254, 224] on div at bounding box center [666, 328] width 1332 height 656
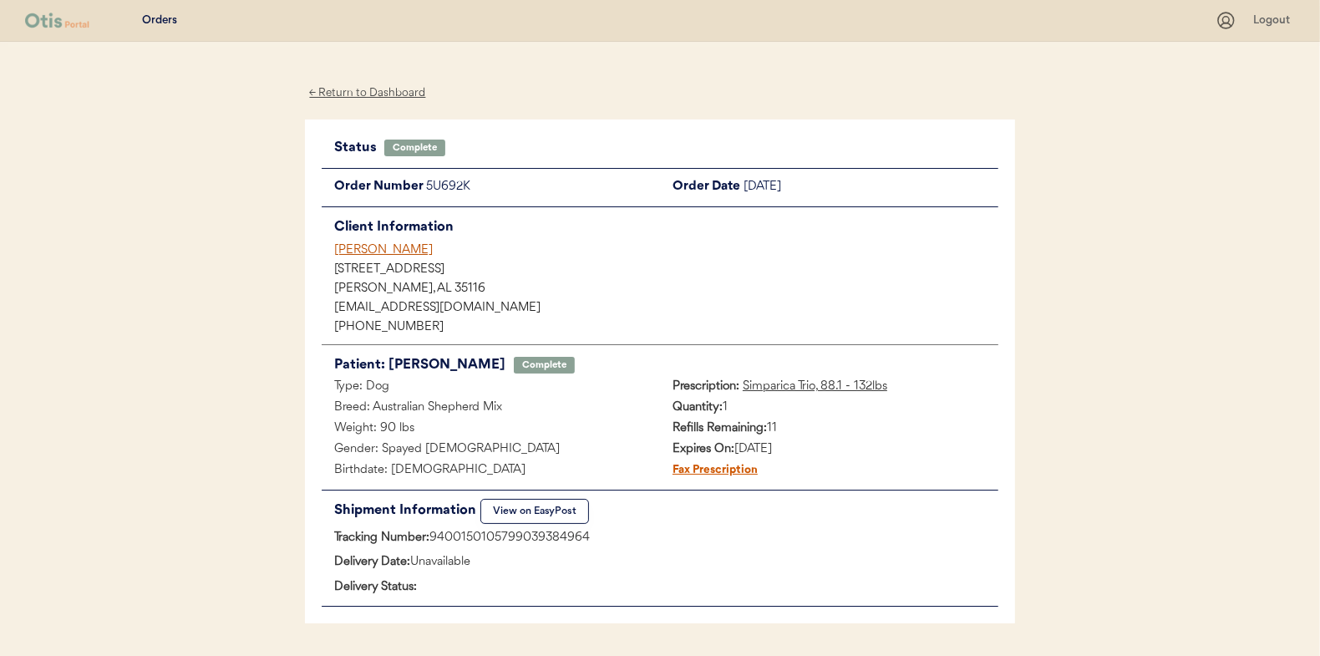
click at [340, 94] on div "← Return to Dashboard" at bounding box center [367, 93] width 125 height 19
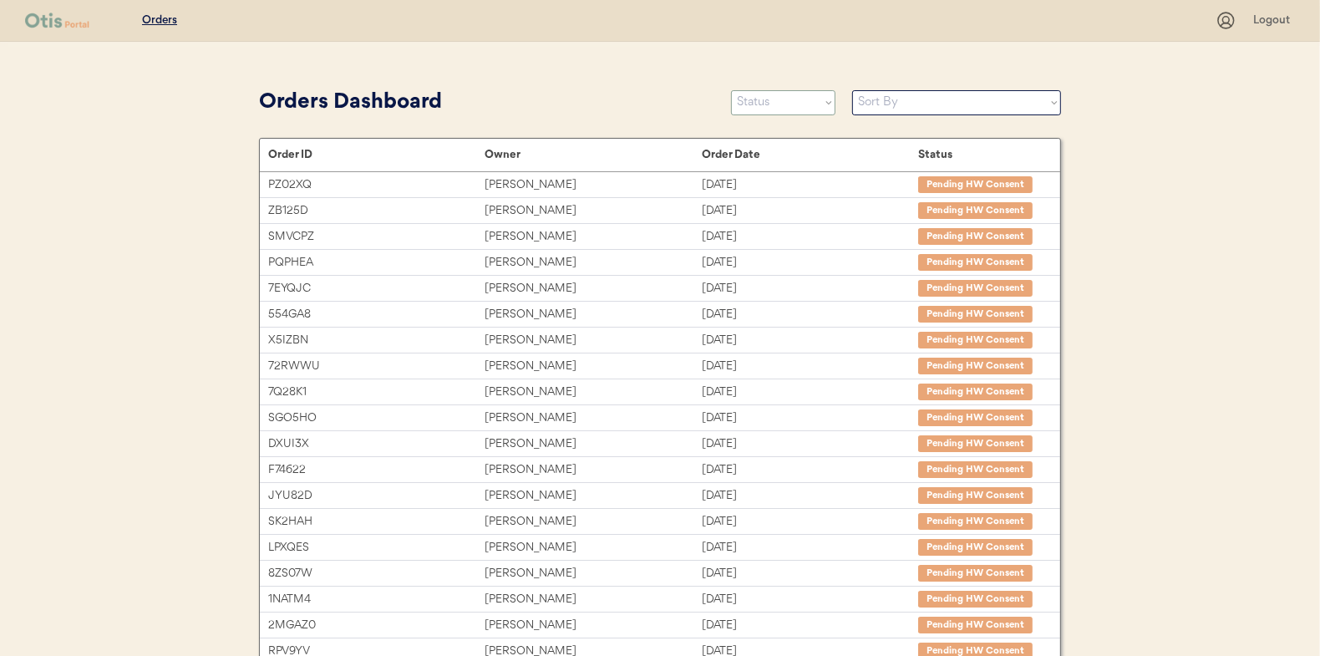
click at [778, 98] on select "Status On Hold New In Progress Complete Pending HW Consent Canceled" at bounding box center [783, 102] width 104 height 25
select select ""in_progress""
click at [731, 90] on select "Status On Hold New In Progress Complete Pending HW Consent Canceled" at bounding box center [783, 102] width 104 height 25
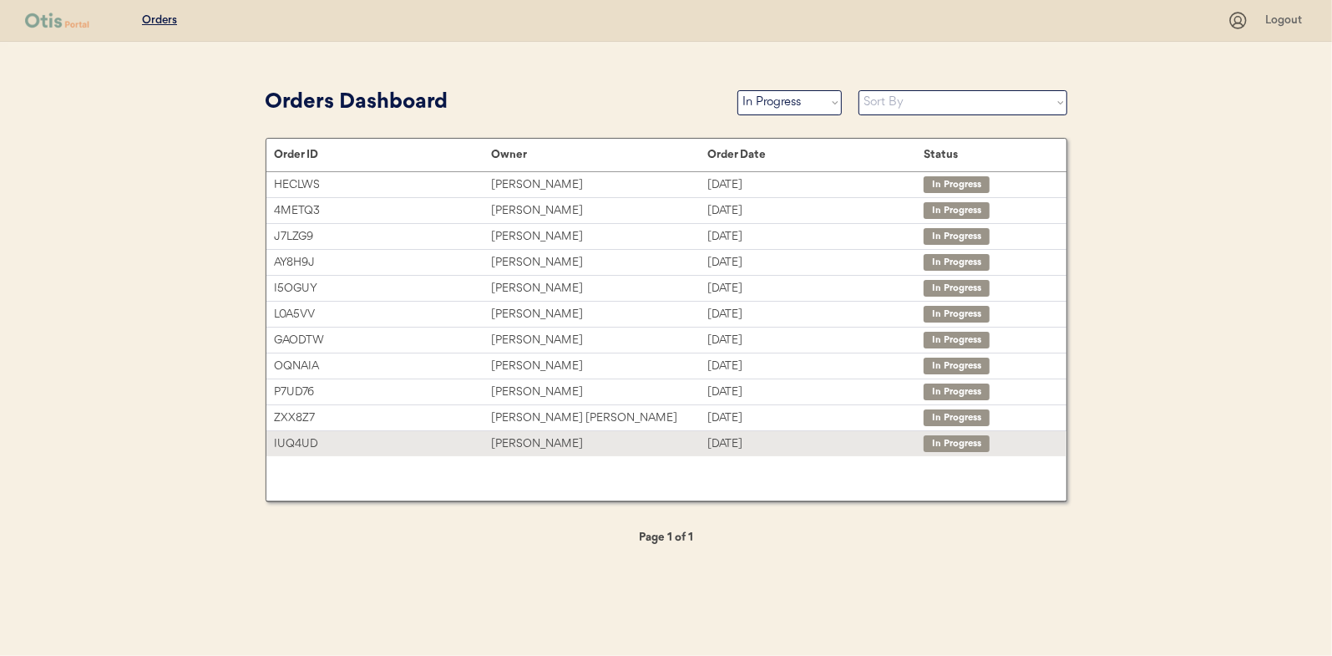
click at [531, 440] on div "[PERSON_NAME]" at bounding box center [599, 443] width 216 height 19
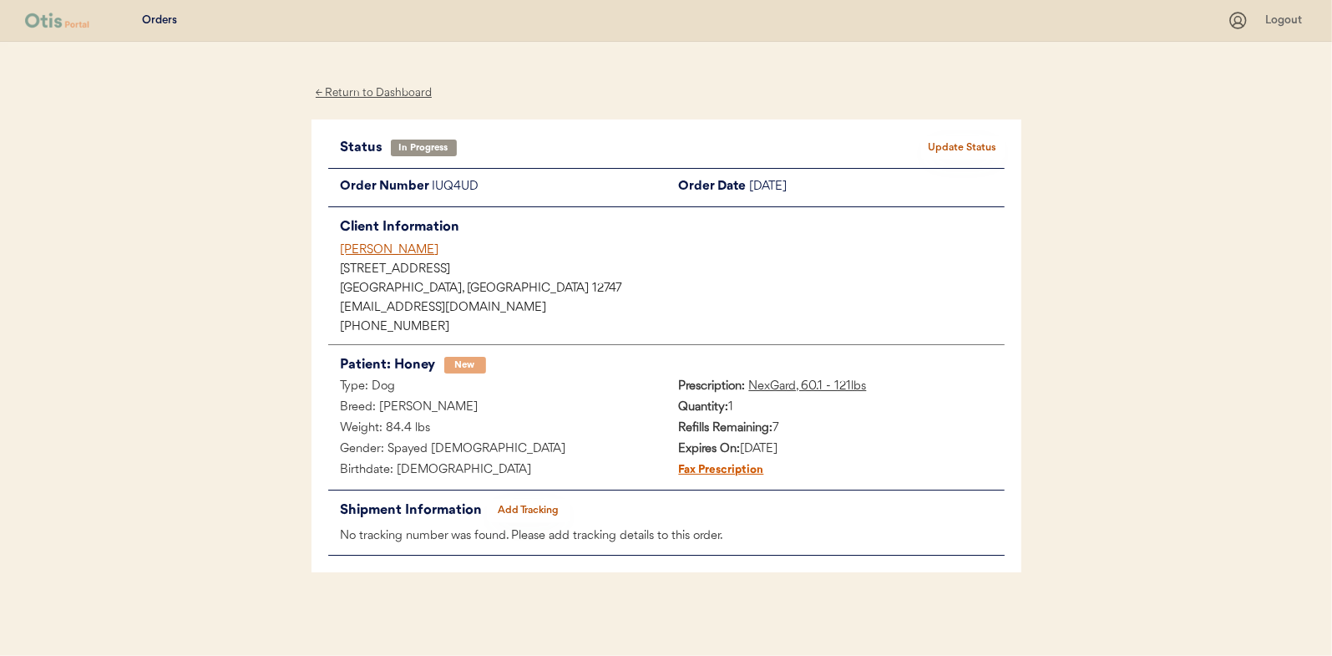
click at [538, 507] on button "Add Tracking" at bounding box center [529, 510] width 84 height 23
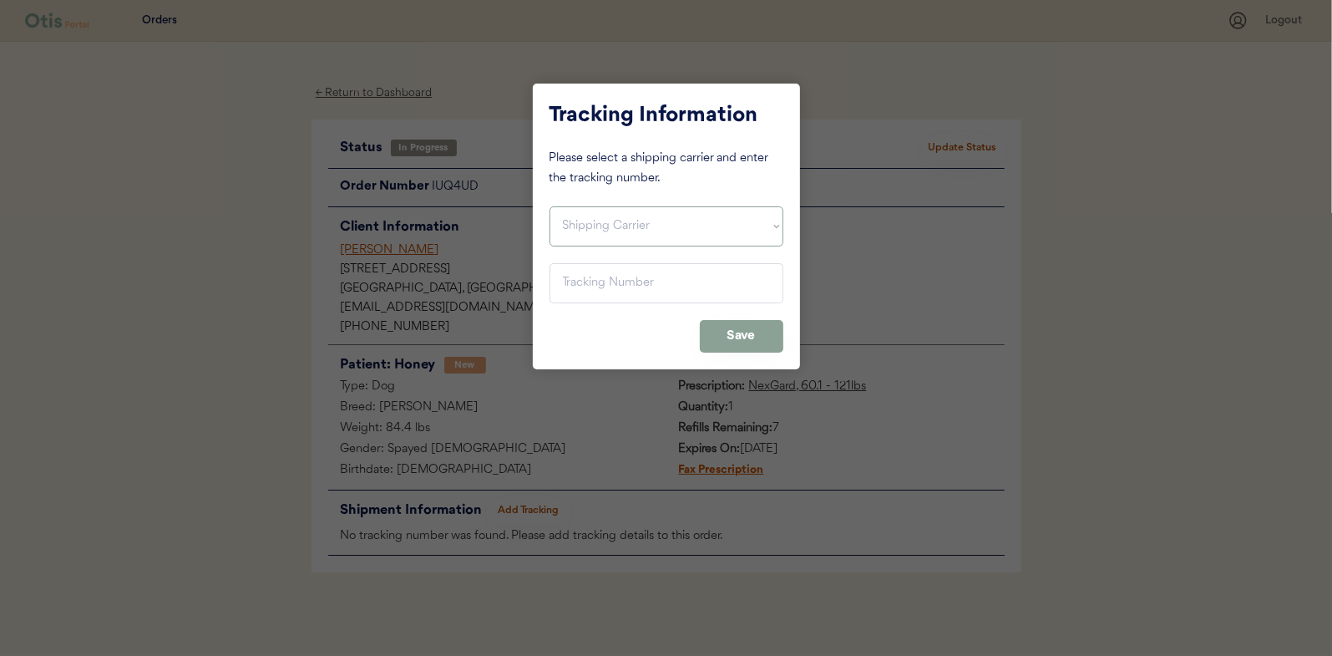
click at [596, 225] on select "Shipping Carrier FedEx FedEx Ground Economy UPS USPS" at bounding box center [667, 226] width 234 height 40
select select ""usps""
click at [550, 206] on select "Shipping Carrier FedEx FedEx Ground Economy UPS USPS" at bounding box center [667, 226] width 234 height 40
click at [588, 285] on input "input" at bounding box center [667, 283] width 234 height 40
paste input "9400150105800039348365"
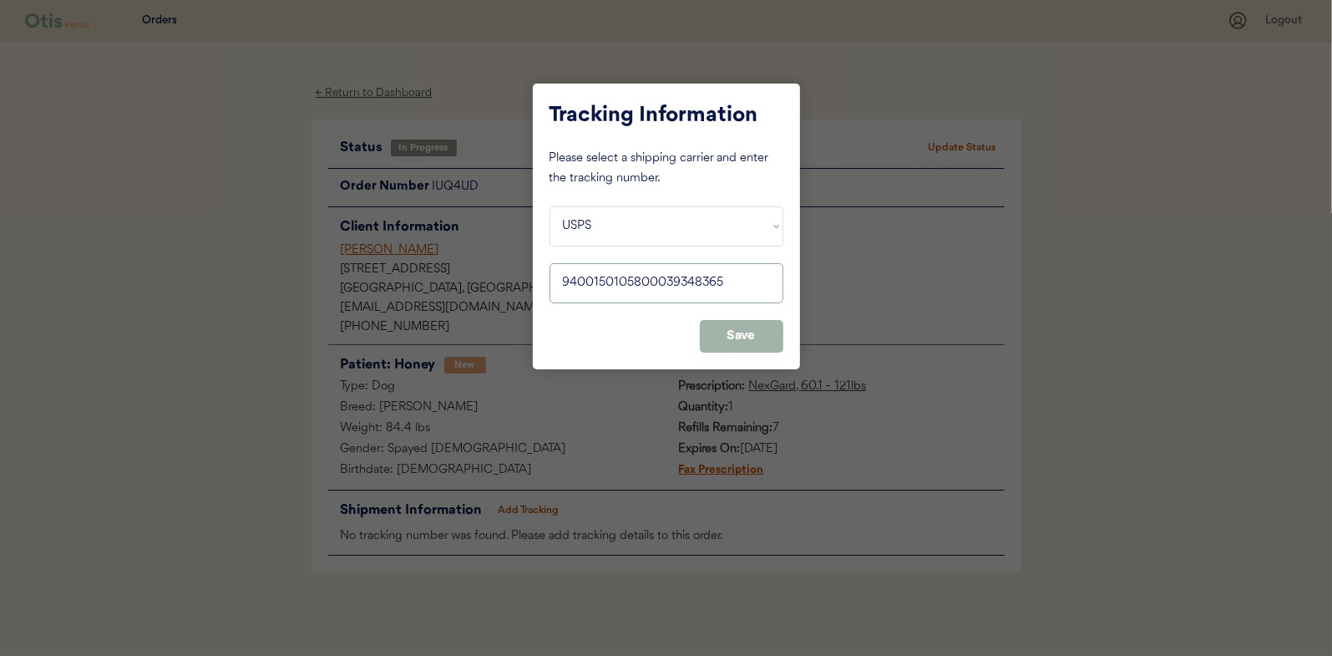
type input "9400150105800039348365"
click at [751, 338] on button "Save" at bounding box center [742, 336] width 84 height 33
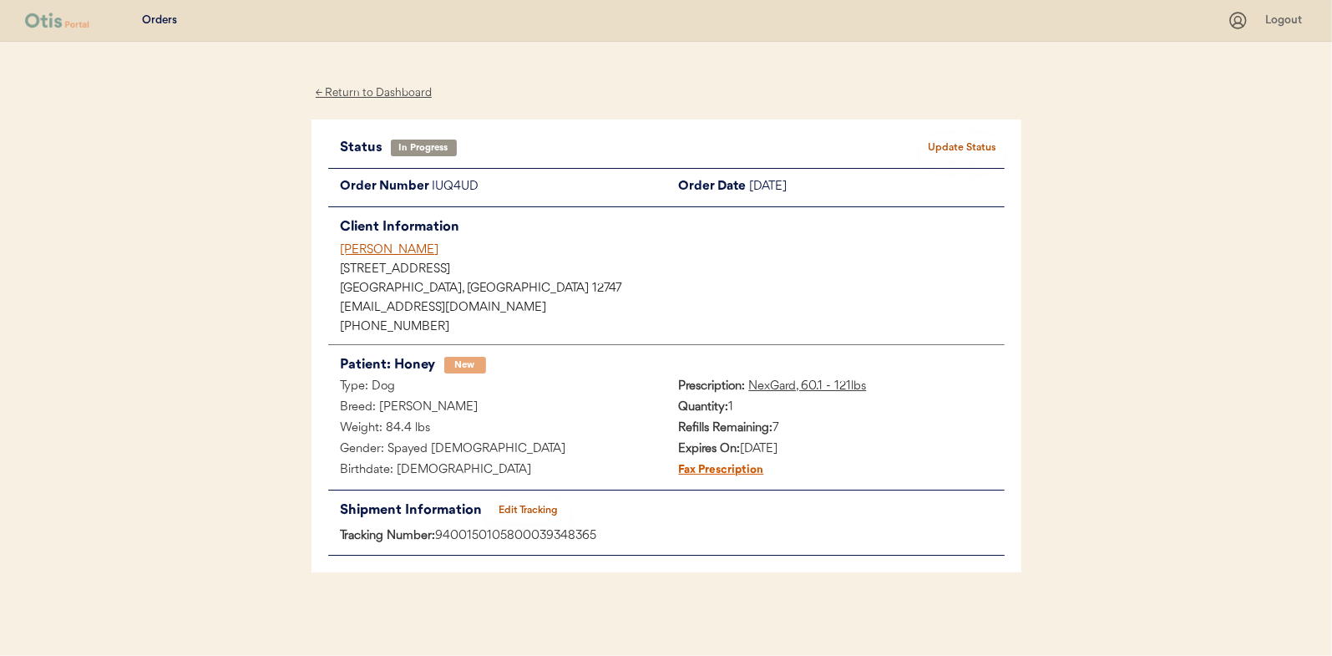
click at [952, 144] on button "Update Status" at bounding box center [963, 147] width 84 height 23
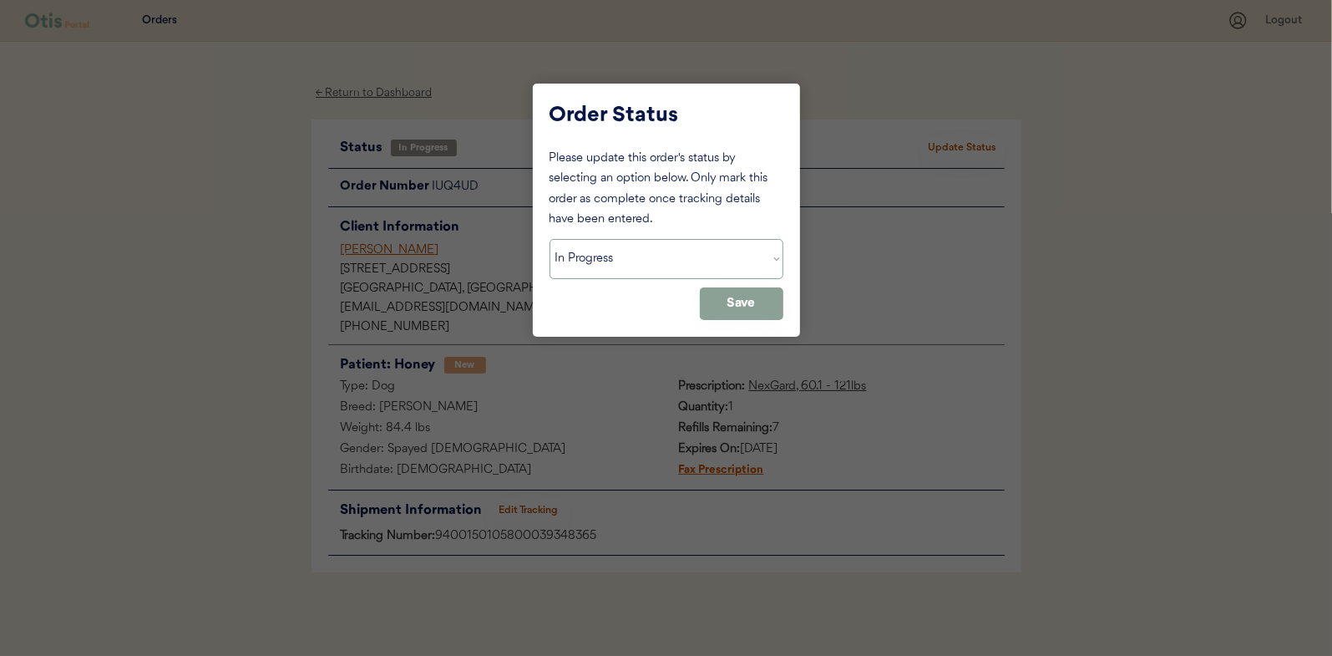
click at [599, 271] on select "Status On Hold New In Progress Complete Pending HW Consent Canceled" at bounding box center [667, 259] width 234 height 40
select select ""complete""
click at [550, 239] on select "Status On Hold New In Progress Complete Pending HW Consent Canceled" at bounding box center [667, 259] width 234 height 40
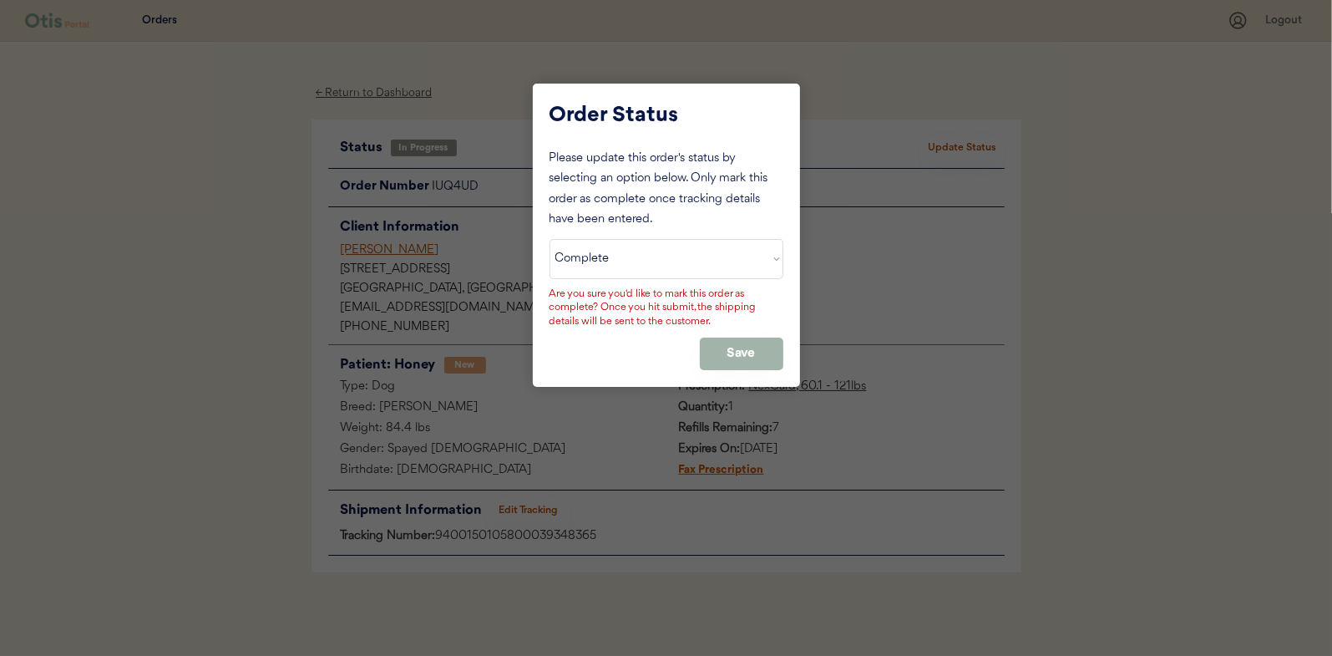
click at [770, 356] on button "Save" at bounding box center [742, 353] width 84 height 33
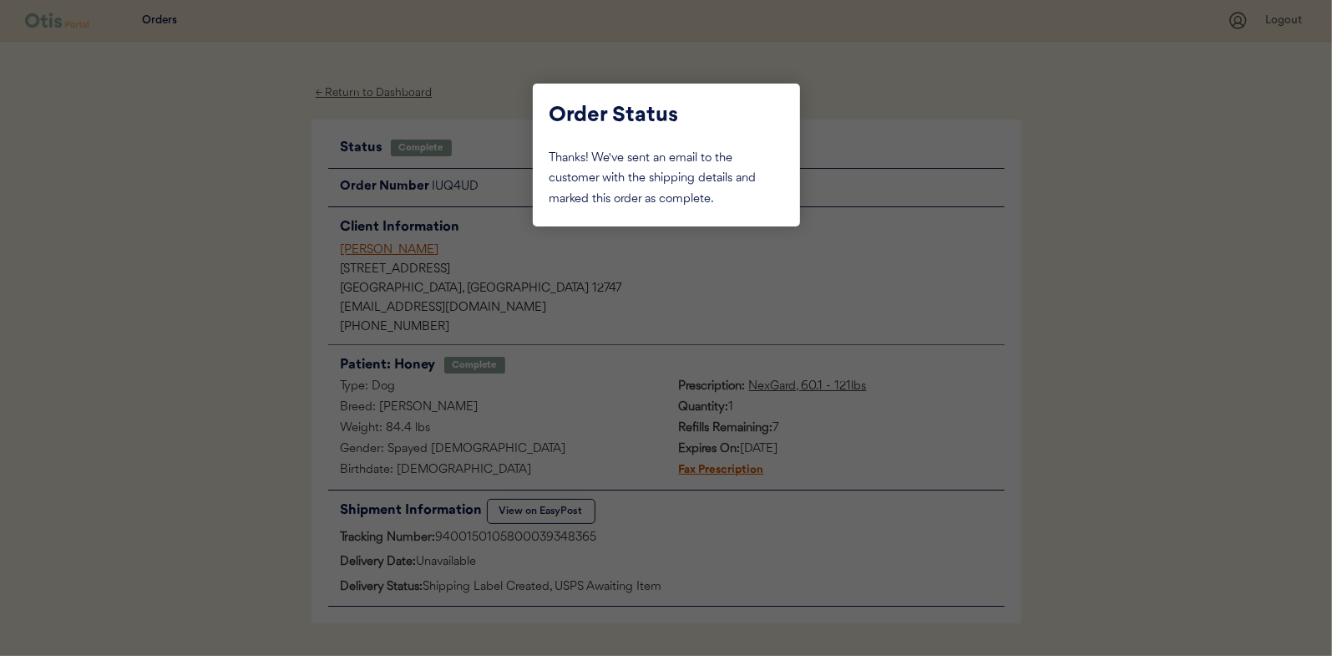
click at [207, 189] on div at bounding box center [666, 328] width 1332 height 656
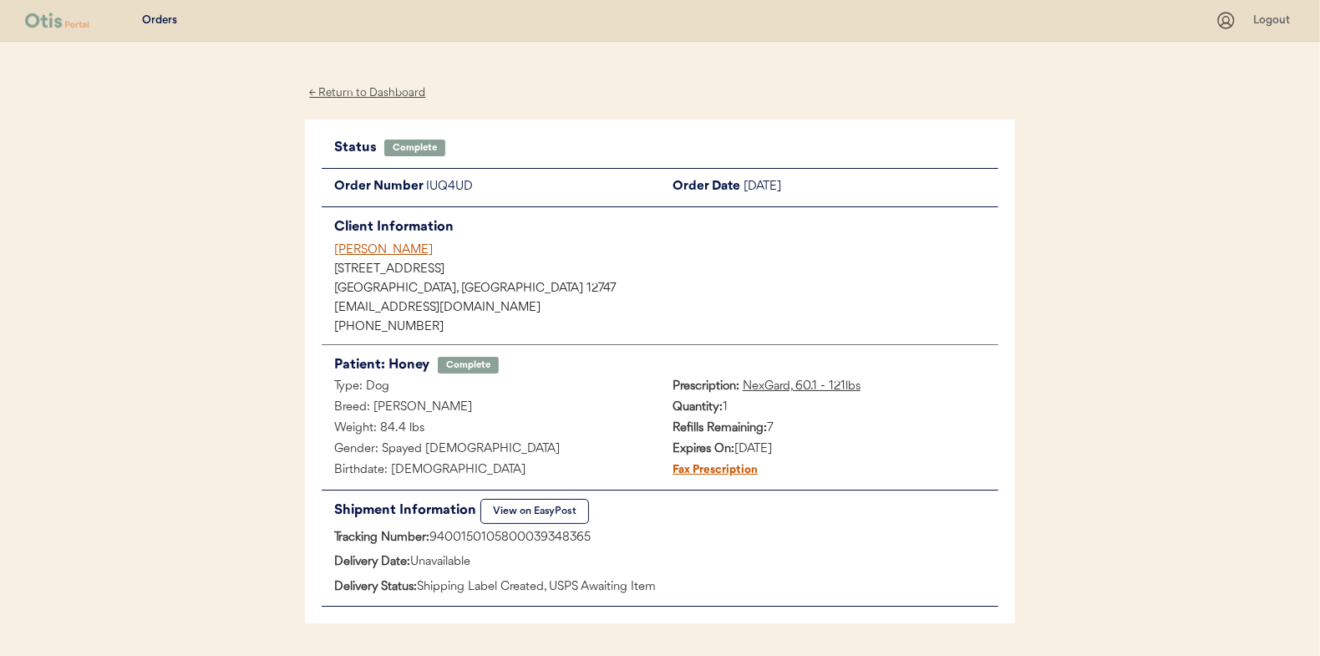
click at [377, 82] on div "← Return to Dashboard Status Complete Update Status Order Number IUQ4UD Order D…" at bounding box center [660, 374] width 710 height 665
click at [371, 93] on div "← Return to Dashboard" at bounding box center [367, 93] width 125 height 19
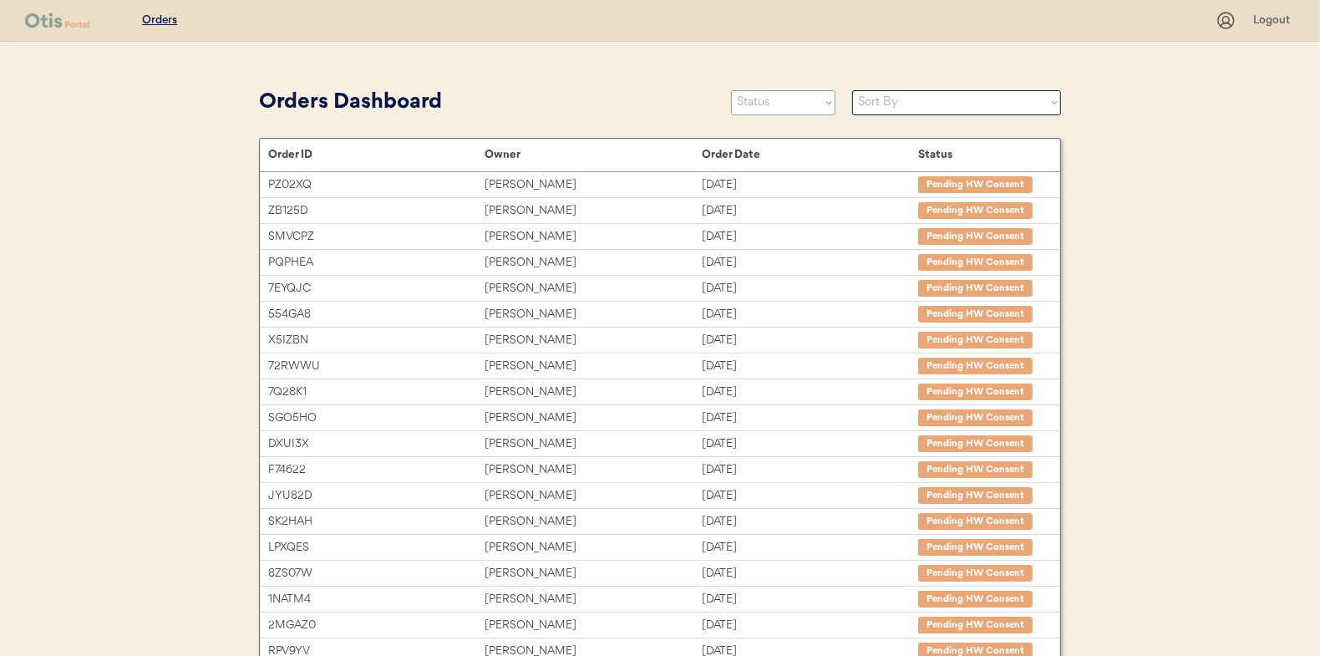
click at [765, 104] on select "Status On Hold New In Progress Complete Pending HW Consent Canceled" at bounding box center [783, 102] width 104 height 25
select select ""in_progress""
click at [731, 90] on select "Status On Hold New In Progress Complete Pending HW Consent Canceled" at bounding box center [783, 102] width 104 height 25
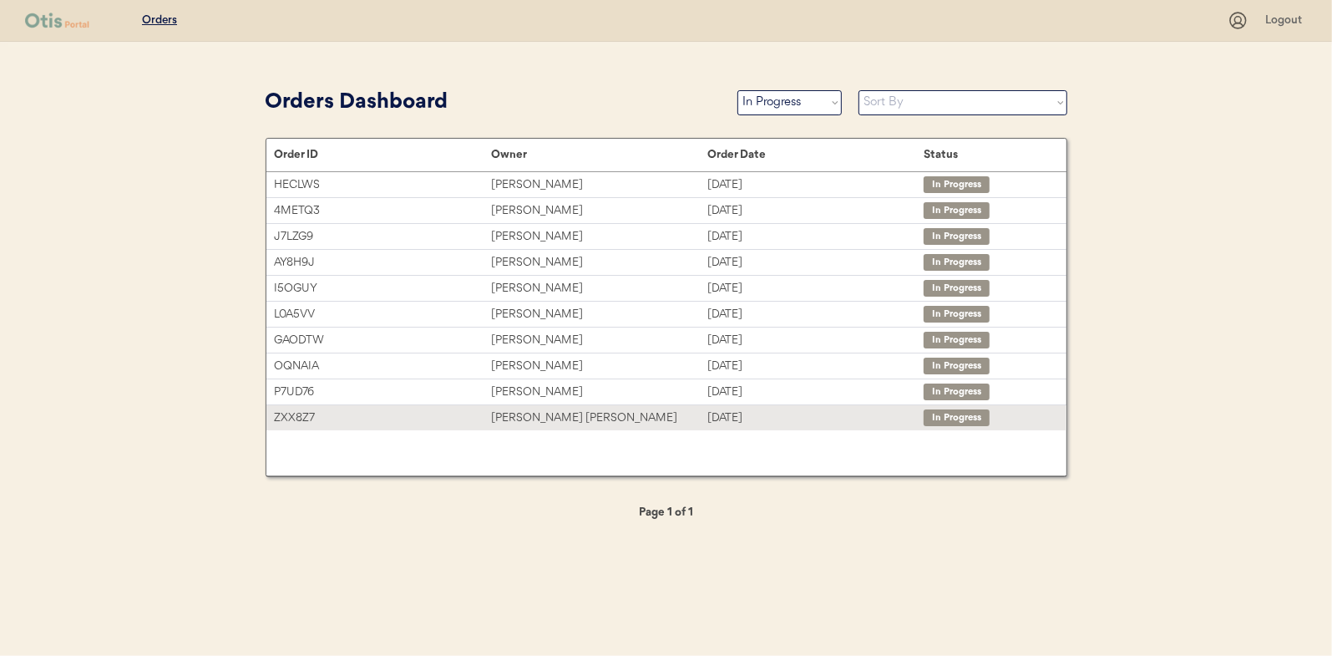
click at [552, 408] on div "[PERSON_NAME] [PERSON_NAME]" at bounding box center [599, 417] width 216 height 19
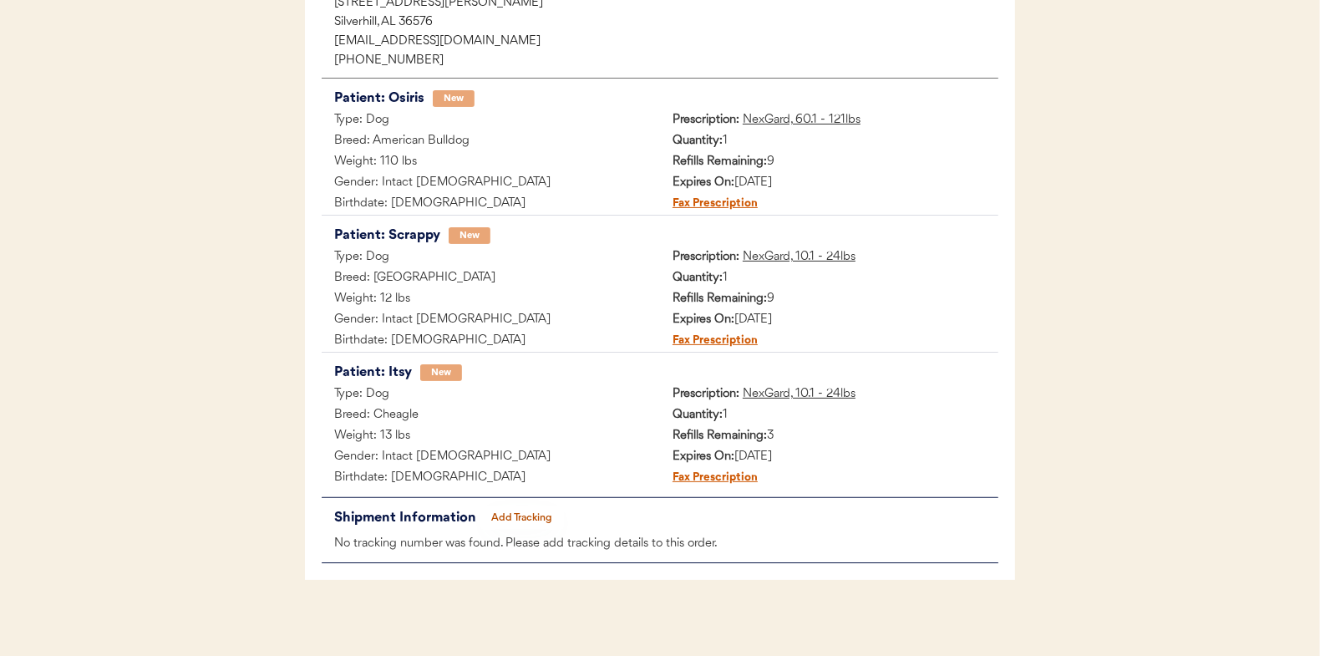
scroll to position [274, 0]
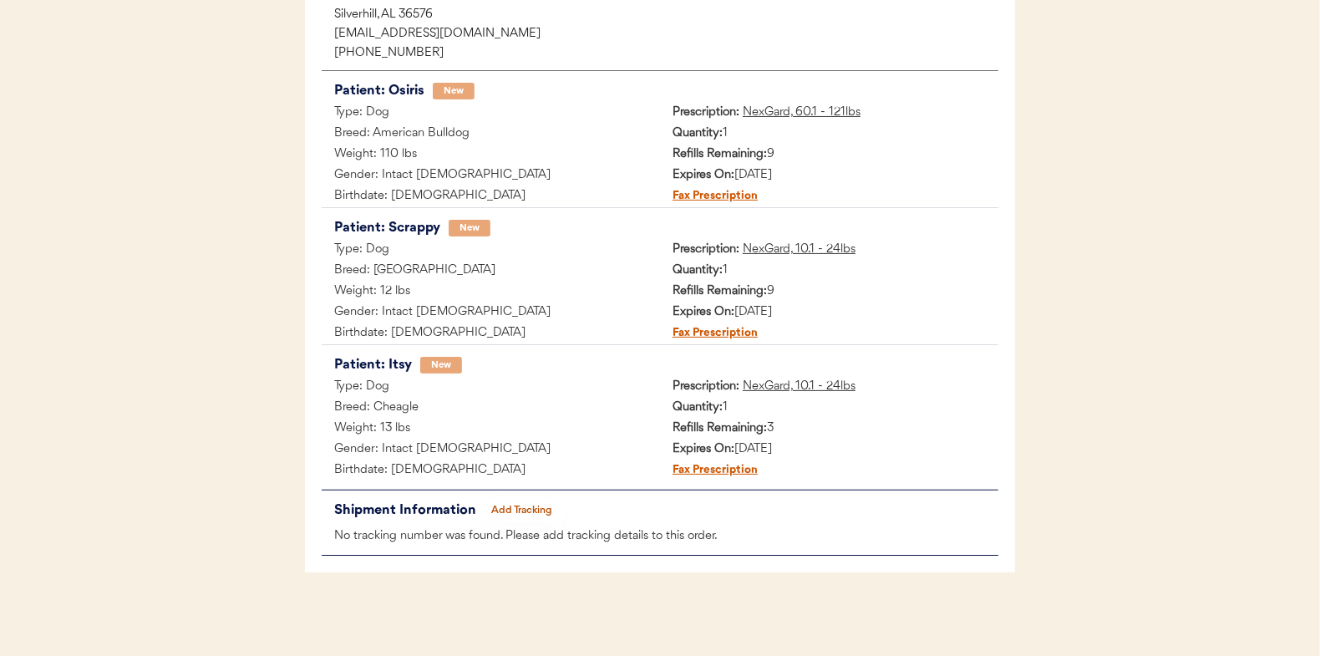
click at [530, 499] on button "Add Tracking" at bounding box center [522, 510] width 84 height 23
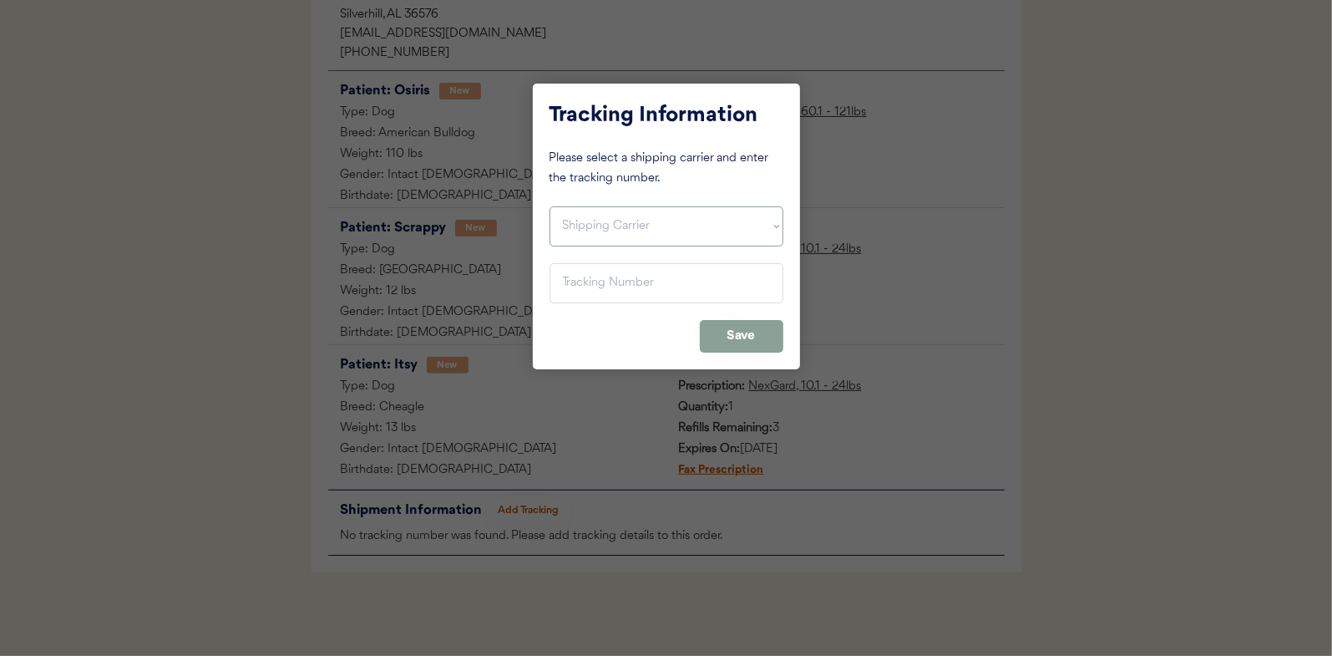
click at [591, 234] on select "Shipping Carrier FedEx FedEx Ground Economy UPS USPS" at bounding box center [667, 226] width 234 height 40
select select ""usps""
click at [550, 206] on select "Shipping Carrier FedEx FedEx Ground Economy UPS USPS" at bounding box center [667, 226] width 234 height 40
click at [583, 278] on input "input" at bounding box center [667, 283] width 234 height 40
paste input "9400150105800039338267"
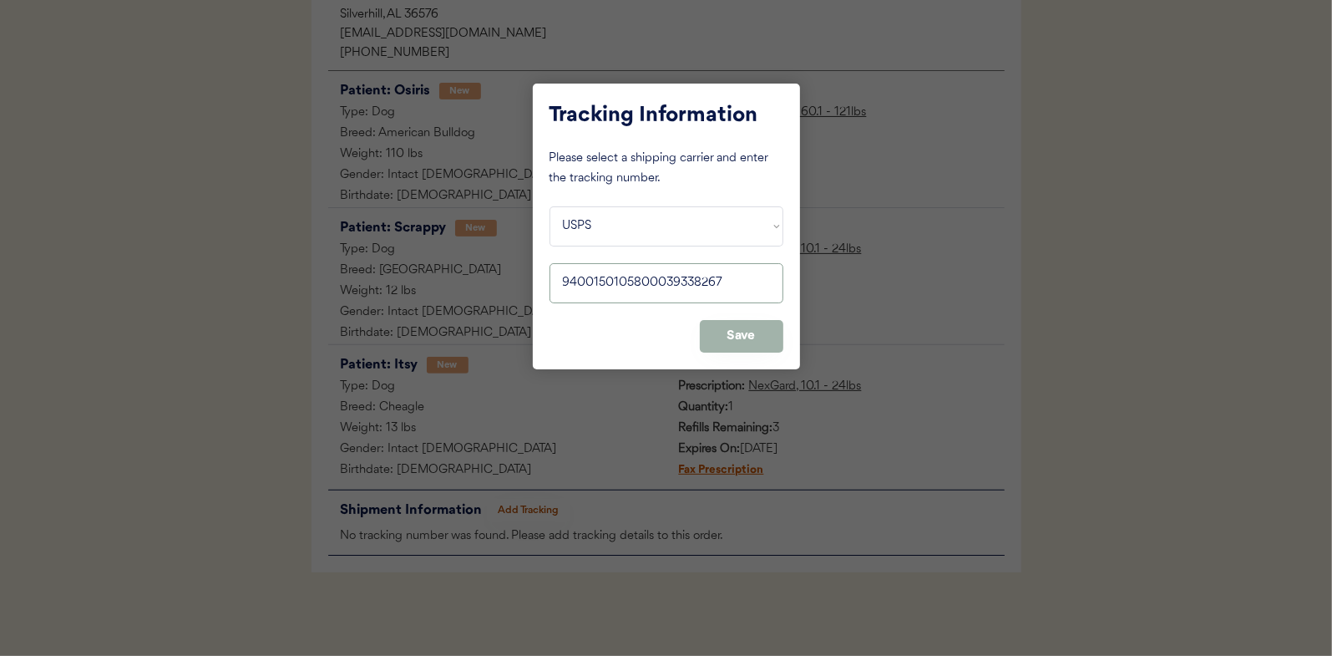
type input "9400150105800039338267"
click at [748, 340] on button "Save" at bounding box center [742, 336] width 84 height 33
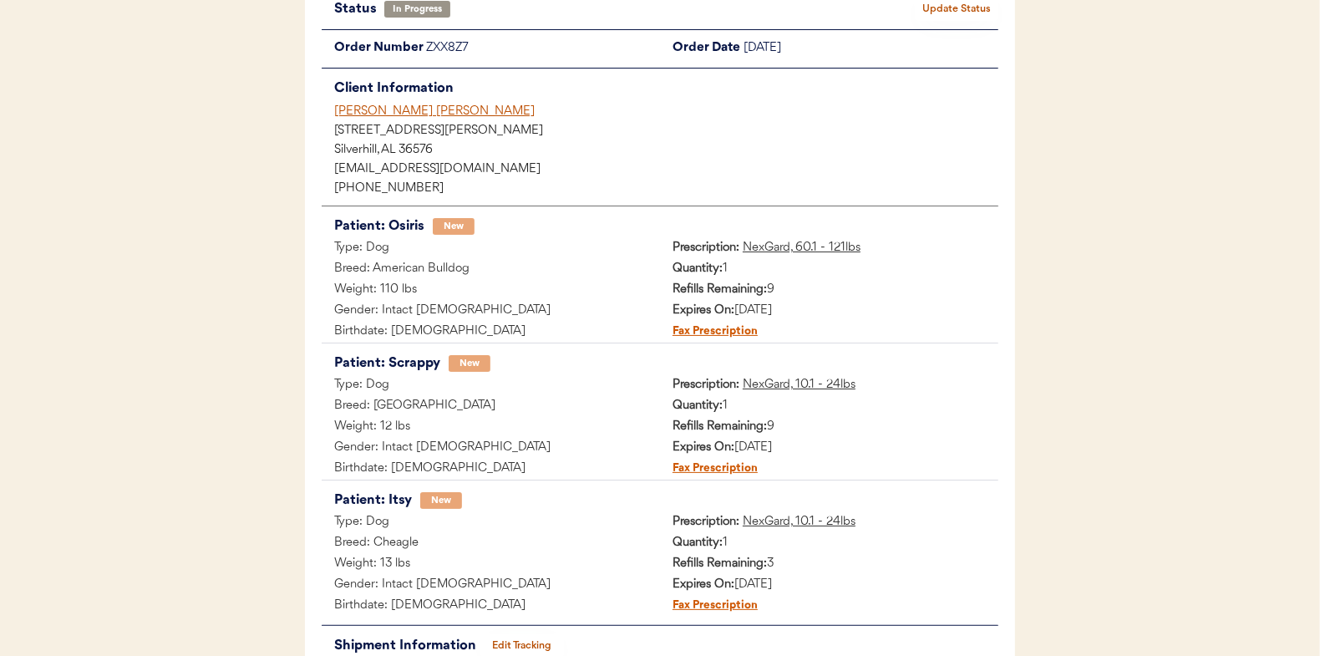
scroll to position [0, 0]
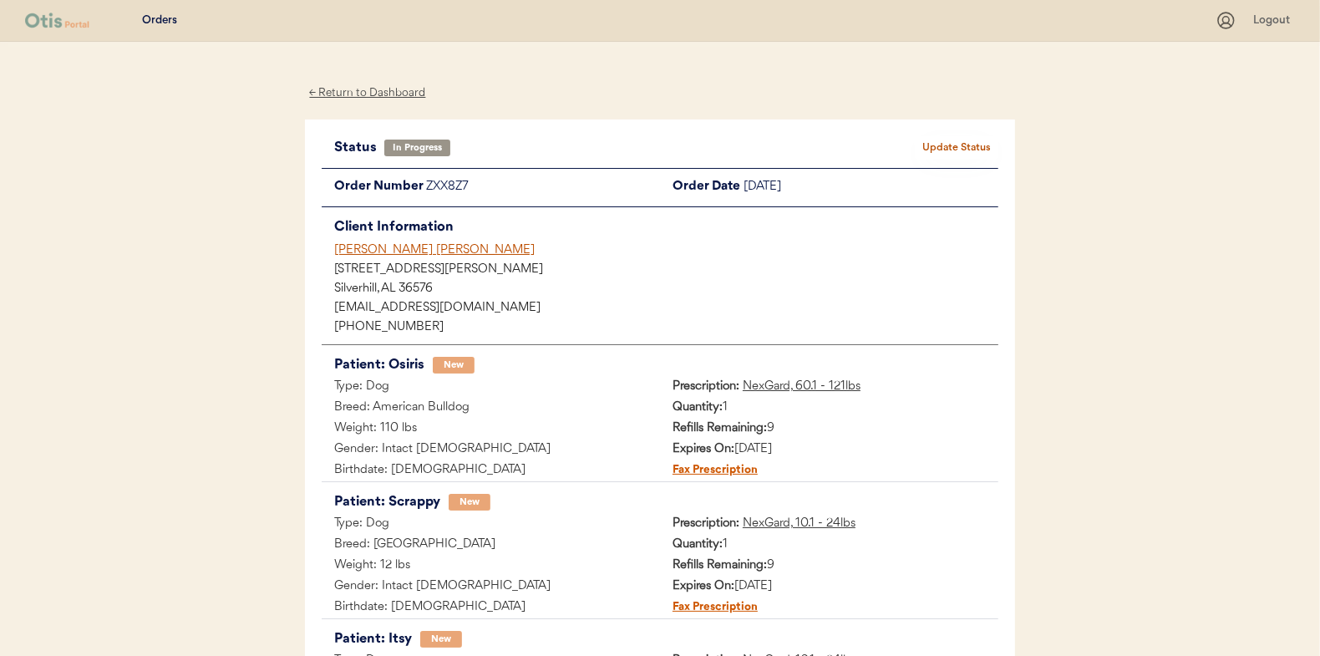
click at [950, 144] on button "Update Status" at bounding box center [957, 147] width 84 height 23
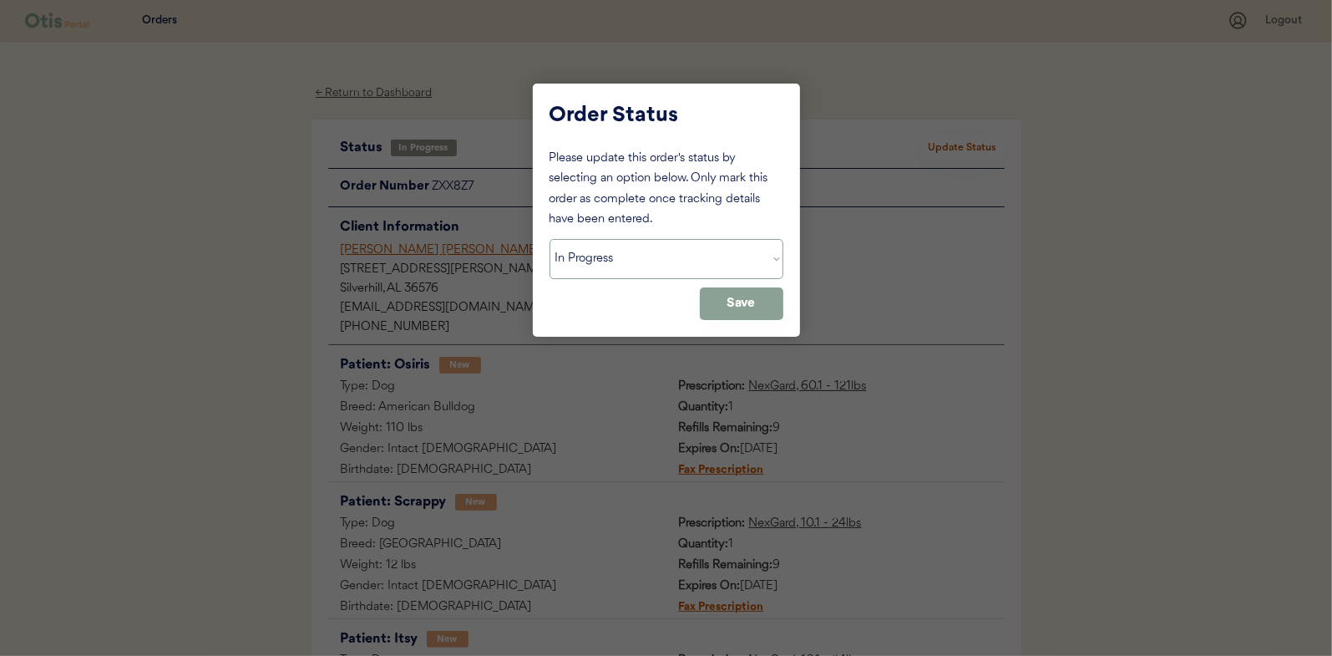
click at [622, 263] on select "Status On Hold New In Progress Complete Pending HW Consent Canceled" at bounding box center [667, 259] width 234 height 40
select select ""complete""
click at [550, 239] on select "Status On Hold New In Progress Complete Pending HW Consent Canceled" at bounding box center [667, 259] width 234 height 40
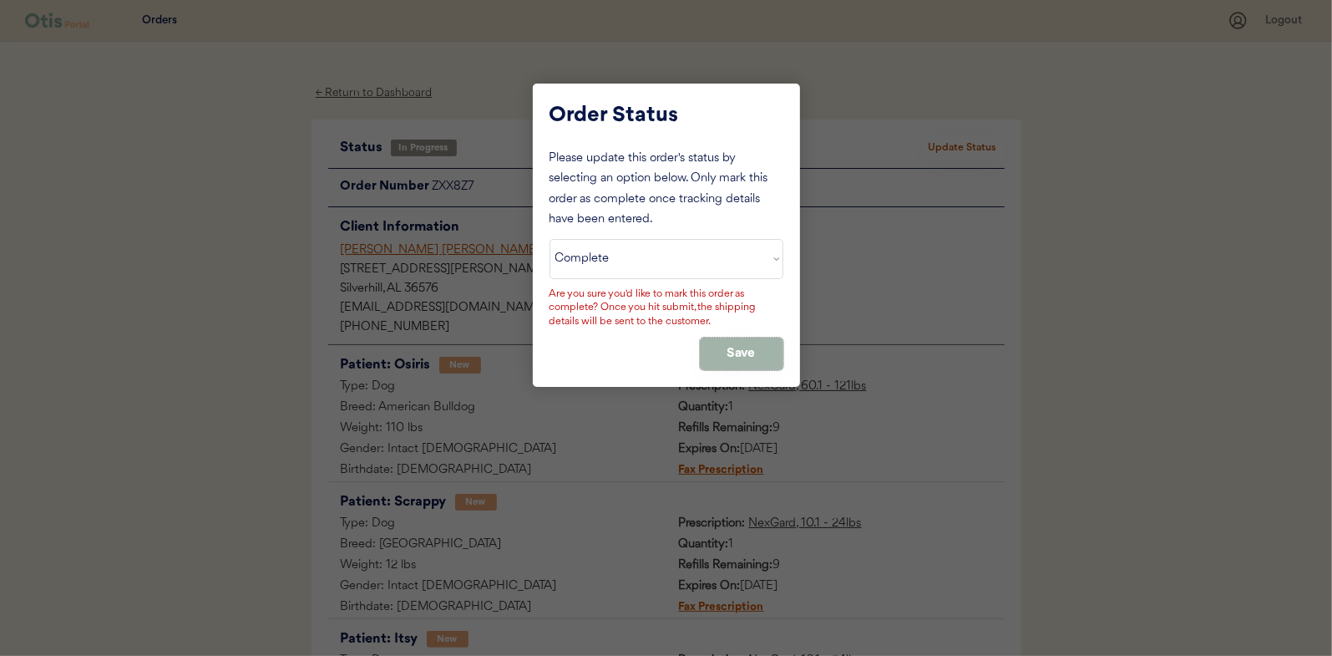
click at [742, 345] on button "Save" at bounding box center [742, 353] width 84 height 33
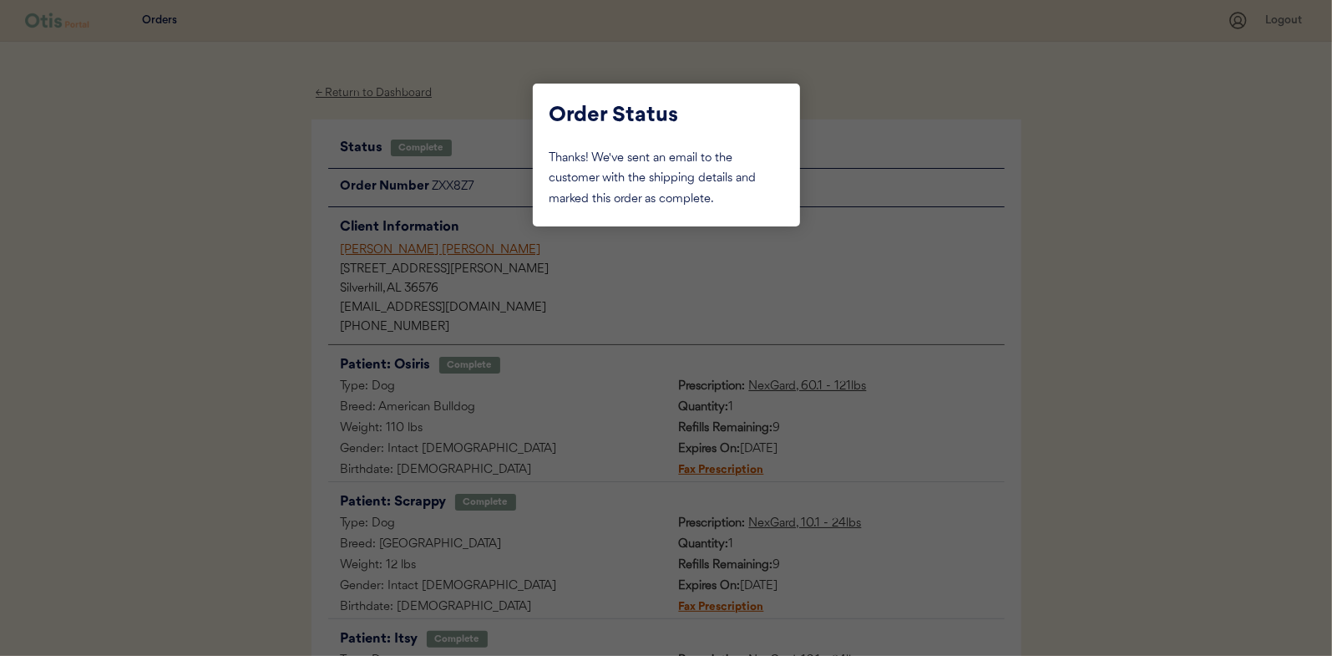
click at [198, 173] on div at bounding box center [666, 328] width 1332 height 656
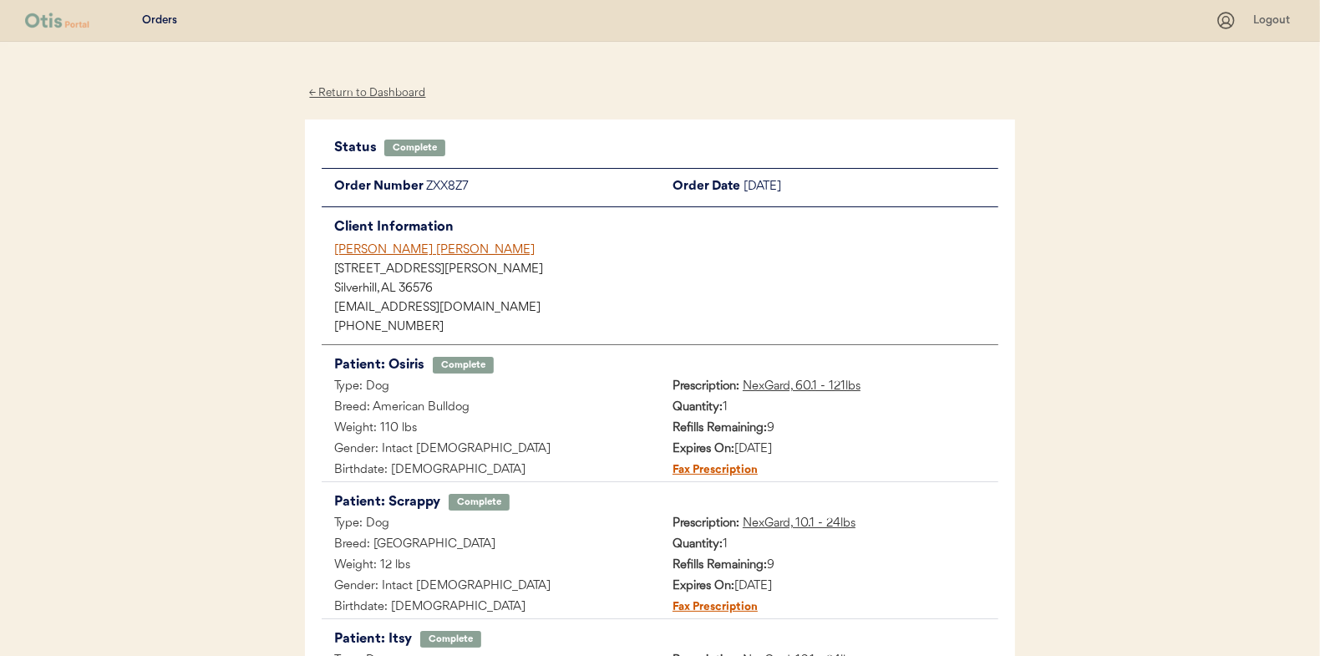
click at [355, 94] on div "← Return to Dashboard" at bounding box center [367, 93] width 125 height 19
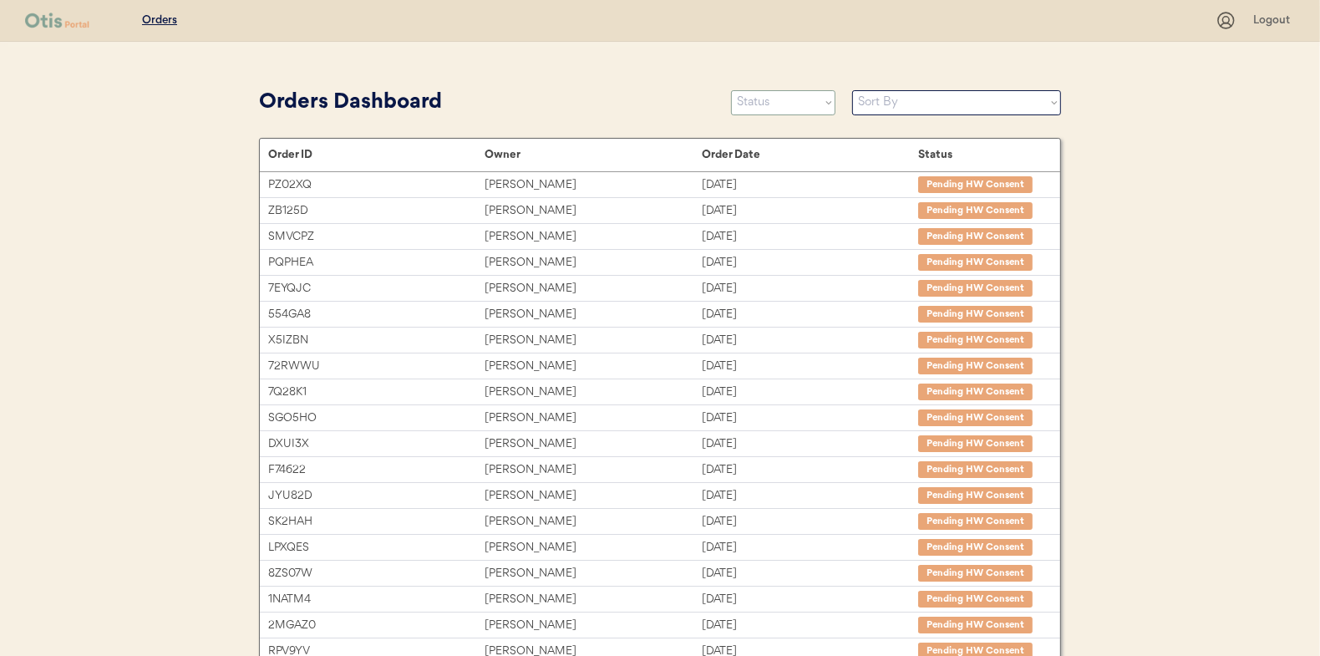
click at [752, 94] on select "Status On Hold New In Progress Complete Pending HW Consent Canceled" at bounding box center [783, 102] width 104 height 25
select select ""in_progress""
click at [731, 90] on select "Status On Hold New In Progress Complete Pending HW Consent Canceled" at bounding box center [783, 102] width 104 height 25
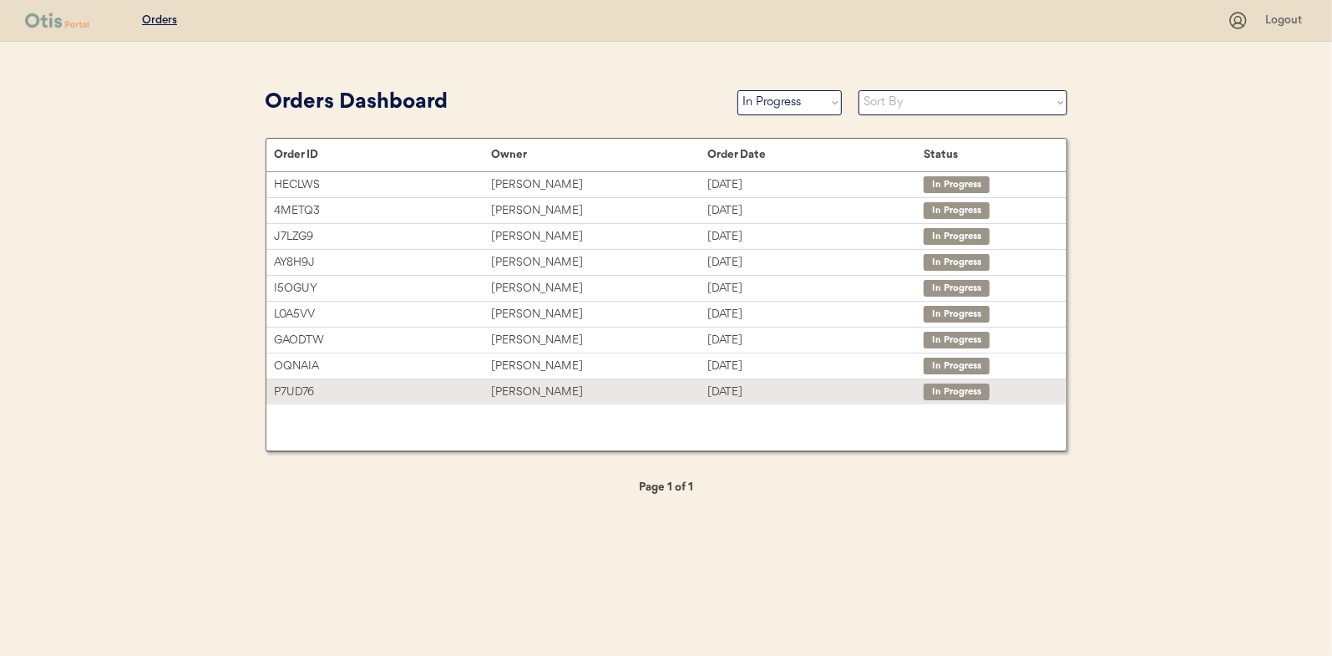
click at [525, 395] on div "[PERSON_NAME]" at bounding box center [599, 392] width 216 height 19
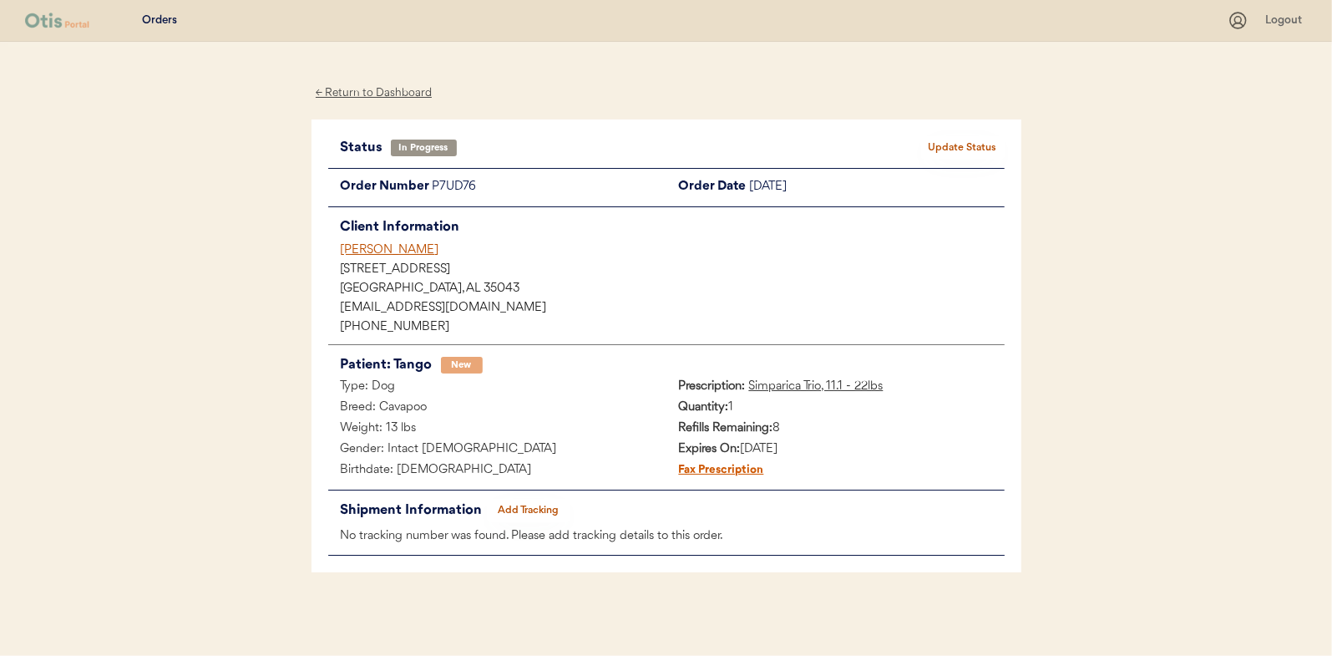
click at [528, 508] on button "Add Tracking" at bounding box center [529, 510] width 84 height 23
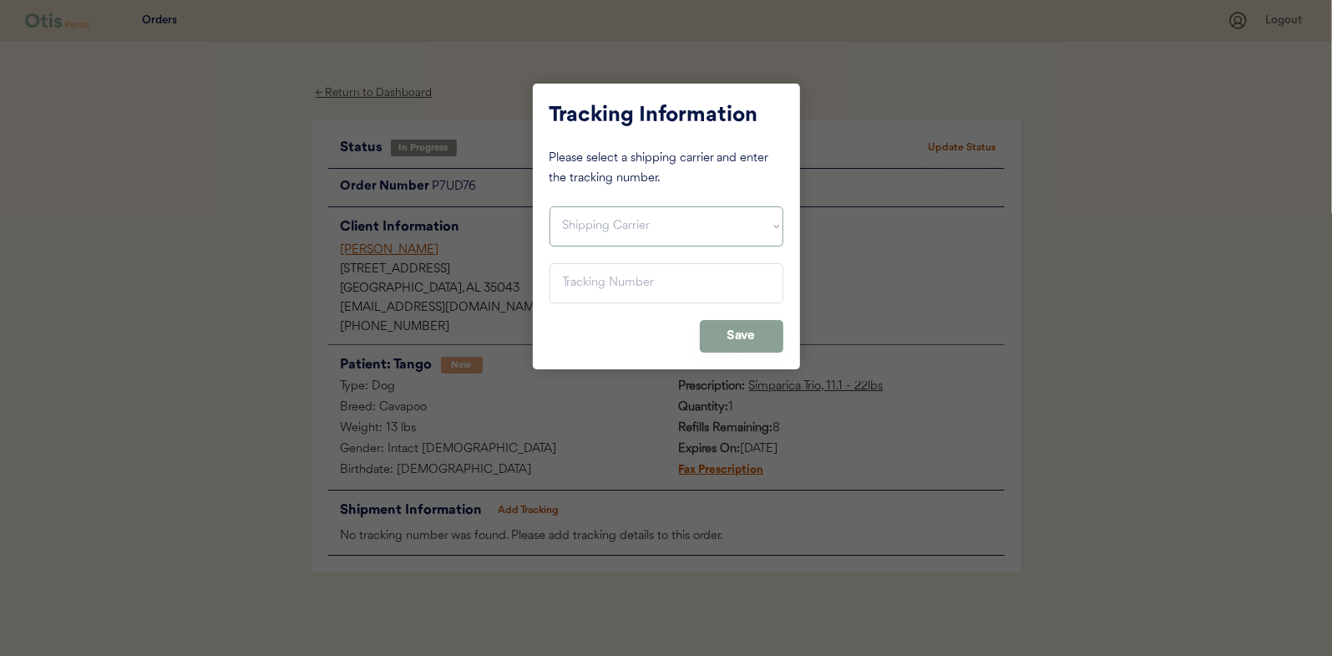
click at [631, 215] on select "Shipping Carrier FedEx FedEx Ground Economy UPS USPS" at bounding box center [667, 226] width 234 height 40
select select ""usps""
click at [550, 206] on select "Shipping Carrier FedEx FedEx Ground Economy UPS USPS" at bounding box center [667, 226] width 234 height 40
click at [583, 291] on input "input" at bounding box center [667, 283] width 234 height 40
paste input "9400150105799039383806"
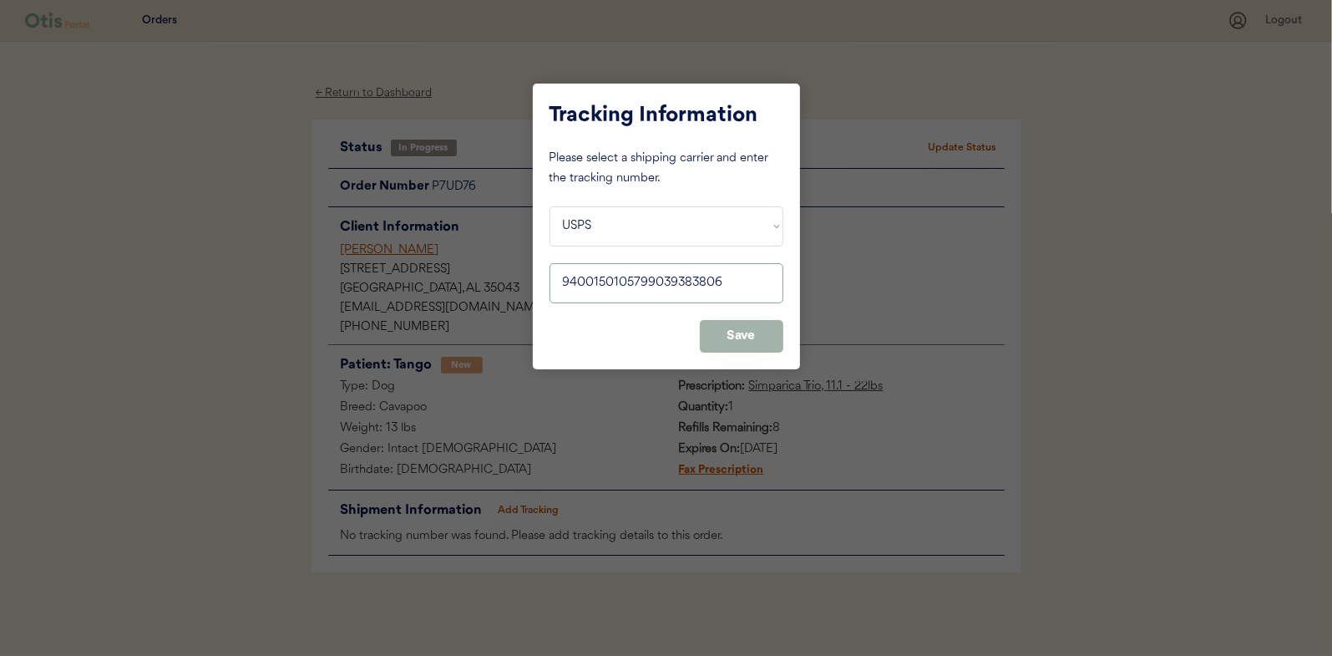
type input "9400150105799039383806"
click at [760, 328] on button "Save" at bounding box center [742, 336] width 84 height 33
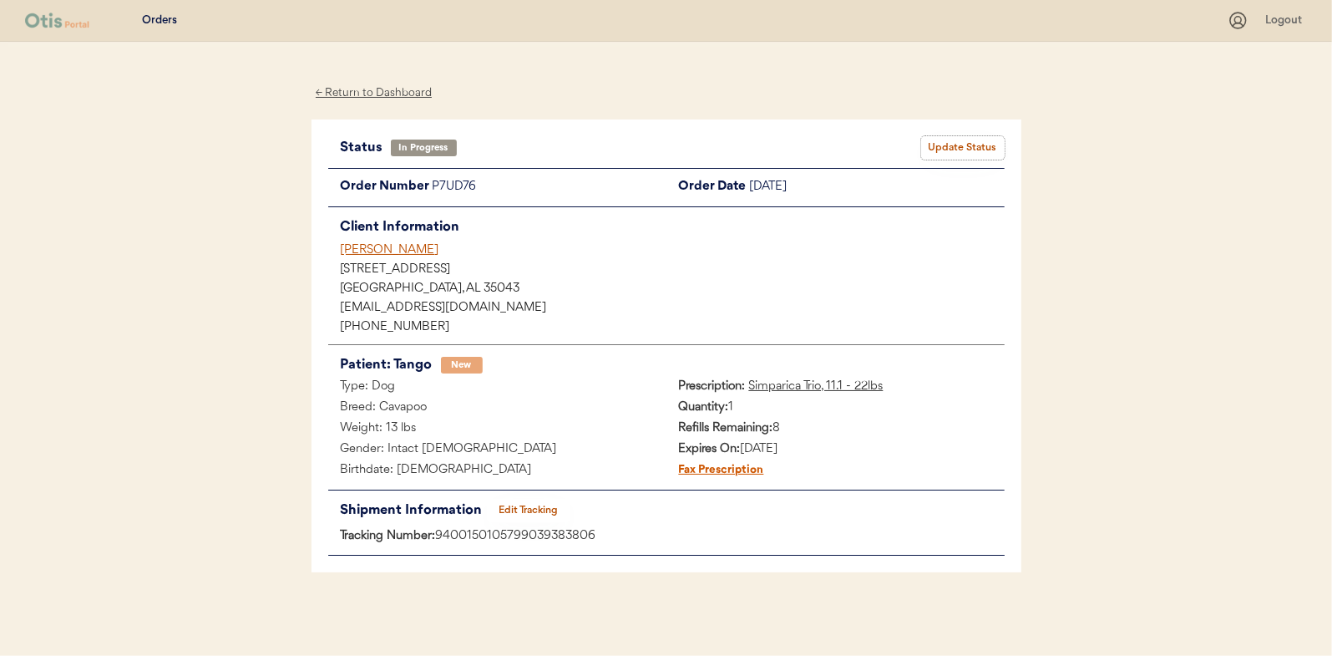
click at [971, 147] on button "Update Status" at bounding box center [963, 147] width 84 height 23
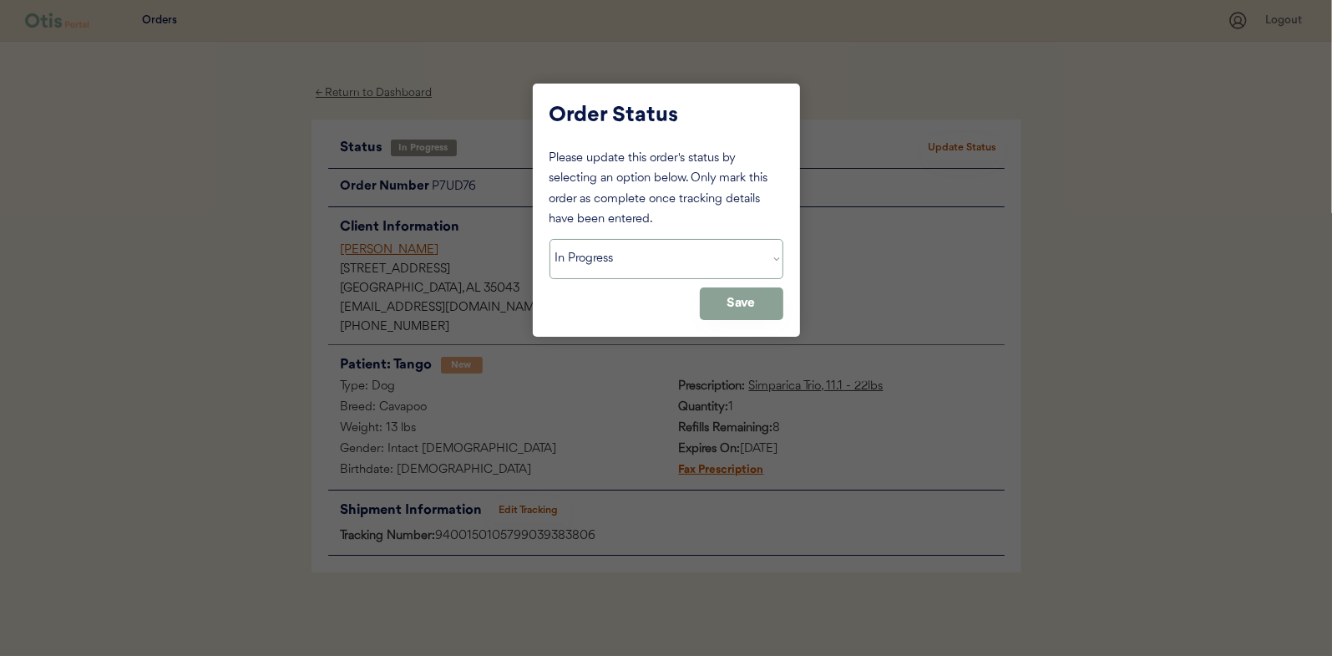
click at [580, 271] on select "Status On Hold New In Progress Complete Pending HW Consent Canceled" at bounding box center [667, 259] width 234 height 40
select select ""complete""
click at [550, 239] on select "Status On Hold New In Progress Complete Pending HW Consent Canceled" at bounding box center [667, 259] width 234 height 40
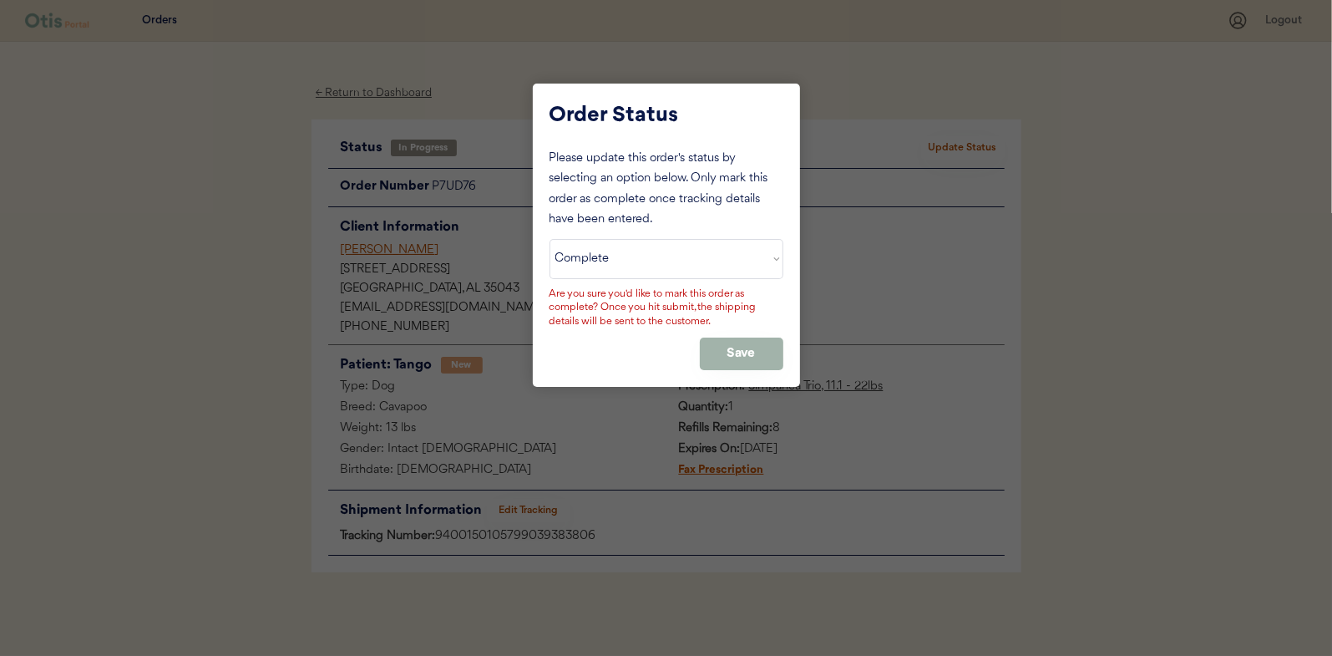
click at [732, 357] on button "Save" at bounding box center [742, 353] width 84 height 33
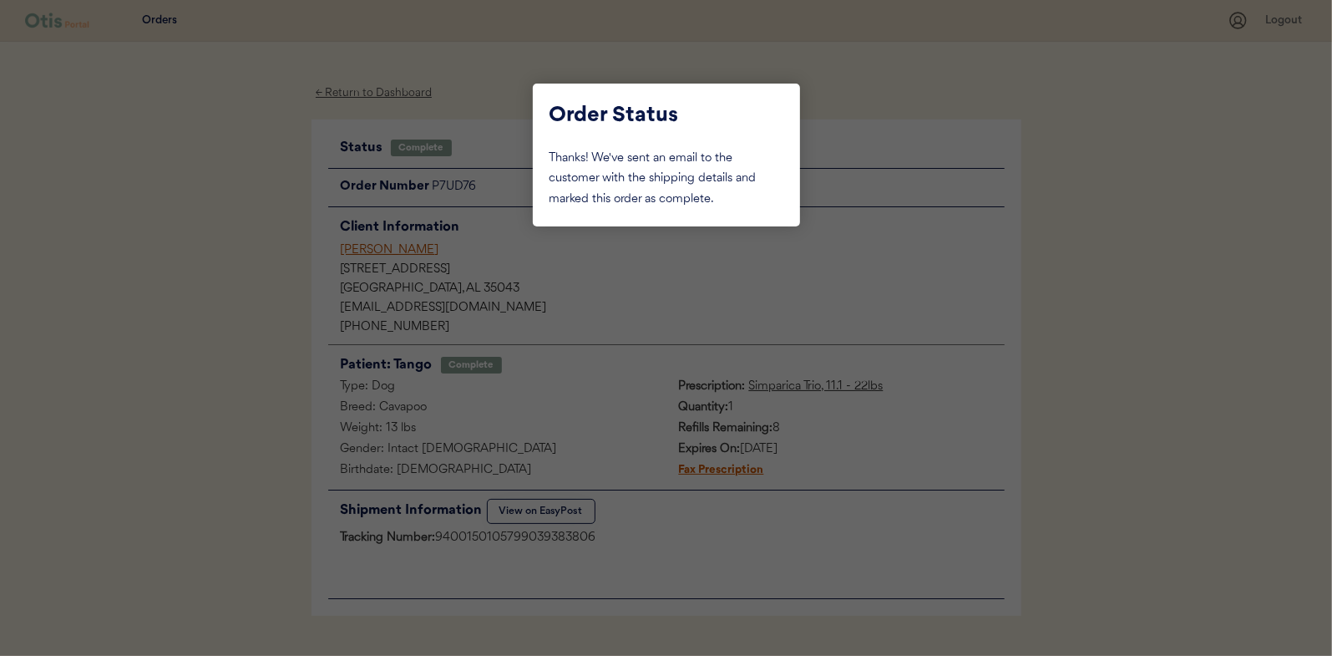
click at [224, 209] on div at bounding box center [666, 328] width 1332 height 656
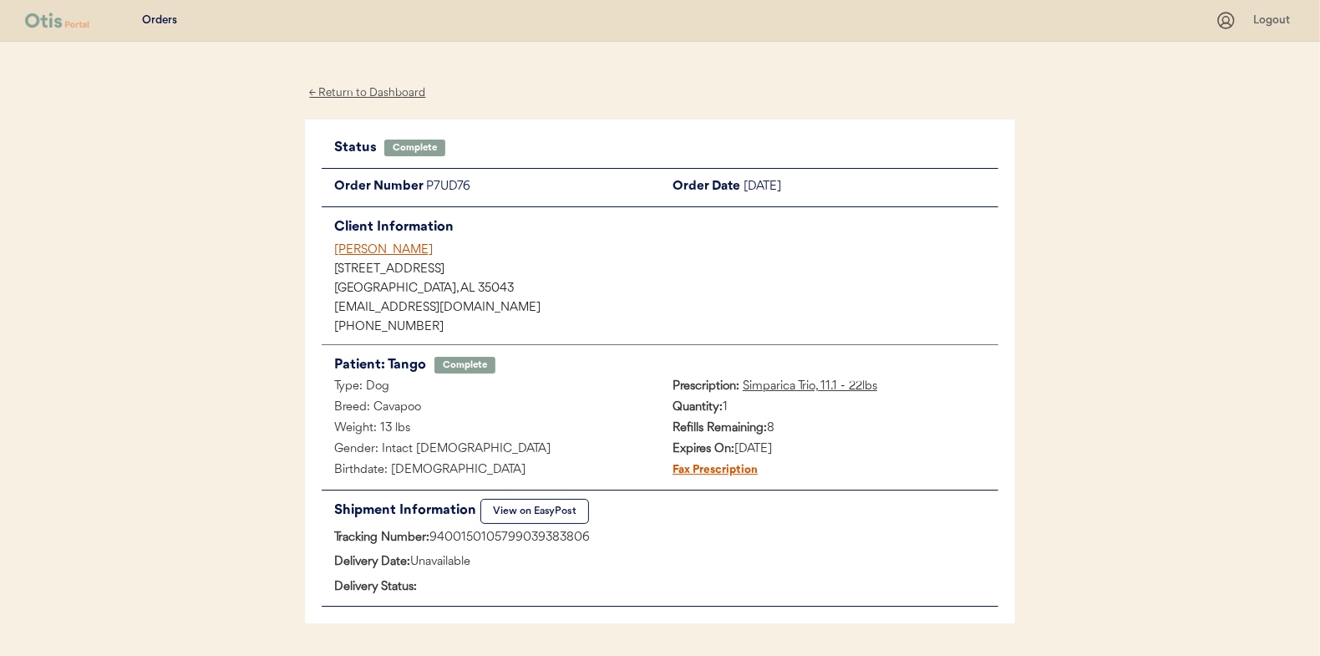
click at [353, 89] on div "← Return to Dashboard" at bounding box center [367, 93] width 125 height 19
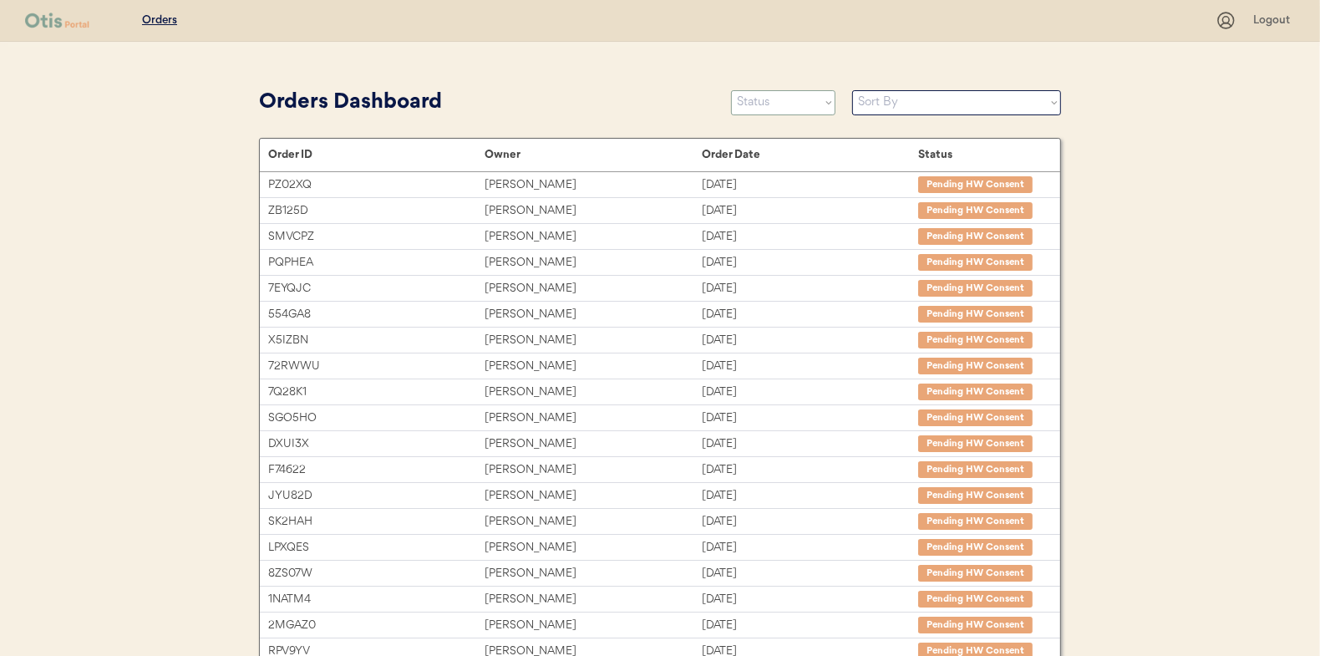
click at [789, 95] on select "Status On Hold New In Progress Complete Pending HW Consent Canceled" at bounding box center [783, 102] width 104 height 25
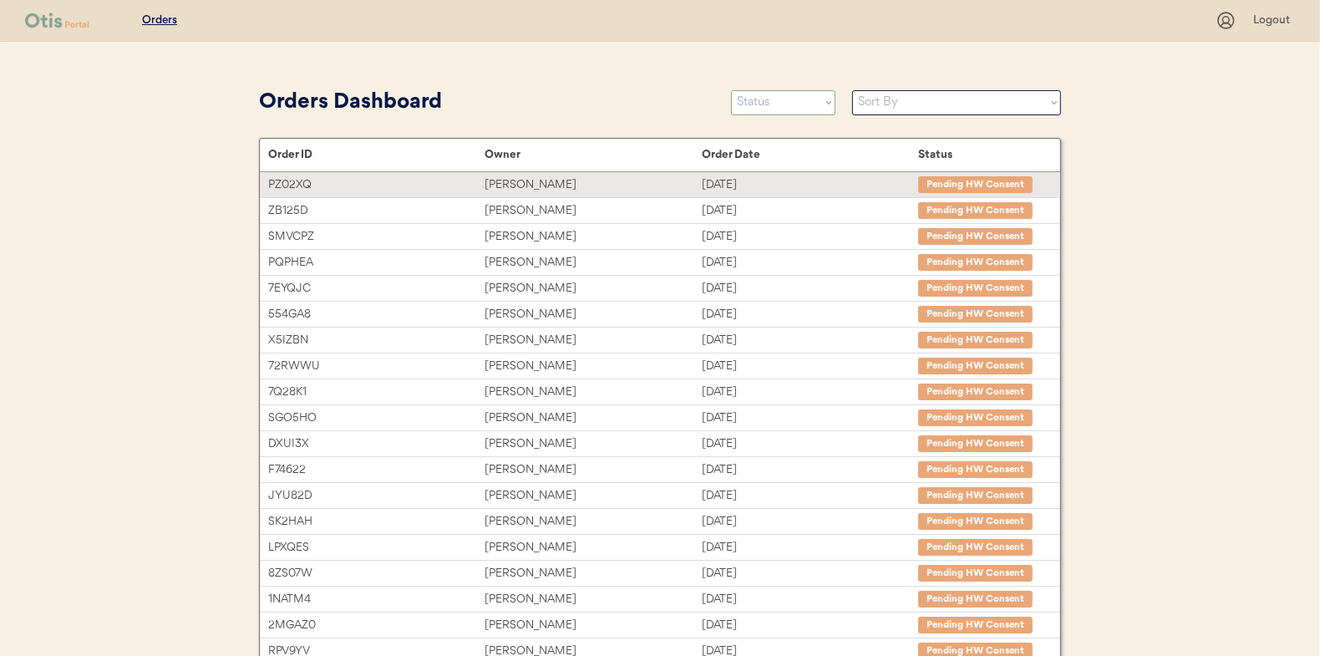
select select ""in_progress""
click at [731, 90] on select "Status On Hold New In Progress Complete Pending HW Consent Canceled" at bounding box center [783, 102] width 104 height 25
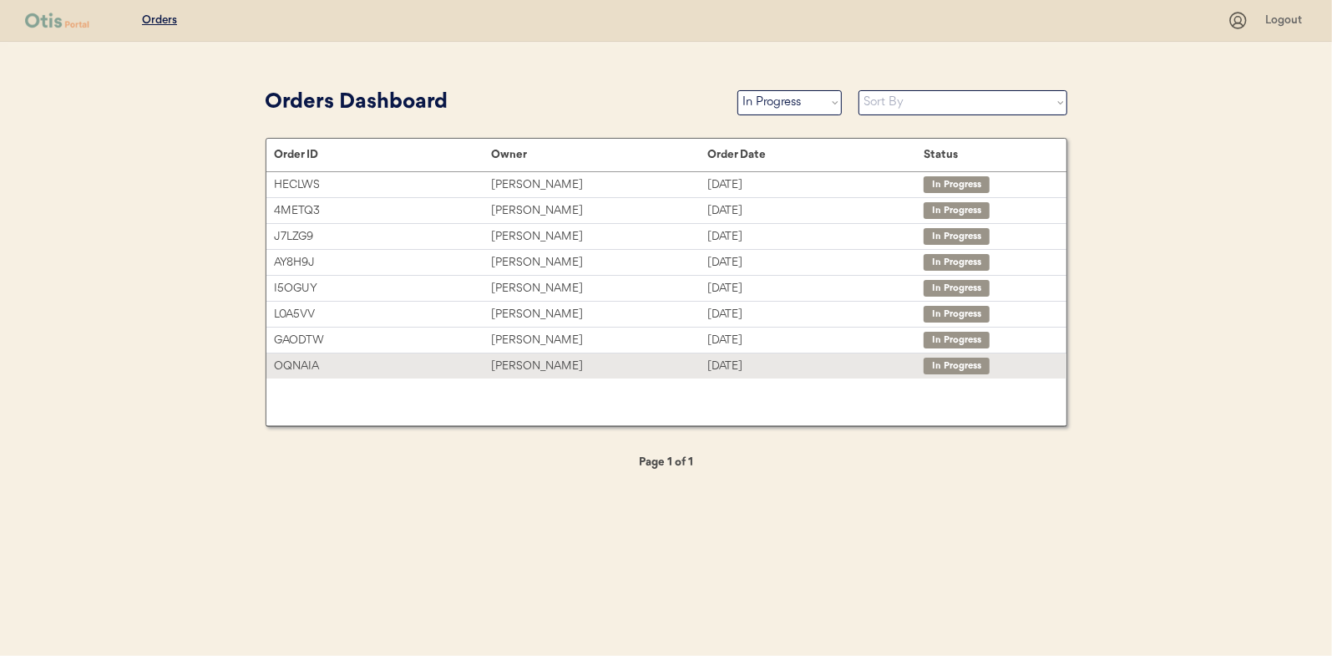
click at [539, 362] on div "[PERSON_NAME]" at bounding box center [599, 366] width 216 height 19
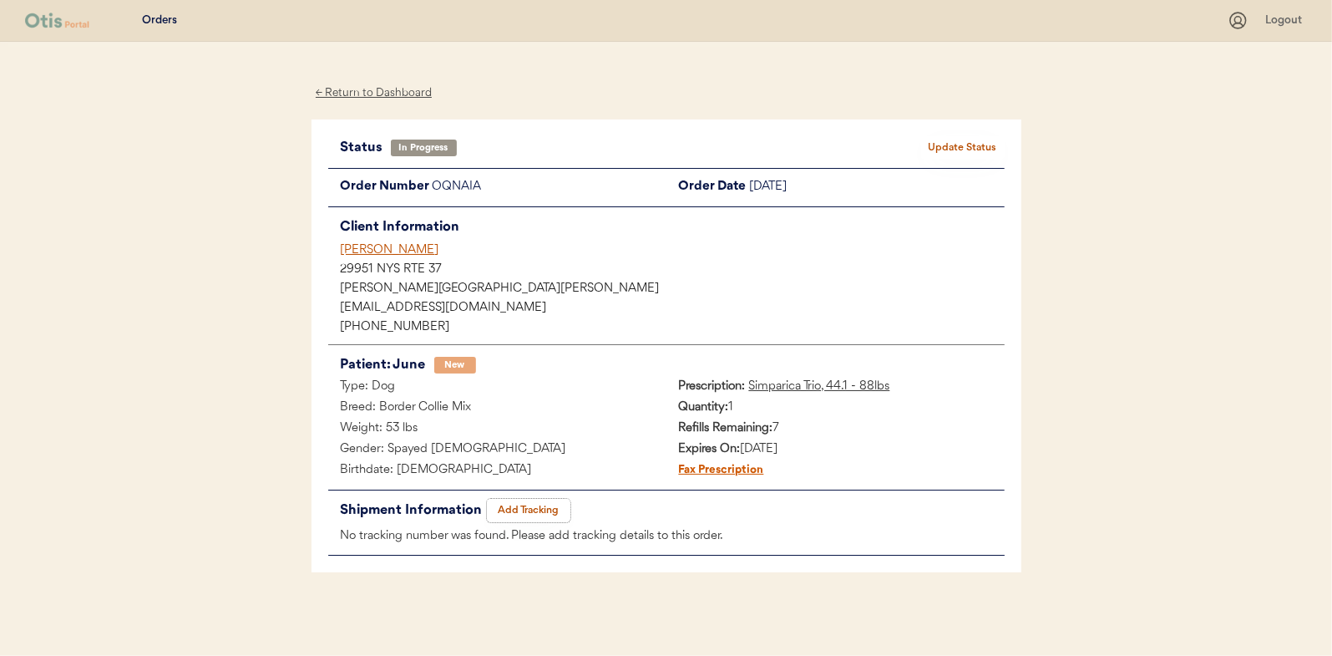
click at [537, 504] on button "Add Tracking" at bounding box center [529, 510] width 84 height 23
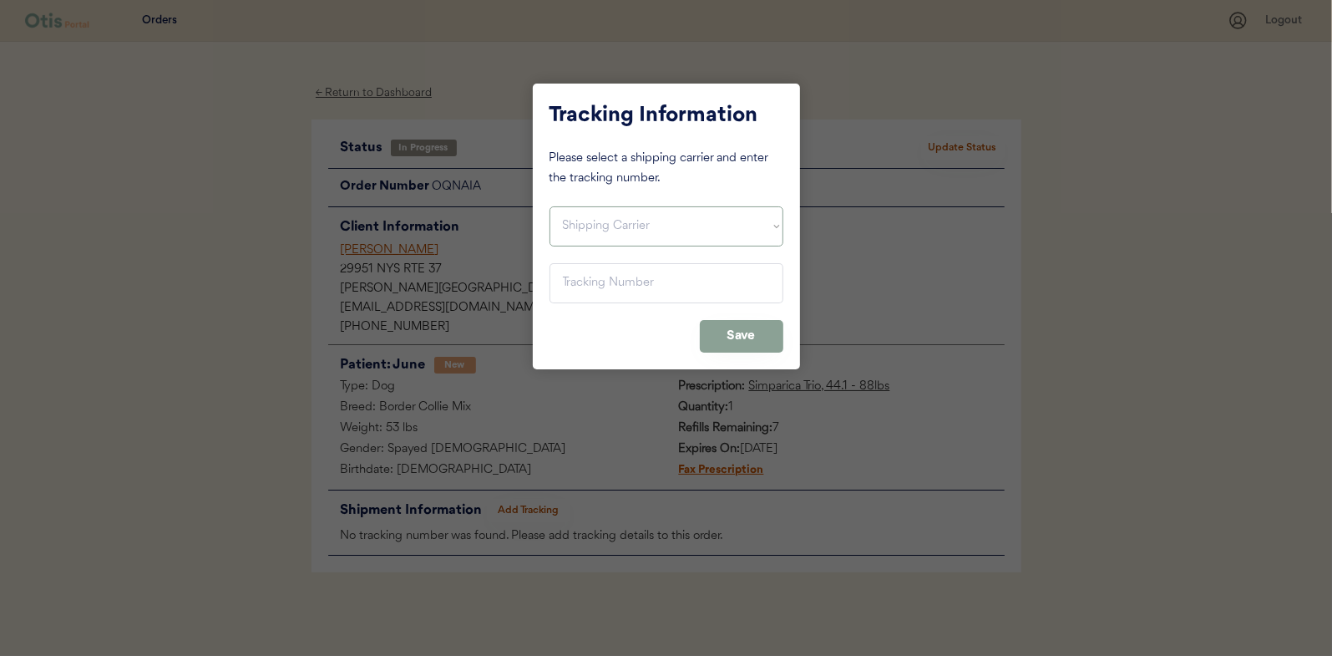
click at [607, 228] on select "Shipping Carrier FedEx FedEx Ground Economy UPS USPS" at bounding box center [667, 226] width 234 height 40
select select ""usps""
click at [550, 206] on select "Shipping Carrier FedEx FedEx Ground Economy UPS USPS" at bounding box center [667, 226] width 234 height 40
click at [592, 287] on input "input" at bounding box center [667, 283] width 234 height 40
paste input "9400150105497039608195"
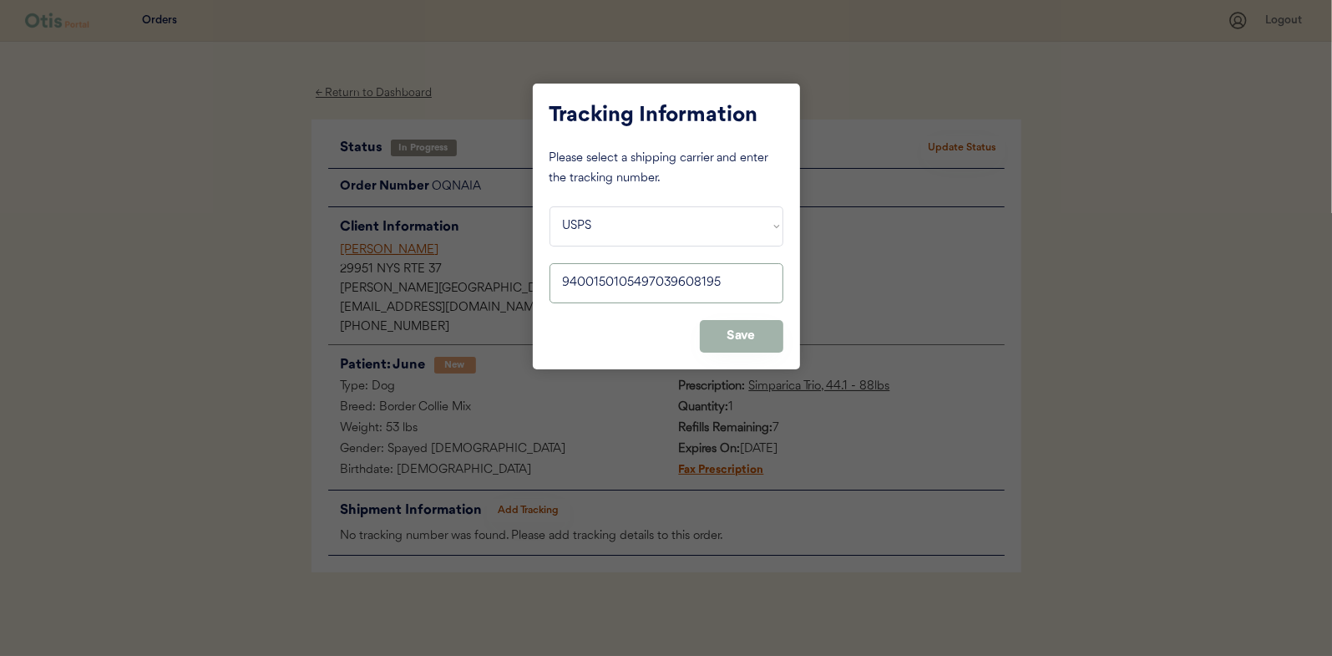
type input "9400150105497039608195"
click at [727, 331] on button "Save" at bounding box center [742, 336] width 84 height 33
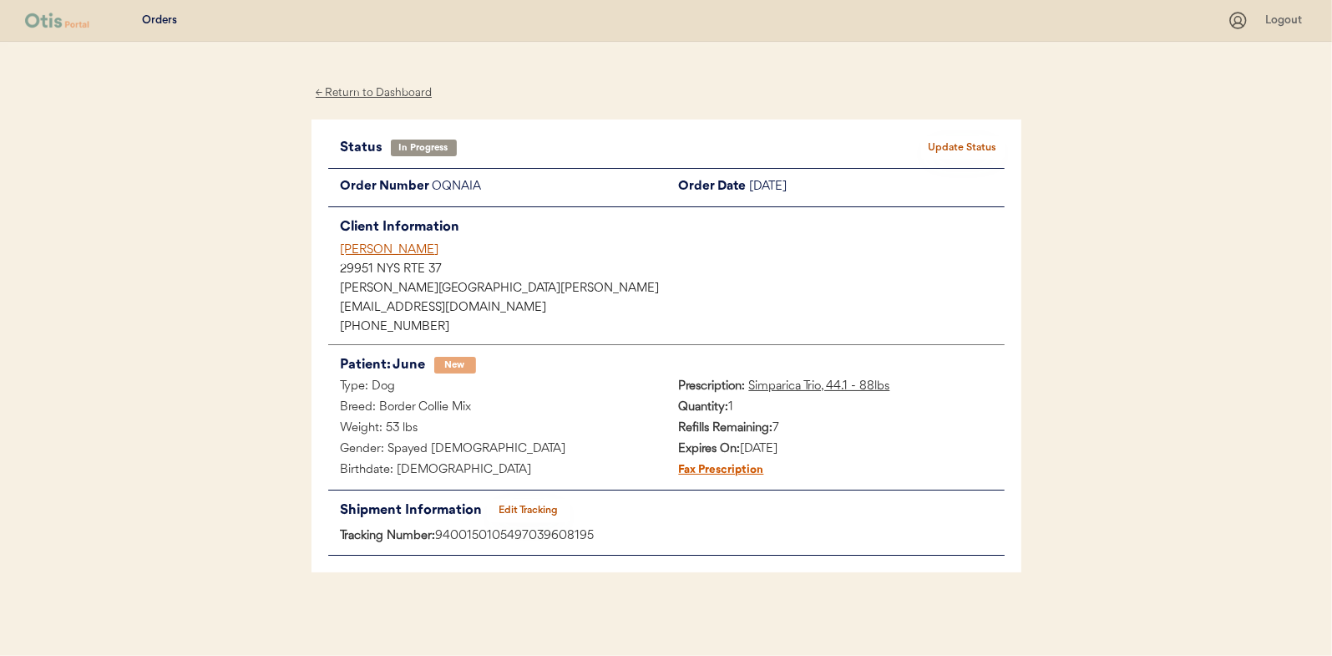
click at [962, 141] on button "Update Status" at bounding box center [963, 147] width 84 height 23
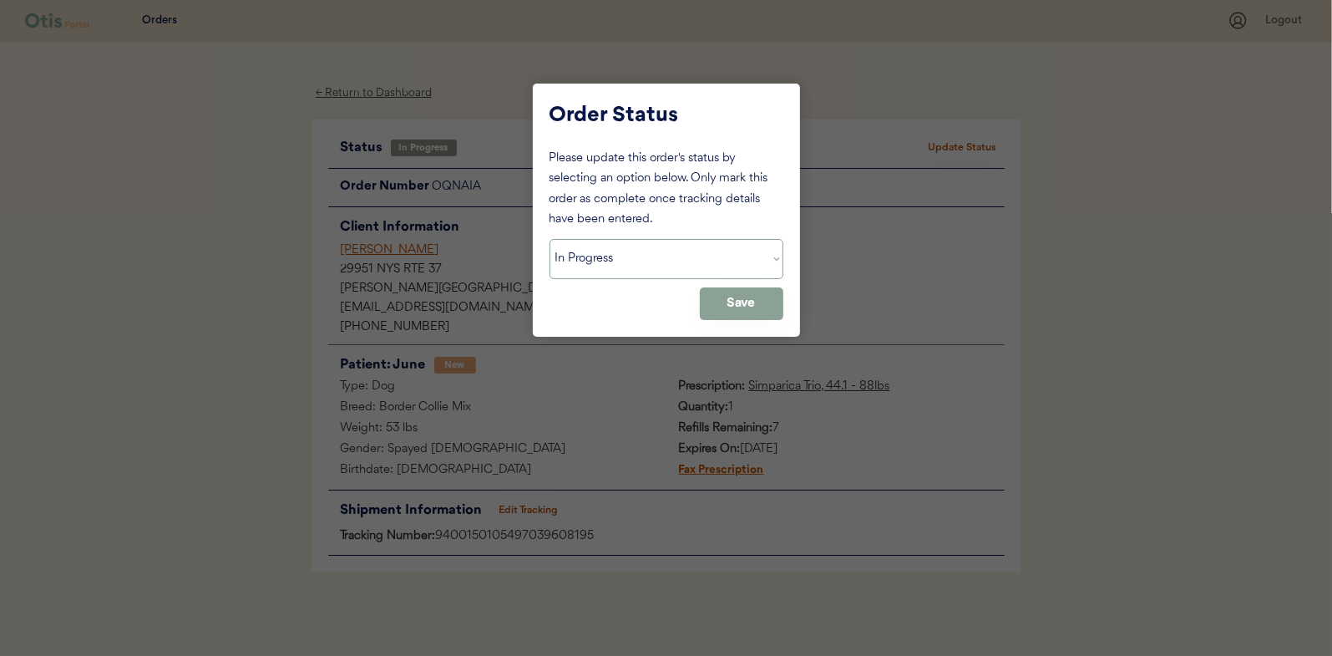
click at [608, 261] on select "Status On Hold New In Progress Complete Pending HW Consent Canceled" at bounding box center [667, 259] width 234 height 40
select select ""complete""
click at [550, 239] on select "Status On Hold New In Progress Complete Pending HW Consent Canceled" at bounding box center [667, 259] width 234 height 40
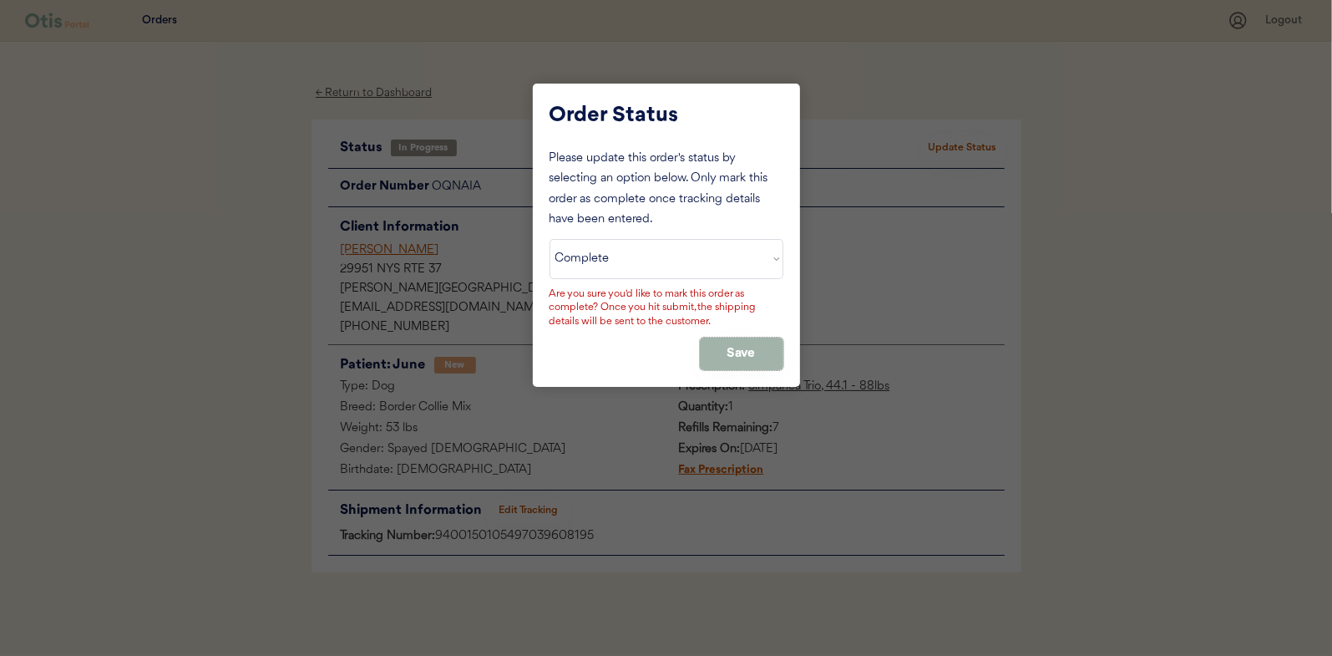
click at [732, 343] on button "Save" at bounding box center [742, 353] width 84 height 33
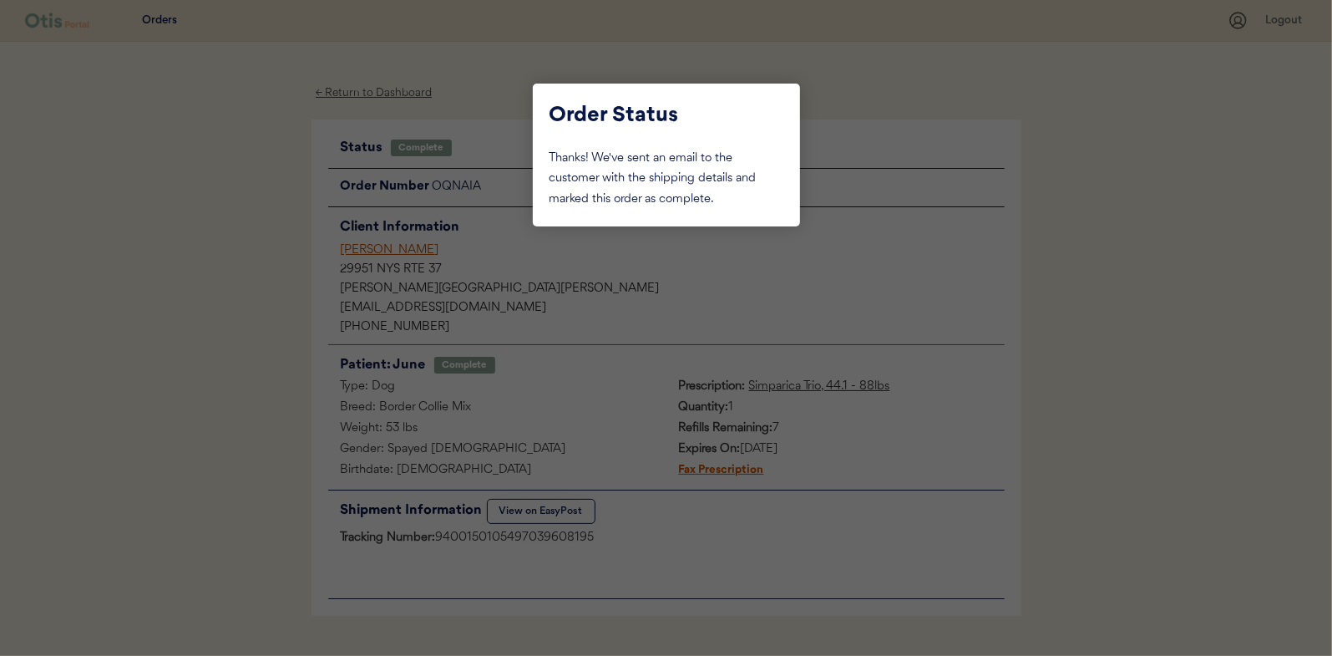
click at [256, 177] on div at bounding box center [666, 328] width 1332 height 656
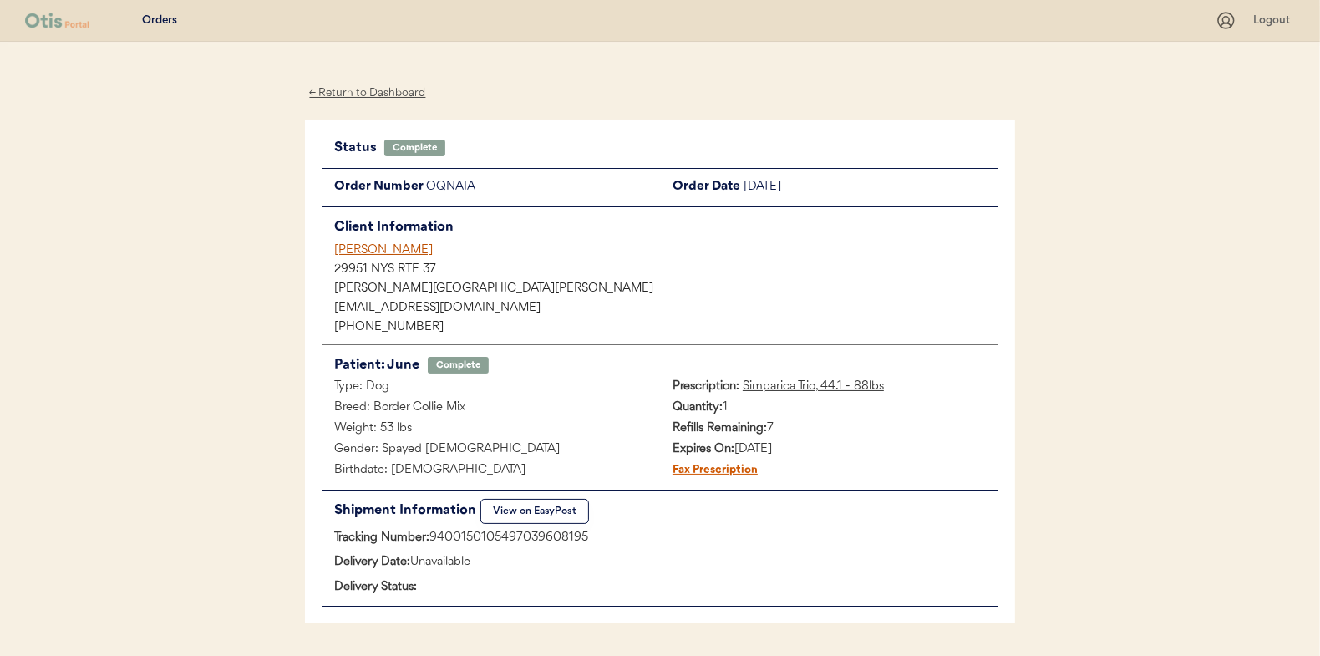
click at [369, 94] on div "← Return to Dashboard" at bounding box center [367, 93] width 125 height 19
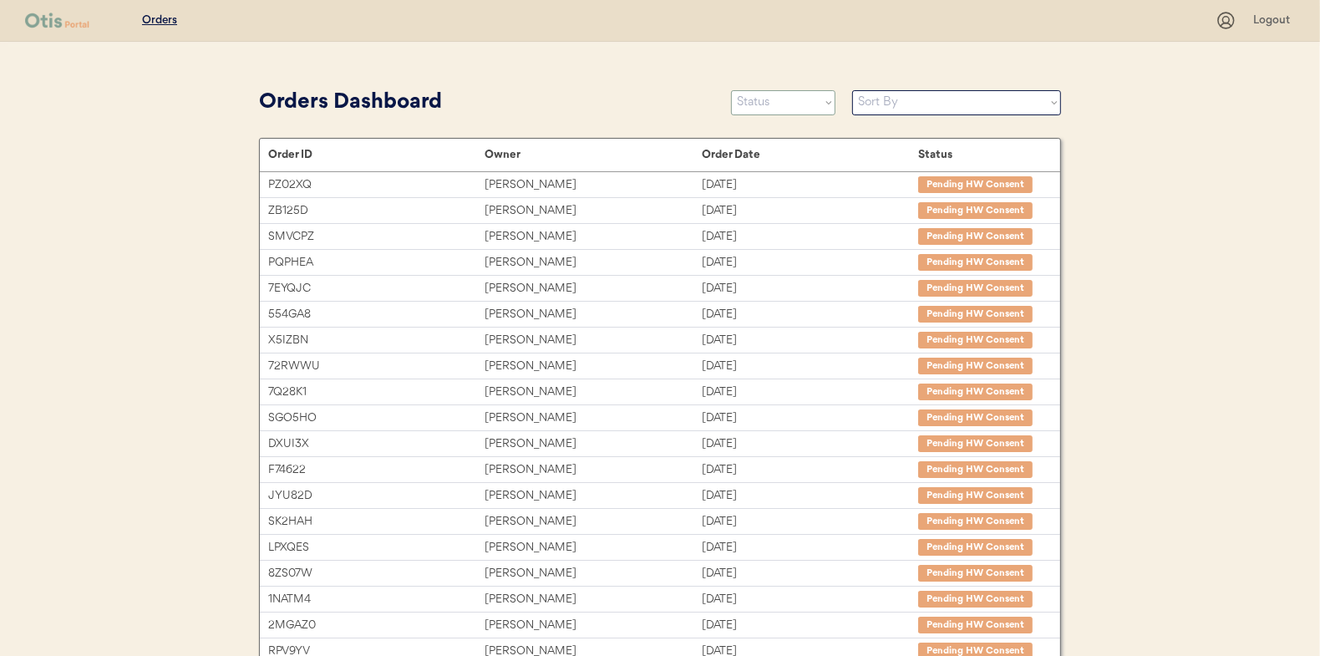
click at [781, 106] on select "Status On Hold New In Progress Complete Pending HW Consent Canceled" at bounding box center [783, 102] width 104 height 25
select select ""in_progress""
click at [731, 90] on select "Status On Hold New In Progress Complete Pending HW Consent Canceled" at bounding box center [783, 102] width 104 height 25
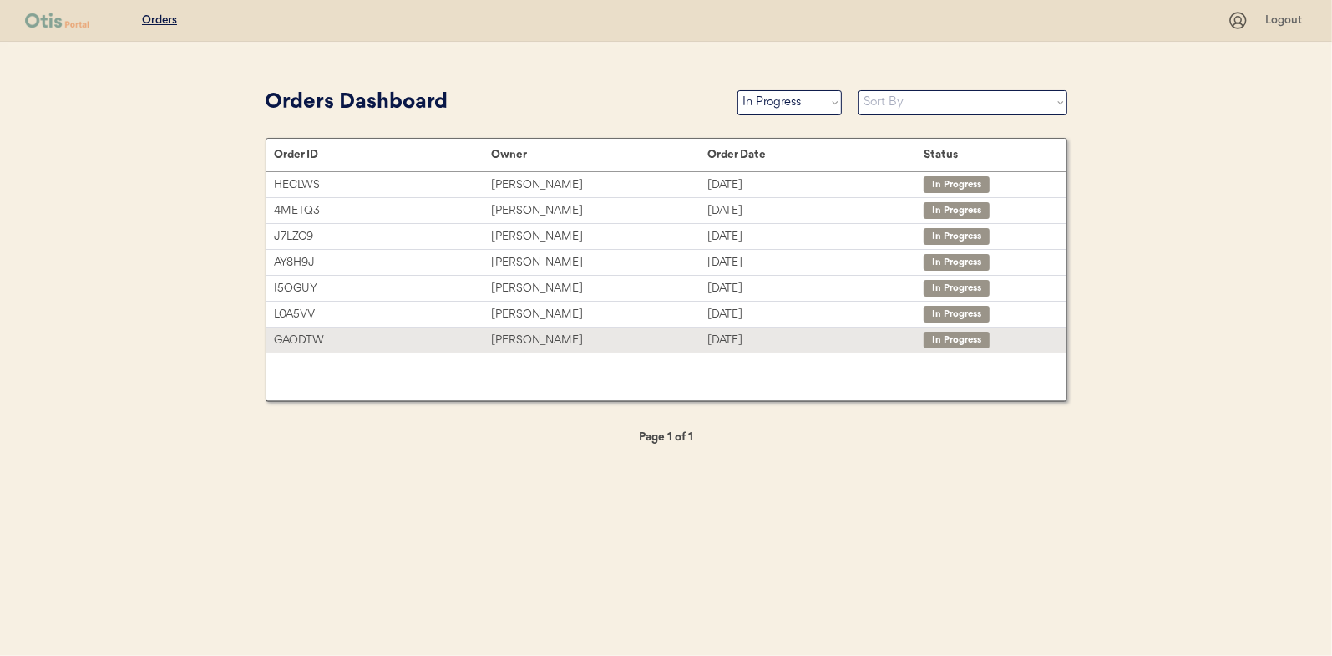
click at [515, 340] on div "[PERSON_NAME]" at bounding box center [599, 340] width 216 height 19
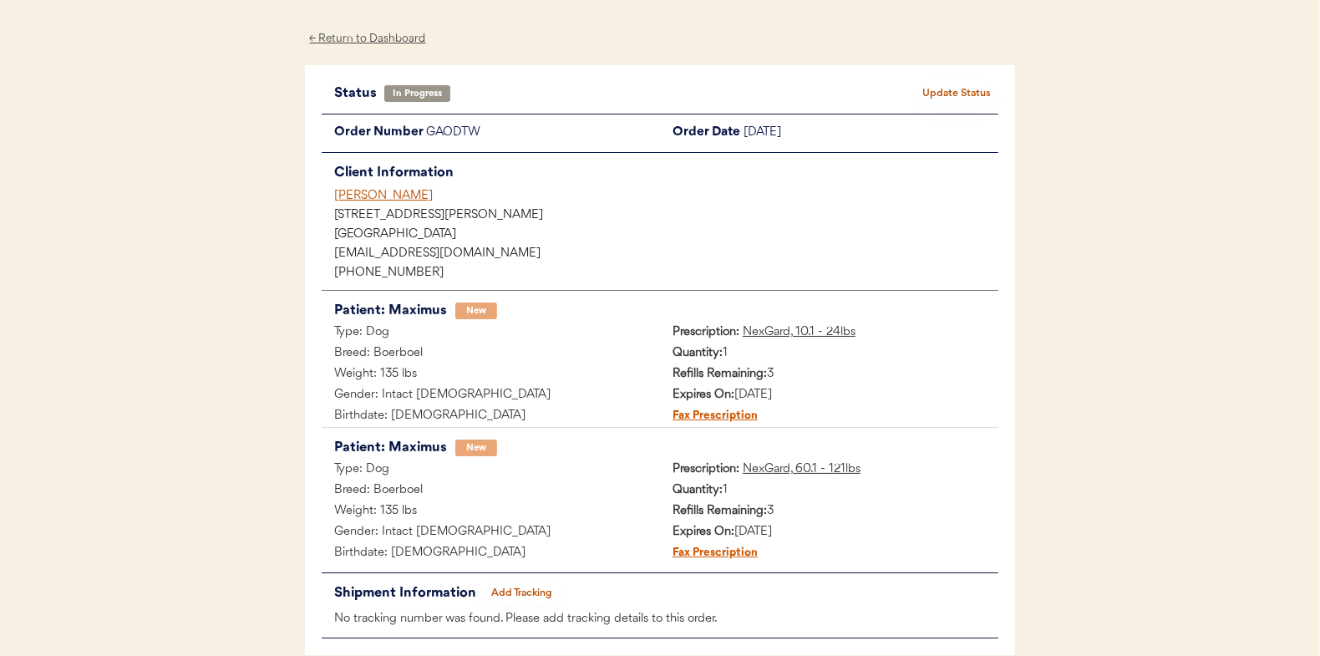
scroll to position [84, 0]
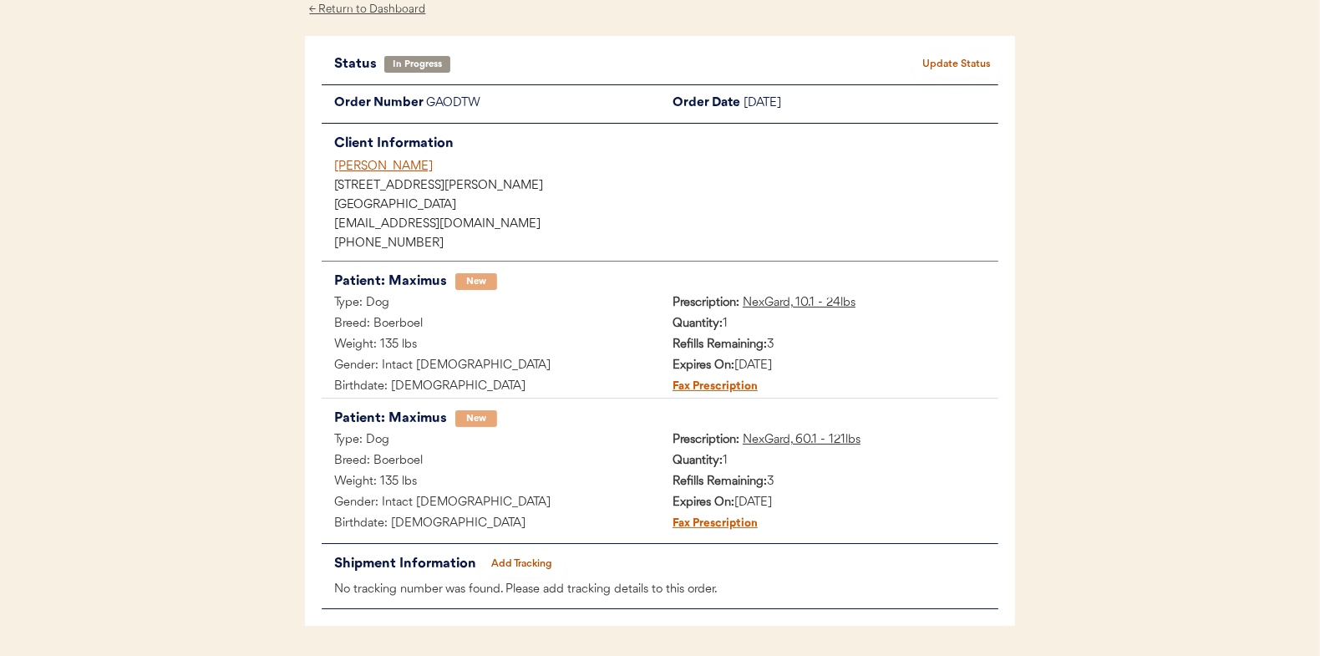
click at [521, 562] on button "Add Tracking" at bounding box center [522, 563] width 84 height 23
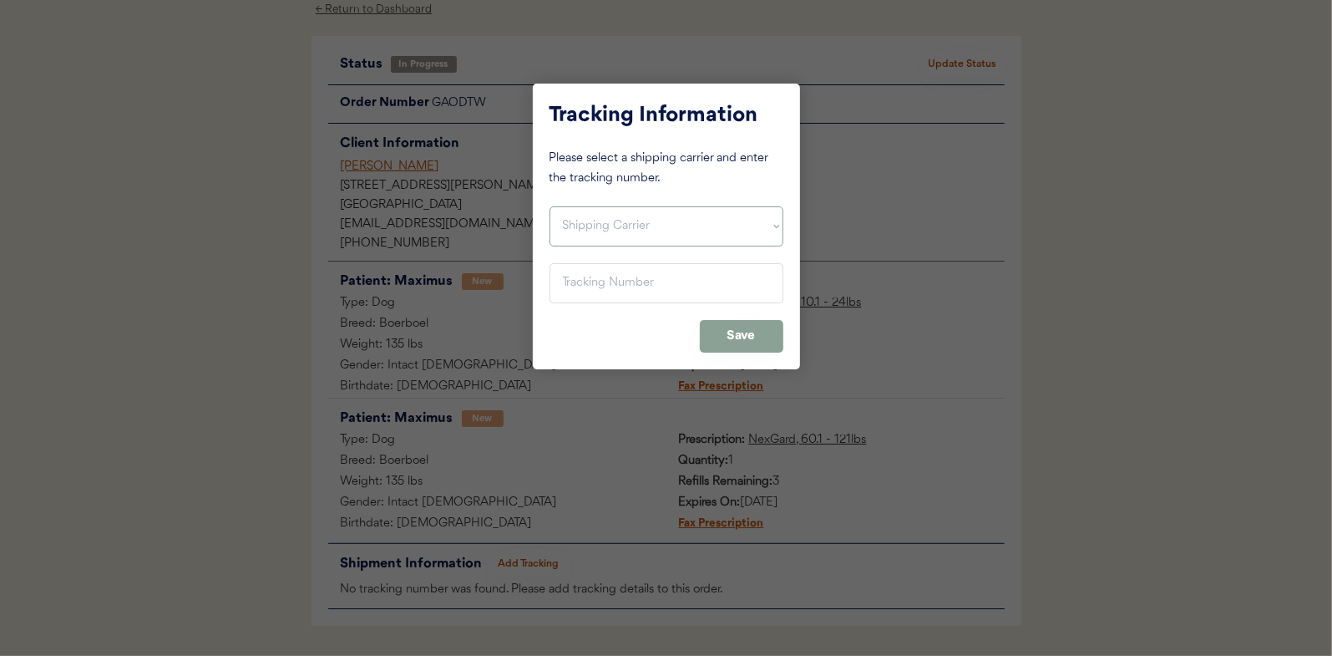
click at [576, 225] on select "Shipping Carrier FedEx FedEx Ground Economy UPS USPS" at bounding box center [667, 226] width 234 height 40
select select ""usps""
click at [550, 206] on select "Shipping Carrier FedEx FedEx Ground Economy UPS USPS" at bounding box center [667, 226] width 234 height 40
click at [577, 280] on input "input" at bounding box center [667, 283] width 234 height 40
paste input "9400150105798039457654"
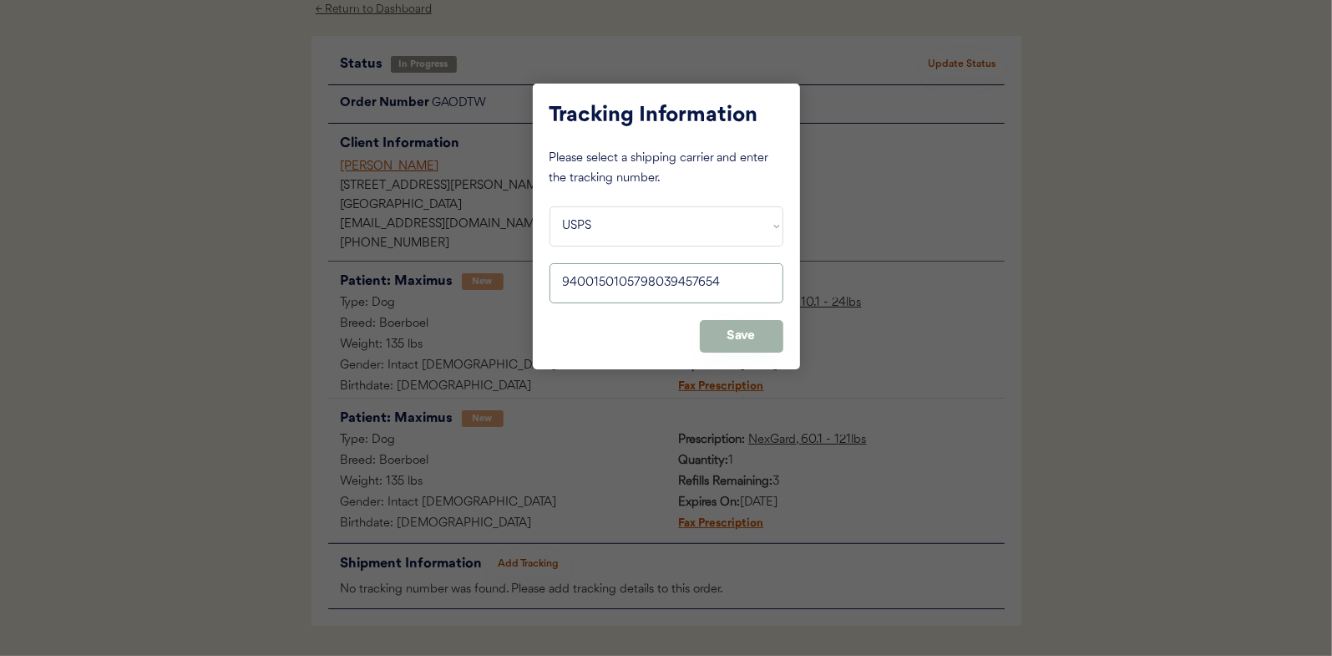
type input "9400150105798039457654"
click at [748, 330] on button "Save" at bounding box center [742, 336] width 84 height 33
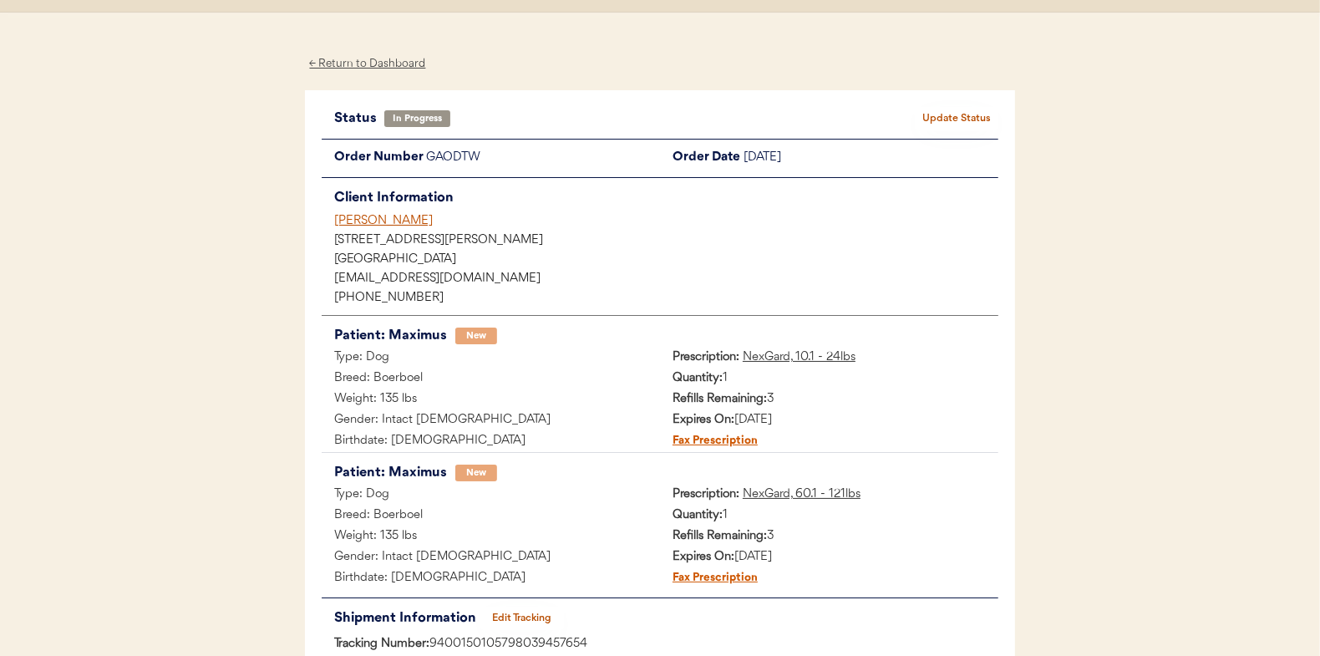
scroll to position [0, 0]
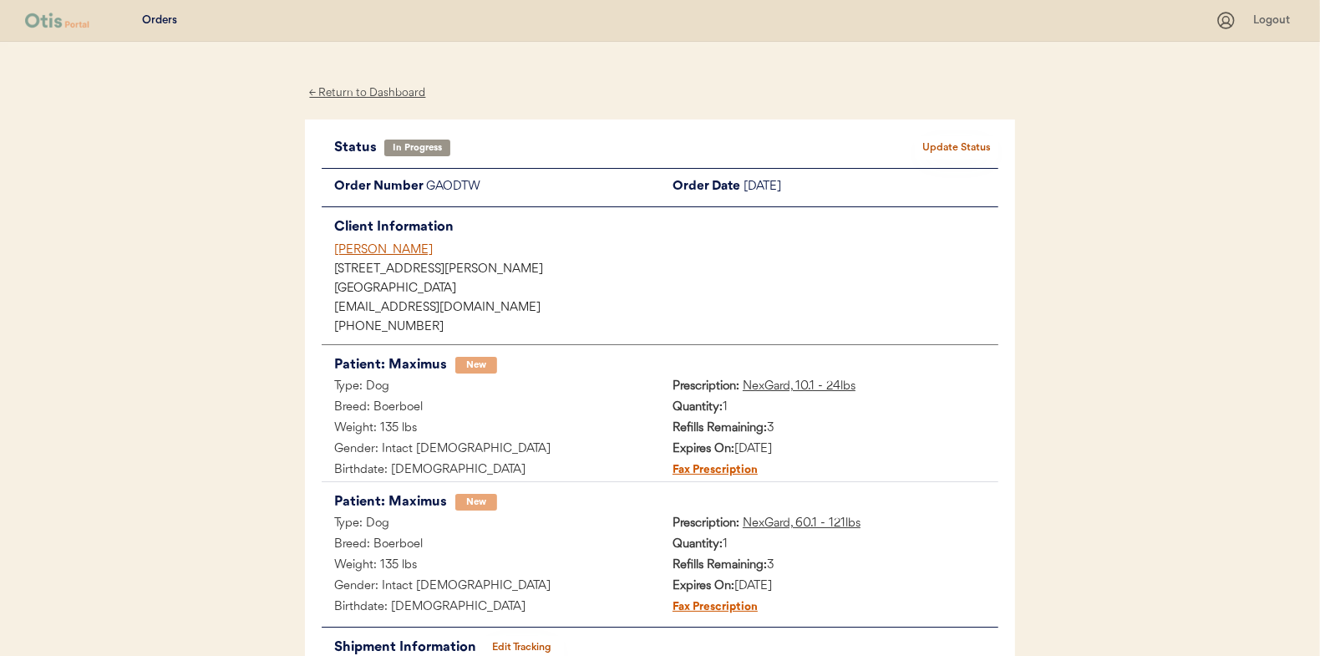
click at [958, 143] on button "Update Status" at bounding box center [957, 147] width 84 height 23
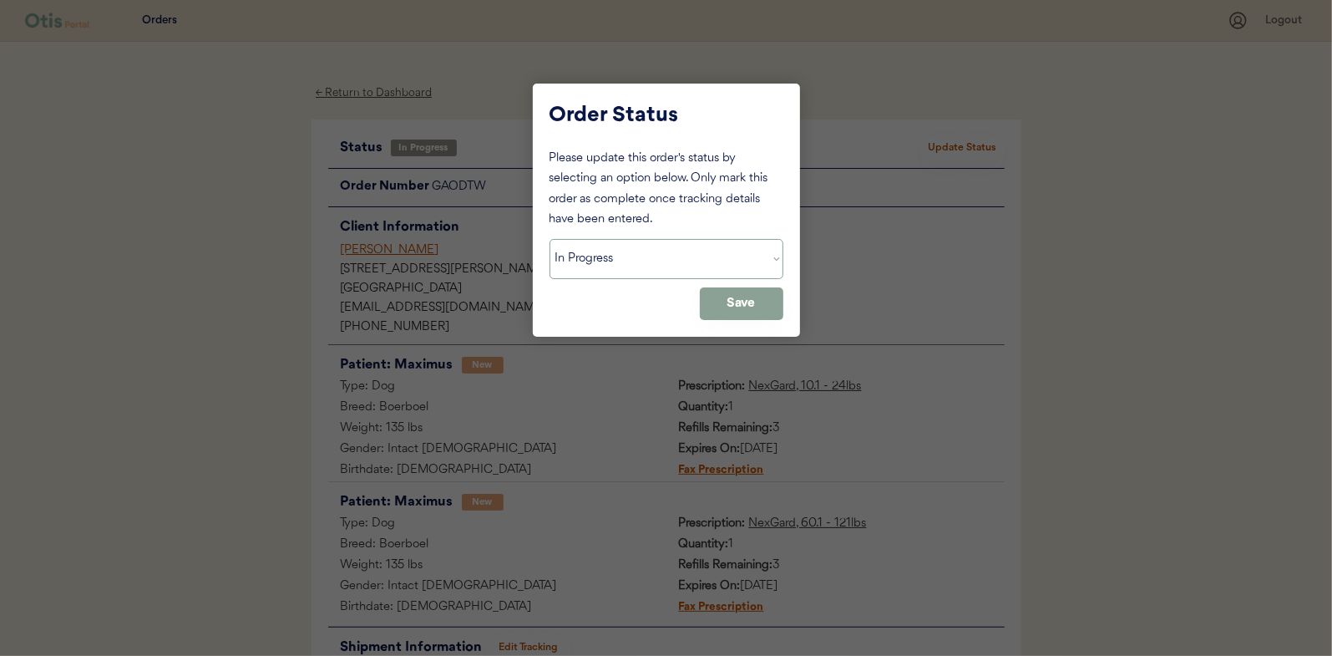
click at [611, 251] on select "Status On Hold New In Progress Complete Pending HW Consent Canceled" at bounding box center [667, 259] width 234 height 40
select select ""complete""
click at [550, 239] on select "Status On Hold New In Progress Complete Pending HW Consent Canceled" at bounding box center [667, 259] width 234 height 40
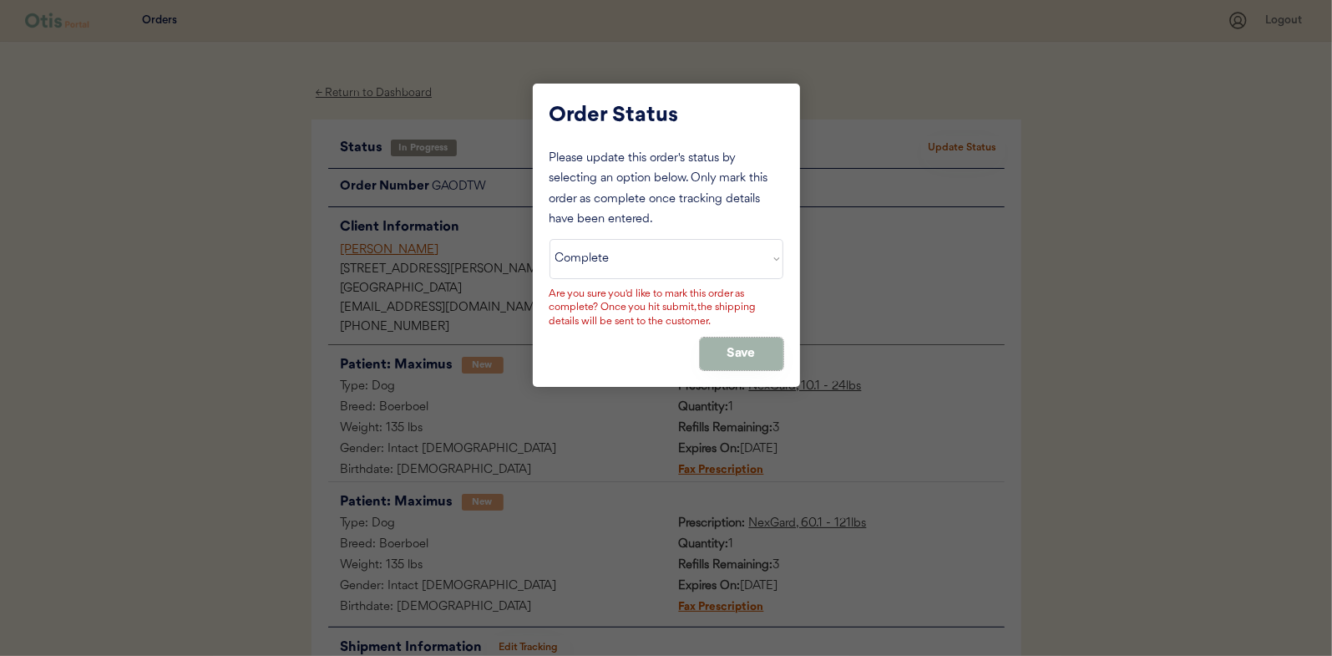
click at [741, 351] on button "Save" at bounding box center [742, 353] width 84 height 33
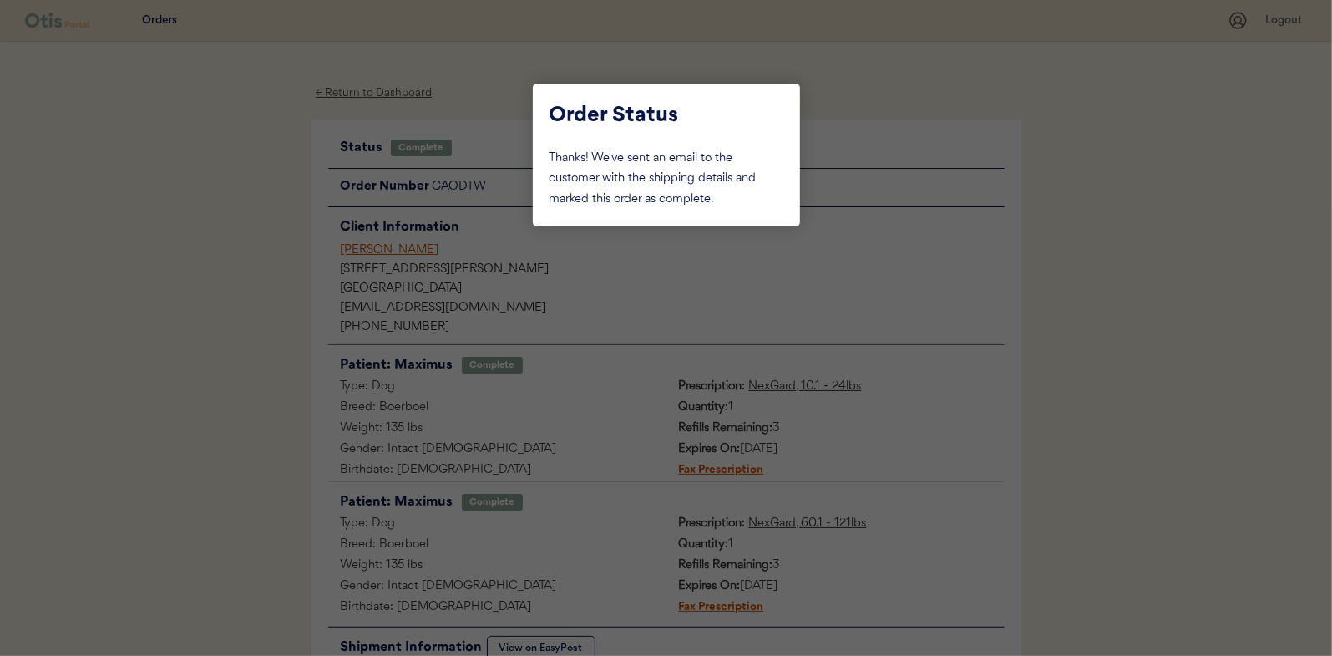
click at [256, 195] on div at bounding box center [666, 328] width 1332 height 656
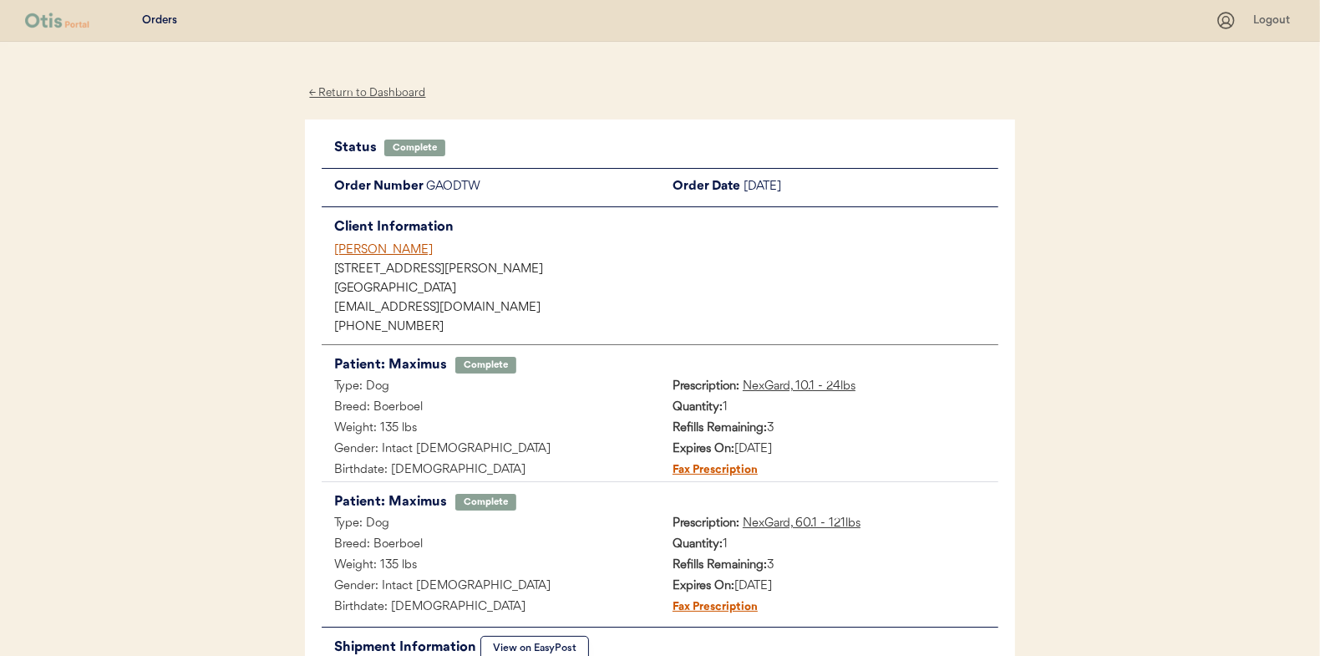
click at [375, 93] on div "← Return to Dashboard" at bounding box center [367, 93] width 125 height 19
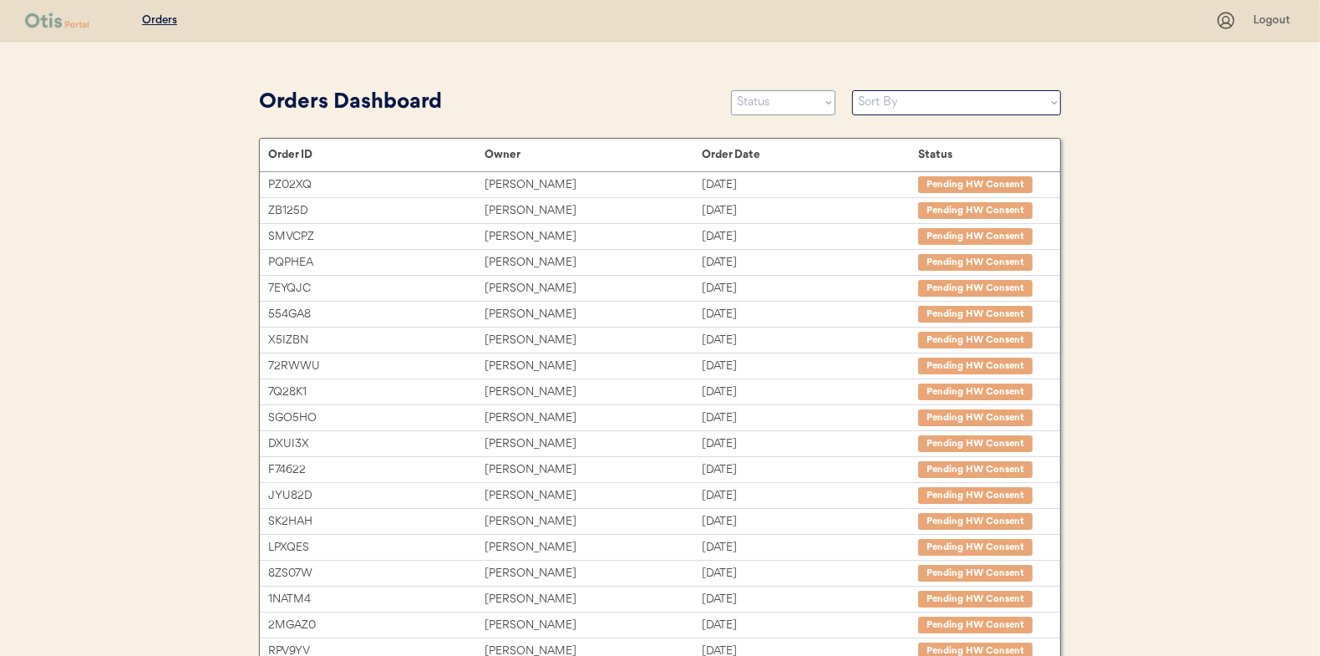
click at [751, 97] on select "Status On Hold New In Progress Complete Pending HW Consent Canceled" at bounding box center [783, 102] width 104 height 25
select select ""in_progress""
click at [731, 90] on select "Status On Hold New In Progress Complete Pending HW Consent Canceled" at bounding box center [783, 102] width 104 height 25
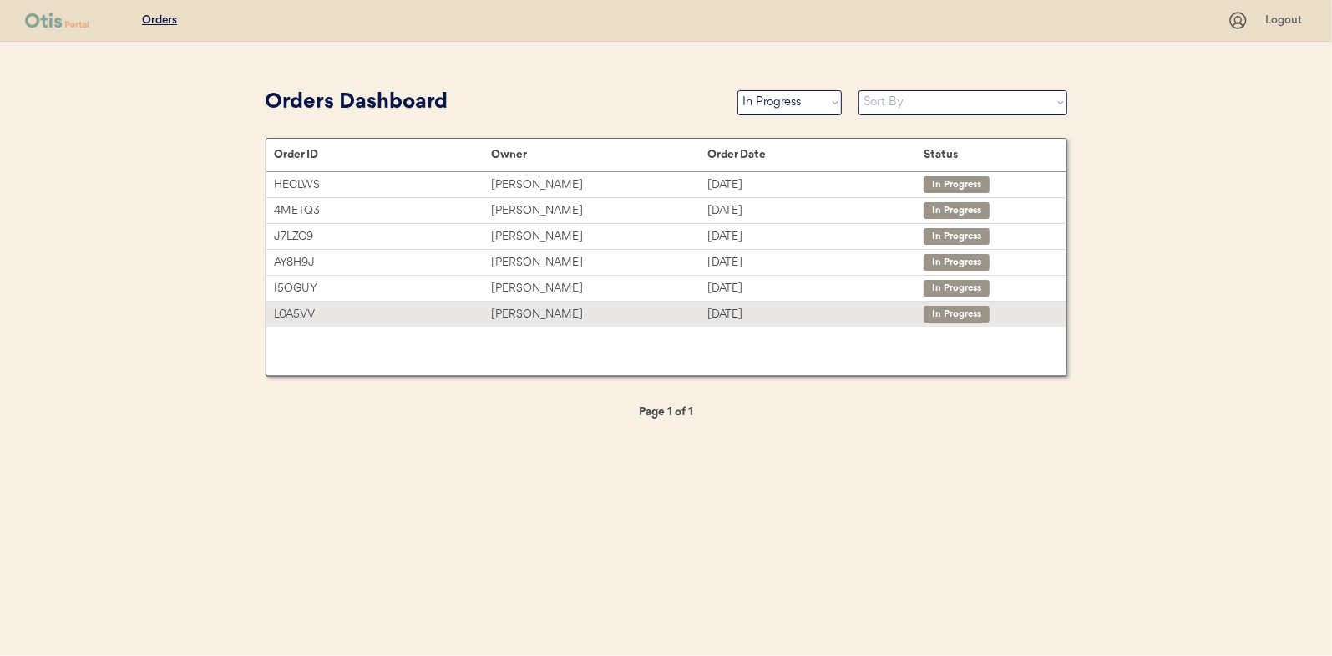
click at [540, 310] on div "[PERSON_NAME]" at bounding box center [599, 314] width 216 height 19
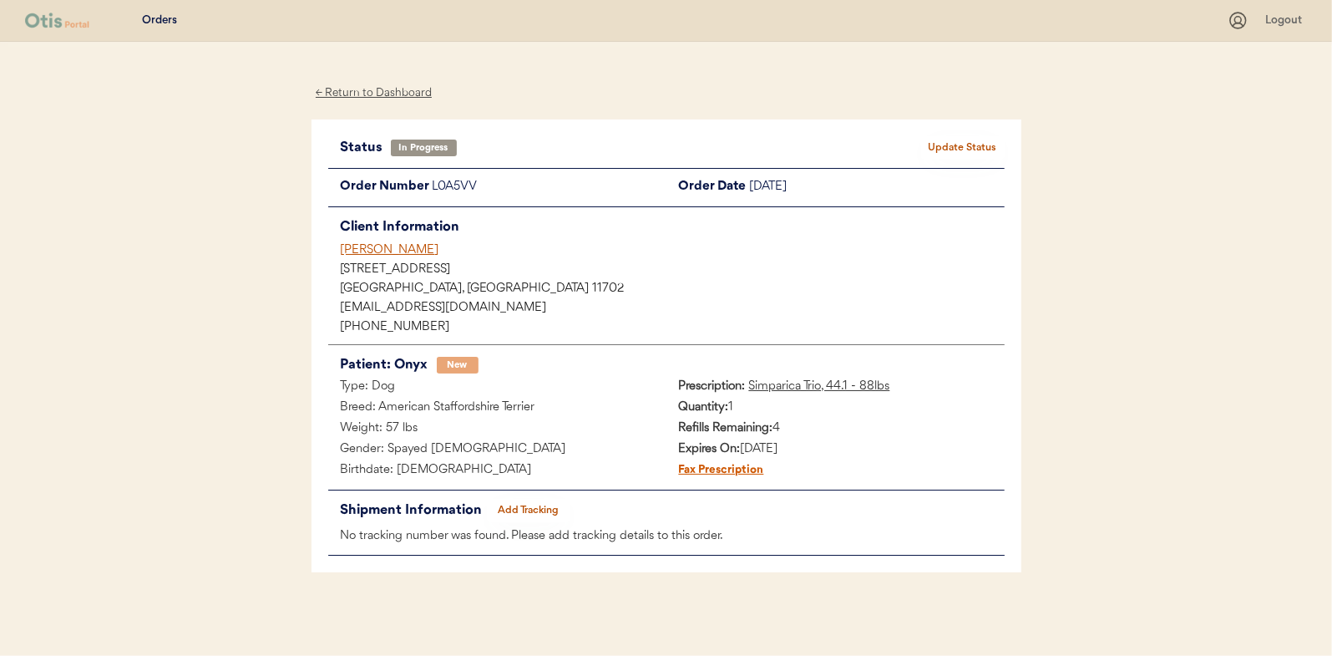
click at [538, 508] on button "Add Tracking" at bounding box center [529, 510] width 84 height 23
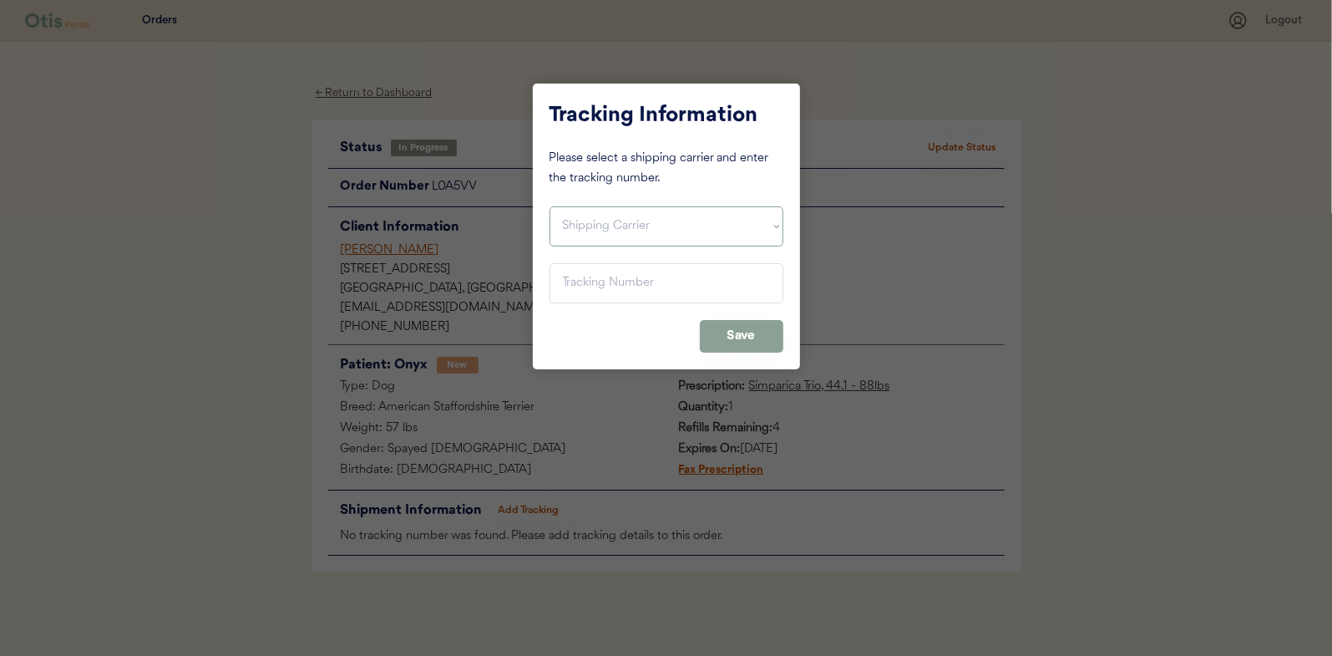
click at [586, 220] on select "Shipping Carrier FedEx FedEx Ground Economy UPS USPS" at bounding box center [667, 226] width 234 height 40
select select ""usps""
click at [550, 206] on select "Shipping Carrier FedEx FedEx Ground Economy UPS USPS" at bounding box center [667, 226] width 234 height 40
click at [586, 280] on input "input" at bounding box center [667, 283] width 234 height 40
paste input "9400150105497039653249"
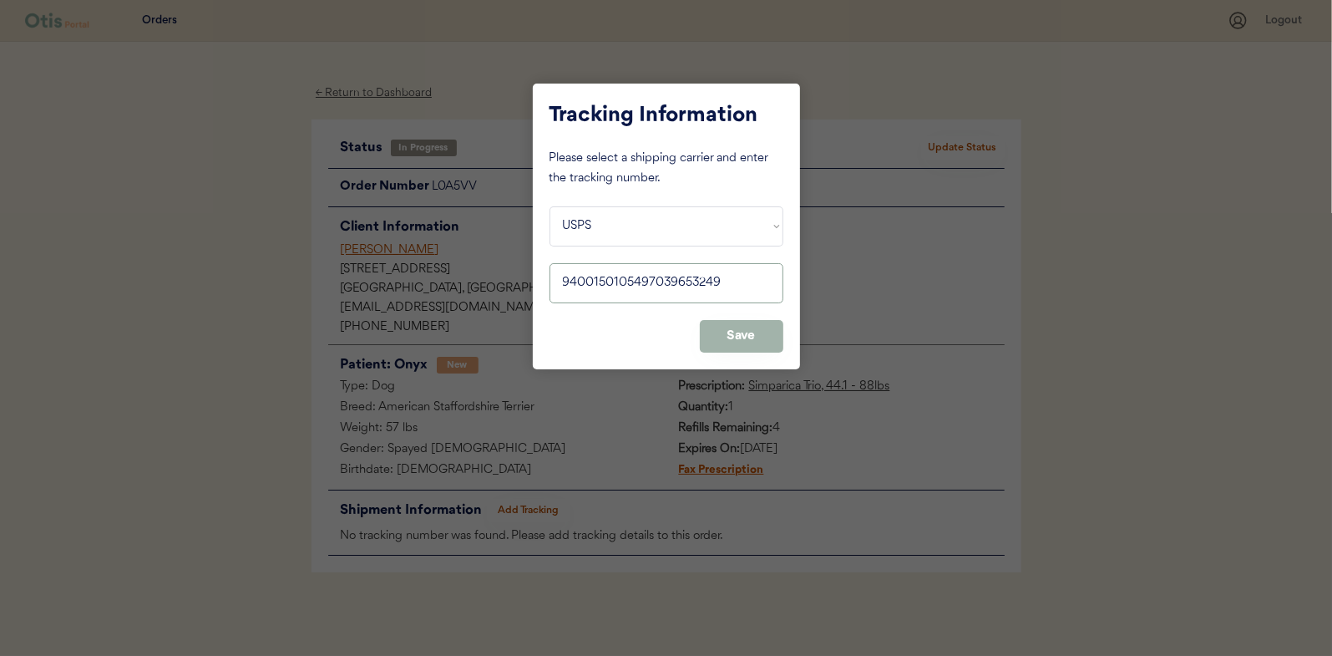
type input "9400150105497039653249"
click at [737, 329] on button "Save" at bounding box center [742, 336] width 84 height 33
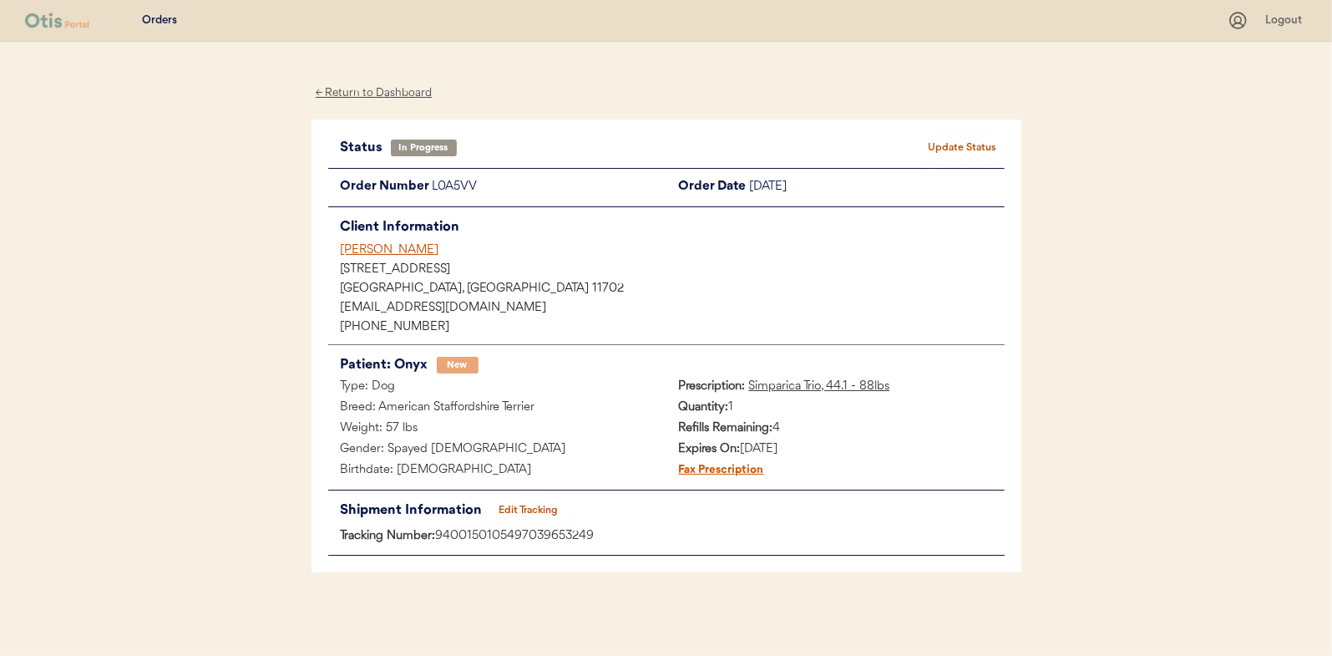
click at [959, 145] on button "Update Status" at bounding box center [963, 147] width 84 height 23
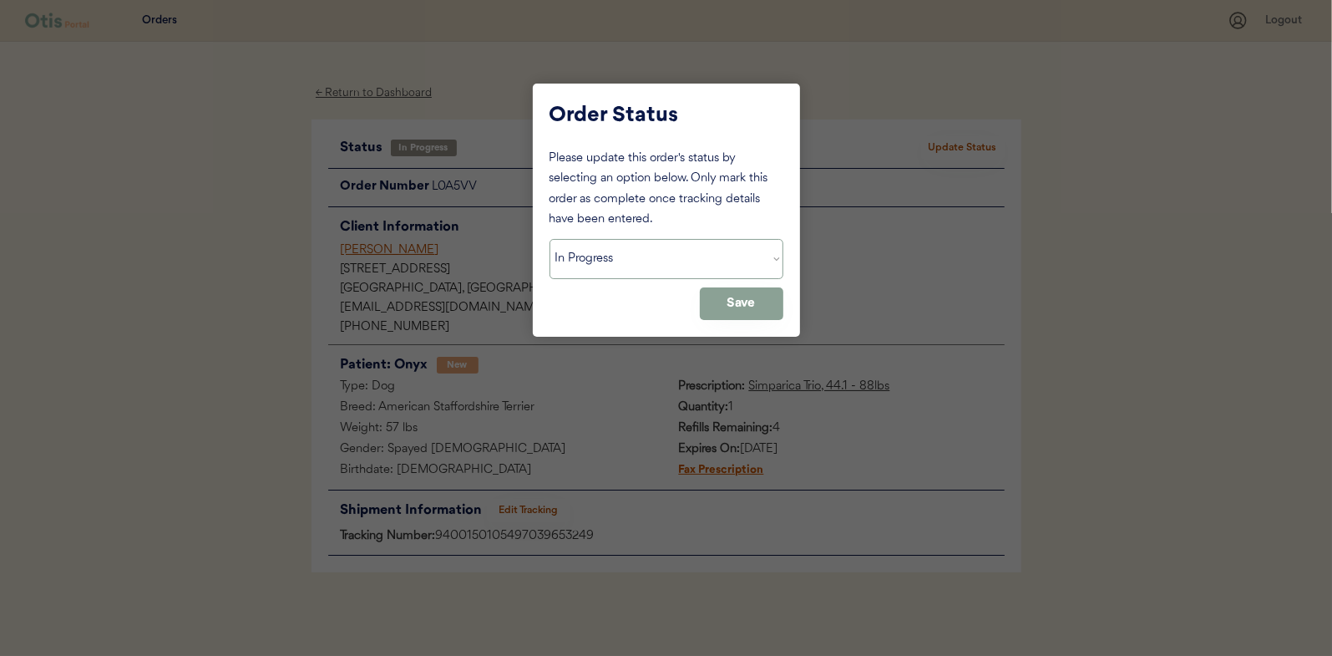
click at [626, 258] on select "Status On Hold New In Progress Complete Pending HW Consent Canceled" at bounding box center [667, 259] width 234 height 40
select select ""complete""
click at [550, 239] on select "Status On Hold New In Progress Complete Pending HW Consent Canceled" at bounding box center [667, 259] width 234 height 40
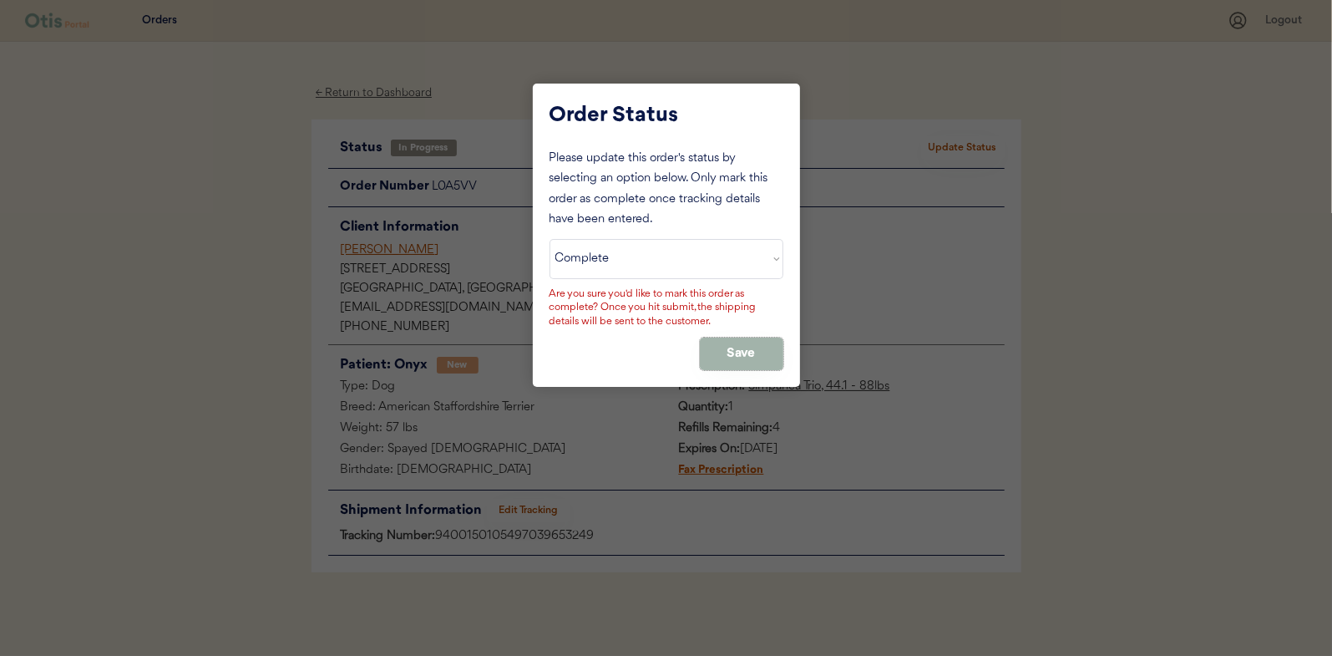
click at [726, 339] on button "Save" at bounding box center [742, 353] width 84 height 33
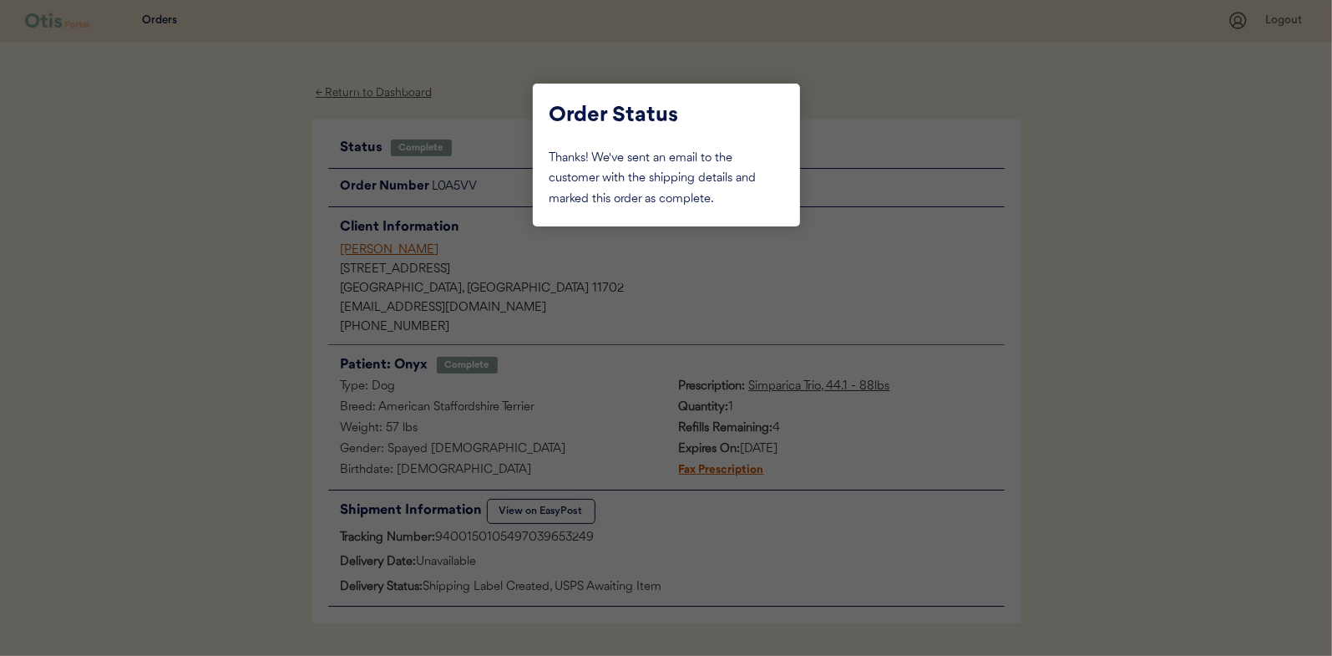
drag, startPoint x: 205, startPoint y: 222, endPoint x: 260, endPoint y: 179, distance: 69.5
click at [205, 221] on div at bounding box center [666, 328] width 1332 height 656
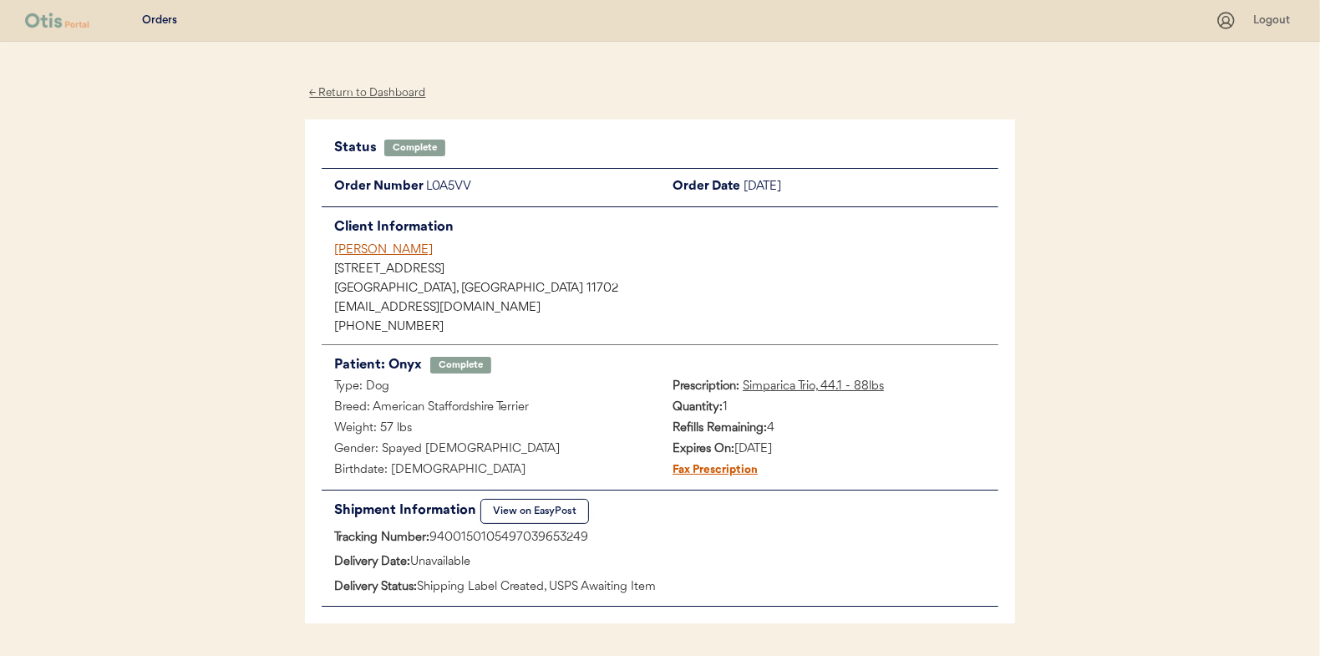
click at [355, 94] on div "← Return to Dashboard" at bounding box center [367, 93] width 125 height 19
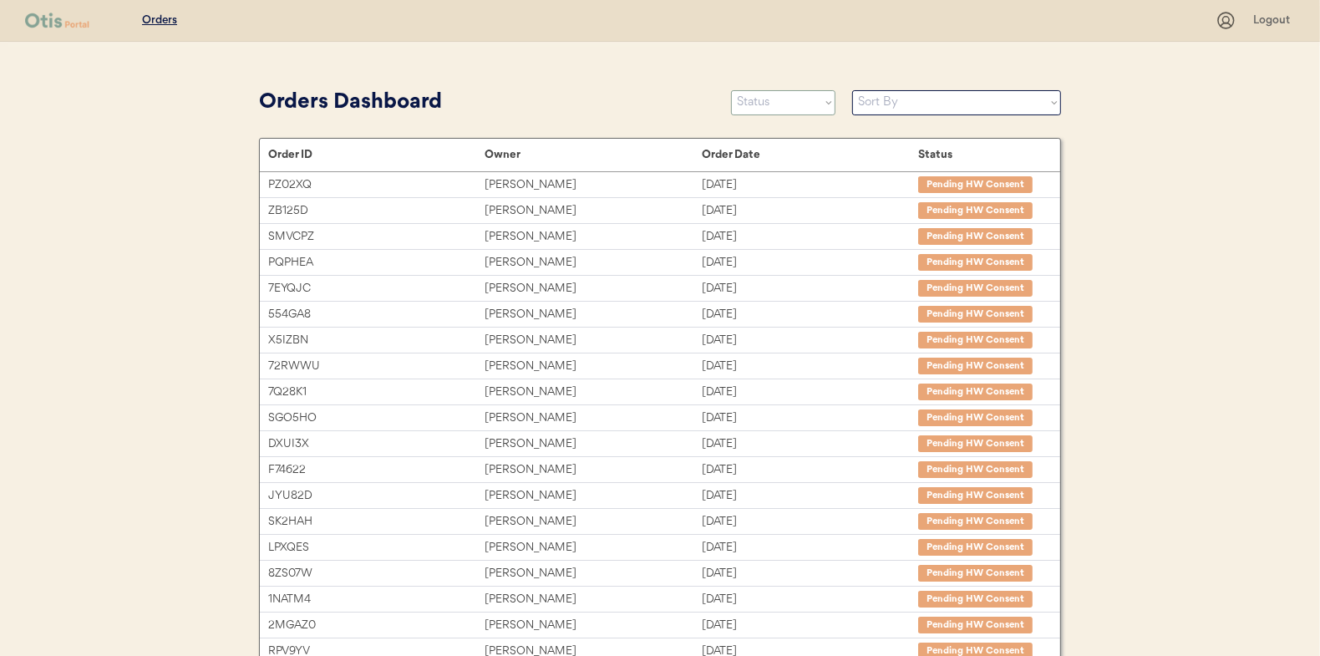
click at [781, 107] on select "Status On Hold New In Progress Complete Pending HW Consent Canceled" at bounding box center [783, 102] width 104 height 25
select select ""in_progress""
click at [731, 90] on select "Status On Hold New In Progress Complete Pending HW Consent Canceled" at bounding box center [783, 102] width 104 height 25
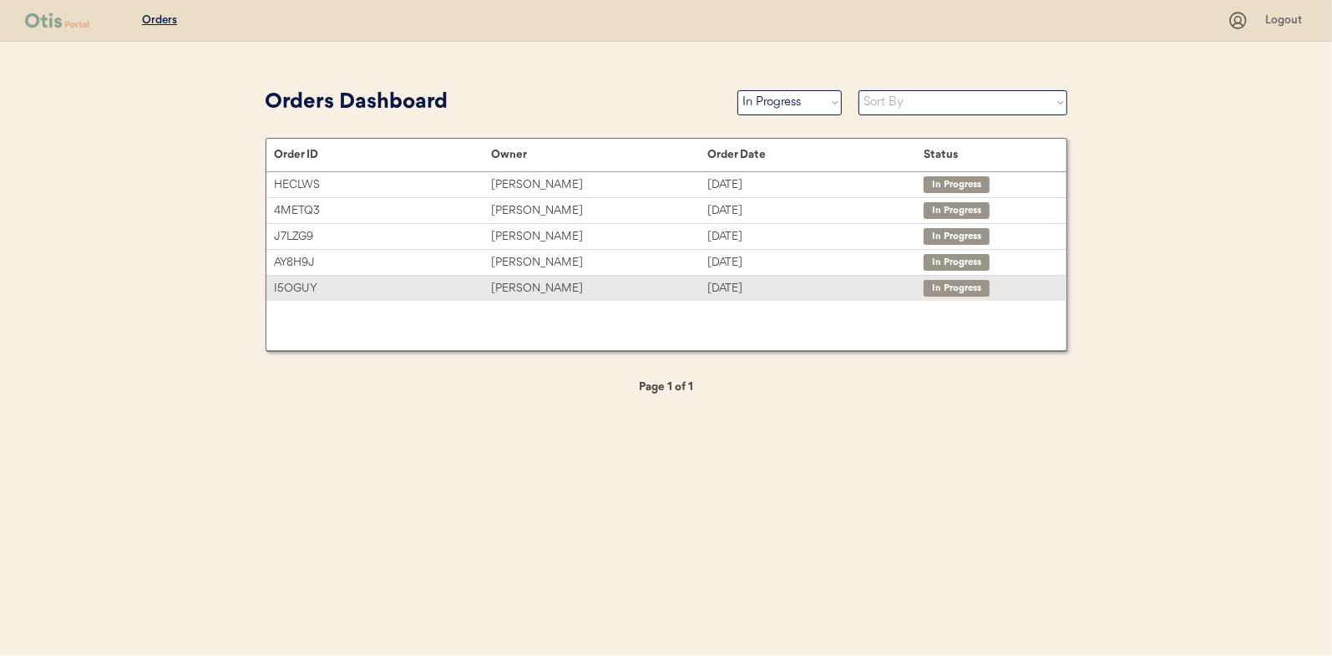
click at [533, 282] on div "[PERSON_NAME]" at bounding box center [599, 288] width 216 height 19
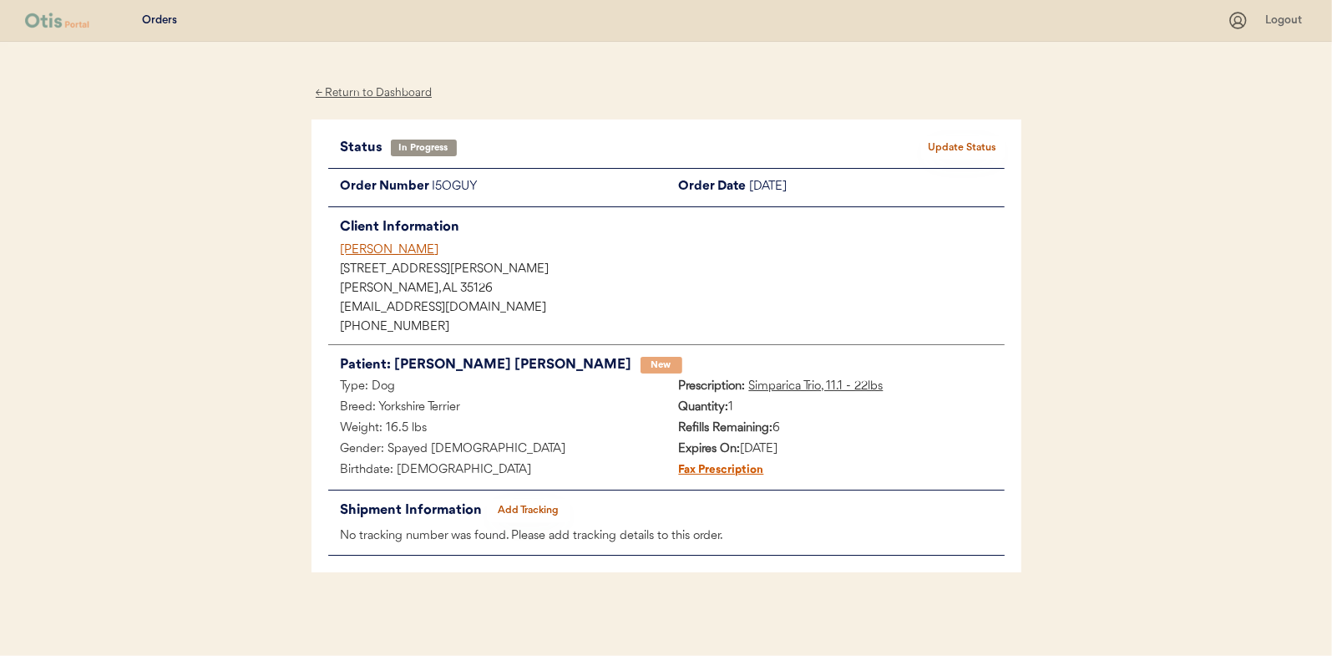
click at [528, 511] on button "Add Tracking" at bounding box center [529, 510] width 84 height 23
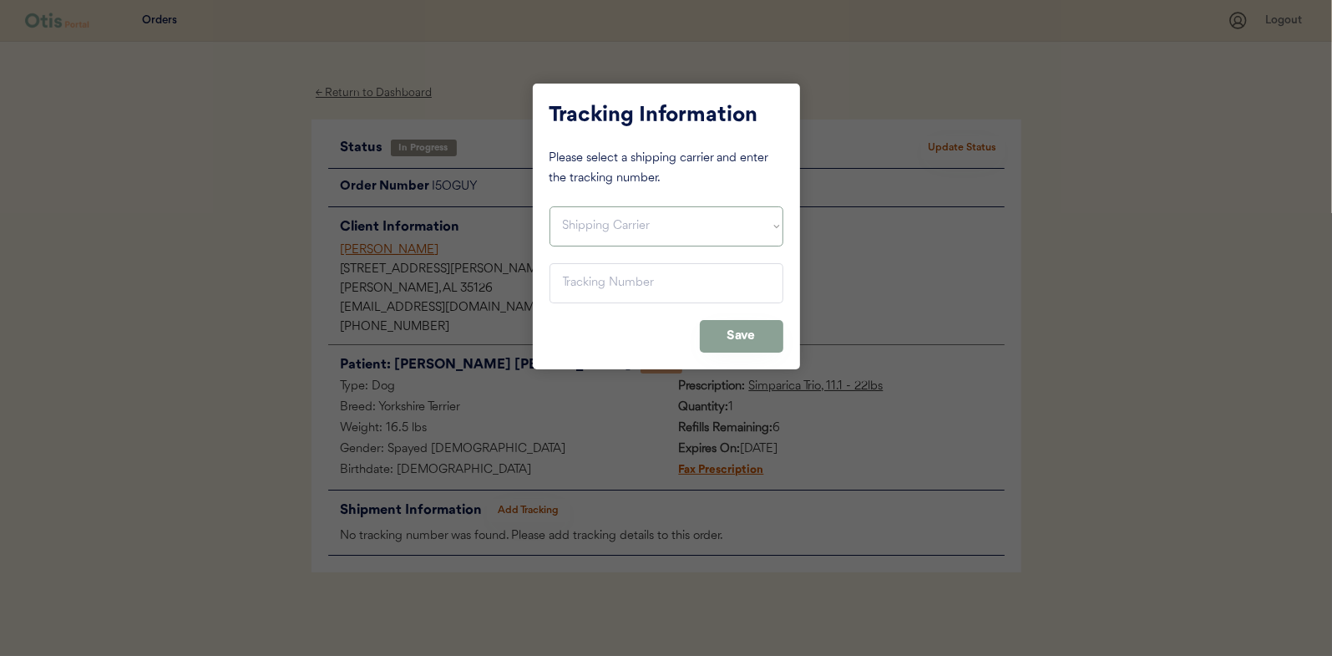
click at [566, 210] on select "Shipping Carrier FedEx FedEx Ground Economy UPS USPS" at bounding box center [667, 226] width 234 height 40
select select ""usps""
click at [550, 206] on select "Shipping Carrier FedEx FedEx Ground Economy UPS USPS" at bounding box center [667, 226] width 234 height 40
click at [587, 284] on input "input" at bounding box center [667, 283] width 234 height 40
paste input "9400150105496041107344"
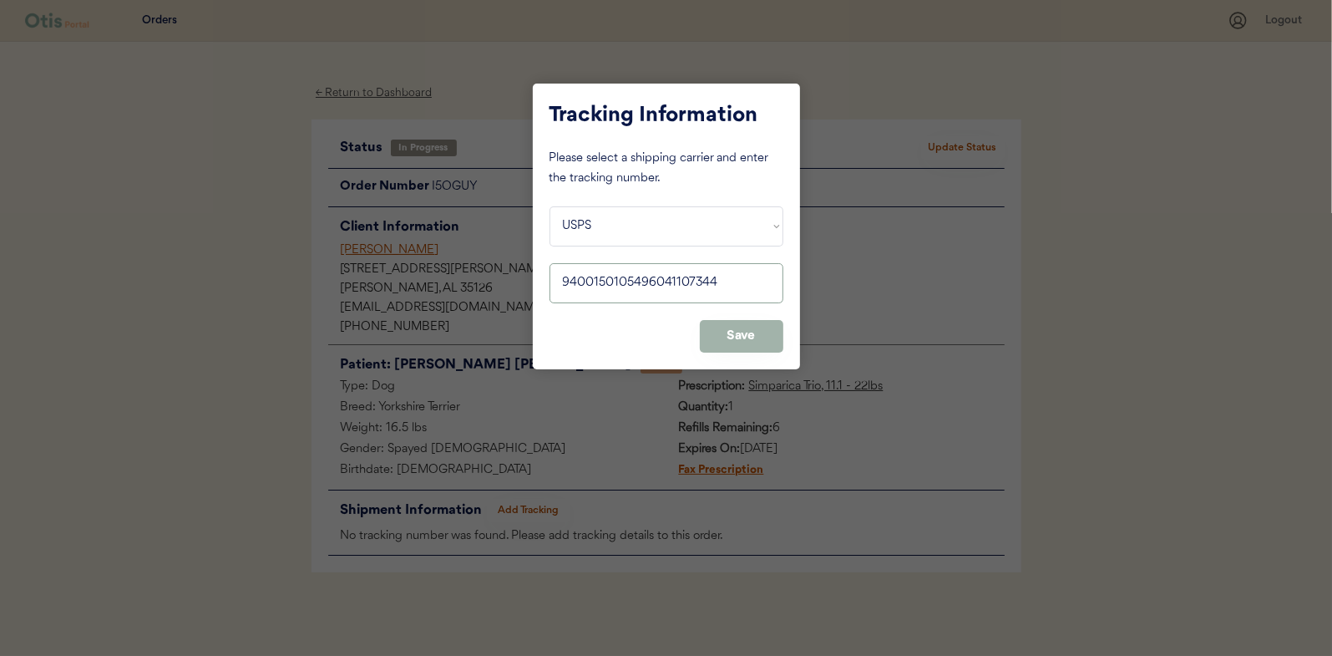
type input "9400150105496041107344"
click at [731, 331] on button "Save" at bounding box center [742, 336] width 84 height 33
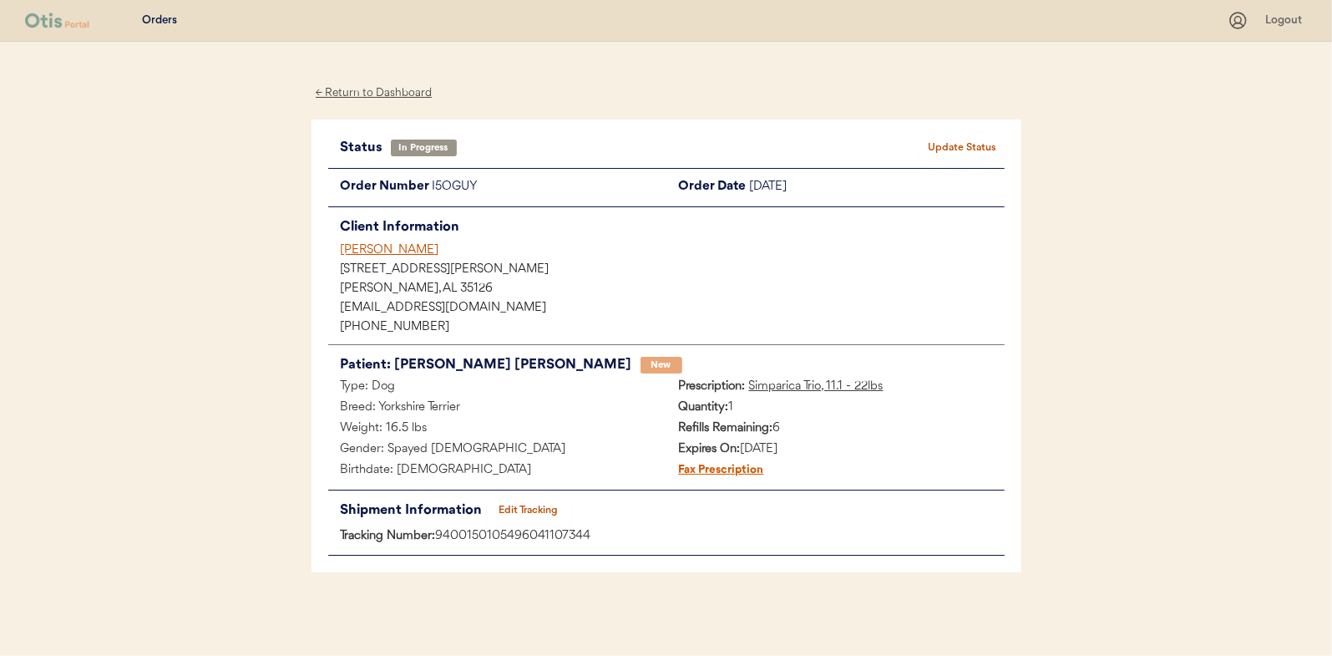
click at [976, 136] on button "Update Status" at bounding box center [963, 147] width 84 height 23
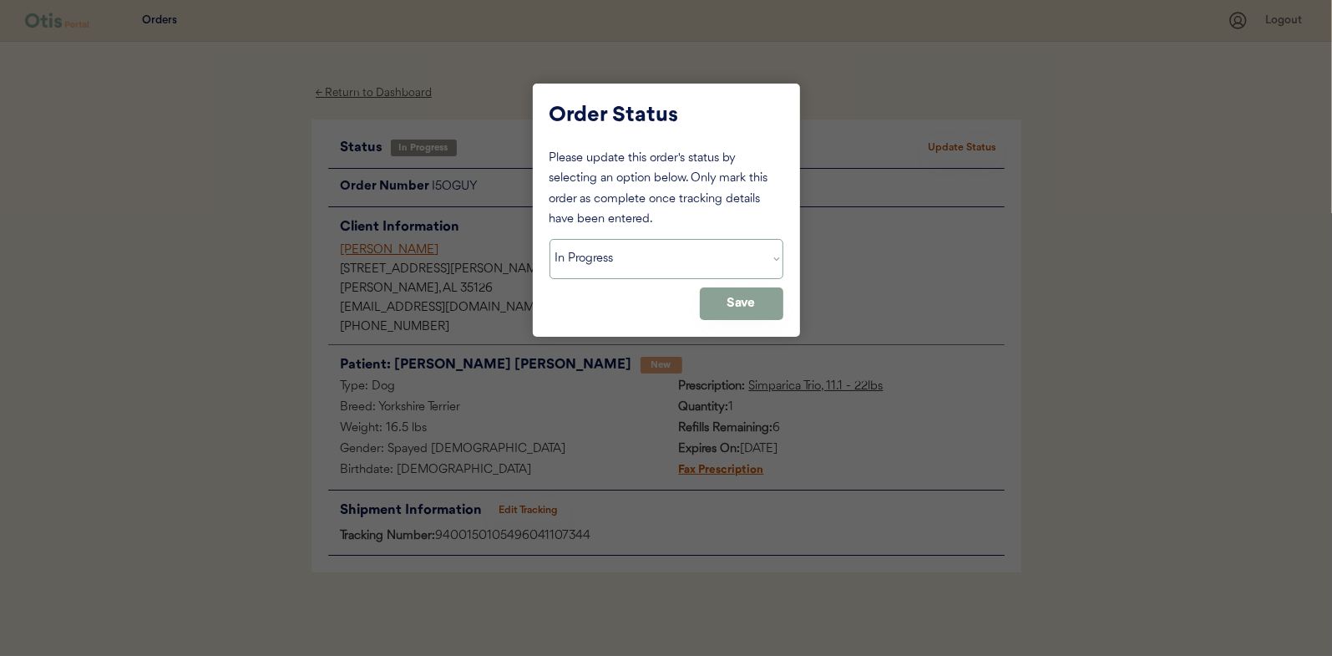
click at [575, 270] on select "Status On Hold New In Progress Complete Pending HW Consent Canceled" at bounding box center [667, 259] width 234 height 40
select select ""complete""
click at [550, 239] on select "Status On Hold New In Progress Complete Pending HW Consent Canceled" at bounding box center [667, 259] width 234 height 40
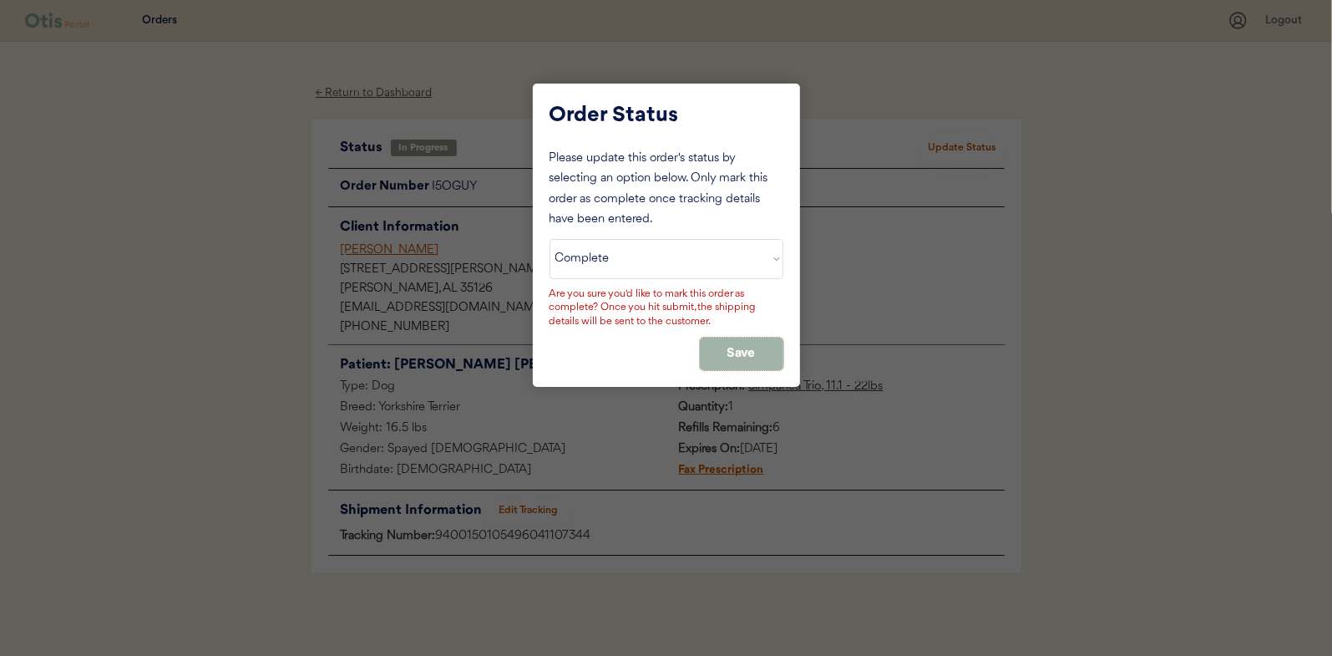
click at [729, 342] on button "Save" at bounding box center [742, 353] width 84 height 33
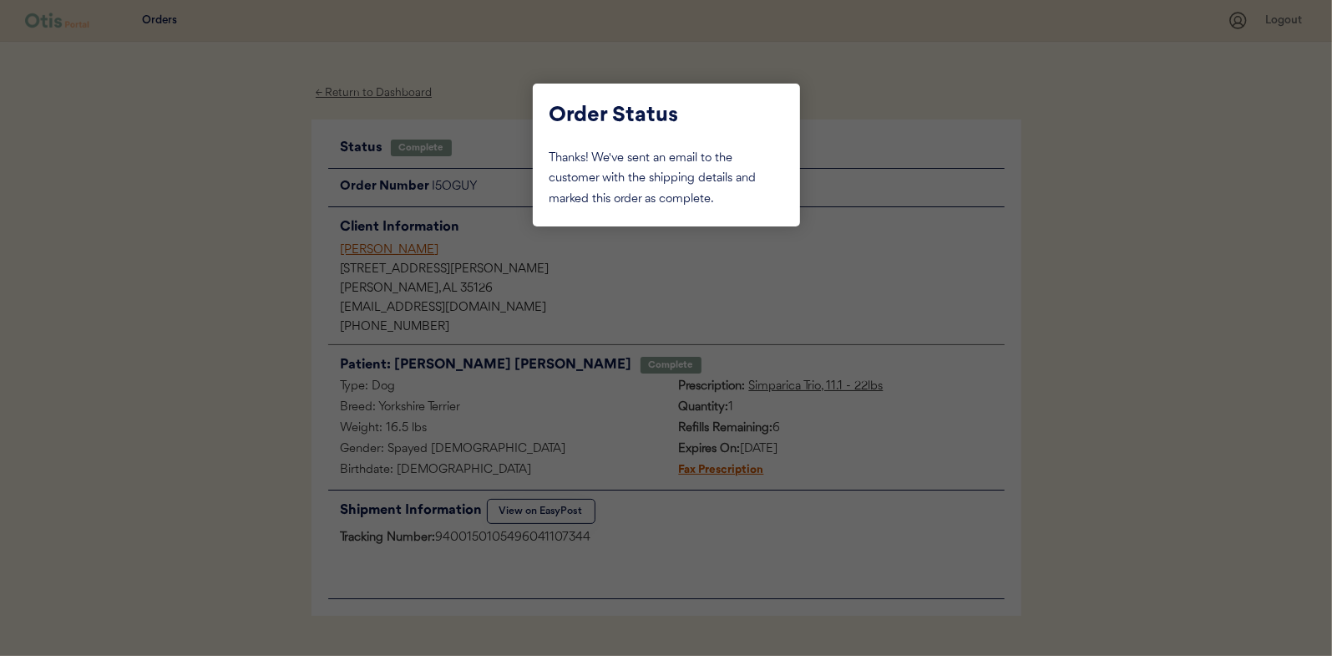
click at [220, 242] on div at bounding box center [666, 328] width 1332 height 656
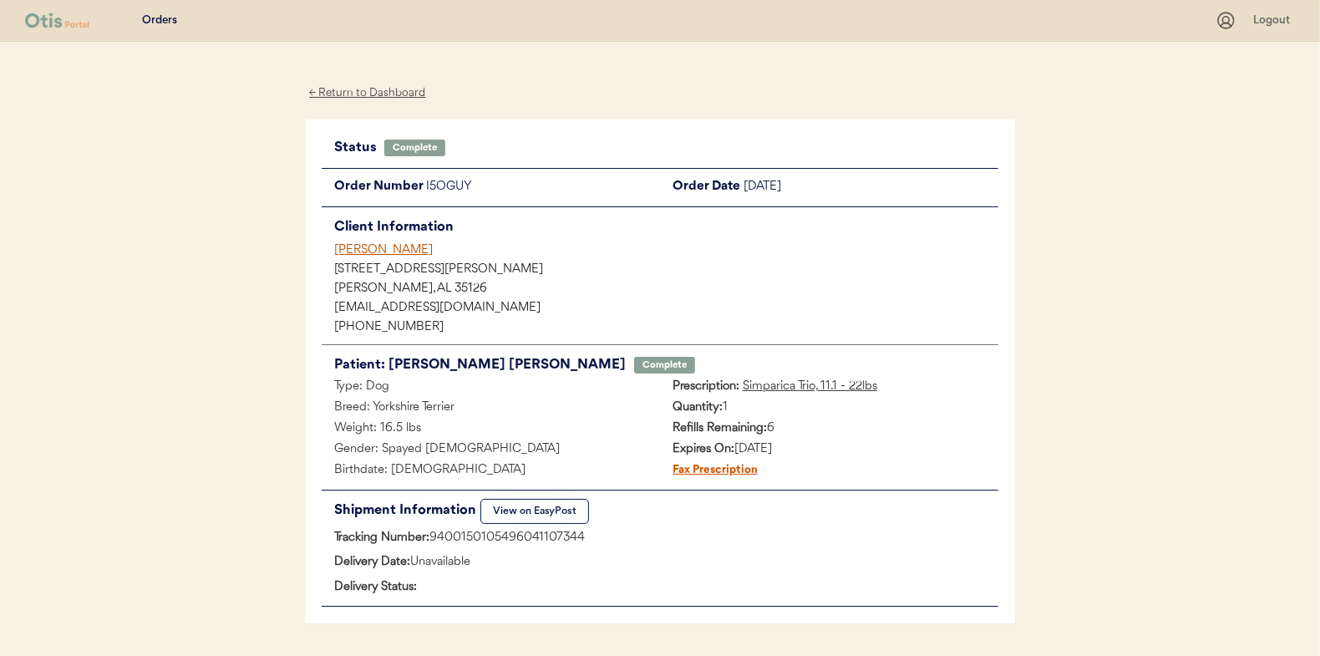
click at [379, 94] on div "← Return to Dashboard" at bounding box center [367, 93] width 125 height 19
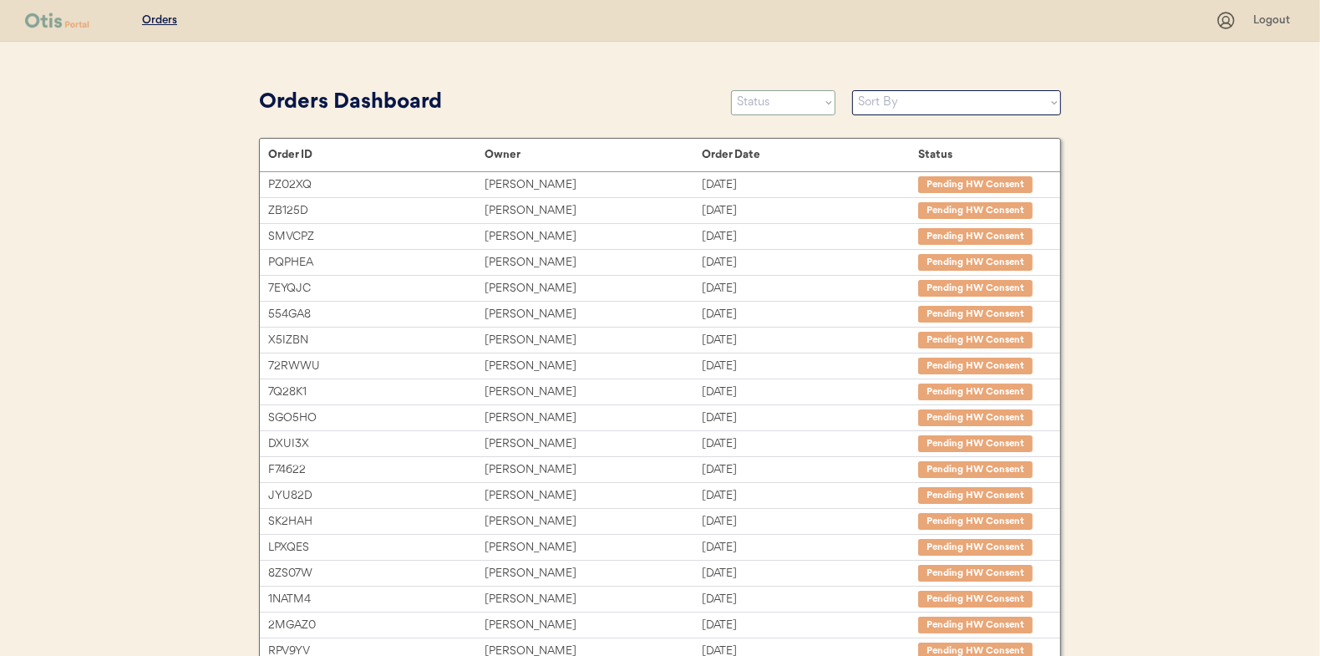
click at [773, 102] on select "Status On Hold New In Progress Complete Pending HW Consent Canceled" at bounding box center [783, 102] width 104 height 25
select select ""in_progress""
click at [731, 90] on select "Status On Hold New In Progress Complete Pending HW Consent Canceled" at bounding box center [783, 102] width 104 height 25
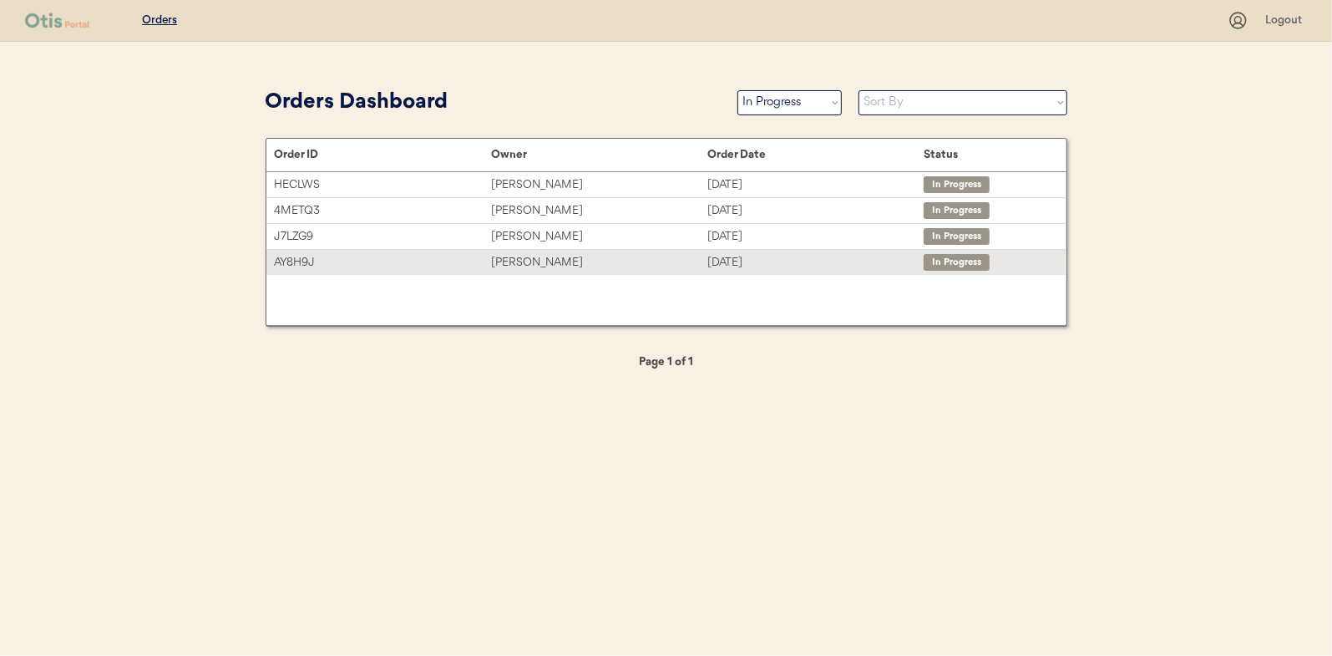
click at [516, 256] on div "[PERSON_NAME]" at bounding box center [599, 262] width 216 height 19
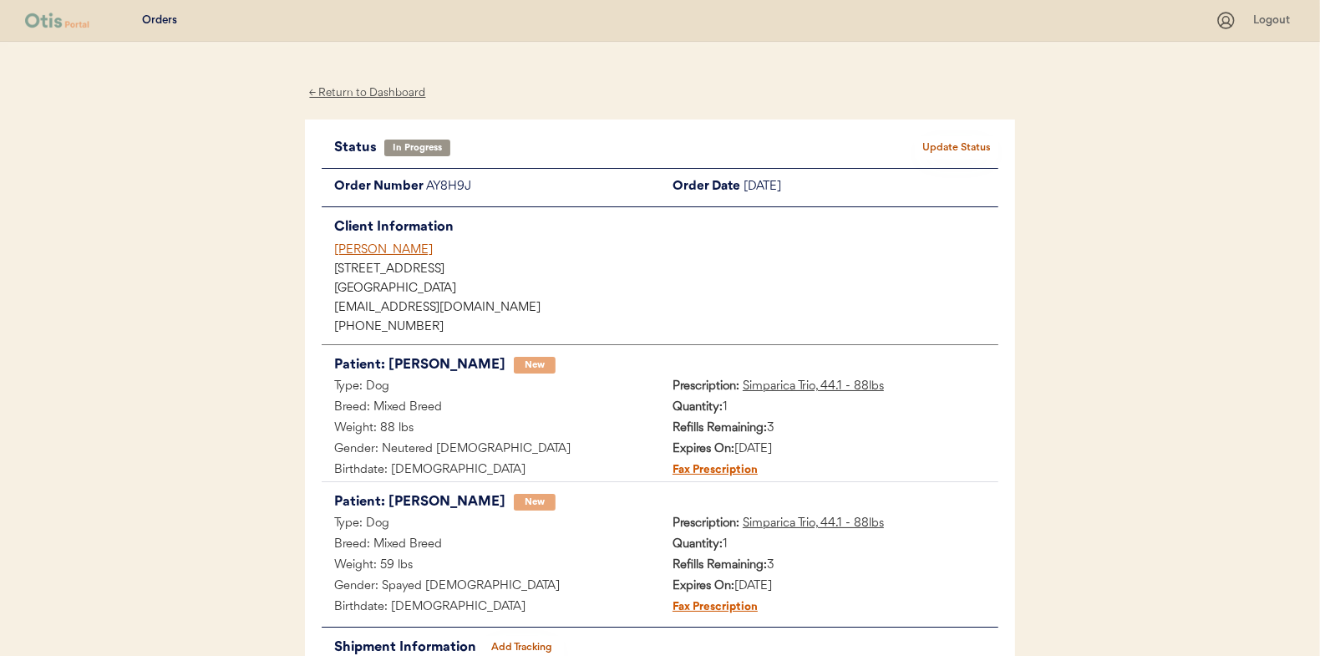
scroll to position [84, 0]
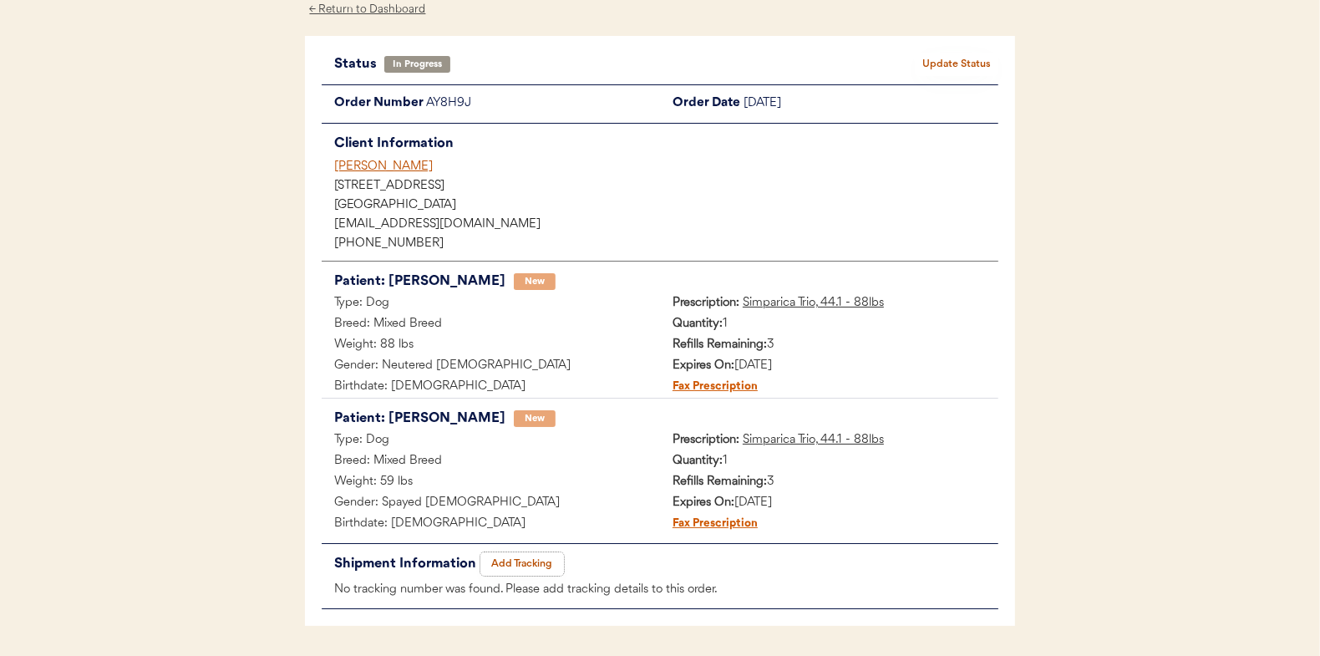
click at [524, 557] on button "Add Tracking" at bounding box center [522, 563] width 84 height 23
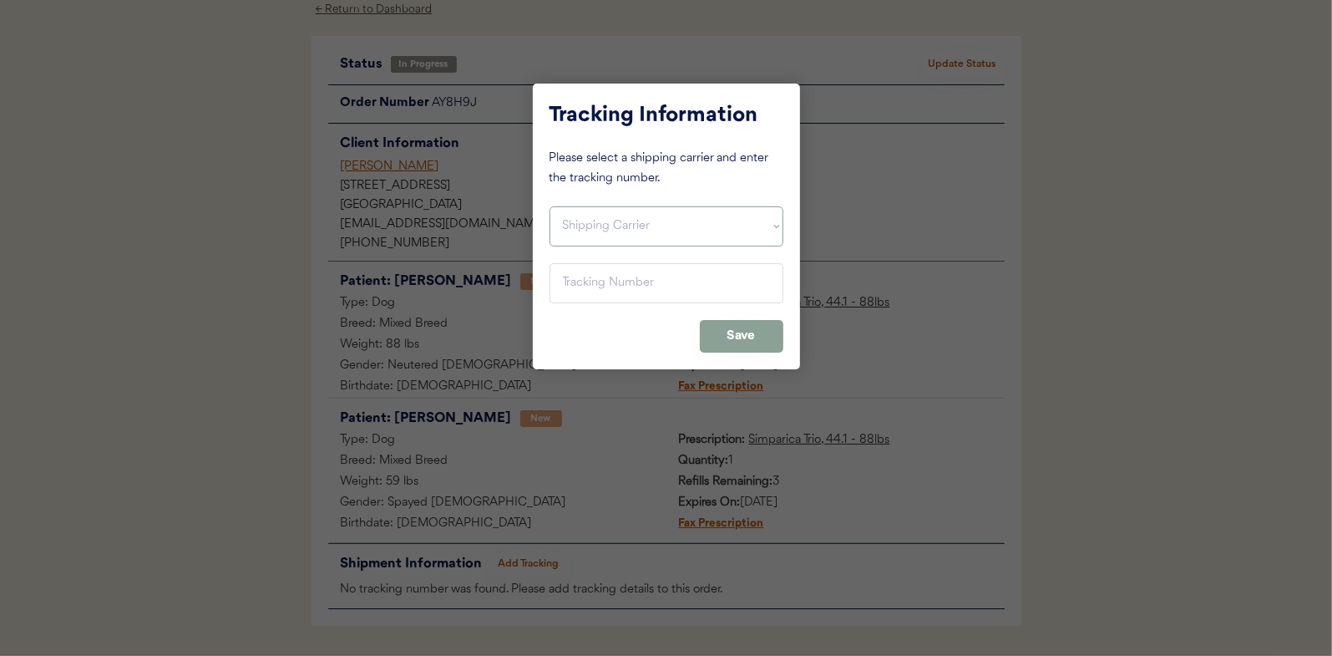
click at [592, 225] on select "Shipping Carrier FedEx FedEx Ground Economy UPS USPS" at bounding box center [667, 226] width 234 height 40
select select ""usps""
click at [550, 206] on select "Shipping Carrier FedEx FedEx Ground Economy UPS USPS" at bounding box center [667, 226] width 234 height 40
click at [579, 282] on input "input" at bounding box center [667, 283] width 234 height 40
paste input "9400150105800039449208"
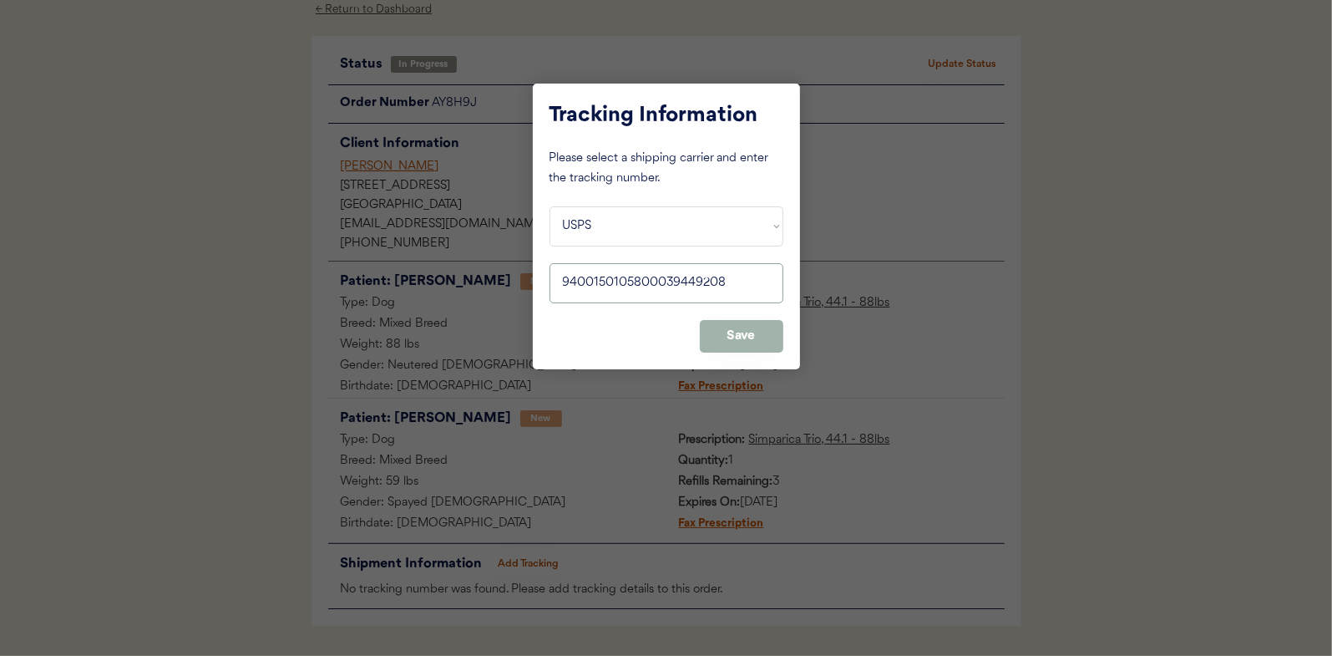
type input "9400150105800039449208"
click at [743, 330] on button "Save" at bounding box center [742, 336] width 84 height 33
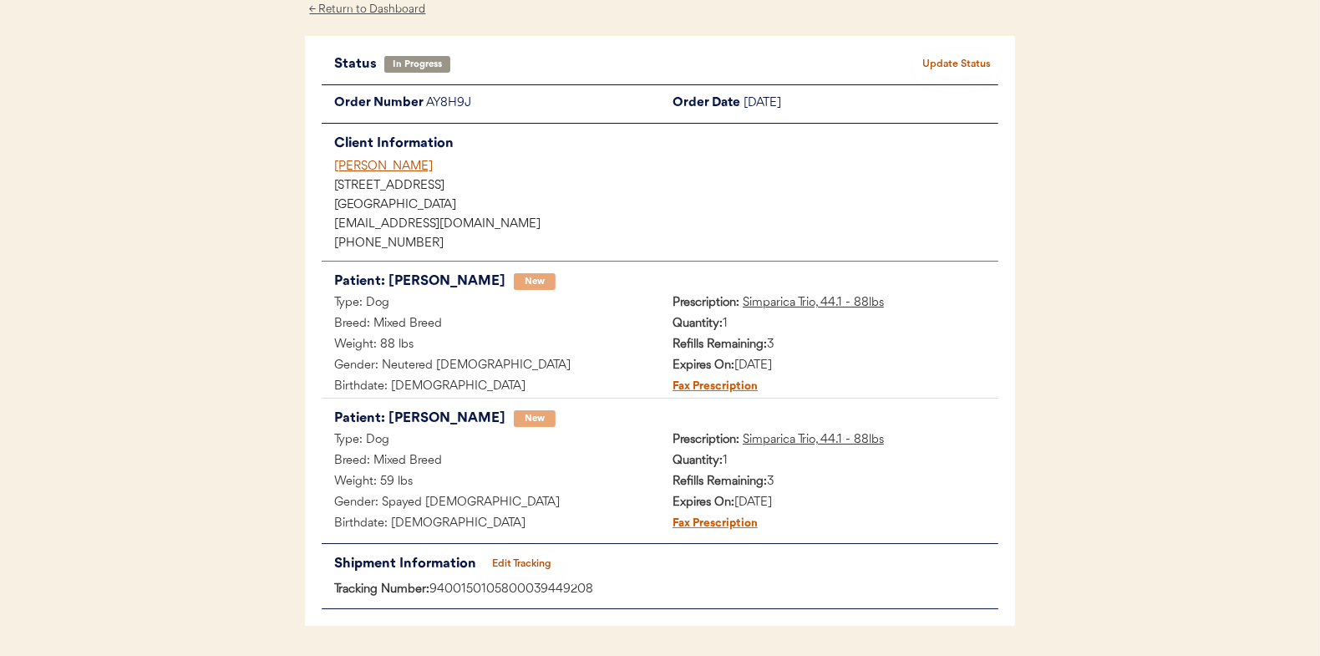
scroll to position [0, 0]
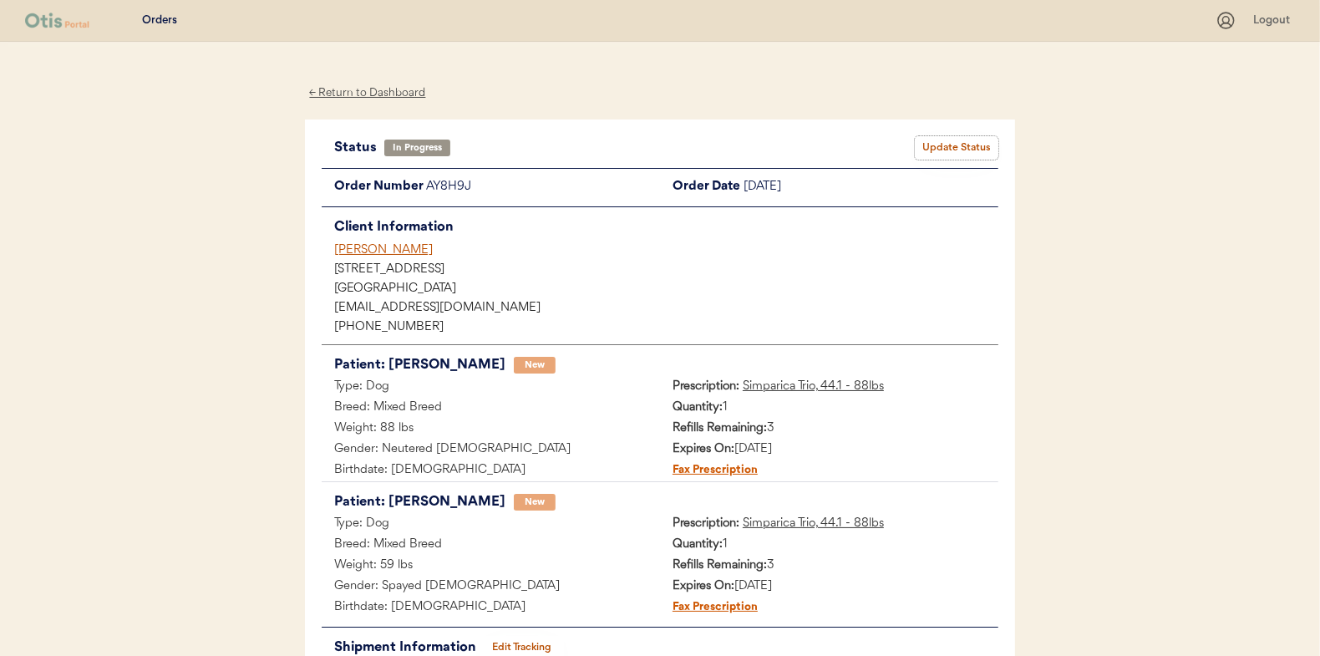
click at [937, 144] on button "Update Status" at bounding box center [957, 147] width 84 height 23
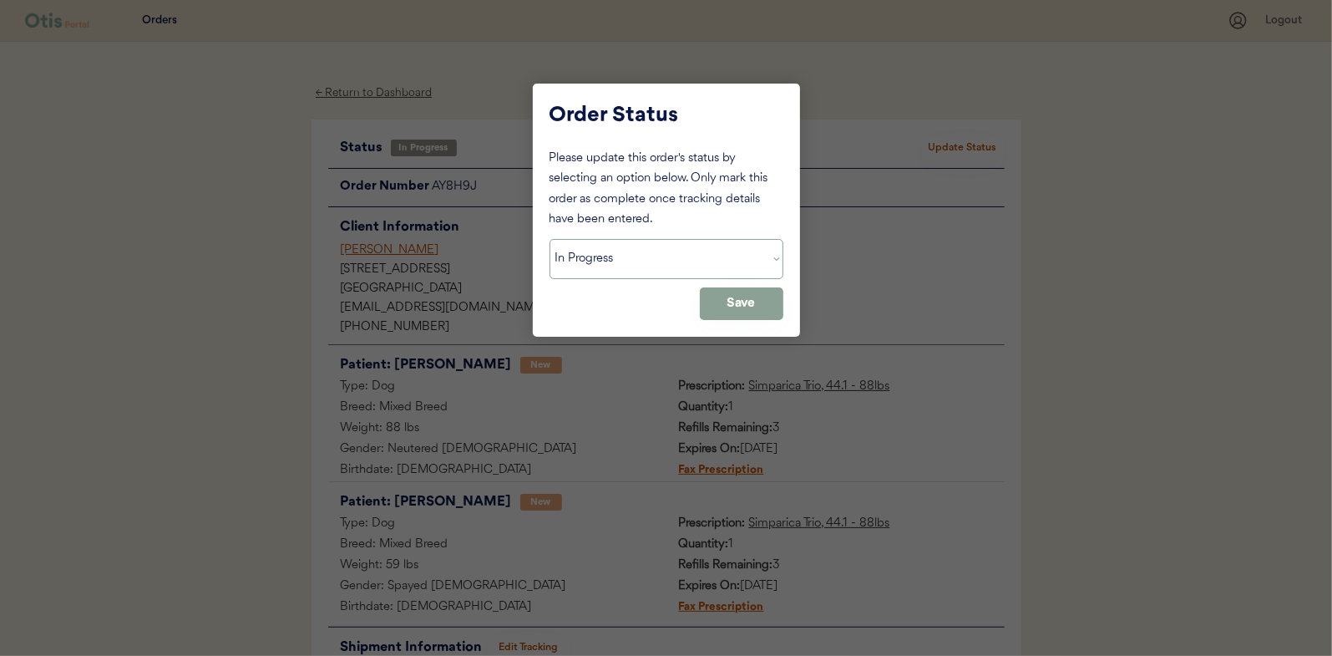
click at [615, 263] on select "Status On Hold New In Progress Complete Pending HW Consent Canceled" at bounding box center [667, 259] width 234 height 40
select select ""complete""
click at [550, 239] on select "Status On Hold New In Progress Complete Pending HW Consent Canceled" at bounding box center [667, 259] width 234 height 40
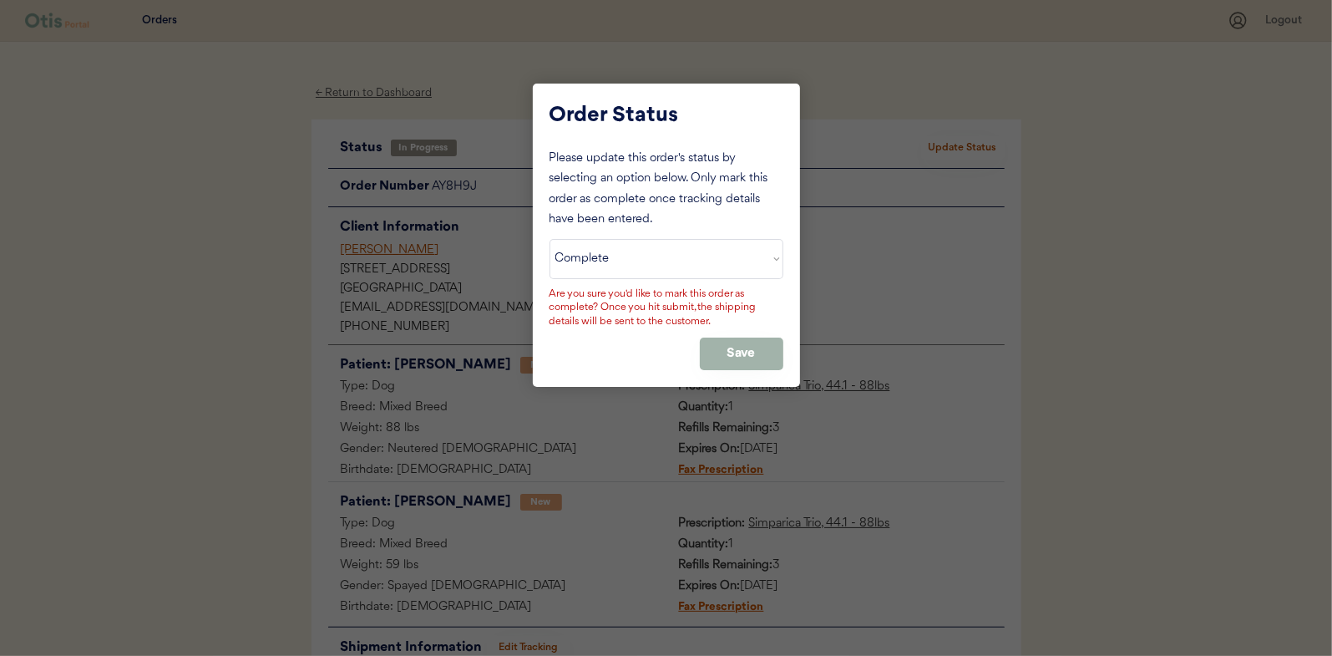
drag, startPoint x: 732, startPoint y: 352, endPoint x: 660, endPoint y: 327, distance: 76.1
click at [732, 352] on button "Save" at bounding box center [742, 353] width 84 height 33
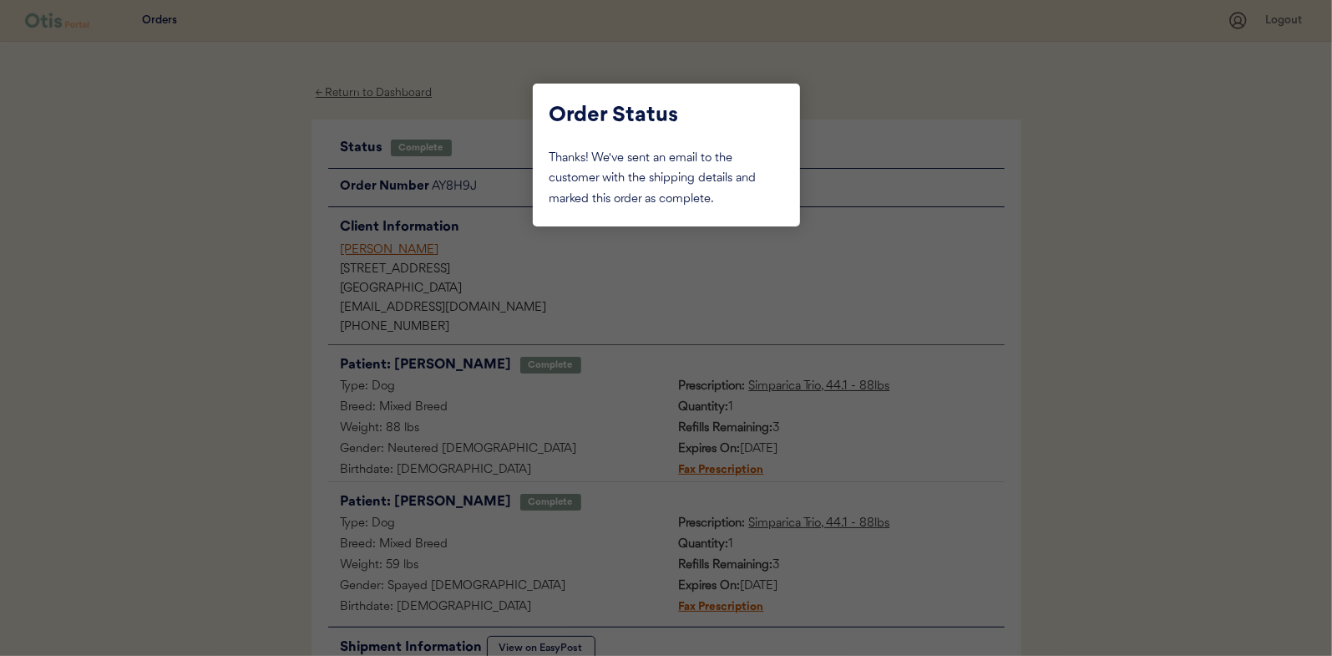
drag, startPoint x: 213, startPoint y: 167, endPoint x: 326, endPoint y: 94, distance: 134.6
click at [215, 167] on div at bounding box center [666, 328] width 1332 height 656
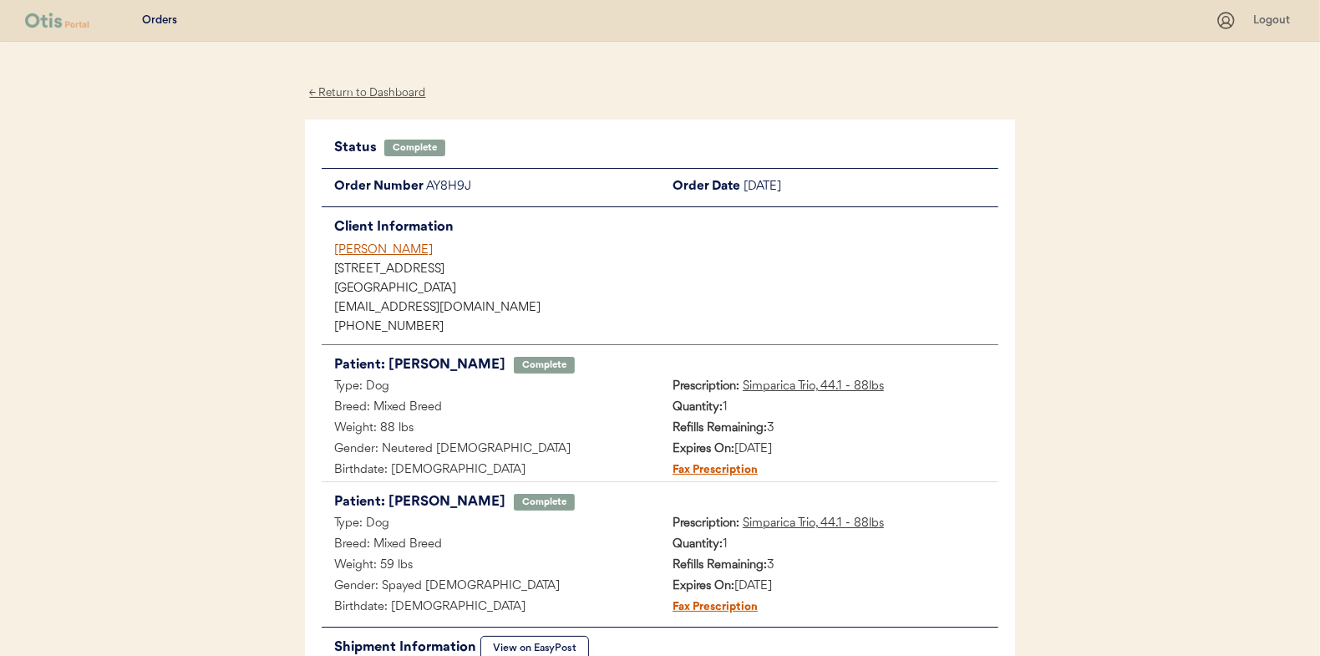
click at [353, 91] on div "← Return to Dashboard" at bounding box center [367, 93] width 125 height 19
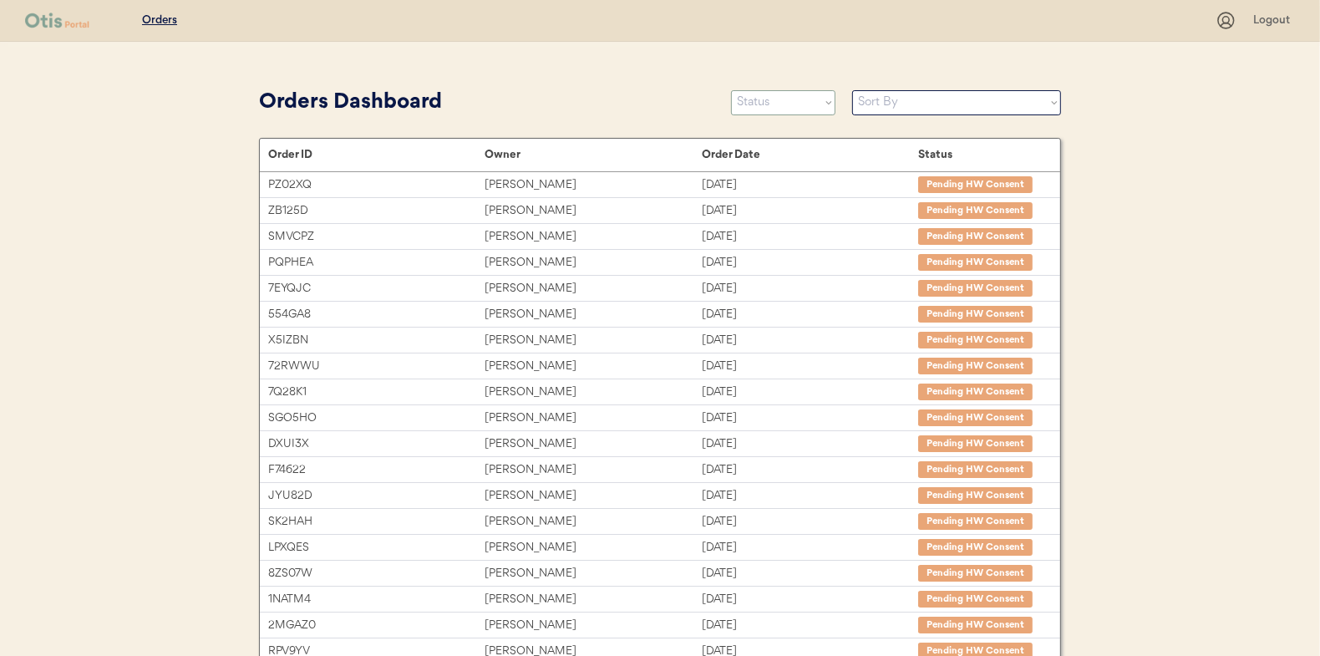
click at [776, 98] on select "Status On Hold New In Progress Complete Pending HW Consent Canceled" at bounding box center [783, 102] width 104 height 25
select select ""in_progress""
click at [731, 90] on select "Status On Hold New In Progress Complete Pending HW Consent Canceled" at bounding box center [783, 102] width 104 height 25
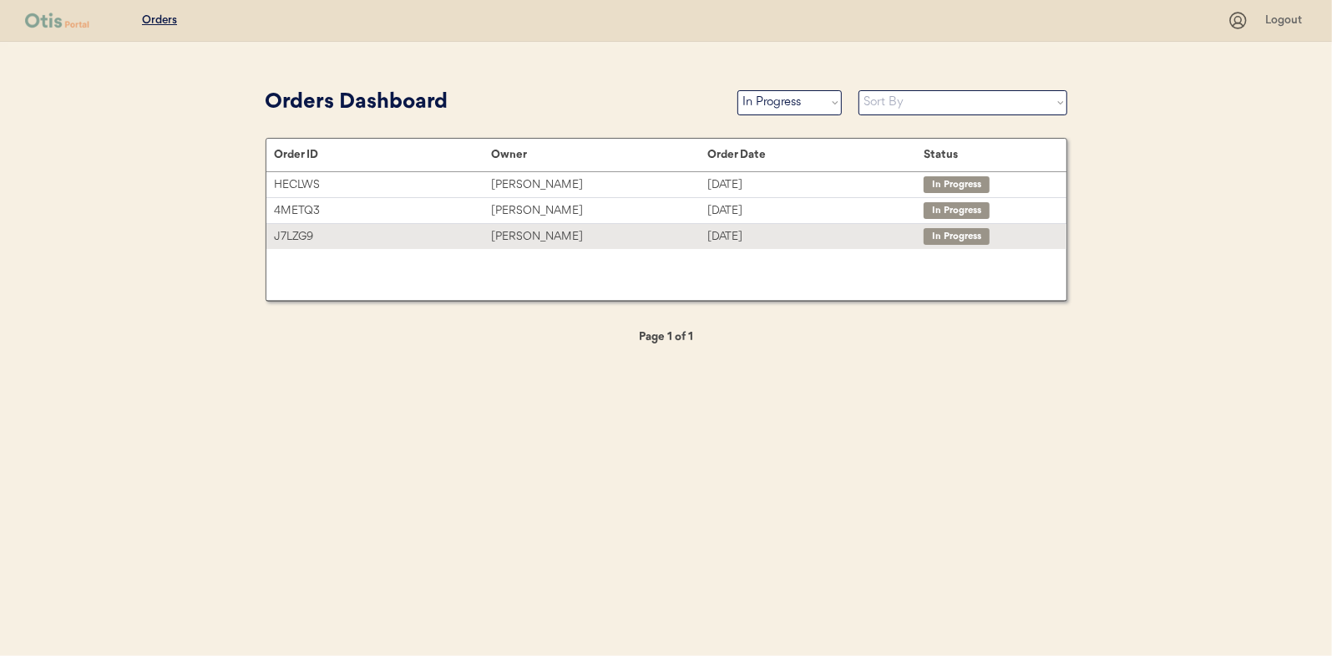
click at [522, 236] on div "[PERSON_NAME]" at bounding box center [599, 236] width 216 height 19
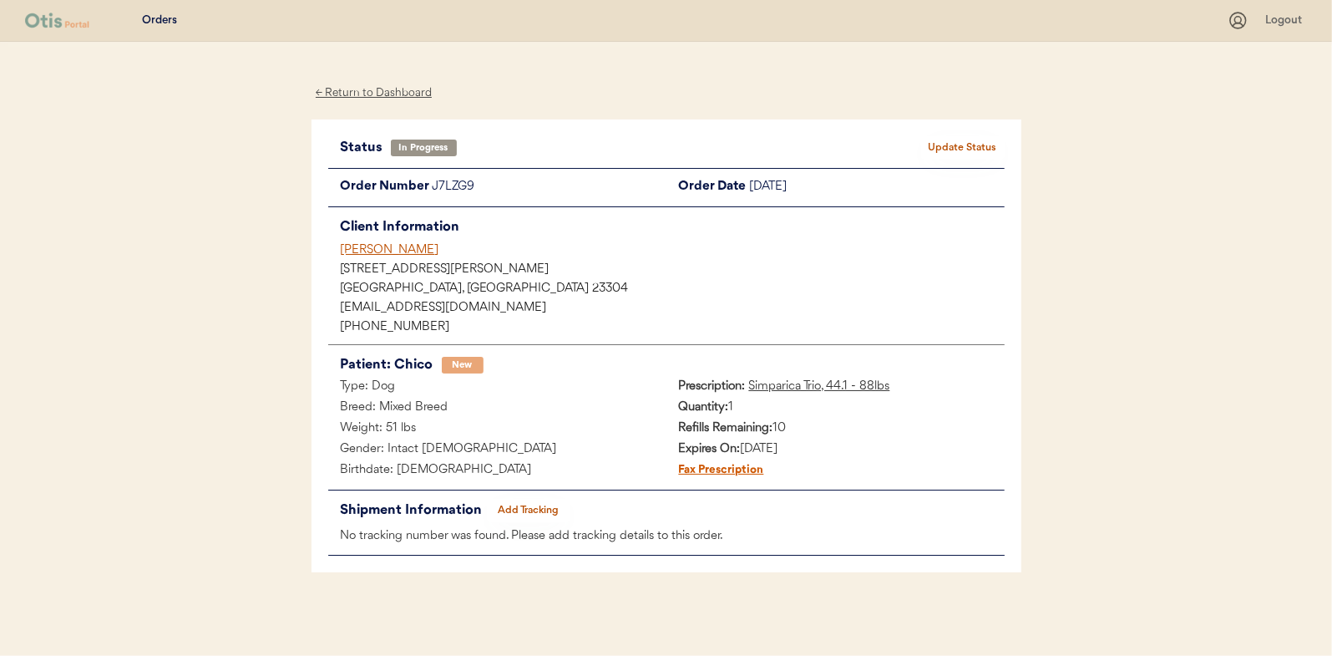
click at [541, 506] on button "Add Tracking" at bounding box center [529, 510] width 84 height 23
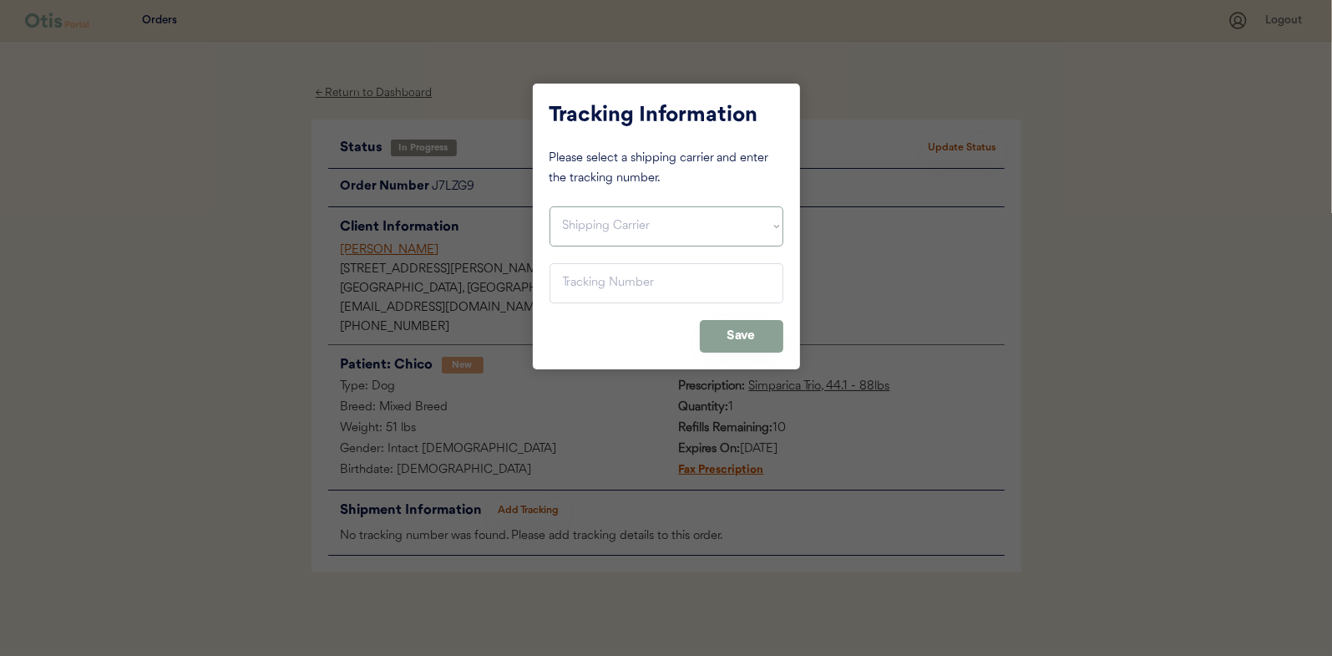
click at [588, 226] on select "Shipping Carrier FedEx FedEx Ground Economy UPS USPS" at bounding box center [667, 226] width 234 height 40
select select ""usps""
click at [550, 206] on select "Shipping Carrier FedEx FedEx Ground Economy UPS USPS" at bounding box center [667, 226] width 234 height 40
paste input "9400150105800039450761"
type input "9400150105800039450761"
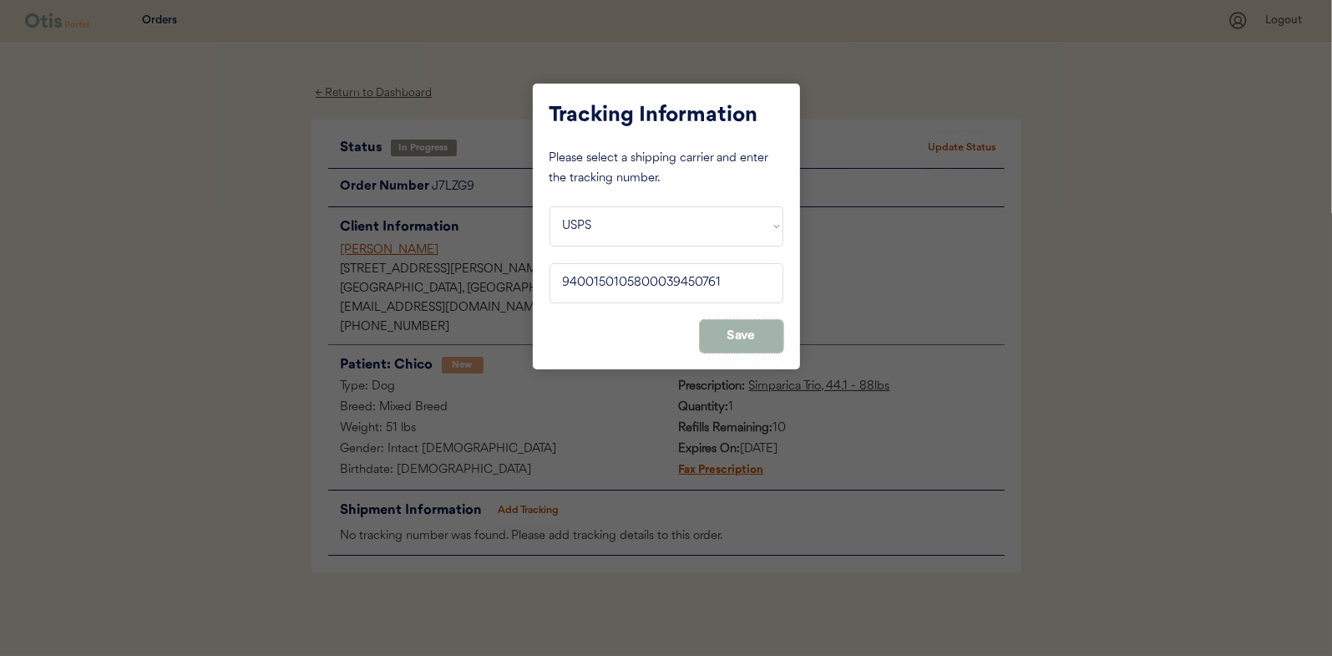
click at [756, 341] on button "Save" at bounding box center [742, 336] width 84 height 33
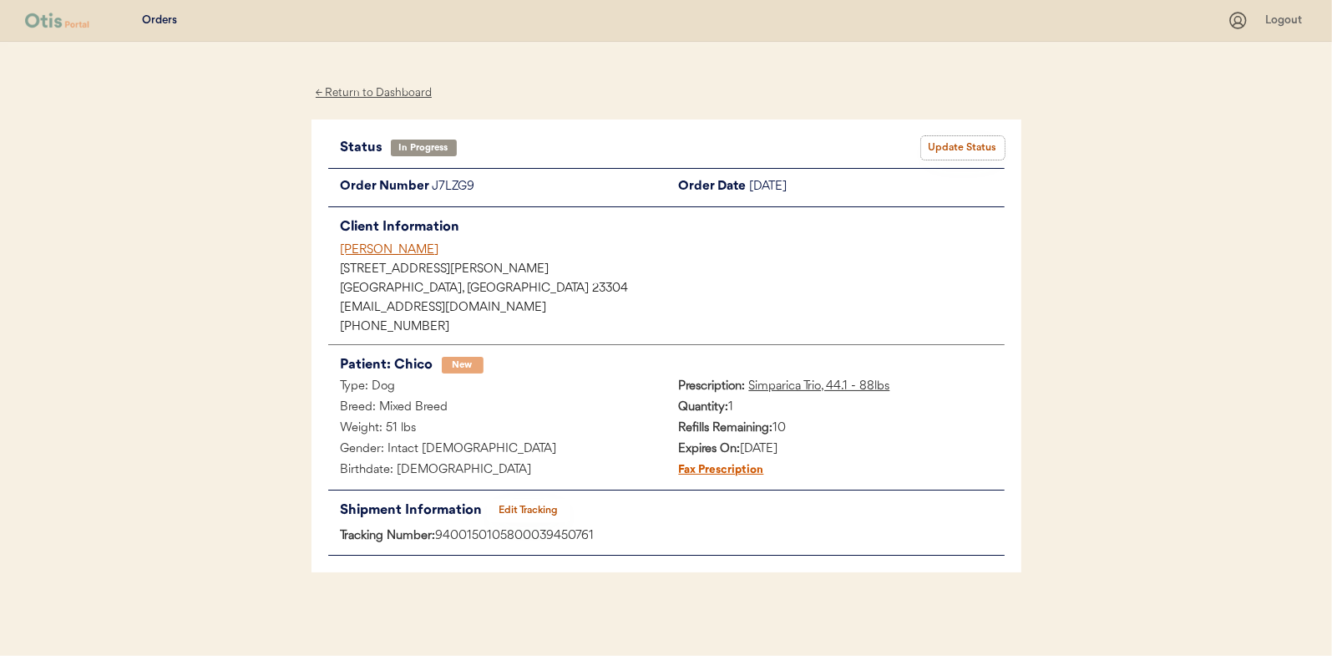
click at [966, 147] on button "Update Status" at bounding box center [963, 147] width 84 height 23
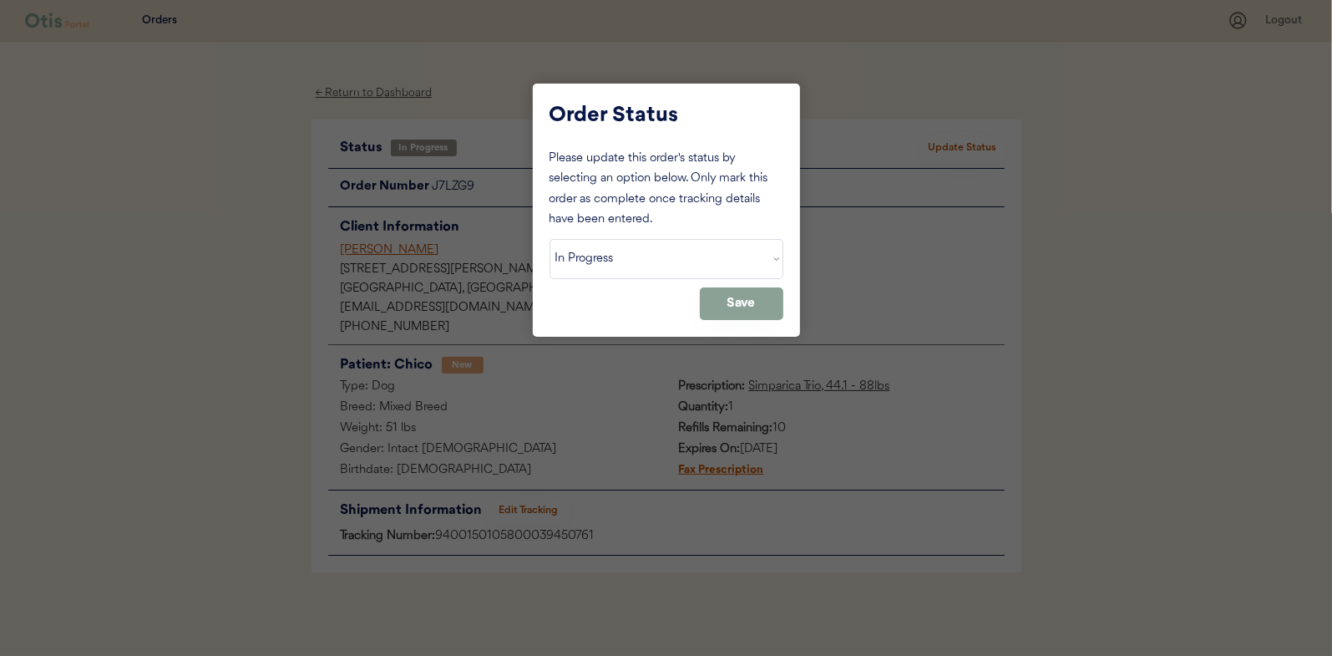
click at [547, 255] on div "Order Status Please update this order's status by selecting an option below. On…" at bounding box center [666, 210] width 267 height 253
click at [599, 266] on select "Status On Hold New In Progress Complete Pending HW Consent Canceled" at bounding box center [667, 259] width 234 height 40
select select ""complete""
click at [550, 239] on select "Status On Hold New In Progress Complete Pending HW Consent Canceled" at bounding box center [667, 259] width 234 height 40
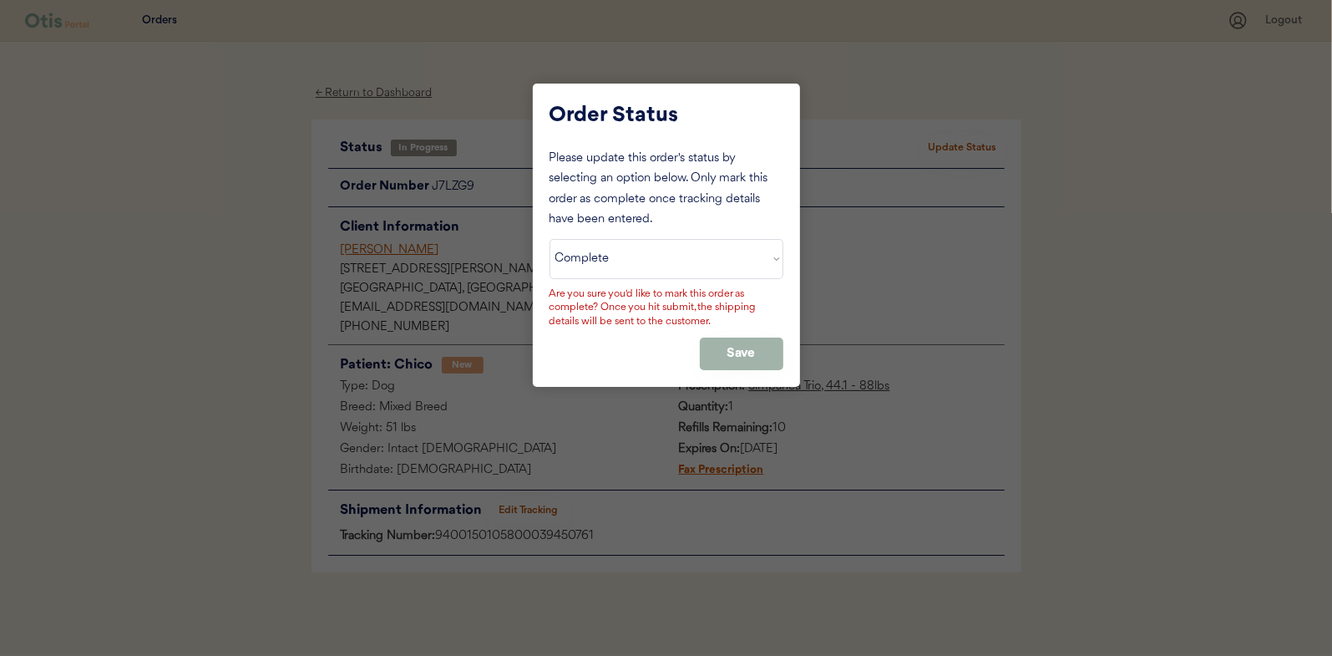
click at [738, 347] on button "Save" at bounding box center [742, 353] width 84 height 33
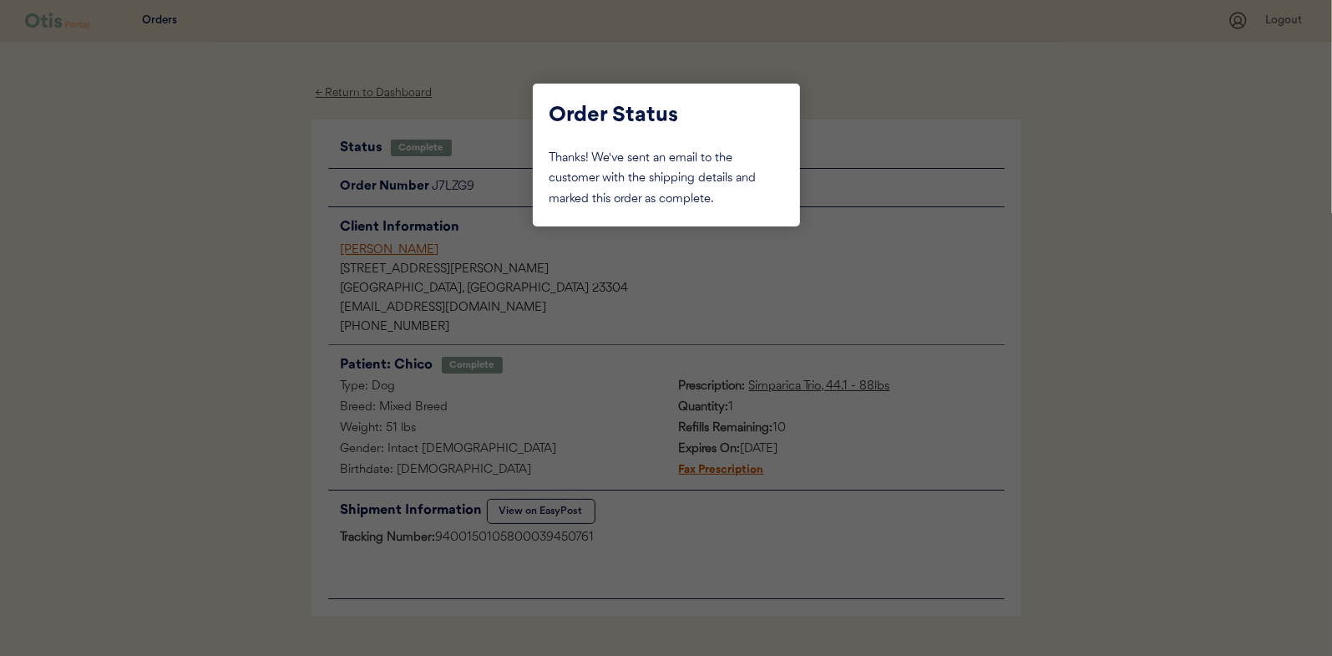
click at [223, 244] on div at bounding box center [666, 328] width 1332 height 656
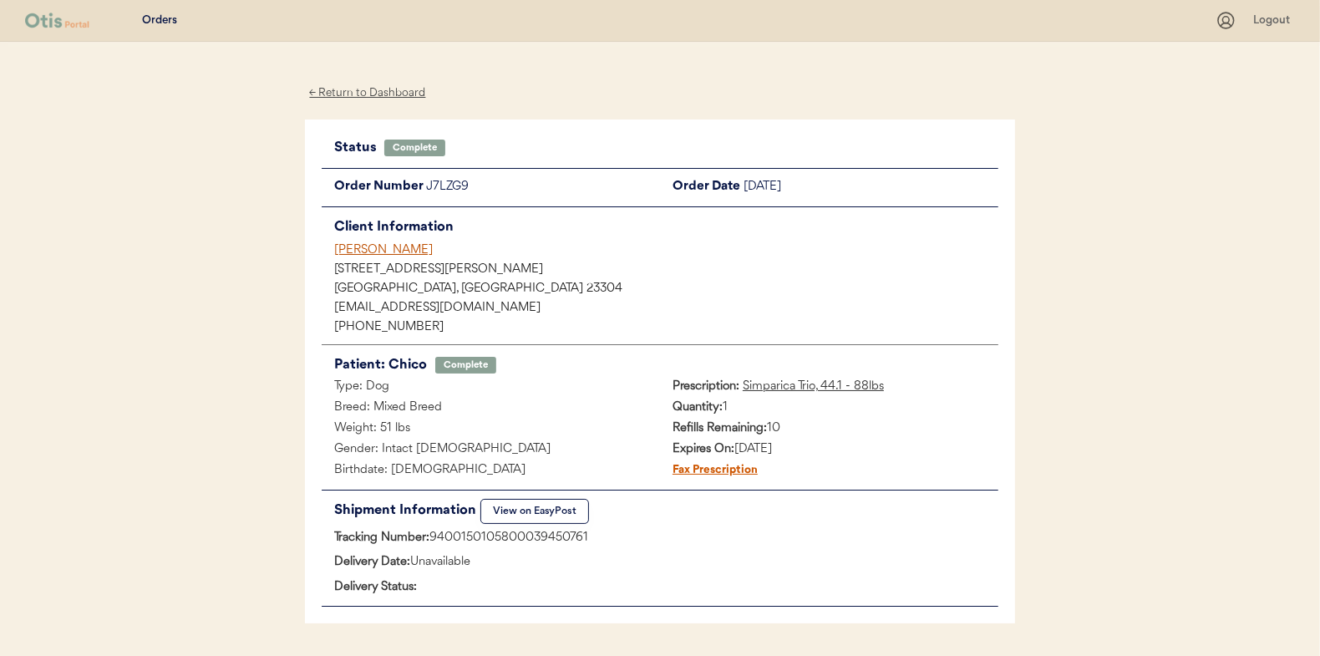
click at [367, 82] on div "← Return to Dashboard Status Complete Update Status Order Number J7LZG9 Order D…" at bounding box center [660, 374] width 710 height 665
click at [359, 98] on div "← Return to Dashboard" at bounding box center [367, 93] width 125 height 19
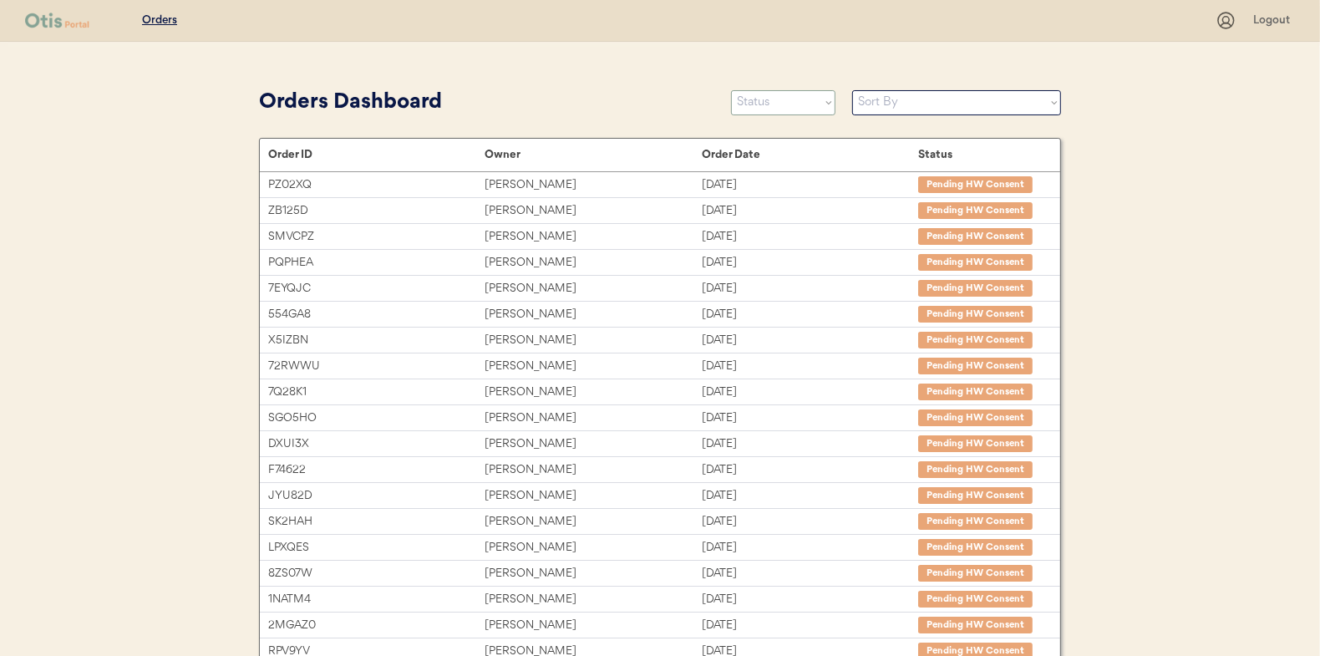
click at [793, 111] on select "Status On Hold New In Progress Complete Pending HW Consent Canceled" at bounding box center [783, 102] width 104 height 25
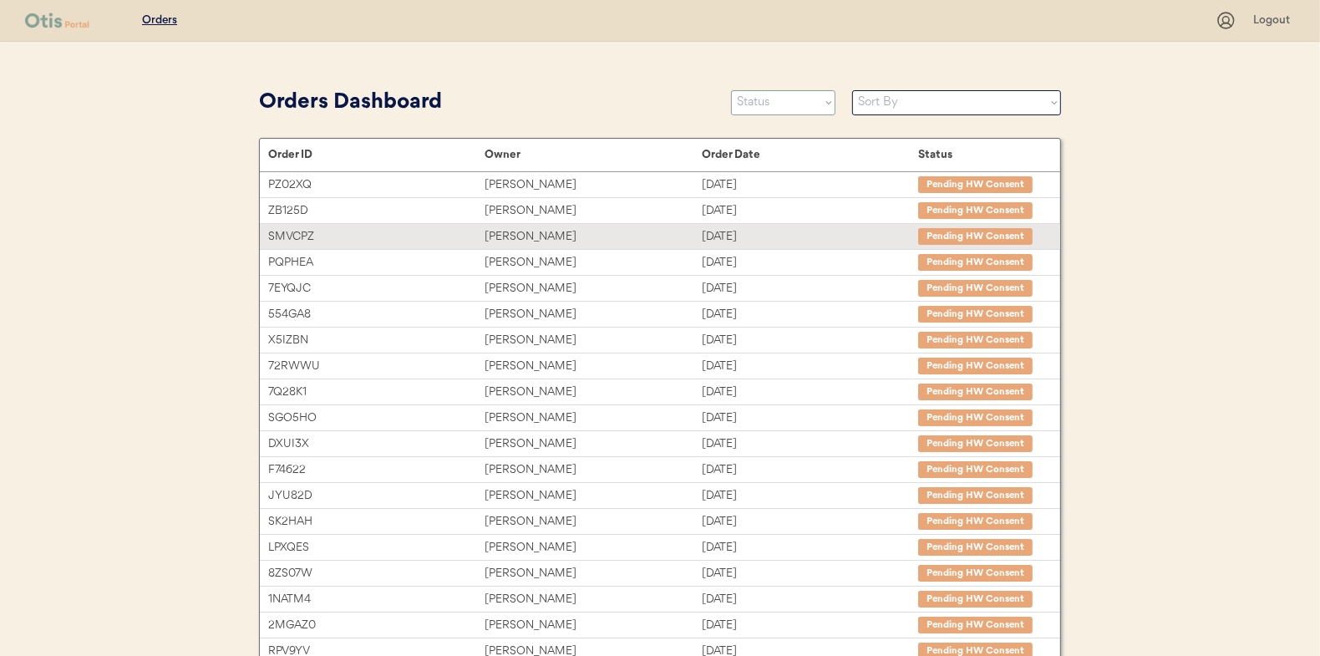
select select ""in_progress""
click at [731, 90] on select "Status On Hold New In Progress Complete Pending HW Consent Canceled" at bounding box center [783, 102] width 104 height 25
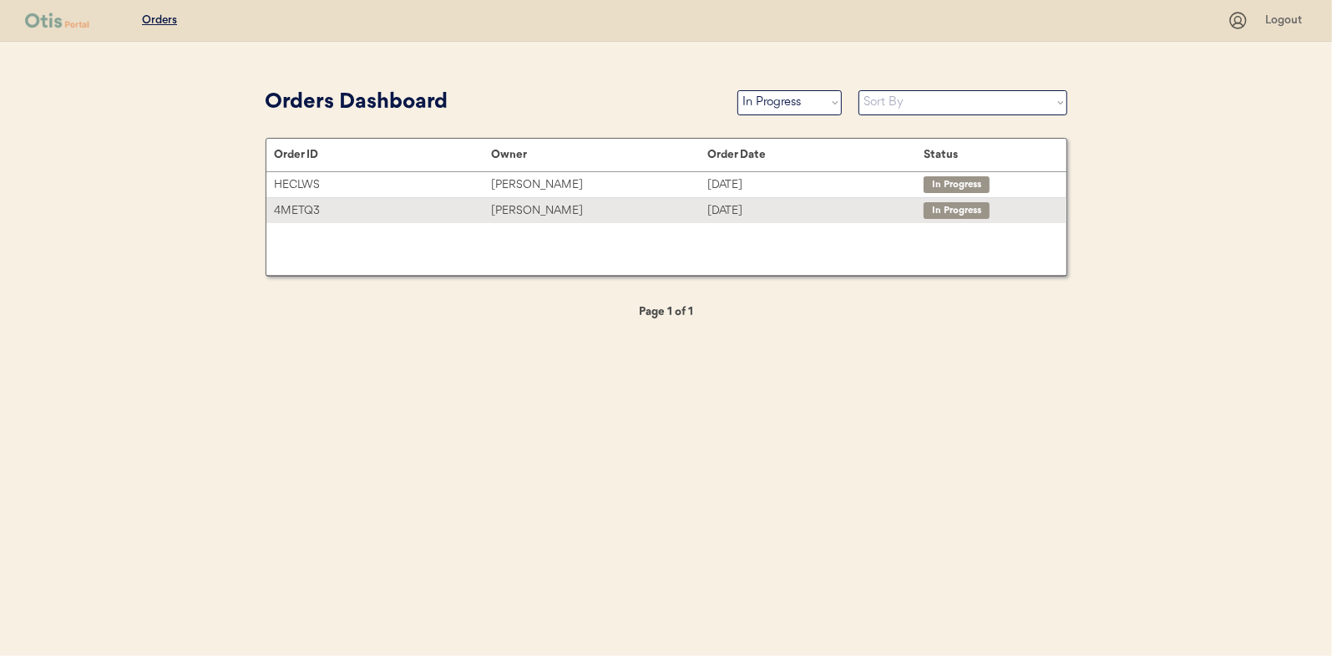
drag, startPoint x: 541, startPoint y: 208, endPoint x: 25, endPoint y: 143, distance: 520.3
click at [540, 207] on div "Laura Edmondson" at bounding box center [599, 210] width 216 height 19
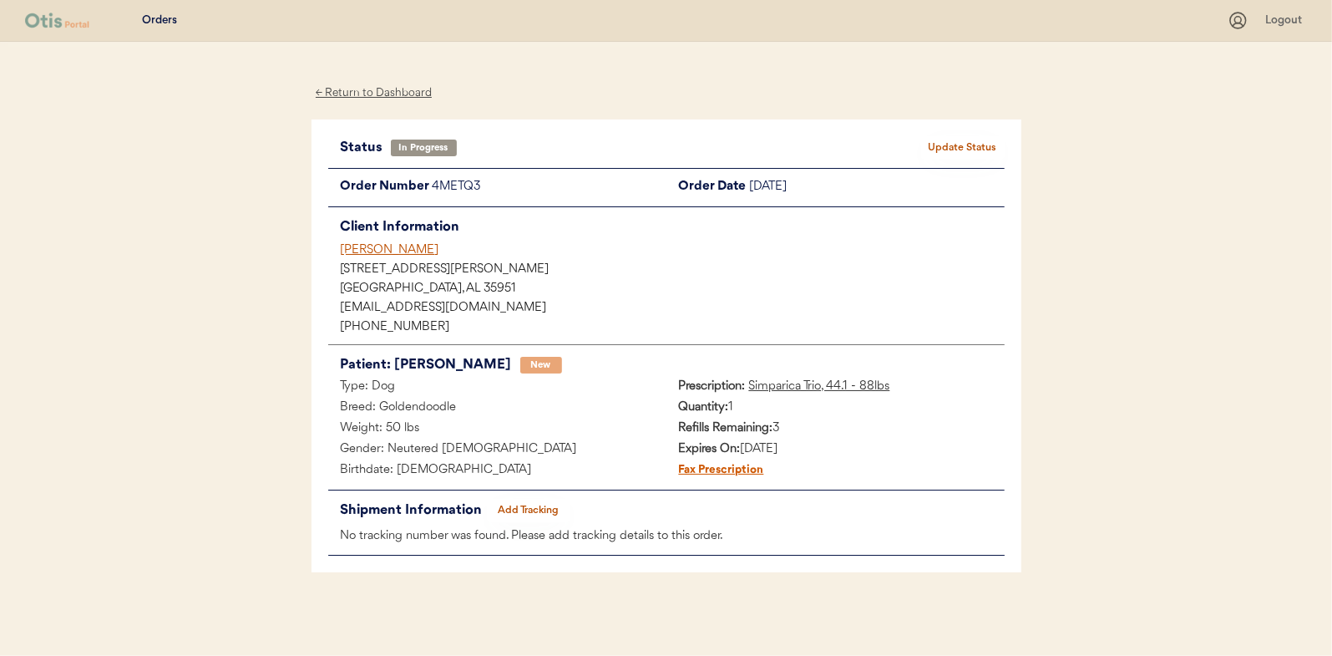
click at [528, 510] on button "Add Tracking" at bounding box center [529, 510] width 84 height 23
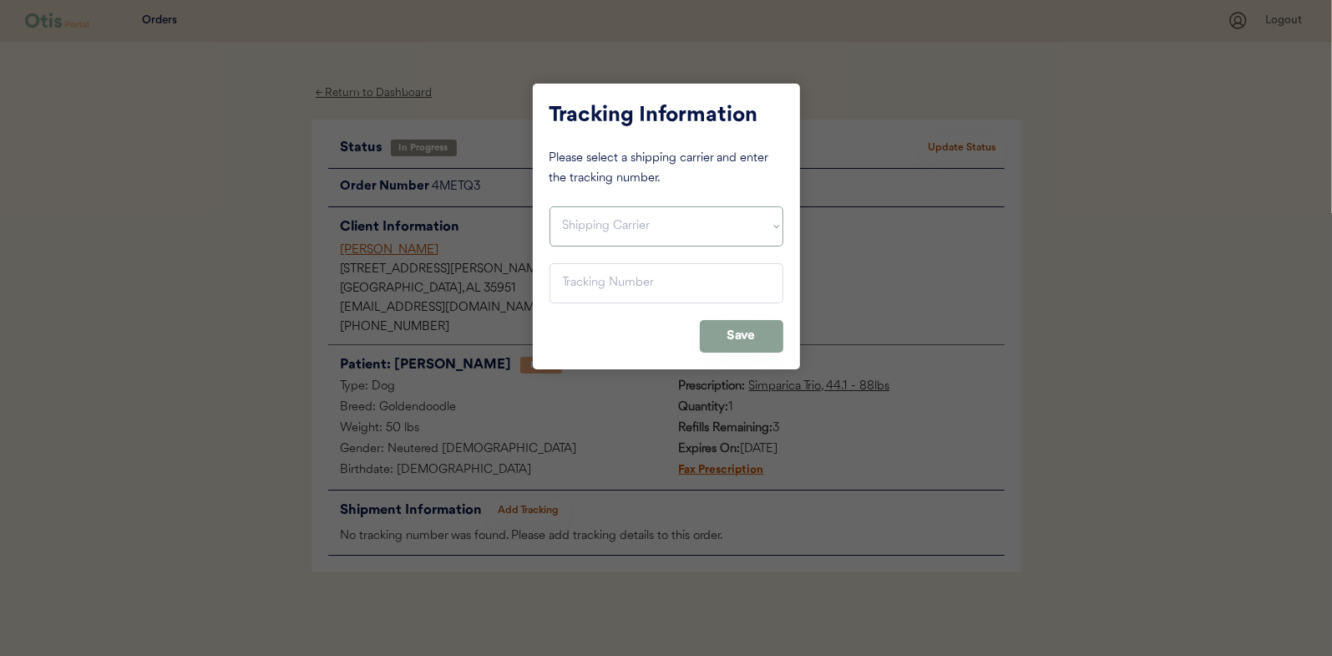
click at [645, 220] on select "Shipping Carrier FedEx FedEx Ground Economy UPS USPS" at bounding box center [667, 226] width 234 height 40
select select ""usps""
click at [550, 206] on select "Shipping Carrier FedEx FedEx Ground Economy UPS USPS" at bounding box center [667, 226] width 234 height 40
click at [600, 291] on input "input" at bounding box center [667, 283] width 234 height 40
paste input "9400150105798039521393"
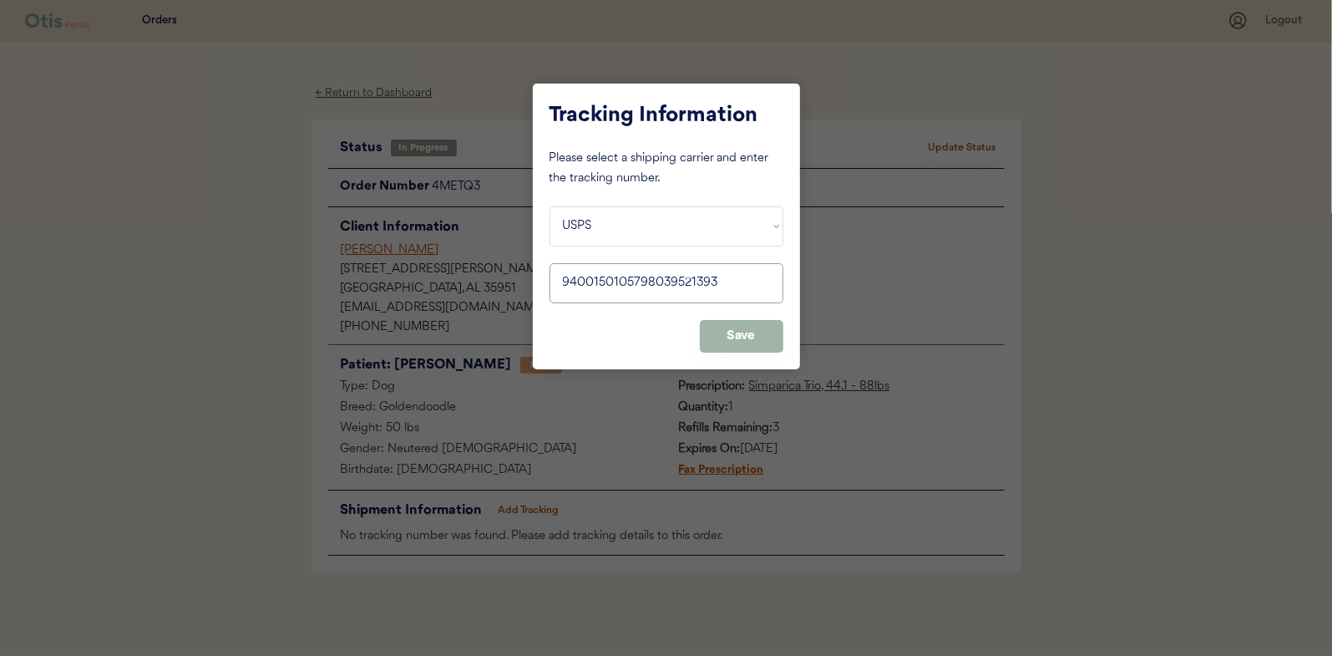
type input "9400150105798039521393"
click at [737, 330] on button "Save" at bounding box center [742, 336] width 84 height 33
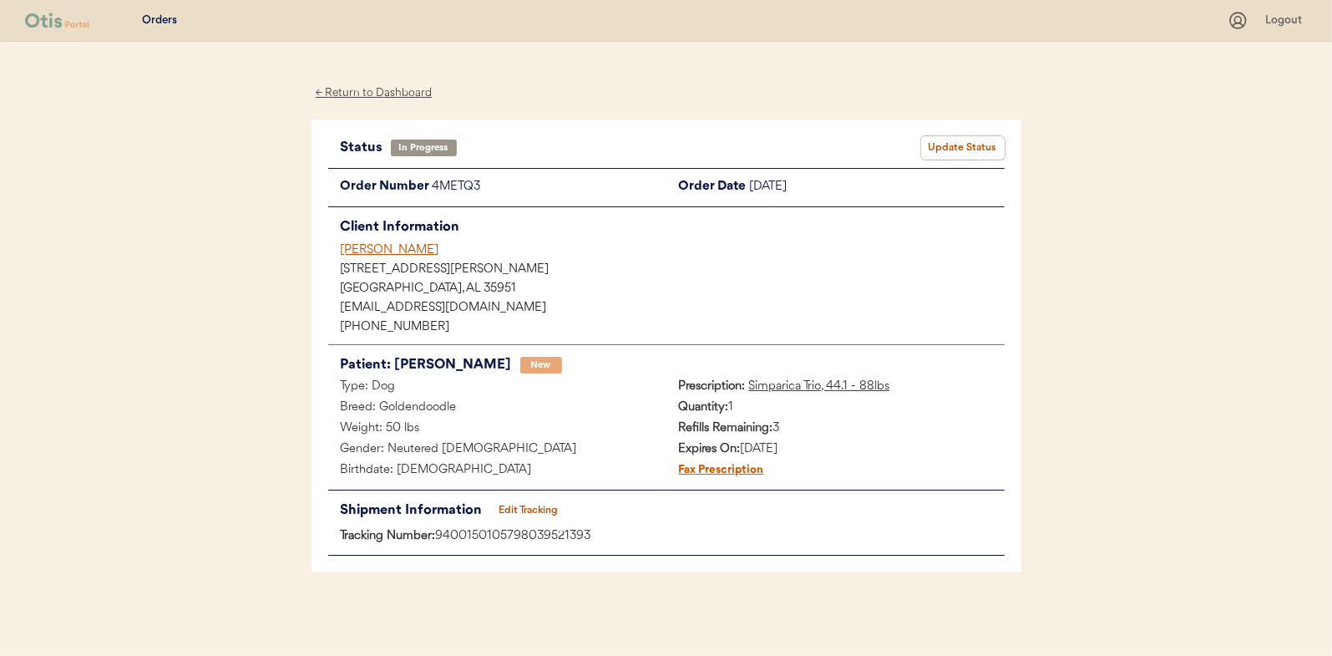
click at [969, 141] on button "Update Status" at bounding box center [963, 147] width 84 height 23
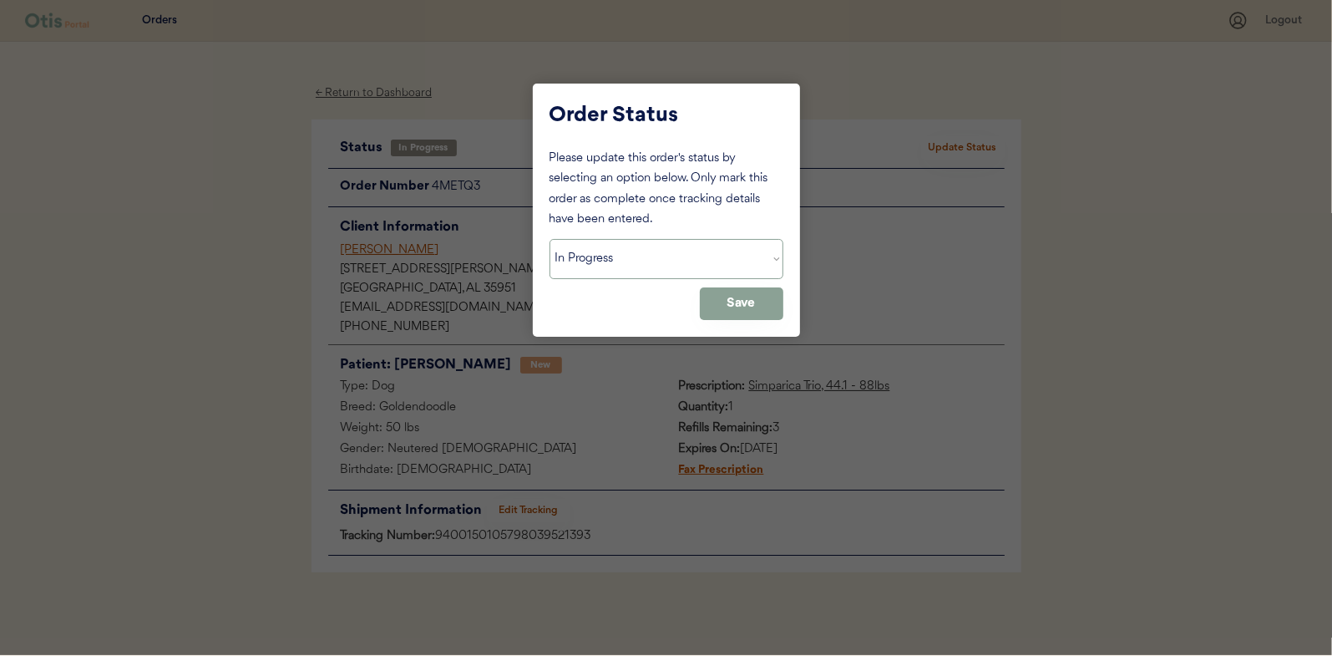
click at [676, 267] on select "Status On Hold New In Progress Complete Pending HW Consent Canceled" at bounding box center [667, 259] width 234 height 40
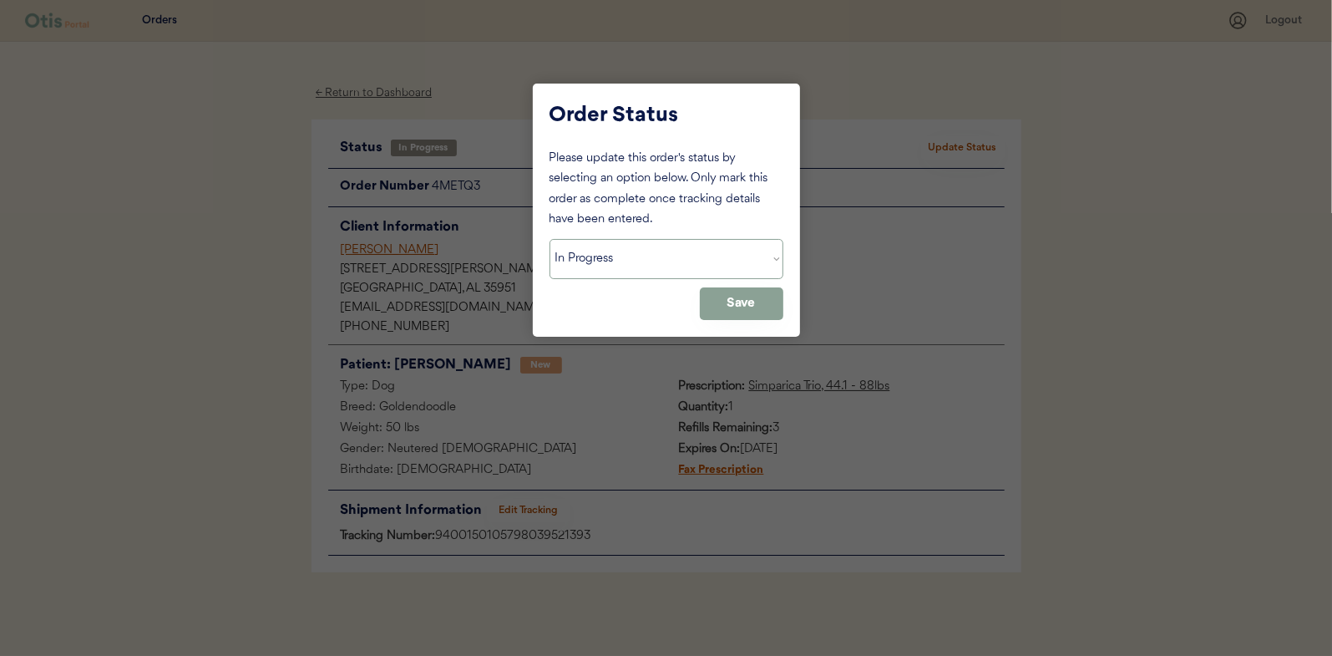
select select ""complete""
click at [550, 239] on select "Status On Hold New In Progress Complete Pending HW Consent Canceled" at bounding box center [667, 259] width 234 height 40
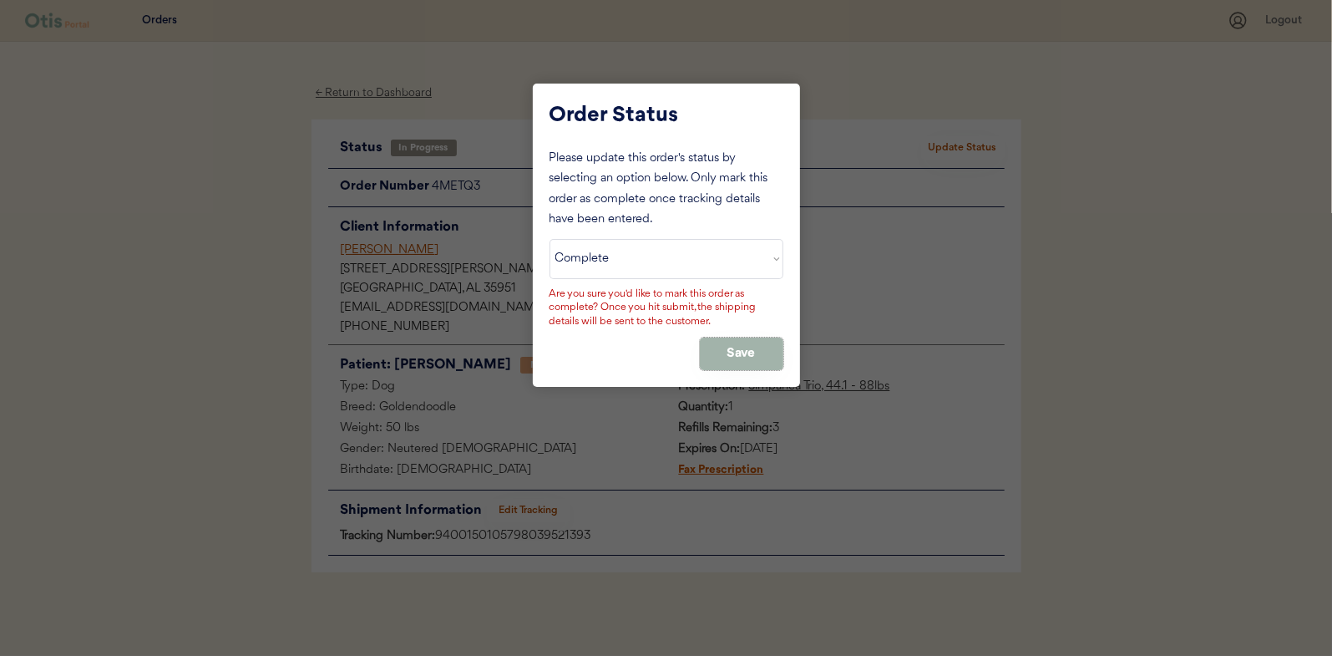
click at [744, 354] on button "Save" at bounding box center [742, 353] width 84 height 33
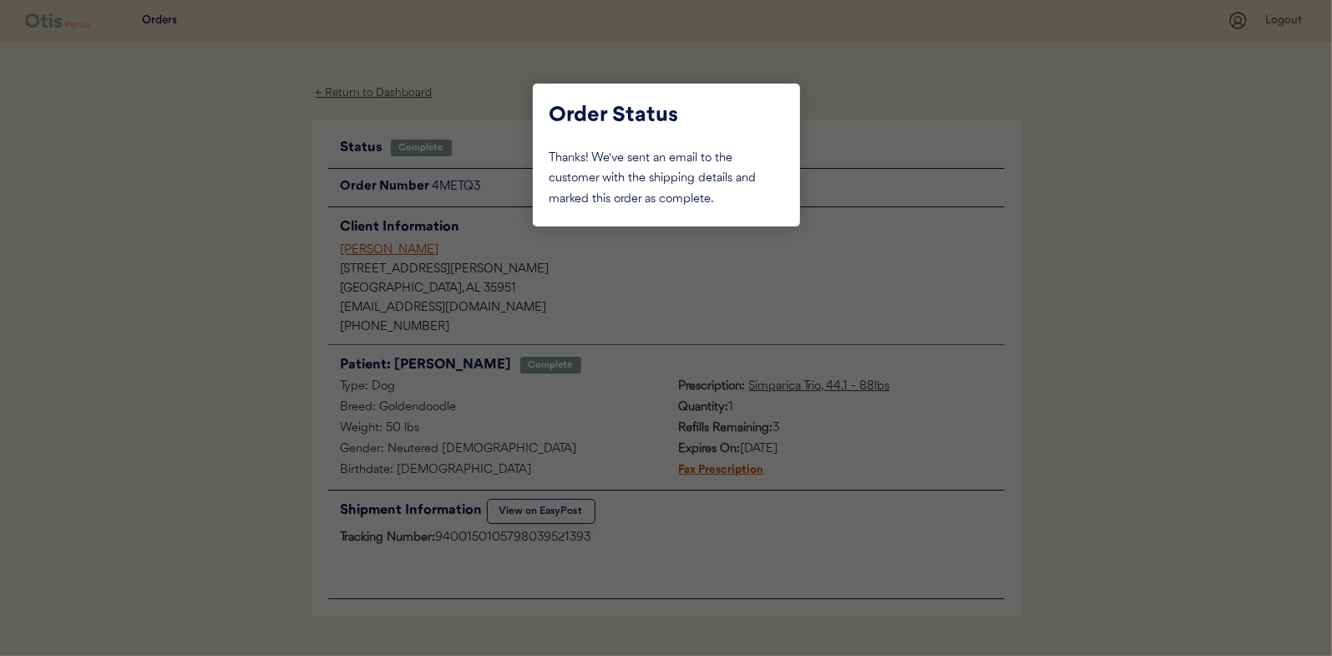
click at [250, 208] on div at bounding box center [666, 328] width 1332 height 656
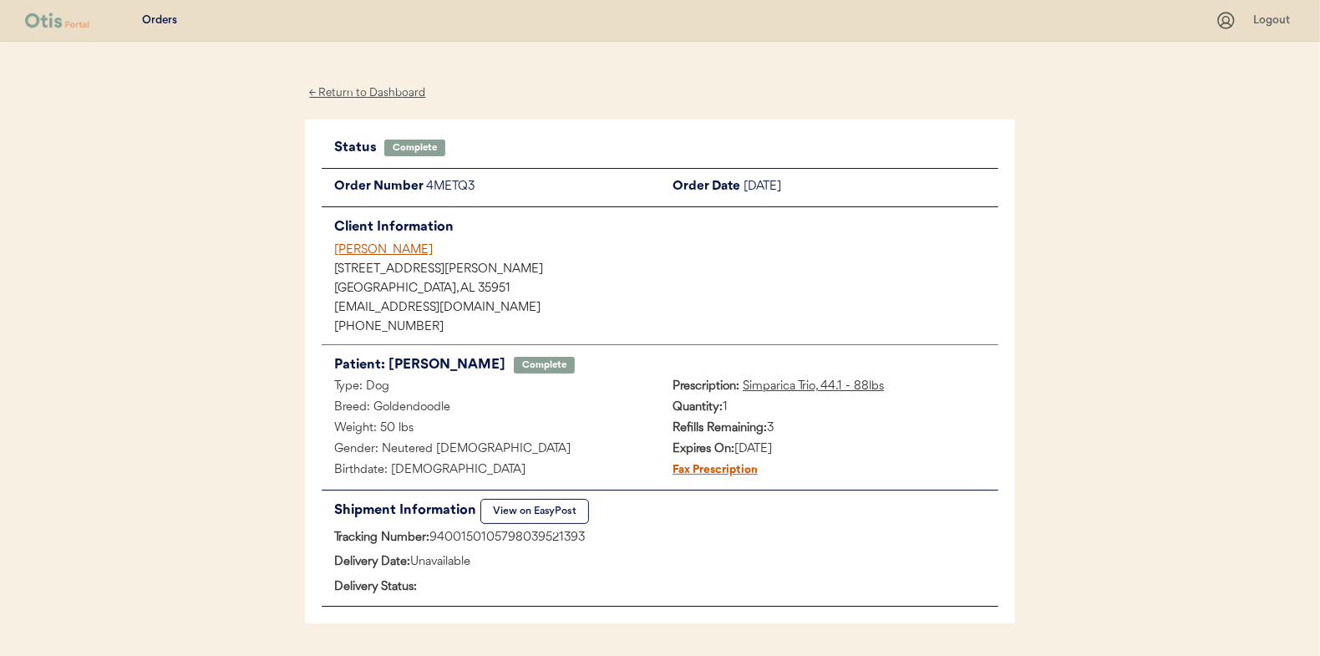
click at [356, 88] on div "← Return to Dashboard" at bounding box center [367, 93] width 125 height 19
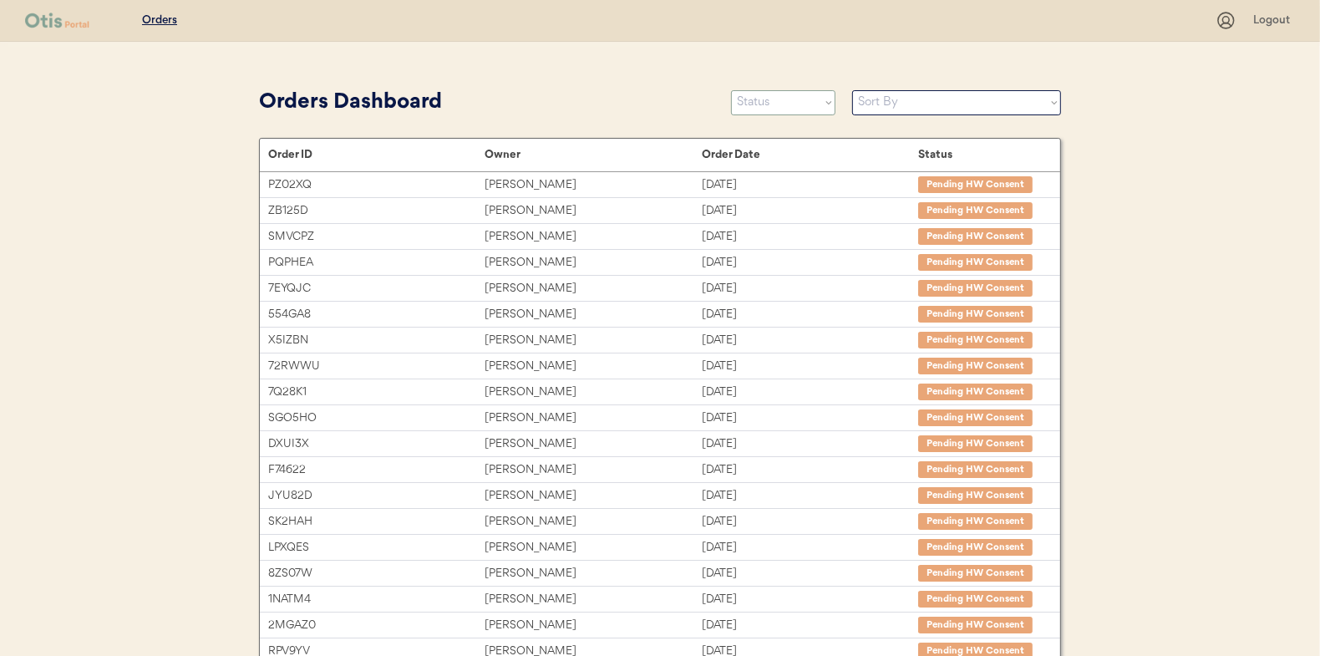
click at [768, 108] on select "Status On Hold New In Progress Complete Pending HW Consent Canceled" at bounding box center [783, 102] width 104 height 25
select select ""in_progress""
click at [731, 90] on select "Status On Hold New In Progress Complete Pending HW Consent Canceled" at bounding box center [783, 102] width 104 height 25
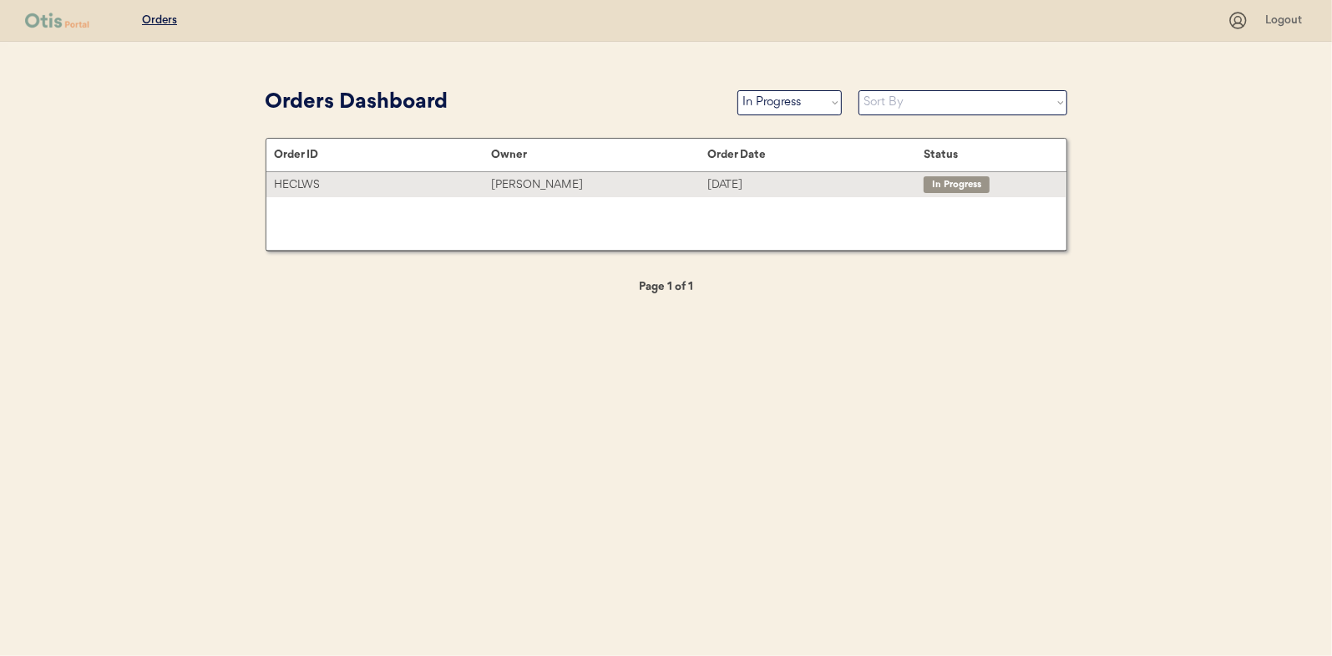
click at [534, 182] on div "[PERSON_NAME]" at bounding box center [599, 184] width 216 height 19
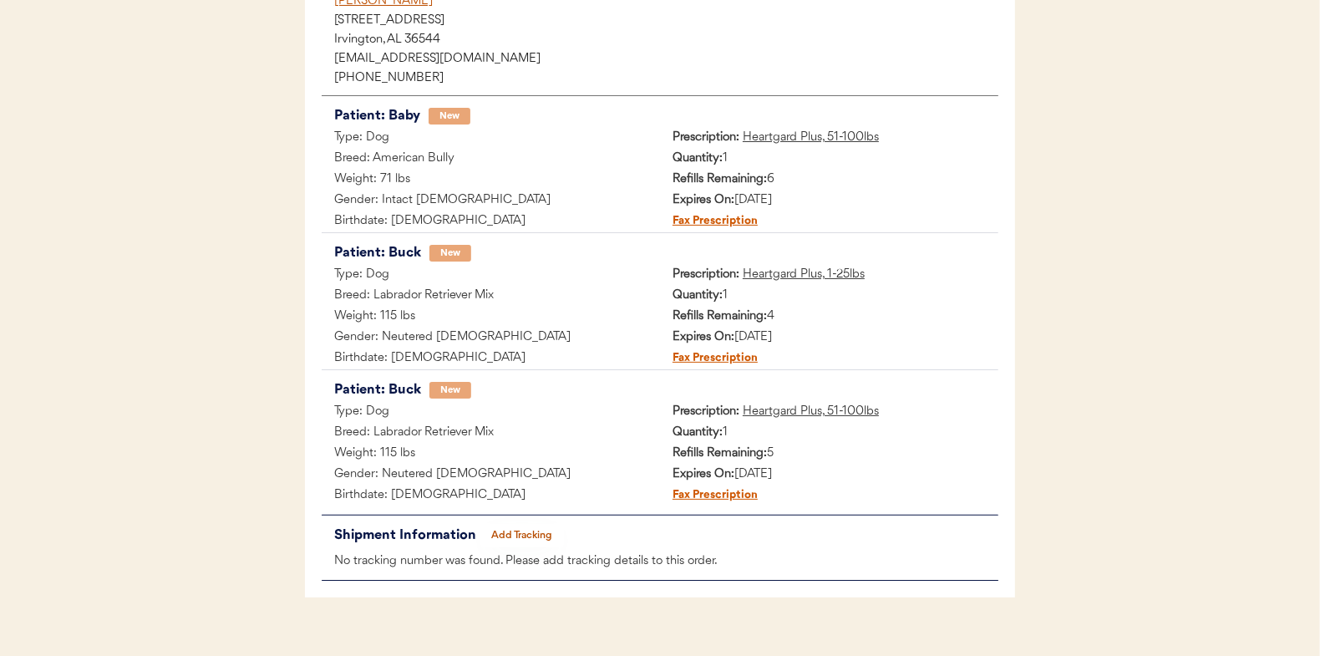
scroll to position [250, 0]
click at [521, 523] on button "Add Tracking" at bounding box center [522, 534] width 84 height 23
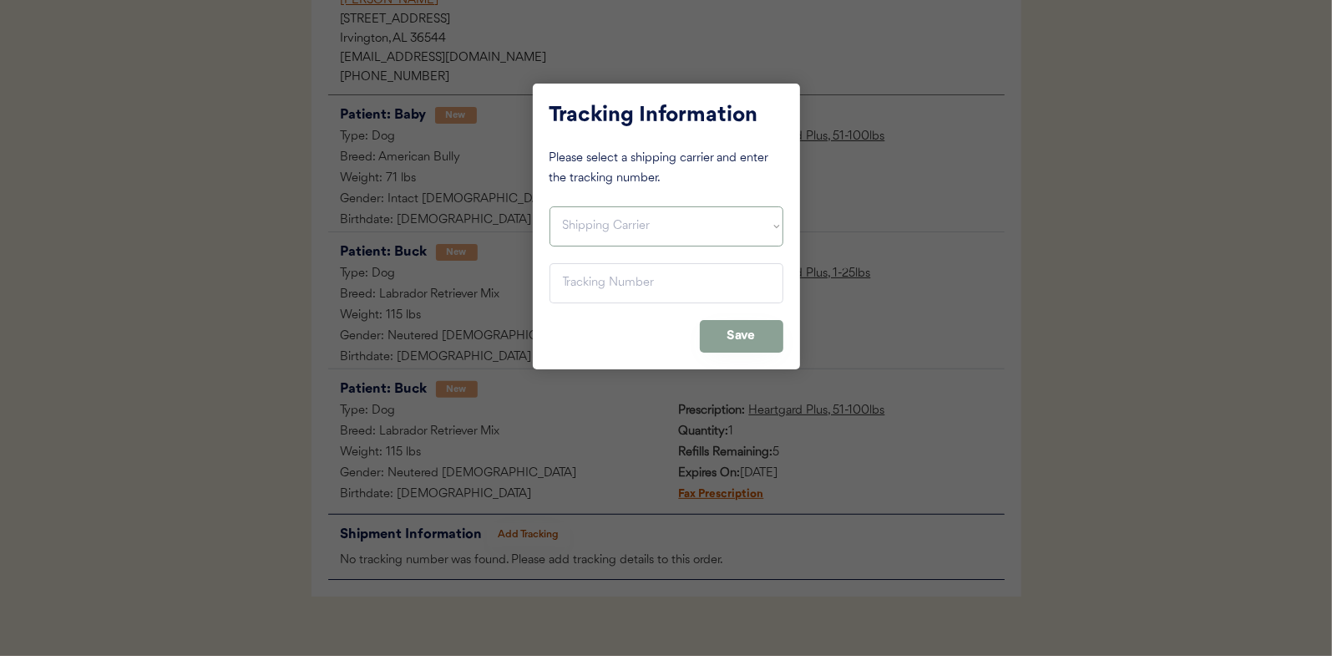
click at [577, 228] on select "Shipping Carrier FedEx FedEx Ground Economy UPS USPS" at bounding box center [667, 226] width 234 height 40
select select ""usps""
click at [550, 206] on select "Shipping Carrier FedEx FedEx Ground Economy UPS USPS" at bounding box center [667, 226] width 234 height 40
click at [579, 290] on input "input" at bounding box center [667, 283] width 234 height 40
paste input "9400150105800039454851"
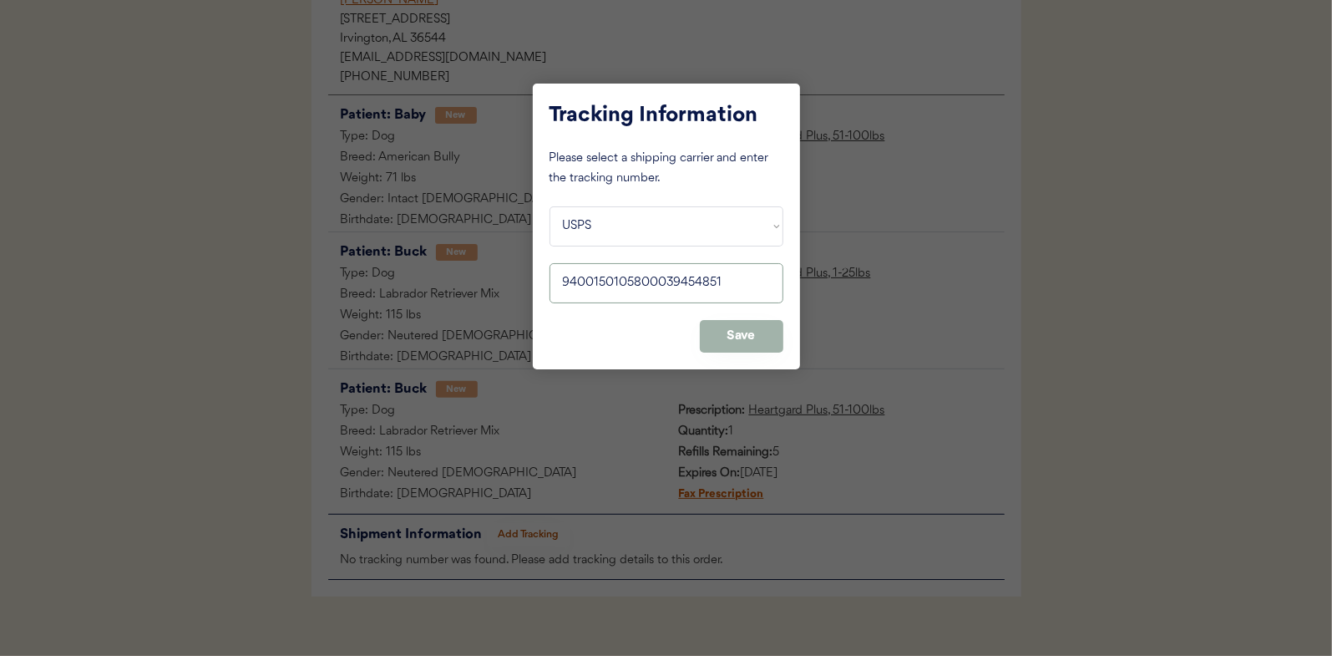
type input "9400150105800039454851"
click at [736, 327] on button "Save" at bounding box center [742, 336] width 84 height 33
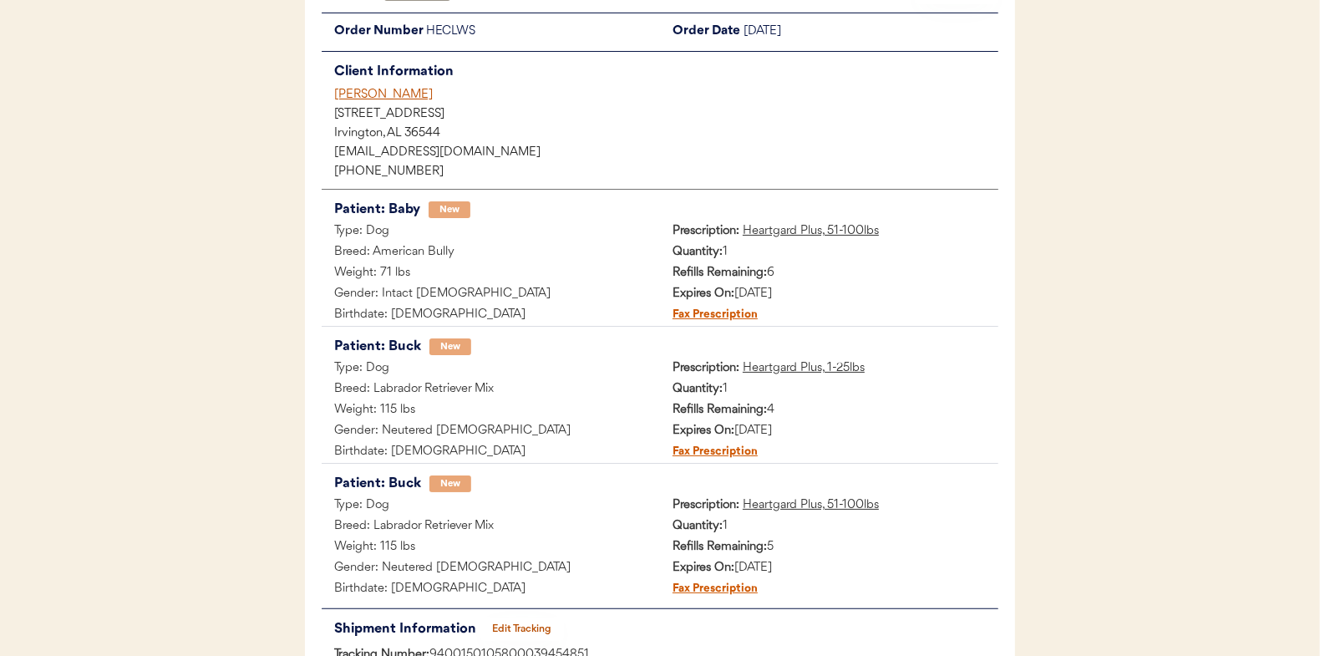
scroll to position [0, 0]
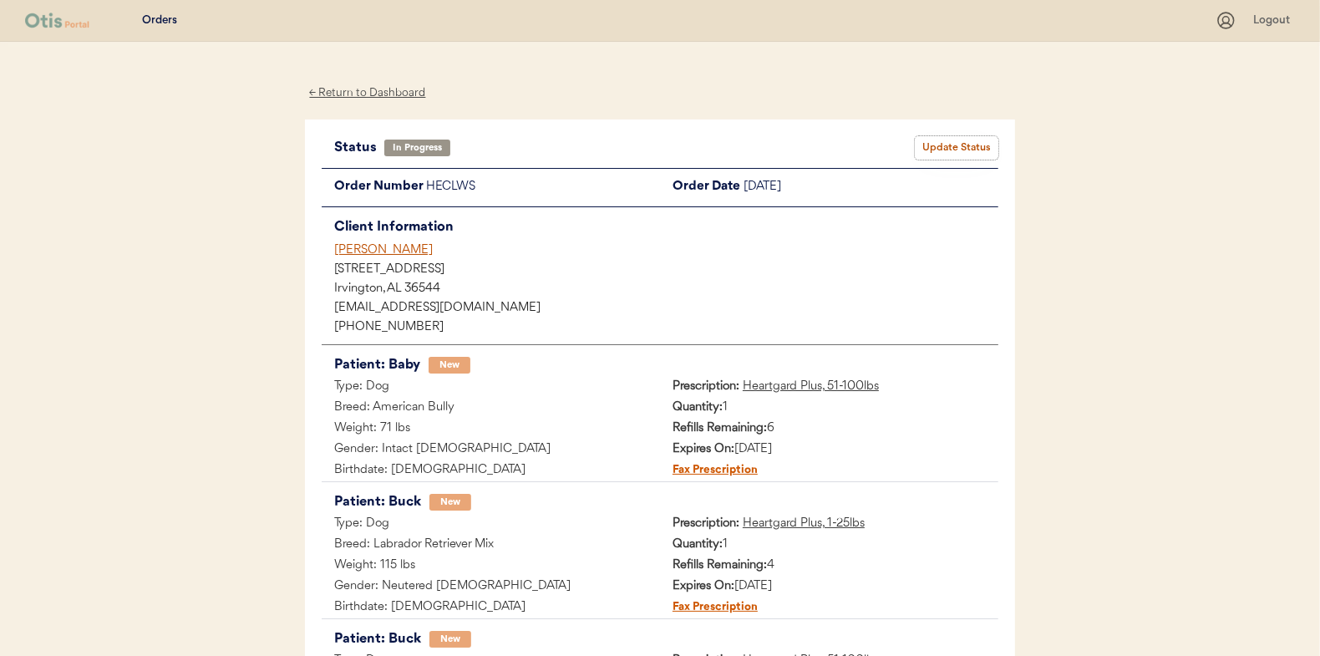
click at [954, 137] on button "Update Status" at bounding box center [957, 147] width 84 height 23
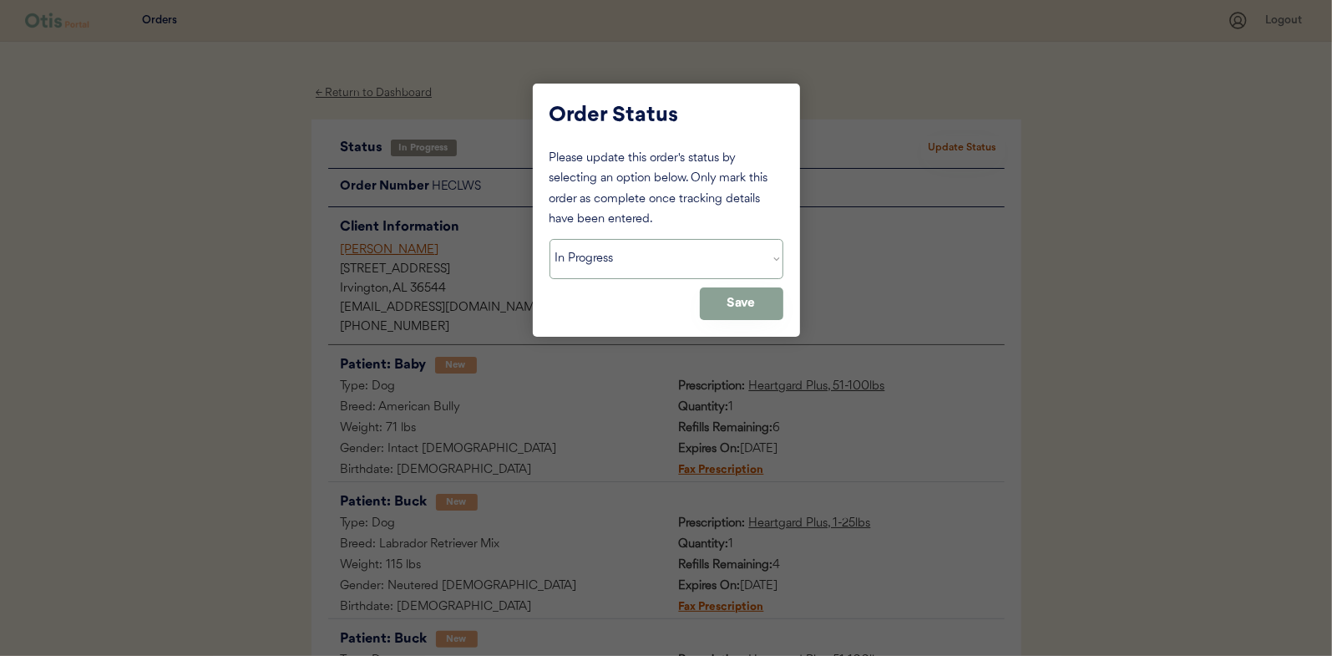
click at [601, 267] on select "Status On Hold New In Progress Complete Pending HW Consent Canceled" at bounding box center [667, 259] width 234 height 40
select select ""complete""
click at [550, 239] on select "Status On Hold New In Progress Complete Pending HW Consent Canceled" at bounding box center [667, 259] width 234 height 40
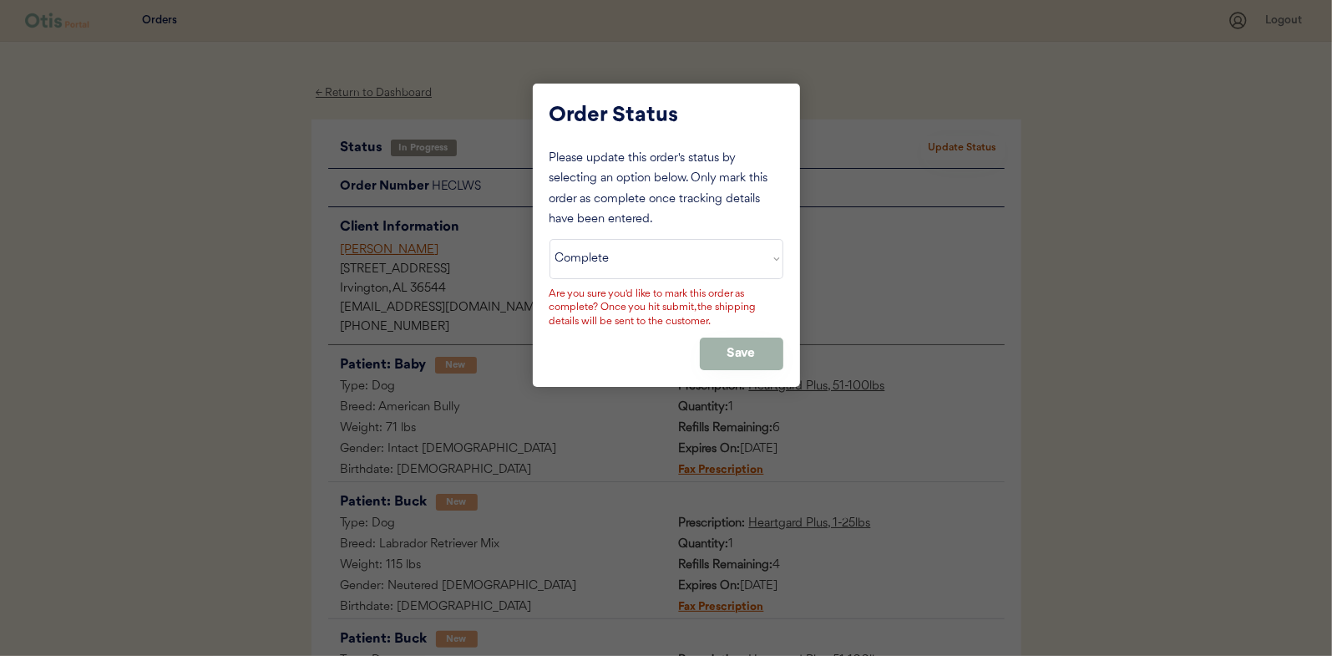
click at [752, 354] on button "Save" at bounding box center [742, 353] width 84 height 33
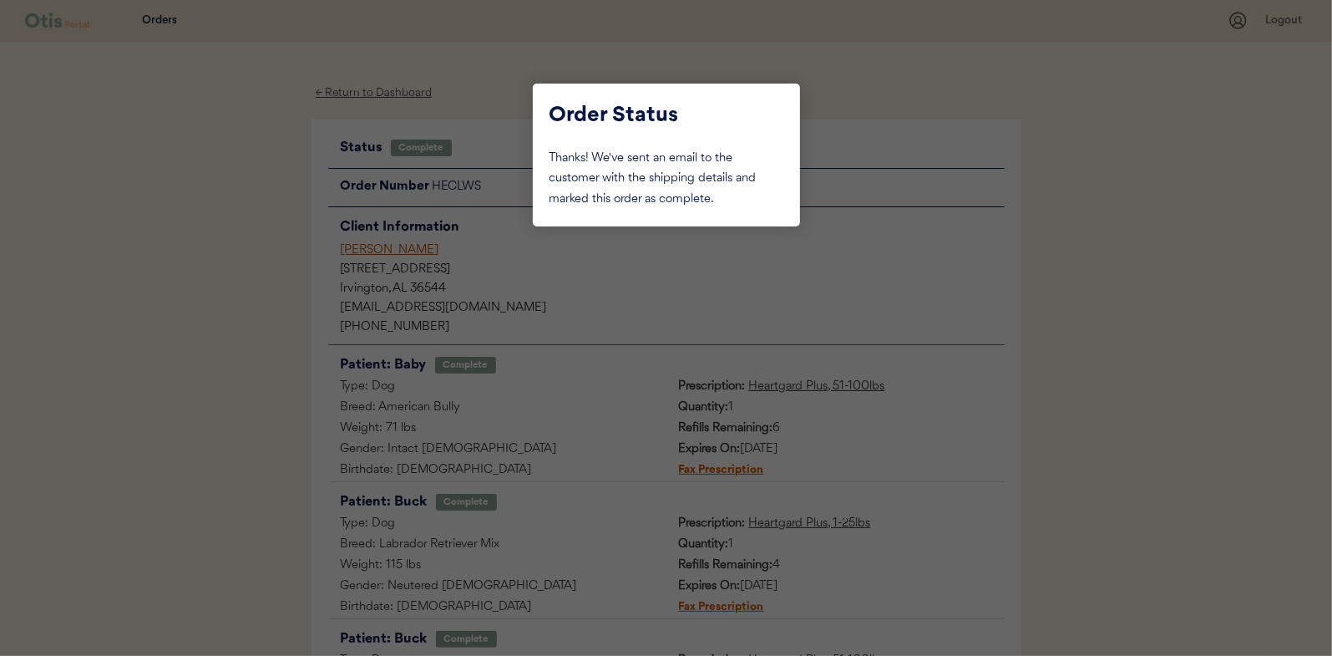
click at [239, 186] on div at bounding box center [666, 328] width 1332 height 656
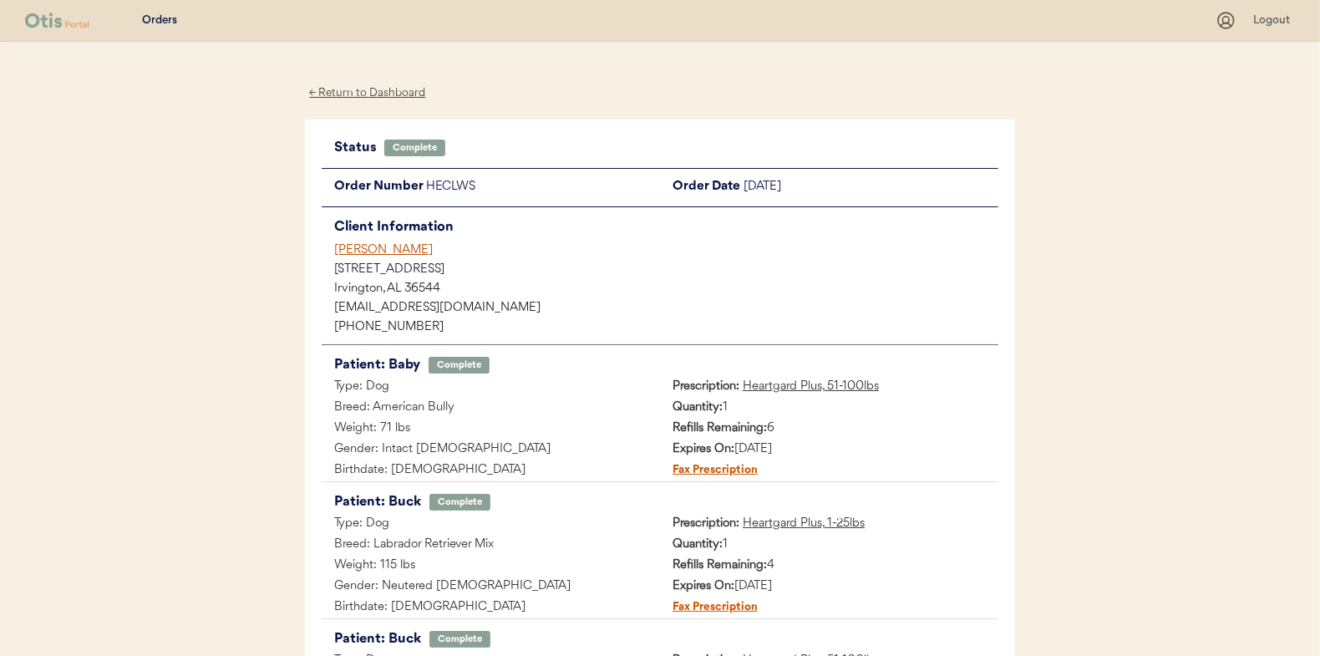
click at [361, 89] on div "← Return to Dashboard" at bounding box center [367, 93] width 125 height 19
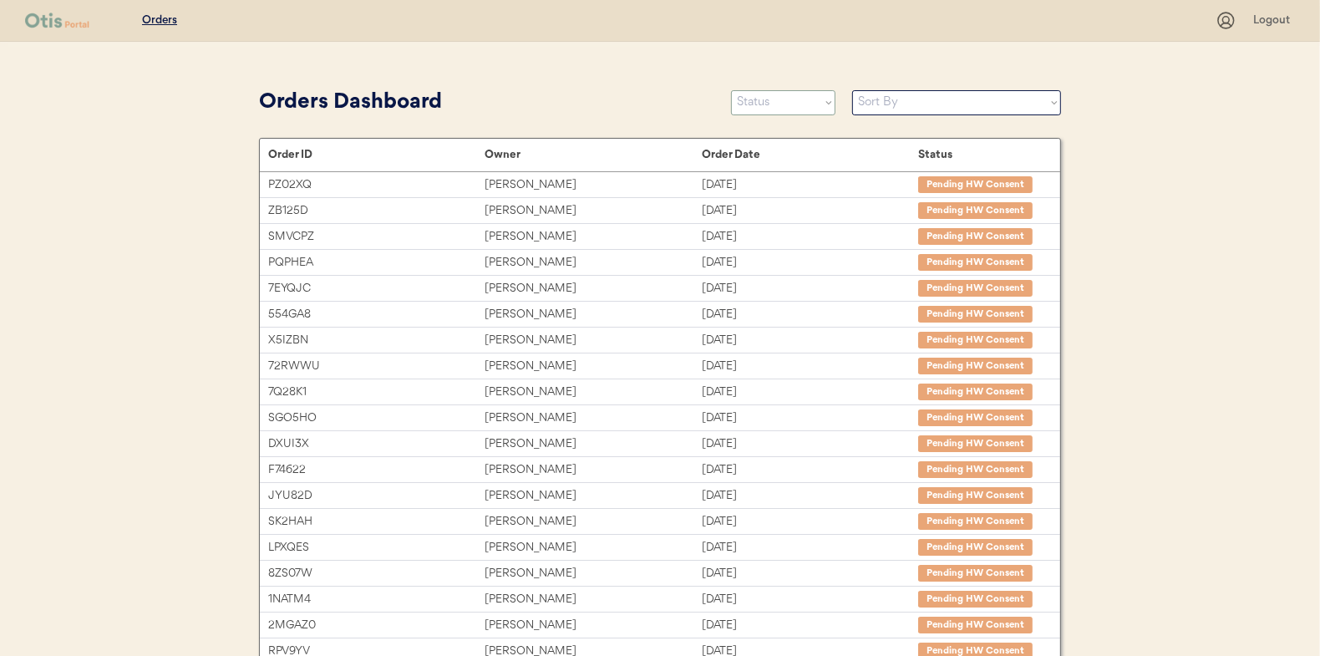
click at [758, 111] on select "Status On Hold New In Progress Complete Pending HW Consent Canceled" at bounding box center [783, 102] width 104 height 25
select select ""new""
click at [731, 90] on select "Status On Hold New In Progress Complete Pending HW Consent Canceled" at bounding box center [783, 102] width 104 height 25
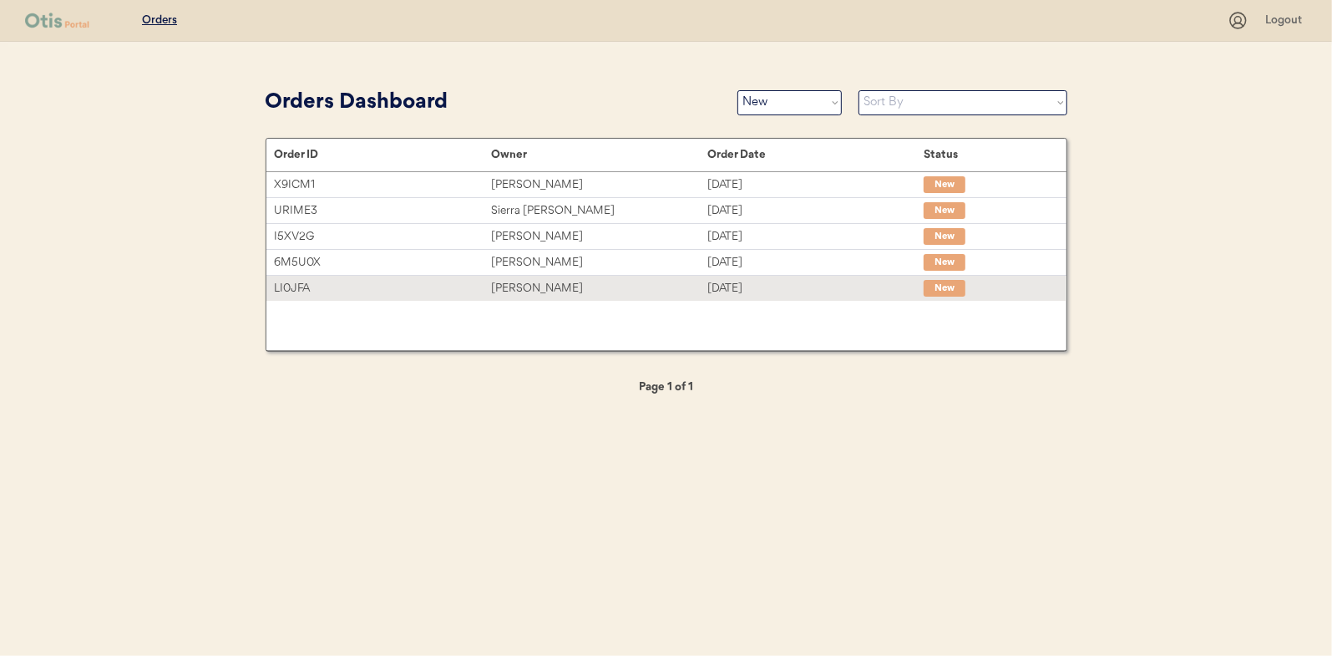
click at [524, 292] on div "[PERSON_NAME]" at bounding box center [599, 288] width 216 height 19
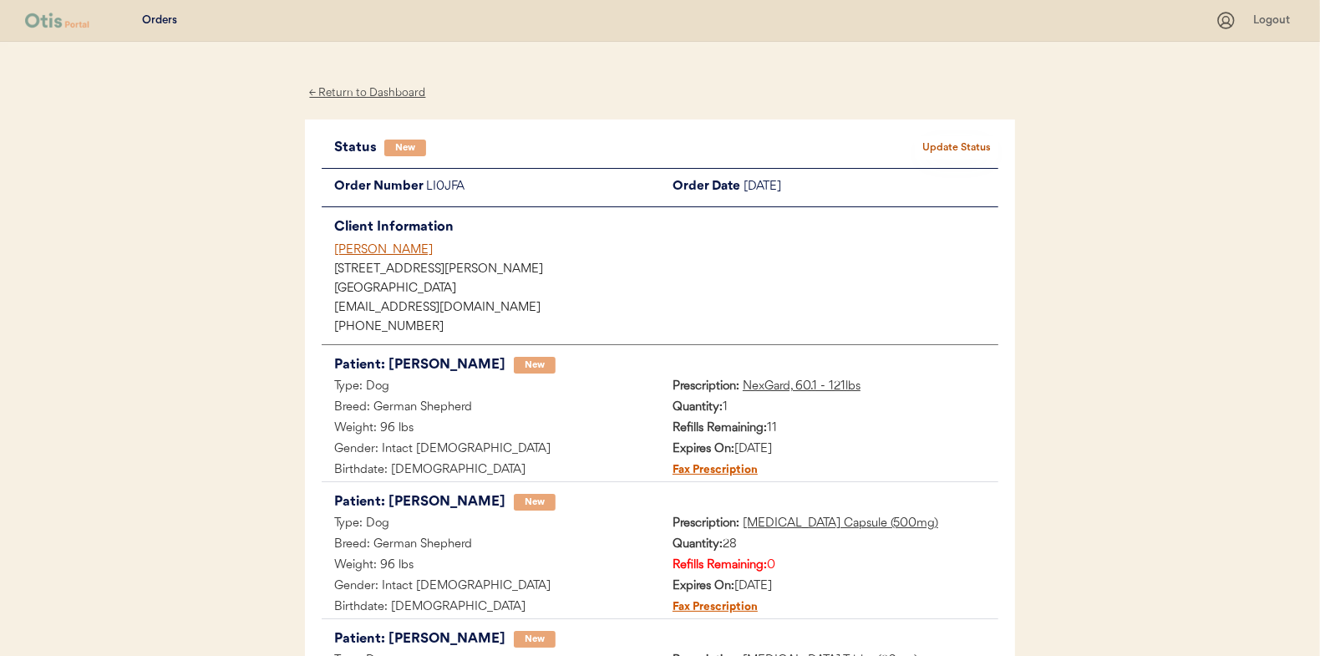
click at [963, 152] on button "Update Status" at bounding box center [957, 147] width 84 height 23
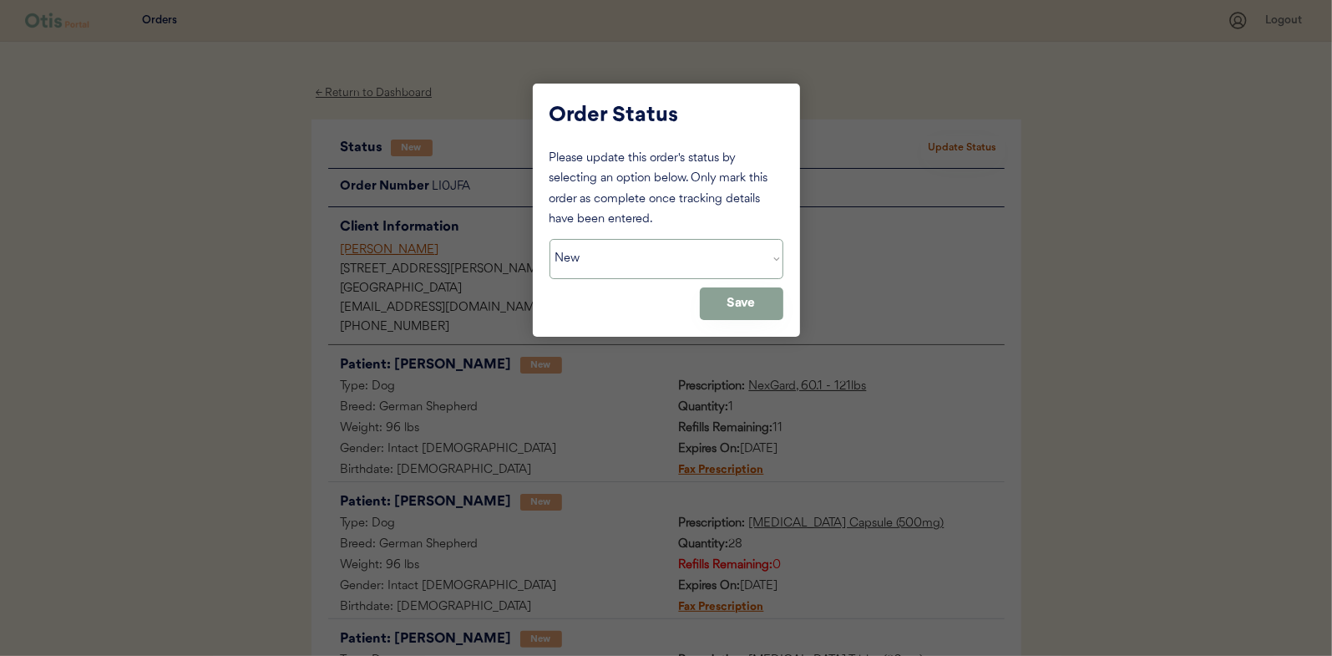
click at [609, 264] on select "Status On Hold New In Progress Complete Pending HW Consent Canceled" at bounding box center [667, 259] width 234 height 40
select select ""in_progress""
click at [550, 239] on select "Status On Hold New In Progress Complete Pending HW Consent Canceled" at bounding box center [667, 259] width 234 height 40
click at [748, 294] on button "Save" at bounding box center [742, 303] width 84 height 33
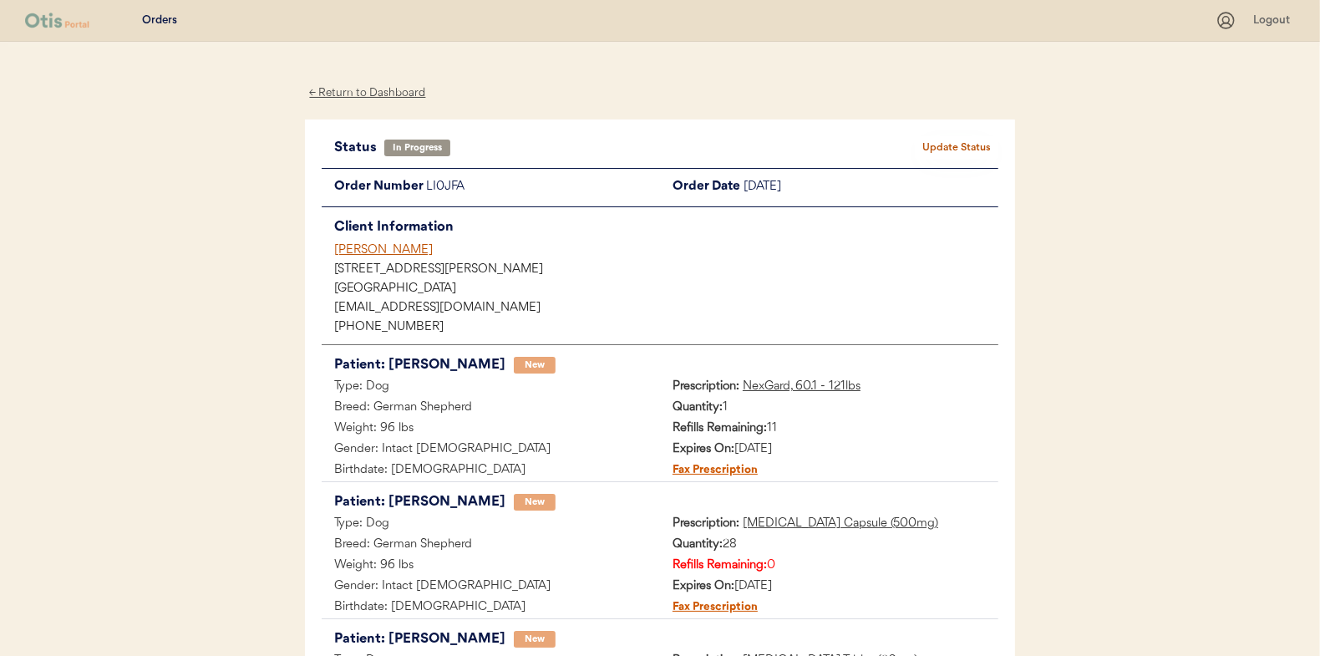
click at [363, 94] on div "← Return to Dashboard" at bounding box center [367, 93] width 125 height 19
